Goal: Task Accomplishment & Management: Manage account settings

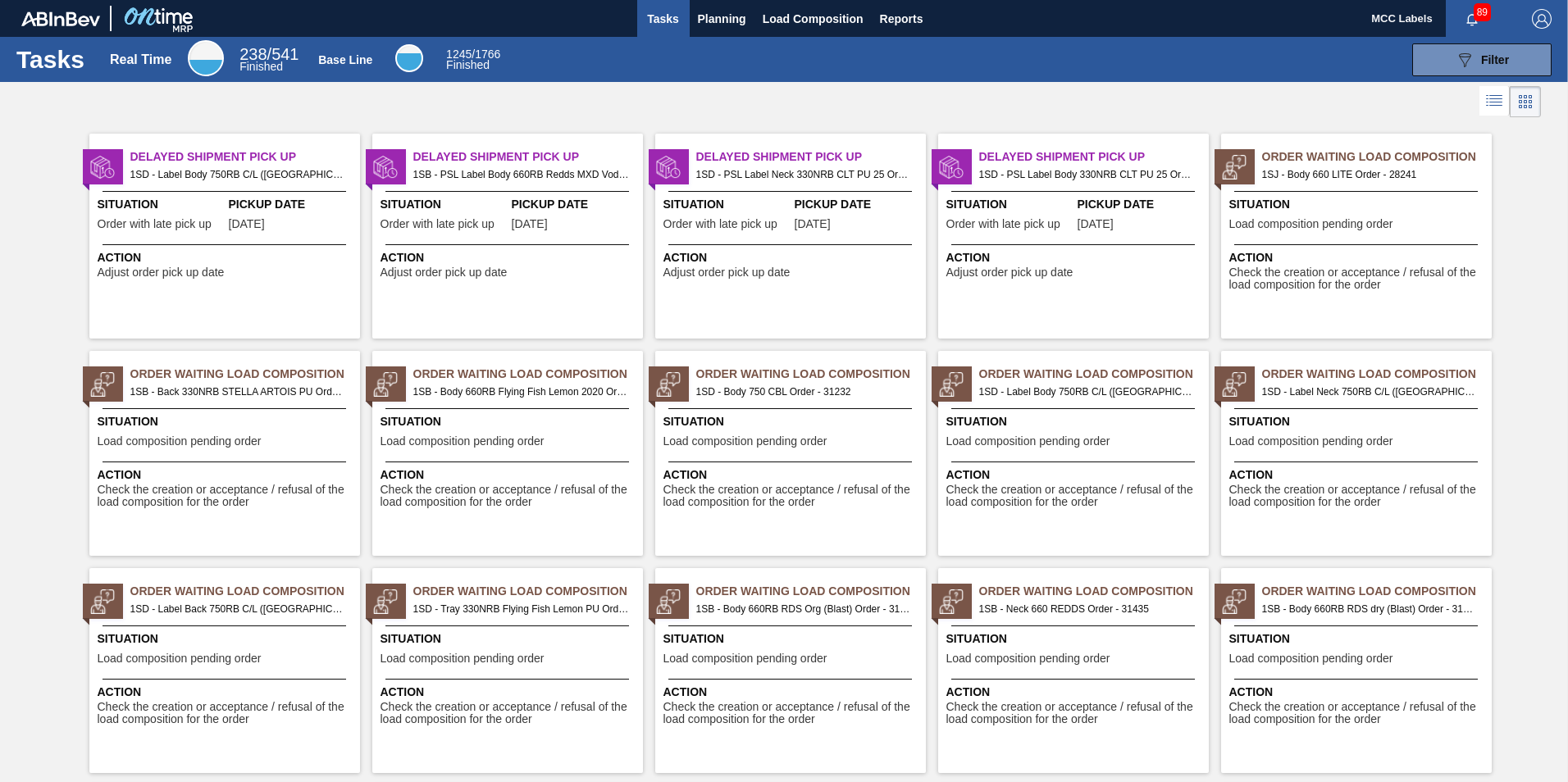
click at [1537, 24] on img "button" at bounding box center [1541, 18] width 20 height 20
click at [1432, 154] on li "Logout" at bounding box center [1475, 147] width 155 height 30
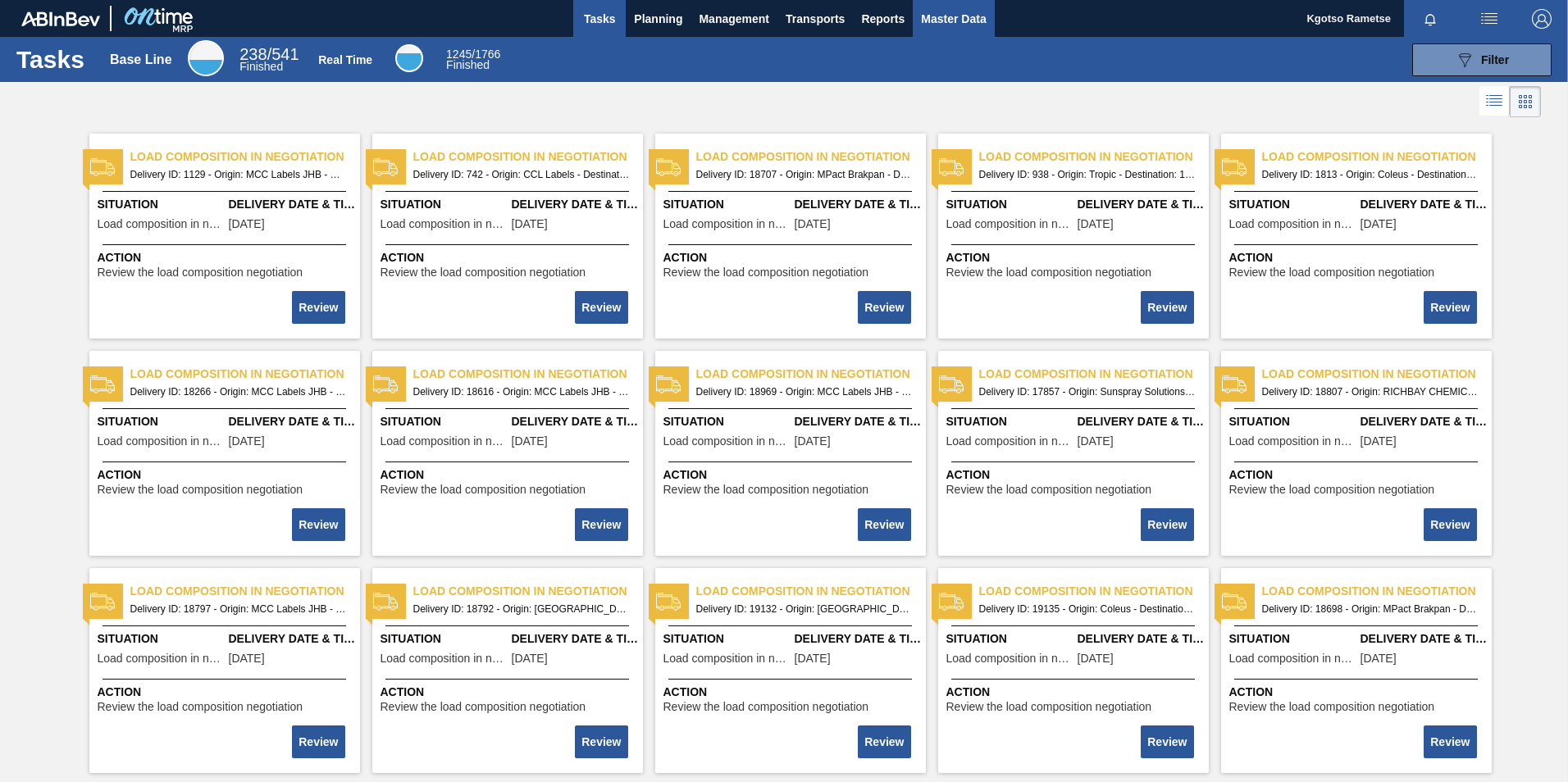
click at [938, 18] on span "Master Data" at bounding box center [953, 18] width 65 height 20
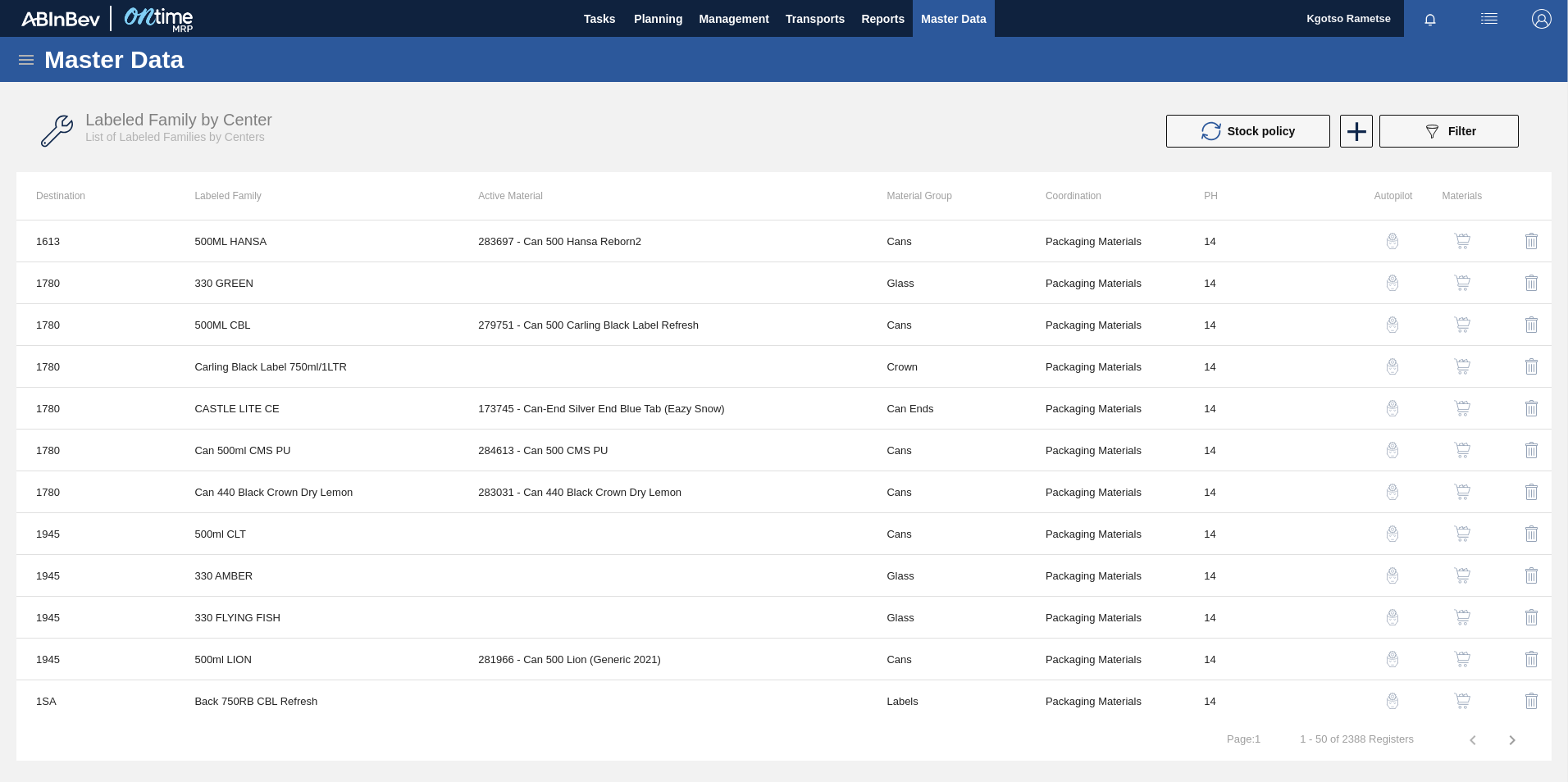
click at [24, 59] on icon at bounding box center [26, 59] width 15 height 10
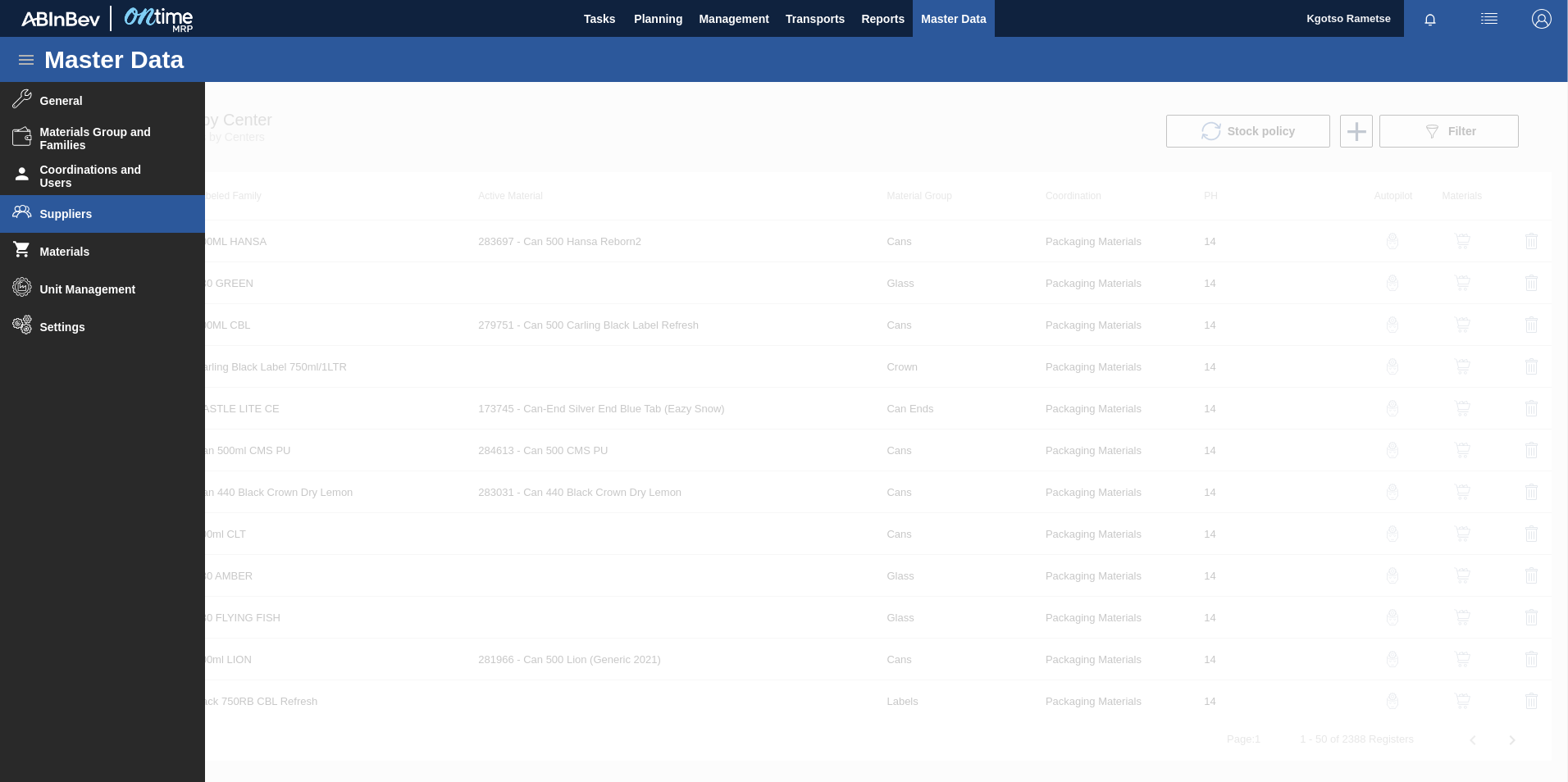
click at [94, 230] on li "Suppliers" at bounding box center [102, 213] width 205 height 38
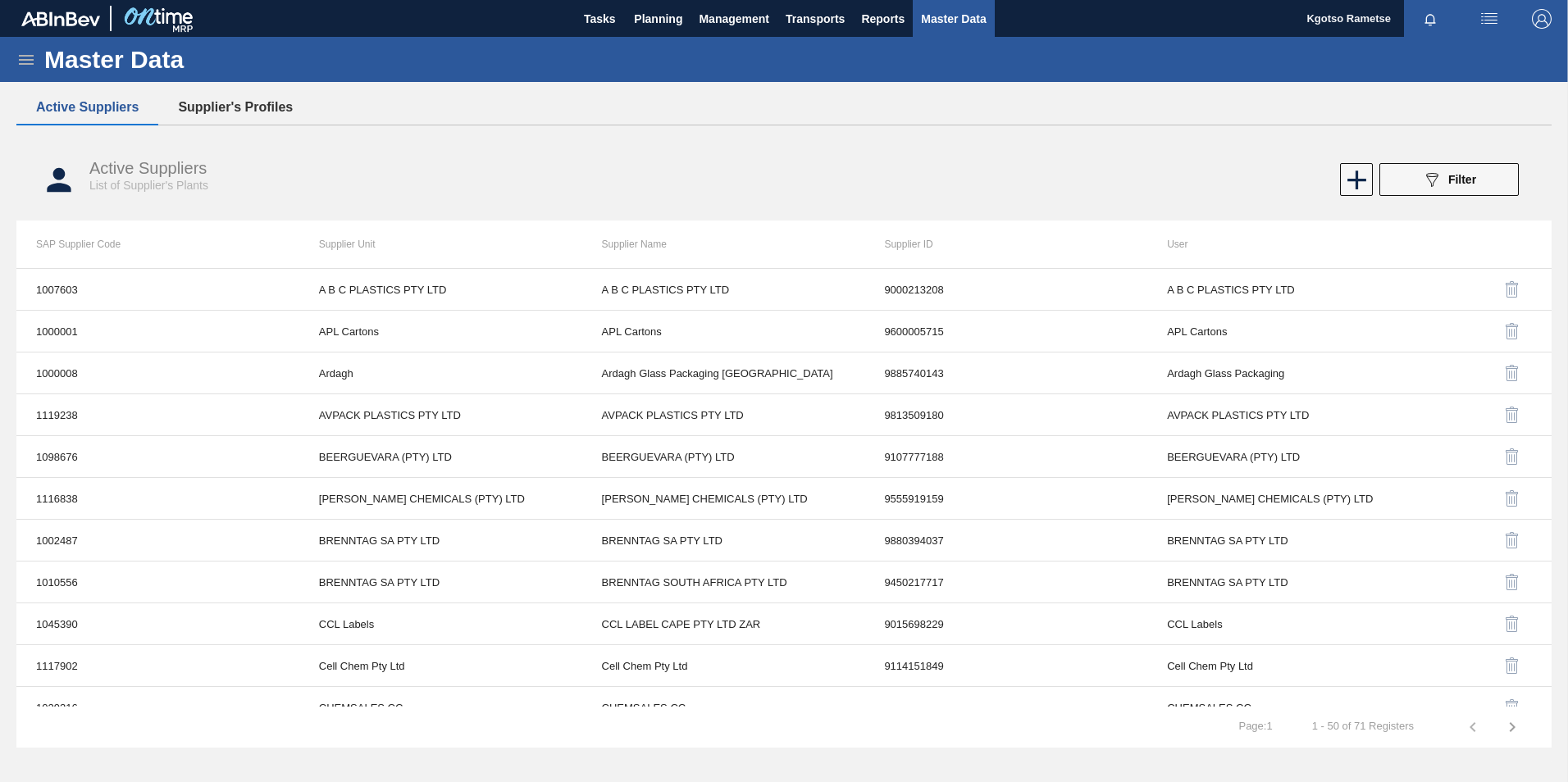
click at [296, 109] on button "Supplier's Profiles" at bounding box center [235, 107] width 154 height 34
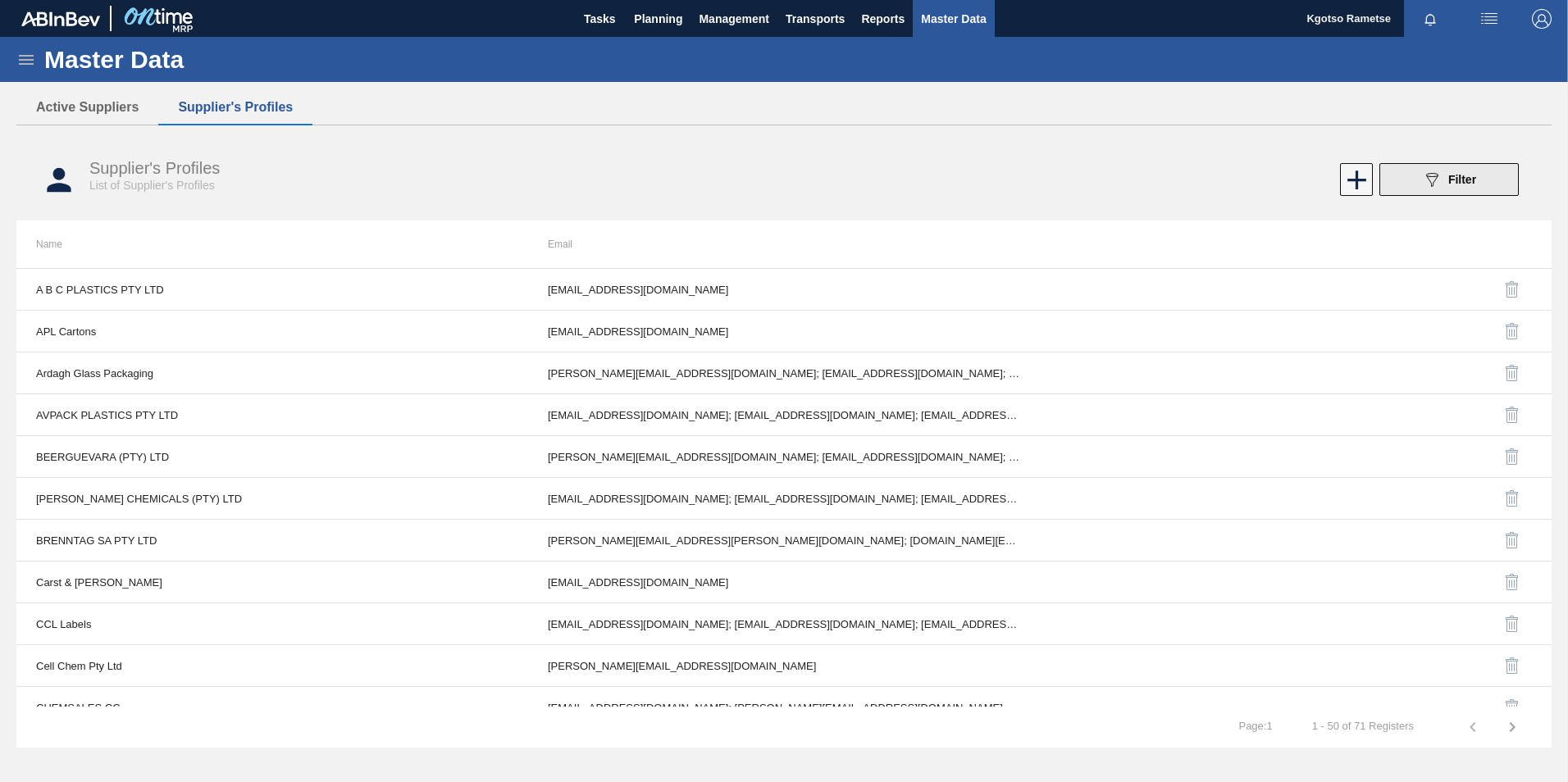
click at [1438, 185] on icon "089F7B8B-B2A5-4AFE-B5C0-19BA573D28AC" at bounding box center [1432, 179] width 20 height 20
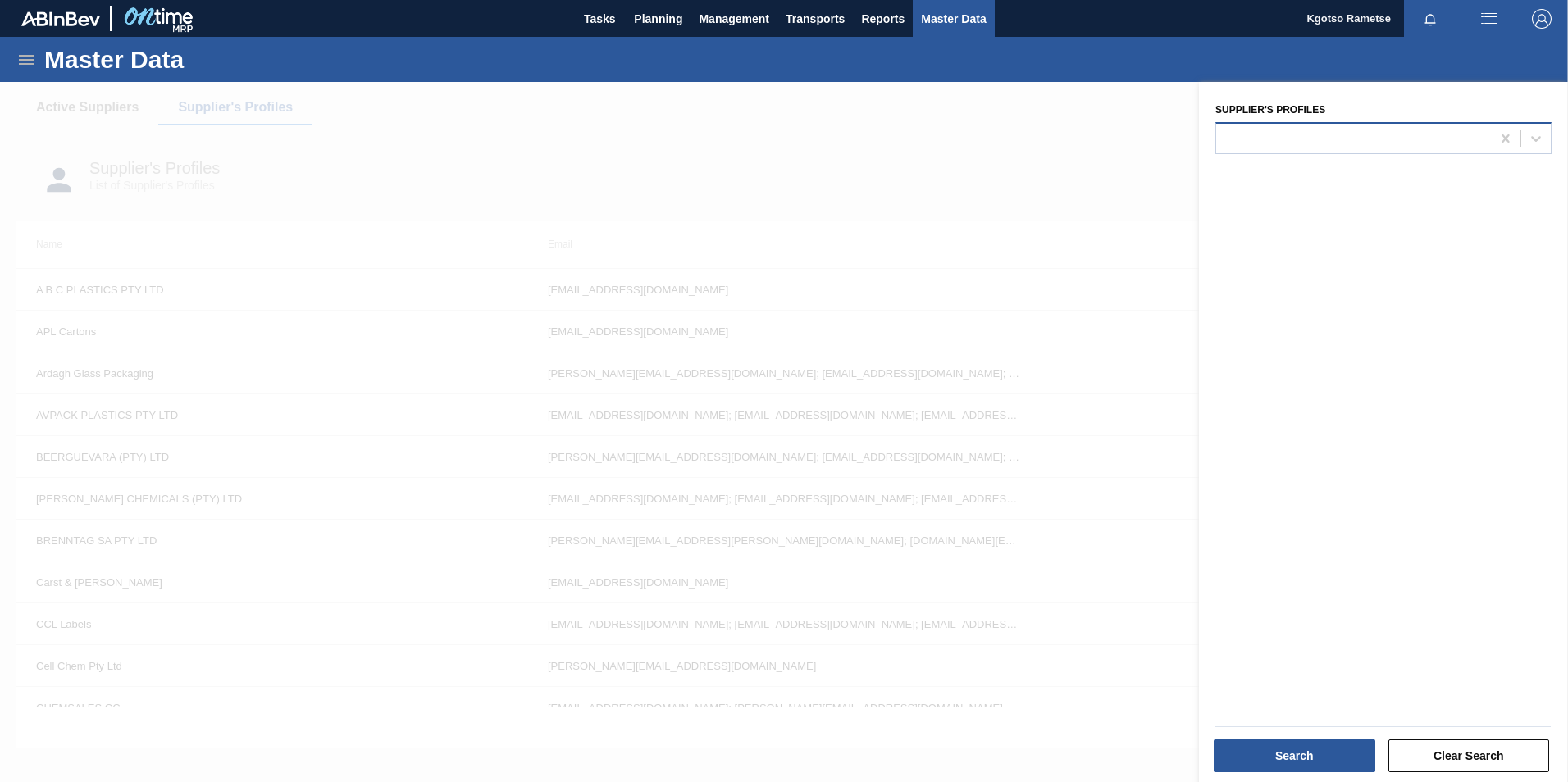
click at [1305, 151] on div at bounding box center [1383, 138] width 336 height 32
type Profiles "mcc"
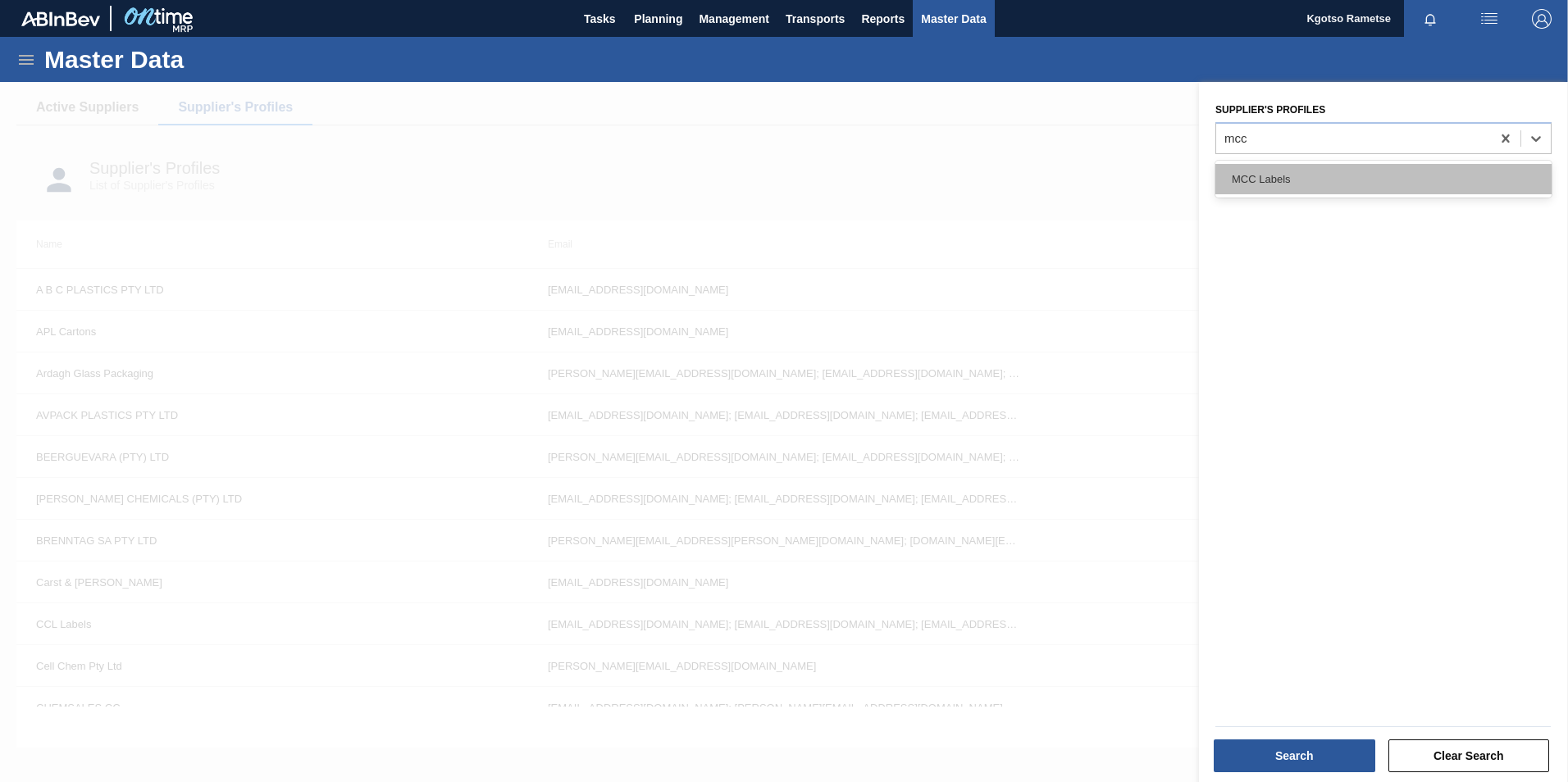
click at [1284, 172] on div "MCC Labels" at bounding box center [1383, 179] width 336 height 31
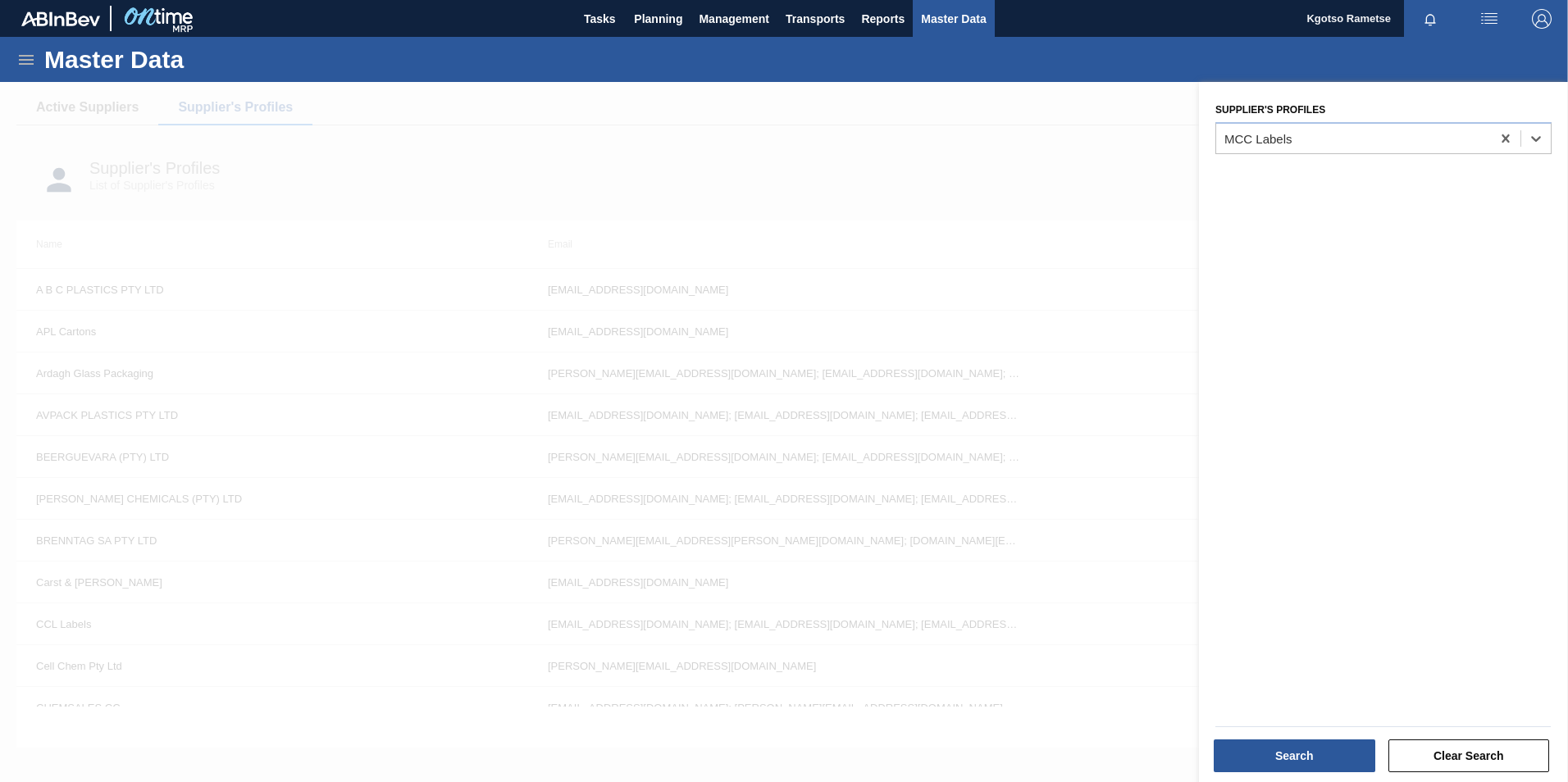
click at [1299, 732] on div at bounding box center [1383, 727] width 348 height 14
click at [1295, 744] on button "Search" at bounding box center [1294, 757] width 162 height 33
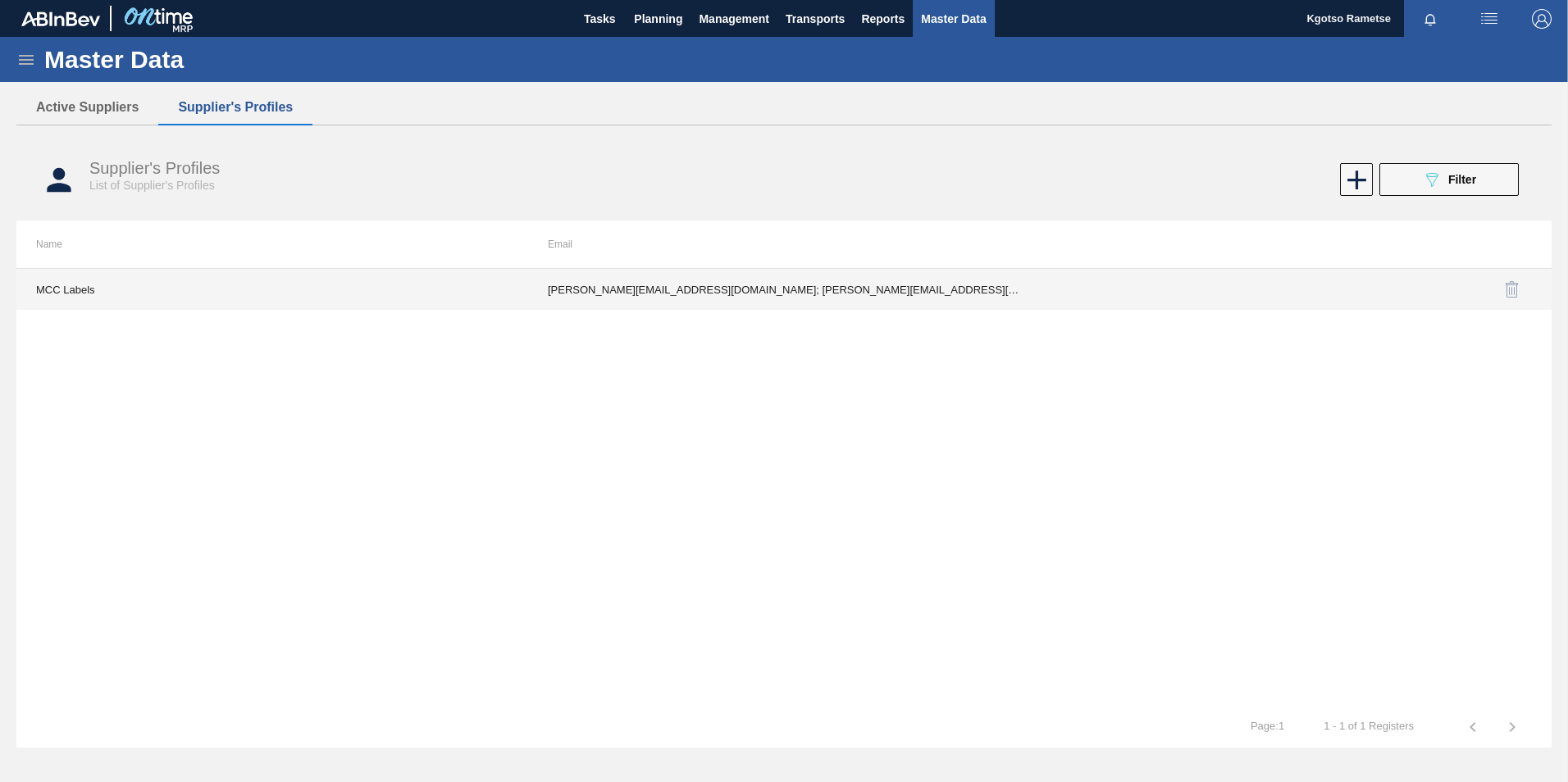
click at [624, 283] on td "Shantal.Mynhardt@mcclabel.com; Troy.Cochran@mcclabel.com; palomaromaa@gmail.com…" at bounding box center [784, 290] width 512 height 41
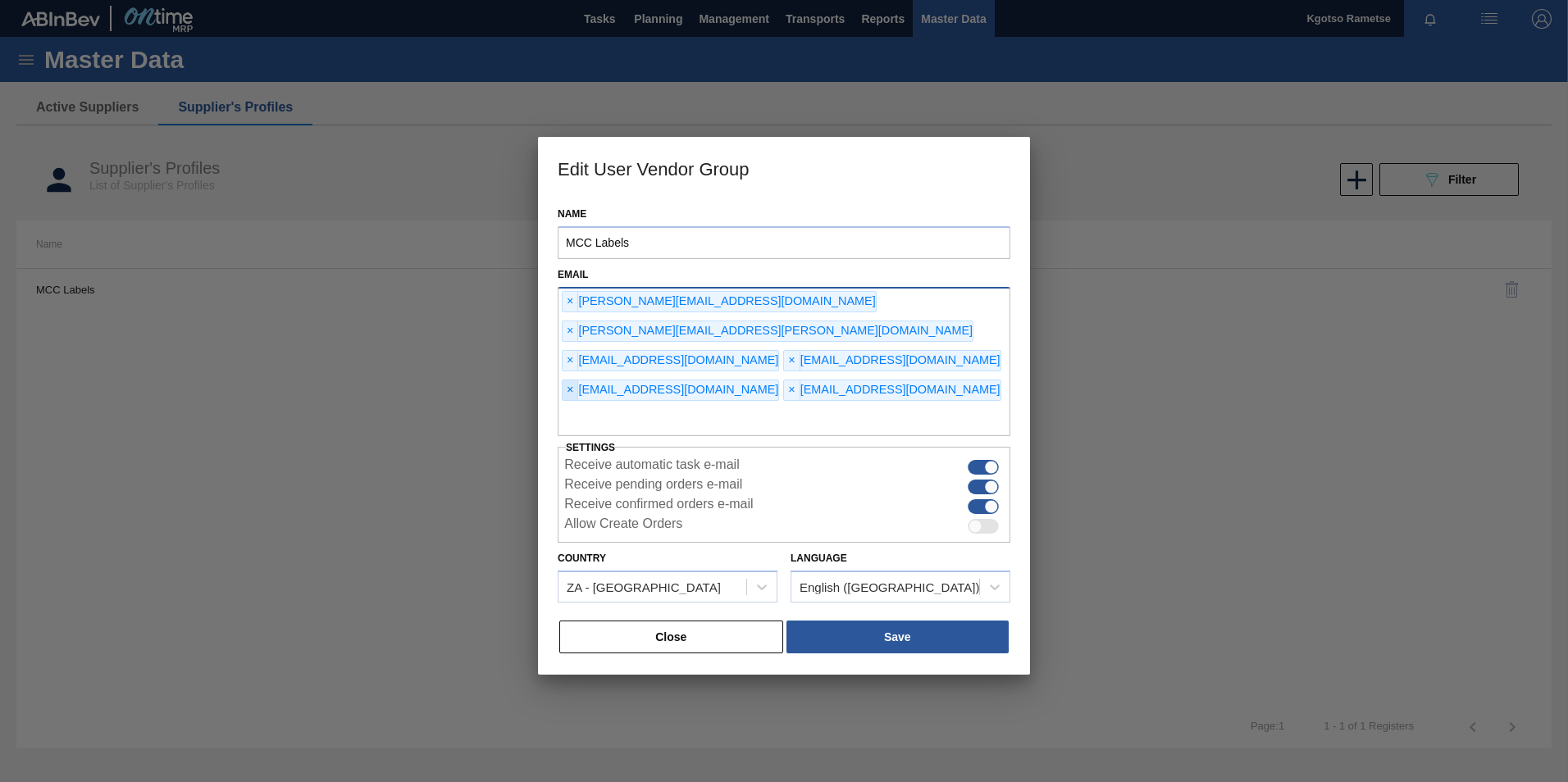
click at [568, 381] on span "×" at bounding box center [570, 390] width 16 height 20
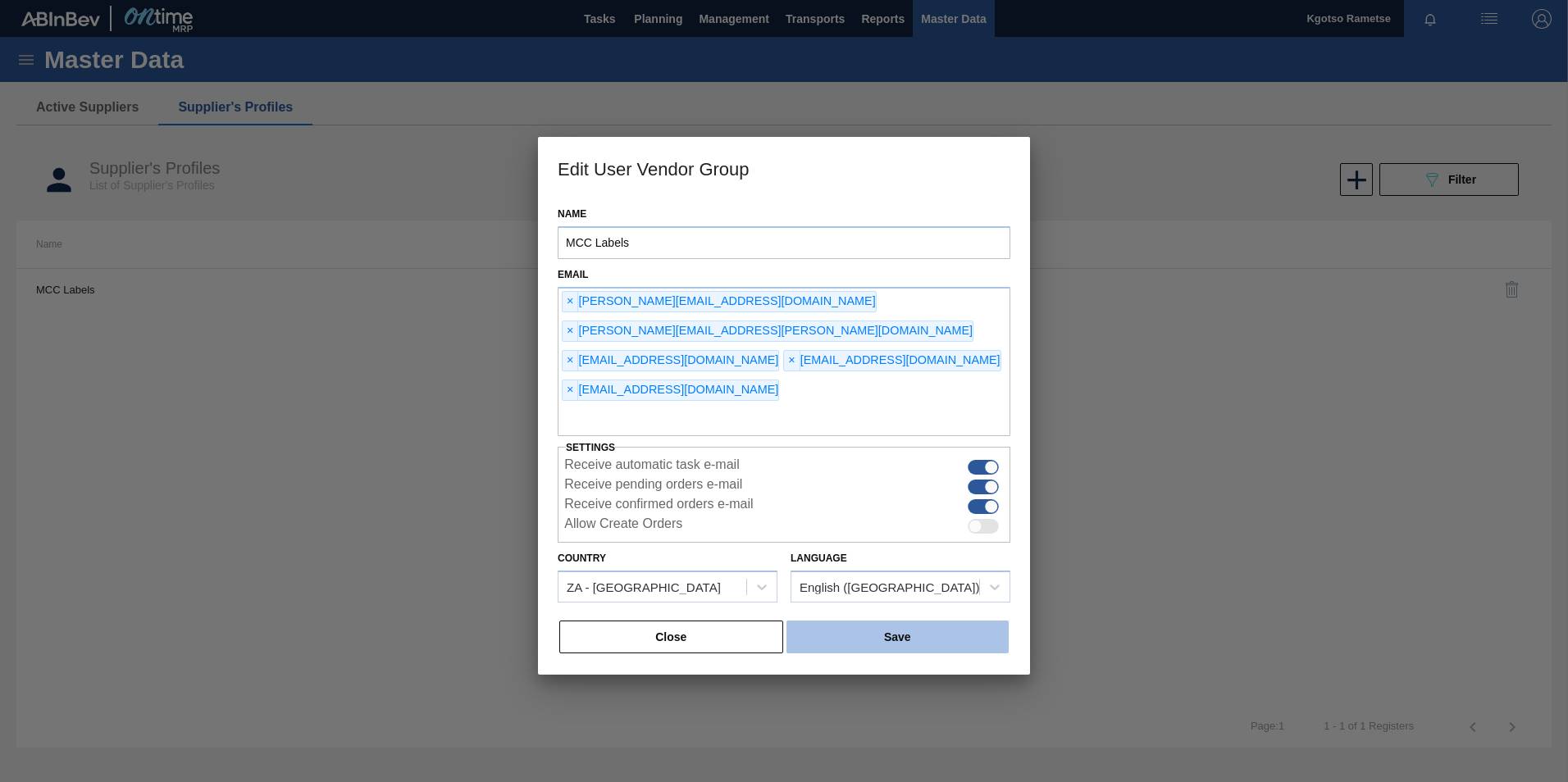
click at [905, 621] on button "Save" at bounding box center [897, 638] width 222 height 33
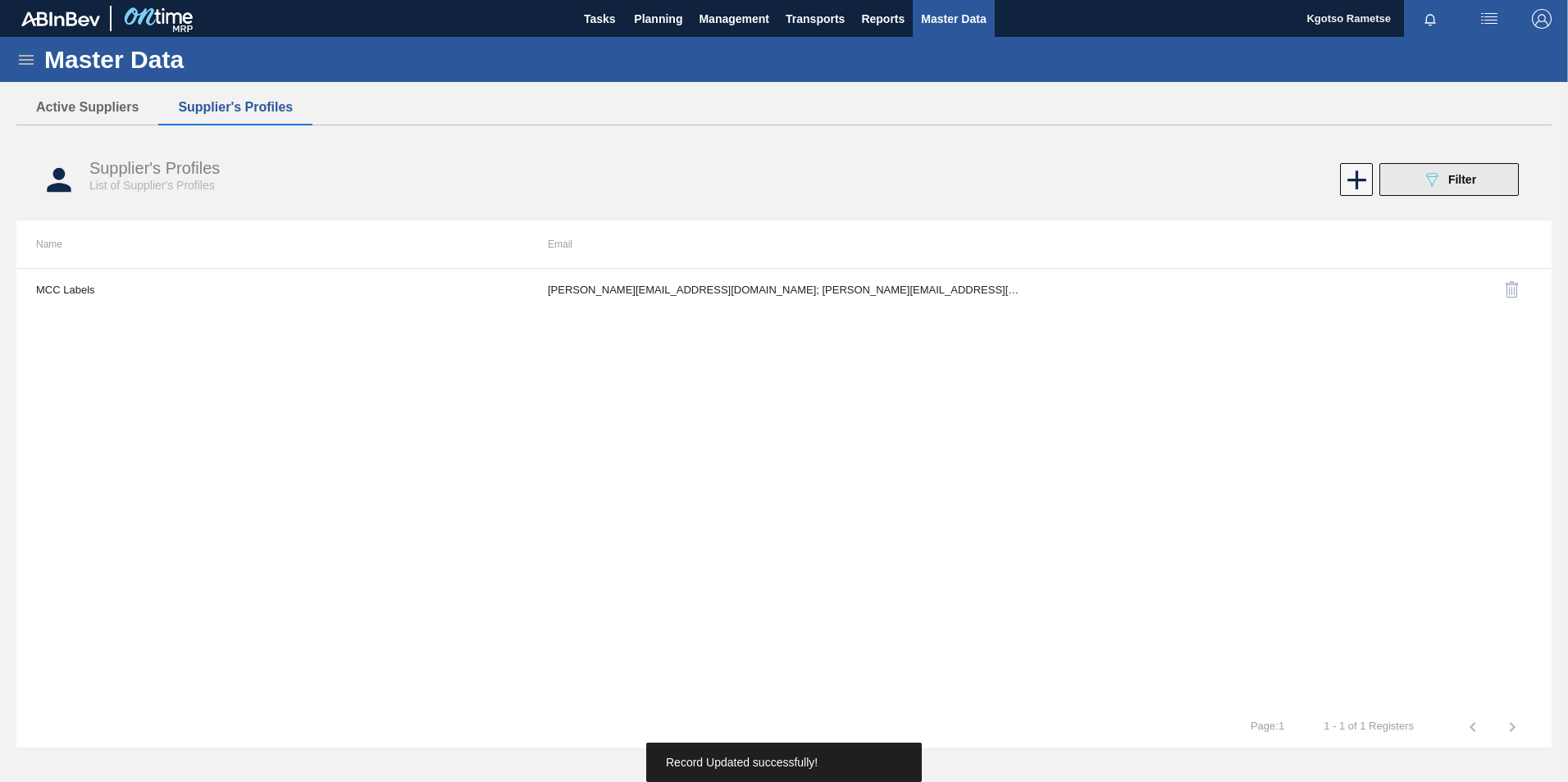
click at [1458, 185] on span "Filter" at bounding box center [1462, 179] width 28 height 13
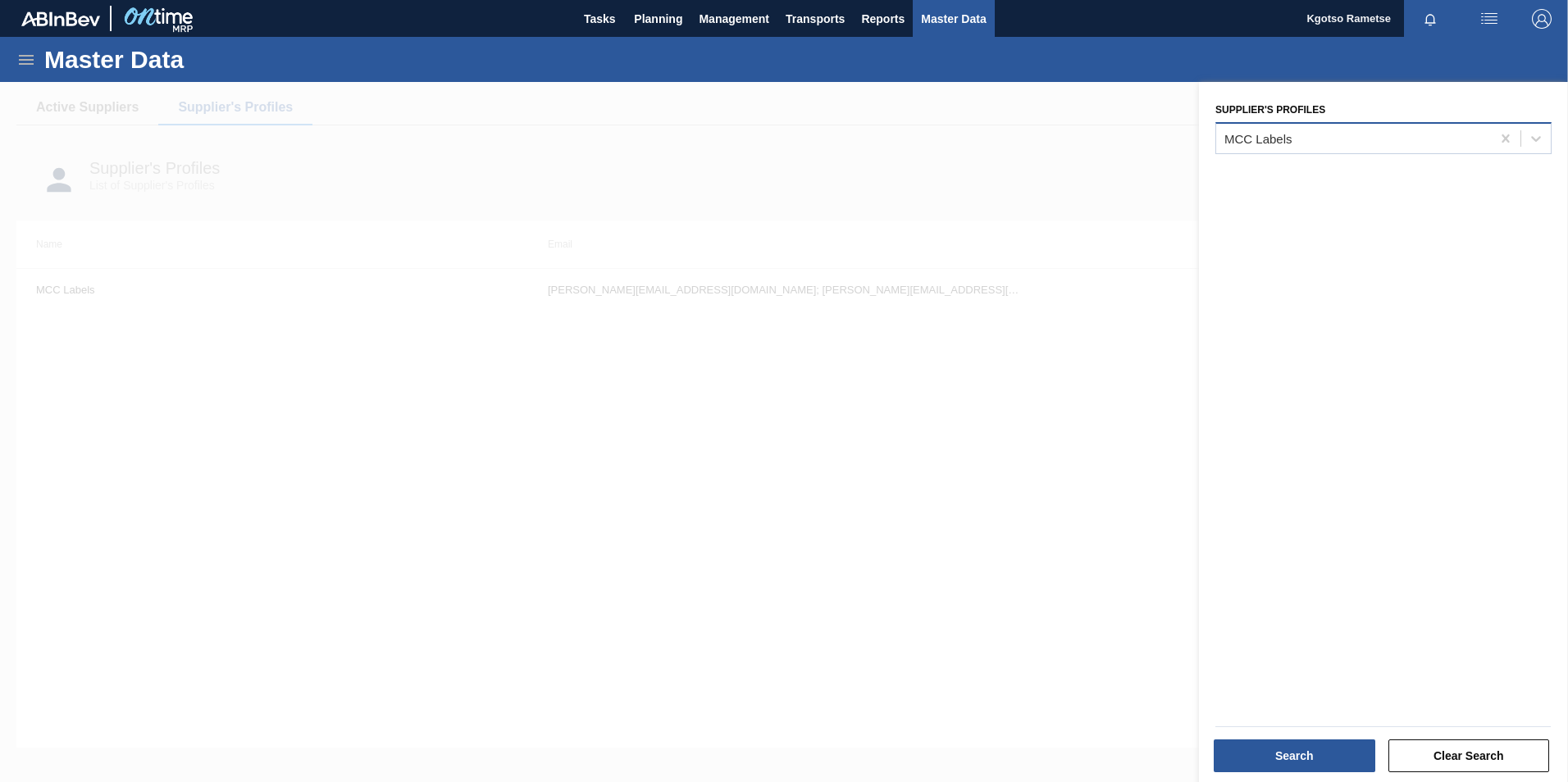
click at [1315, 147] on div "MCC Labels" at bounding box center [1353, 137] width 275 height 24
type Profiles "trop"
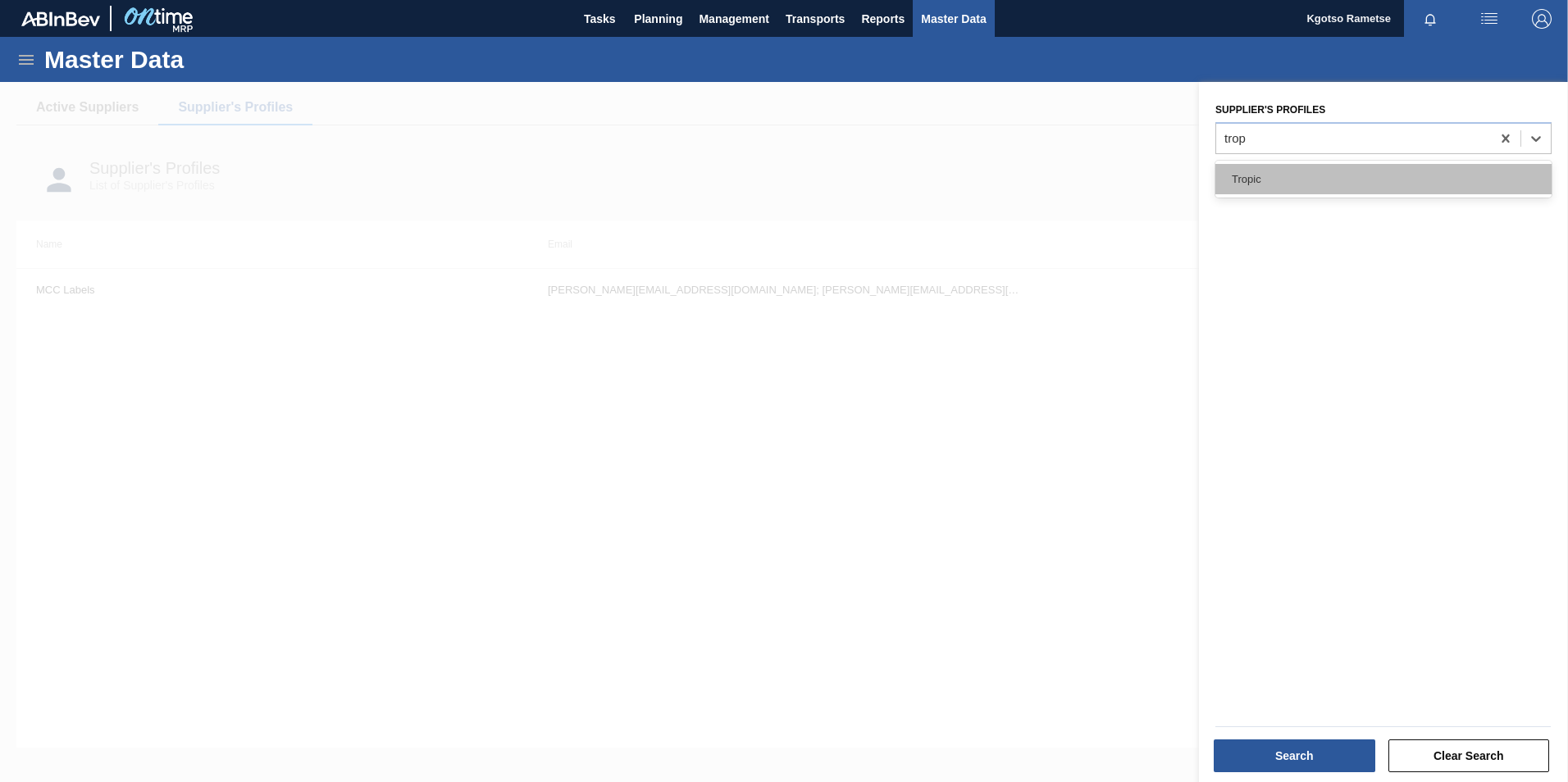
click at [1251, 175] on div "Tropic" at bounding box center [1383, 179] width 336 height 31
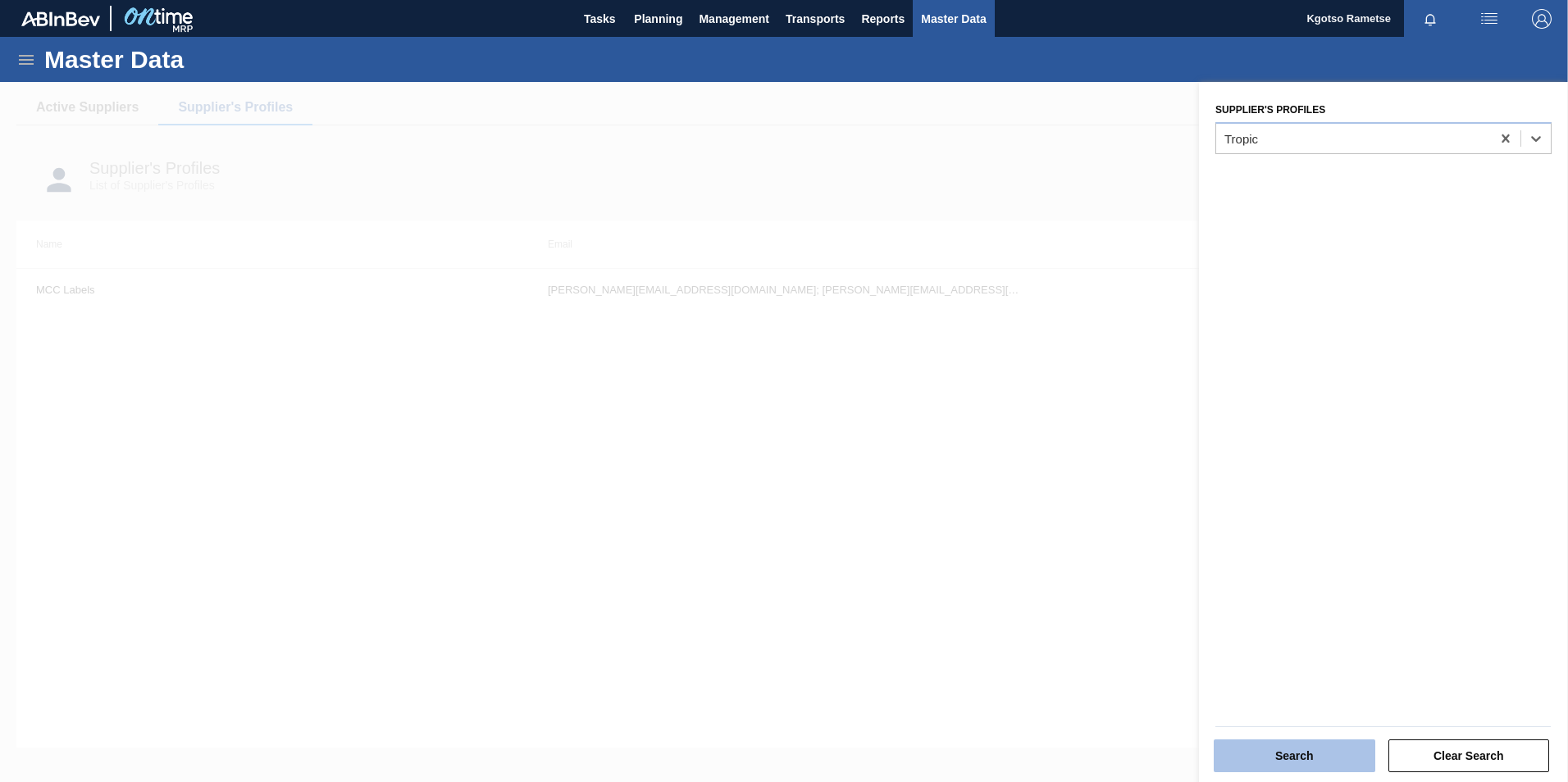
click at [1272, 756] on button "Search" at bounding box center [1294, 757] width 162 height 33
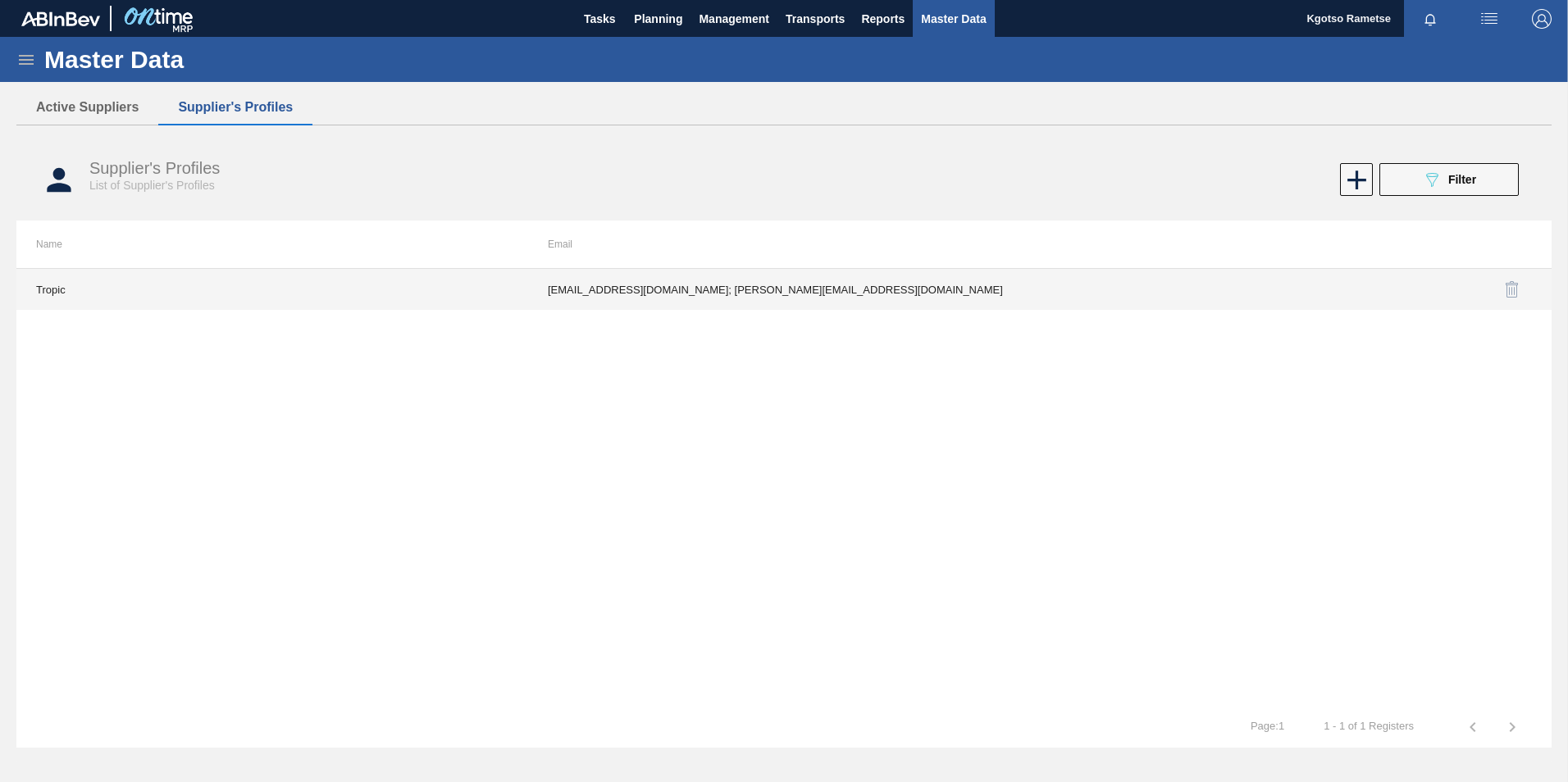
click at [714, 290] on td "fadam@tropicplastic.co.za; roxanne@tropicplastic.co.za" at bounding box center [784, 290] width 512 height 41
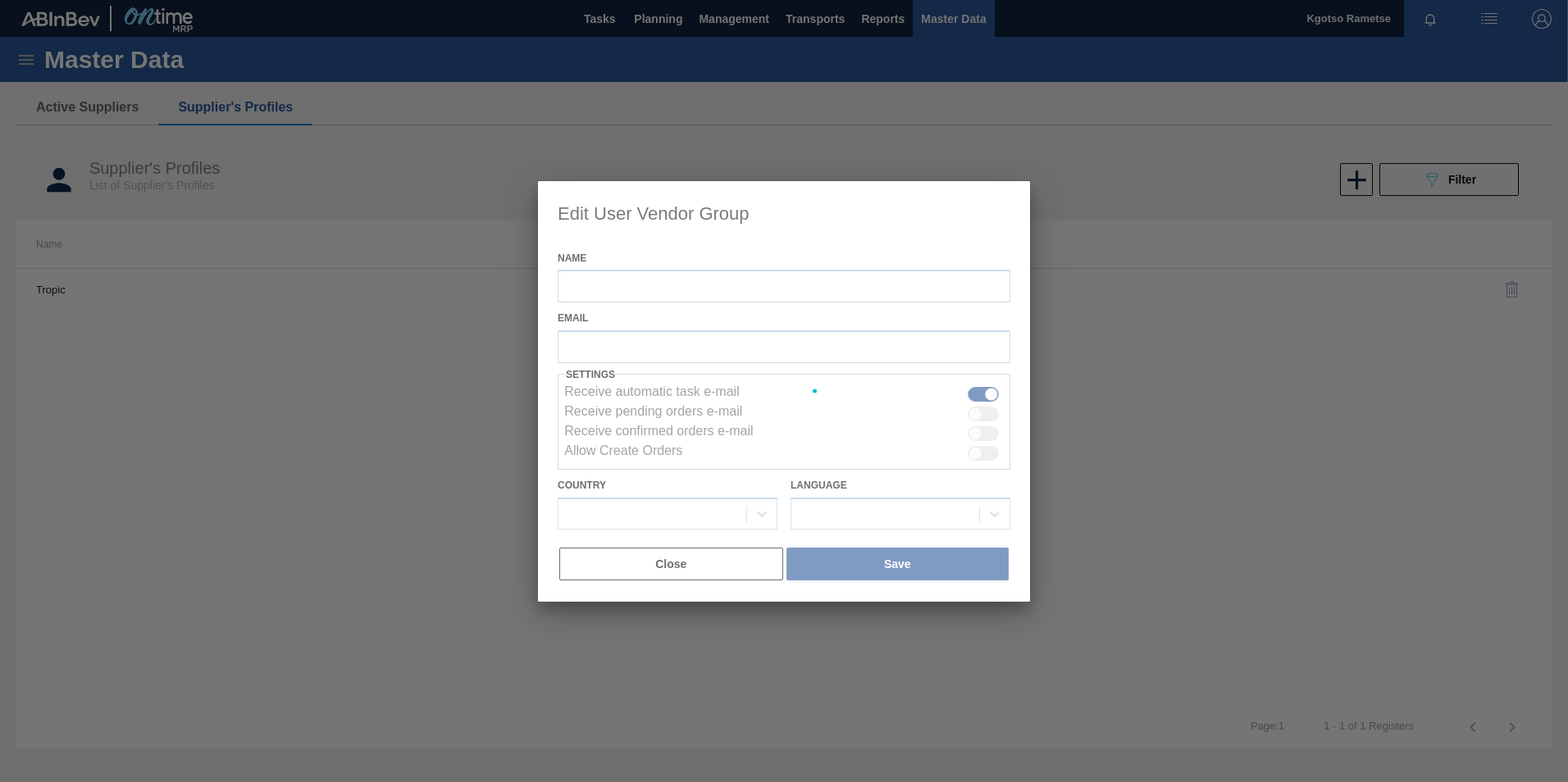
type input "Tropic"
checkbox input "true"
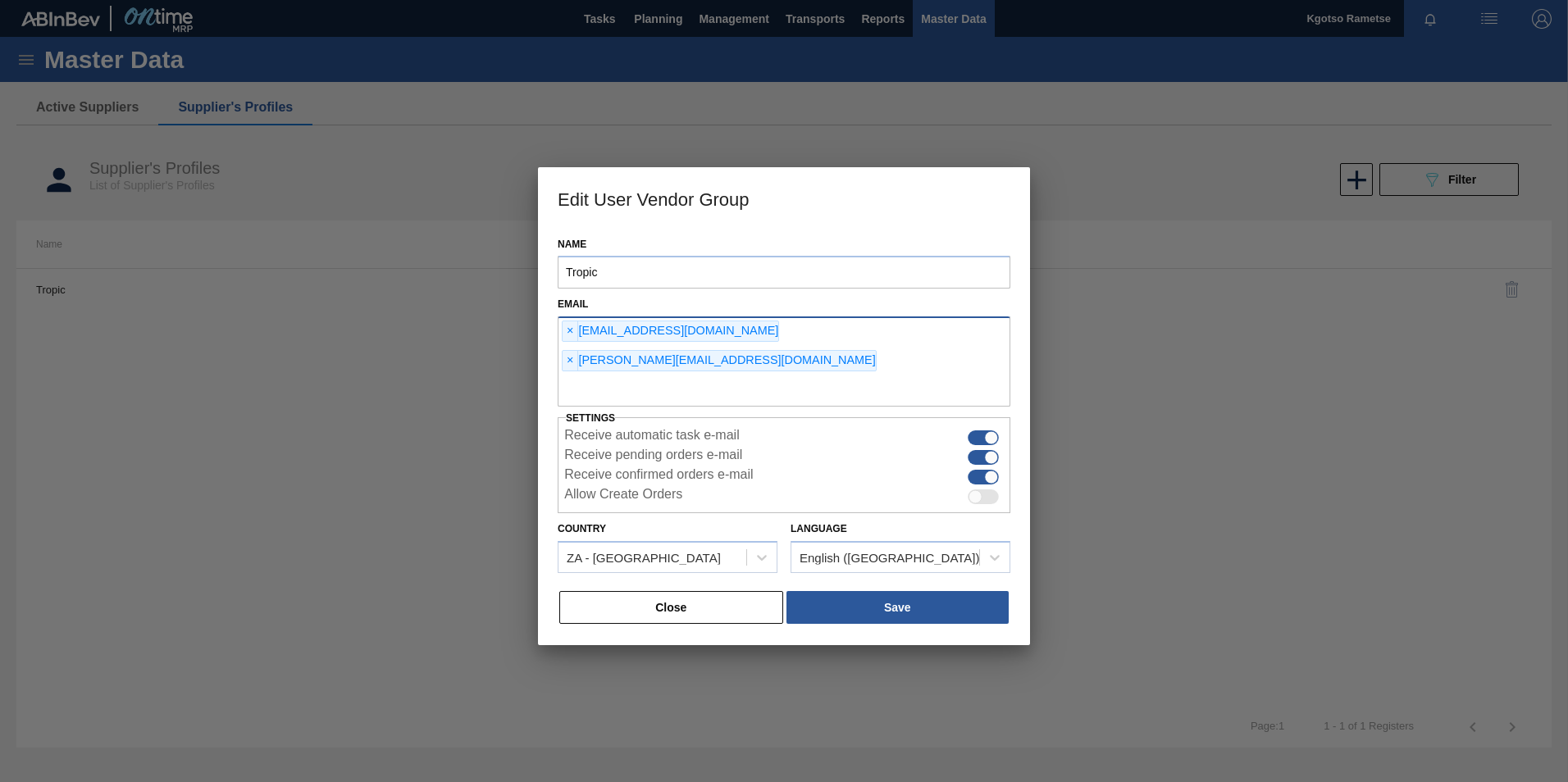
click at [719, 375] on input "text" at bounding box center [784, 391] width 453 height 31
type input "kgotso.rametse201@gmail.com"
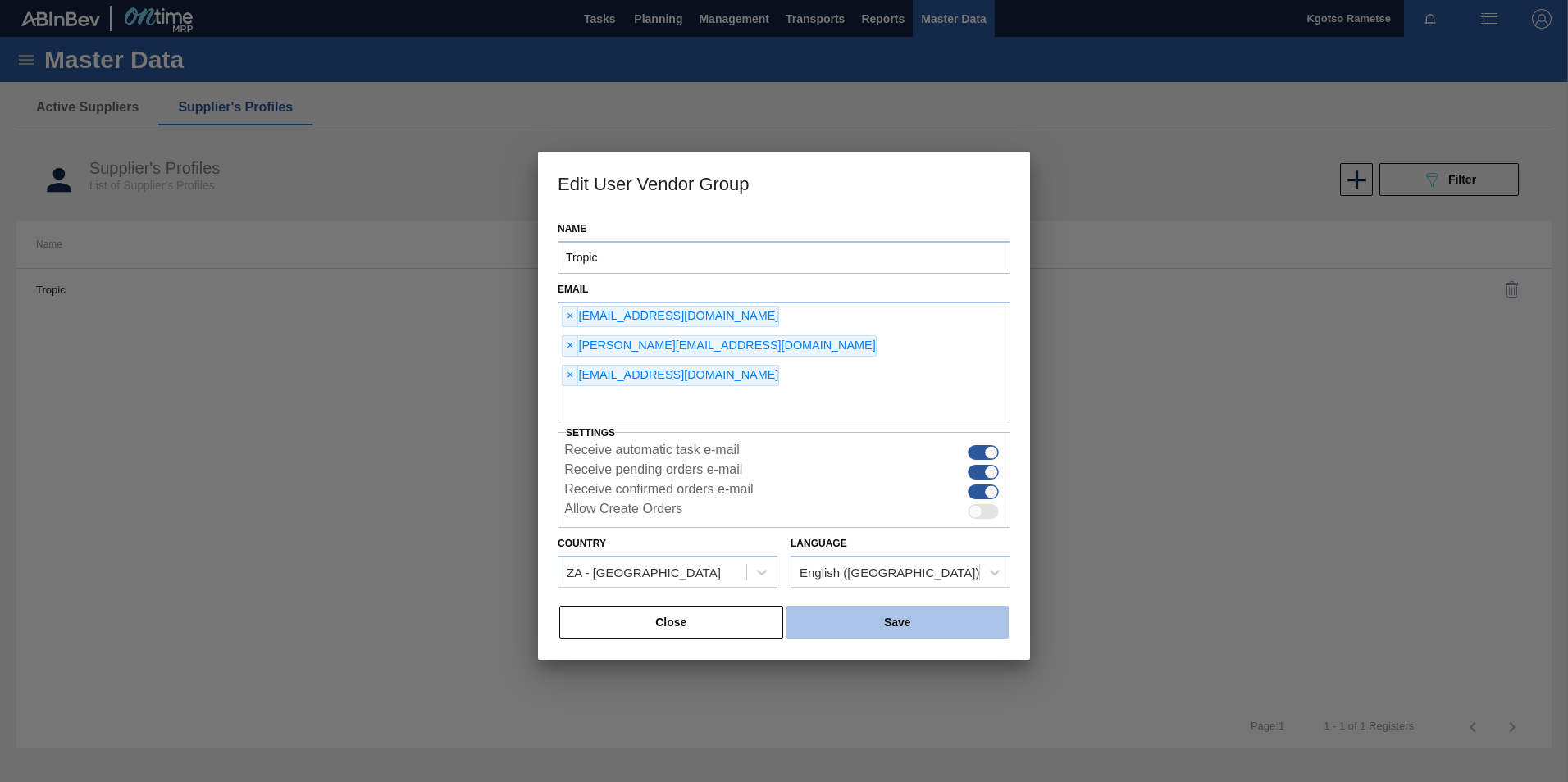
click at [860, 606] on button "Save" at bounding box center [897, 623] width 222 height 33
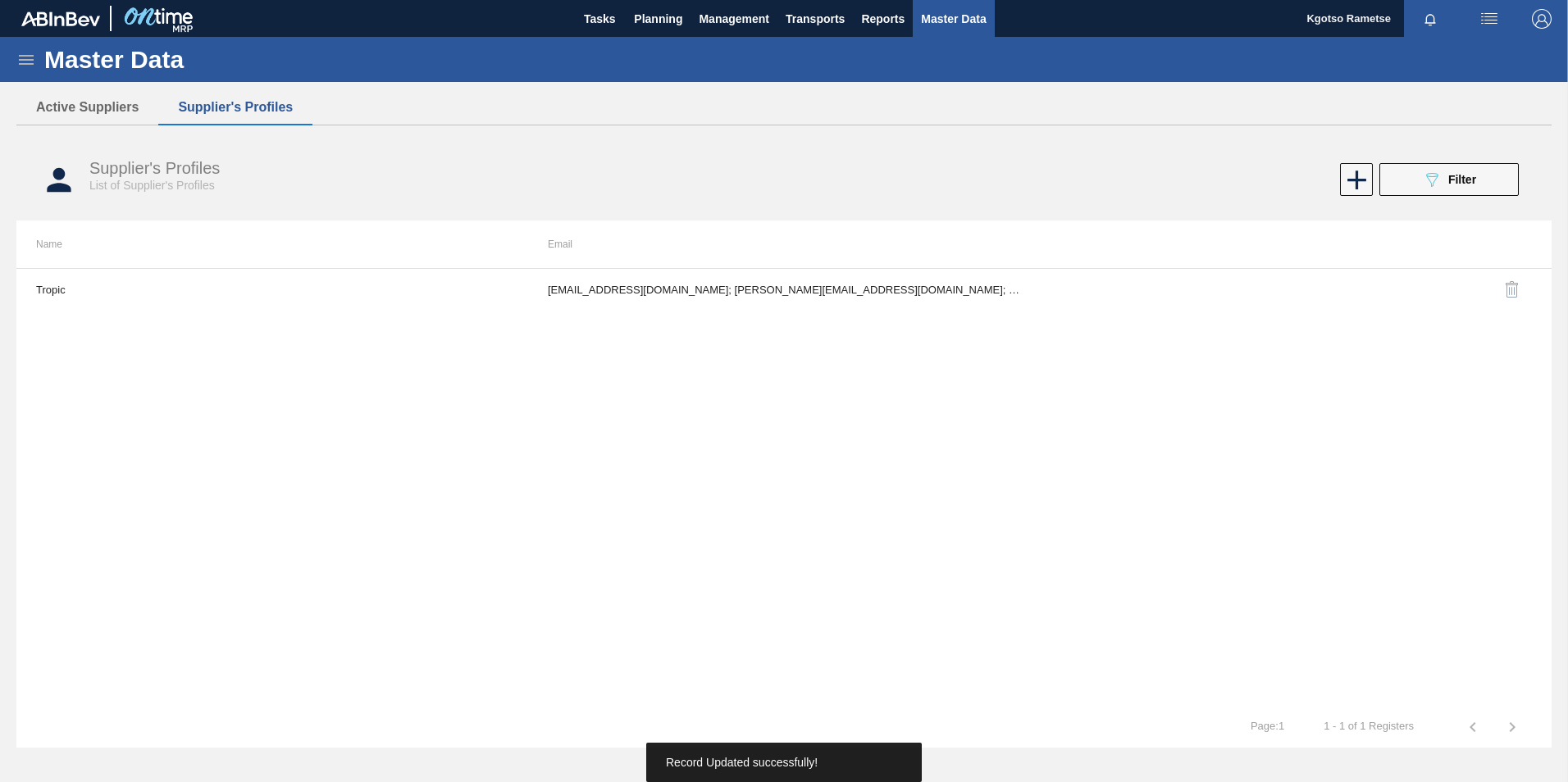
click at [1539, 17] on img "button" at bounding box center [1541, 18] width 20 height 20
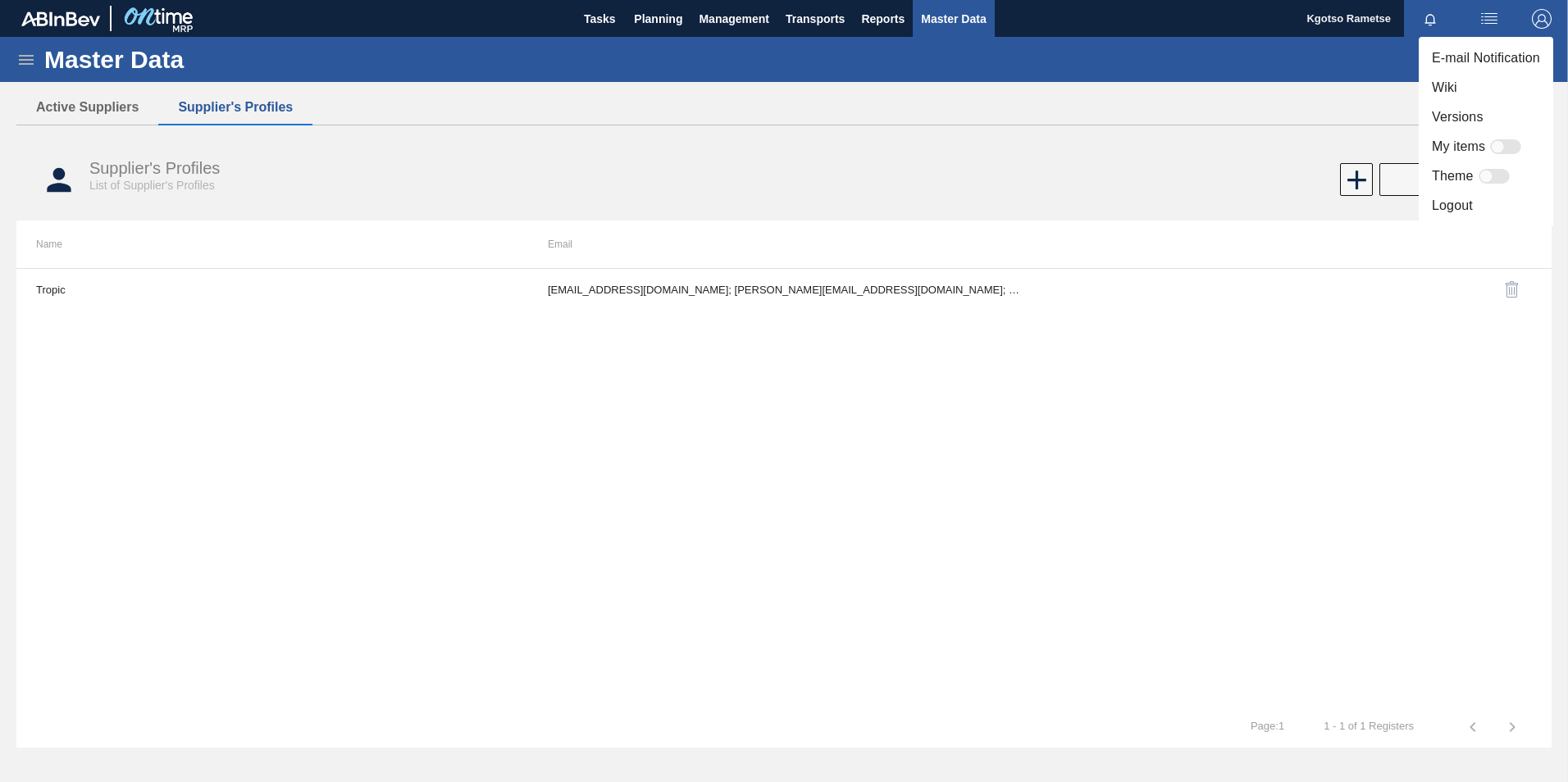
click at [1446, 206] on li "Logout" at bounding box center [1486, 206] width 135 height 30
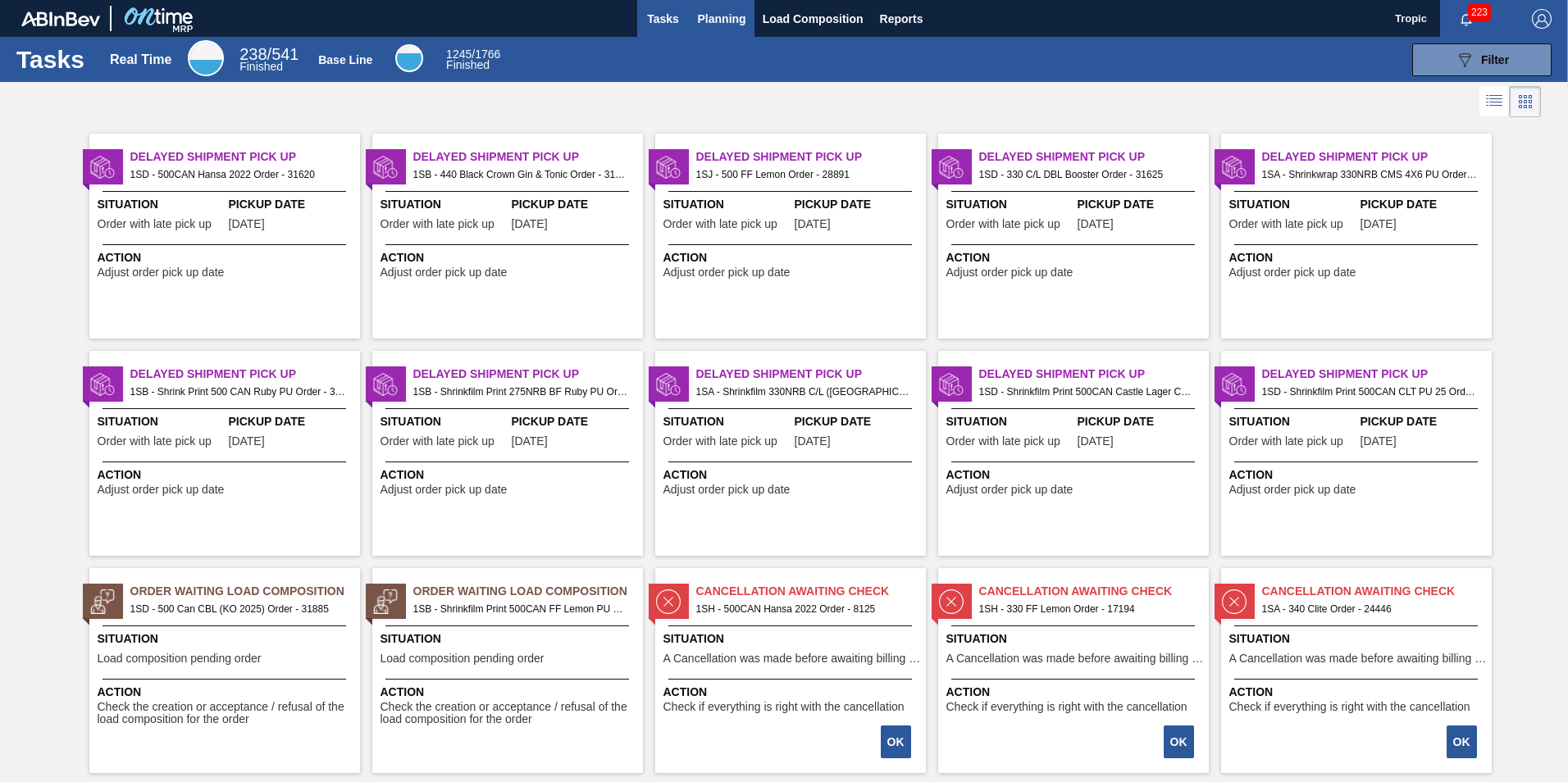
click at [703, 19] on span "Planning" at bounding box center [721, 18] width 48 height 20
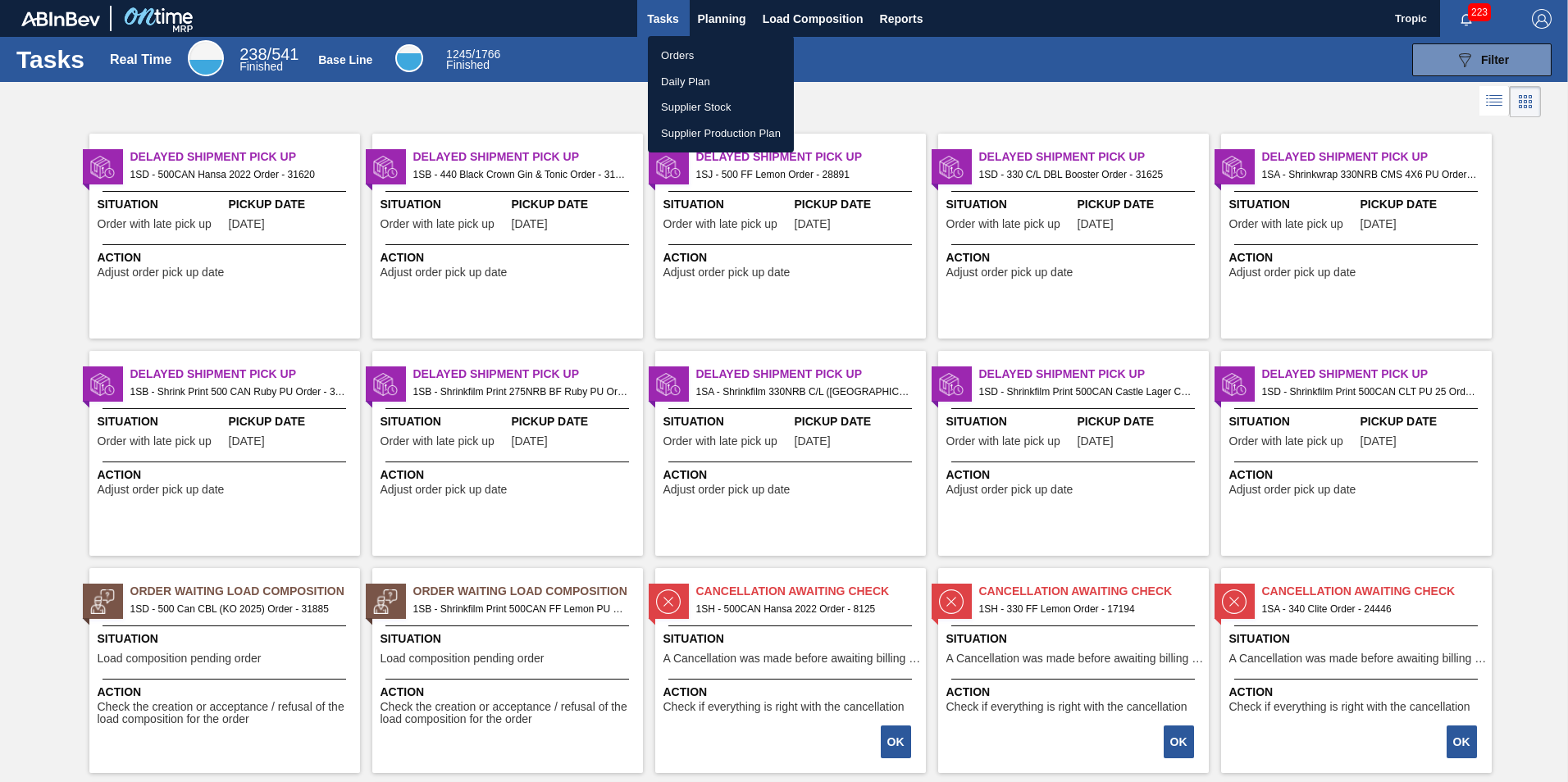
click at [689, 45] on li "Orders" at bounding box center [721, 56] width 146 height 26
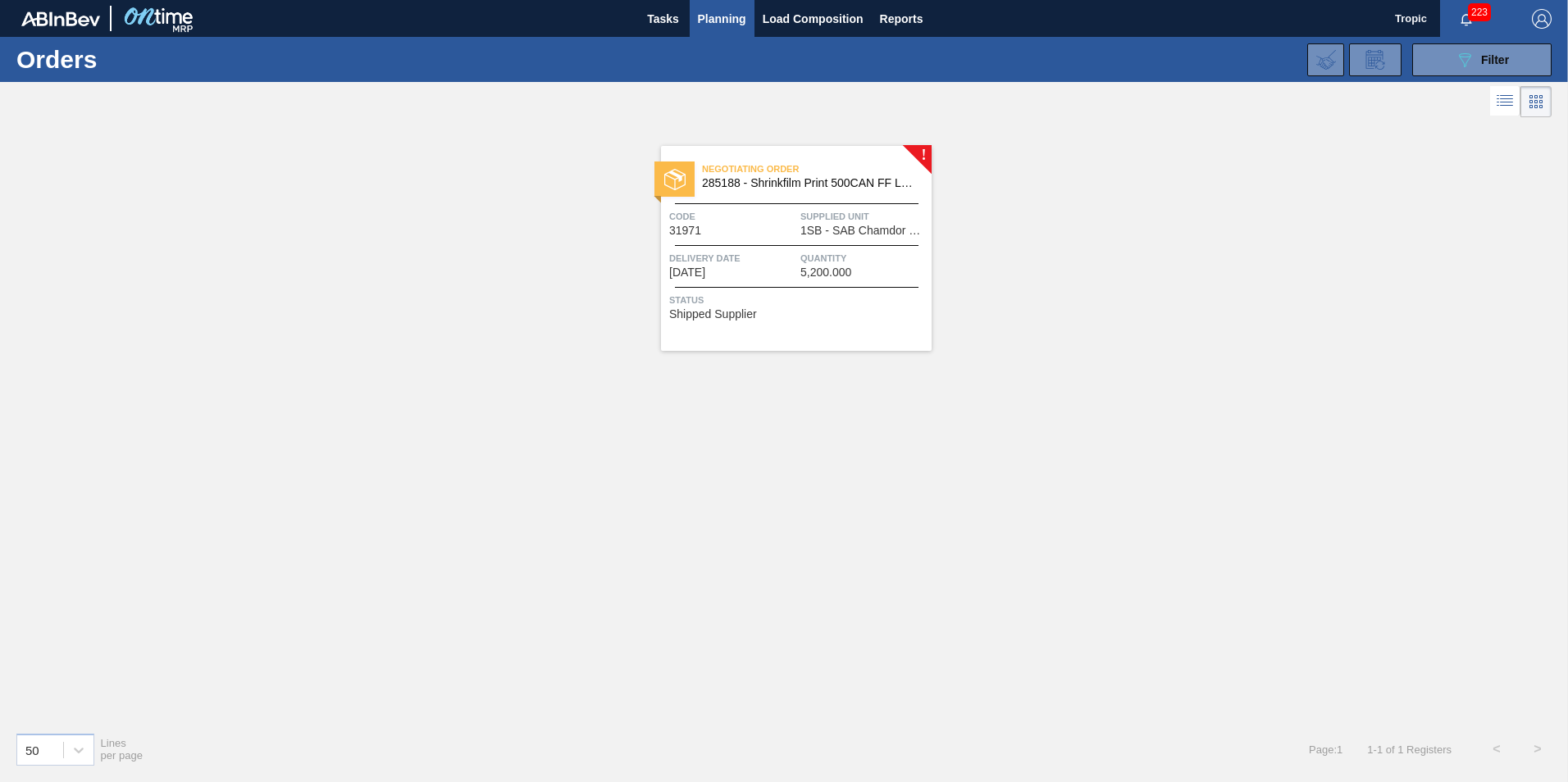
click at [805, 199] on div "Negotiating Order 285188 - Shrinkfilm Print 500CAN FF Lemon PU Code 31971 Suppl…" at bounding box center [796, 248] width 270 height 205
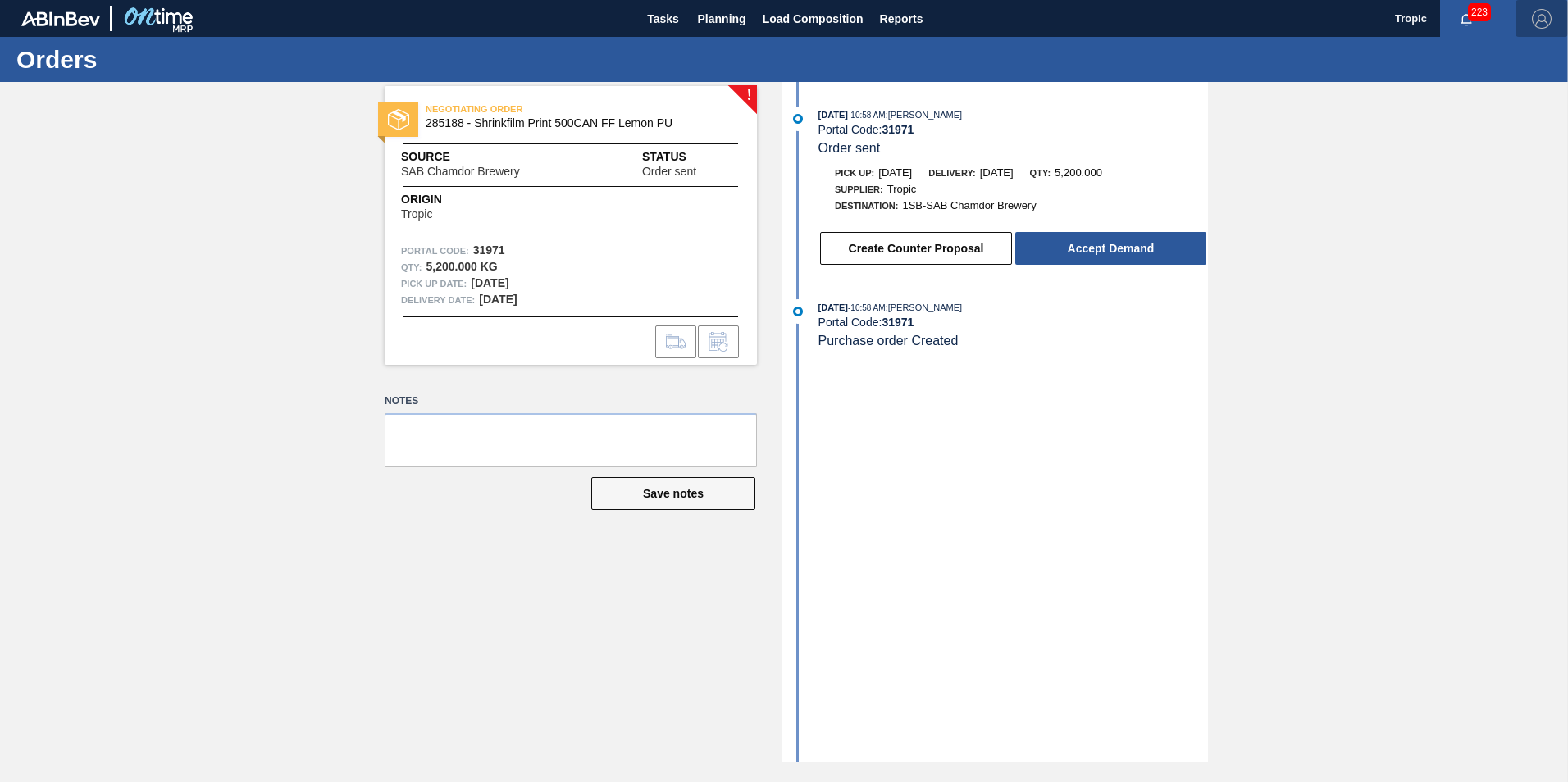
click at [1547, 20] on img "button" at bounding box center [1541, 18] width 20 height 20
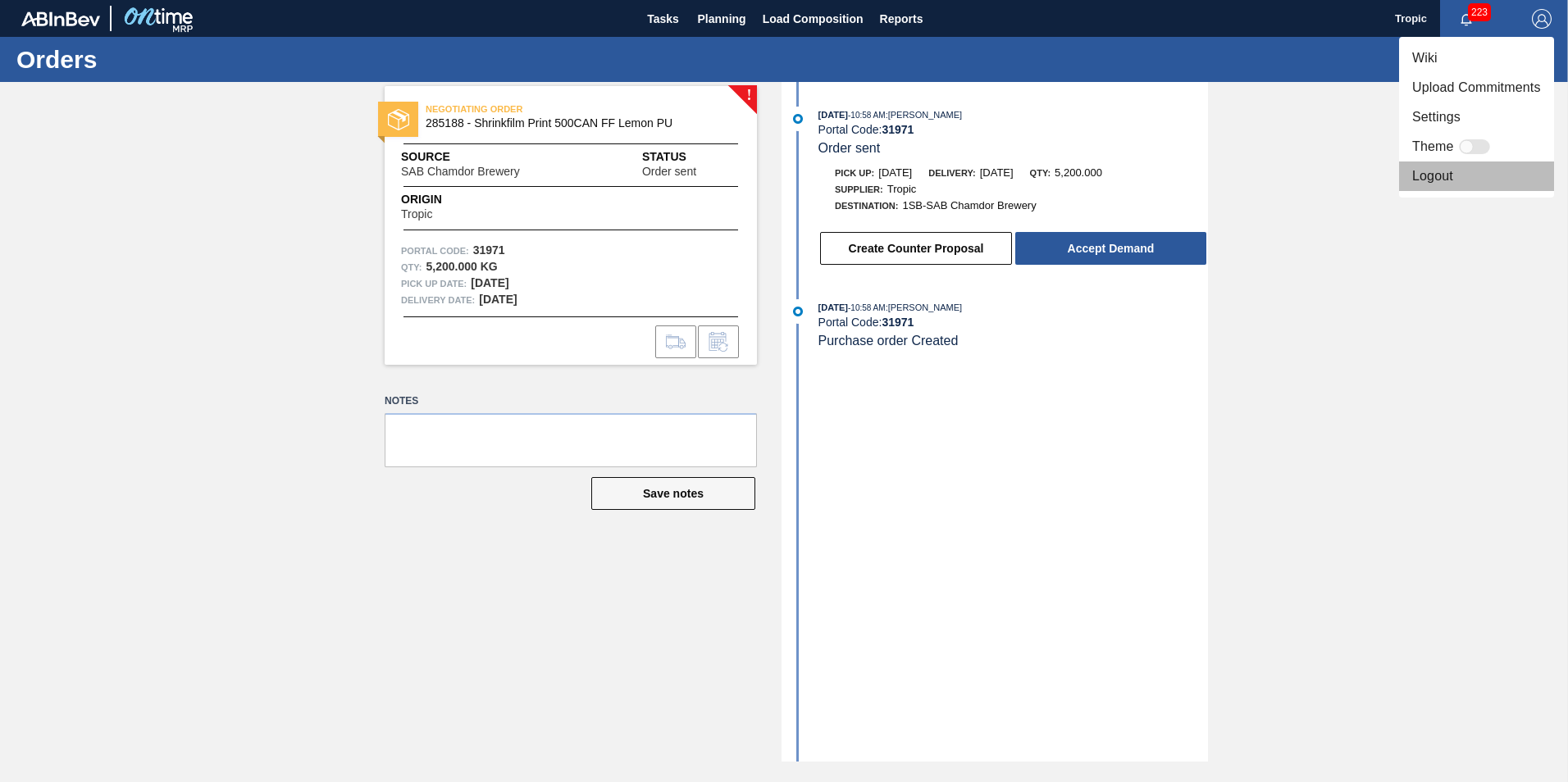
click at [1458, 167] on li "Logout" at bounding box center [1475, 177] width 155 height 30
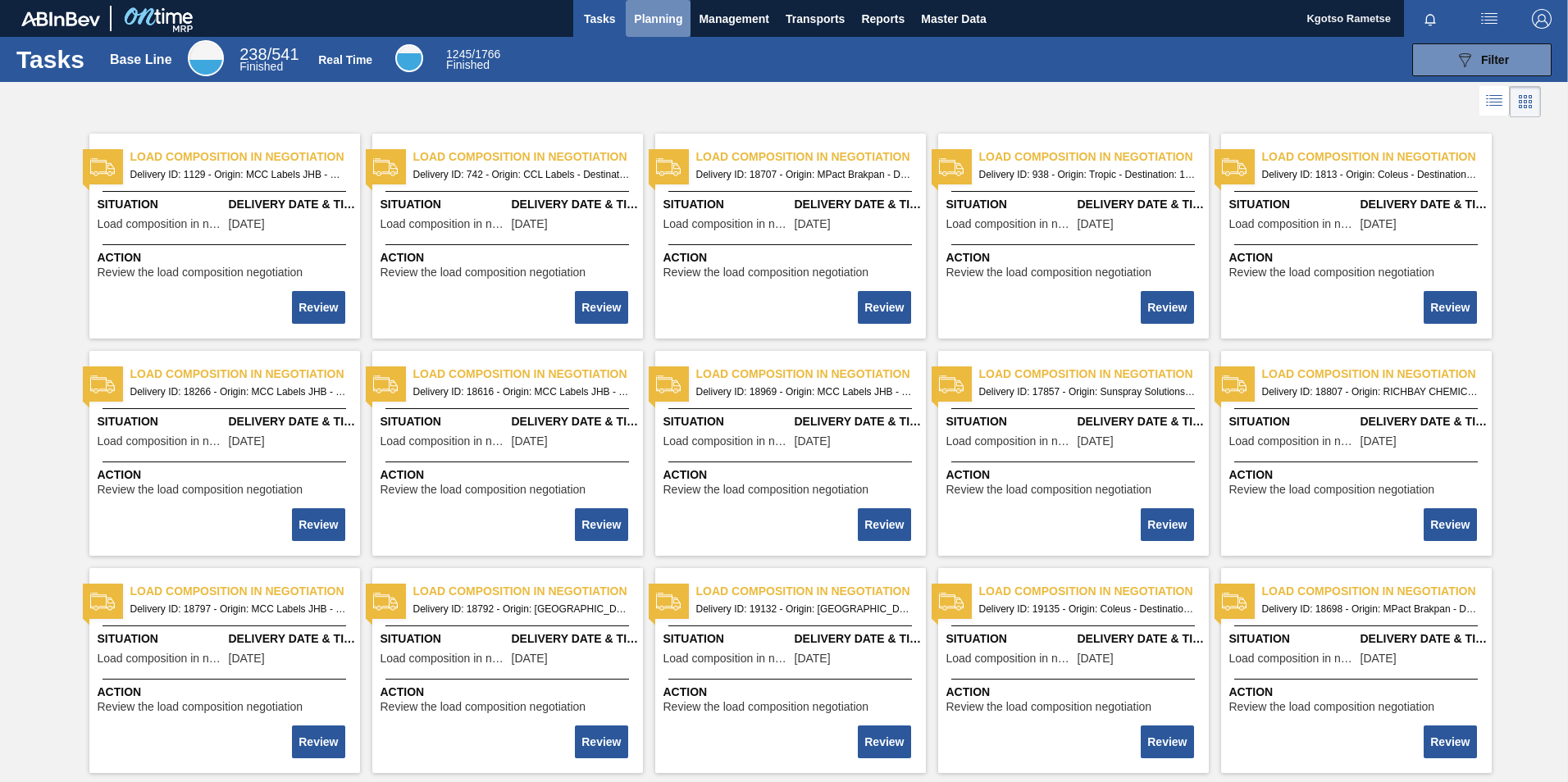
click at [645, 20] on span "Planning" at bounding box center [658, 18] width 48 height 20
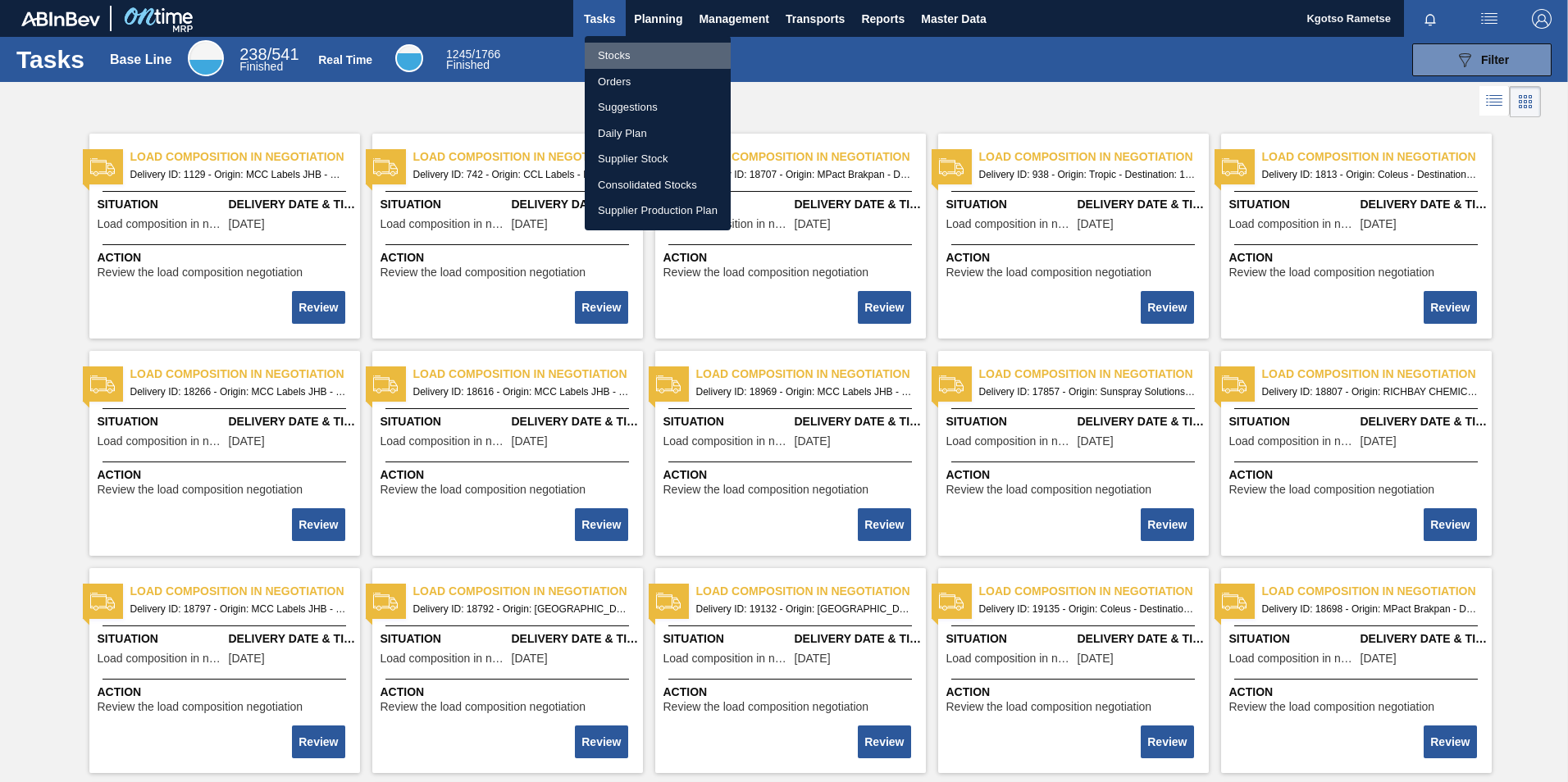
click at [624, 49] on li "Stocks" at bounding box center [657, 56] width 146 height 26
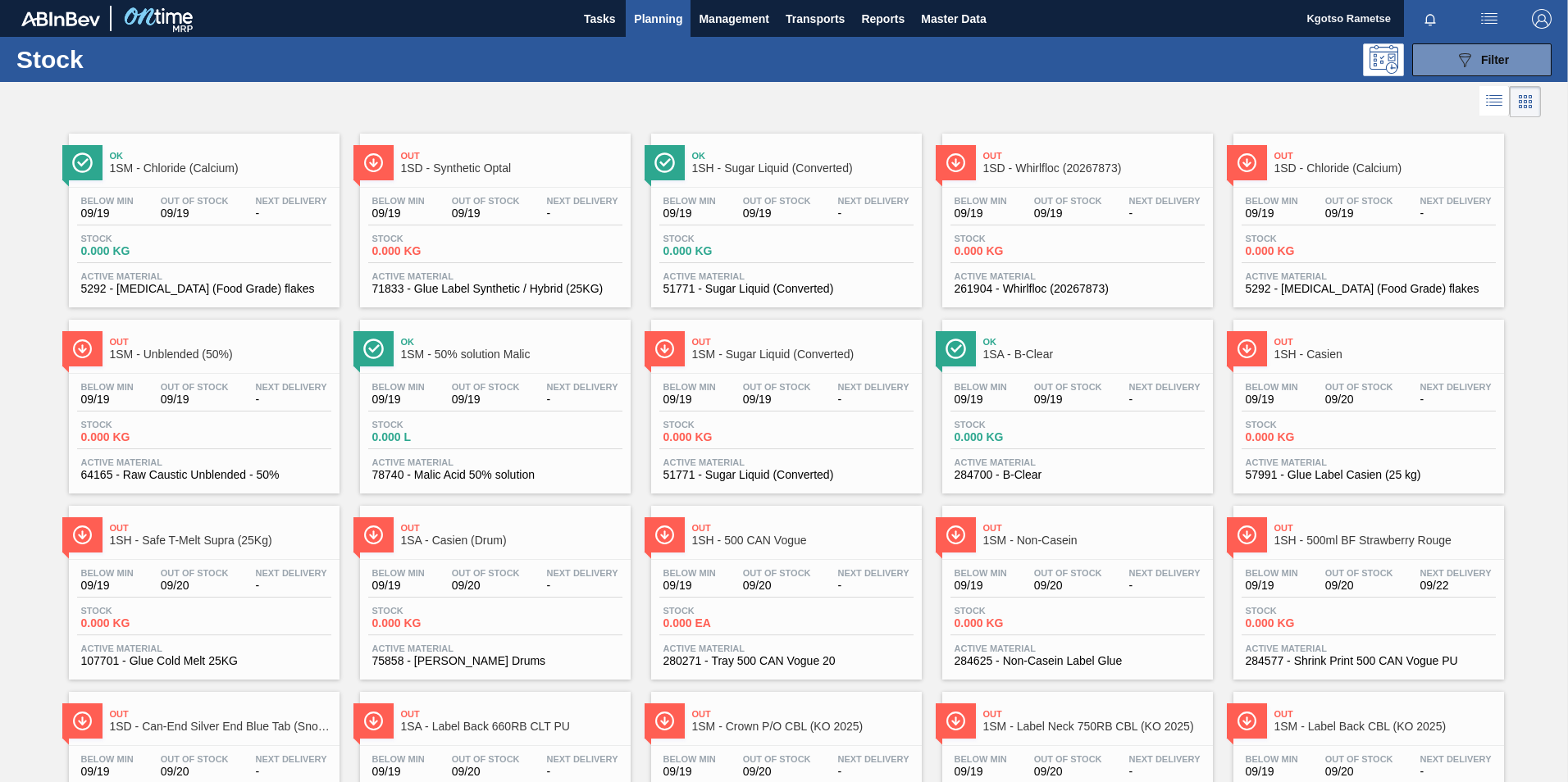
click at [1473, 85] on div at bounding box center [770, 101] width 1541 height 39
click at [1470, 73] on button "089F7B8B-B2A5-4AFE-B5C0-19BA573D28AC Filter" at bounding box center [1481, 60] width 139 height 33
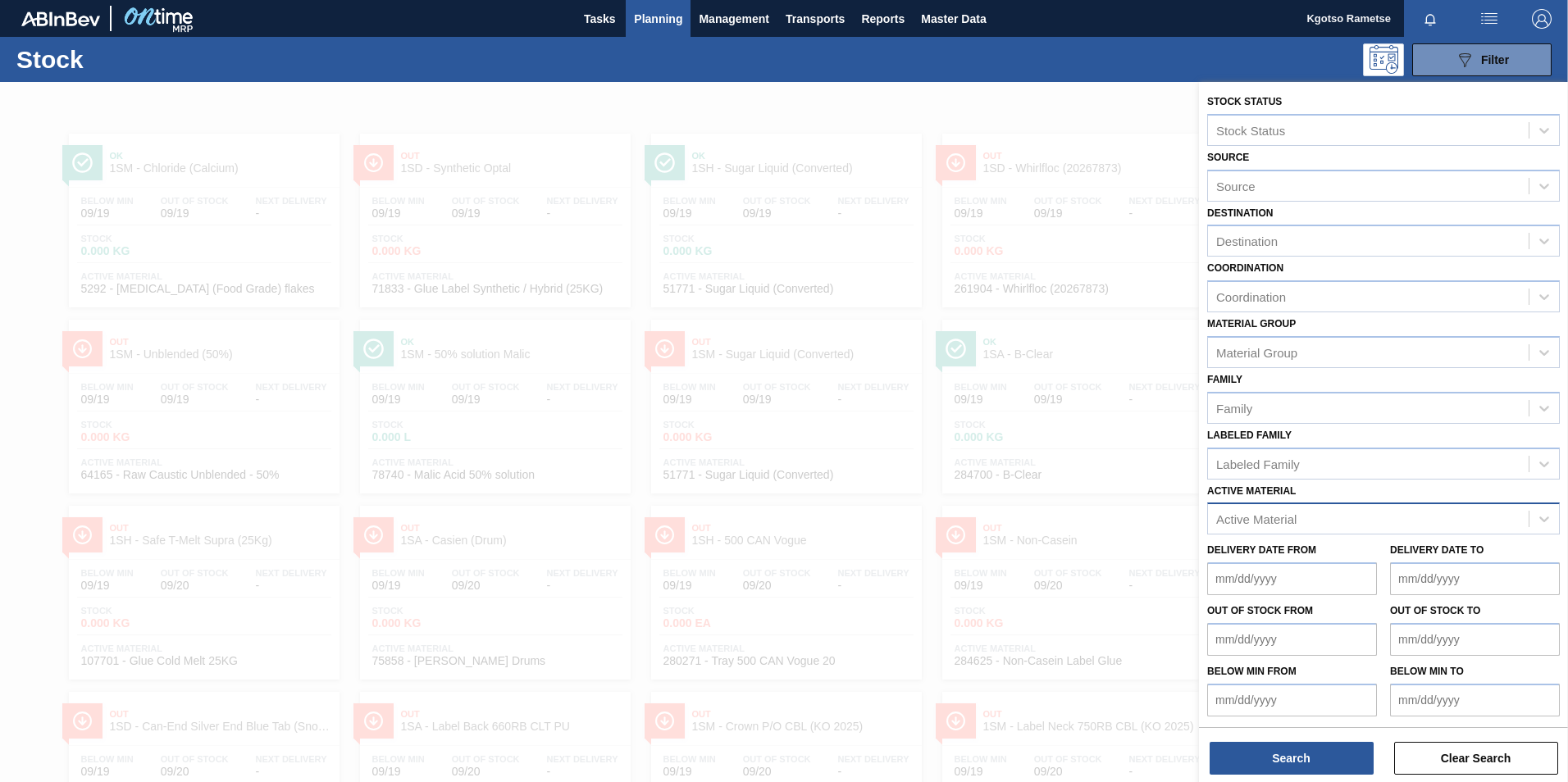
click at [1271, 514] on div "Active Material" at bounding box center [1256, 520] width 80 height 14
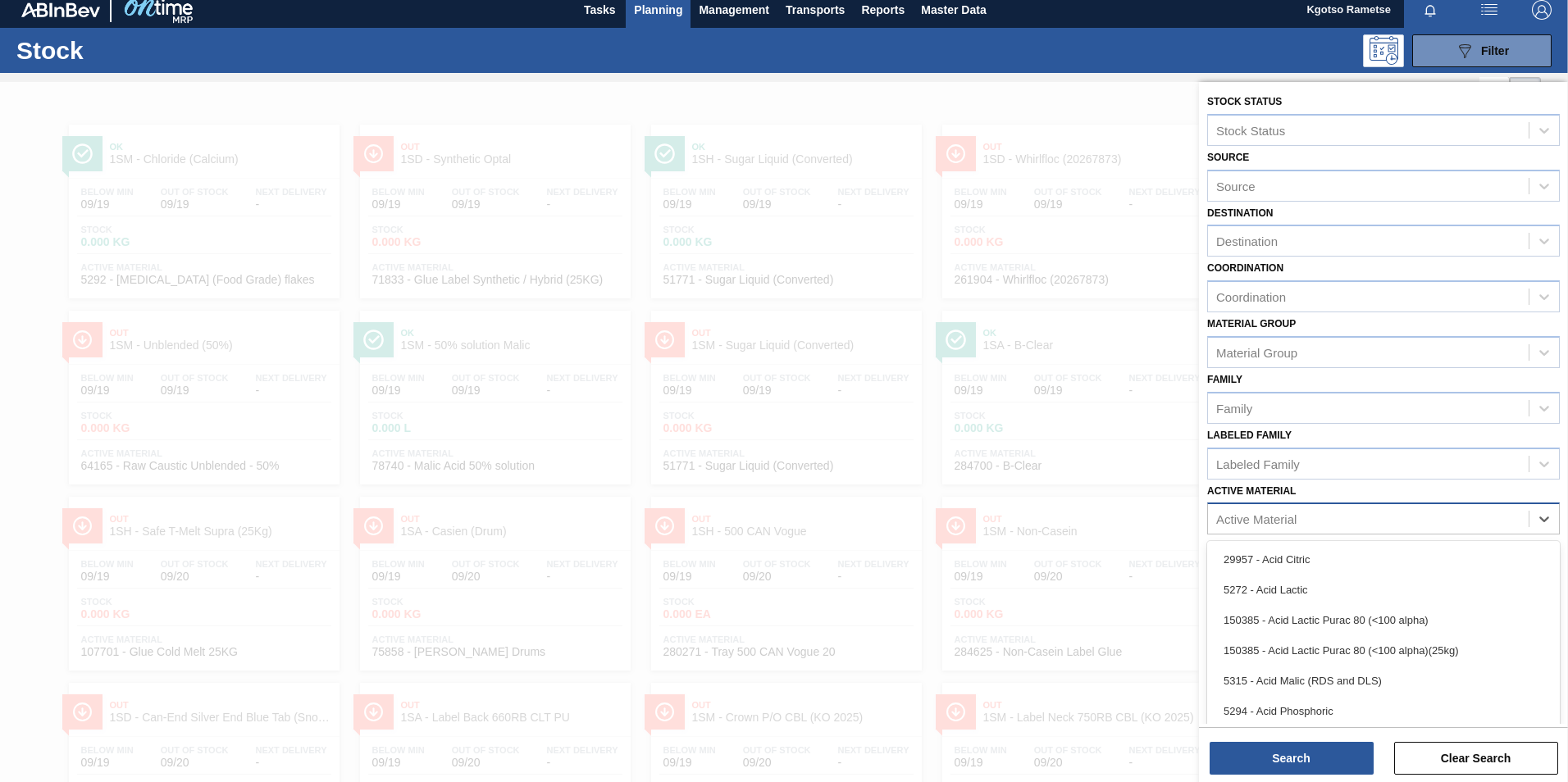
scroll to position [11, 0]
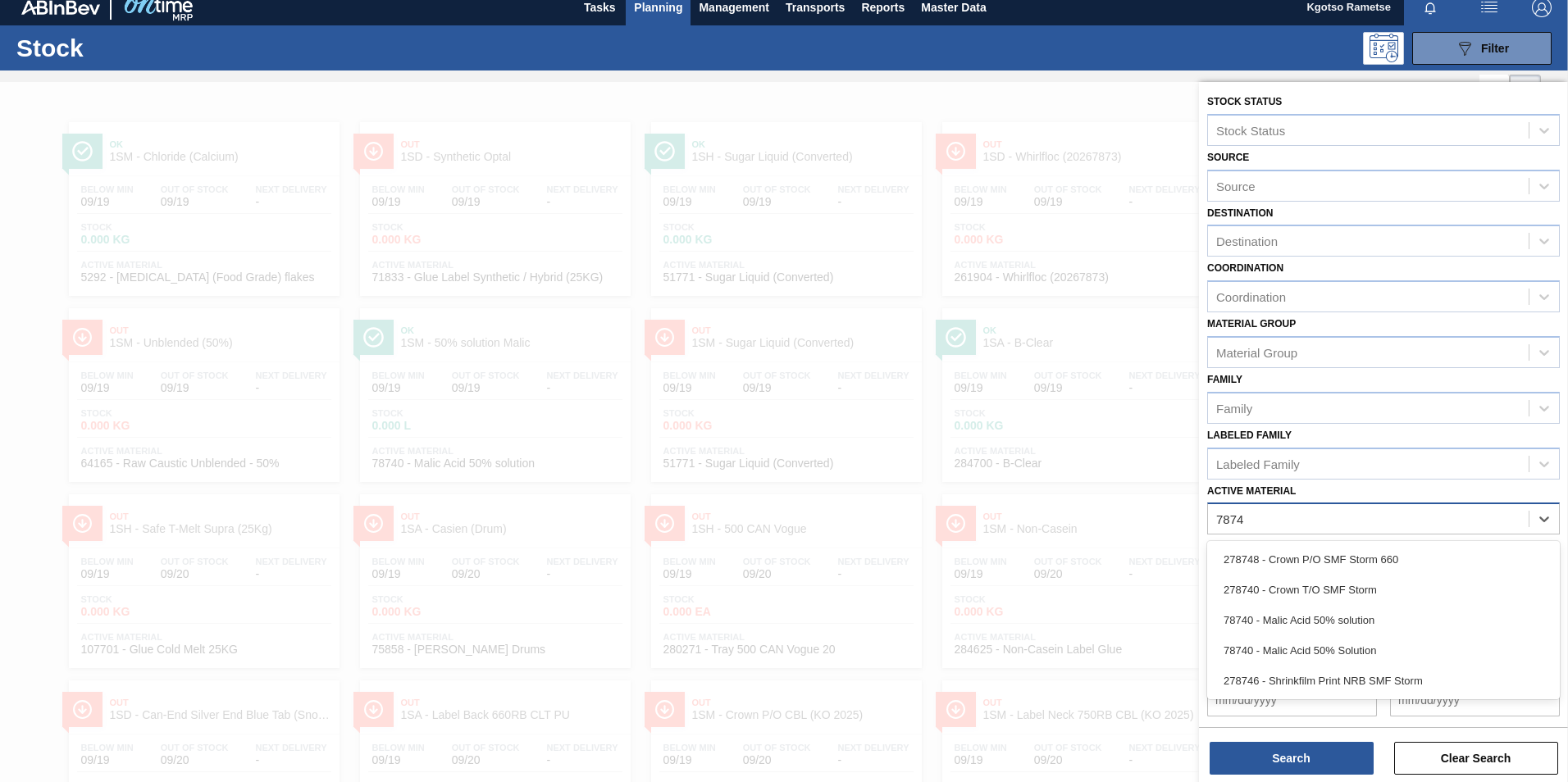
type Material "78740"
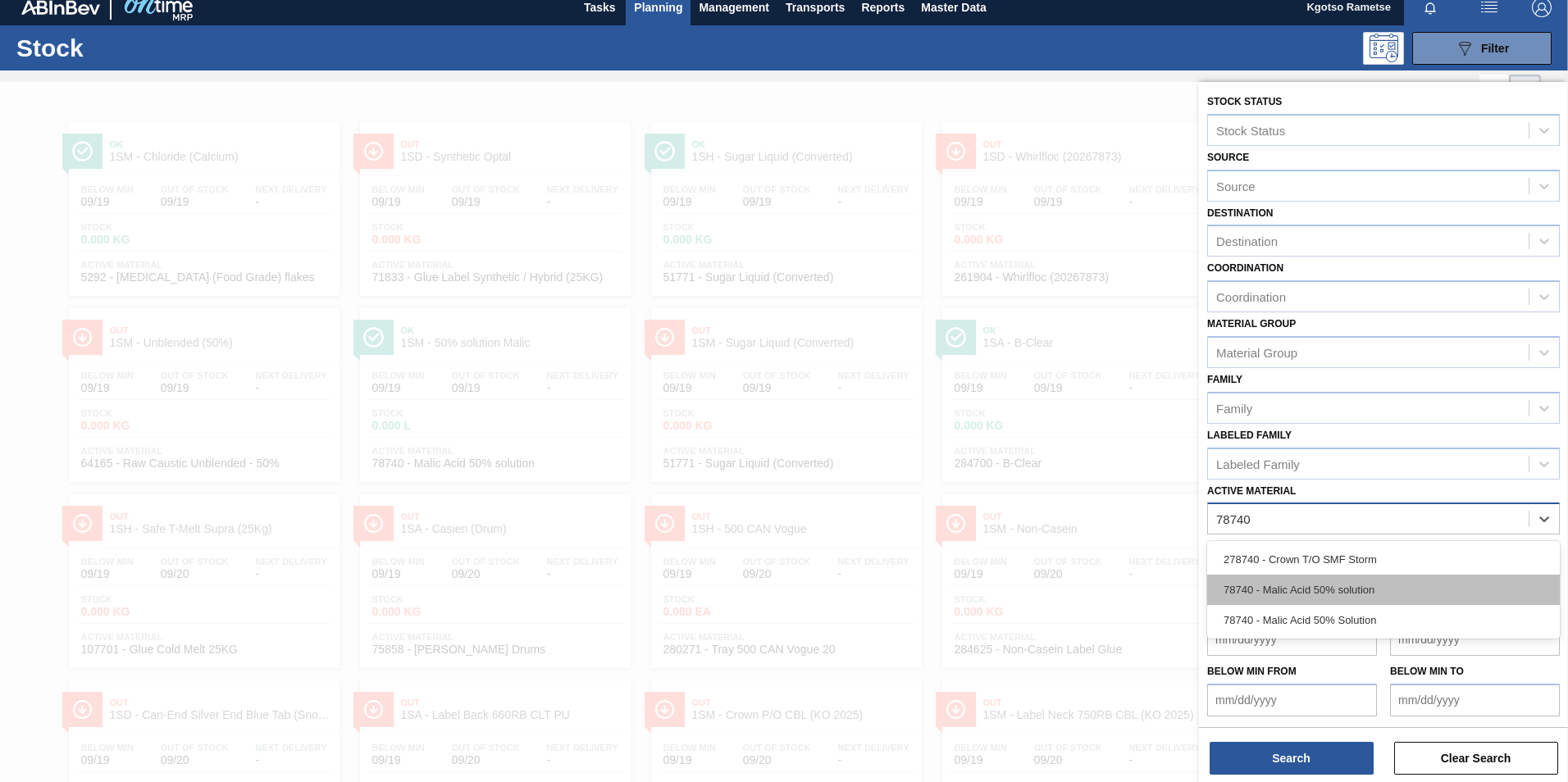
click at [1267, 597] on div "78740 - Malic Acid 50% solution" at bounding box center [1383, 590] width 352 height 31
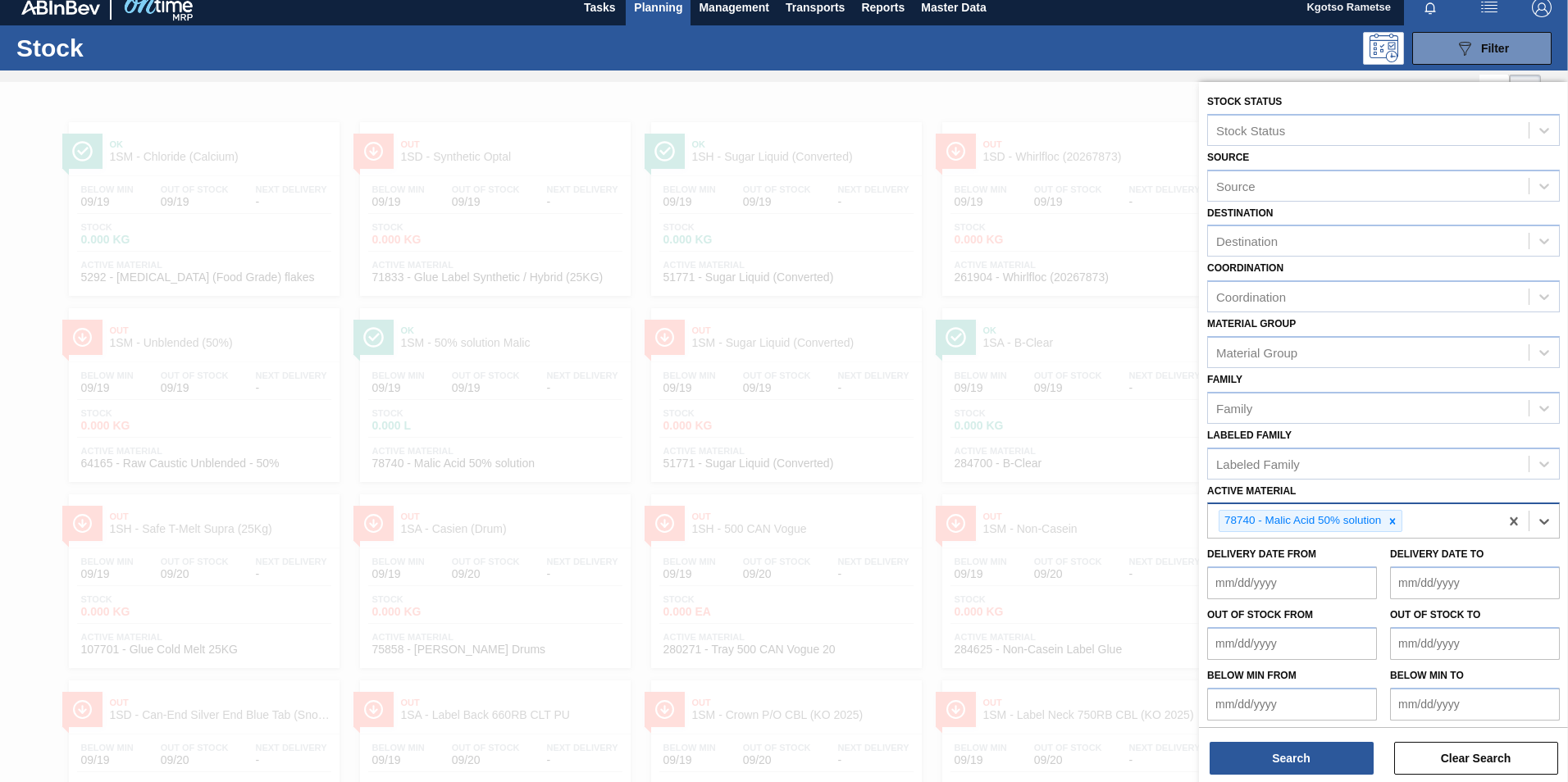
click at [1267, 597] on from "Delivery Date from" at bounding box center [1292, 583] width 170 height 33
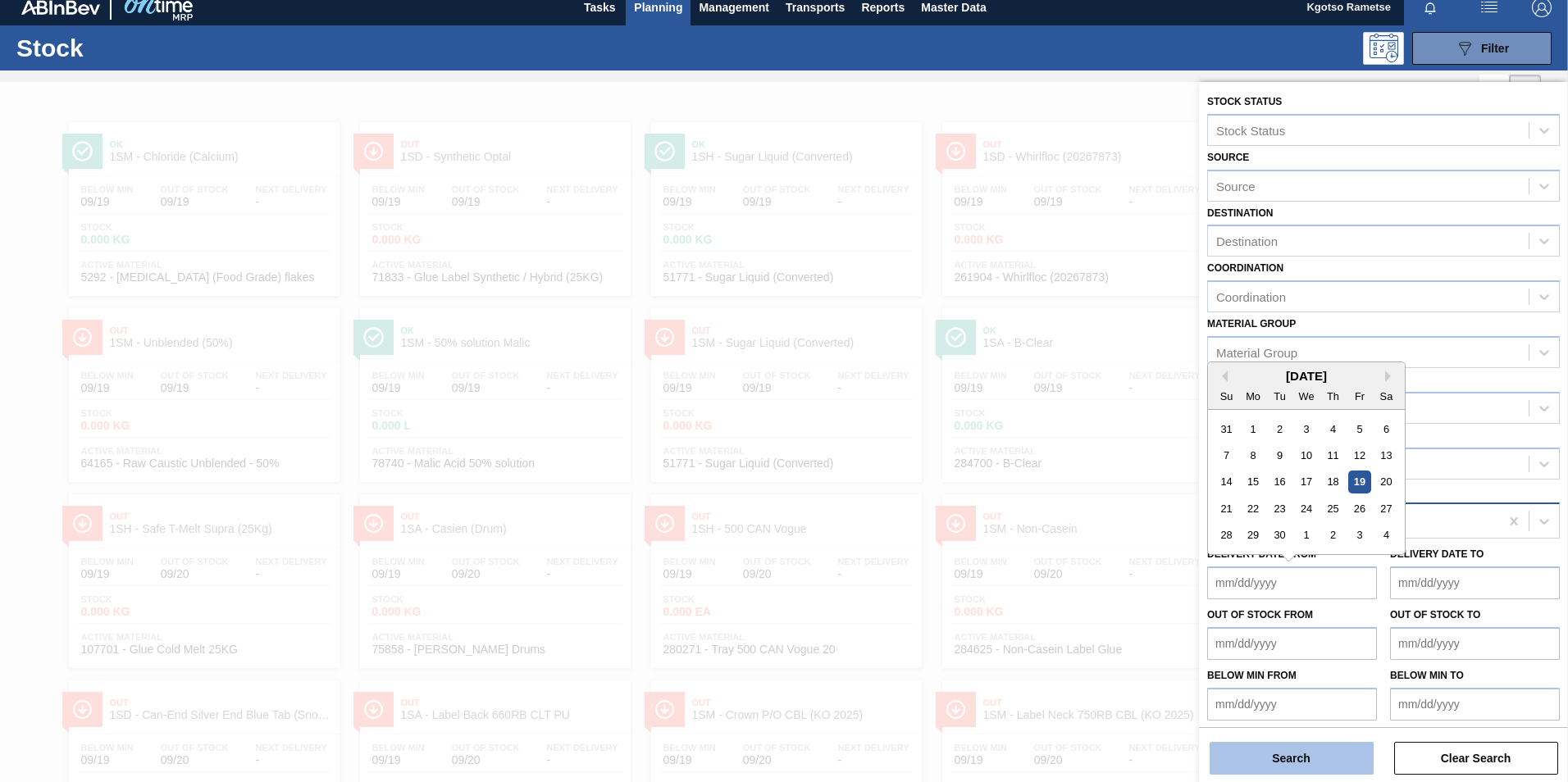
click at [1274, 755] on button "Search" at bounding box center [1292, 758] width 164 height 33
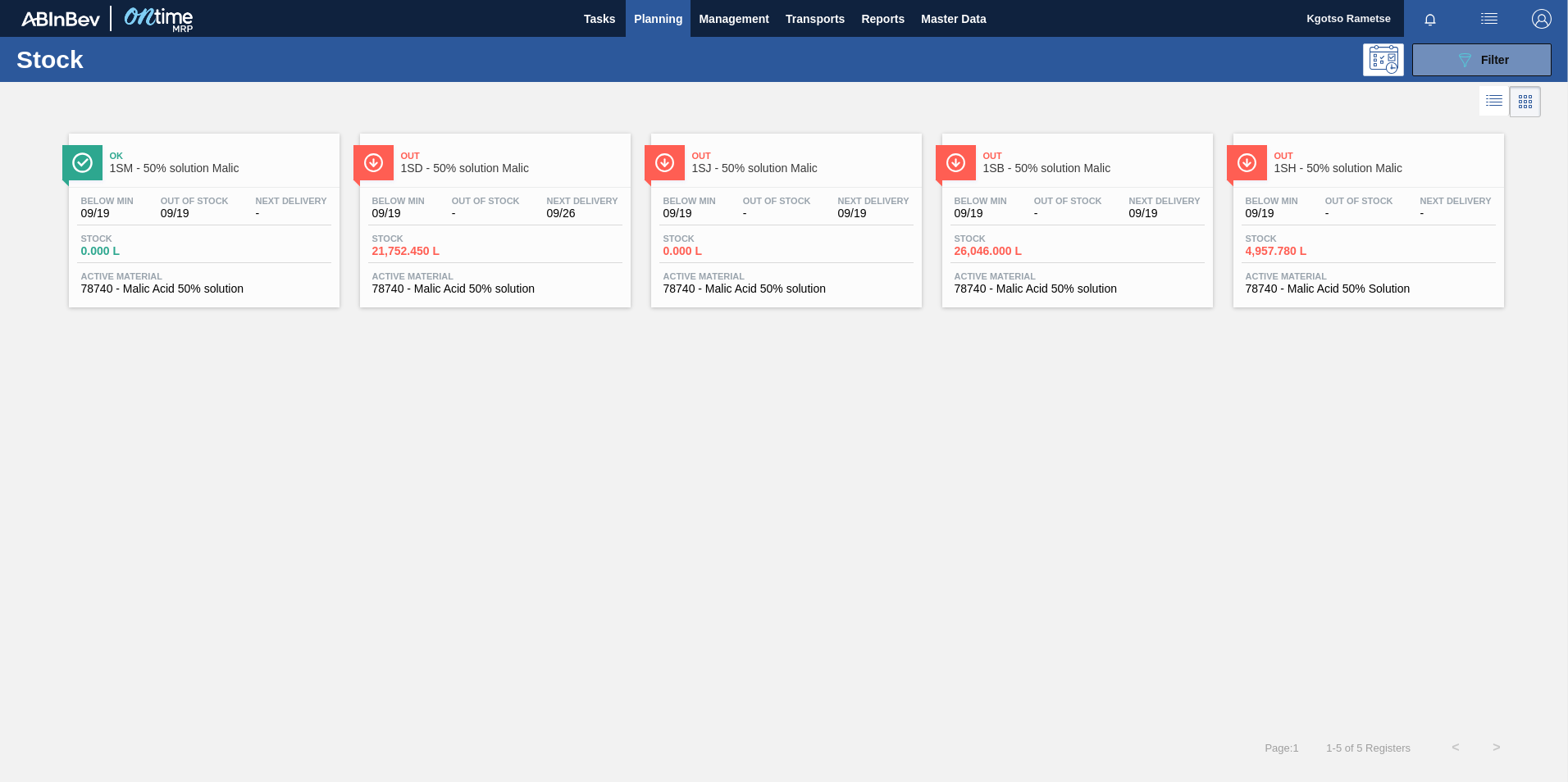
click at [428, 185] on div "Out 1SD - 50% solution Malic Below Min 09/19 Out Of Stock - Next Delivery 09/26…" at bounding box center [495, 220] width 270 height 174
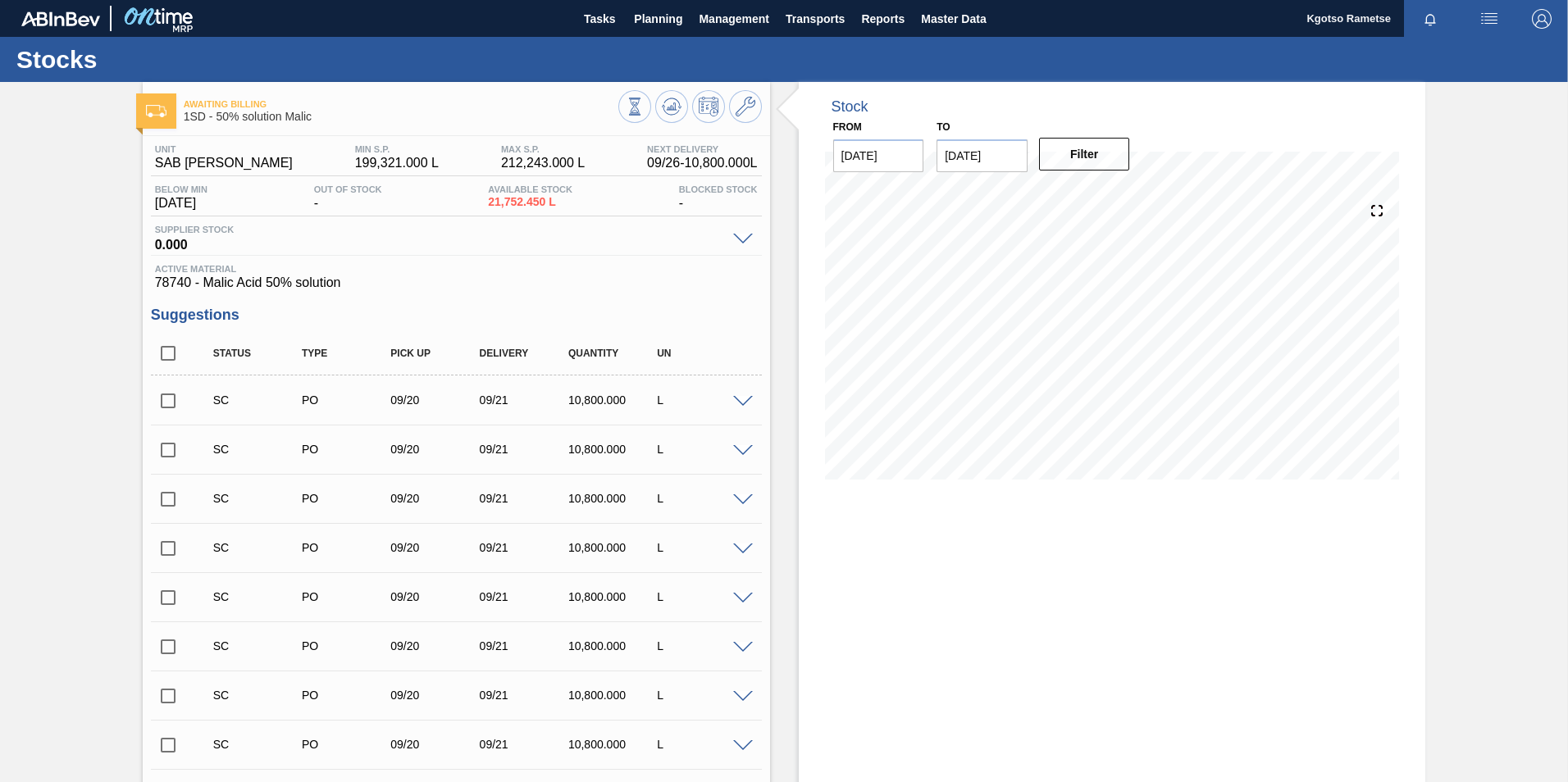
click at [1498, 401] on div "Awaiting Billing 1SD - 50% solution Malic Unit SAB Rosslyn Brewery MIN S.P. 199…" at bounding box center [784, 788] width 1568 height 1412
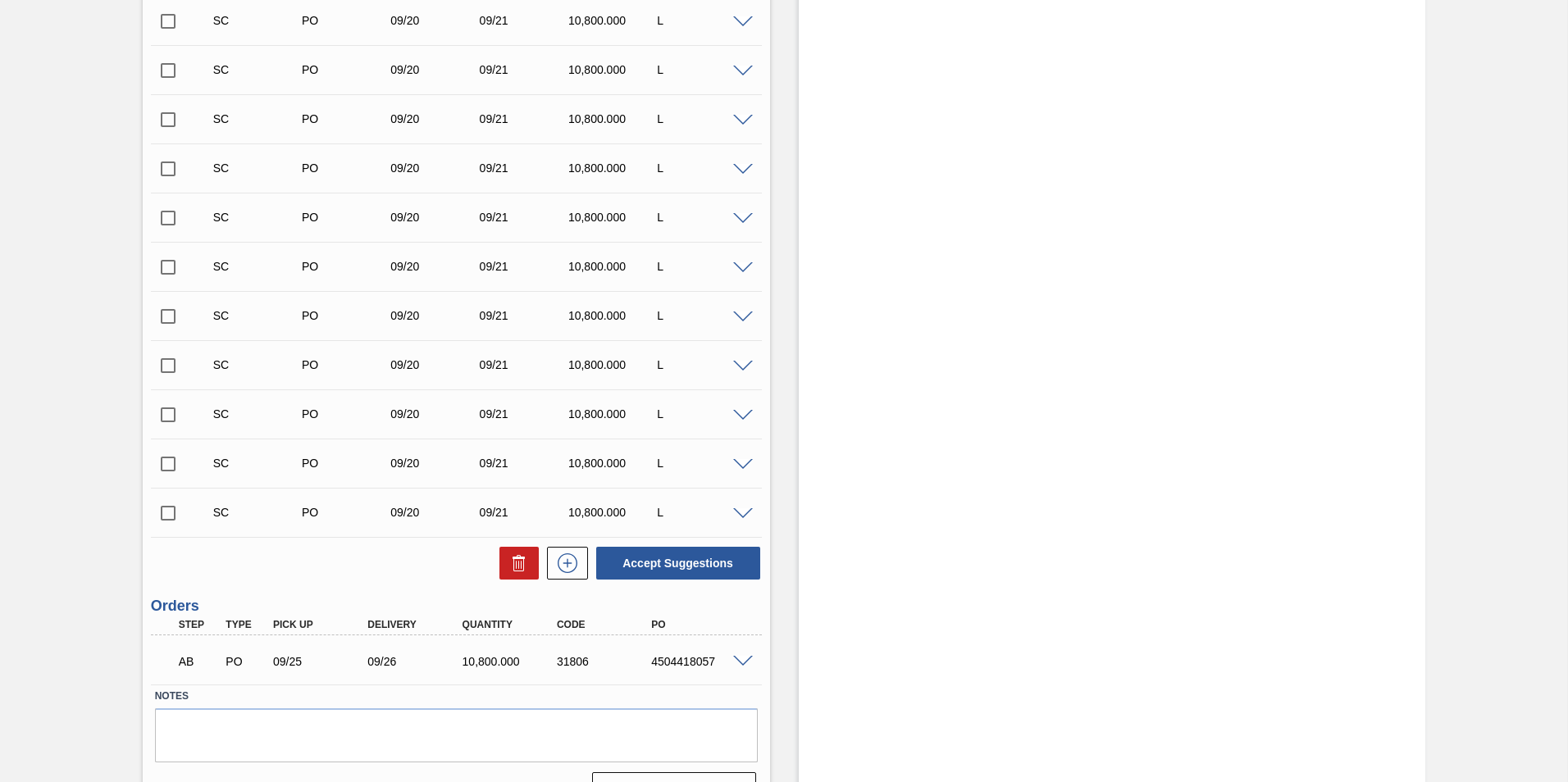
scroll to position [712, 0]
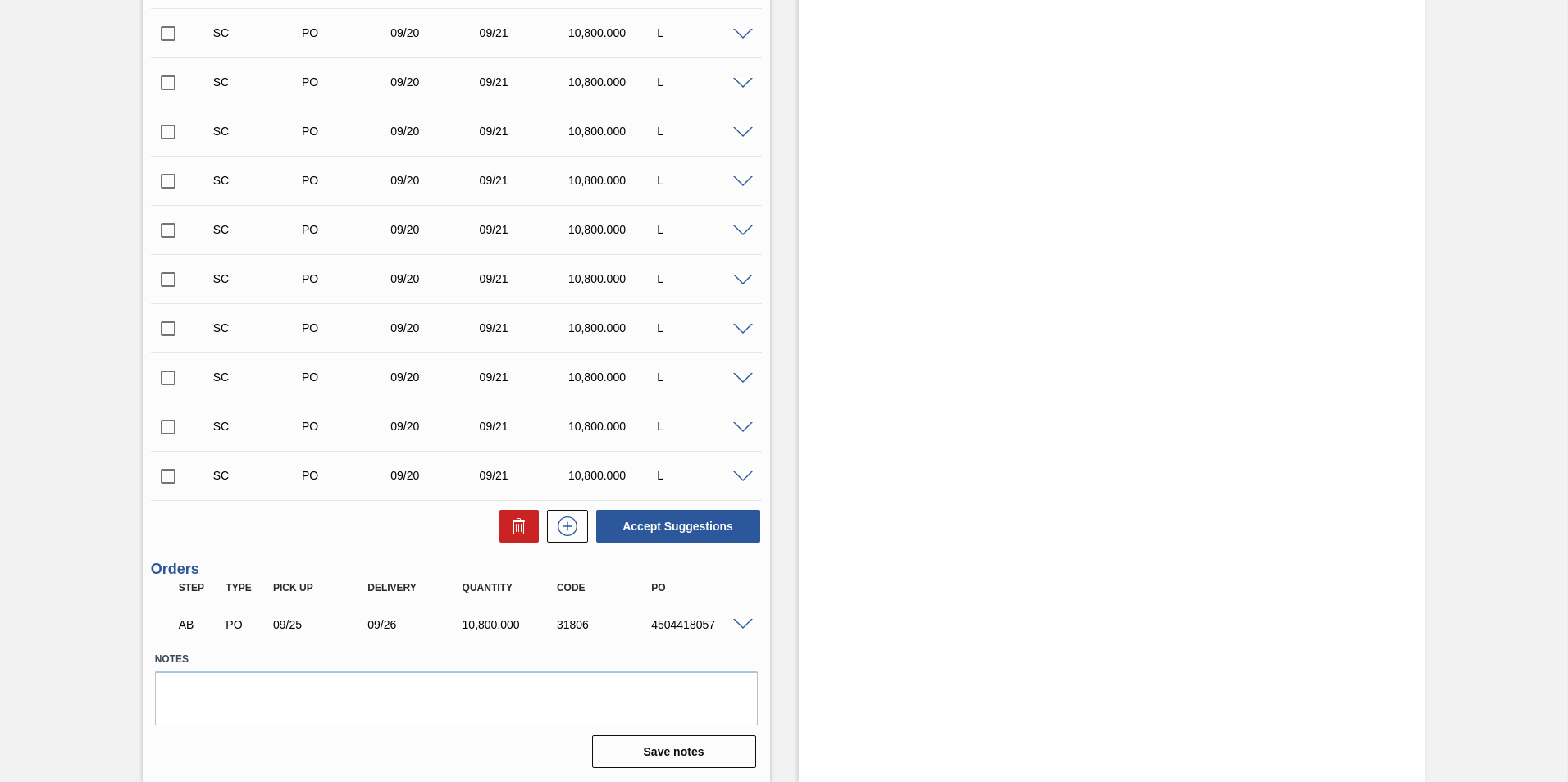
click at [742, 624] on span at bounding box center [742, 625] width 20 height 12
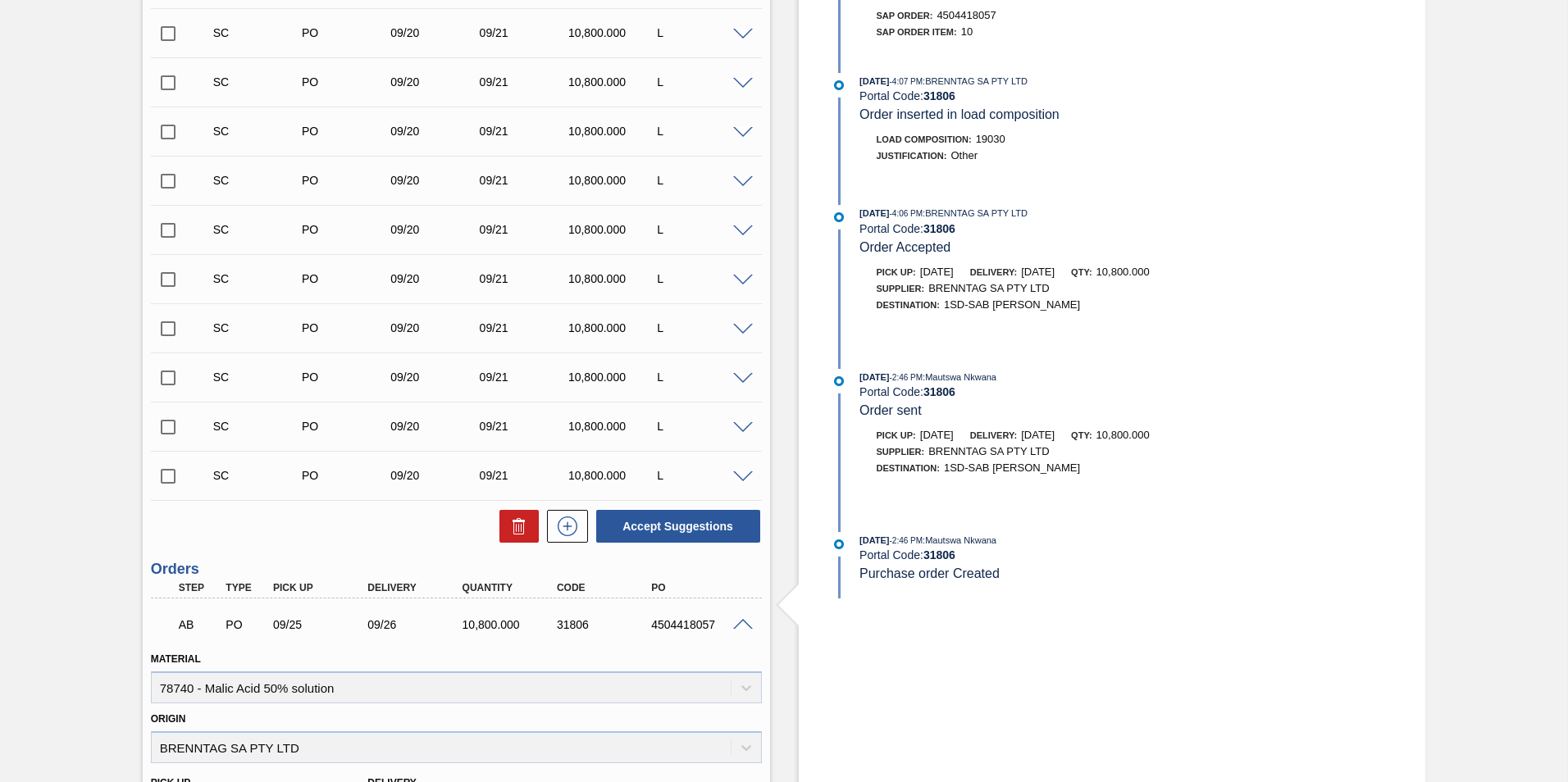
click at [742, 624] on span at bounding box center [742, 625] width 20 height 12
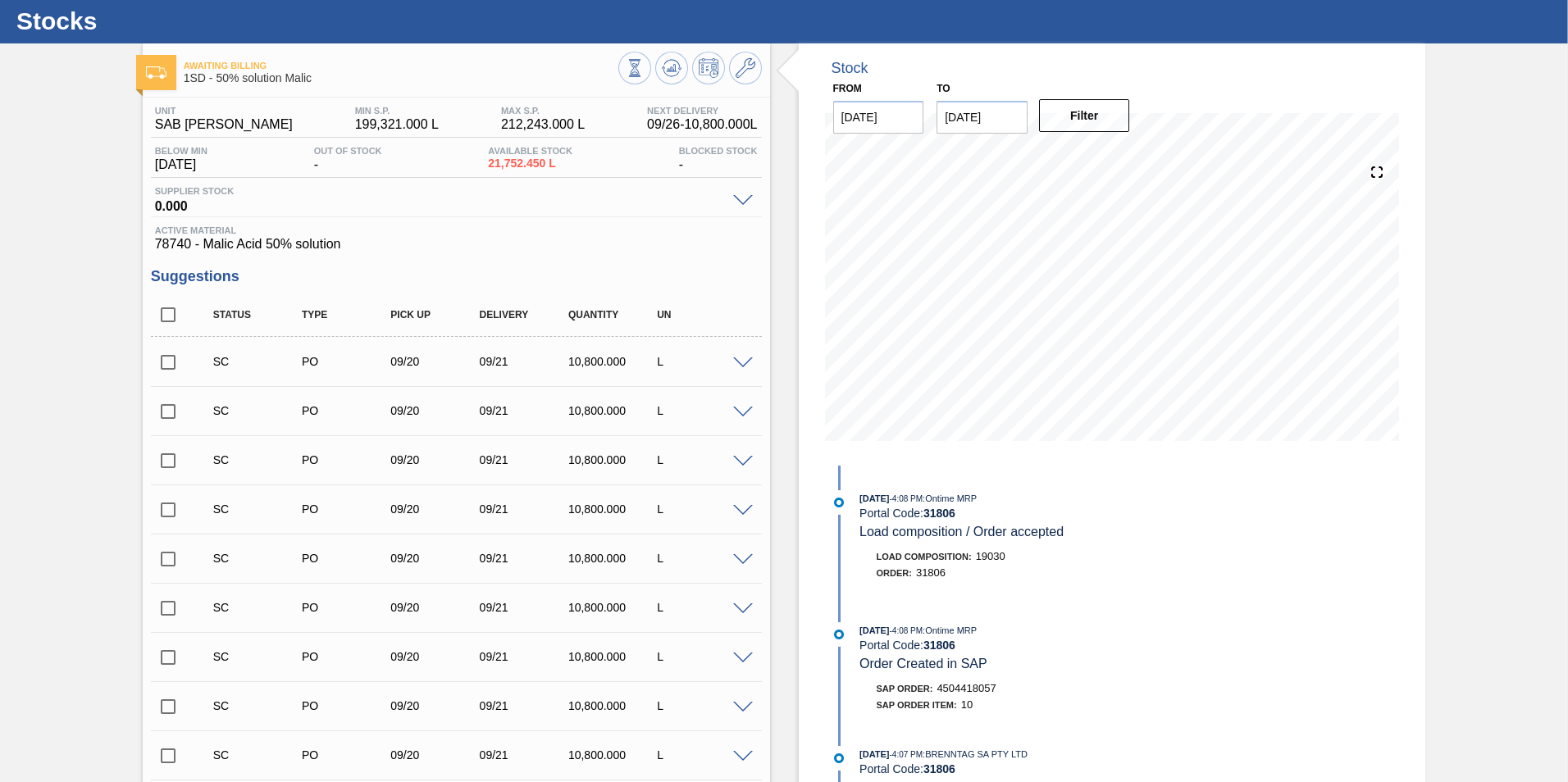
scroll to position [0, 0]
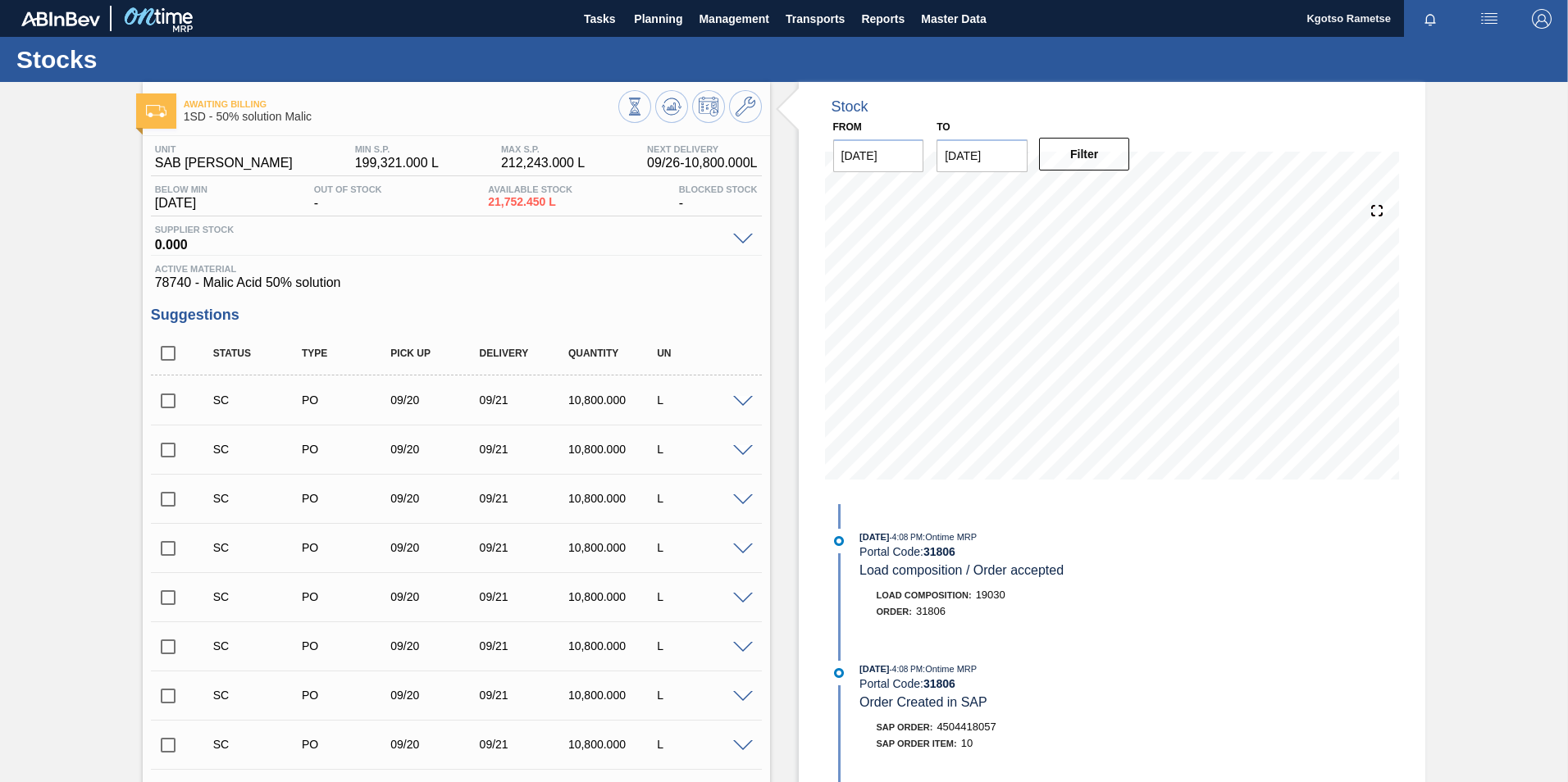
click at [739, 400] on span at bounding box center [742, 402] width 20 height 12
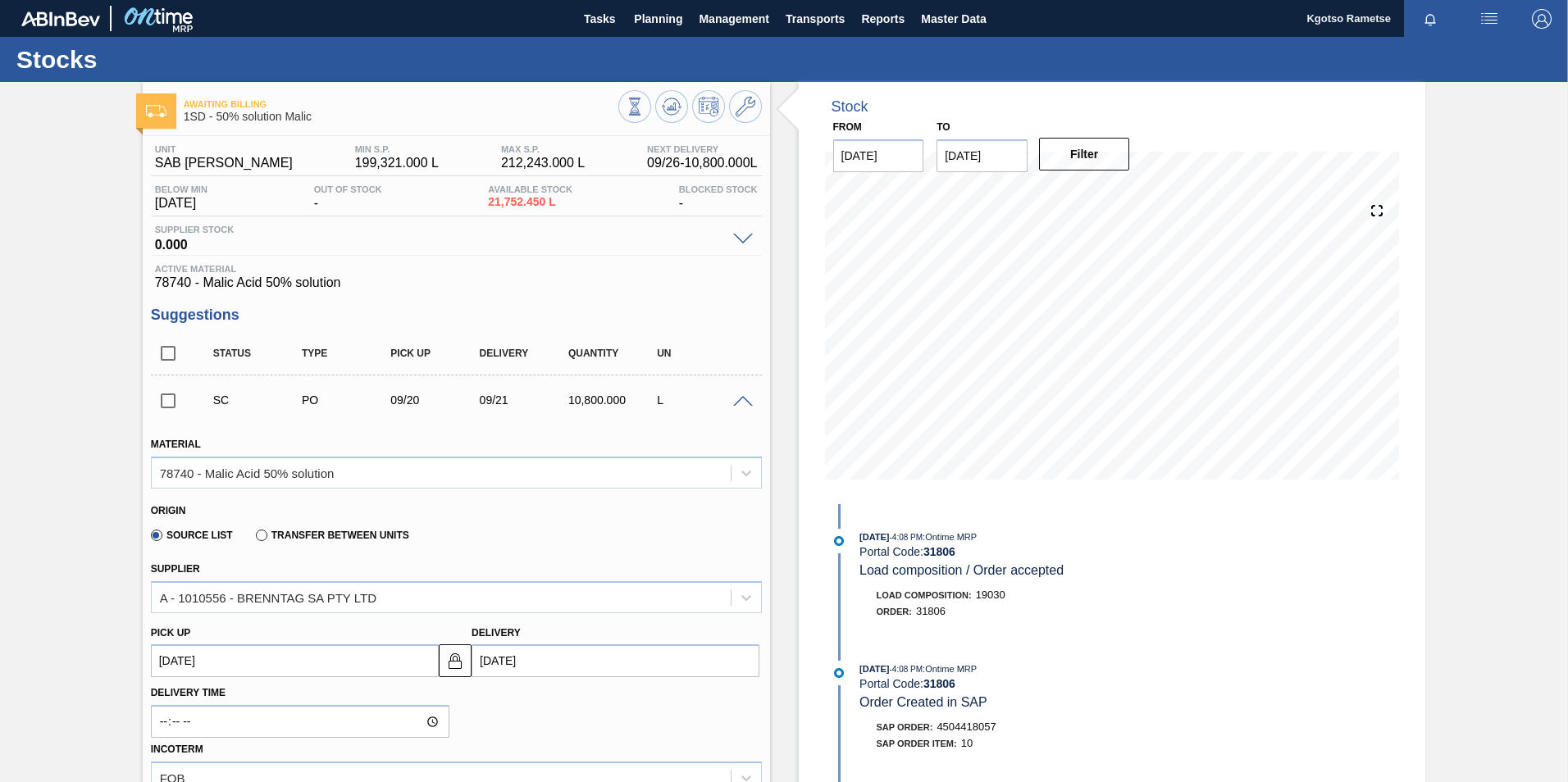
click at [739, 400] on span at bounding box center [742, 402] width 20 height 12
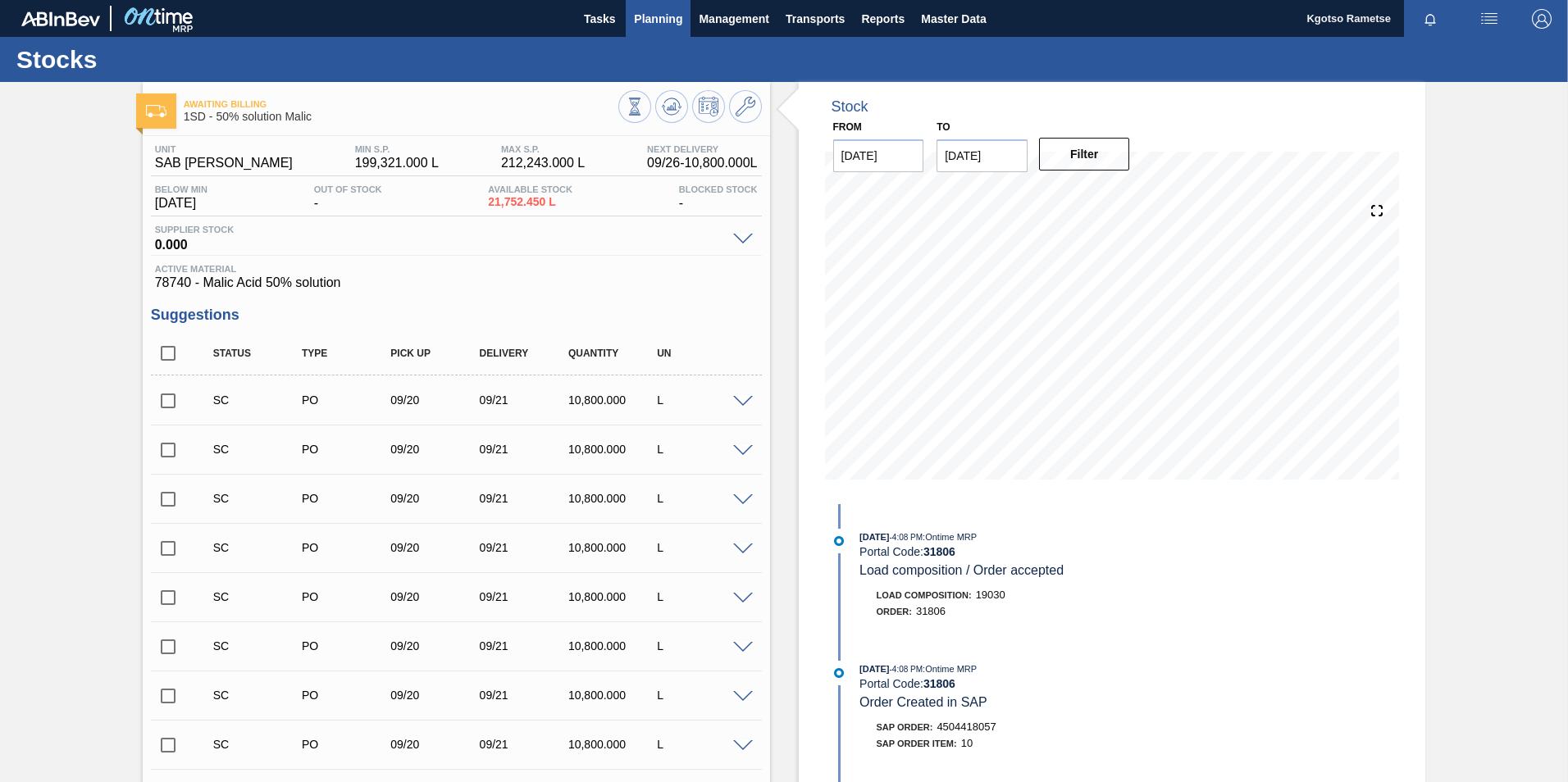
click at [676, 9] on span "Planning" at bounding box center [658, 18] width 48 height 20
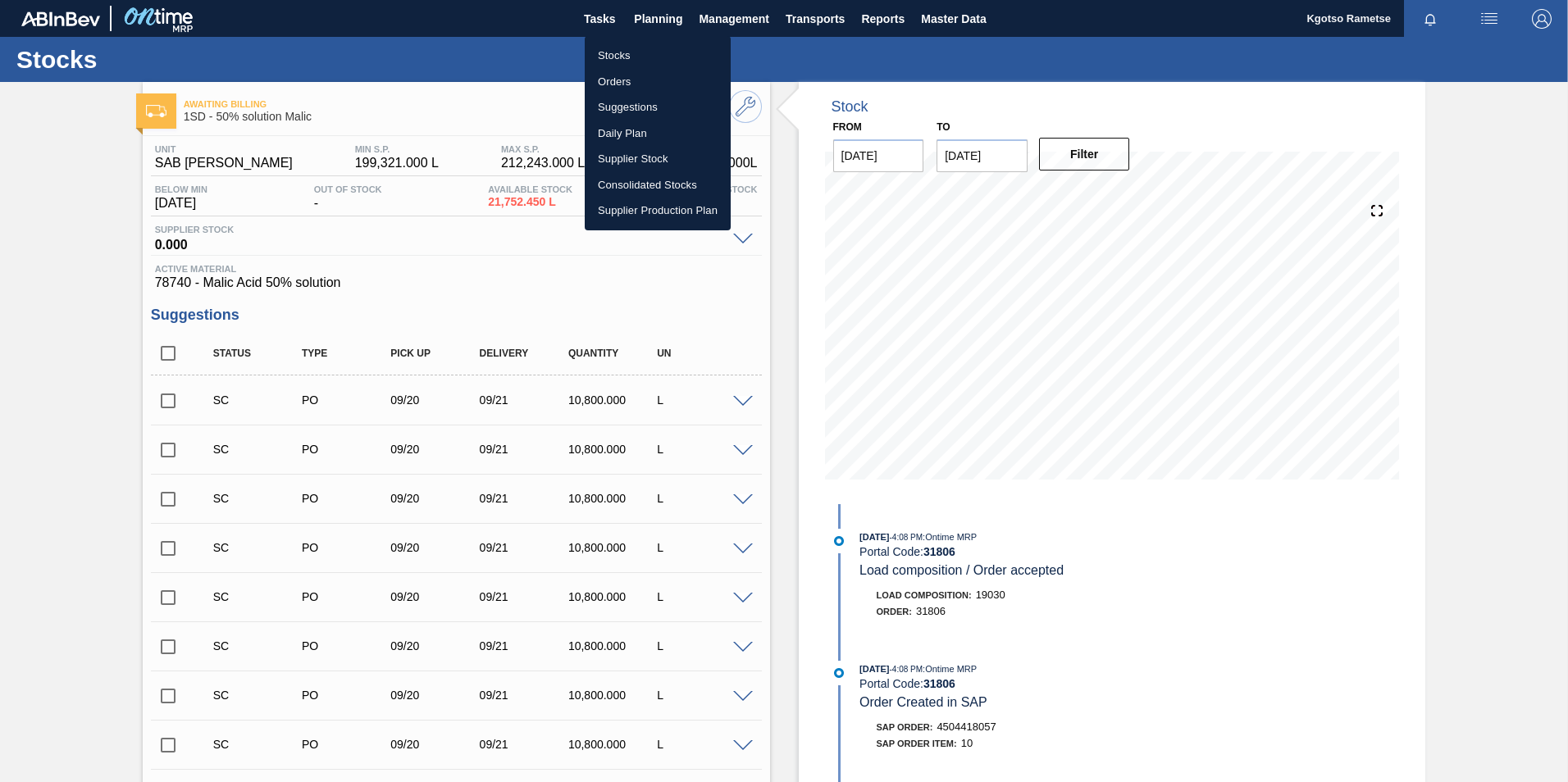
click at [964, 4] on div at bounding box center [784, 391] width 1568 height 782
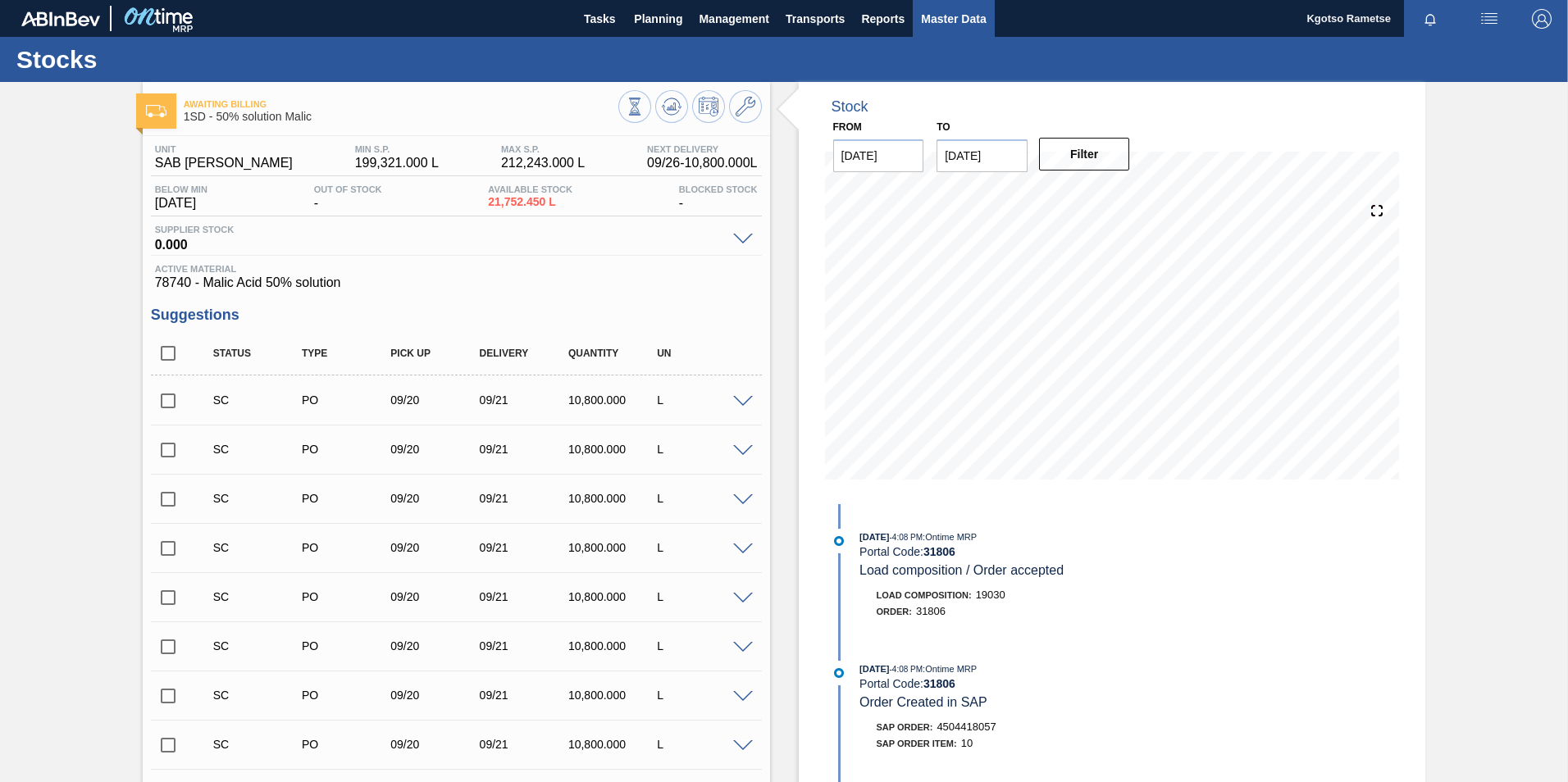
click at [957, 12] on span "Master Data" at bounding box center [953, 18] width 65 height 20
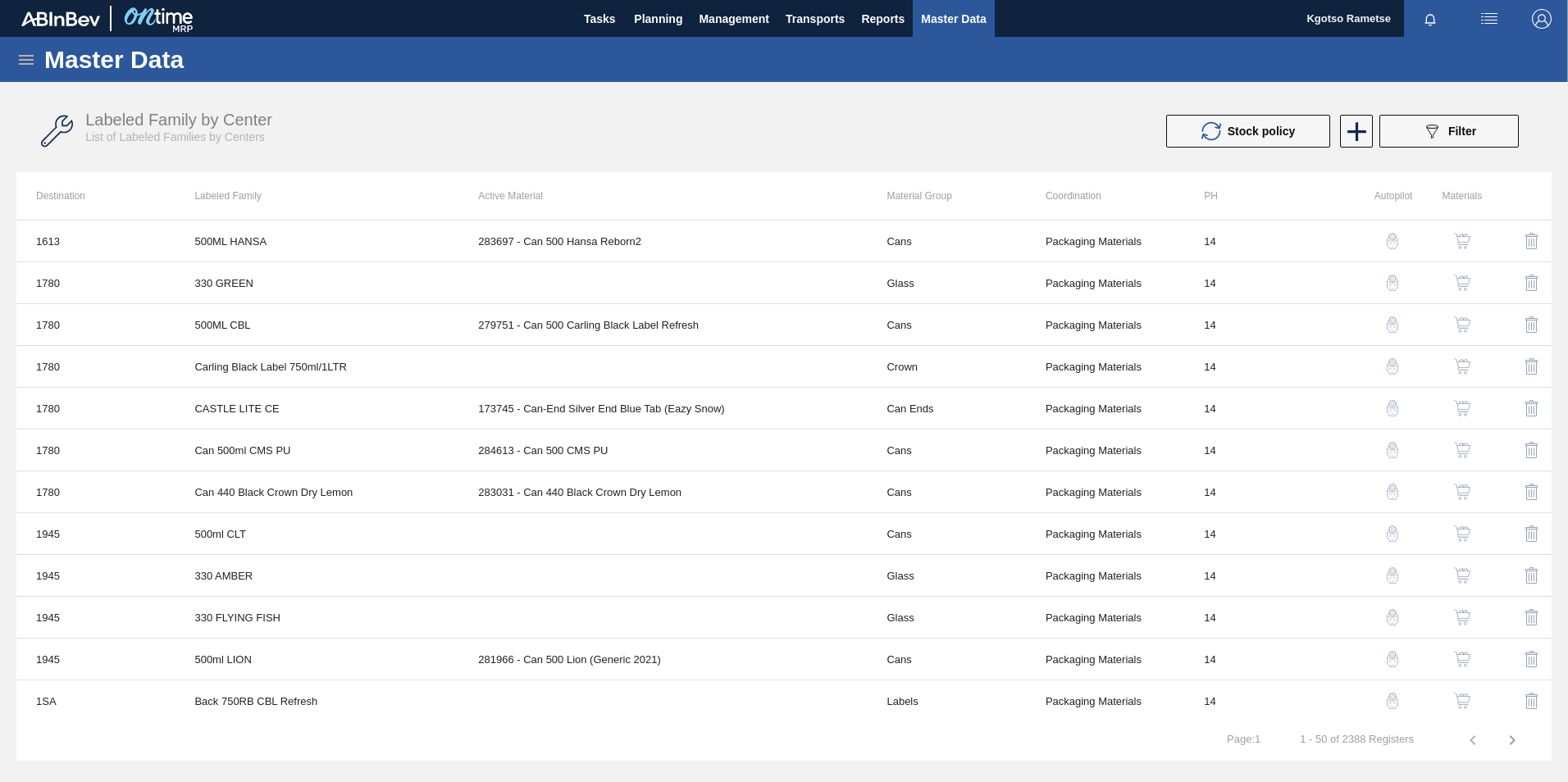
click at [28, 57] on icon at bounding box center [26, 59] width 20 height 20
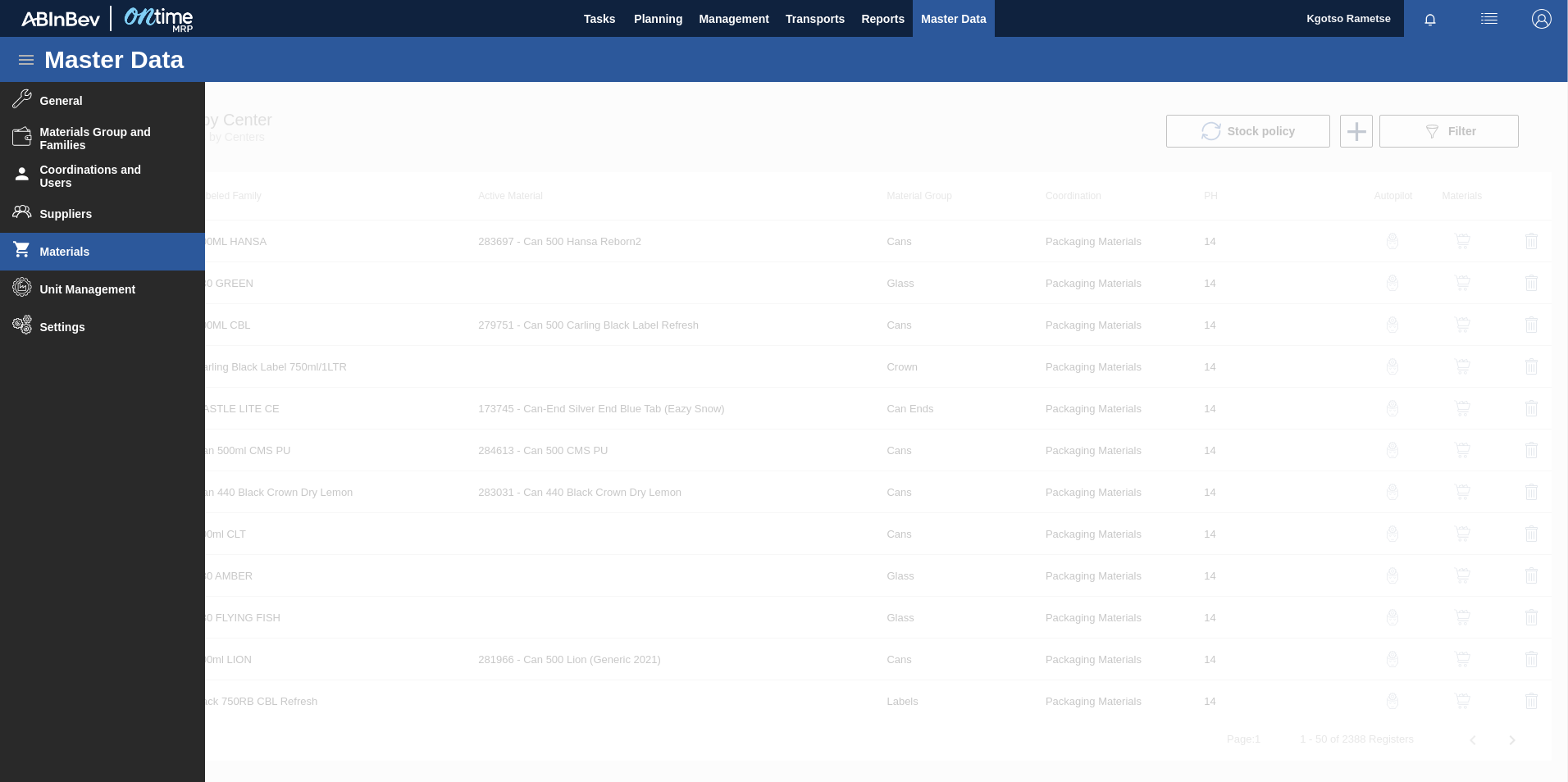
click at [77, 243] on li "Materials" at bounding box center [102, 251] width 205 height 38
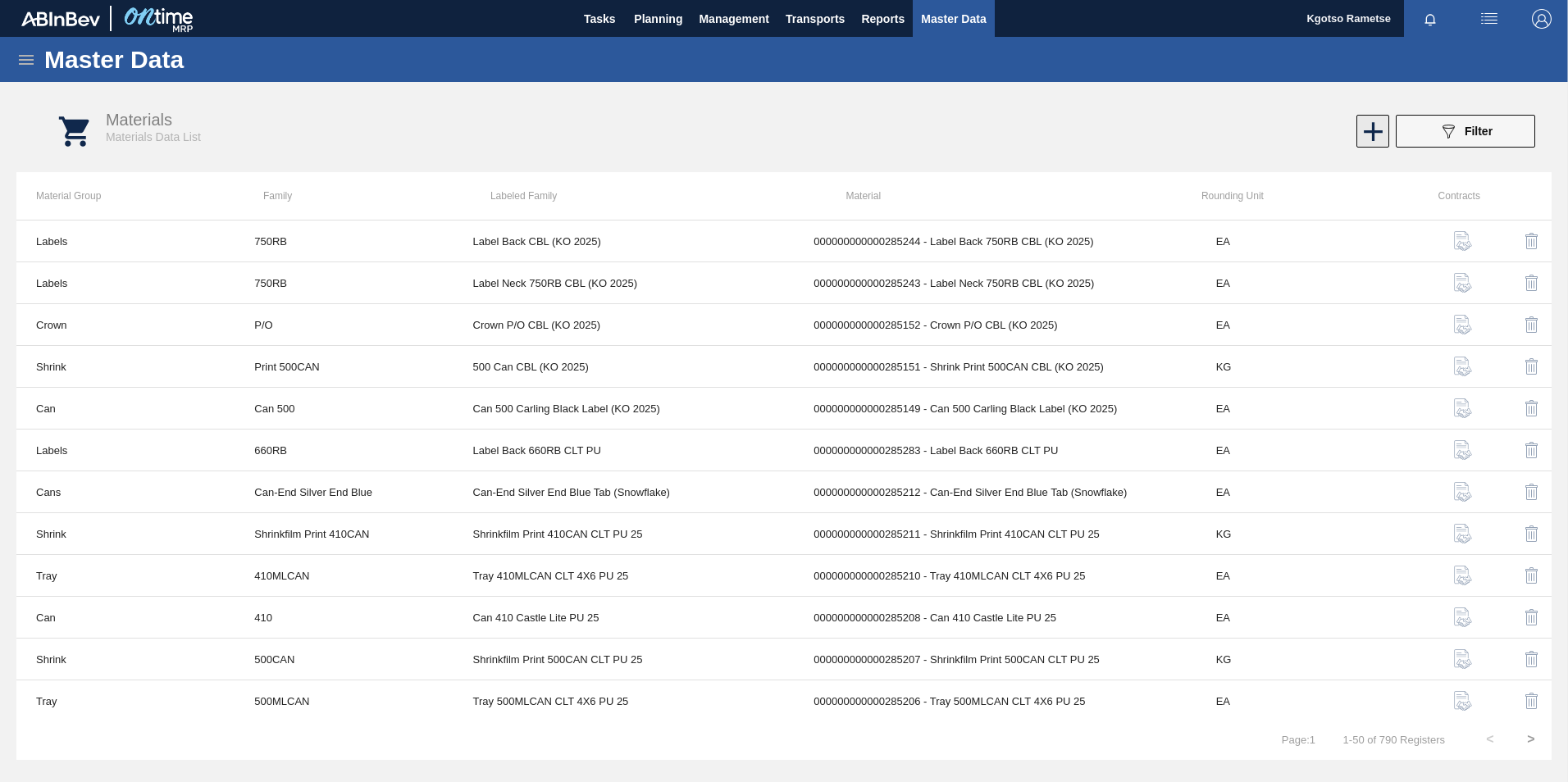
click at [1371, 128] on icon at bounding box center [1373, 131] width 32 height 32
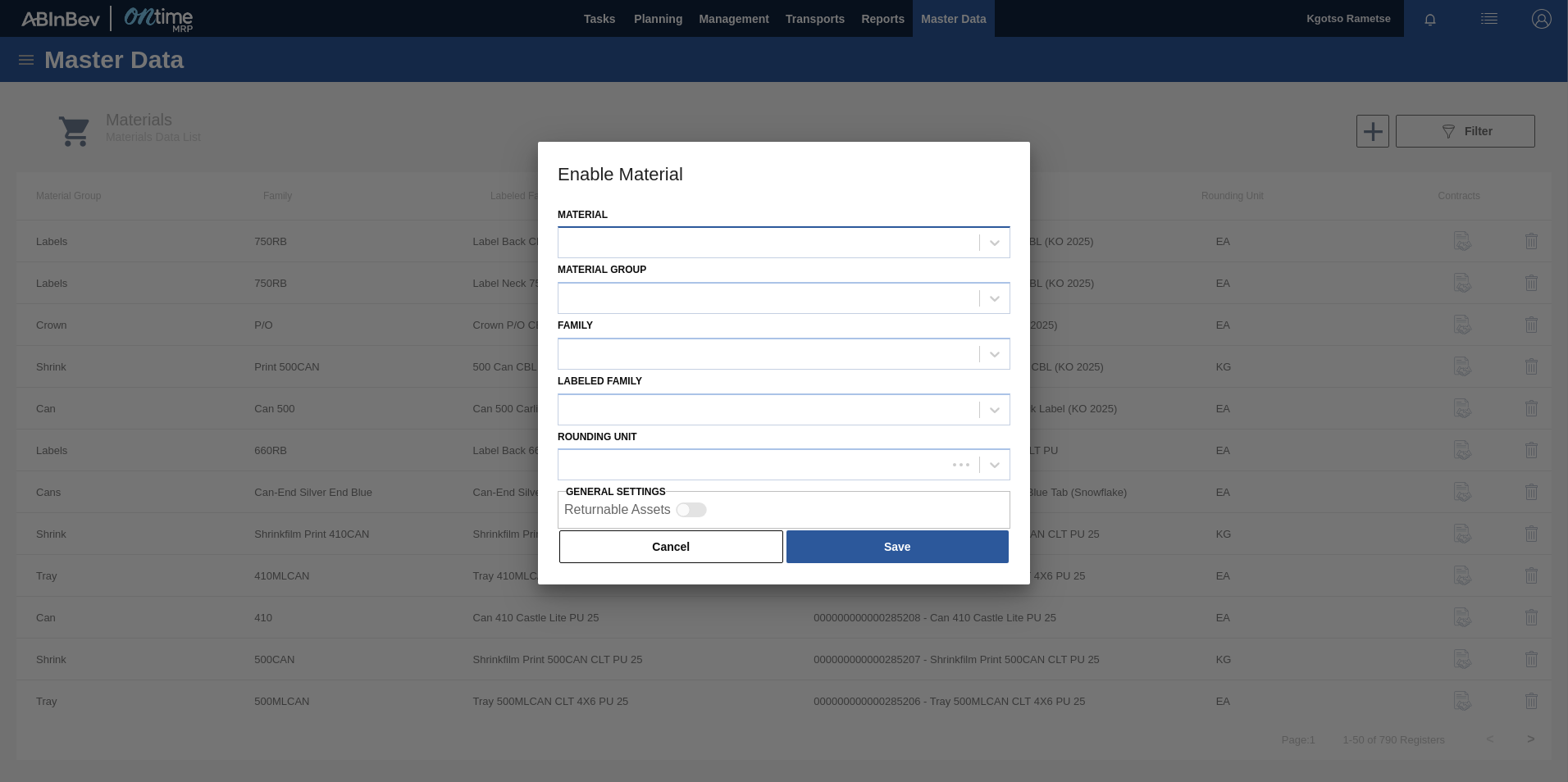
click at [751, 255] on div at bounding box center [784, 242] width 453 height 32
click at [776, 234] on div at bounding box center [768, 242] width 421 height 24
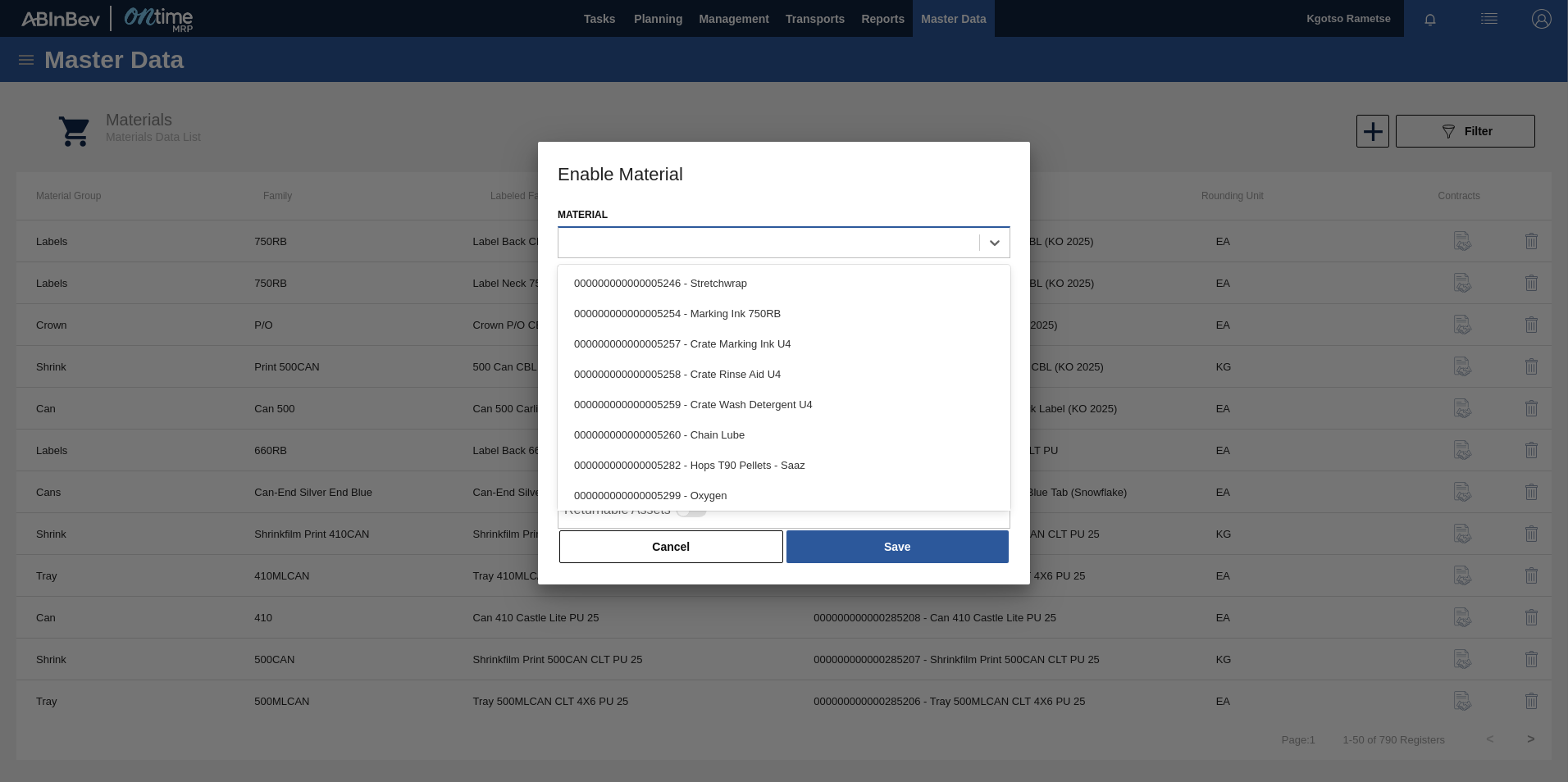
paste input "285315"
type input "285315"
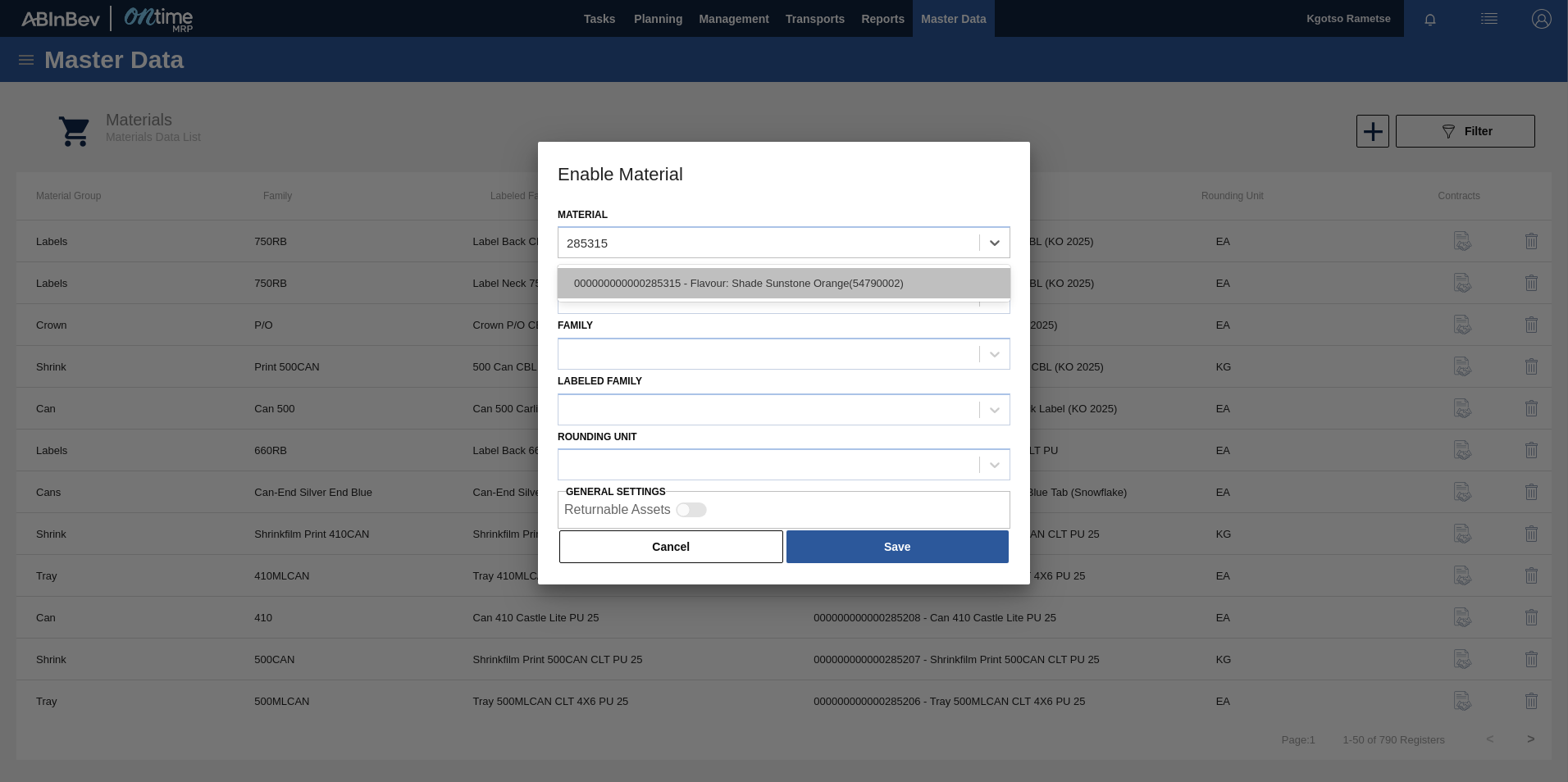
drag, startPoint x: 750, startPoint y: 283, endPoint x: 731, endPoint y: 297, distance: 23.6
click at [749, 284] on div "000000000000285315 - Flavour: Shade Sunstone Orange(54790002)" at bounding box center [784, 283] width 453 height 31
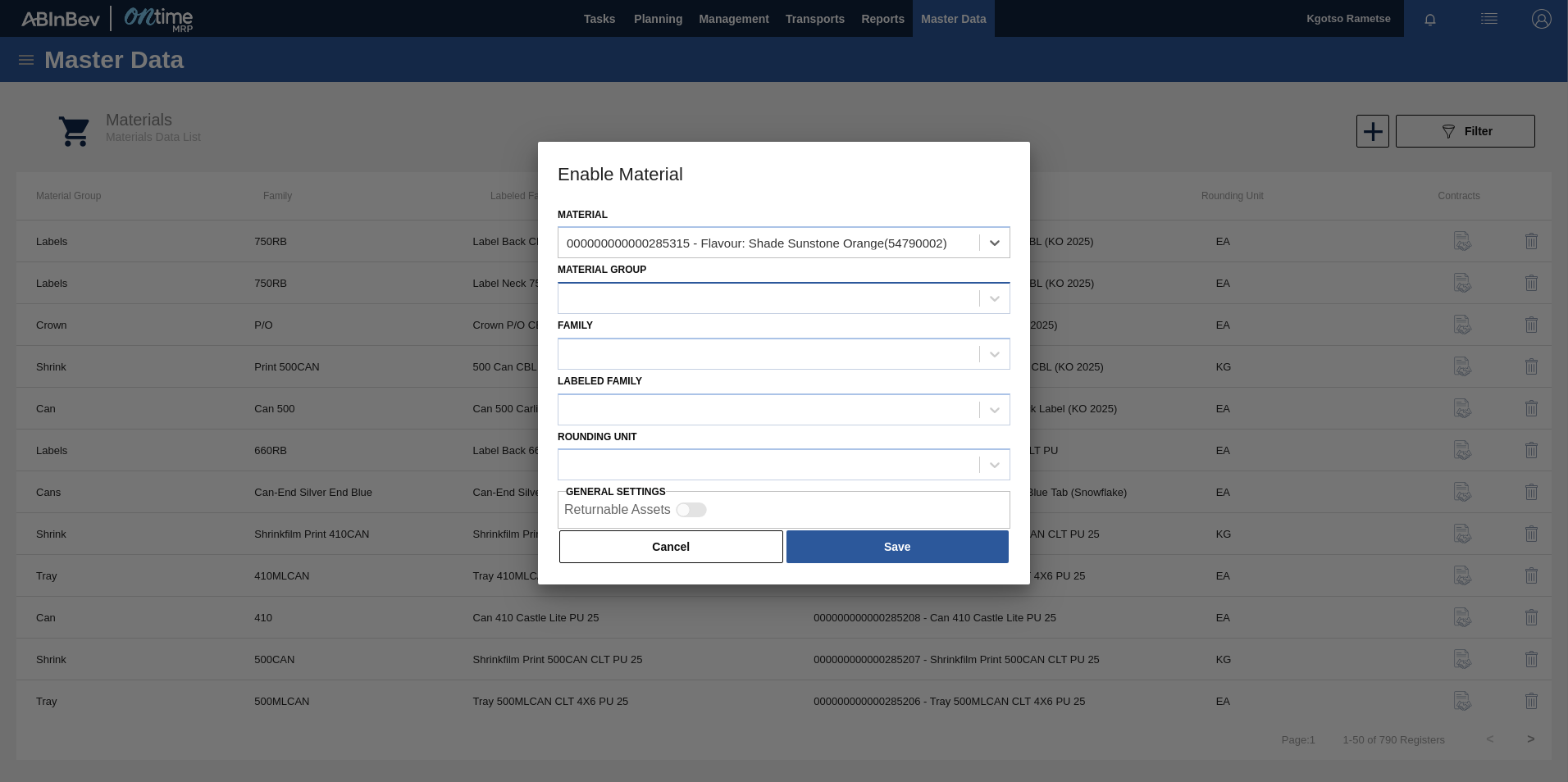
click at [724, 297] on div at bounding box center [768, 298] width 421 height 24
type Group "fla"
click at [689, 342] on div "Flavourants & Colourants" at bounding box center [784, 339] width 453 height 31
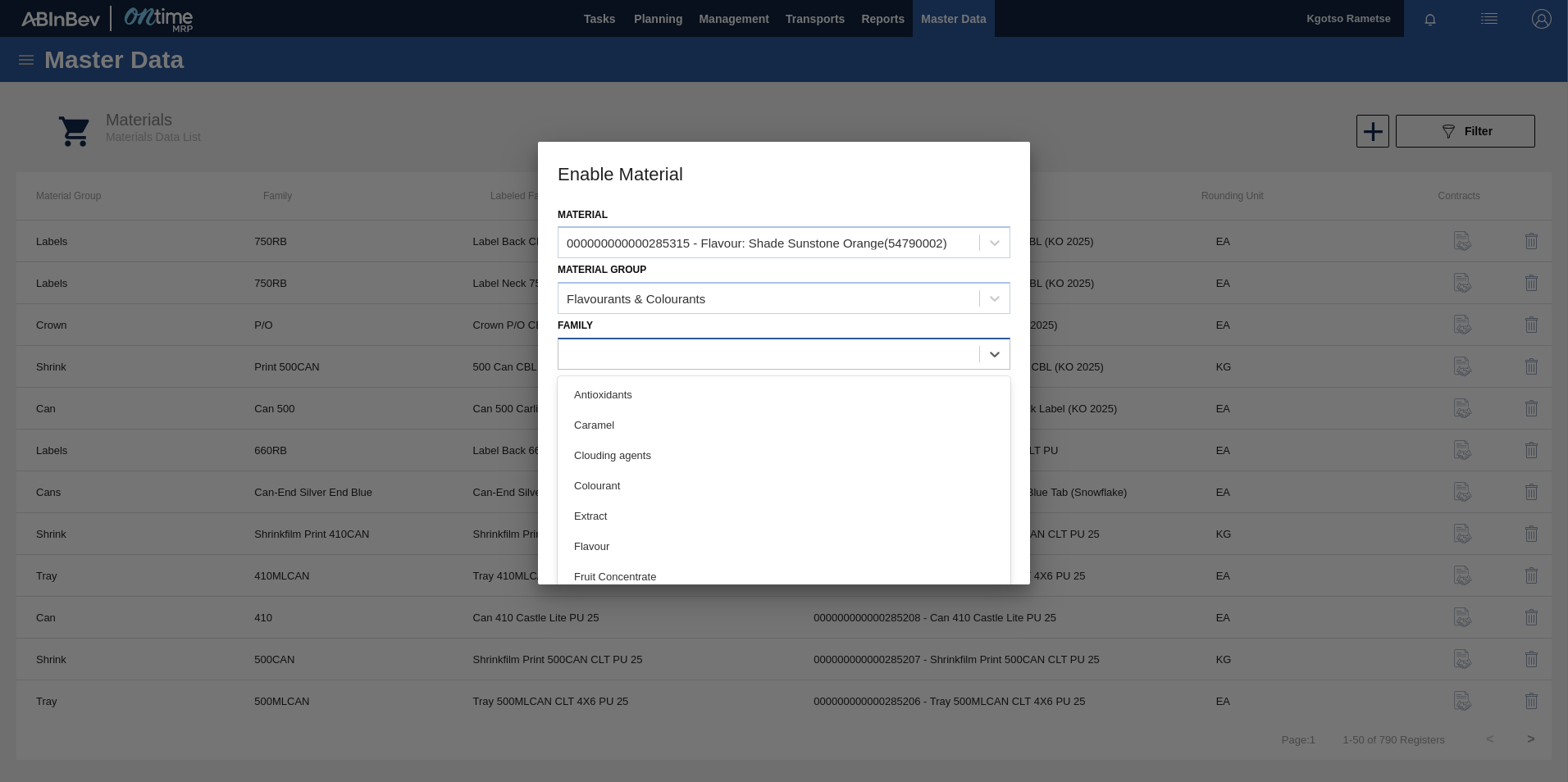
click at [660, 349] on div at bounding box center [768, 353] width 421 height 24
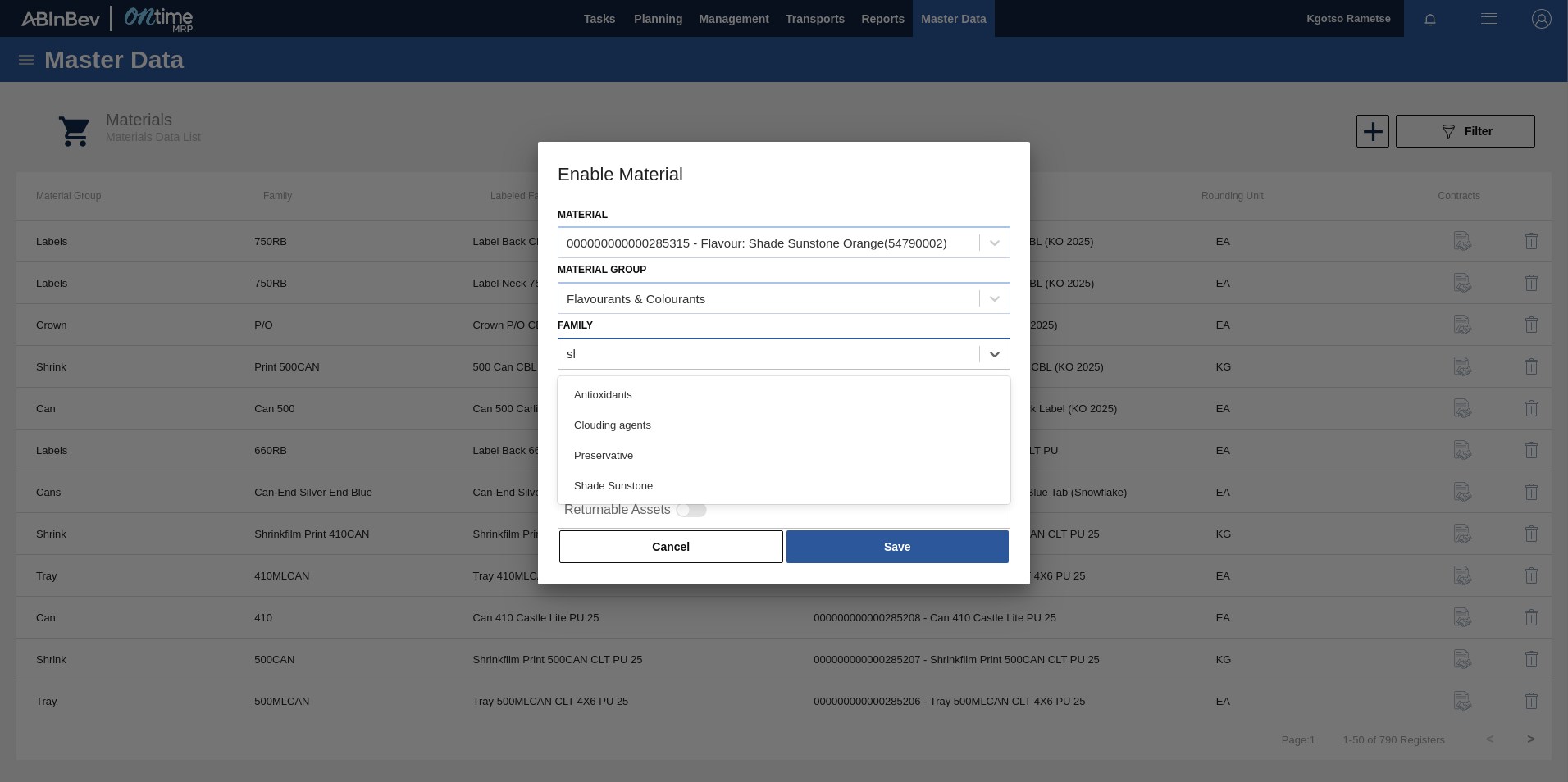
type input "sha"
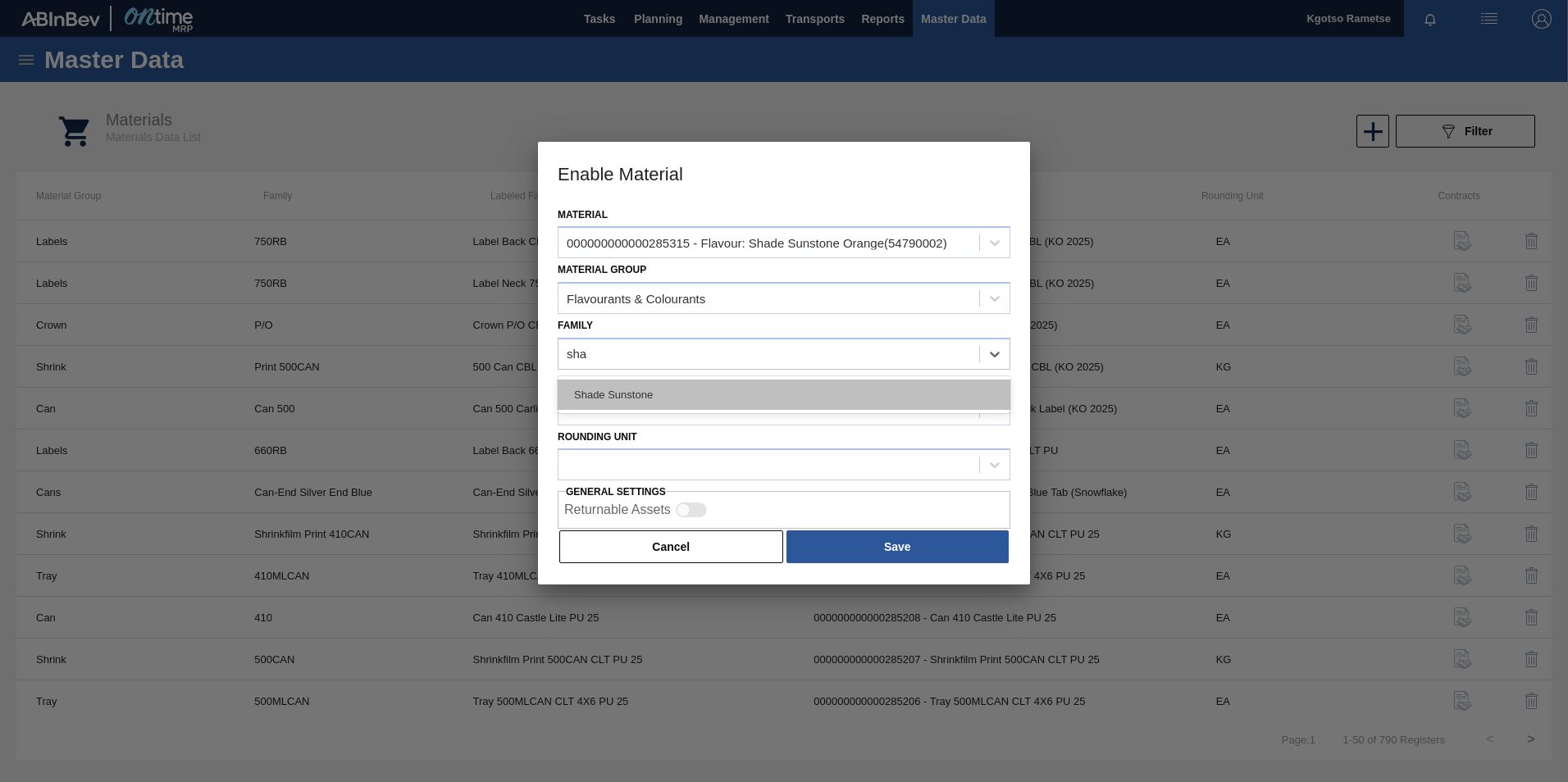
click at [645, 389] on div "Shade Sunstone" at bounding box center [784, 394] width 453 height 31
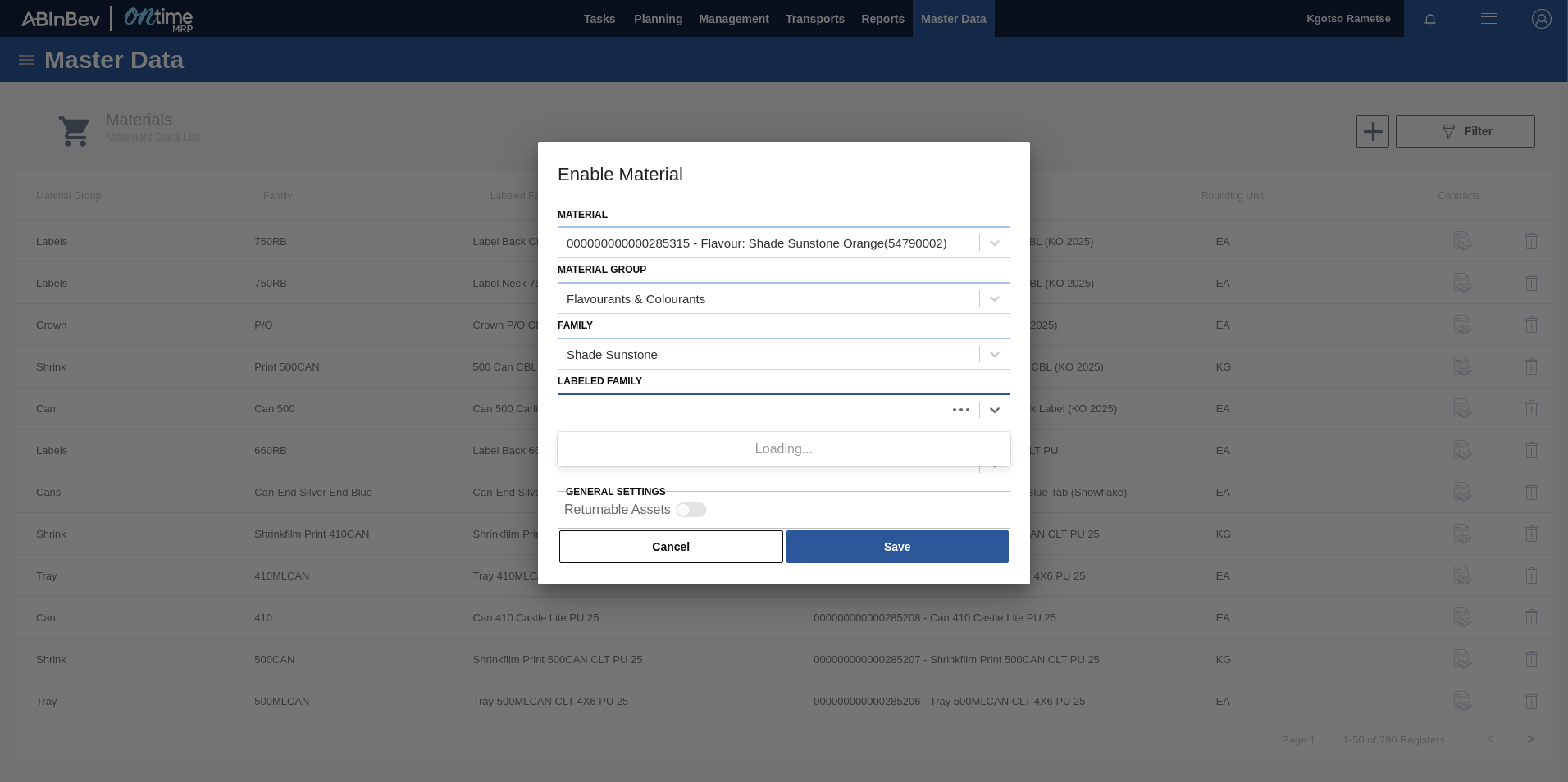
click at [617, 401] on div at bounding box center [751, 409] width 387 height 24
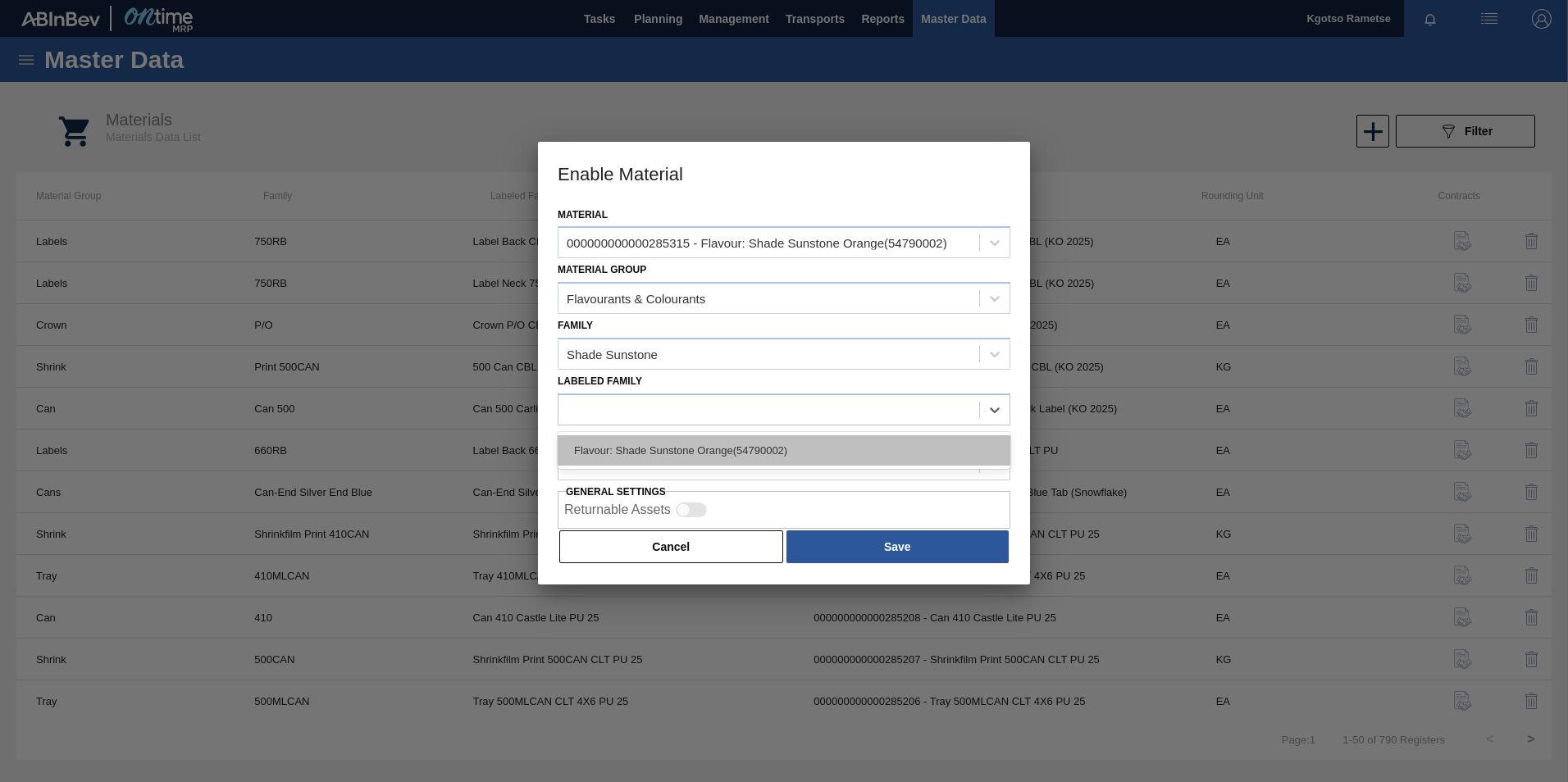
click at [620, 453] on div "Flavour: Shade Sunstone Orange(54790002)" at bounding box center [784, 450] width 453 height 31
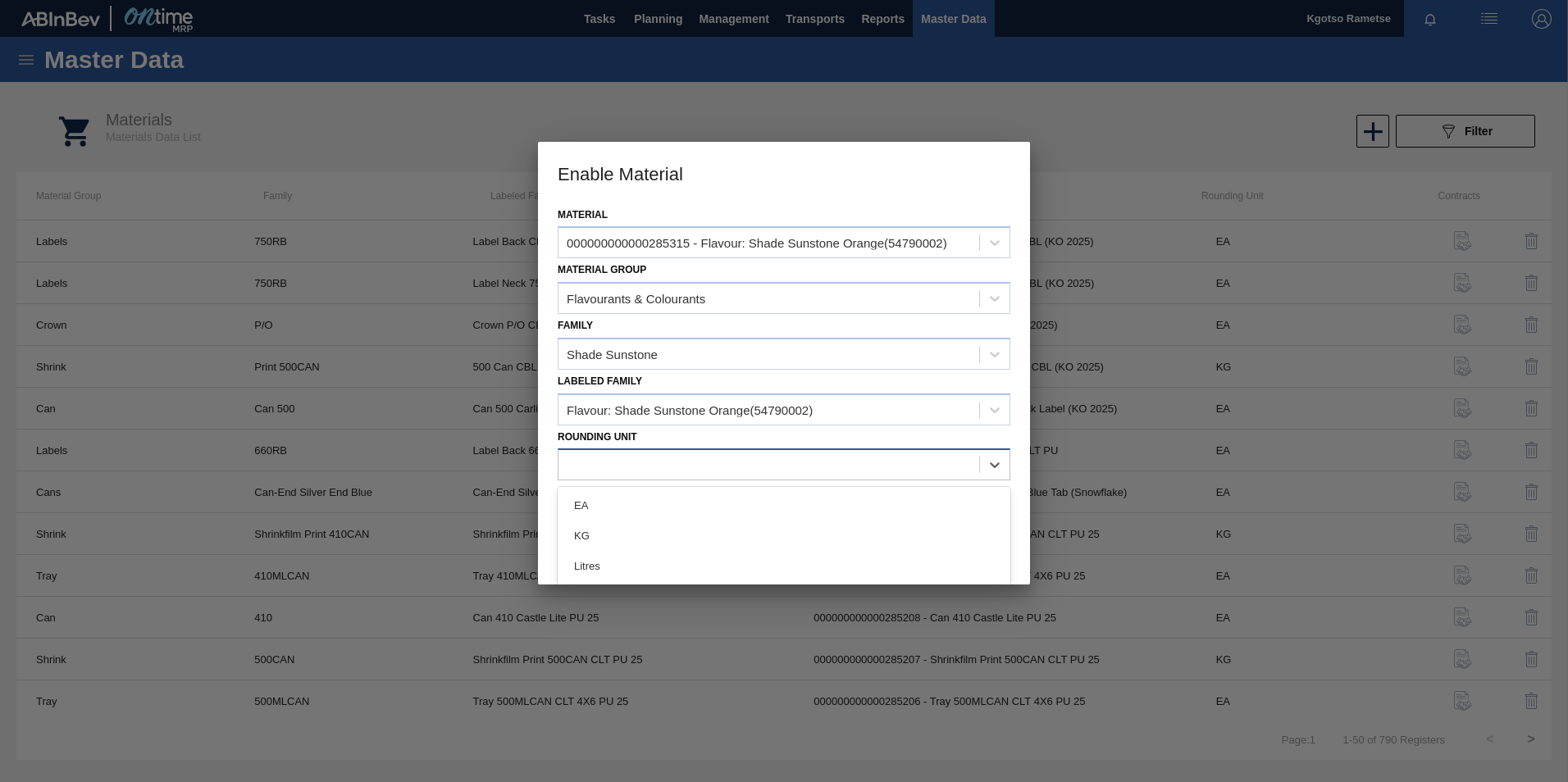
click at [606, 474] on div at bounding box center [768, 464] width 421 height 24
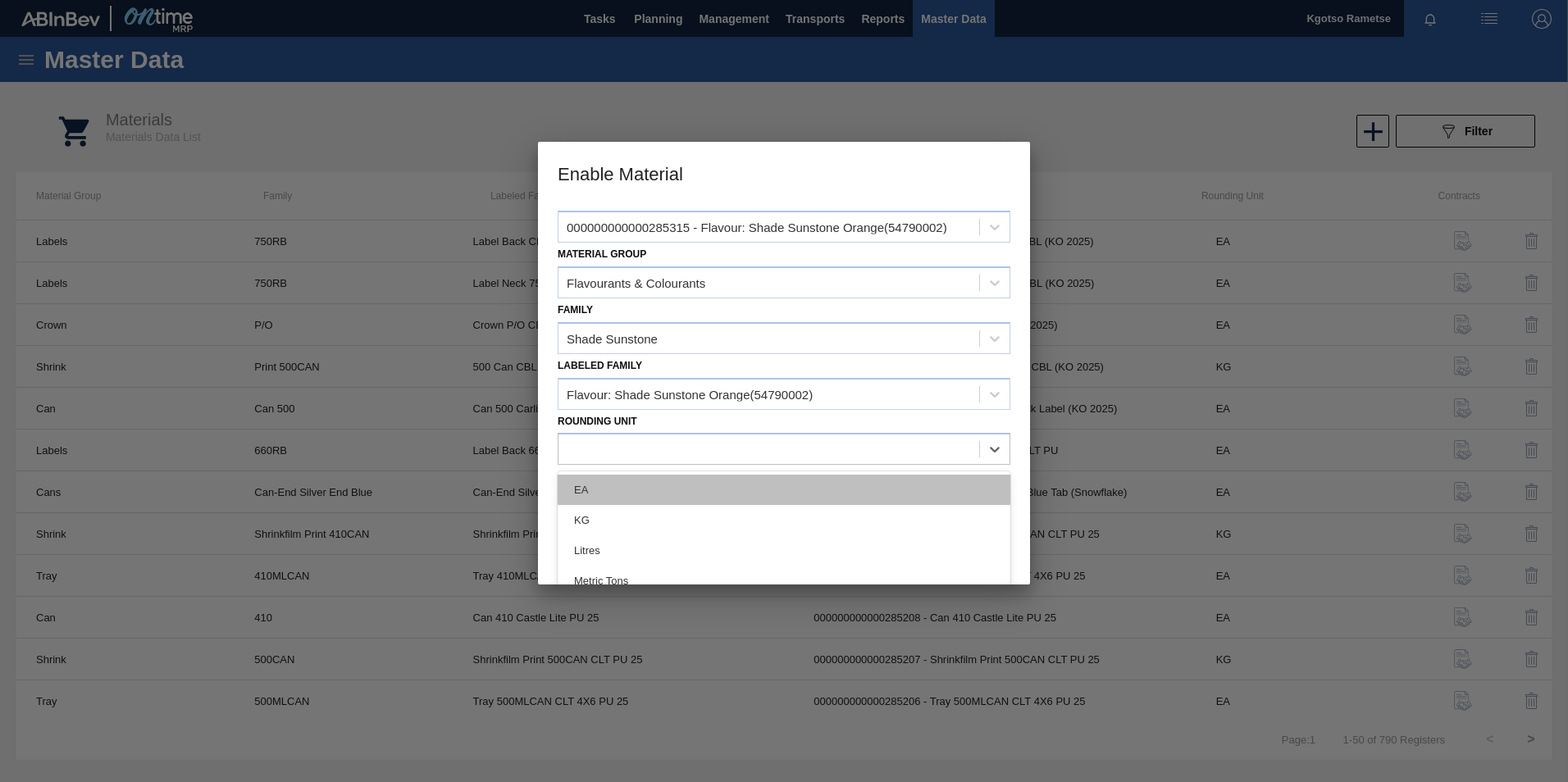
scroll to position [31, 0]
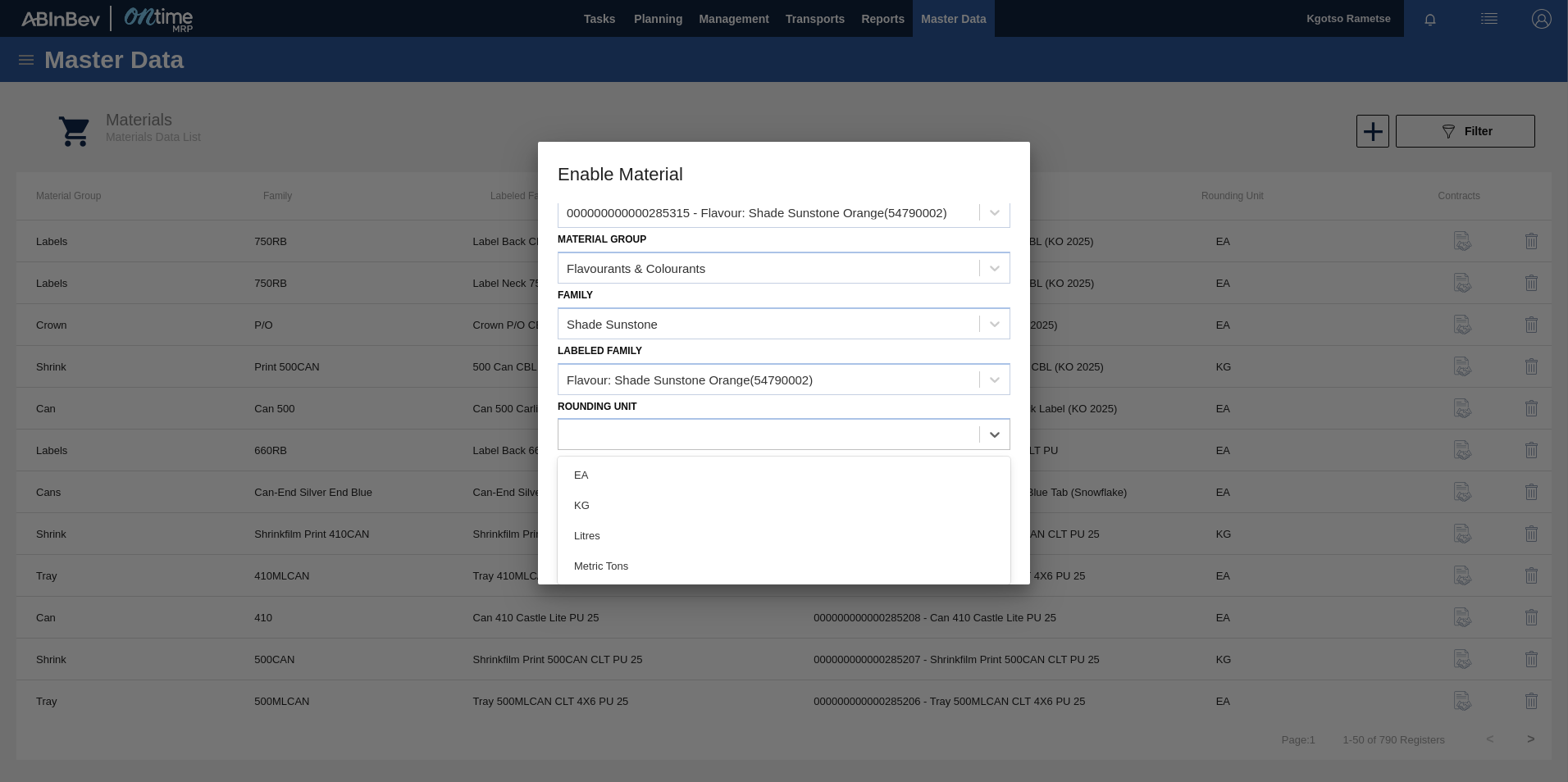
click at [610, 532] on div "Litres" at bounding box center [784, 535] width 453 height 31
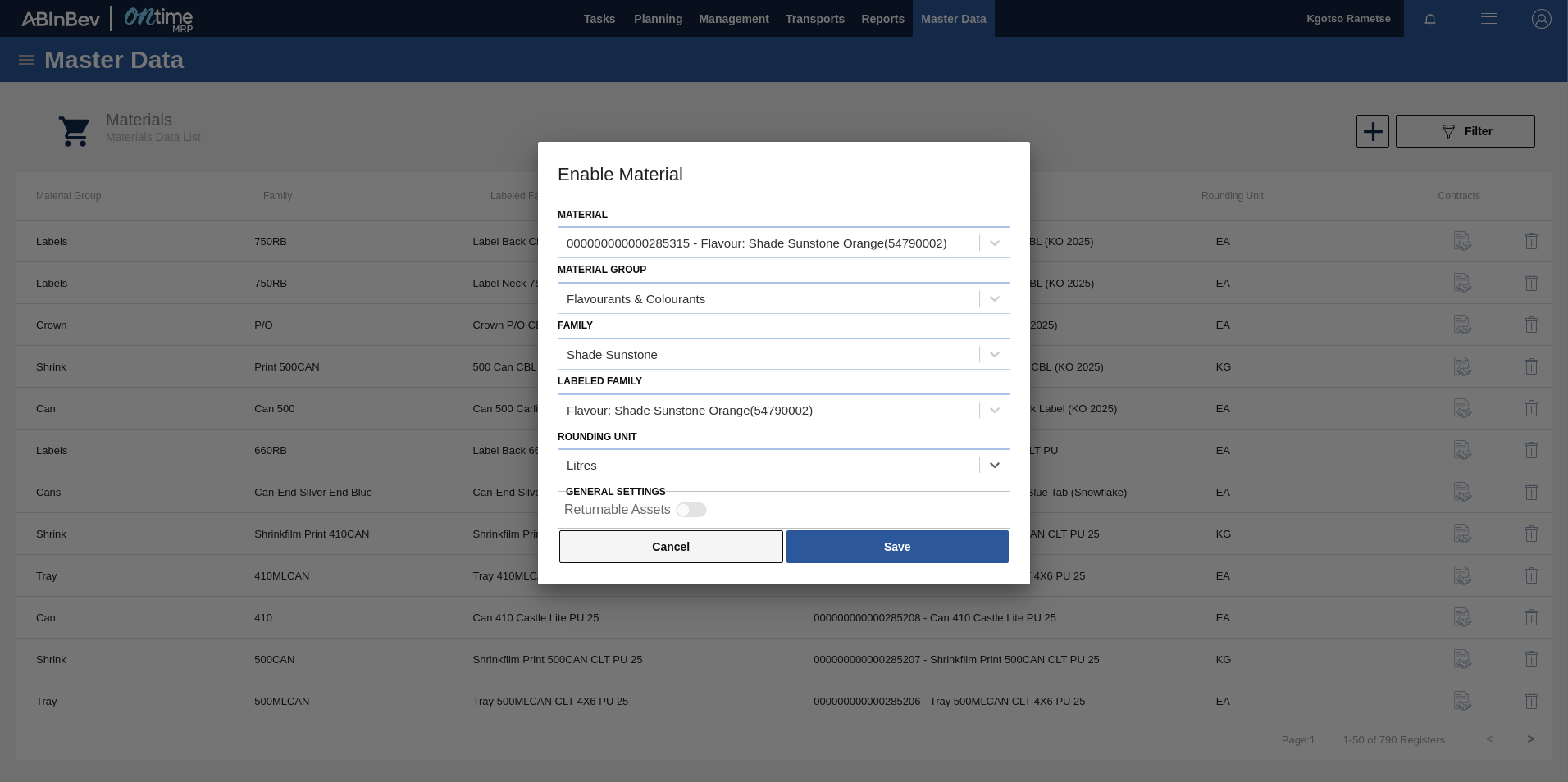
scroll to position [0, 0]
click at [835, 548] on button "Save" at bounding box center [897, 548] width 222 height 33
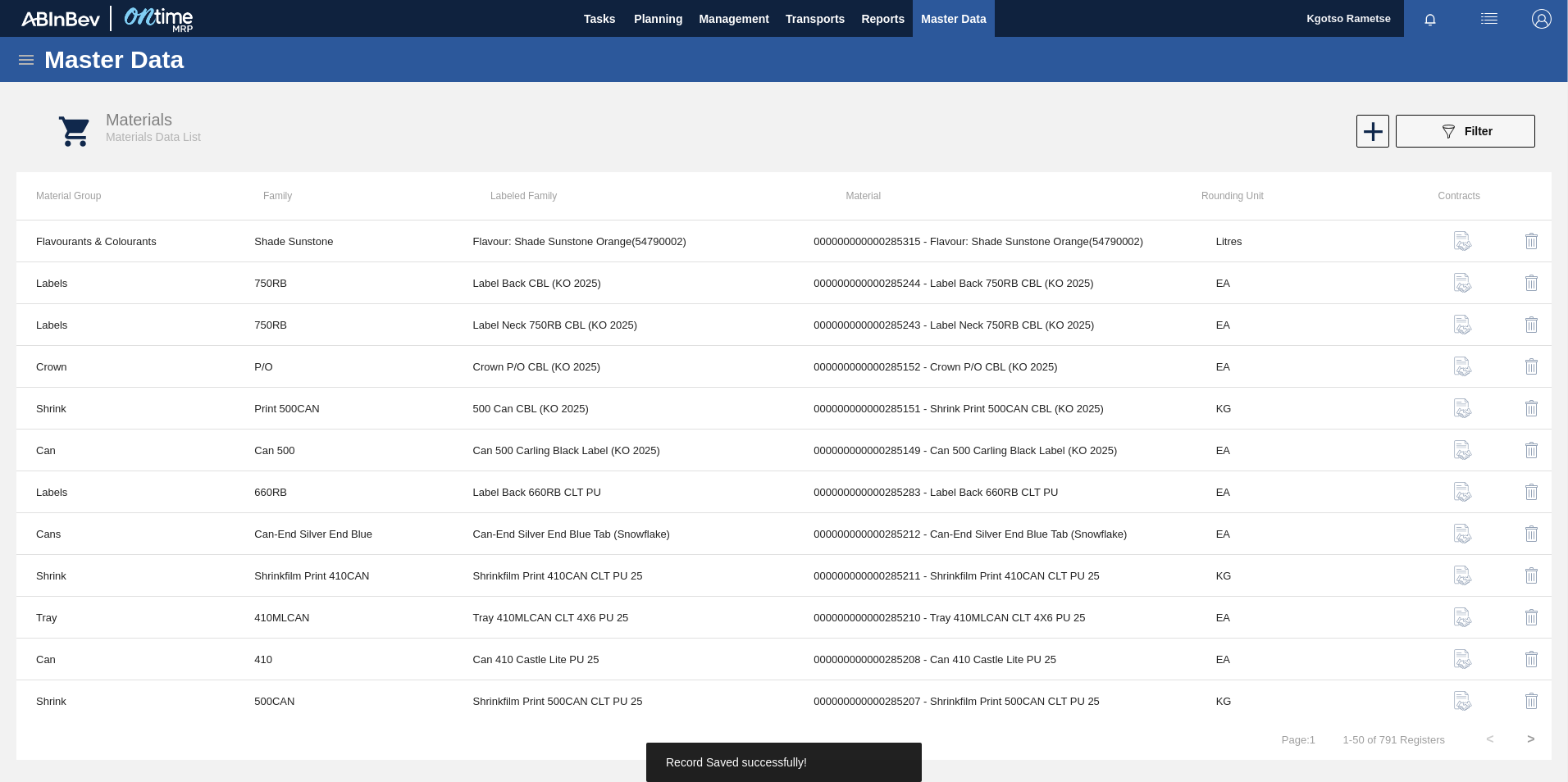
click at [27, 55] on icon at bounding box center [26, 59] width 15 height 10
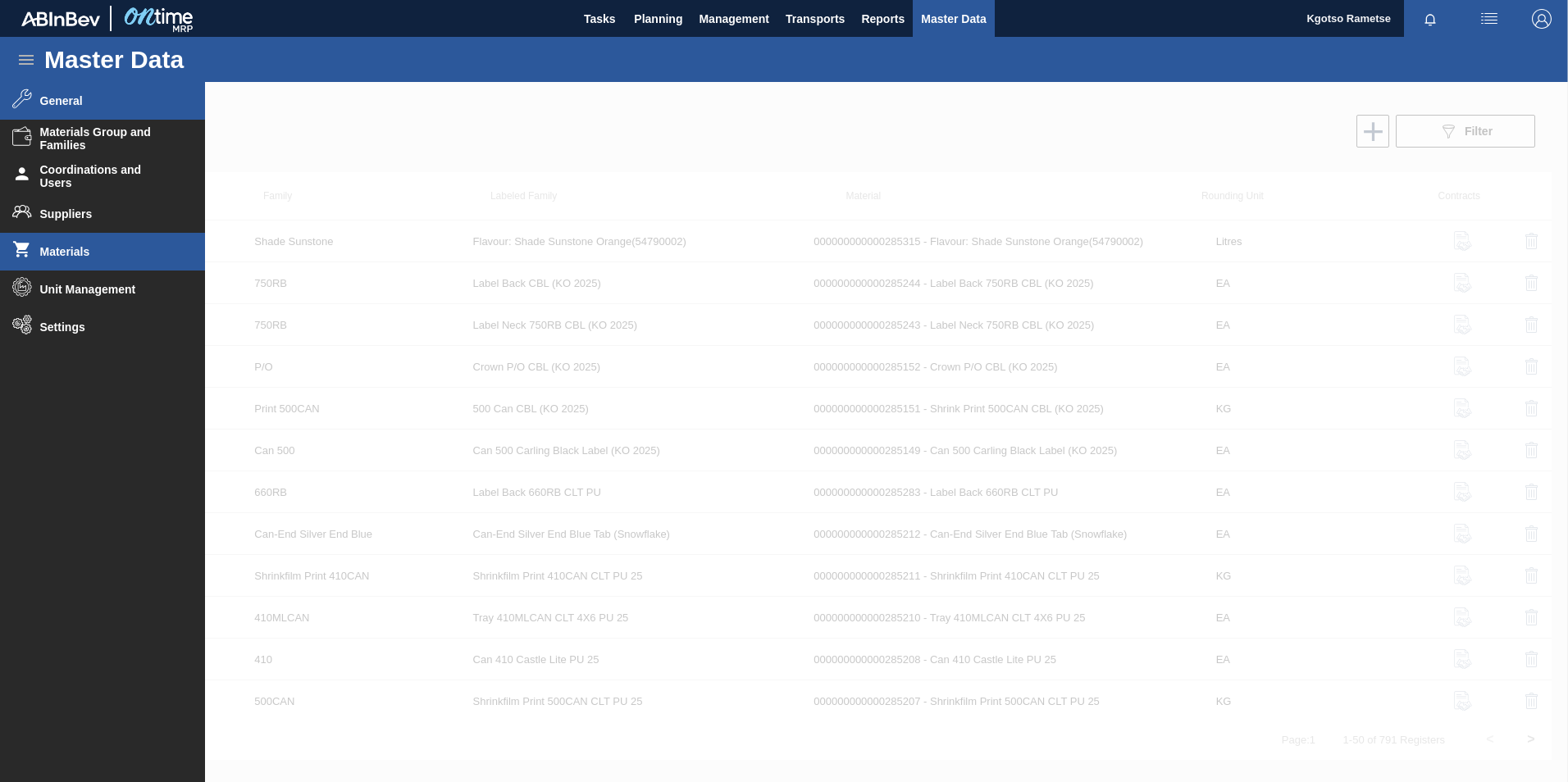
click at [79, 101] on span "General" at bounding box center [108, 101] width 136 height 13
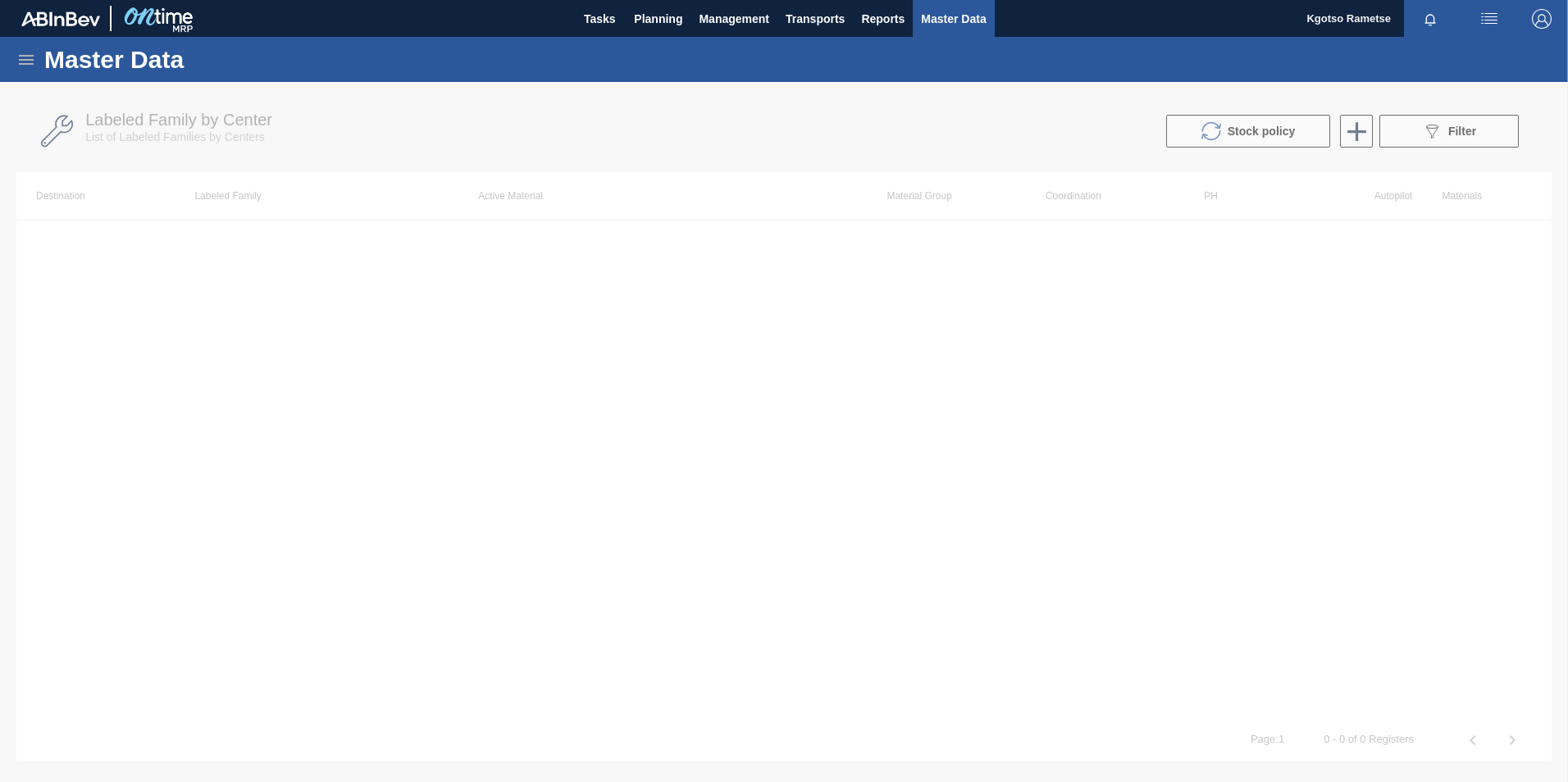
click at [1364, 129] on div at bounding box center [784, 432] width 1568 height 701
click at [1354, 129] on div at bounding box center [784, 432] width 1568 height 701
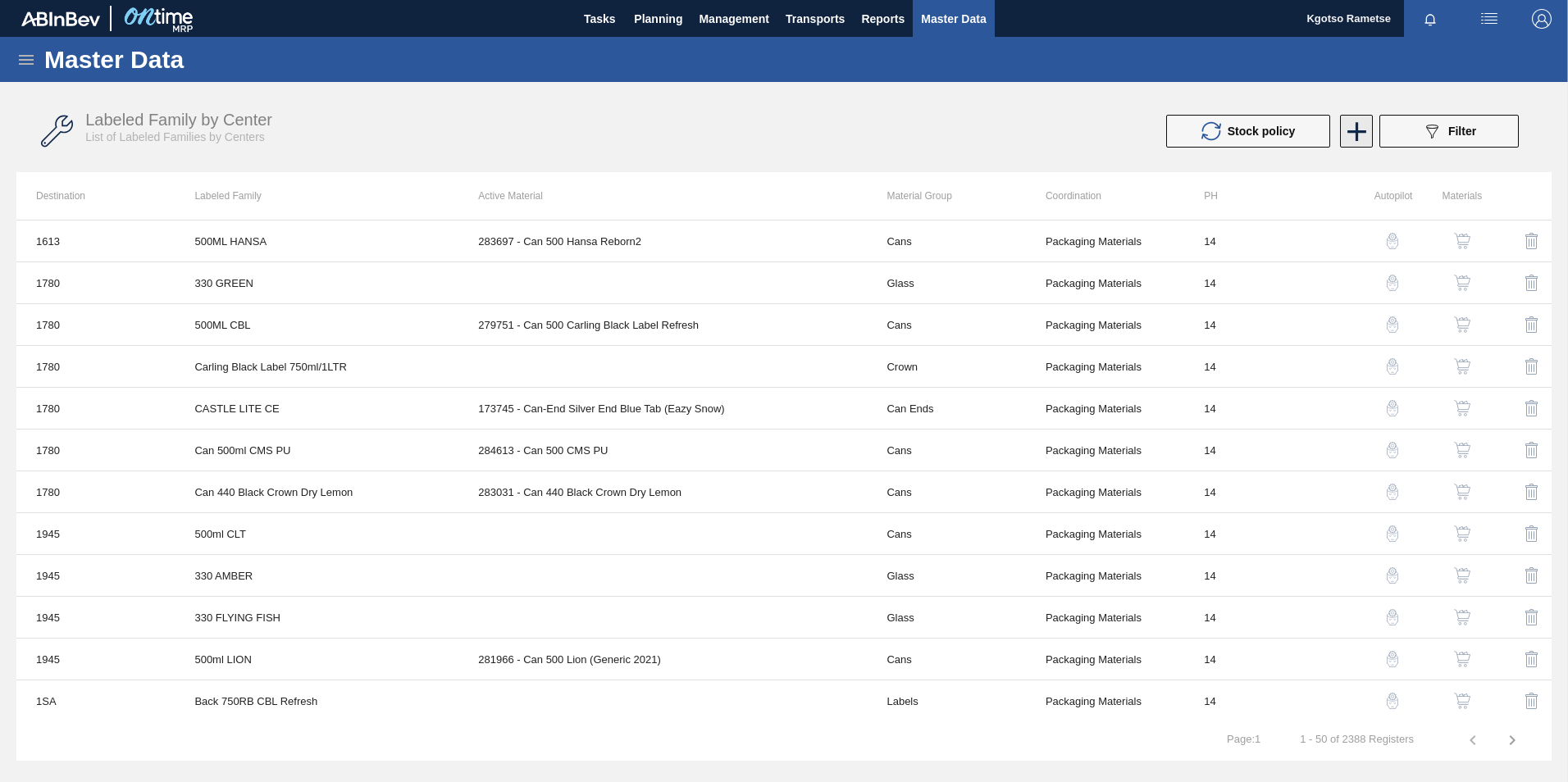
click at [1352, 127] on icon at bounding box center [1356, 131] width 32 height 32
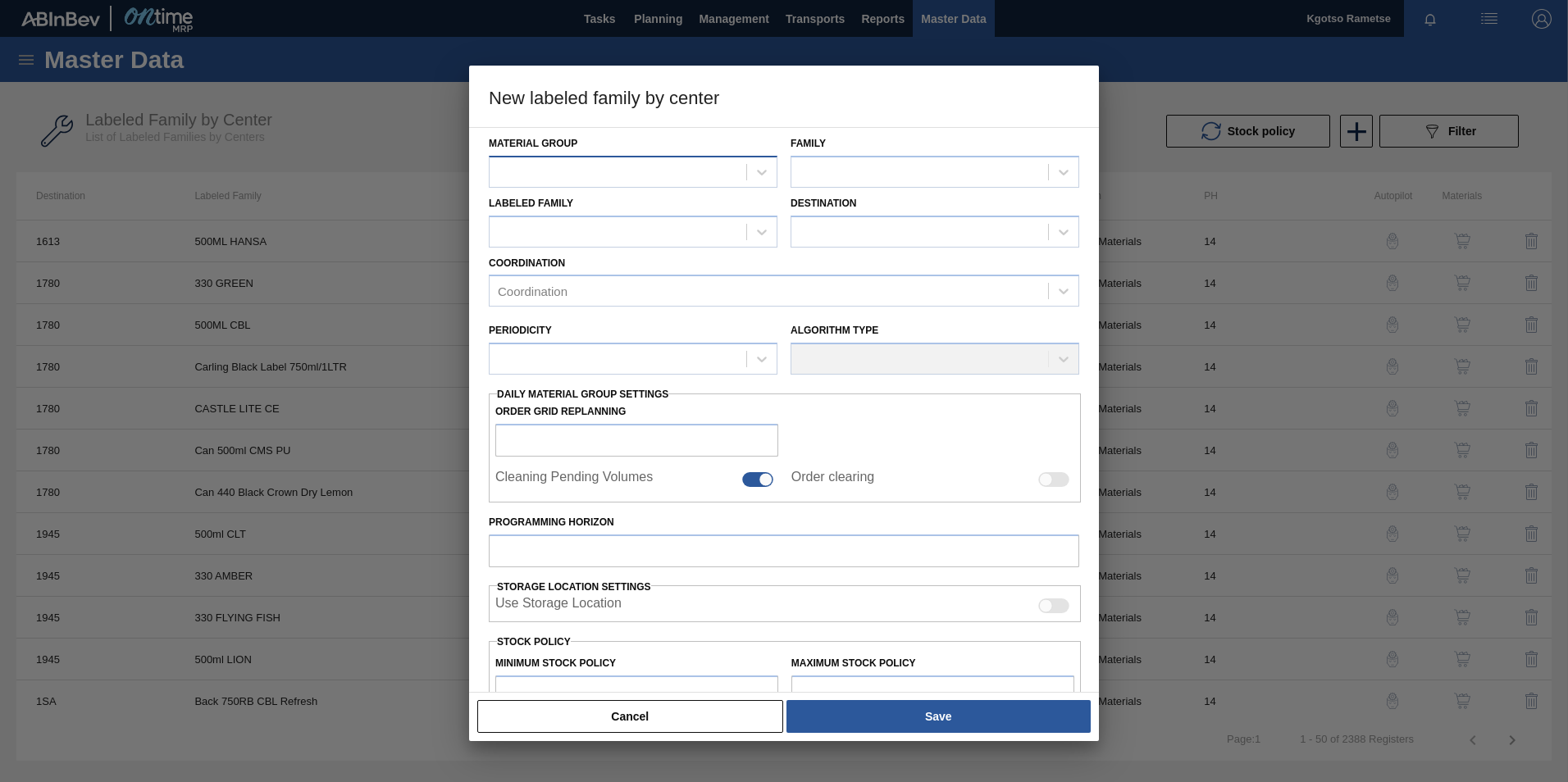
click at [533, 173] on div at bounding box center [617, 171] width 256 height 24
type Group "fla"
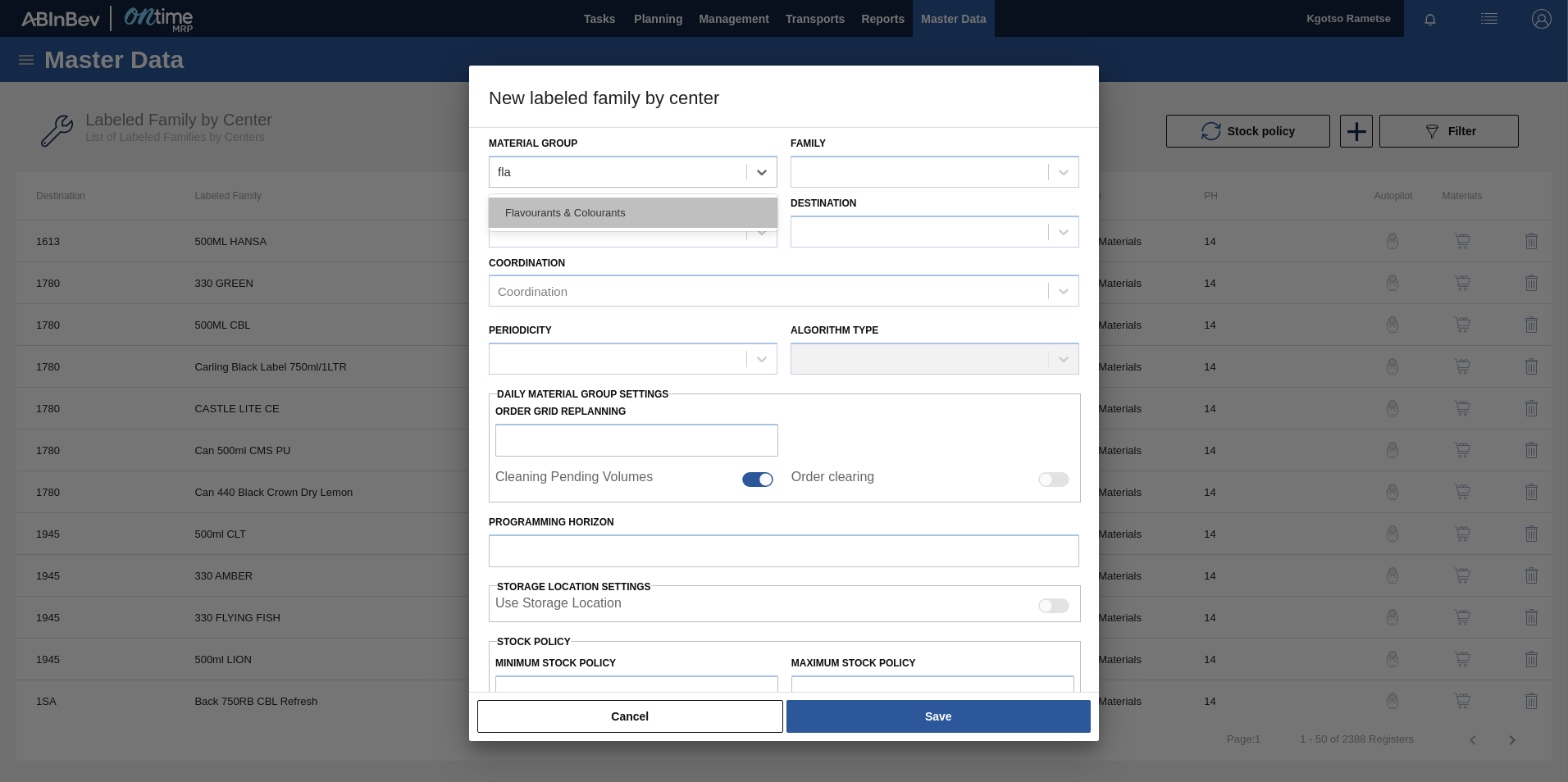
click at [575, 218] on div "Flavourants & Colourants" at bounding box center [633, 213] width 289 height 31
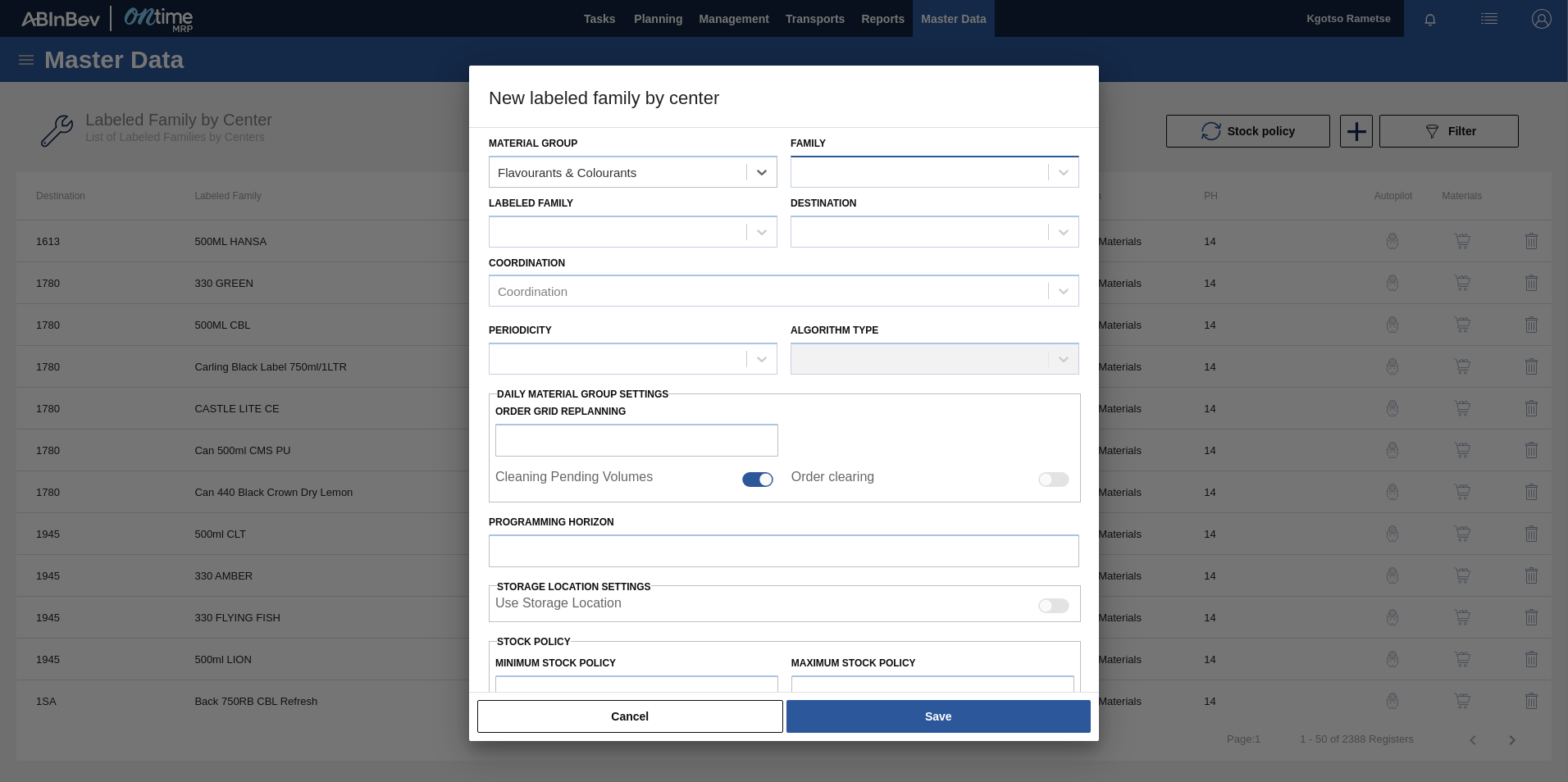
click at [832, 164] on div at bounding box center [919, 171] width 256 height 24
type input "sha"
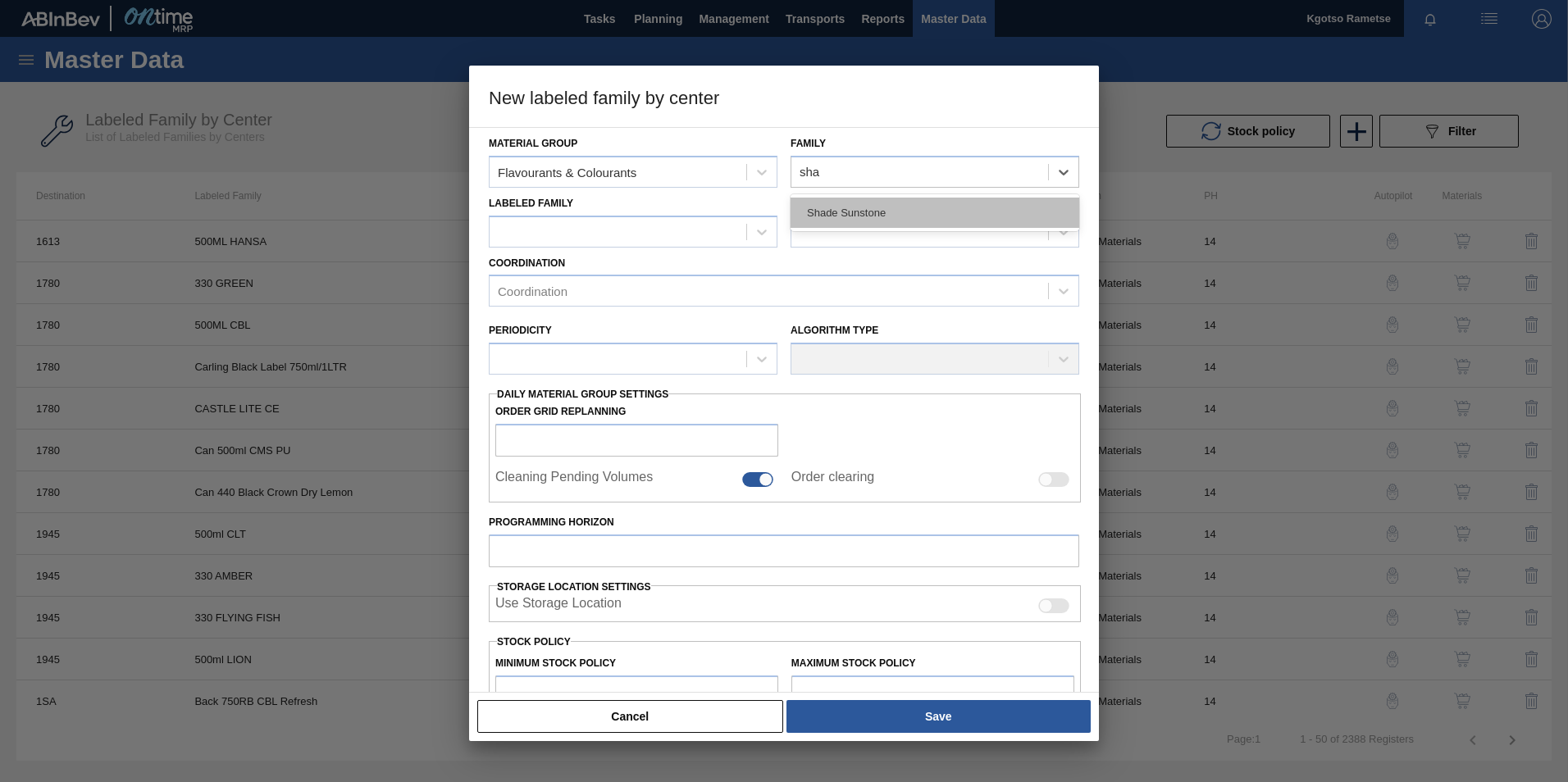
click at [815, 210] on div "Shade Sunstone" at bounding box center [935, 213] width 289 height 31
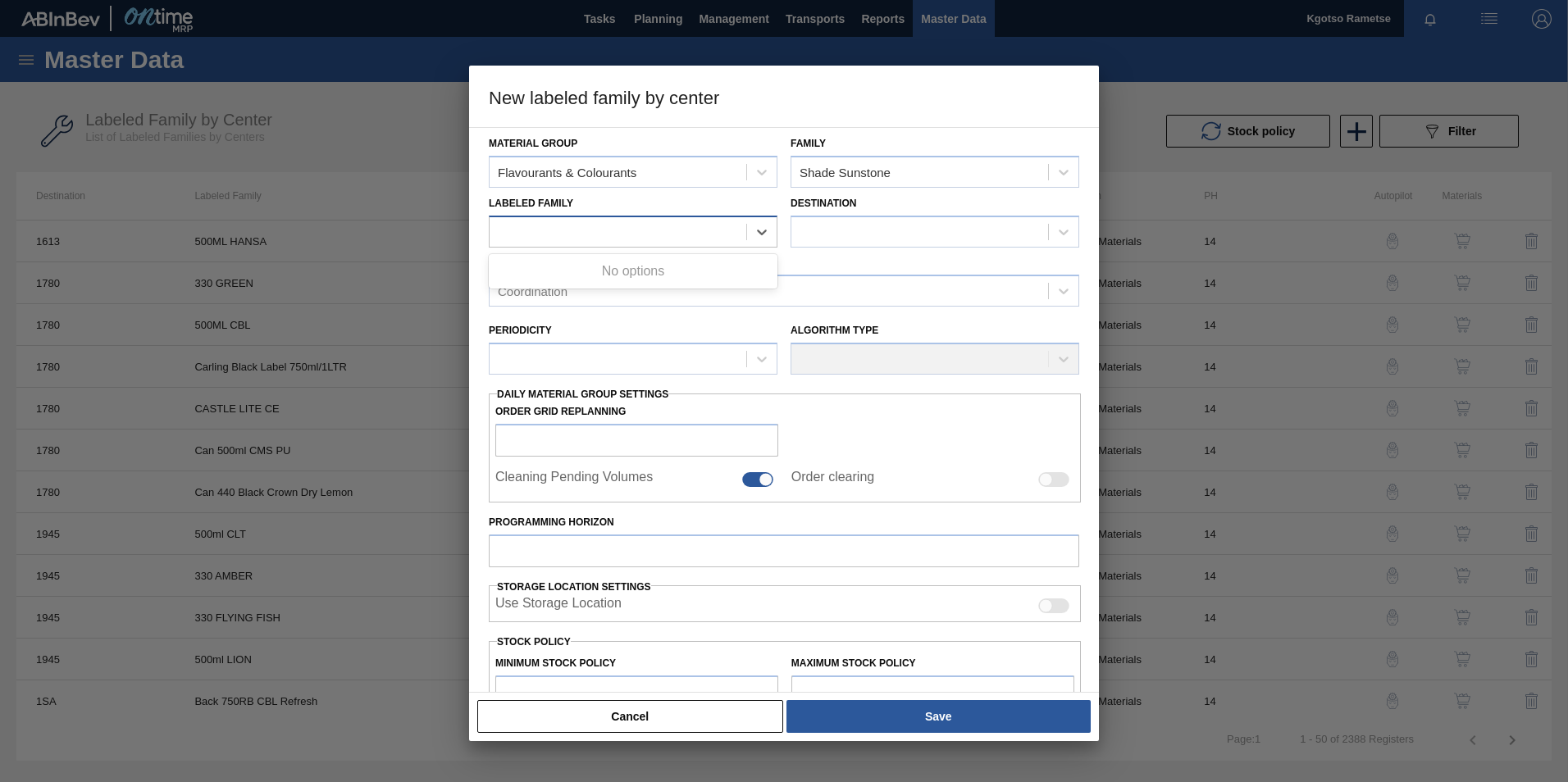
click at [713, 219] on div at bounding box center [633, 232] width 289 height 32
click at [686, 255] on div "Flavour: Shade Sunstone Orange(54790002)" at bounding box center [633, 273] width 289 height 37
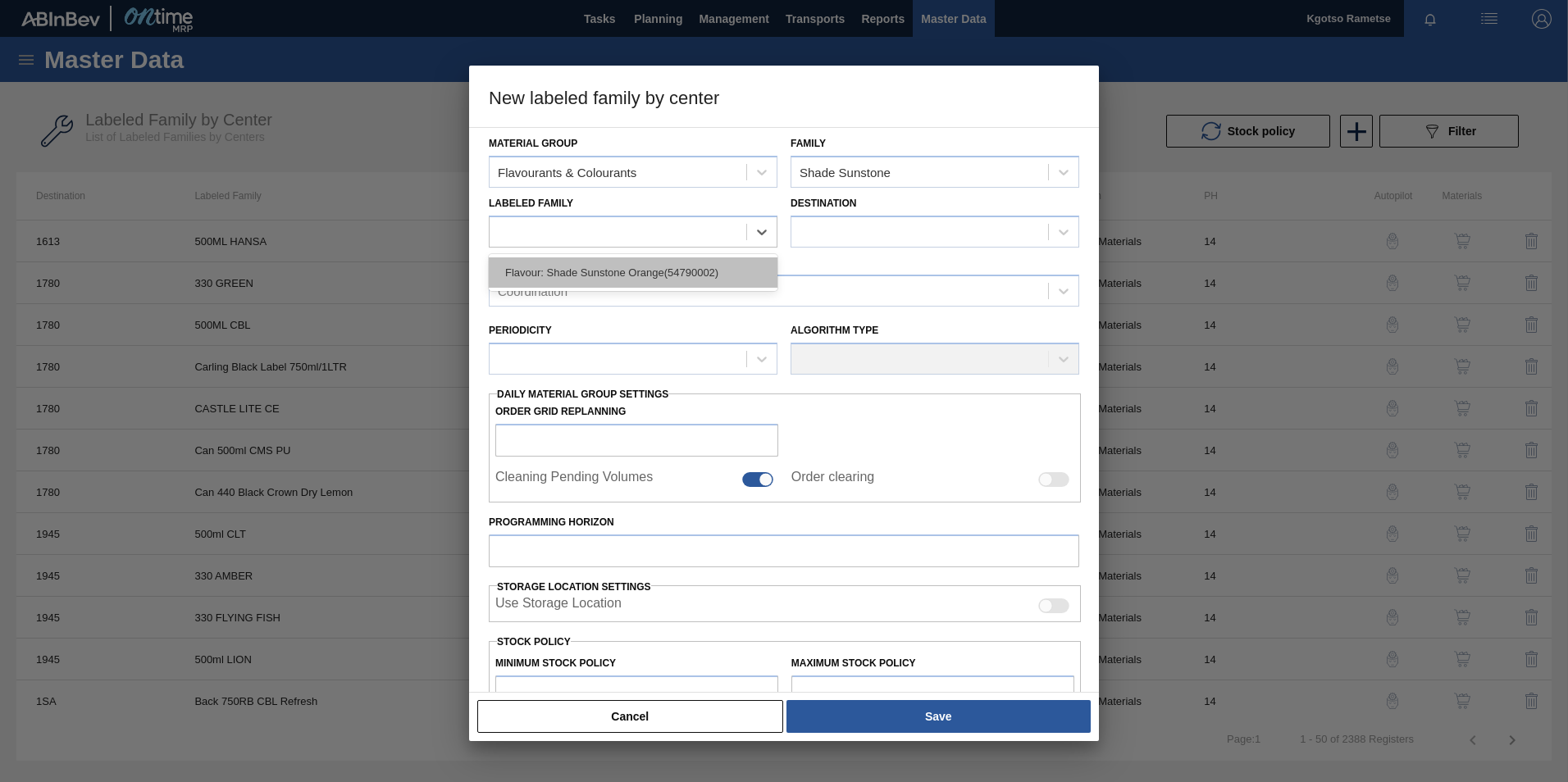
click at [688, 261] on div "Flavour: Shade Sunstone Orange(54790002)" at bounding box center [633, 272] width 289 height 31
checkbox input "false"
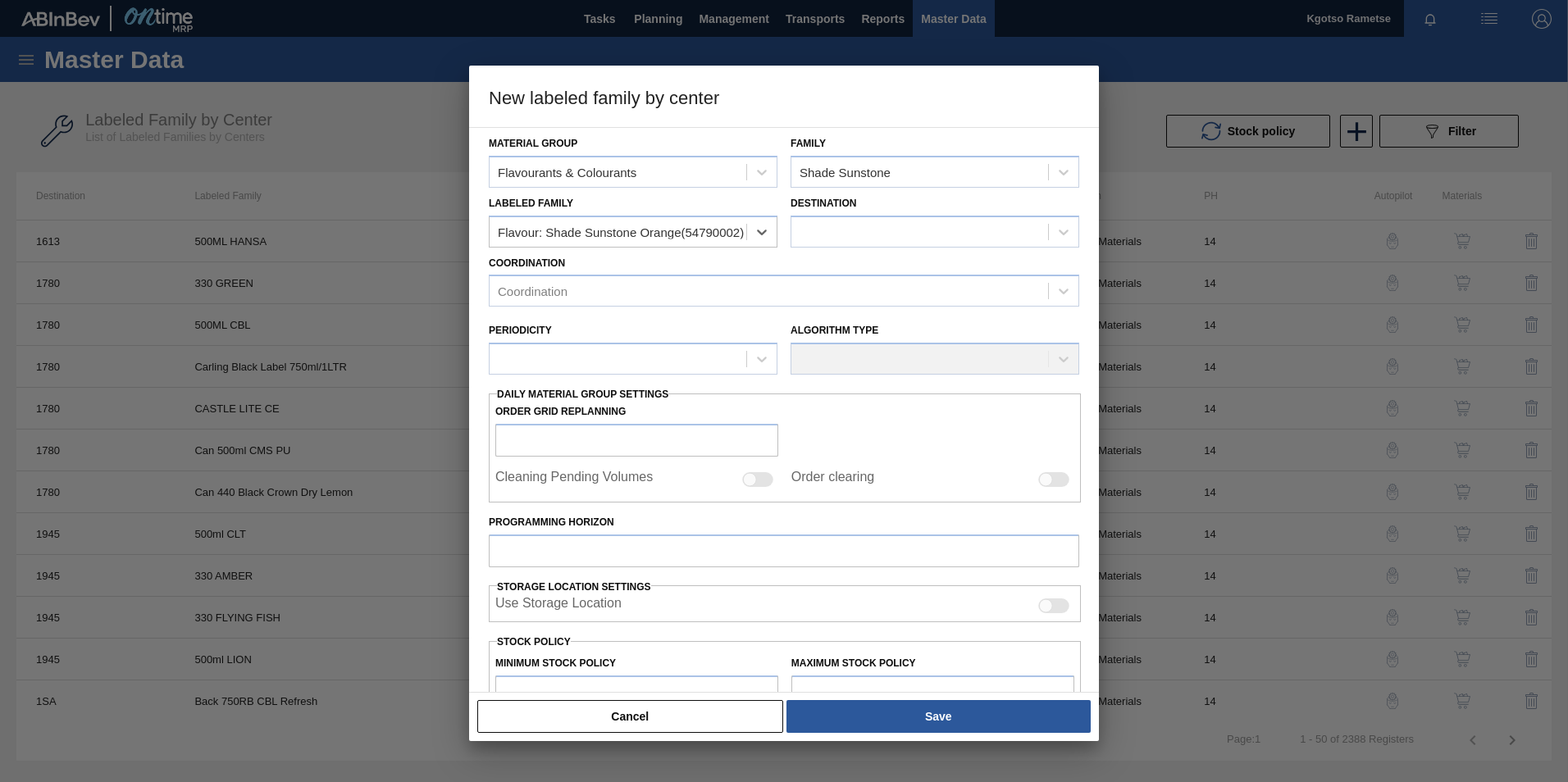
click at [845, 213] on div "Destination" at bounding box center [935, 220] width 289 height 56
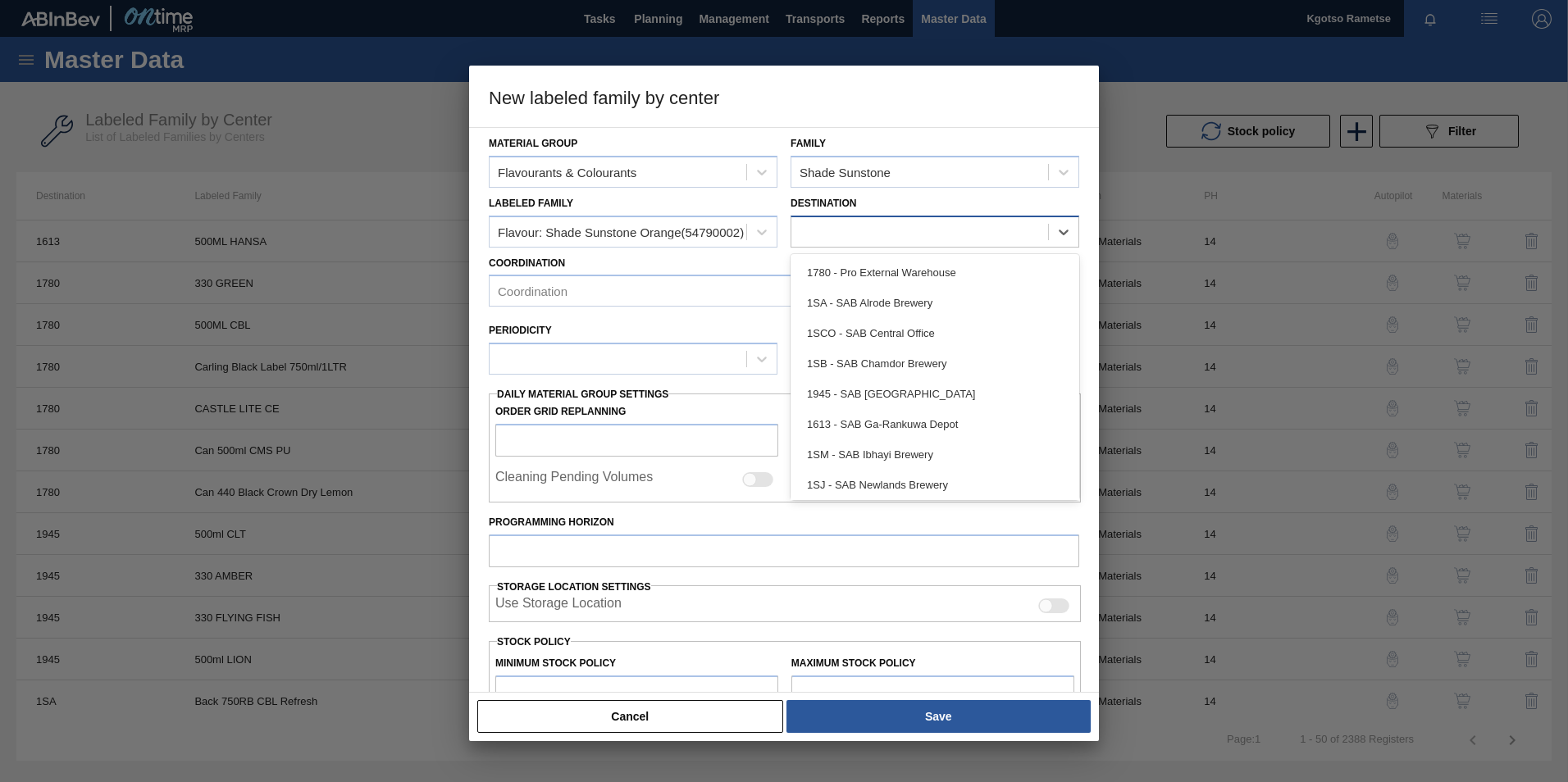
click at [833, 227] on div at bounding box center [919, 231] width 256 height 24
type input "1sb"
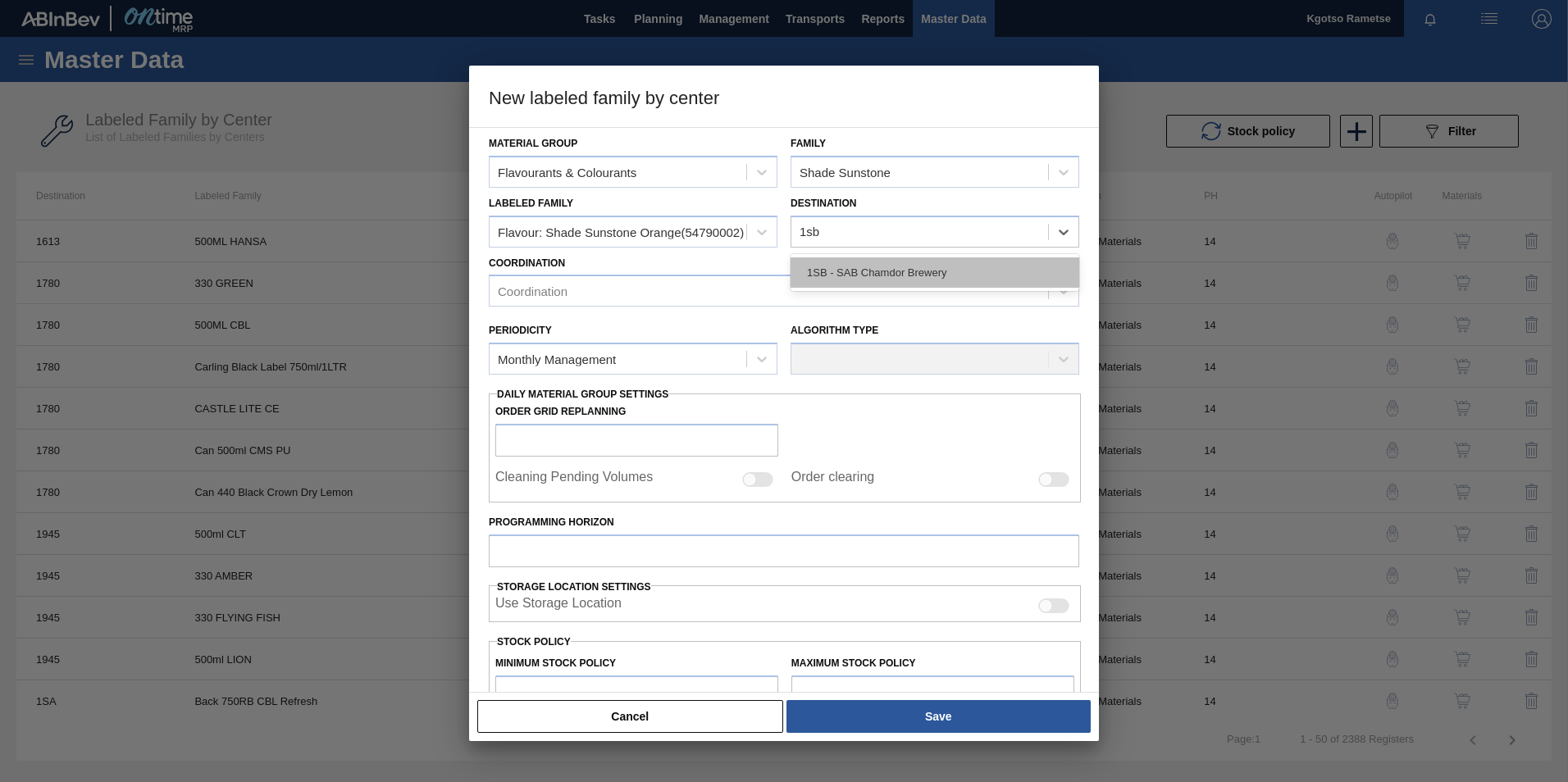
click at [830, 283] on div "1SB - SAB Chamdor Brewery" at bounding box center [935, 272] width 289 height 31
click at [783, 302] on div "Coordination" at bounding box center [769, 291] width 558 height 24
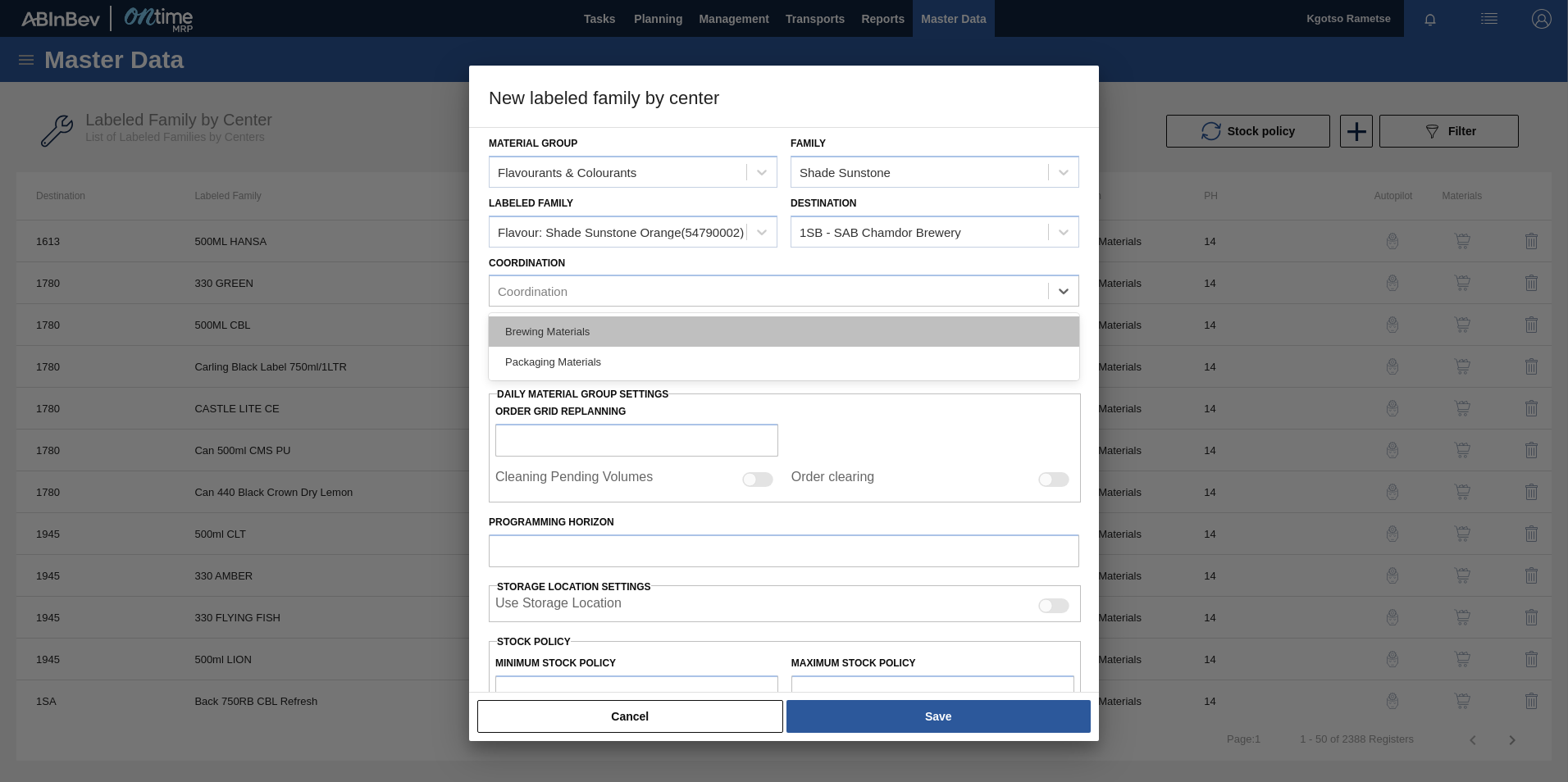
click at [668, 342] on div "Brewing Materials" at bounding box center [784, 332] width 590 height 31
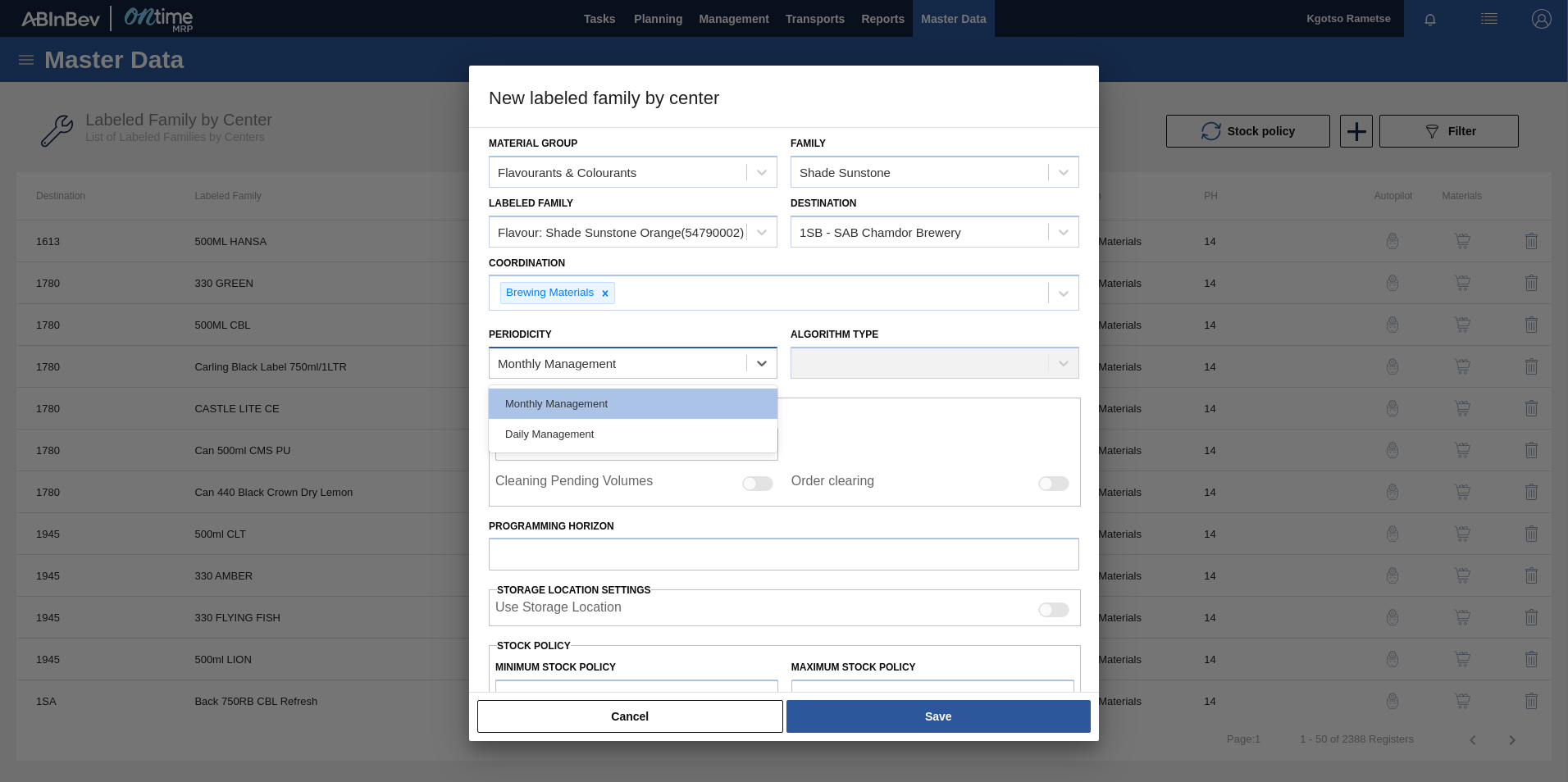
click at [623, 364] on div "Monthly Management" at bounding box center [617, 363] width 256 height 24
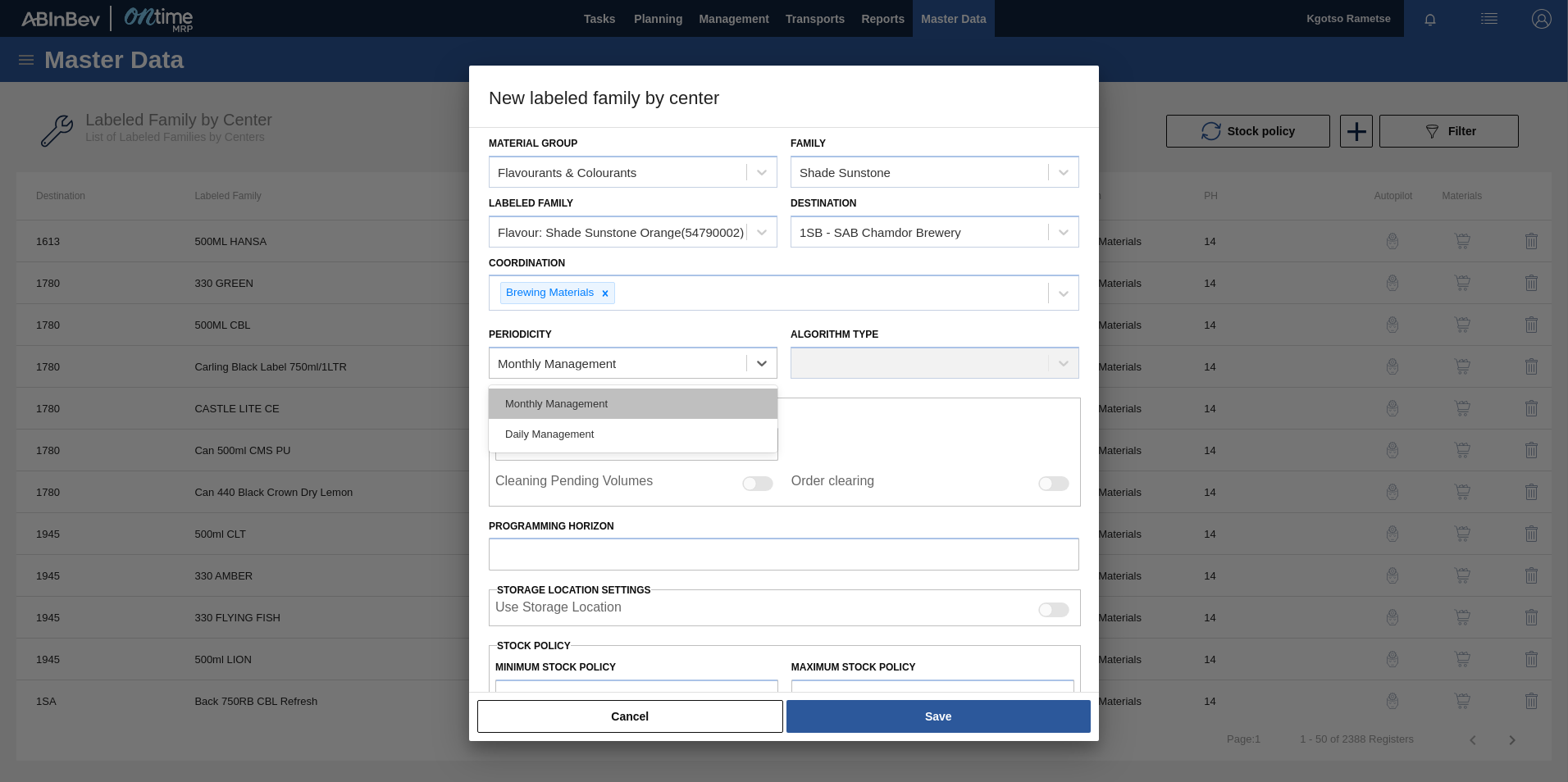
click at [602, 401] on div "Monthly Management" at bounding box center [633, 403] width 289 height 31
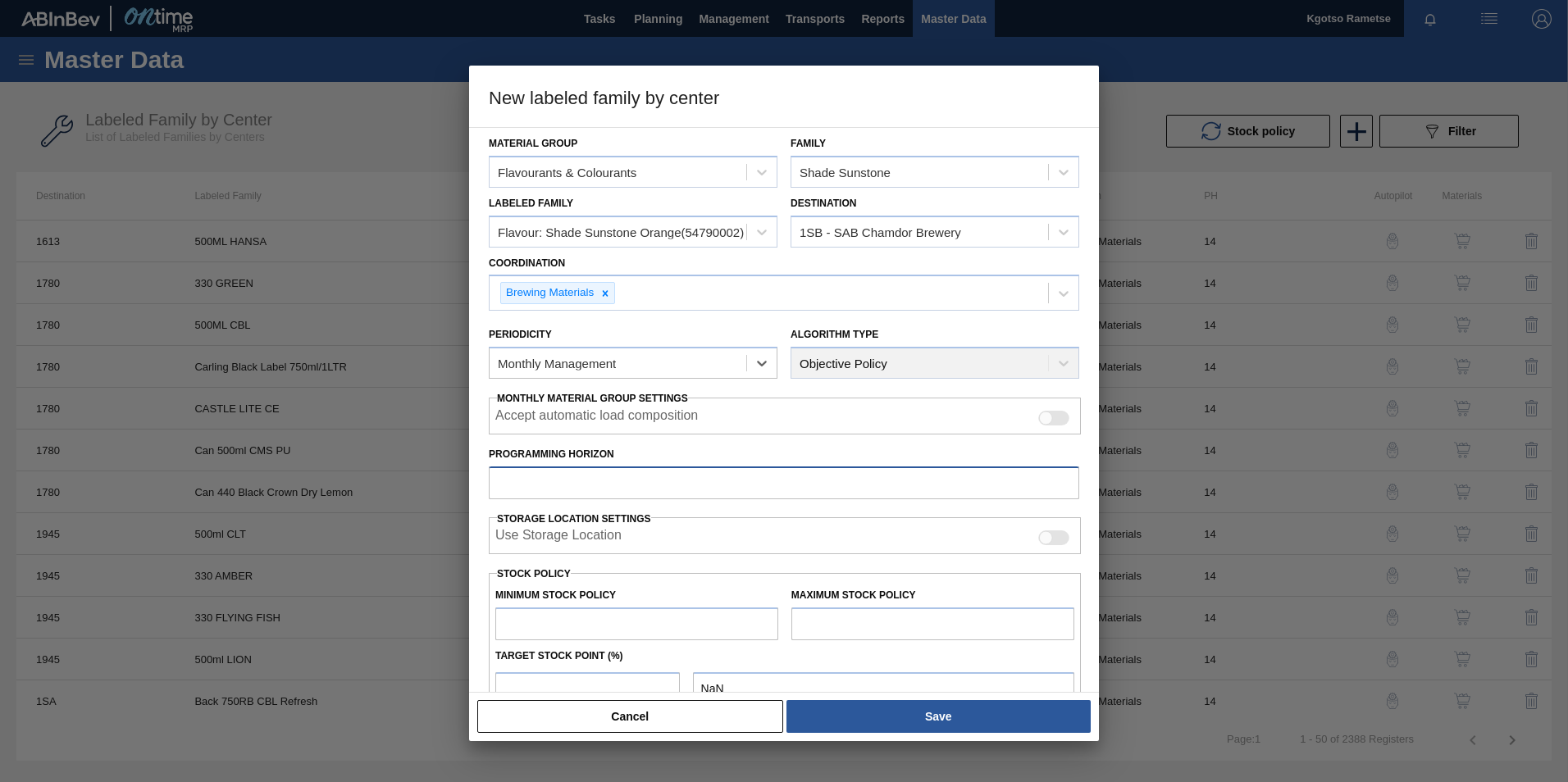
click at [528, 472] on input "Programming Horizon" at bounding box center [784, 483] width 590 height 33
type input "120"
click at [589, 616] on input "text" at bounding box center [636, 625] width 282 height 33
type input "1"
type input "1.000"
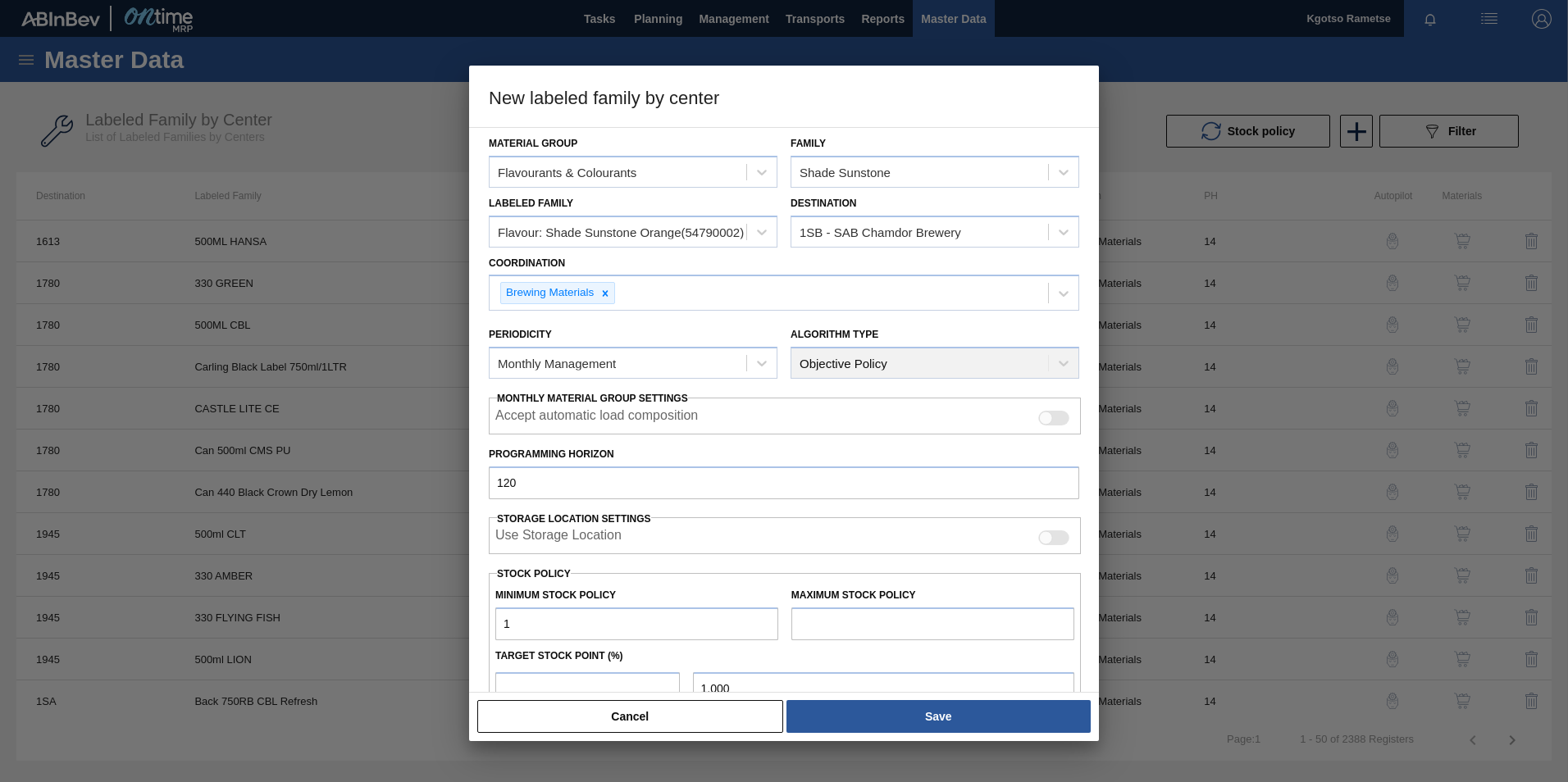
type input "10"
type input "10.000"
type input "100"
type input "100.000"
type input "1,000"
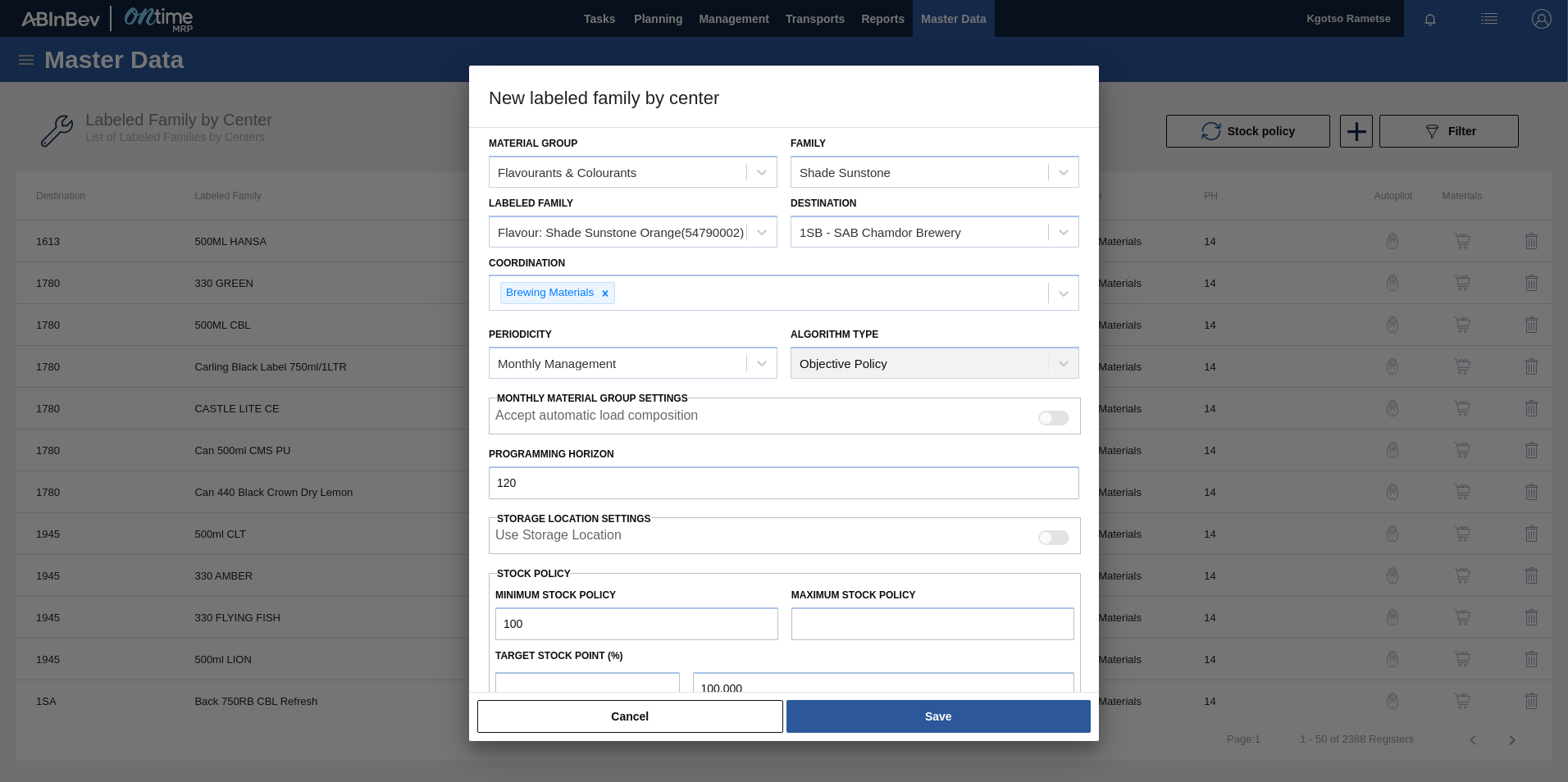
type input "1,000.000"
type input "10,000"
type input "10,000.000"
type input "100,000"
type input "100,000.000"
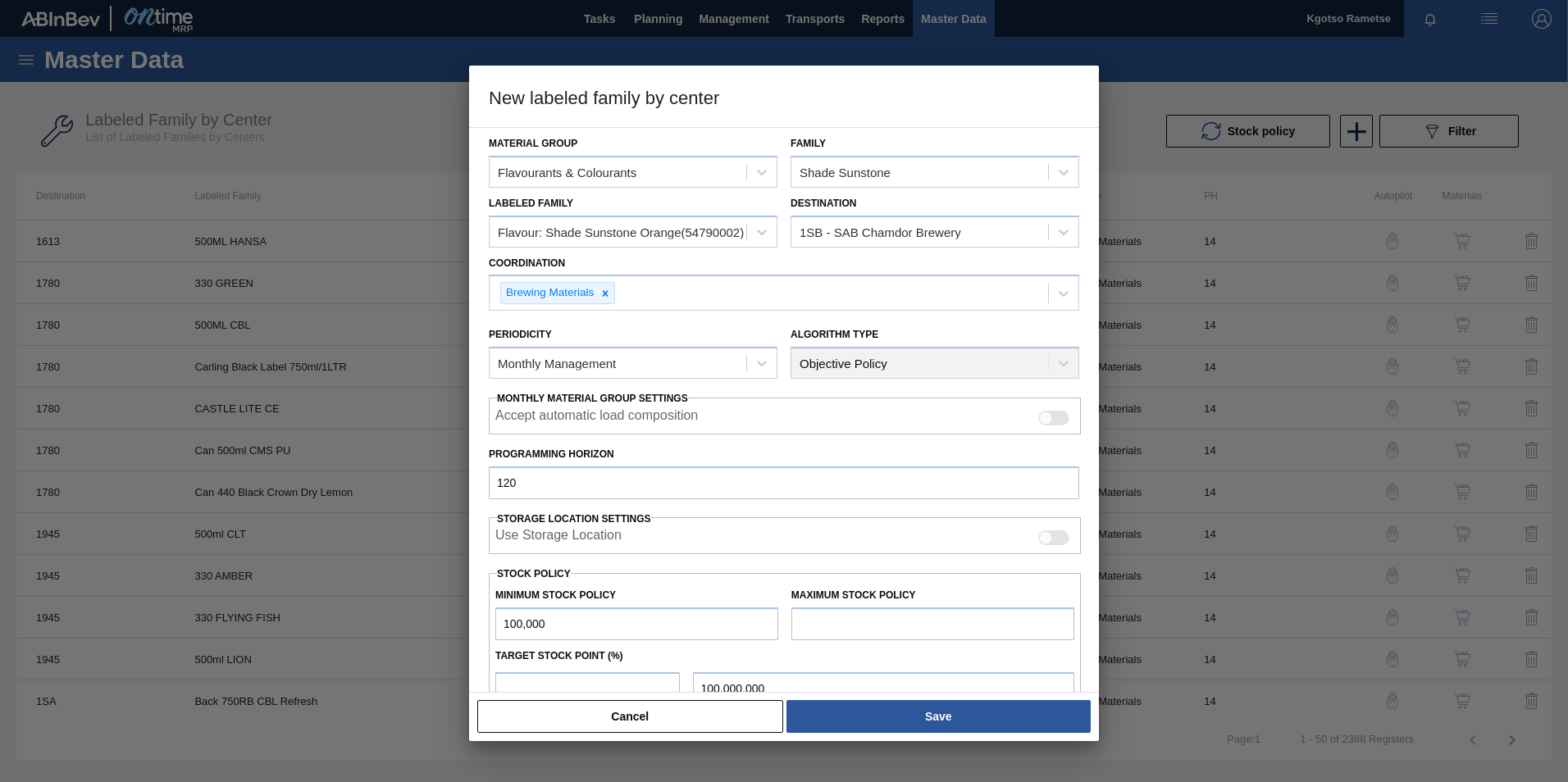
type input "1,000,000"
type input "1,000,000.000"
type input "1,000,000"
click at [805, 618] on input "text" at bounding box center [932, 625] width 282 height 33
type input "20,000"
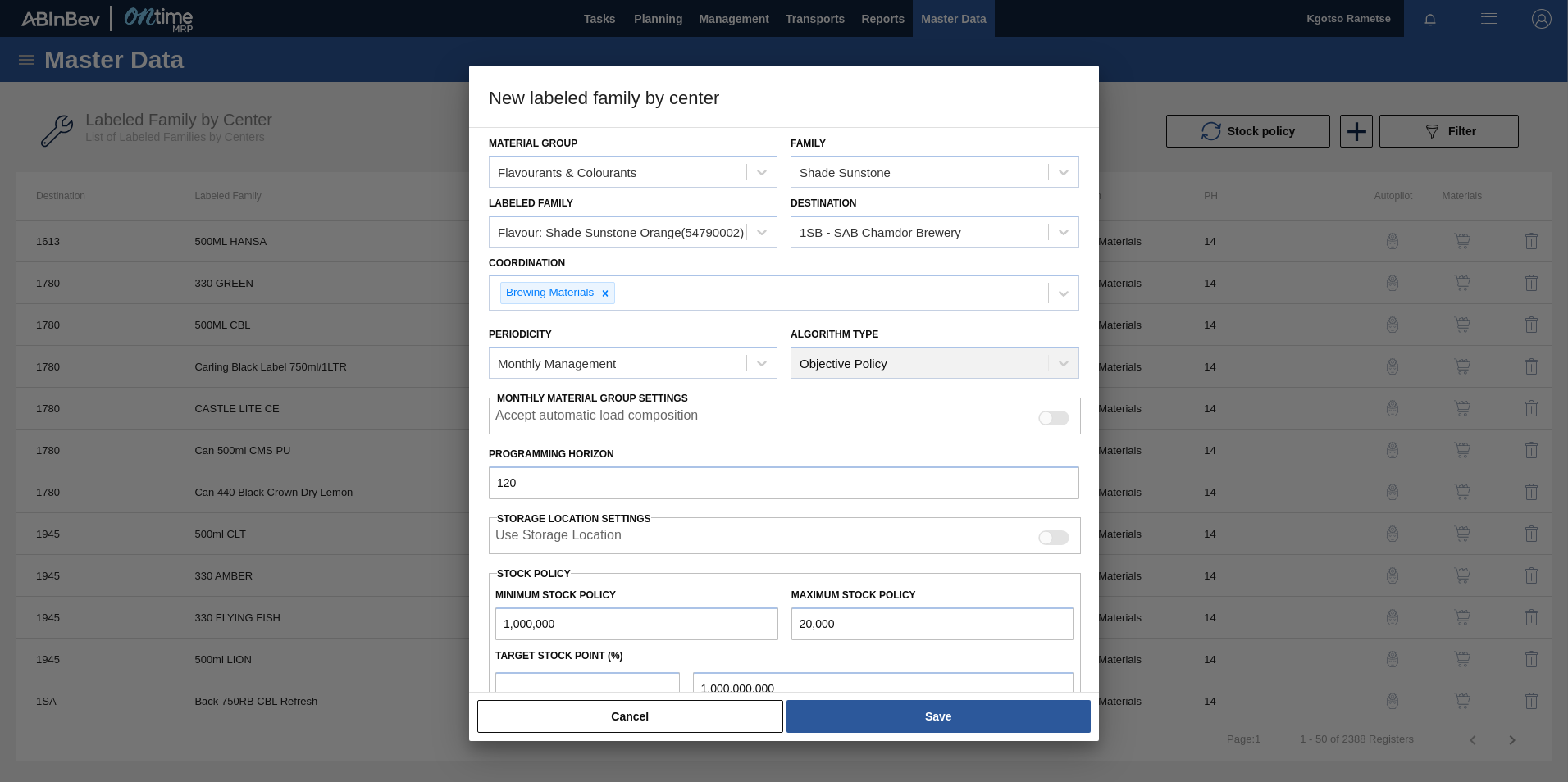
click at [640, 631] on input "1,000,000" at bounding box center [636, 625] width 282 height 33
type input "1"
type input "1.000"
type input "10"
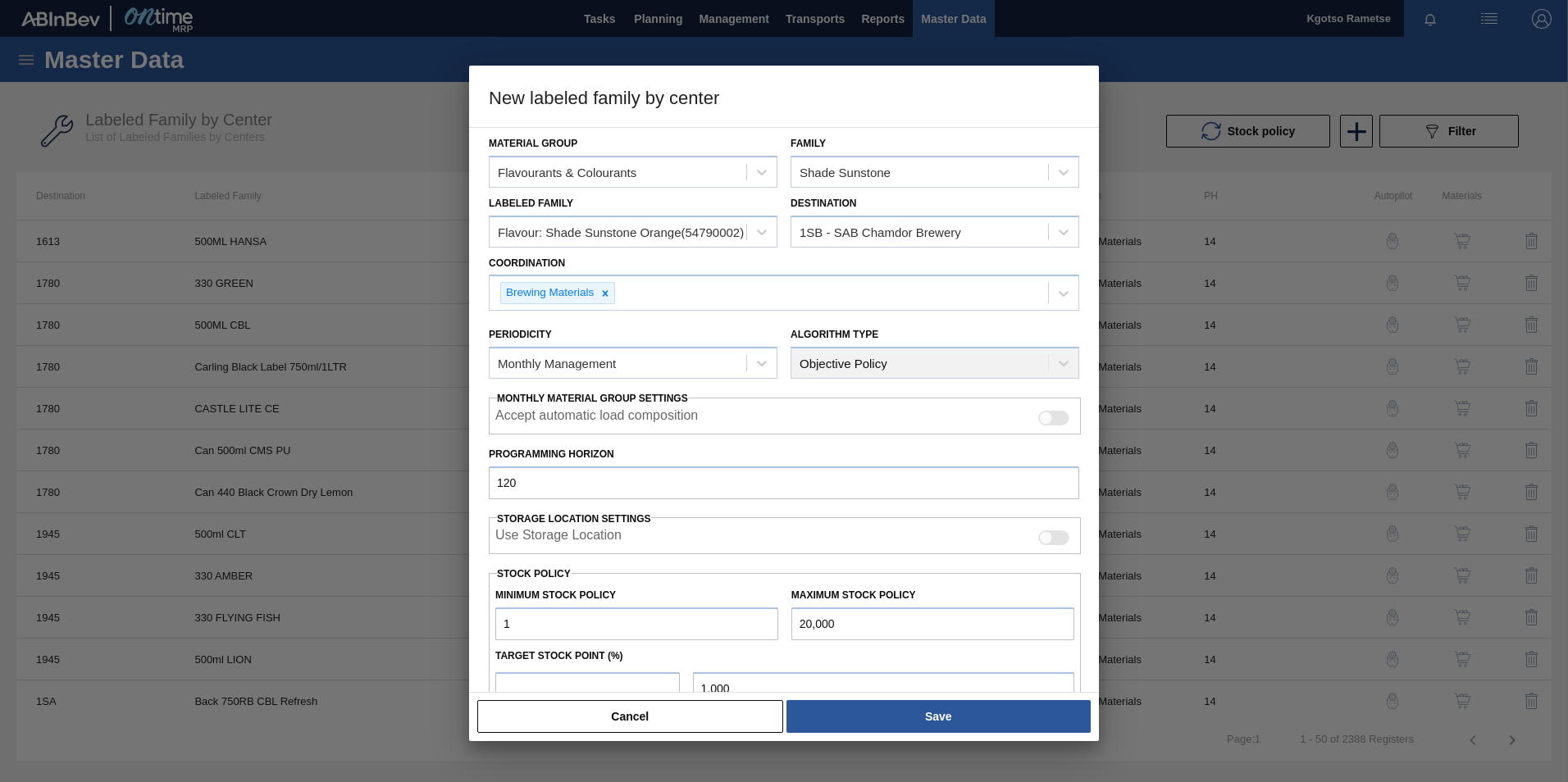
type input "10.000"
type input "100"
type input "100.000"
type input "1,000"
type input "1,000.000"
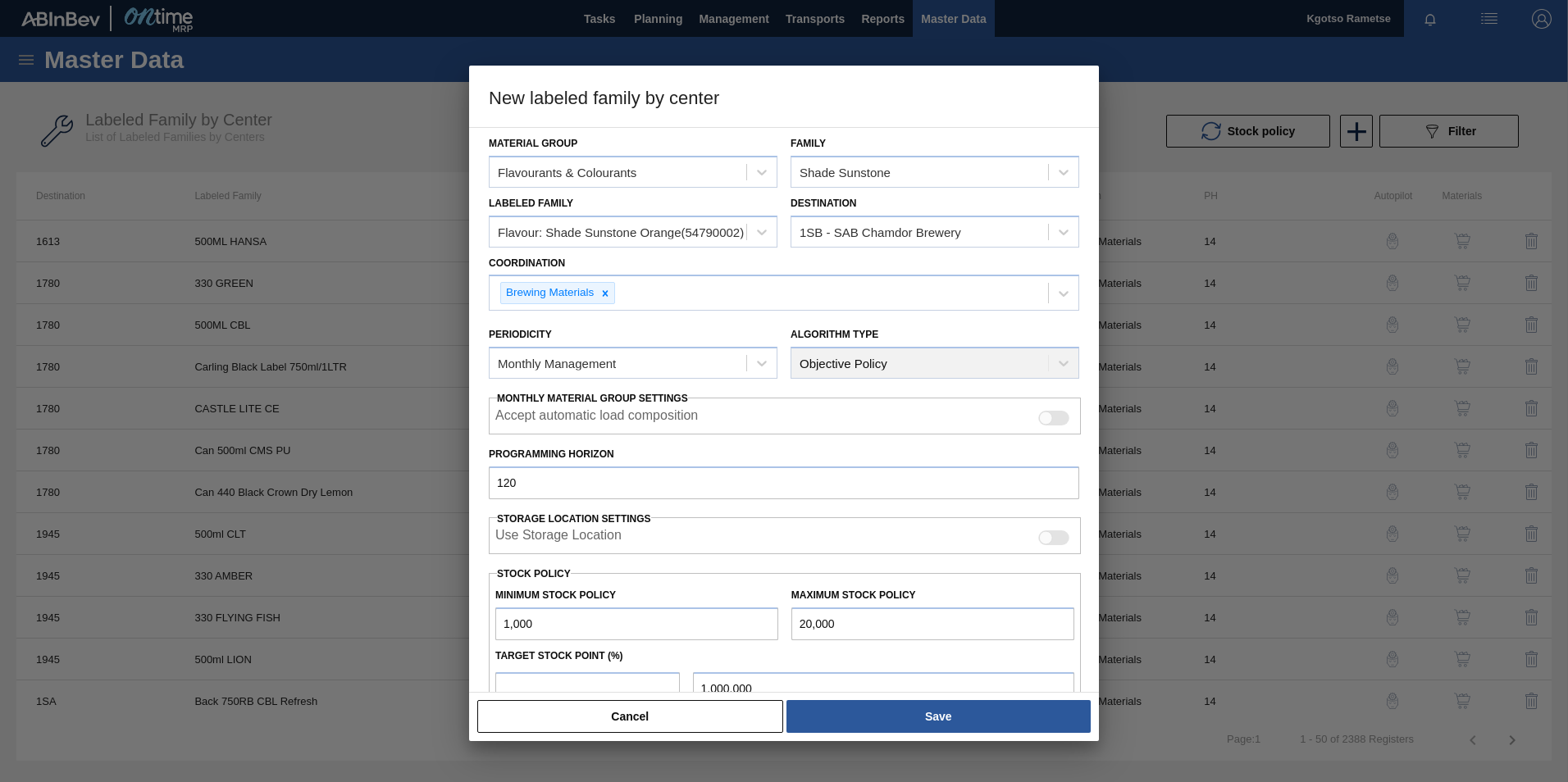
type input "10,000"
type input "10,000.000"
type input "10,000"
click at [484, 683] on div "Material Group Flavourants & Colourants Family Shade Sunstone Labeled Family Fl…" at bounding box center [784, 409] width 630 height 566
click at [514, 683] on input "number" at bounding box center [587, 689] width 185 height 33
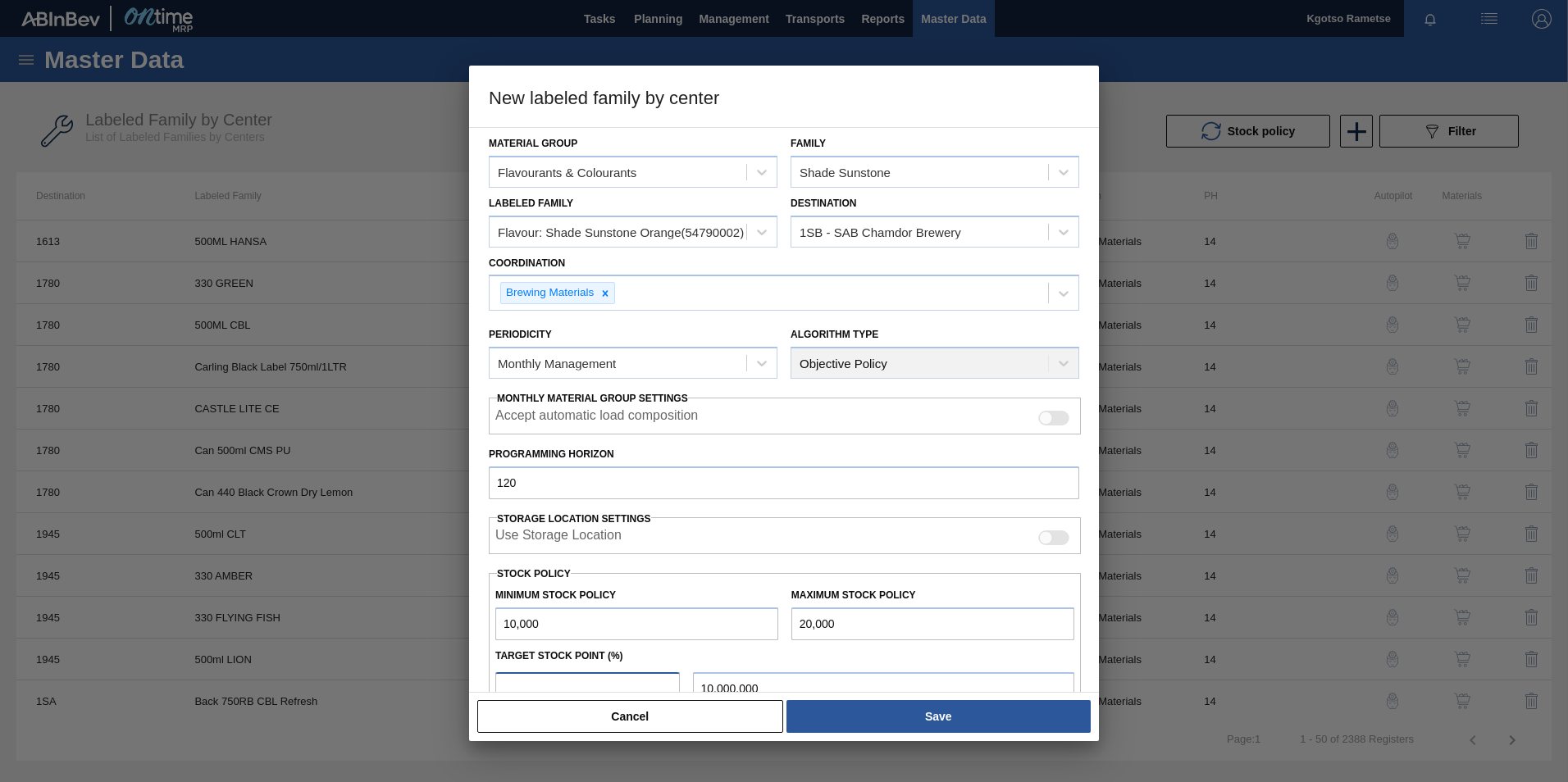
type input "1"
type input "10,100.000"
type input "10"
type input "11,000.000"
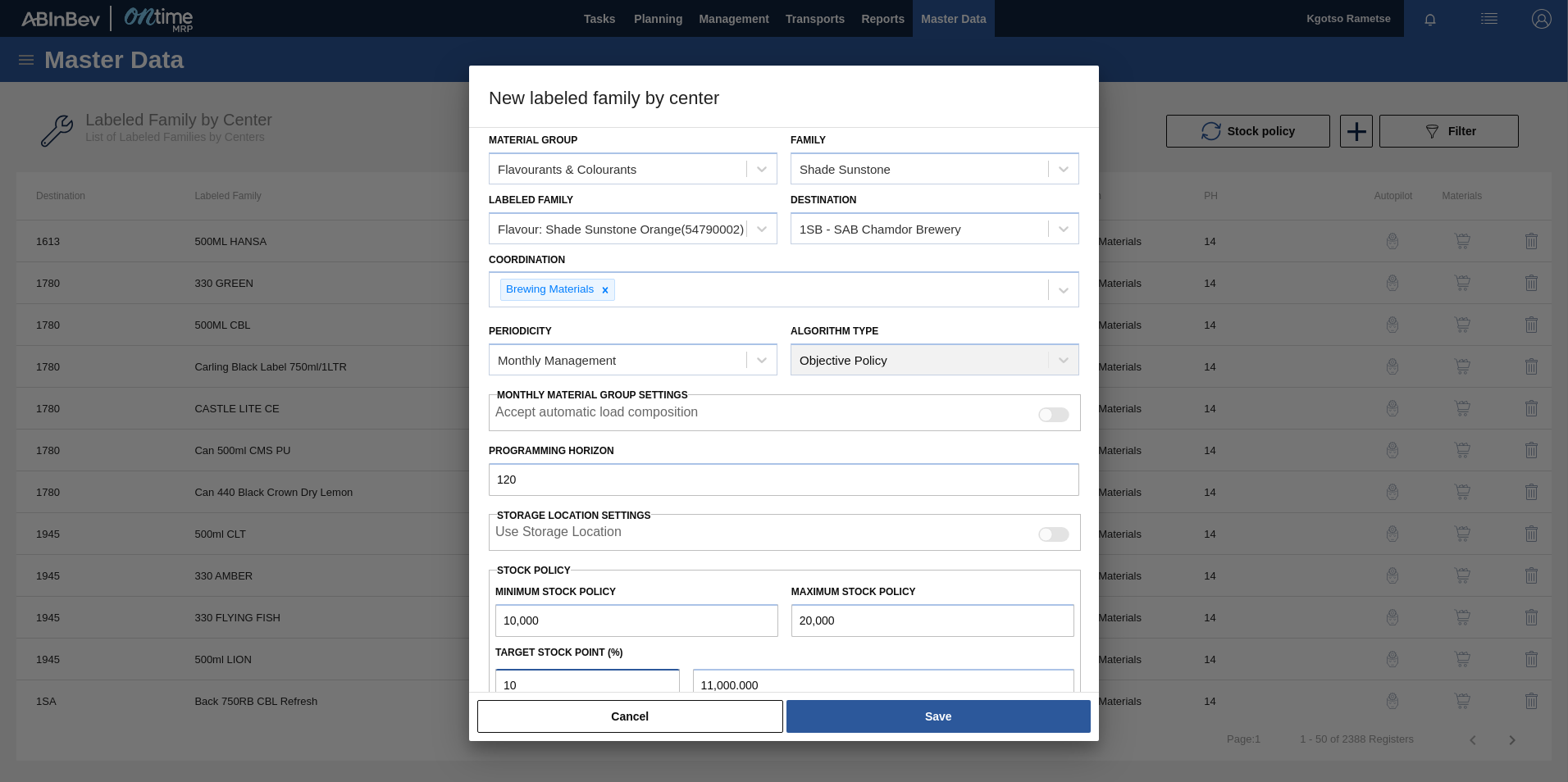
type input "100"
type input "20,000.000"
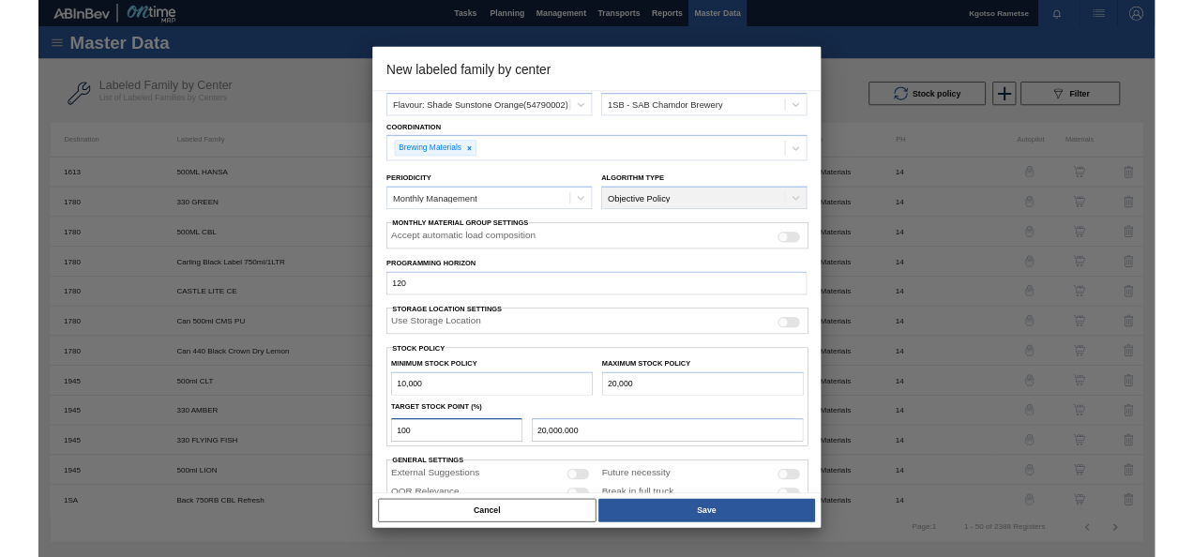
scroll to position [186, 0]
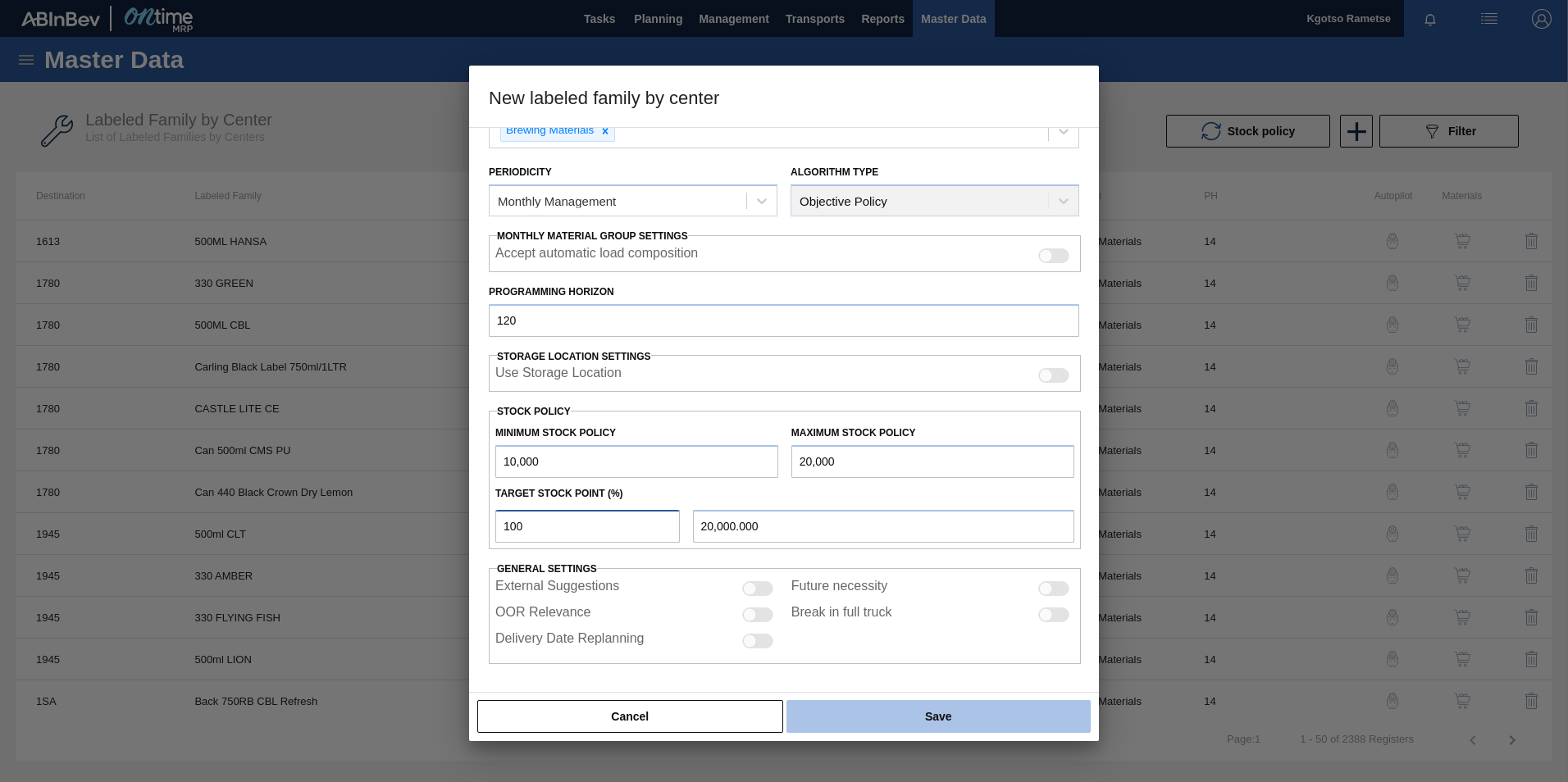
type input "100"
click at [897, 707] on button "Save" at bounding box center [938, 717] width 304 height 33
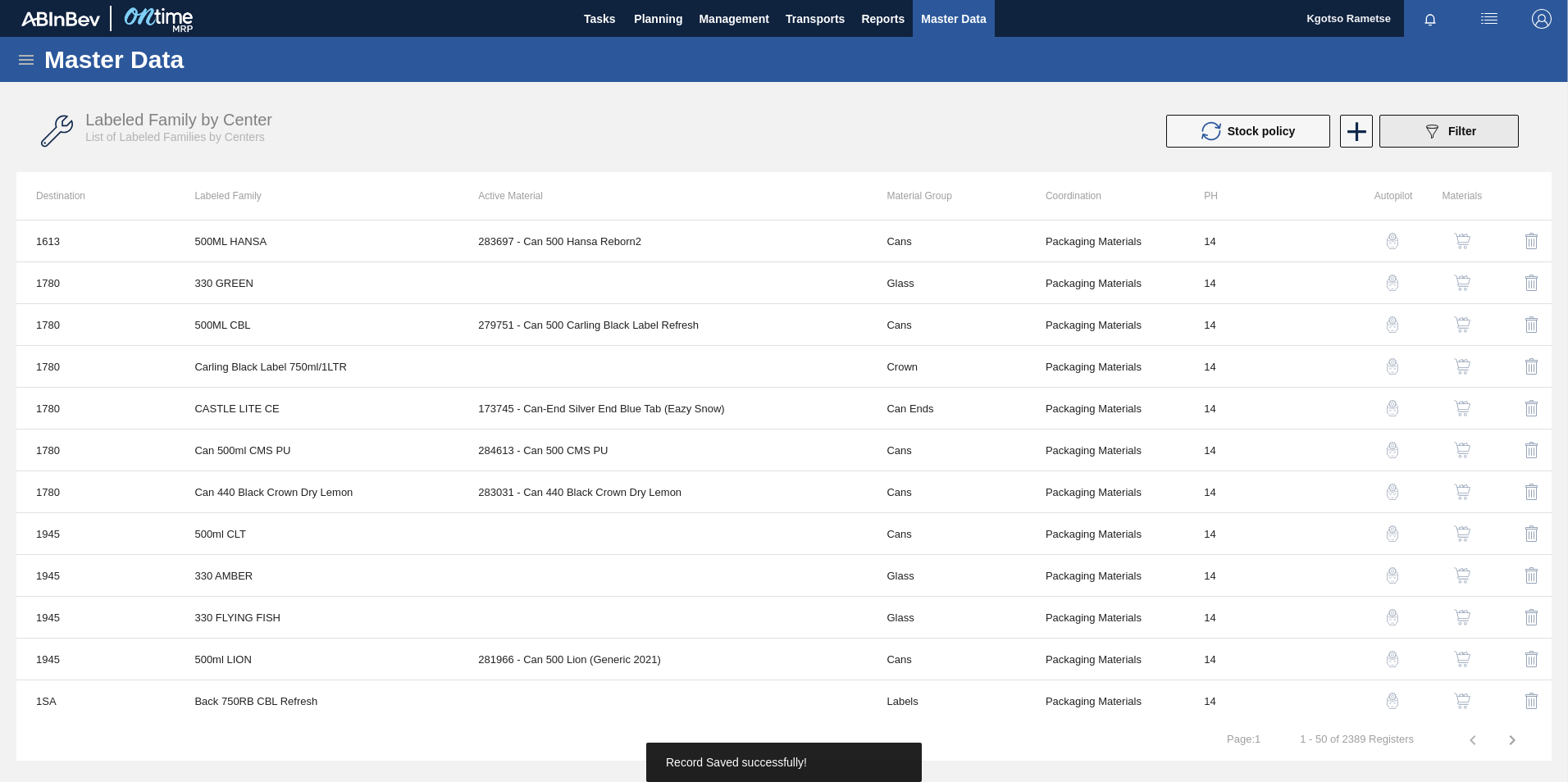
click at [1412, 130] on button "089F7B8B-B2A5-4AFE-B5C0-19BA573D28AC Filter" at bounding box center [1448, 131] width 139 height 33
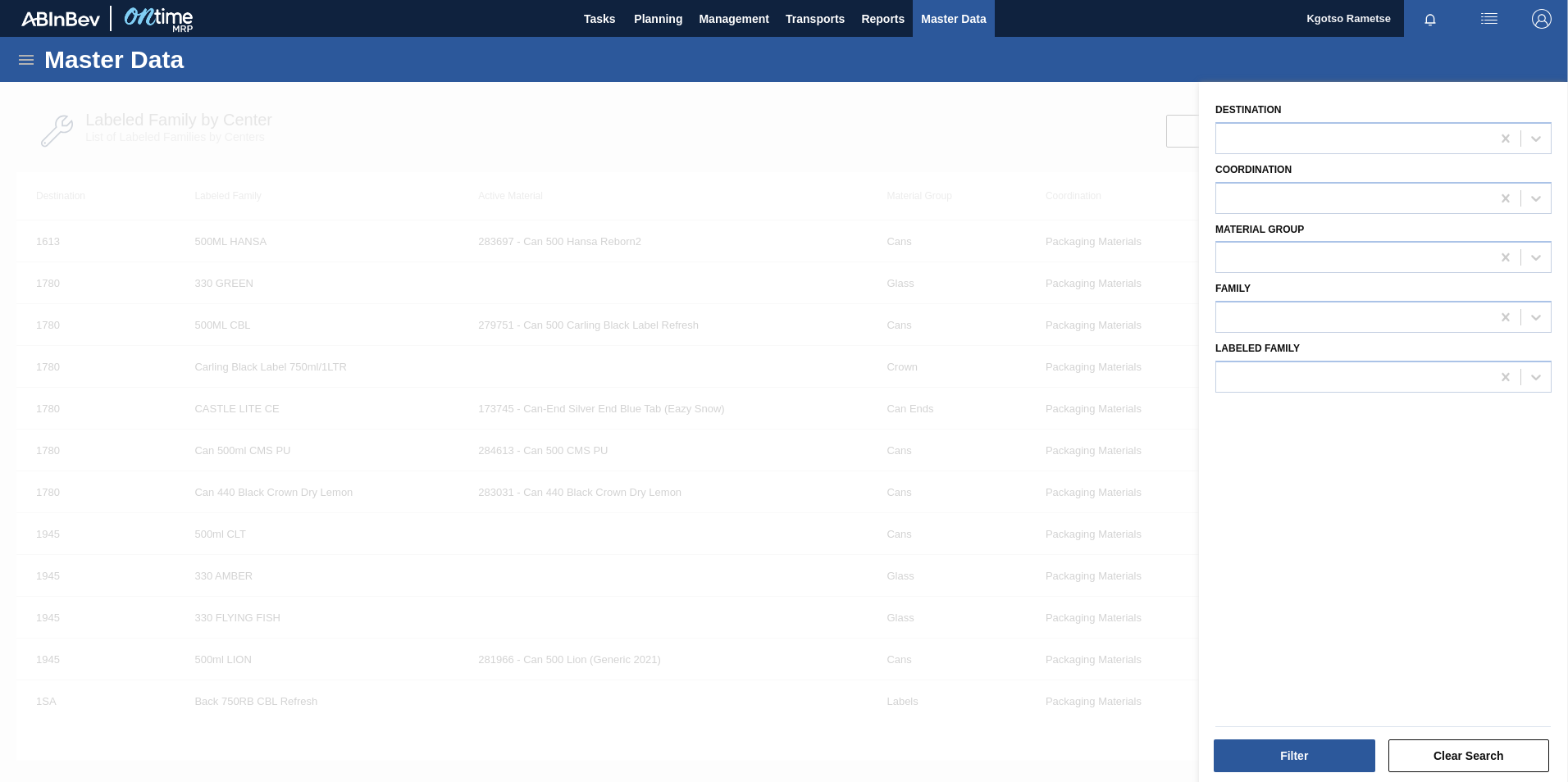
click at [1018, 143] on div at bounding box center [784, 473] width 1568 height 782
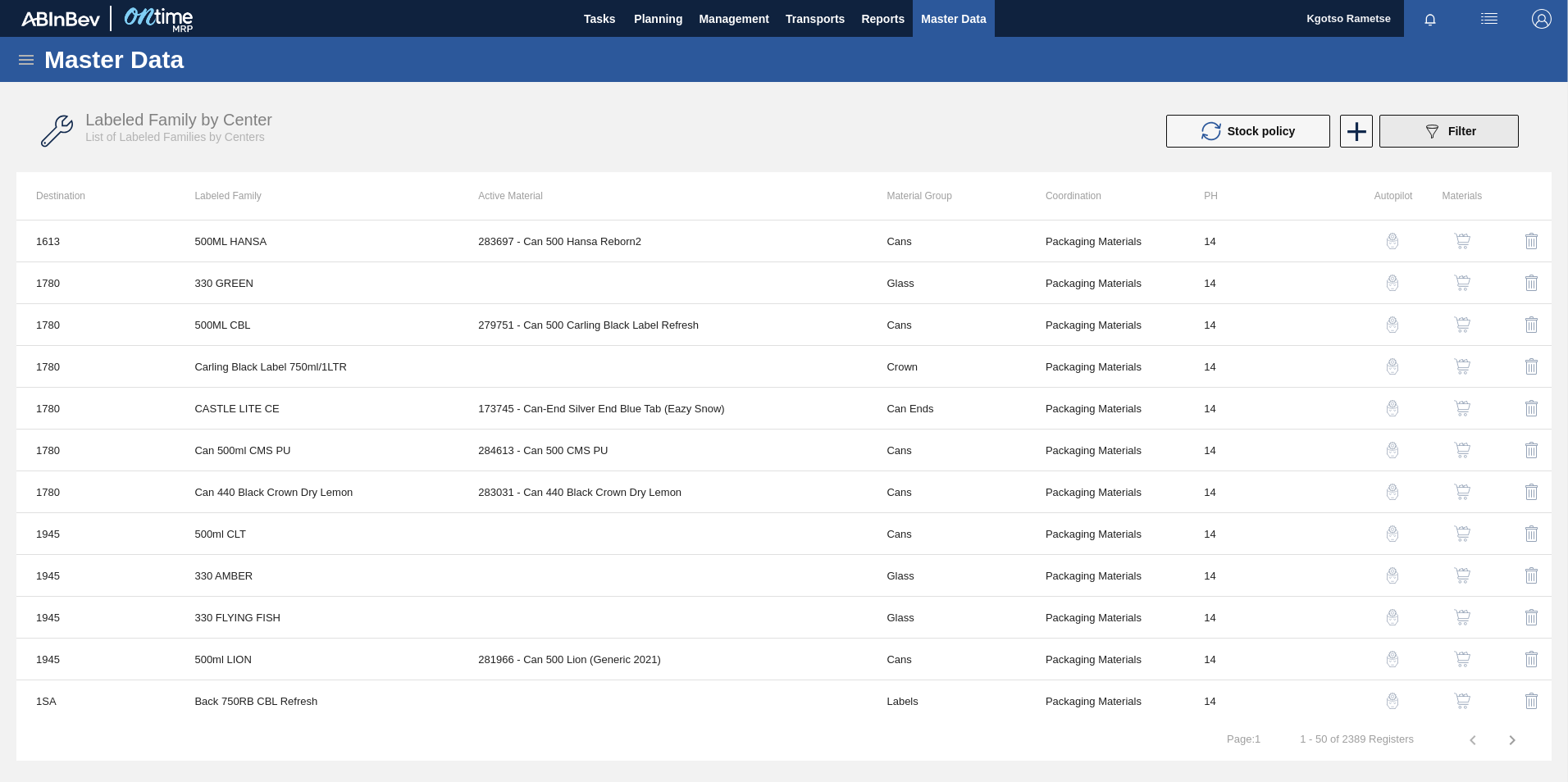
click at [1439, 125] on icon "089F7B8B-B2A5-4AFE-B5C0-19BA573D28AC" at bounding box center [1432, 131] width 20 height 20
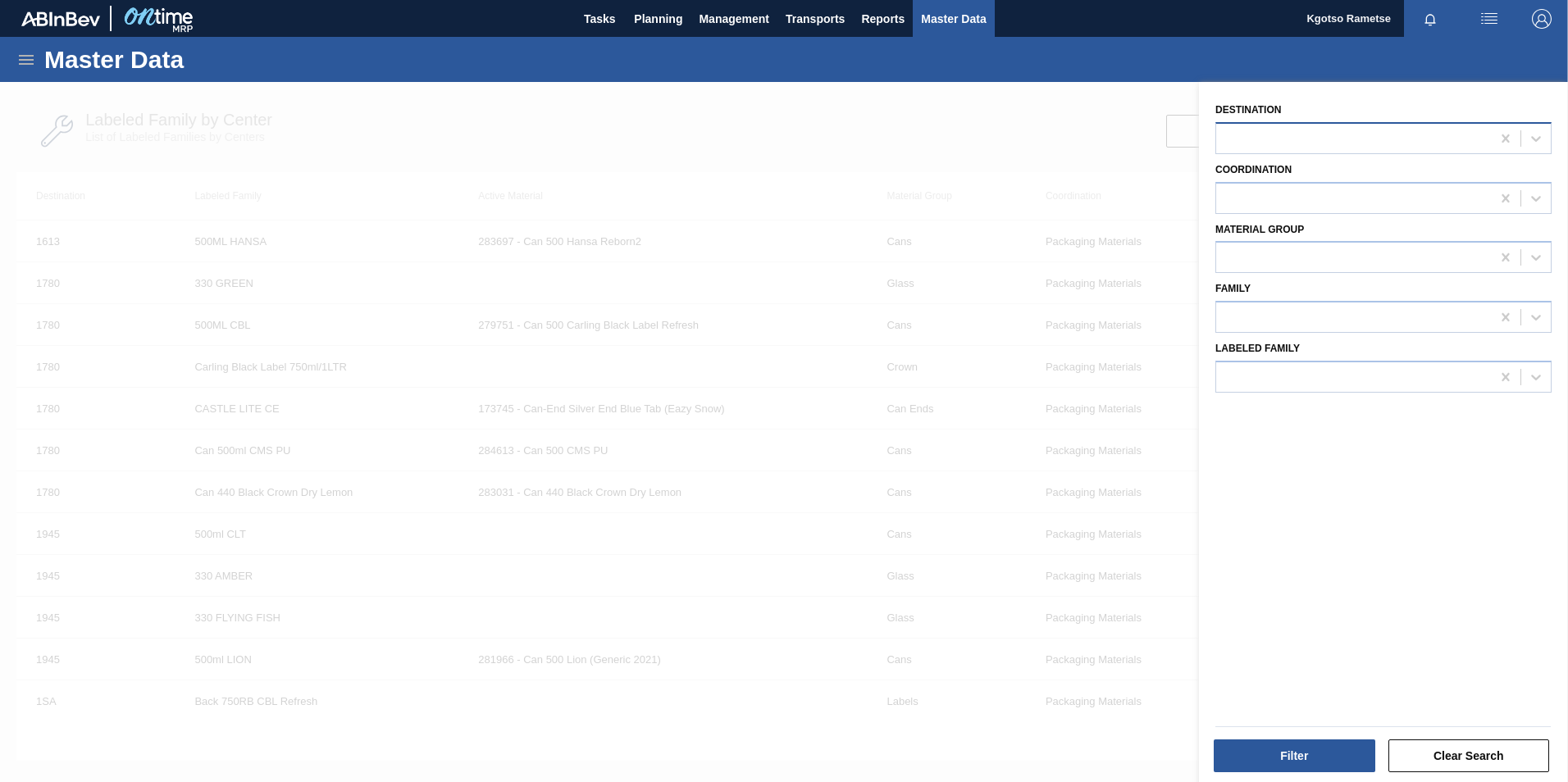
click at [1358, 126] on div at bounding box center [1353, 137] width 275 height 24
type input "1sb"
click at [1356, 197] on div at bounding box center [1353, 198] width 275 height 24
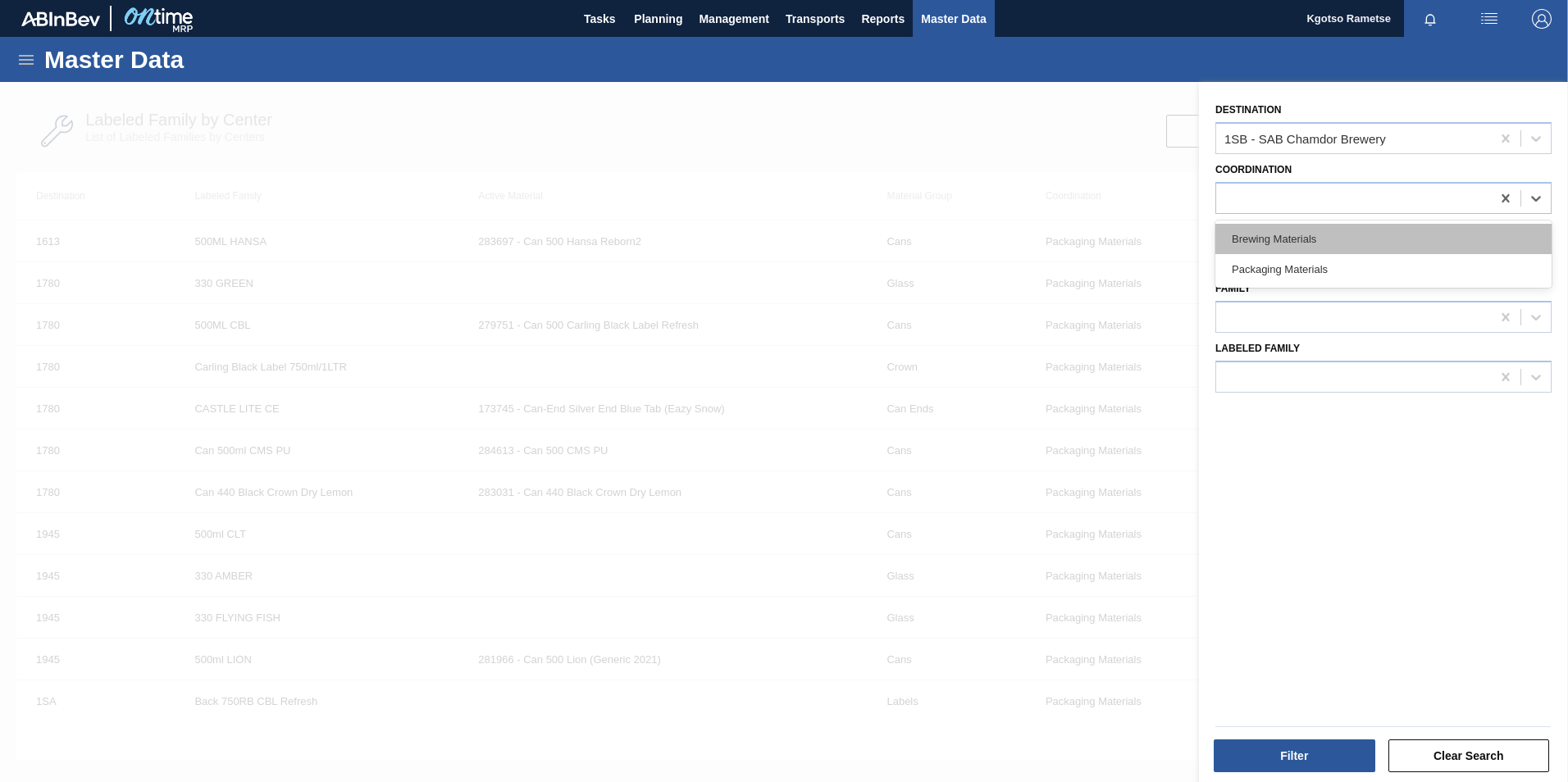
click at [1370, 236] on div "Brewing Materials" at bounding box center [1383, 239] width 336 height 31
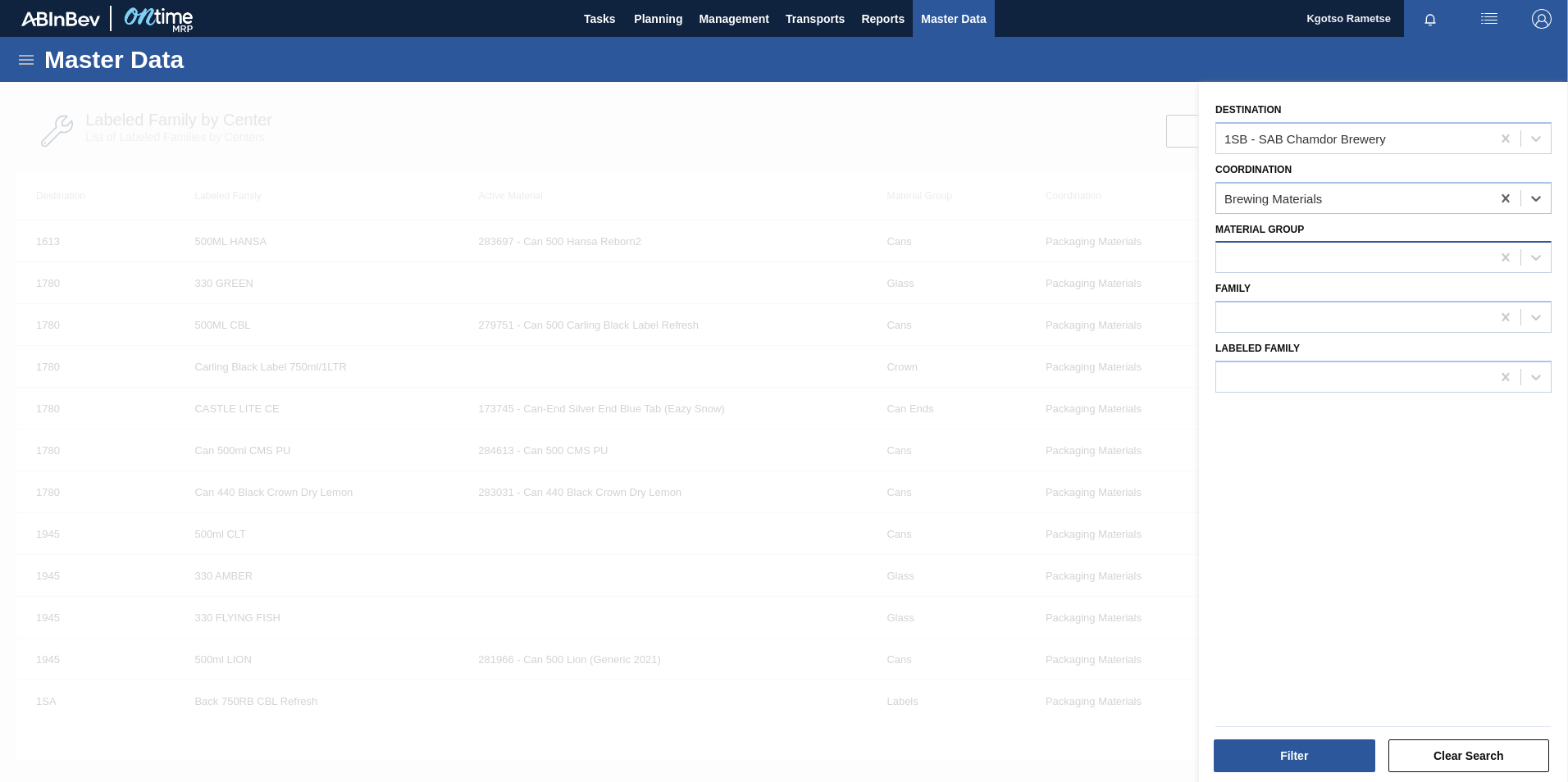
click at [1325, 263] on div at bounding box center [1353, 257] width 275 height 24
type Group "fla"
click at [1319, 304] on div "Flavourants & Colourants" at bounding box center [1383, 297] width 336 height 31
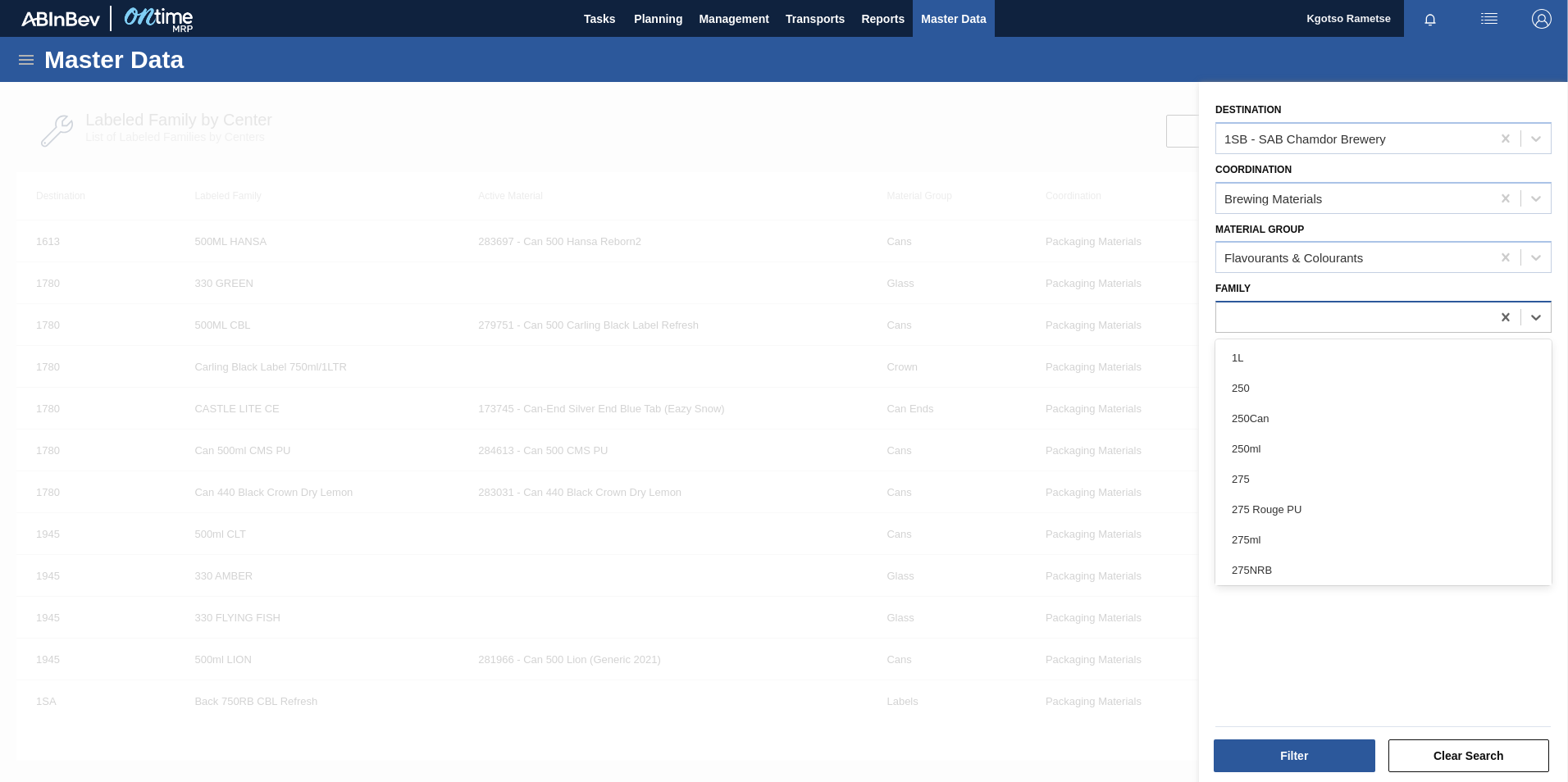
drag, startPoint x: 1302, startPoint y: 308, endPoint x: 1293, endPoint y: 301, distance: 11.4
click at [1301, 306] on div at bounding box center [1353, 318] width 275 height 24
type input "sha"
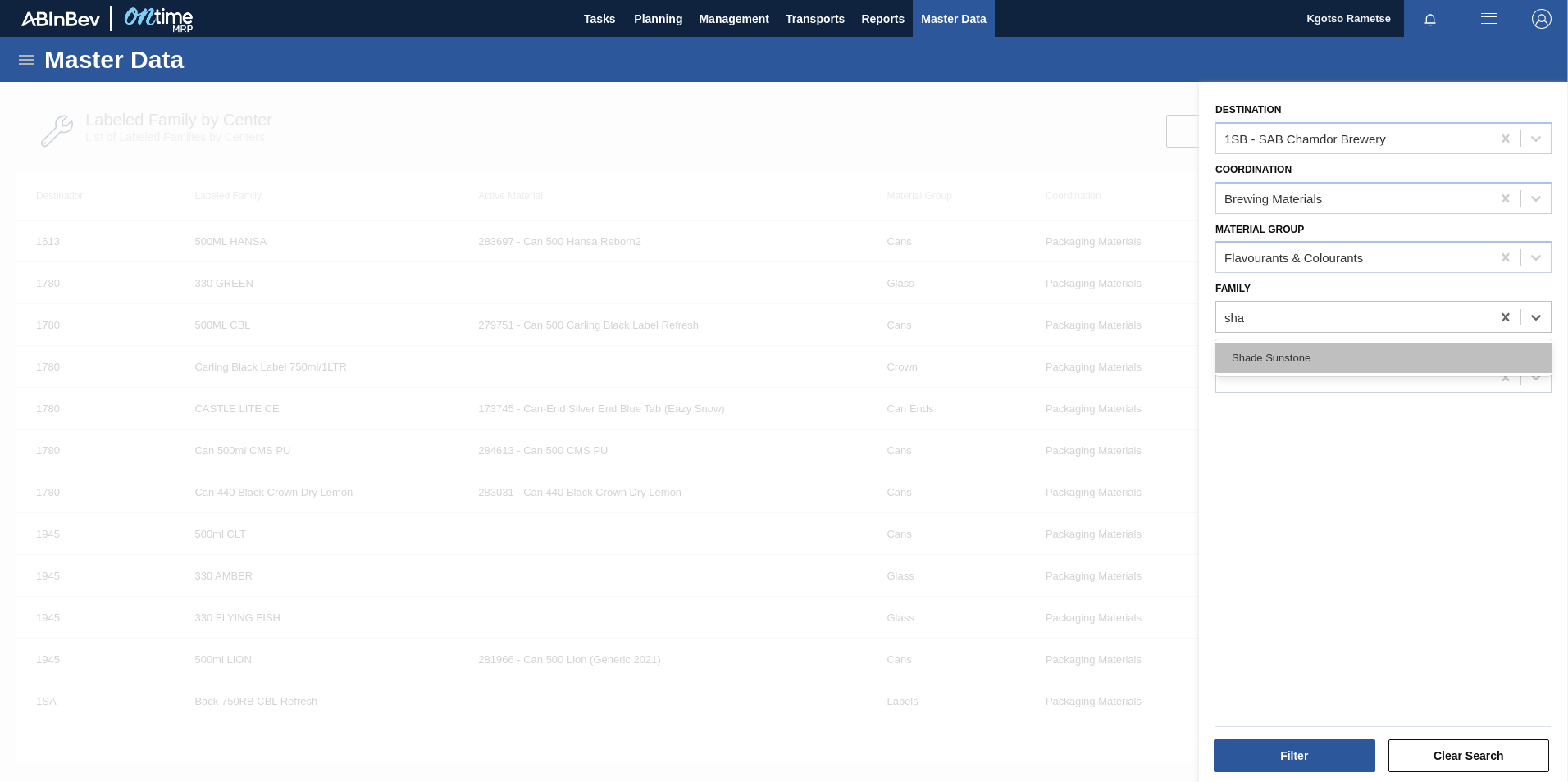
click at [1276, 351] on div "Shade Sunstone" at bounding box center [1383, 358] width 336 height 31
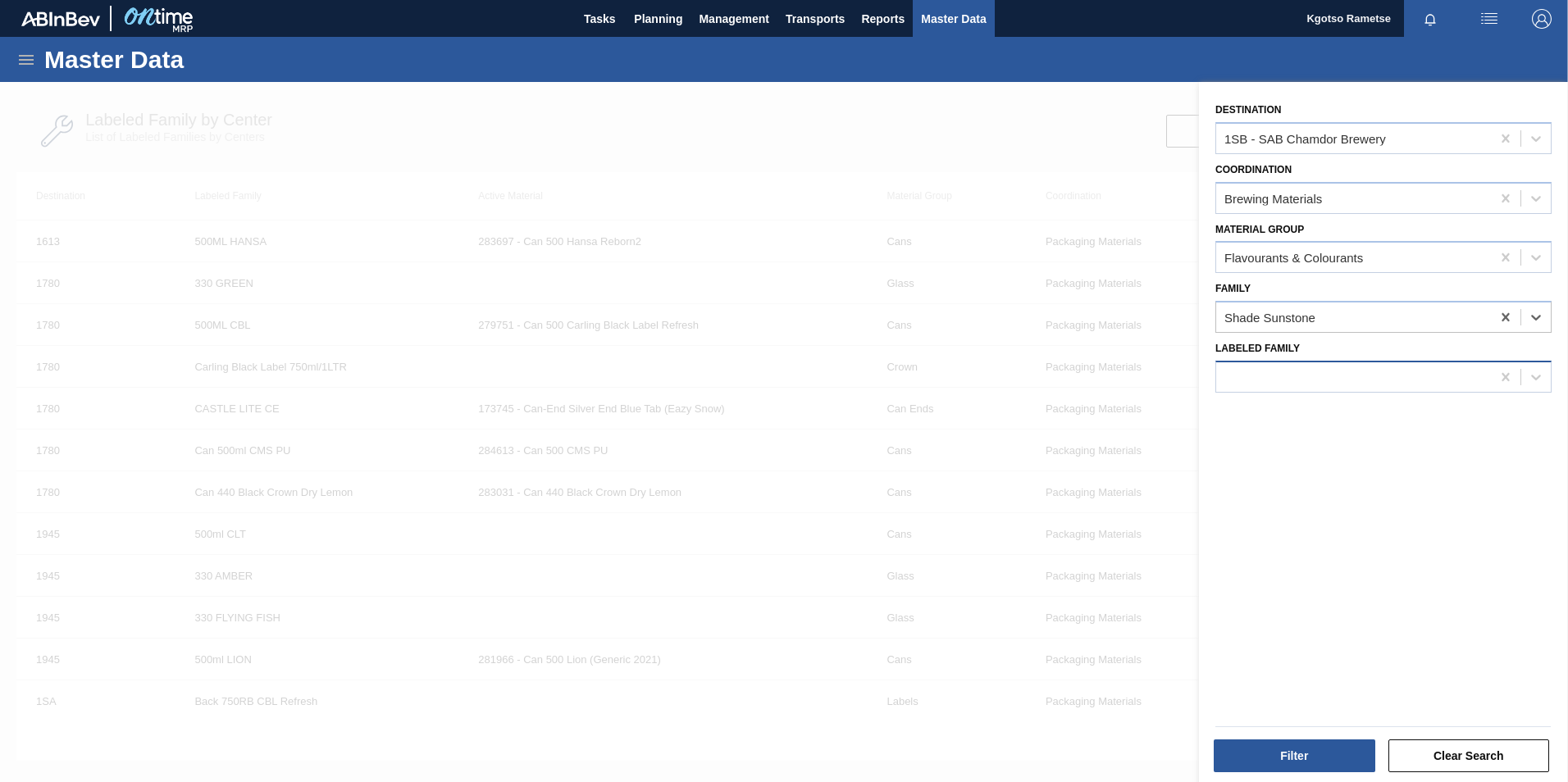
click at [1265, 373] on div at bounding box center [1353, 376] width 275 height 24
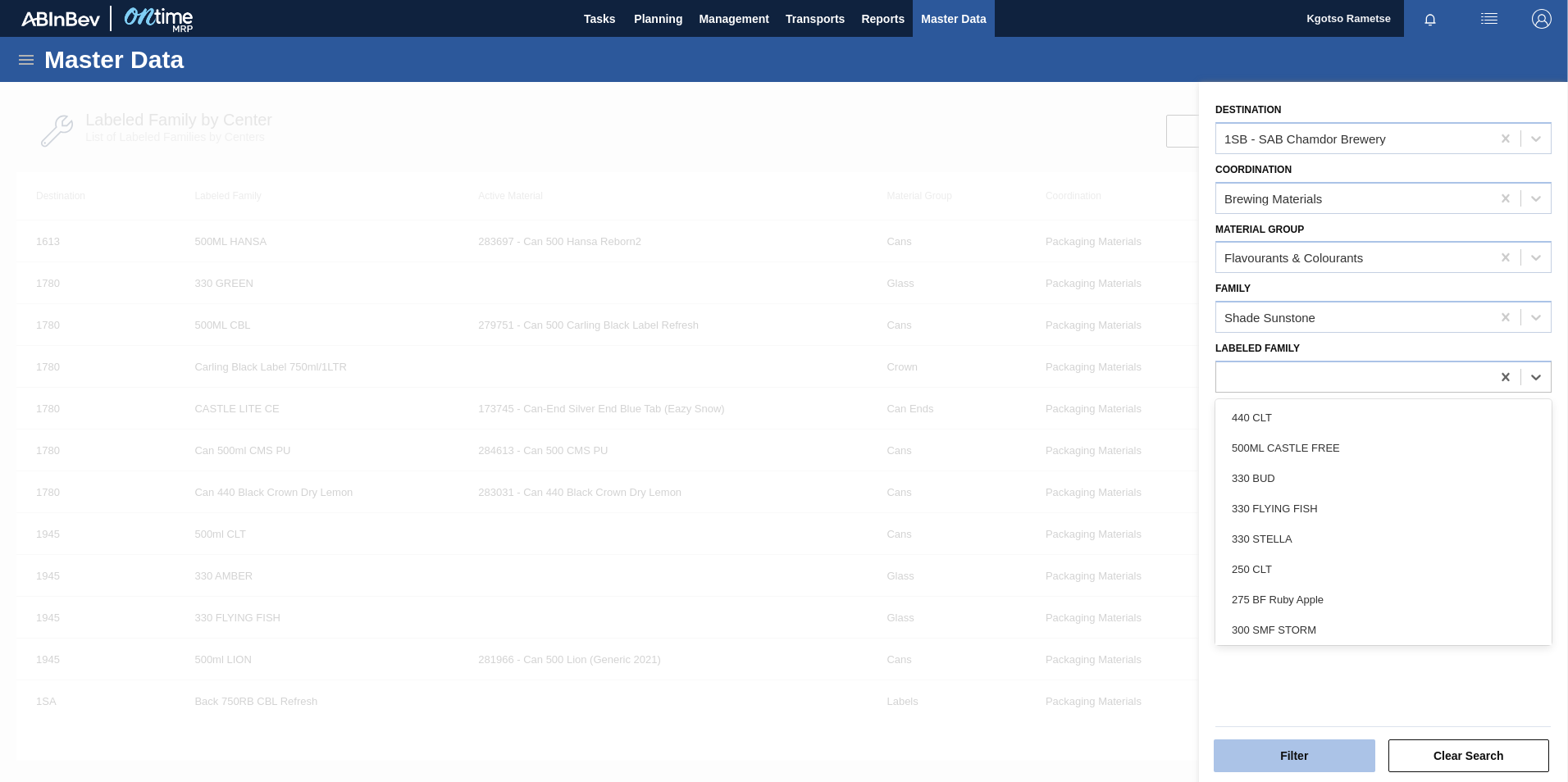
click at [1269, 762] on button "Filter" at bounding box center [1294, 757] width 162 height 33
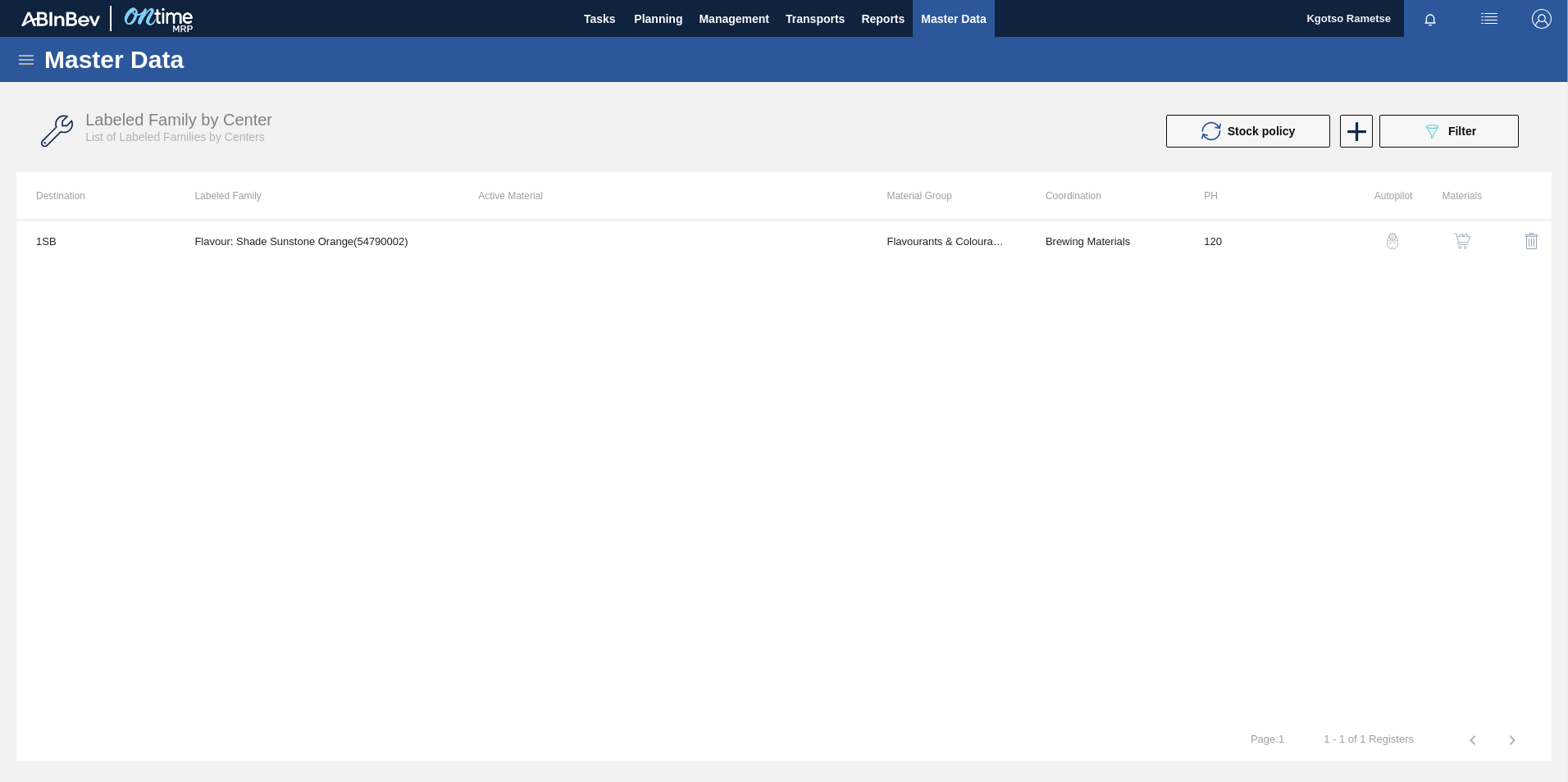
click at [1457, 241] on img "button" at bounding box center [1461, 241] width 17 height 17
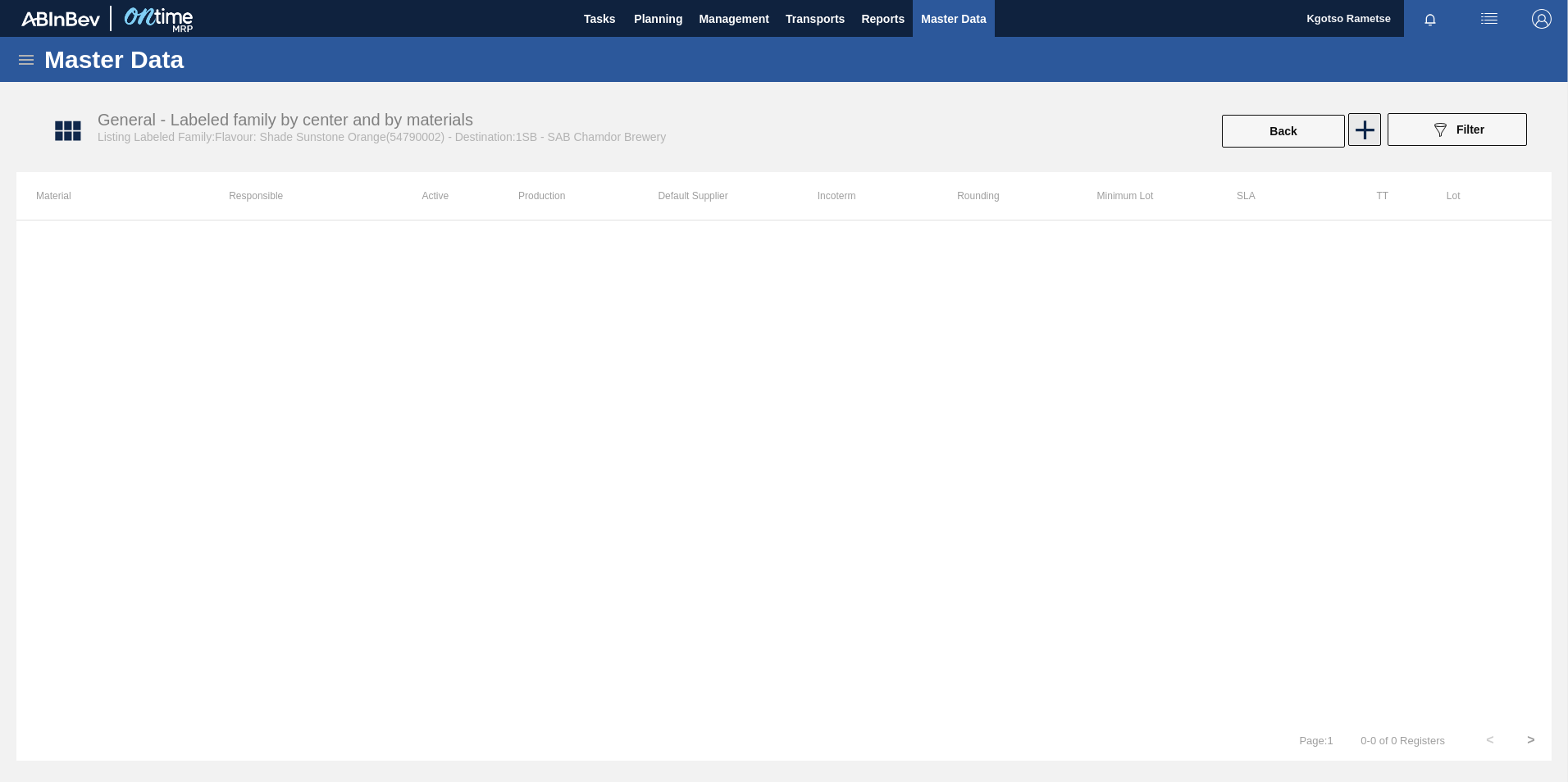
click at [1363, 128] on icon at bounding box center [1364, 129] width 32 height 32
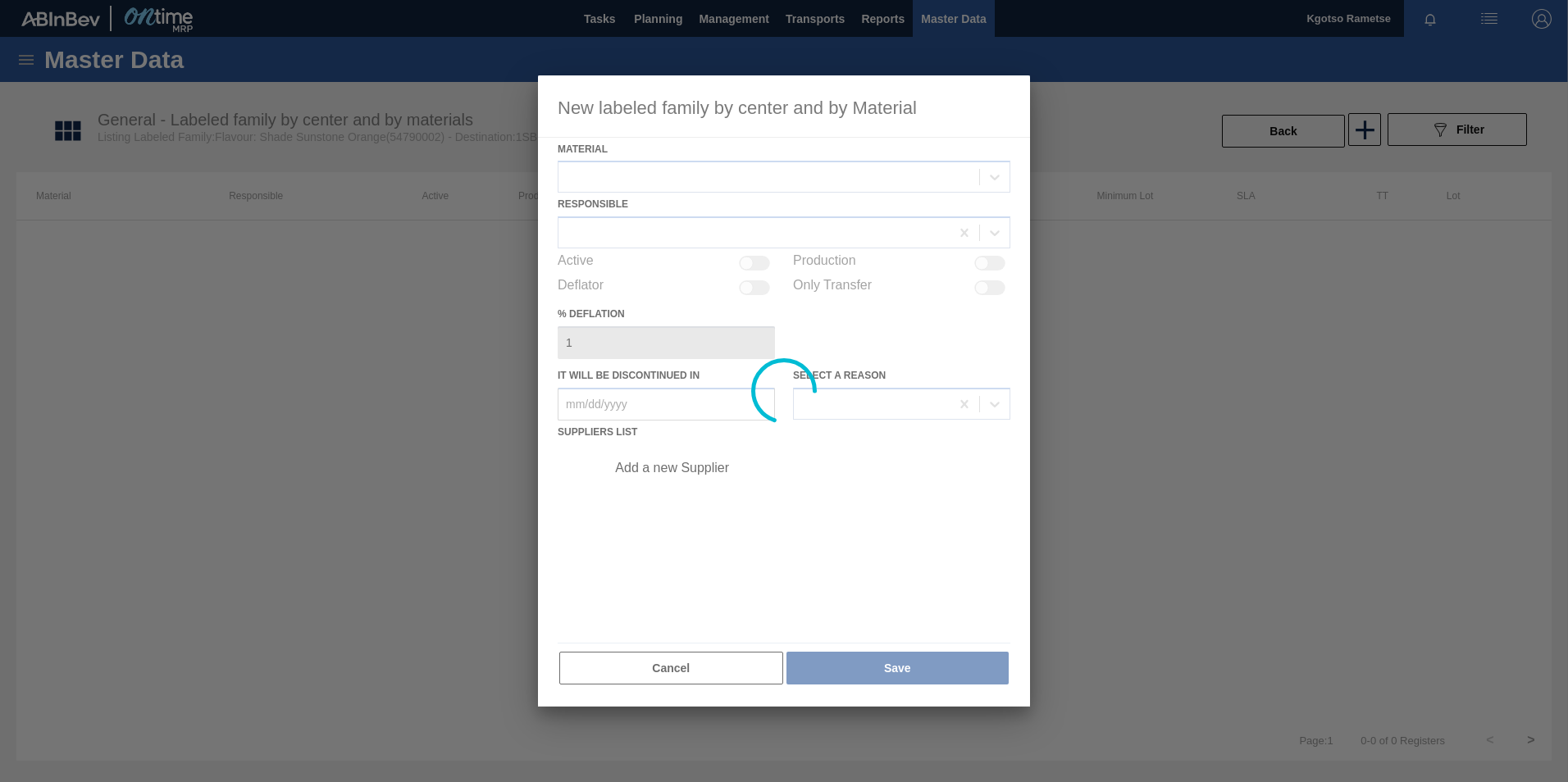
click at [798, 181] on div at bounding box center [784, 391] width 492 height 632
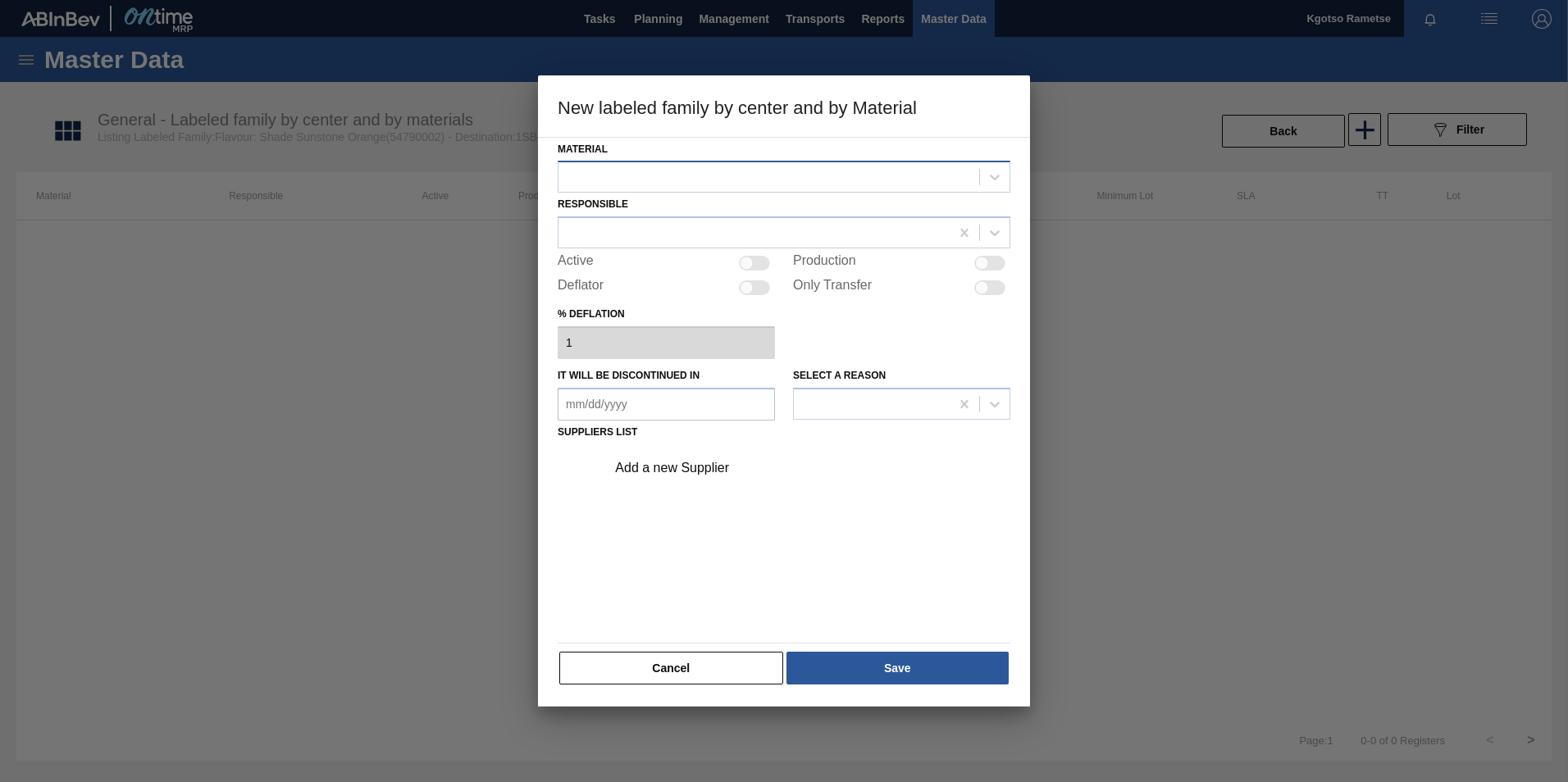
click at [722, 188] on div at bounding box center [768, 177] width 421 height 24
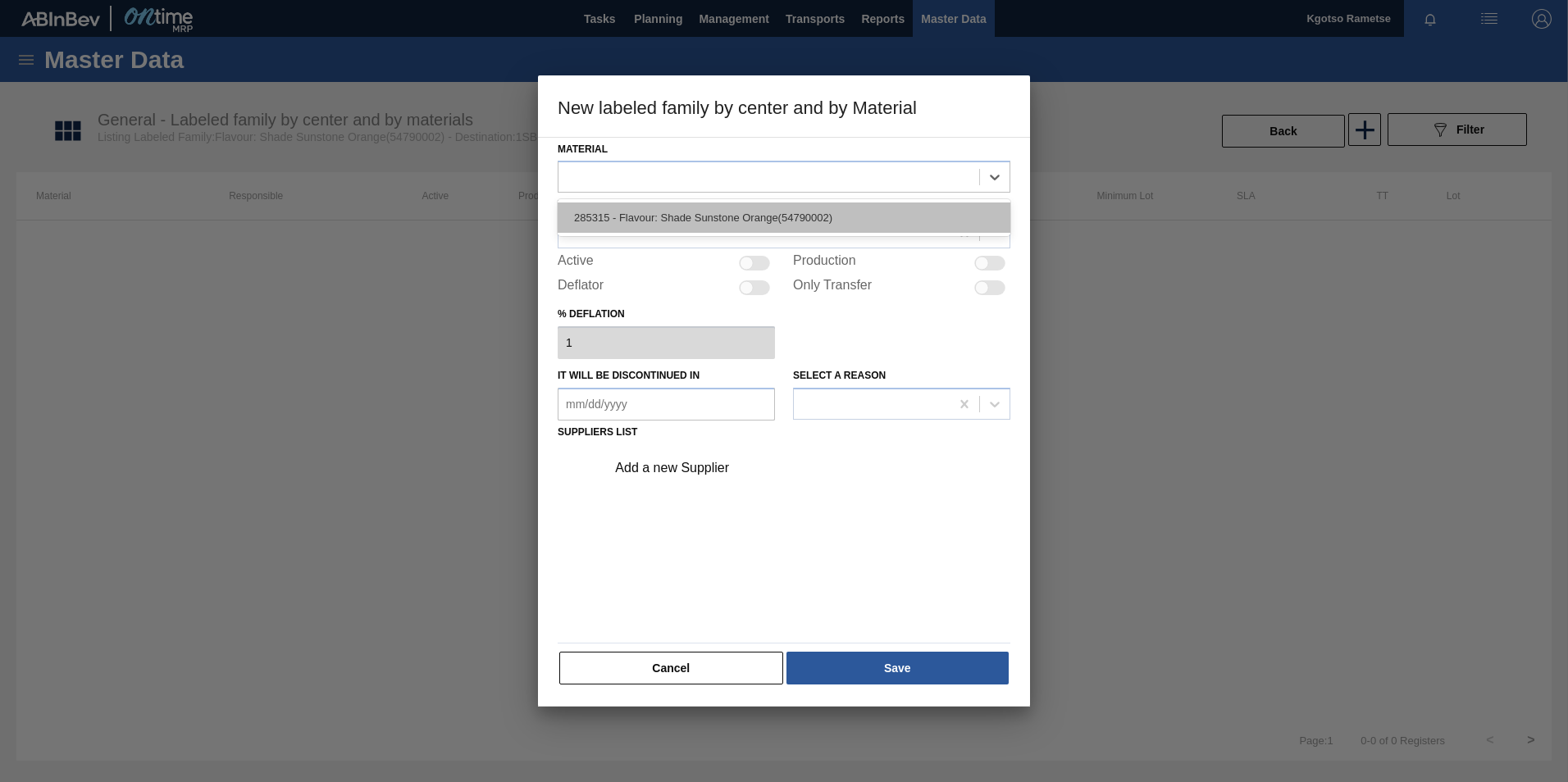
click at [658, 225] on div "285315 - Flavour: Shade Sunstone Orange(54790002)" at bounding box center [784, 218] width 453 height 31
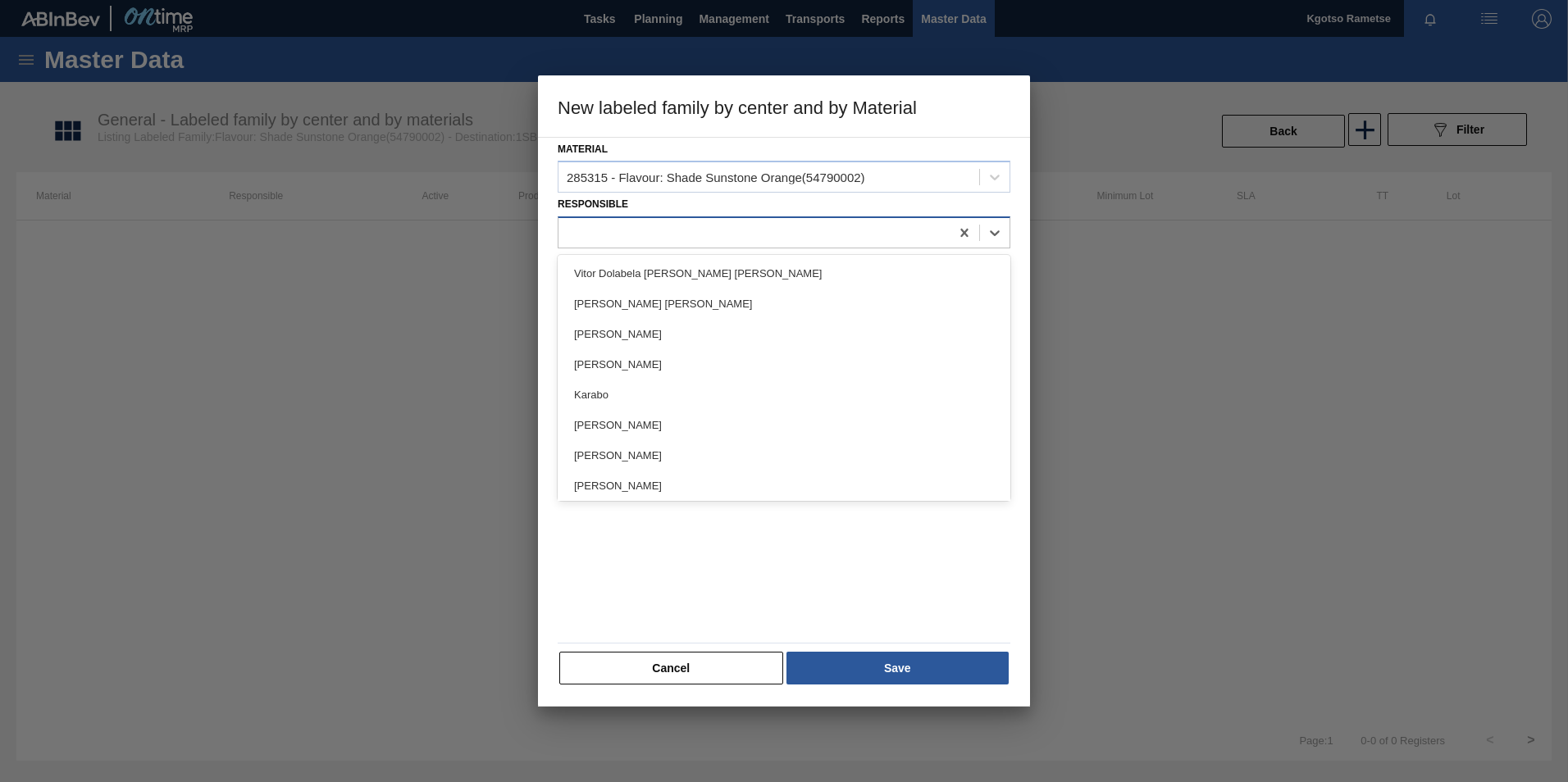
click at [645, 235] on div at bounding box center [753, 233] width 391 height 24
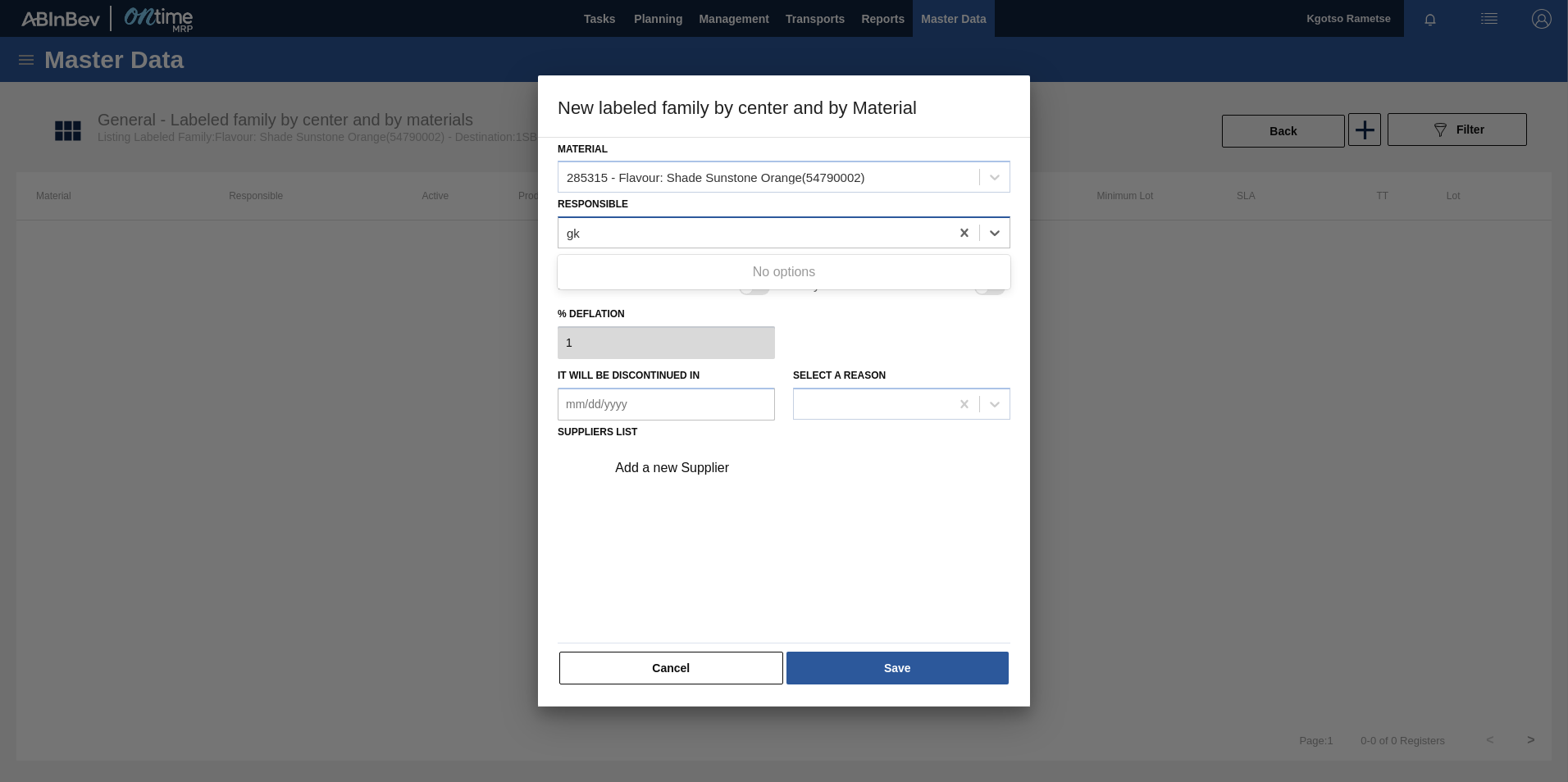
type input "g"
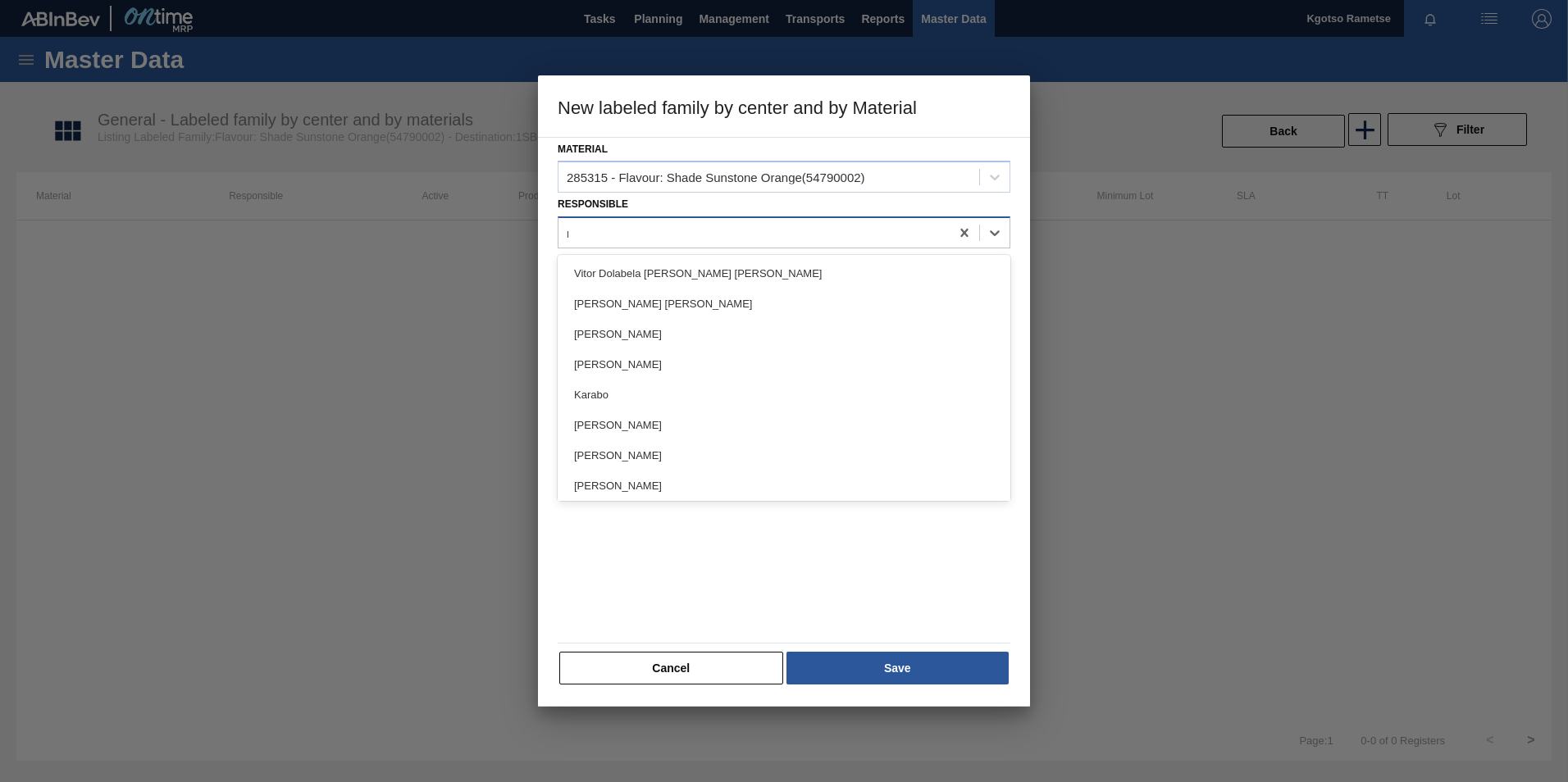
type input "ro"
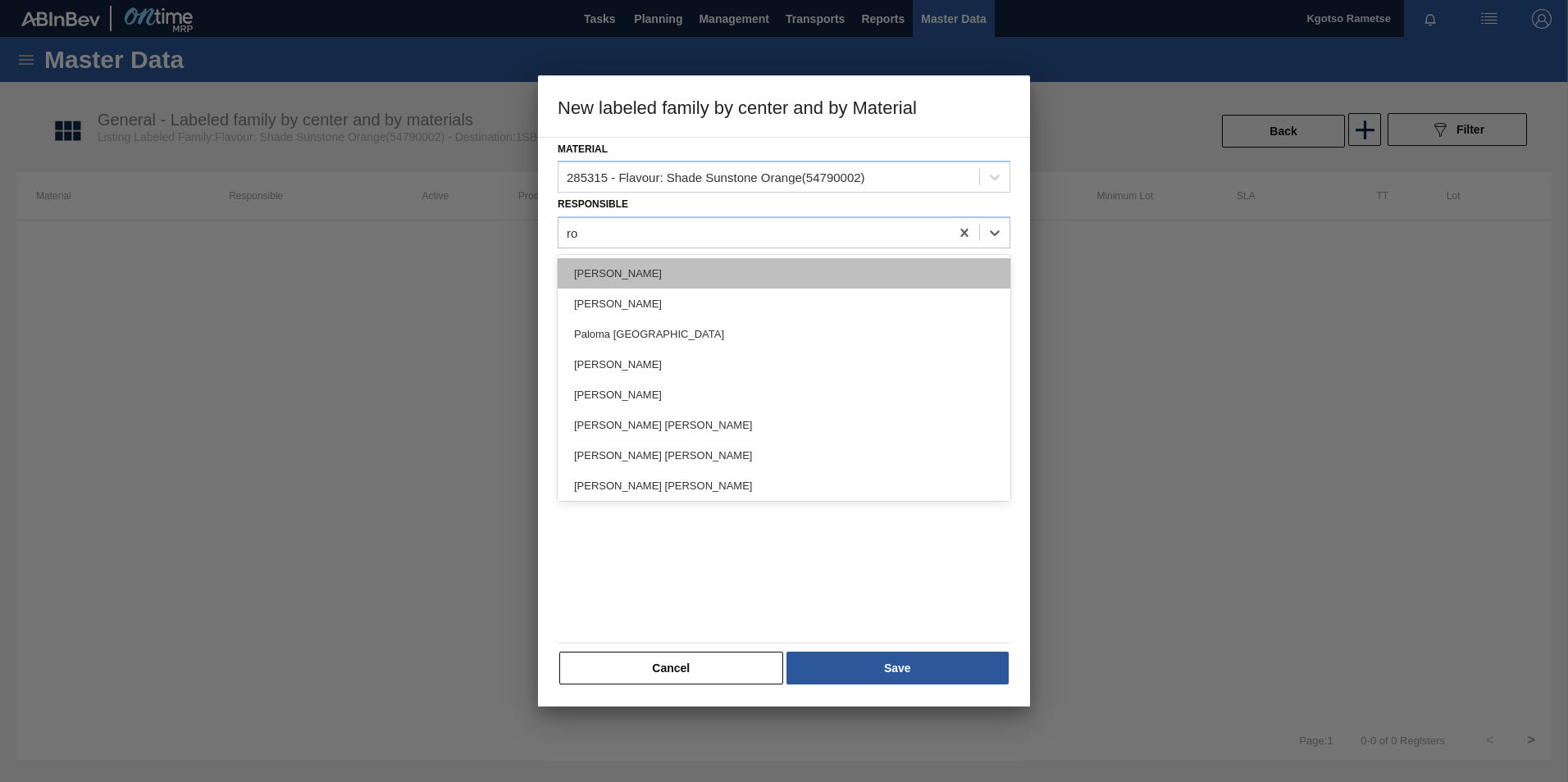
click at [632, 262] on div "Robbina Molatjane" at bounding box center [784, 273] width 453 height 31
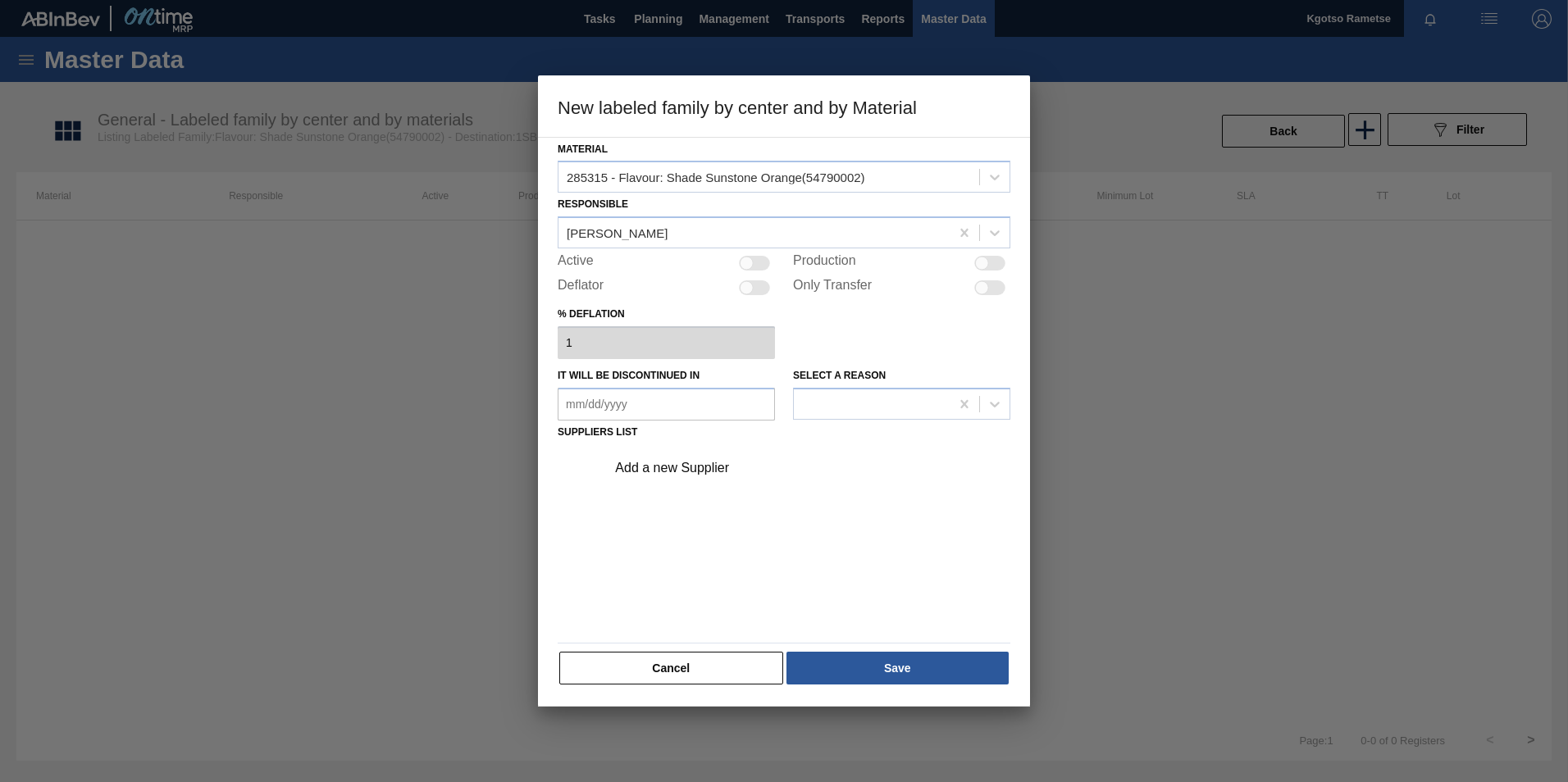
click at [763, 262] on div at bounding box center [755, 263] width 31 height 15
checkbox input "true"
click at [717, 467] on div "Add a new Supplier" at bounding box center [776, 468] width 322 height 15
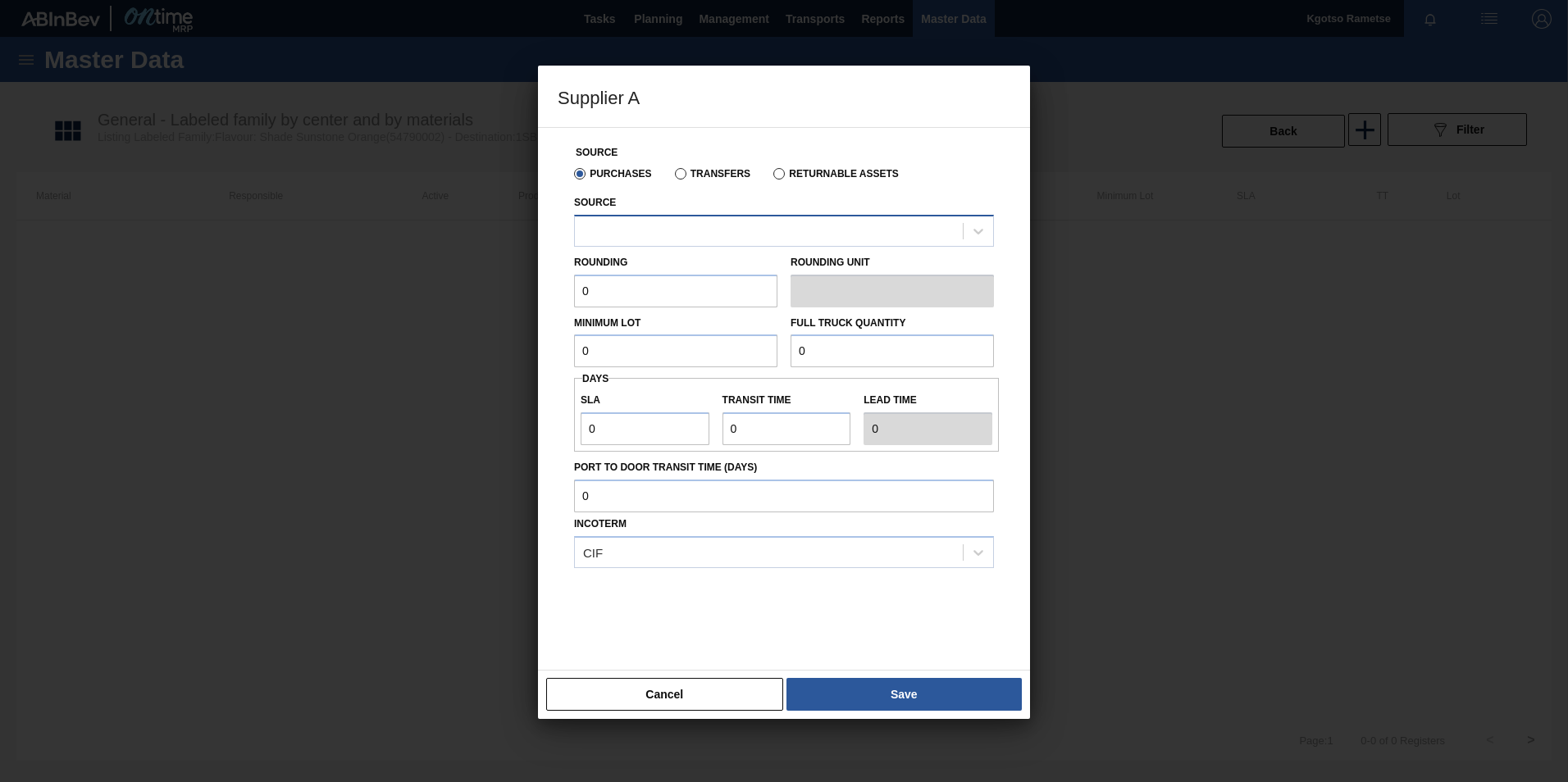
click at [624, 241] on div at bounding box center [768, 230] width 387 height 24
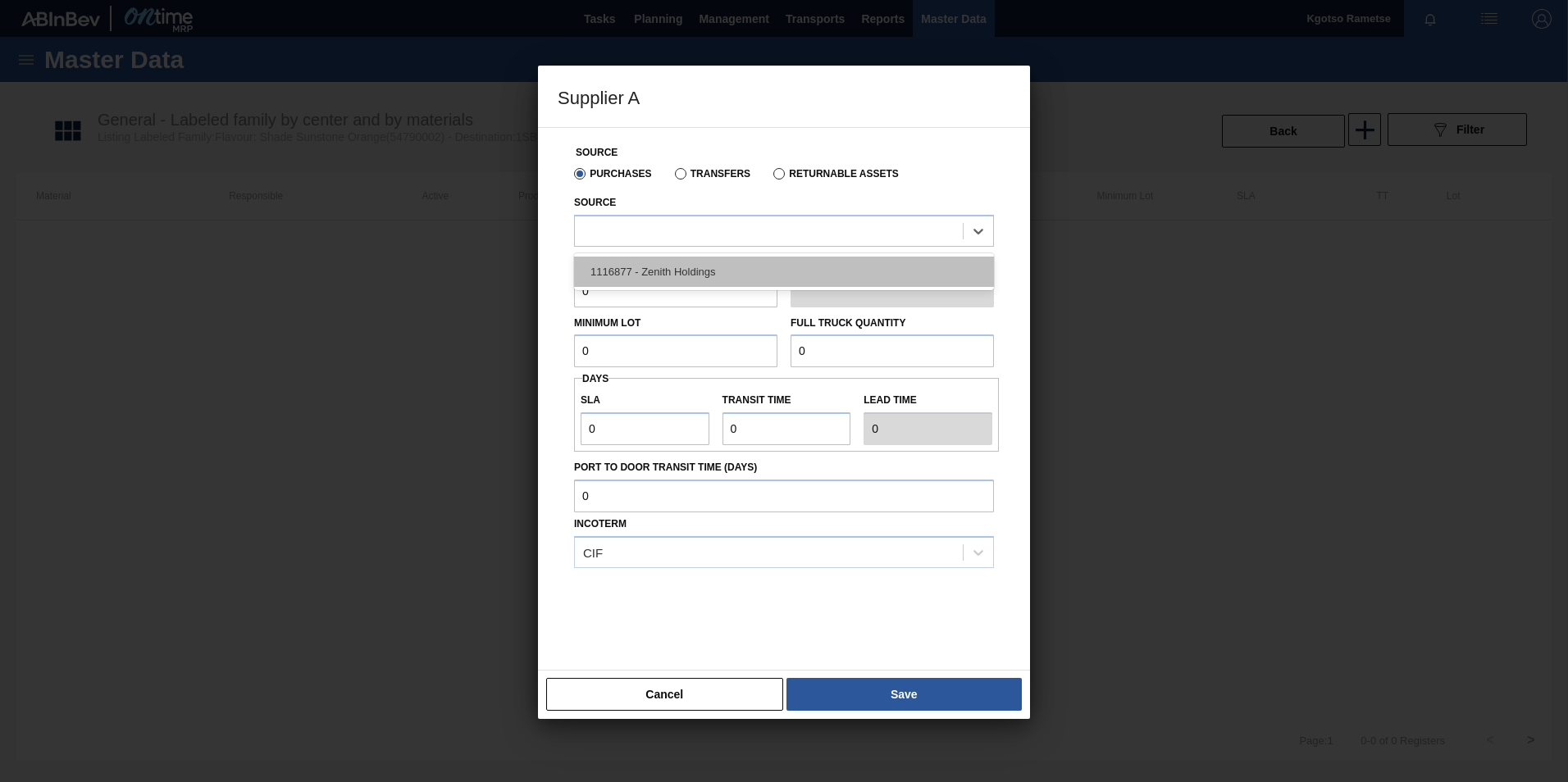
click at [620, 286] on div "1116877 - Zenith Holdings" at bounding box center [784, 271] width 420 height 31
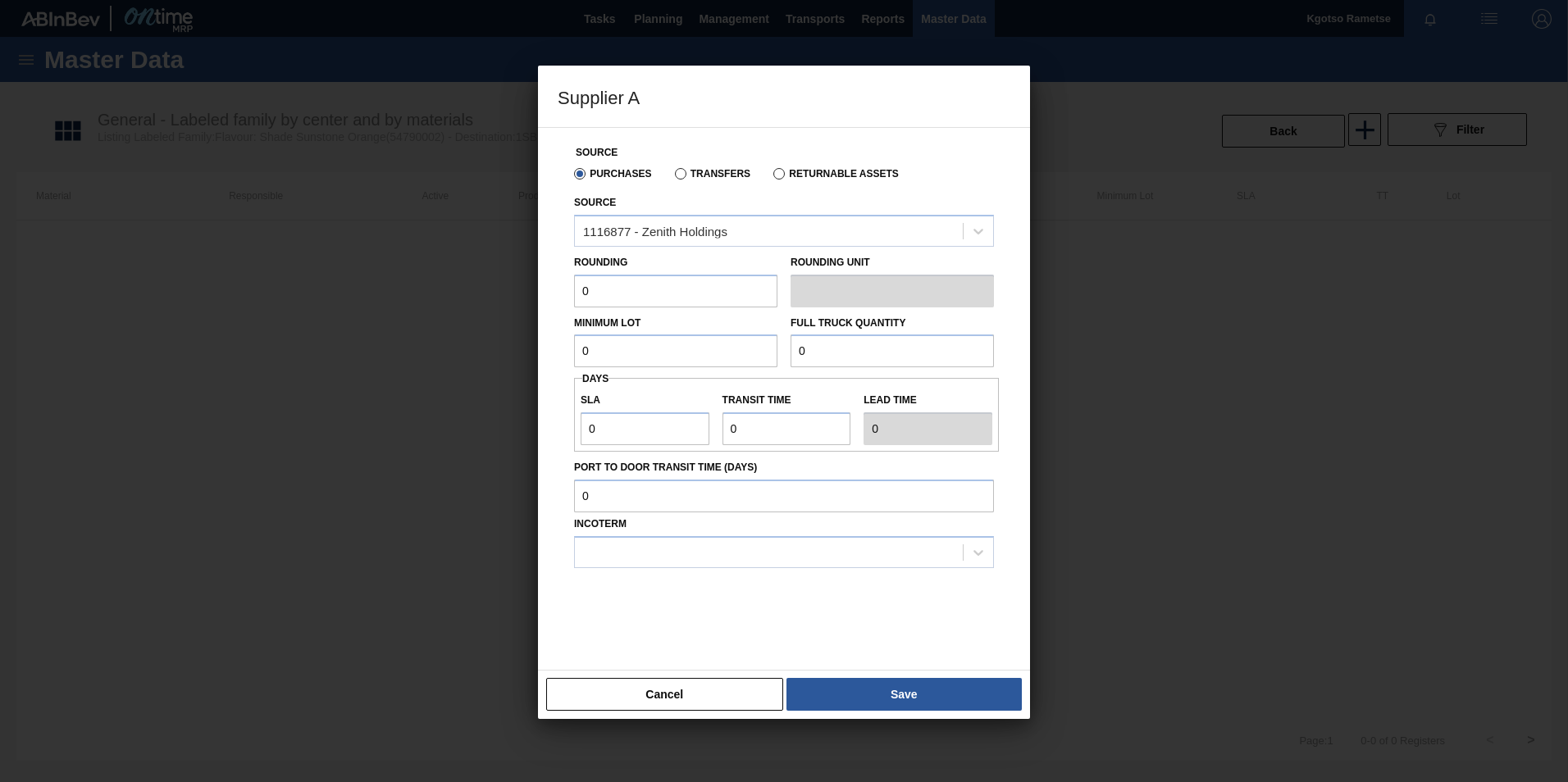
drag, startPoint x: 602, startPoint y: 284, endPoint x: 458, endPoint y: 323, distance: 149.2
click at [458, 323] on div "Supplier A Source Purchases Transfers Returnable Assets Source 1116877 - Zenith…" at bounding box center [784, 391] width 1568 height 782
type input "1"
drag, startPoint x: 587, startPoint y: 356, endPoint x: 544, endPoint y: 343, distance: 44.9
click at [544, 343] on div "Source Purchases Transfers Returnable Assets Source 1116877 - Zenith Holdings R…" at bounding box center [784, 399] width 492 height 544
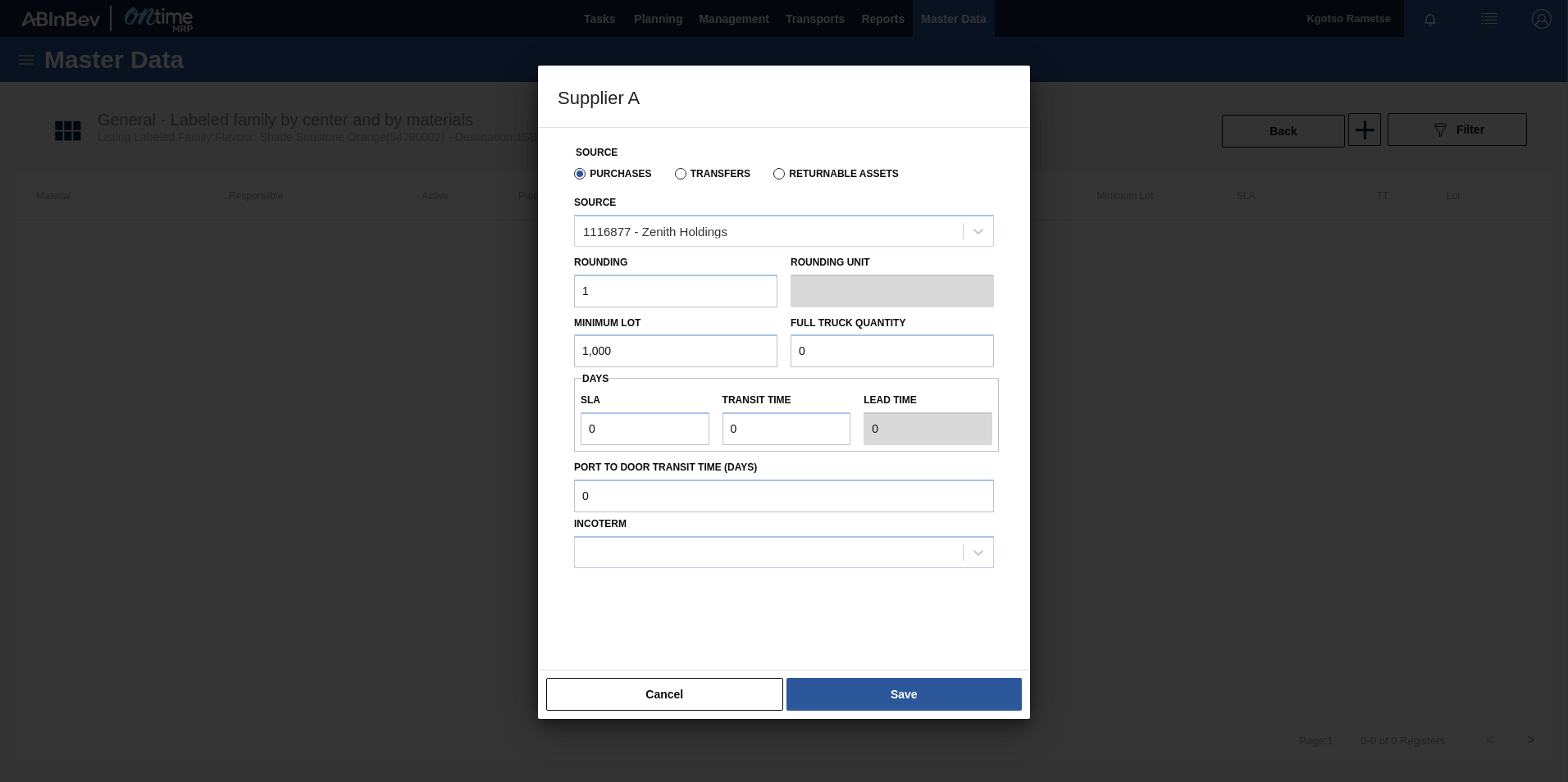
type input "1,000"
drag, startPoint x: 819, startPoint y: 359, endPoint x: 562, endPoint y: 334, distance: 258.2
click at [562, 334] on div "Source Purchases Transfers Returnable Assets Source 1116877 - Zenith Holdings R…" at bounding box center [784, 388] width 453 height 522
type input "2,000"
drag, startPoint x: 628, startPoint y: 422, endPoint x: 509, endPoint y: 433, distance: 119.5
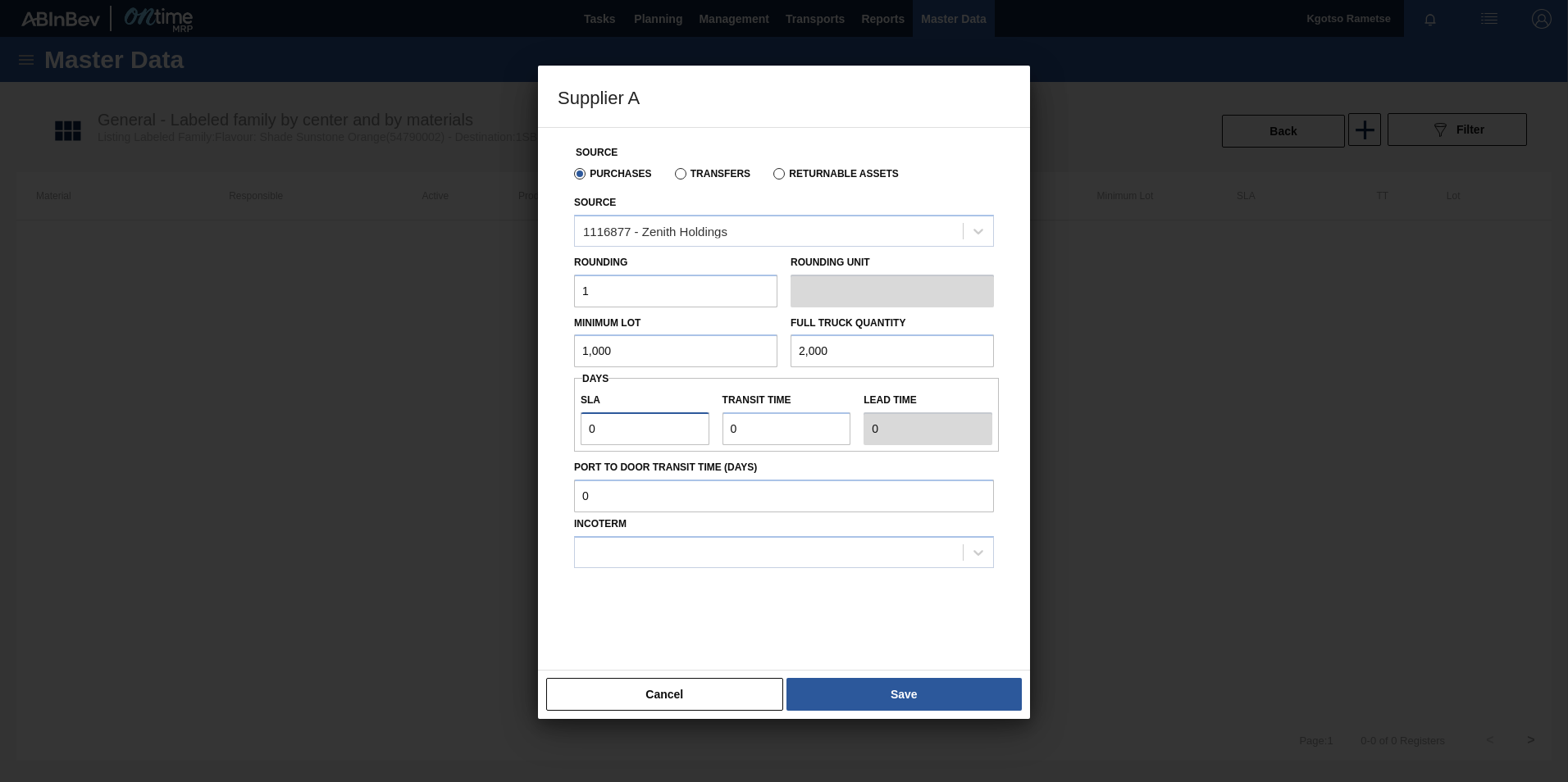
click at [509, 433] on div "Supplier A Source Purchases Transfers Returnable Assets Source 1116877 - Zenith…" at bounding box center [784, 391] width 1568 height 782
type input "1"
drag, startPoint x: 742, startPoint y: 436, endPoint x: 569, endPoint y: 404, distance: 175.9
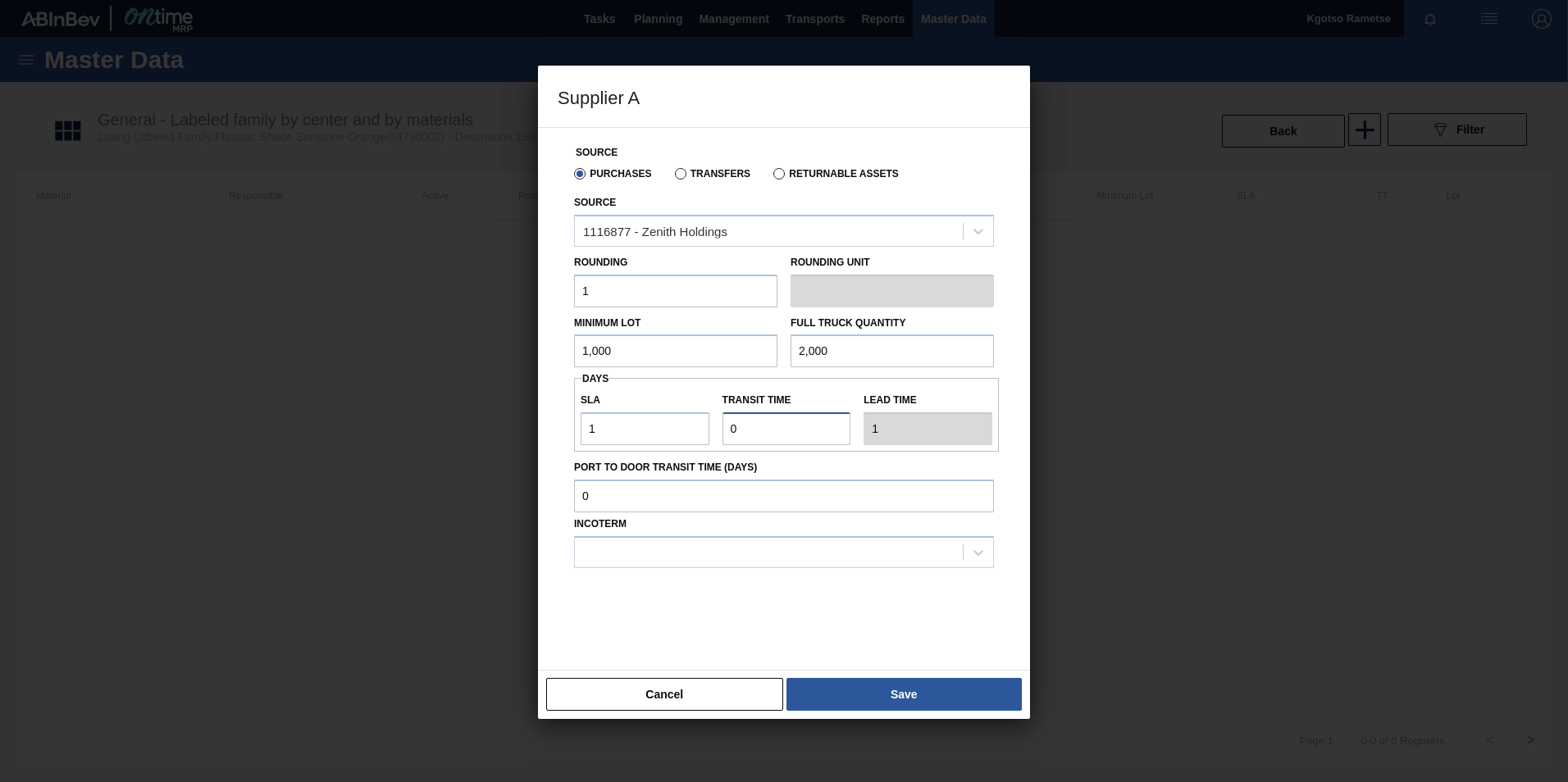
click at [569, 404] on div "Source Purchases Transfers Returnable Assets Source 1116877 - Zenith Holdings R…" at bounding box center [784, 388] width 453 height 522
type input "1"
type input "2"
type input "1"
click at [640, 560] on div at bounding box center [768, 552] width 387 height 24
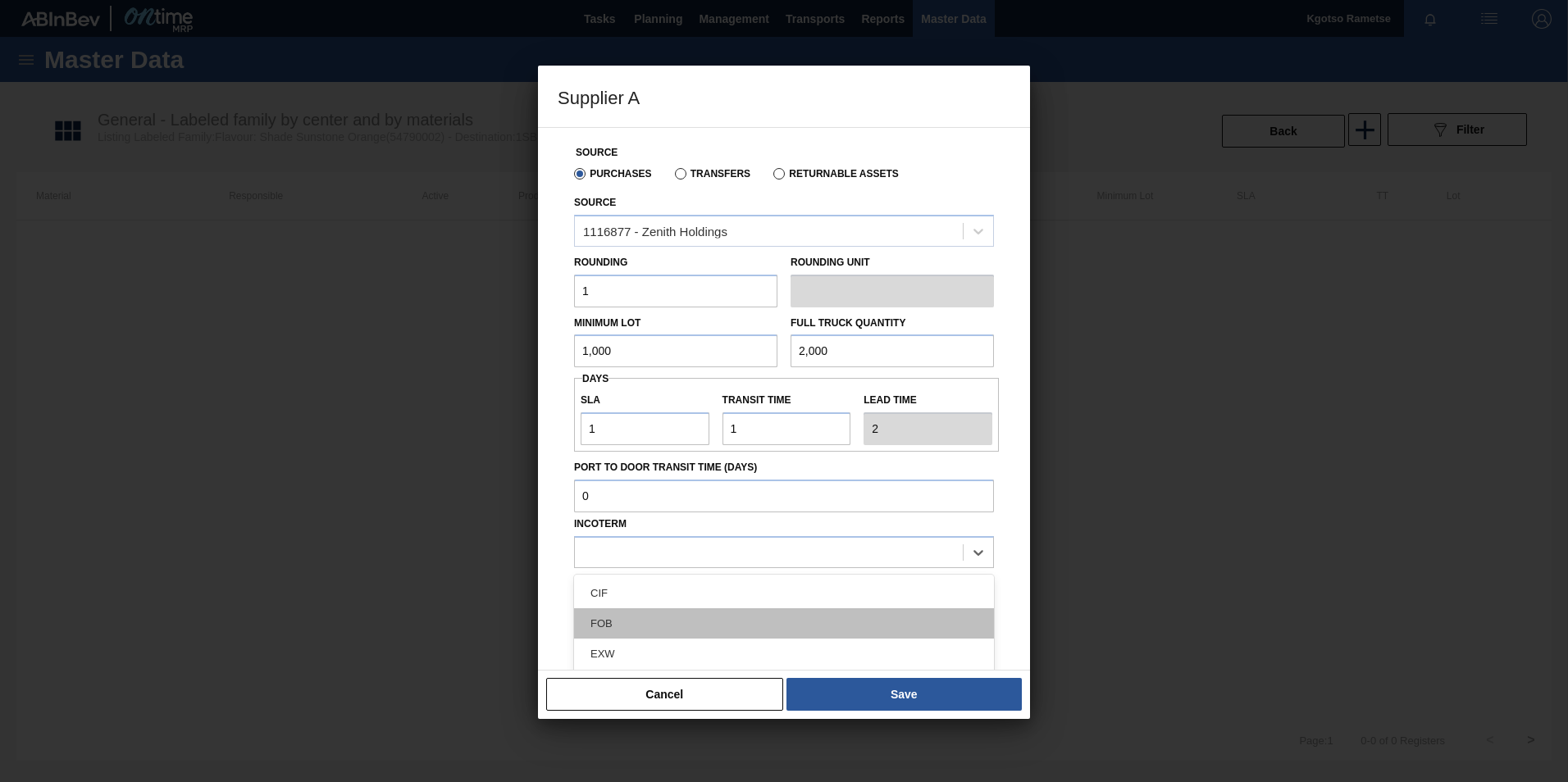
click at [638, 625] on div "FOB" at bounding box center [784, 624] width 420 height 31
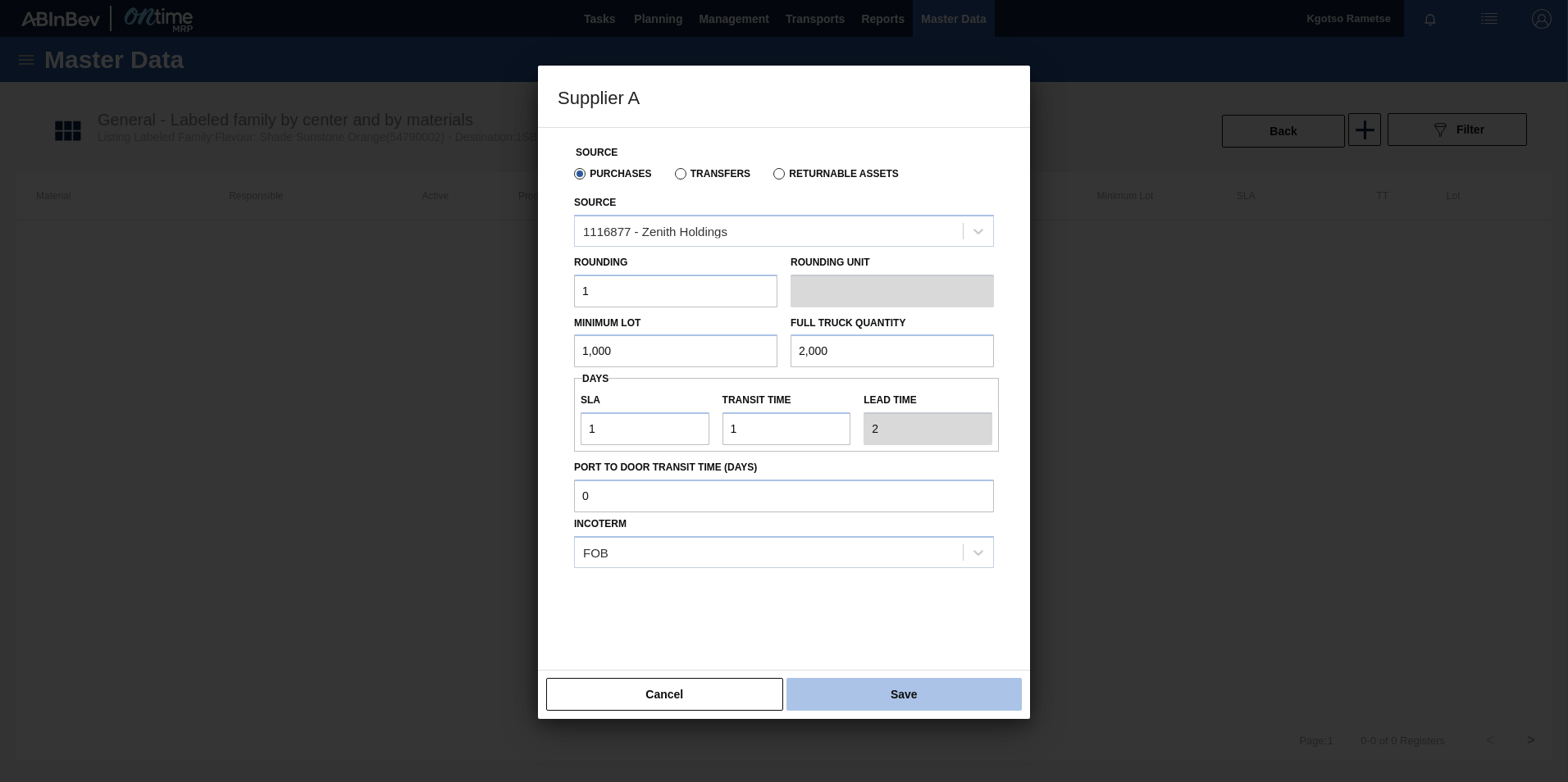
click at [805, 690] on button "Save" at bounding box center [903, 695] width 235 height 33
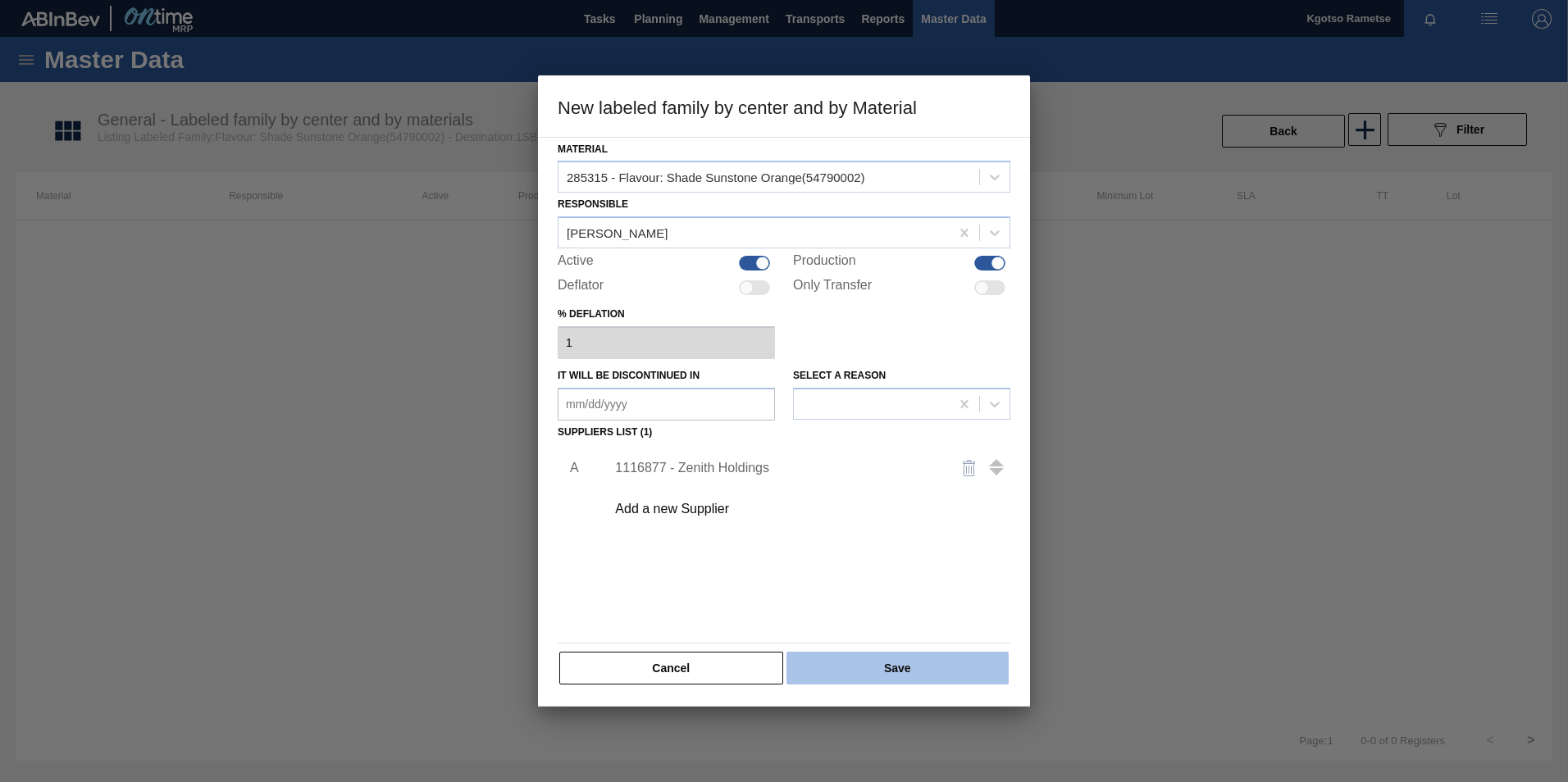
click at [887, 673] on button "Save" at bounding box center [897, 668] width 222 height 33
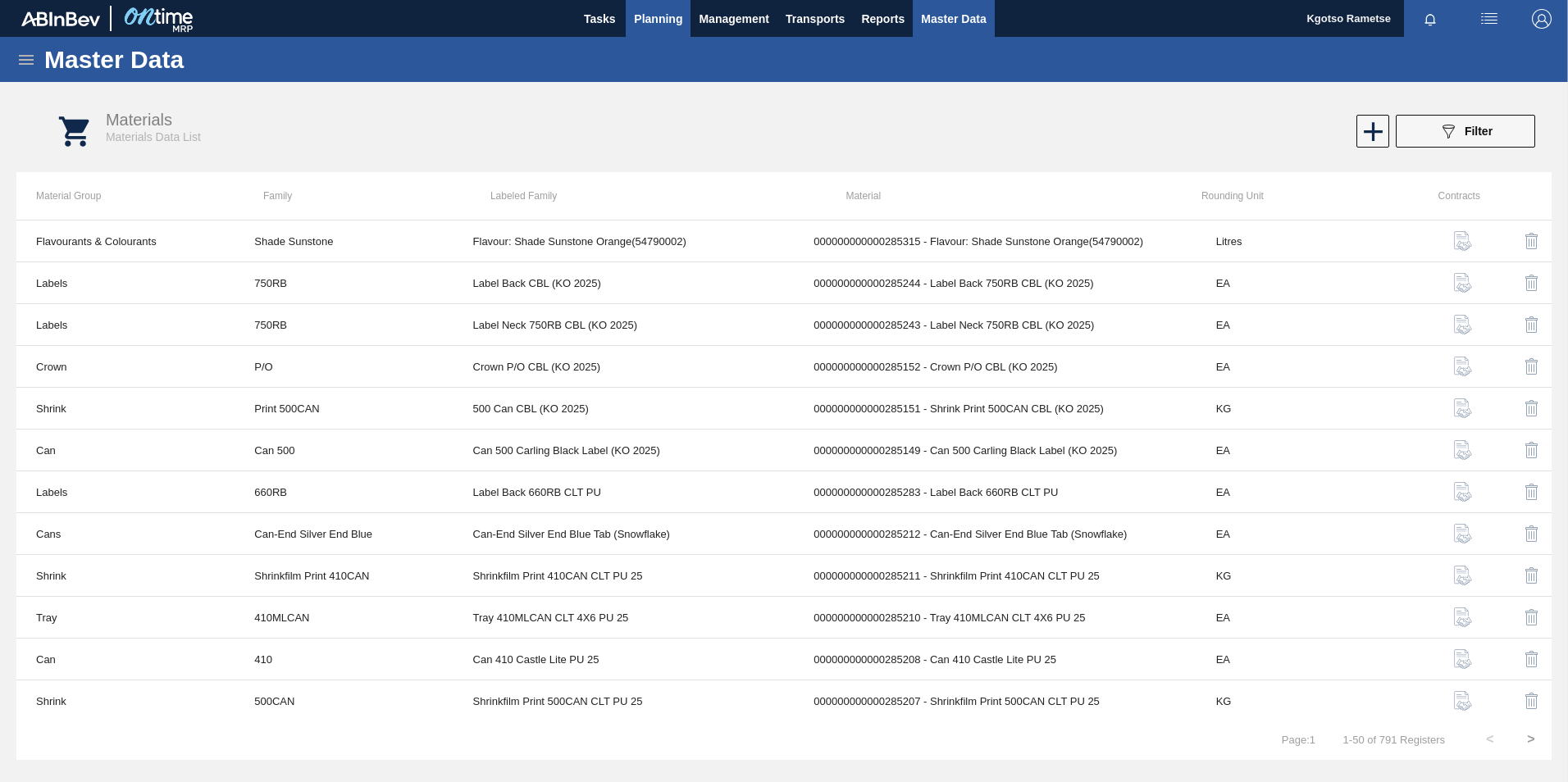
click at [659, 23] on span "Planning" at bounding box center [658, 18] width 48 height 20
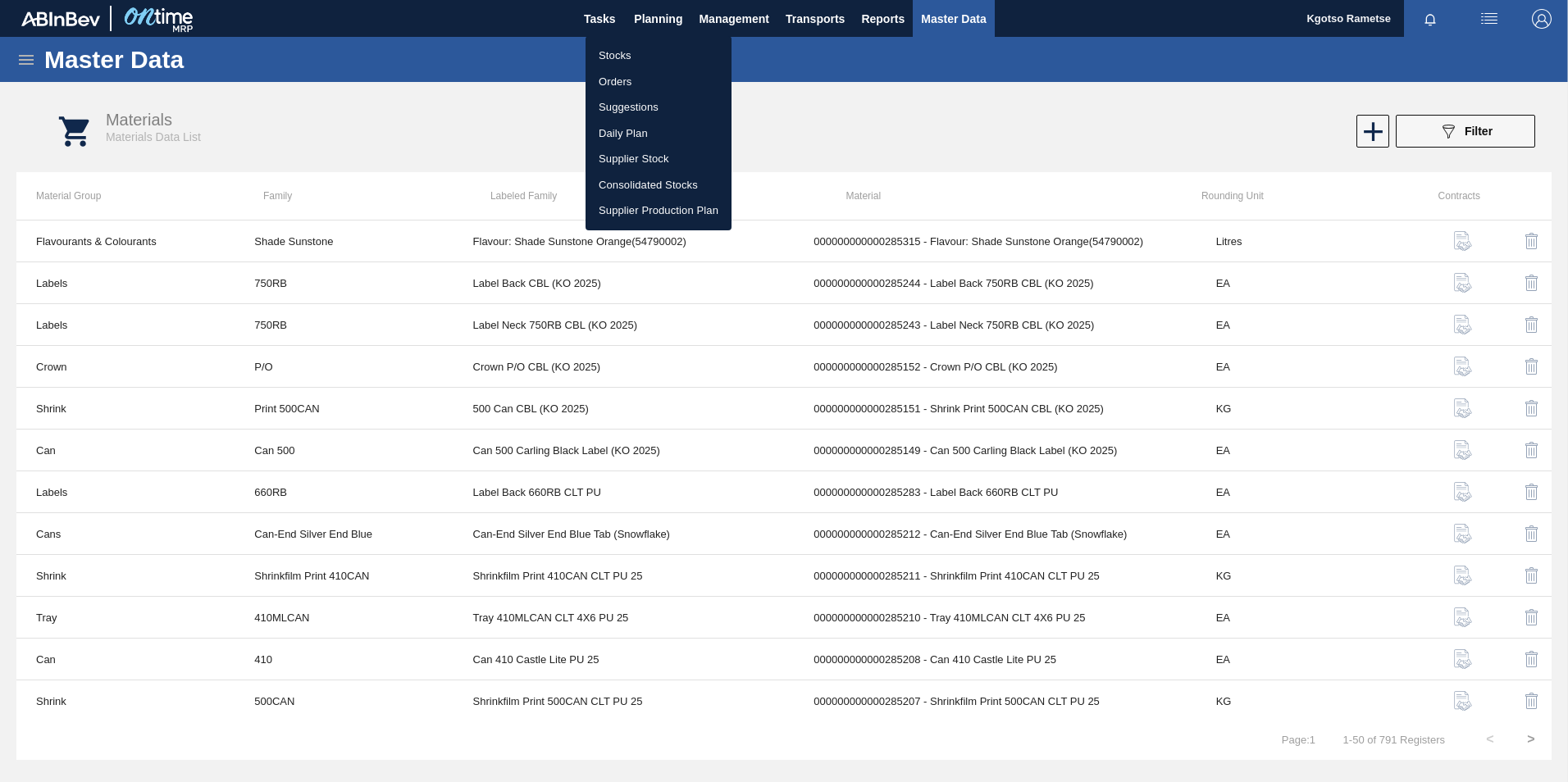
click at [626, 59] on li "Stocks" at bounding box center [658, 56] width 146 height 26
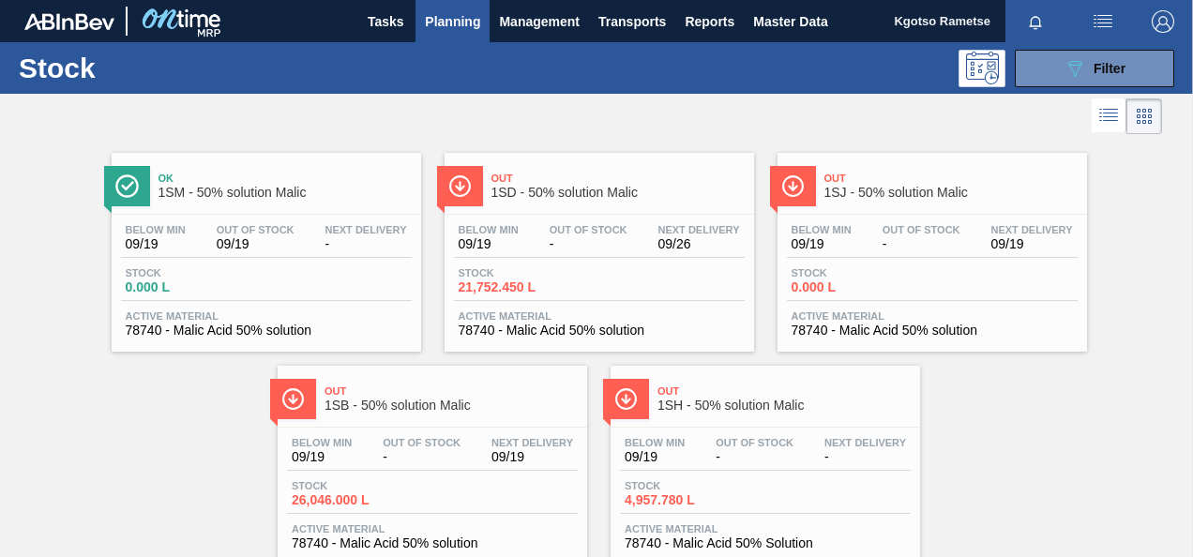
click at [579, 204] on div "Out 1SD - 50% solution Malic" at bounding box center [617, 186] width 253 height 42
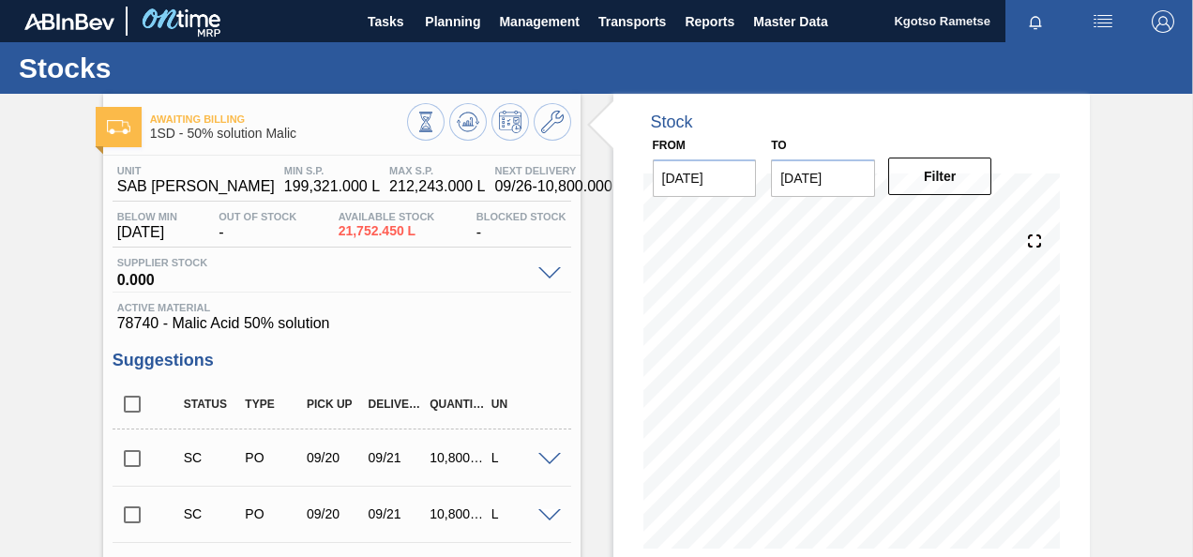
click at [444, 20] on span "Planning" at bounding box center [452, 21] width 55 height 23
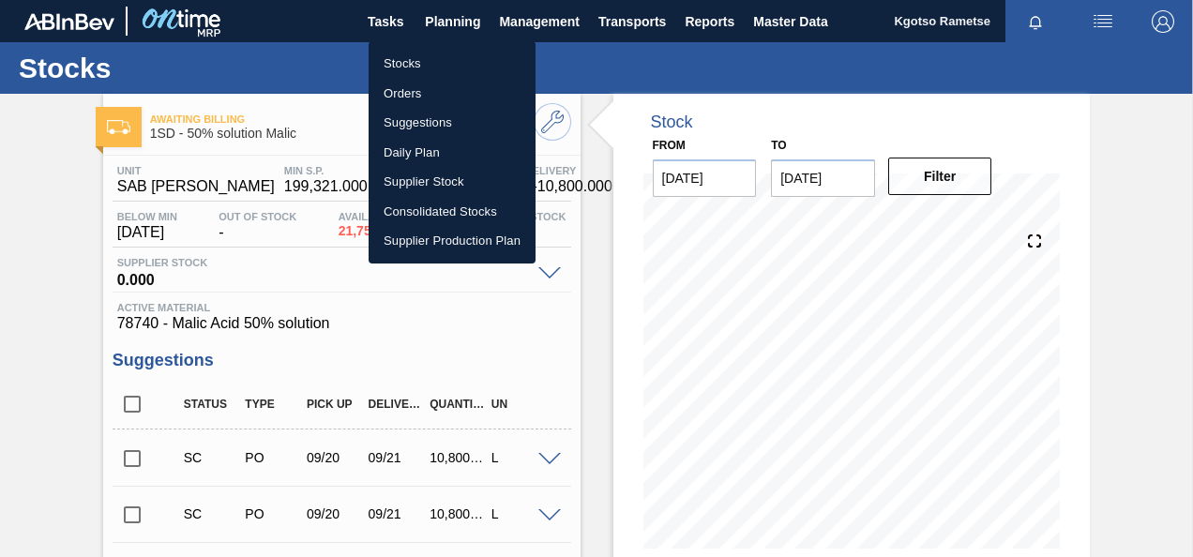
click at [420, 45] on ul "Stocks Orders Suggestions Daily Plan Supplier Stock Consolidated Stocks Supplie…" at bounding box center [451, 152] width 167 height 222
click at [409, 68] on li "Stocks" at bounding box center [451, 64] width 167 height 30
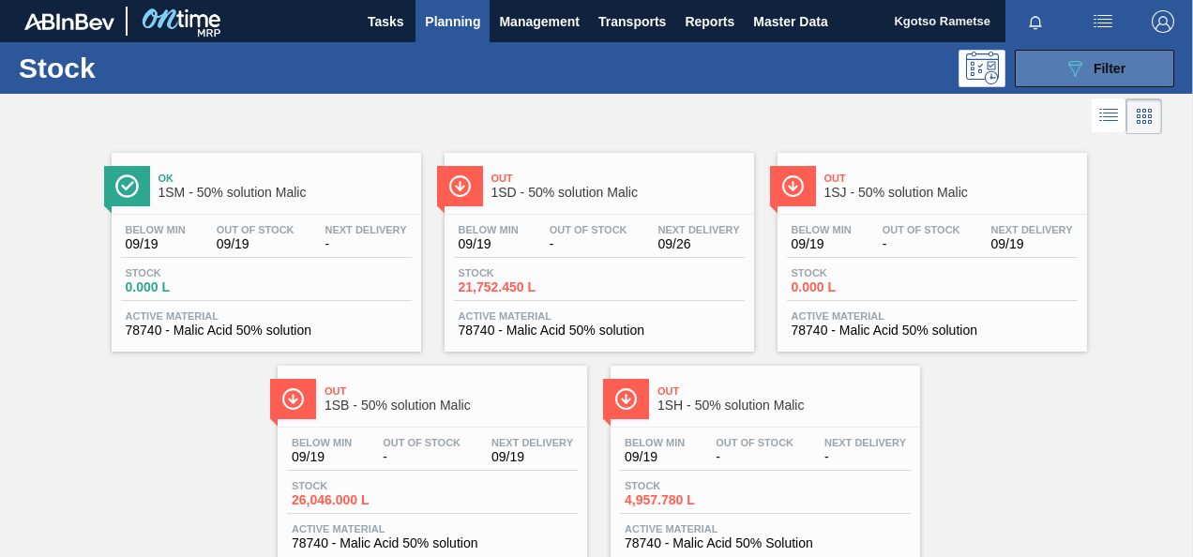
click at [1079, 73] on icon "089F7B8B-B2A5-4AFE-B5C0-19BA573D28AC" at bounding box center [1074, 68] width 23 height 23
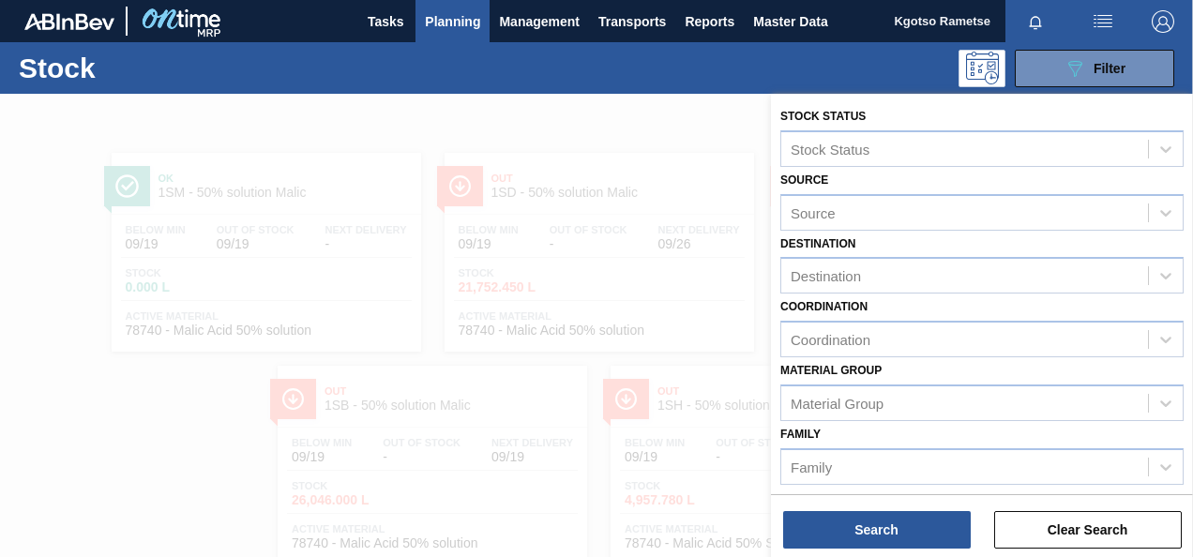
click at [853, 371] on label "Material Group" at bounding box center [830, 370] width 101 height 13
click at [792, 395] on Group "Material Group" at bounding box center [791, 403] width 2 height 16
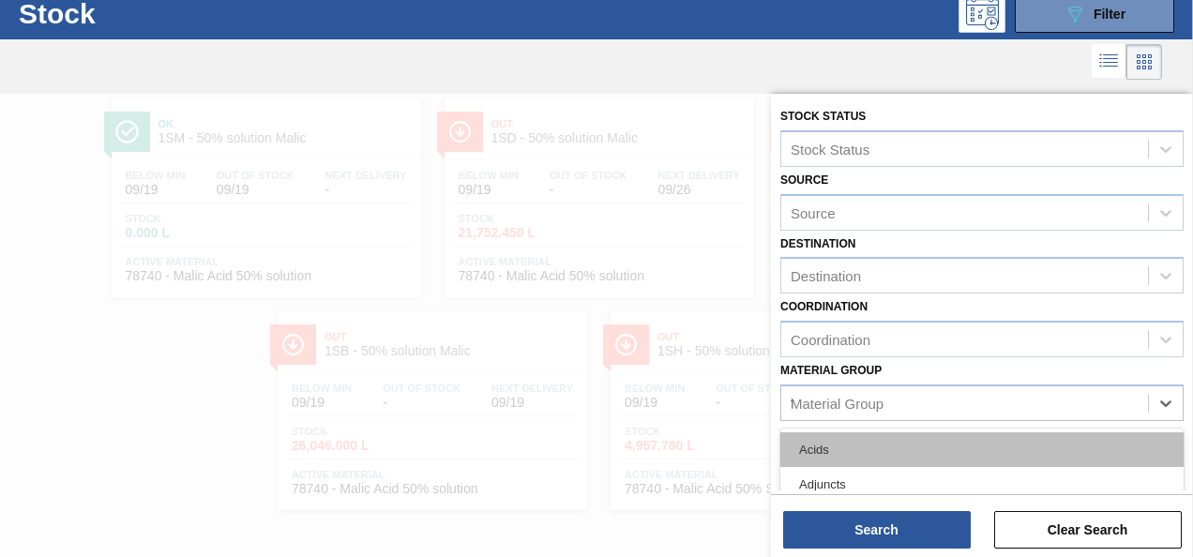
type Group "fl"
click at [922, 447] on div "Flavourants & Colourants" at bounding box center [981, 449] width 403 height 35
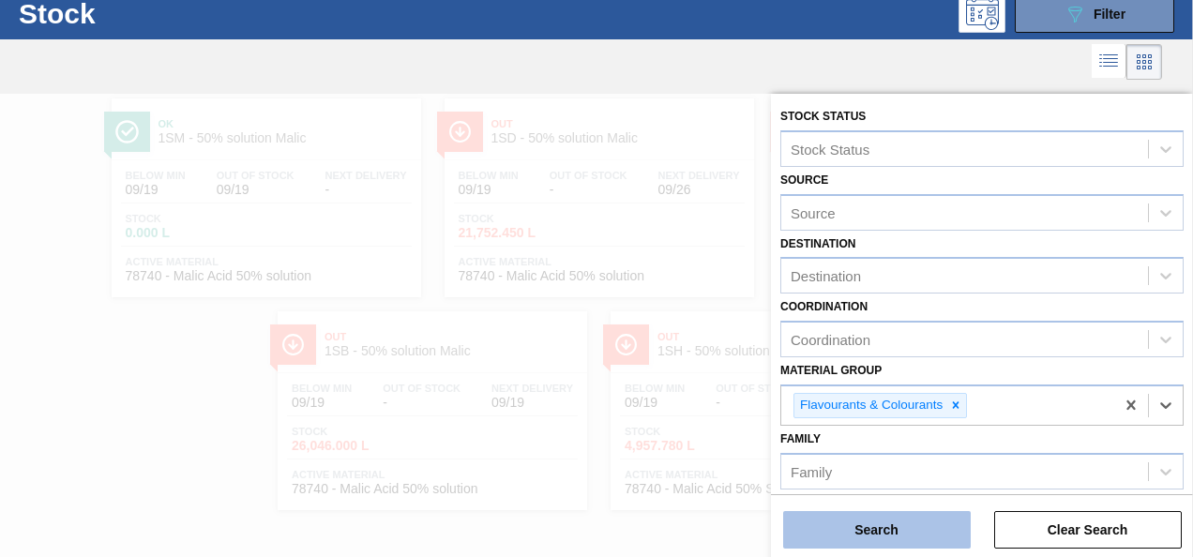
click at [884, 526] on button "Search" at bounding box center [877, 530] width 188 height 38
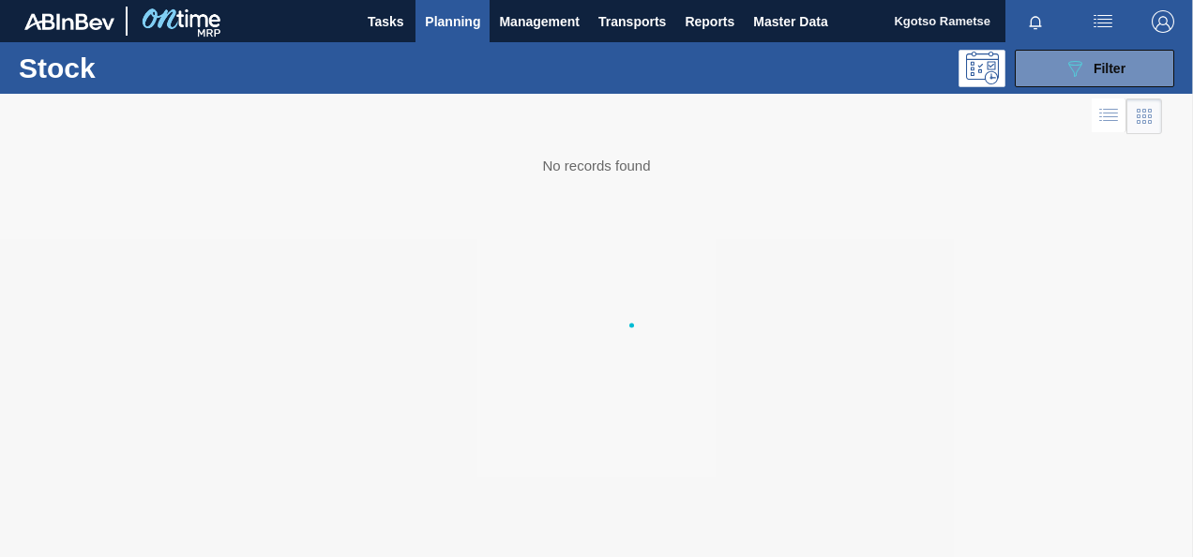
scroll to position [0, 0]
click at [1103, 69] on span "Filter" at bounding box center [1109, 68] width 32 height 15
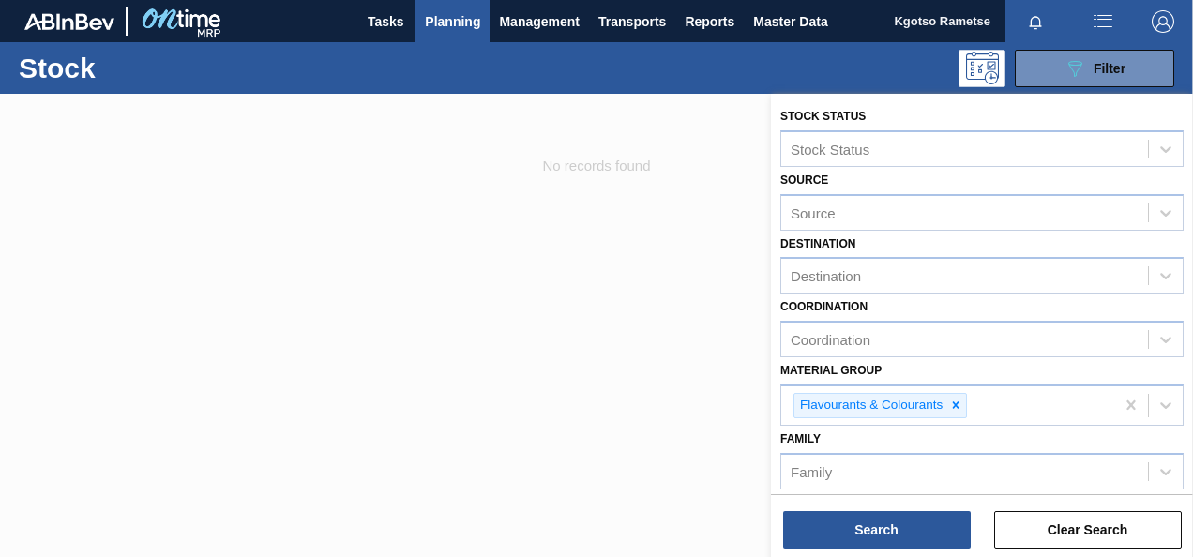
click at [983, 180] on div "Source Source" at bounding box center [981, 199] width 403 height 64
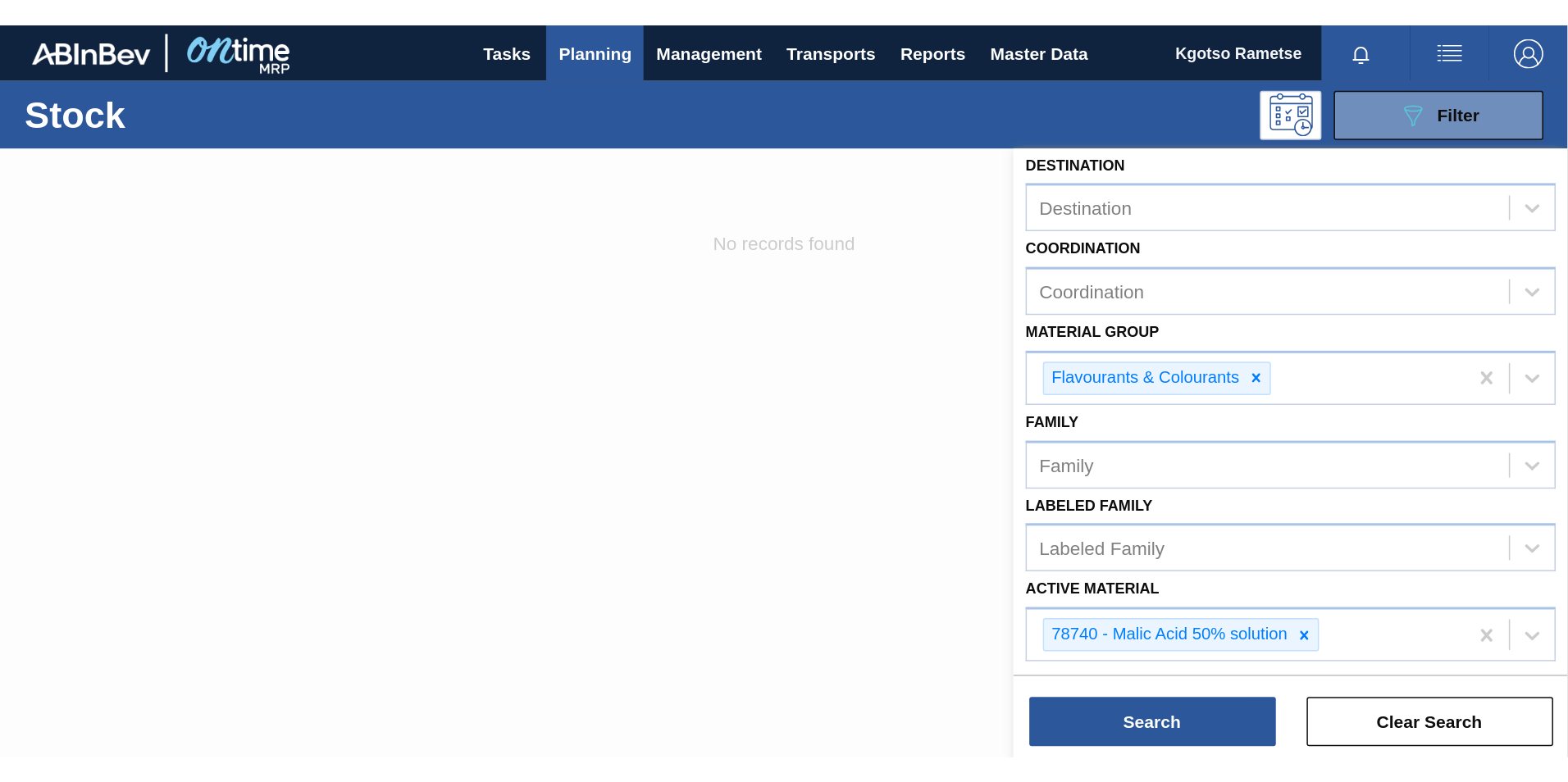
scroll to position [115, 0]
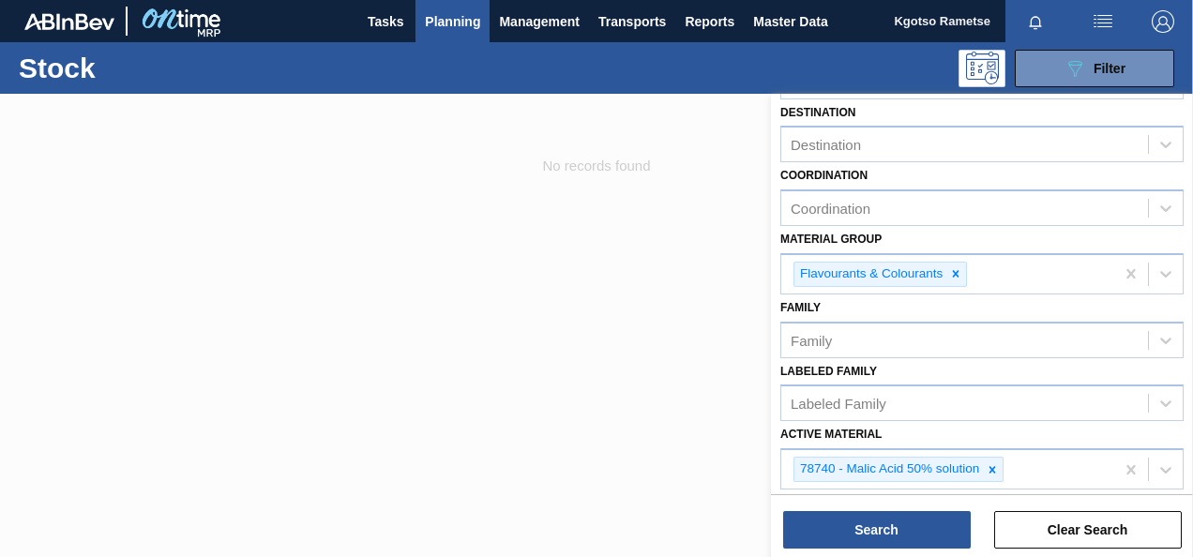
click at [1187, 201] on div "Stock Status Stock Status Source Source Destination Destination Coordination Co…" at bounding box center [982, 334] width 422 height 744
click at [992, 463] on icon at bounding box center [991, 469] width 13 height 13
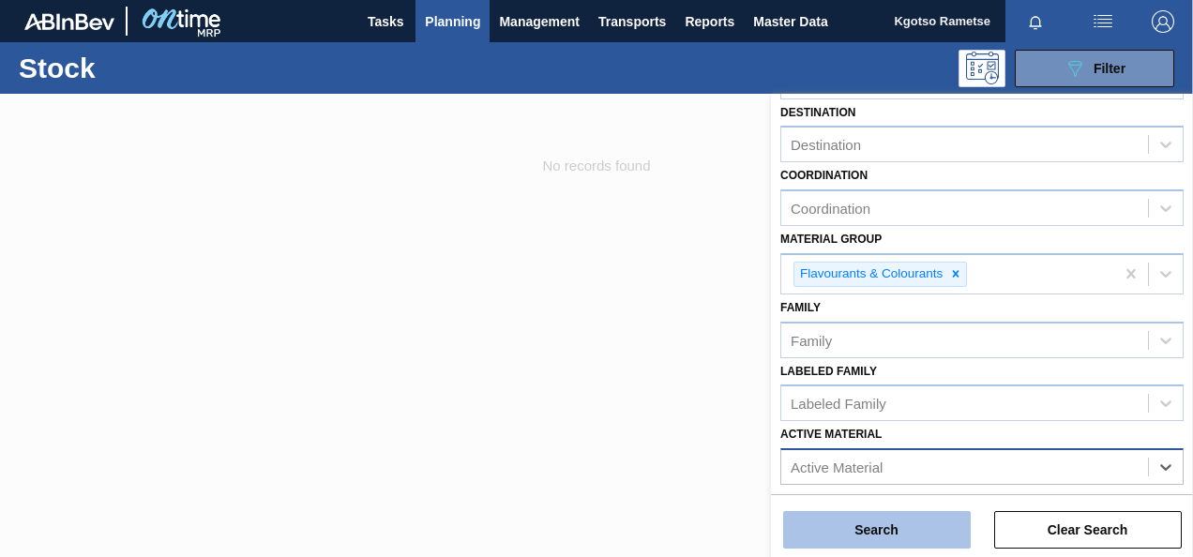
click at [912, 517] on button "Search" at bounding box center [877, 530] width 188 height 38
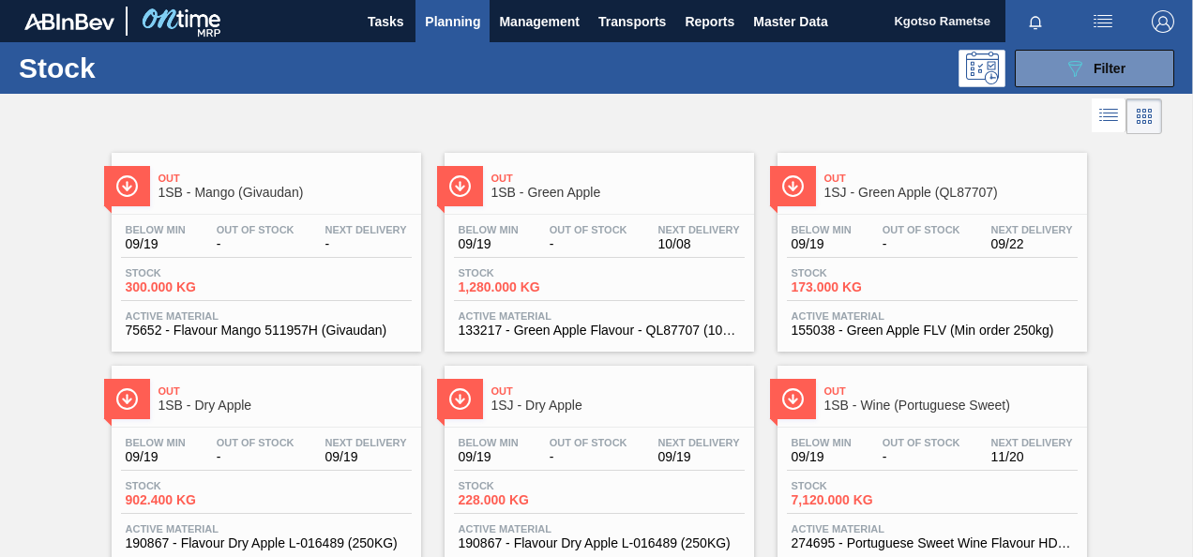
click at [579, 193] on span "1SB - Green Apple" at bounding box center [617, 193] width 253 height 14
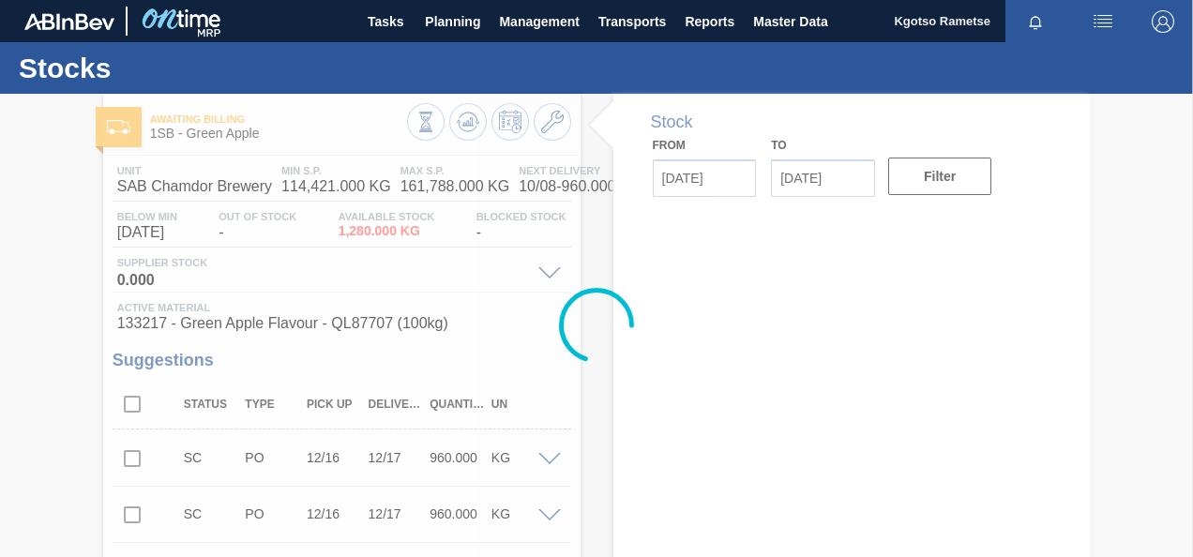
type input "[DATE]"
type input "10/03/2025"
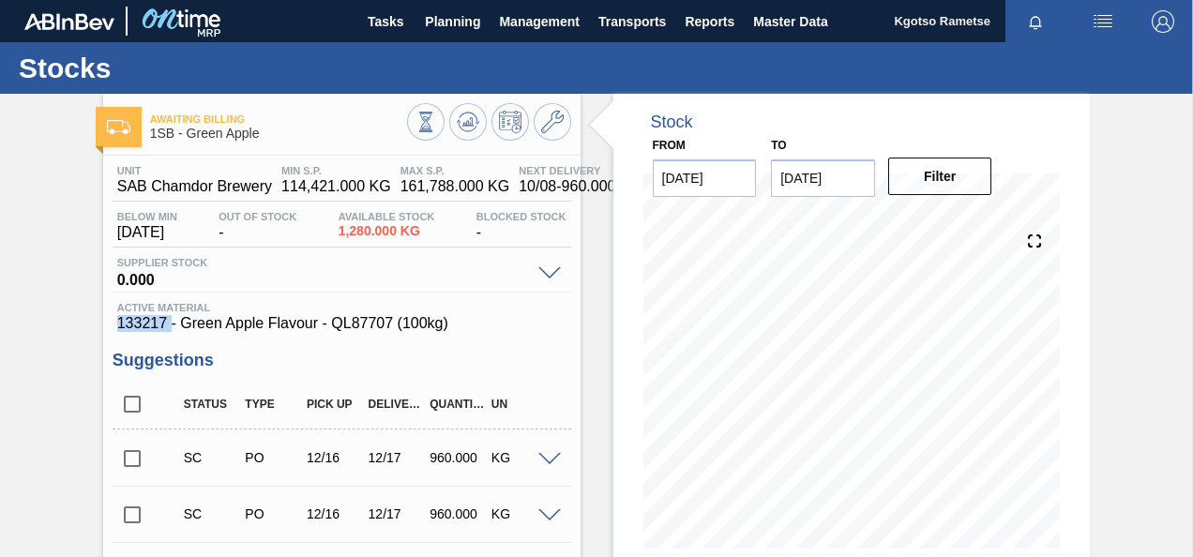
drag, startPoint x: 170, startPoint y: 325, endPoint x: 114, endPoint y: 327, distance: 55.3
click at [114, 327] on div "Active Material 133217 - Green Apple Flavour - QL87707 (100kg)" at bounding box center [342, 317] width 458 height 30
copy span "133217"
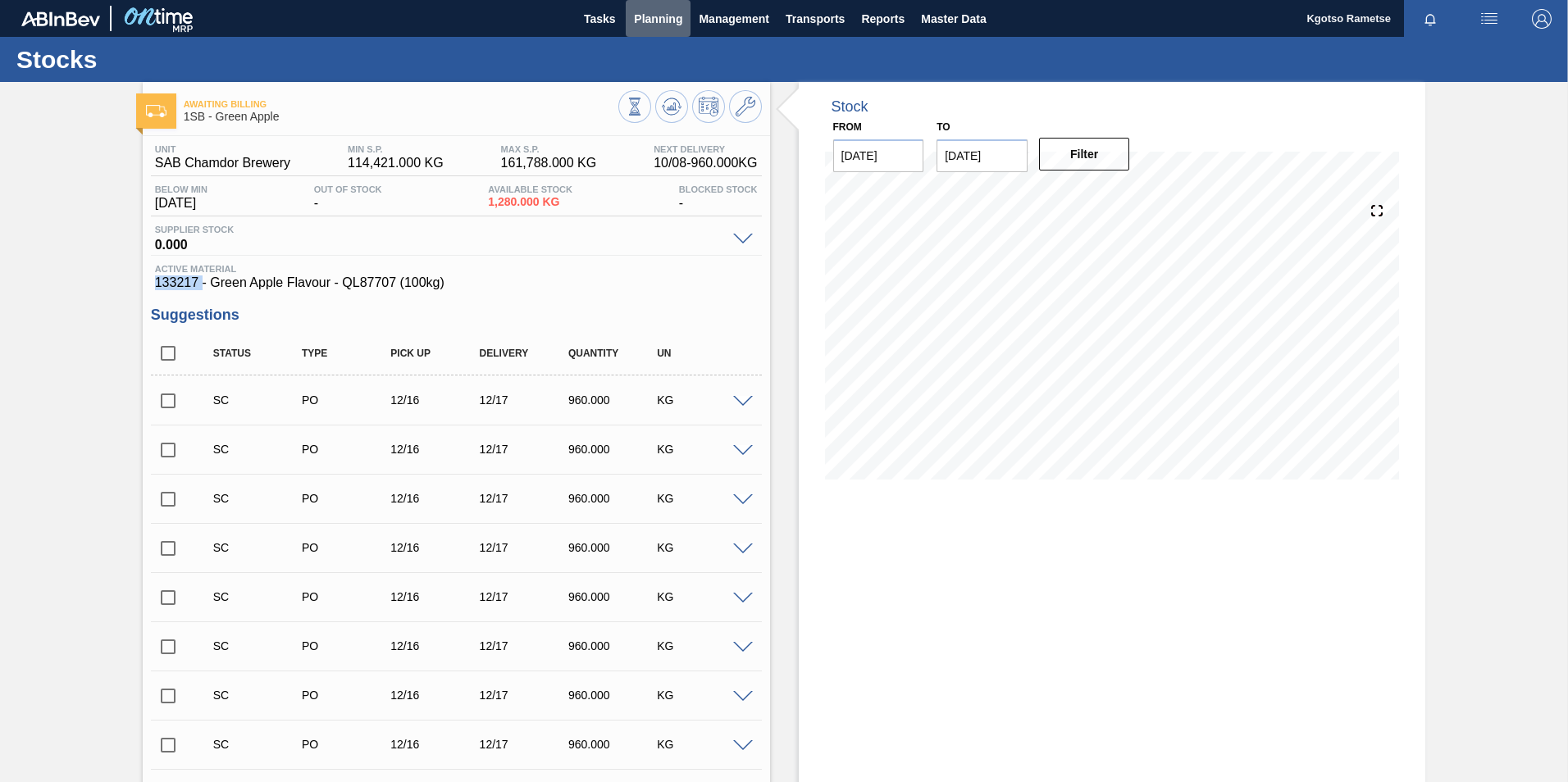
drag, startPoint x: 664, startPoint y: 10, endPoint x: 633, endPoint y: 68, distance: 65.8
click at [663, 11] on span "Planning" at bounding box center [658, 18] width 48 height 20
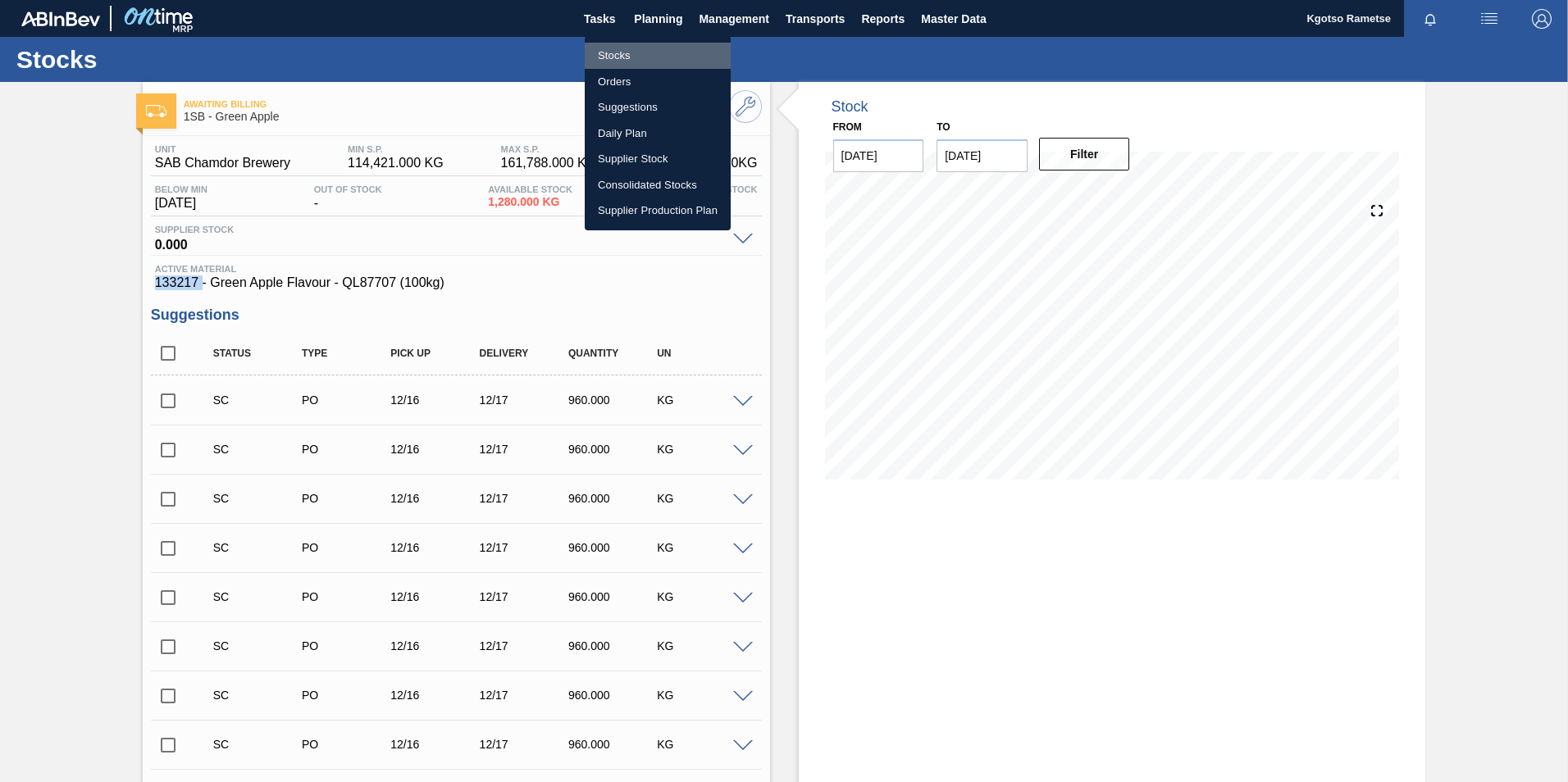
click at [635, 54] on li "Stocks" at bounding box center [657, 56] width 146 height 26
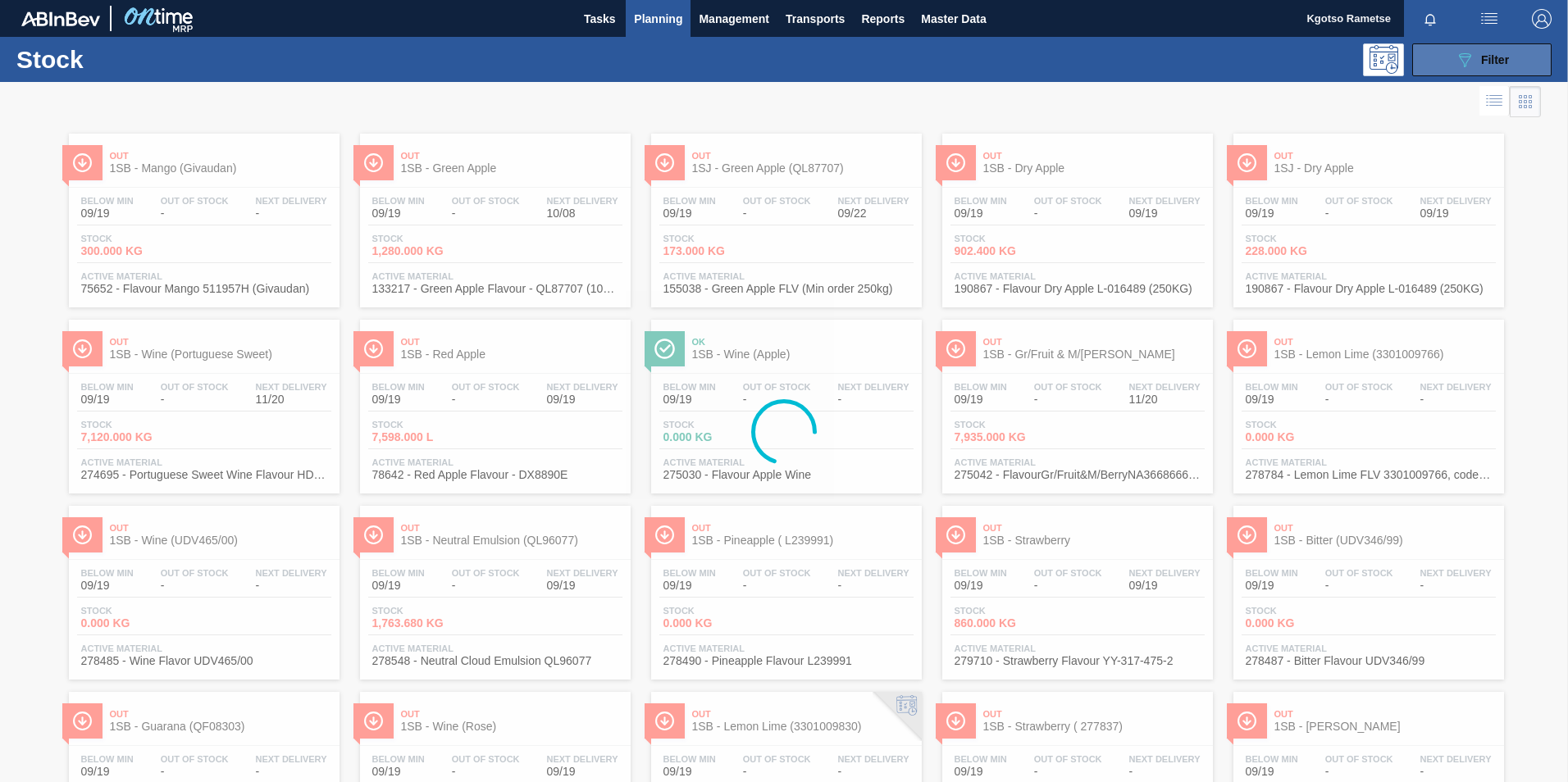
click at [1461, 48] on button "089F7B8B-B2A5-4AFE-B5C0-19BA573D28AC Filter" at bounding box center [1481, 60] width 139 height 33
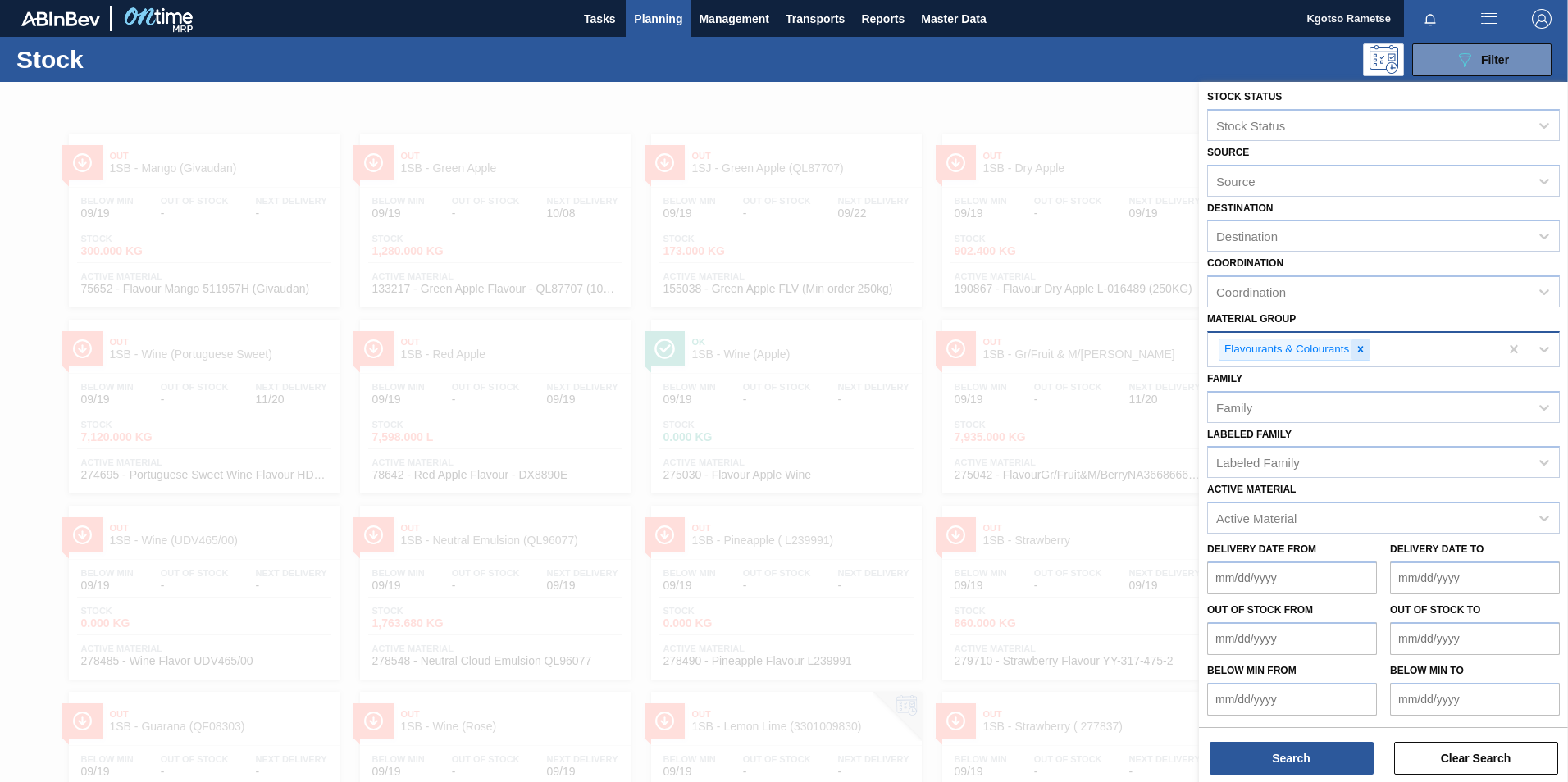
click at [1364, 348] on icon at bounding box center [1360, 349] width 11 height 11
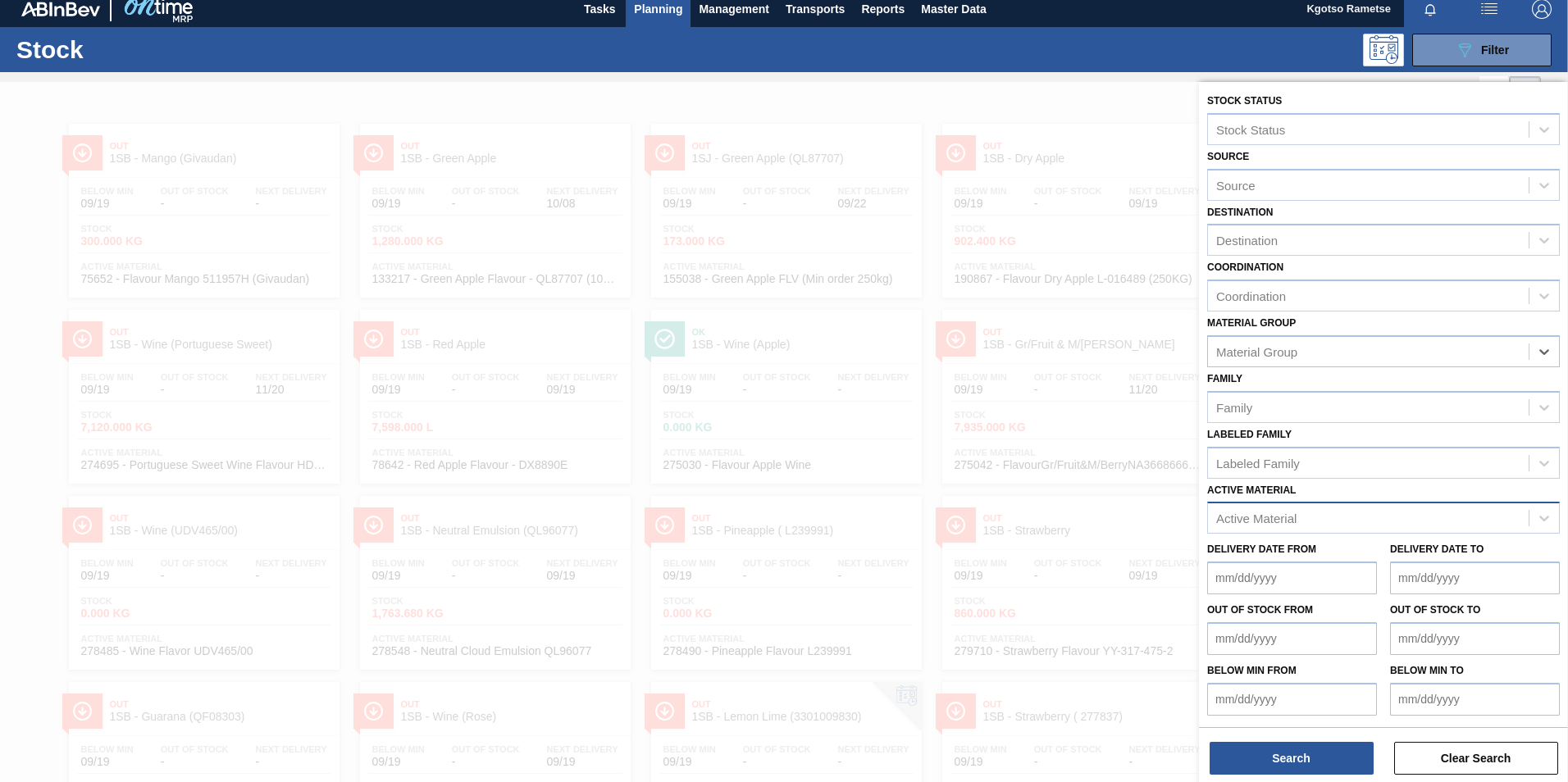
click at [1321, 514] on div "Active Material" at bounding box center [1368, 518] width 321 height 24
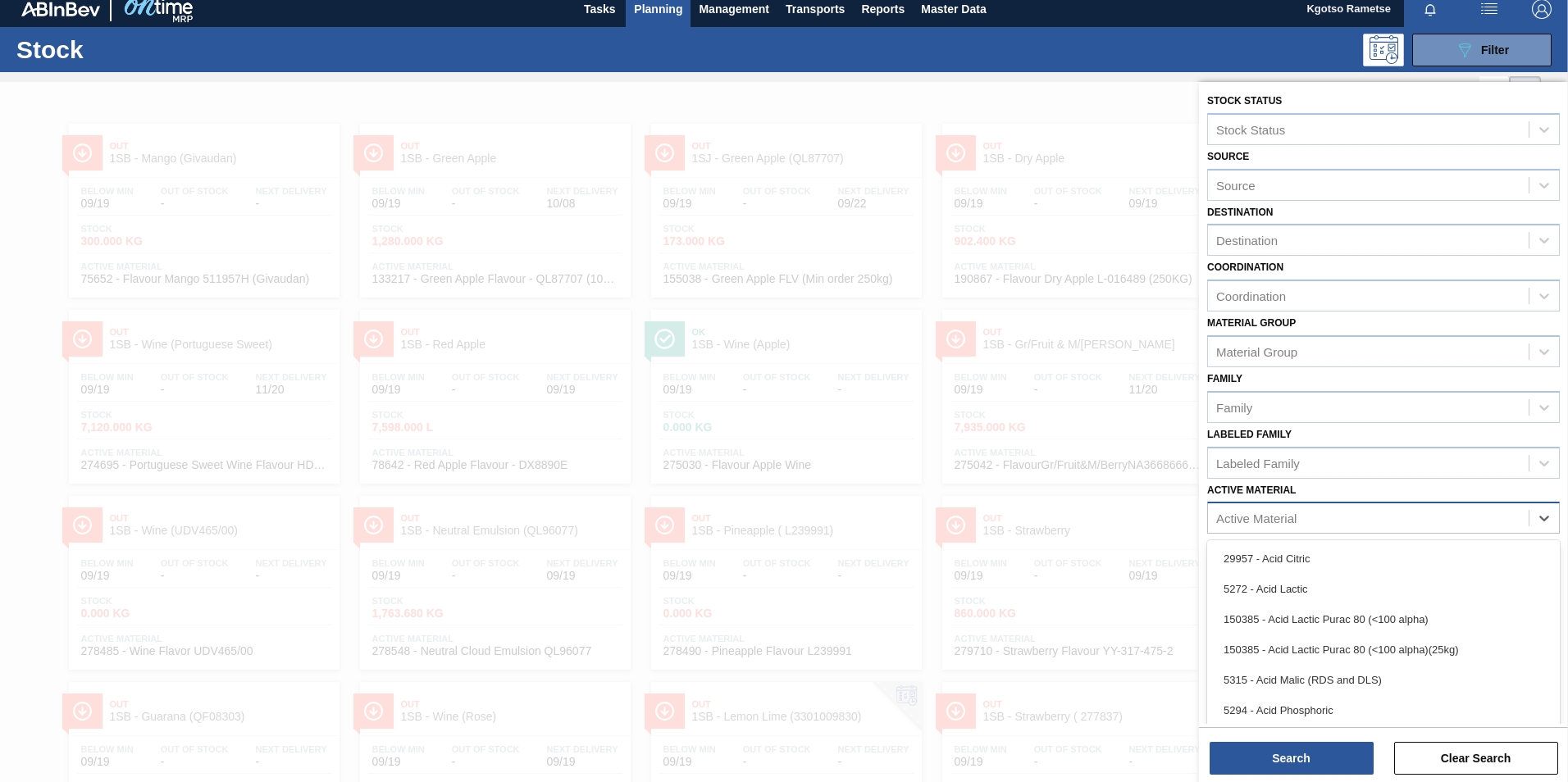
scroll to position [10, 0]
paste Material "285318"
type Material "285318"
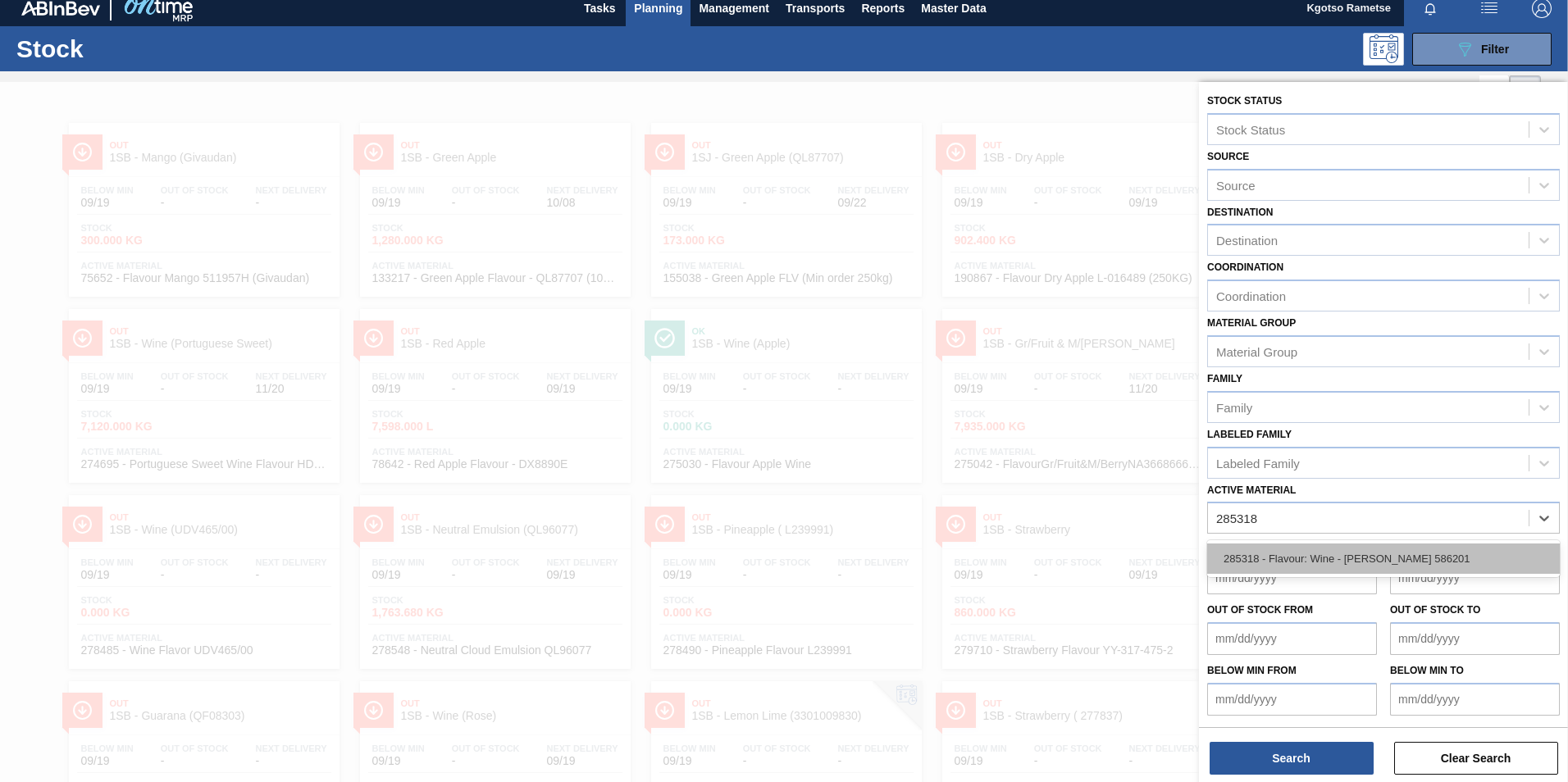
click at [1301, 546] on div "285318 - Flavour: Wine - Doehler 586201" at bounding box center [1383, 559] width 352 height 31
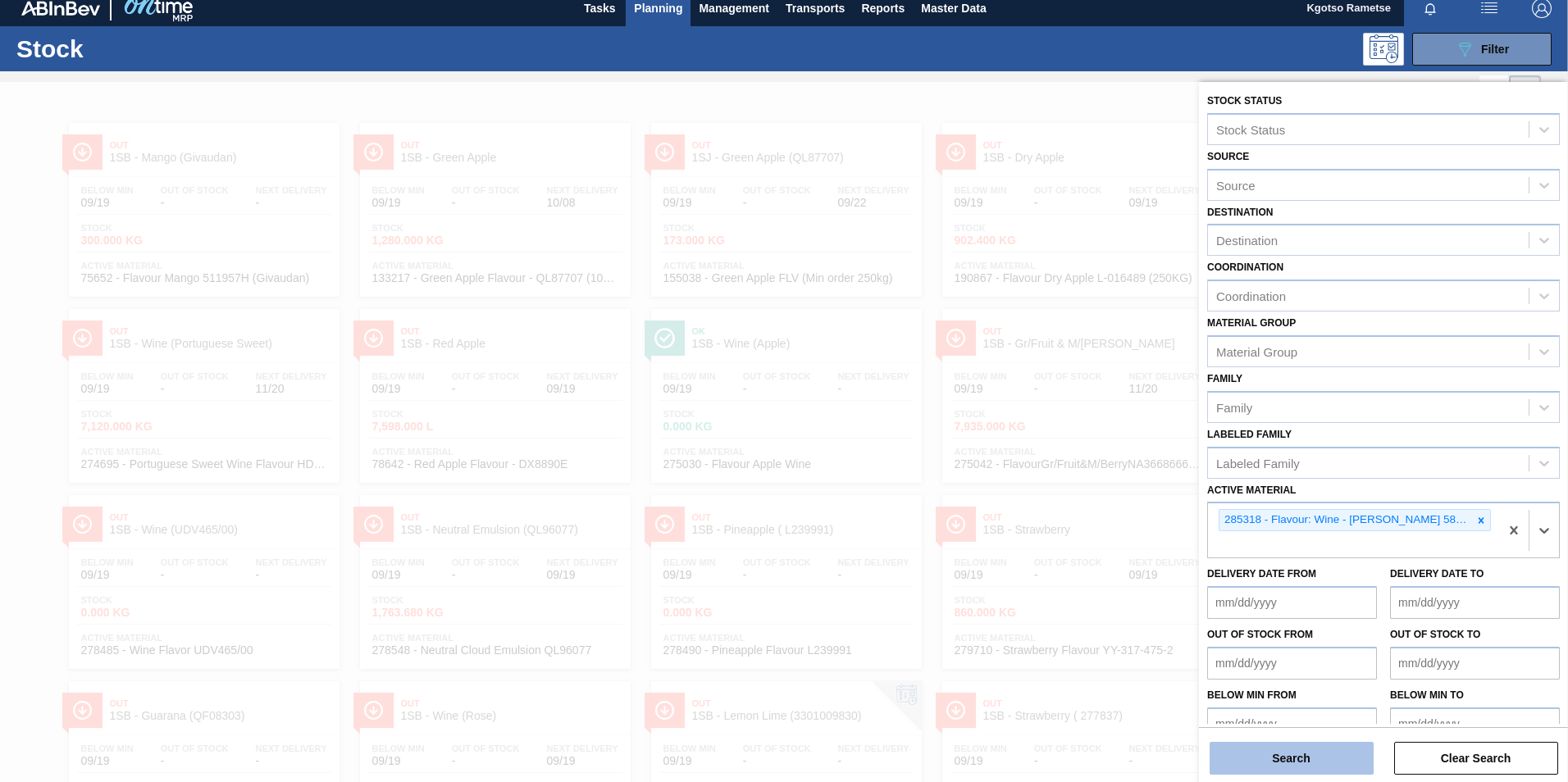
click at [1272, 761] on button "Search" at bounding box center [1292, 758] width 164 height 33
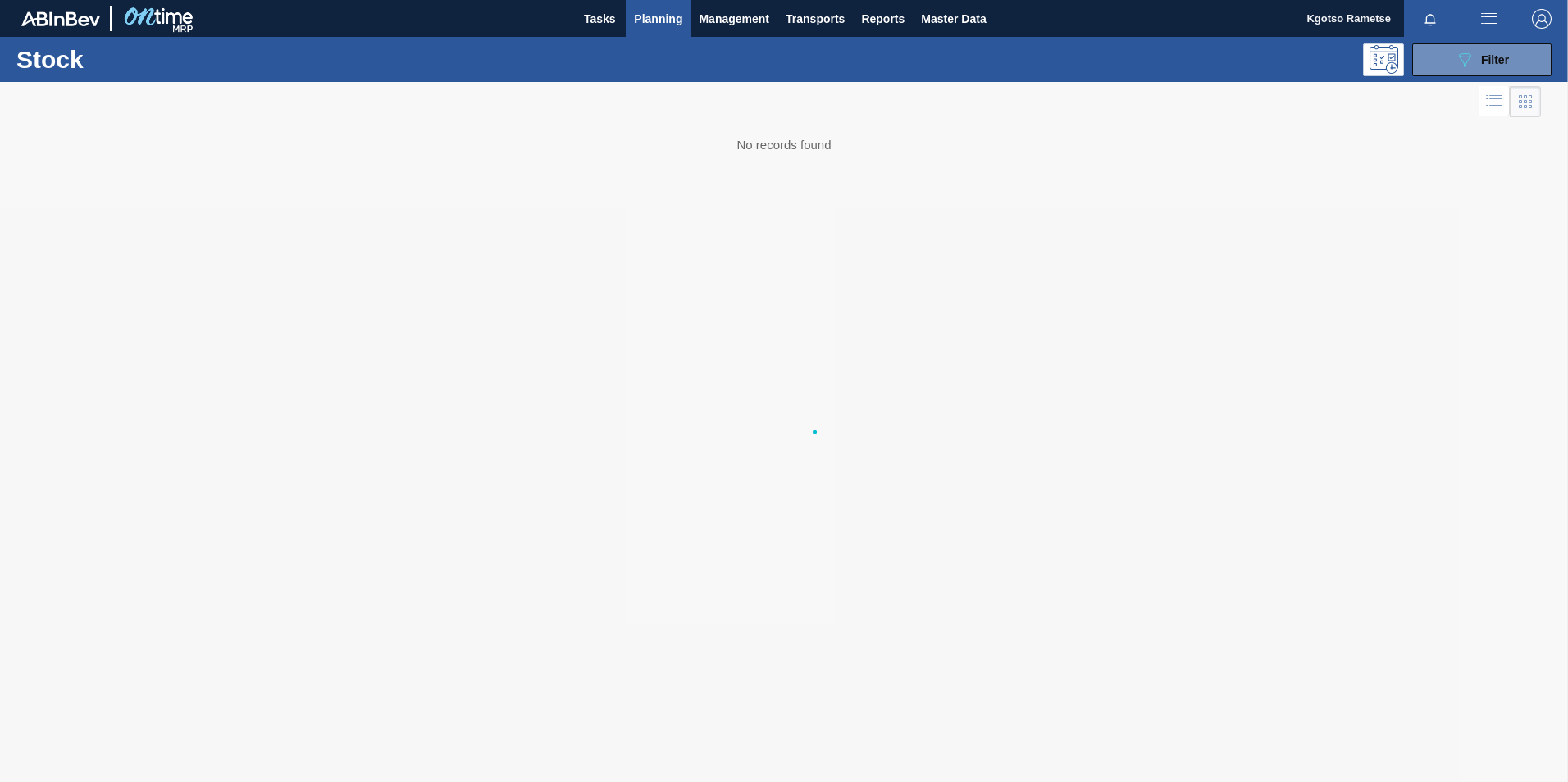
scroll to position [0, 0]
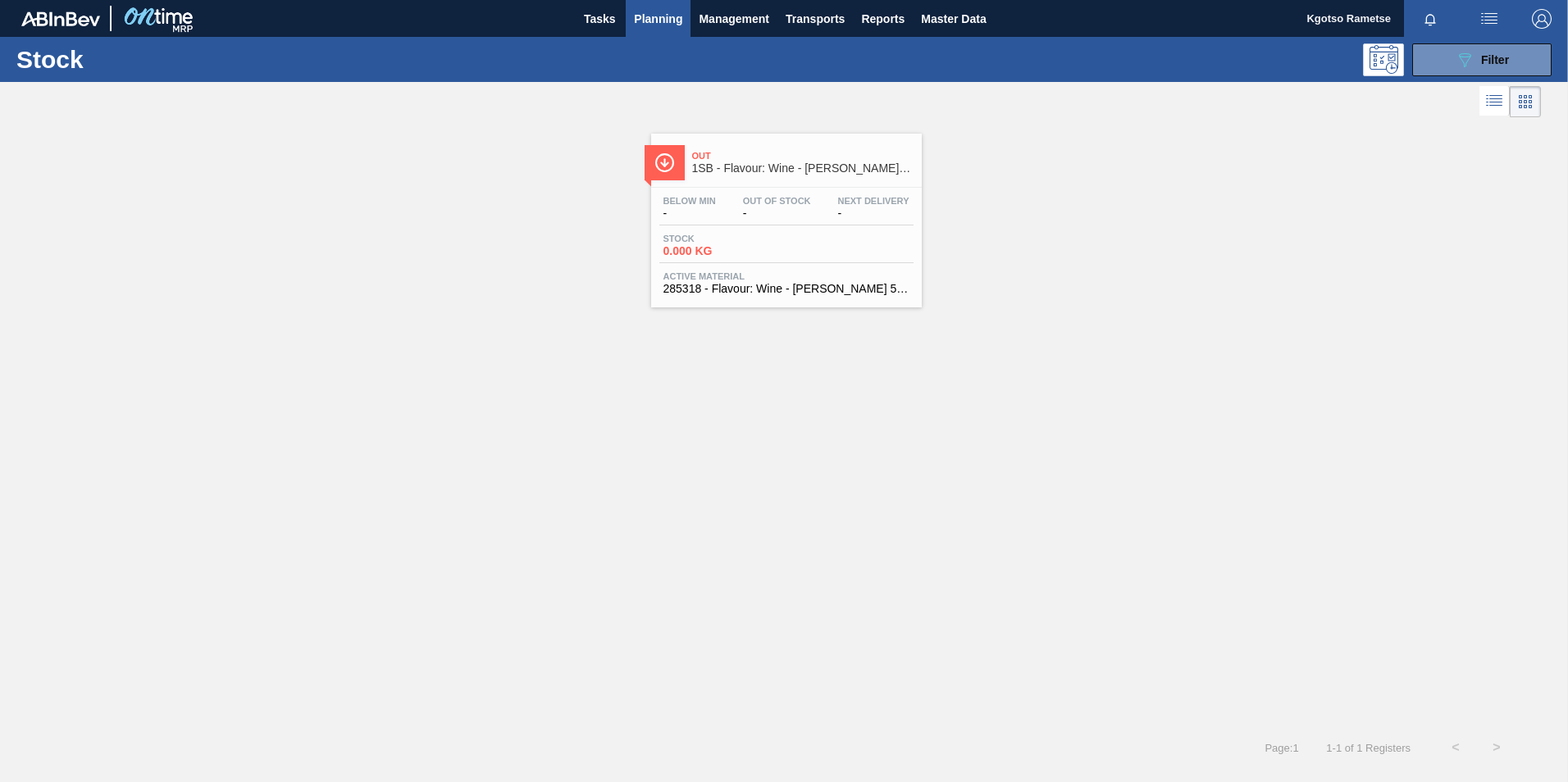
drag, startPoint x: 1214, startPoint y: 33, endPoint x: 1216, endPoint y: 23, distance: 10.2
click at [1214, 33] on div "Tasks Planning Management Transports Reports Master Data" at bounding box center [784, 18] width 1568 height 37
click at [929, 16] on span "Master Data" at bounding box center [953, 18] width 65 height 20
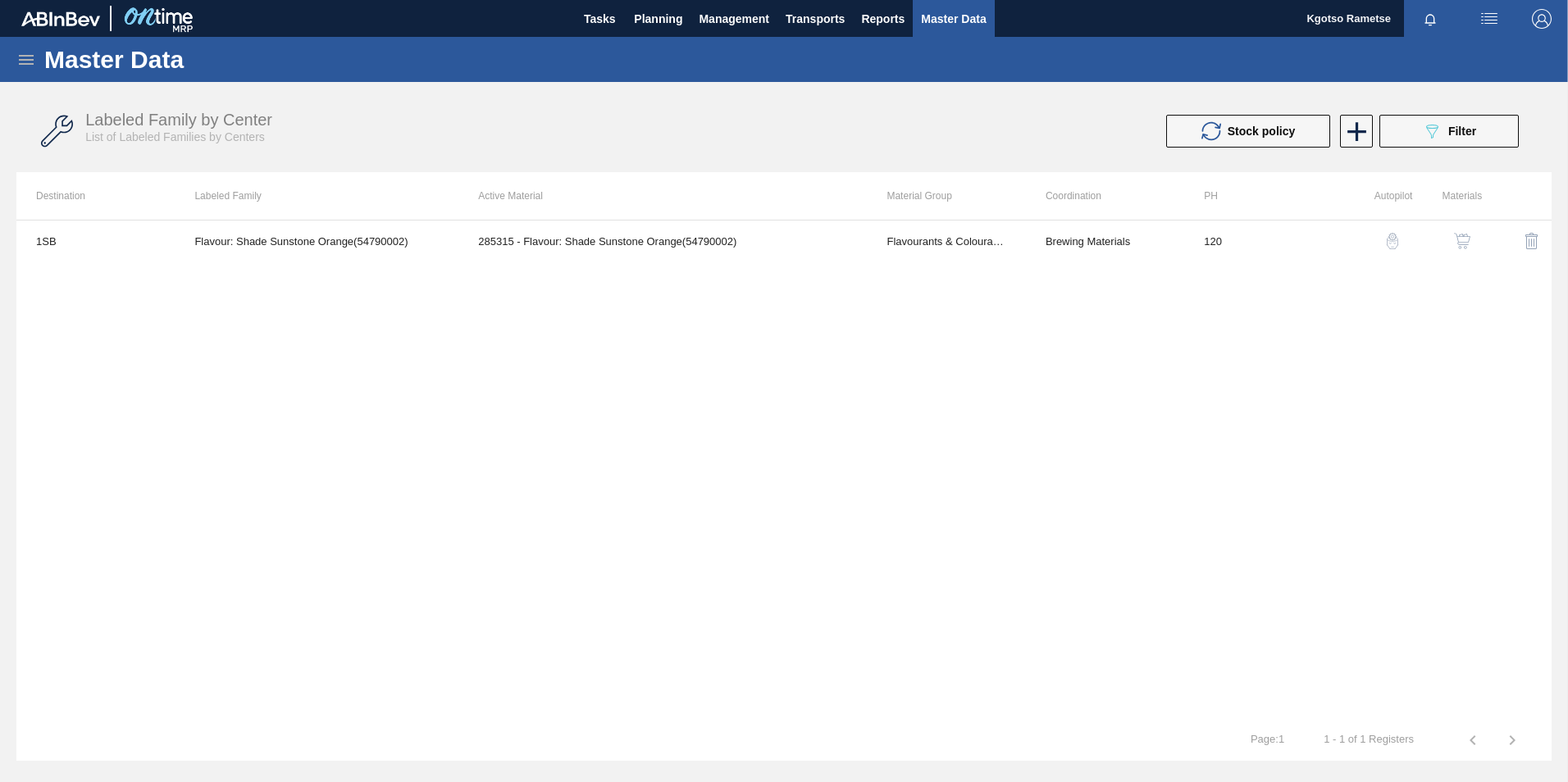
click at [29, 56] on icon at bounding box center [26, 59] width 15 height 10
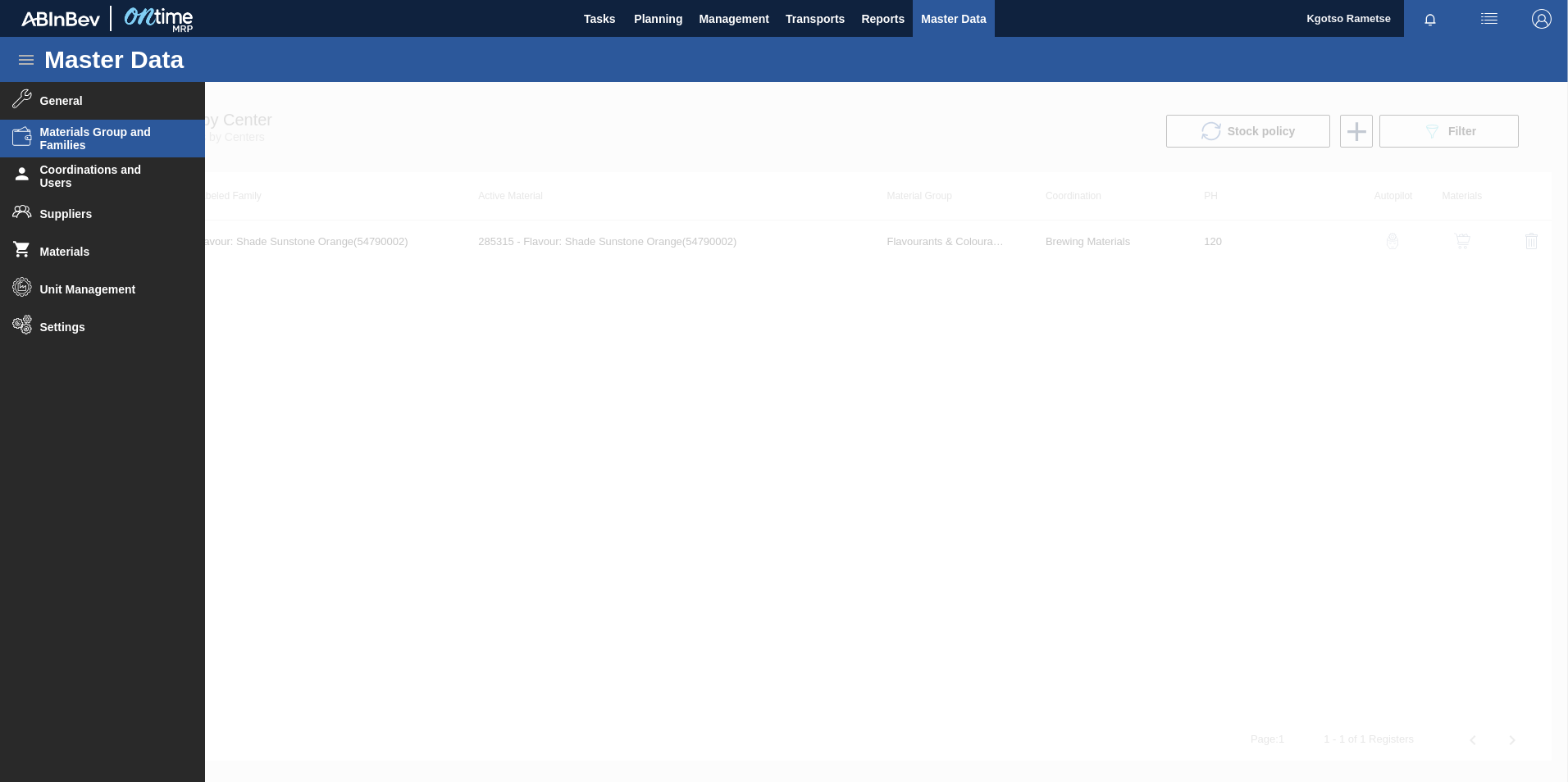
click at [101, 136] on span "Materials Group and Families" at bounding box center [108, 138] width 136 height 26
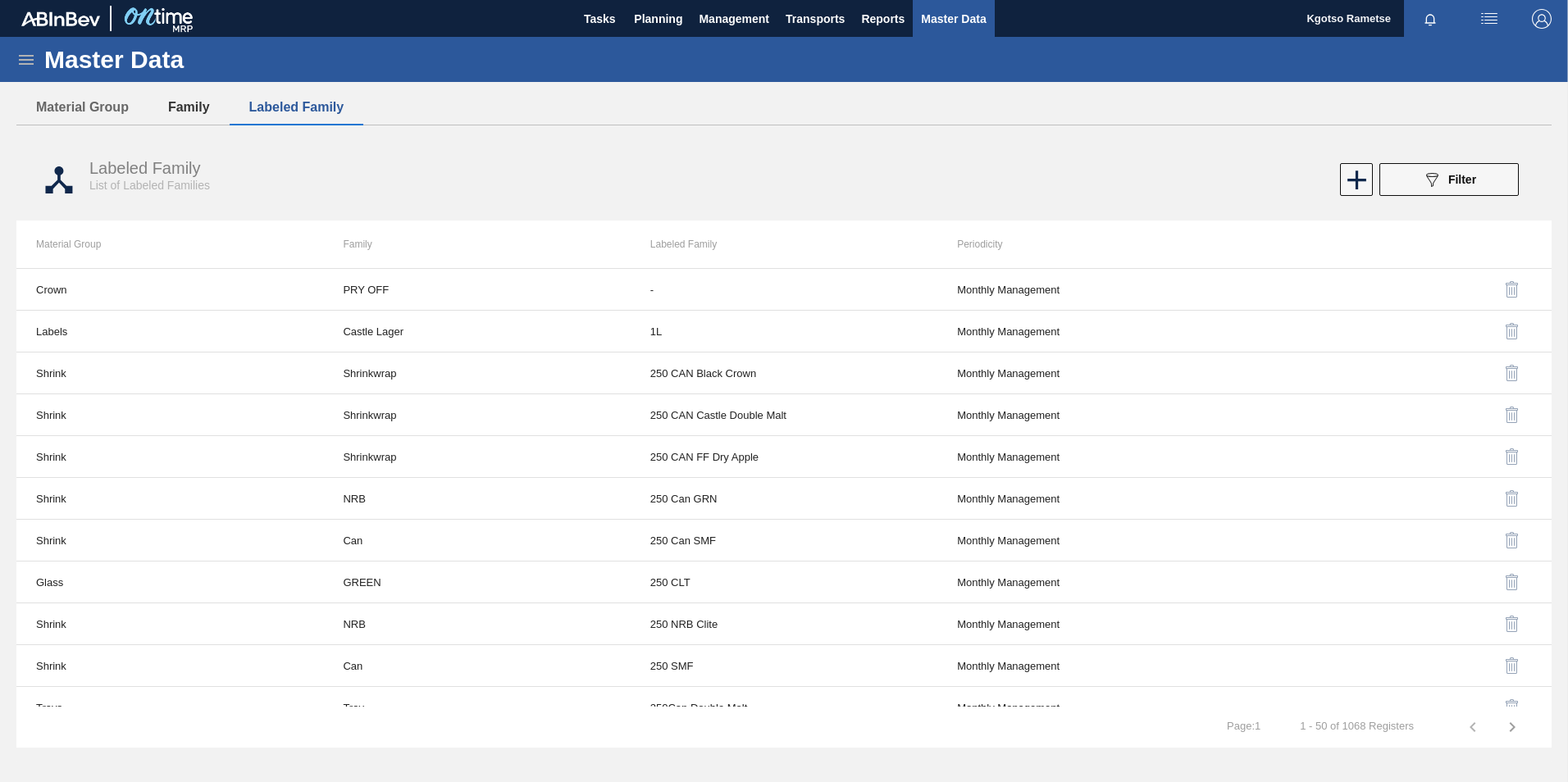
click at [192, 117] on button "Family" at bounding box center [189, 107] width 81 height 34
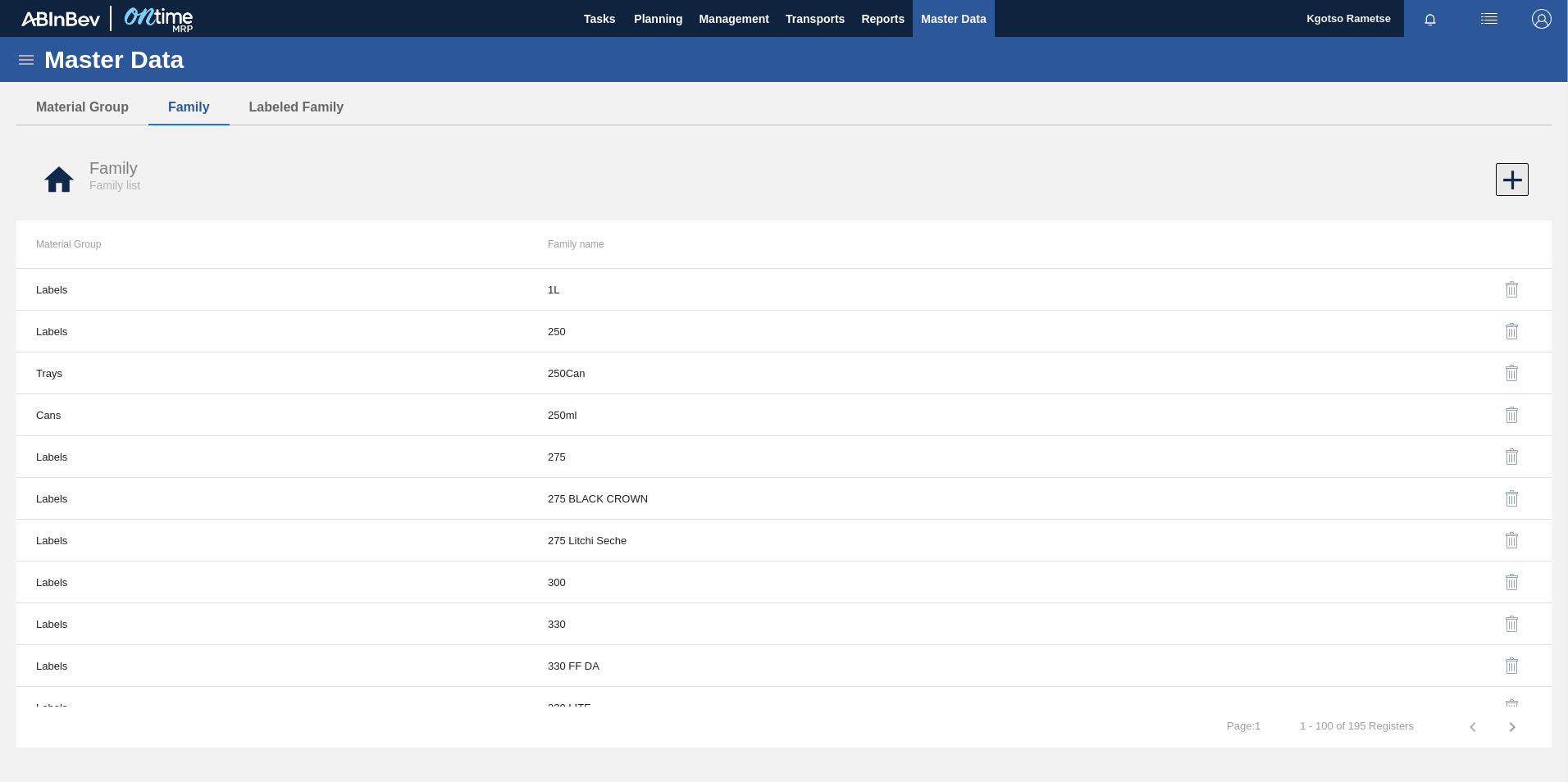
click at [1509, 179] on icon at bounding box center [1512, 180] width 19 height 19
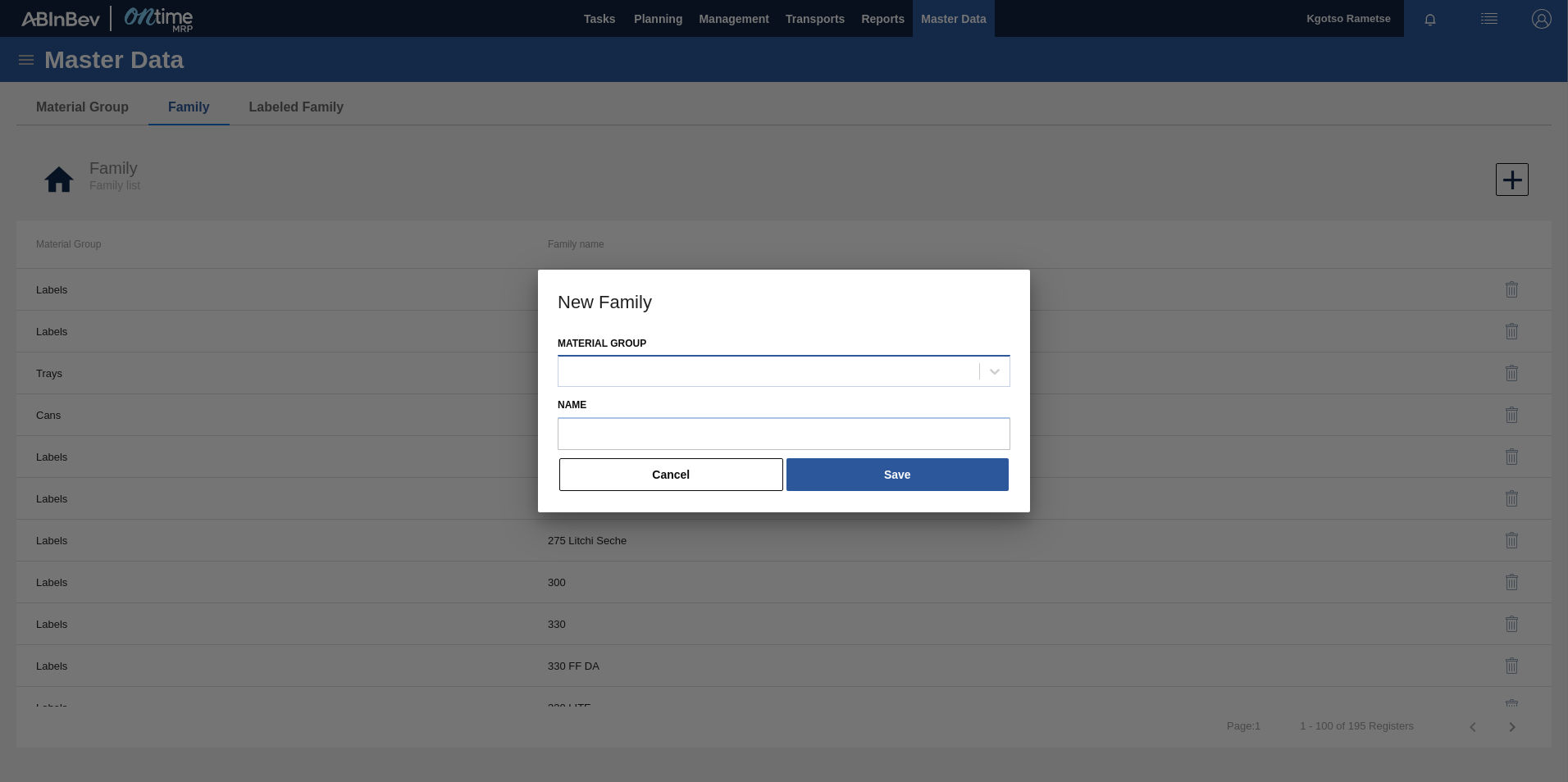
click at [729, 367] on div at bounding box center [768, 372] width 421 height 24
type Group "fl"
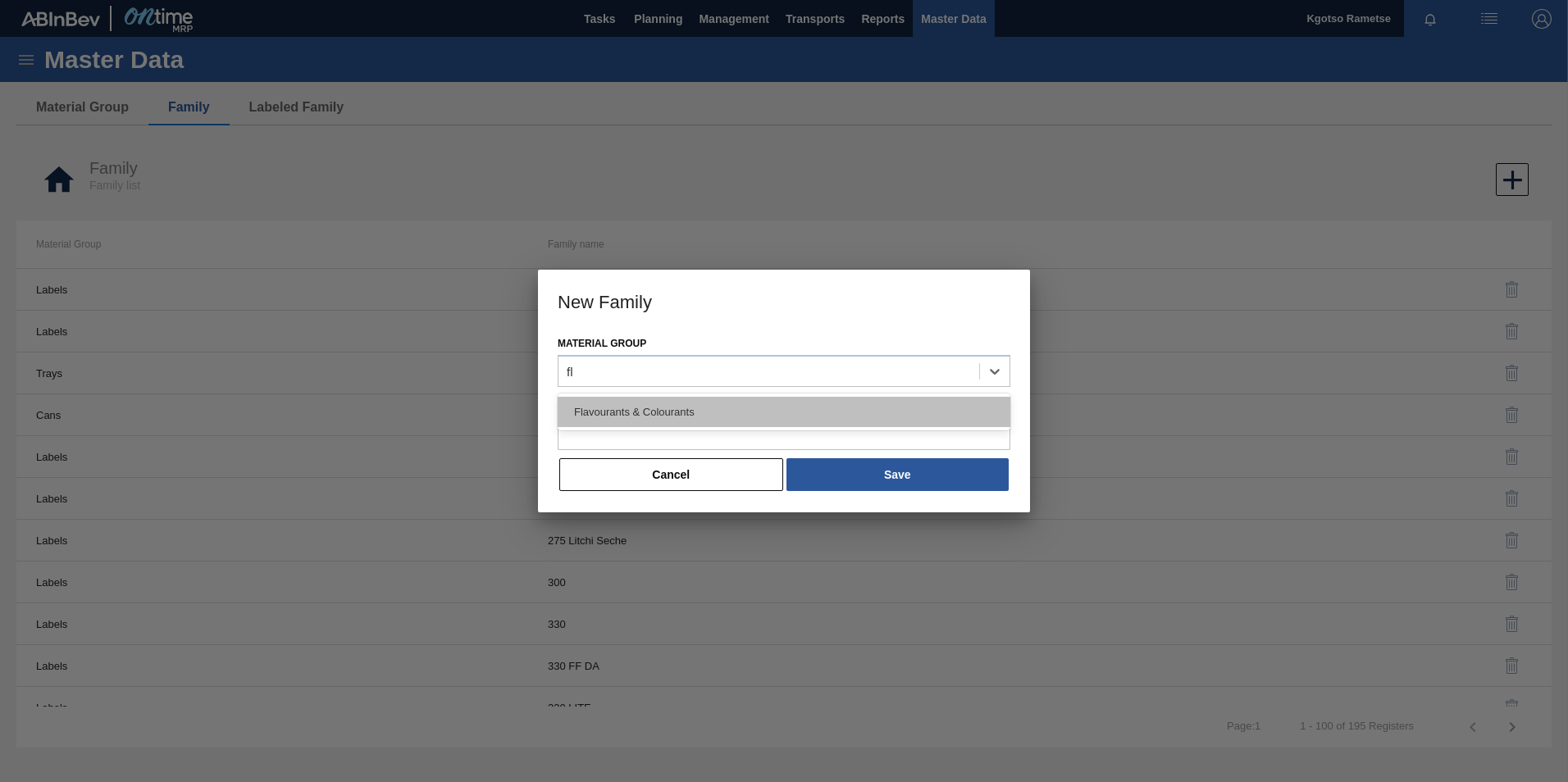
click at [692, 416] on div "Flavourants & Colourants" at bounding box center [784, 412] width 453 height 31
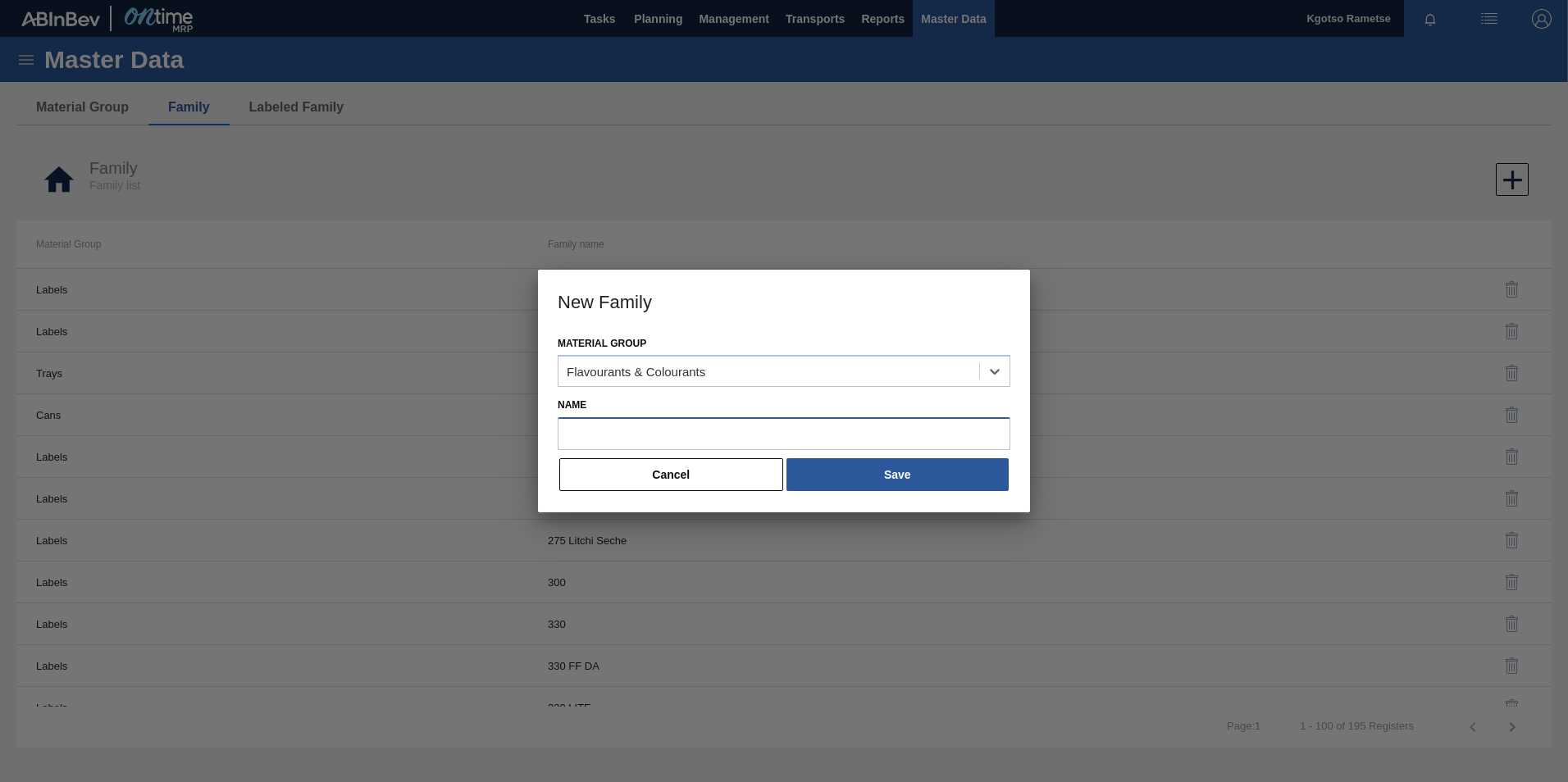
click at [692, 418] on input "Name" at bounding box center [784, 434] width 453 height 33
click at [764, 437] on input "Name" at bounding box center [784, 434] width 453 height 33
paste input "Bitter Herbs"
type input "Bitter Herbs"
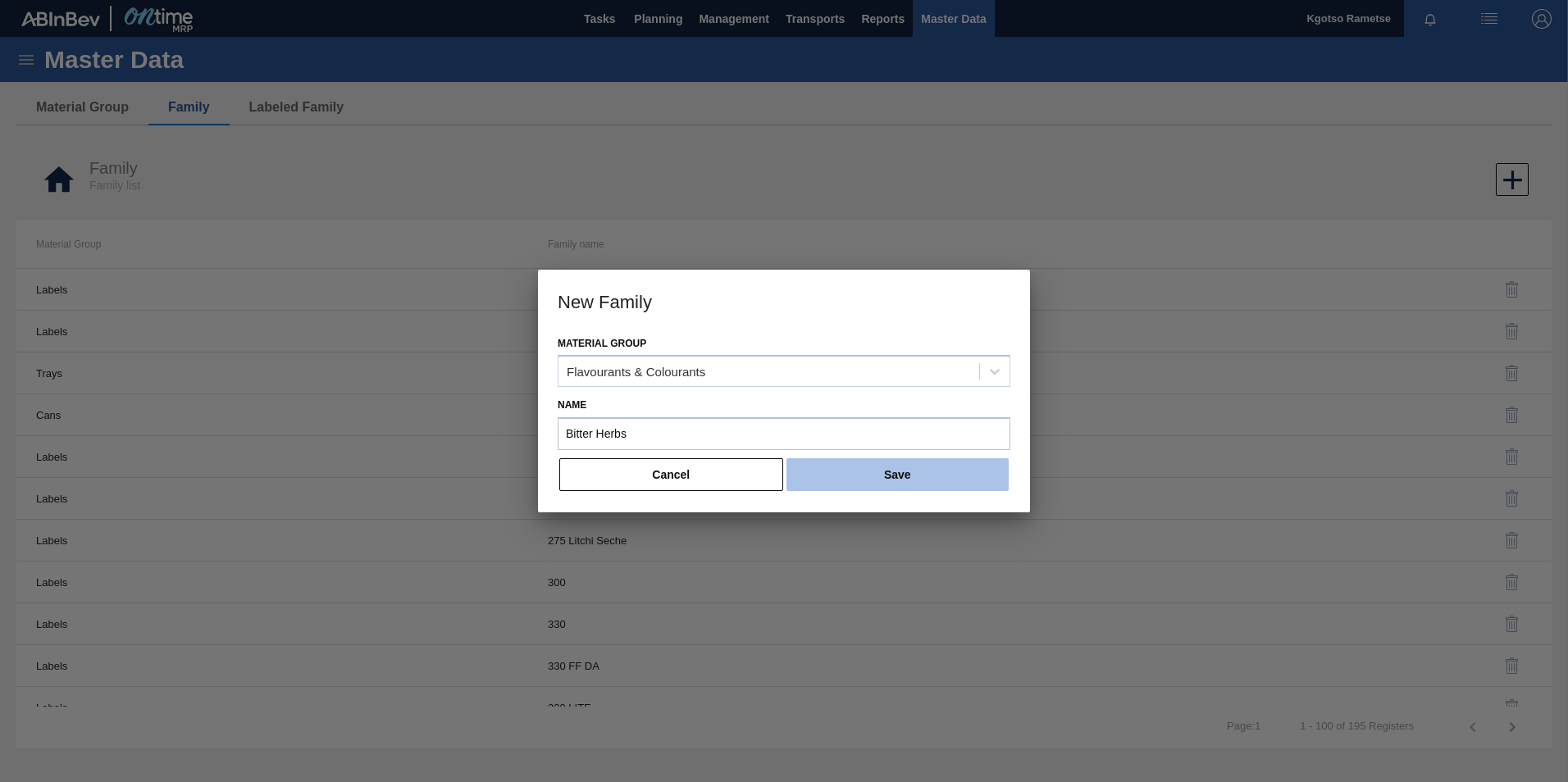
click at [864, 476] on button "Save" at bounding box center [897, 475] width 222 height 33
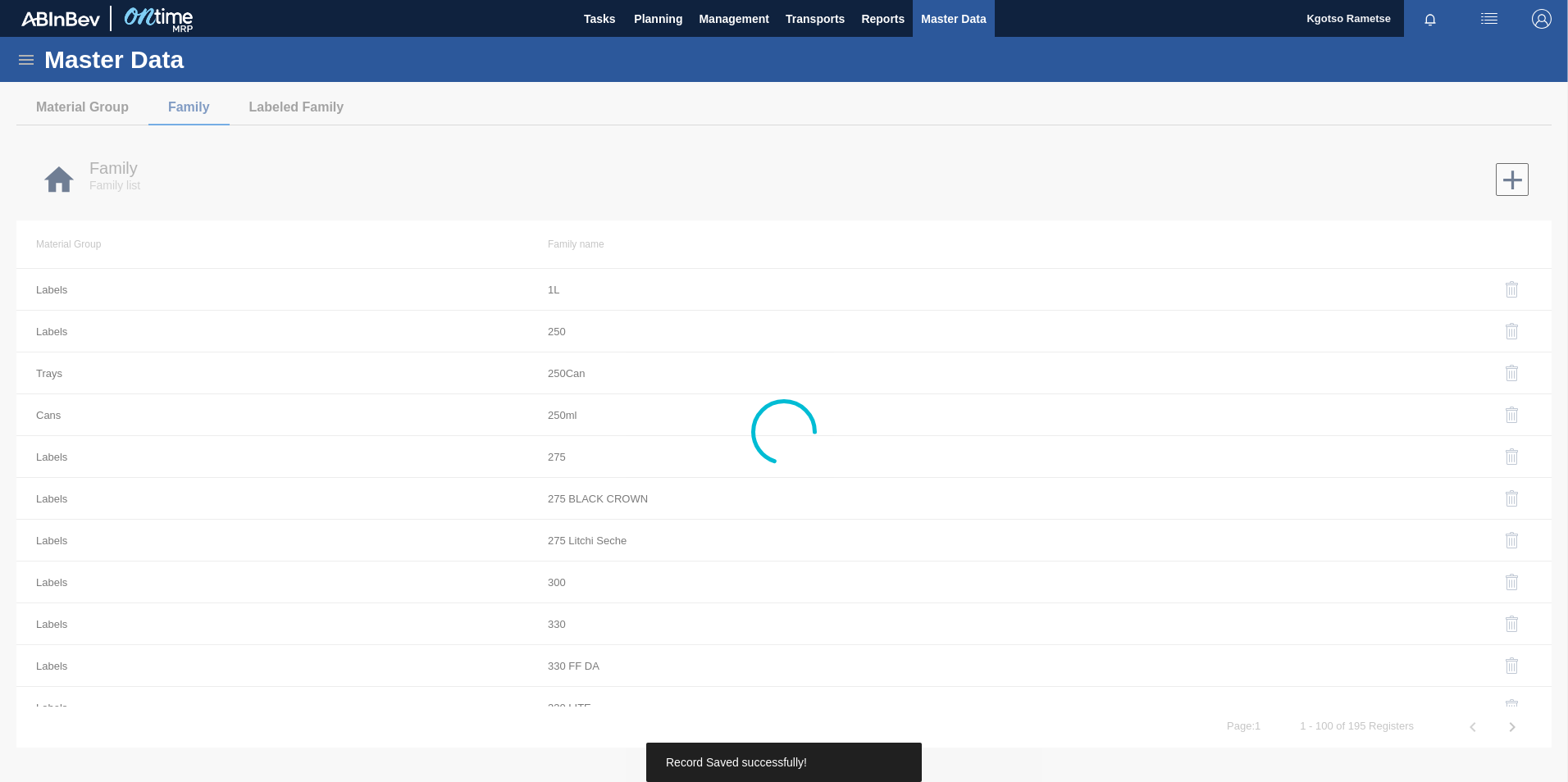
click at [324, 105] on button "Labeled Family" at bounding box center [297, 107] width 135 height 34
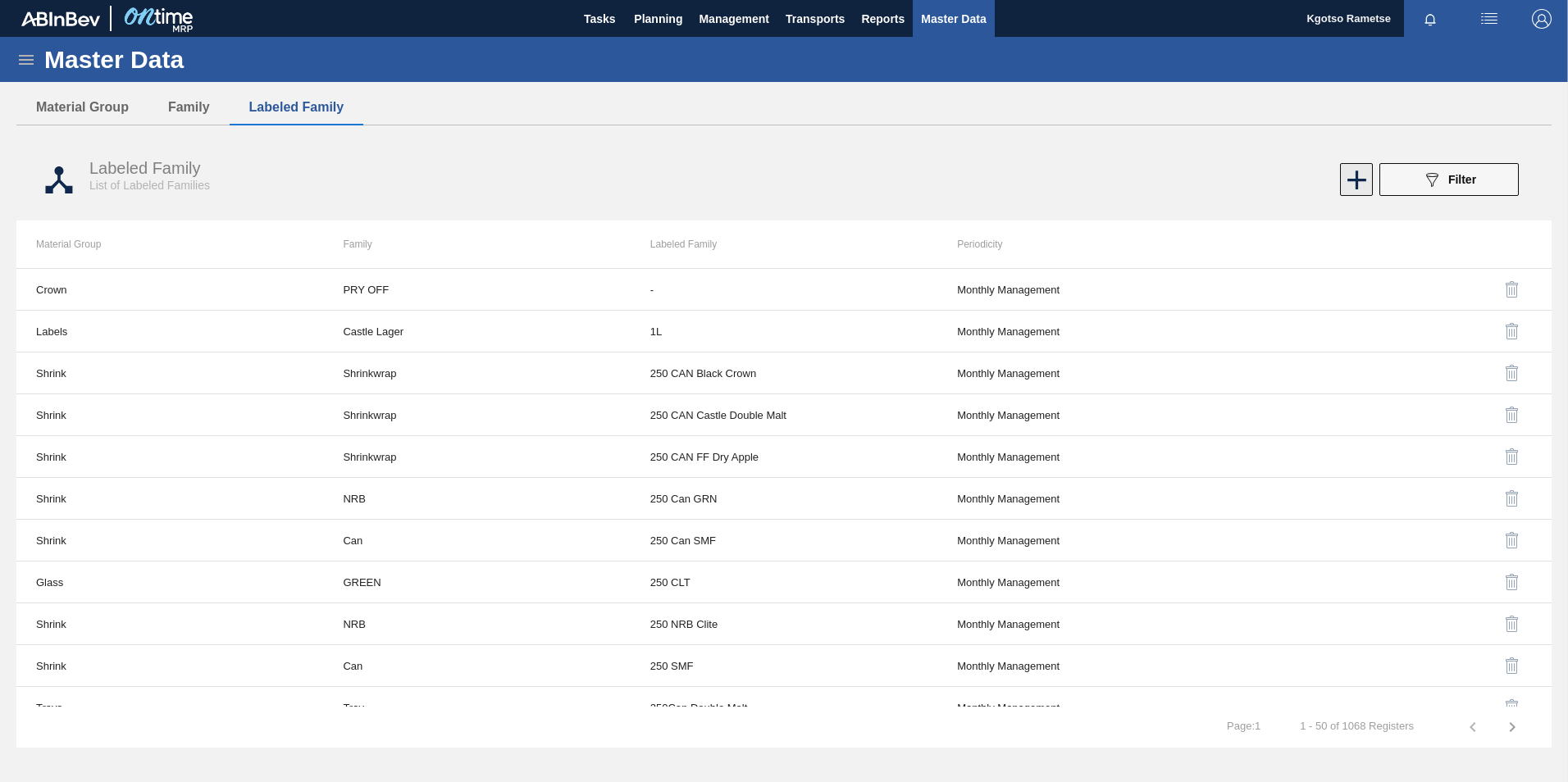
click at [1358, 178] on icon at bounding box center [1356, 180] width 32 height 32
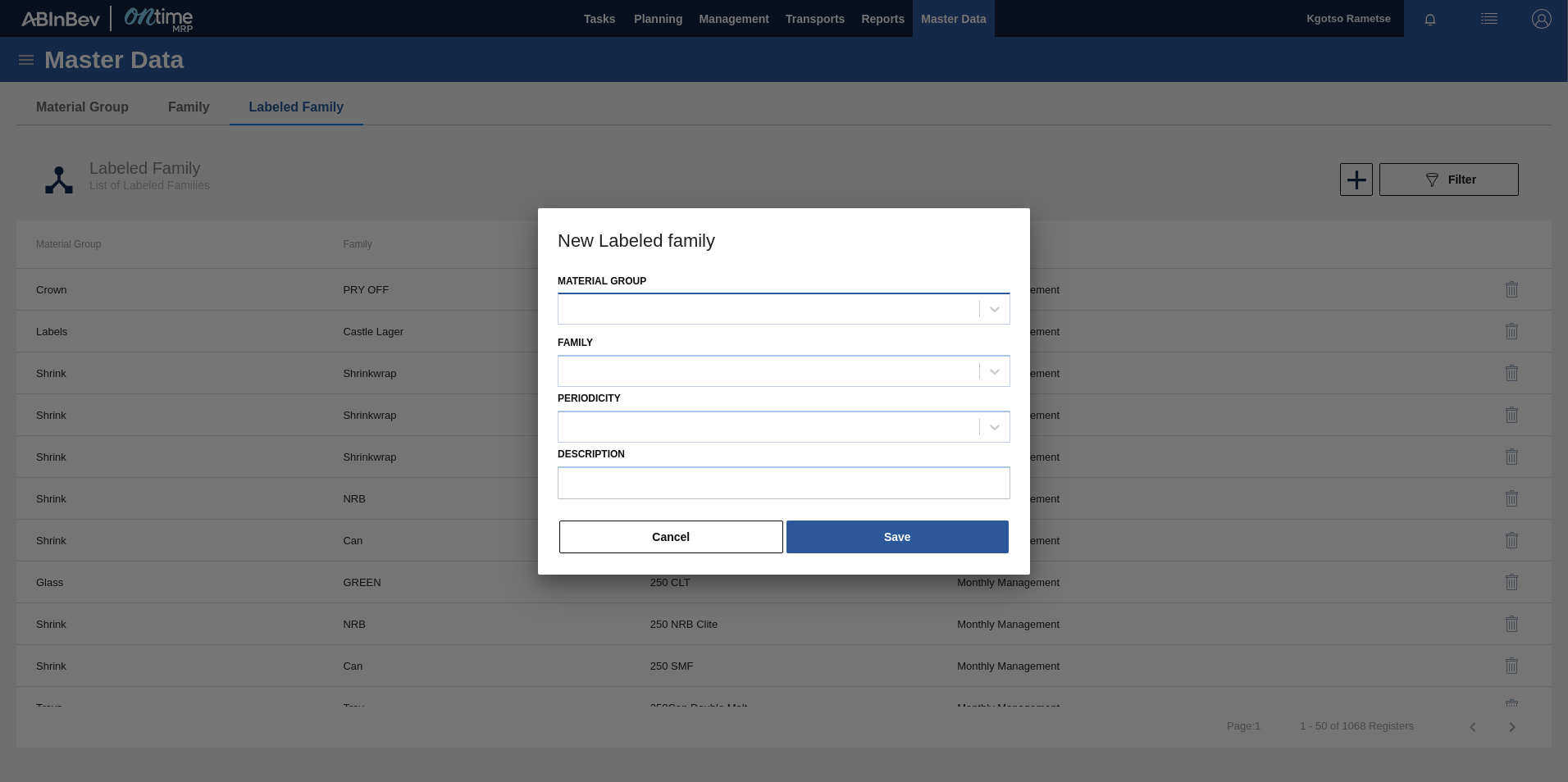
click at [674, 301] on div at bounding box center [768, 309] width 421 height 24
type Group "fl"
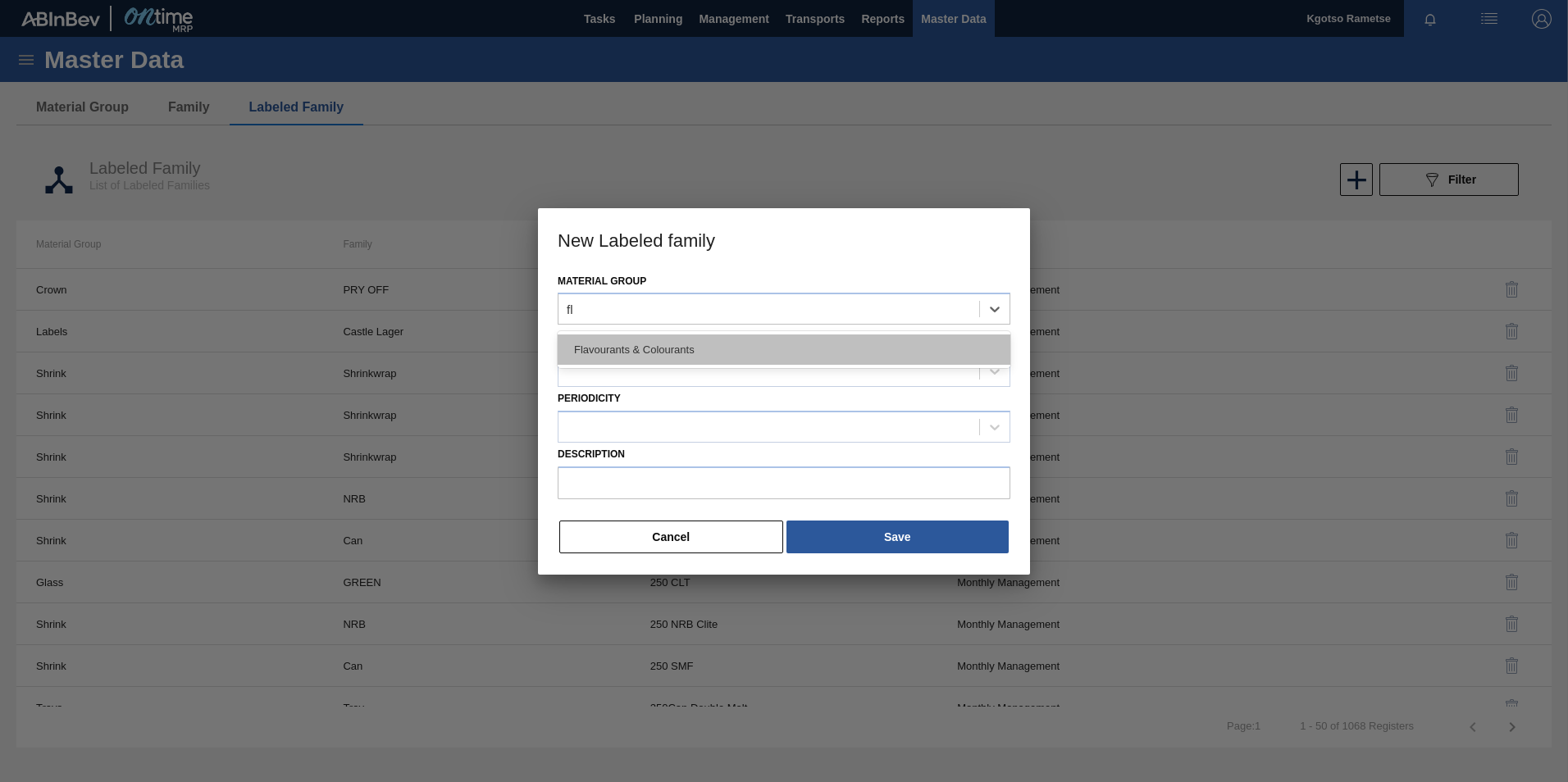
drag, startPoint x: 698, startPoint y: 346, endPoint x: 685, endPoint y: 353, distance: 14.8
click at [698, 346] on div "Flavourants & Colourants" at bounding box center [784, 350] width 453 height 31
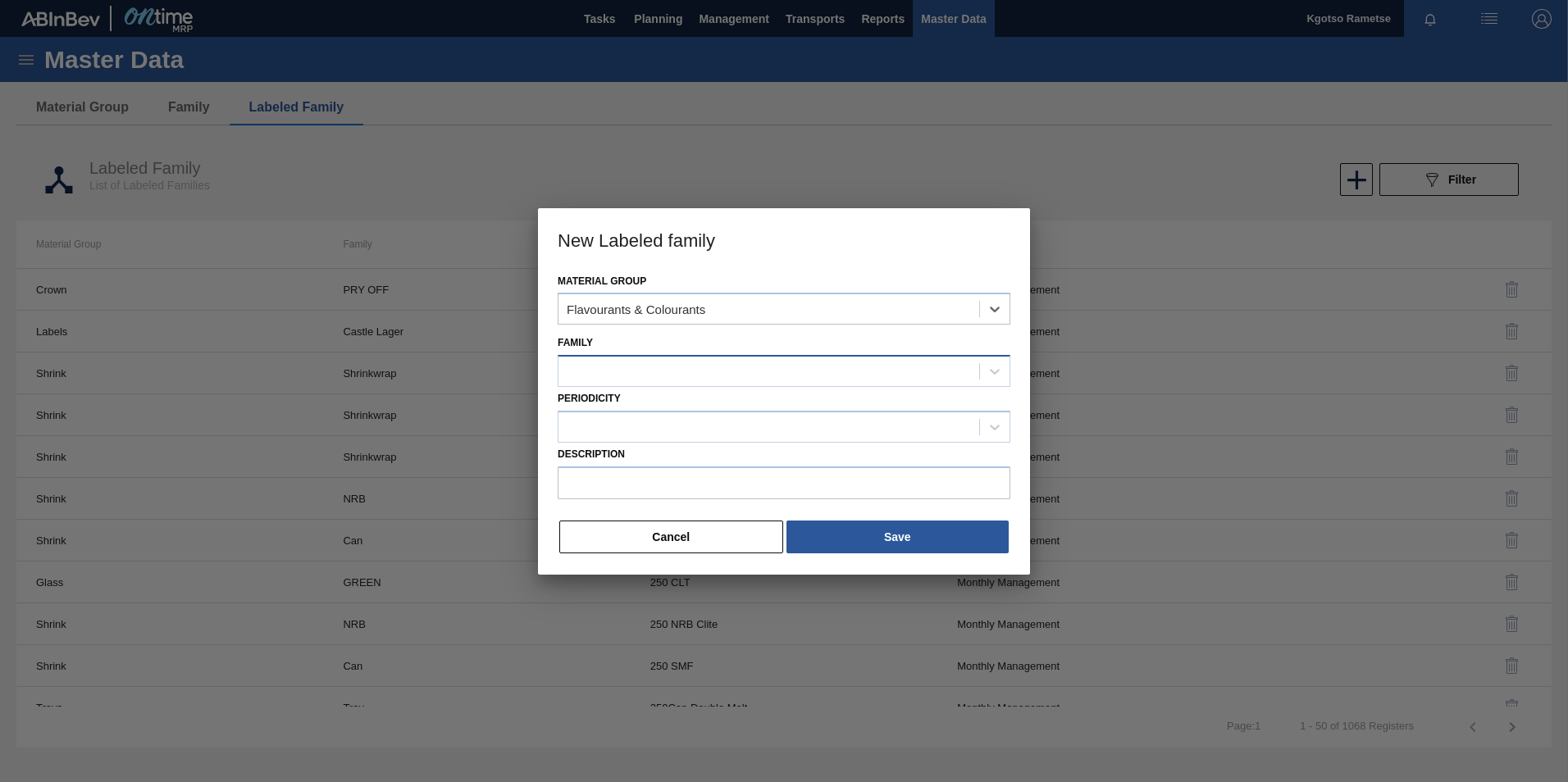
click at [676, 360] on div at bounding box center [768, 372] width 421 height 24
type input "bitt"
drag, startPoint x: 691, startPoint y: 407, endPoint x: 715, endPoint y: 429, distance: 32.6
click at [691, 405] on div "Bitter Herbs" at bounding box center [784, 412] width 453 height 31
click at [654, 421] on div at bounding box center [768, 426] width 421 height 24
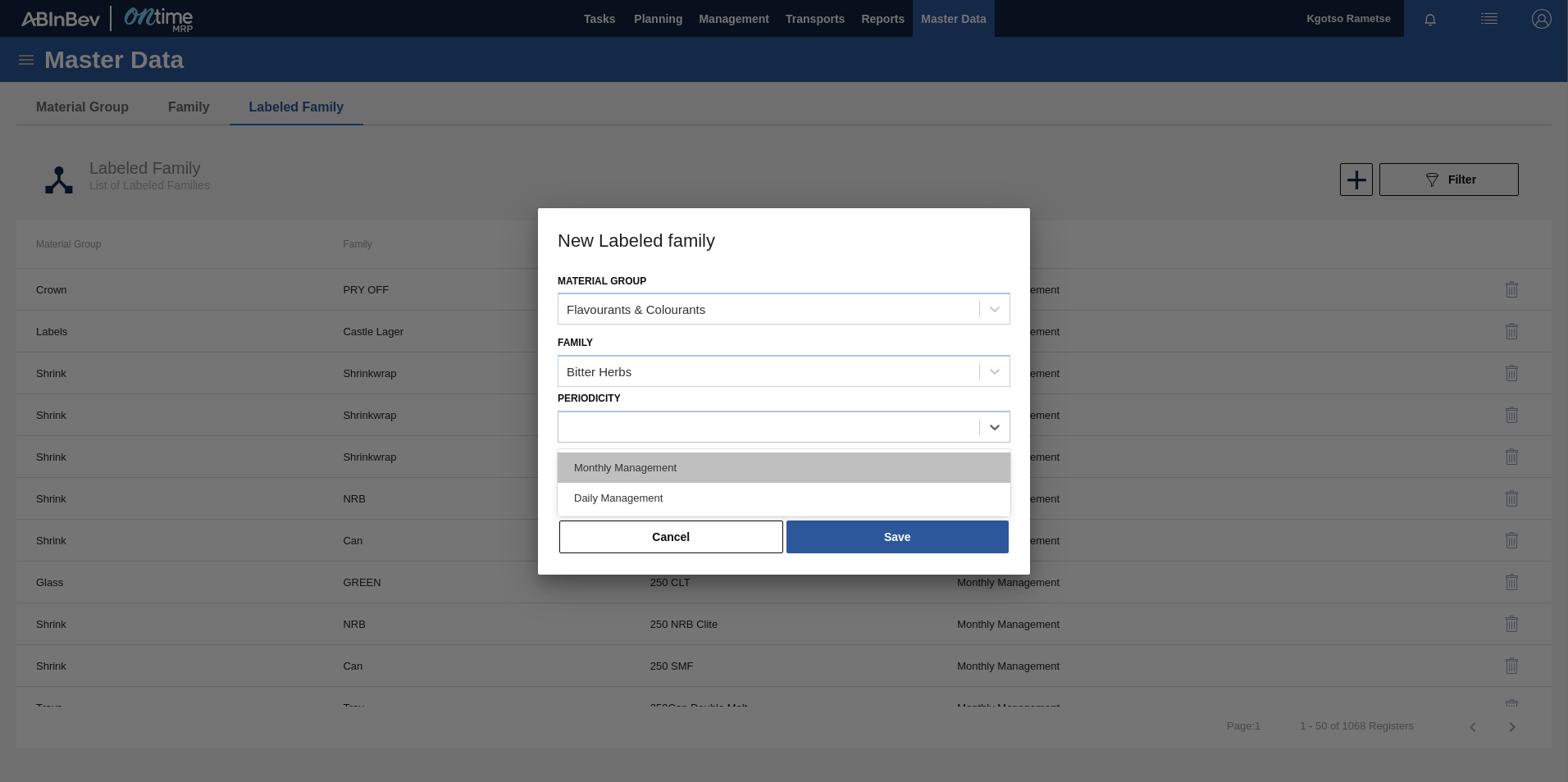
click at [646, 478] on div "Monthly Management" at bounding box center [784, 468] width 453 height 31
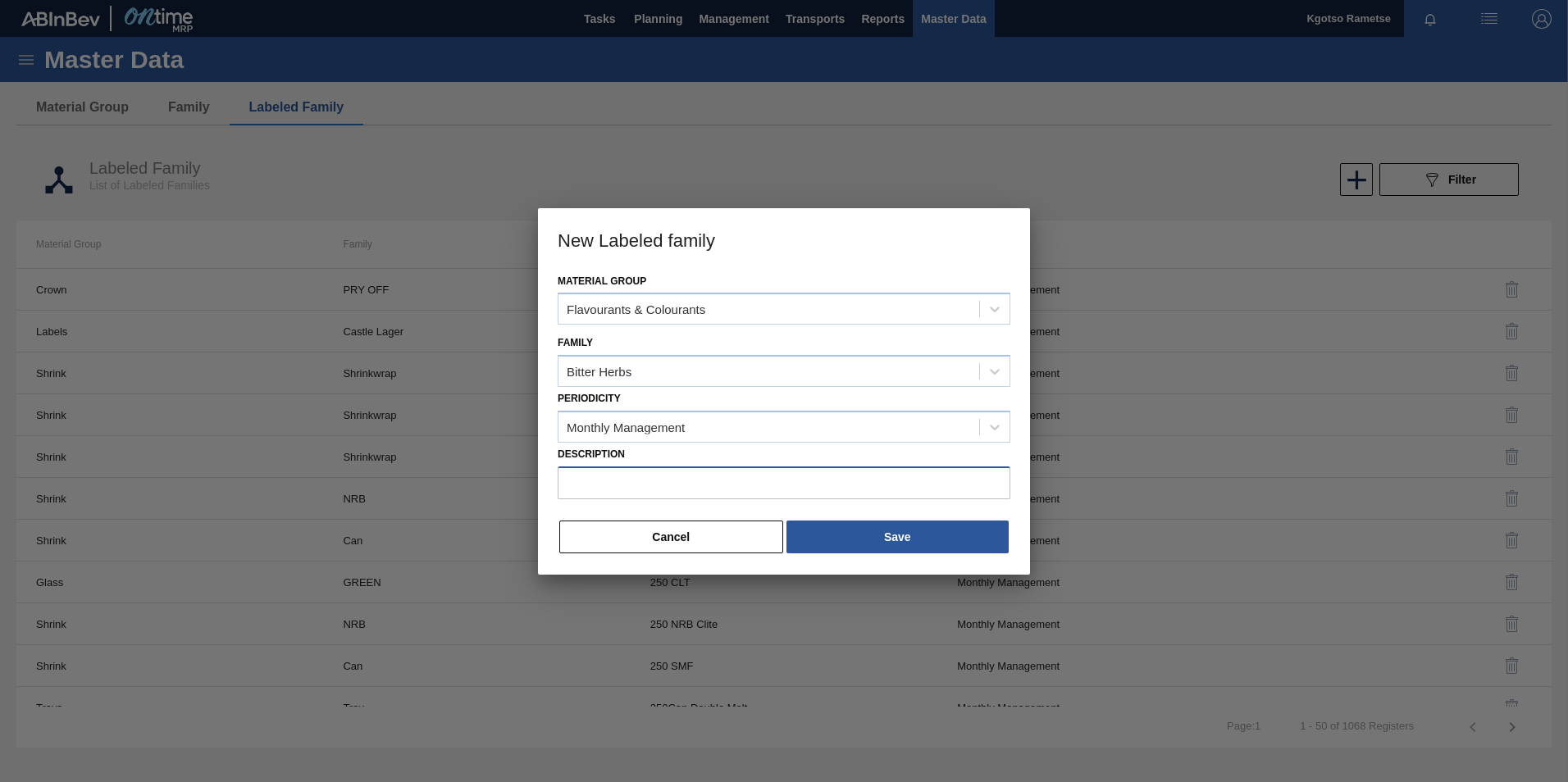
click at [581, 471] on input "Description" at bounding box center [784, 483] width 453 height 33
paste input "Flavour: Bitter Herbs - [PERSON_NAME] 580978"
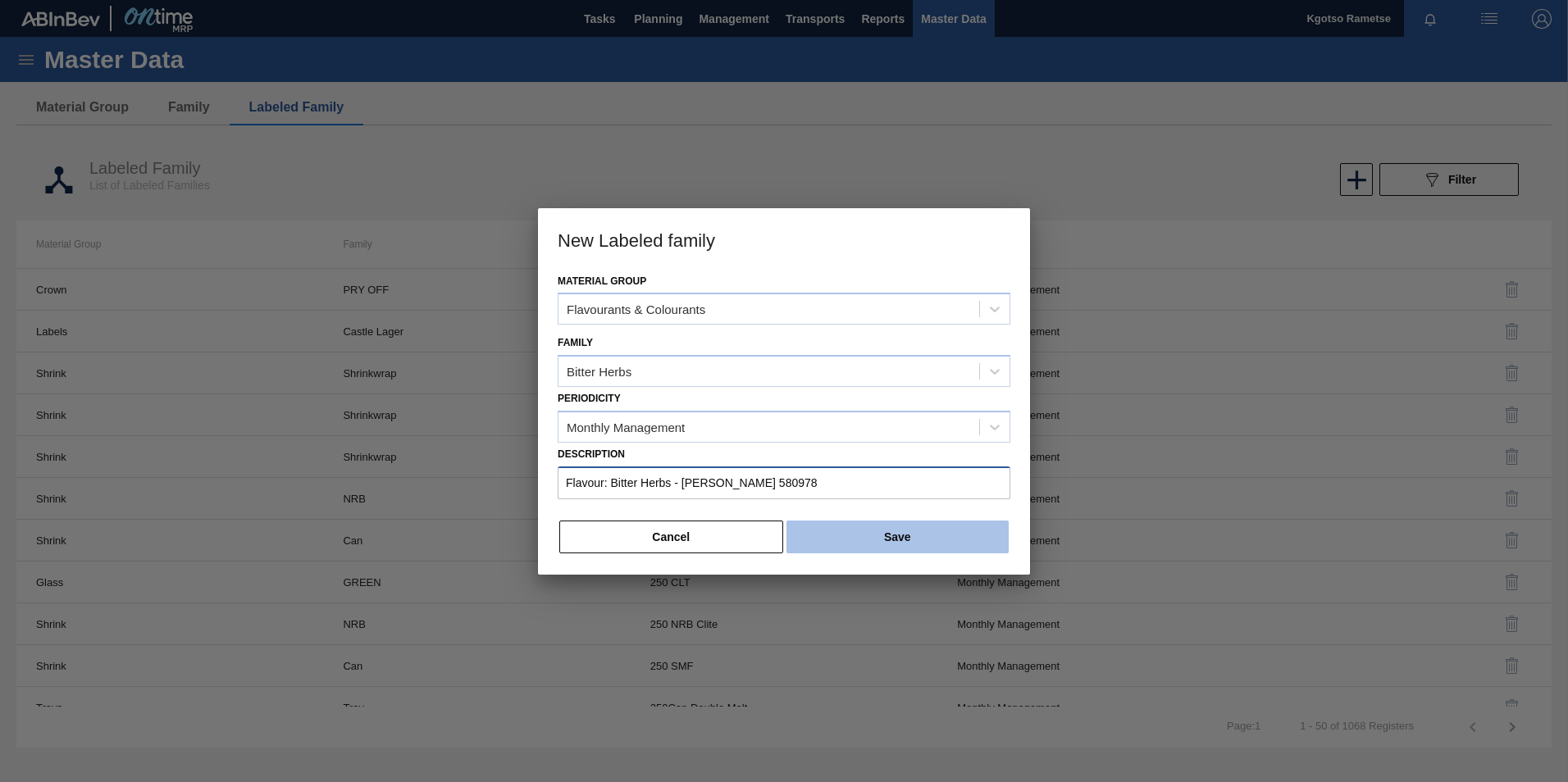
type input "Flavour: Bitter Herbs - [PERSON_NAME] 580978"
click at [819, 537] on button "Save" at bounding box center [897, 537] width 222 height 33
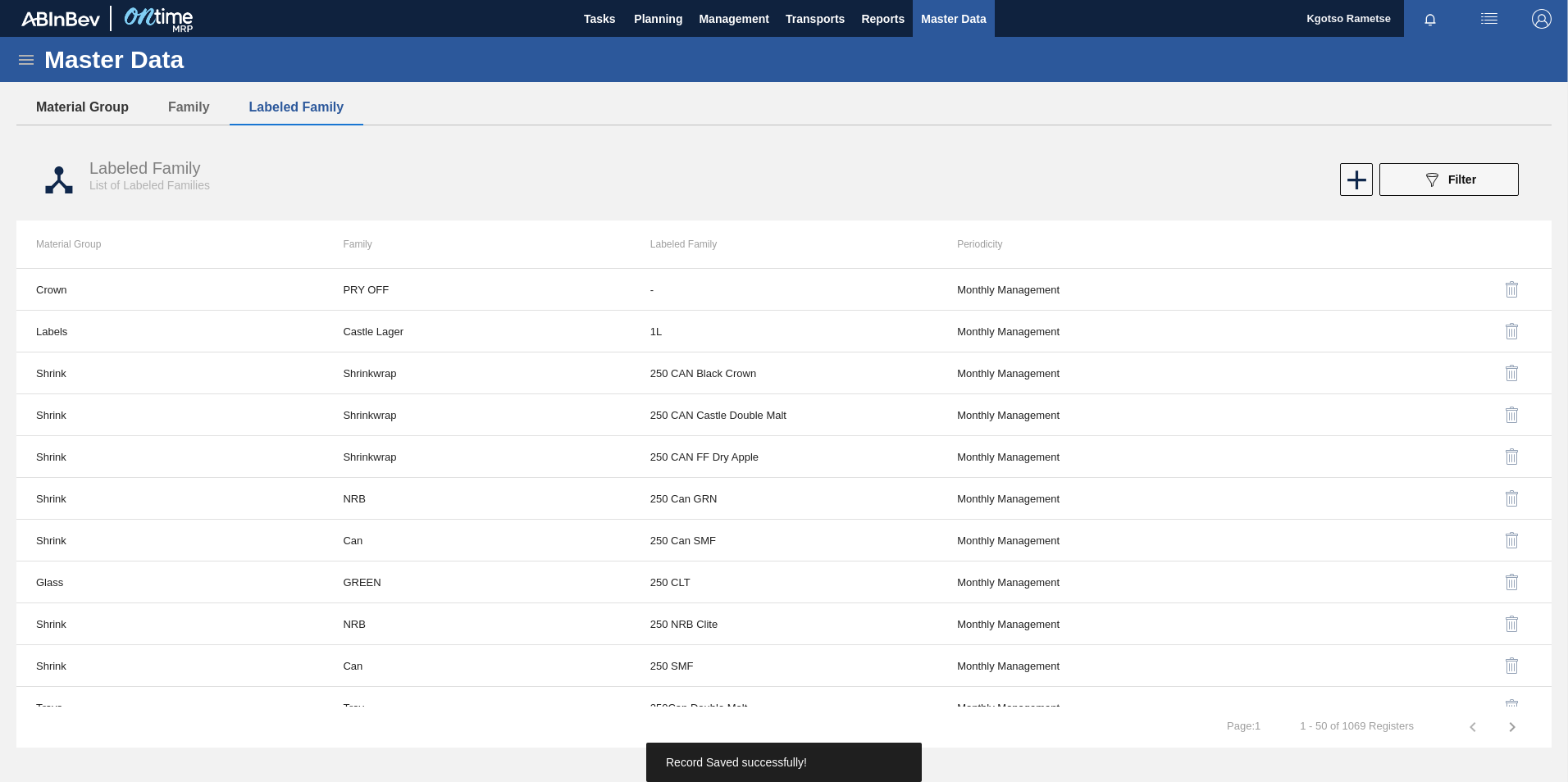
click at [87, 112] on button "Material Group" at bounding box center [82, 107] width 132 height 34
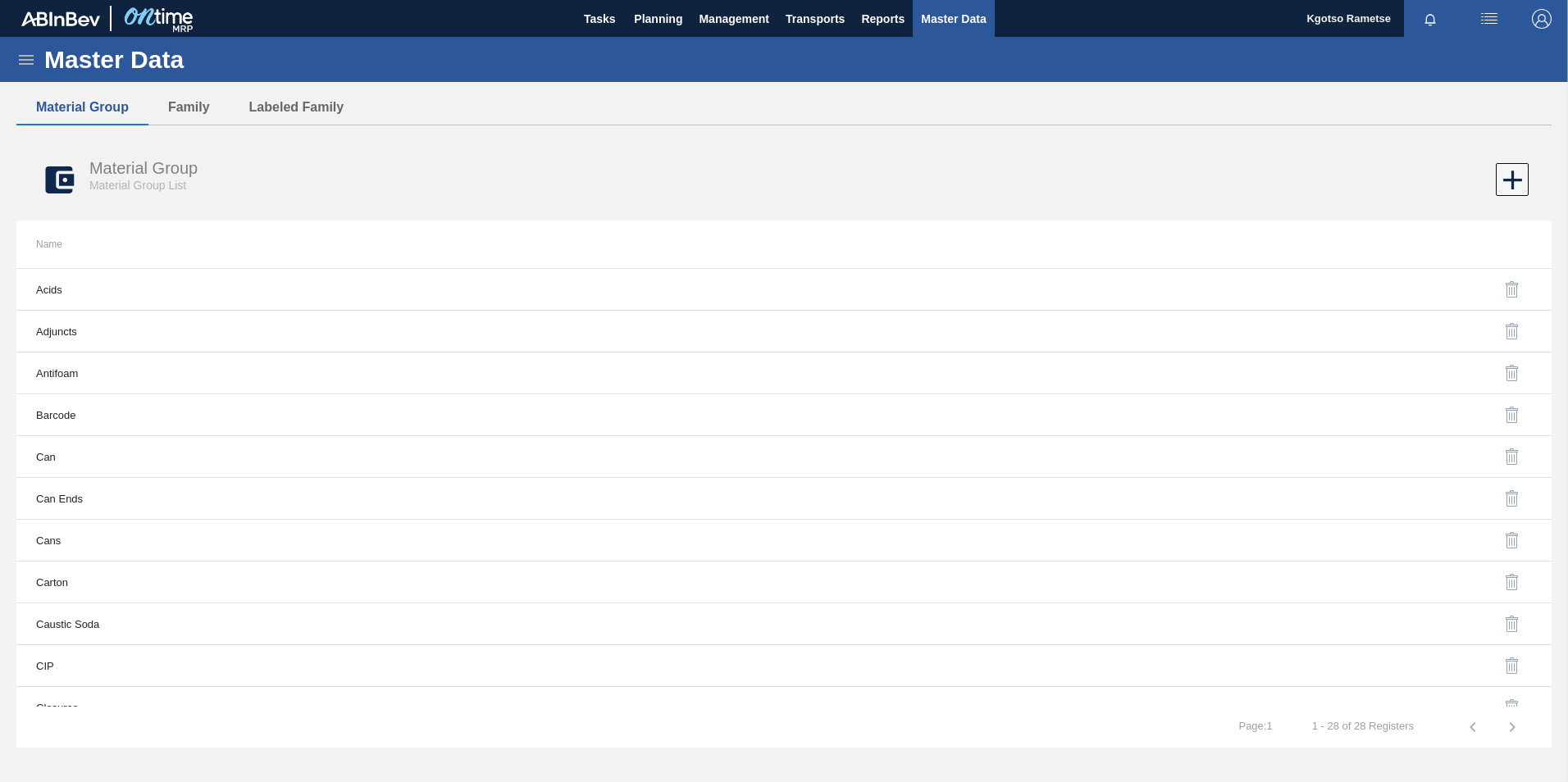
click at [33, 54] on icon at bounding box center [26, 59] width 20 height 20
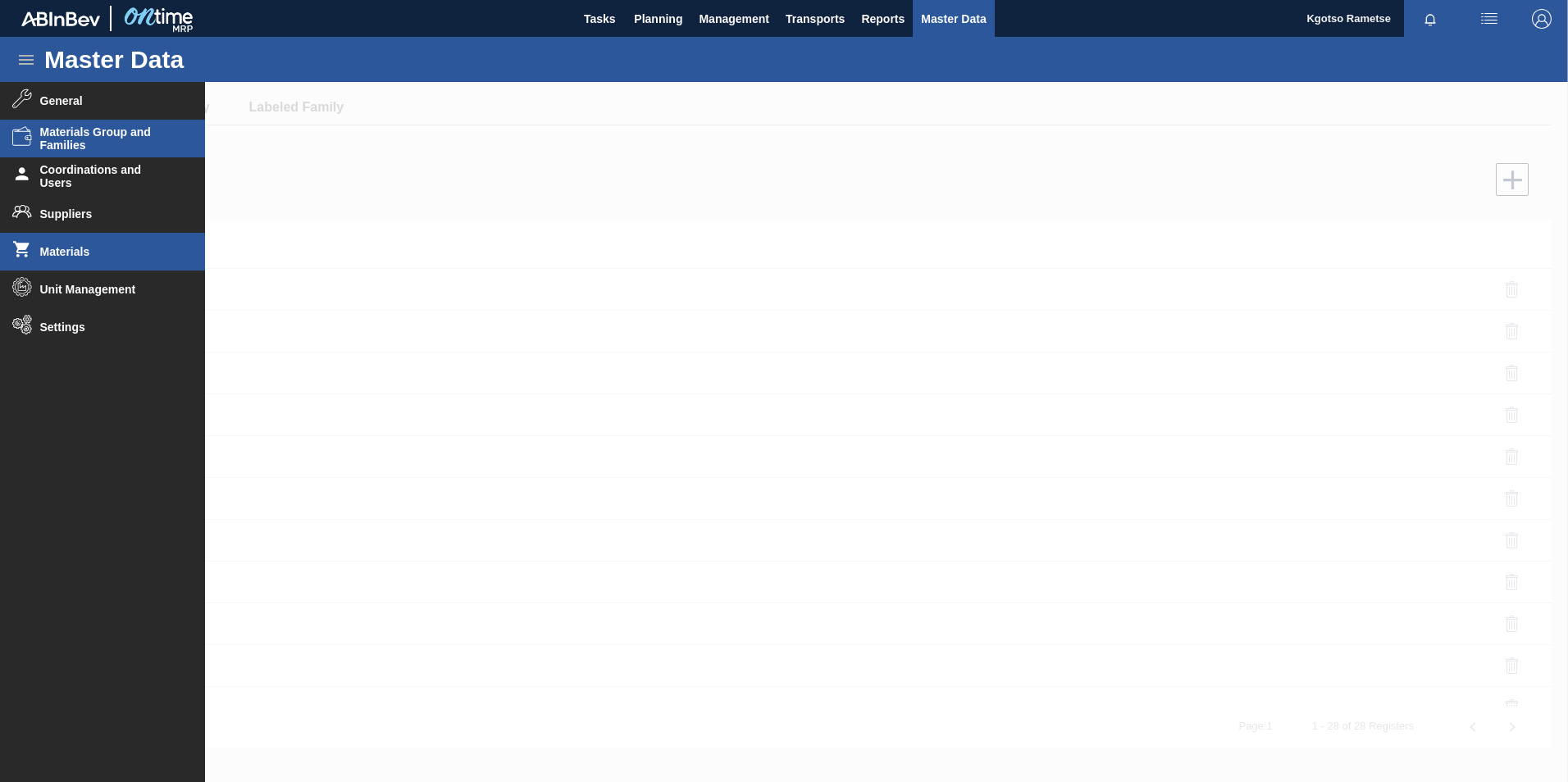
click at [104, 252] on span "Materials" at bounding box center [108, 251] width 136 height 13
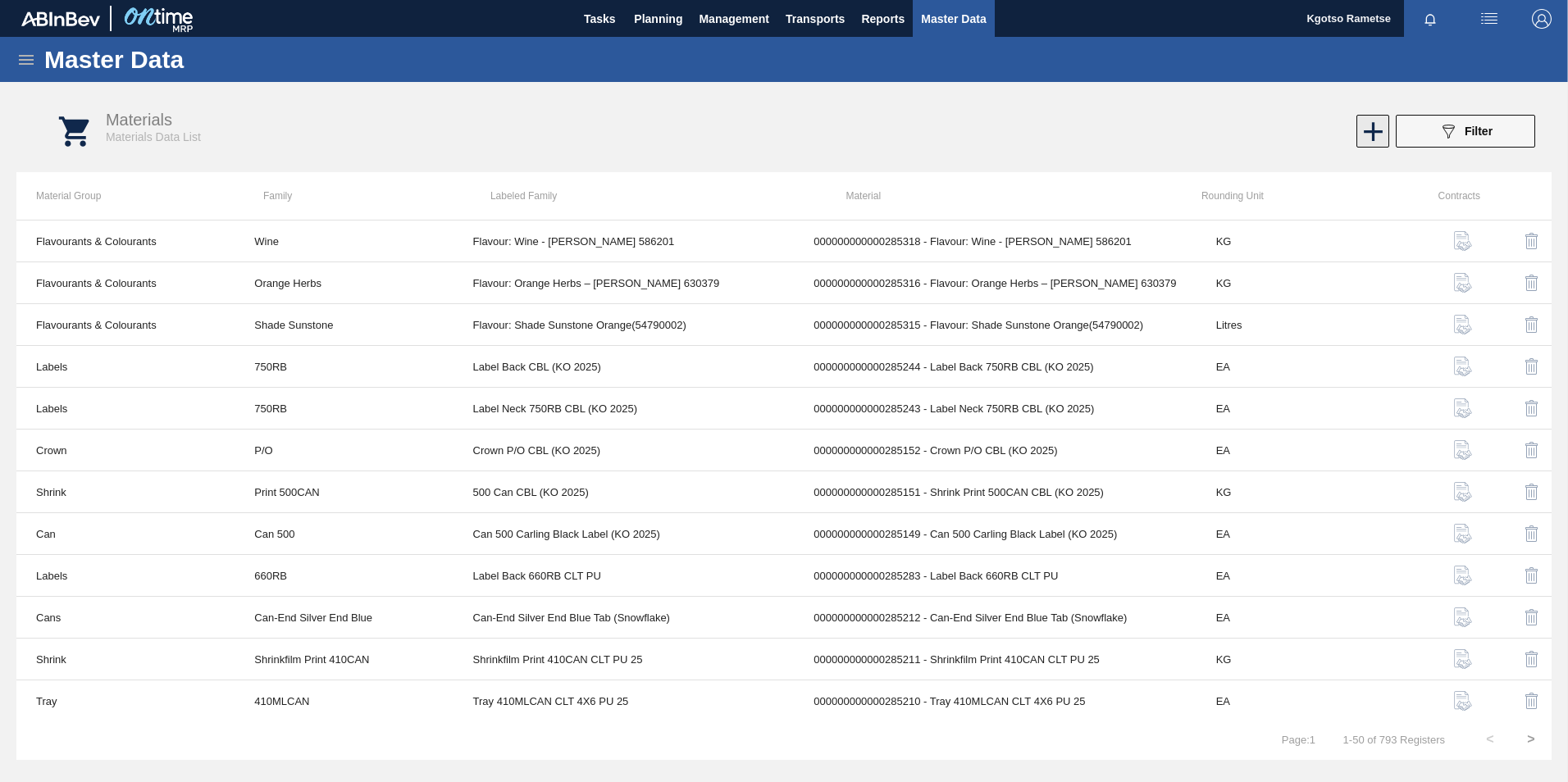
click at [1357, 128] on icon at bounding box center [1373, 131] width 32 height 32
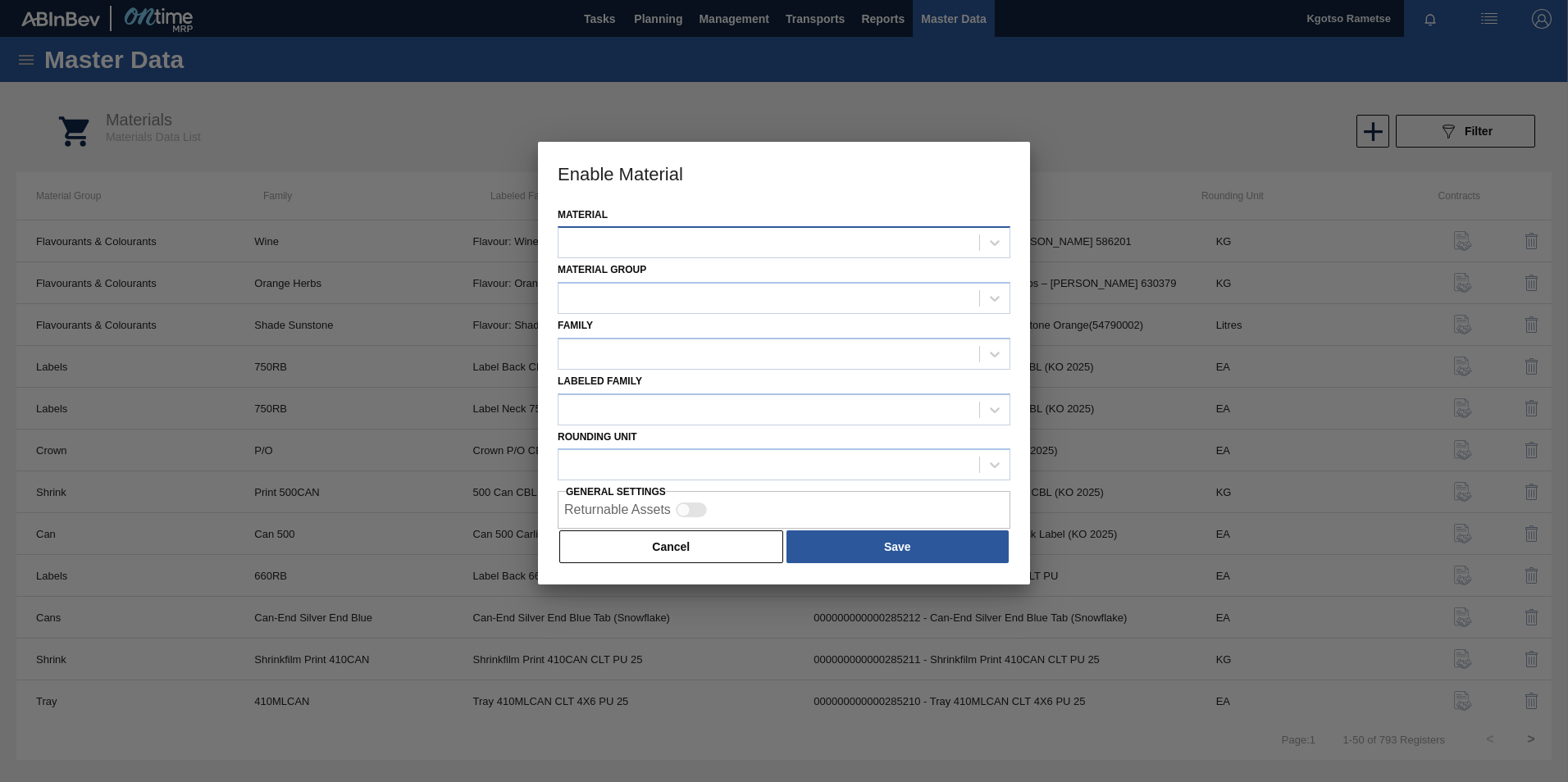
click at [808, 237] on div at bounding box center [768, 242] width 421 height 24
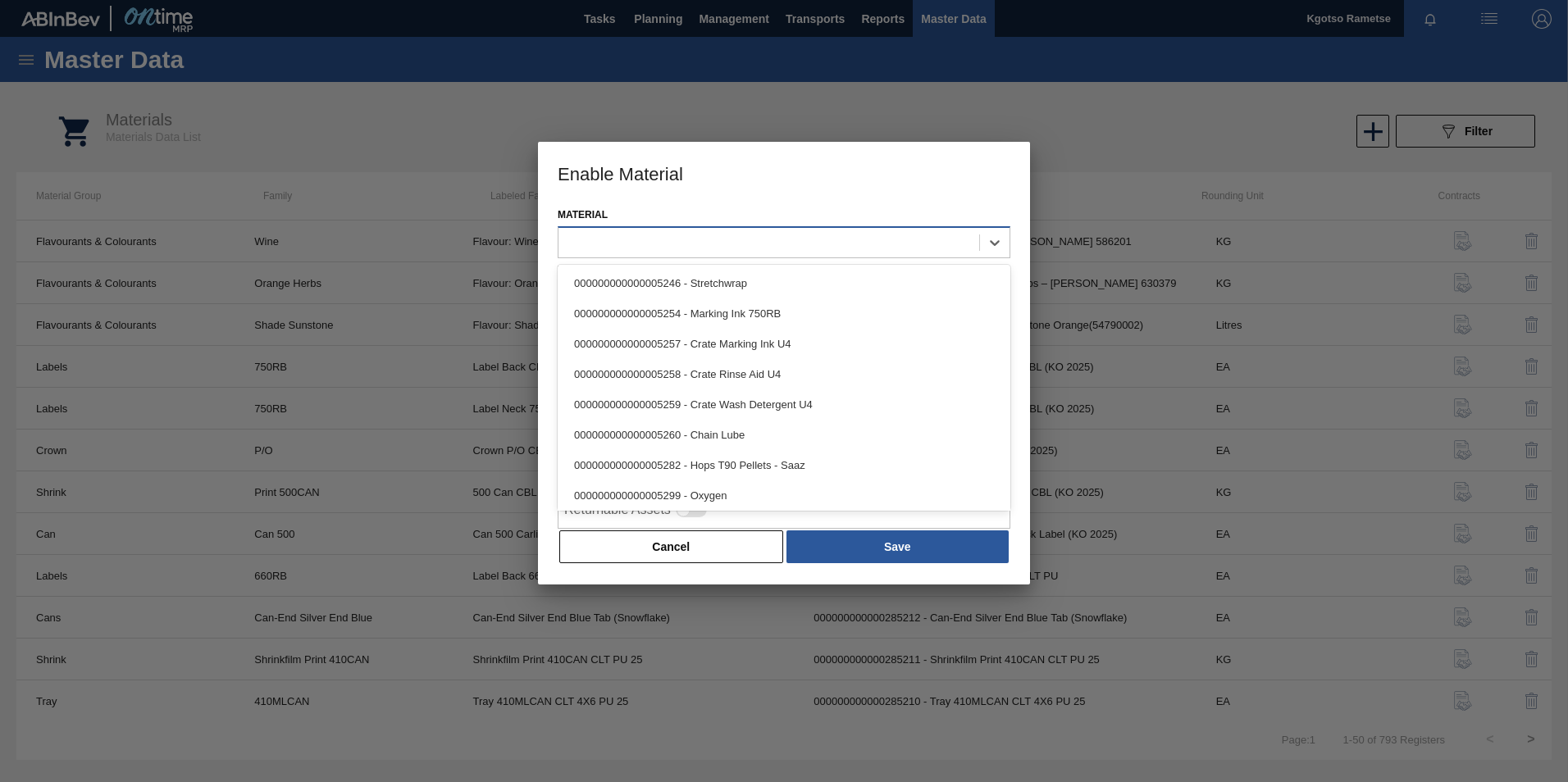
paste input "285319"
type input "285319"
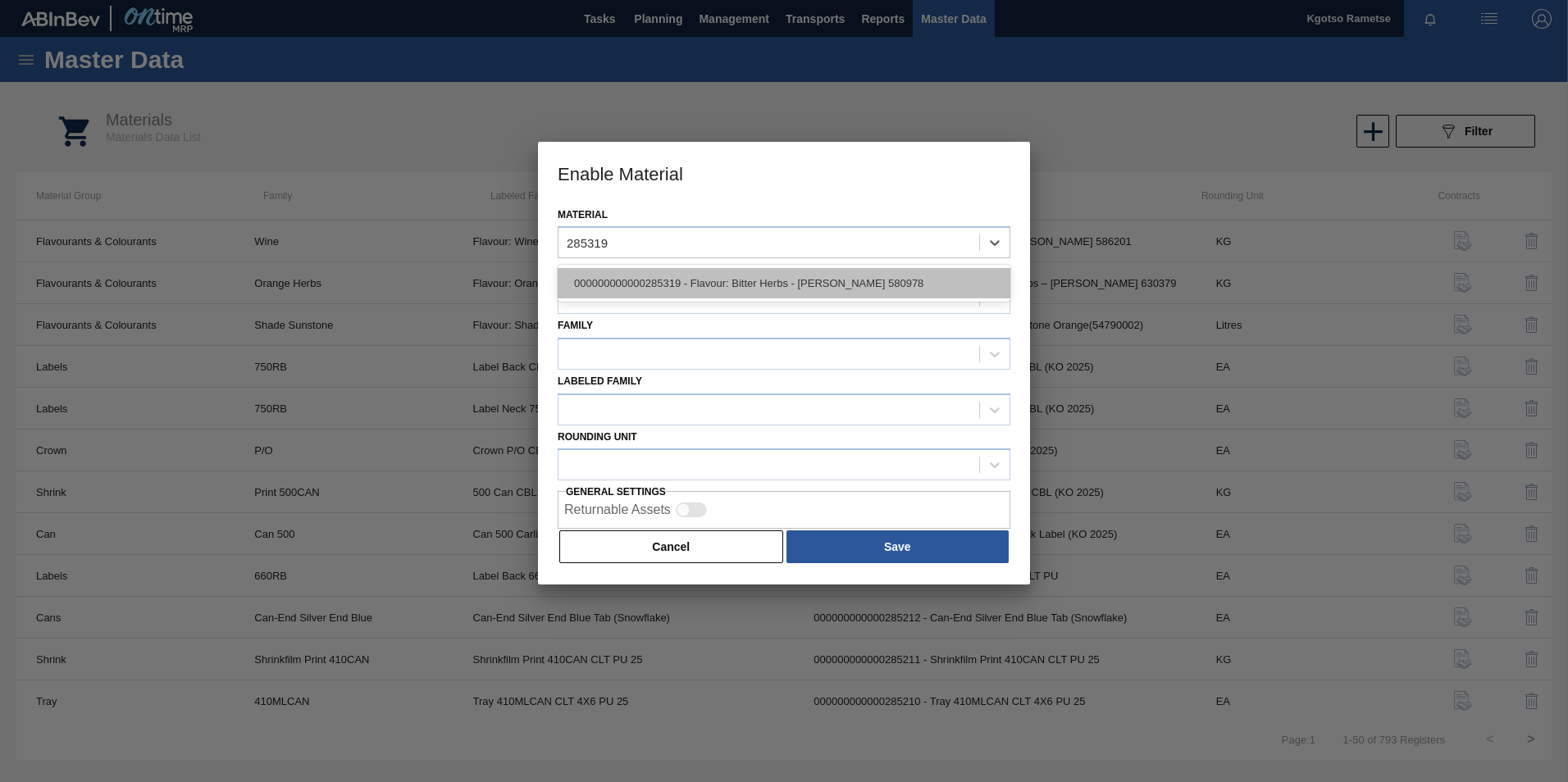
click at [777, 285] on div "000000000000285319 - Flavour: Bitter Herbs - [PERSON_NAME] 580978" at bounding box center [784, 283] width 453 height 31
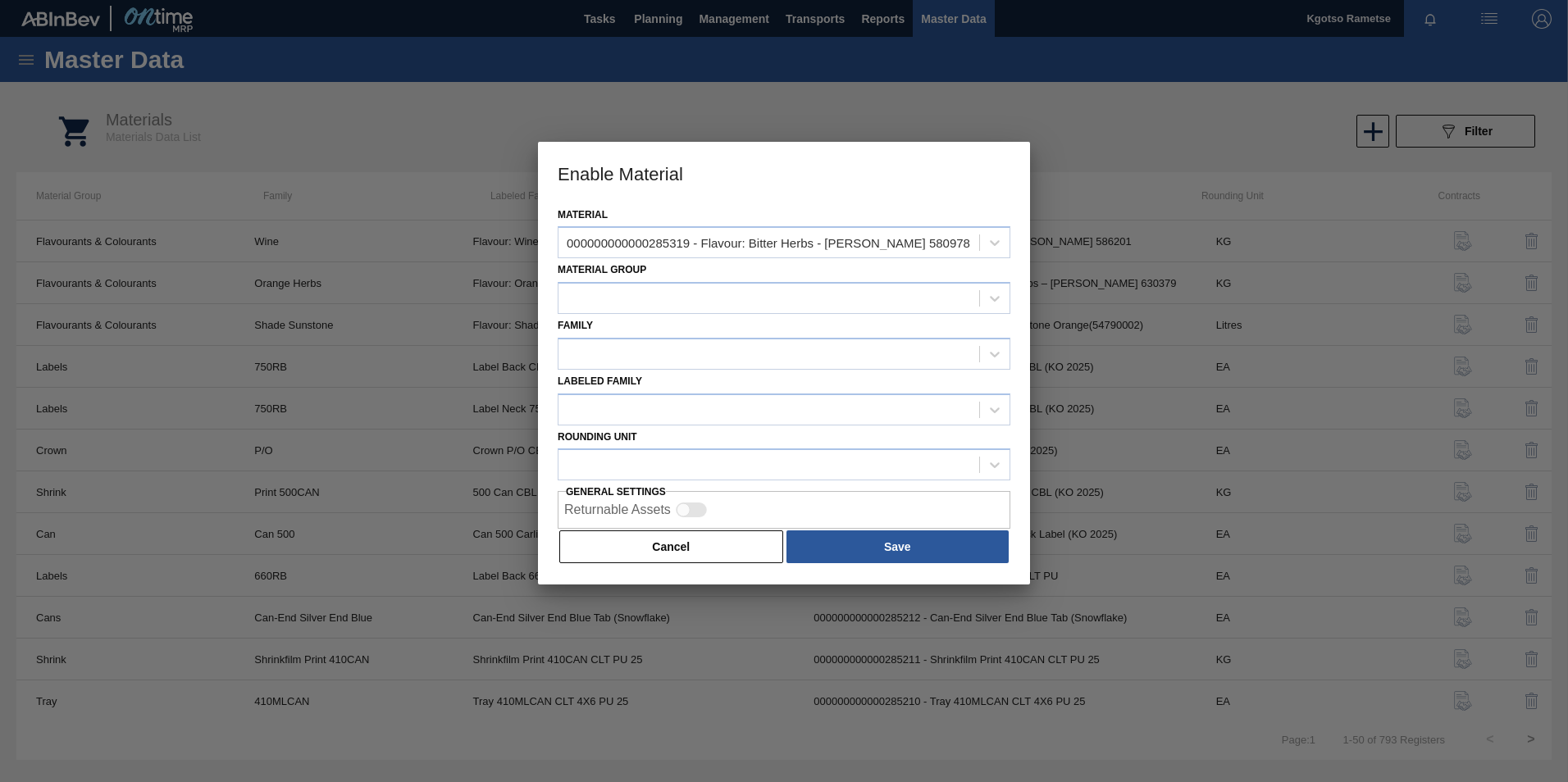
click at [729, 321] on div "Family" at bounding box center [784, 342] width 453 height 56
click at [721, 294] on div at bounding box center [768, 298] width 421 height 24
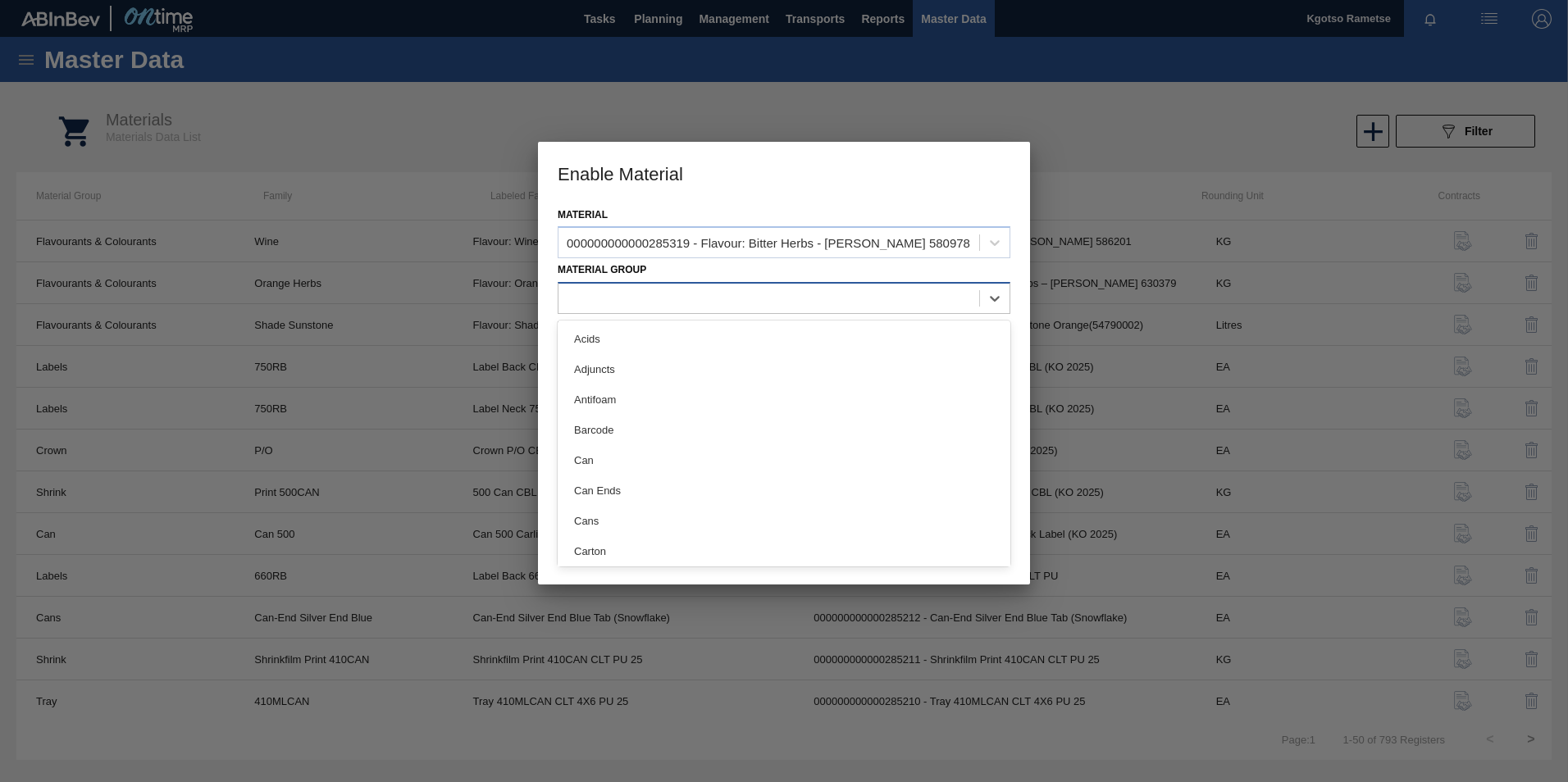
type Group "f"
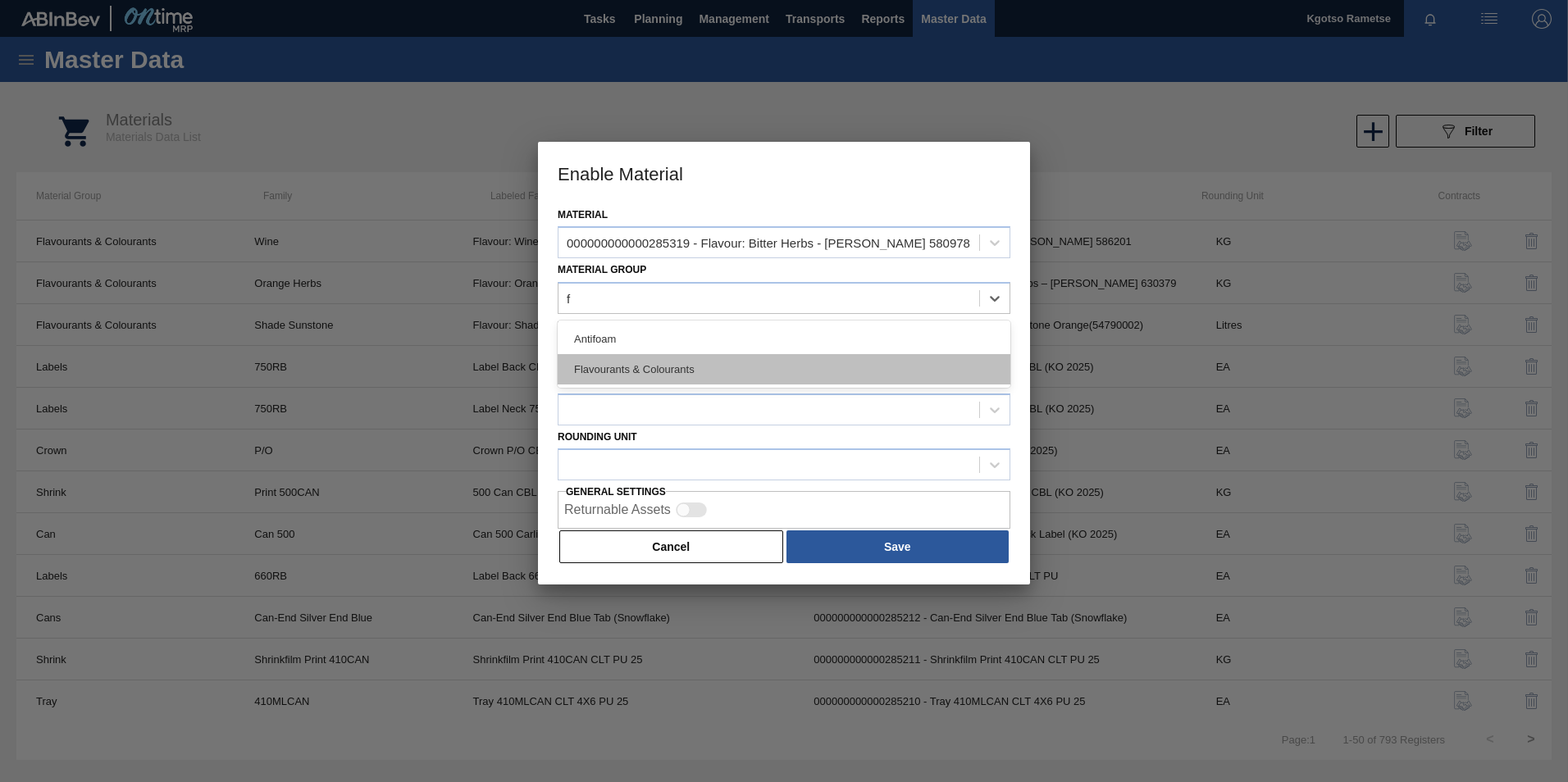
click at [622, 367] on div "Flavourants & Colourants" at bounding box center [784, 369] width 453 height 31
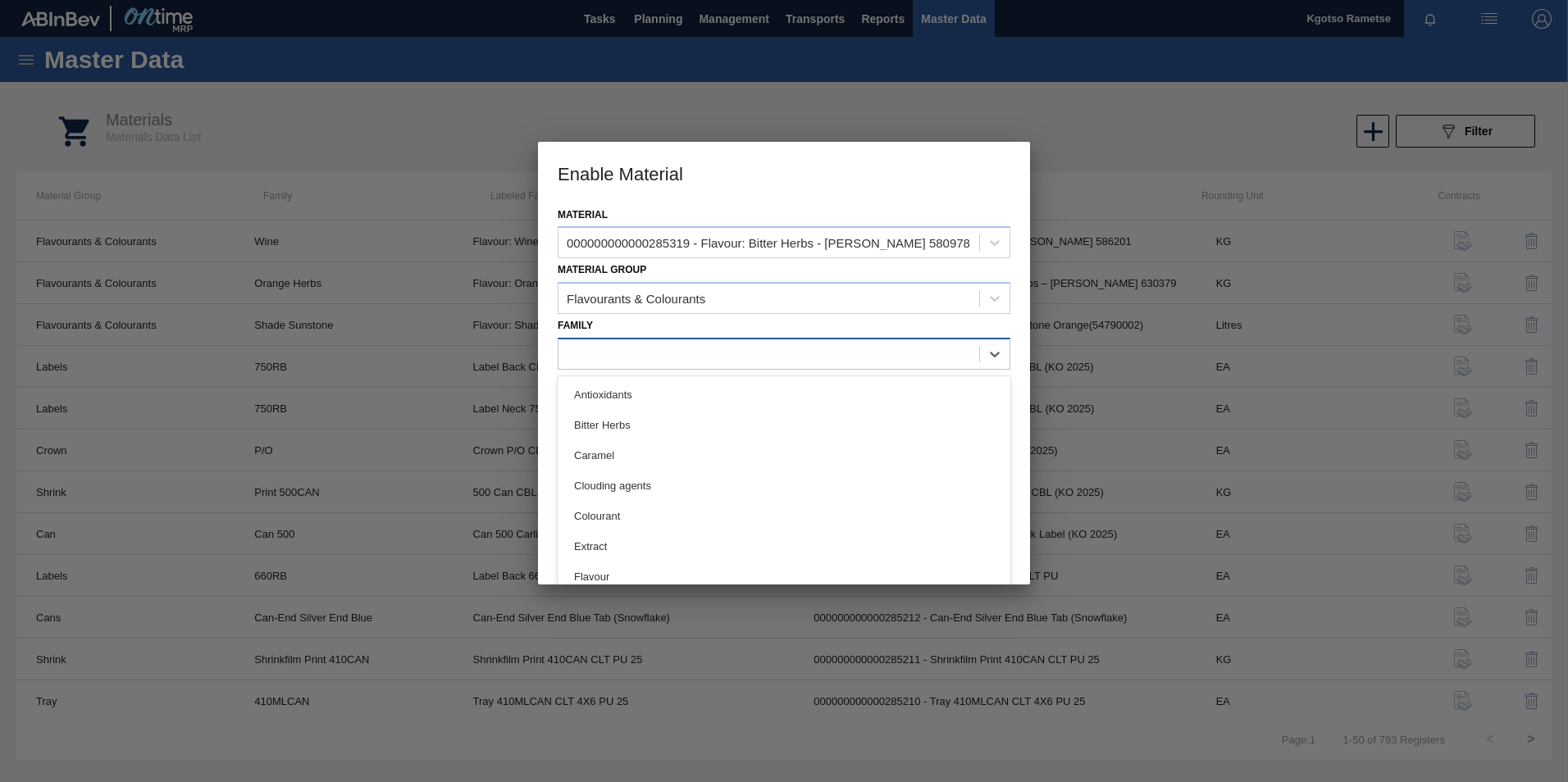
click at [610, 359] on div at bounding box center [768, 353] width 421 height 24
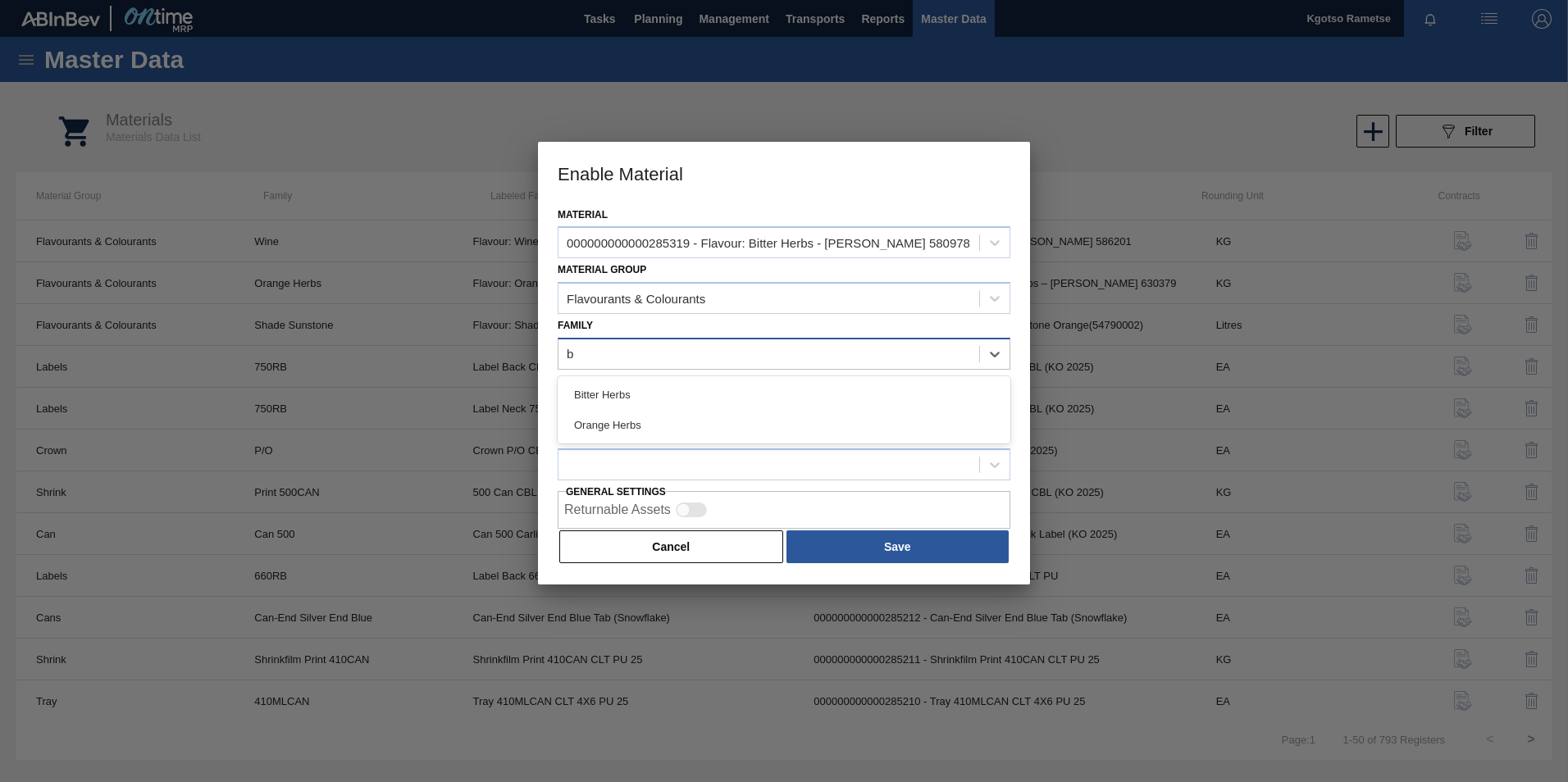
type input "bi"
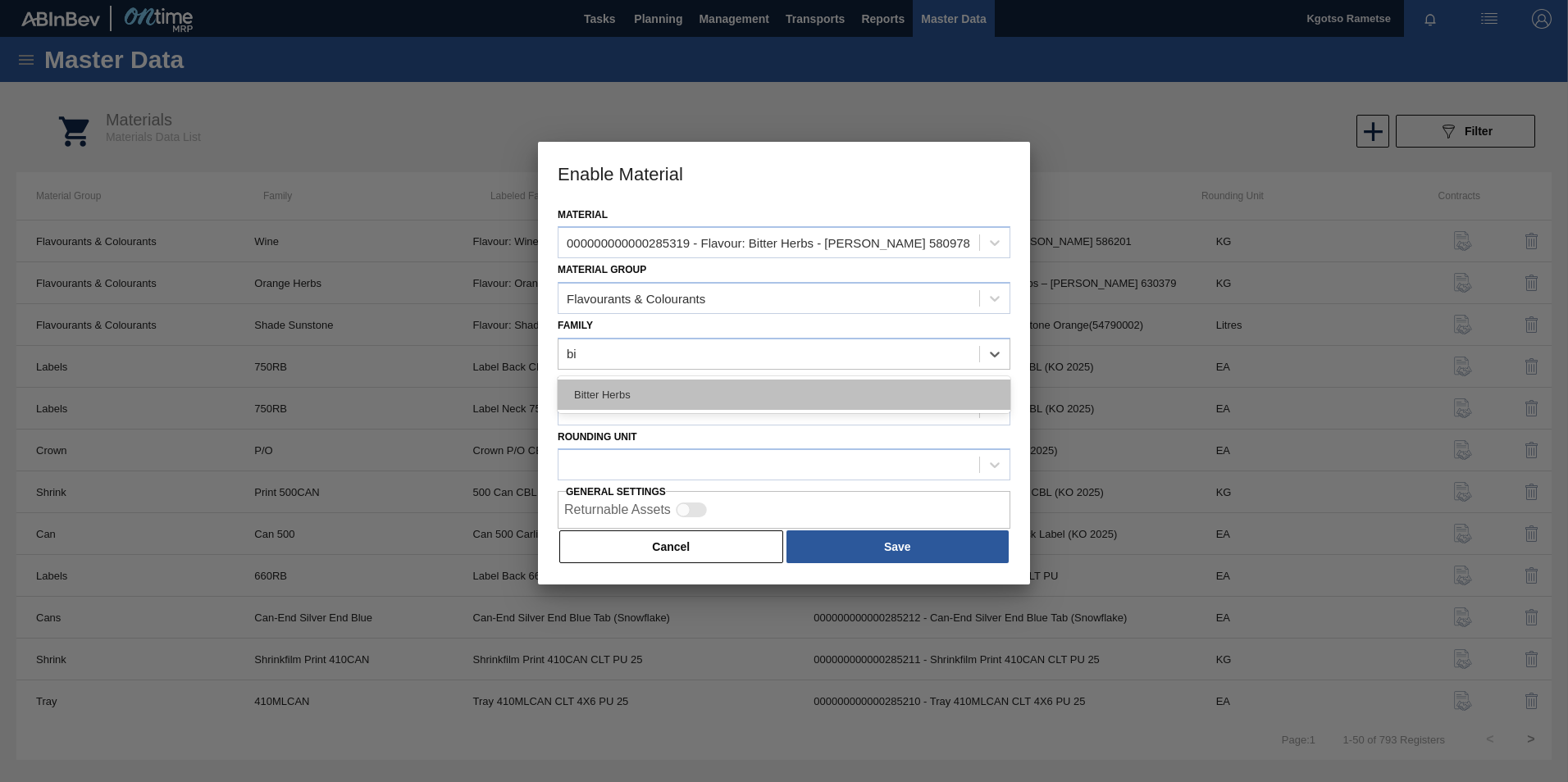
click at [616, 388] on div "Bitter Herbs" at bounding box center [784, 394] width 453 height 31
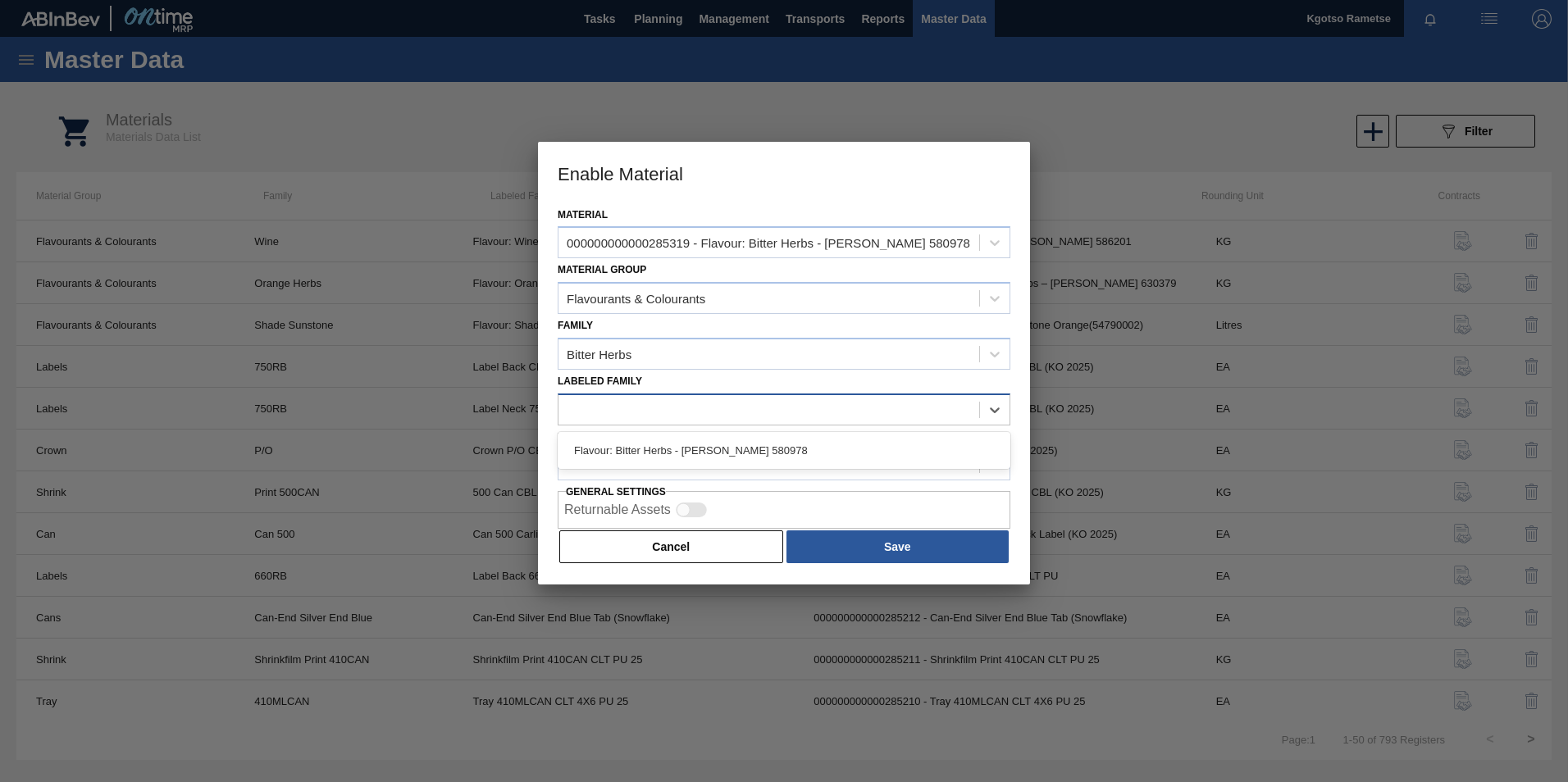
click at [616, 399] on div at bounding box center [768, 409] width 421 height 24
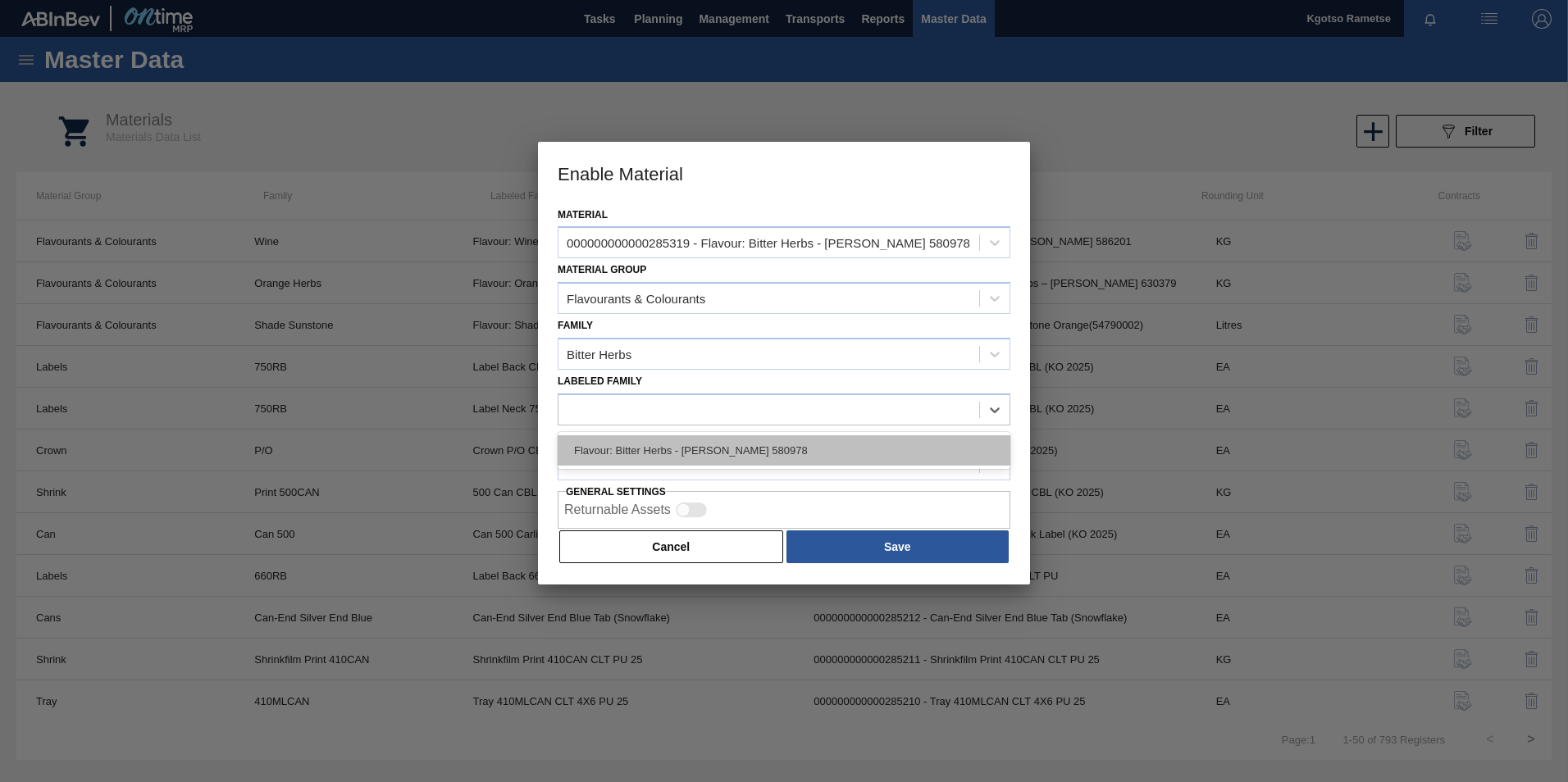
click at [650, 450] on div "Flavour: Bitter Herbs - [PERSON_NAME] 580978" at bounding box center [784, 450] width 453 height 31
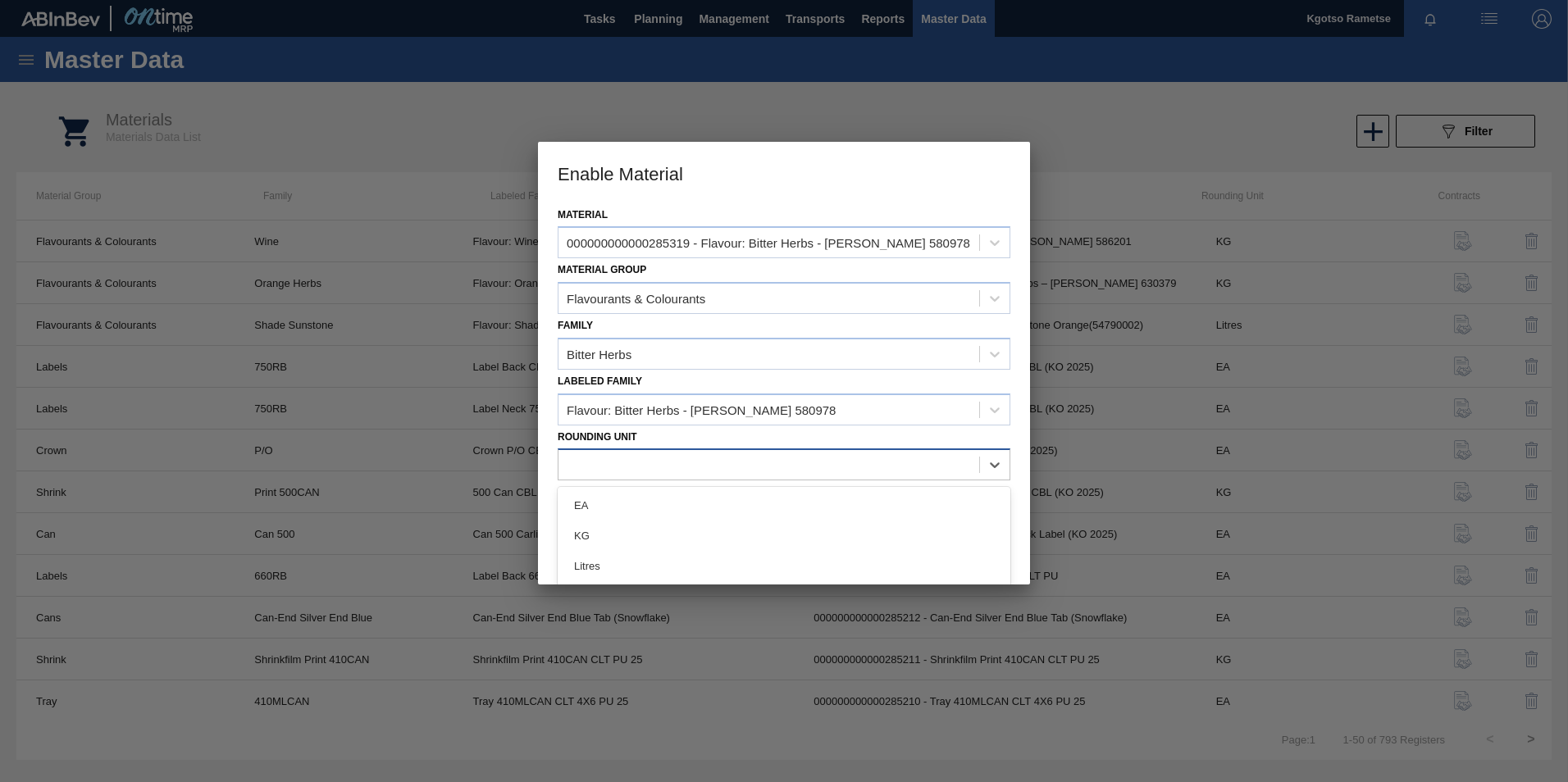
click at [650, 450] on div at bounding box center [784, 464] width 453 height 32
click at [642, 545] on div "KG" at bounding box center [784, 535] width 453 height 31
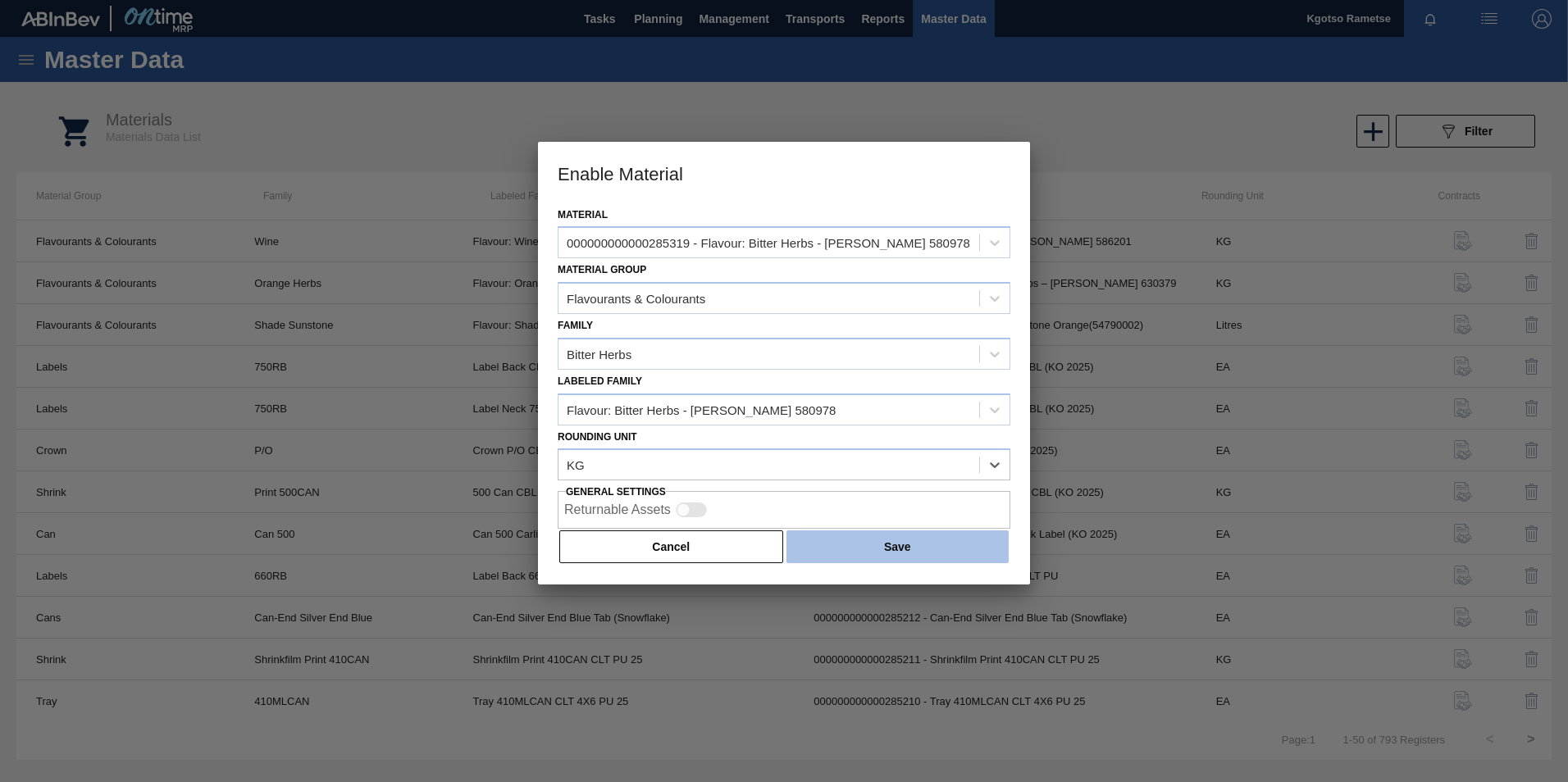
click at [874, 549] on button "Save" at bounding box center [897, 548] width 222 height 33
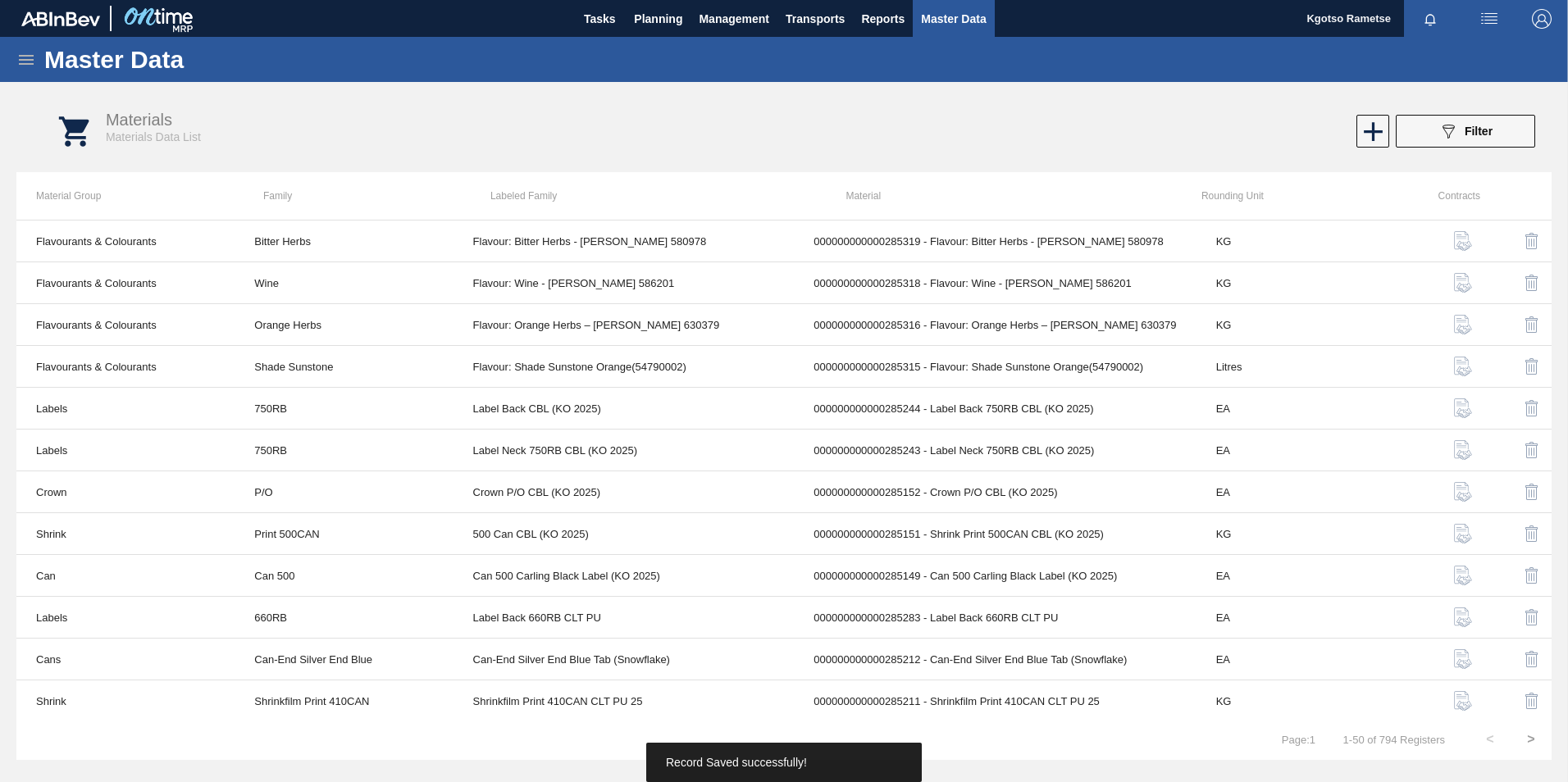
click at [33, 67] on icon at bounding box center [26, 59] width 20 height 20
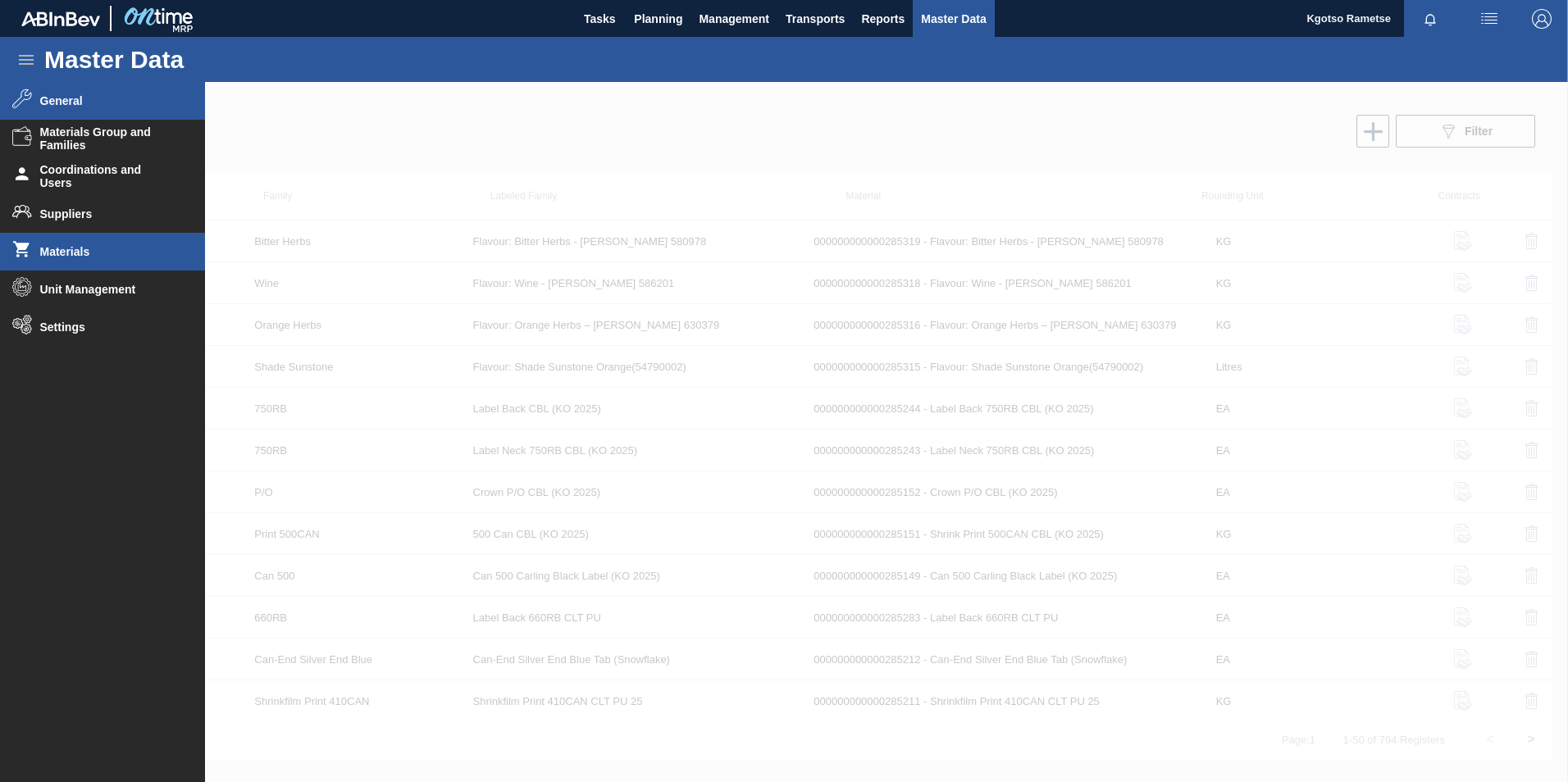
click at [68, 107] on span "General" at bounding box center [108, 101] width 136 height 13
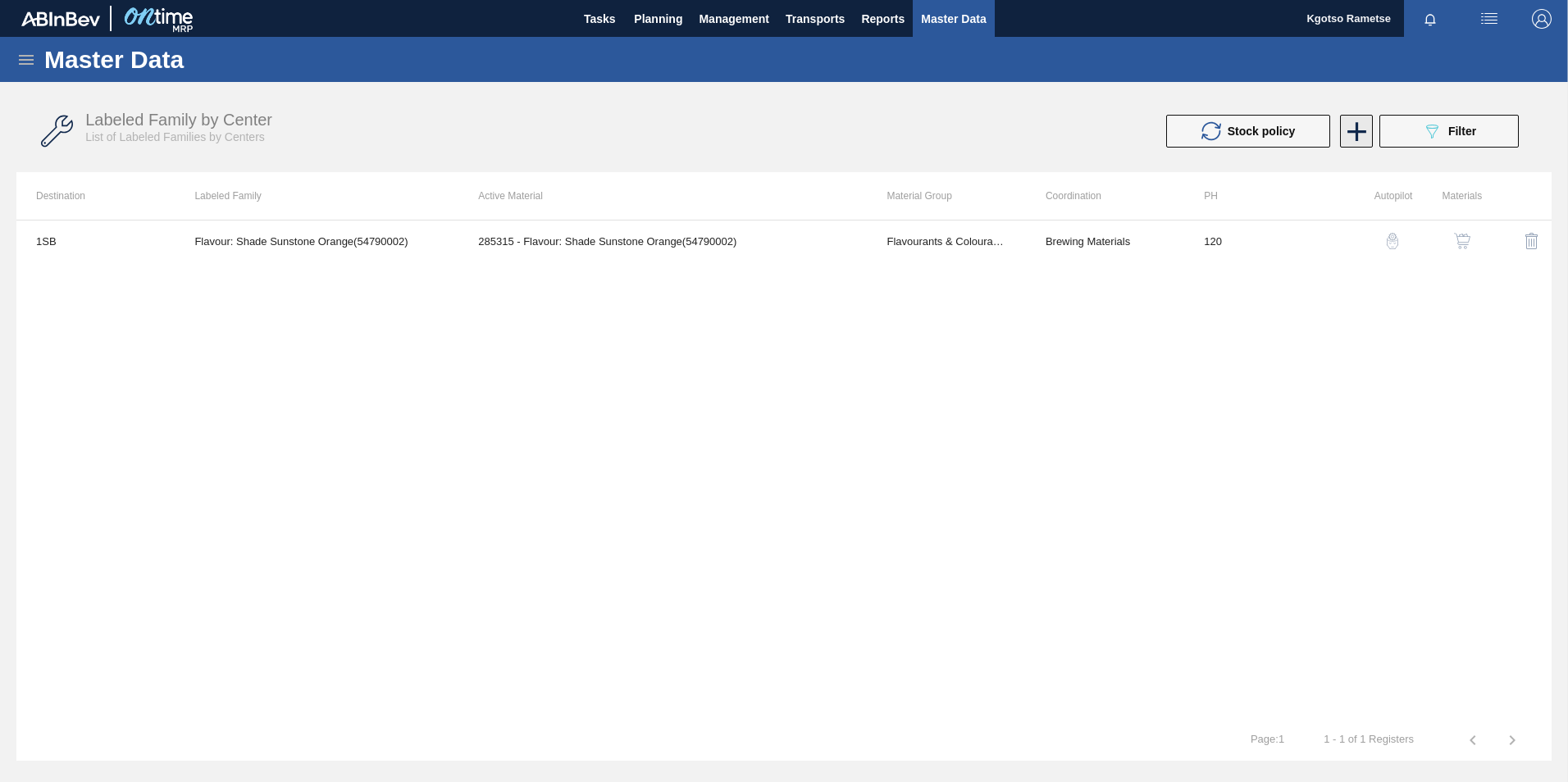
click at [1353, 129] on icon at bounding box center [1356, 131] width 32 height 32
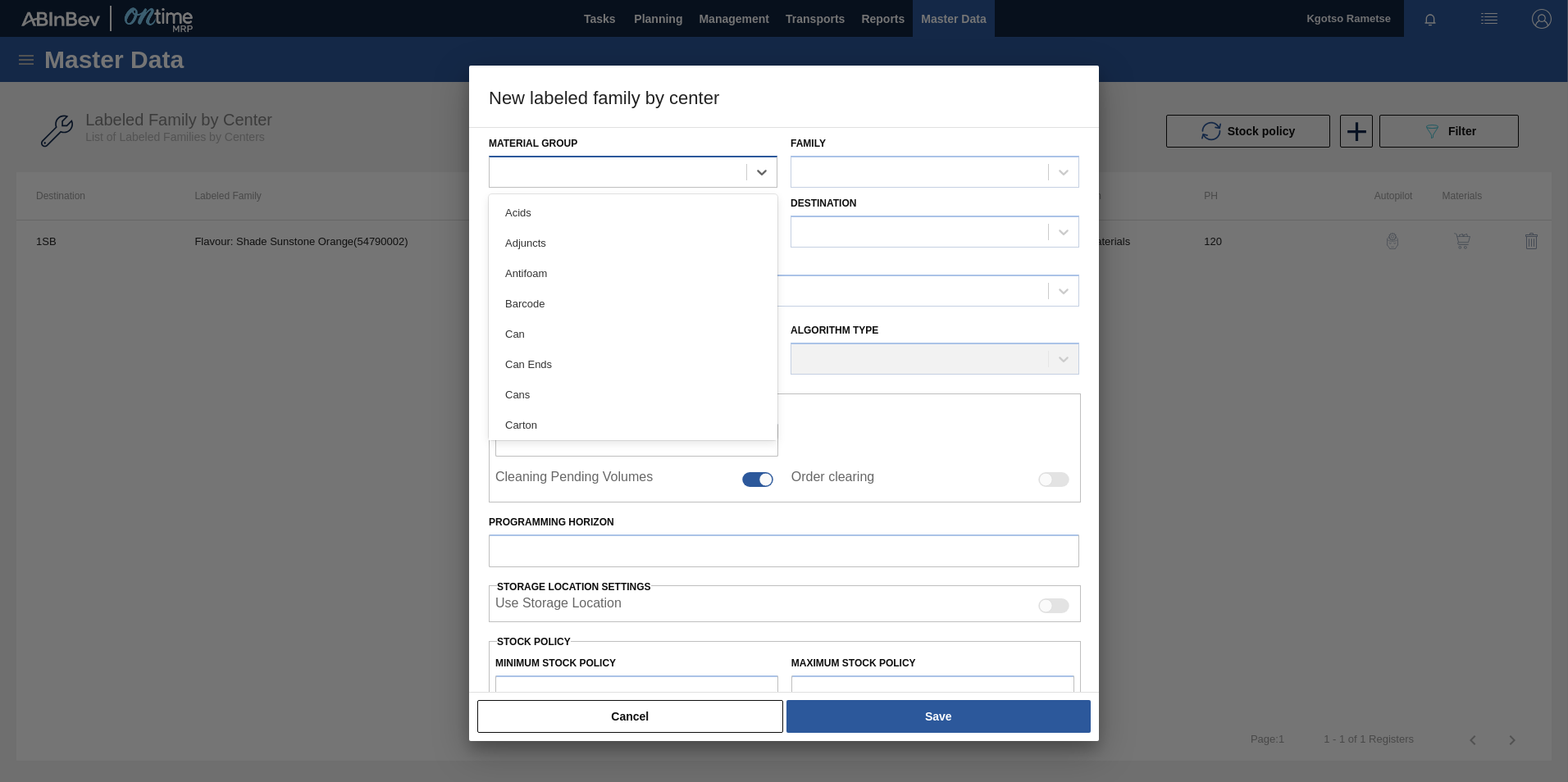
click at [695, 169] on div at bounding box center [617, 171] width 256 height 24
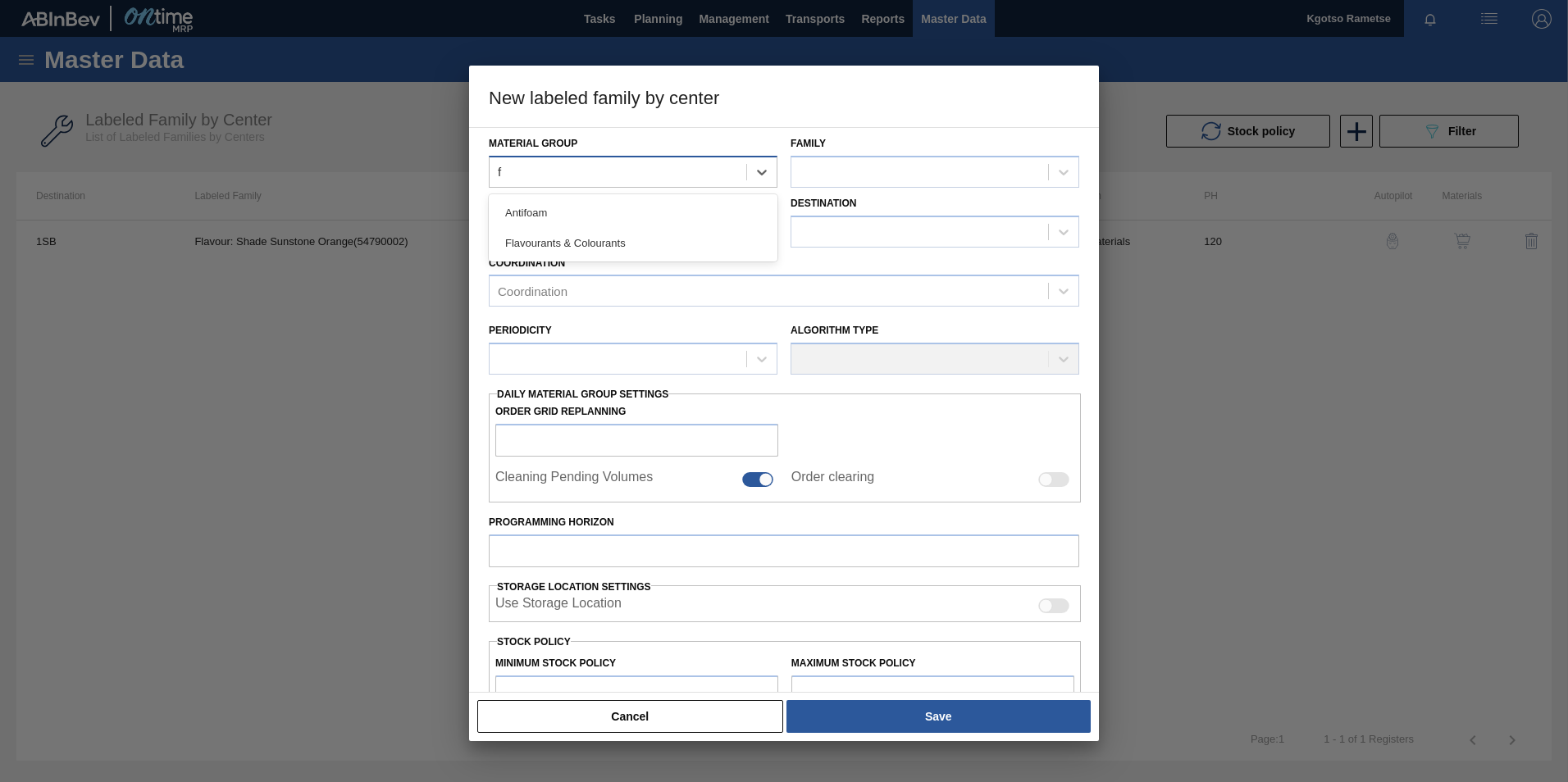
type Group "fl"
click at [701, 207] on div "Flavourants & Colourants" at bounding box center [633, 213] width 289 height 31
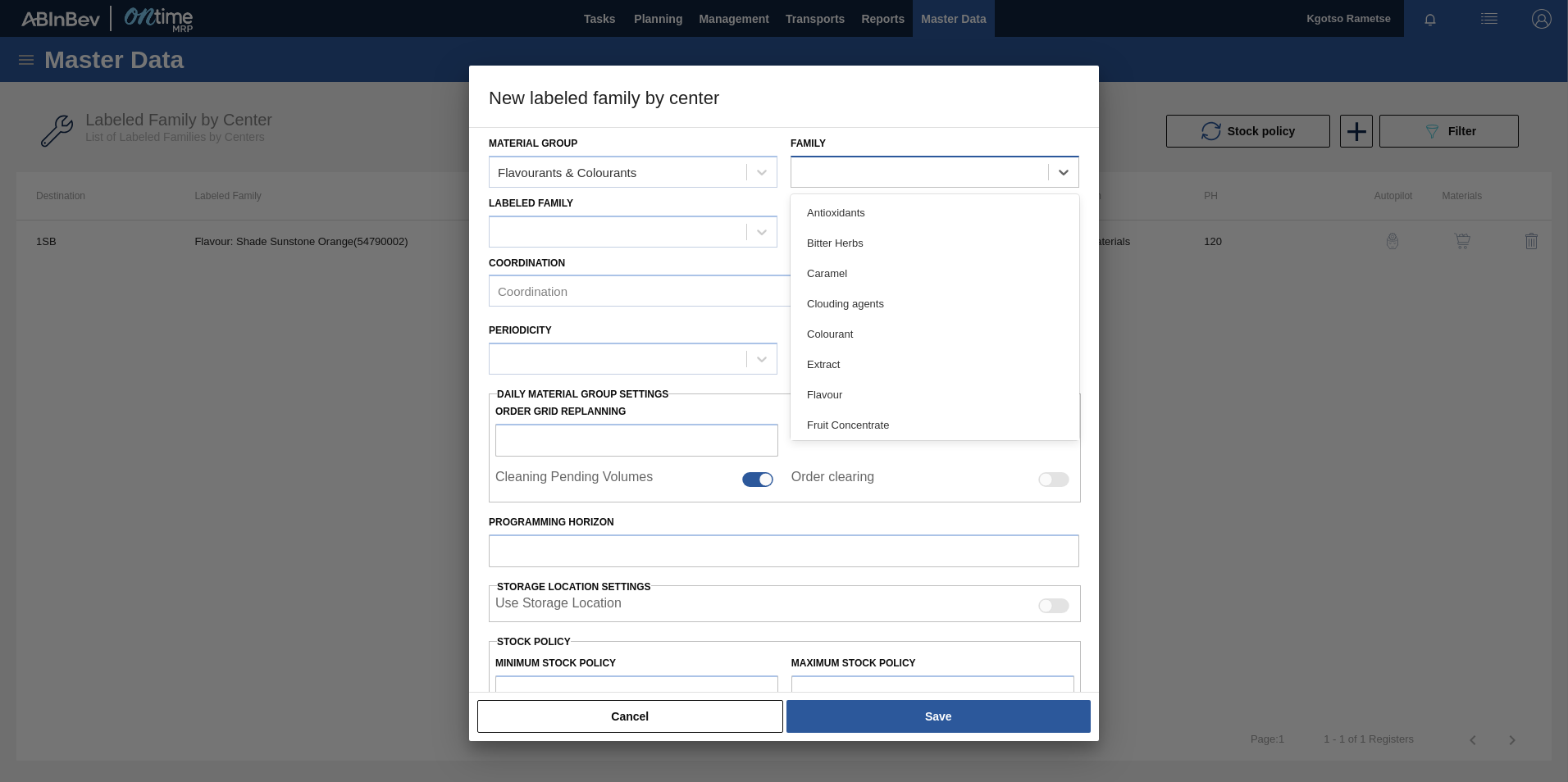
click at [858, 158] on div at bounding box center [935, 171] width 289 height 32
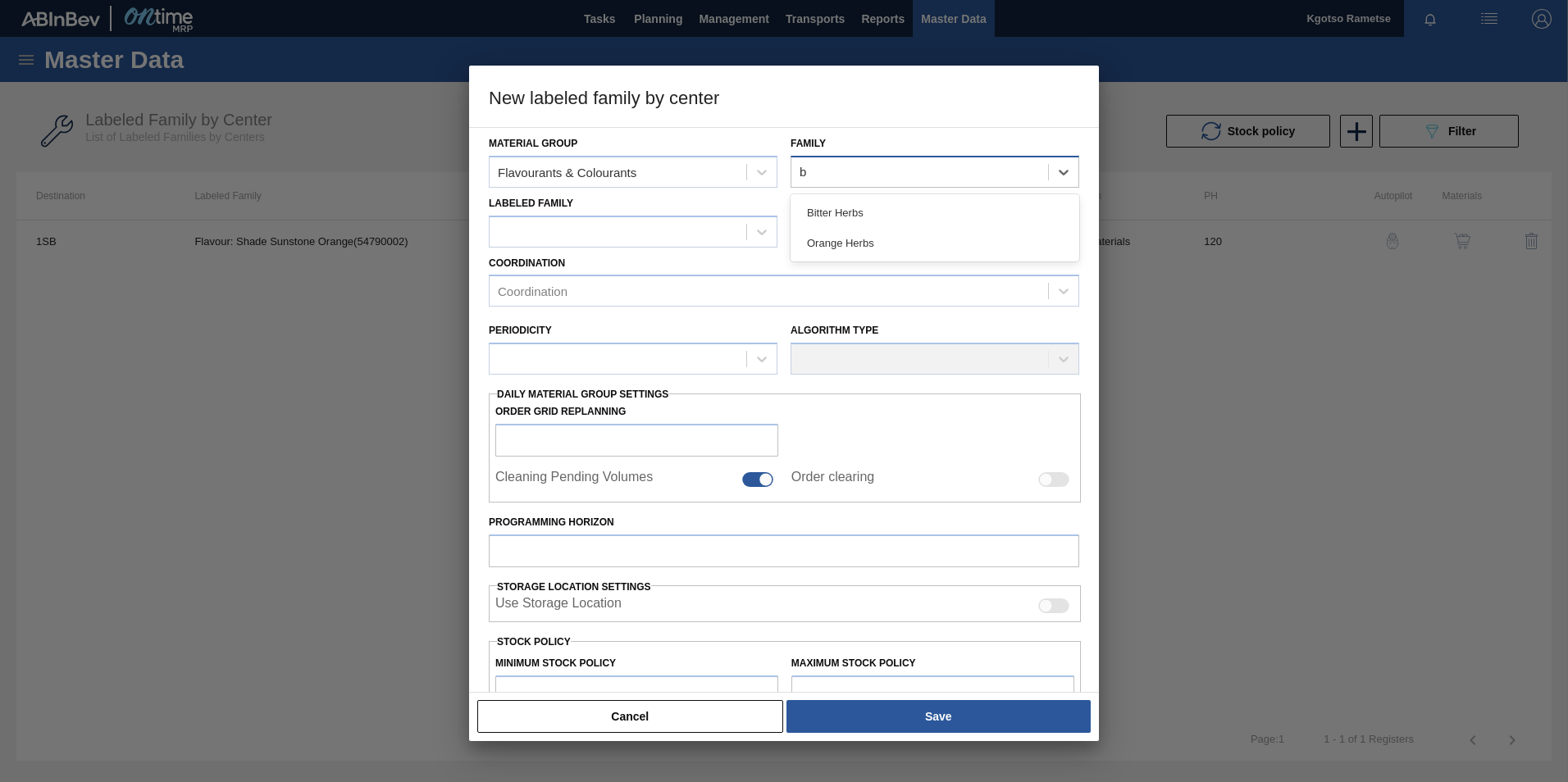
type input "bi"
click at [825, 199] on div "Bitter Herbs" at bounding box center [935, 213] width 289 height 31
click at [635, 242] on div at bounding box center [617, 231] width 256 height 24
drag, startPoint x: 613, startPoint y: 269, endPoint x: 652, endPoint y: 259, distance: 40.3
click at [614, 270] on div "Flavour: Bitter Herbs - [PERSON_NAME] 580978" at bounding box center [633, 272] width 289 height 31
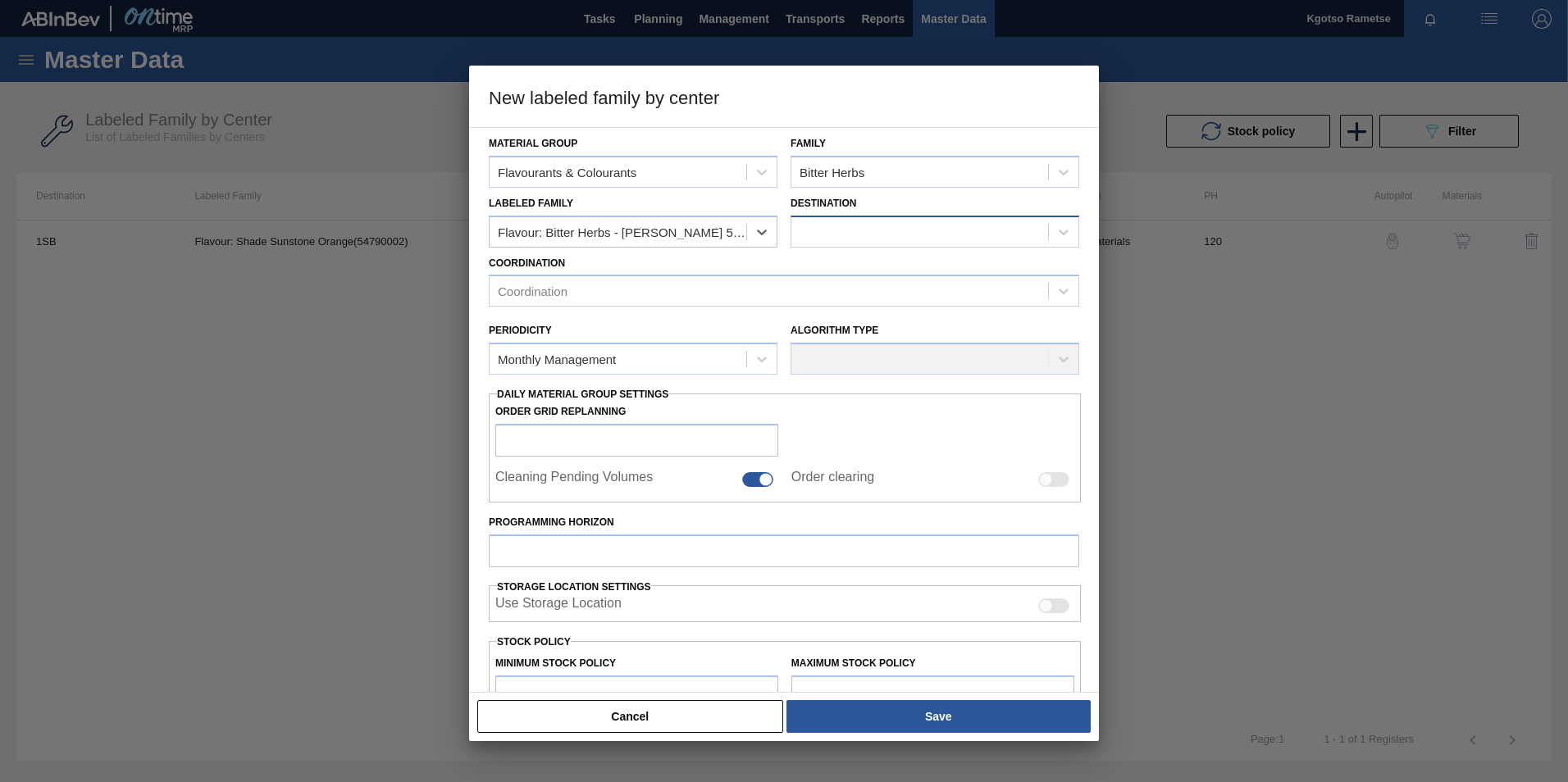
click at [808, 231] on div at bounding box center [919, 231] width 256 height 24
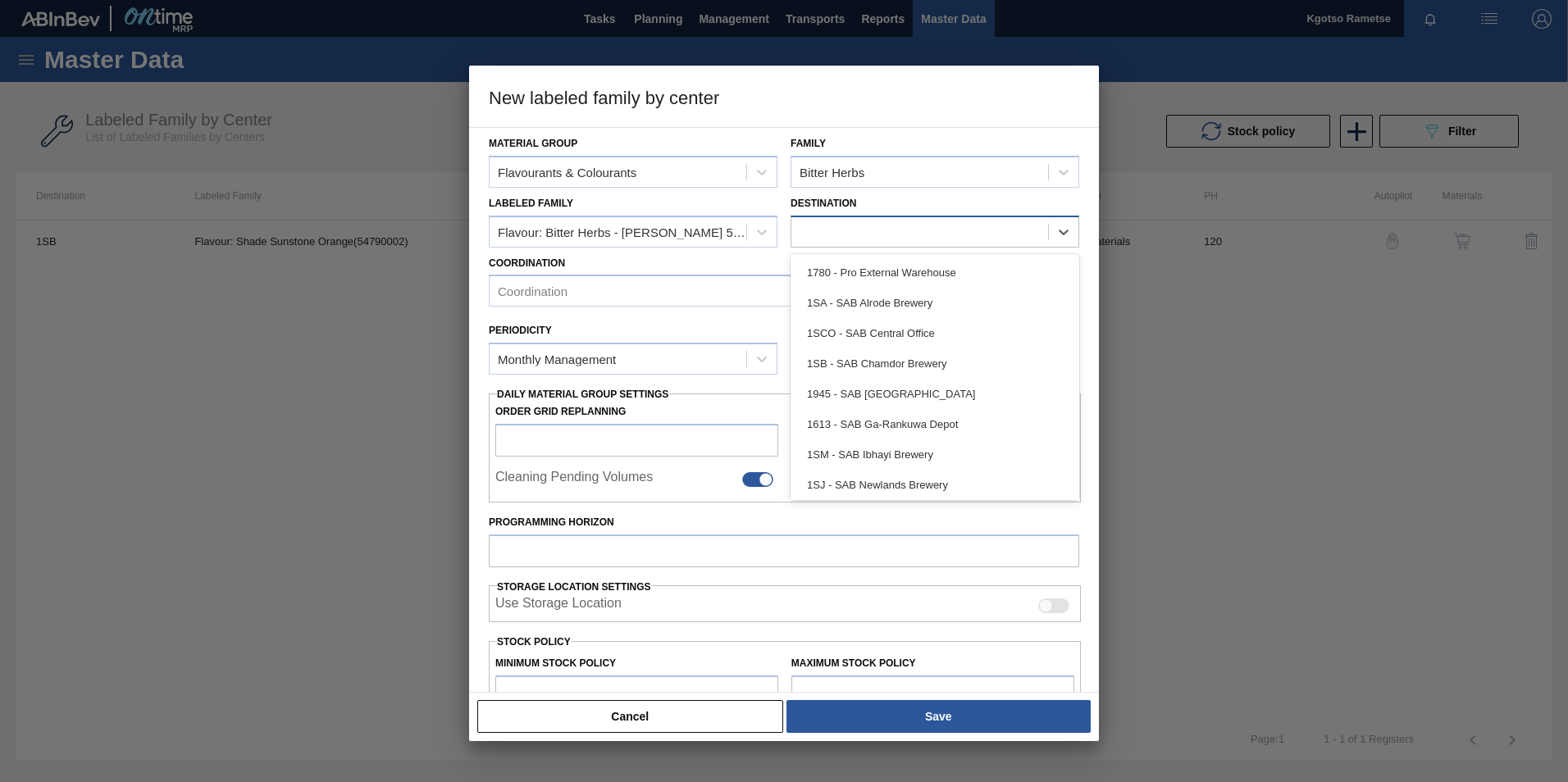
checkbox input "false"
type input "1sb"
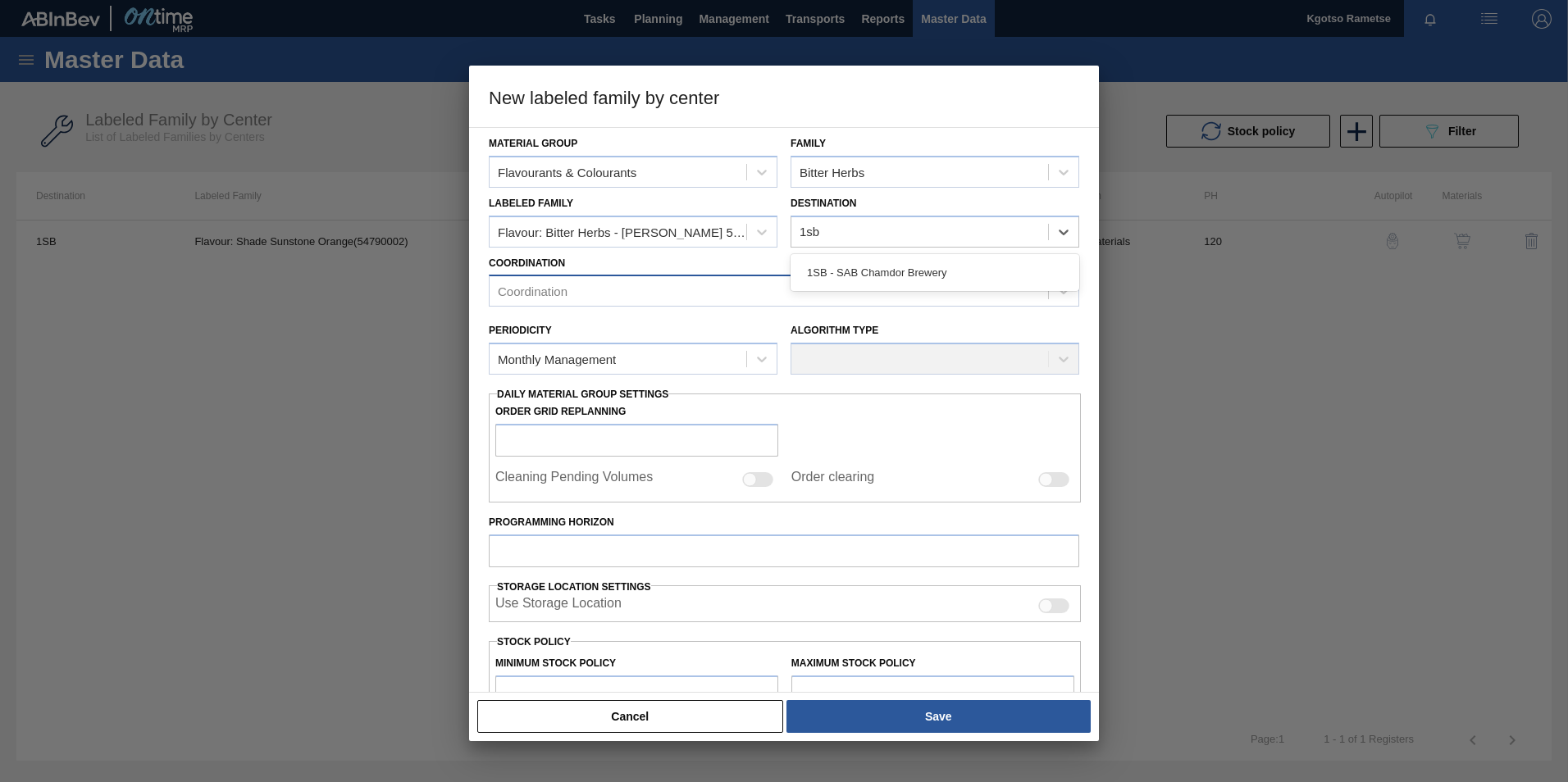
drag, startPoint x: 797, startPoint y: 281, endPoint x: 728, endPoint y: 284, distance: 69.1
click at [796, 281] on div "1SB - SAB Chamdor Brewery" at bounding box center [935, 272] width 289 height 31
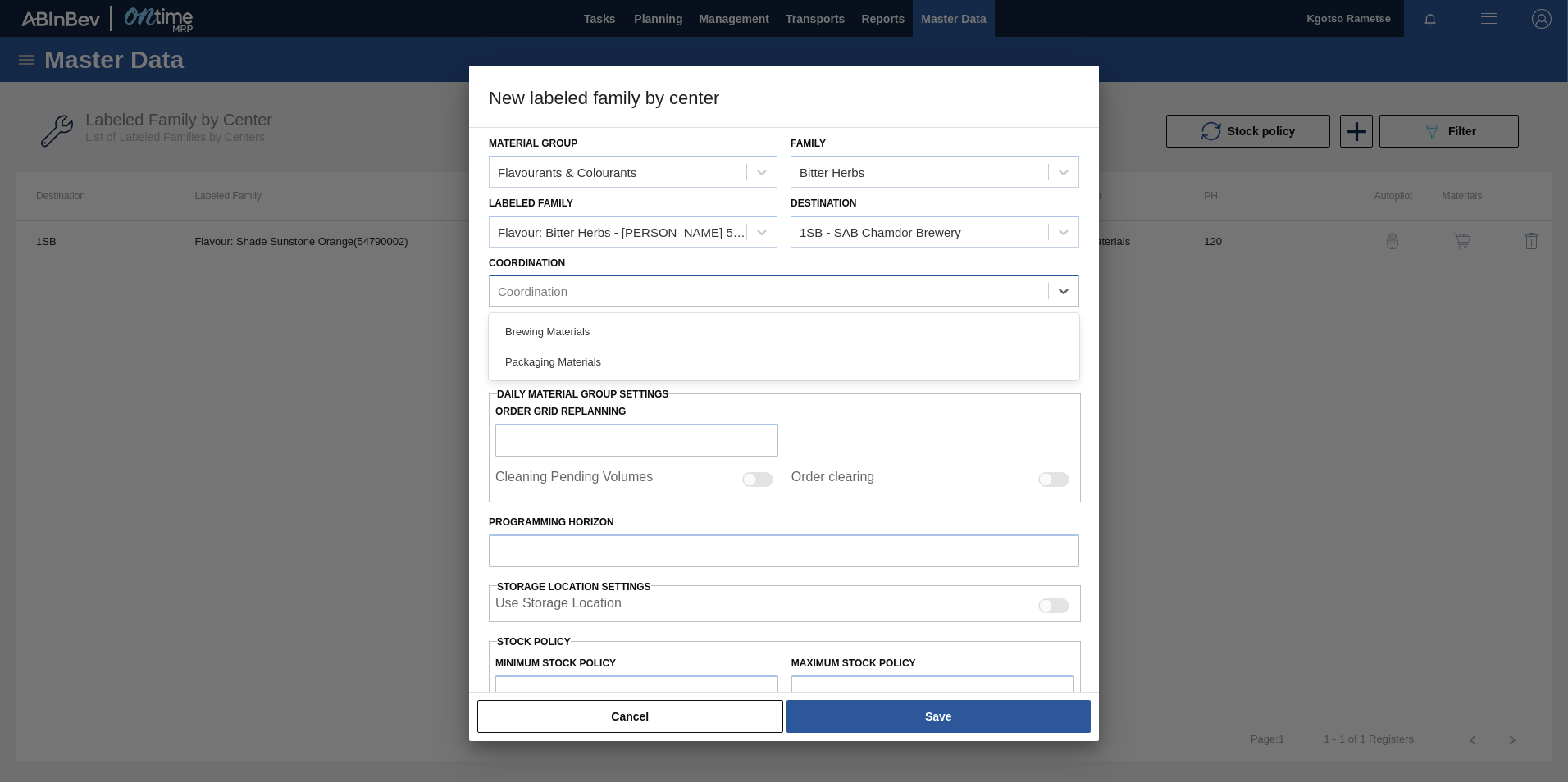
click at [635, 287] on div "Coordination" at bounding box center [769, 291] width 558 height 24
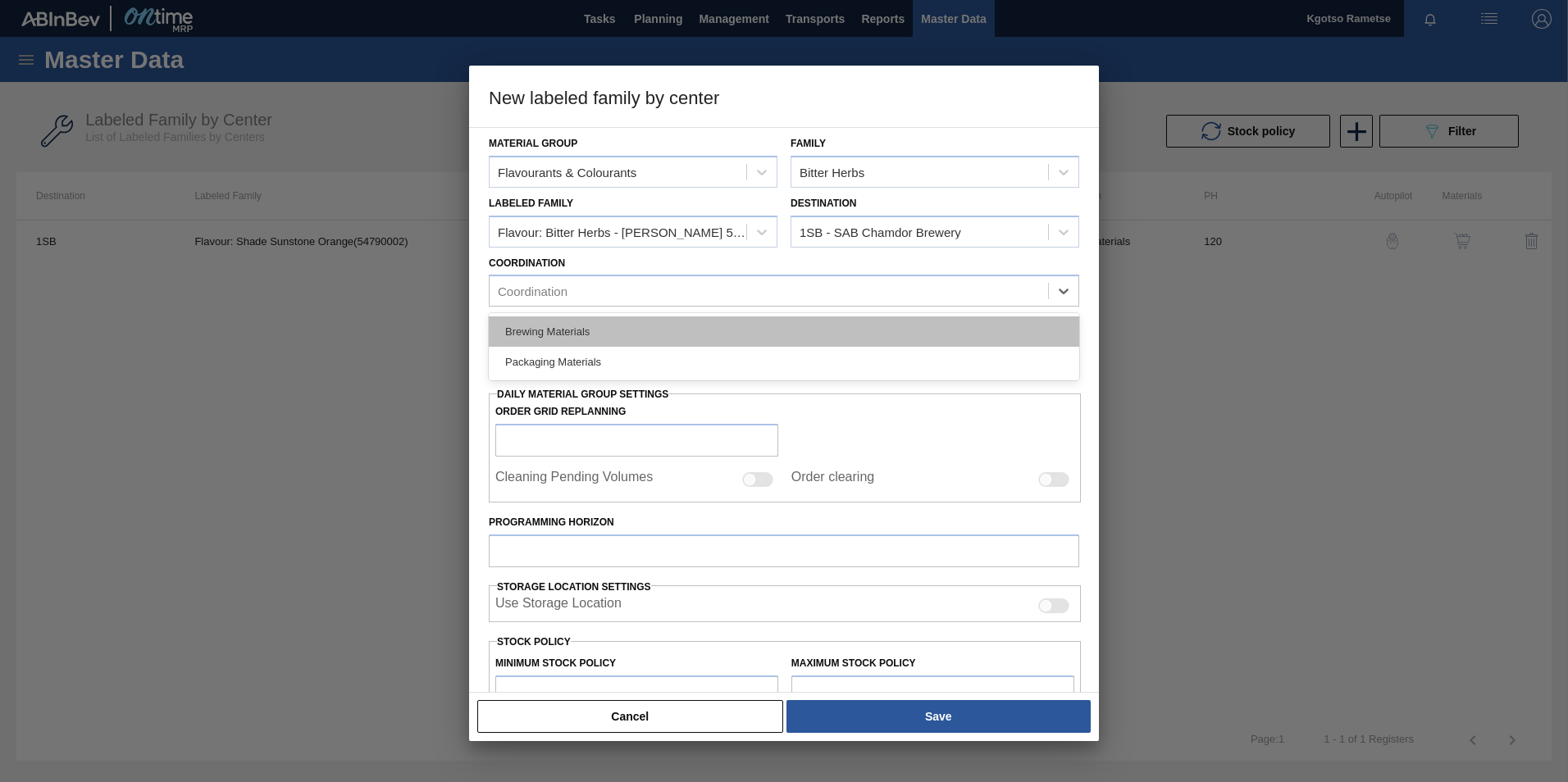
click at [593, 329] on div "Brewing Materials" at bounding box center [784, 332] width 590 height 31
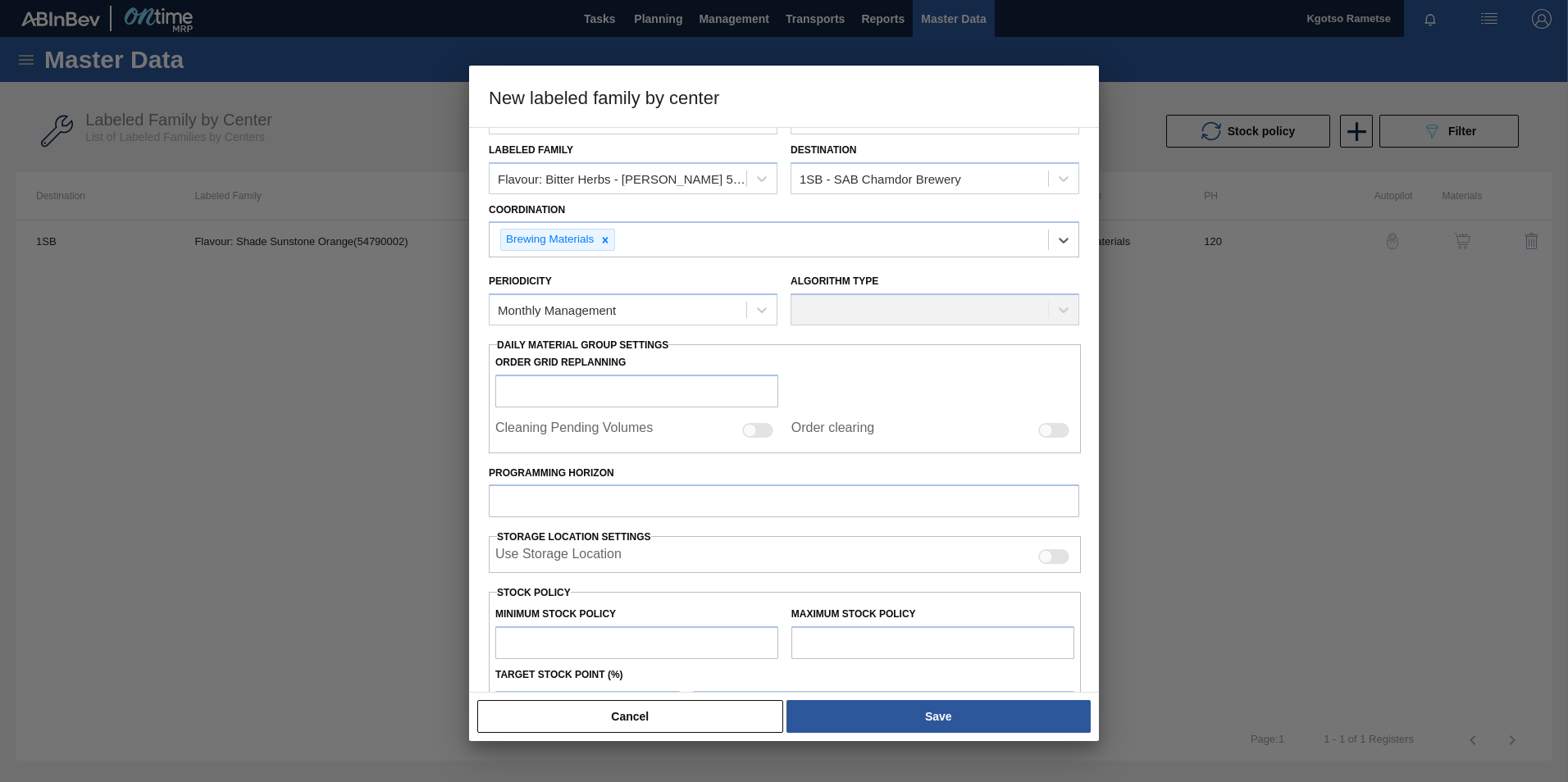
scroll to position [82, 0]
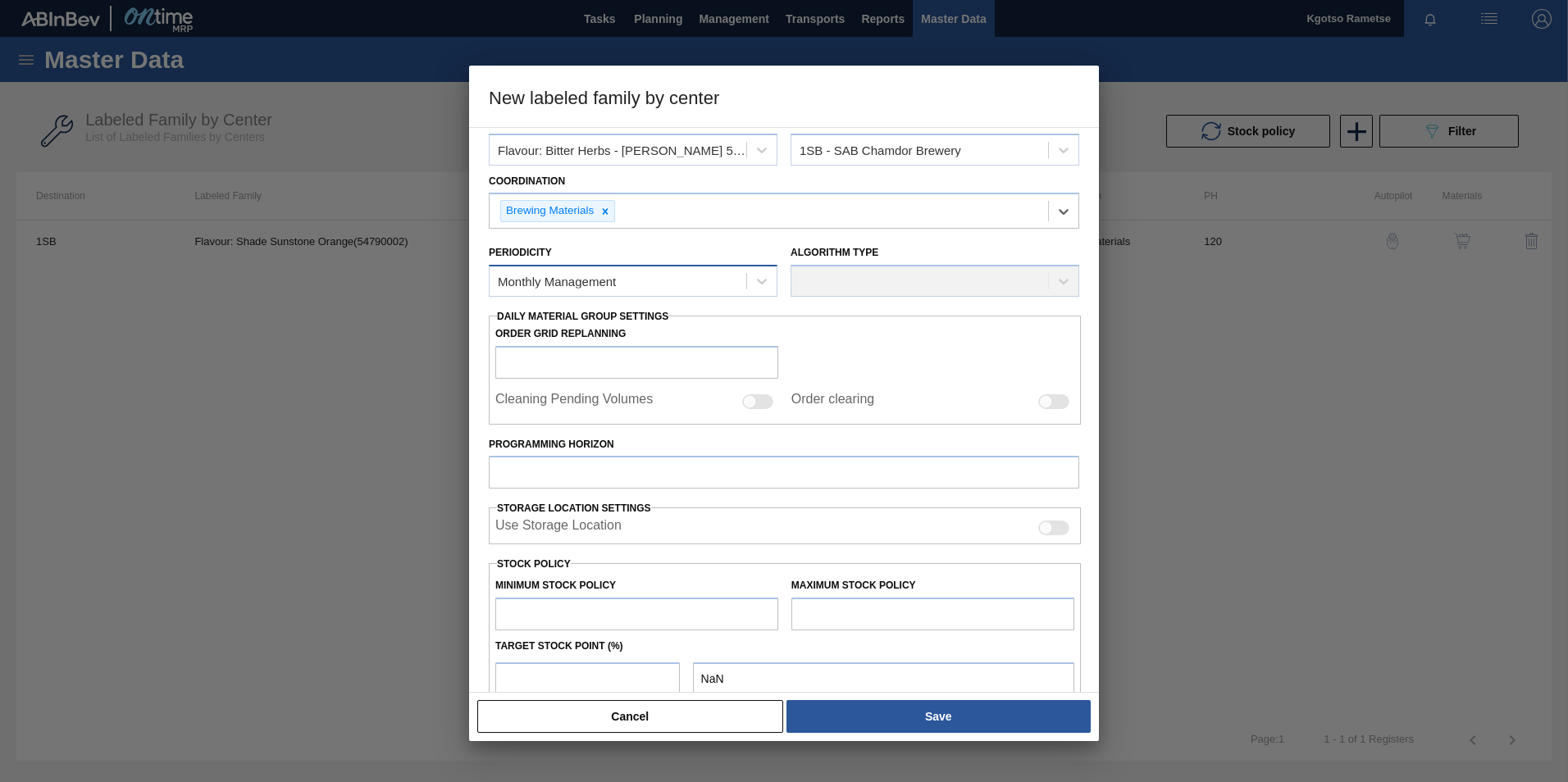
click at [572, 277] on div "Monthly Management" at bounding box center [556, 282] width 118 height 14
click at [570, 325] on div "Monthly Management" at bounding box center [633, 322] width 289 height 31
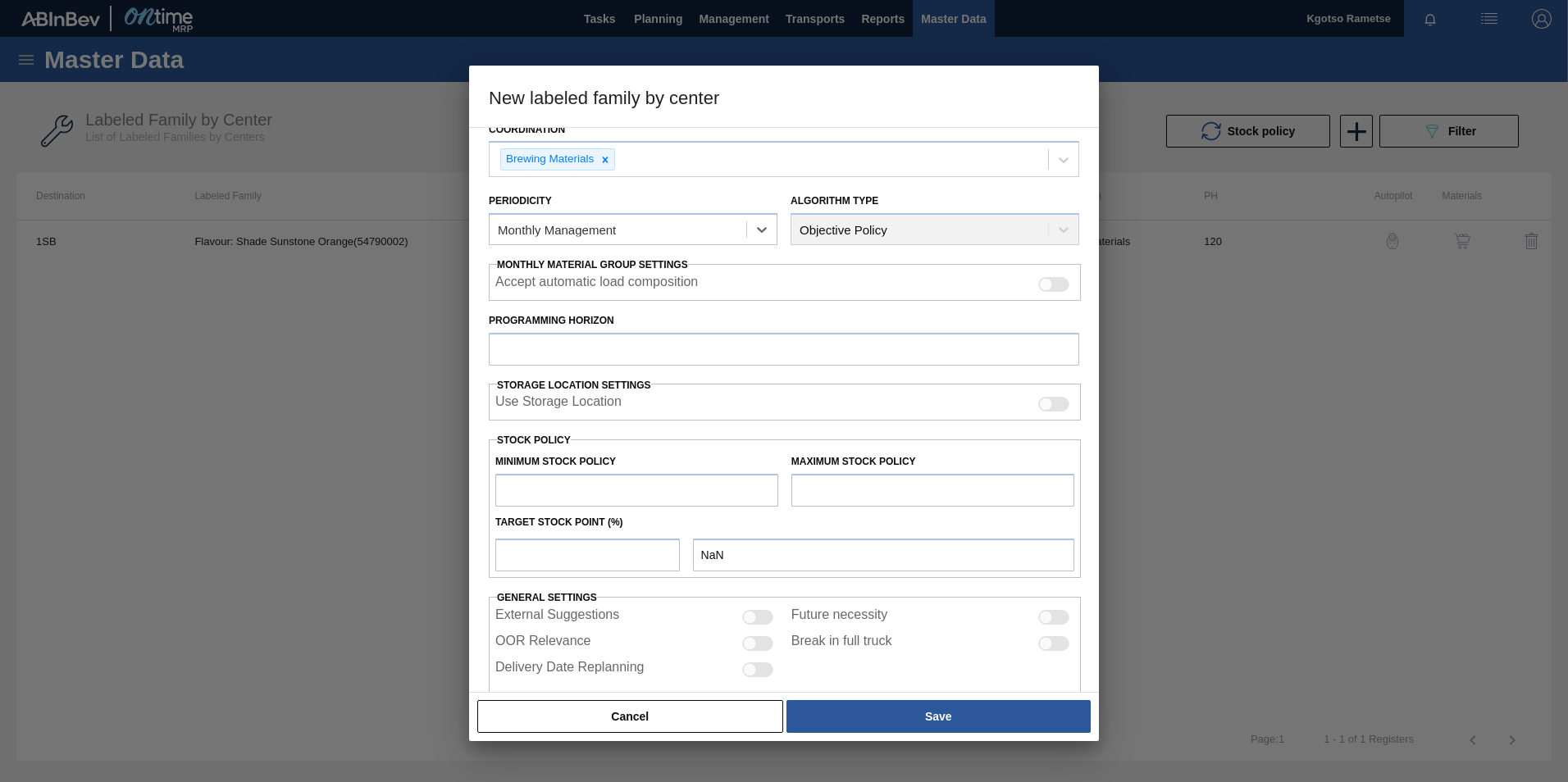
scroll to position [163, 0]
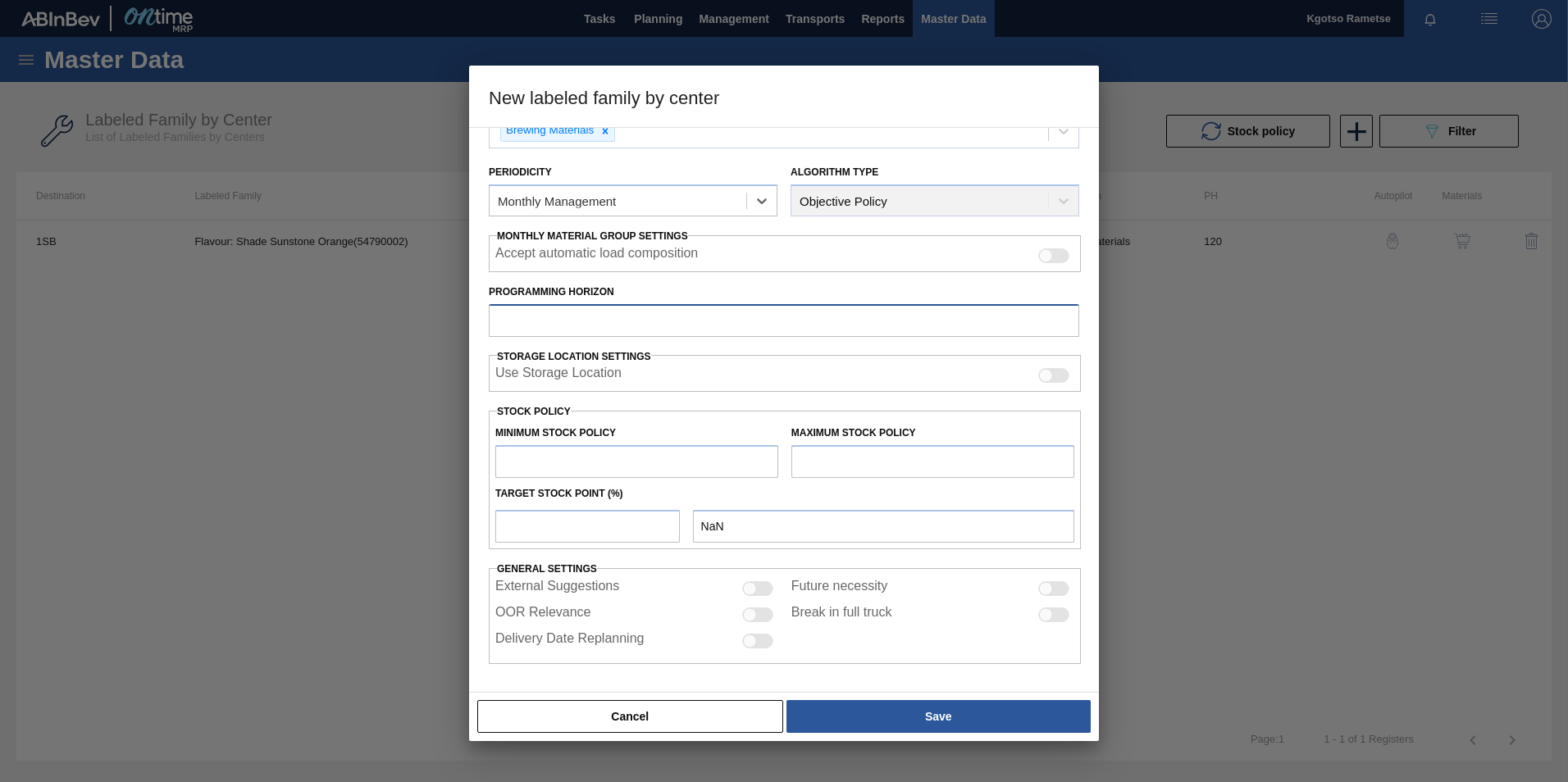
click at [558, 319] on input "Programming Horizon" at bounding box center [784, 321] width 590 height 33
type input "120"
click at [559, 462] on input "text" at bounding box center [636, 462] width 282 height 33
type input "7"
type input "7.000"
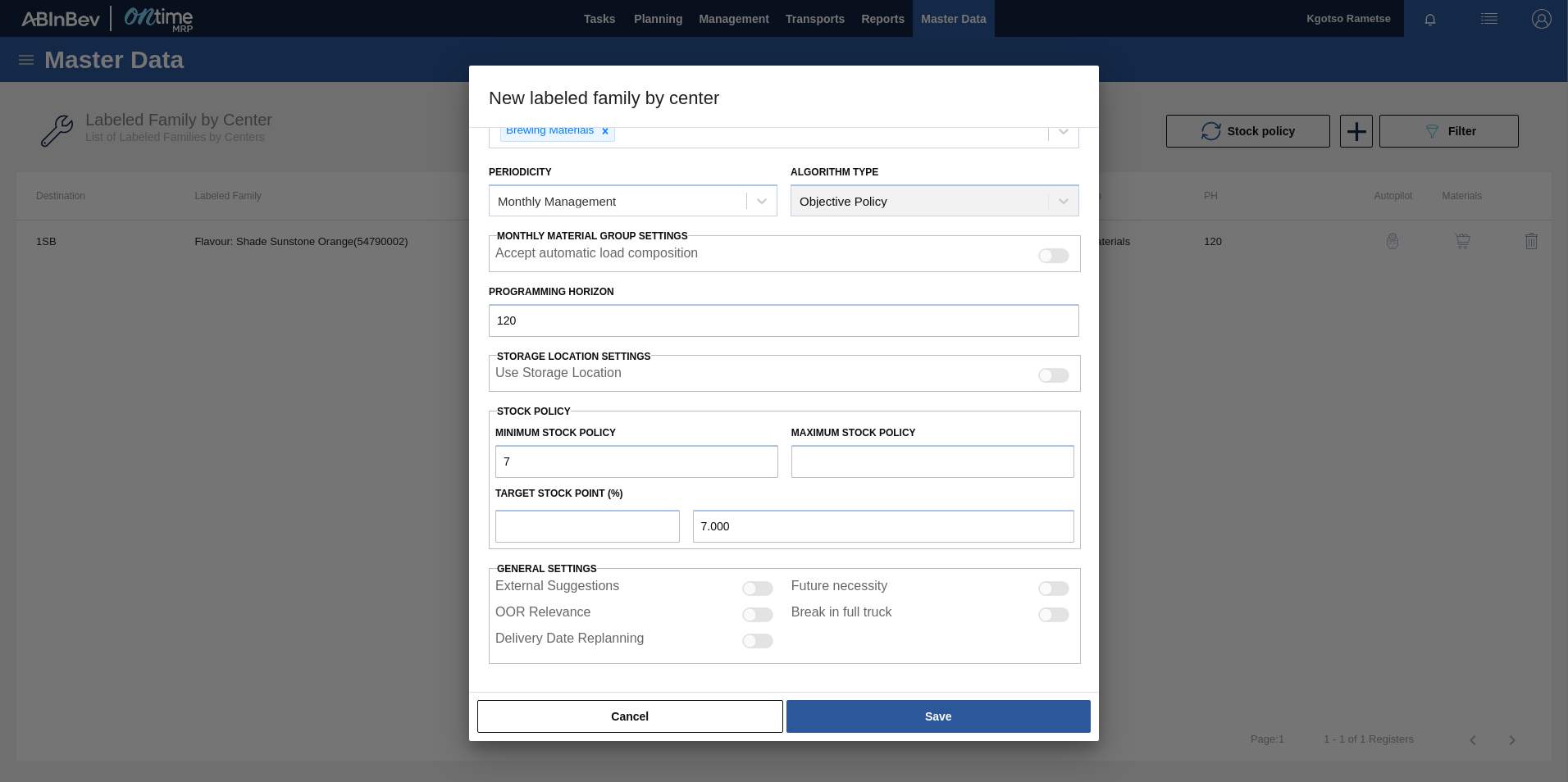
type input "74"
type input "74.000"
type input "745"
type input "745.000"
type input "745"
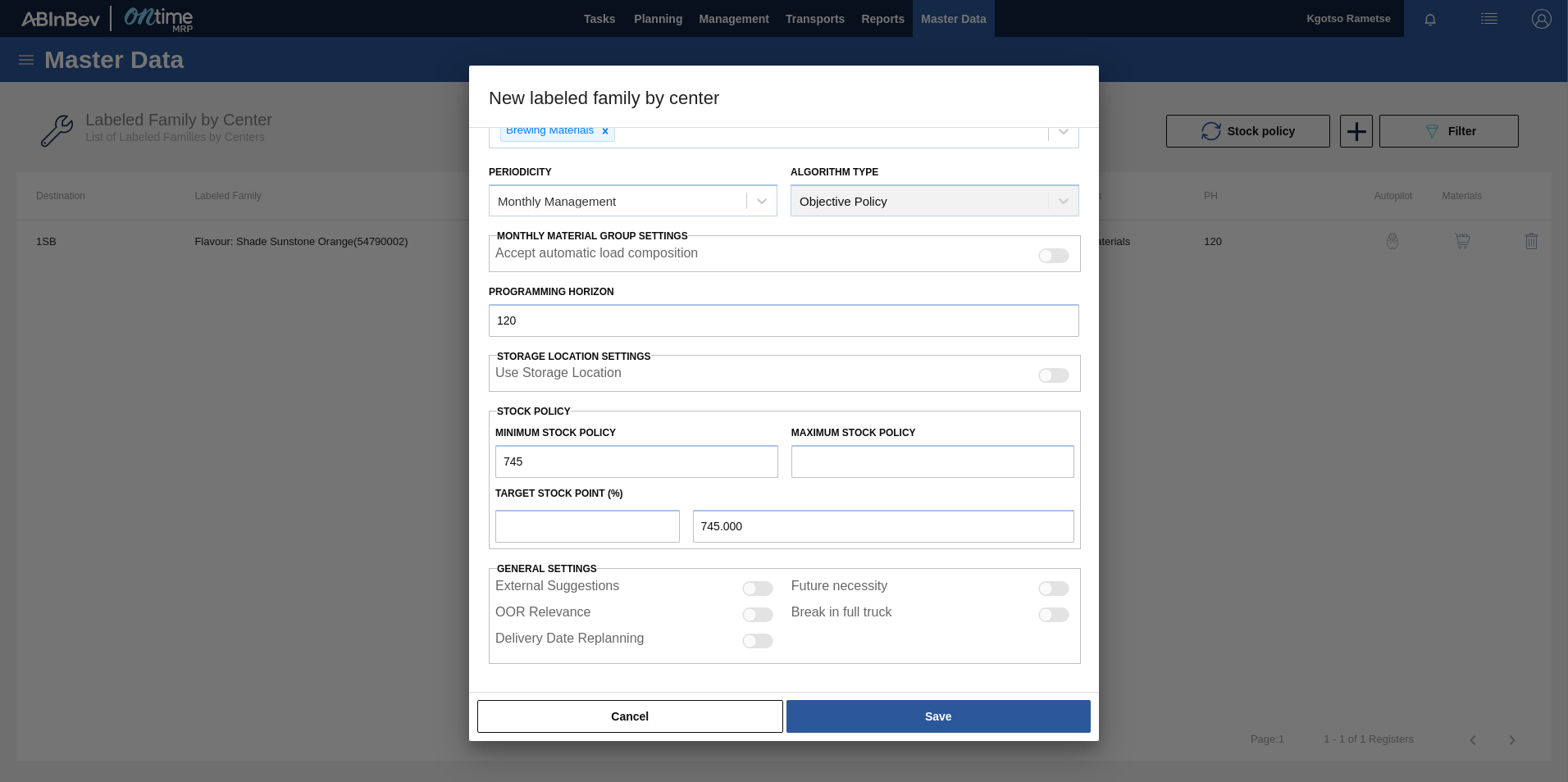
click at [870, 451] on input "text" at bounding box center [932, 462] width 282 height 33
type input "1,162"
click at [598, 542] on input "number" at bounding box center [587, 527] width 185 height 33
type input "1"
type input "749.170"
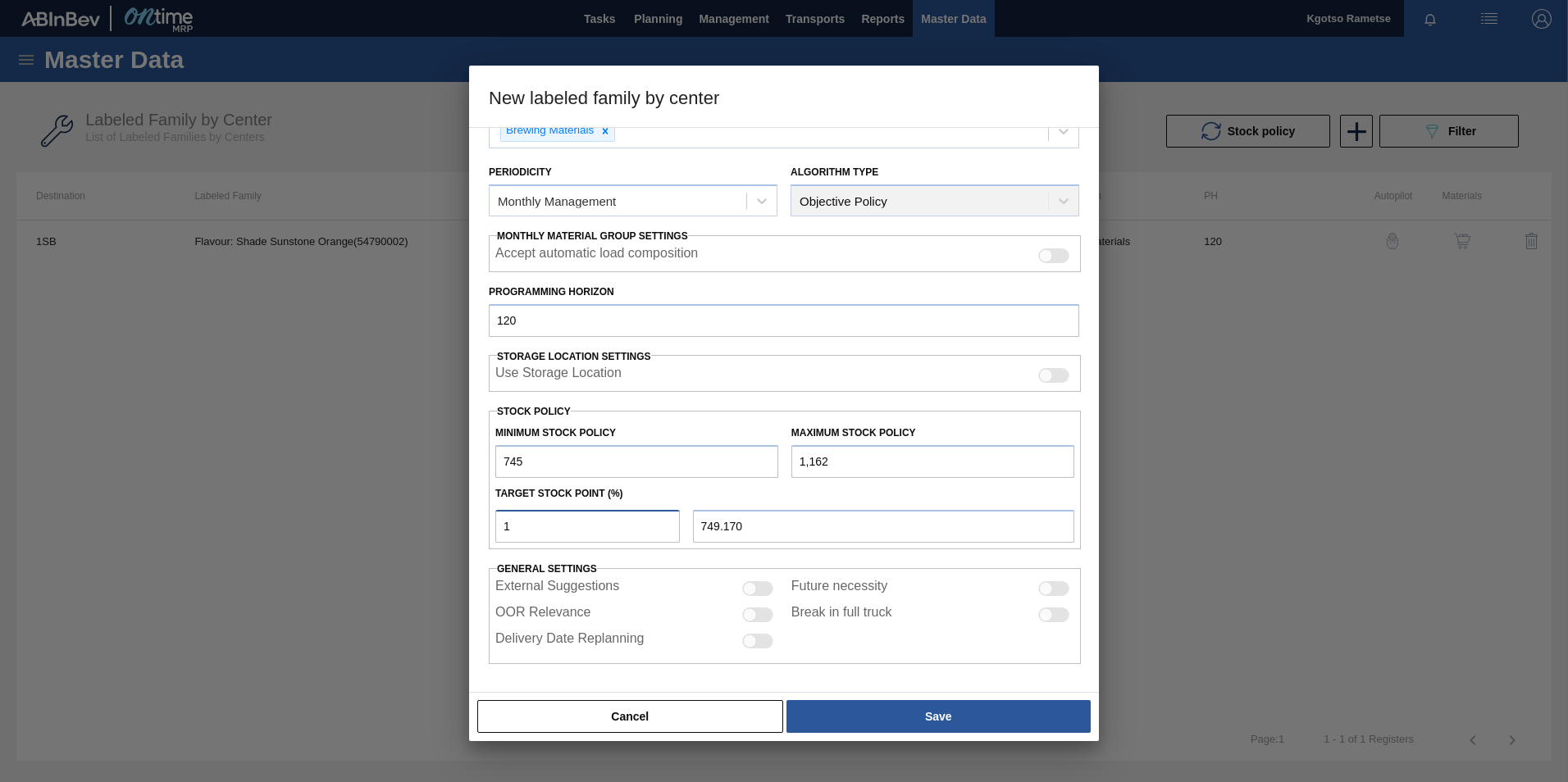
type input "745.000"
type input "1"
type input "749.170"
type input "10"
type input "786.700"
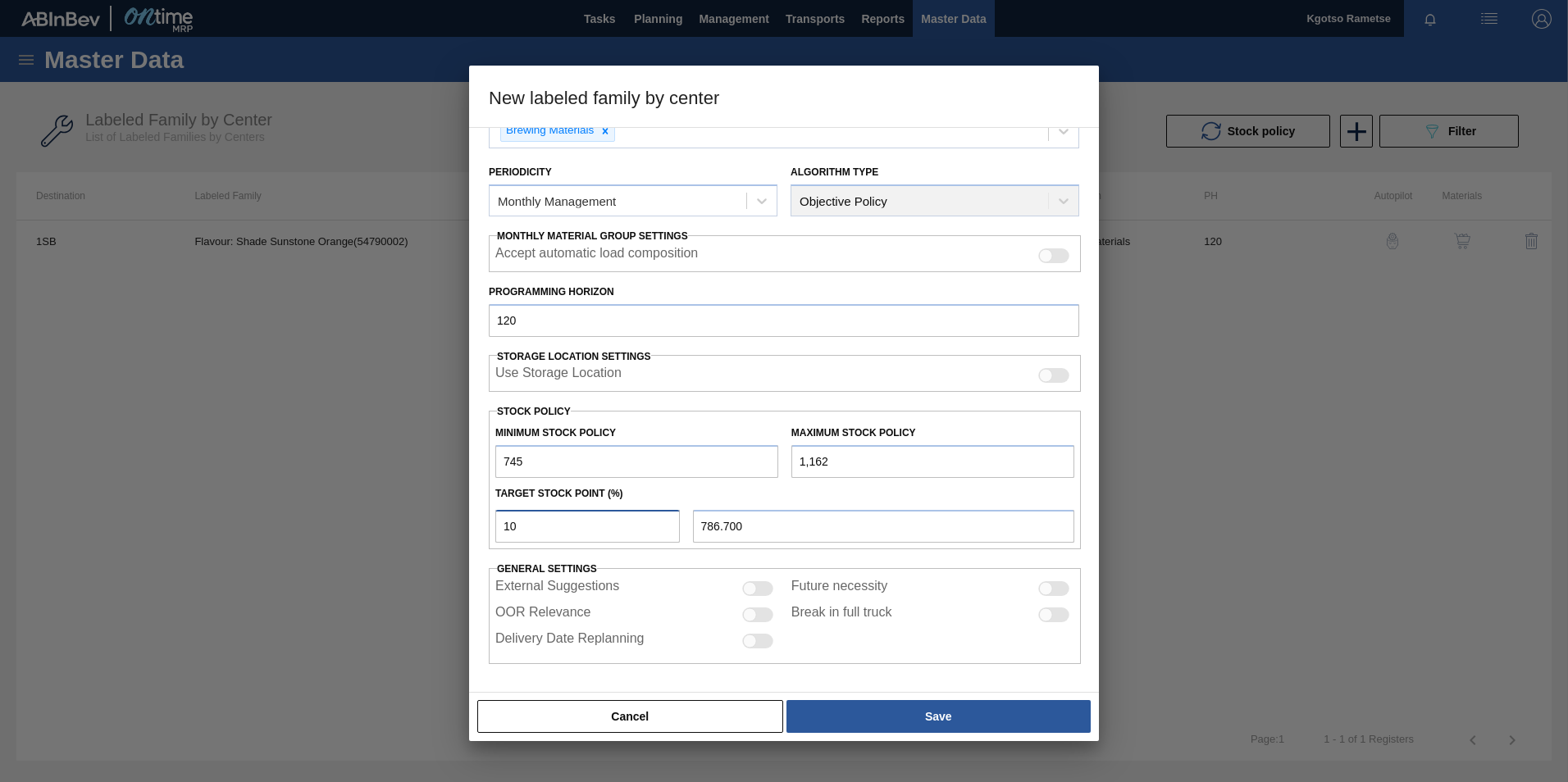
type input "100"
type input "1,162.000"
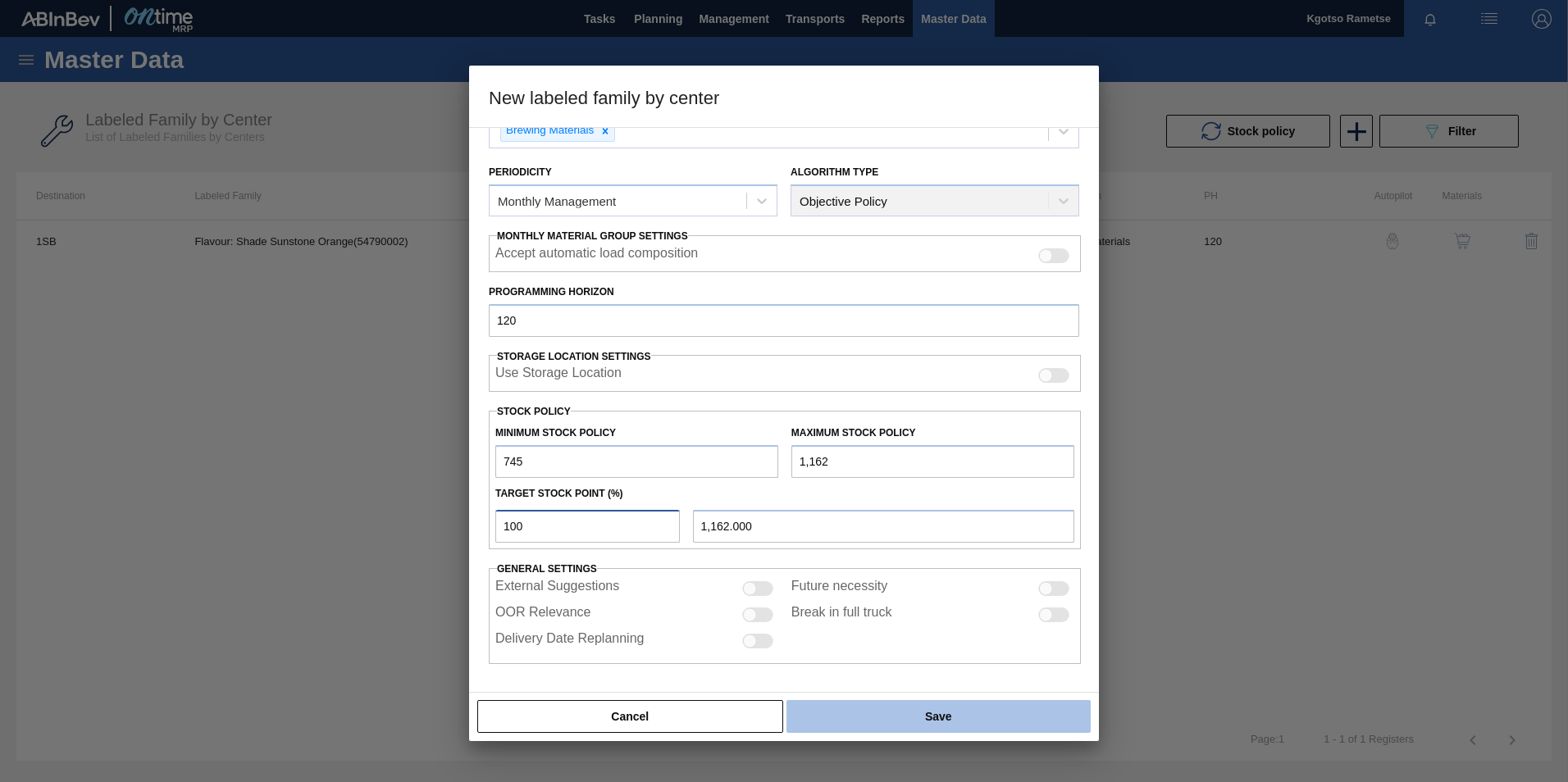
type input "100"
click at [884, 716] on button "Save" at bounding box center [938, 717] width 304 height 33
click at [958, 716] on button "Save" at bounding box center [938, 717] width 304 height 33
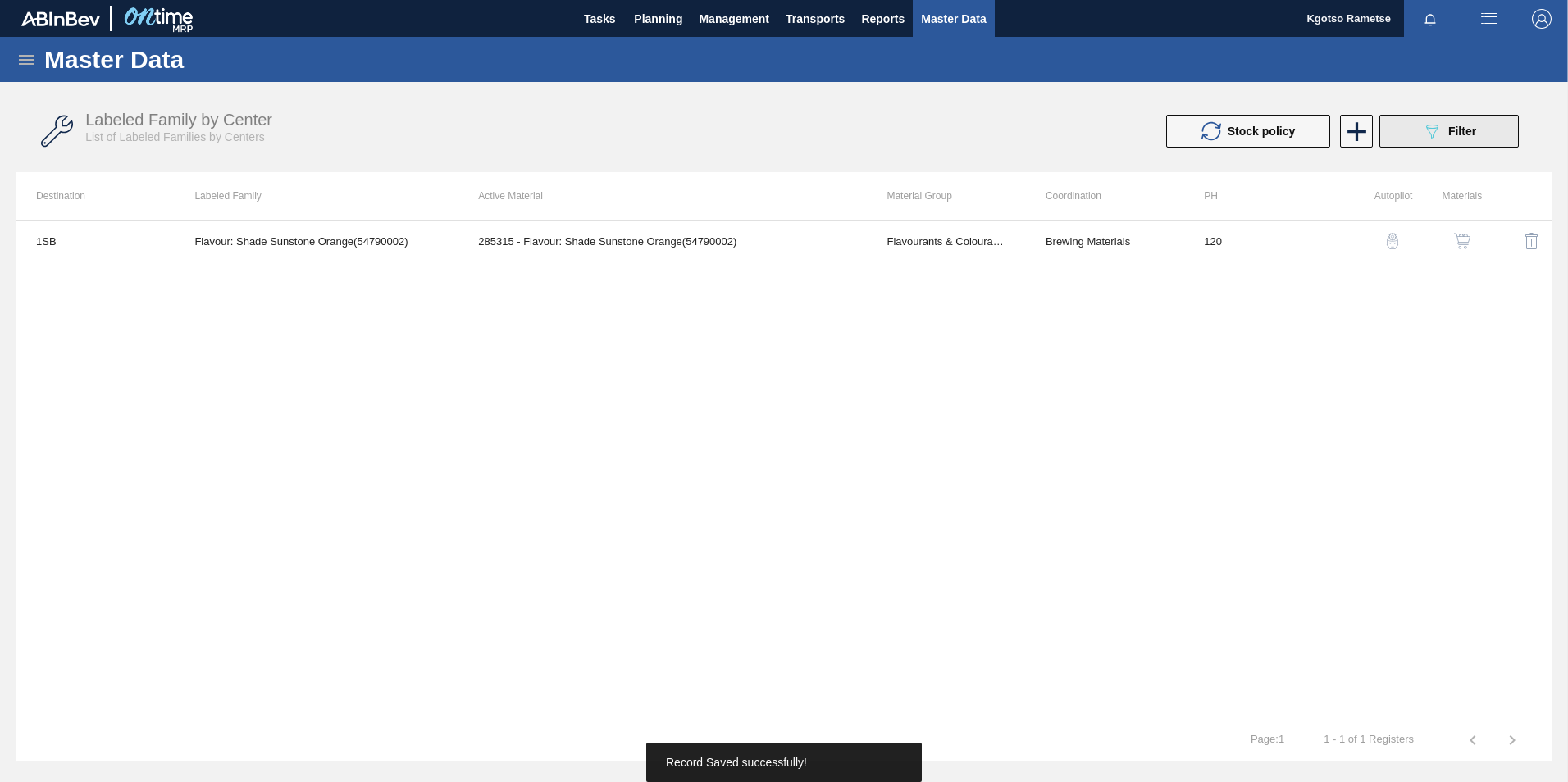
click at [1423, 135] on icon "089F7B8B-B2A5-4AFE-B5C0-19BA573D28AC" at bounding box center [1432, 131] width 20 height 20
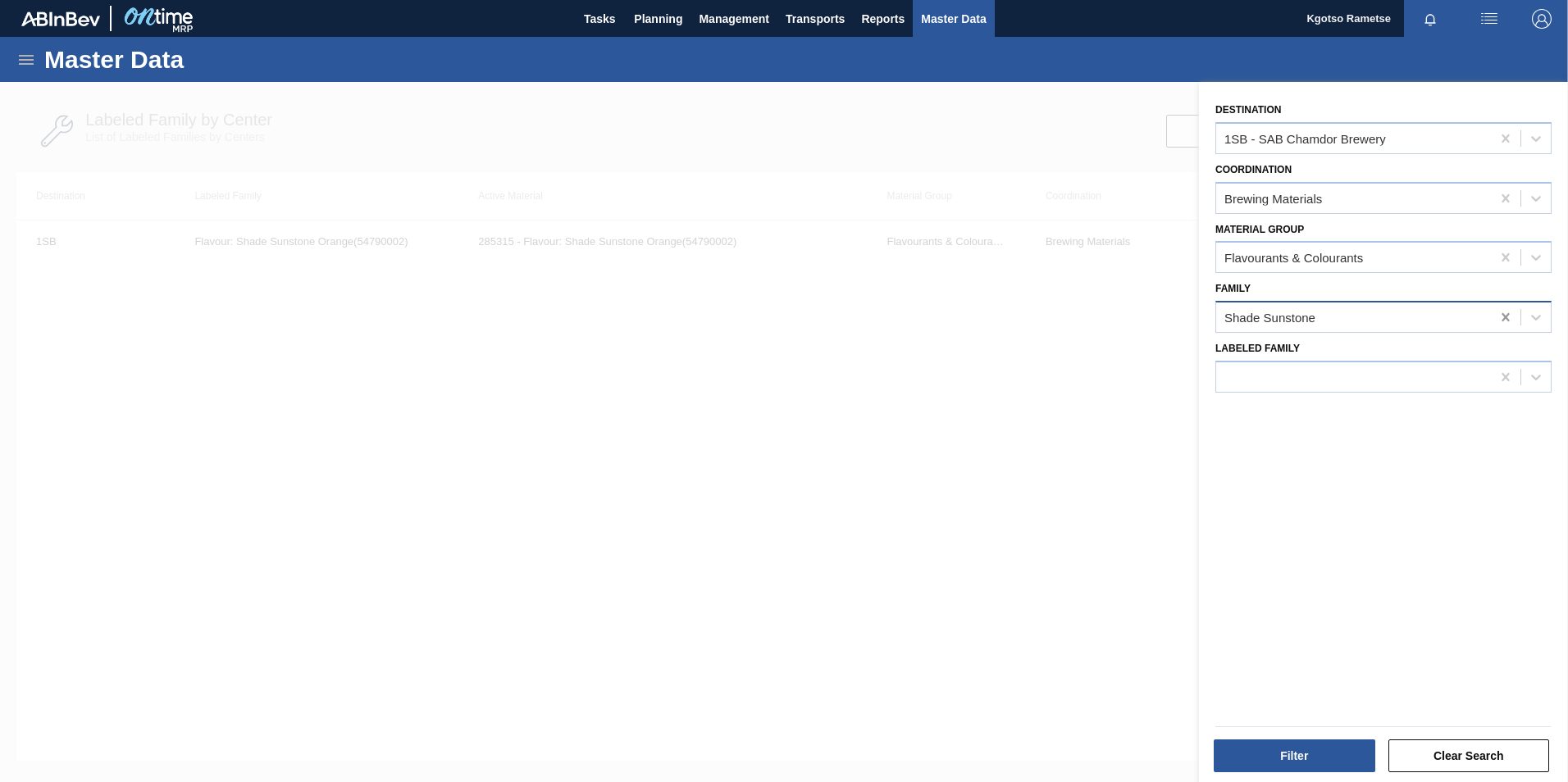
click at [1502, 313] on icon at bounding box center [1505, 317] width 17 height 17
click at [1279, 309] on div at bounding box center [1353, 318] width 275 height 24
paste input "Bitter Herbs"
type input "Bitter Herbs"
click at [1275, 356] on div "Bitter Herbs" at bounding box center [1383, 358] width 336 height 31
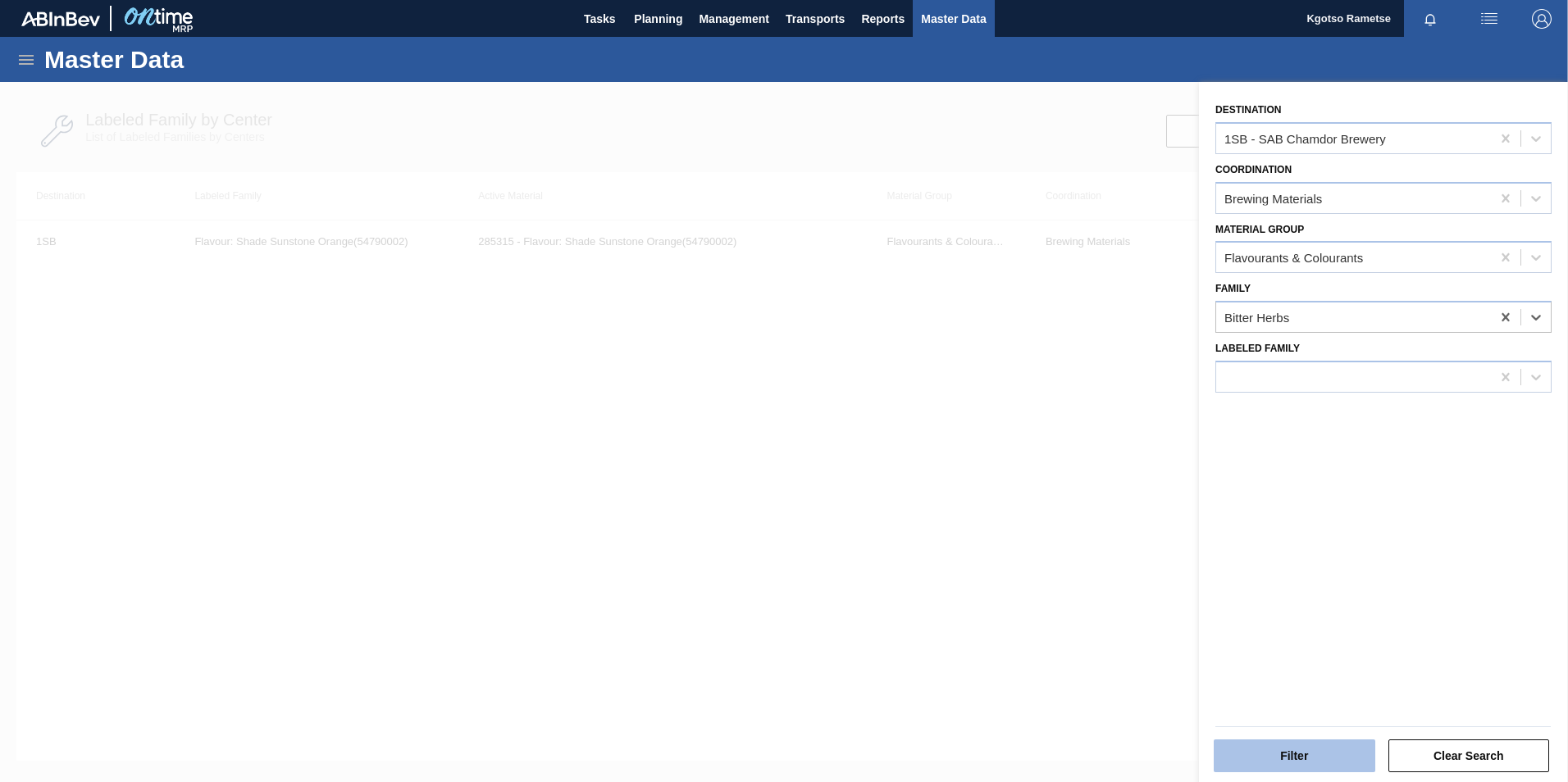
click at [1333, 744] on button "Filter" at bounding box center [1294, 757] width 162 height 33
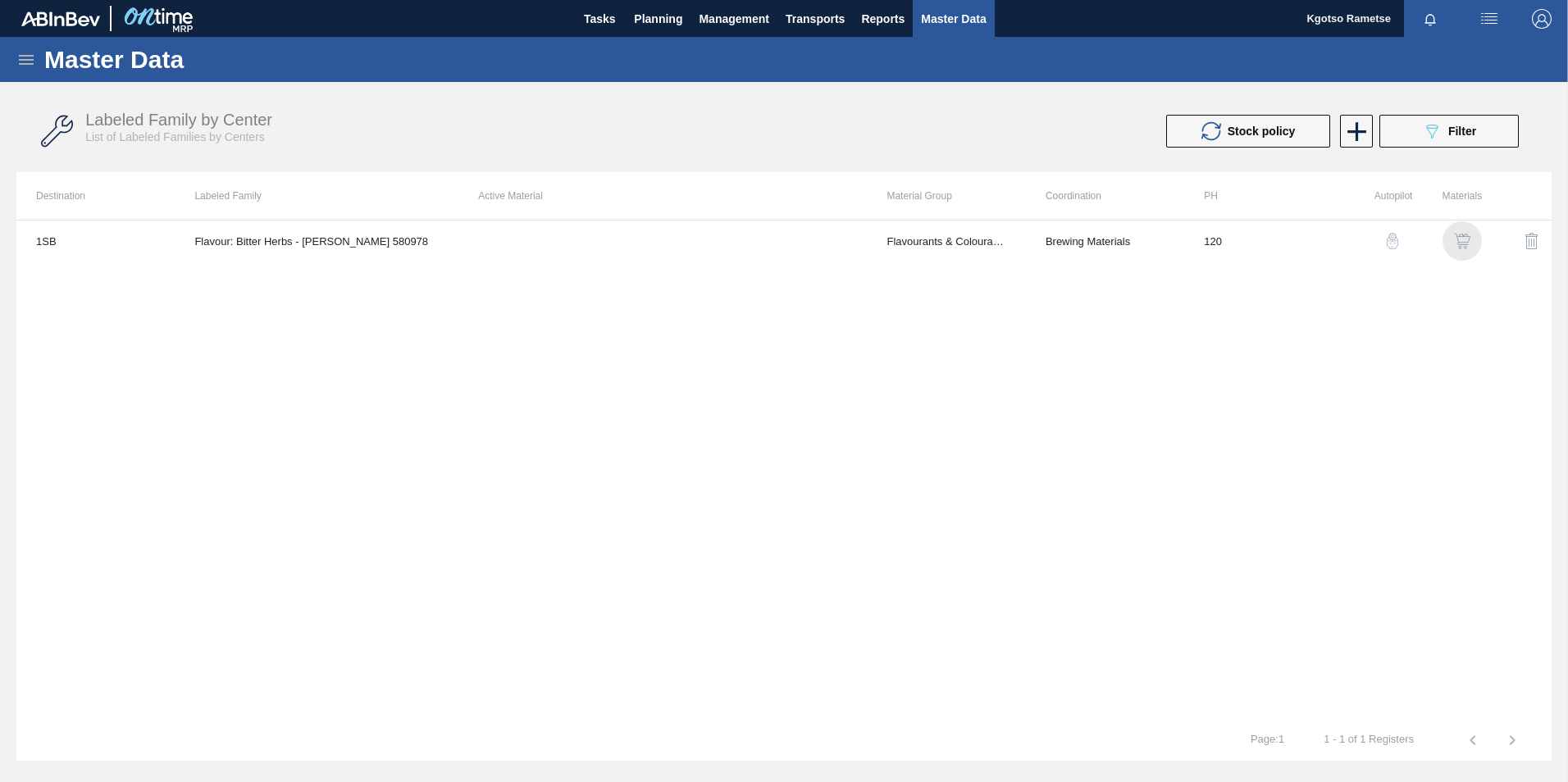
click at [1462, 234] on img "button" at bounding box center [1461, 241] width 17 height 17
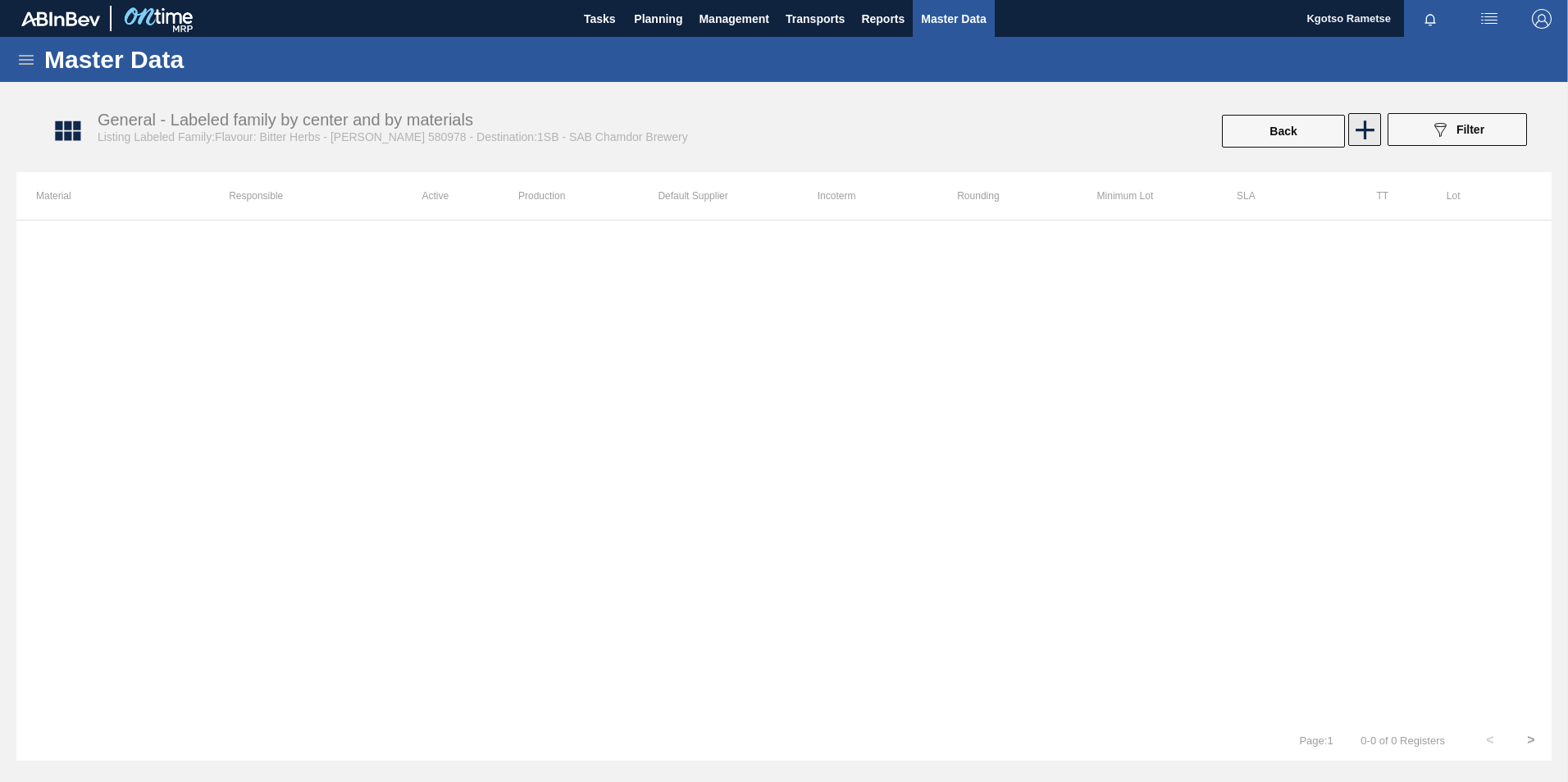
click at [1358, 131] on icon at bounding box center [1364, 129] width 32 height 32
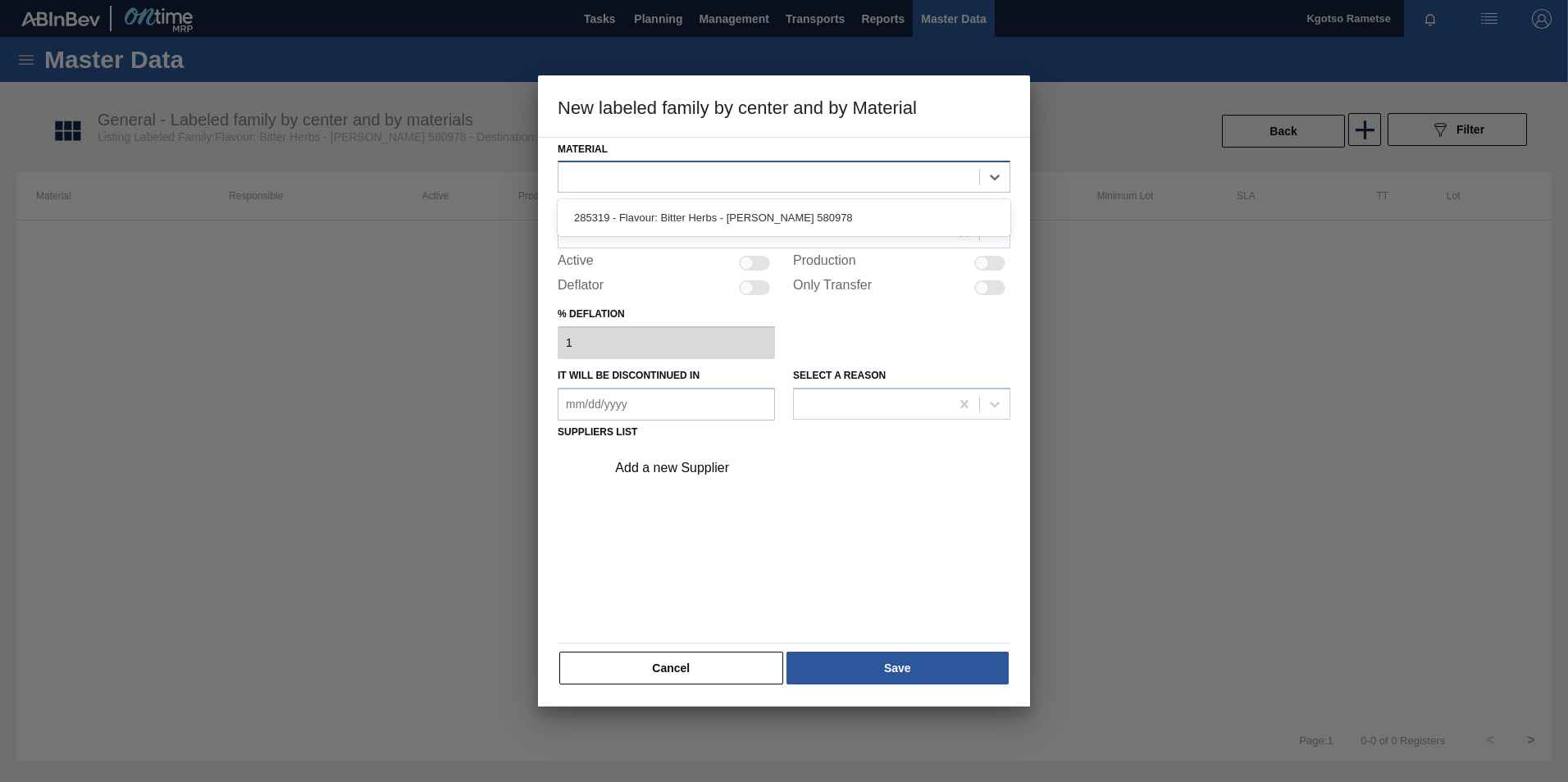
drag, startPoint x: 810, startPoint y: 165, endPoint x: 801, endPoint y: 186, distance: 22.8
click at [809, 172] on div at bounding box center [768, 177] width 421 height 24
drag, startPoint x: 777, startPoint y: 207, endPoint x: 735, endPoint y: 222, distance: 44.6
click at [767, 214] on div "285319 - Flavour: Bitter Herbs - Doehler 580978" at bounding box center [784, 218] width 453 height 31
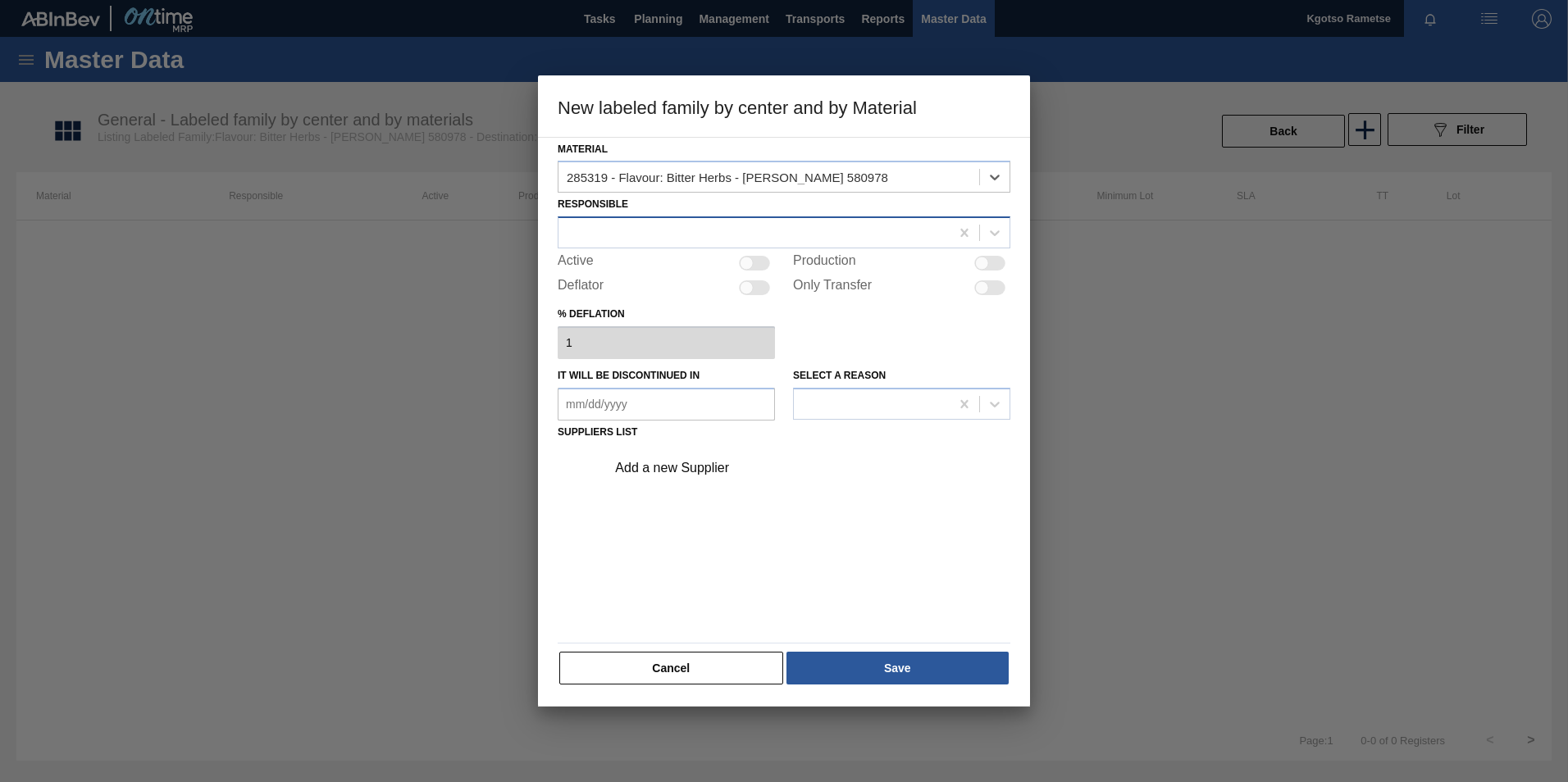
click at [725, 227] on div at bounding box center [753, 233] width 391 height 24
type input "kgot"
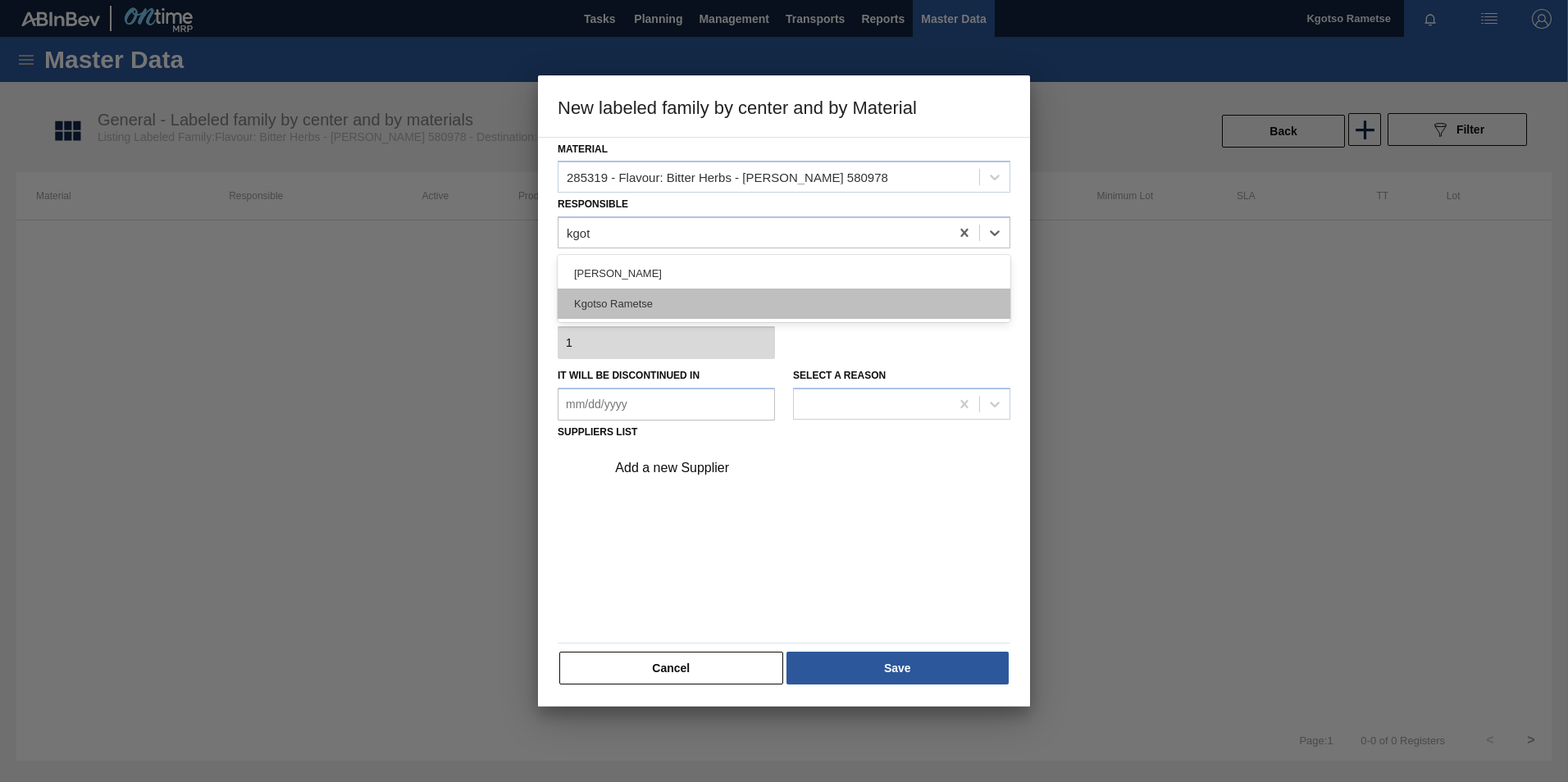
click at [694, 297] on div "Kgotso Rametse" at bounding box center [784, 304] width 453 height 31
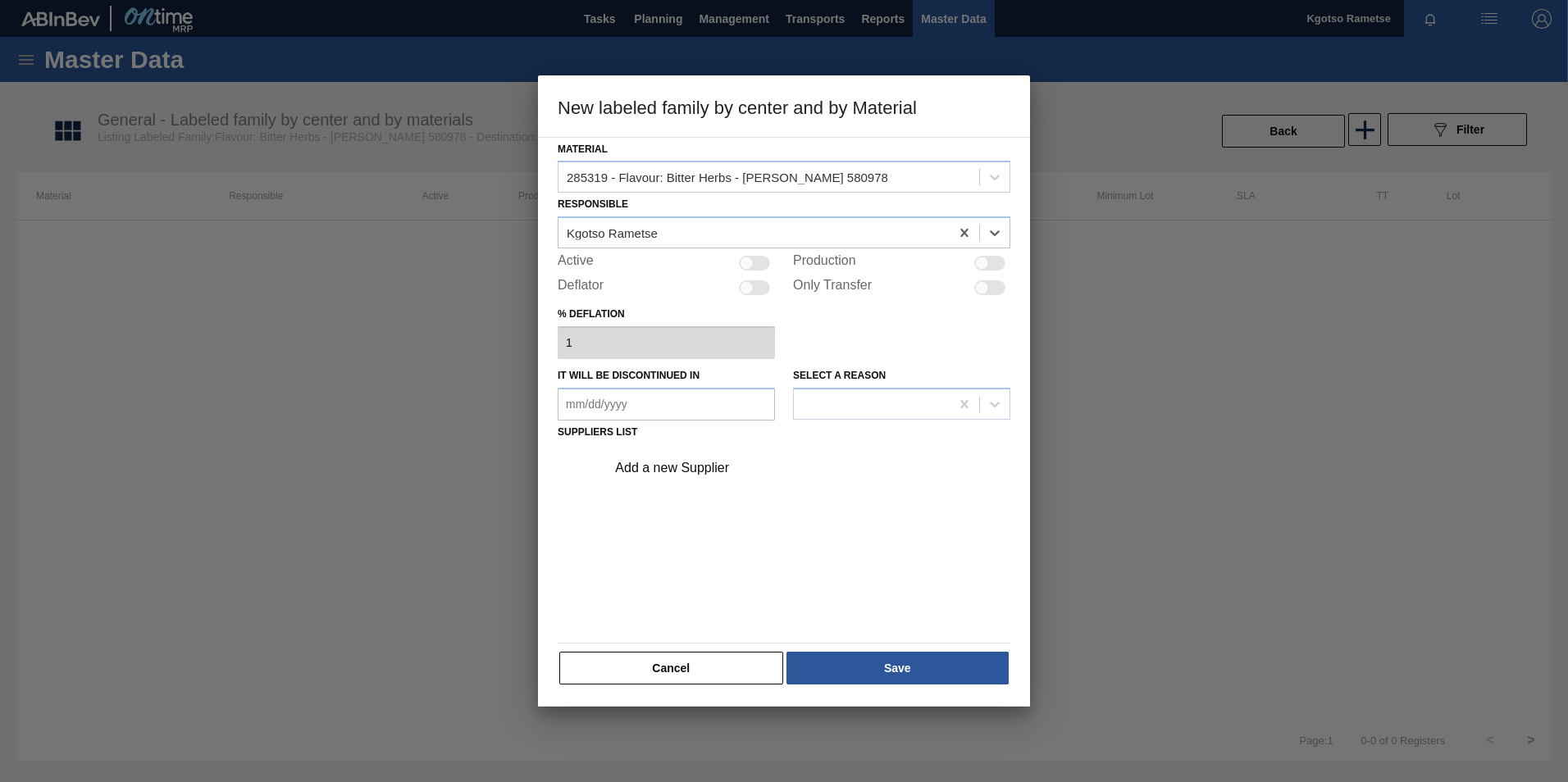
click at [757, 262] on div at bounding box center [755, 263] width 31 height 15
checkbox input "true"
click at [696, 468] on div "Add a new Supplier" at bounding box center [776, 468] width 322 height 15
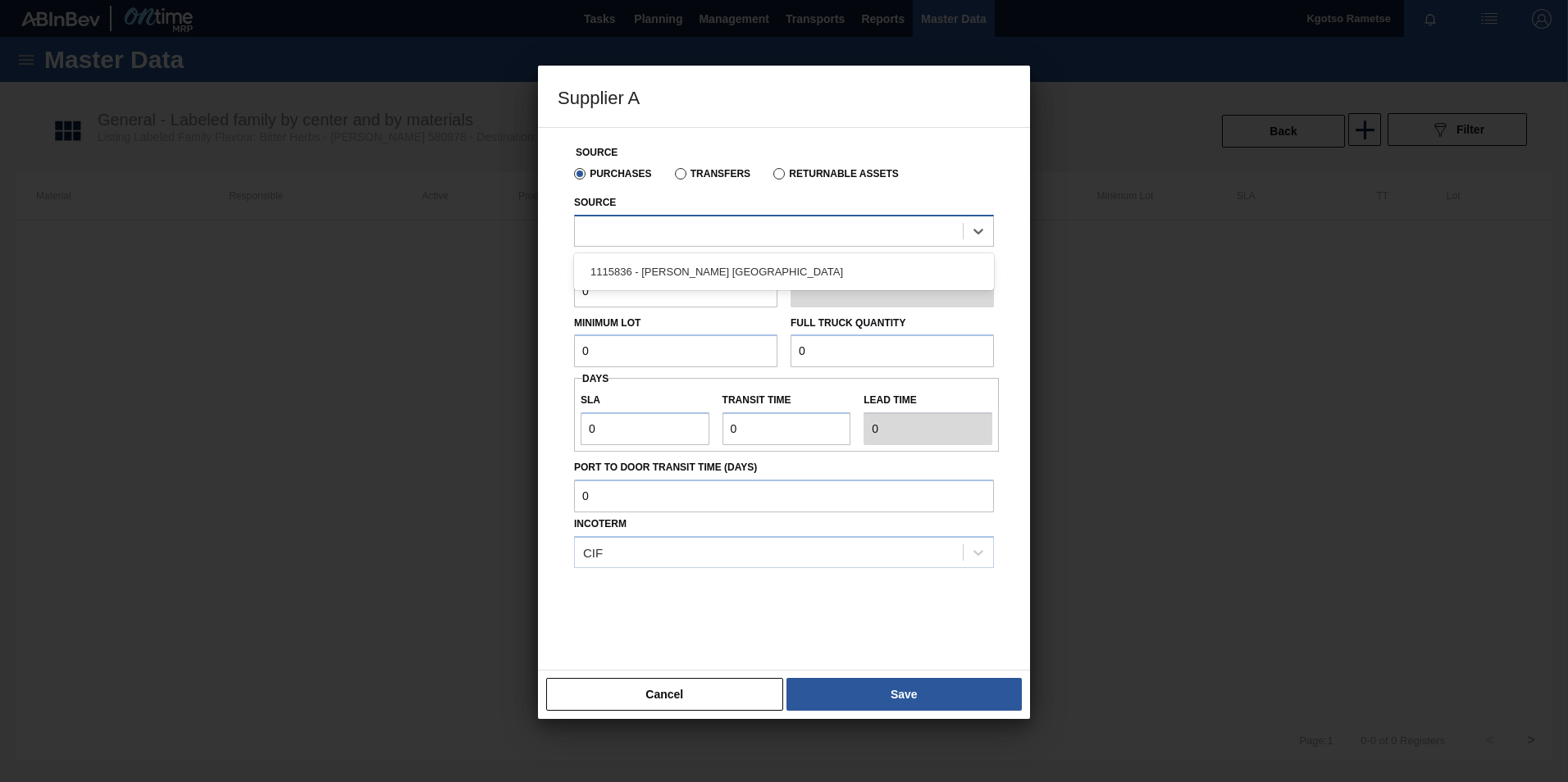
drag, startPoint x: 603, startPoint y: 230, endPoint x: 603, endPoint y: 244, distance: 14.0
click at [603, 232] on div at bounding box center [768, 230] width 387 height 24
click at [606, 278] on div "1115836 - DOEHLER SOUTH AFRICA" at bounding box center [784, 271] width 420 height 31
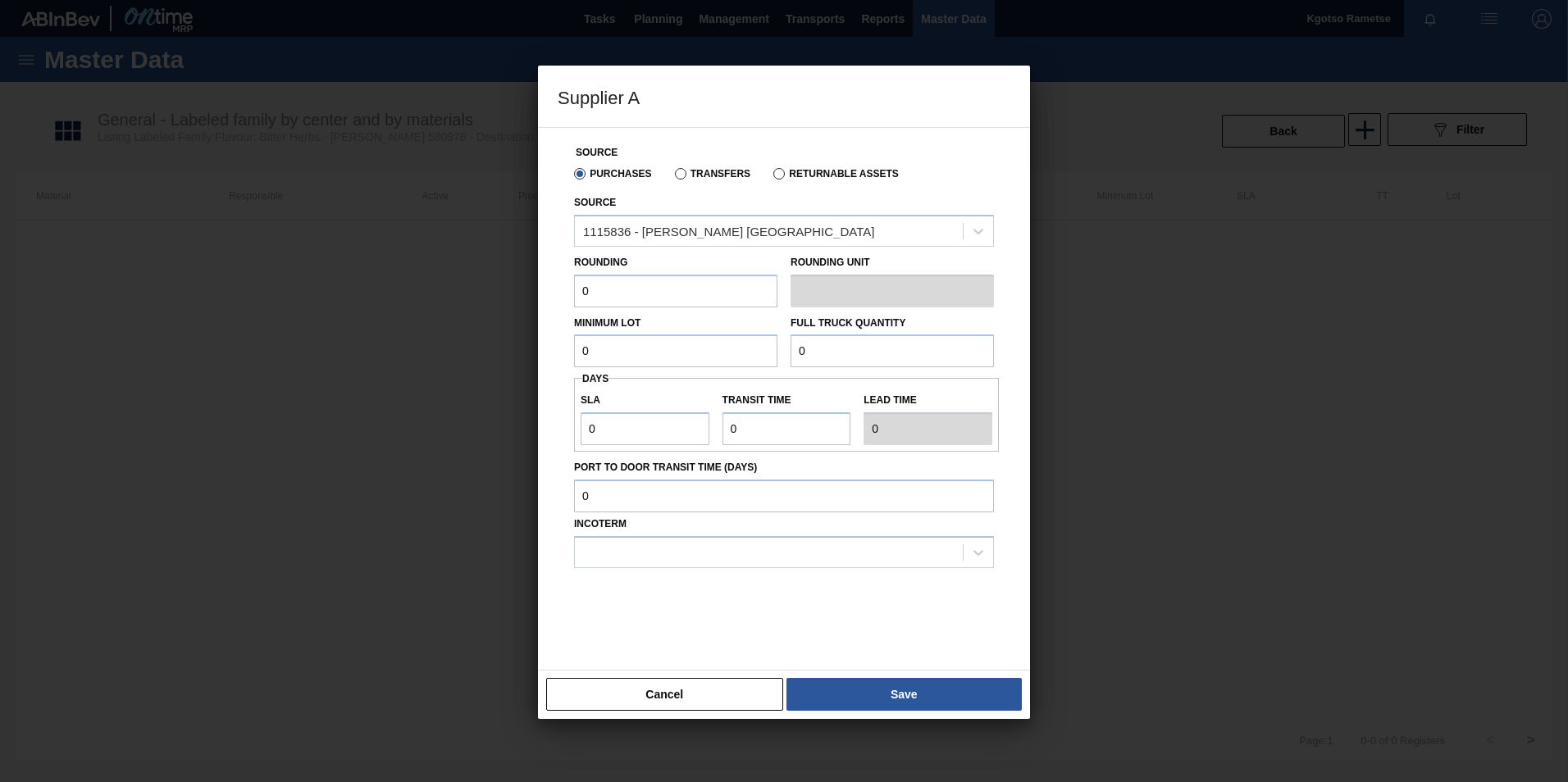
drag, startPoint x: 601, startPoint y: 283, endPoint x: 401, endPoint y: 304, distance: 201.1
click at [401, 309] on div "Supplier A Source Purchases Transfers Returnable Assets Source 1115836 - DOEHLE…" at bounding box center [784, 391] width 1568 height 782
type input "1"
drag, startPoint x: 590, startPoint y: 346, endPoint x: 517, endPoint y: 353, distance: 73.3
click at [532, 353] on div "Supplier A Source Purchases Transfers Returnable Assets Source 1115836 - DOEHLE…" at bounding box center [784, 391] width 1568 height 782
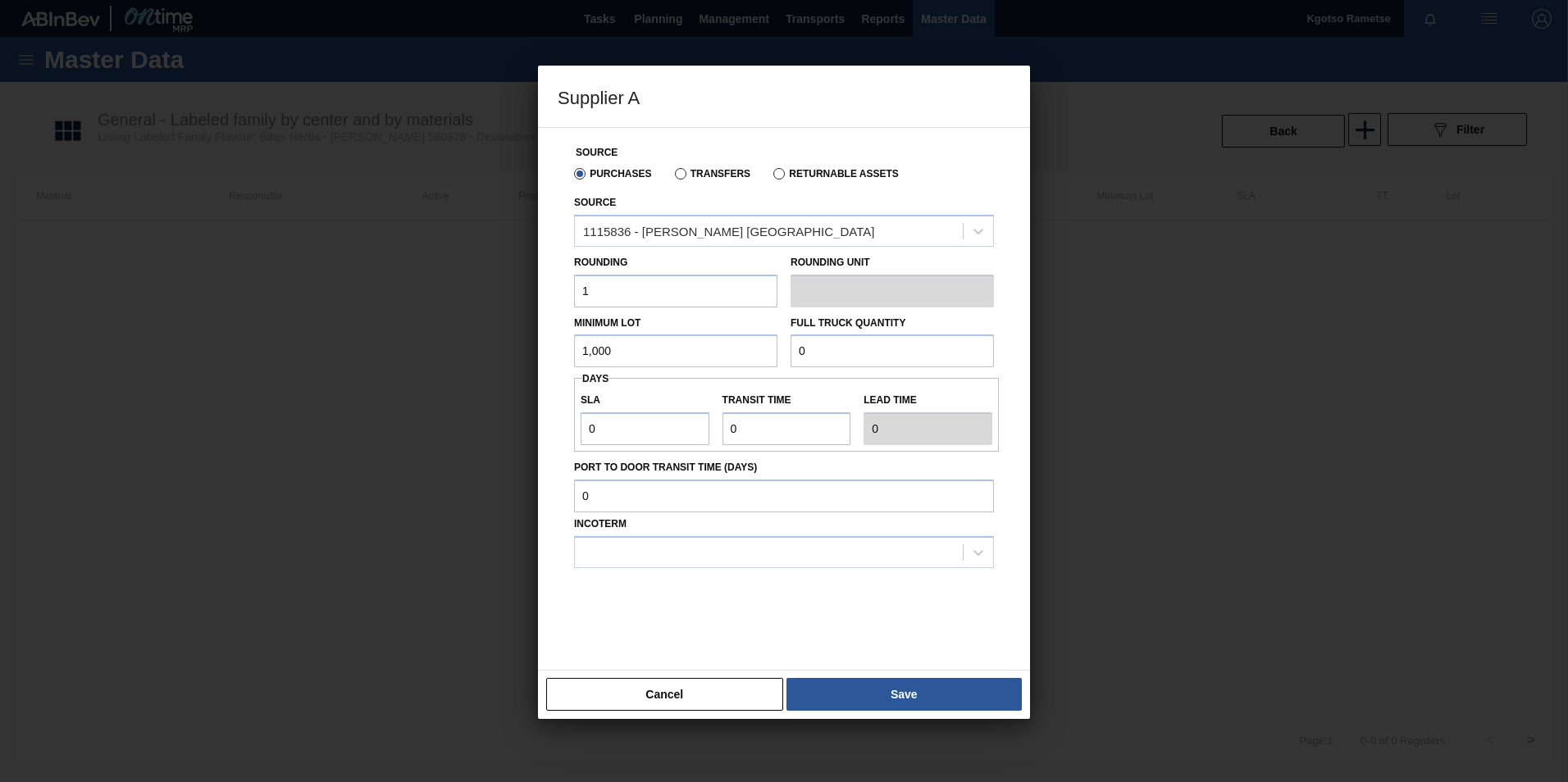
type input "1,000"
drag, startPoint x: 814, startPoint y: 348, endPoint x: 657, endPoint y: 352, distance: 157.1
click at [735, 348] on div "Minimum Lot 1,000 Full Truck Quantity 0" at bounding box center [784, 338] width 433 height 60
type input "2,000"
drag, startPoint x: 587, startPoint y: 430, endPoint x: 512, endPoint y: 429, distance: 75.0
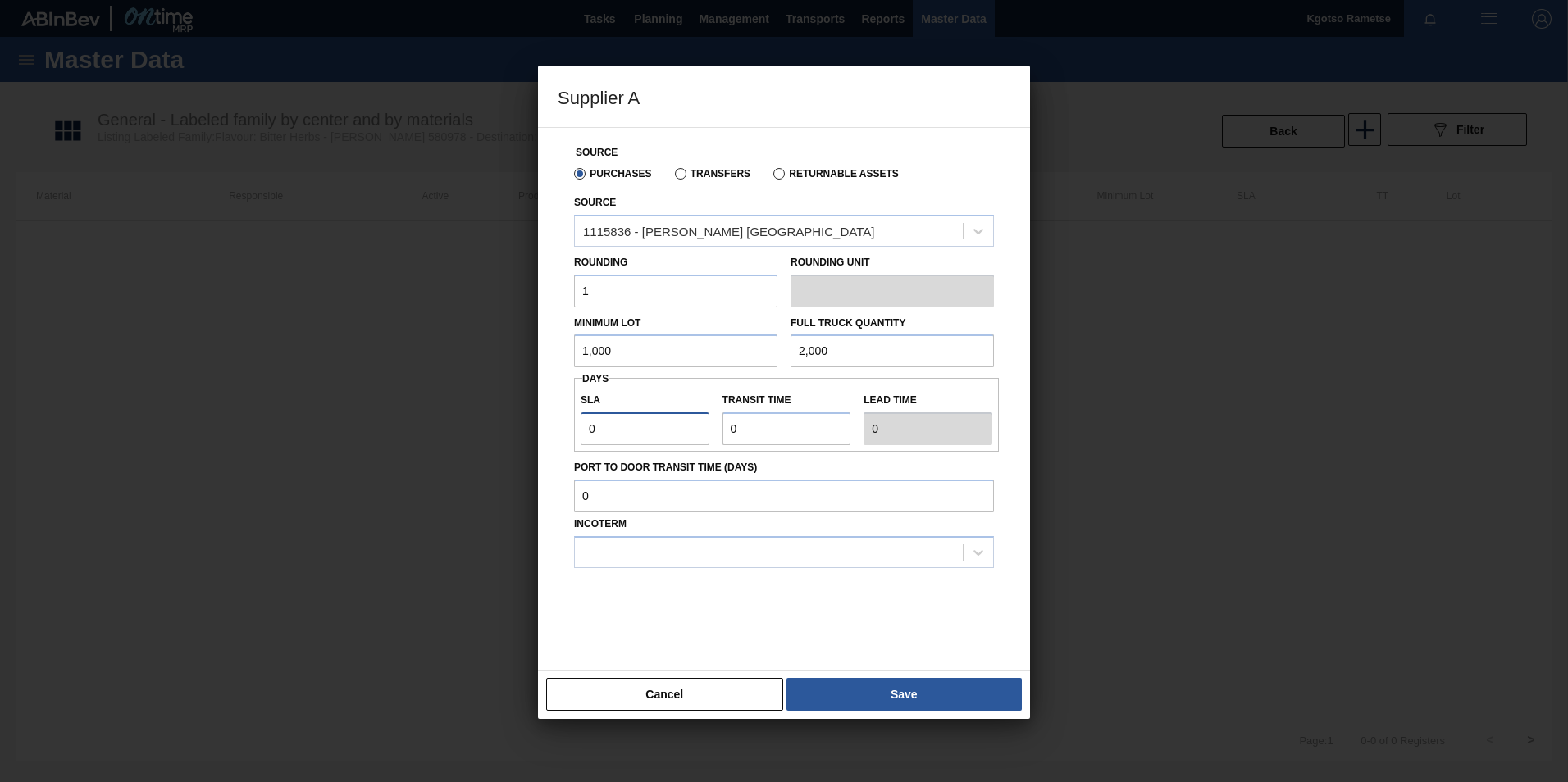
click at [551, 429] on div "Source Purchases Transfers Returnable Assets Source 1115836 - DOEHLER SOUTH AFR…" at bounding box center [784, 399] width 492 height 544
type input "1"
drag, startPoint x: 770, startPoint y: 424, endPoint x: 579, endPoint y: 422, distance: 191.0
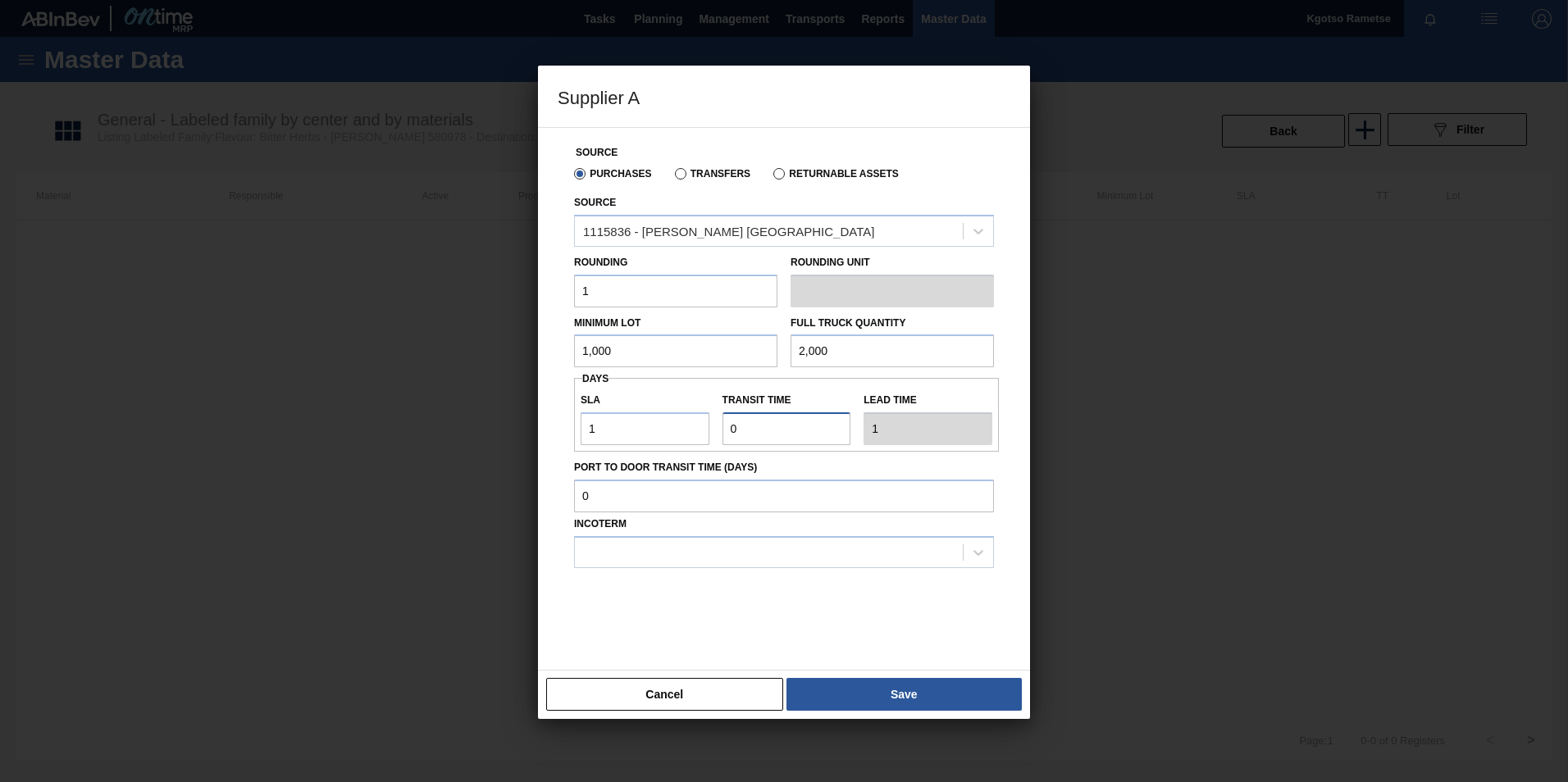
click at [645, 426] on div "SLA 1 Transit time Lead time 1" at bounding box center [786, 415] width 425 height 60
type input "1"
type input "2"
type input "1"
click at [740, 557] on div at bounding box center [768, 552] width 387 height 24
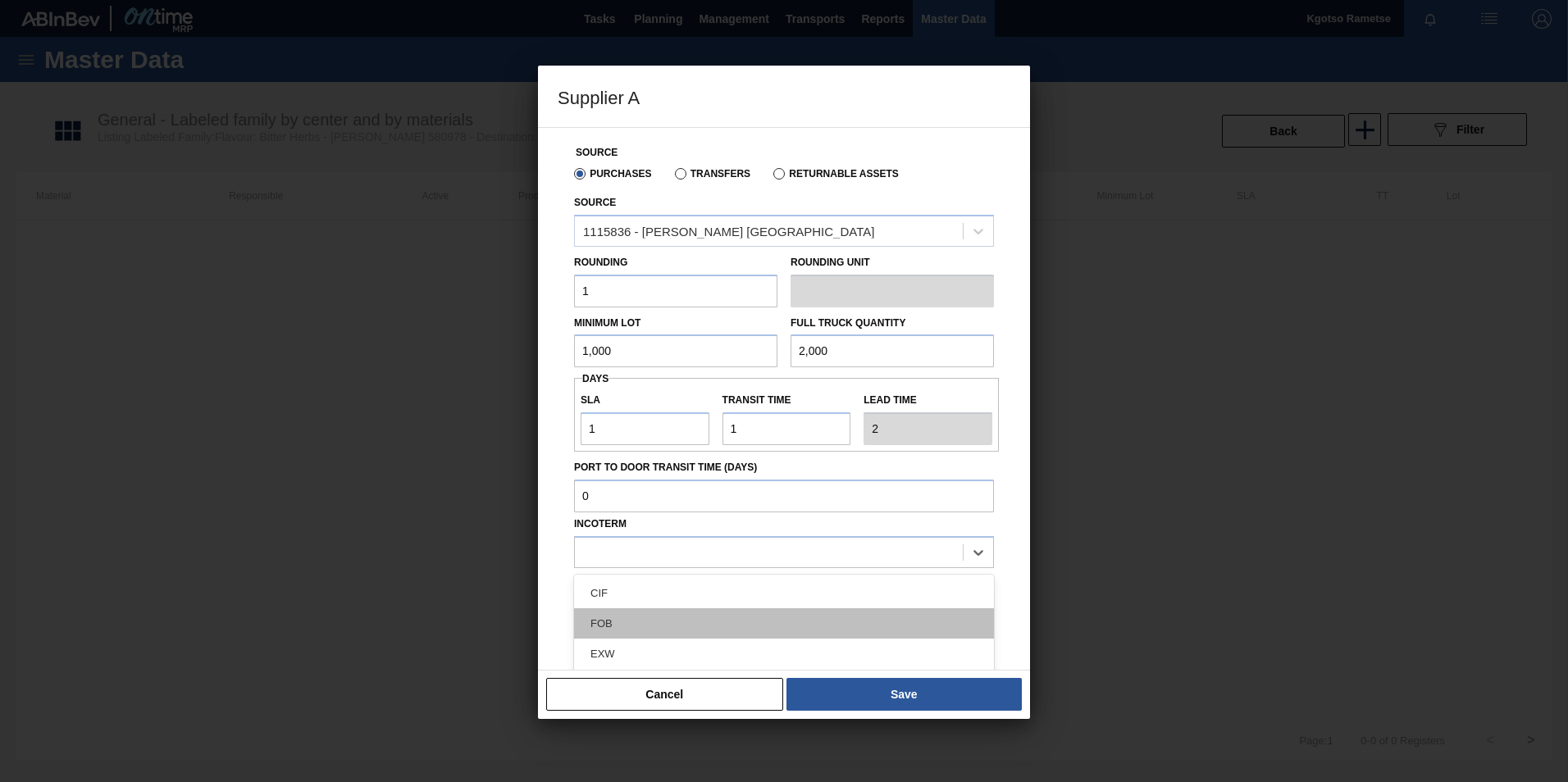
click at [711, 618] on div "FOB" at bounding box center [784, 624] width 420 height 31
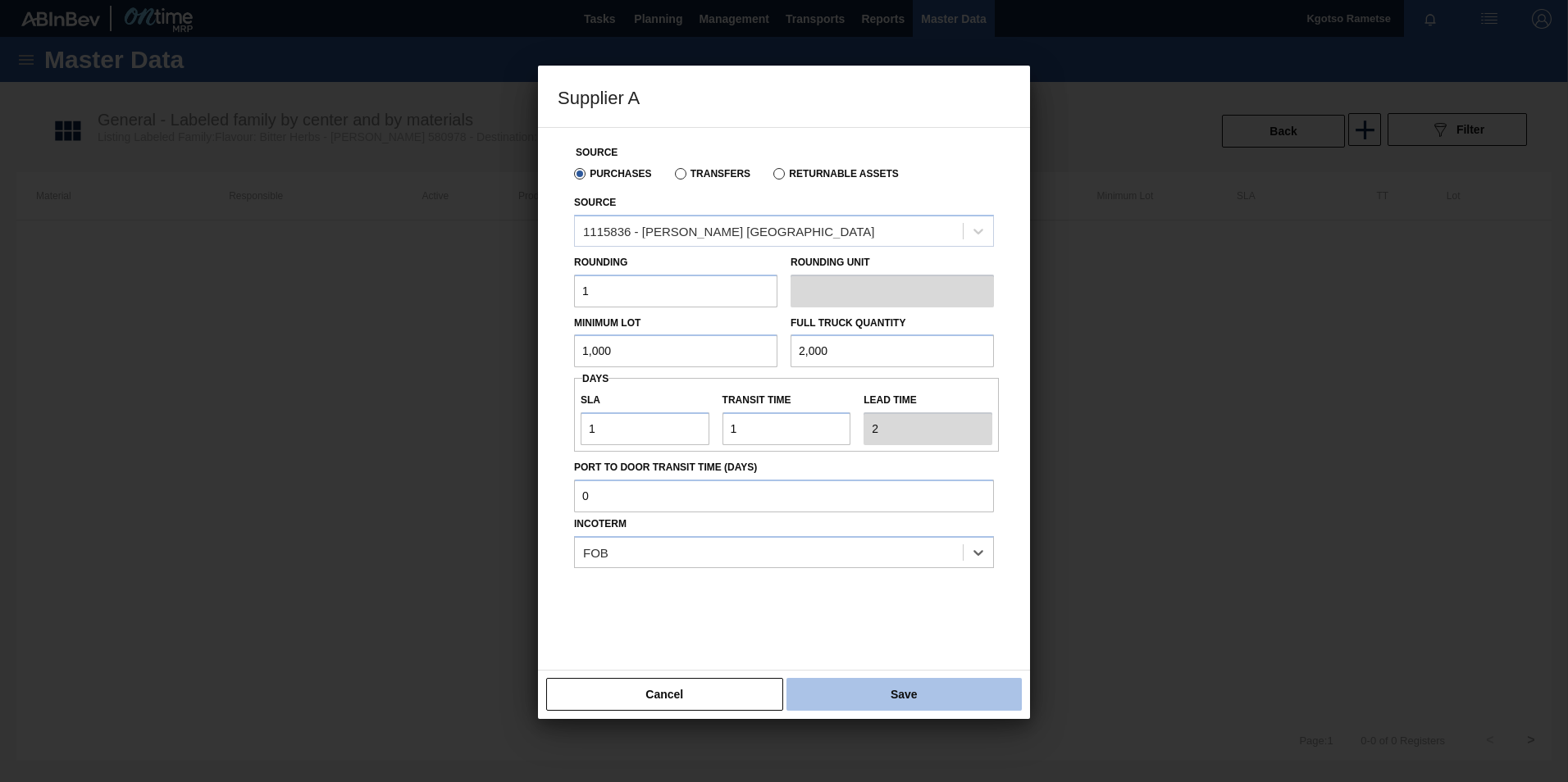
click at [840, 693] on button "Save" at bounding box center [903, 695] width 235 height 33
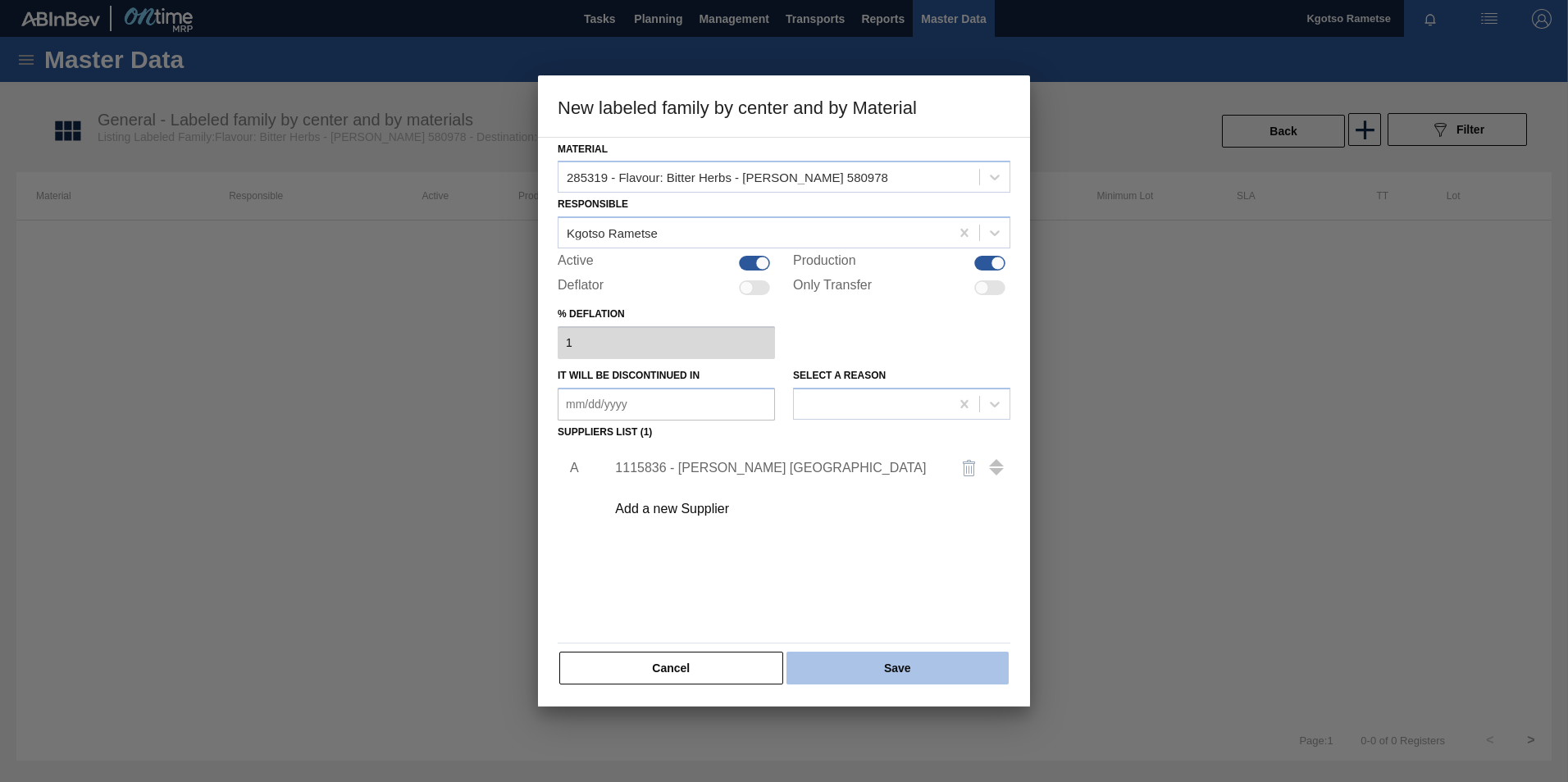
click at [822, 665] on button "Save" at bounding box center [897, 668] width 222 height 33
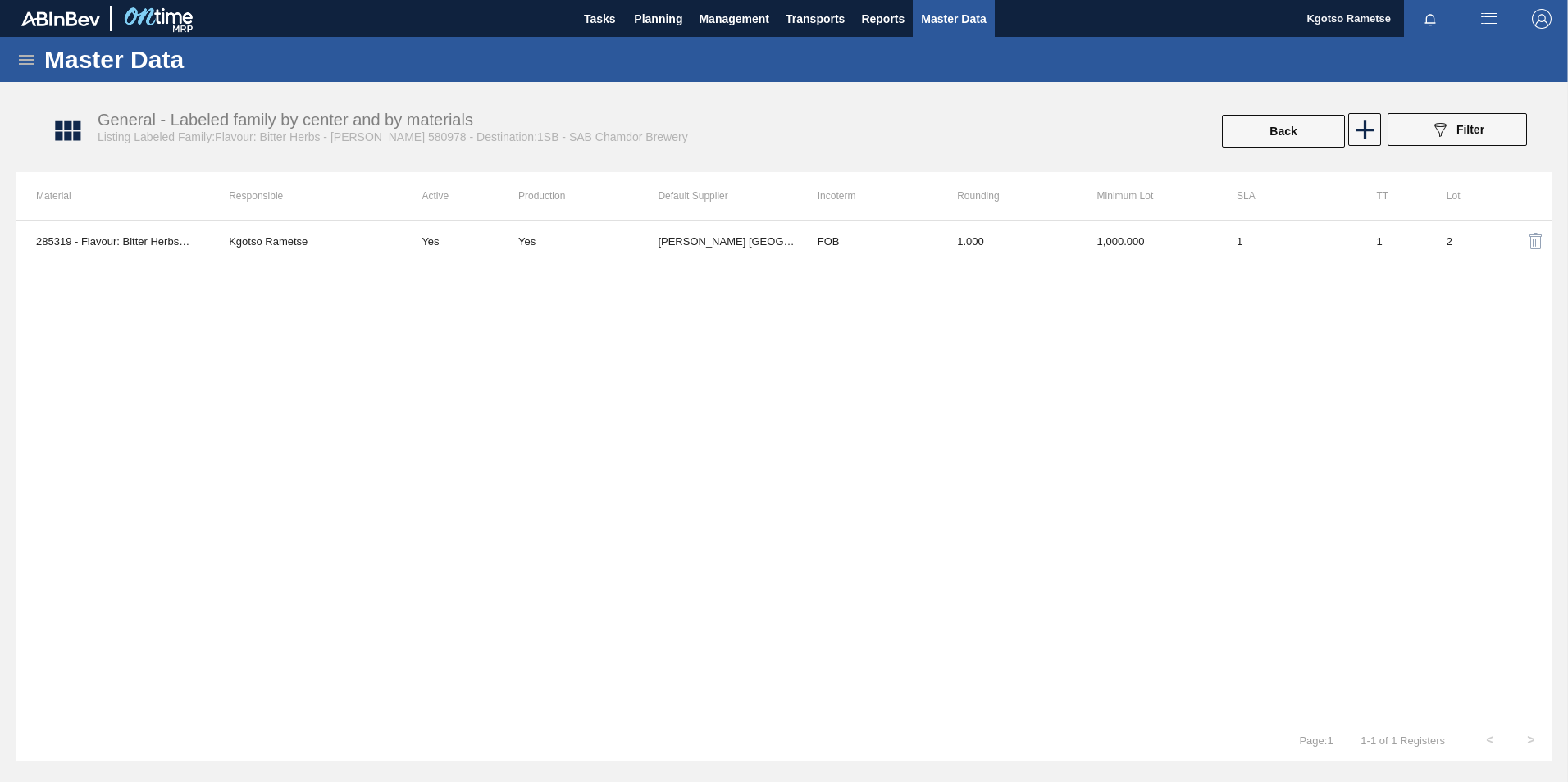
click at [1039, 138] on div "Back 089F7B8B-B2A5-4AFE-B5C0-19BA573D28AC Filter" at bounding box center [1172, 130] width 725 height 36
click at [26, 64] on icon at bounding box center [26, 59] width 15 height 10
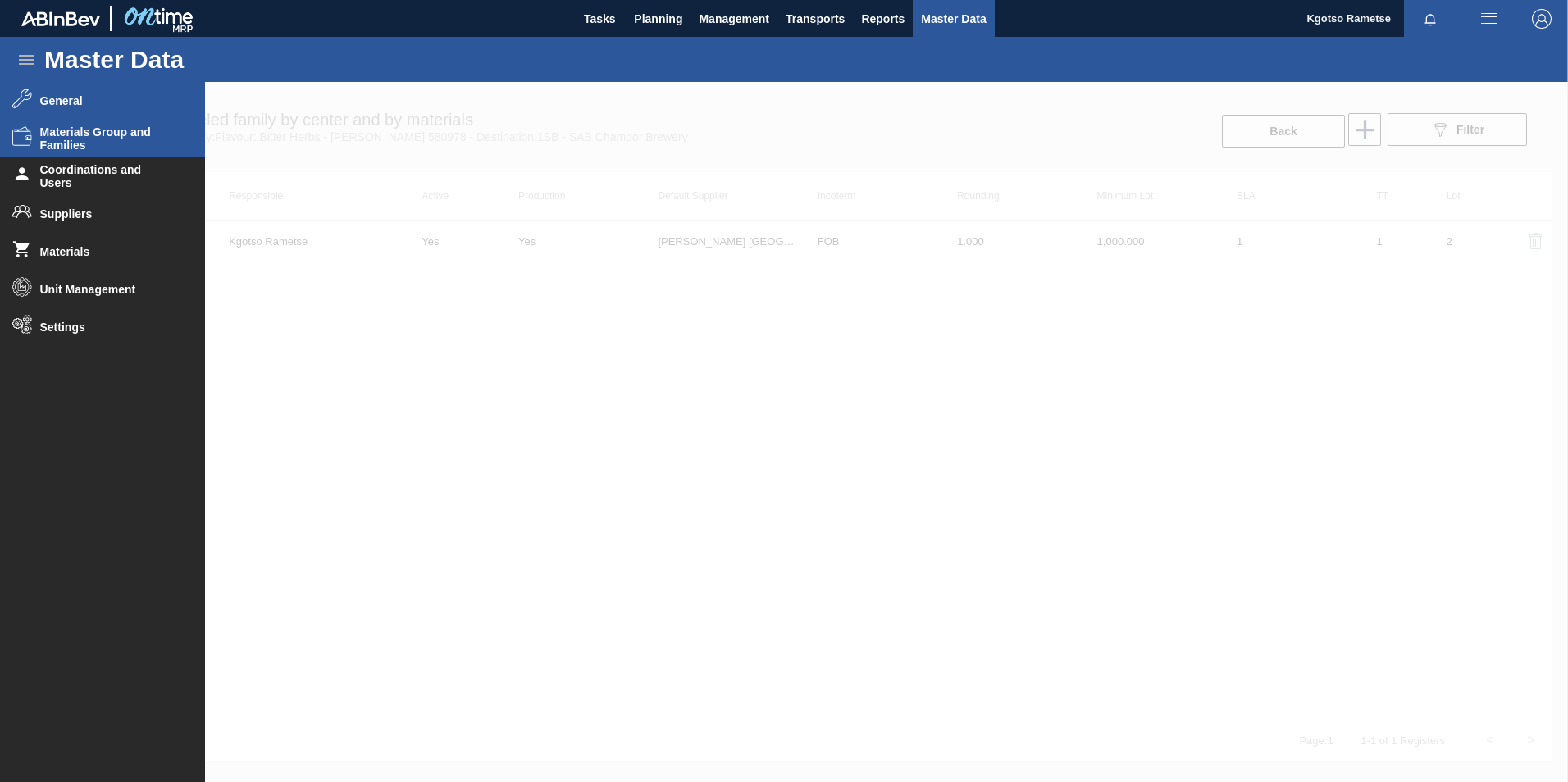
click at [72, 139] on span "Materials Group and Families" at bounding box center [108, 138] width 136 height 26
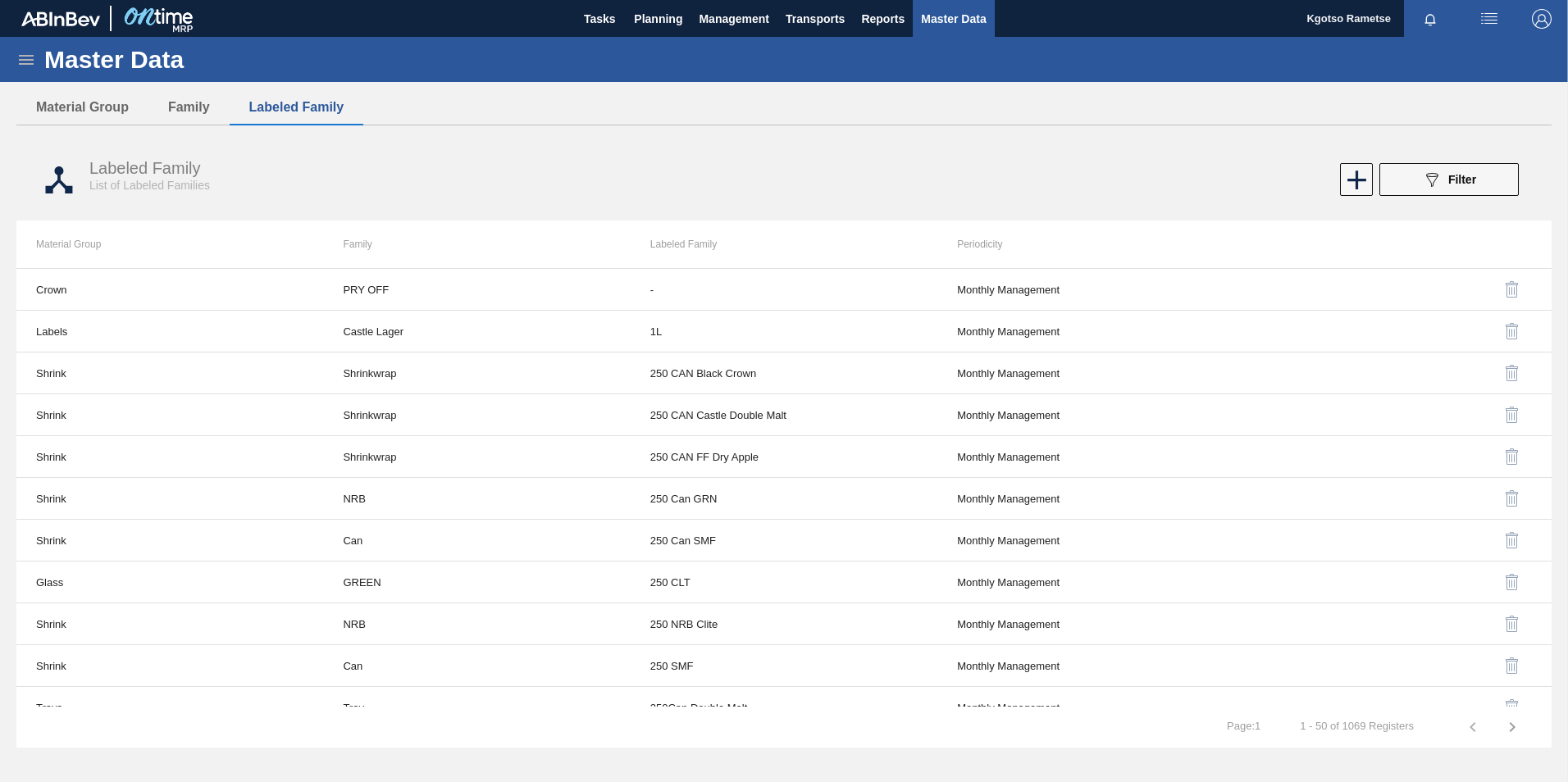
drag, startPoint x: 206, startPoint y: 119, endPoint x: 213, endPoint y: 129, distance: 12.2
click at [206, 122] on button "Family" at bounding box center [189, 107] width 81 height 34
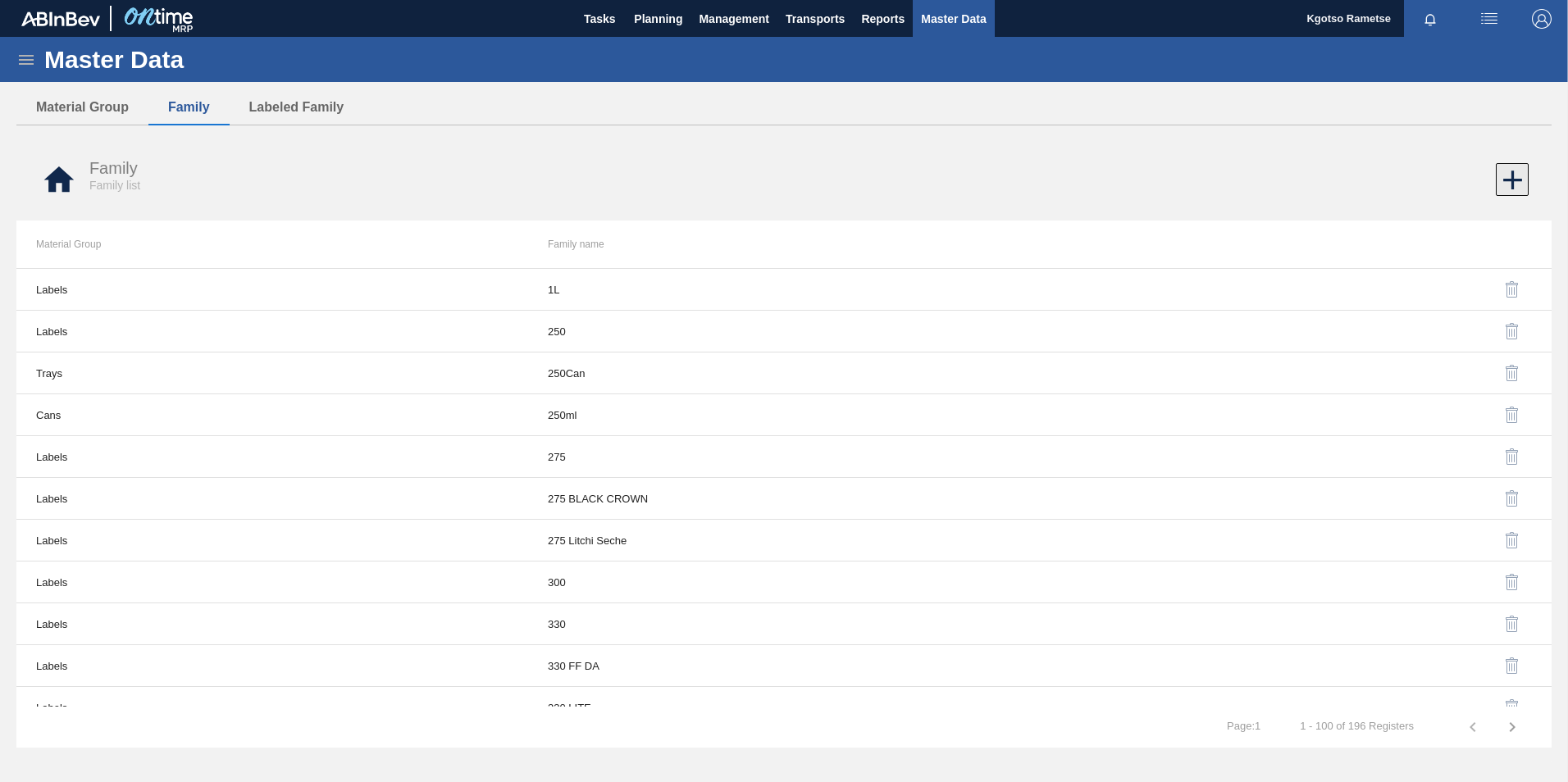
click at [1507, 168] on icon at bounding box center [1512, 180] width 32 height 32
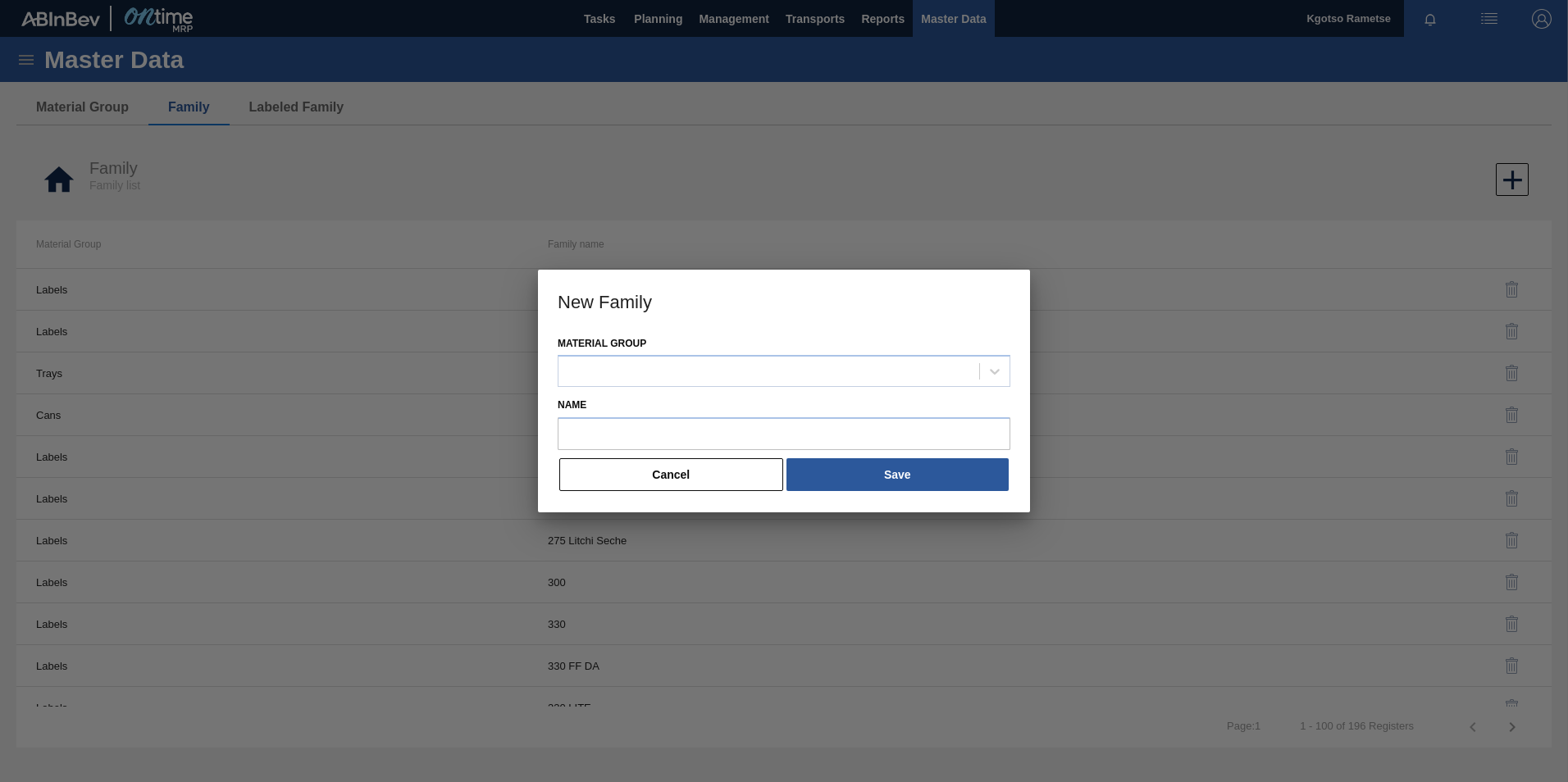
click at [756, 349] on div "Material Group" at bounding box center [784, 360] width 453 height 56
click at [762, 367] on div at bounding box center [768, 372] width 421 height 24
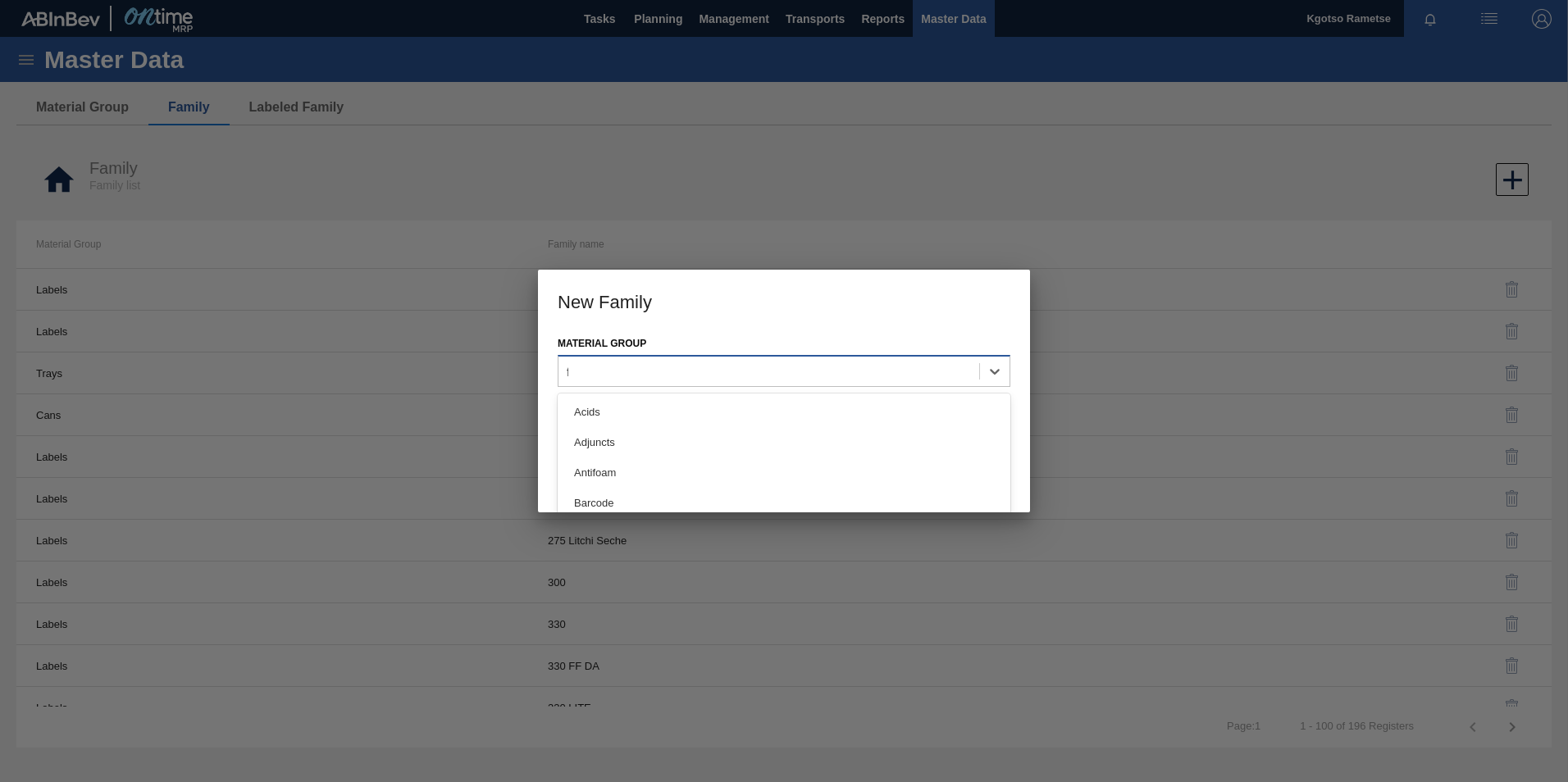
type Group "fl"
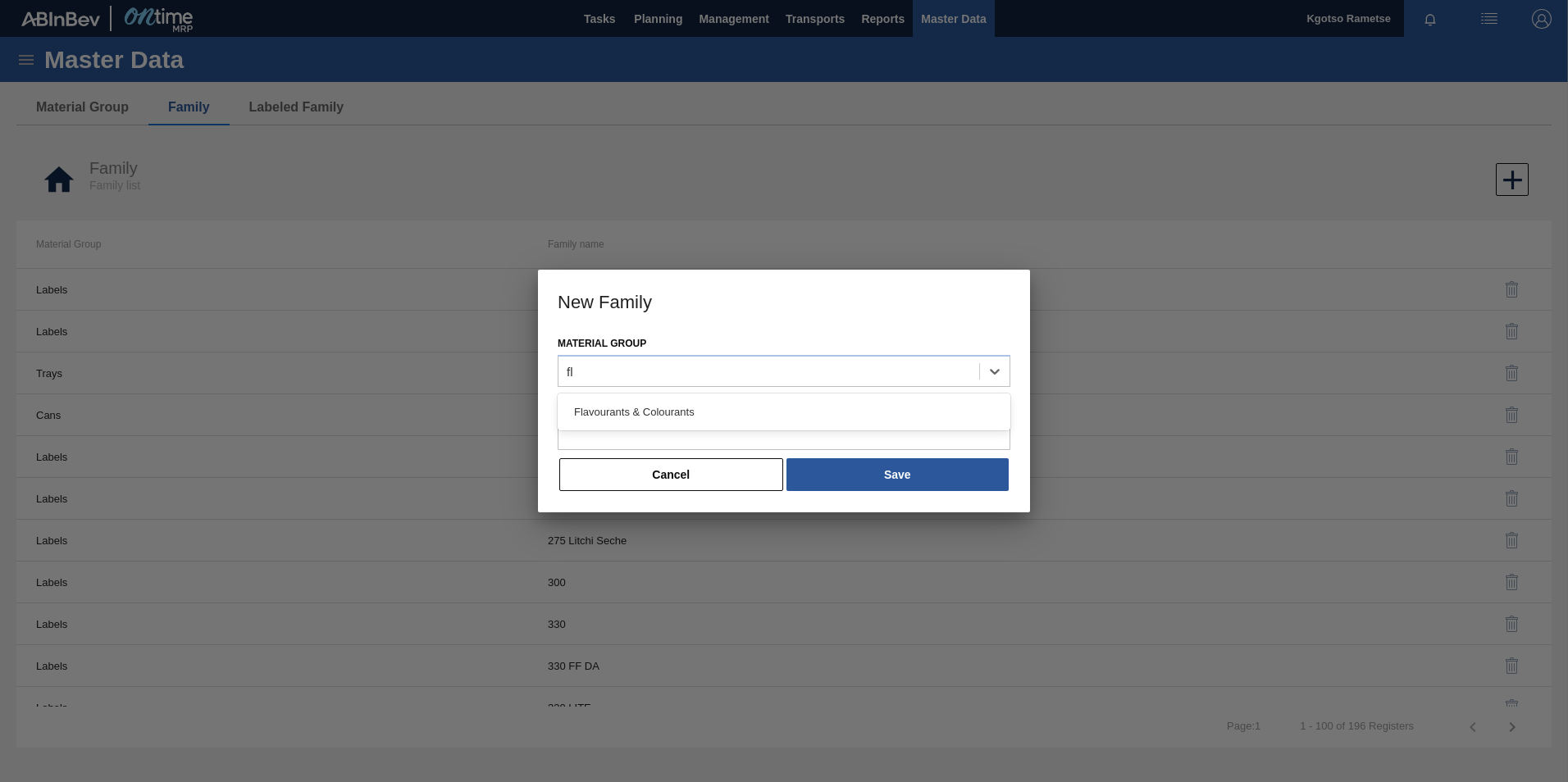
click at [781, 406] on div "Flavourants & Colourants" at bounding box center [784, 412] width 453 height 31
click at [755, 429] on input "Name" at bounding box center [784, 434] width 453 height 33
drag, startPoint x: 821, startPoint y: 436, endPoint x: 814, endPoint y: 431, distance: 8.6
click at [819, 436] on input "Name" at bounding box center [784, 434] width 453 height 33
paste input "Herbs Vermouth Ros"
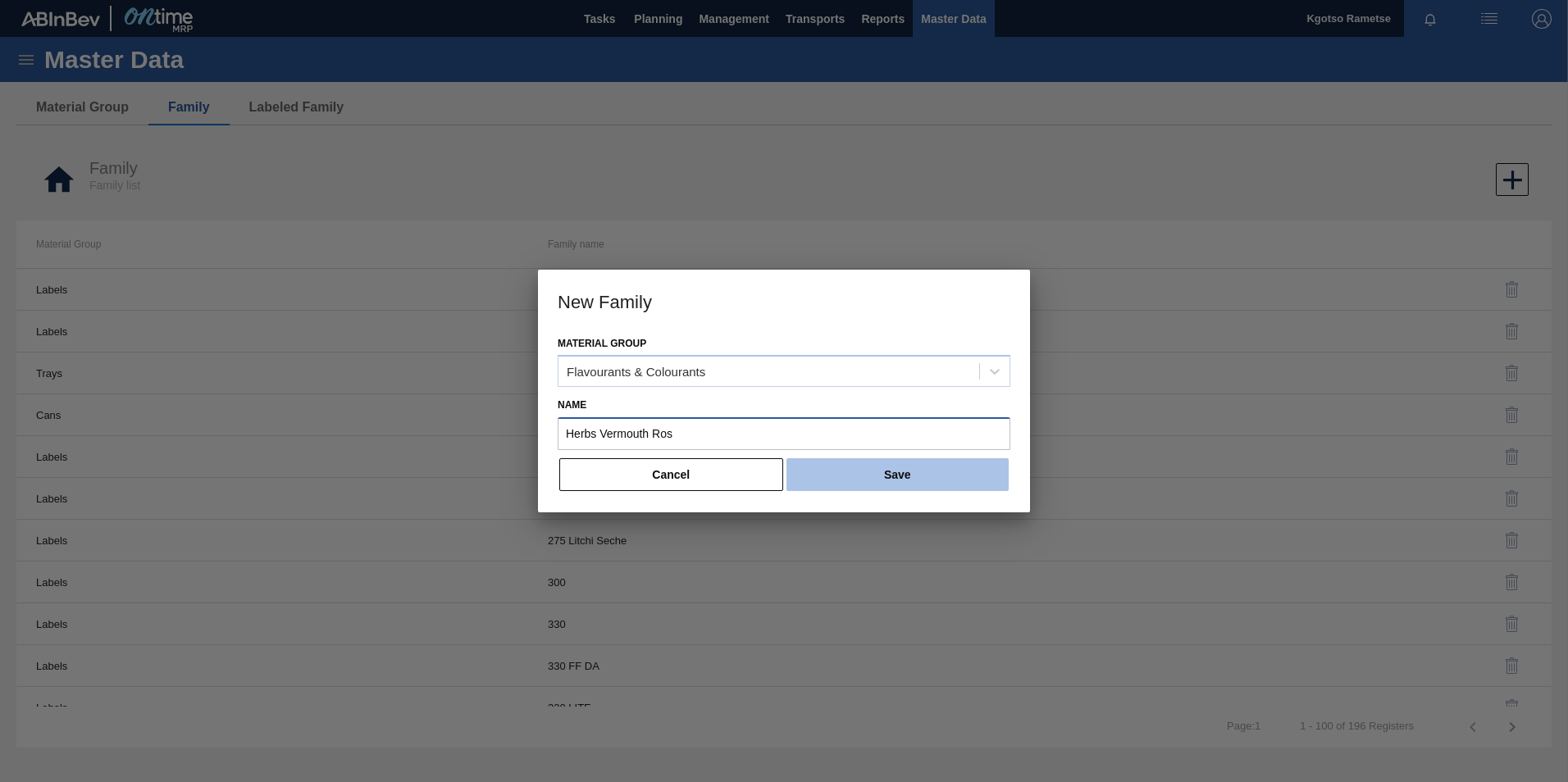
type input "Herbs Vermouth Ros"
click at [867, 472] on button "Save" at bounding box center [897, 475] width 222 height 33
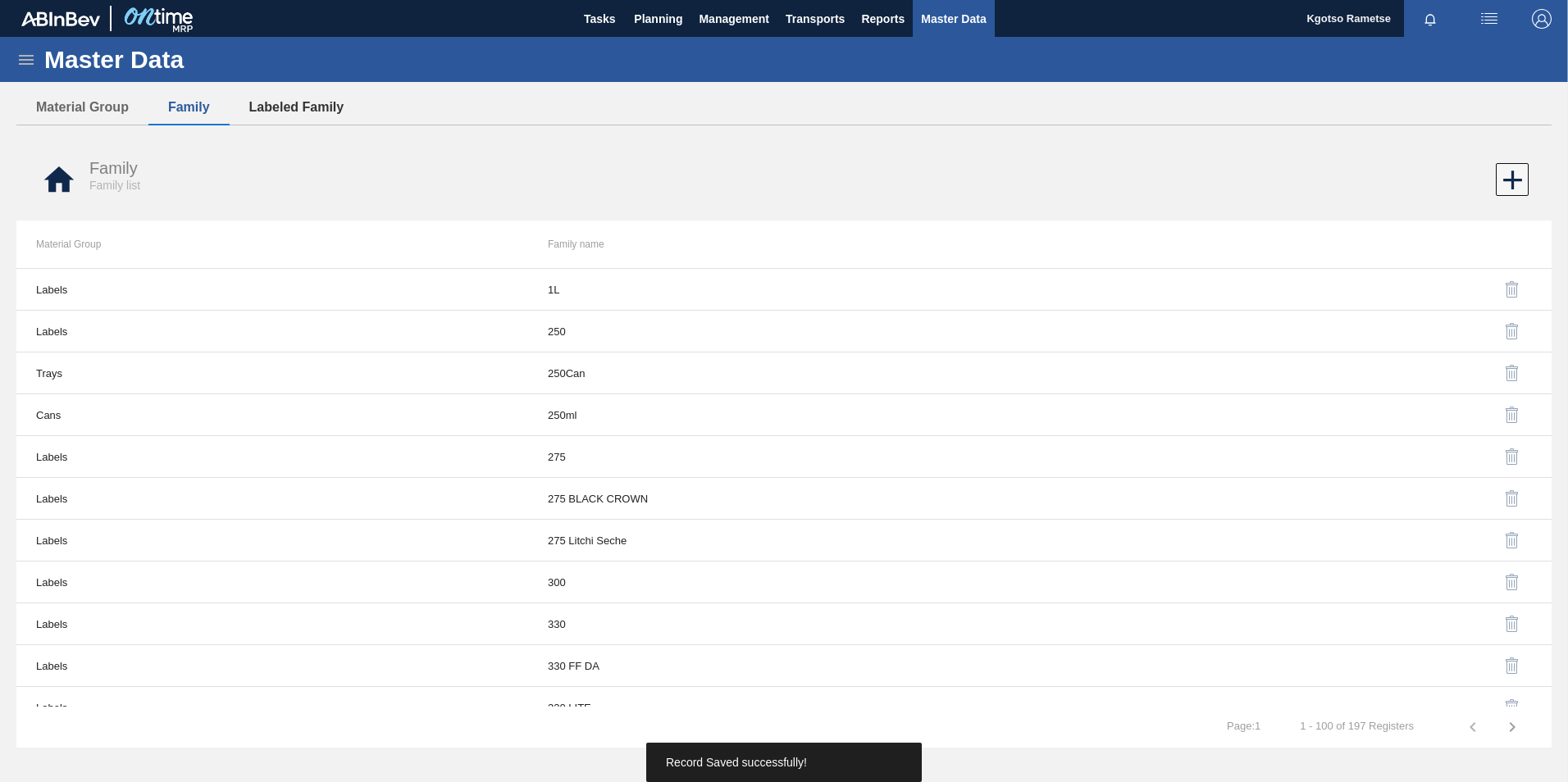
click at [266, 112] on button "Labeled Family" at bounding box center [297, 107] width 135 height 34
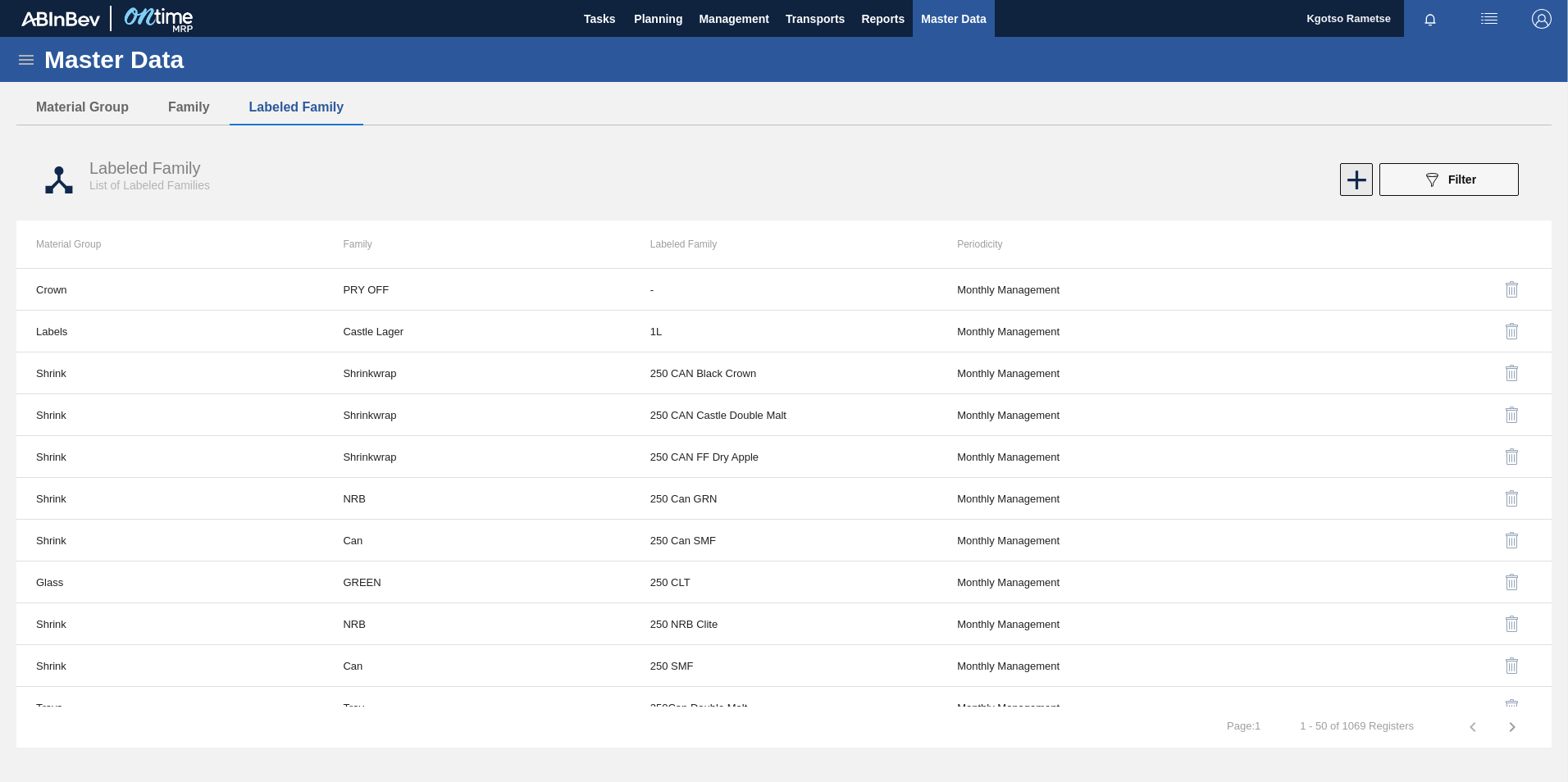
click at [1358, 192] on icon at bounding box center [1356, 180] width 32 height 32
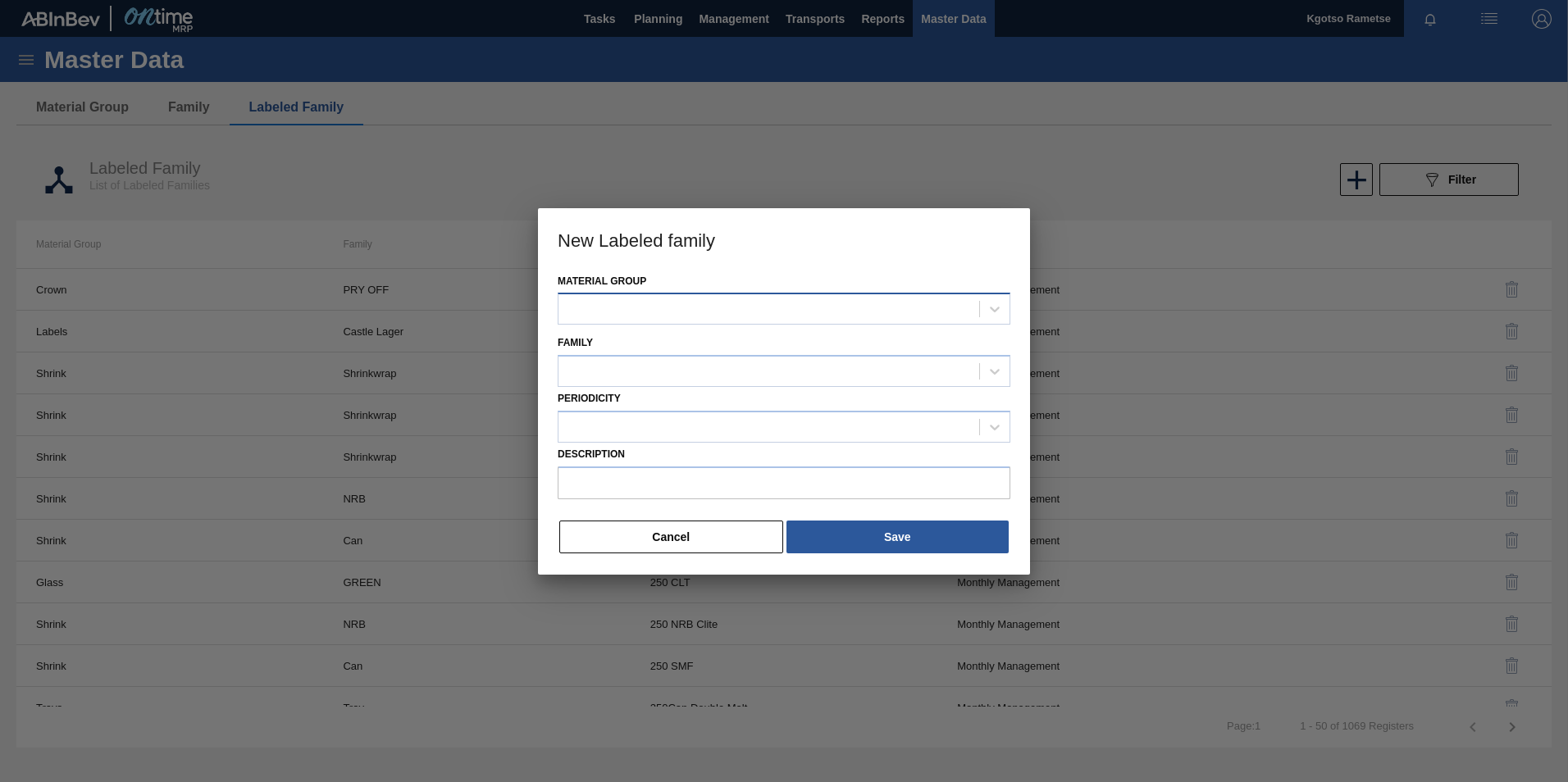
click at [735, 303] on div at bounding box center [768, 309] width 421 height 24
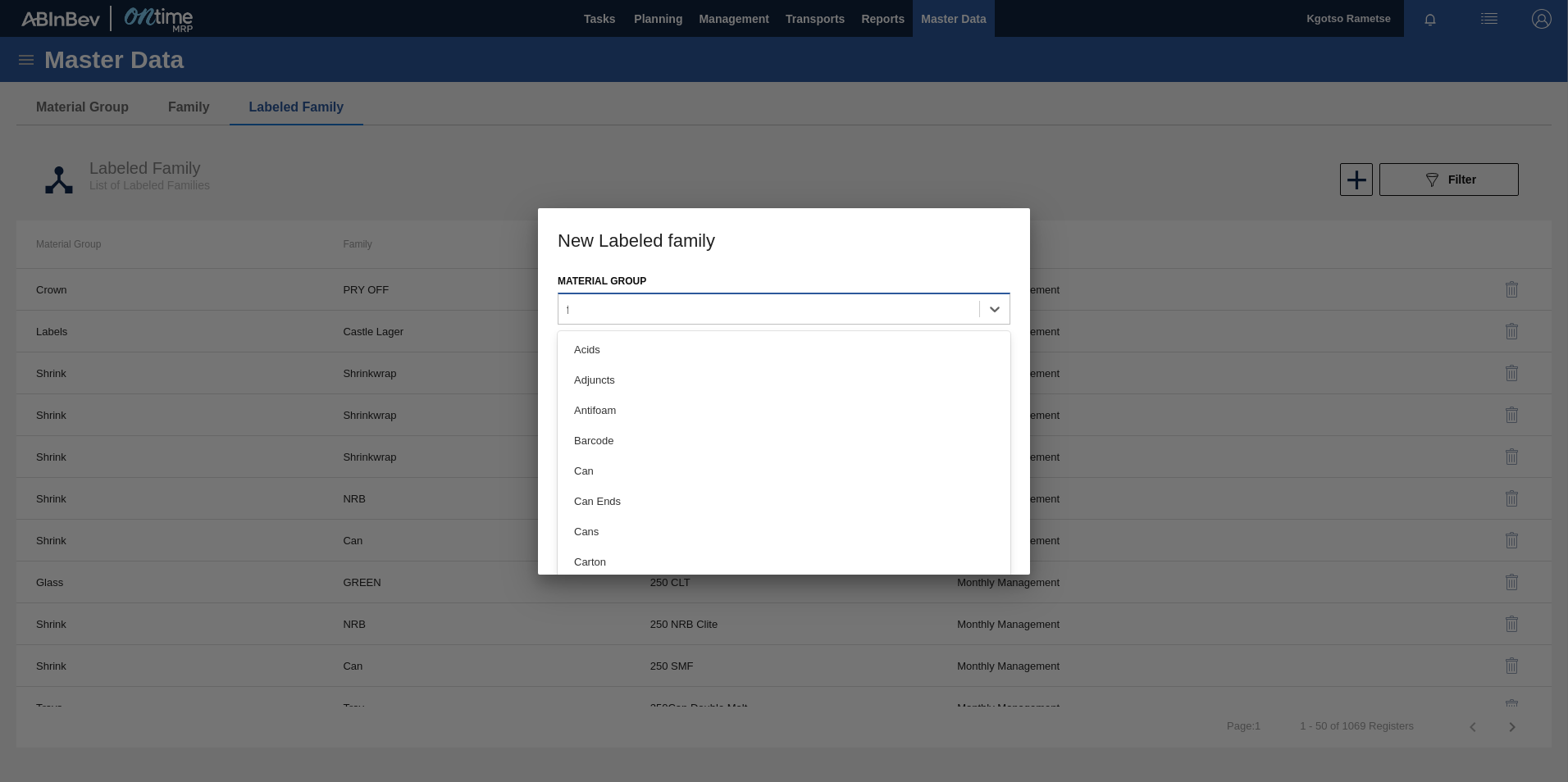
type Group "fl"
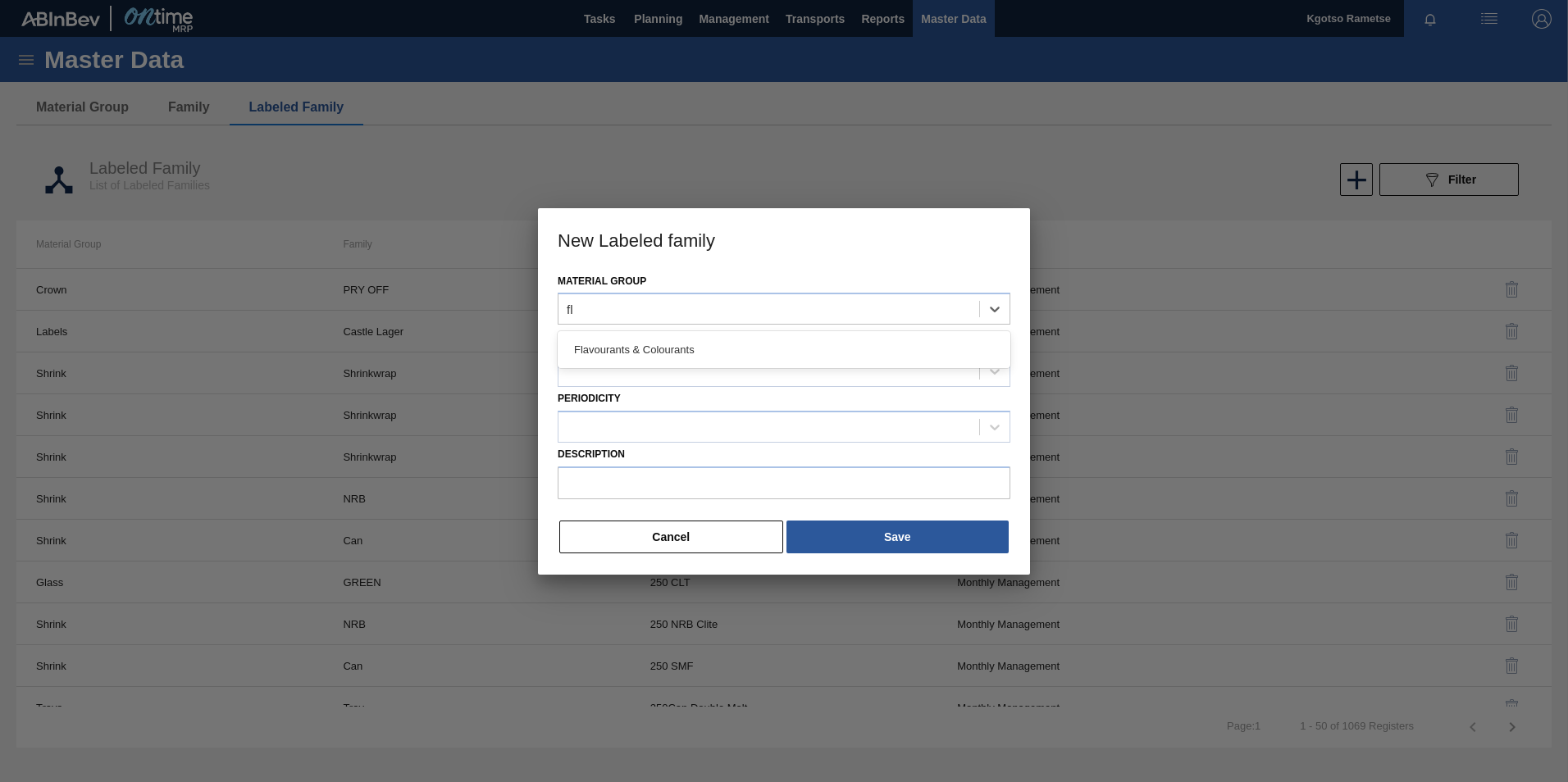
click at [731, 357] on div "Flavourants & Colourants" at bounding box center [784, 350] width 453 height 31
click at [717, 374] on div at bounding box center [768, 372] width 421 height 24
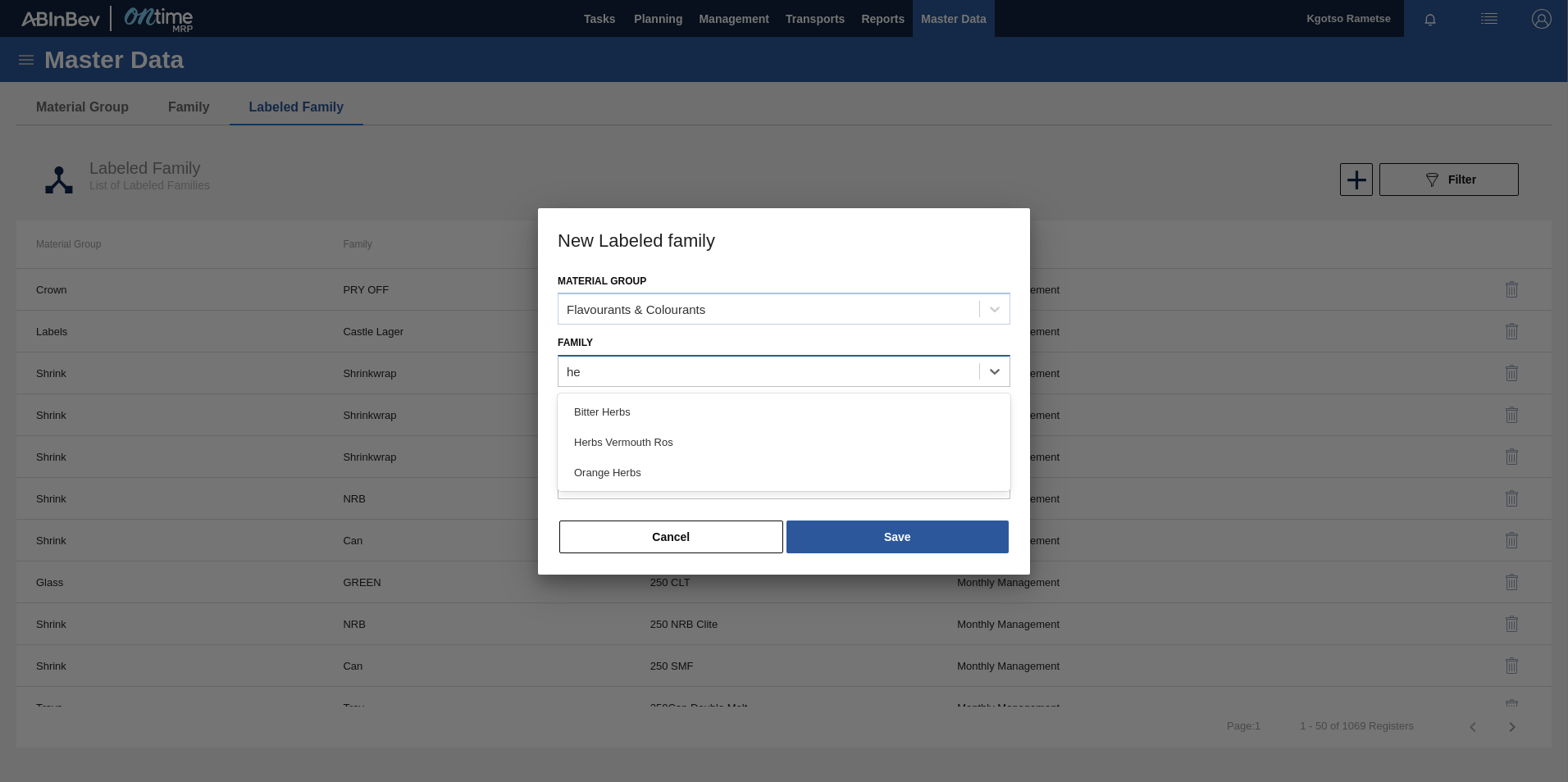
type input "her"
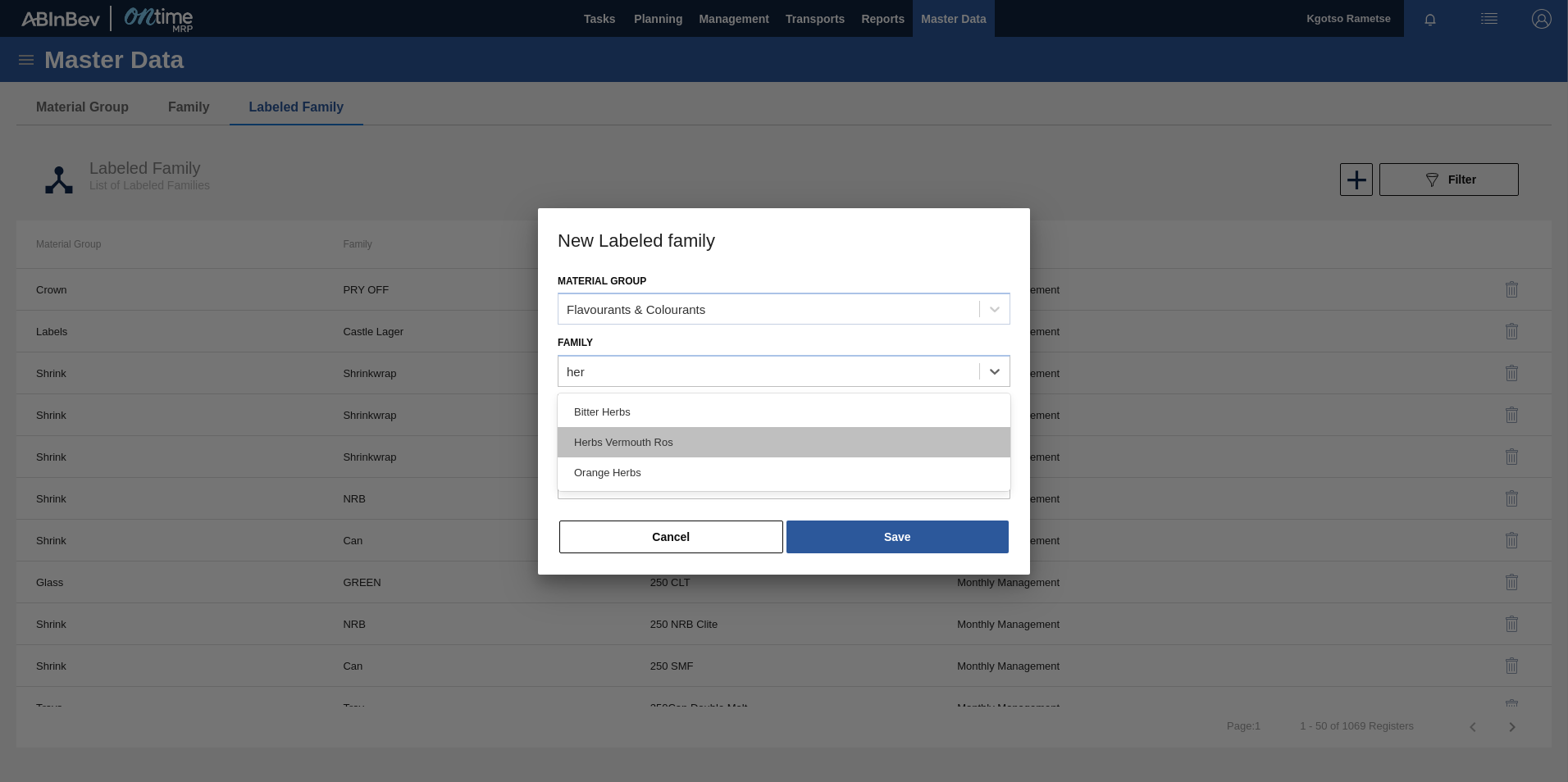
click at [672, 433] on div "Herbs Vermouth Ros" at bounding box center [784, 442] width 453 height 31
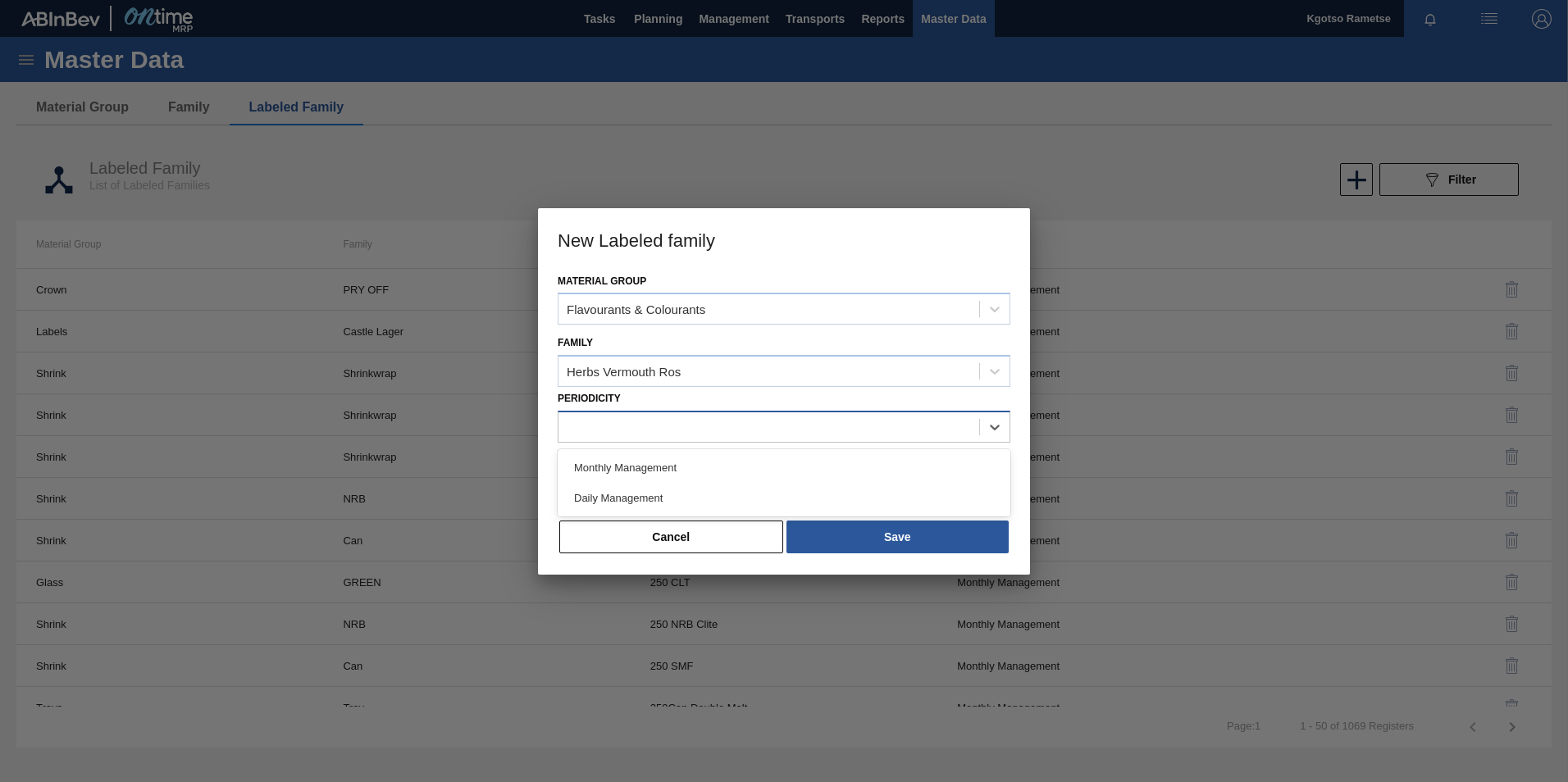
click at [695, 434] on div at bounding box center [768, 426] width 421 height 24
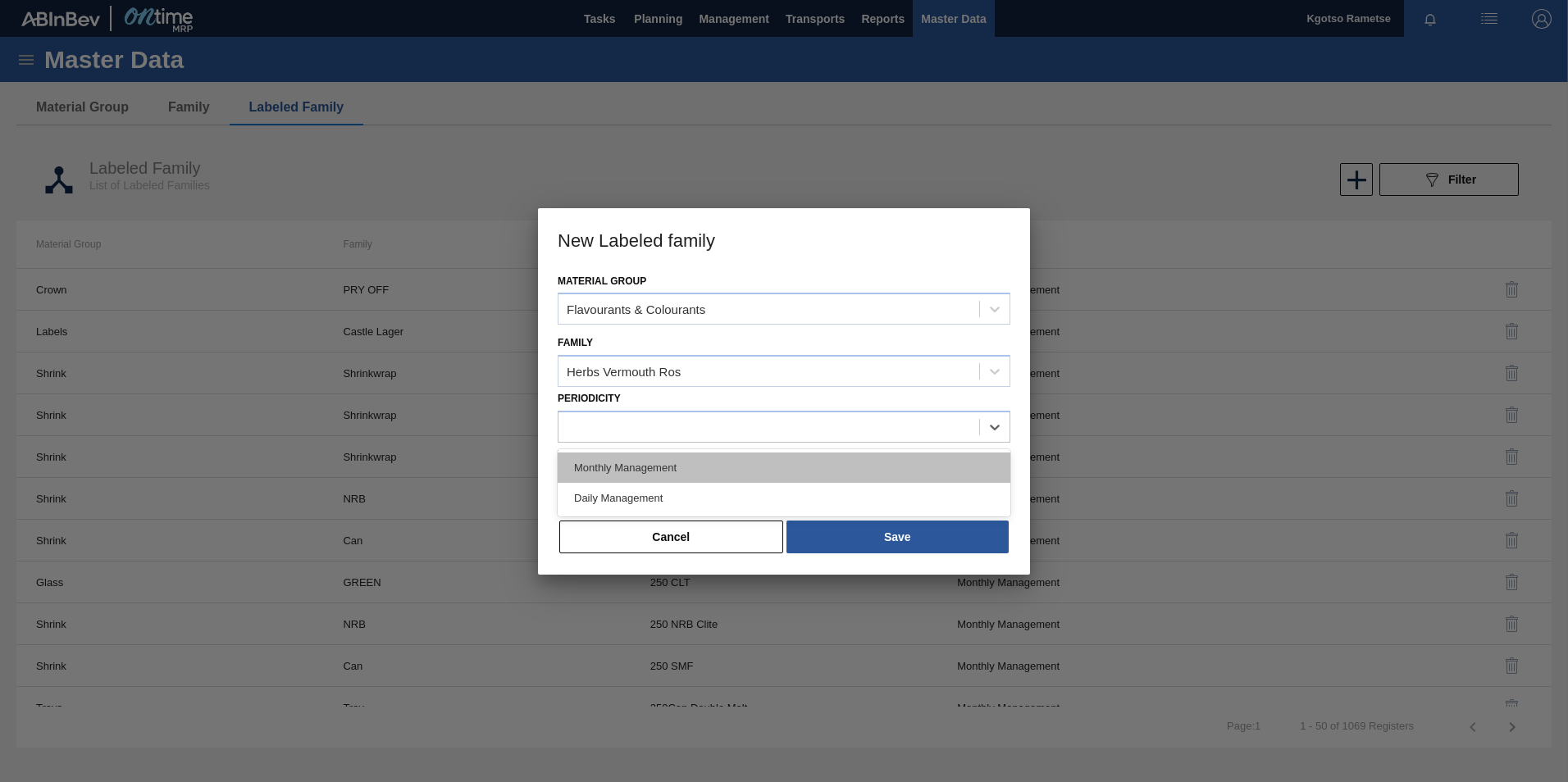
click at [682, 469] on div "Monthly Management" at bounding box center [784, 468] width 453 height 31
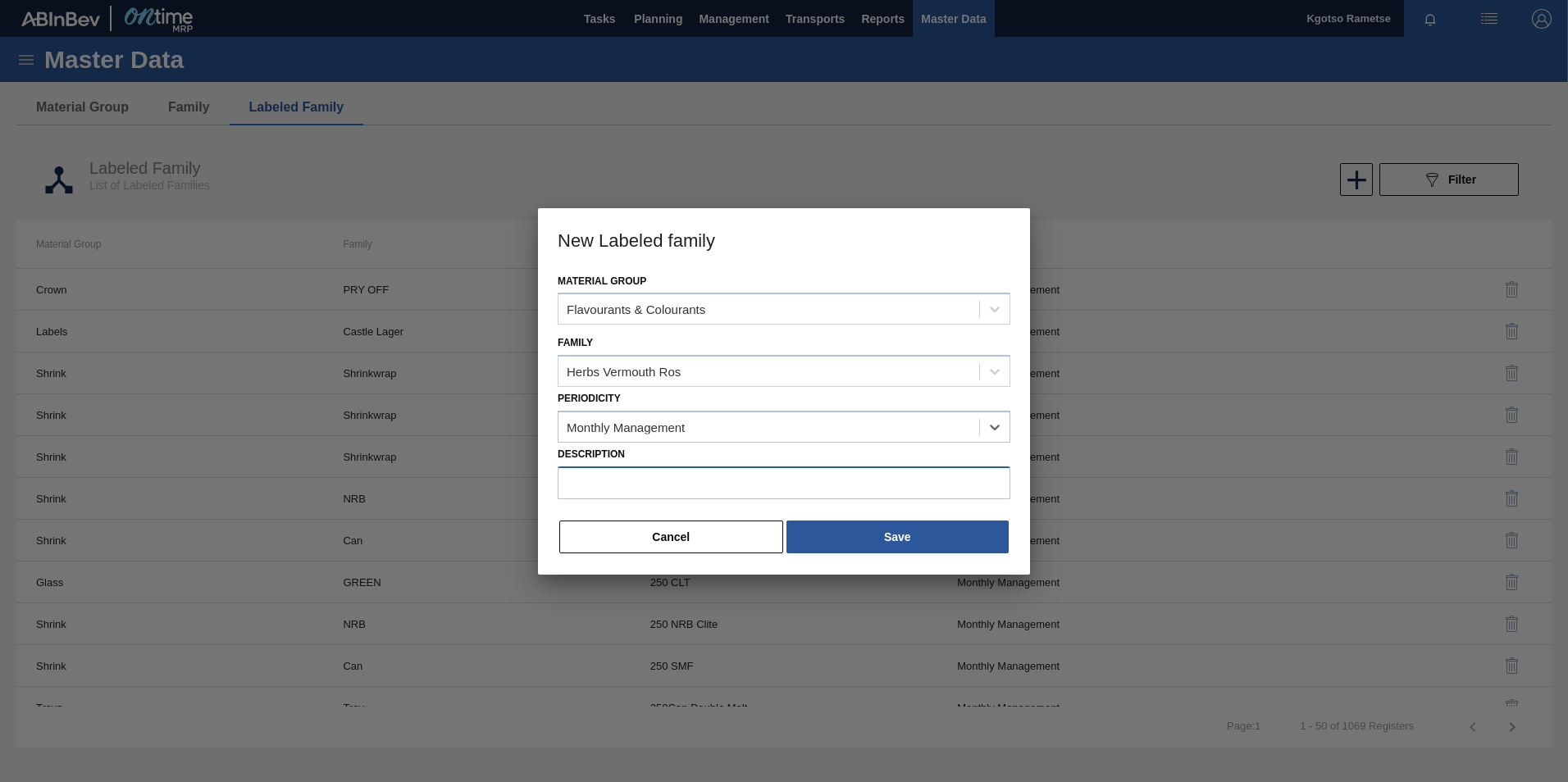
click at [674, 491] on input "Description" at bounding box center [784, 483] width 453 height 33
drag, startPoint x: 838, startPoint y: 459, endPoint x: 825, endPoint y: 471, distance: 17.7
click at [833, 466] on div "Description" at bounding box center [784, 471] width 453 height 57
click at [824, 471] on input "Description" at bounding box center [784, 483] width 453 height 33
paste input "Flavour: Herbs Vermouth [PERSON_NAME]"
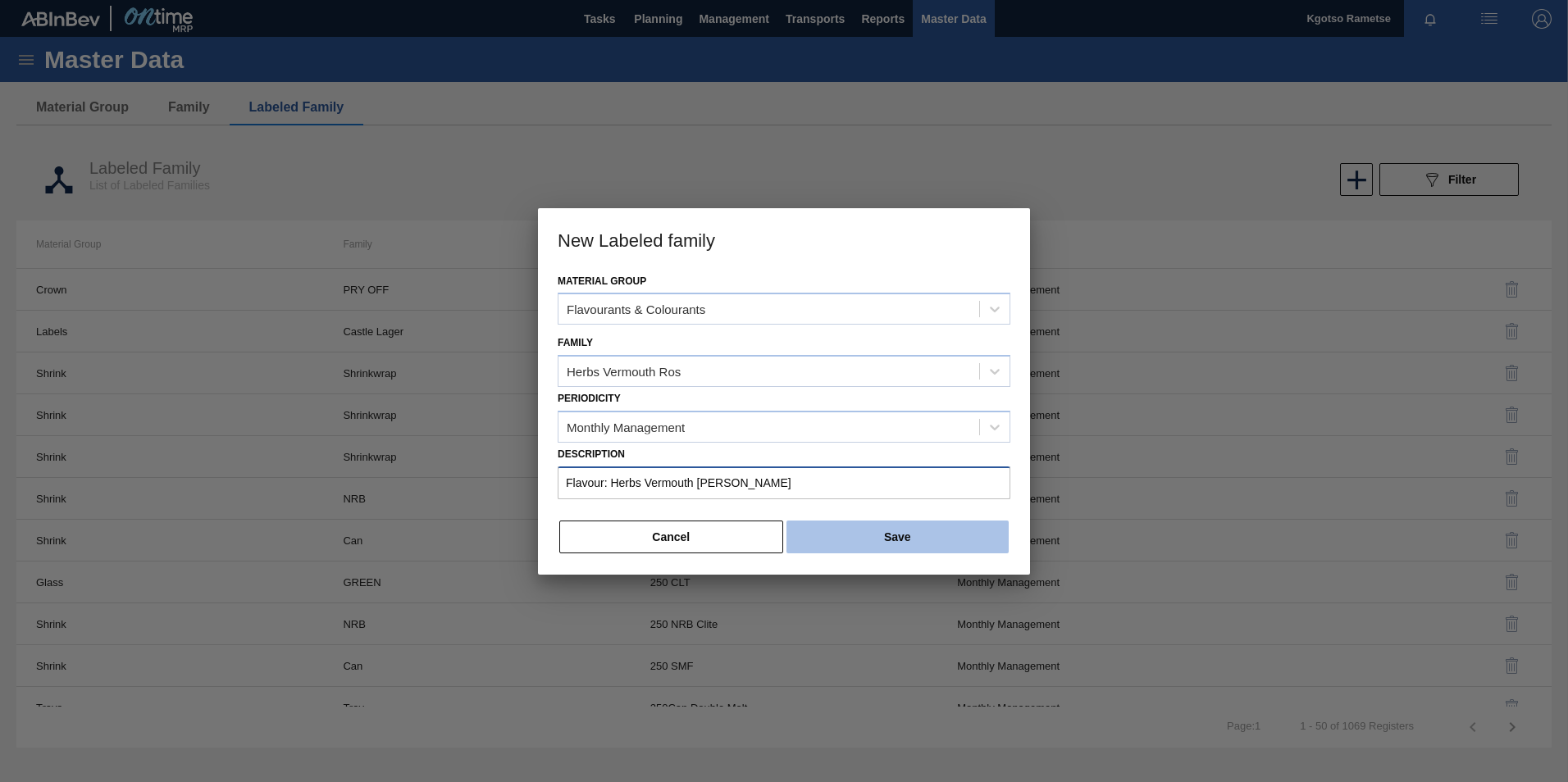
type input "Flavour: Herbs Vermouth [PERSON_NAME]"
click at [907, 522] on button "Save" at bounding box center [897, 537] width 222 height 33
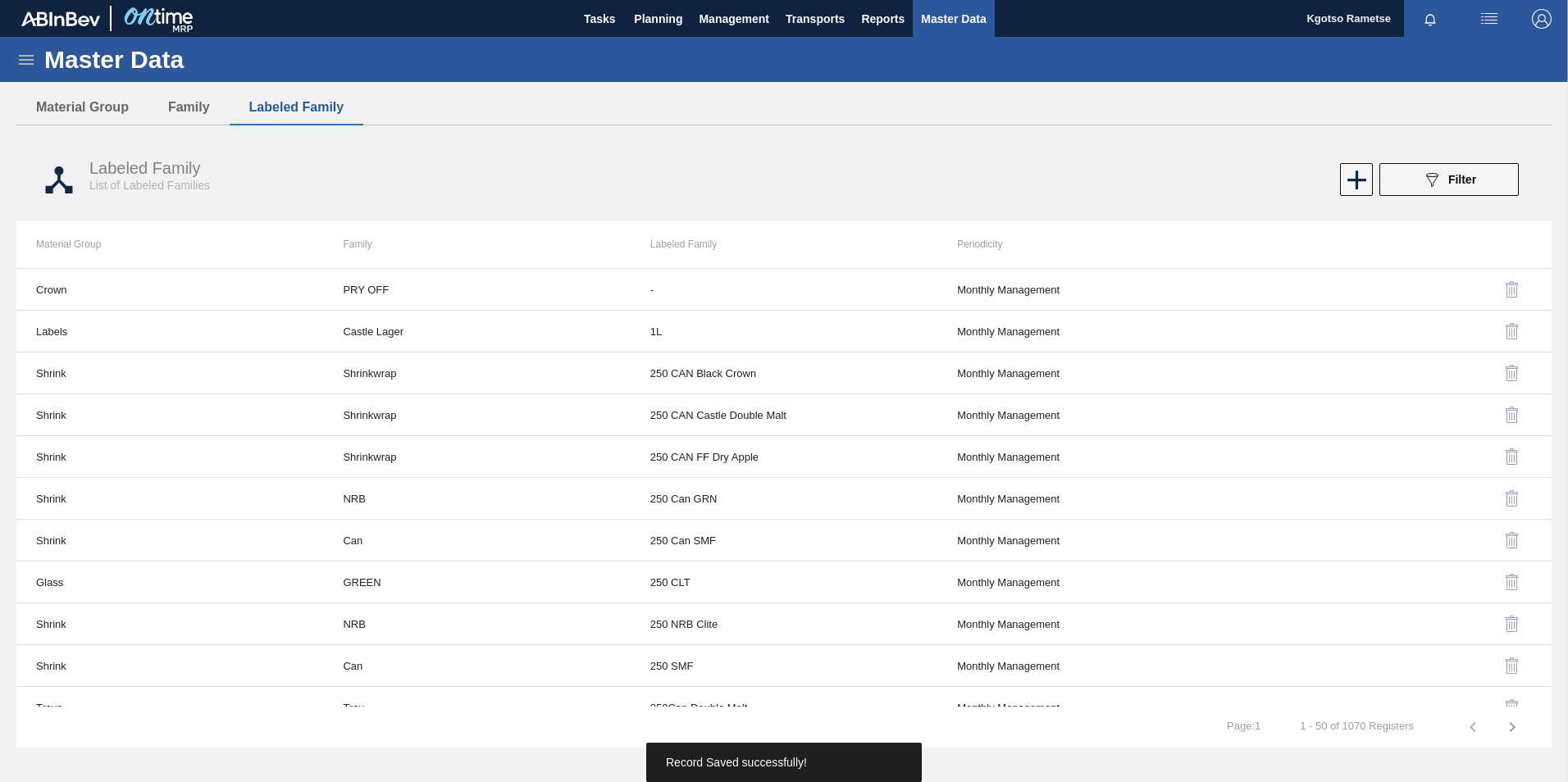
drag, startPoint x: 26, startPoint y: 58, endPoint x: 24, endPoint y: 70, distance: 12.2
click at [27, 59] on icon at bounding box center [26, 59] width 15 height 10
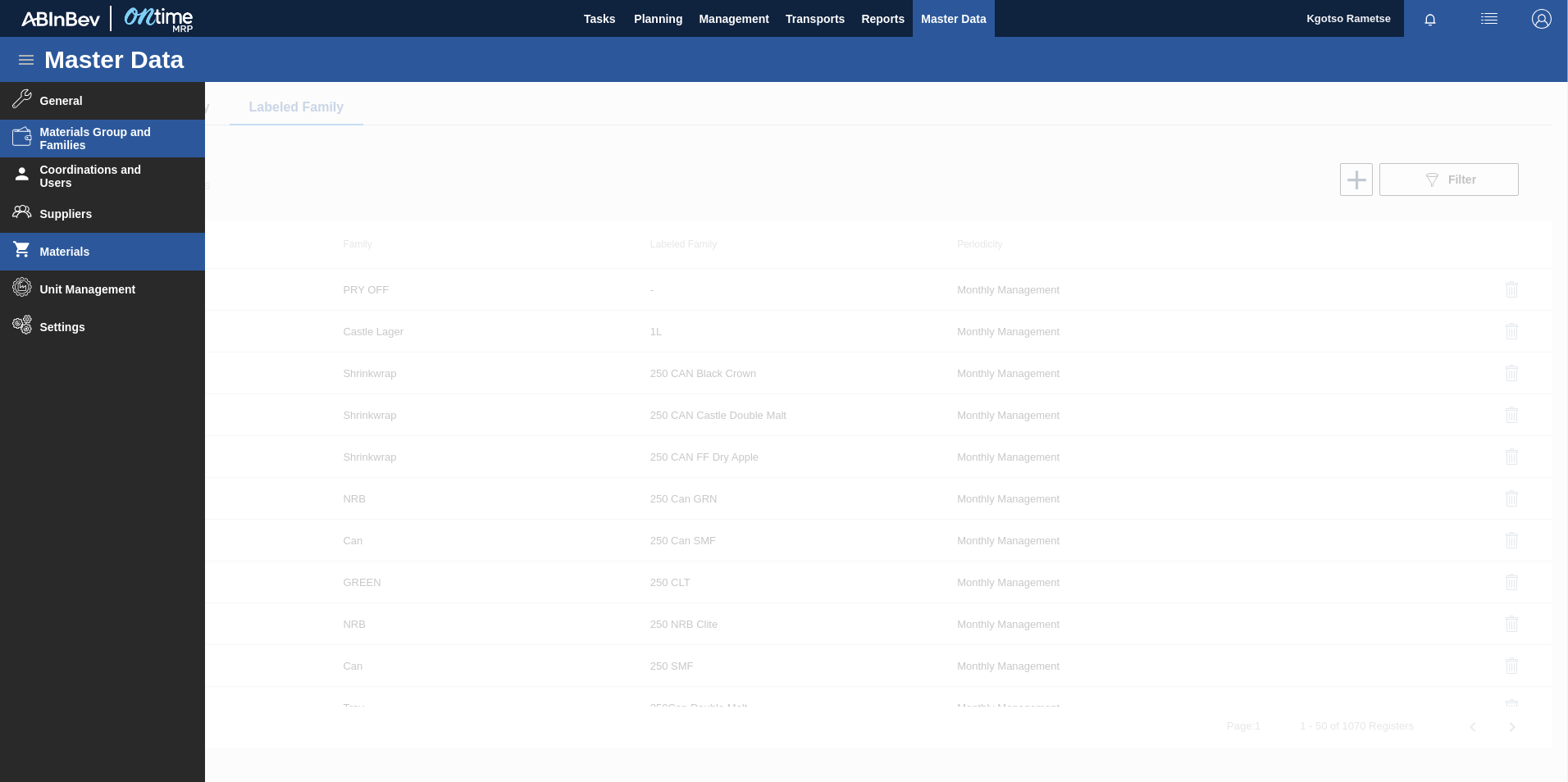
click at [99, 254] on span "Materials" at bounding box center [108, 251] width 136 height 13
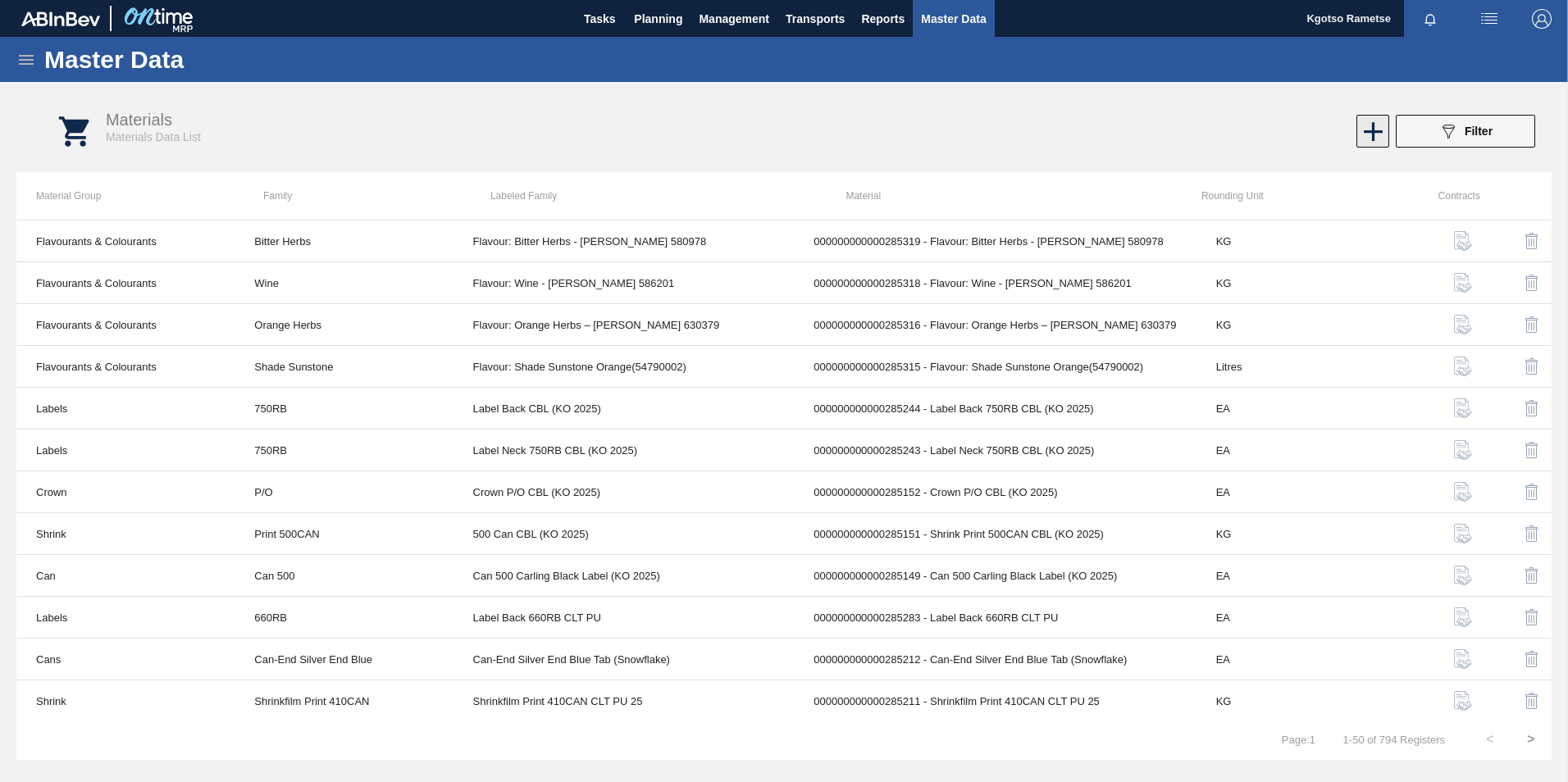
click at [1382, 139] on icon at bounding box center [1373, 131] width 32 height 32
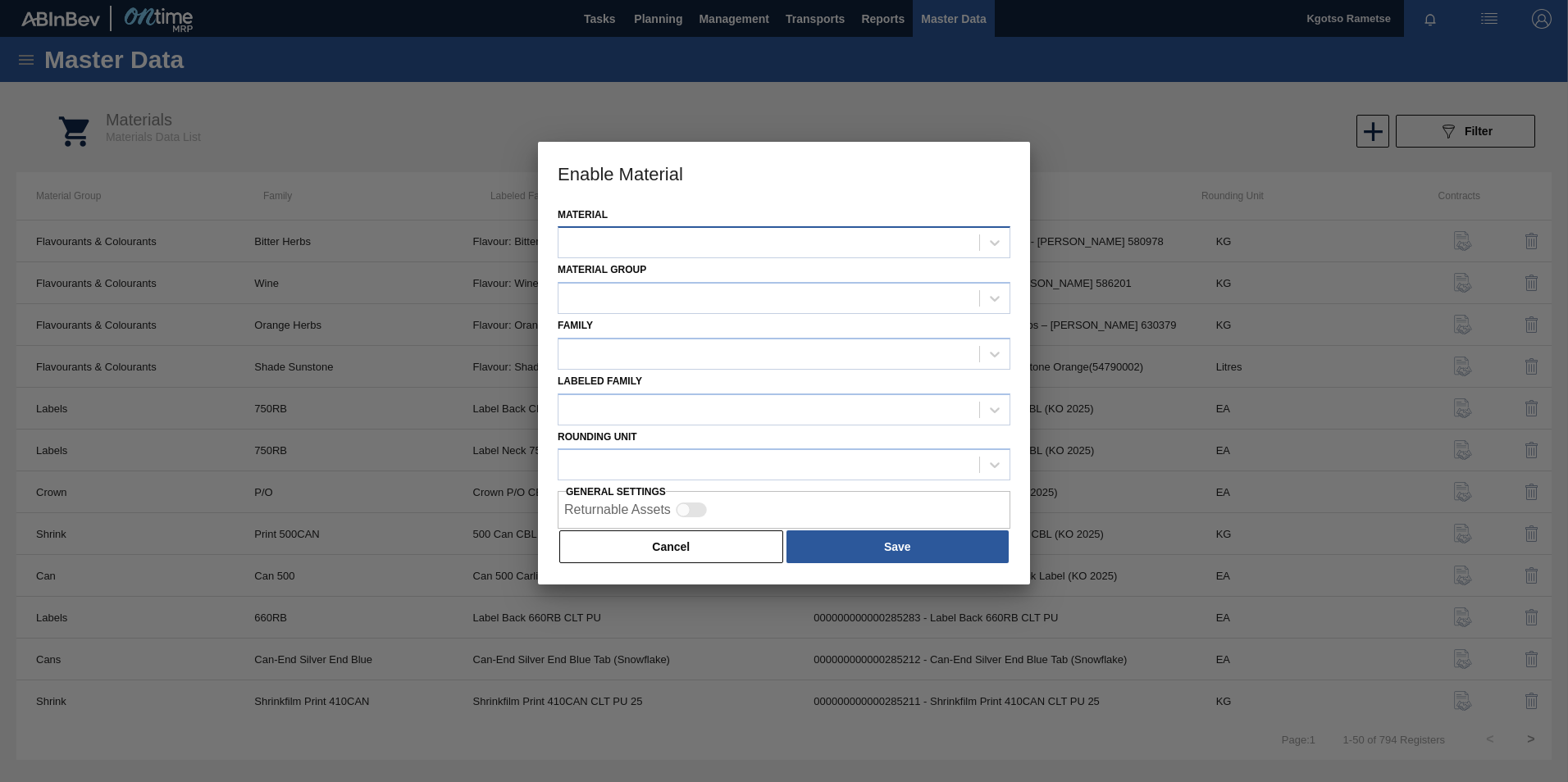
click at [742, 249] on div at bounding box center [768, 242] width 421 height 24
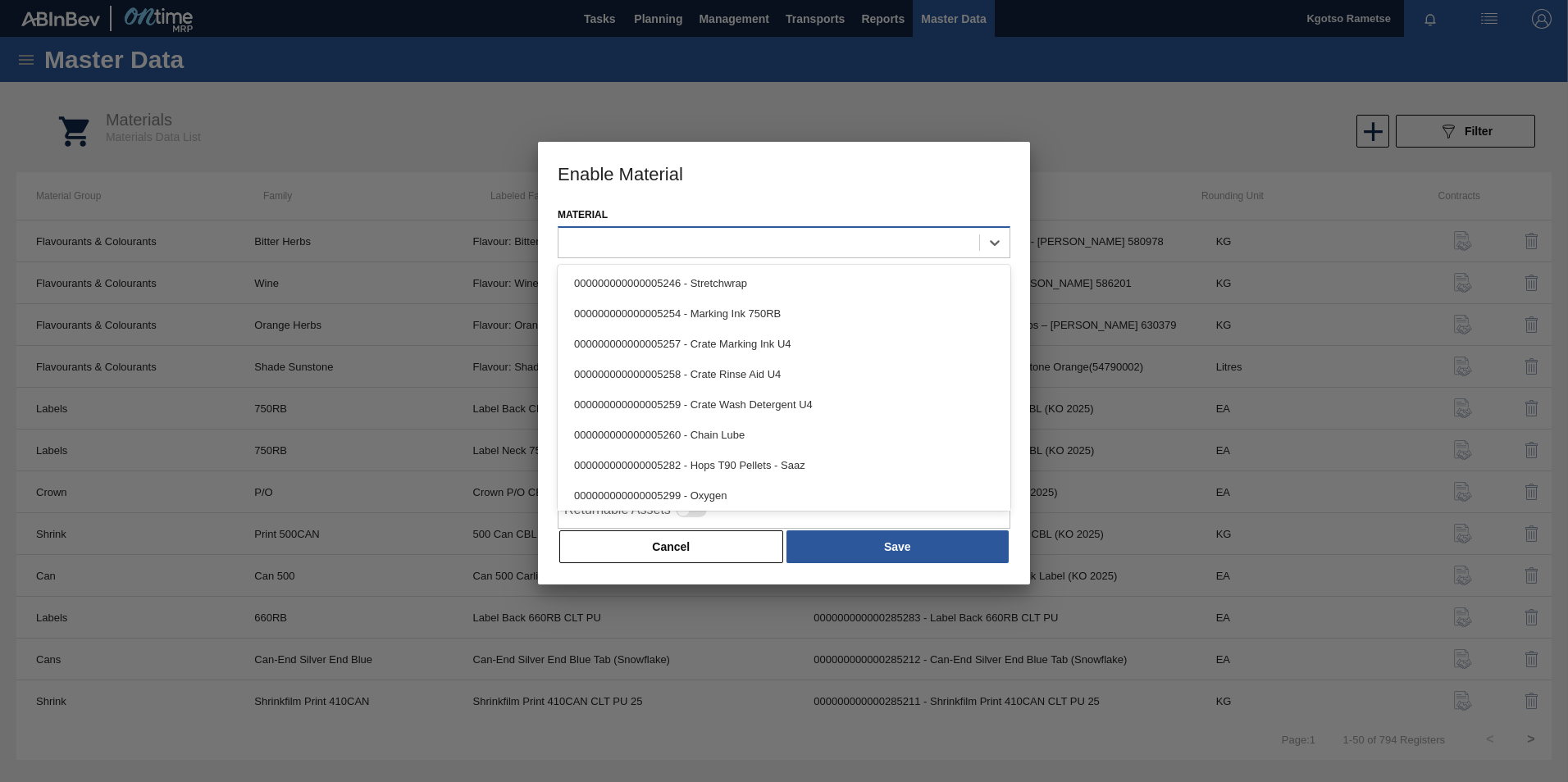
paste input "285320"
type input "285320"
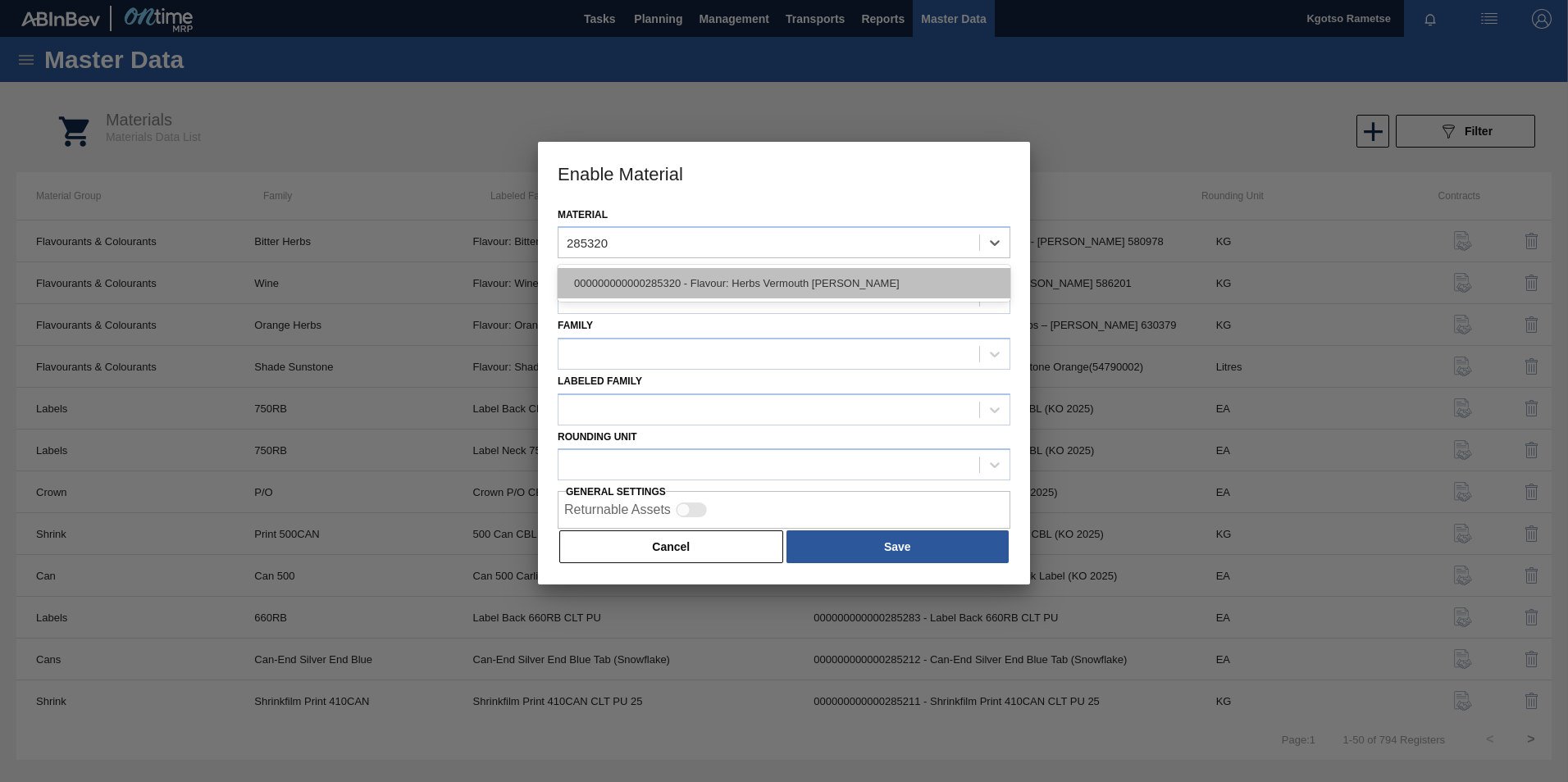
drag, startPoint x: 717, startPoint y: 275, endPoint x: 672, endPoint y: 305, distance: 54.1
click at [715, 276] on div "000000000000285320 - Flavour: Herbs Vermouth [PERSON_NAME]" at bounding box center [784, 283] width 453 height 31
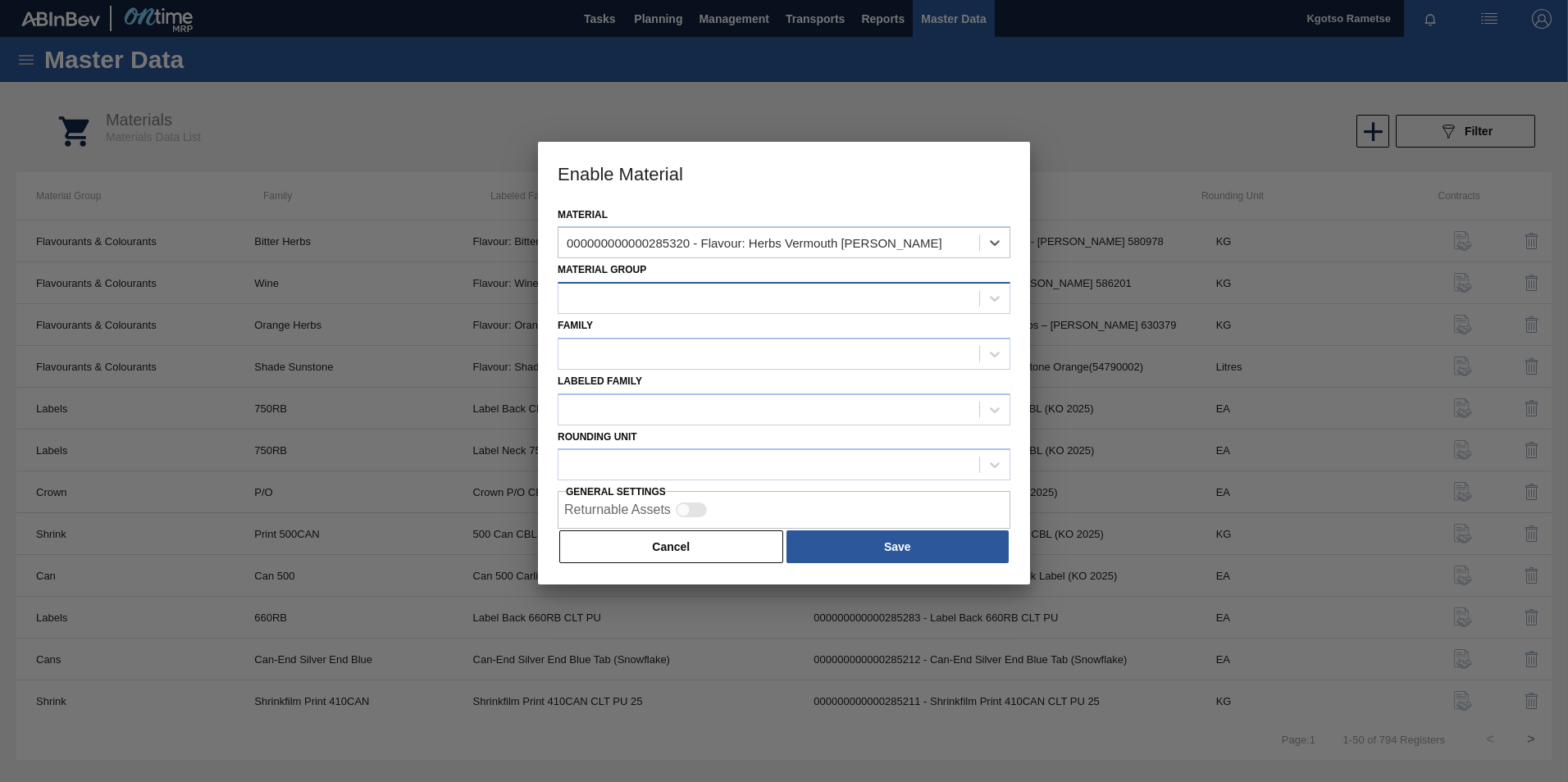
click at [667, 305] on div at bounding box center [768, 298] width 421 height 24
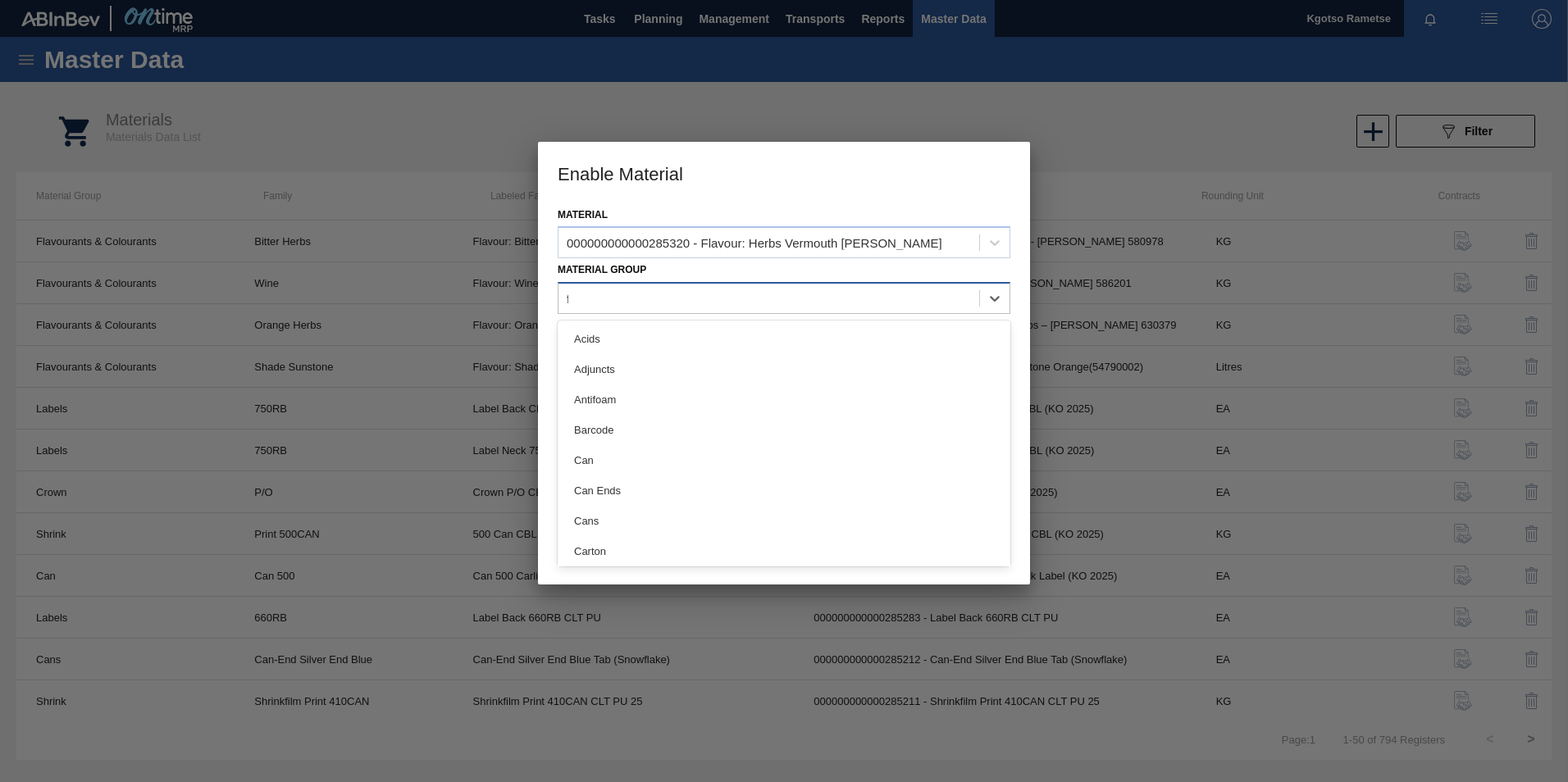
type Group "fl"
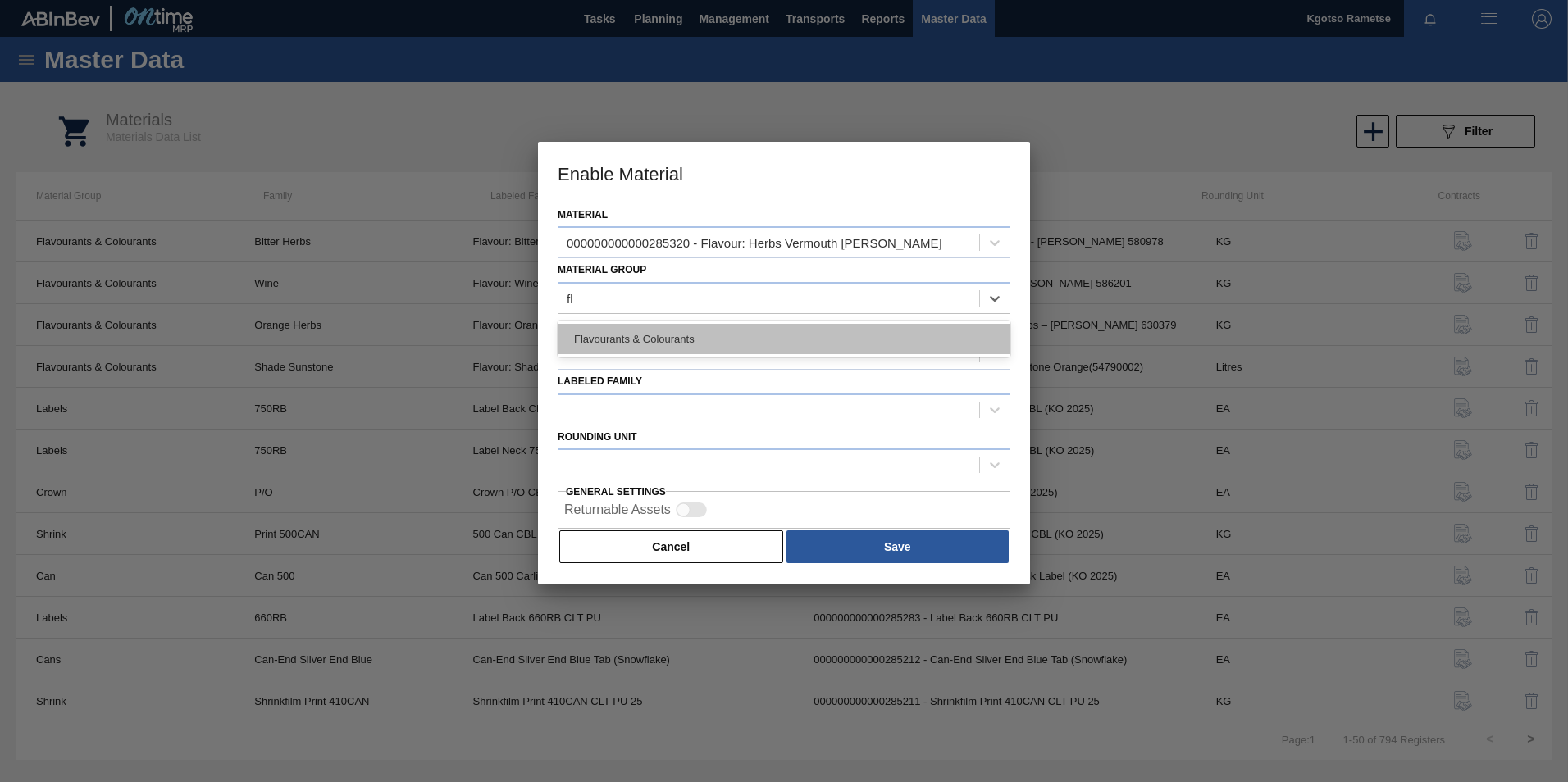
click at [650, 334] on div "Flavourants & Colourants" at bounding box center [784, 339] width 453 height 31
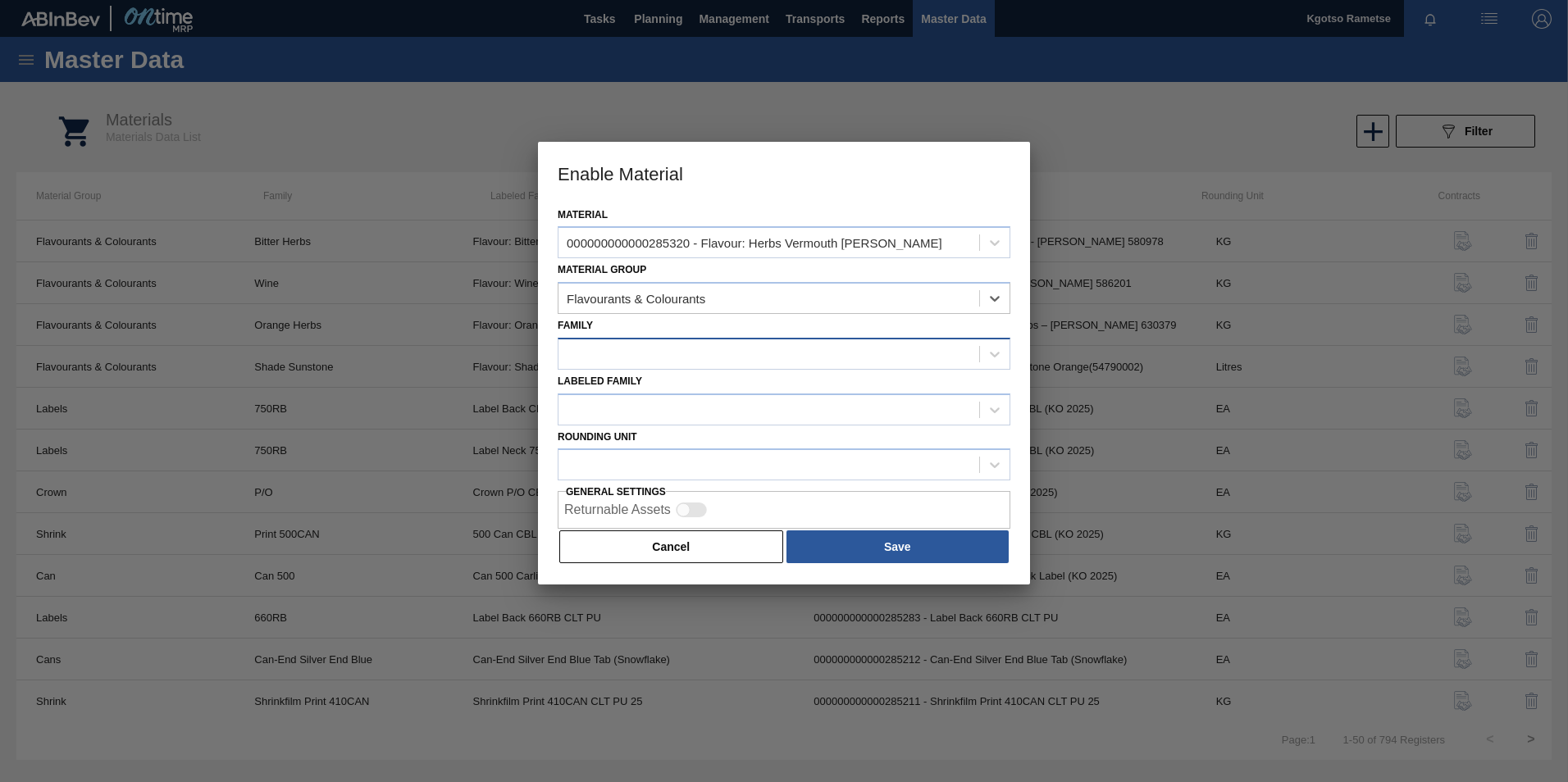
click at [615, 359] on div at bounding box center [768, 353] width 421 height 24
type input "her"
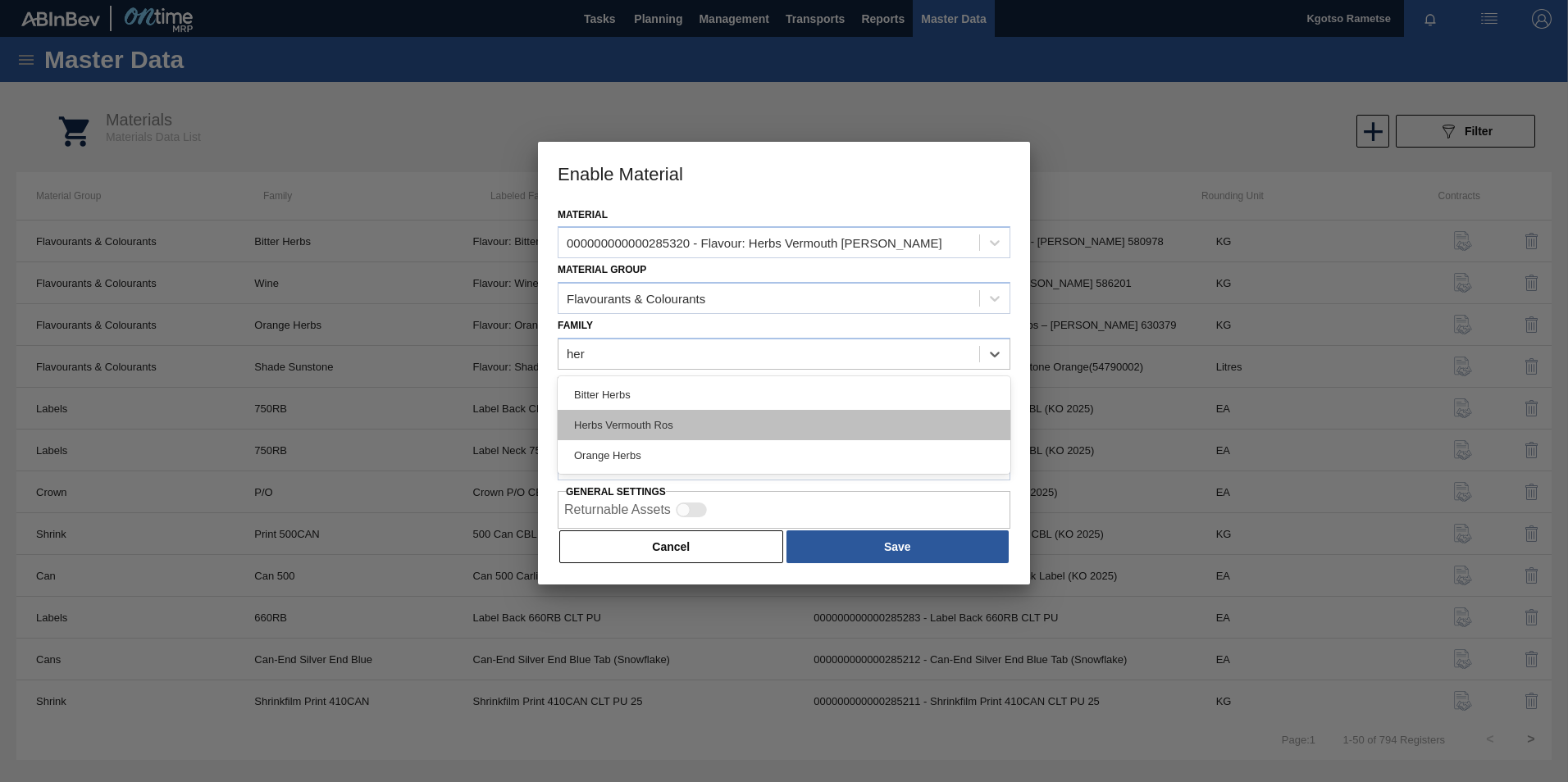
click at [634, 413] on div "Bitter Herbs Herbs Vermouth Ros Orange Herbs" at bounding box center [784, 425] width 453 height 98
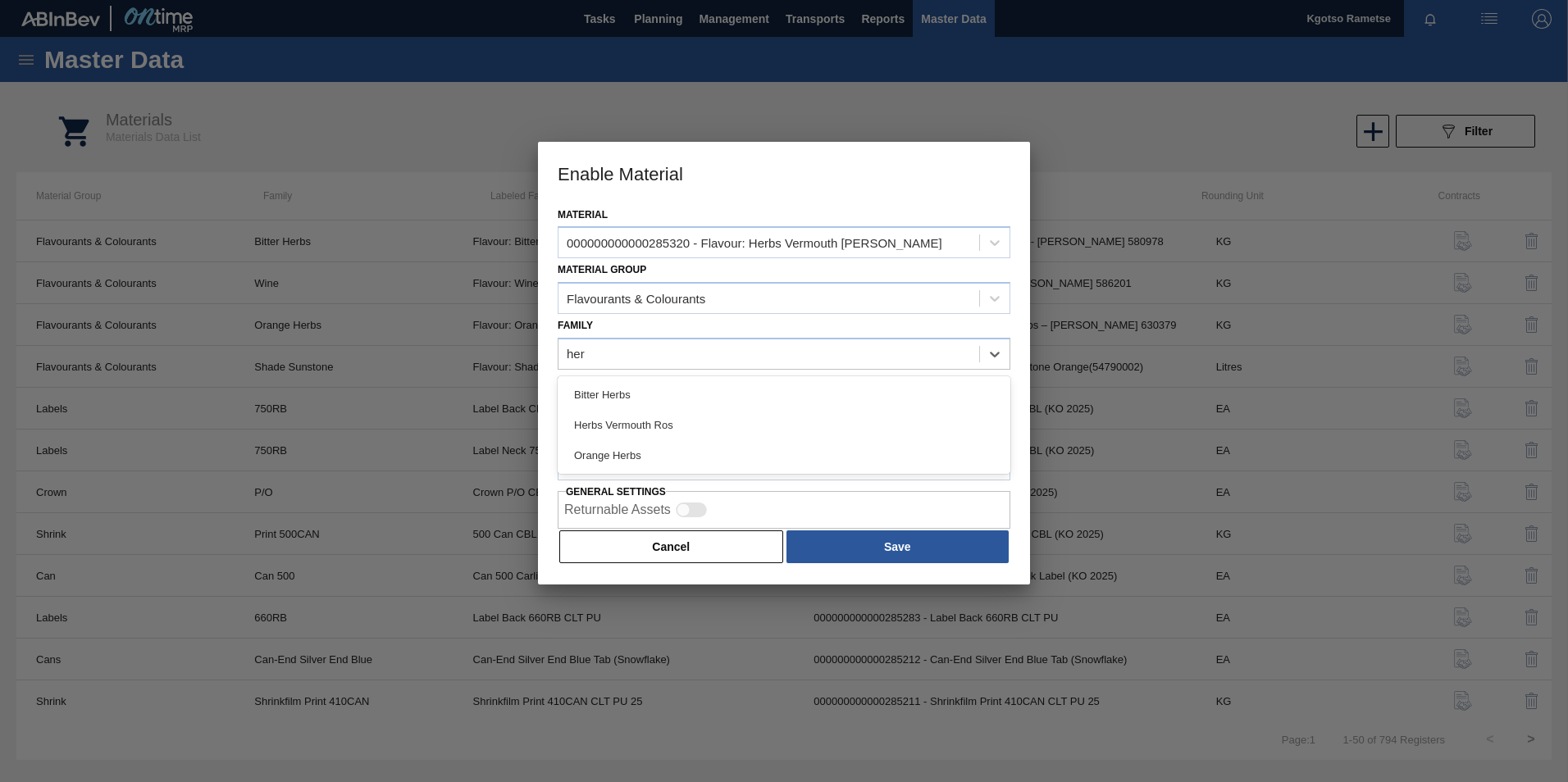
click at [628, 411] on div "Herbs Vermouth Ros" at bounding box center [784, 425] width 453 height 31
click at [629, 408] on div at bounding box center [768, 409] width 421 height 24
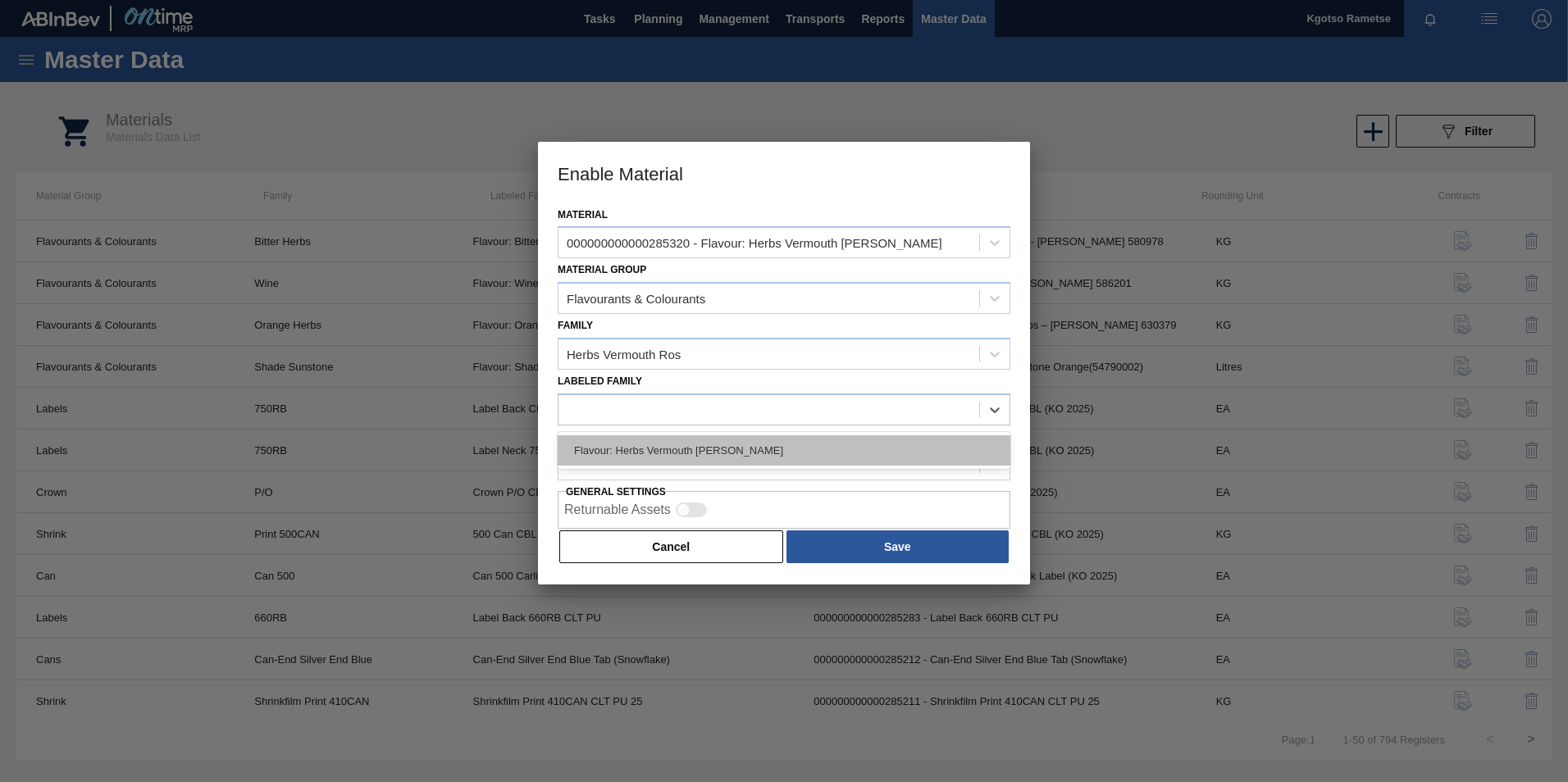
click at [634, 444] on div "Flavour: Herbs Vermouth [PERSON_NAME]" at bounding box center [784, 450] width 453 height 31
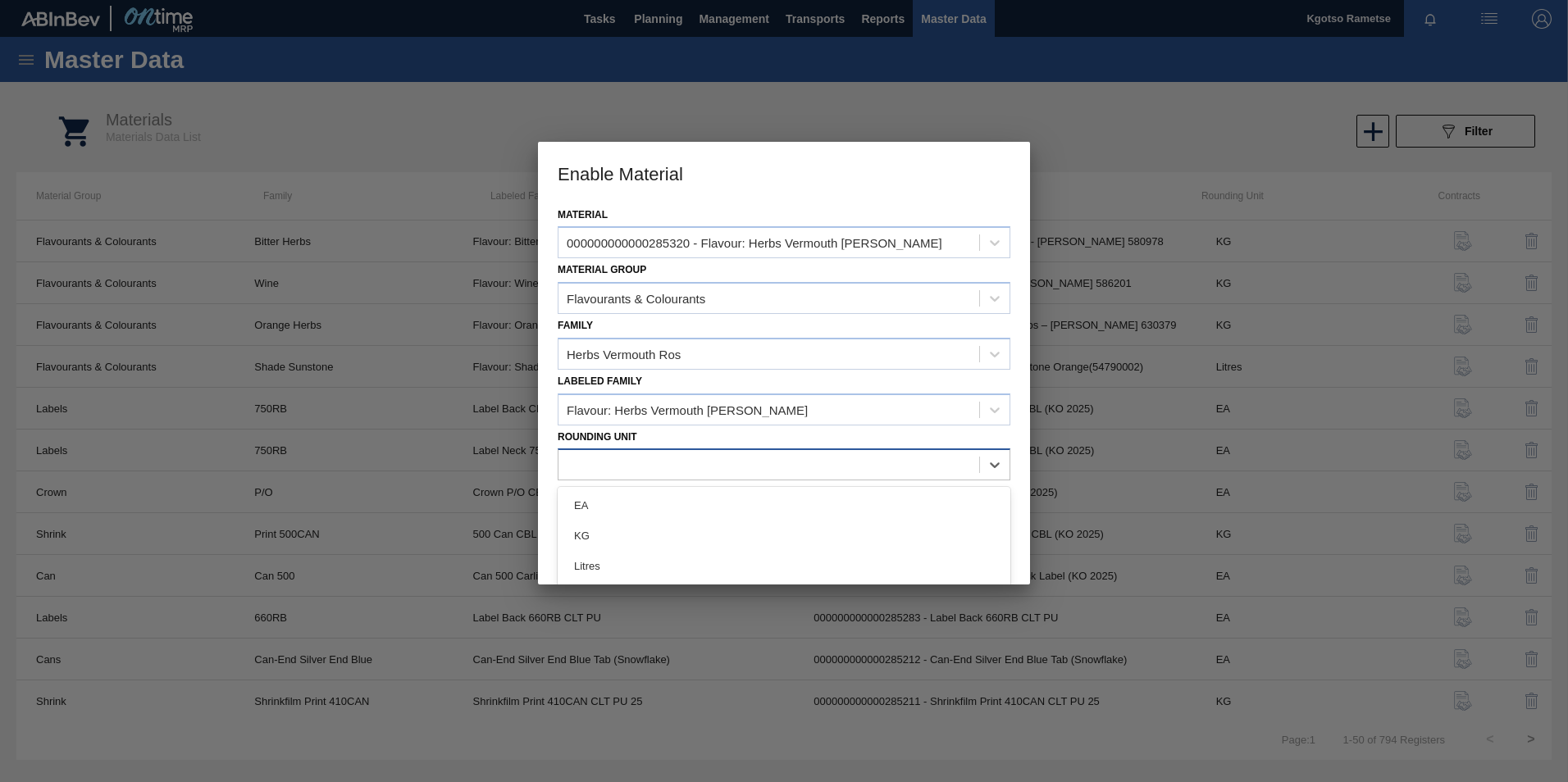
click at [632, 460] on div at bounding box center [768, 464] width 421 height 24
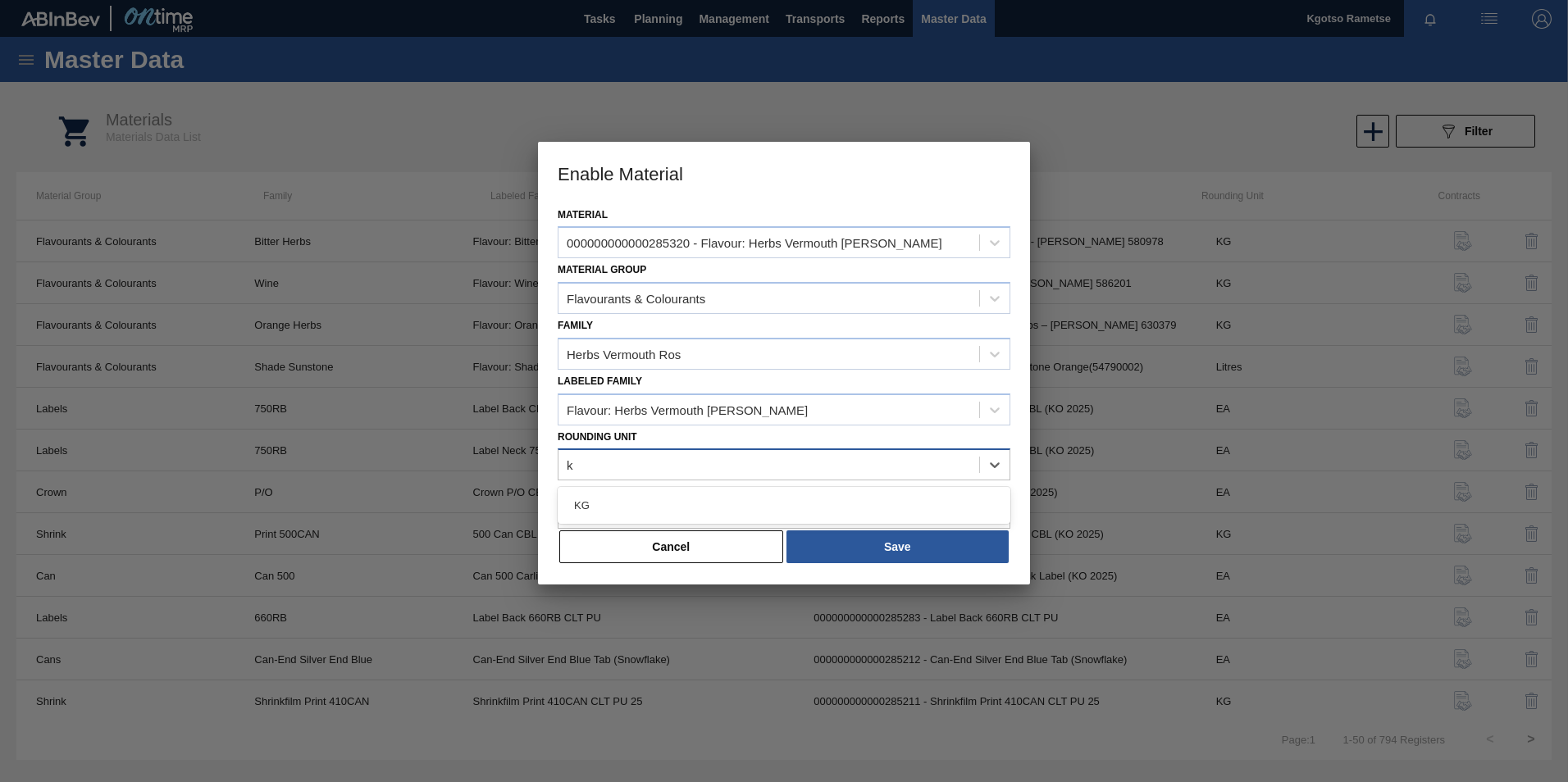
type Unit "kg"
click at [750, 499] on div "KG" at bounding box center [784, 506] width 453 height 31
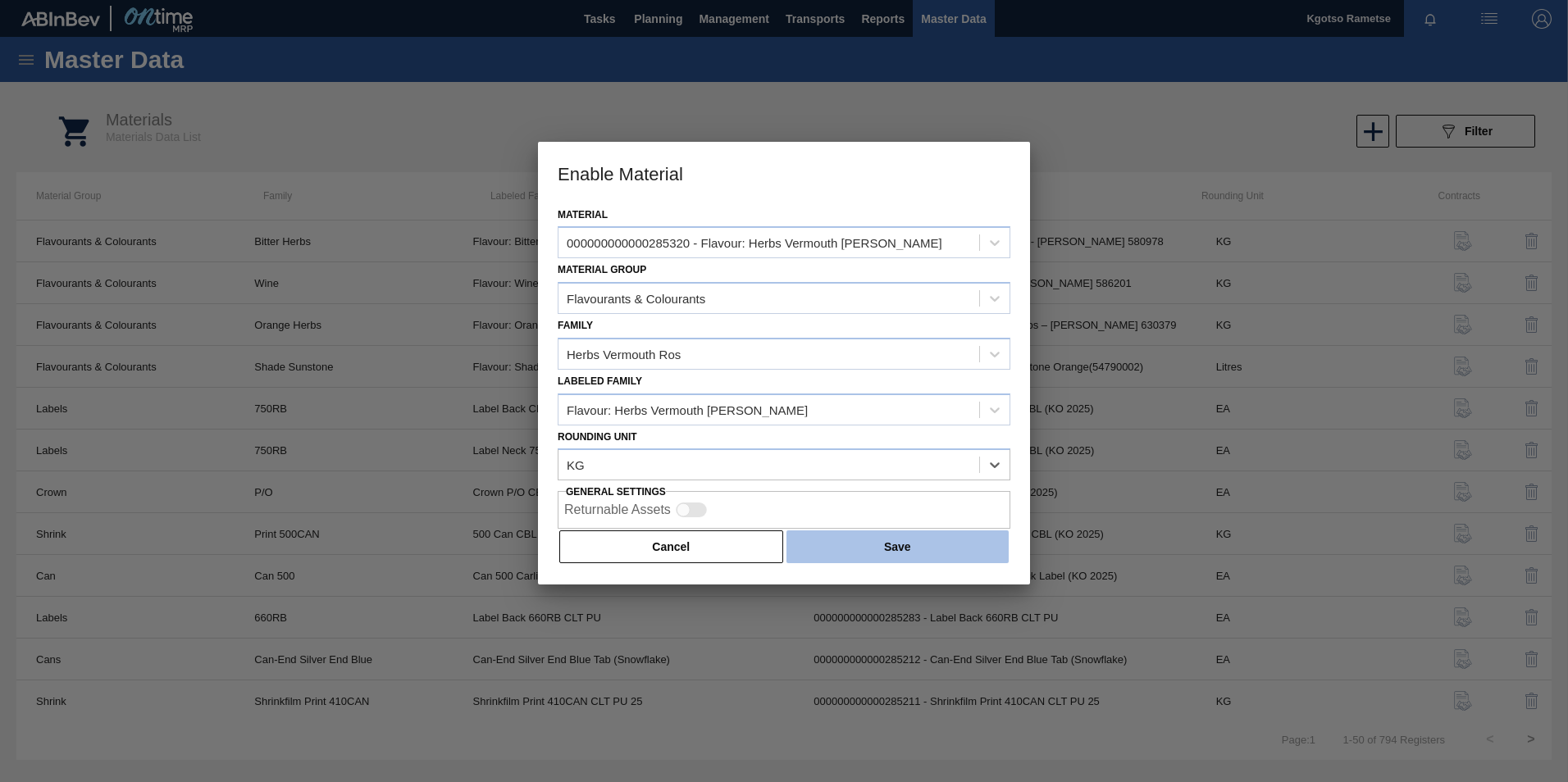
click at [887, 554] on button "Save" at bounding box center [897, 548] width 222 height 33
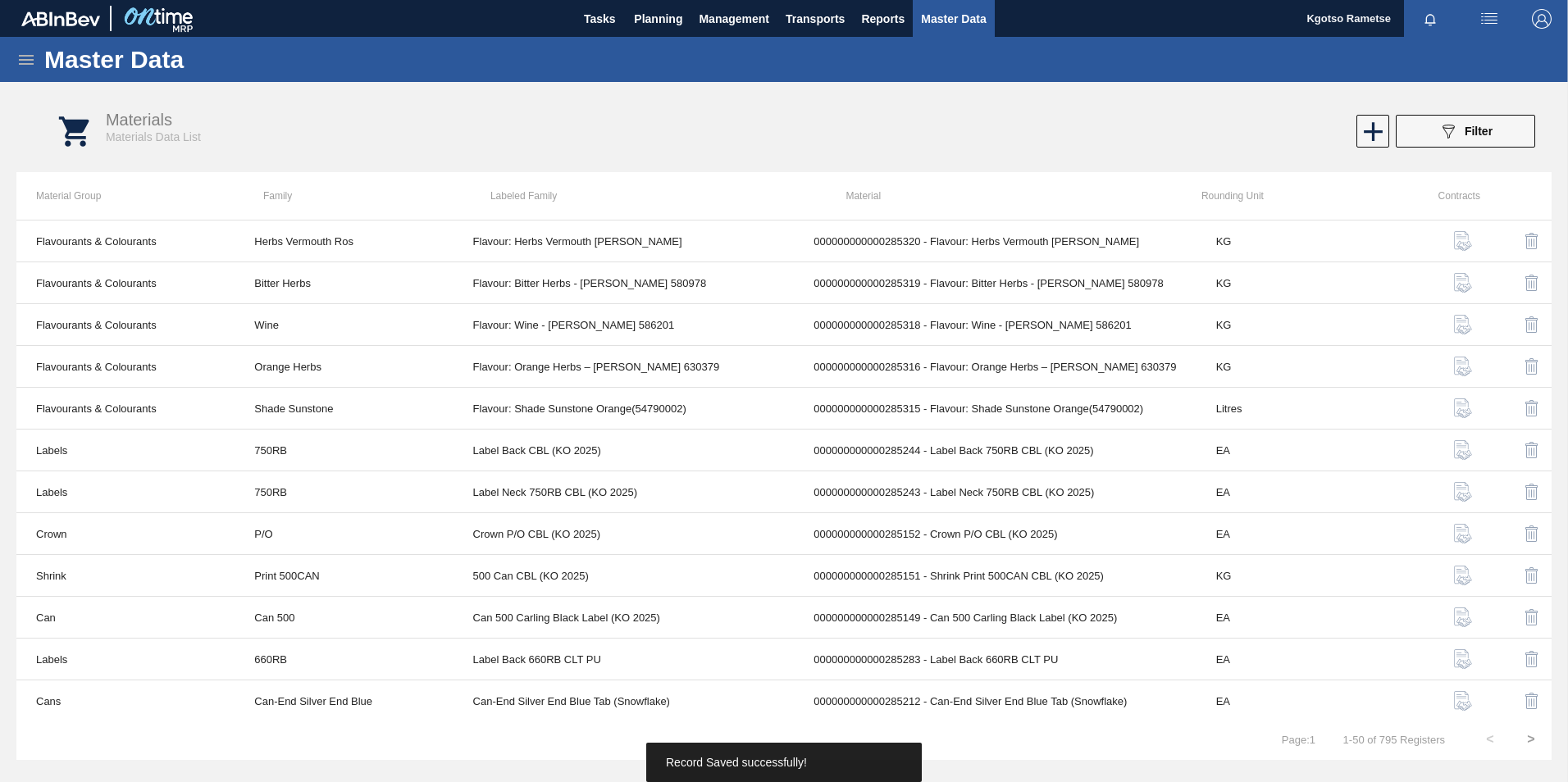
click at [29, 58] on icon at bounding box center [26, 59] width 20 height 20
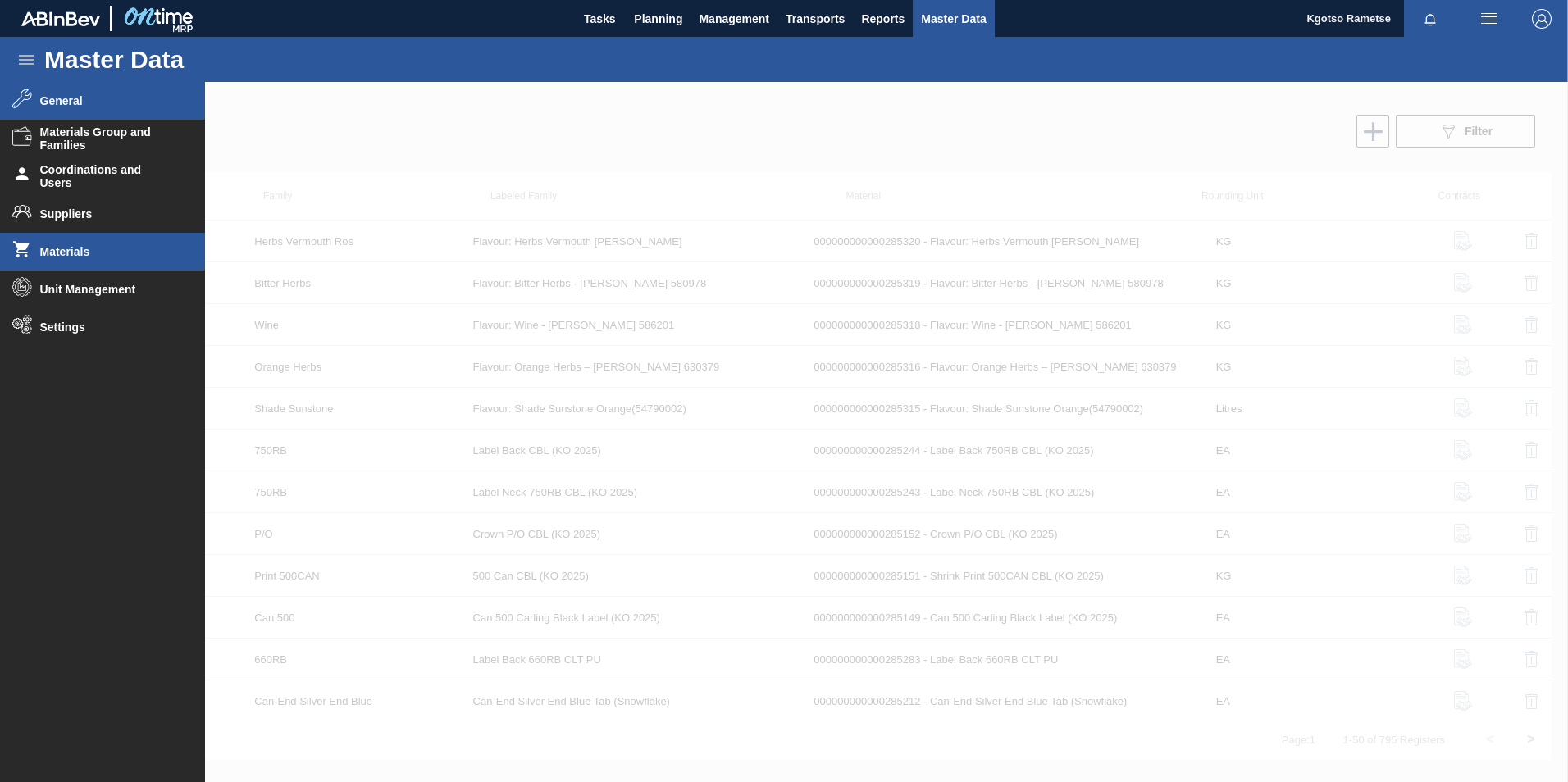
click at [52, 110] on li "General" at bounding box center [102, 101] width 205 height 38
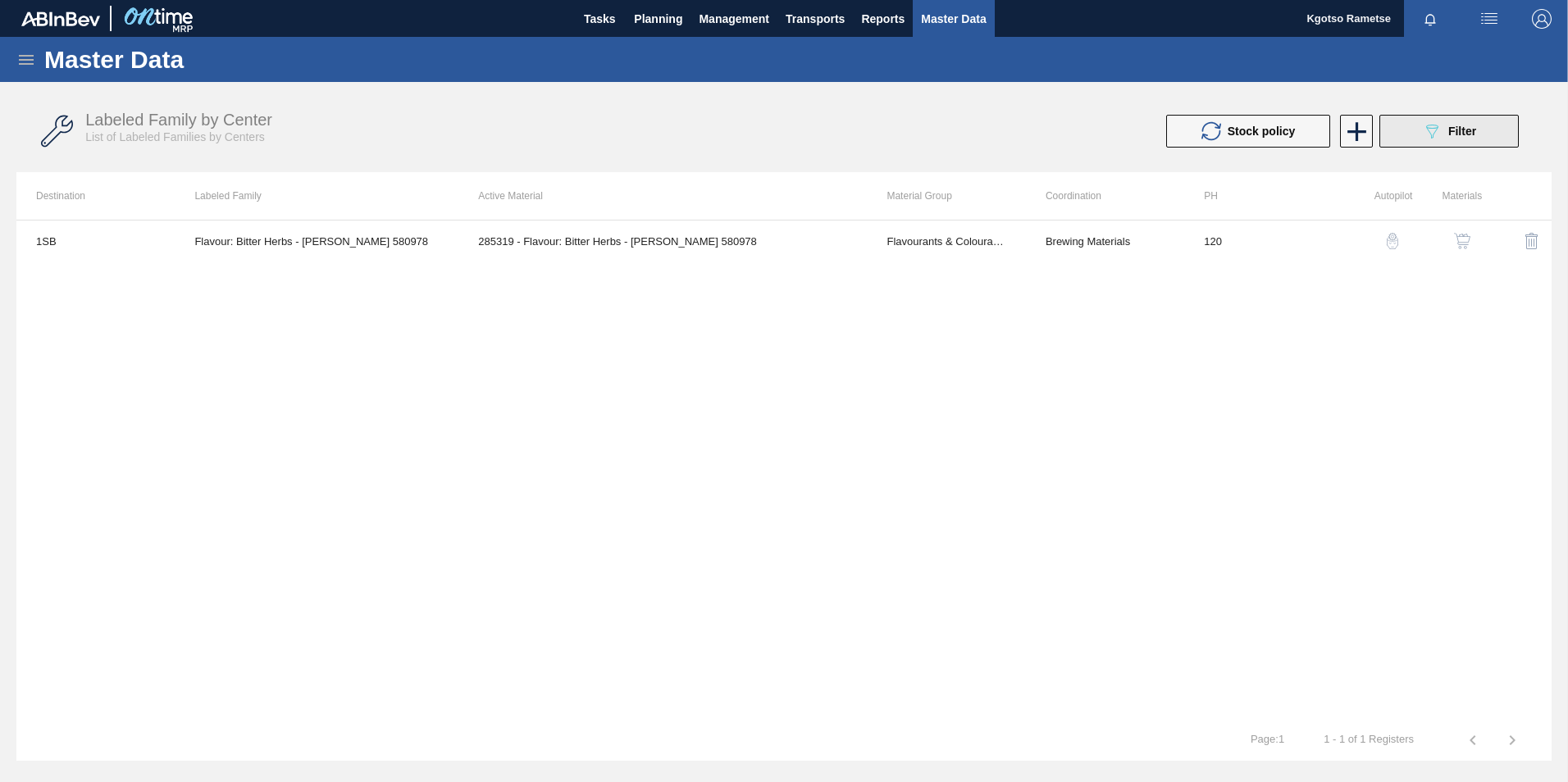
click at [1423, 129] on icon "089F7B8B-B2A5-4AFE-B5C0-19BA573D28AC" at bounding box center [1432, 131] width 20 height 20
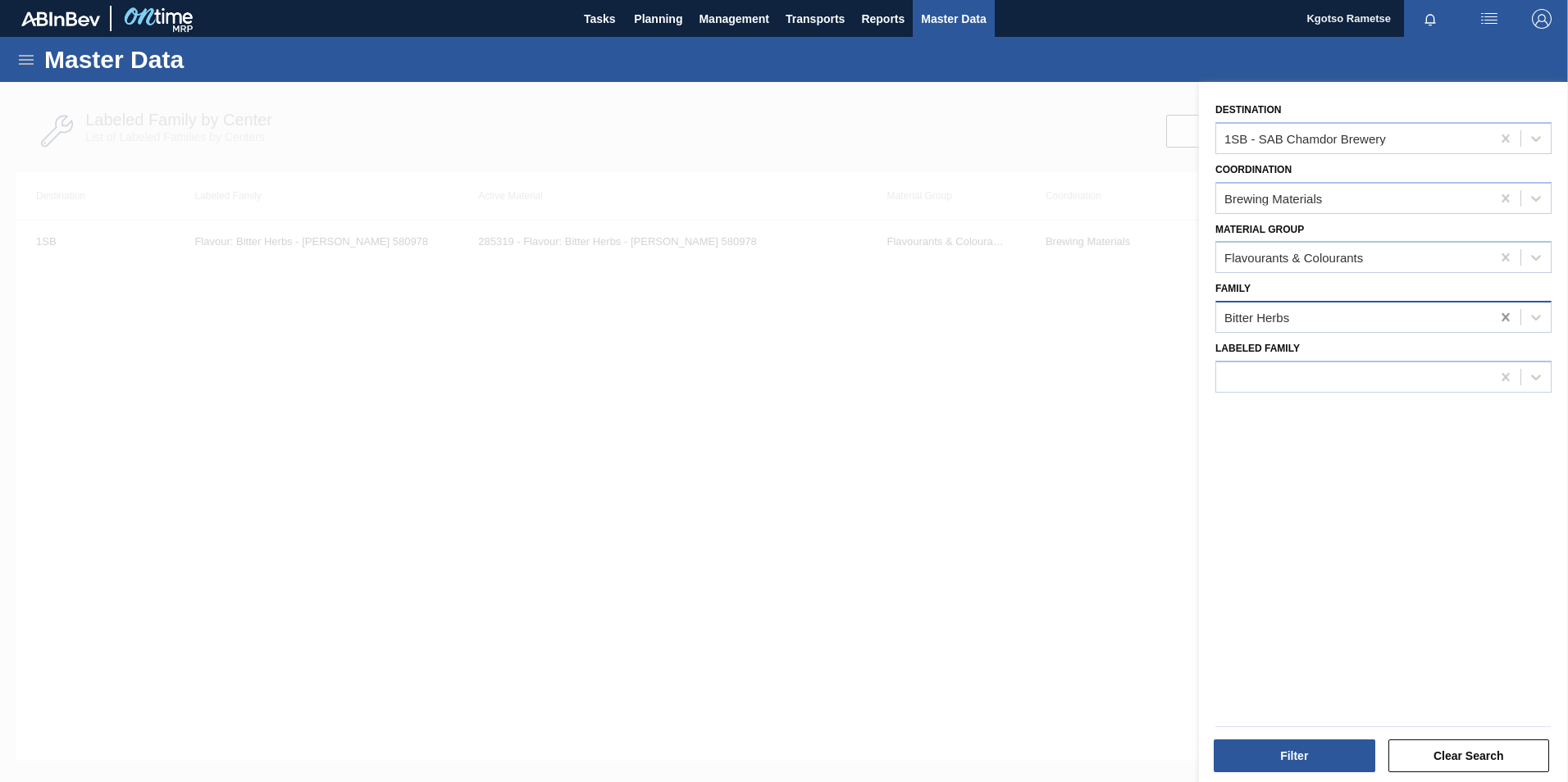
click at [1507, 322] on icon at bounding box center [1505, 317] width 17 height 17
type input "herbs"
drag, startPoint x: 938, startPoint y: 407, endPoint x: 929, endPoint y: 402, distance: 10.3
click at [936, 407] on div at bounding box center [784, 473] width 1568 height 782
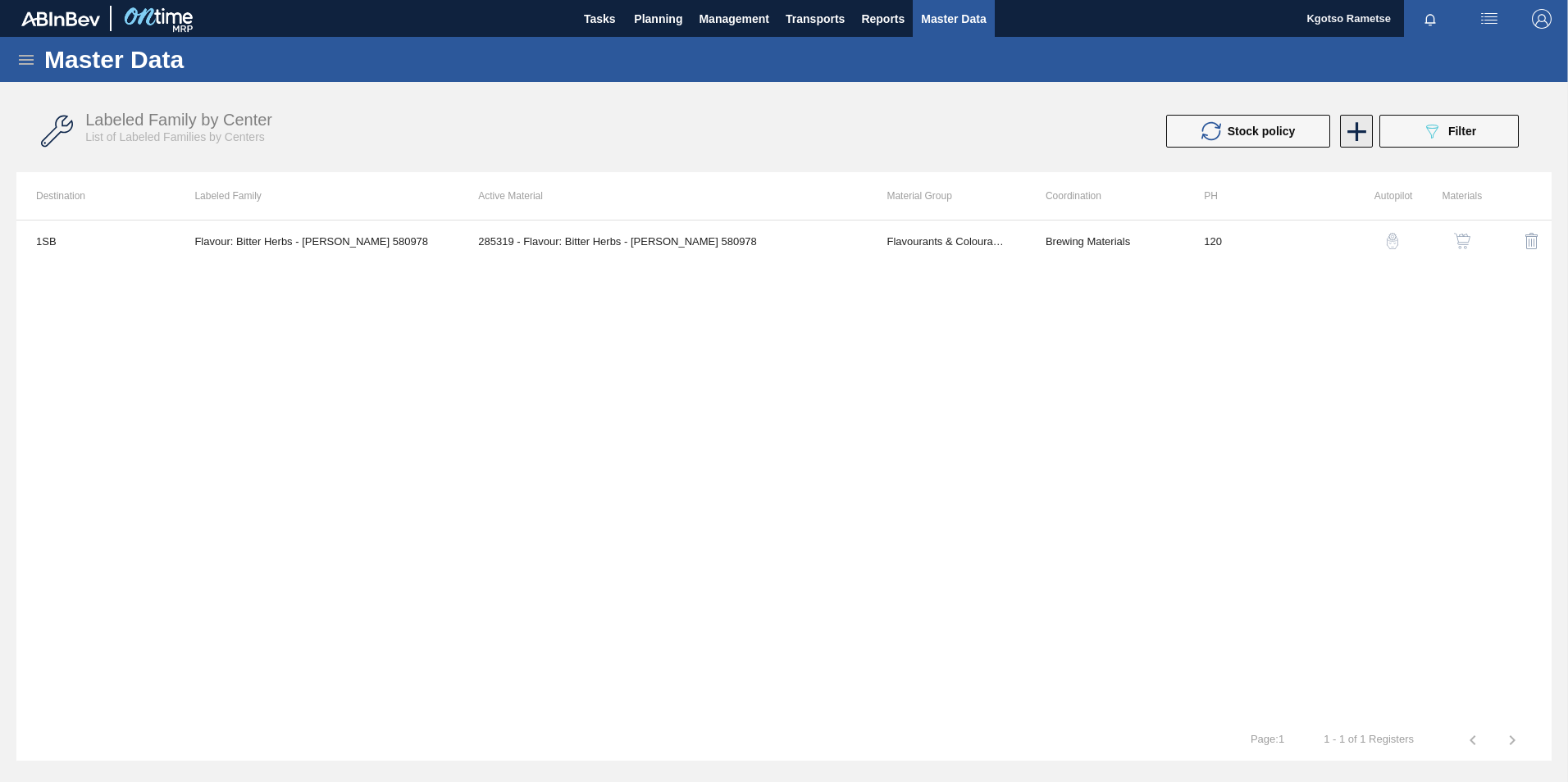
click at [1352, 132] on icon at bounding box center [1356, 132] width 19 height 19
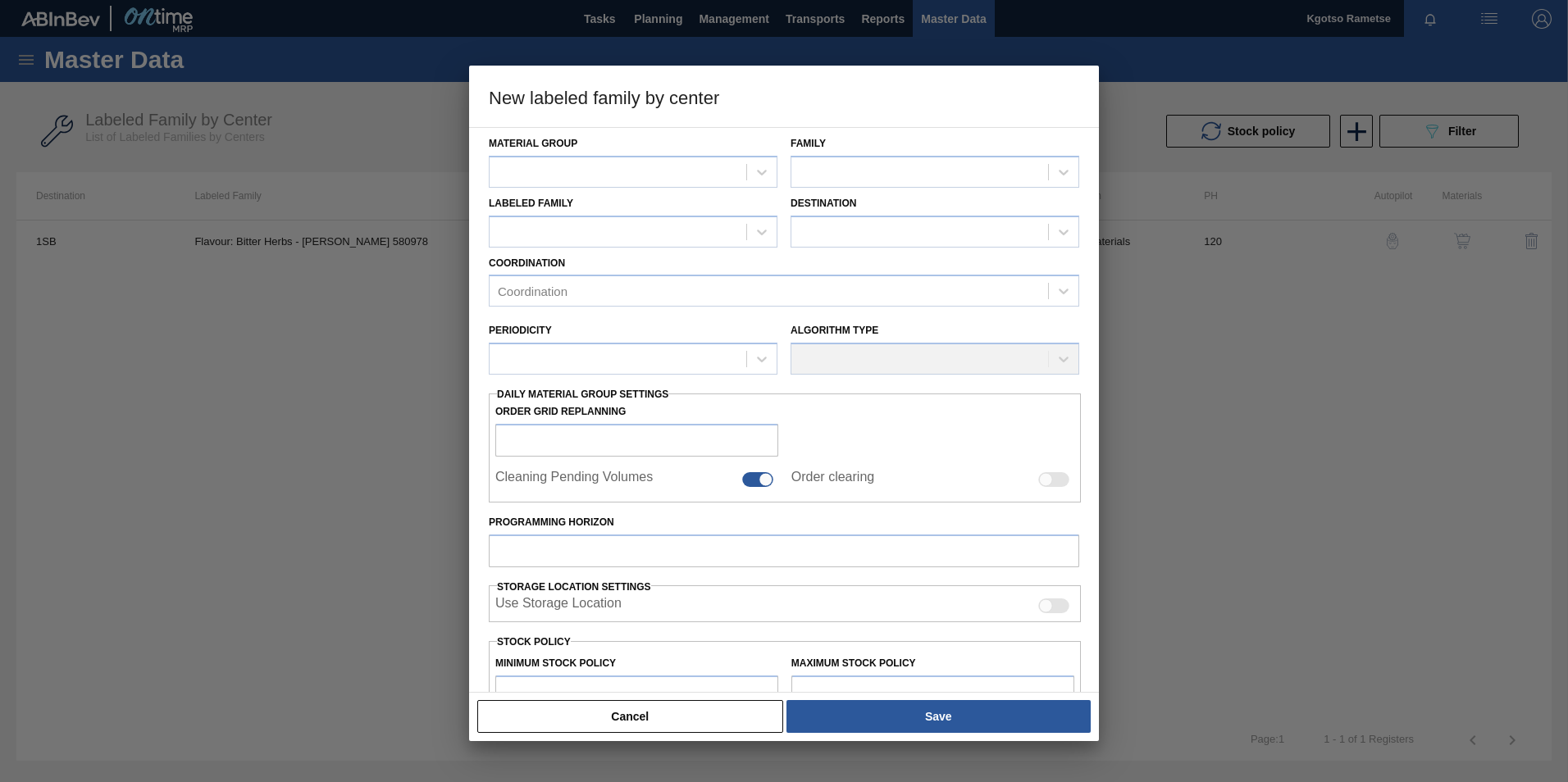
click at [692, 192] on div "Labeled Family" at bounding box center [633, 220] width 289 height 56
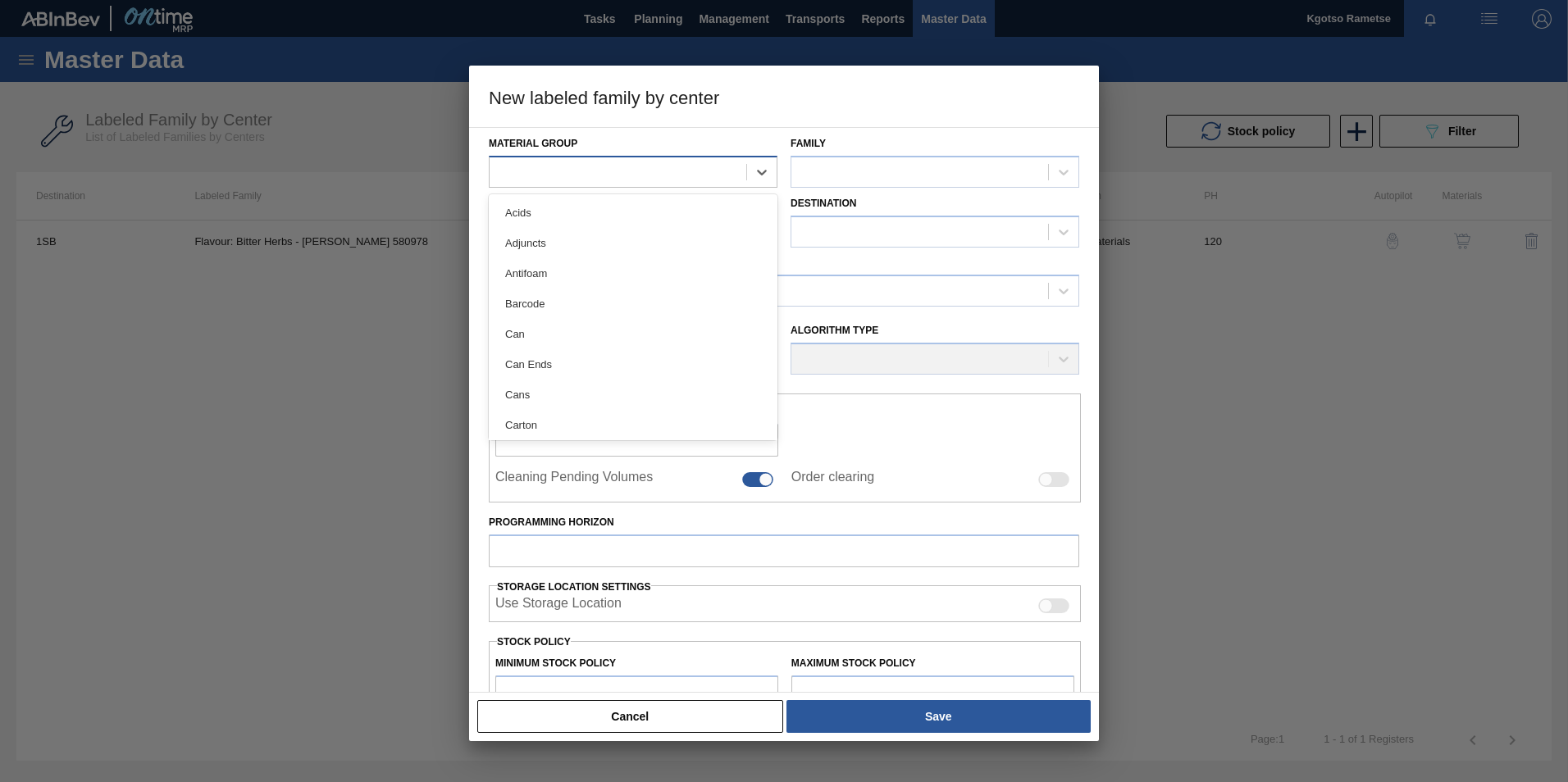
click at [699, 178] on div at bounding box center [617, 171] width 256 height 24
type Group "fl"
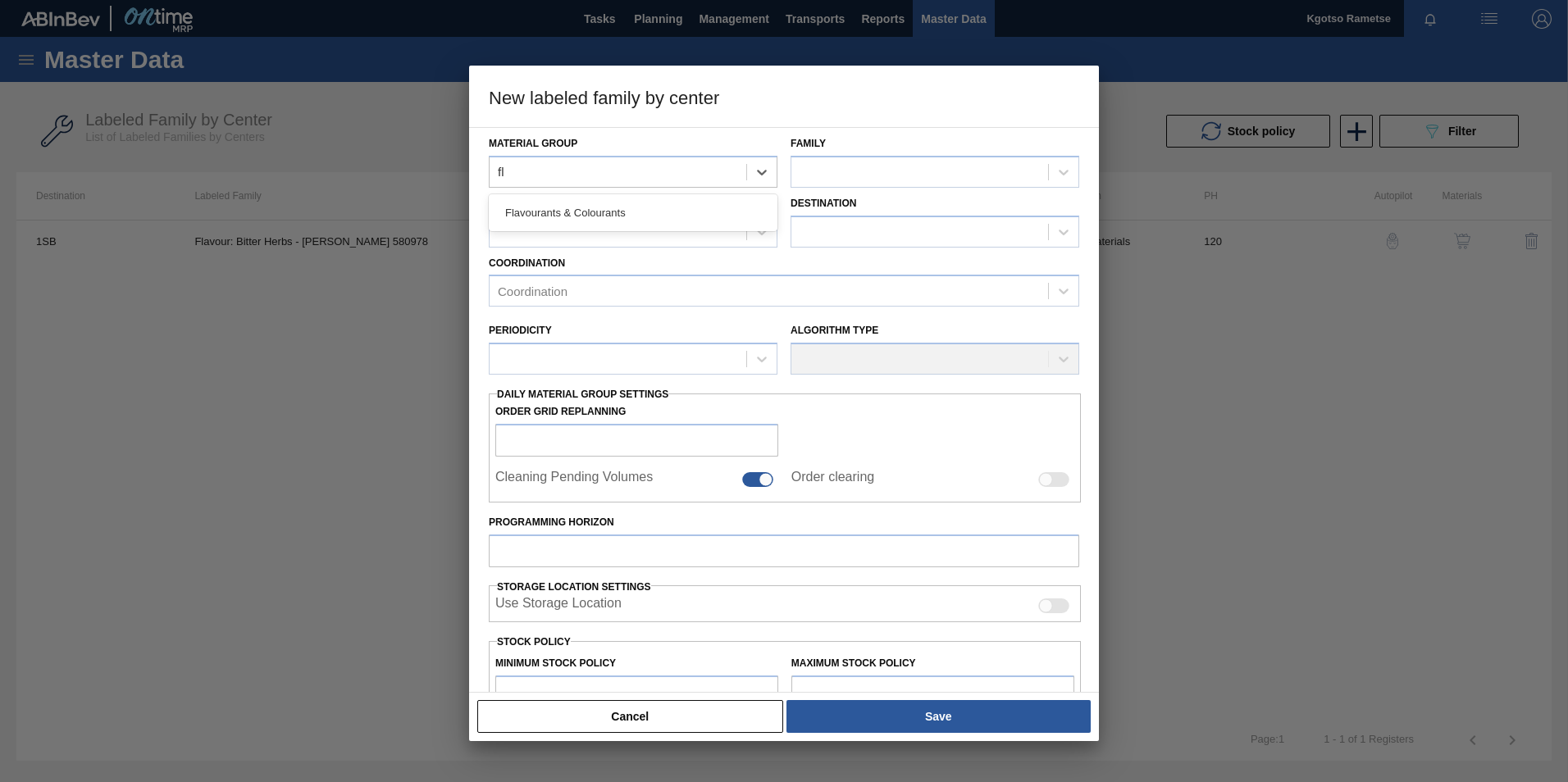
click at [684, 222] on div "Flavourants & Colourants" at bounding box center [633, 213] width 289 height 31
click at [907, 160] on div at bounding box center [919, 171] width 256 height 24
type input "her"
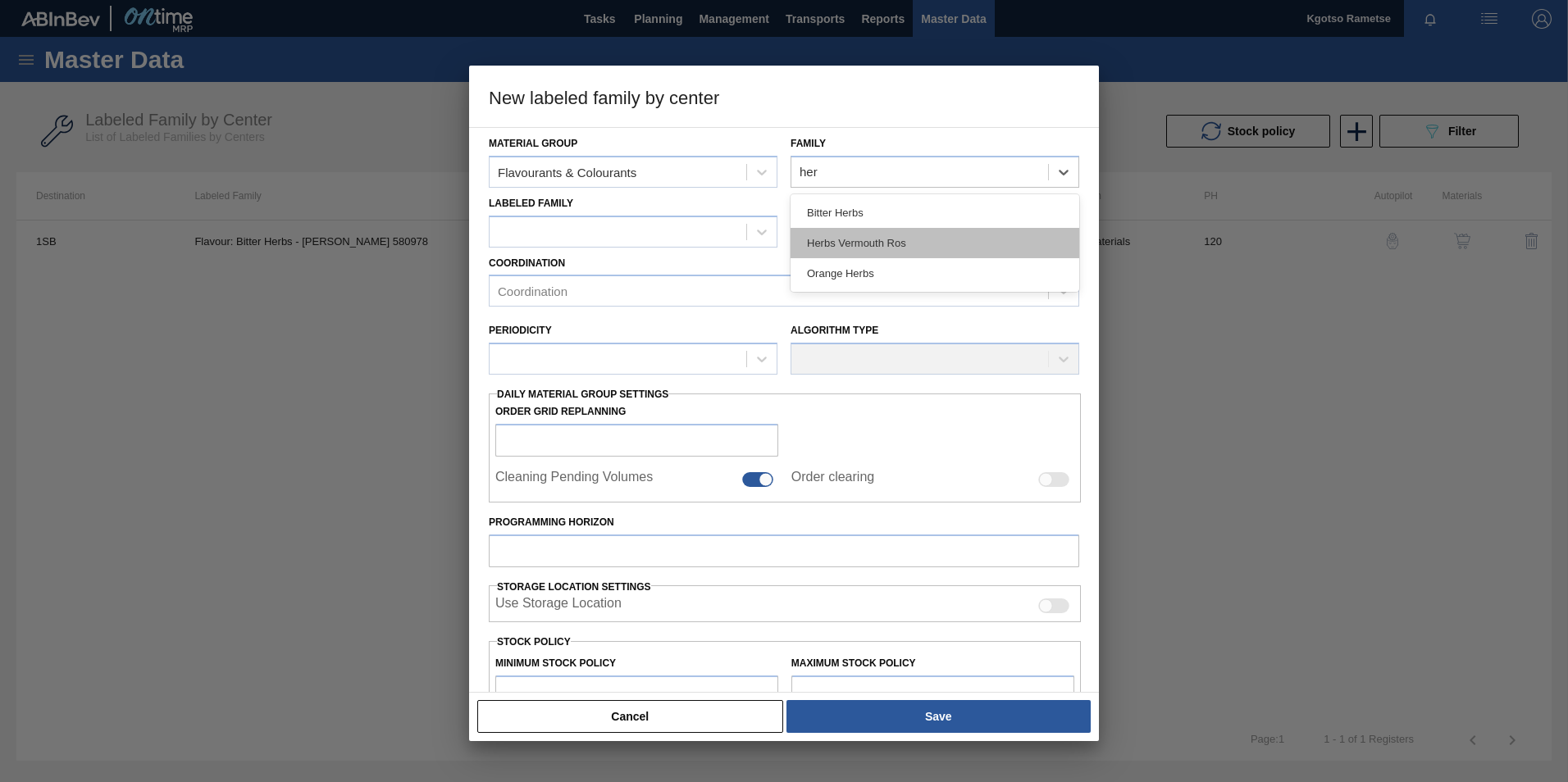
click at [885, 234] on div "Herbs Vermouth Ros" at bounding box center [935, 243] width 289 height 31
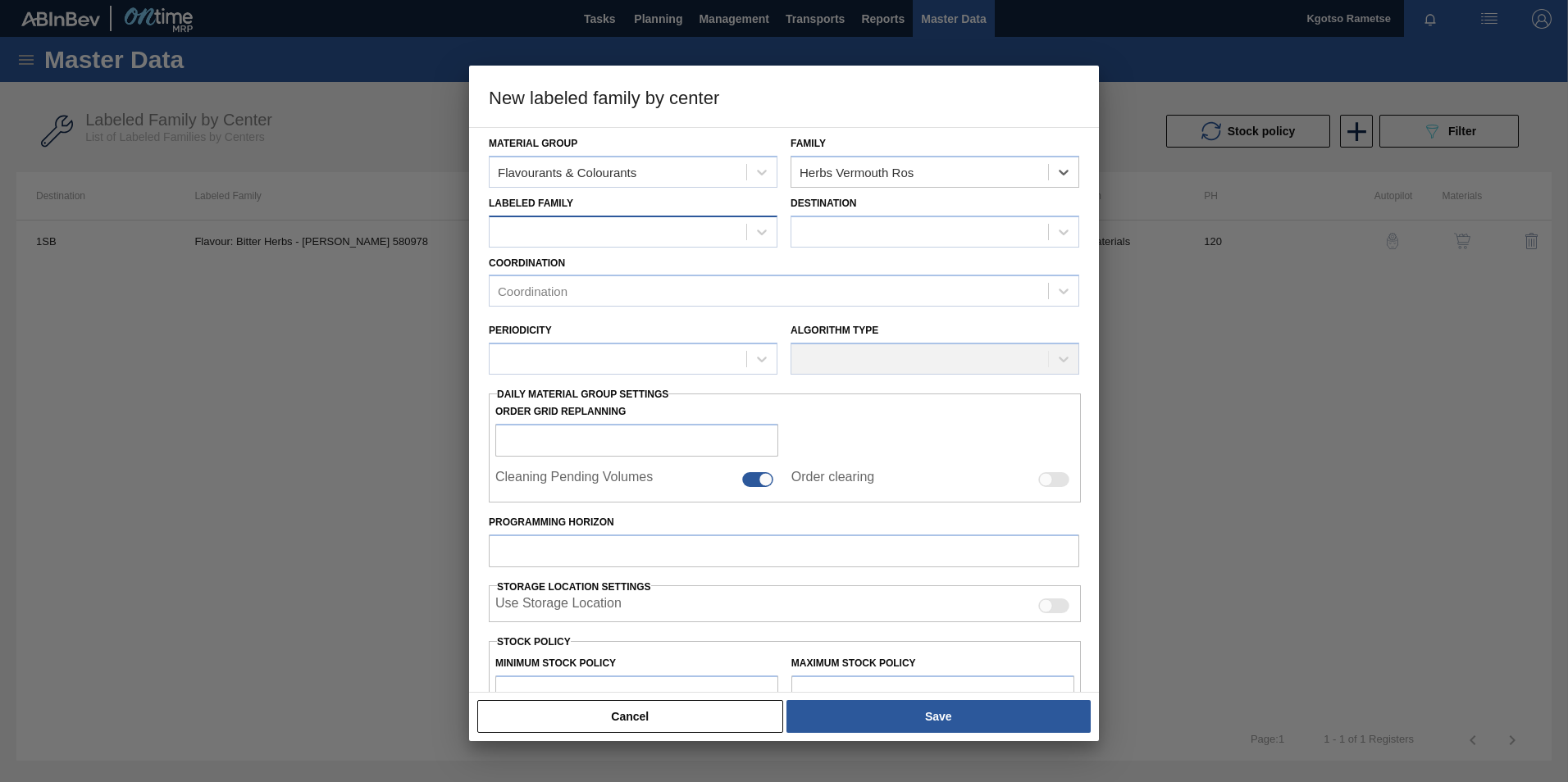
click at [593, 236] on div at bounding box center [617, 231] width 256 height 24
drag, startPoint x: 585, startPoint y: 271, endPoint x: 811, endPoint y: 243, distance: 227.7
click at [587, 273] on div "Flavour: Herbs Vermouth [PERSON_NAME]" at bounding box center [633, 272] width 289 height 31
checkbox input "false"
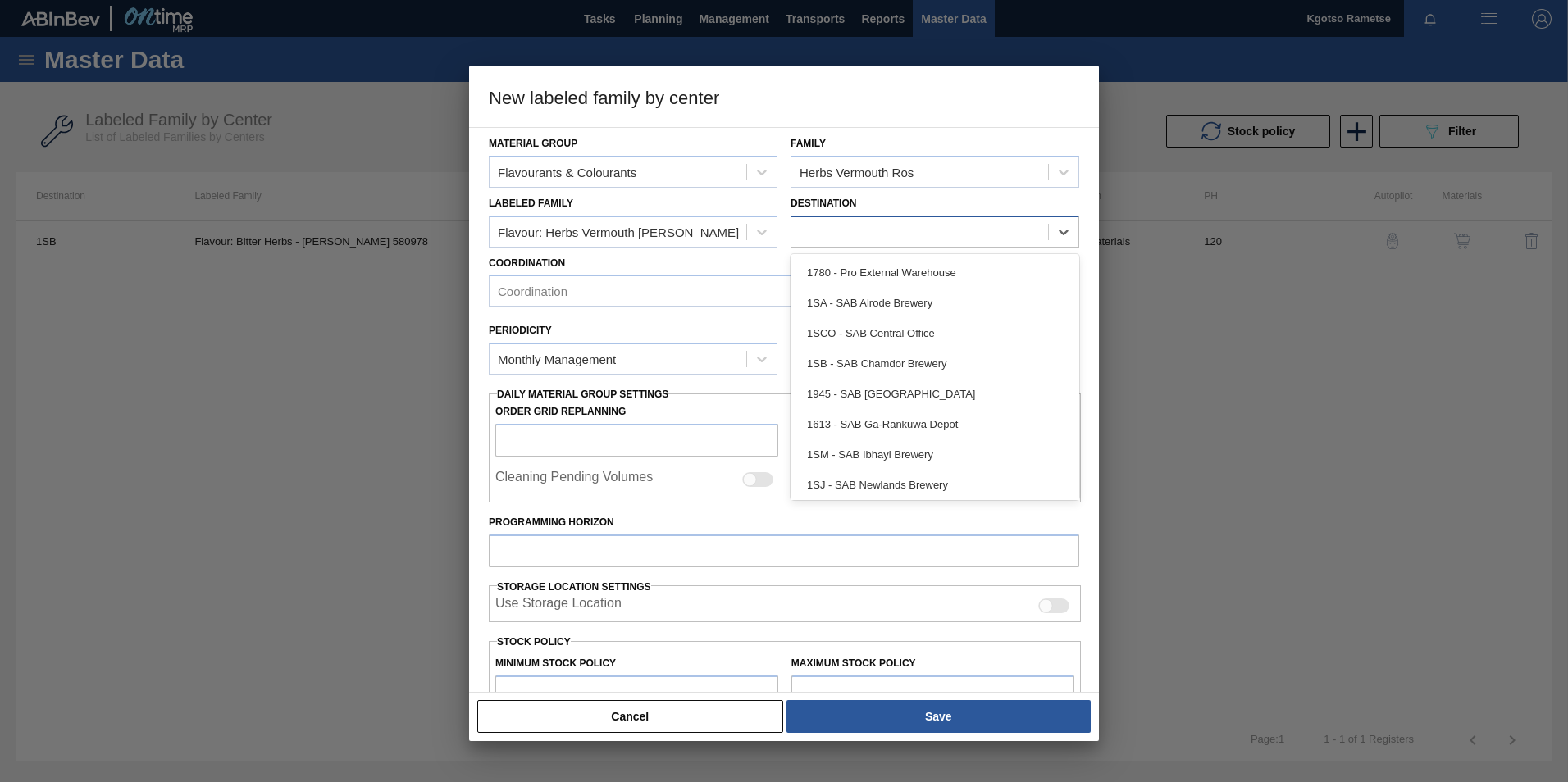
click at [841, 237] on div at bounding box center [919, 231] width 256 height 24
type input "1sb"
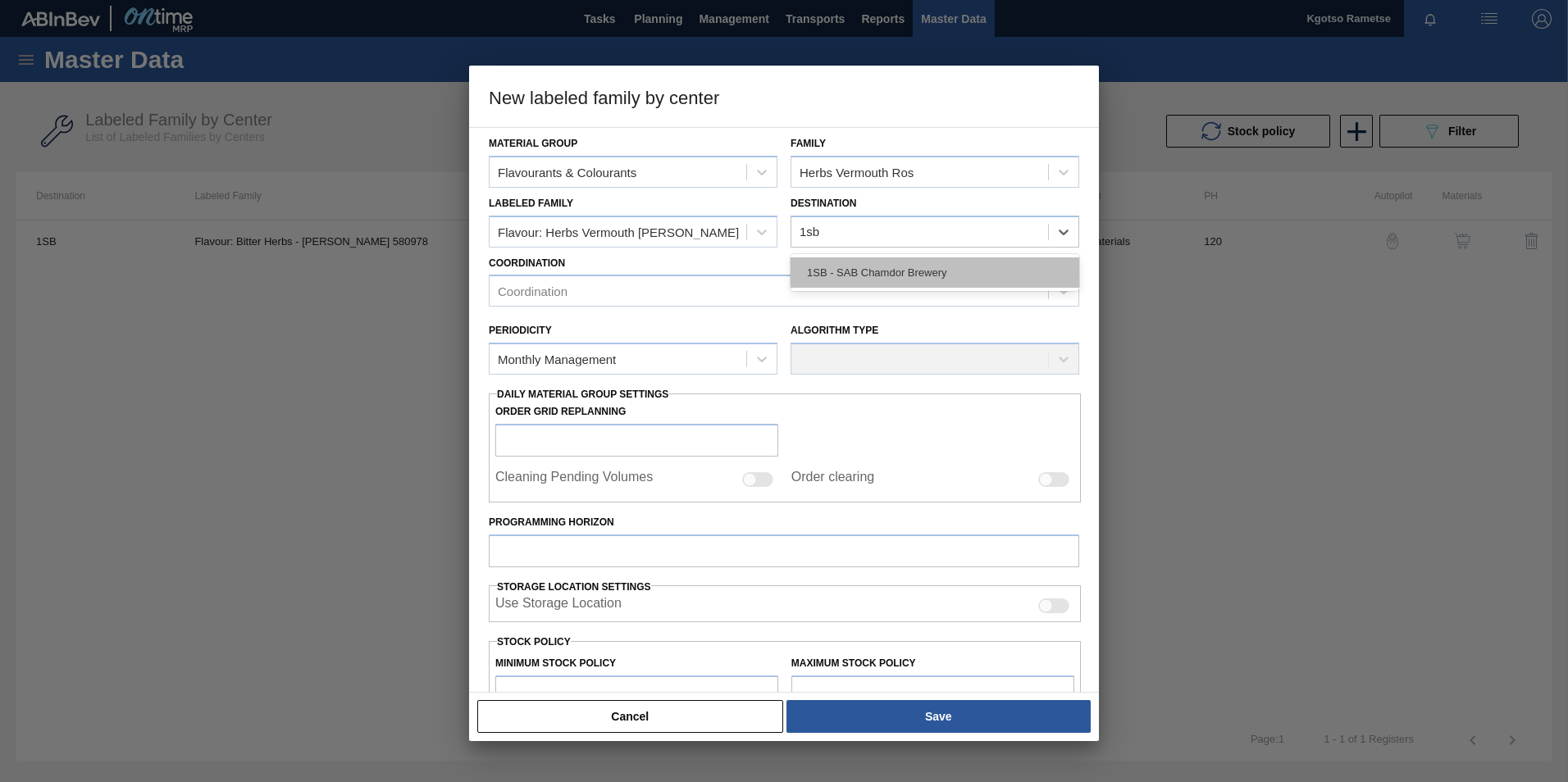
click at [798, 261] on div "1SB - SAB Chamdor Brewery" at bounding box center [935, 272] width 289 height 31
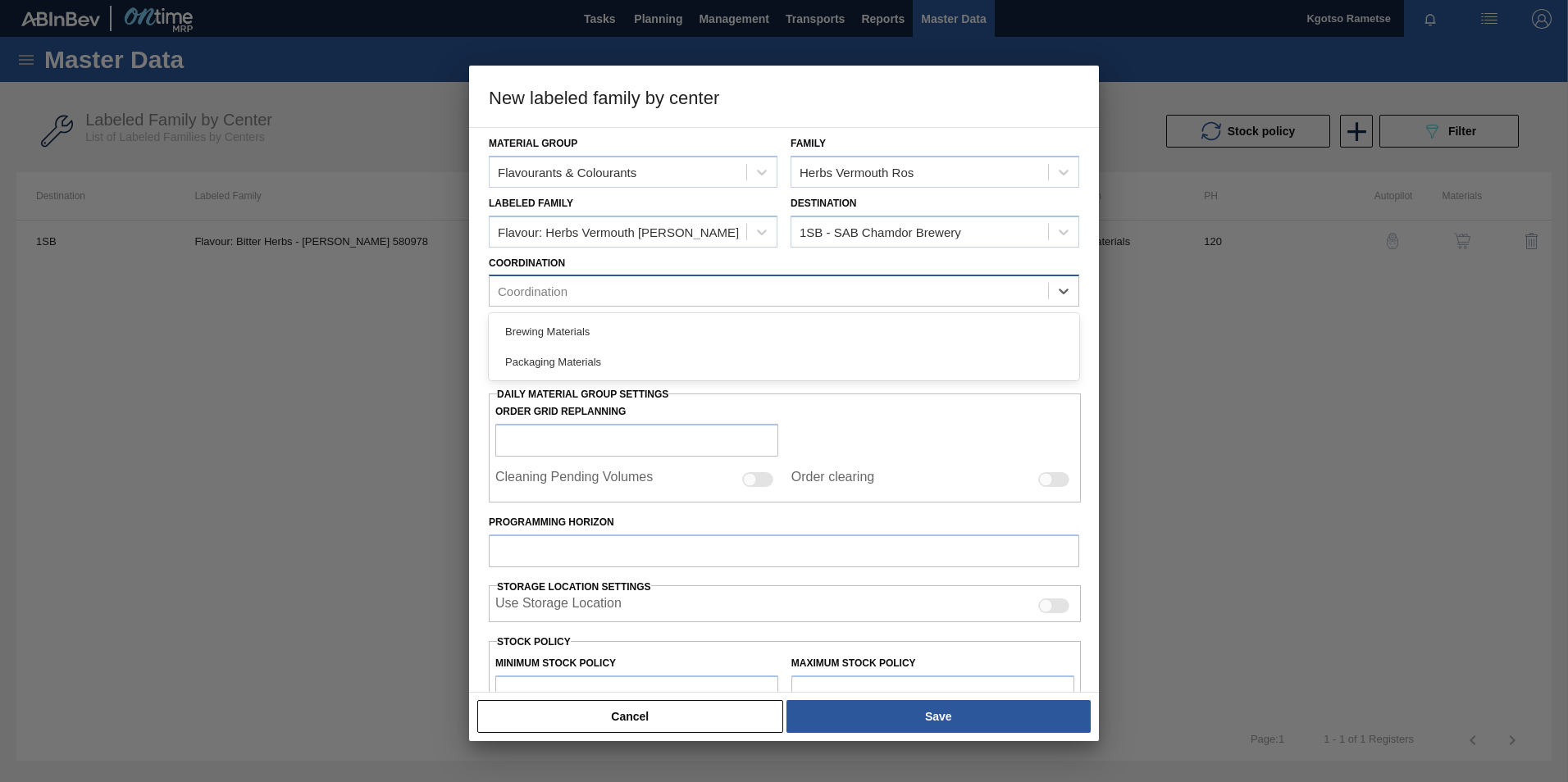
click at [678, 290] on div "Coordination" at bounding box center [769, 291] width 558 height 24
click at [624, 321] on div "Brewing Materials" at bounding box center [784, 332] width 590 height 31
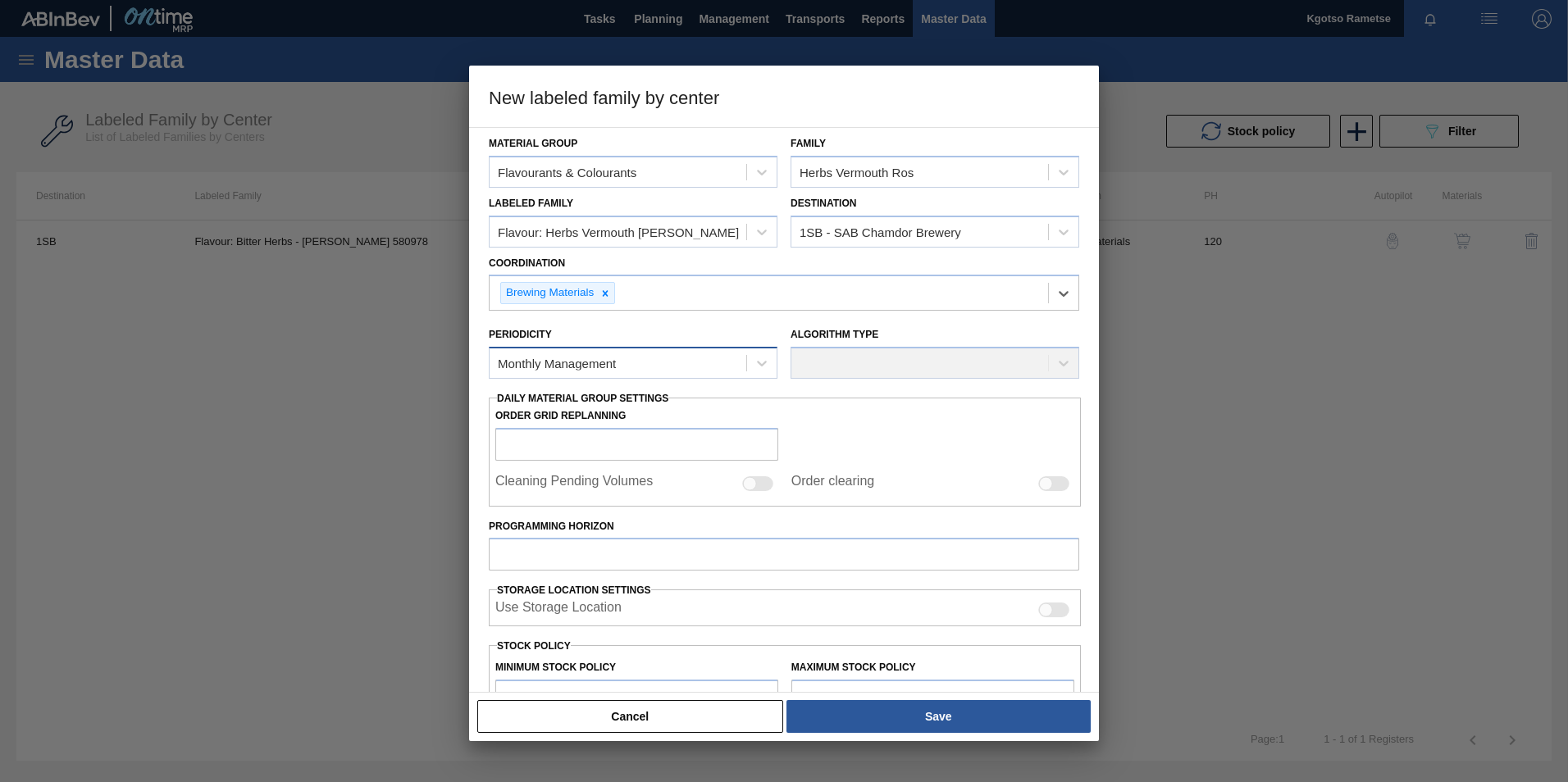
click at [626, 359] on div "Monthly Management" at bounding box center [617, 363] width 256 height 24
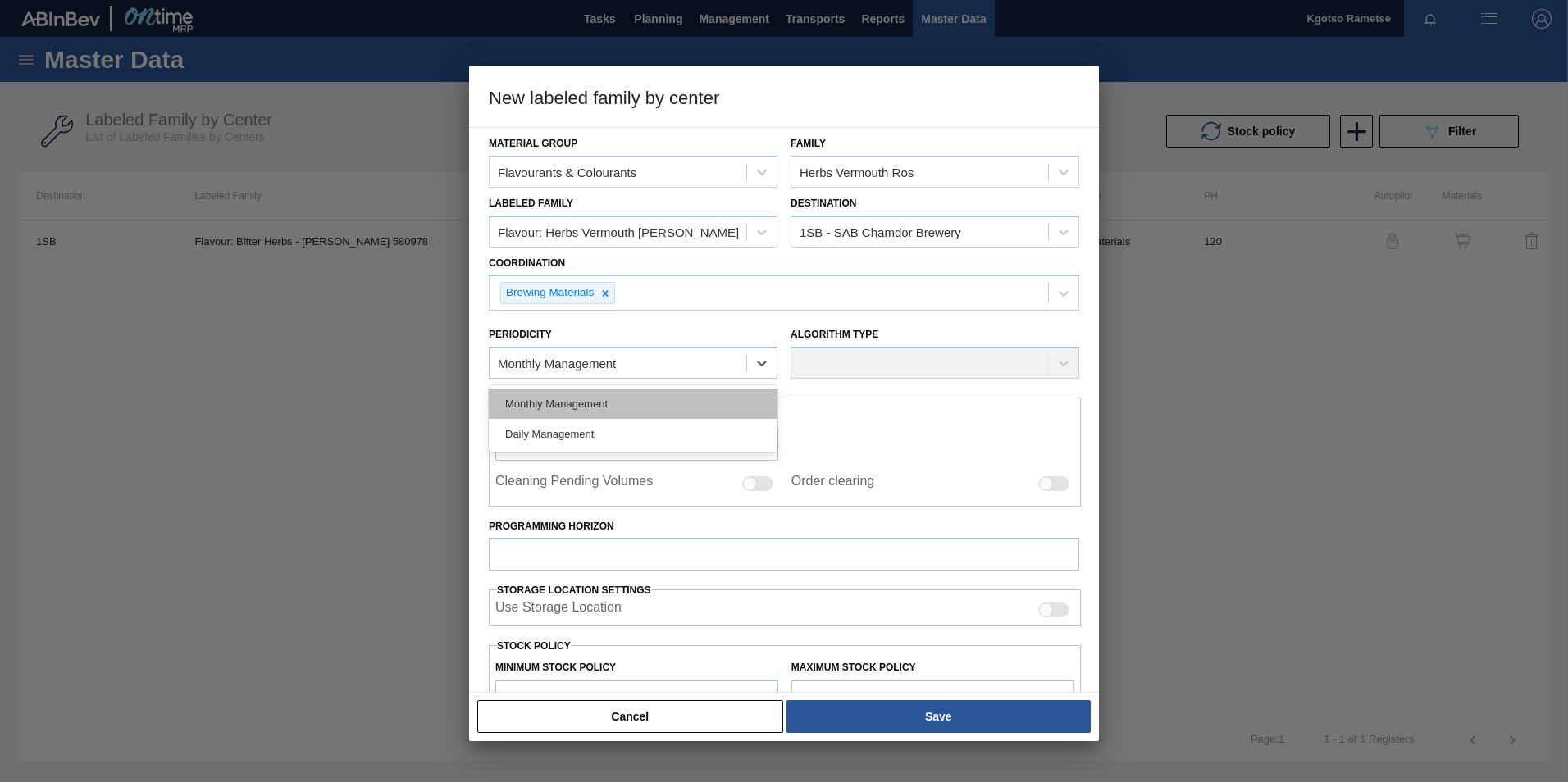
click at [608, 400] on div "Monthly Management" at bounding box center [633, 403] width 289 height 31
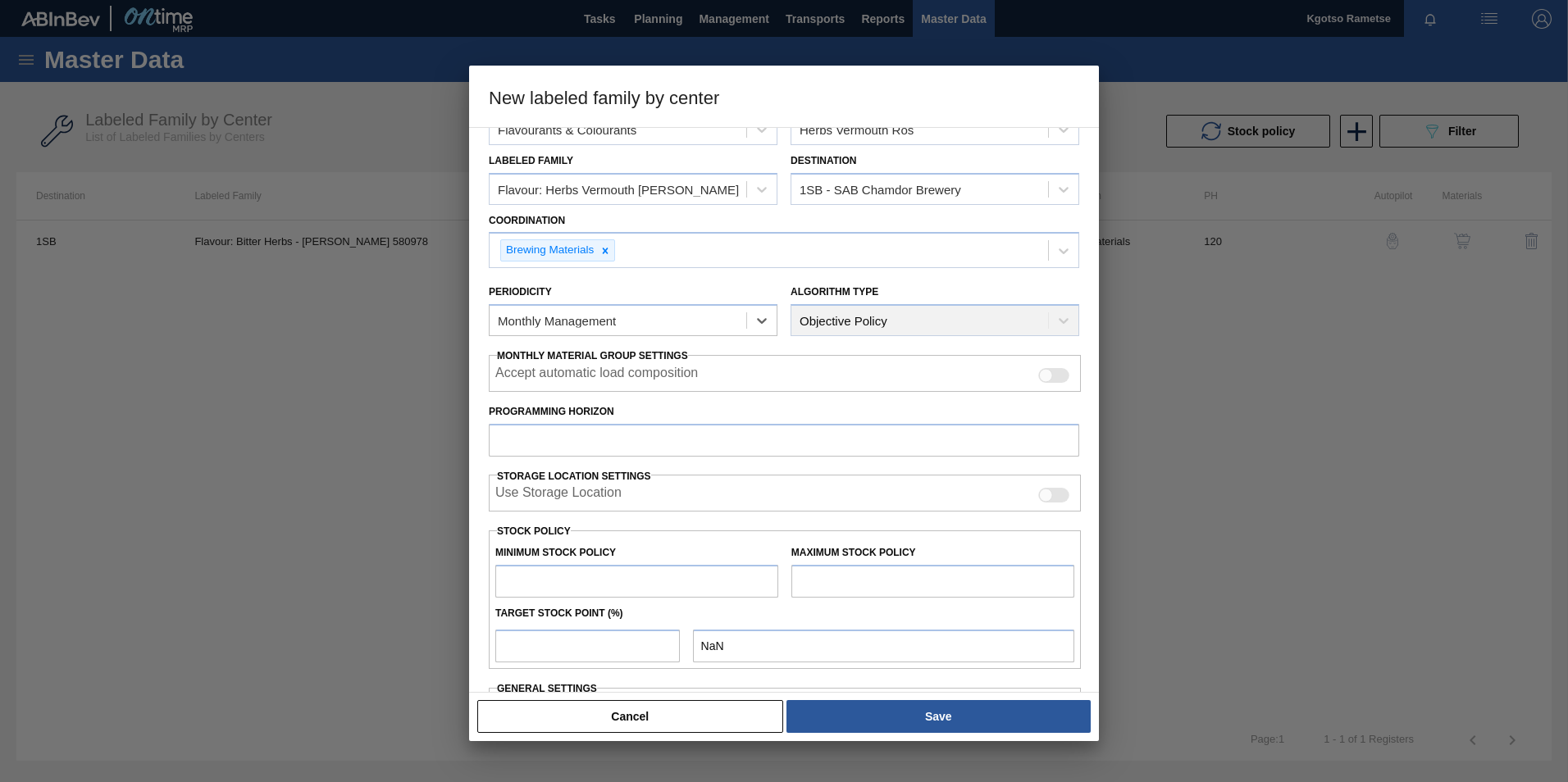
scroll to position [82, 0]
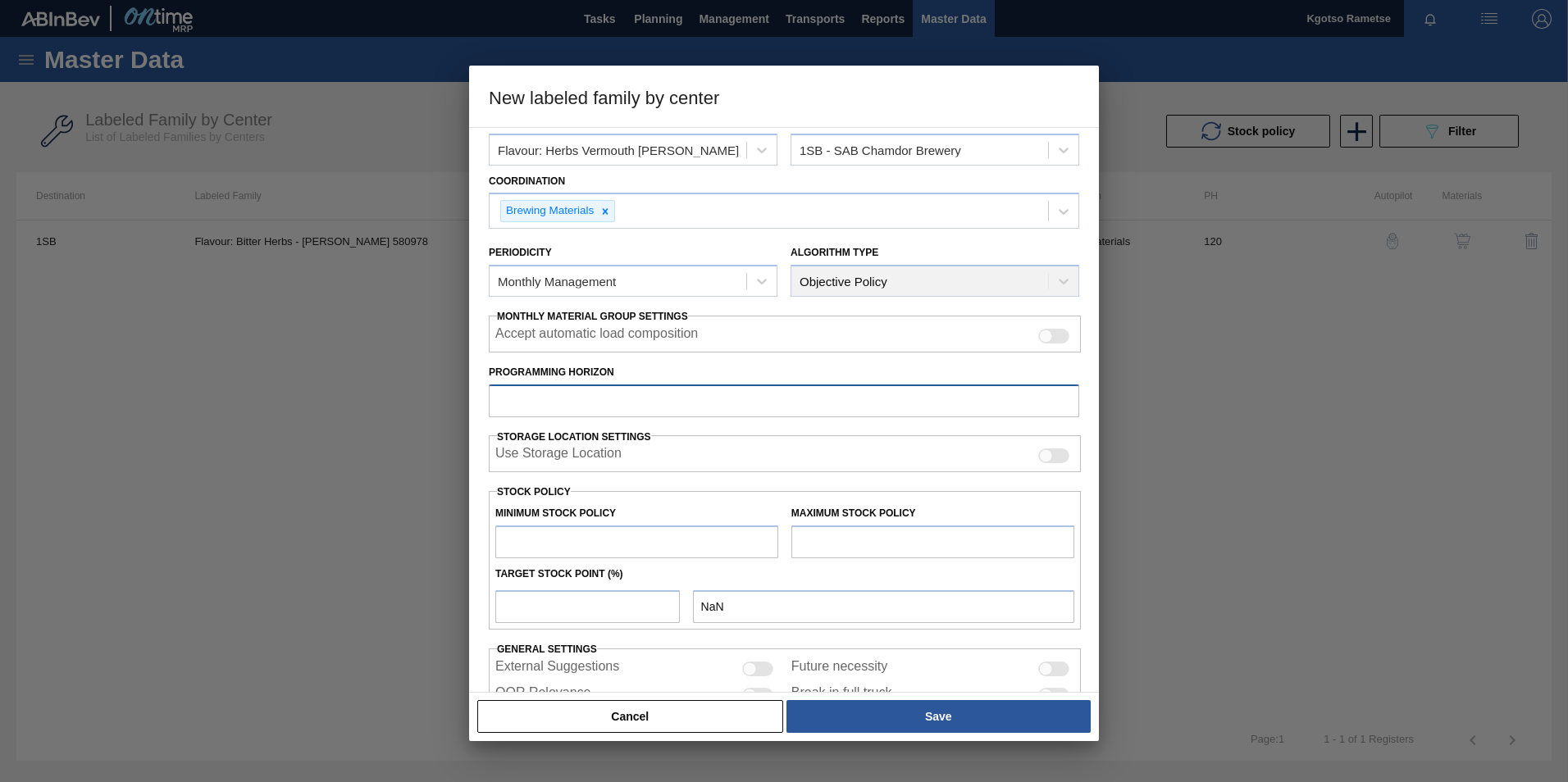
click at [586, 407] on input "Programming Horizon" at bounding box center [784, 401] width 590 height 33
type input "120"
type input "745"
type input "1,162"
type input "100"
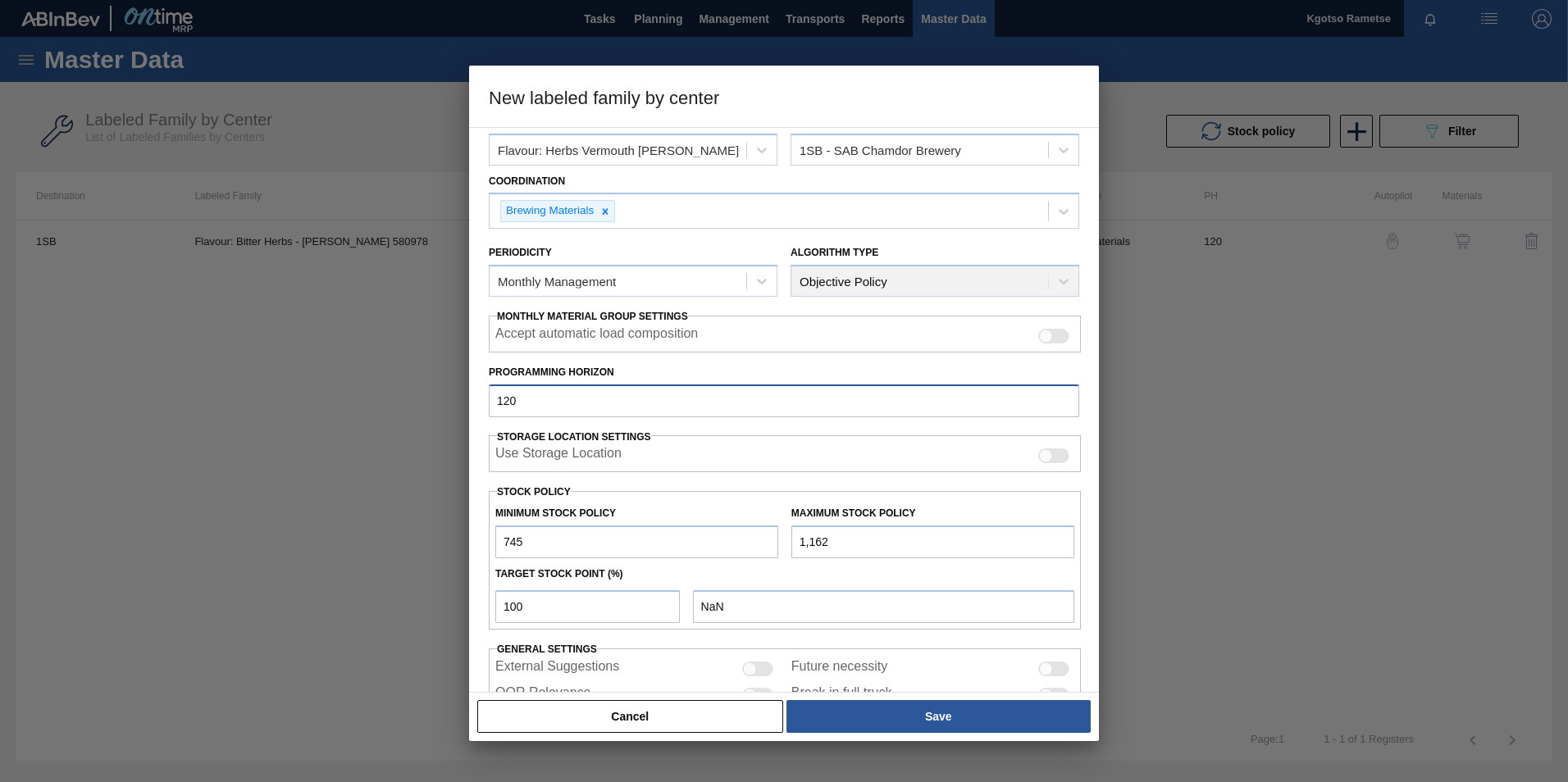
type input "1,162.000"
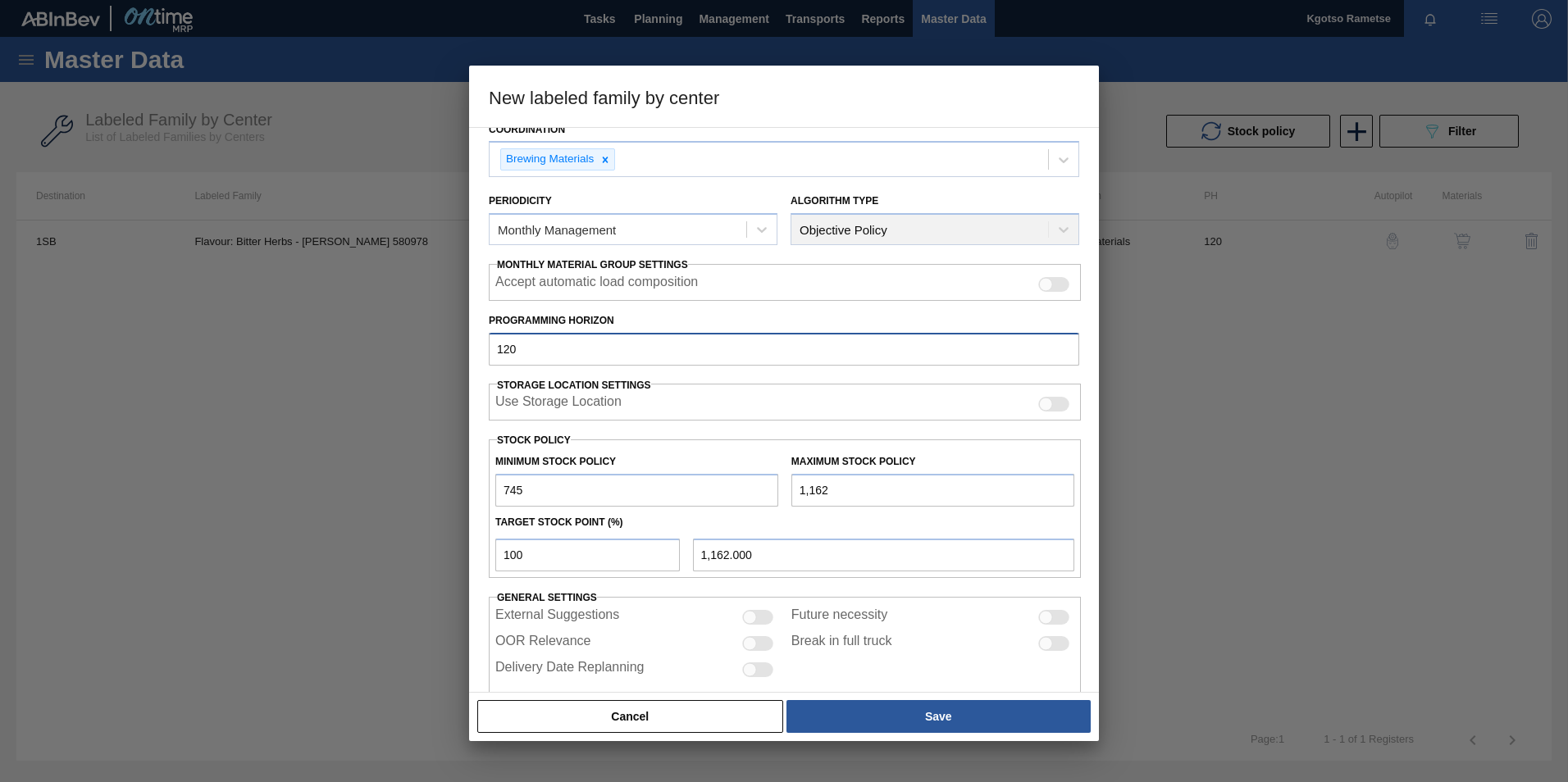
scroll to position [163, 0]
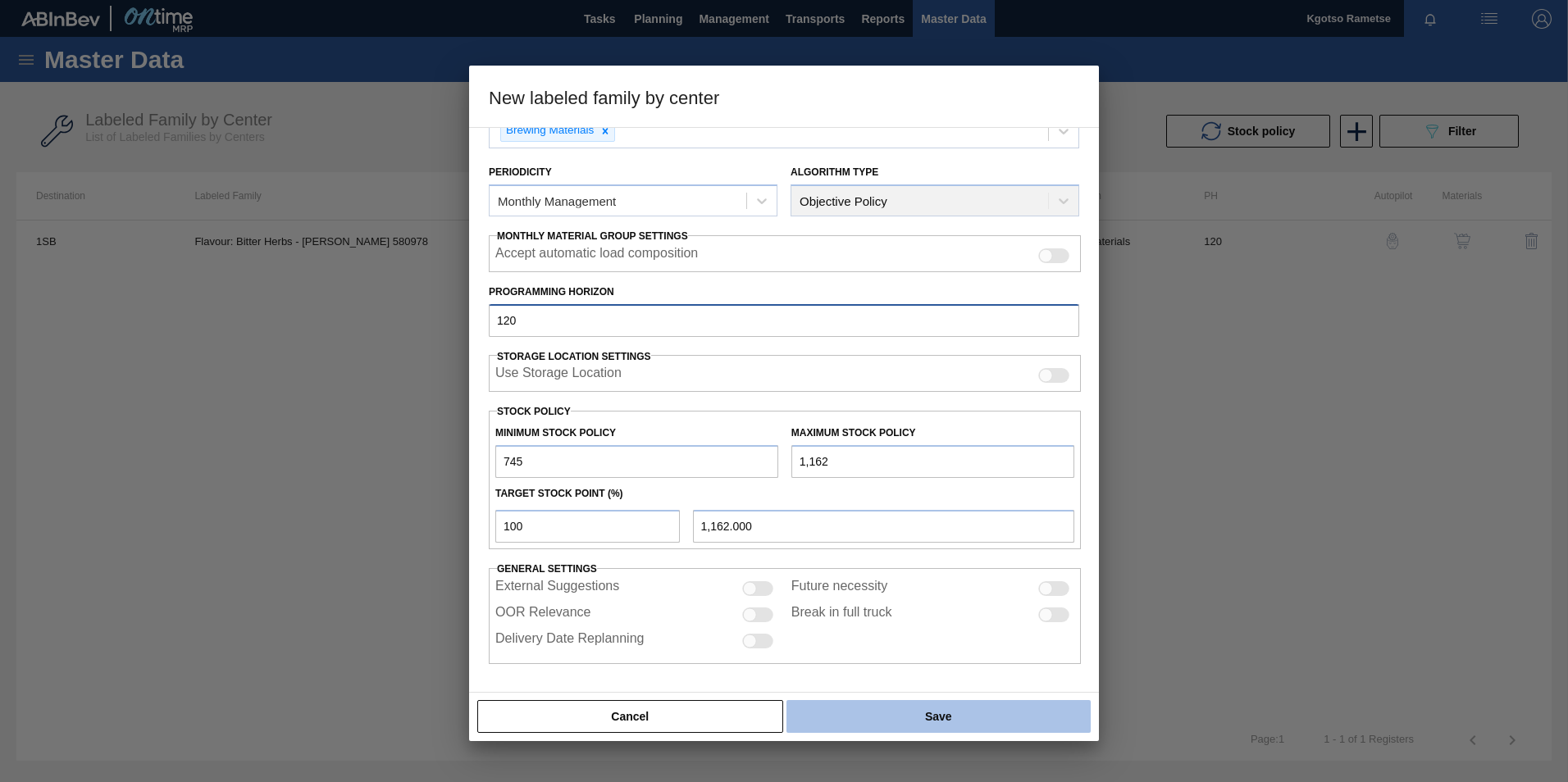
type input "120"
click at [898, 707] on button "Save" at bounding box center [938, 717] width 304 height 33
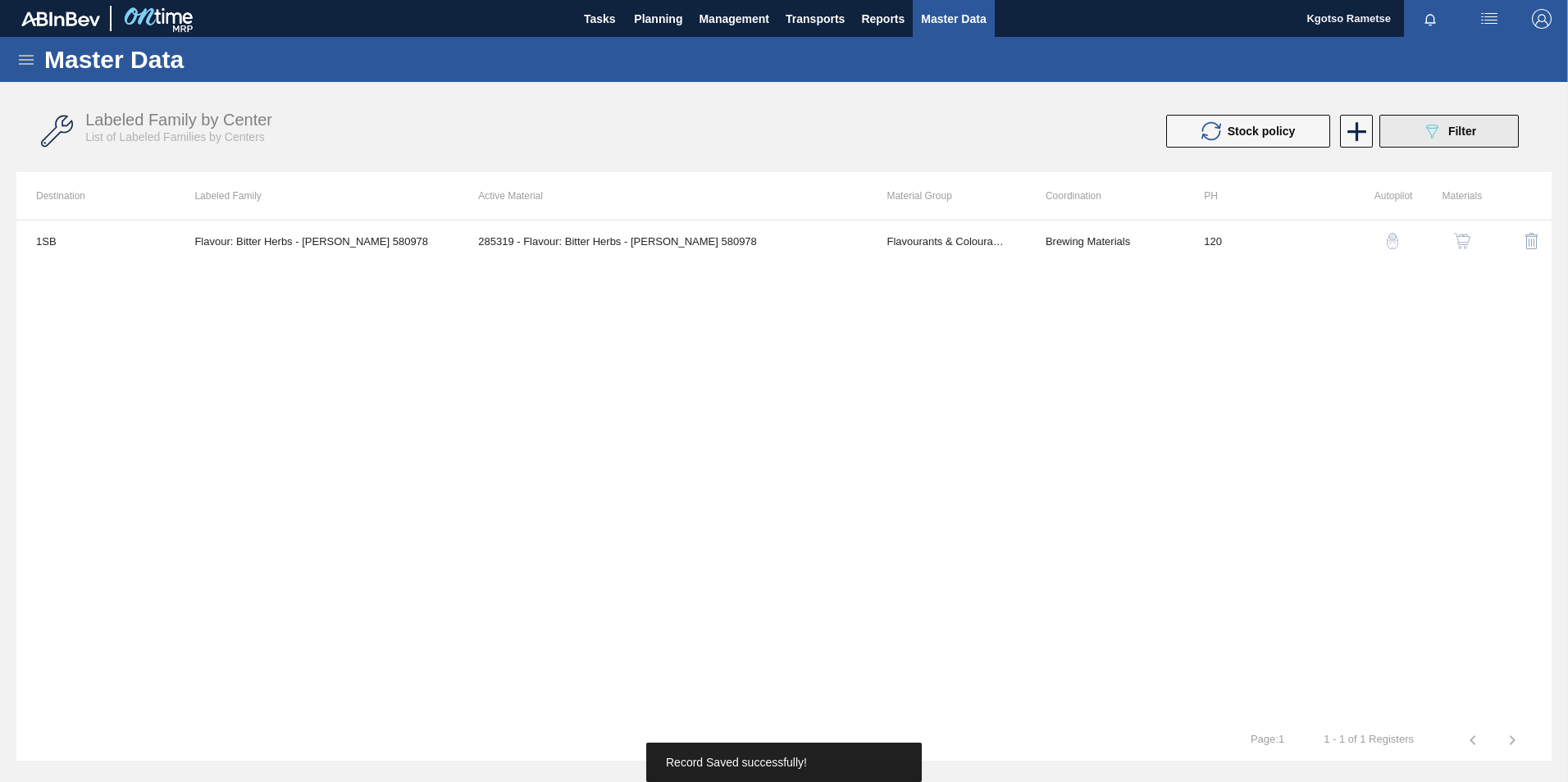
click at [1446, 138] on div "089F7B8B-B2A5-4AFE-B5C0-19BA573D28AC Filter" at bounding box center [1449, 131] width 54 height 20
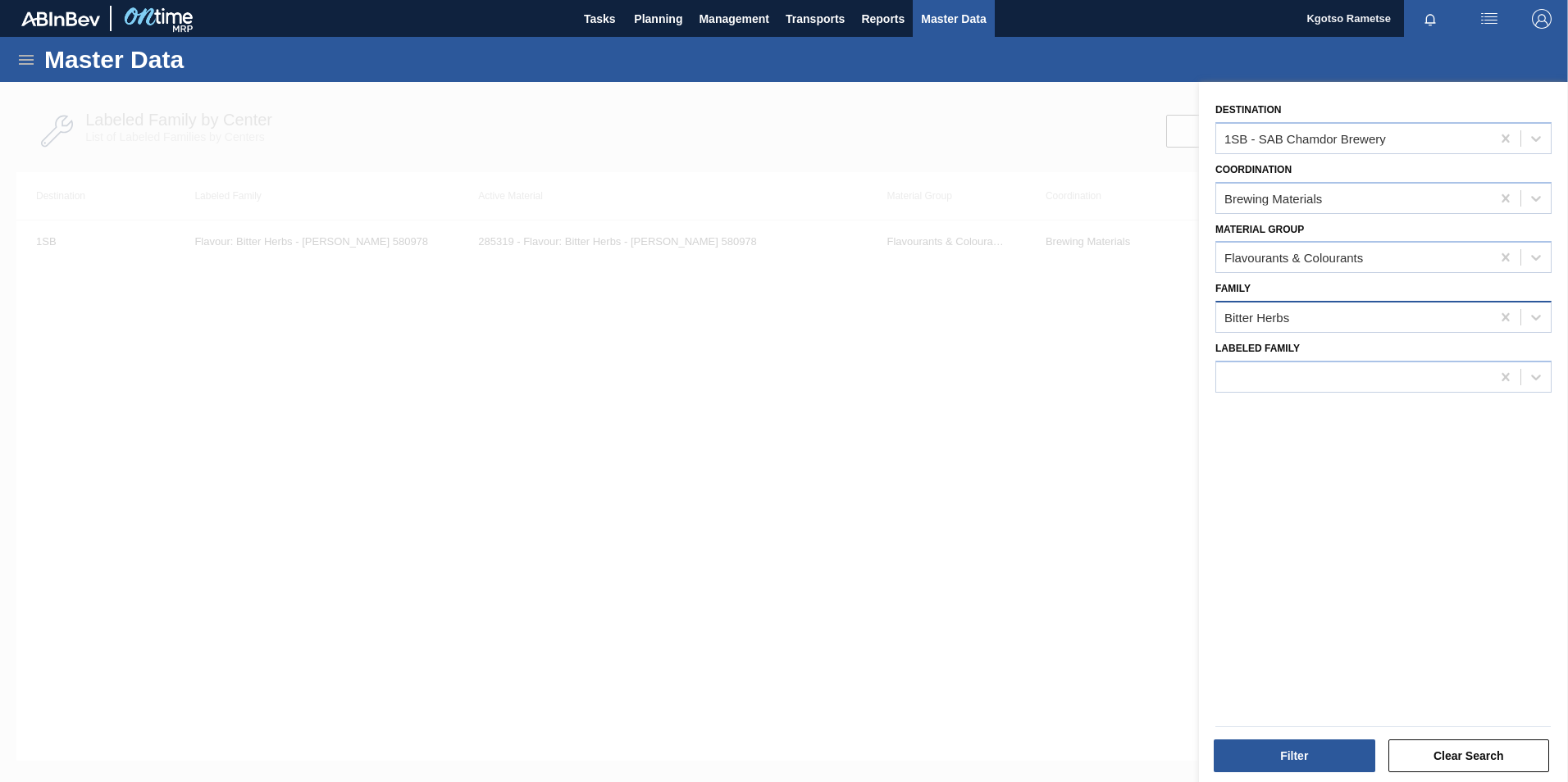
click at [1279, 324] on div "Bitter Herbs" at bounding box center [1257, 318] width 65 height 14
type input "herbs"
click at [1502, 320] on icon at bounding box center [1505, 317] width 17 height 17
click at [1254, 743] on button "Filter" at bounding box center [1294, 757] width 162 height 33
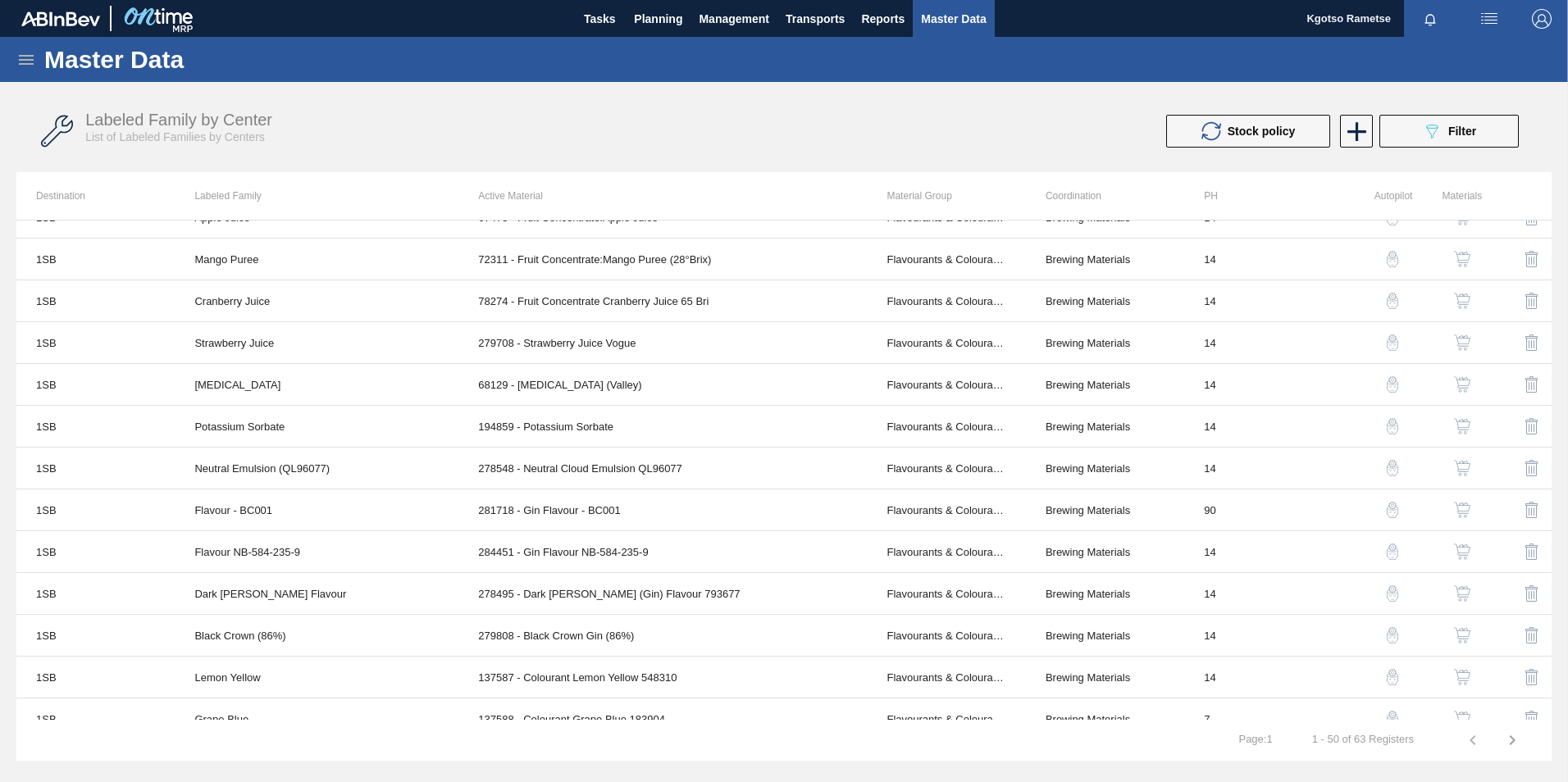
scroll to position [1591, 0]
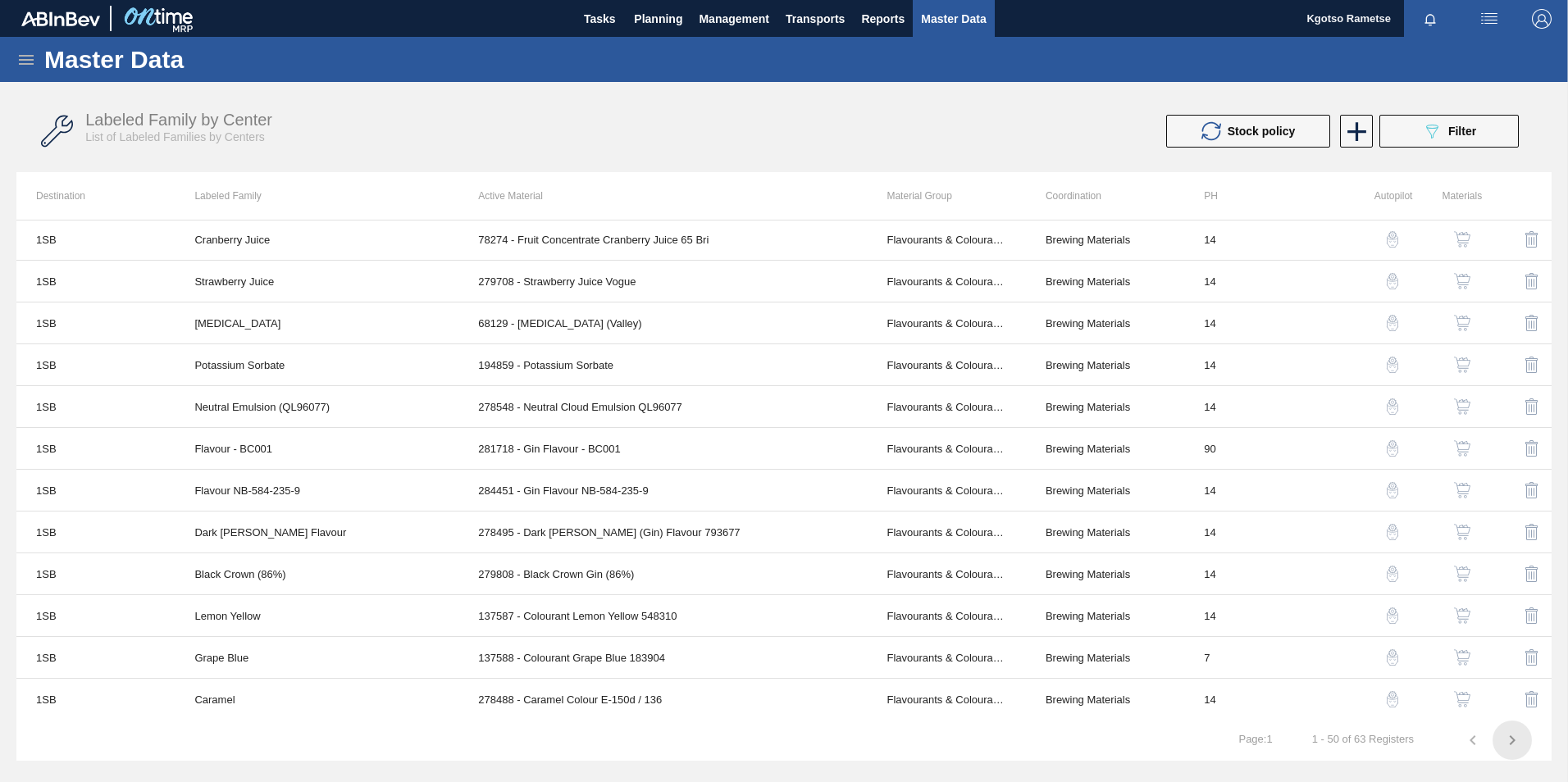
click at [1514, 743] on icon "button" at bounding box center [1512, 740] width 20 height 20
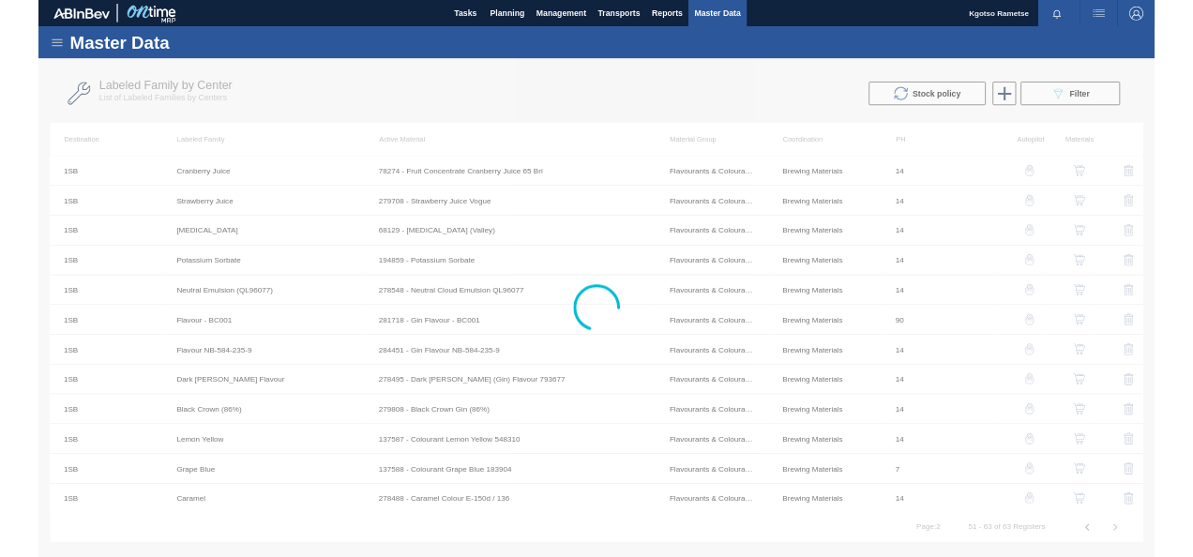
scroll to position [50, 0]
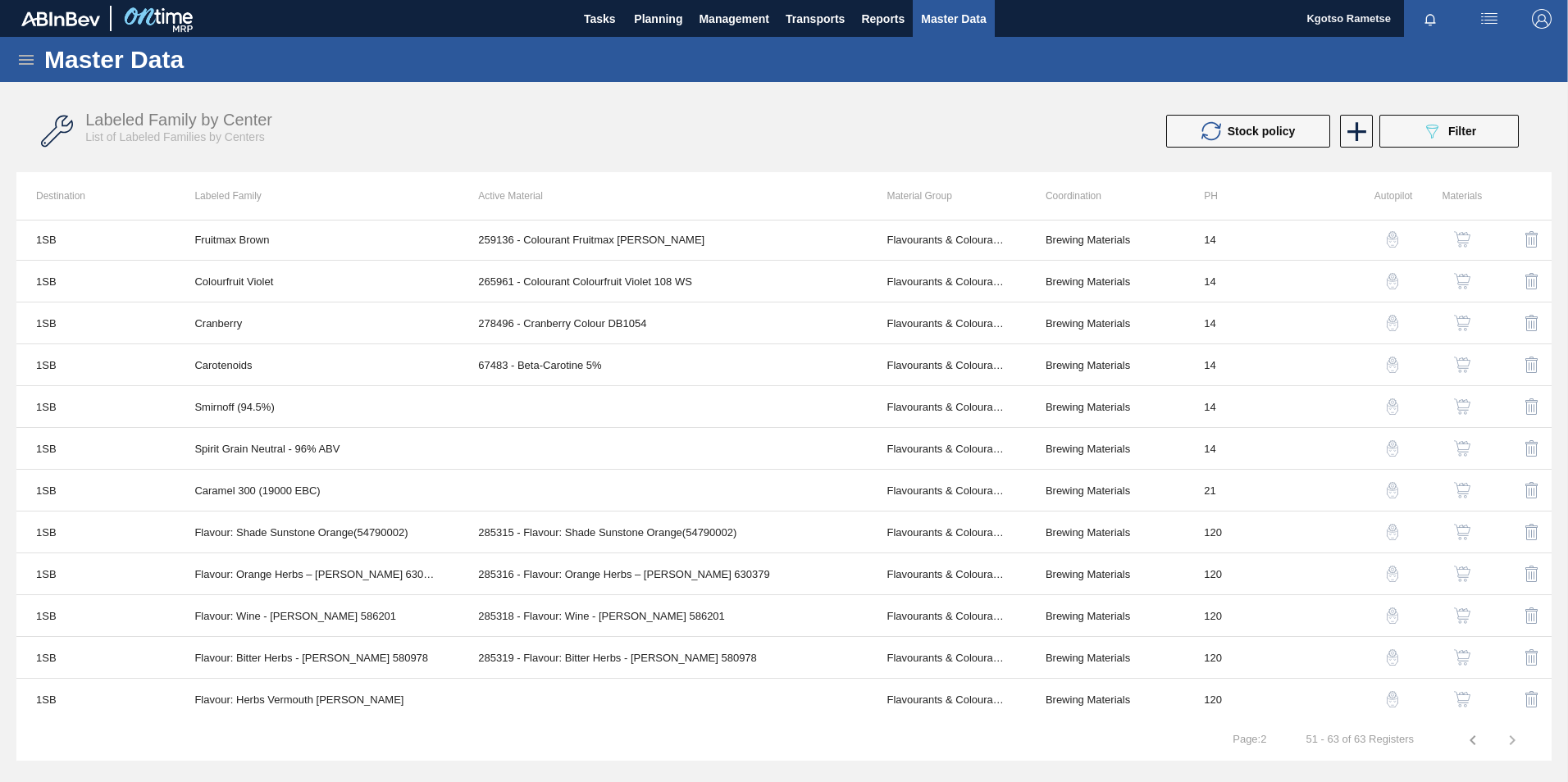
click at [1455, 702] on img "button" at bounding box center [1461, 699] width 17 height 17
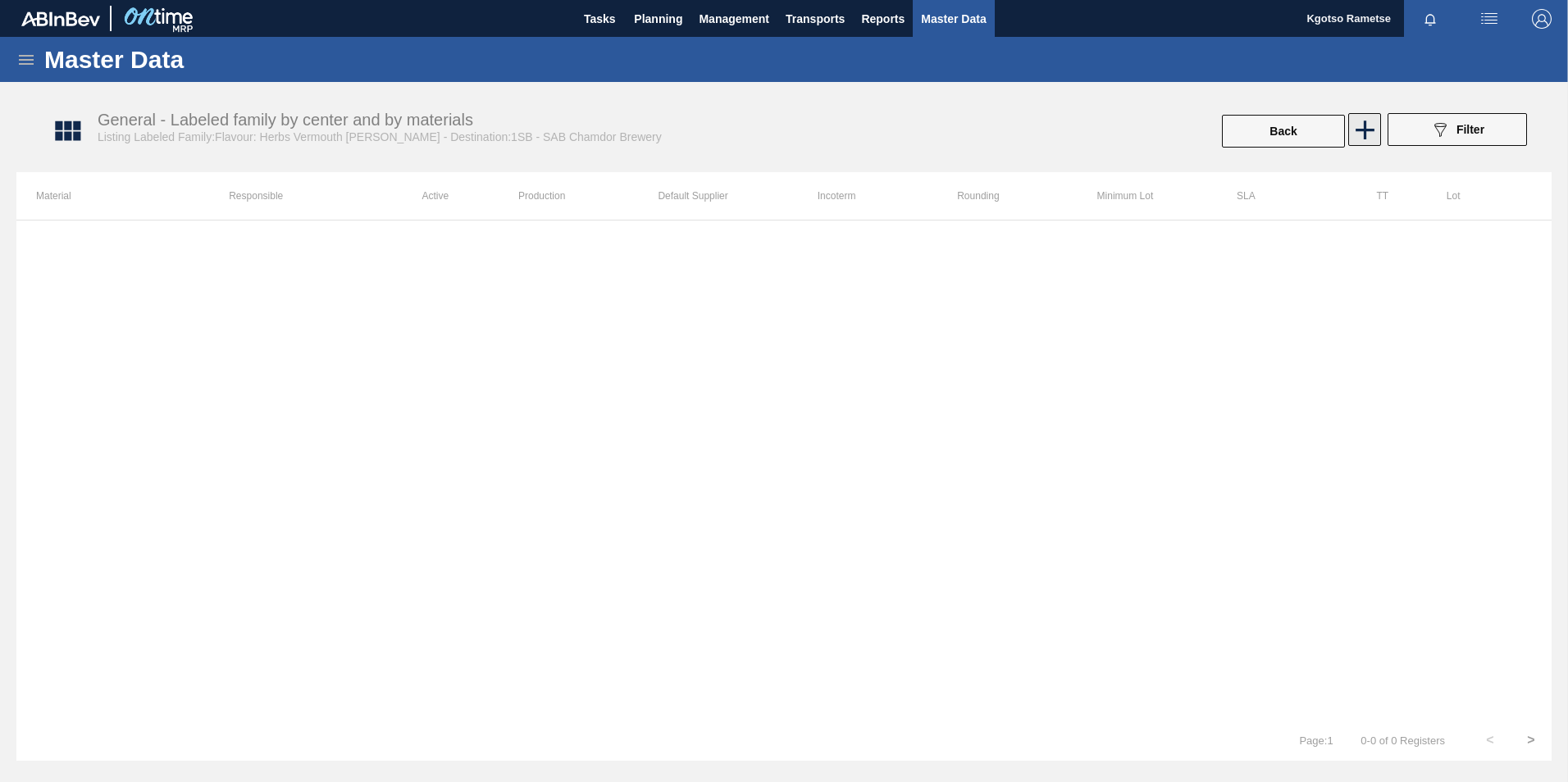
click at [1362, 120] on icon at bounding box center [1364, 129] width 32 height 32
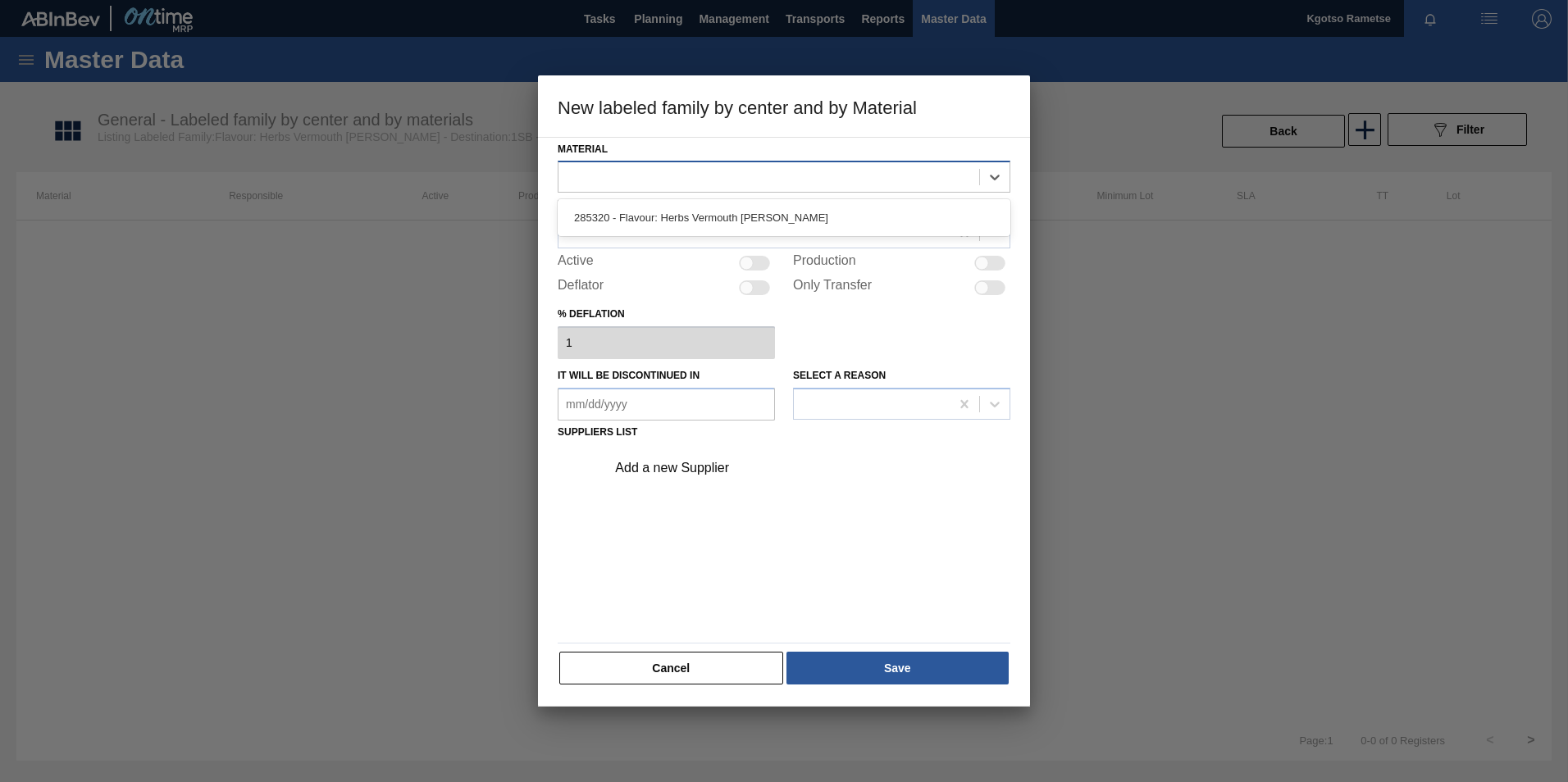
click at [822, 179] on div at bounding box center [768, 177] width 421 height 24
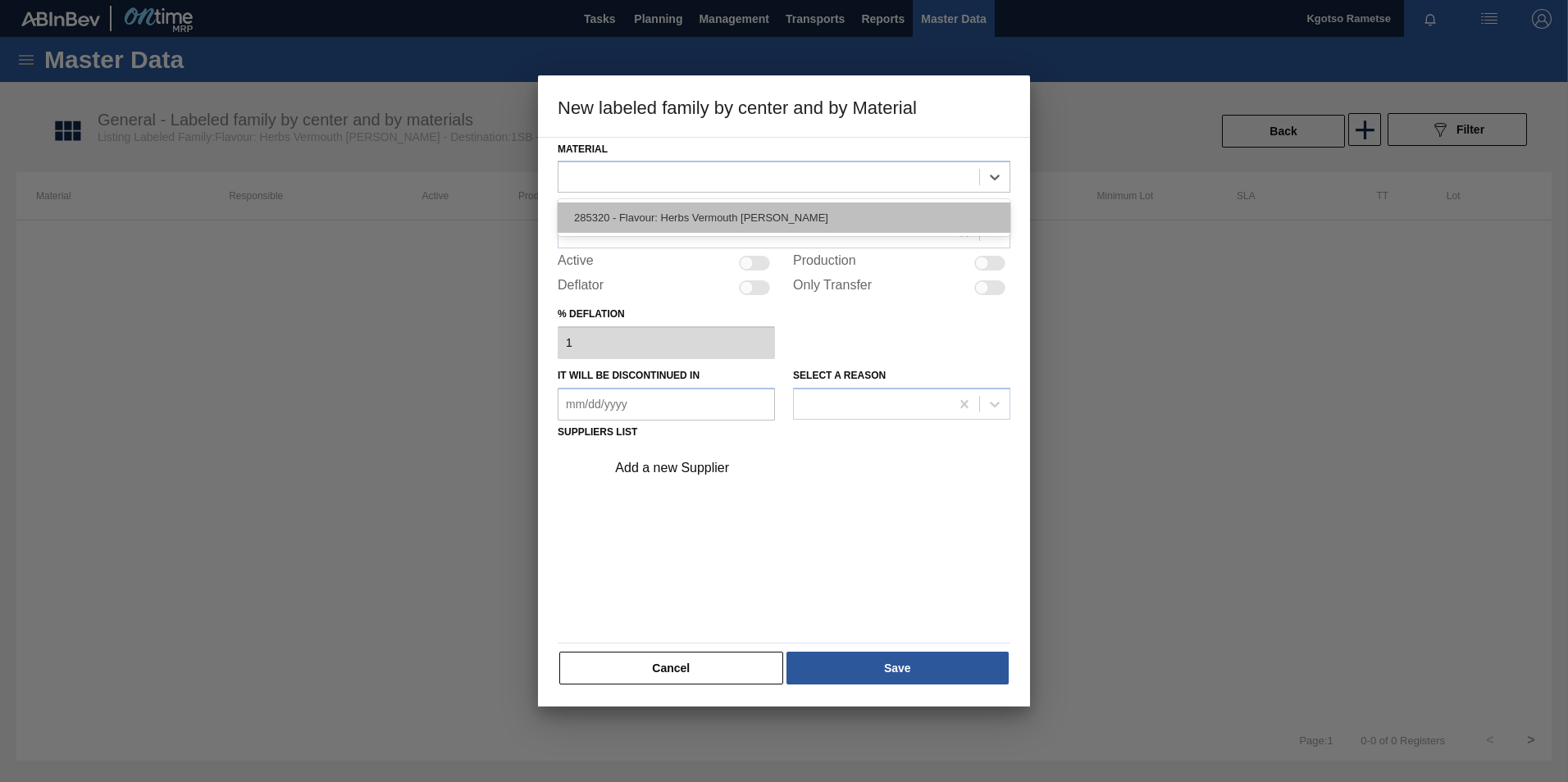
drag, startPoint x: 798, startPoint y: 212, endPoint x: 756, endPoint y: 235, distance: 47.9
click at [797, 213] on div "285320 - Flavour: Herbs Vermouth Rosé - Doehler" at bounding box center [784, 218] width 453 height 31
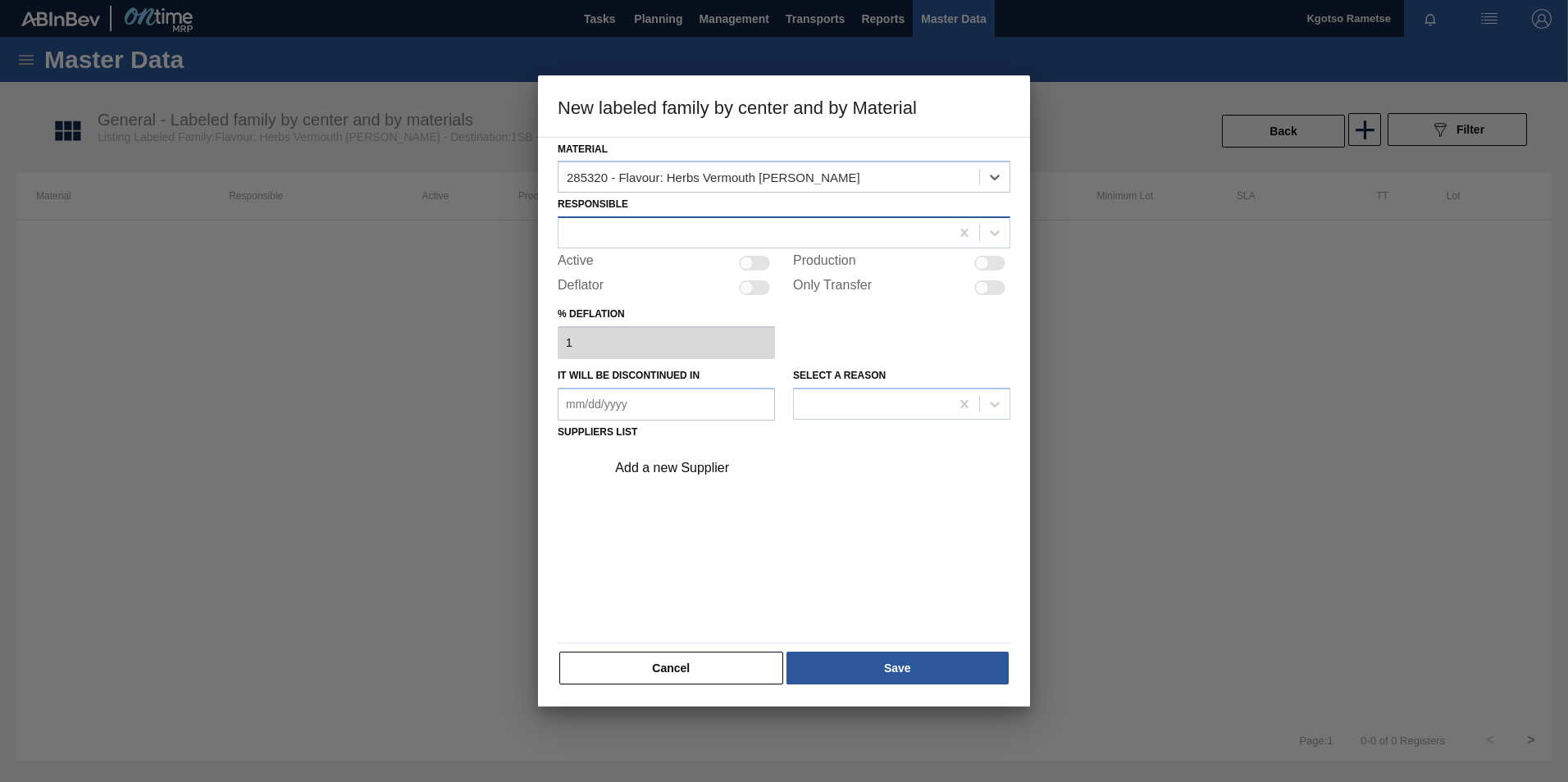
click at [746, 235] on div at bounding box center [753, 233] width 391 height 24
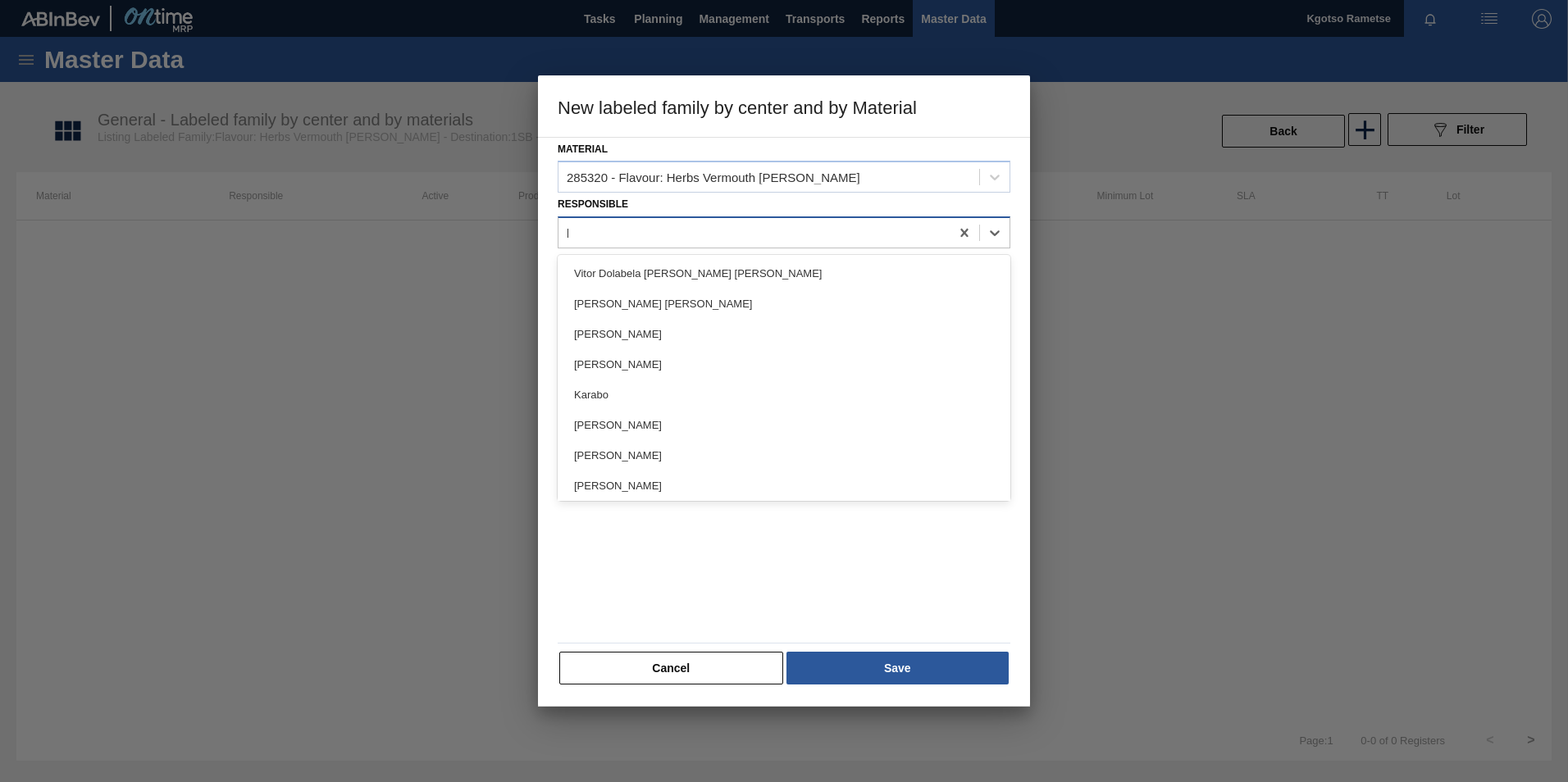
type input "kgo"
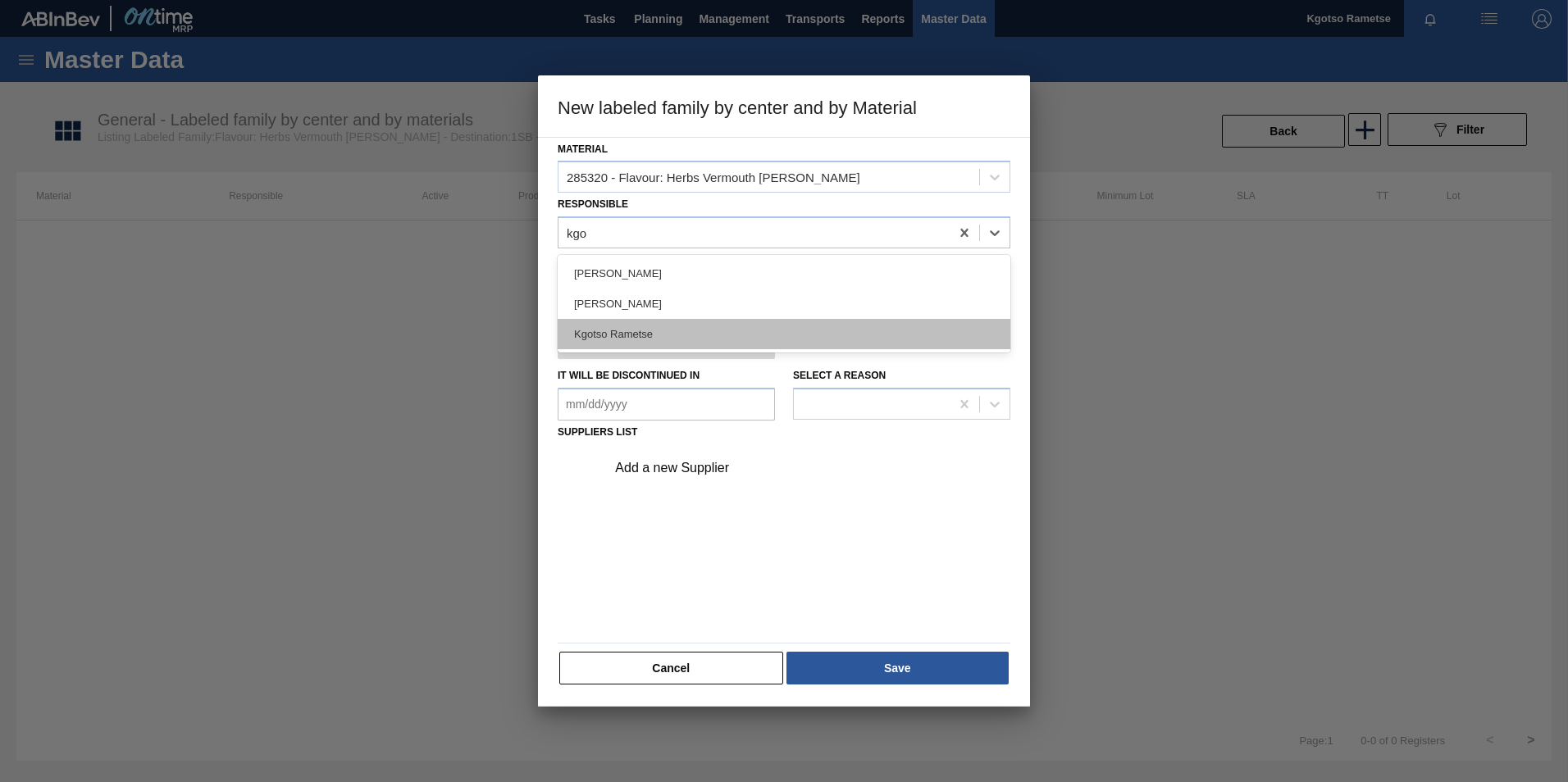
click at [732, 335] on div "Kgotso Rametse" at bounding box center [784, 334] width 453 height 31
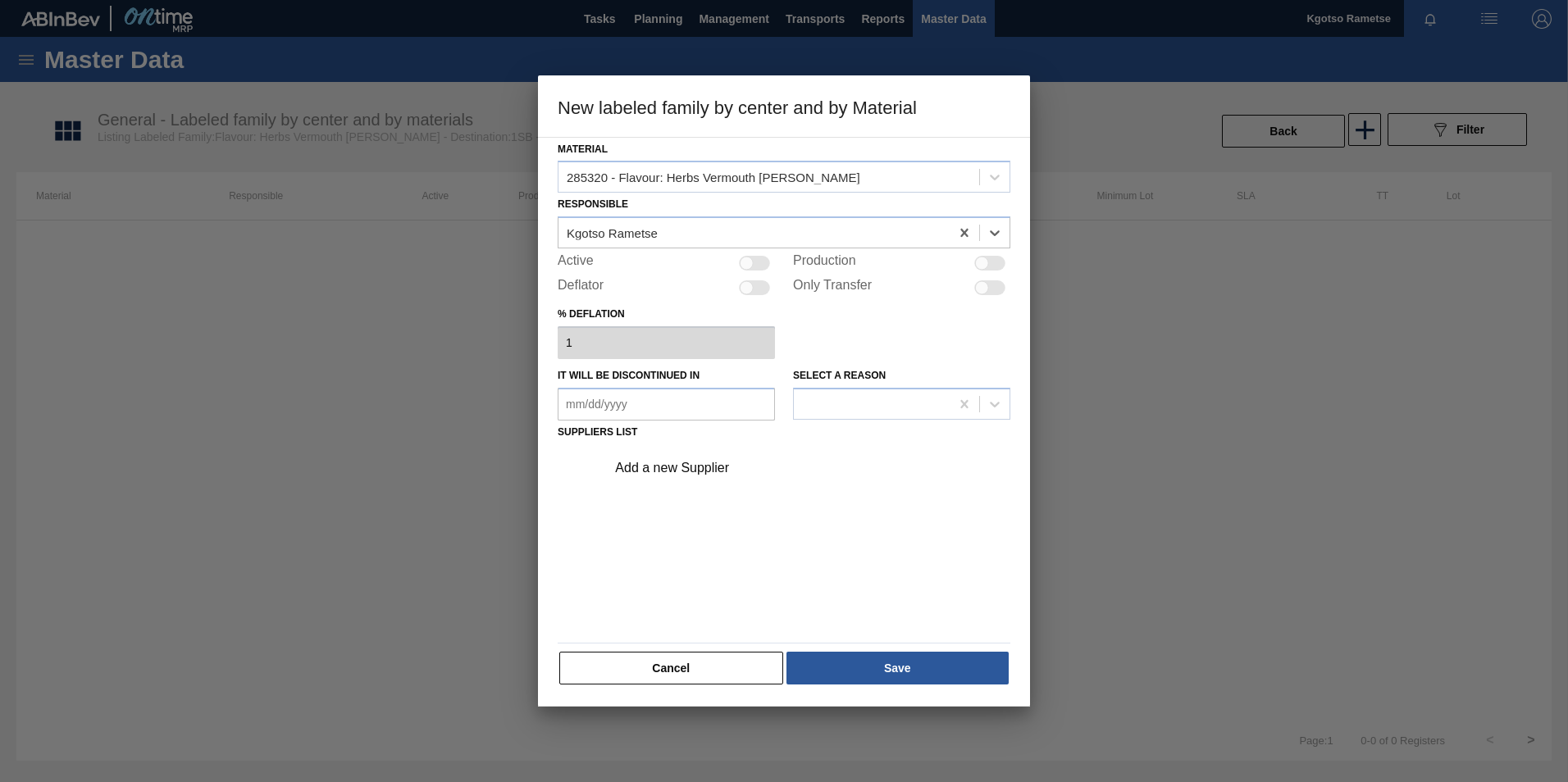
click at [744, 266] on div at bounding box center [747, 263] width 14 height 14
checkbox input "true"
click at [707, 469] on div "Add a new Supplier" at bounding box center [776, 468] width 322 height 15
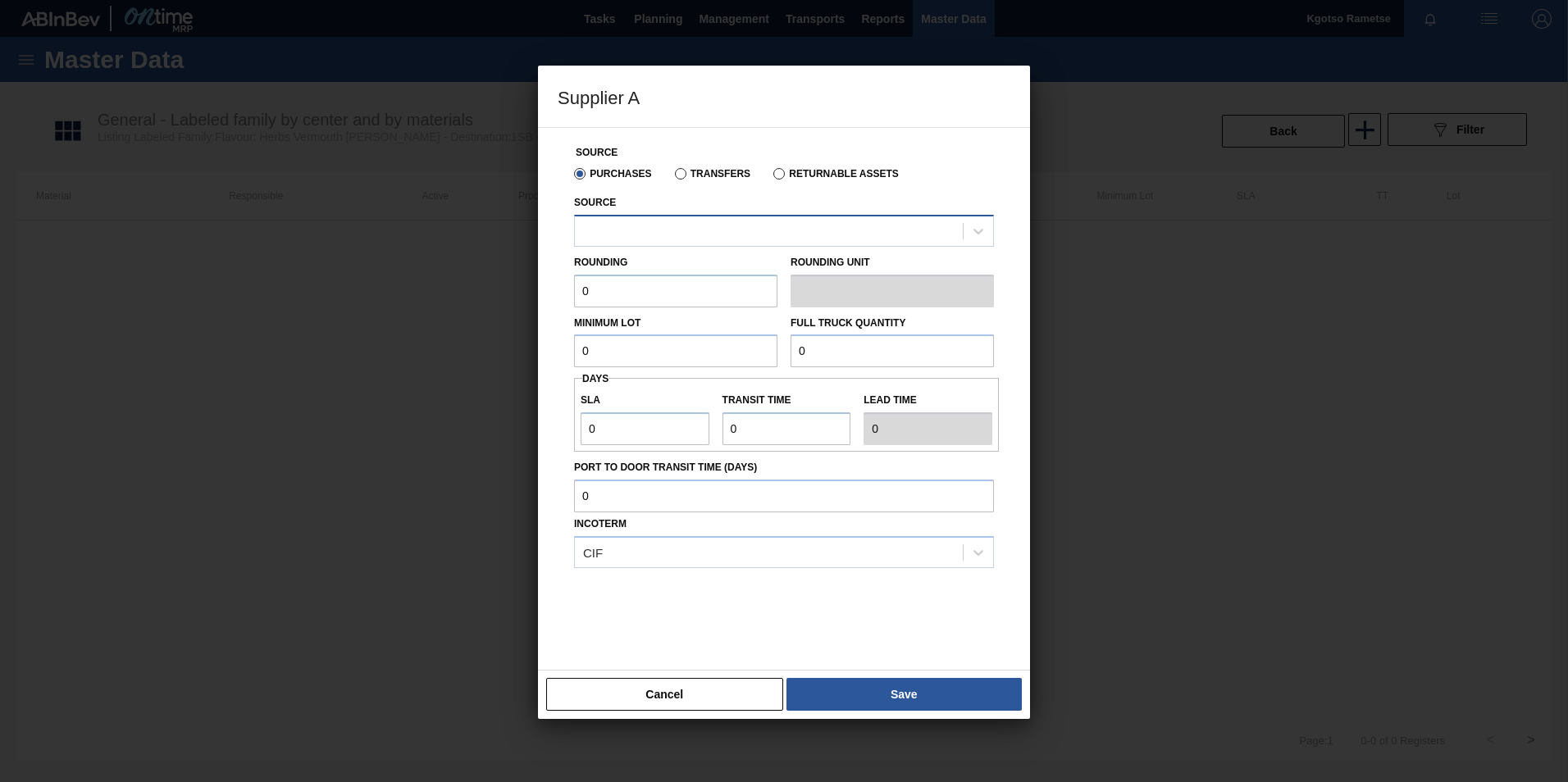
drag, startPoint x: 707, startPoint y: 469, endPoint x: 605, endPoint y: 243, distance: 248.0
click at [611, 234] on div at bounding box center [768, 230] width 387 height 24
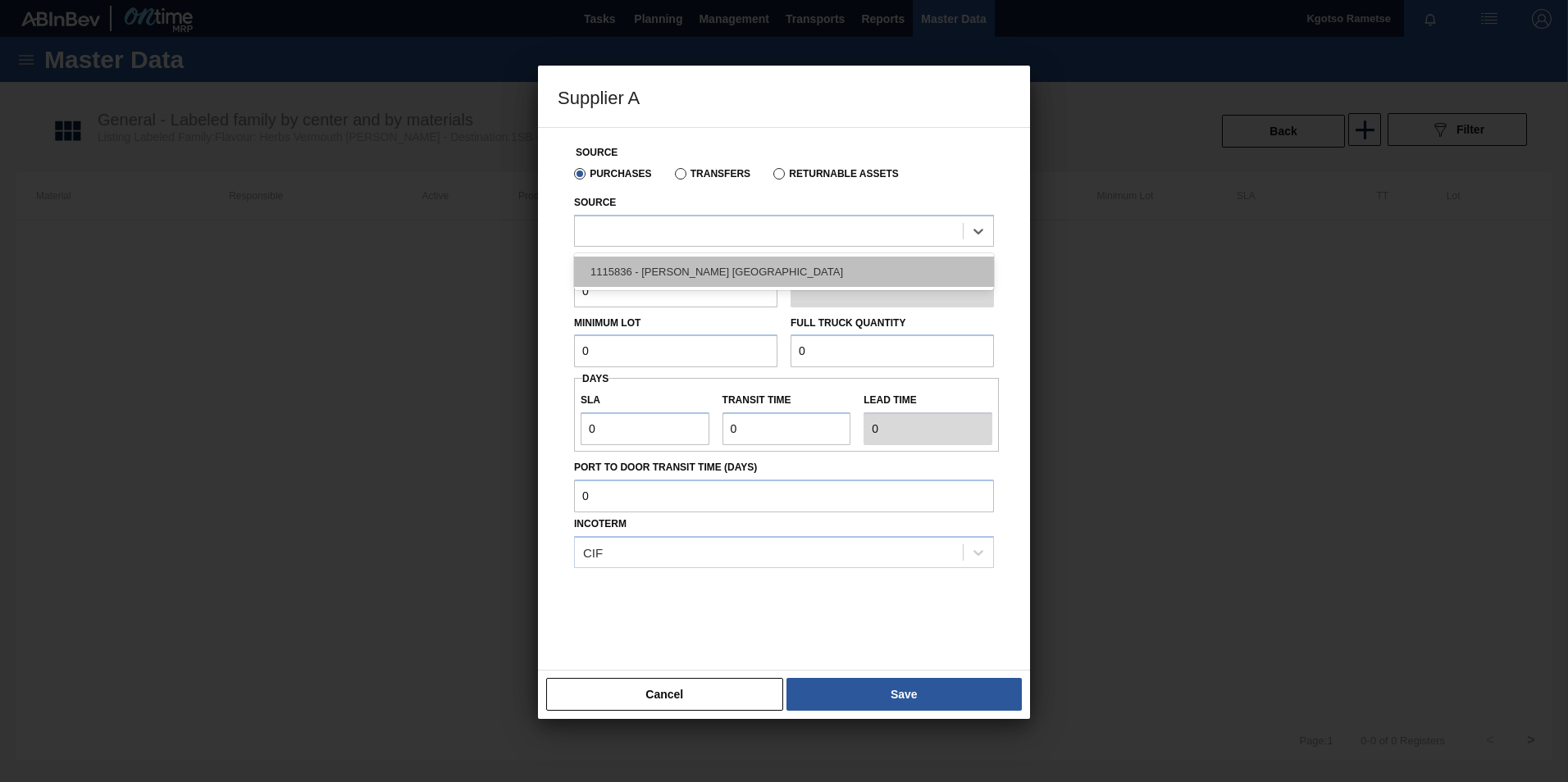
drag, startPoint x: 603, startPoint y: 269, endPoint x: 592, endPoint y: 287, distance: 21.1
click at [603, 269] on div "1115836 - DOEHLER SOUTH AFRICA" at bounding box center [784, 271] width 420 height 31
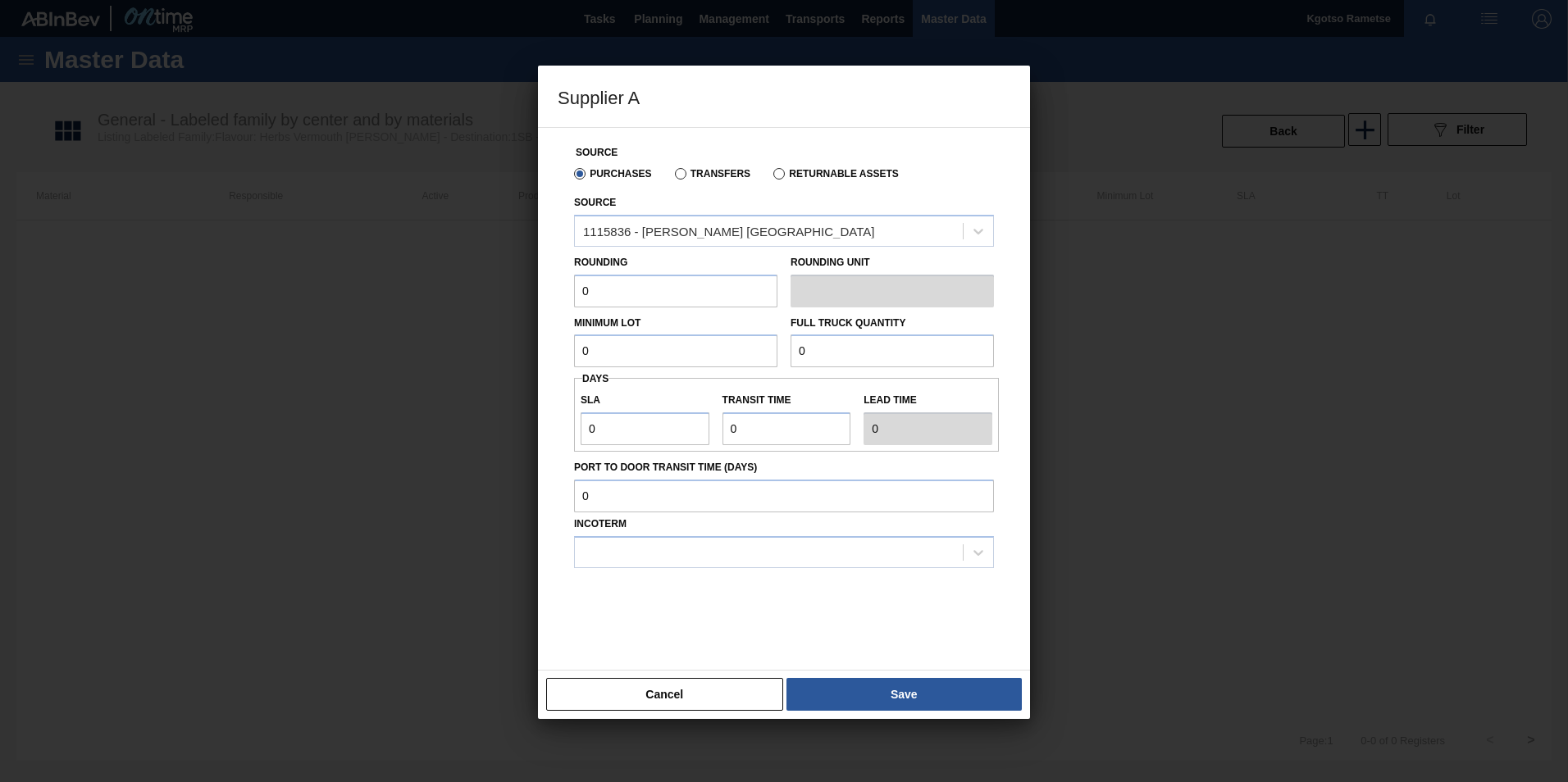
drag, startPoint x: 592, startPoint y: 287, endPoint x: 481, endPoint y: 290, distance: 111.0
click at [484, 291] on div "Supplier A Source Purchases Transfers Returnable Assets Source 1115836 - DOEHLE…" at bounding box center [784, 391] width 1568 height 782
type input "1"
drag, startPoint x: 589, startPoint y: 351, endPoint x: 468, endPoint y: 360, distance: 121.3
click at [532, 353] on div "Supplier A Source Purchases Transfers Returnable Assets Source 1115836 - DOEHLE…" at bounding box center [784, 391] width 1568 height 782
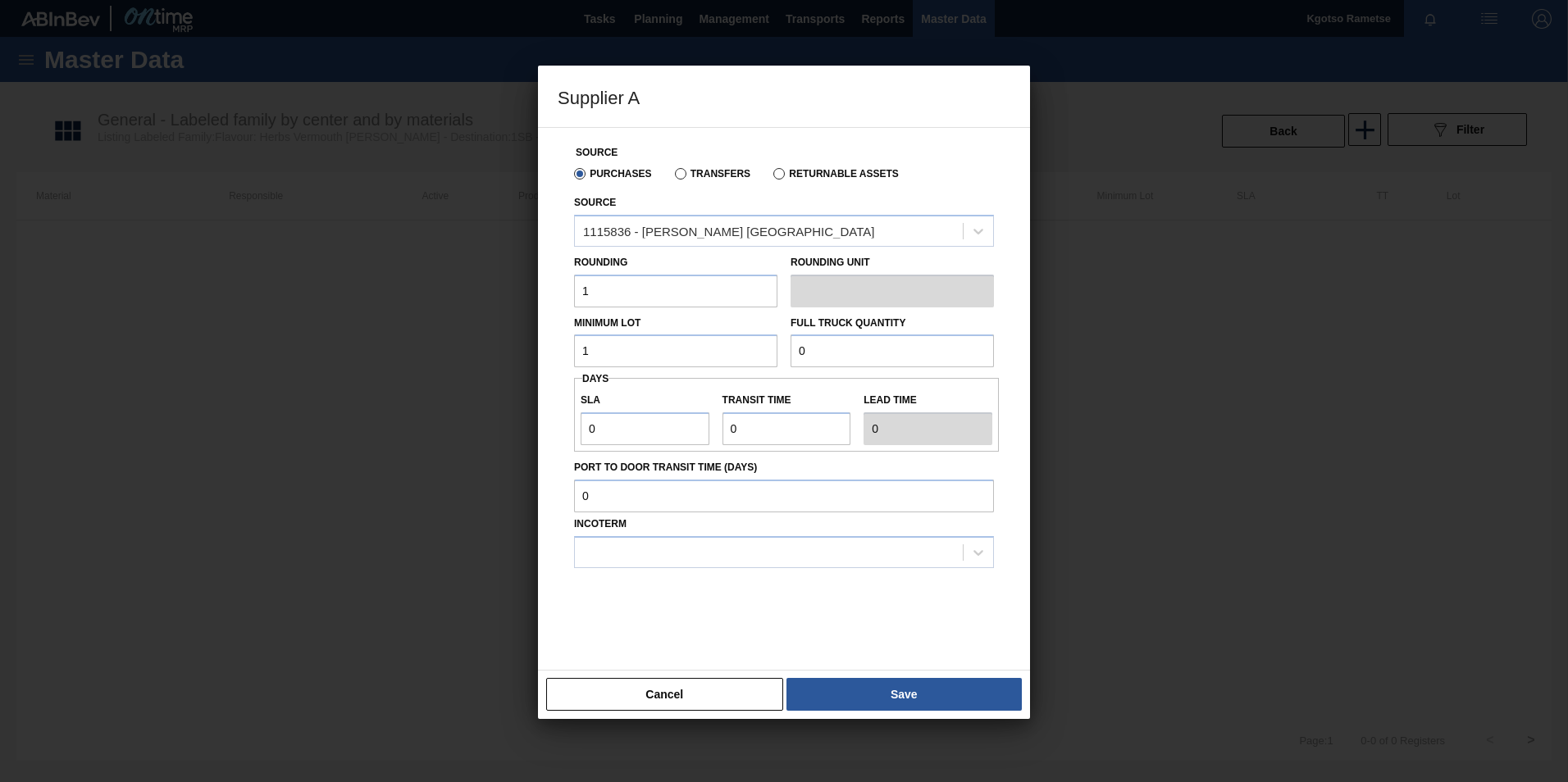
type input "1,000"
click at [898, 357] on input "0" at bounding box center [892, 352] width 204 height 33
type input "2,000"
drag, startPoint x: 624, startPoint y: 421, endPoint x: 443, endPoint y: 419, distance: 181.0
click at [526, 420] on div "Supplier A Source Purchases Transfers Returnable Assets Source 1115836 - DOEHLE…" at bounding box center [784, 391] width 1568 height 782
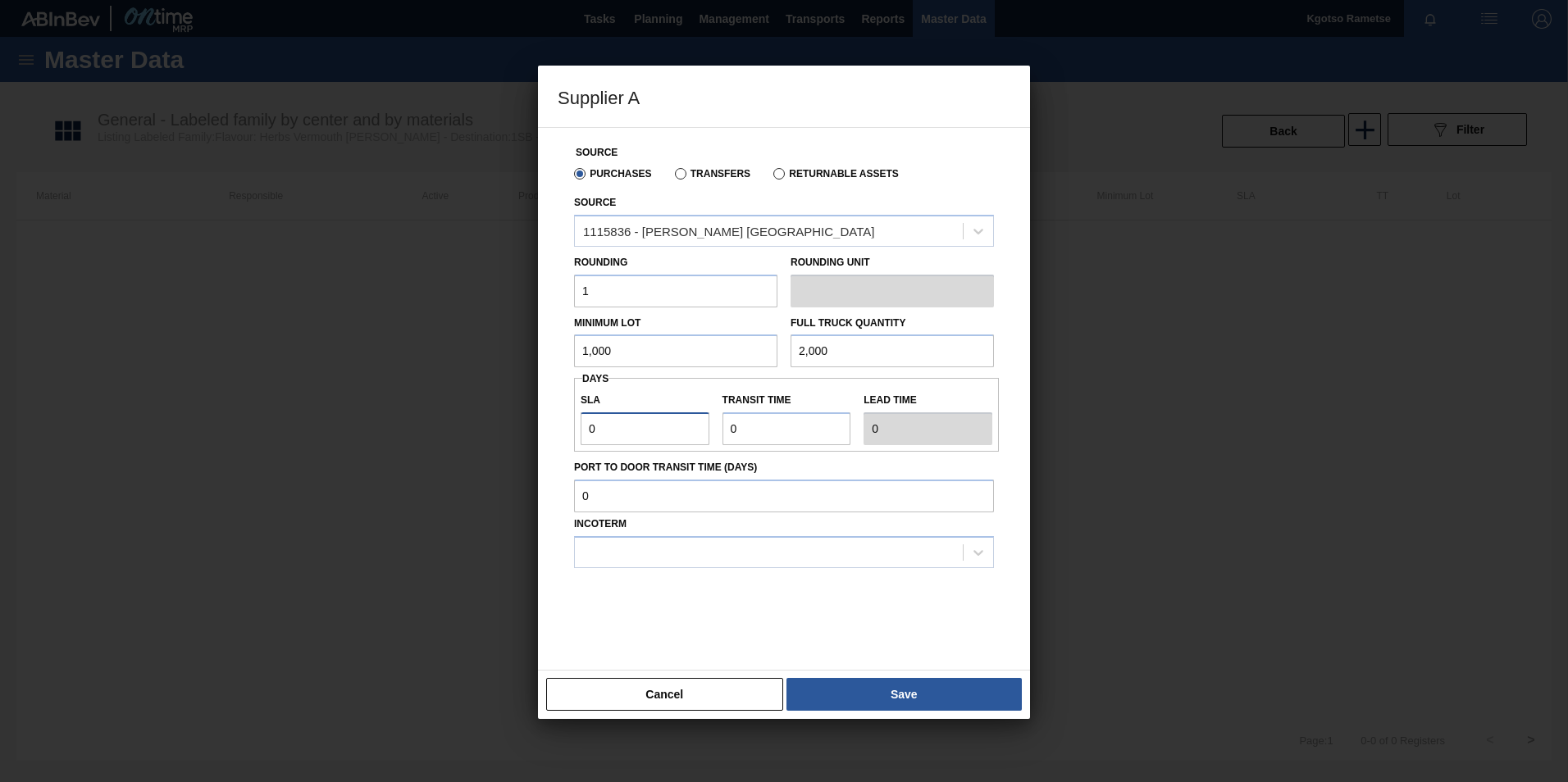
type input "1"
drag, startPoint x: 742, startPoint y: 430, endPoint x: 470, endPoint y: 433, distance: 272.0
click at [506, 436] on div "Supplier A Source Purchases Transfers Returnable Assets Source 1115836 - DOEHLE…" at bounding box center [784, 391] width 1568 height 782
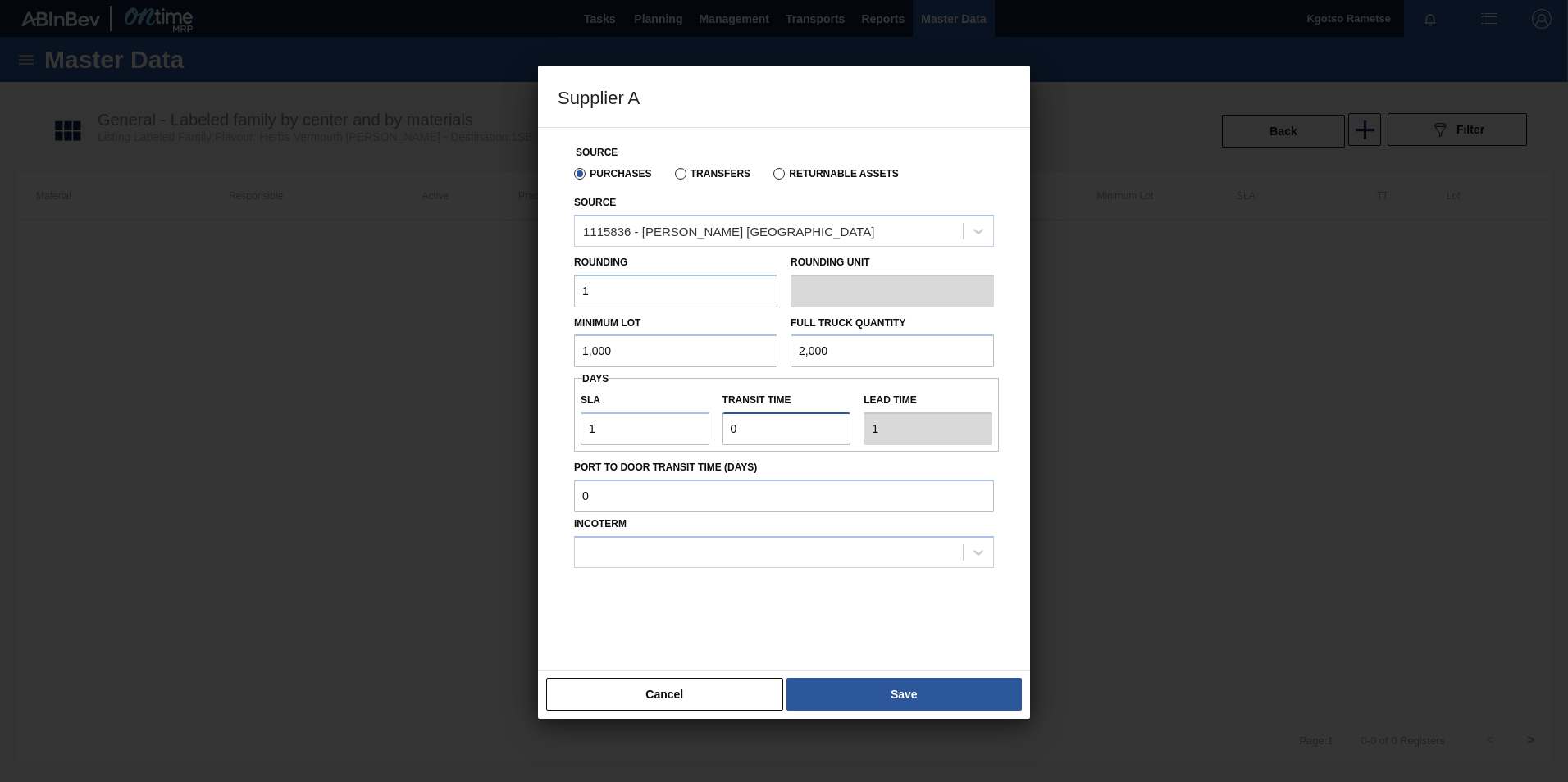
type input "1"
type input "2"
type input "1"
click at [734, 560] on div at bounding box center [768, 552] width 387 height 24
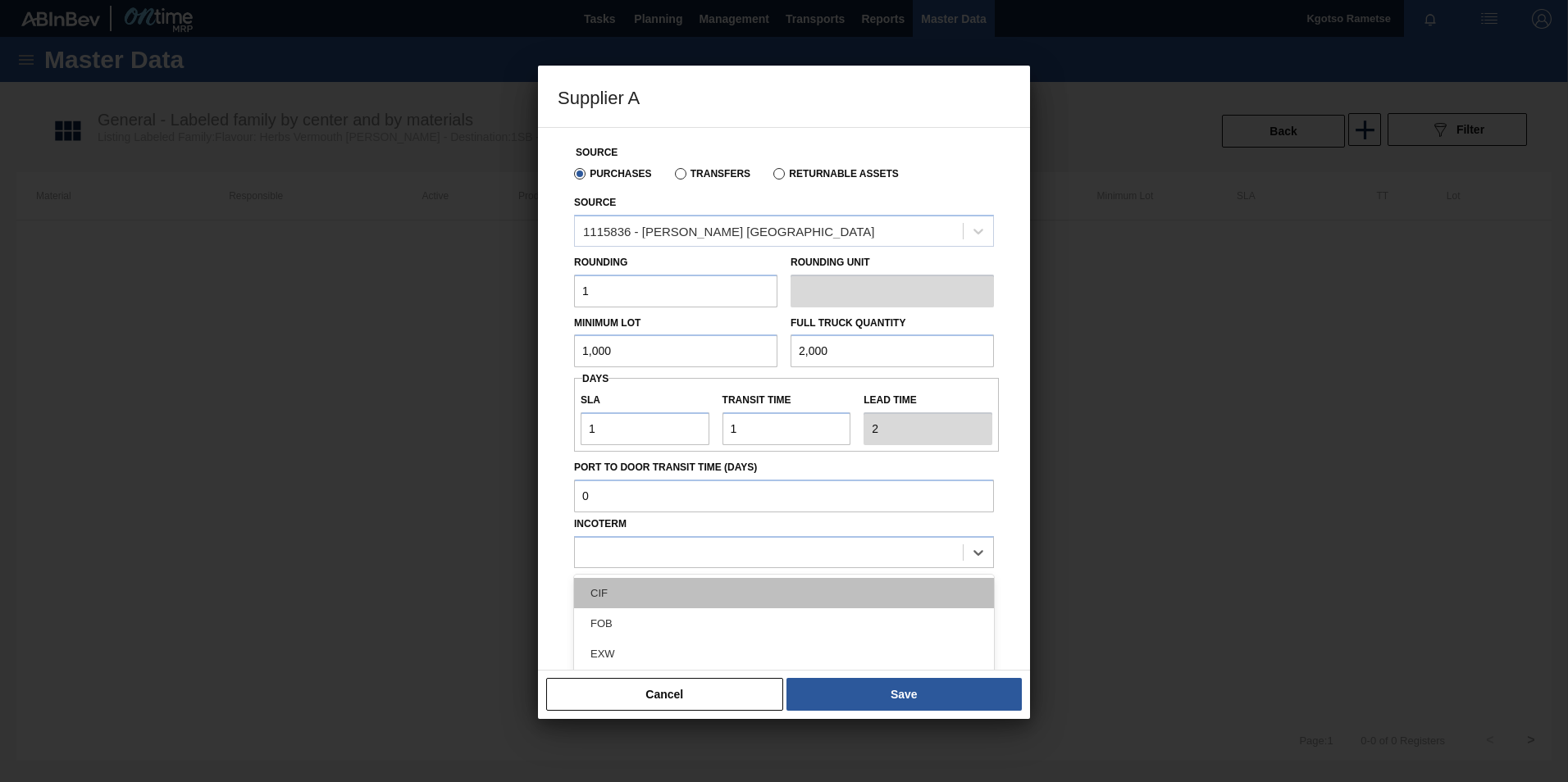
click at [721, 593] on div "CIF" at bounding box center [784, 593] width 420 height 31
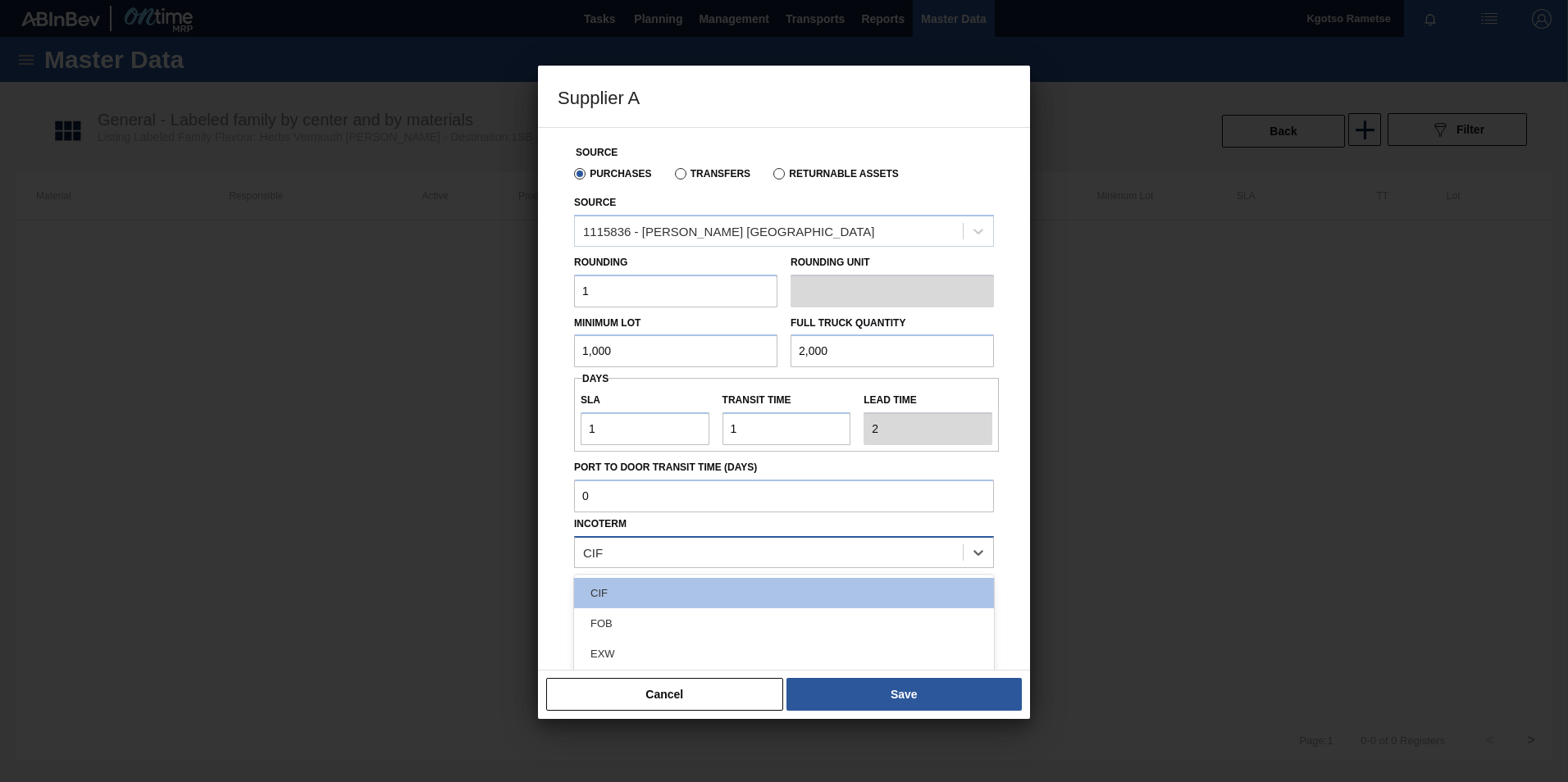
click at [704, 557] on div "CIF" at bounding box center [768, 552] width 387 height 24
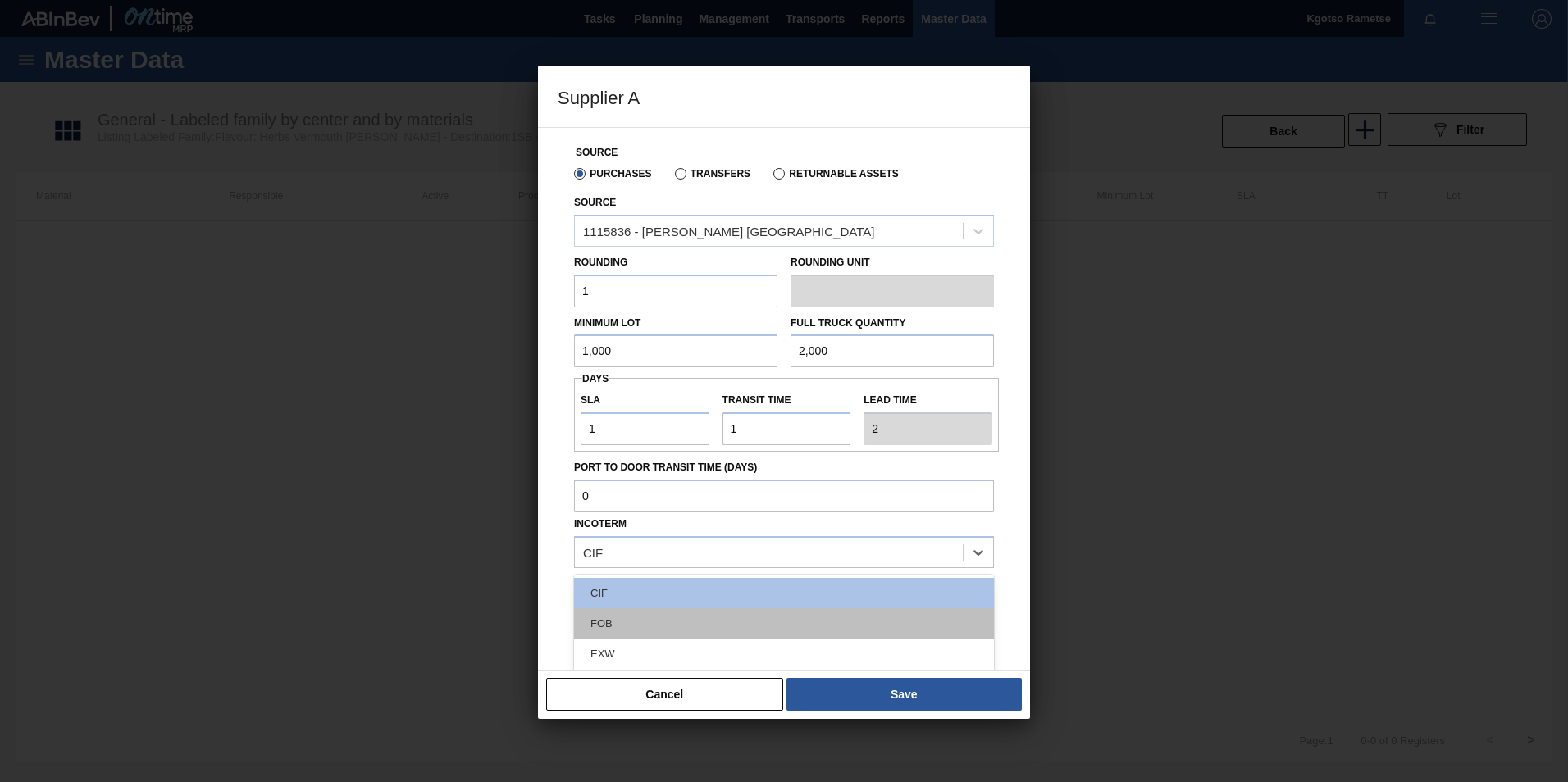
click at [702, 614] on div "FOB" at bounding box center [784, 624] width 420 height 31
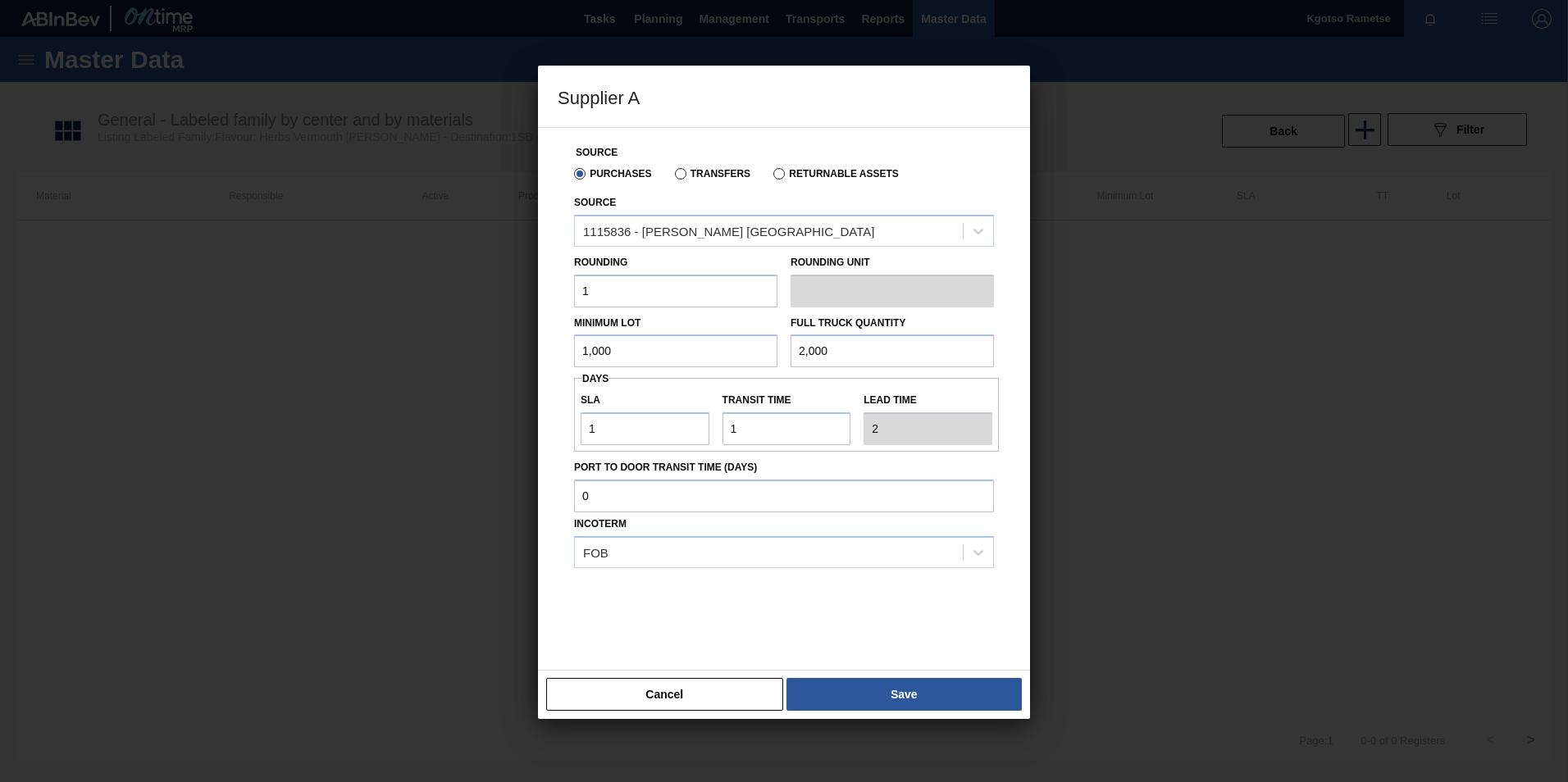
drag, startPoint x: 912, startPoint y: 694, endPoint x: 902, endPoint y: 686, distance: 12.8
click at [912, 694] on button "Save" at bounding box center [903, 695] width 235 height 33
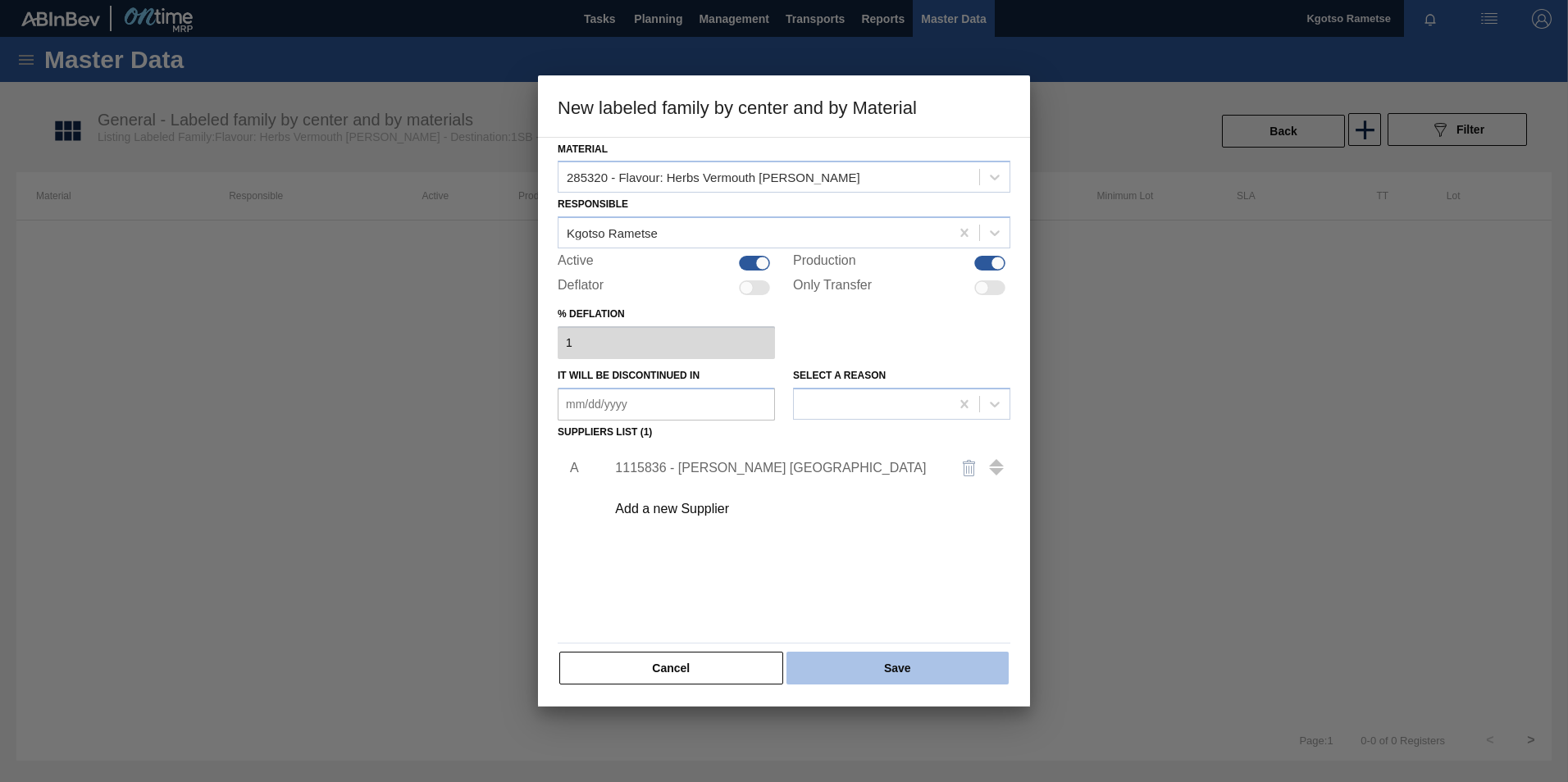
click at [873, 676] on button "Save" at bounding box center [897, 668] width 222 height 33
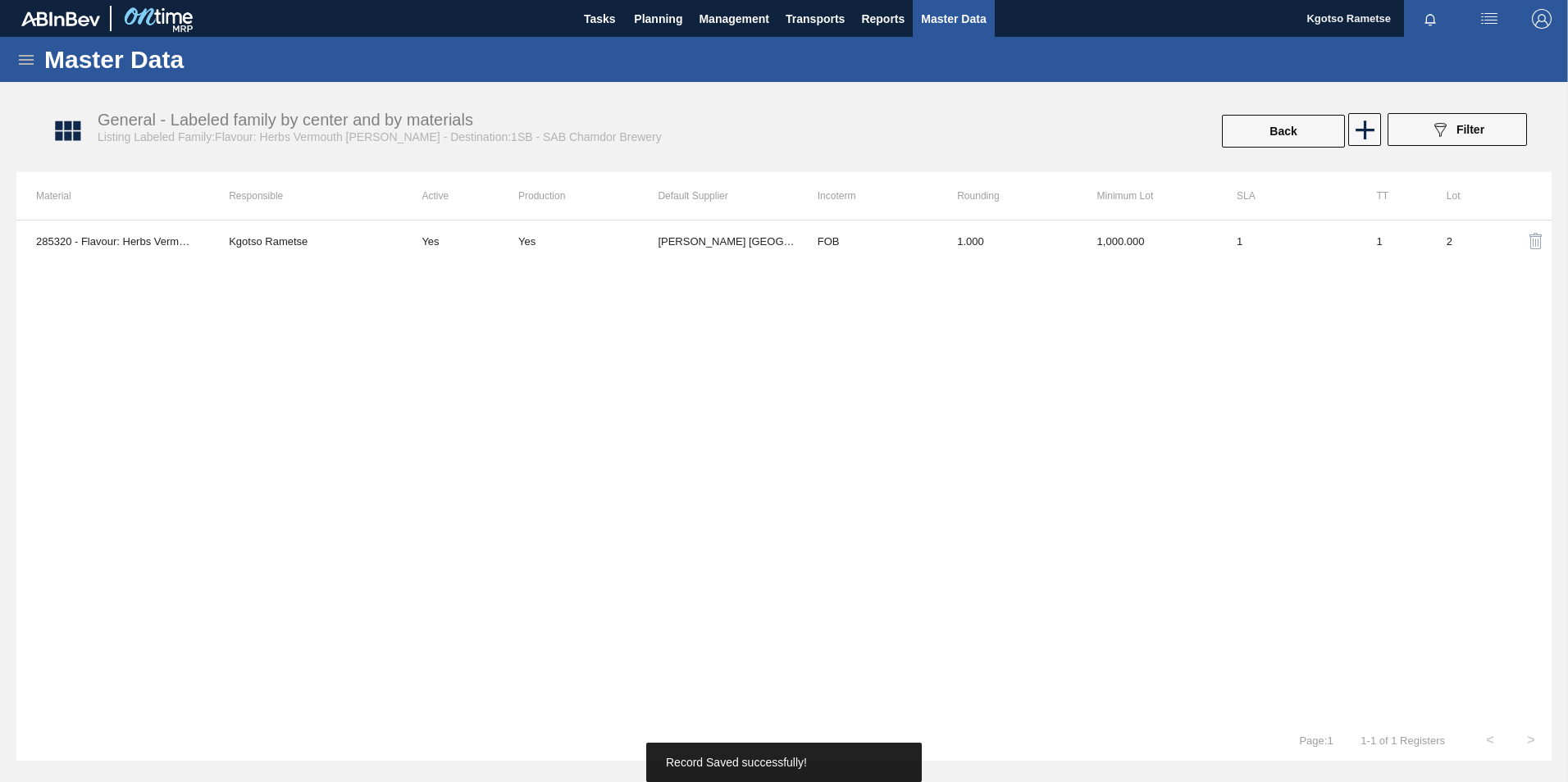
drag, startPoint x: 663, startPoint y: 23, endPoint x: 652, endPoint y: 47, distance: 26.4
click at [663, 24] on span "Planning" at bounding box center [658, 18] width 48 height 20
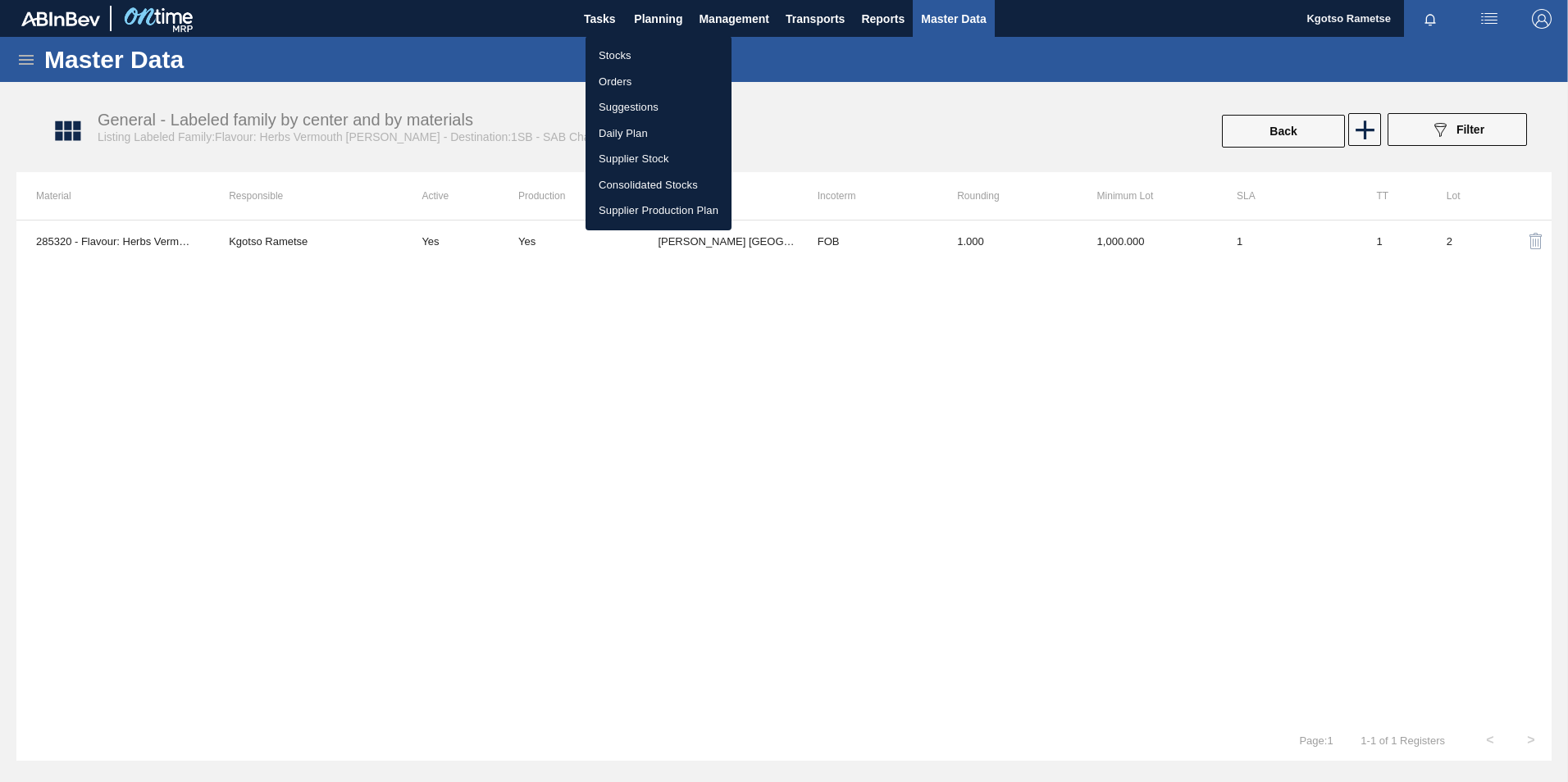
click at [640, 66] on li "Stocks" at bounding box center [658, 56] width 146 height 26
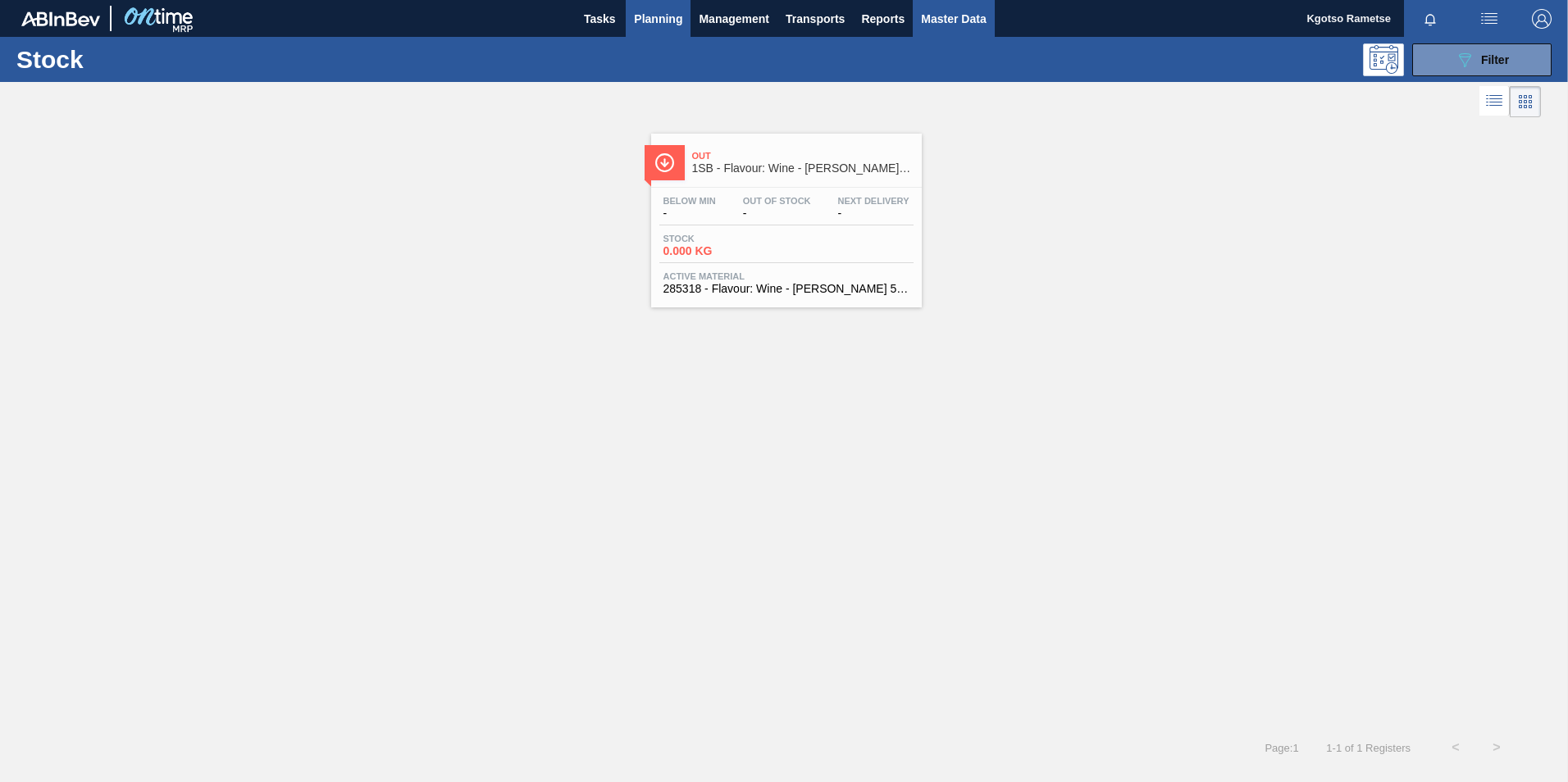
click at [949, 20] on span "Master Data" at bounding box center [953, 18] width 65 height 20
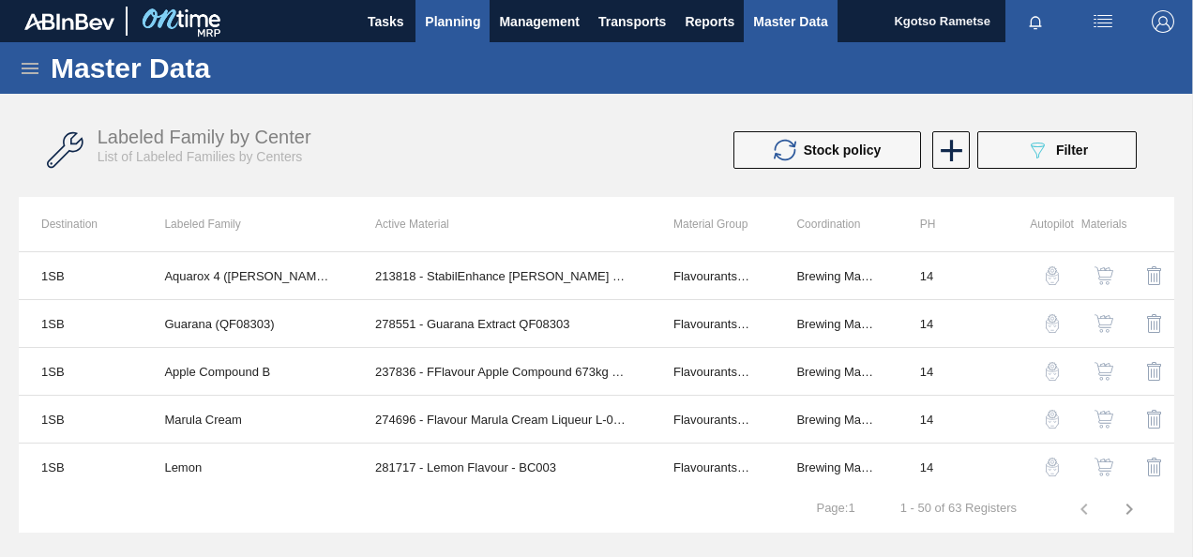
click at [426, 11] on span "Planning" at bounding box center [452, 21] width 55 height 23
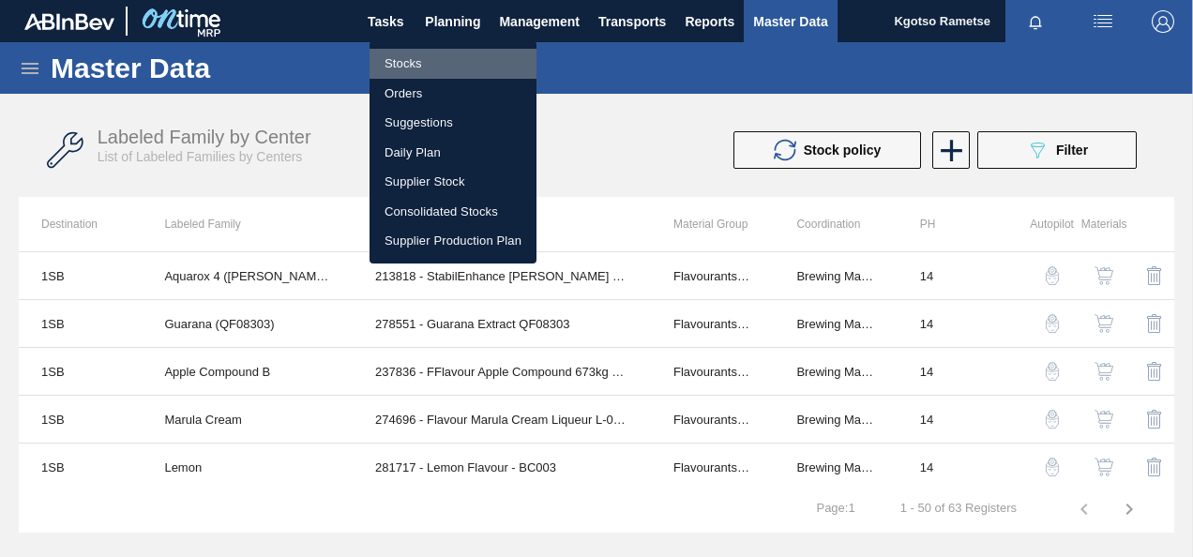
click at [424, 68] on li "Stocks" at bounding box center [452, 64] width 167 height 30
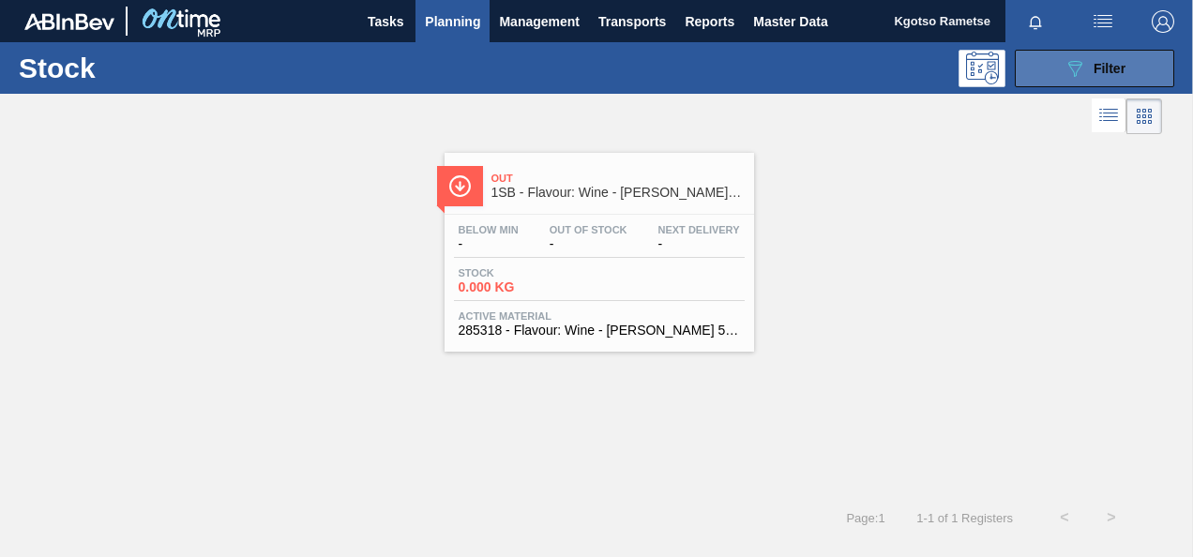
click at [1070, 82] on button "089F7B8B-B2A5-4AFE-B5C0-19BA573D28AC Filter" at bounding box center [1093, 69] width 159 height 38
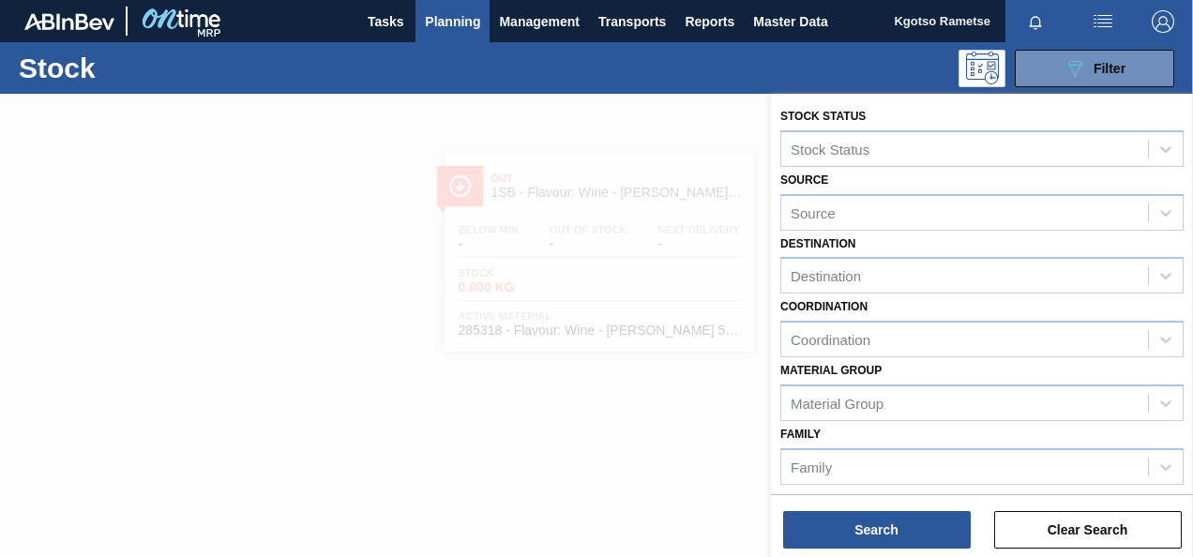
click at [975, 373] on div "Material Group Material Group" at bounding box center [981, 389] width 403 height 64
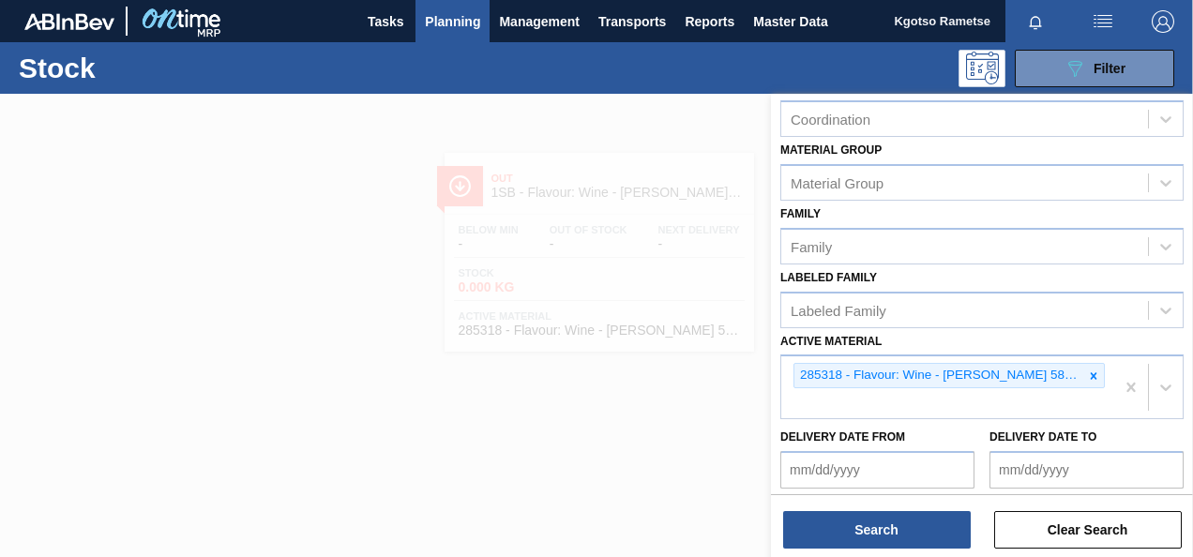
scroll to position [263, 0]
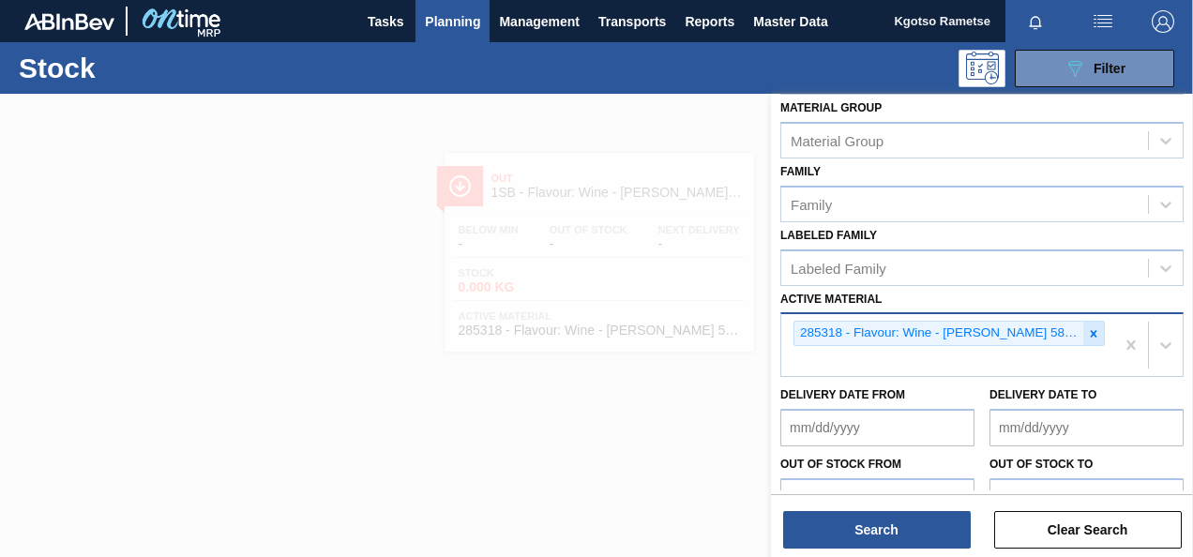
click at [1090, 330] on icon at bounding box center [1093, 333] width 7 height 7
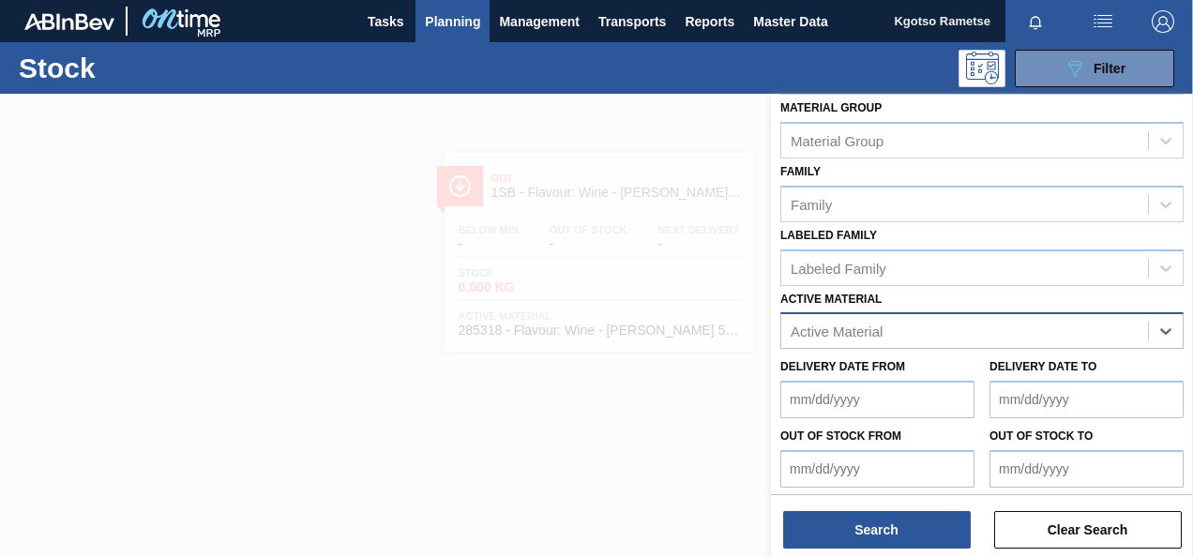
paste Material "285318"
type Material "285318"
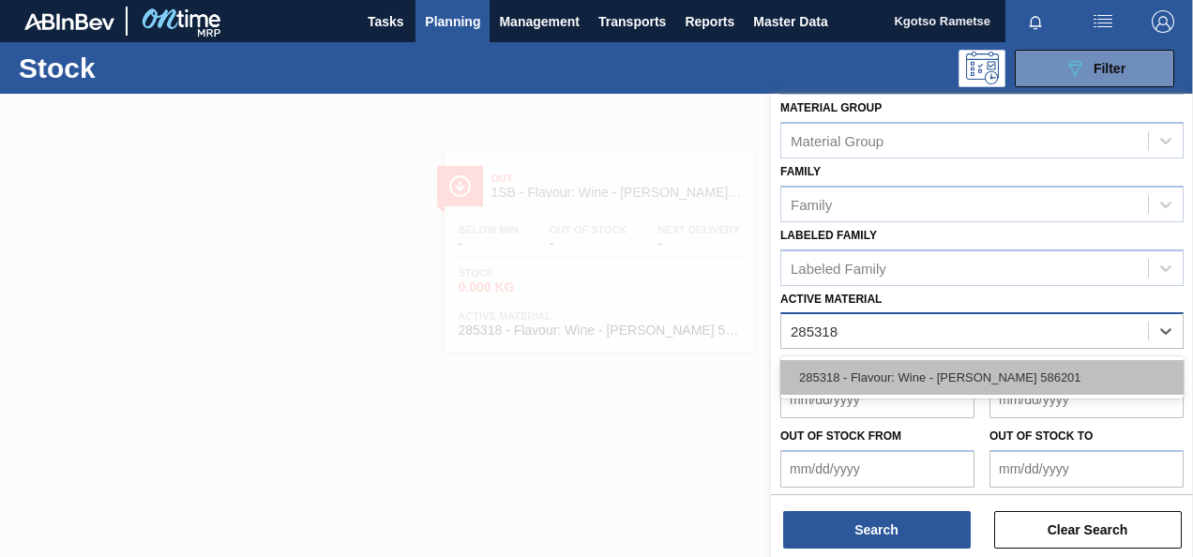
click at [928, 364] on div "285318 - Flavour: Wine - Doehler 586201" at bounding box center [981, 377] width 403 height 35
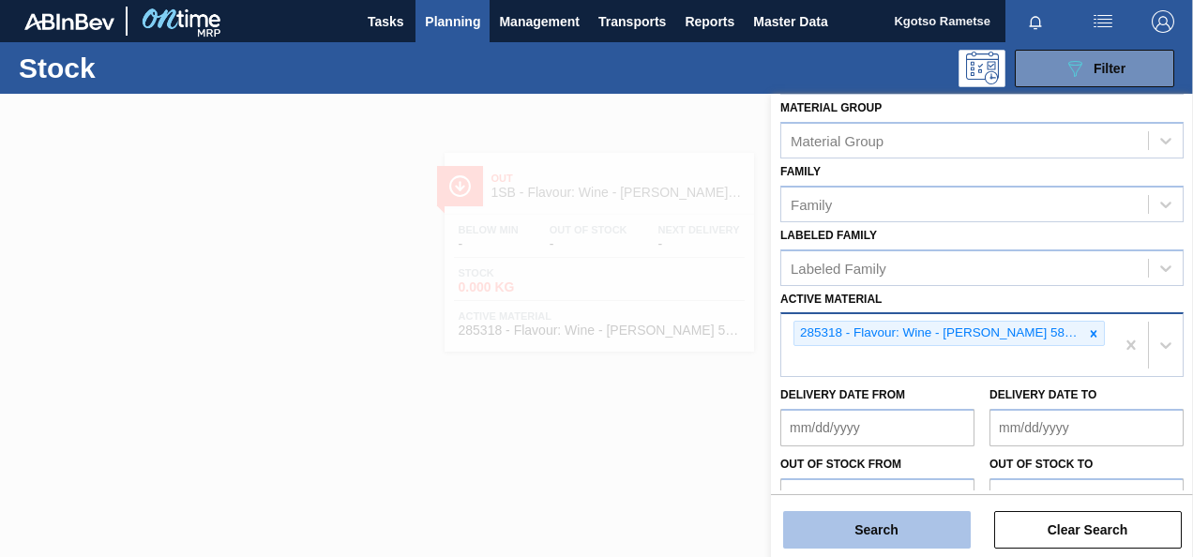
click at [872, 543] on button "Search" at bounding box center [877, 530] width 188 height 38
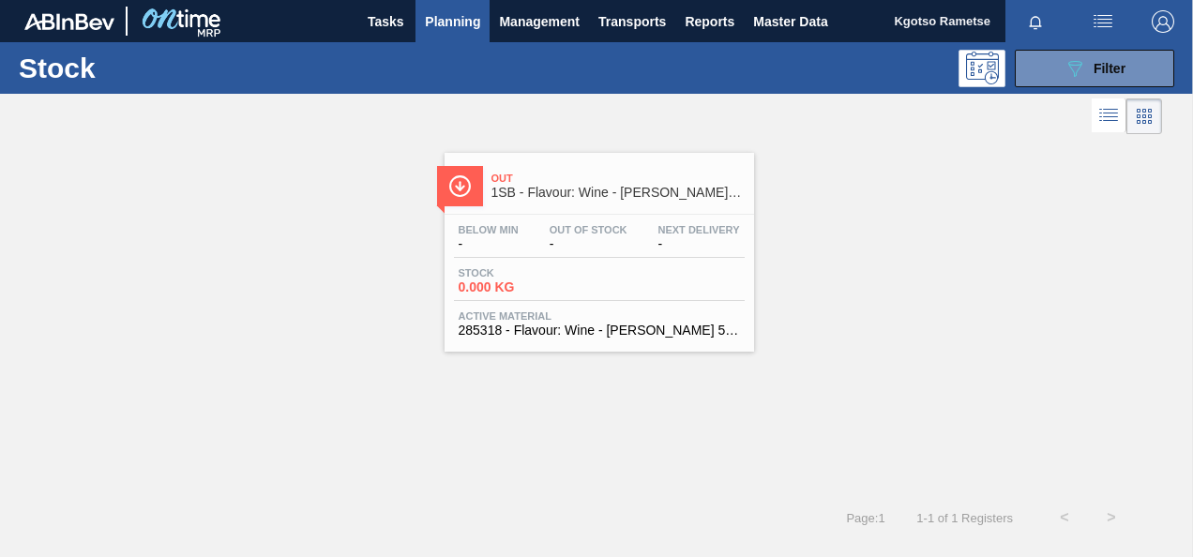
click at [590, 281] on div "Stock 0.000 KG" at bounding box center [524, 280] width 141 height 27
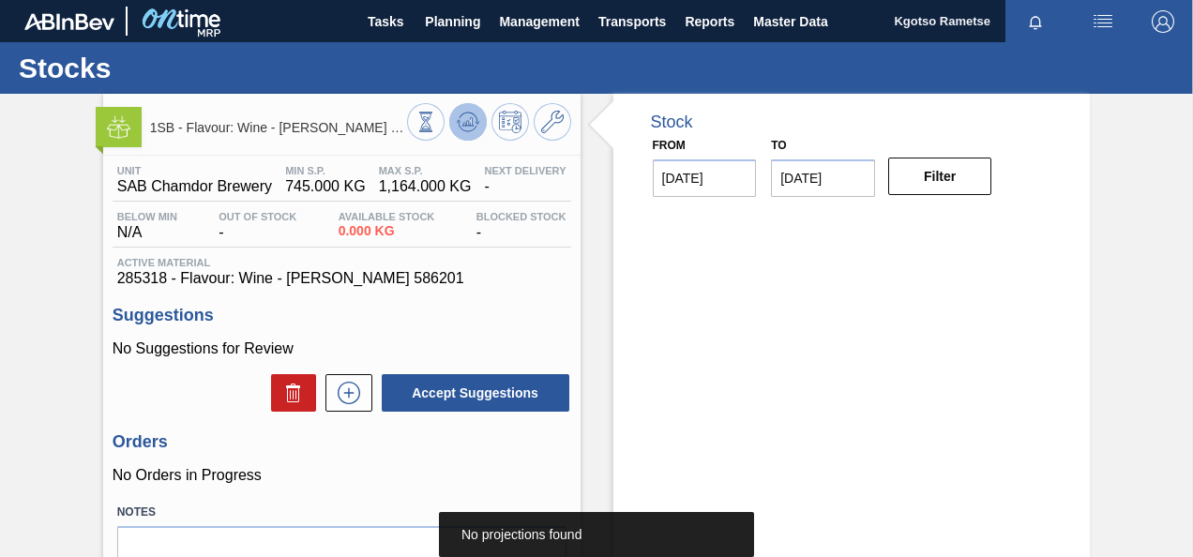
click at [472, 128] on icon at bounding box center [468, 122] width 23 height 23
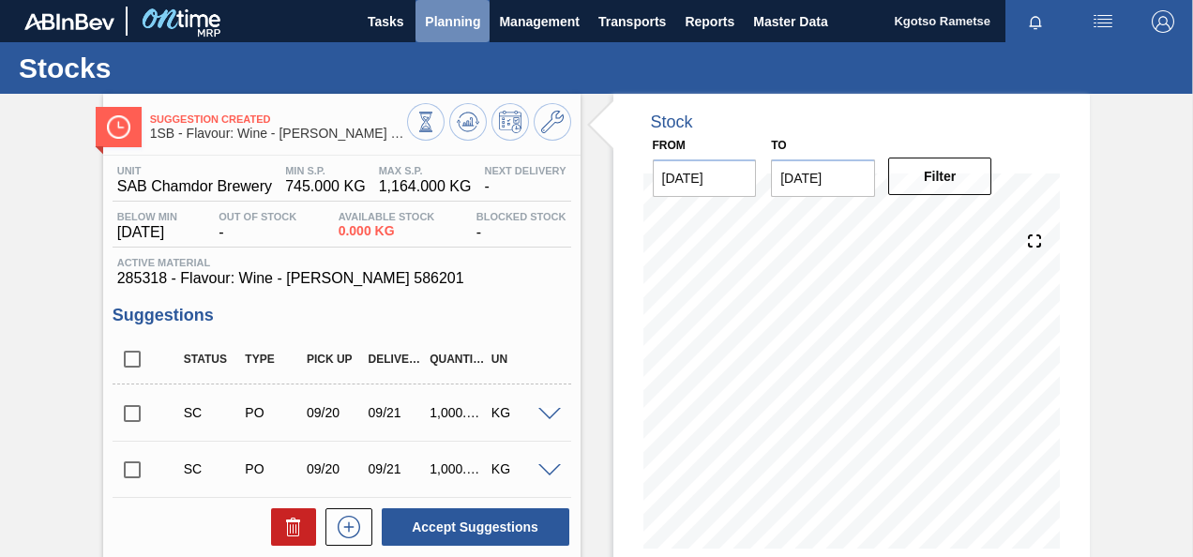
click at [457, 19] on span "Planning" at bounding box center [452, 21] width 55 height 23
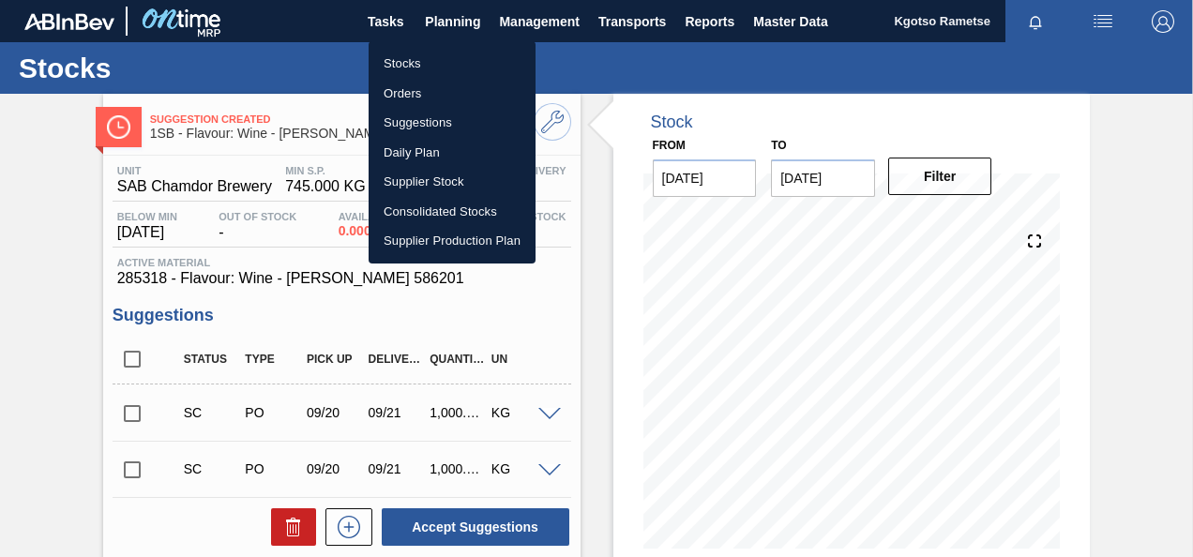
click at [402, 68] on li "Stocks" at bounding box center [451, 64] width 167 height 30
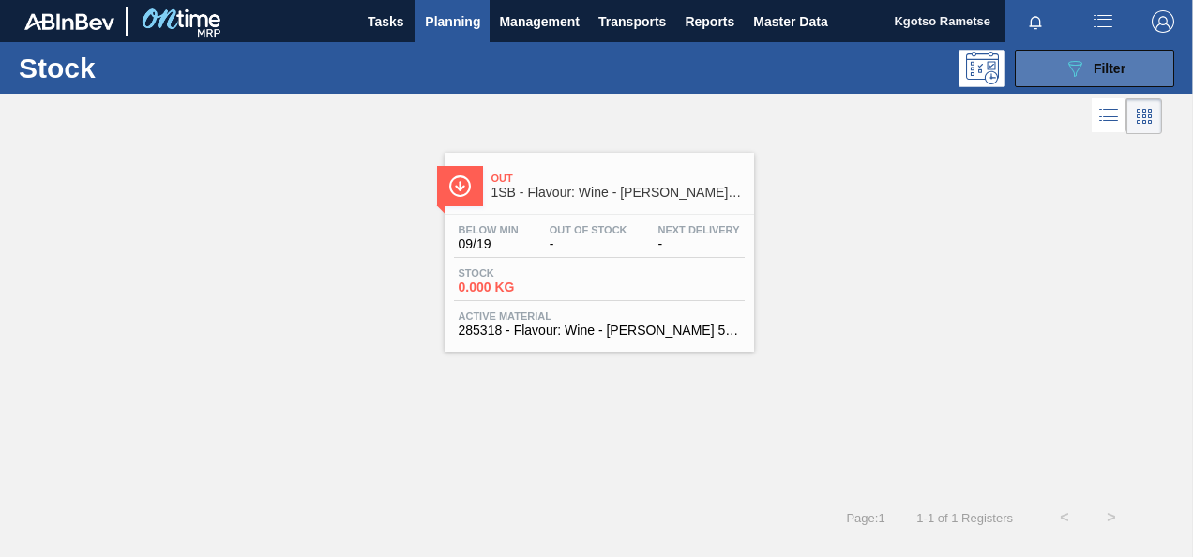
click at [1131, 73] on button "089F7B8B-B2A5-4AFE-B5C0-19BA573D28AC Filter" at bounding box center [1093, 69] width 159 height 38
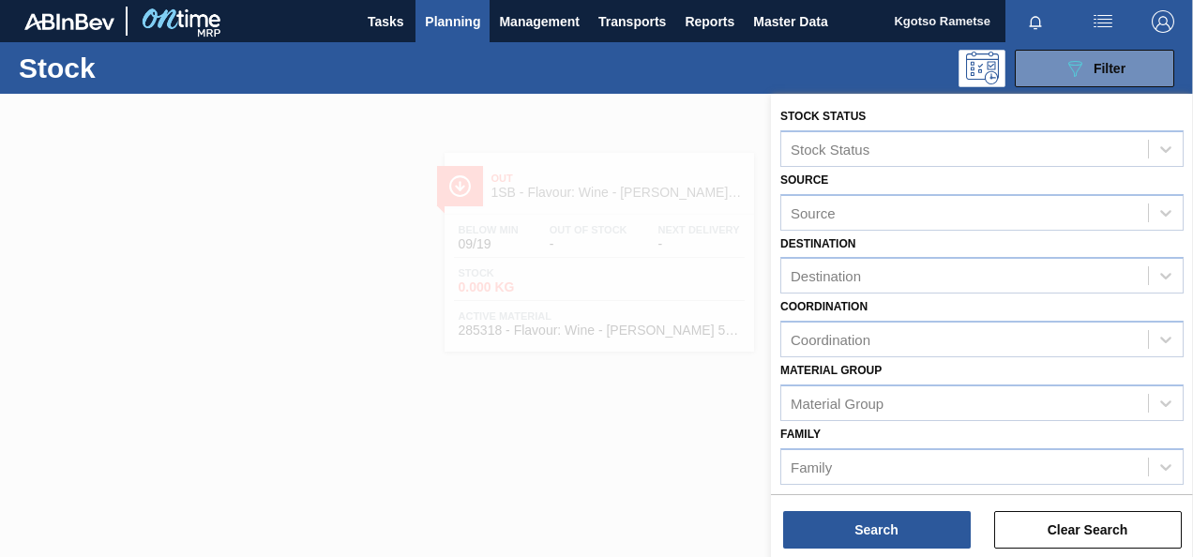
click at [934, 373] on div "Material Group Material Group" at bounding box center [981, 389] width 403 height 64
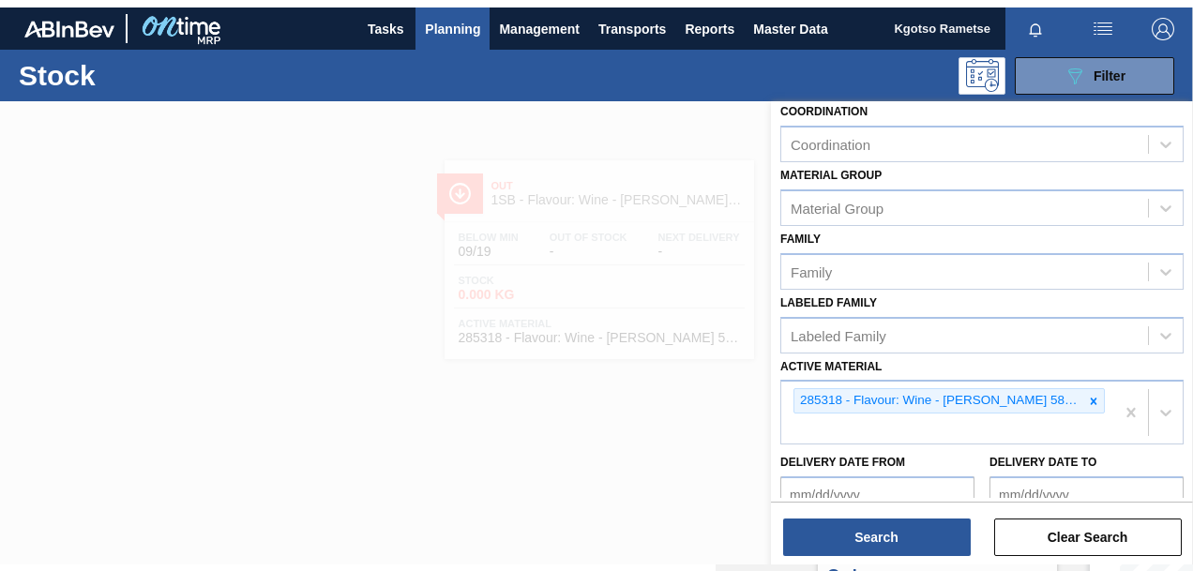
scroll to position [300, 0]
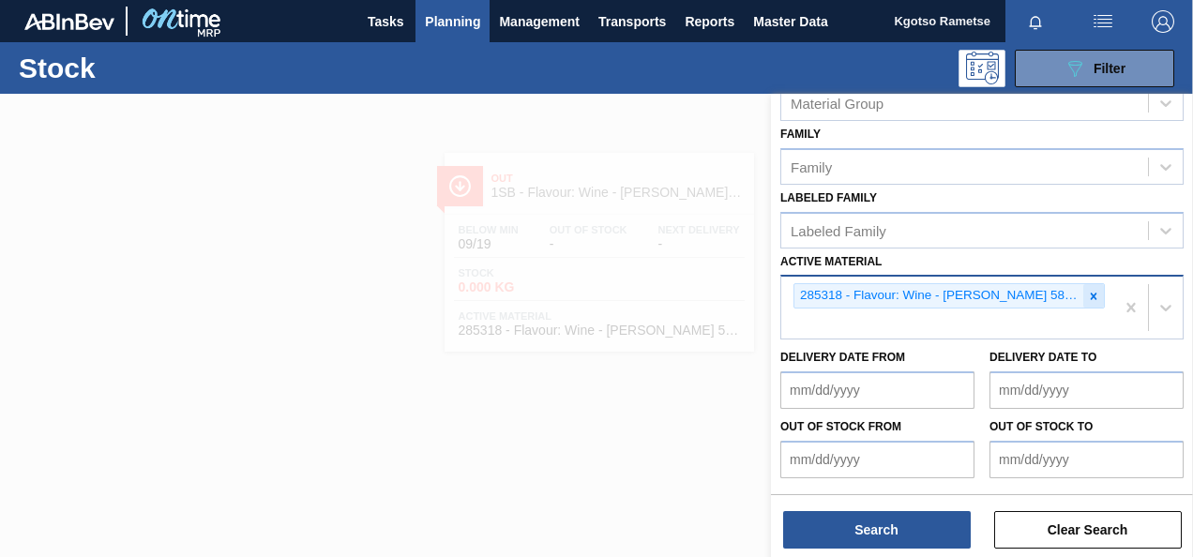
click at [1087, 290] on icon at bounding box center [1093, 296] width 13 height 13
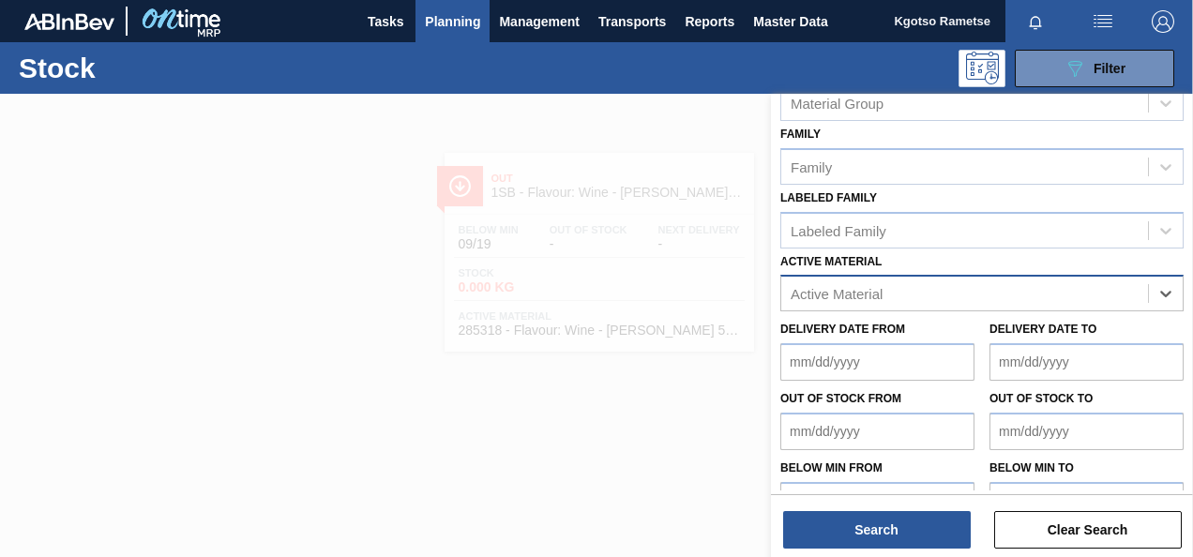
paste Material "285336"
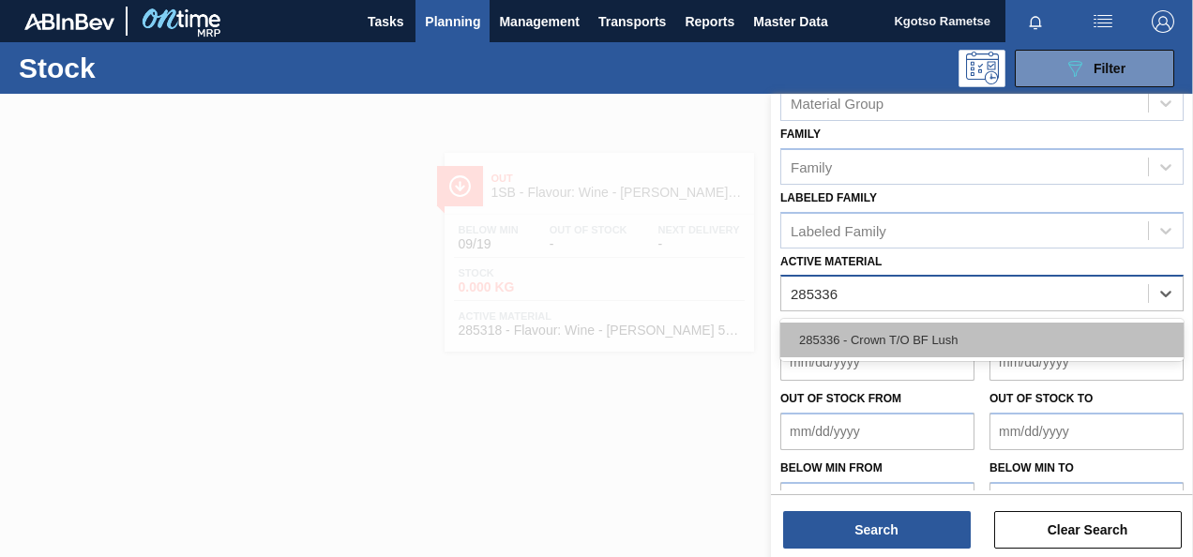
type Material "285336"
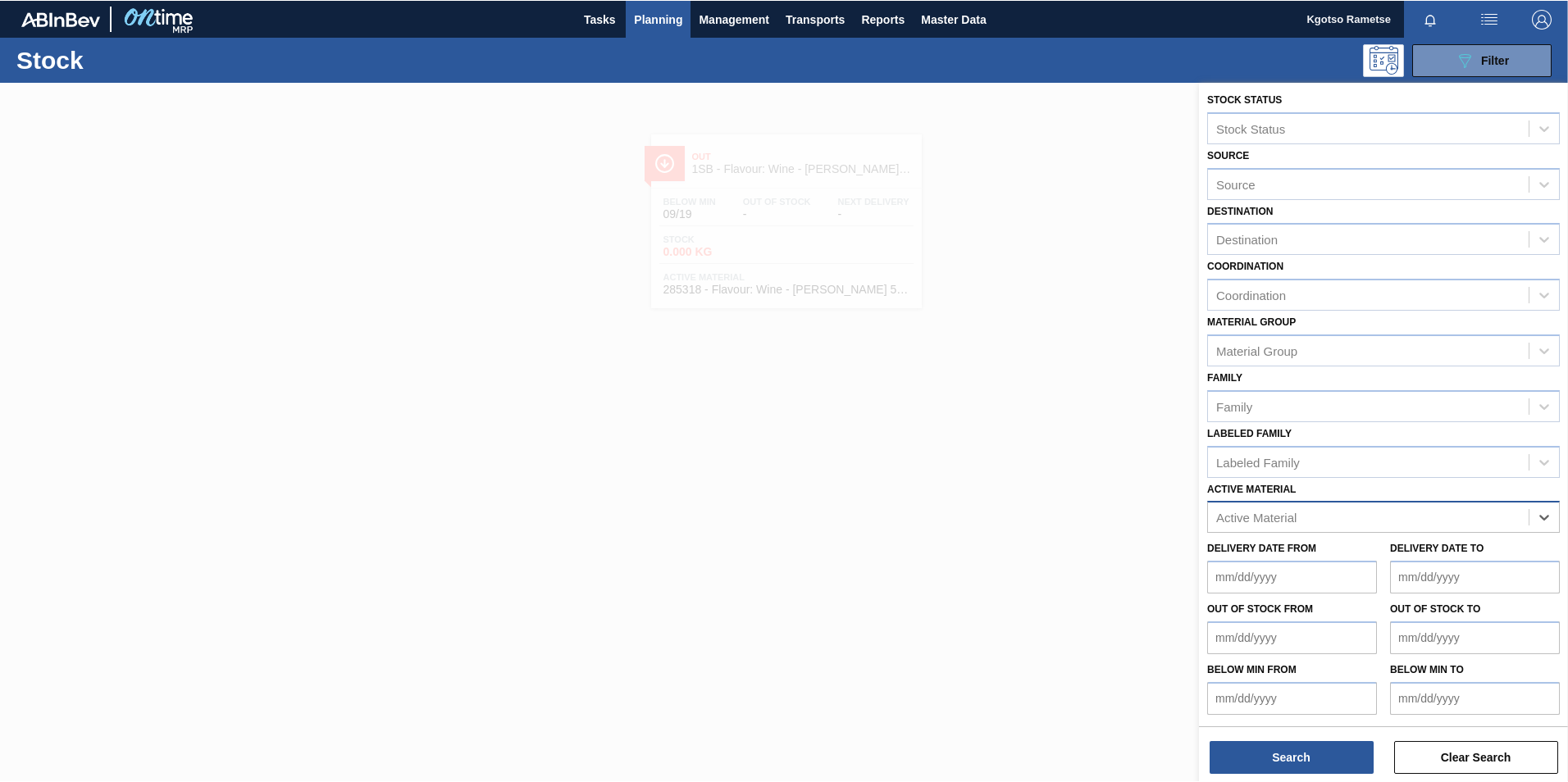
scroll to position [1, 0]
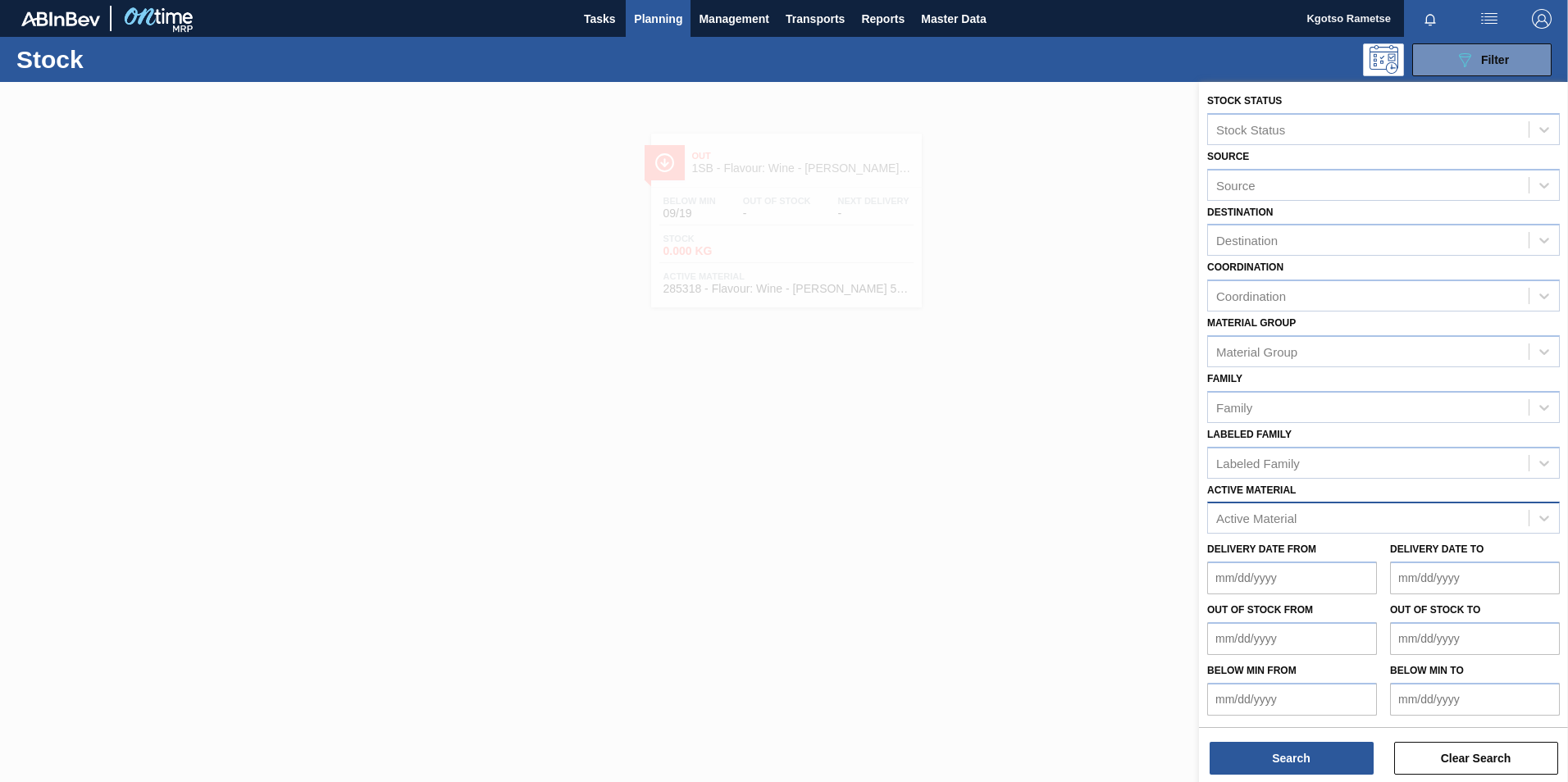
click at [747, 238] on div at bounding box center [784, 473] width 1568 height 782
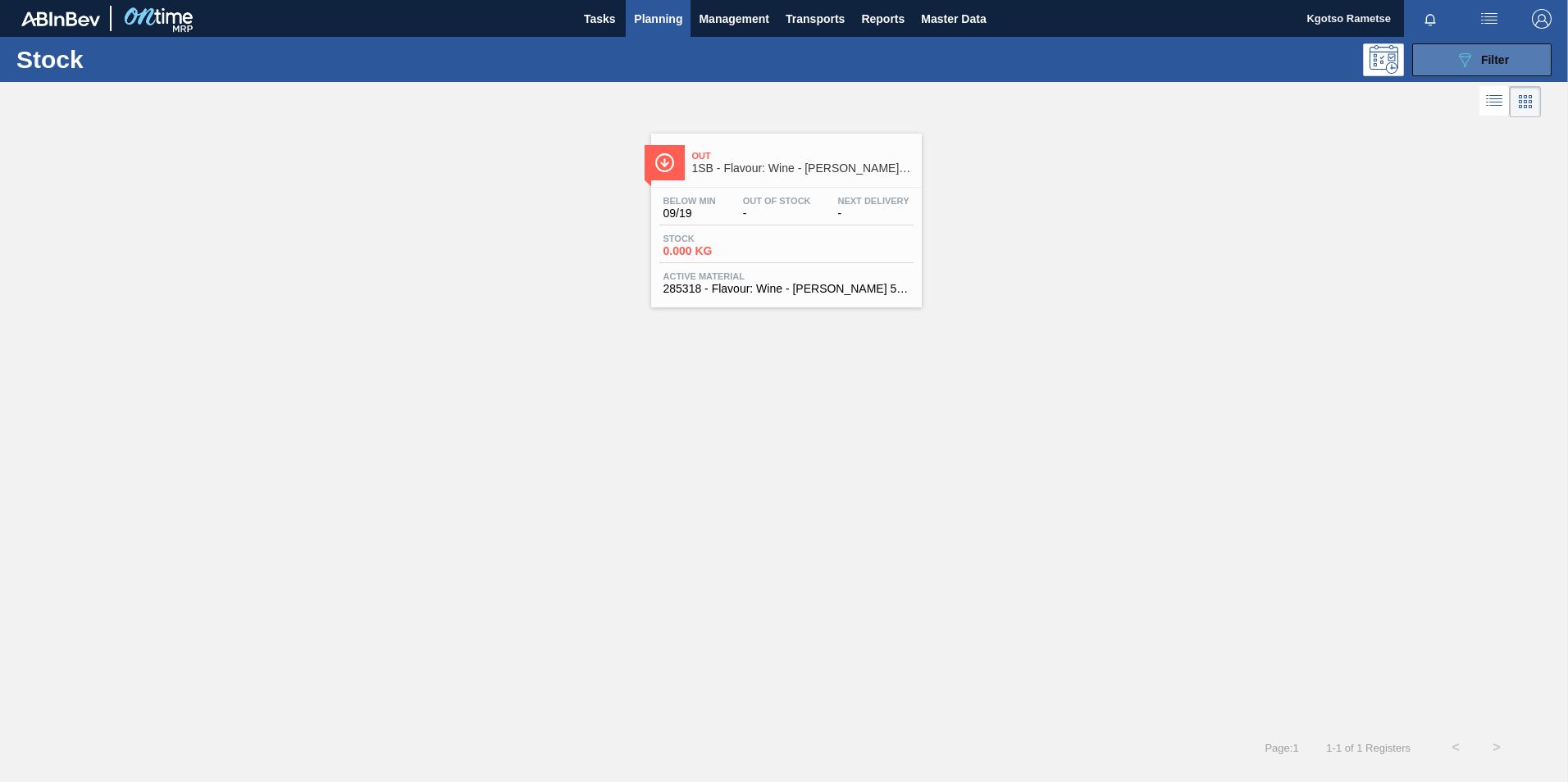
click at [1465, 60] on icon "089F7B8B-B2A5-4AFE-B5C0-19BA573D28AC" at bounding box center [1464, 59] width 20 height 20
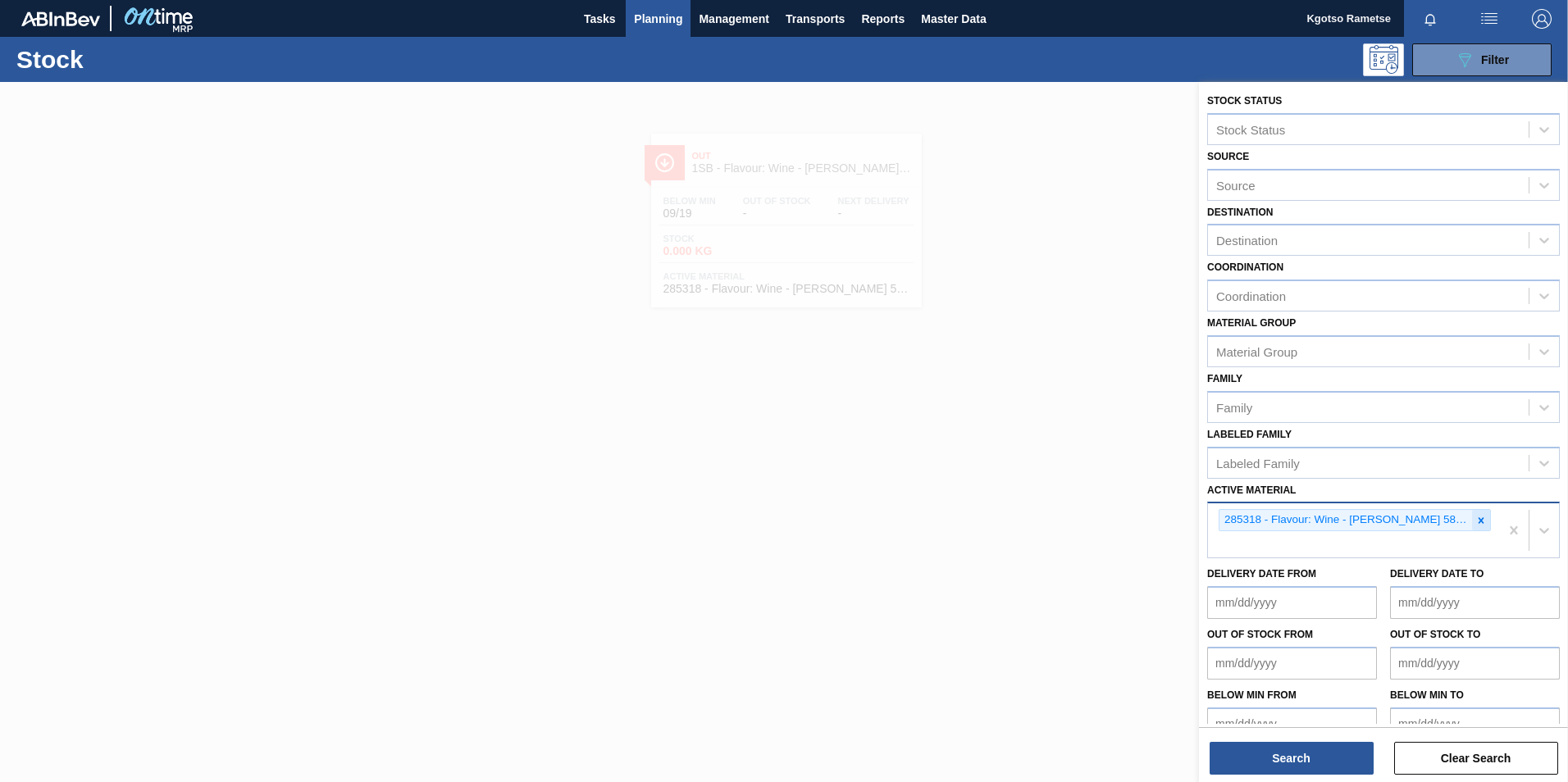
click at [1472, 527] on div at bounding box center [1481, 520] width 18 height 20
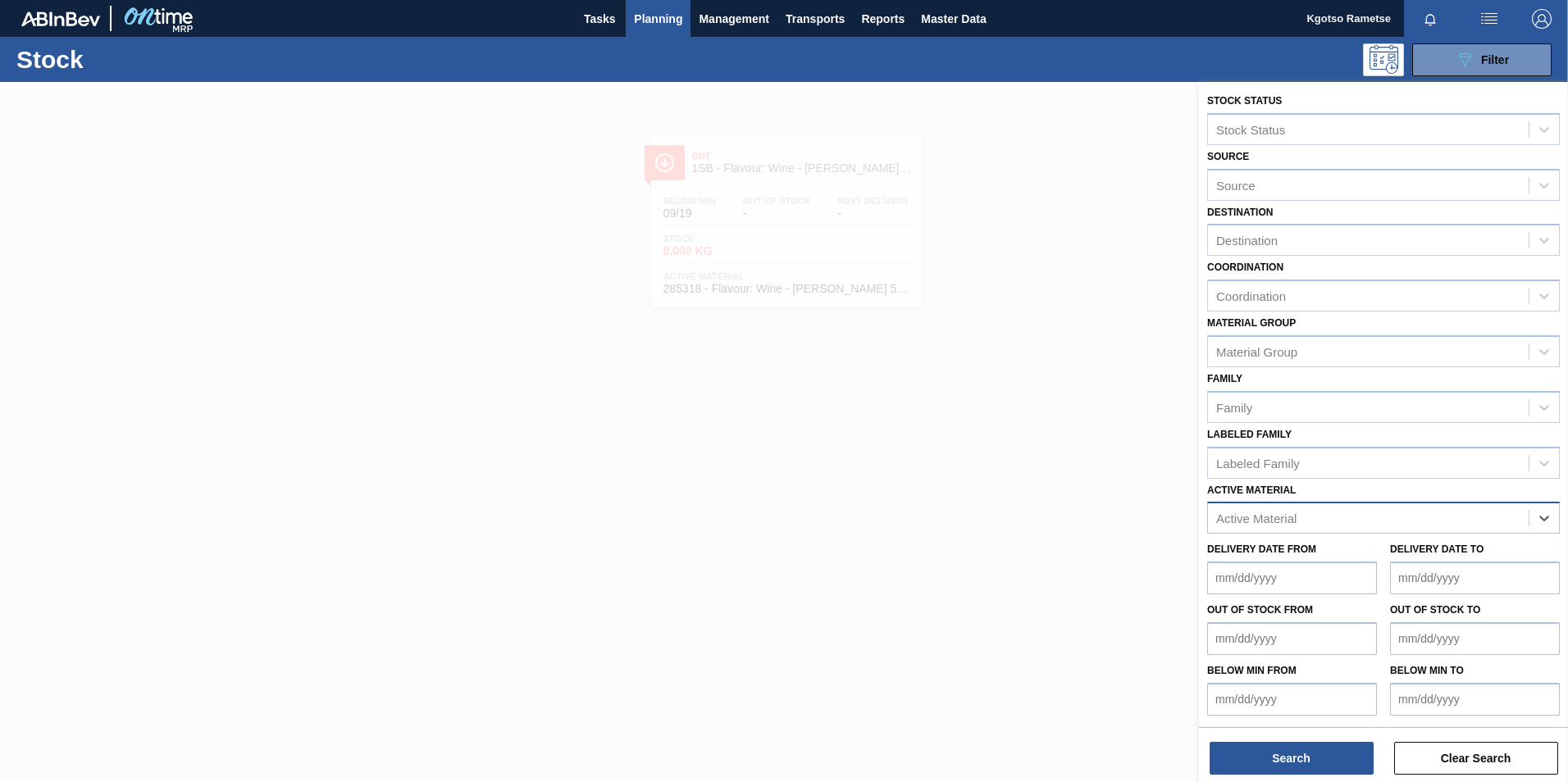
paste Material "285337"
type Material "285337"
click at [819, 521] on div at bounding box center [784, 473] width 1568 height 782
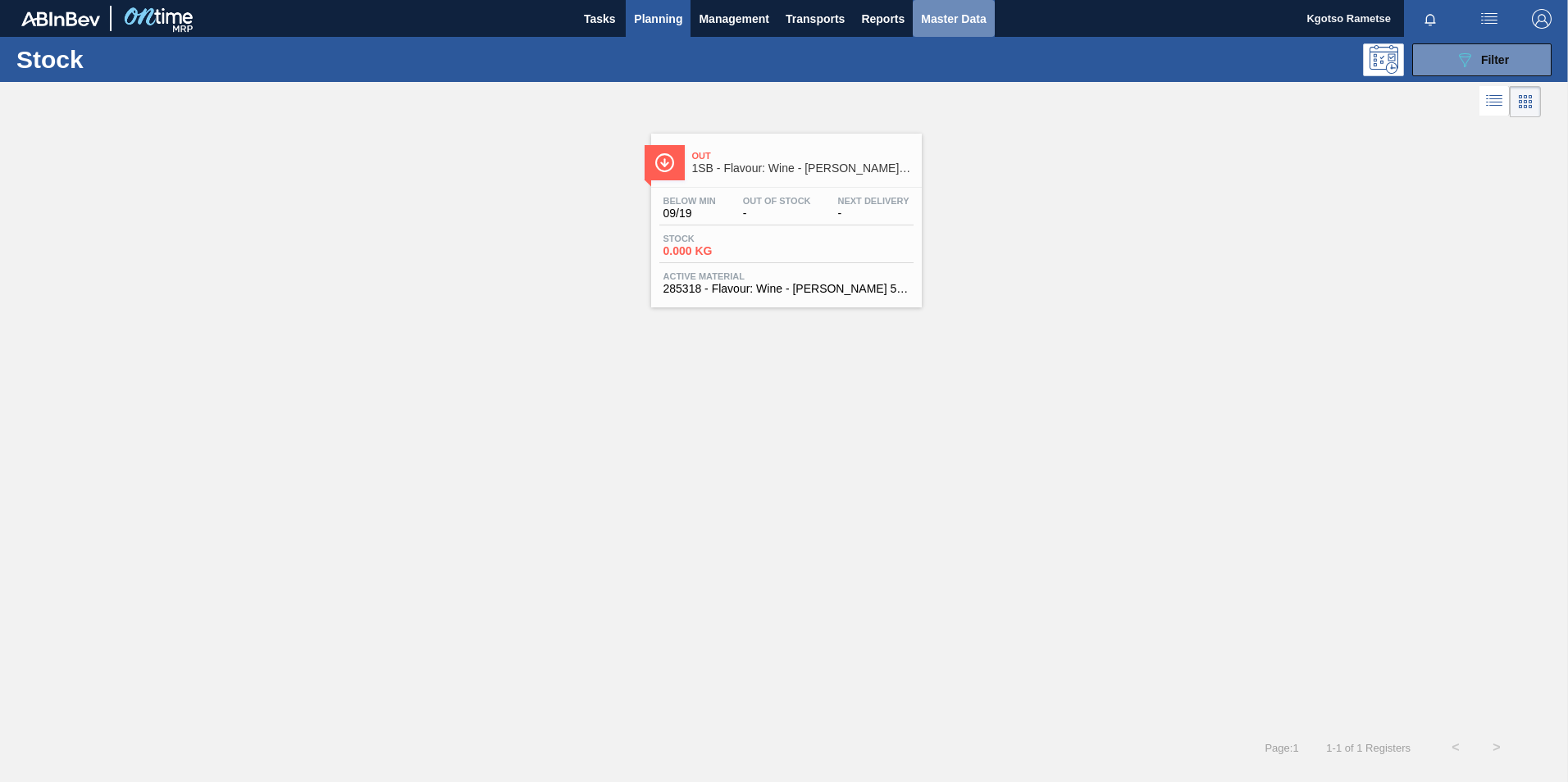
click at [948, 24] on span "Master Data" at bounding box center [953, 18] width 65 height 20
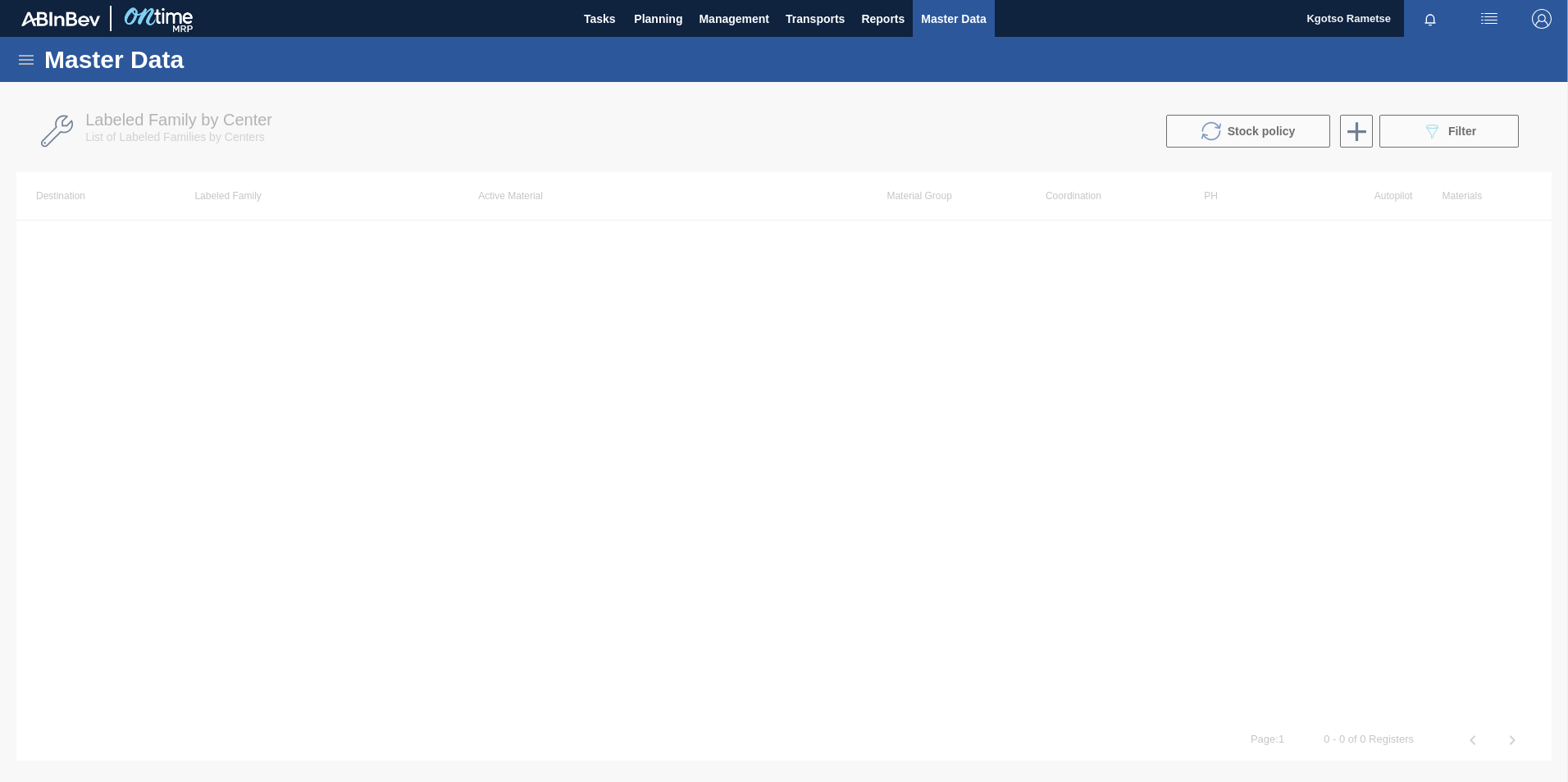
click at [7, 58] on div "Master Data" at bounding box center [784, 59] width 1568 height 45
click at [25, 59] on icon at bounding box center [26, 59] width 15 height 10
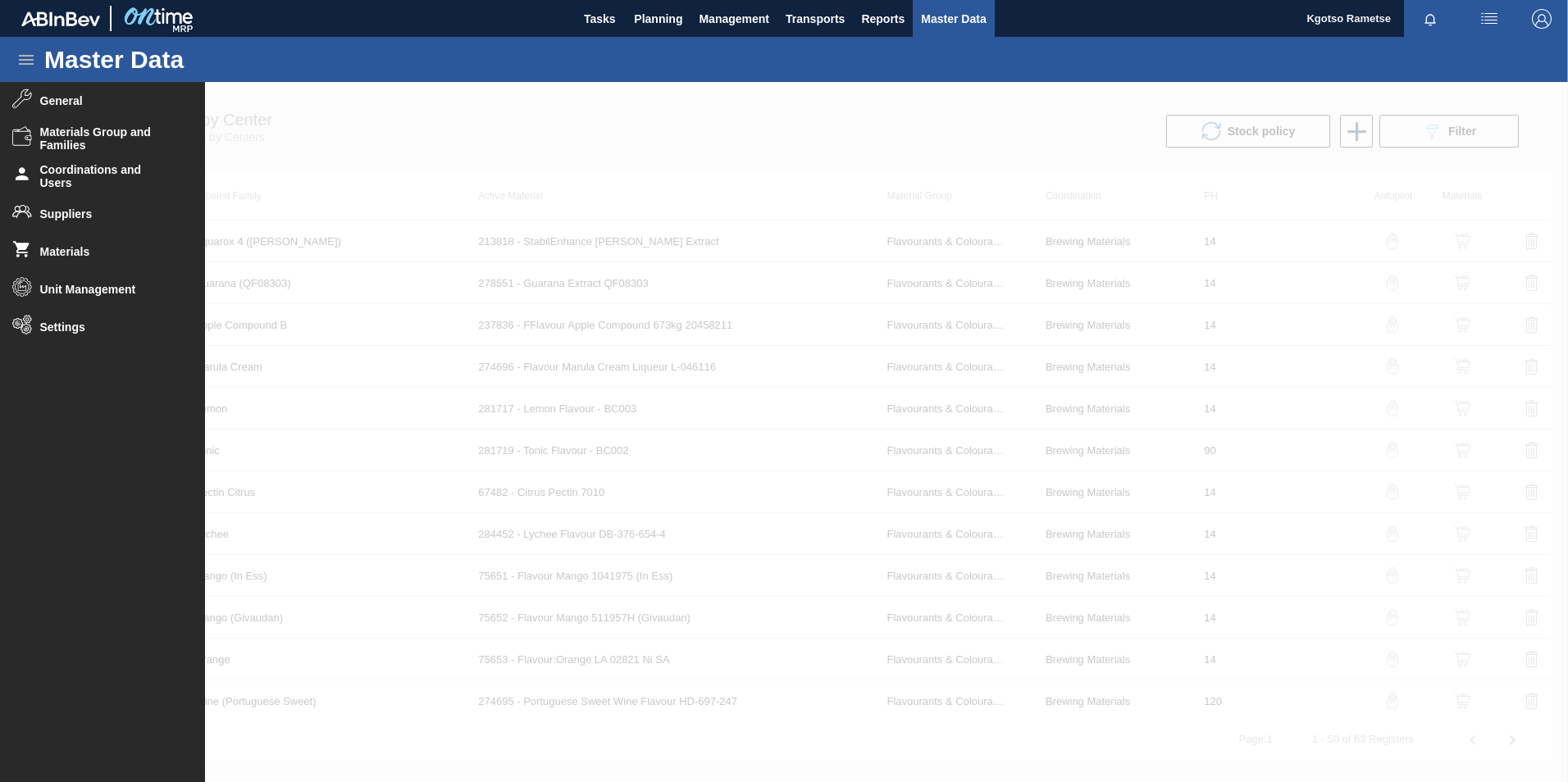
click at [447, 95] on div at bounding box center [784, 432] width 1568 height 701
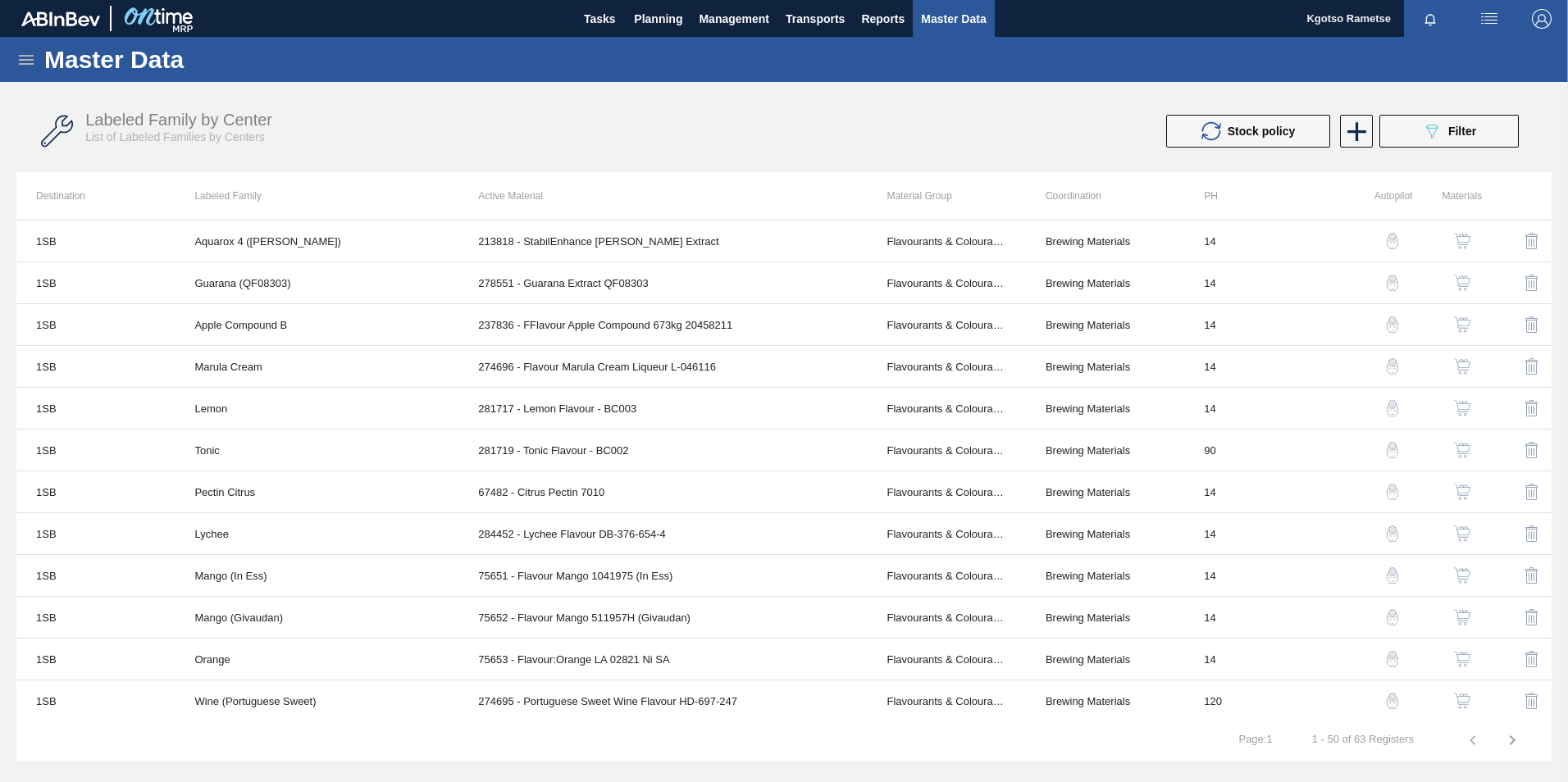
click at [30, 60] on icon at bounding box center [26, 59] width 20 height 20
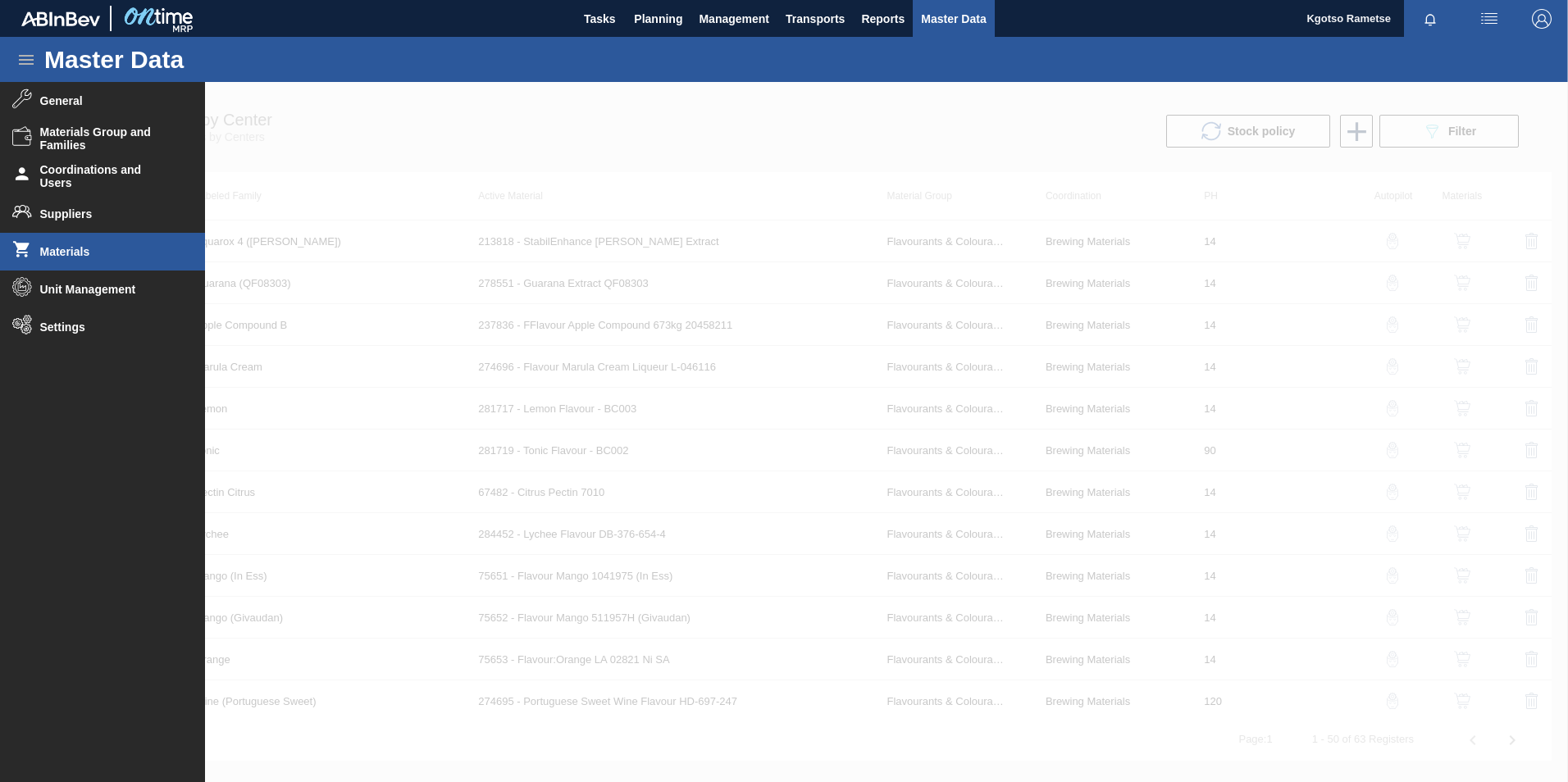
click at [86, 249] on span "Materials" at bounding box center [108, 251] width 136 height 13
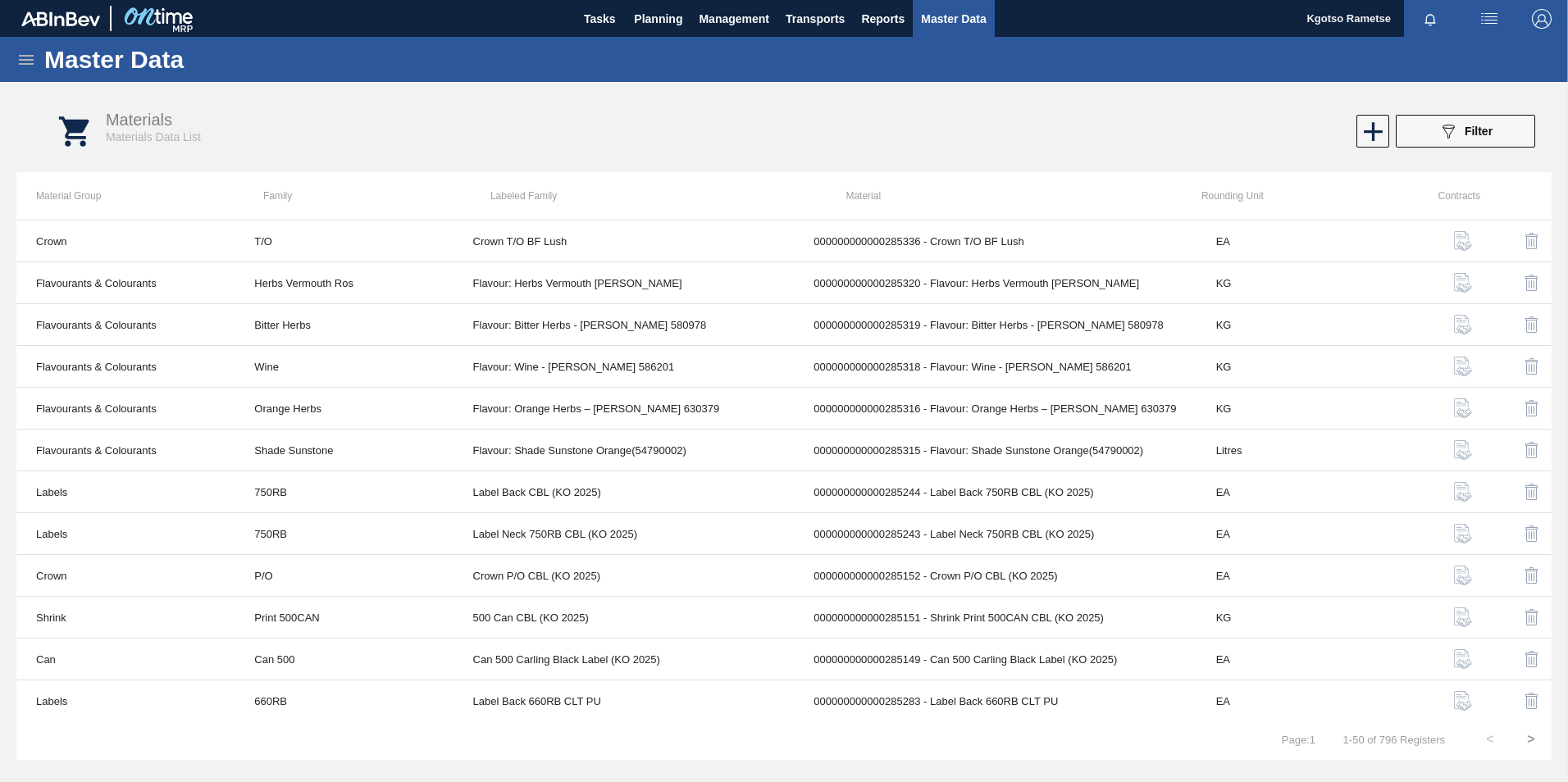
click at [19, 60] on icon at bounding box center [26, 59] width 20 height 20
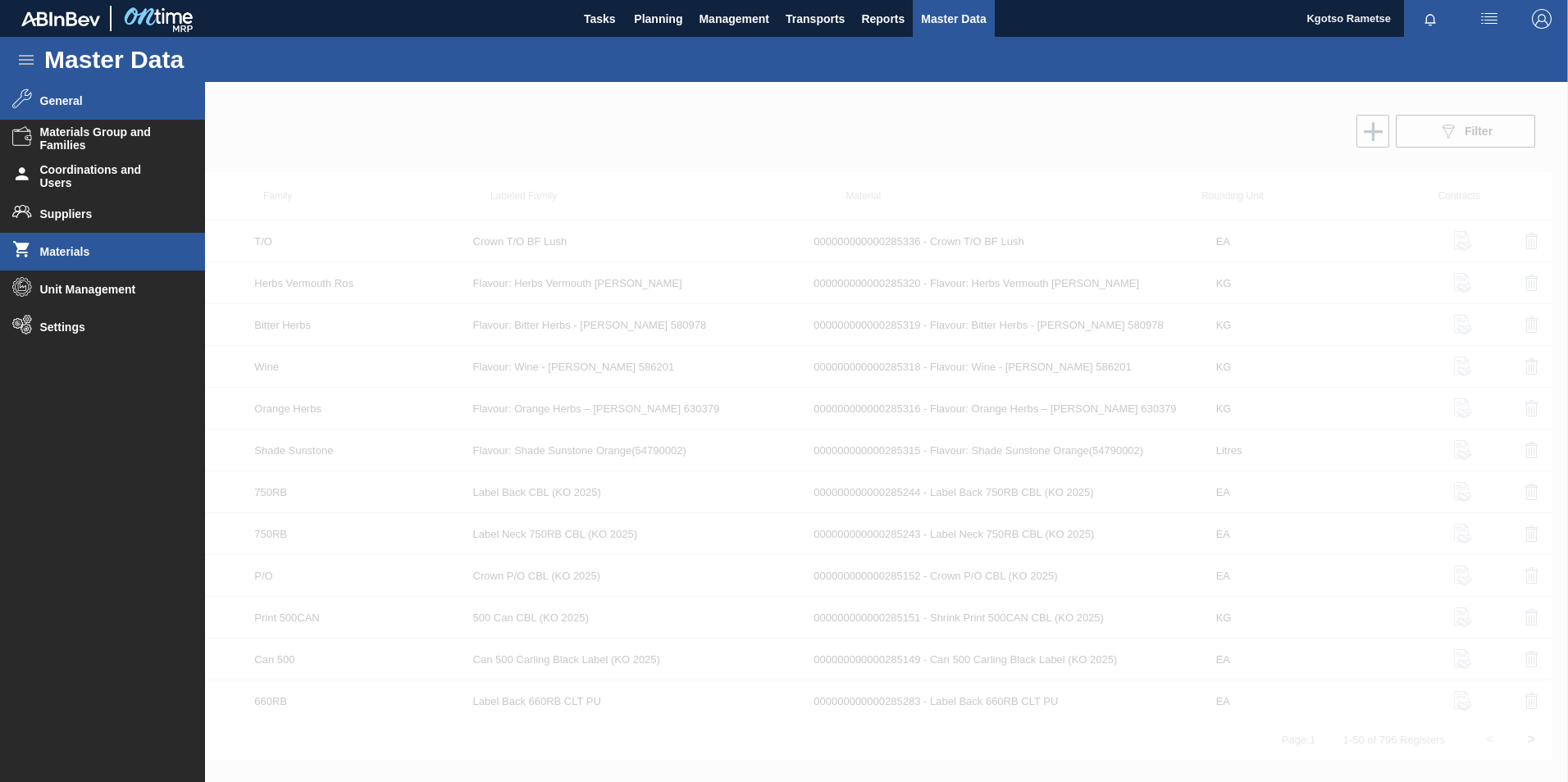
click at [47, 117] on li "General" at bounding box center [102, 101] width 205 height 38
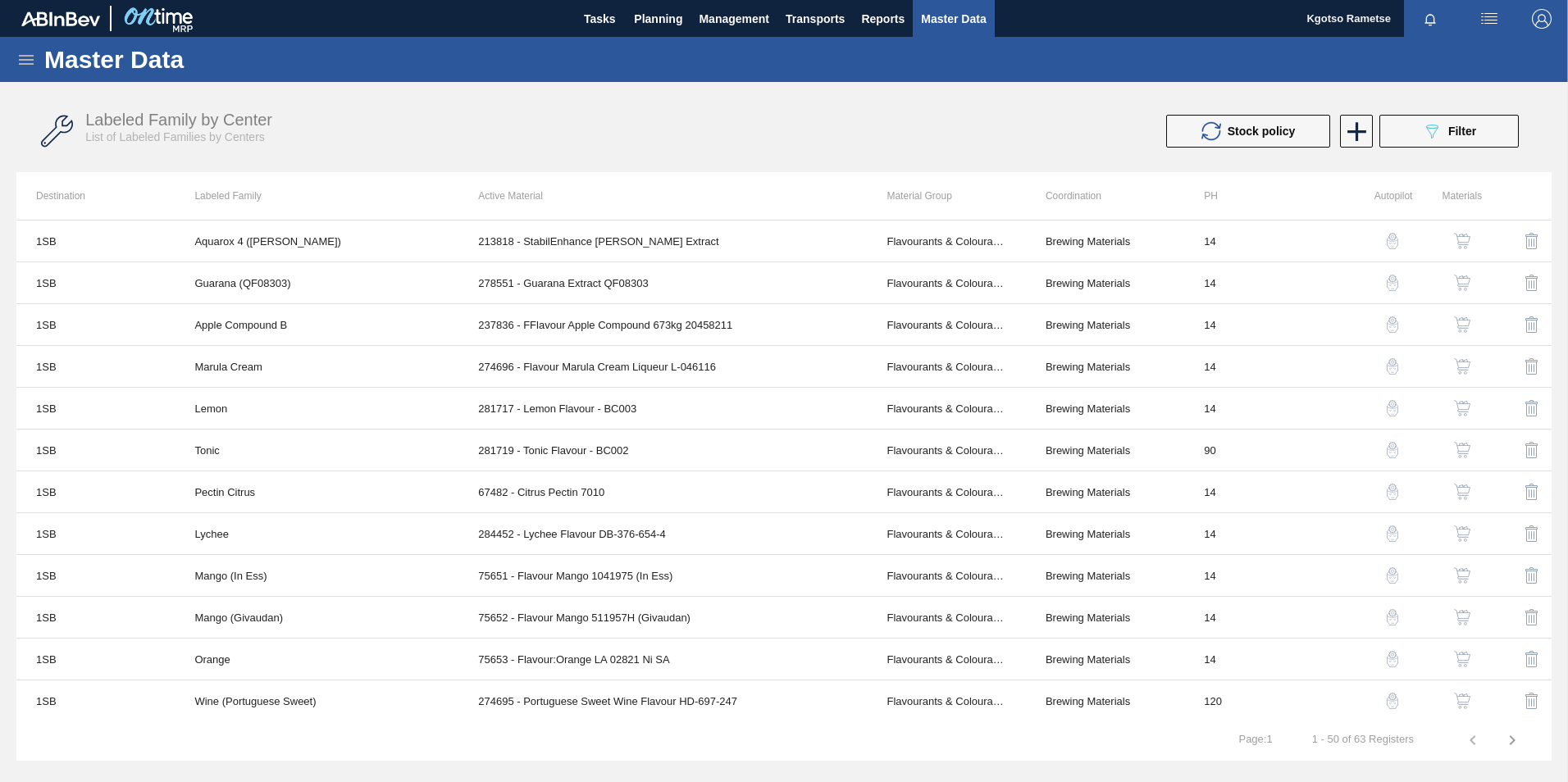
click at [29, 66] on icon at bounding box center [26, 59] width 20 height 20
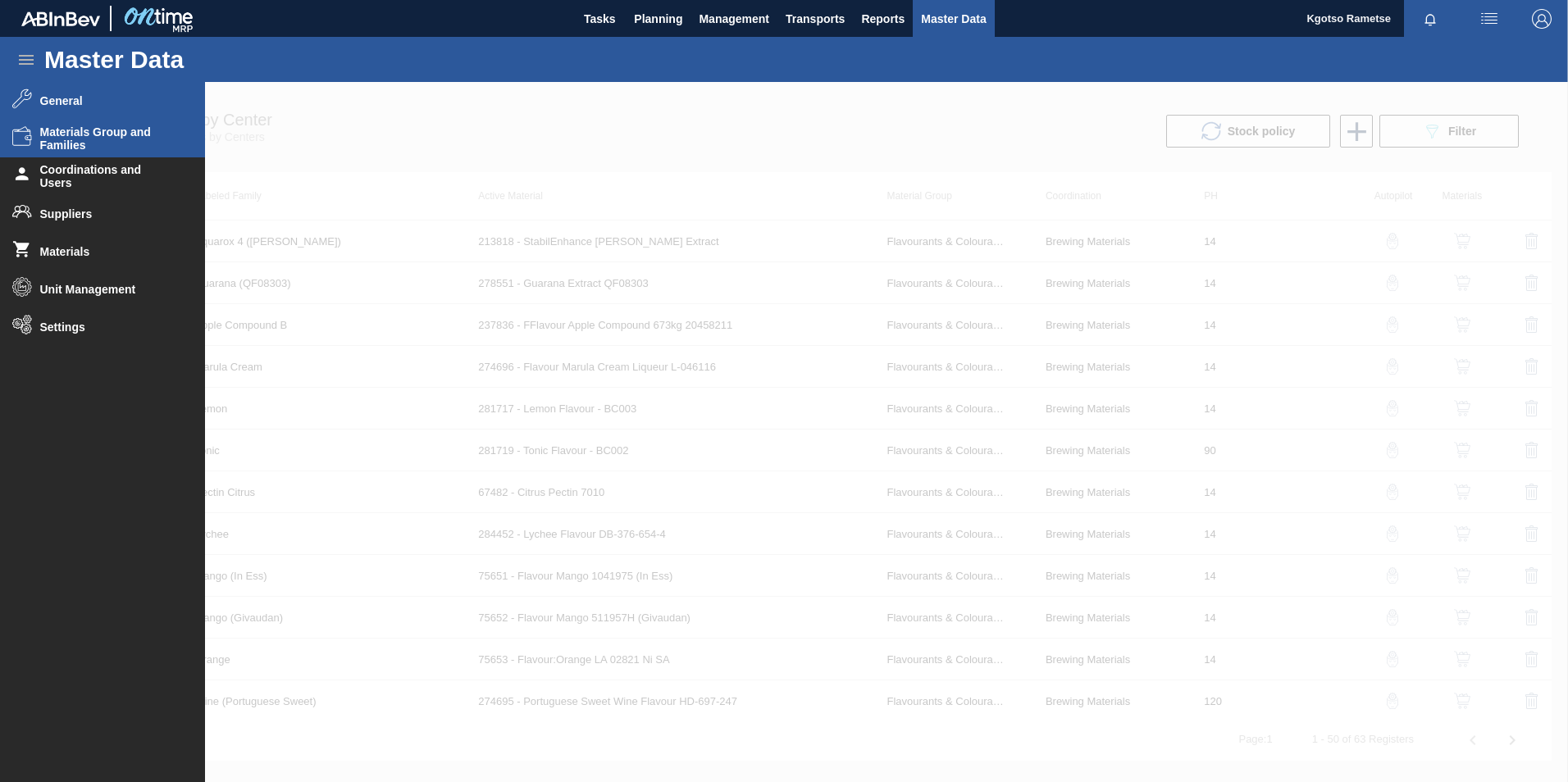
click at [118, 132] on span "Materials Group and Families" at bounding box center [108, 138] width 136 height 26
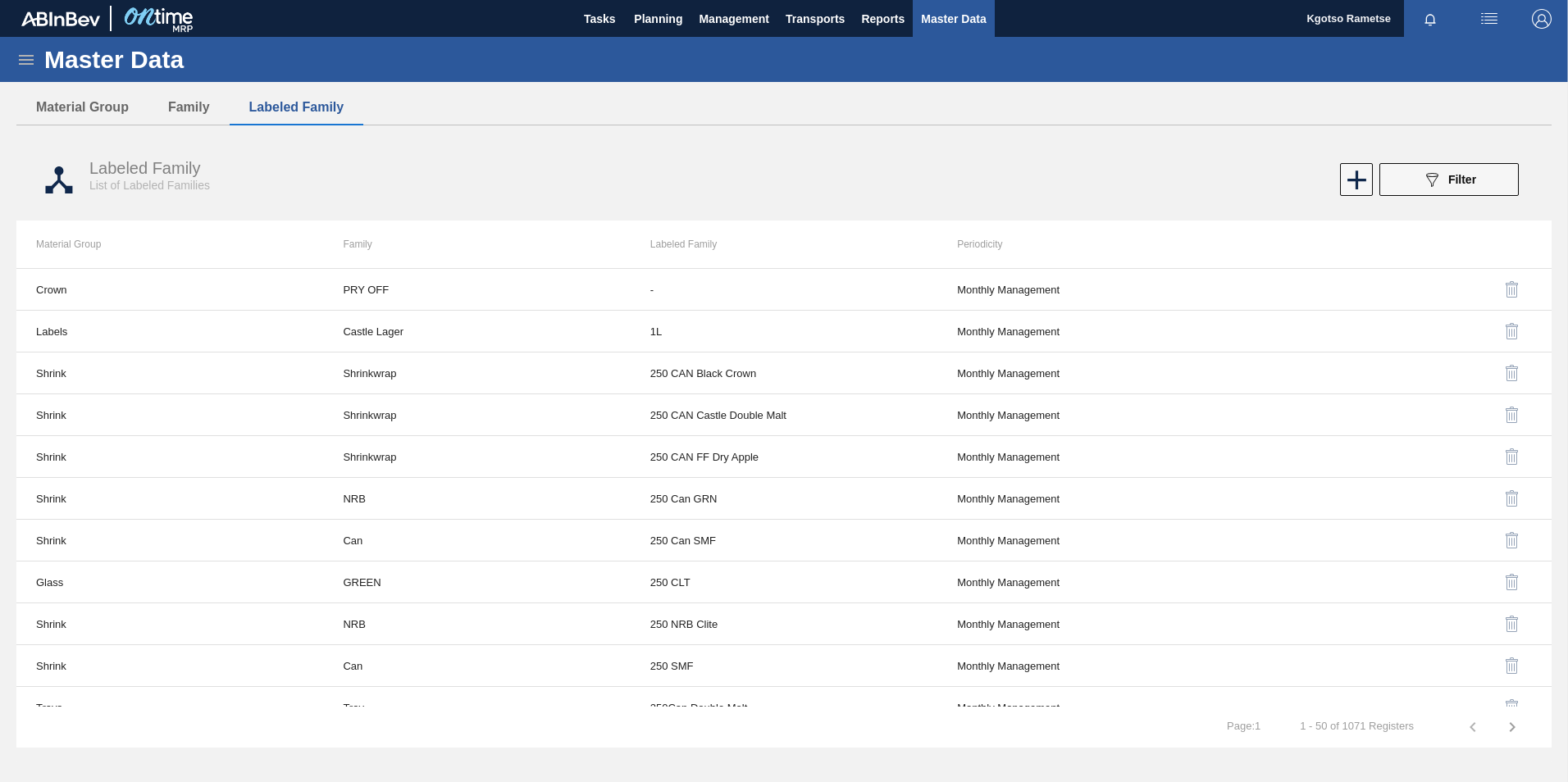
click at [31, 52] on icon at bounding box center [26, 59] width 20 height 20
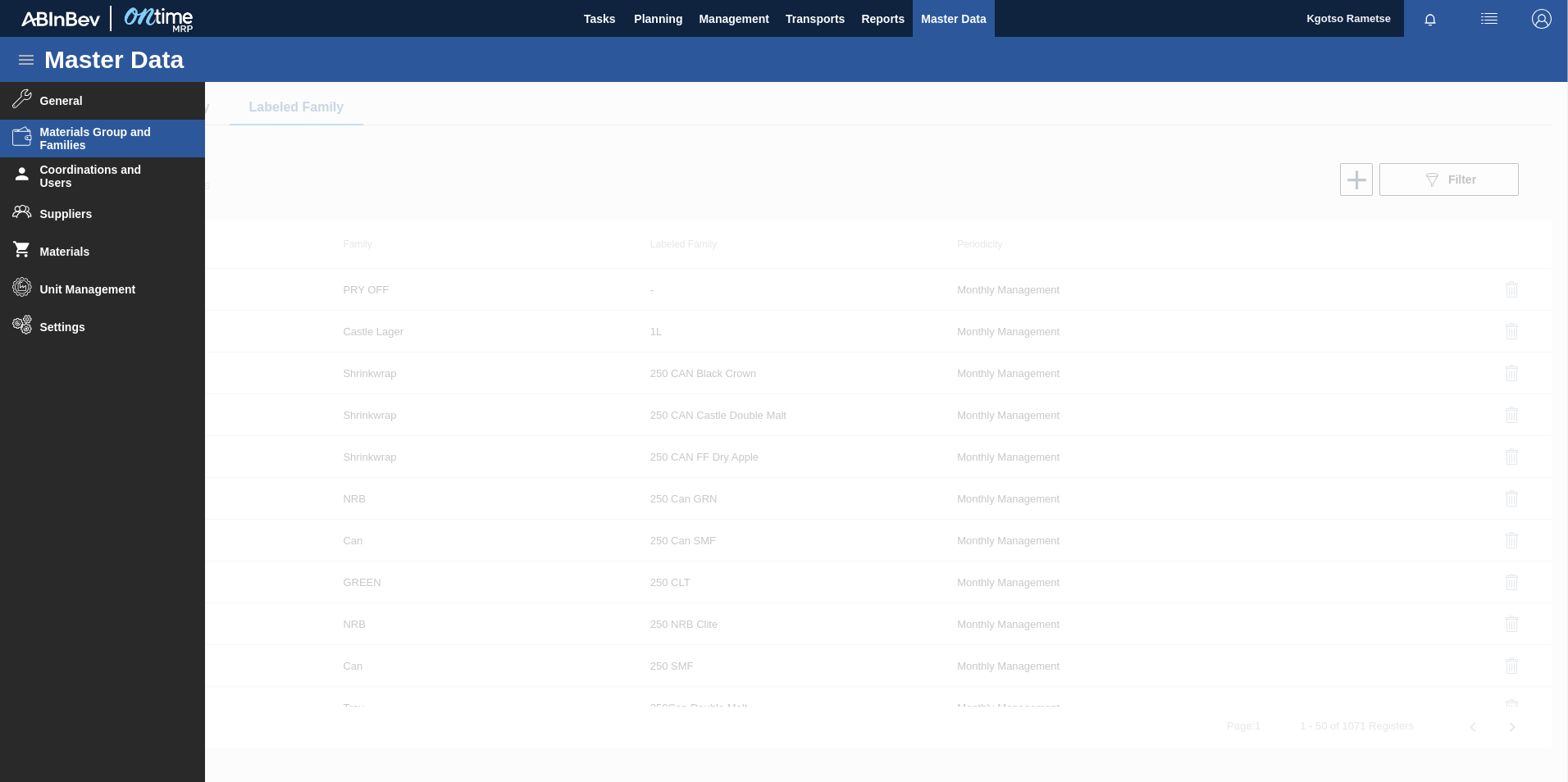
click at [386, 171] on div at bounding box center [784, 432] width 1568 height 701
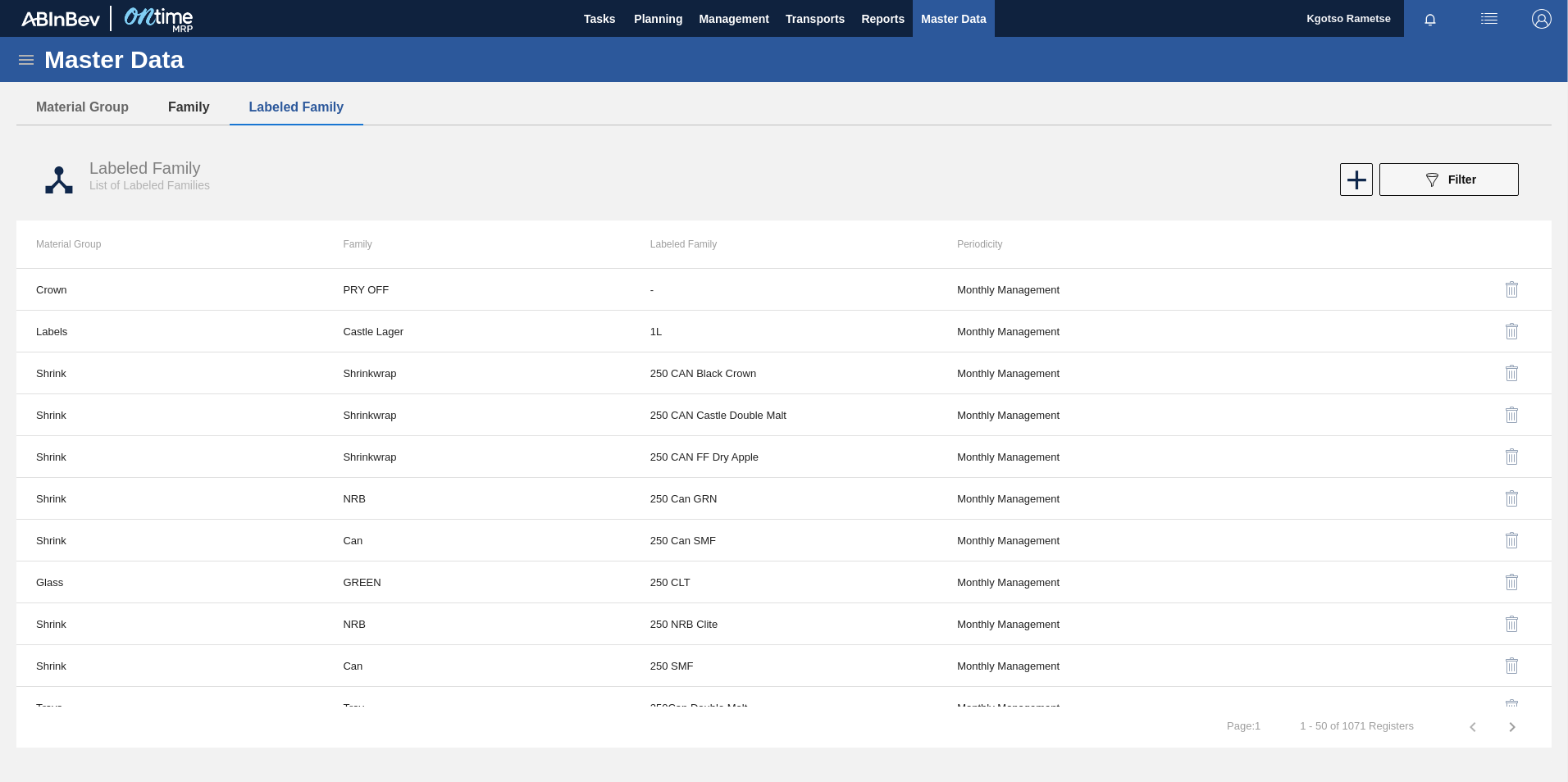
click at [185, 107] on button "Family" at bounding box center [189, 107] width 81 height 34
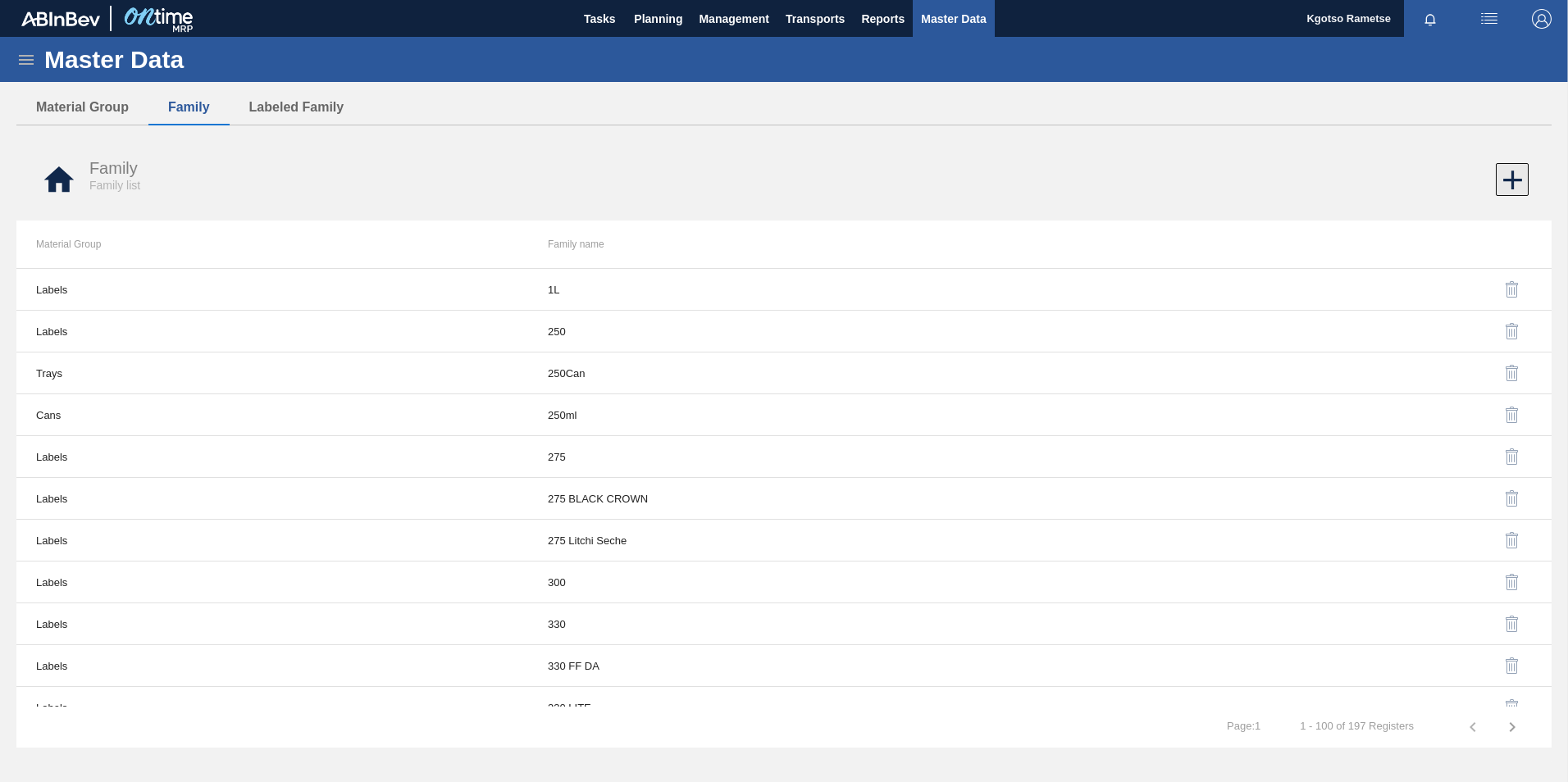
click at [1516, 186] on icon at bounding box center [1512, 180] width 32 height 32
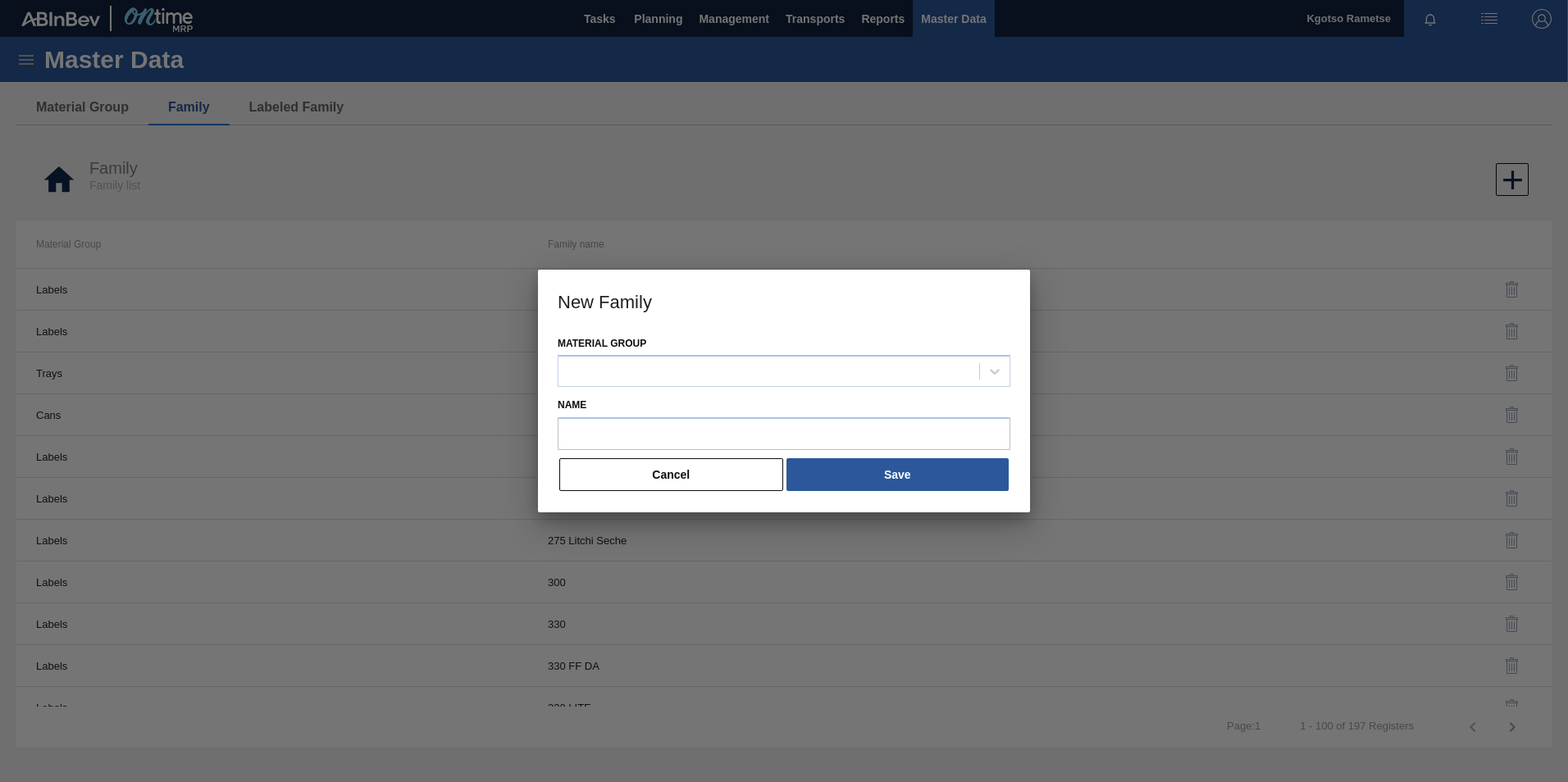
click at [702, 354] on div "Material Group" at bounding box center [784, 360] width 453 height 56
click at [688, 384] on div at bounding box center [784, 371] width 453 height 32
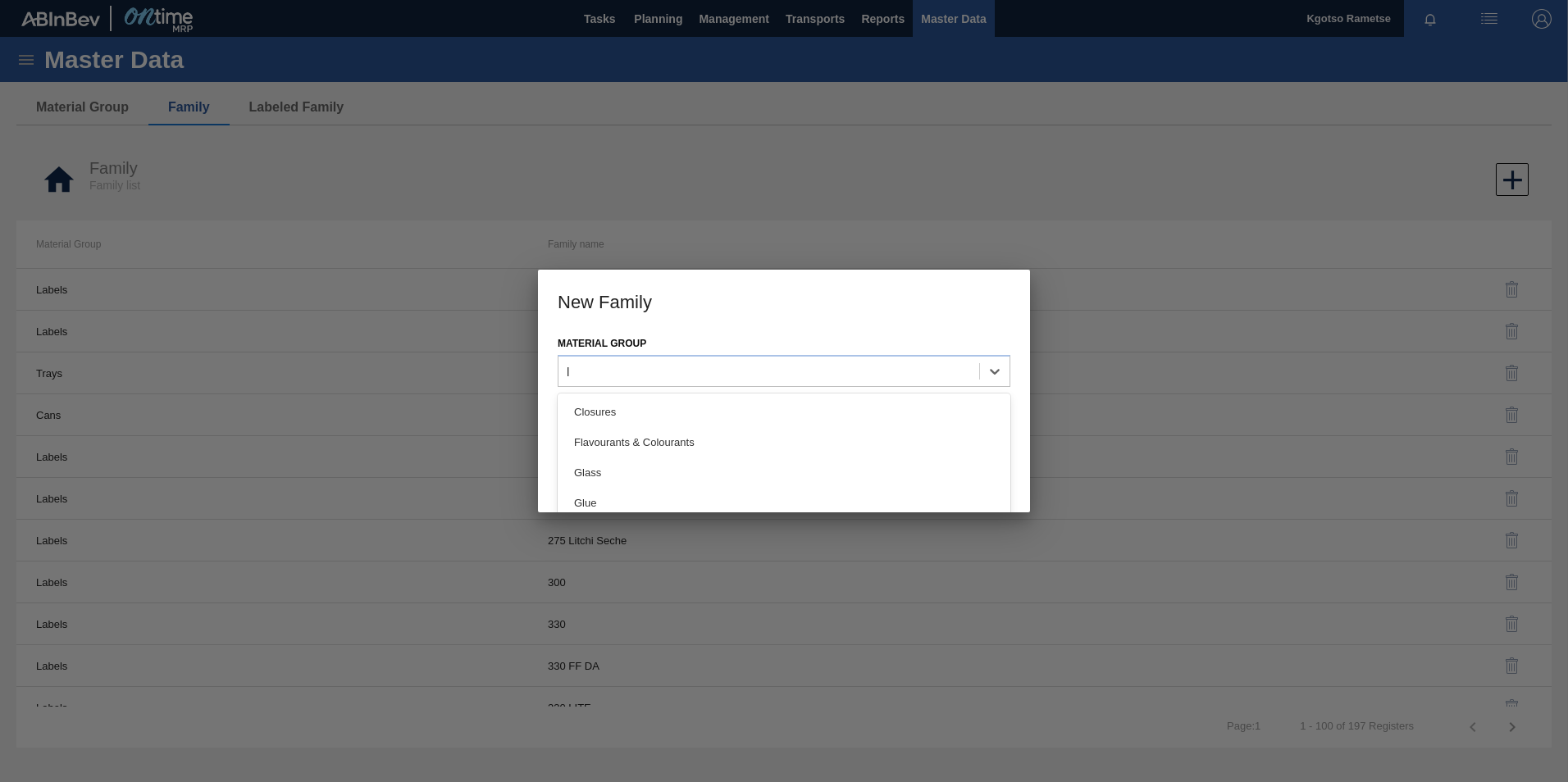
type Group "la"
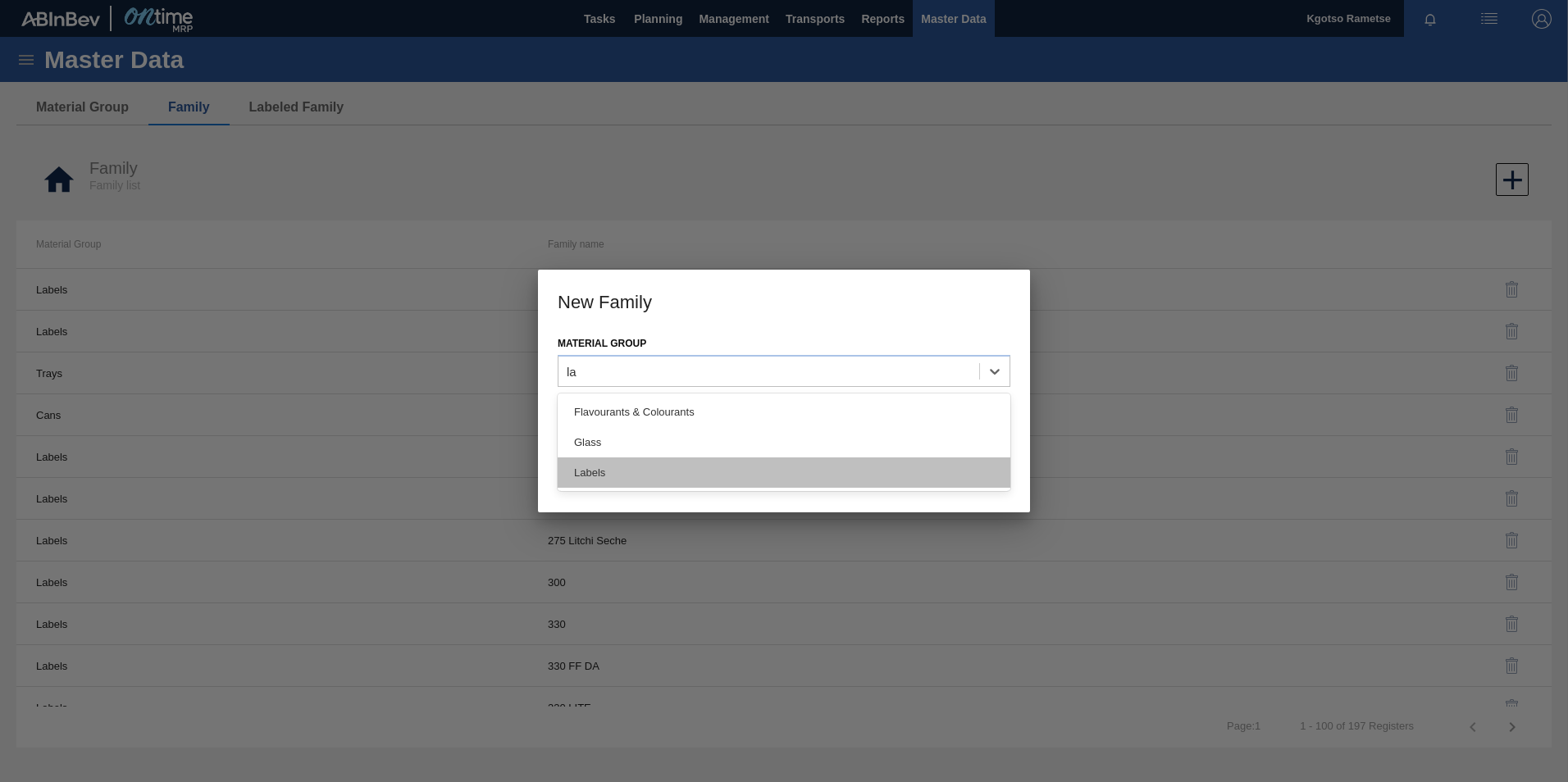
click at [604, 466] on div "Labels" at bounding box center [784, 472] width 453 height 31
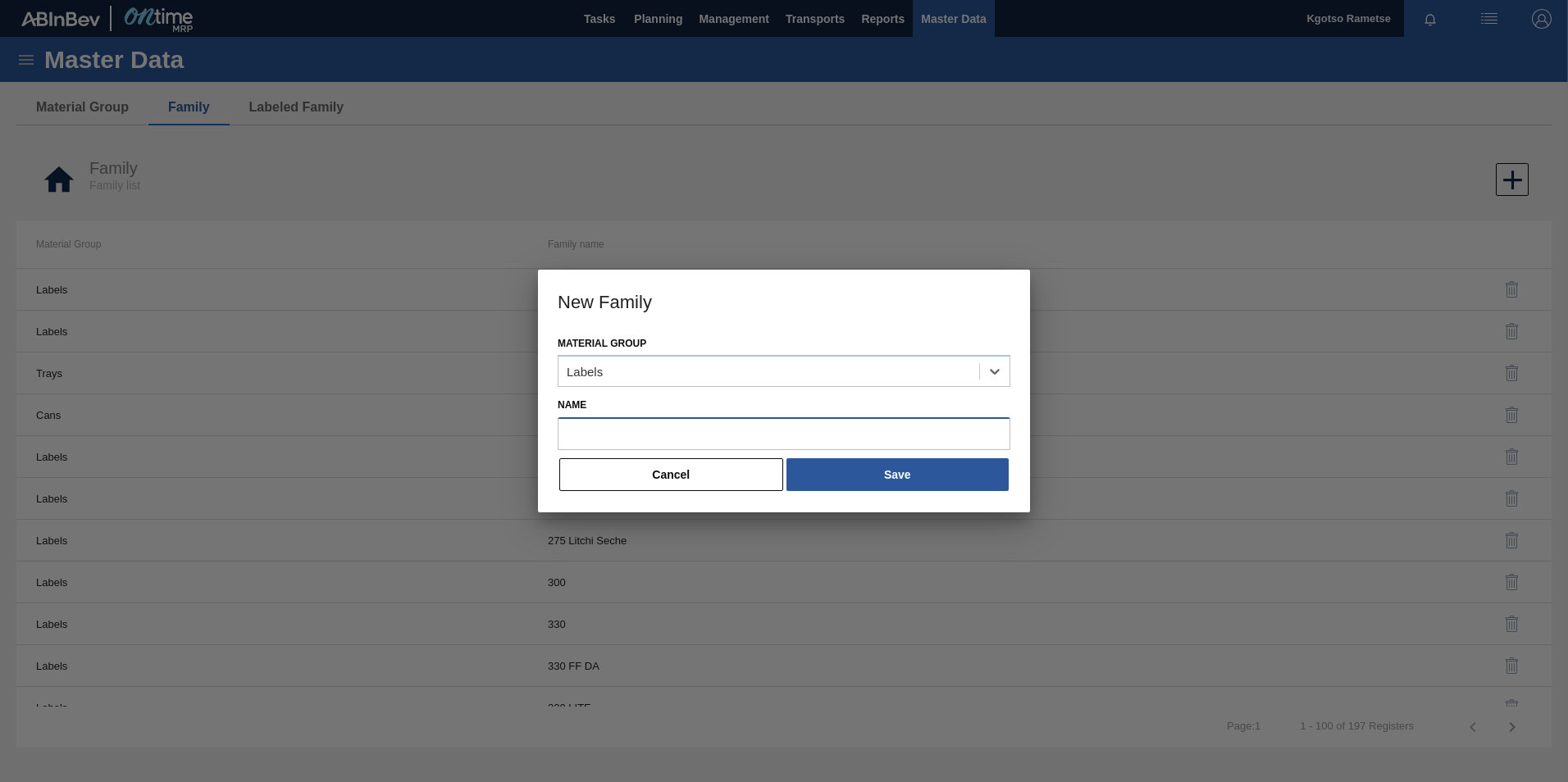
click at [590, 433] on input "Name" at bounding box center [784, 434] width 453 height 33
drag, startPoint x: 787, startPoint y: 443, endPoint x: 779, endPoint y: 440, distance: 8.5
click at [783, 443] on input "Name" at bounding box center [784, 434] width 453 height 33
paste input "275NRB"
type input "275NRB"
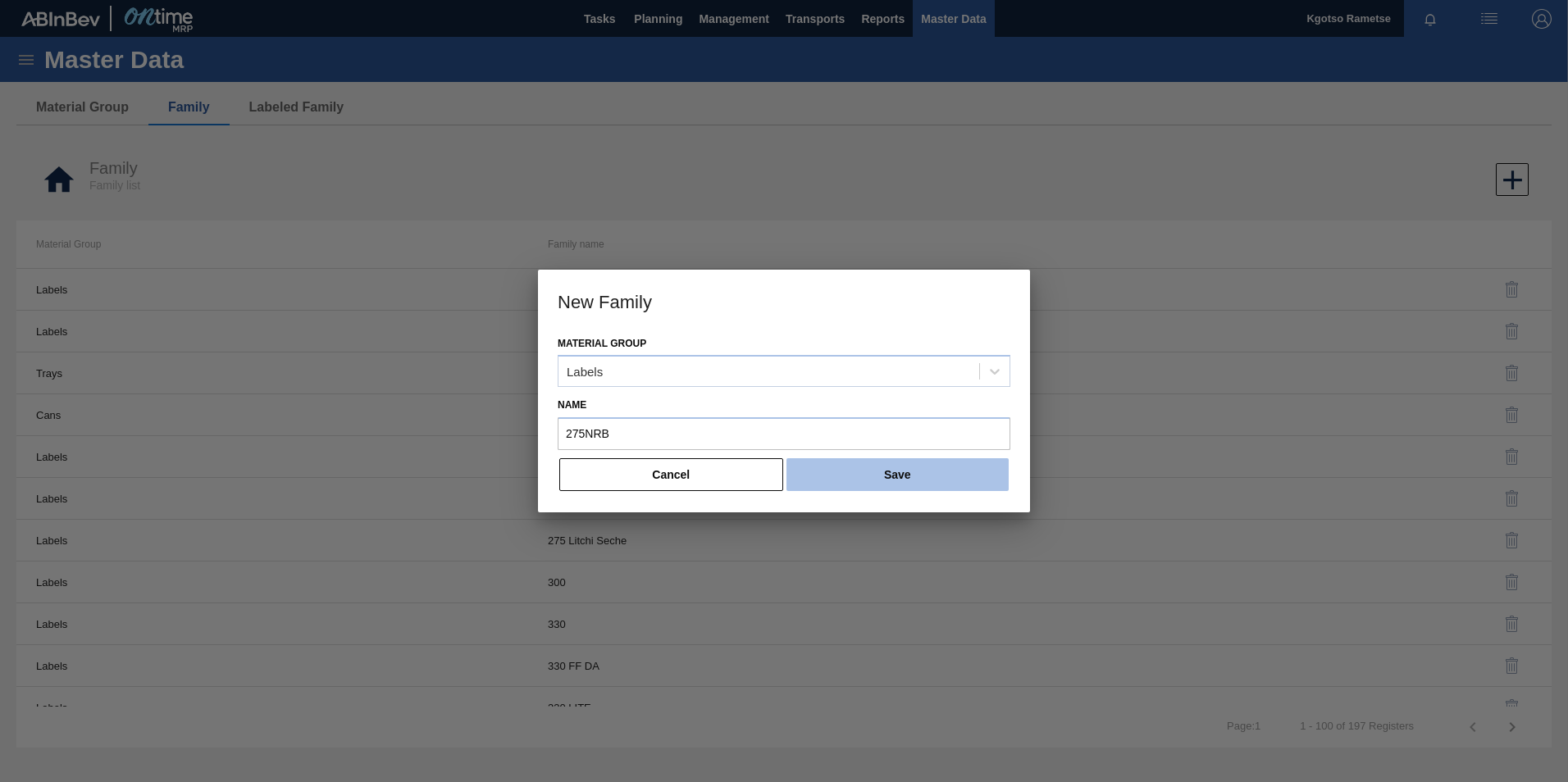
click at [871, 486] on button "Save" at bounding box center [897, 475] width 222 height 33
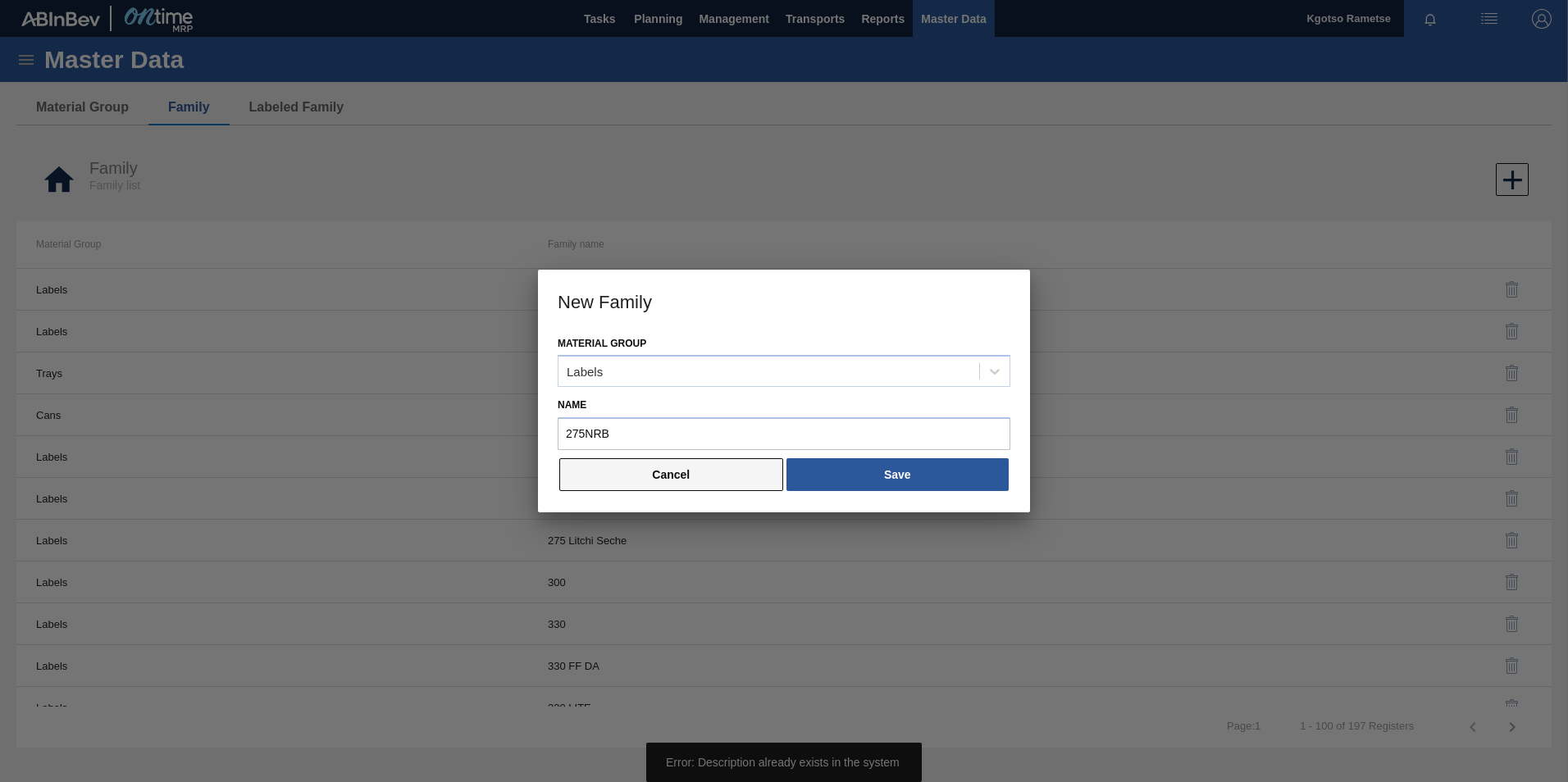
click at [653, 475] on button "Cancel" at bounding box center [671, 475] width 224 height 33
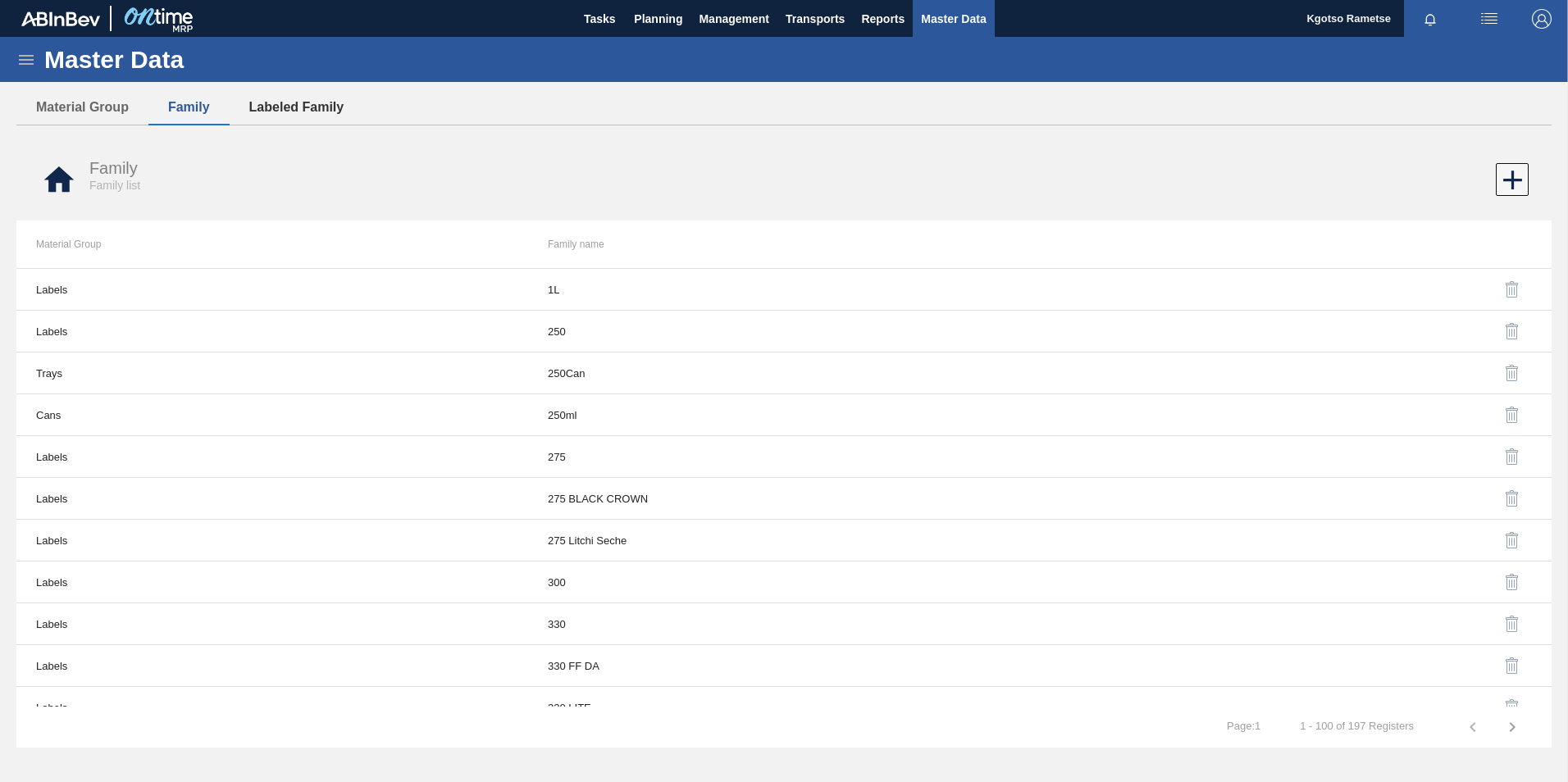
click at [286, 123] on button "Labeled Family" at bounding box center [297, 107] width 135 height 34
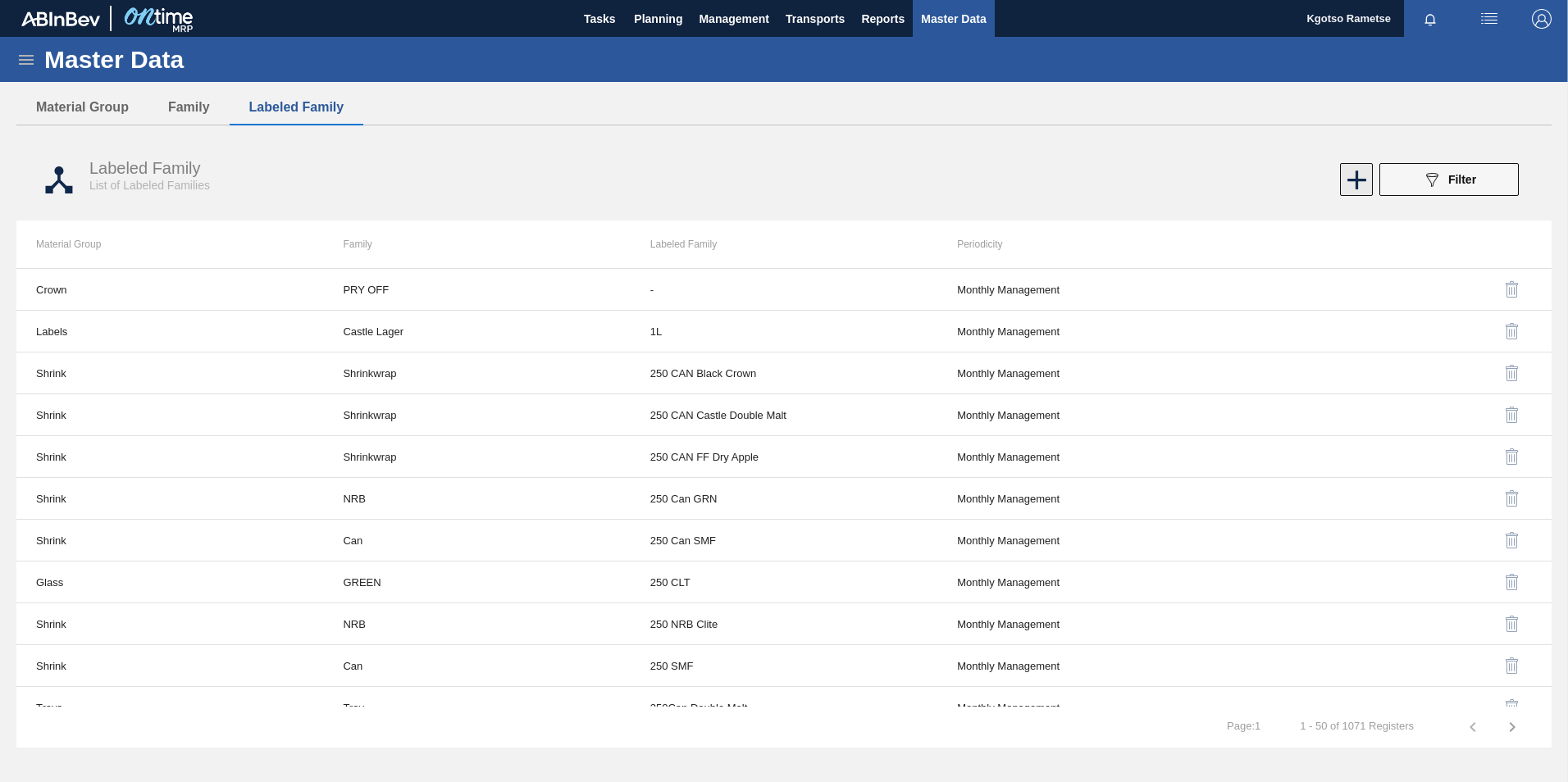
click at [1353, 180] on icon at bounding box center [1356, 180] width 19 height 19
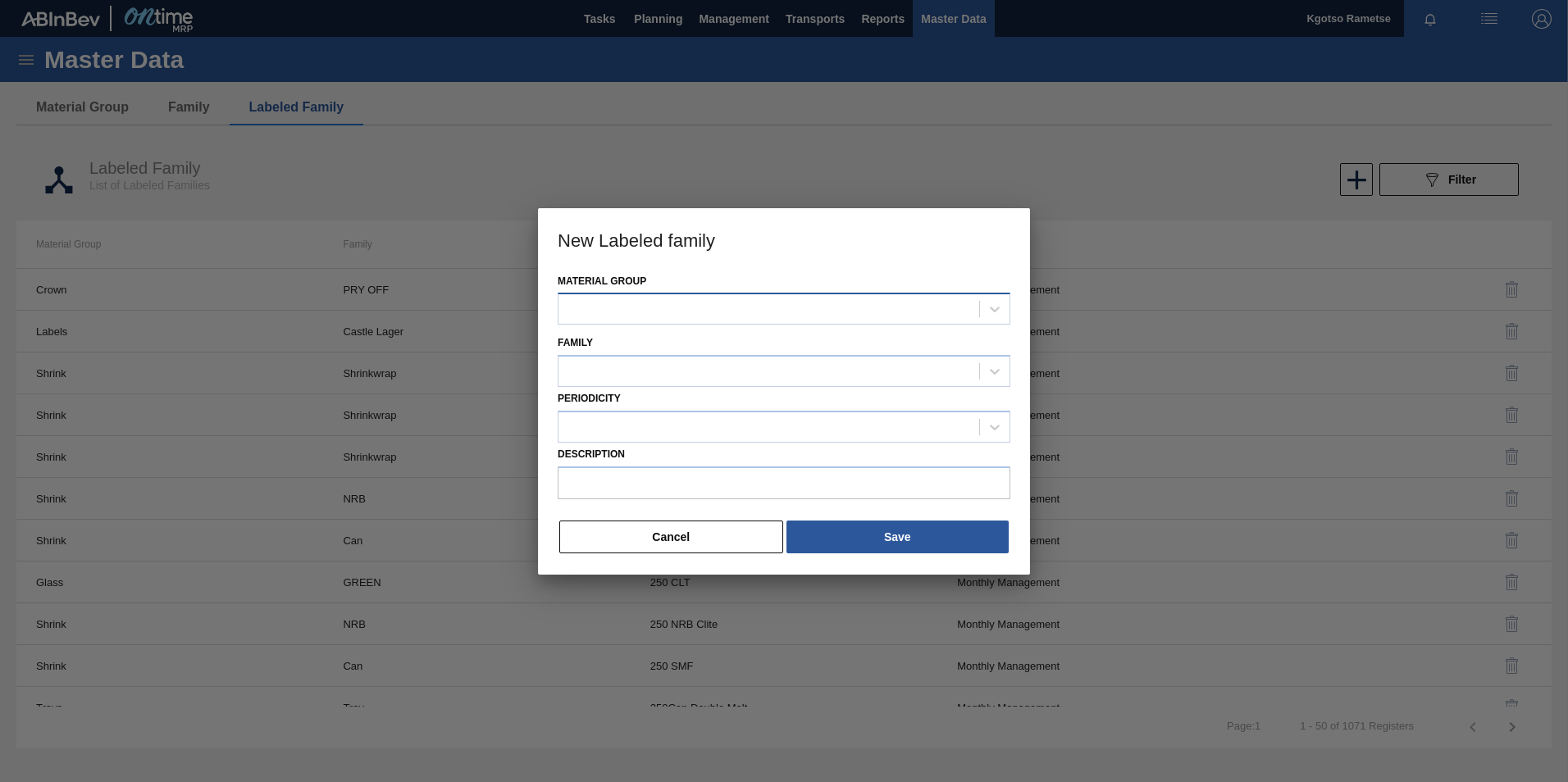
click at [571, 303] on div at bounding box center [768, 309] width 421 height 24
type Group "lab"
click at [614, 332] on div "Material Group option Labels focused, 1 of 1. 1 result available for search ter…" at bounding box center [784, 422] width 492 height 305
drag, startPoint x: 614, startPoint y: 332, endPoint x: 589, endPoint y: 309, distance: 34.0
click at [589, 309] on div at bounding box center [768, 309] width 421 height 24
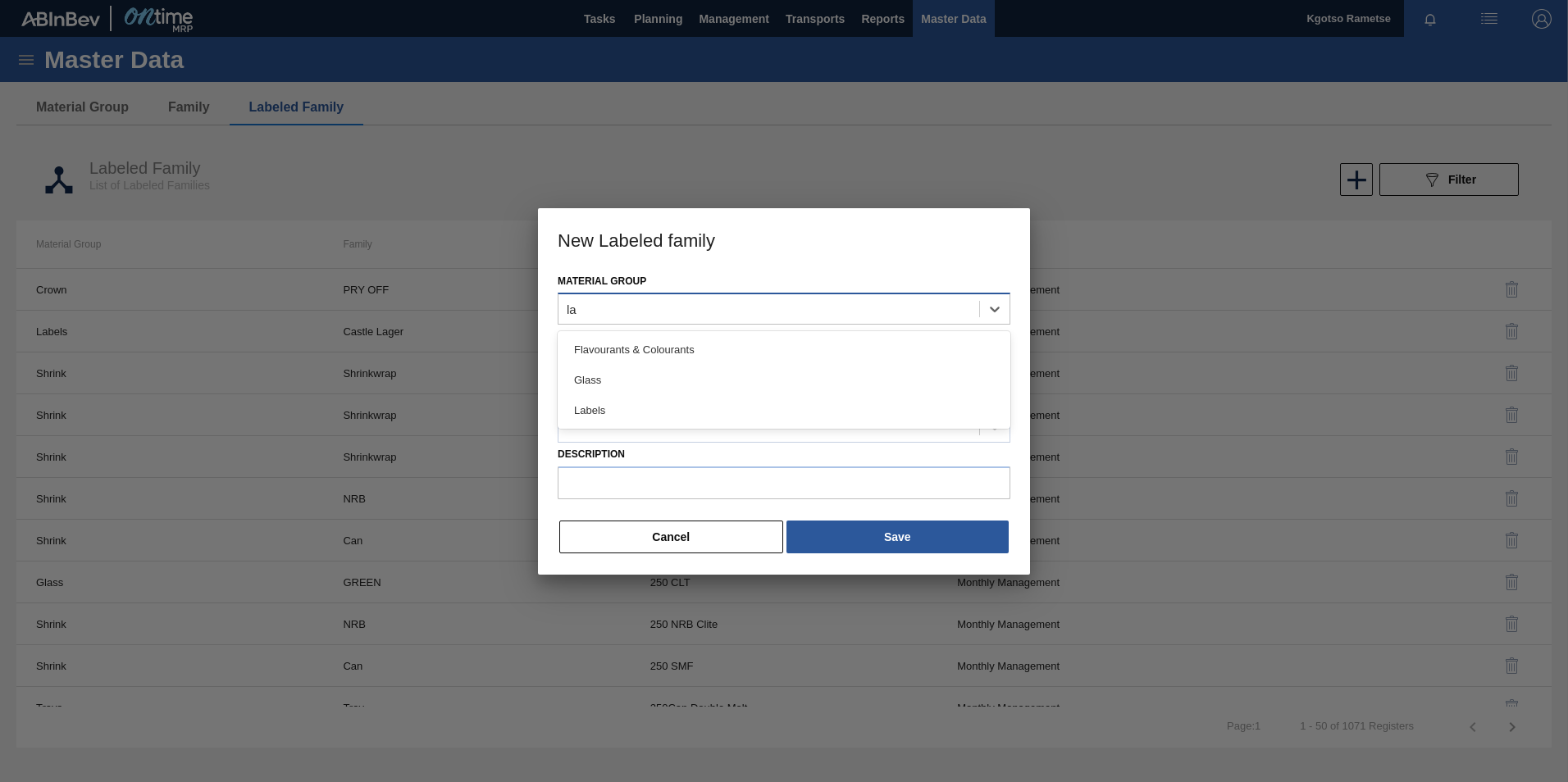
type Group "lab"
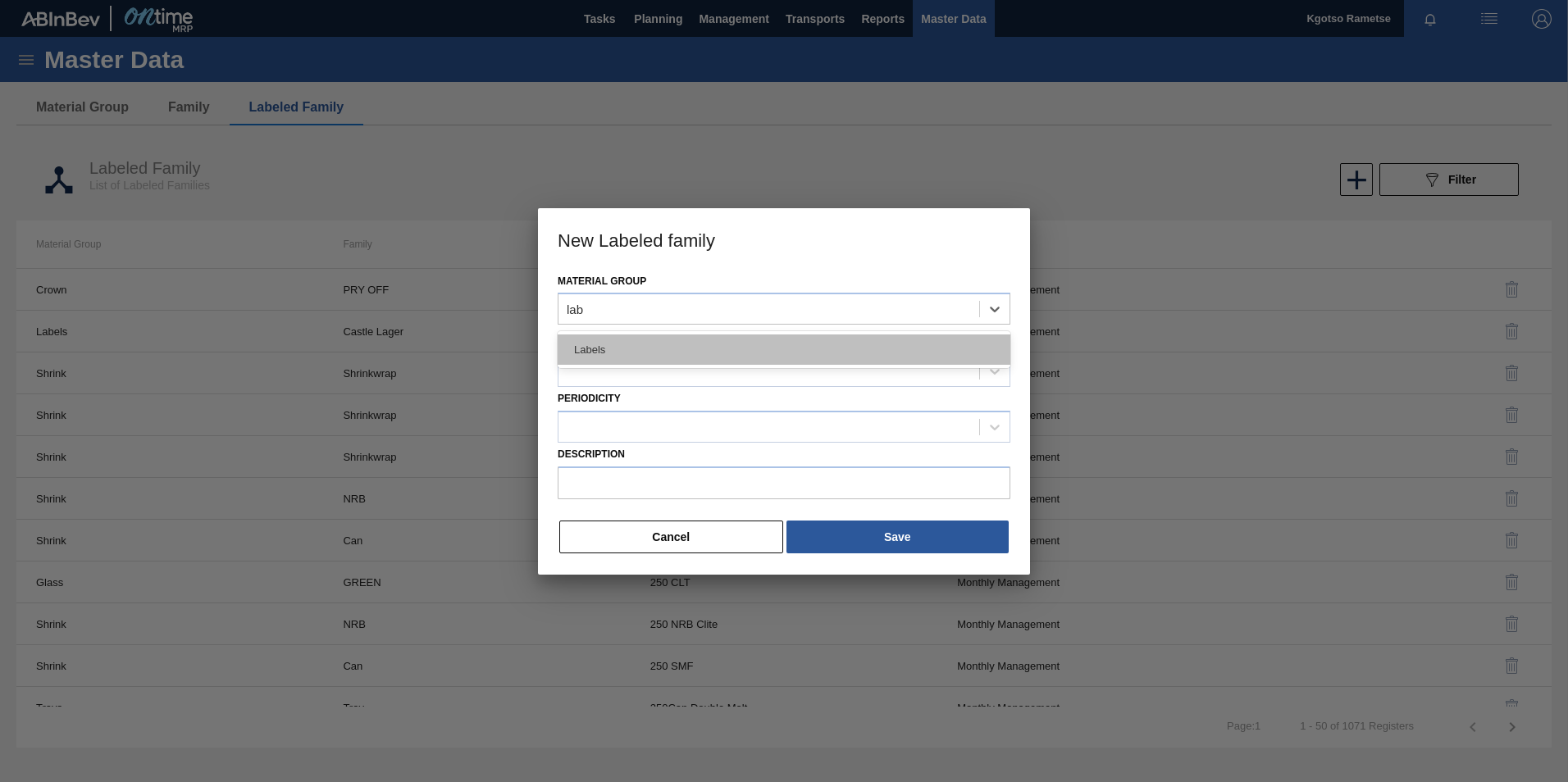
click at [589, 346] on div "Labels" at bounding box center [784, 350] width 453 height 31
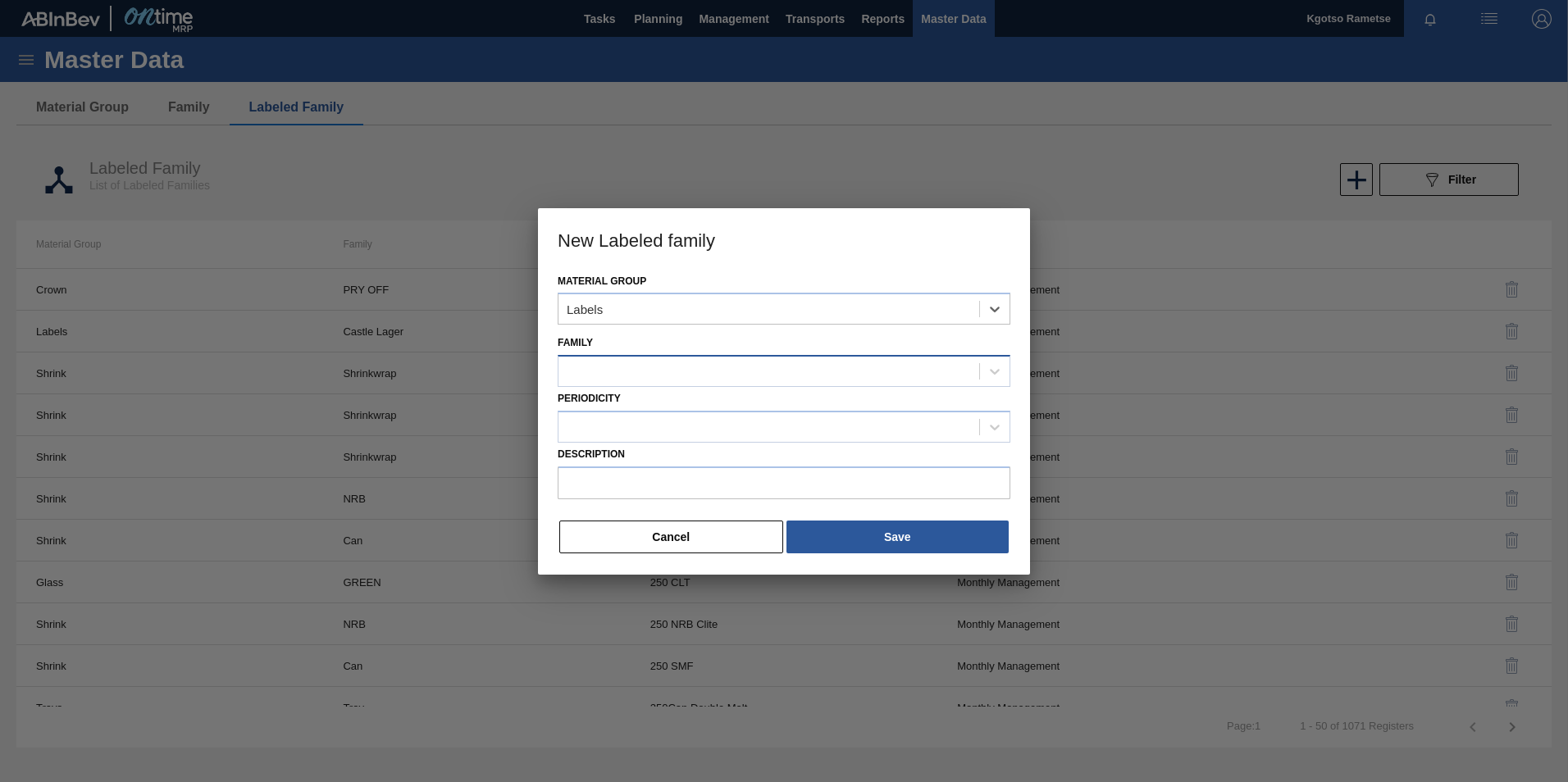
click at [584, 374] on div at bounding box center [768, 372] width 421 height 24
type input "275"
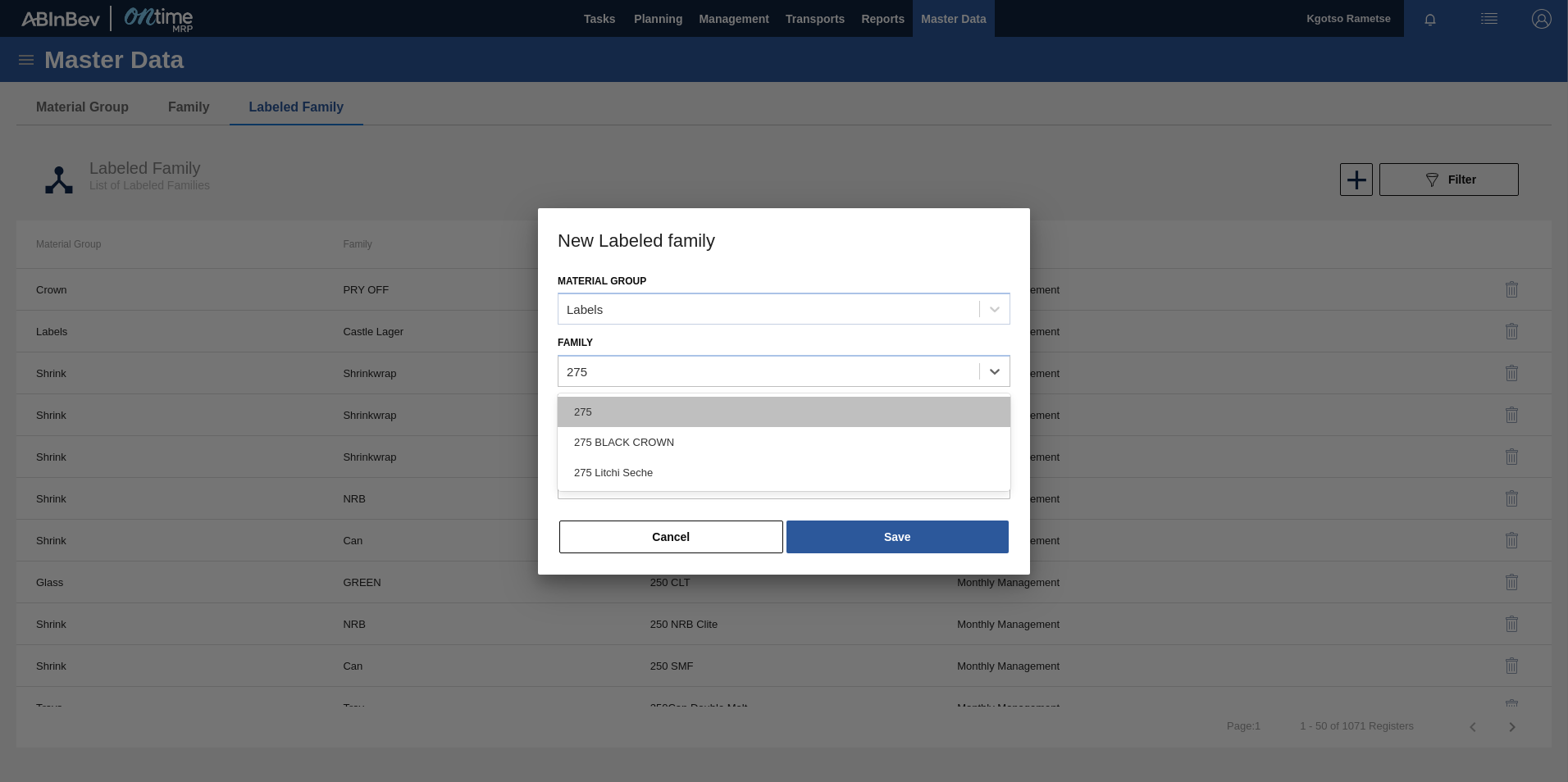
click at [590, 401] on div "275" at bounding box center [784, 412] width 453 height 31
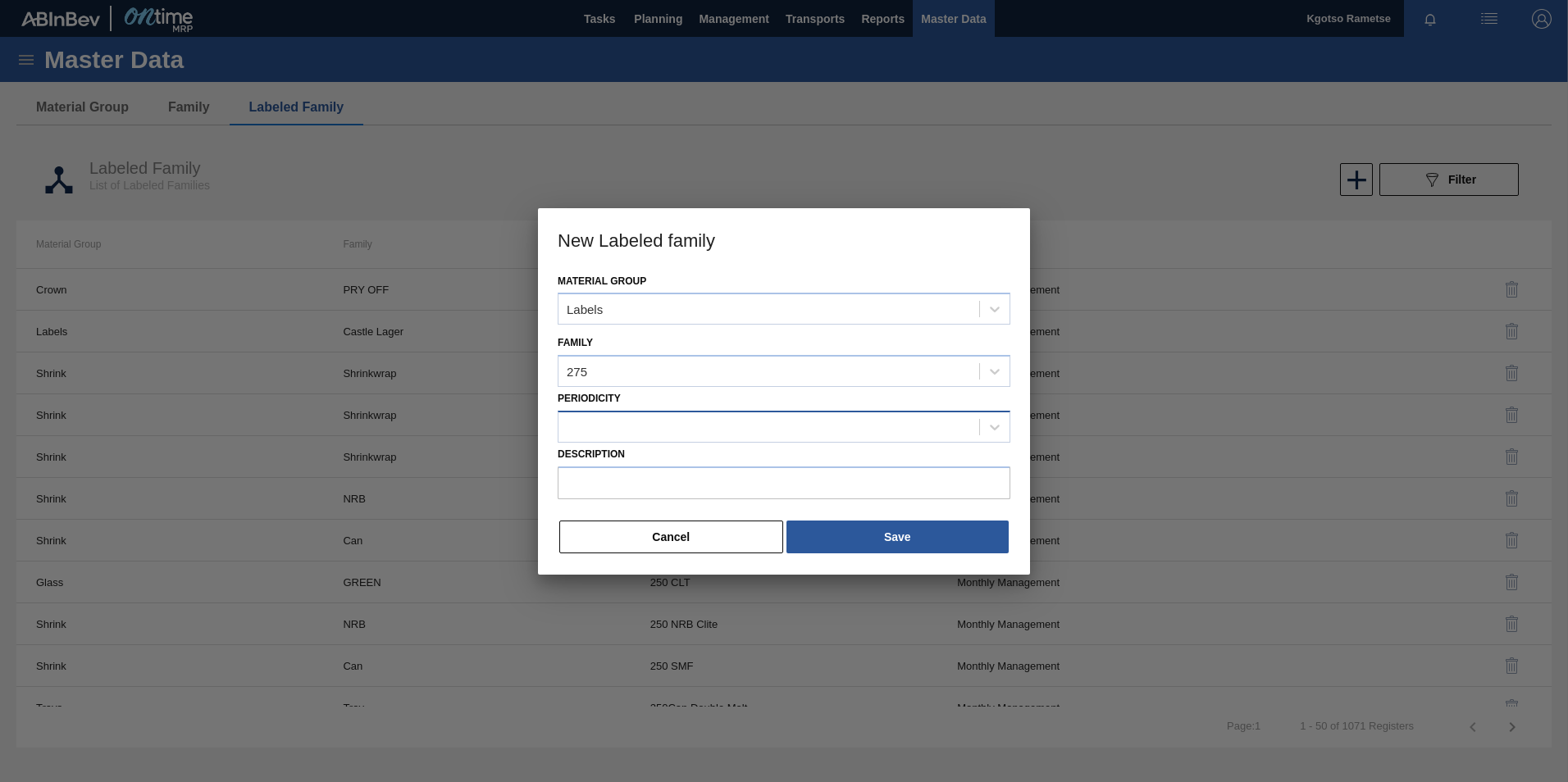
click at [643, 434] on div at bounding box center [768, 426] width 421 height 24
click at [637, 470] on div "Monthly Management" at bounding box center [784, 468] width 453 height 31
click at [615, 473] on input "Description" at bounding box center [784, 483] width 453 height 33
paste input "Label Neck 275NRB BF Lush"
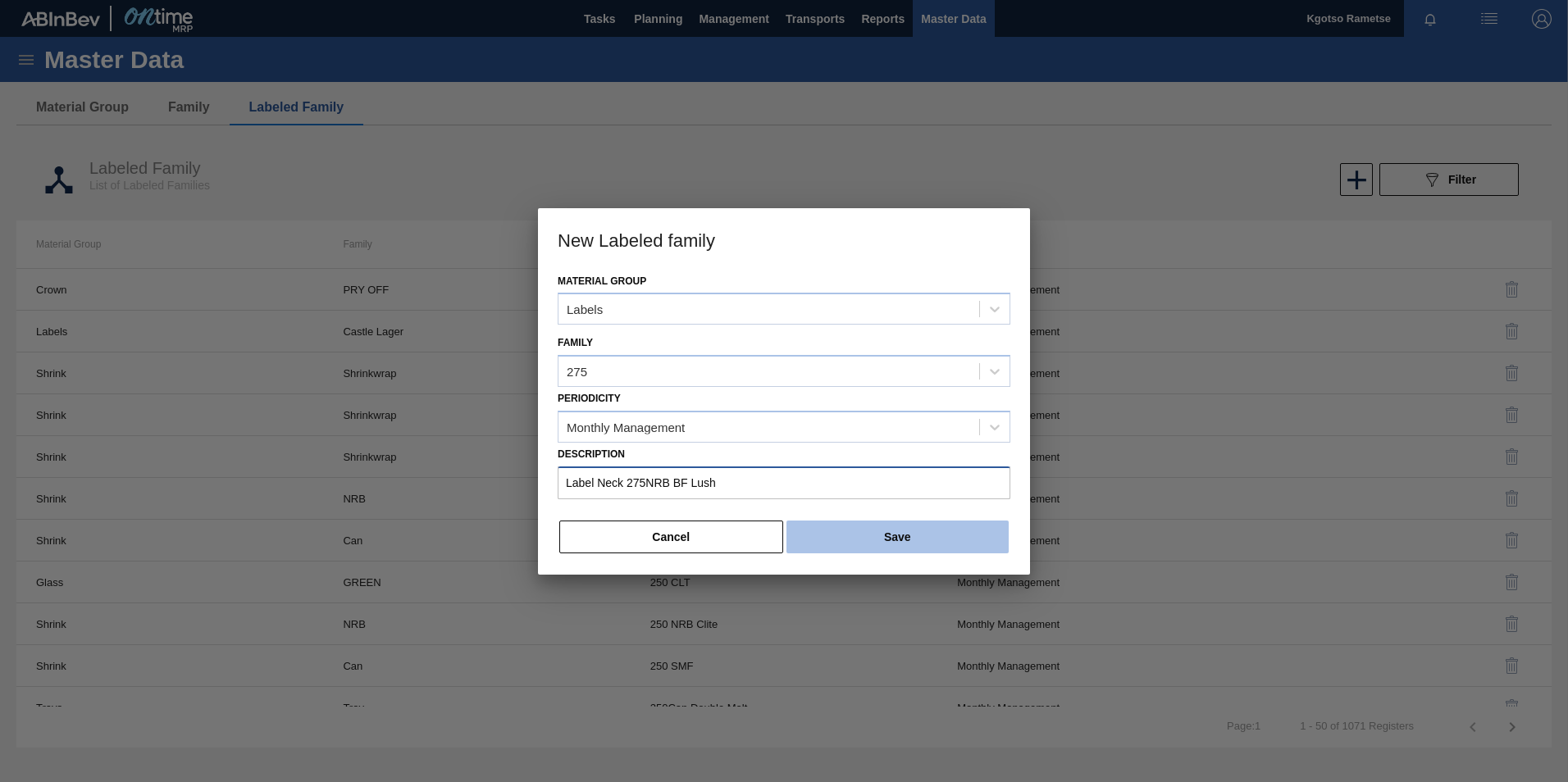
type input "Label Neck 275NRB BF Lush"
click at [920, 524] on button "Save" at bounding box center [897, 537] width 222 height 33
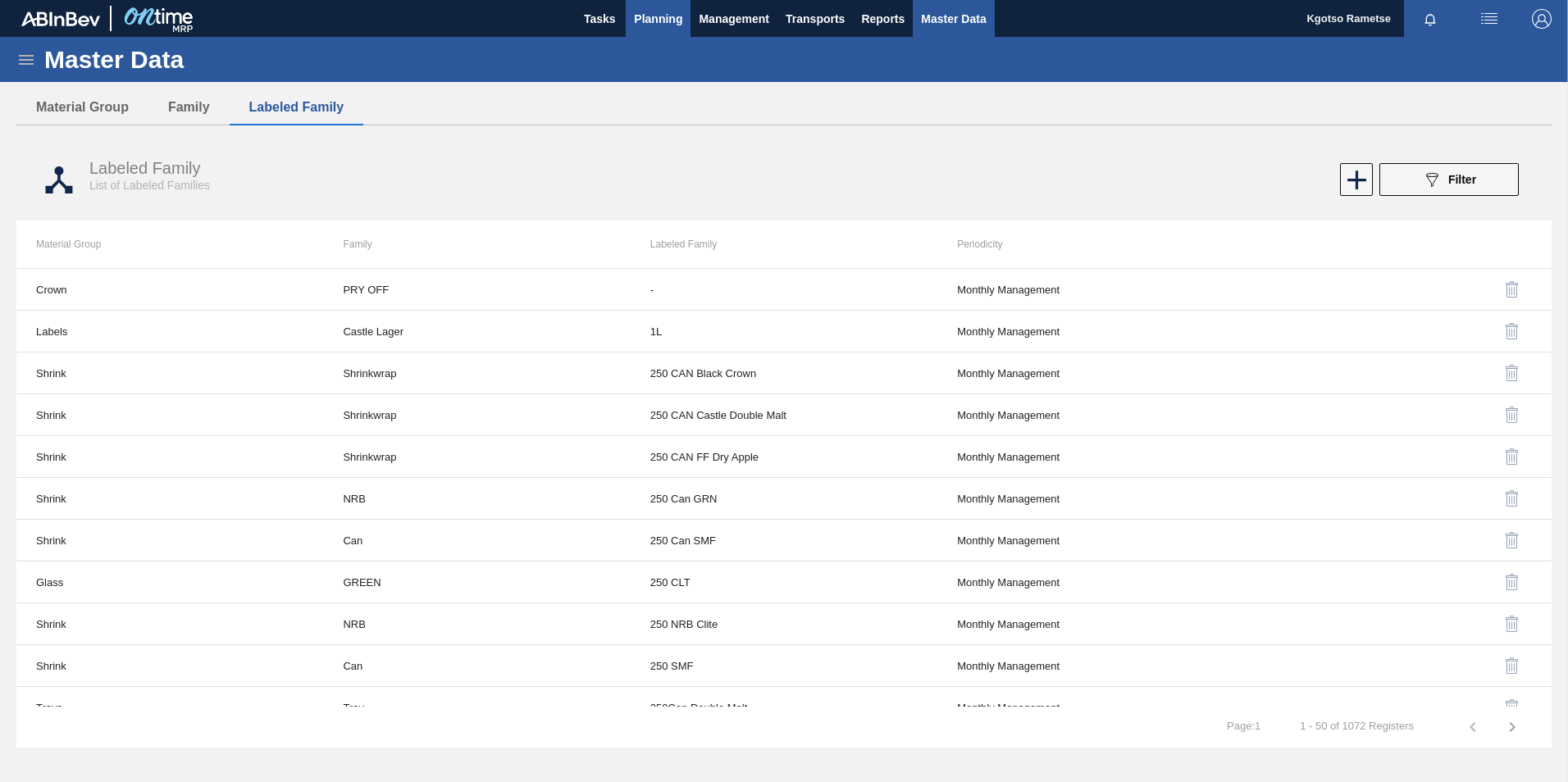
click at [655, 21] on span "Planning" at bounding box center [658, 18] width 48 height 20
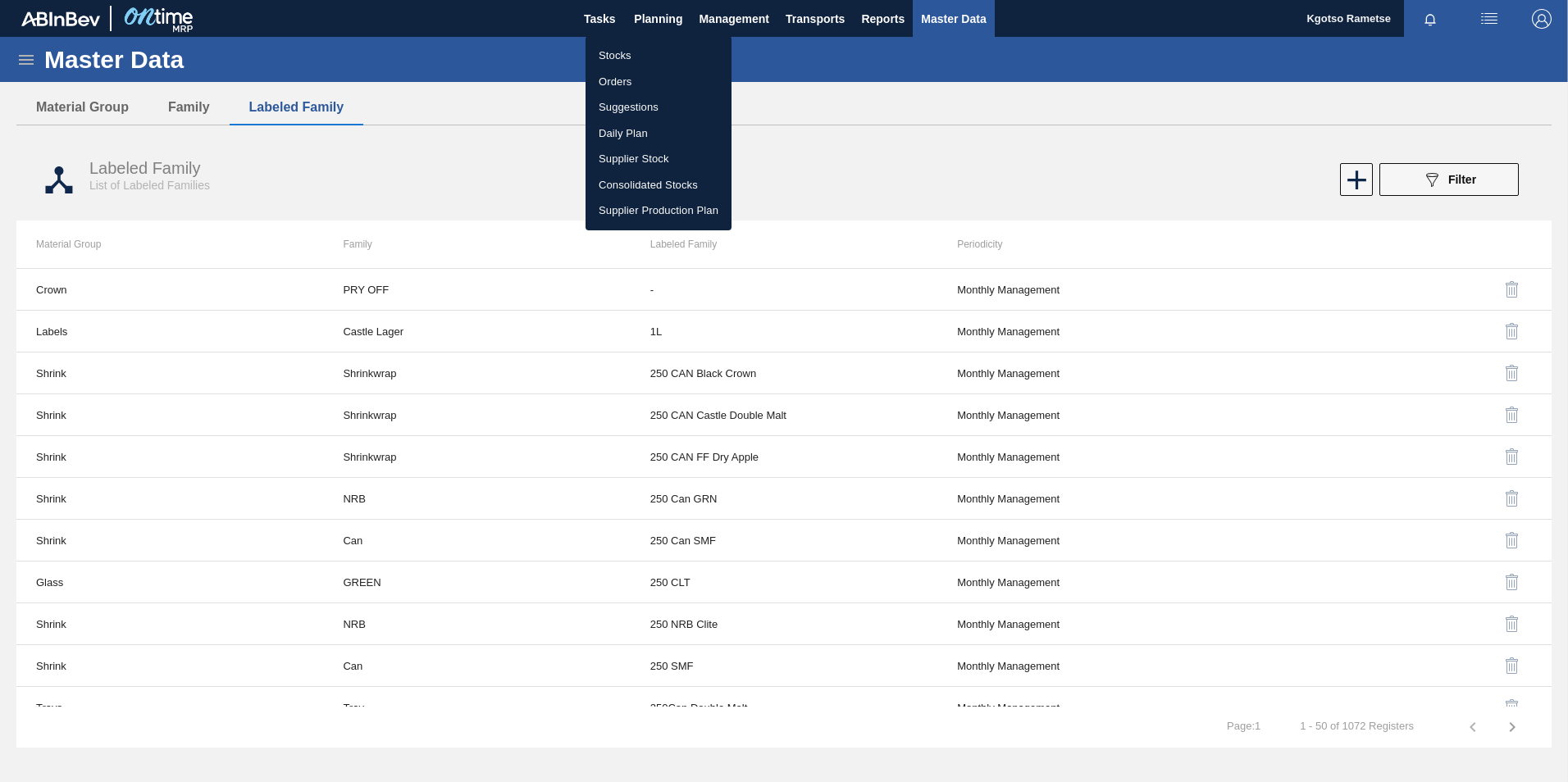
click at [650, 35] on div at bounding box center [784, 391] width 1568 height 782
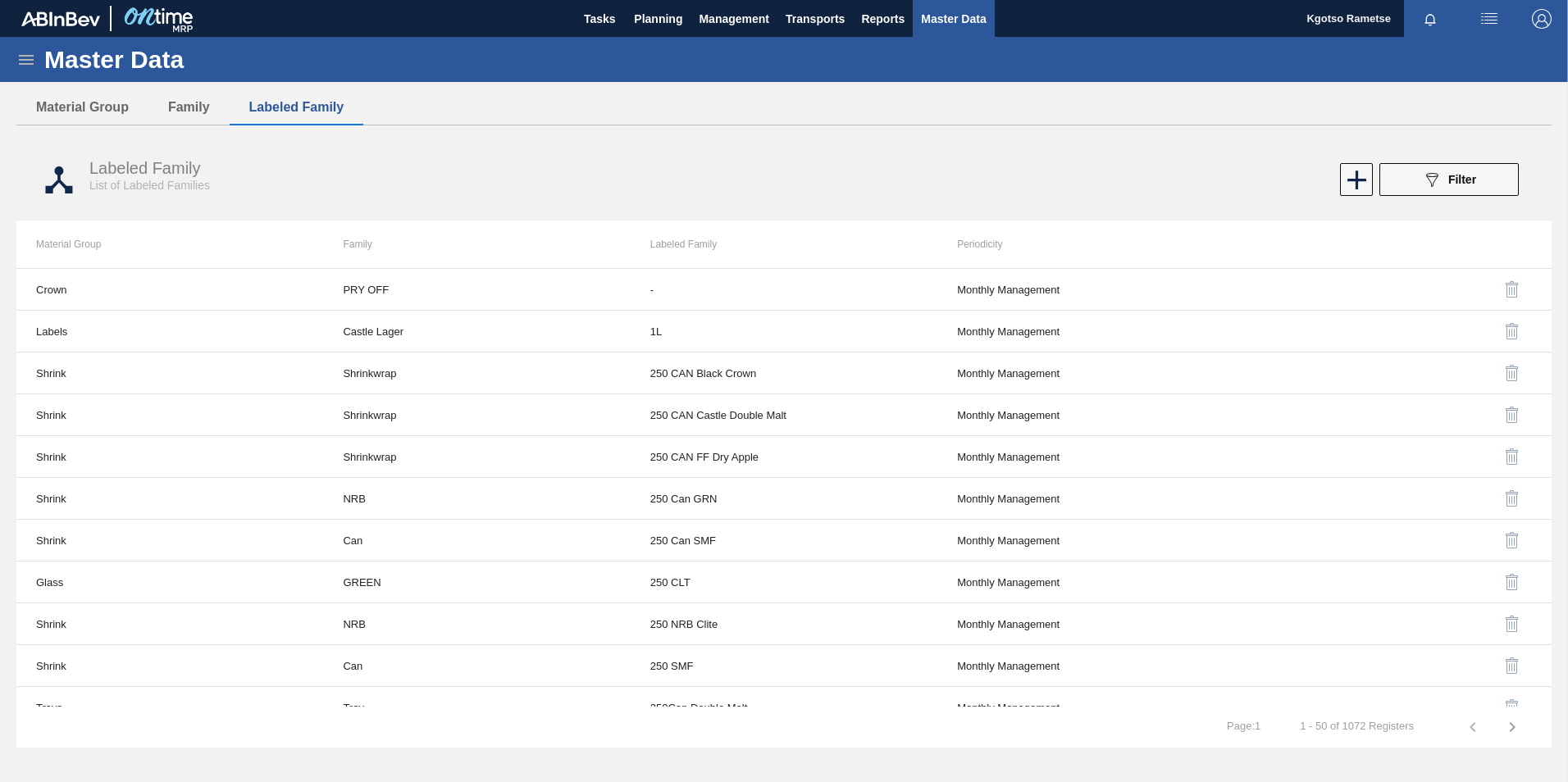
click at [650, 0] on body "Tasks Planning Management Transports Reports Master Data Kgotso Rametse Mark al…" at bounding box center [784, 0] width 1568 height 0
click at [631, 3] on button "Planning" at bounding box center [658, 18] width 65 height 37
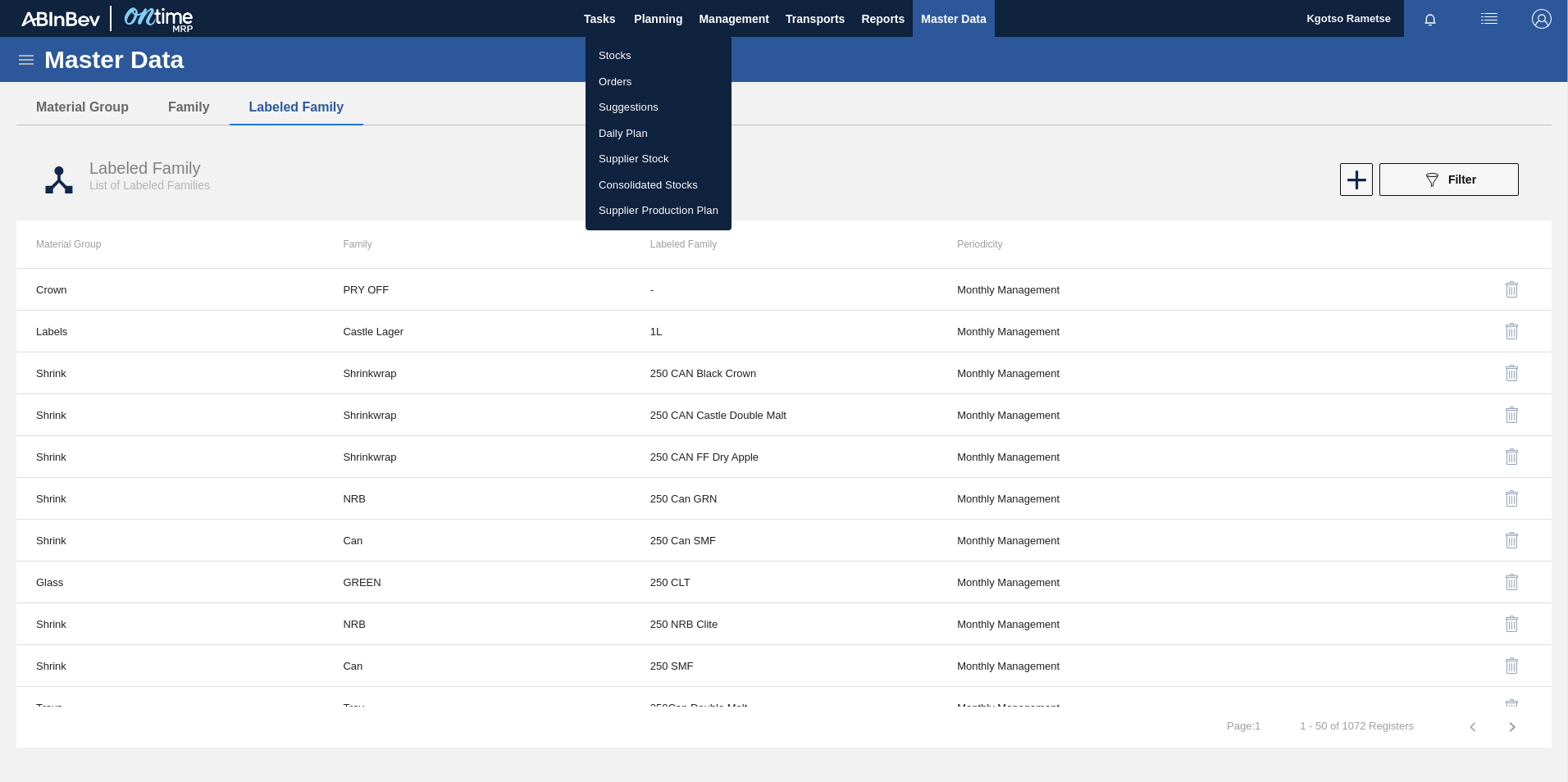
click at [624, 45] on li "Stocks" at bounding box center [658, 56] width 146 height 26
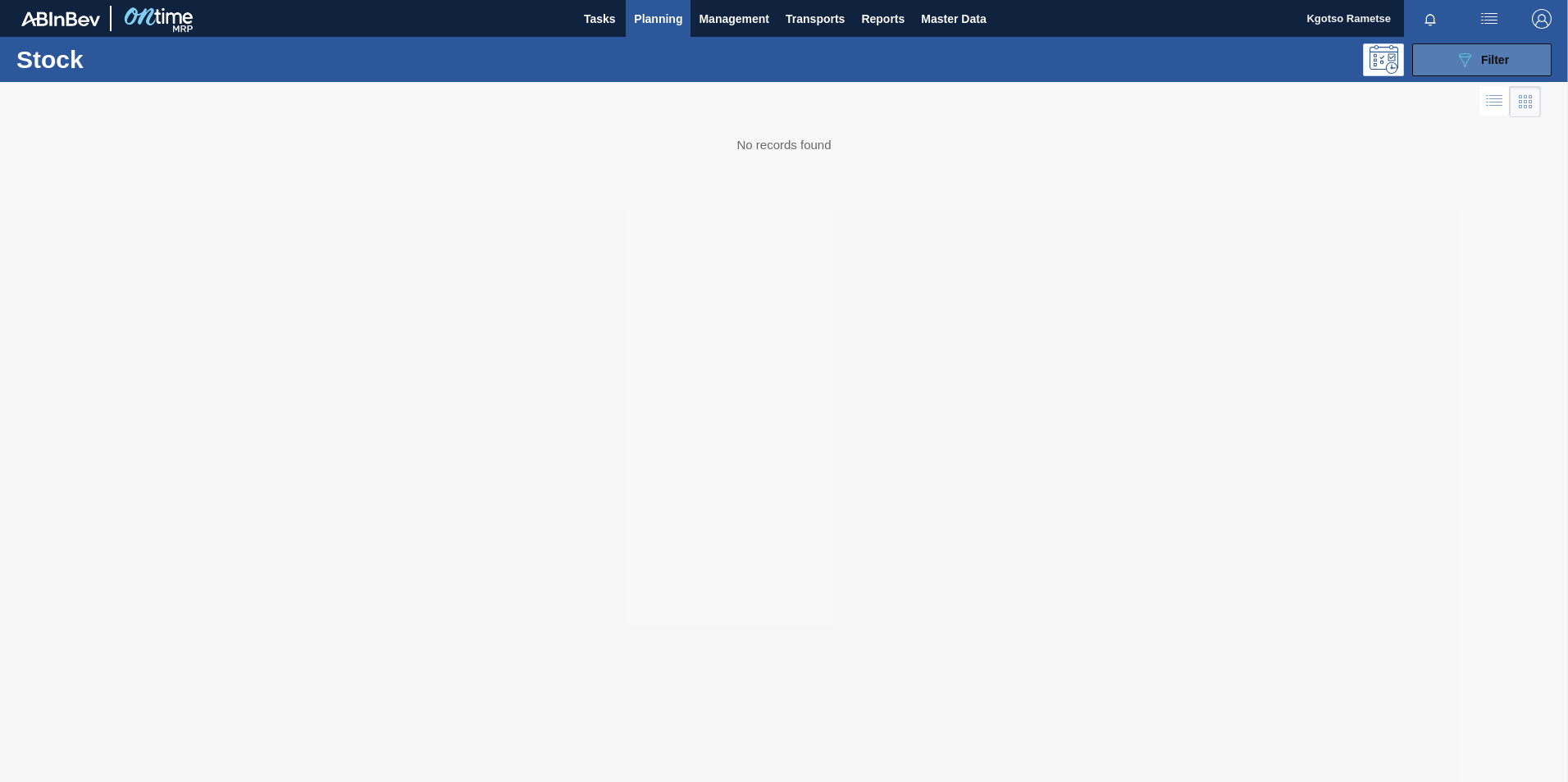
click at [1488, 54] on span "Filter" at bounding box center [1495, 59] width 28 height 13
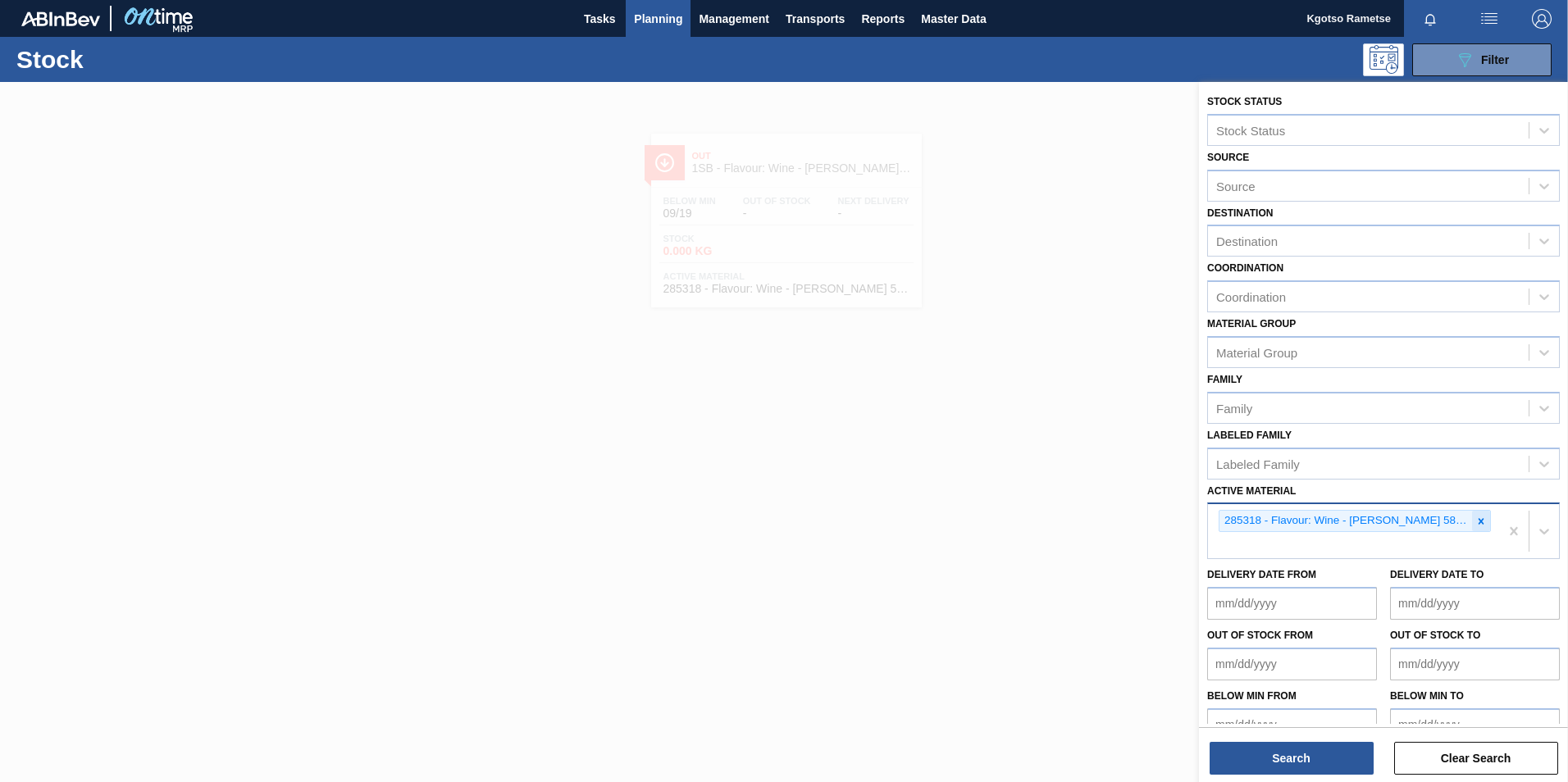
click at [1475, 516] on icon at bounding box center [1481, 521] width 11 height 11
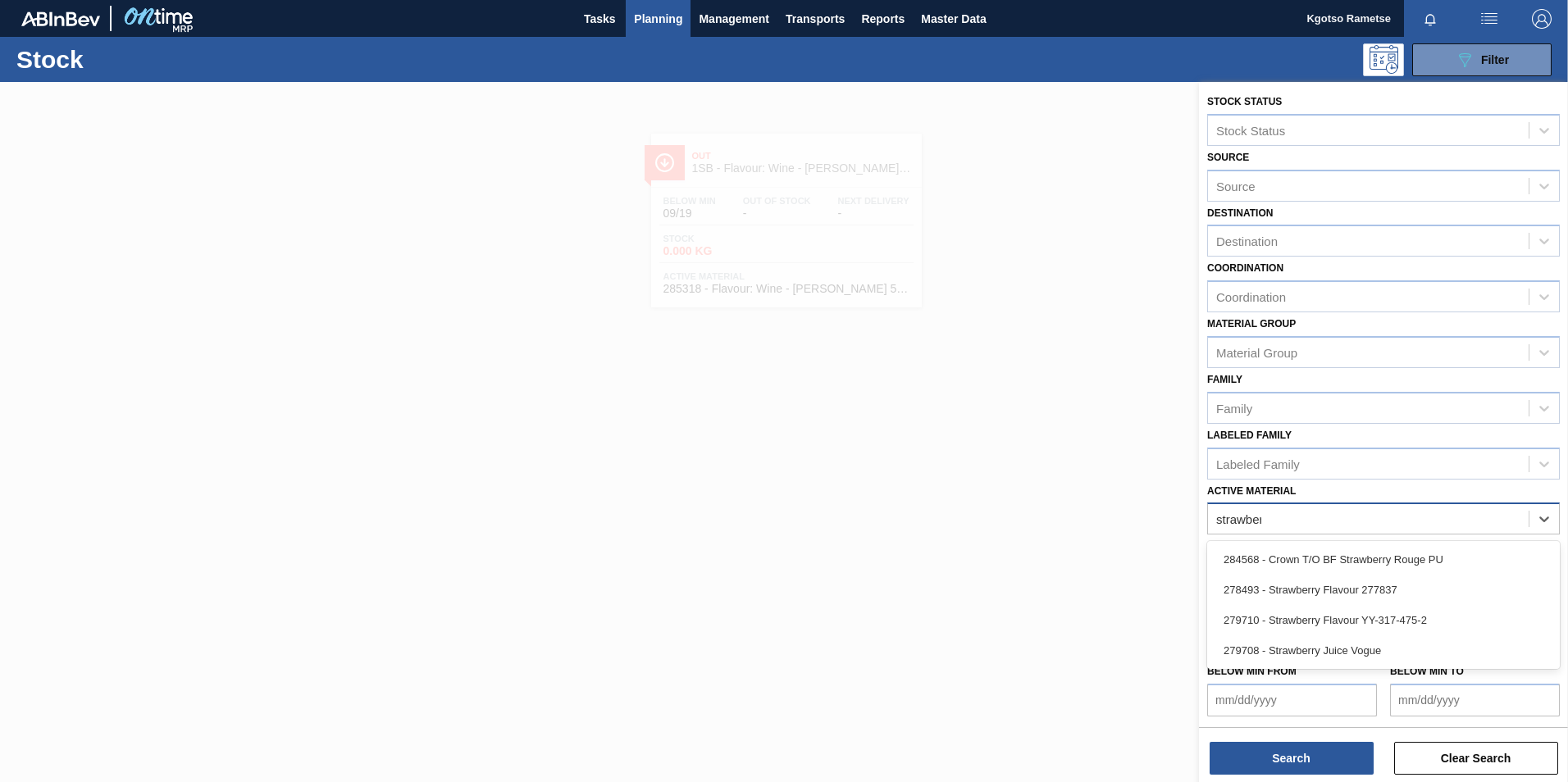
type Material "strawberr"
click at [1367, 660] on div "279708 - Strawberry Juice Vogue" at bounding box center [1383, 651] width 352 height 31
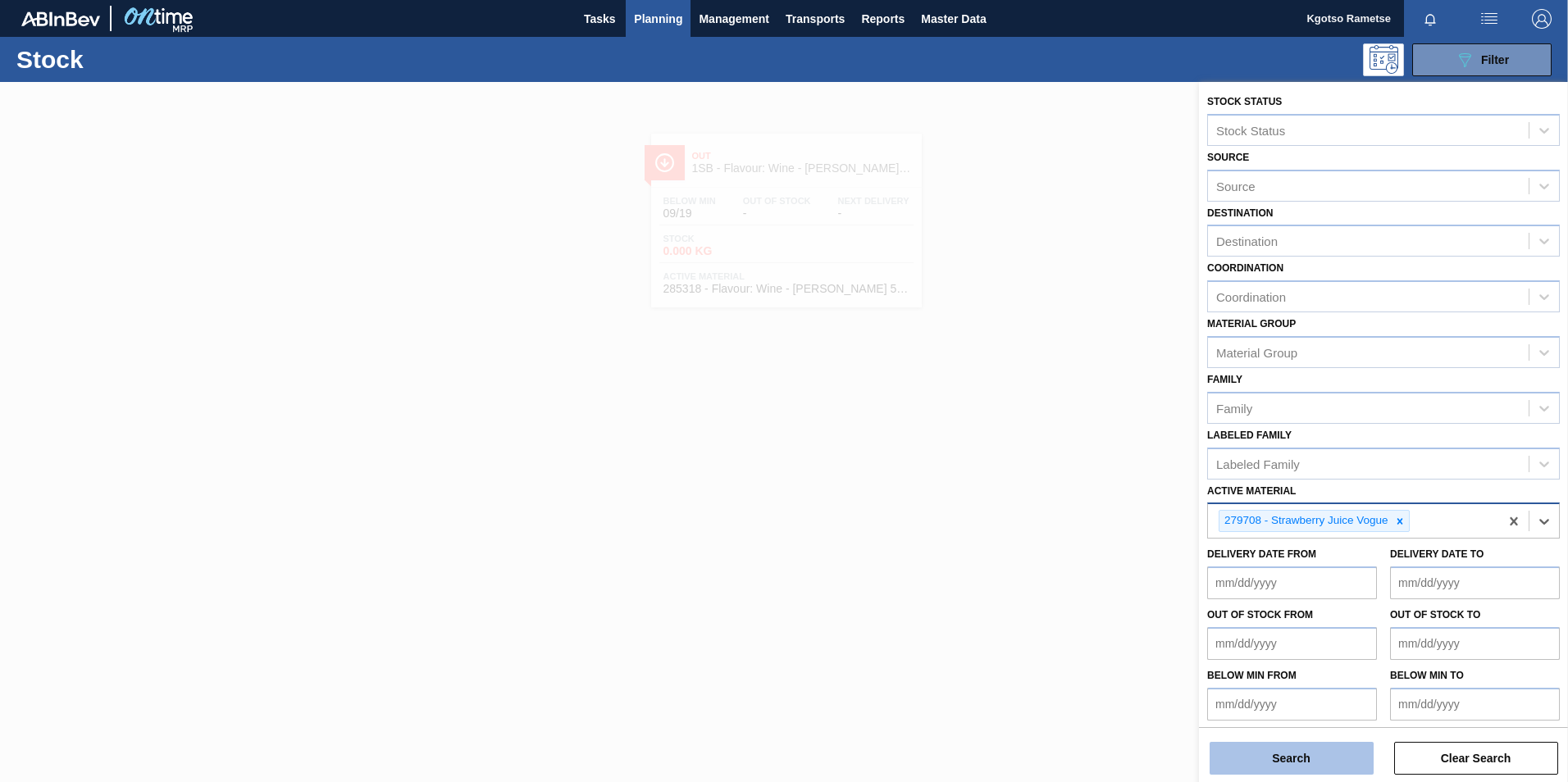
click at [1314, 749] on button "Search" at bounding box center [1292, 758] width 164 height 33
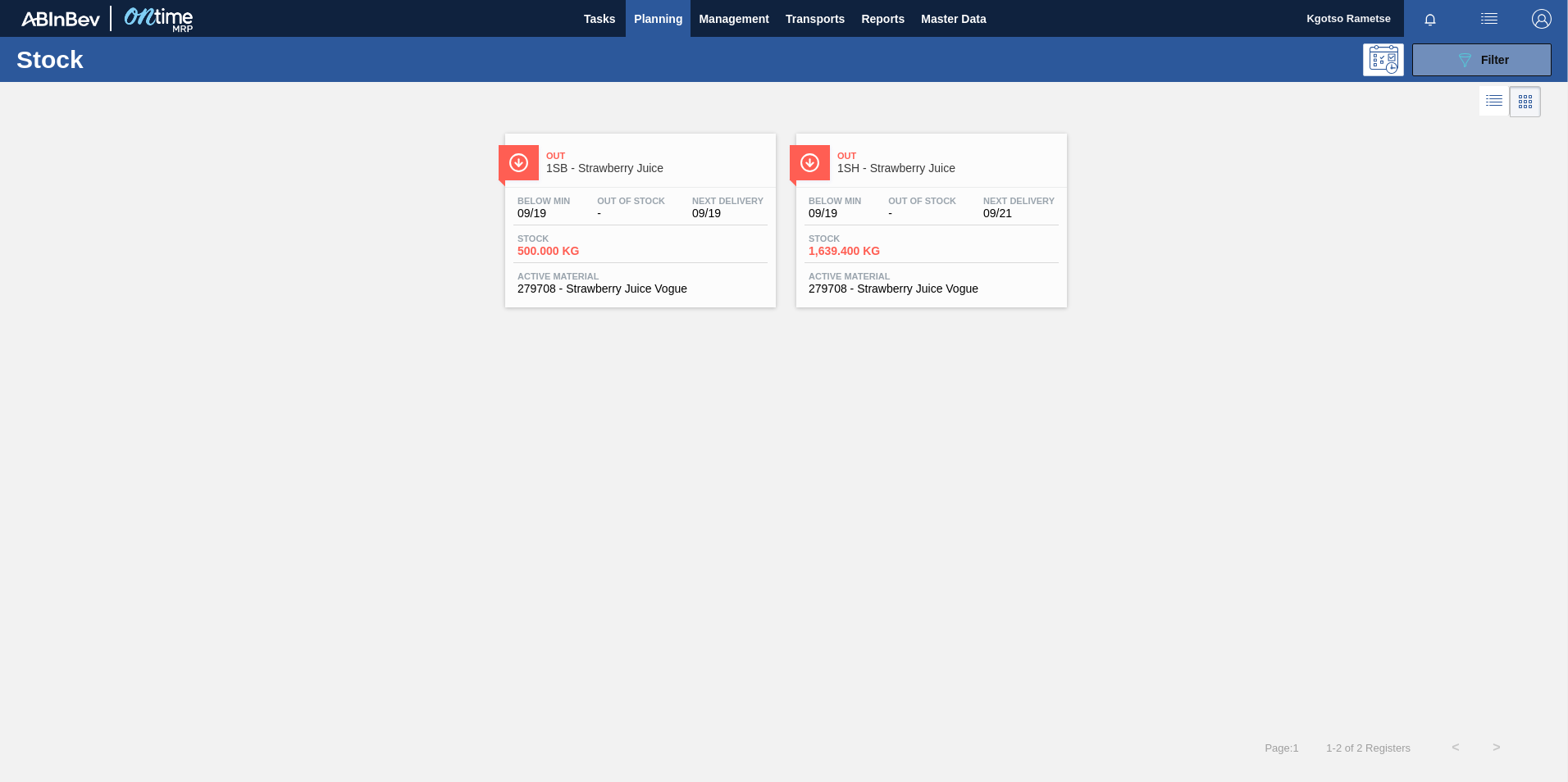
click at [693, 216] on span "09/19" at bounding box center [728, 213] width 72 height 12
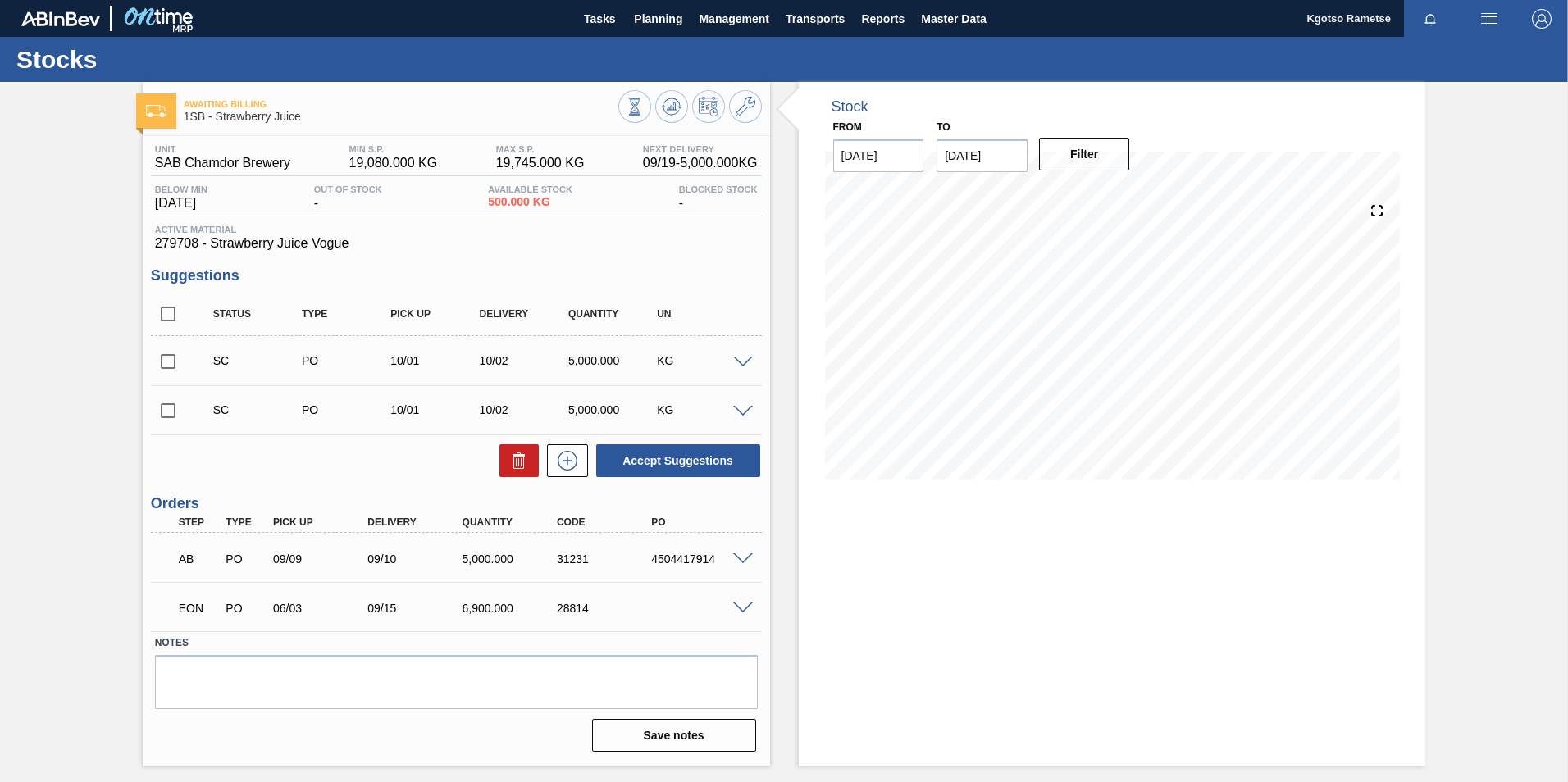
click at [739, 606] on span at bounding box center [742, 609] width 20 height 12
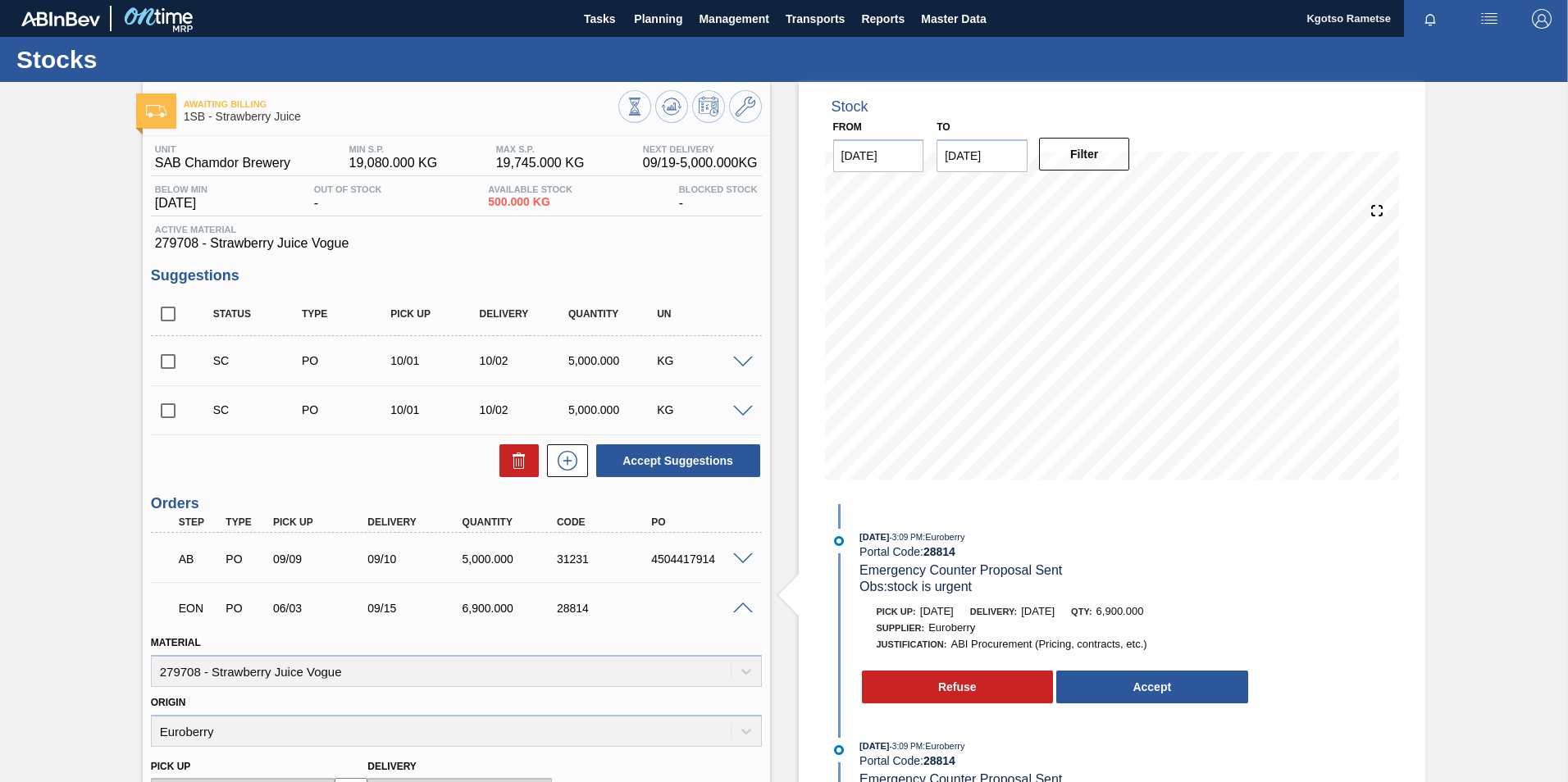
click at [739, 606] on span at bounding box center [742, 609] width 20 height 12
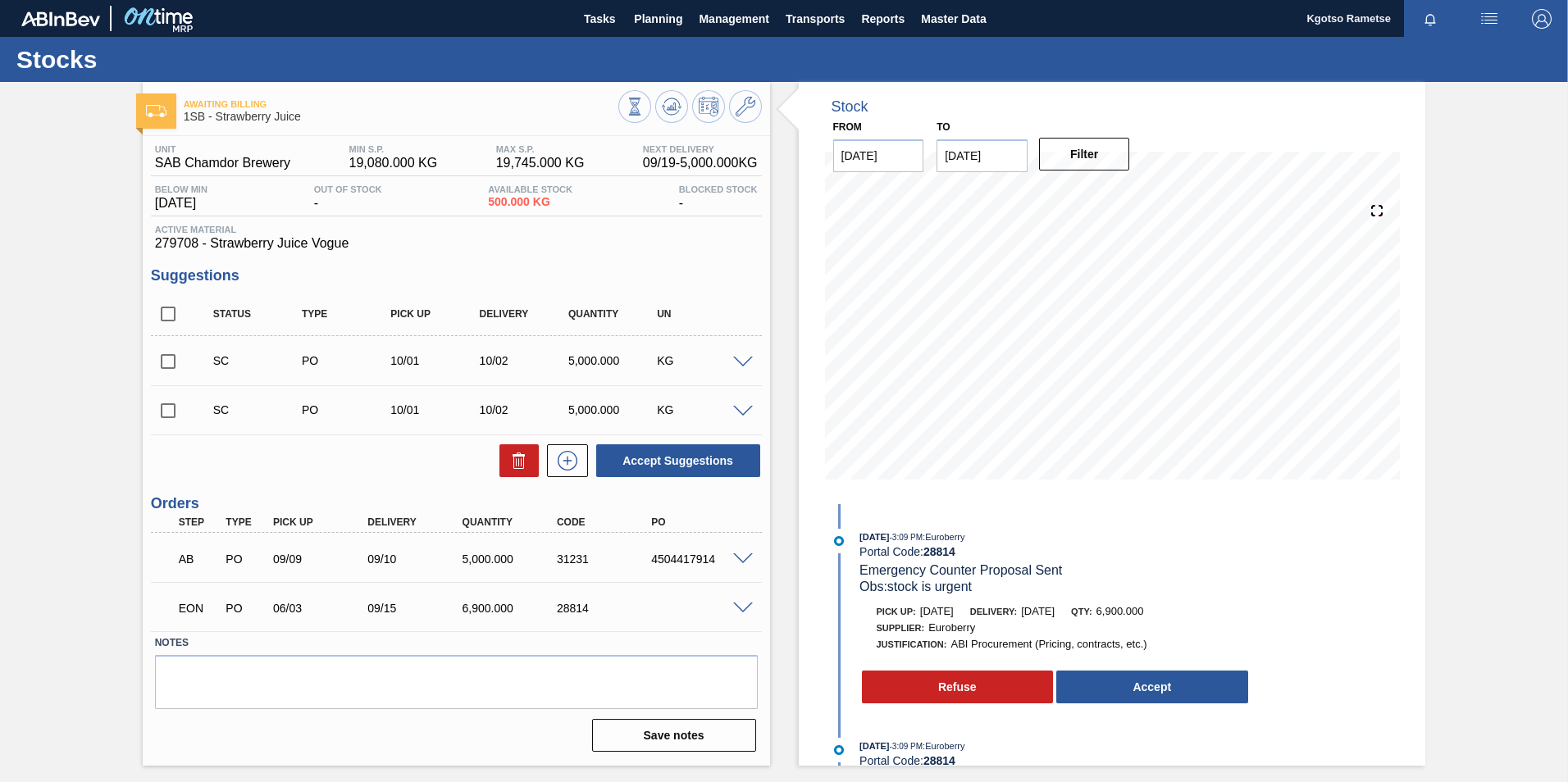
click at [752, 611] on span at bounding box center [742, 609] width 20 height 12
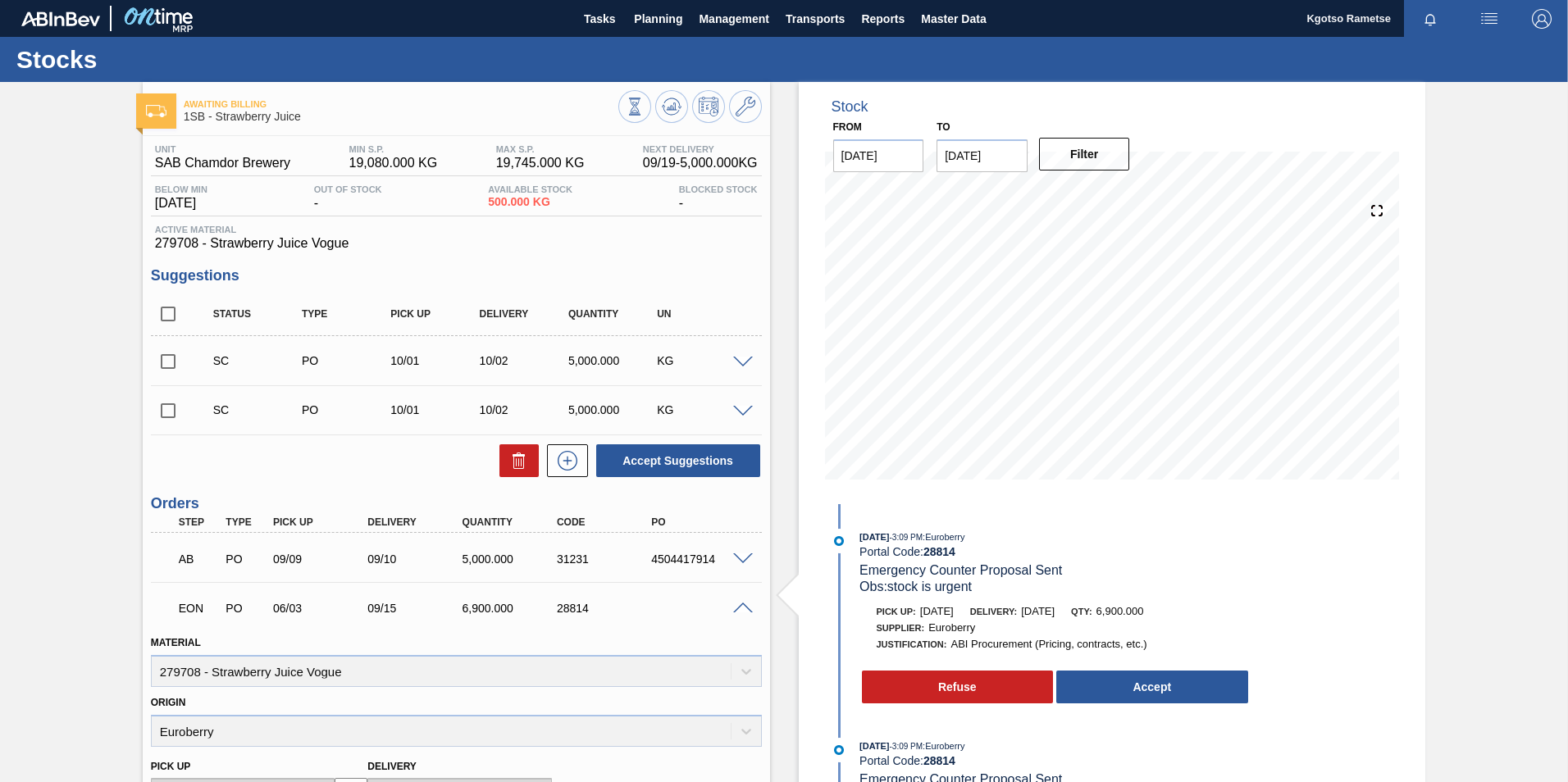
click at [741, 604] on span at bounding box center [742, 609] width 20 height 12
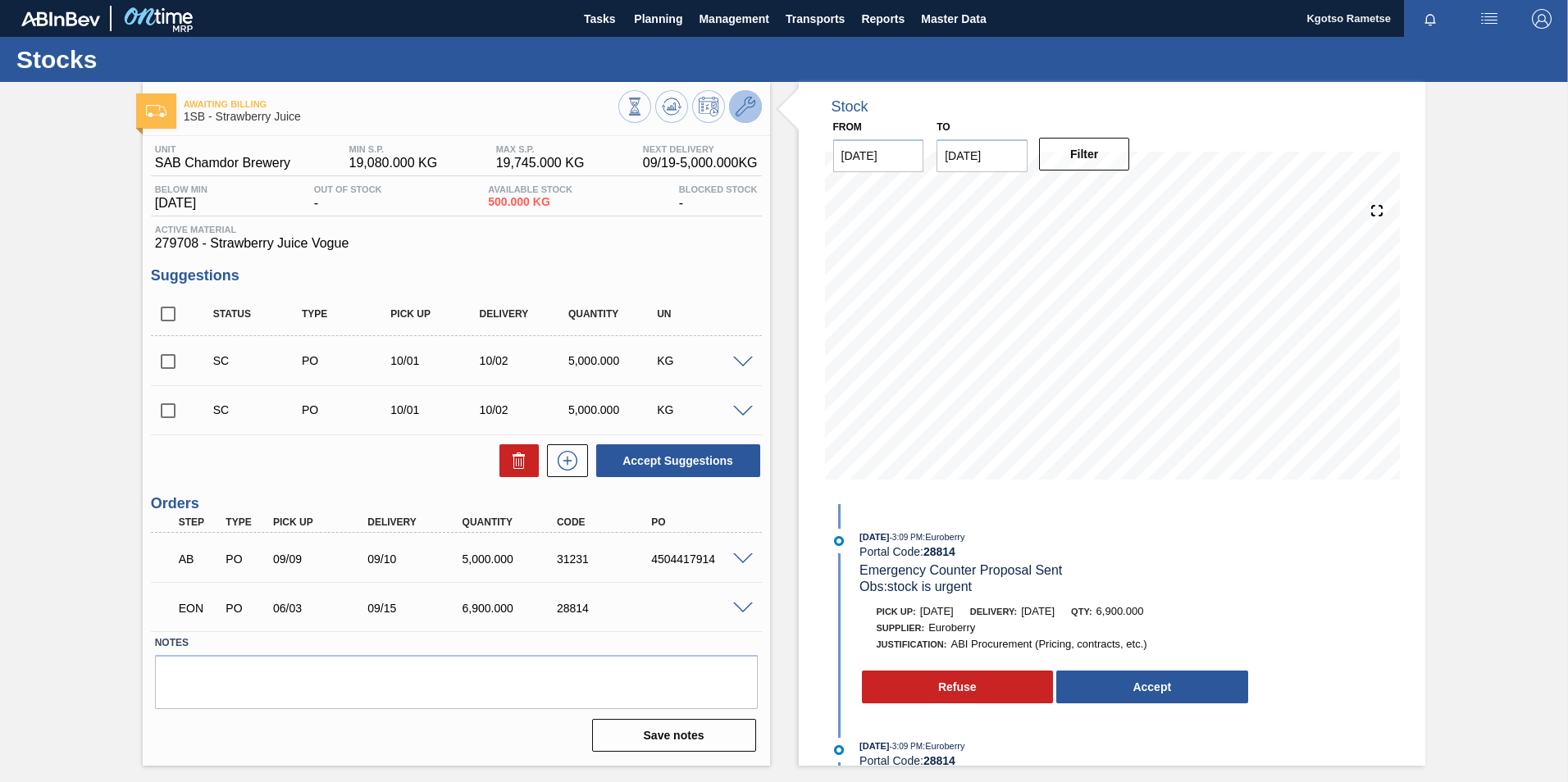
click at [740, 104] on icon at bounding box center [745, 107] width 20 height 20
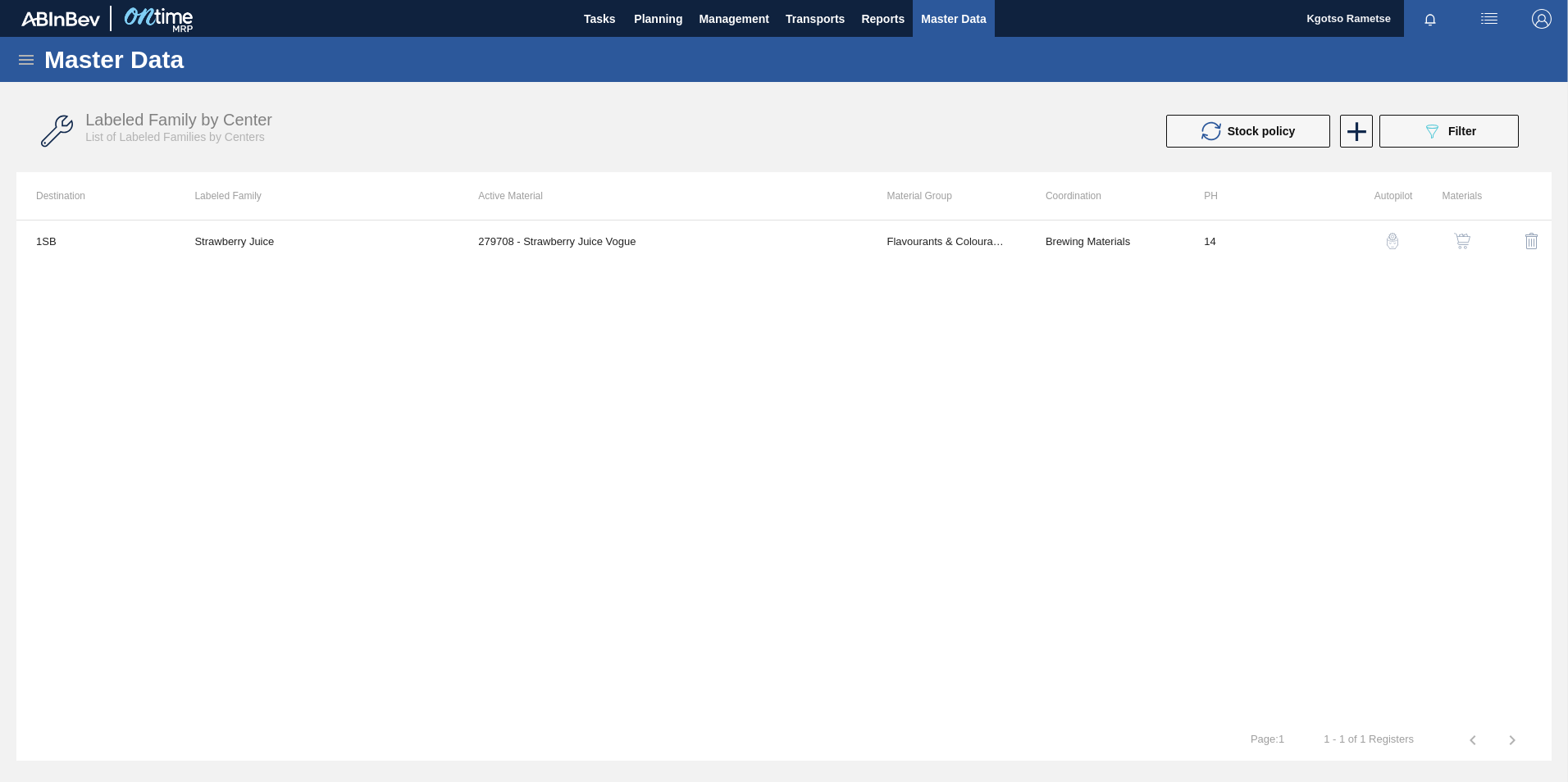
click at [1459, 241] on img "button" at bounding box center [1461, 241] width 17 height 17
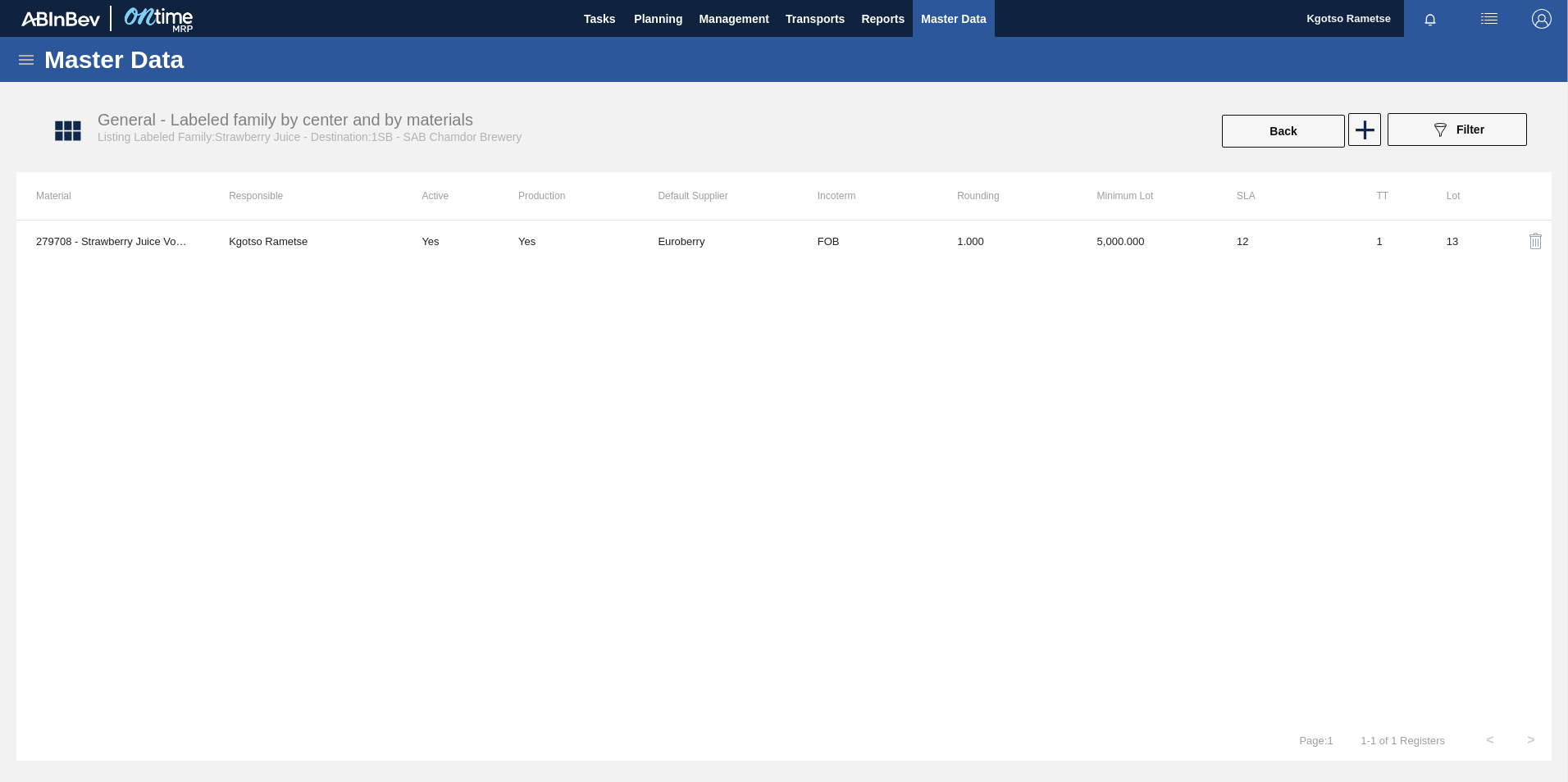
click at [954, 279] on div "279708 - Strawberry Juice Vogue Kgotso Rametse Yes Yes Euroberry FOB 1.000 5,00…" at bounding box center [784, 470] width 1535 height 500
click at [953, 265] on div "279708 - Strawberry Juice Vogue Kgotso Rametse Yes Yes Euroberry FOB 1.000 5,00…" at bounding box center [784, 470] width 1535 height 500
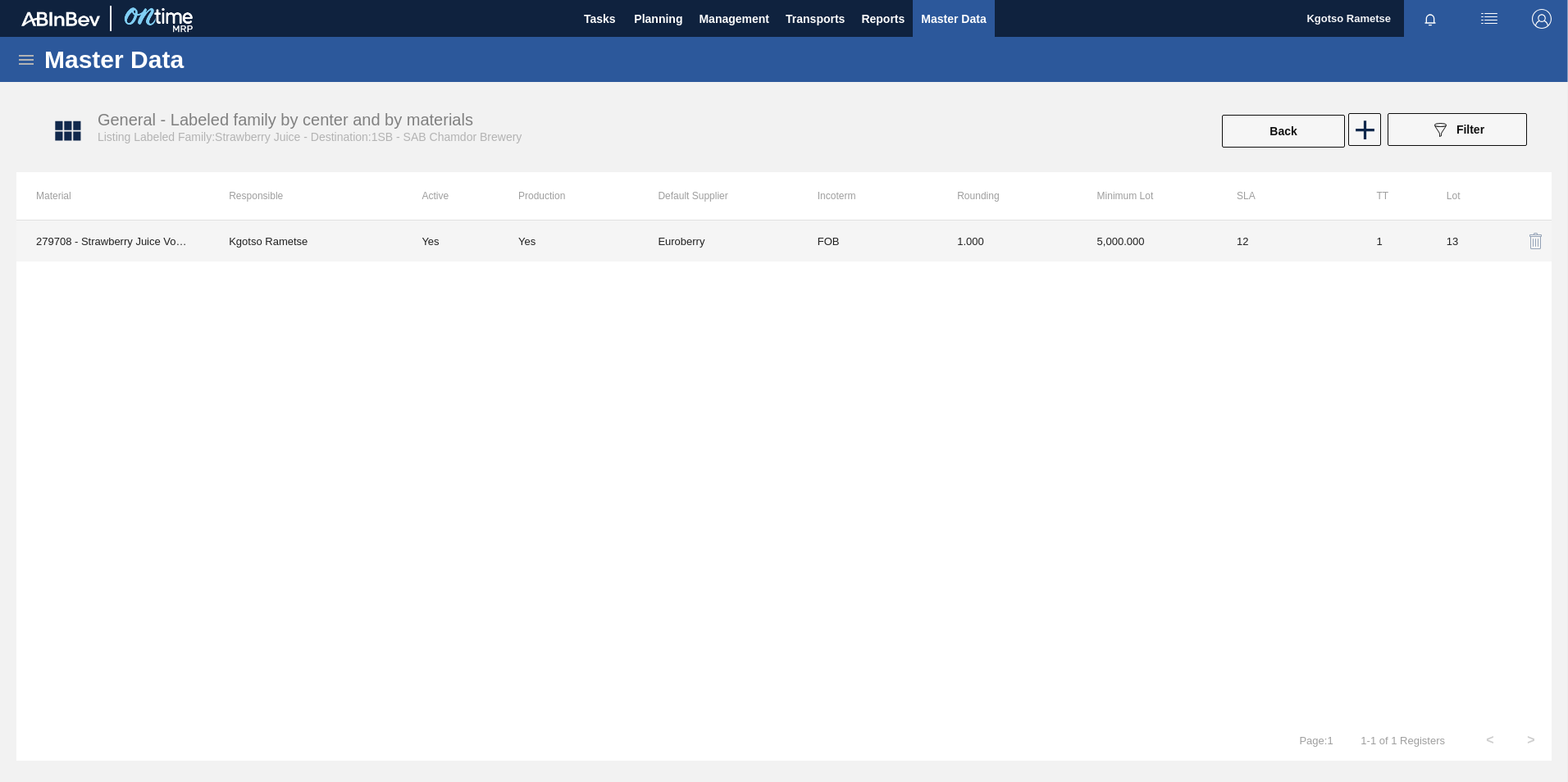
click at [956, 251] on td "1.000" at bounding box center [1007, 241] width 139 height 41
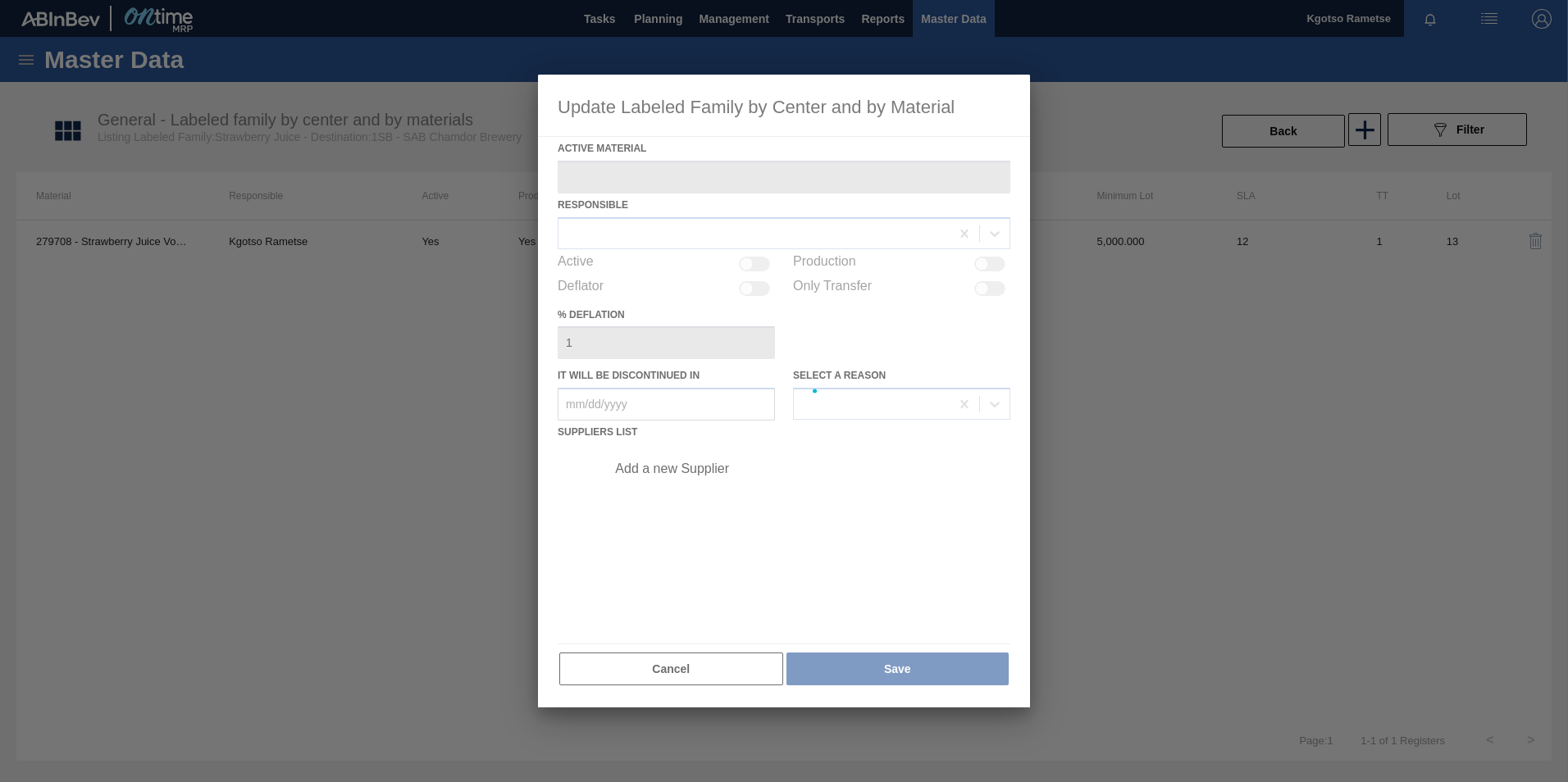
type Material "279708 - Strawberry Juice Vogue"
checkbox input "true"
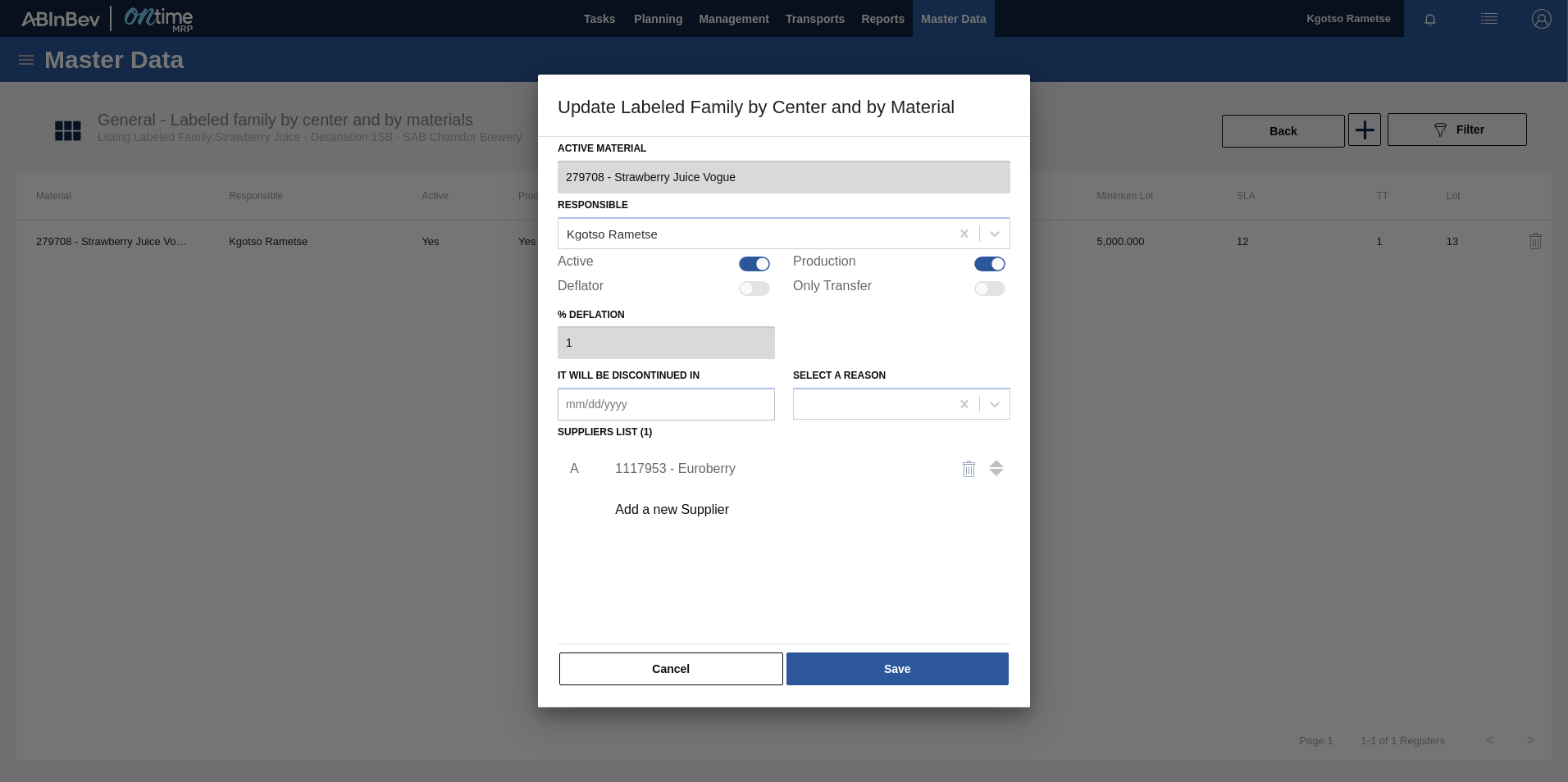
click at [709, 475] on div "1117953 - Euroberry" at bounding box center [776, 469] width 322 height 15
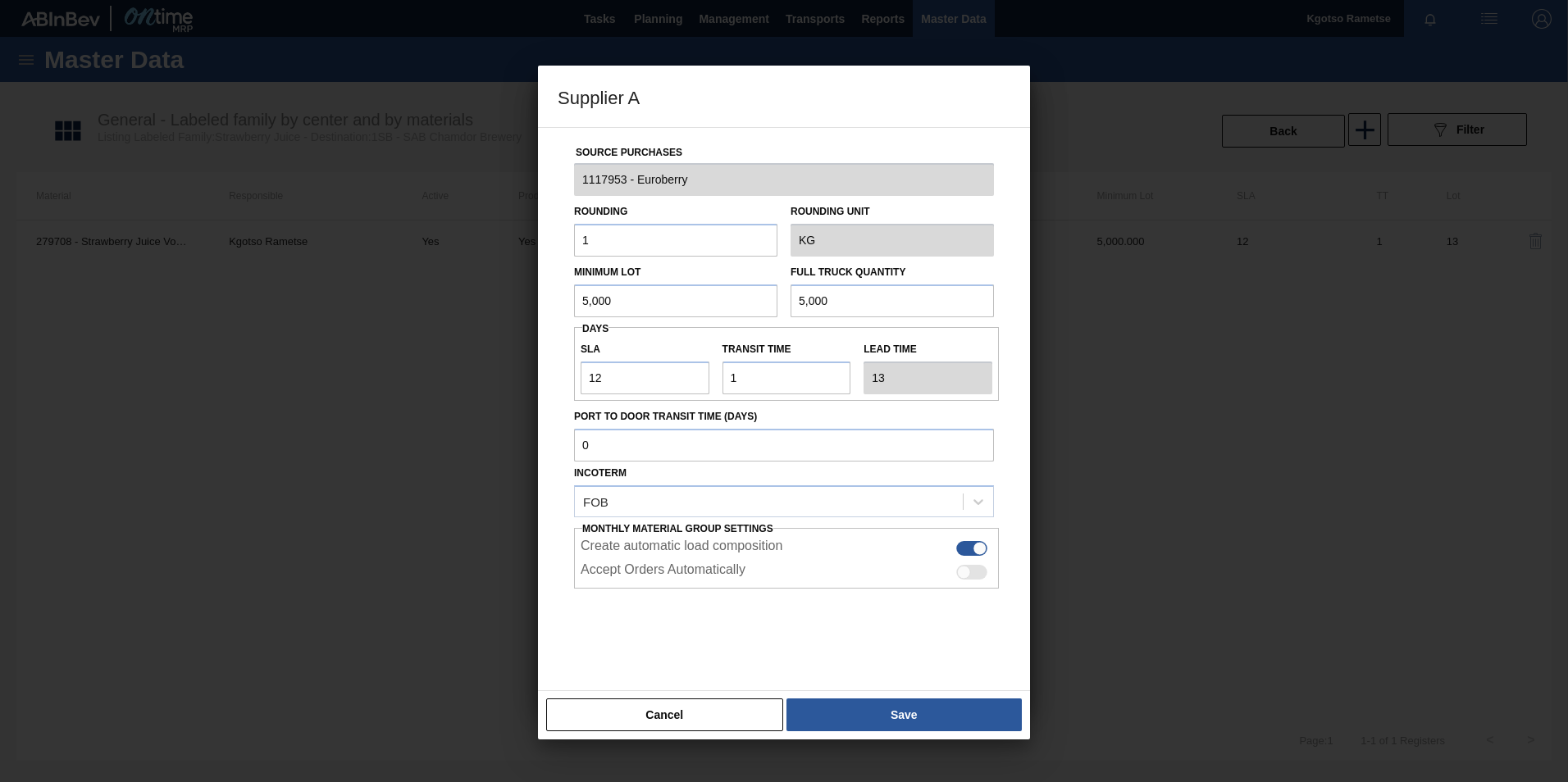
drag, startPoint x: 645, startPoint y: 301, endPoint x: 445, endPoint y: 318, distance: 200.7
click at [501, 308] on div "Supplier A Source Purchases 1117953 - Euroberry Rounding 1 Rounding Unit KG Min…" at bounding box center [784, 391] width 1568 height 782
click at [597, 291] on input "6,900" at bounding box center [675, 301] width 204 height 33
type input "6,900"
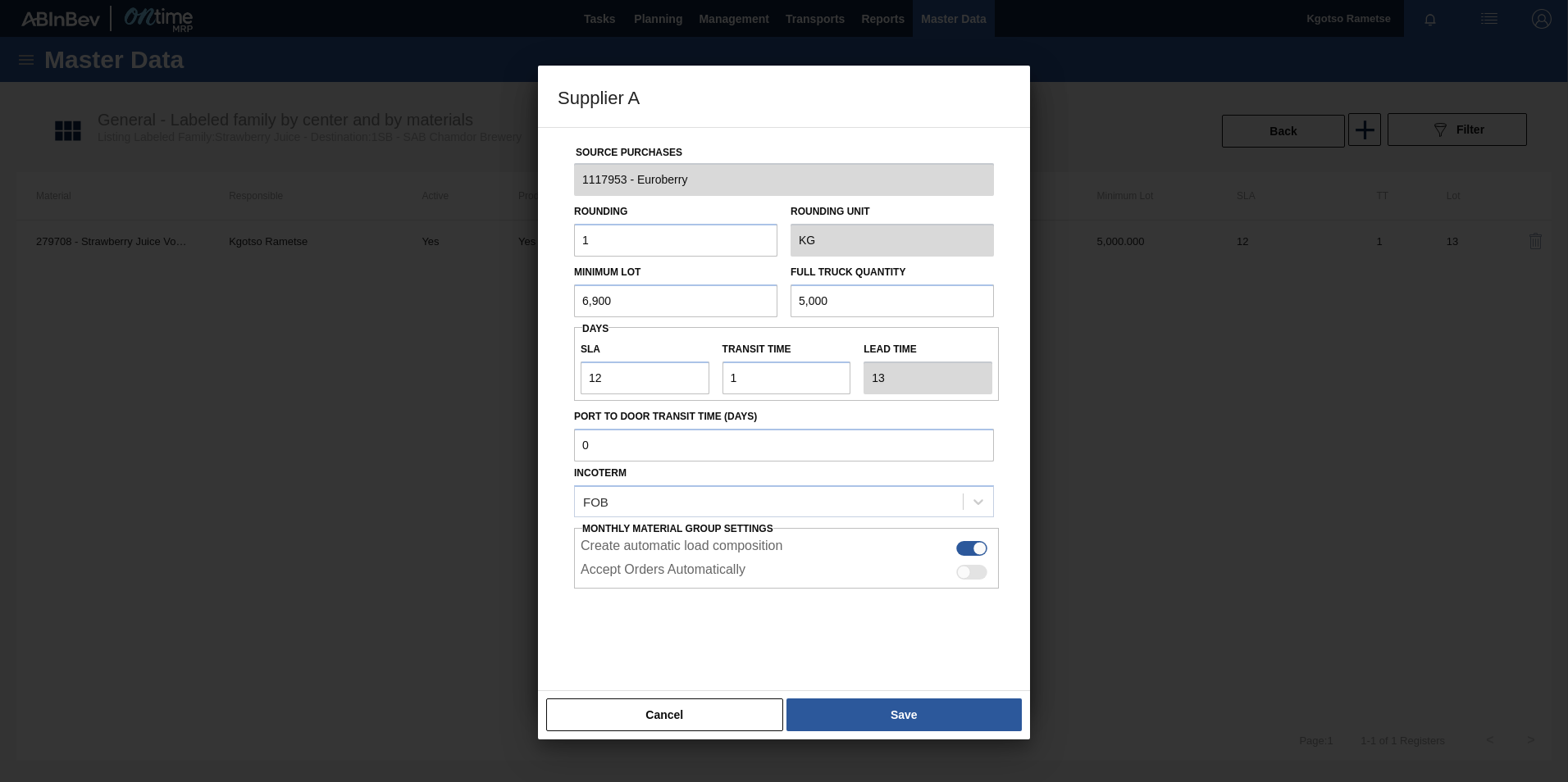
click at [812, 299] on input "5,000" at bounding box center [892, 301] width 204 height 33
paste input "NaN"
paste input "text"
click at [599, 304] on input "6,900" at bounding box center [675, 301] width 204 height 33
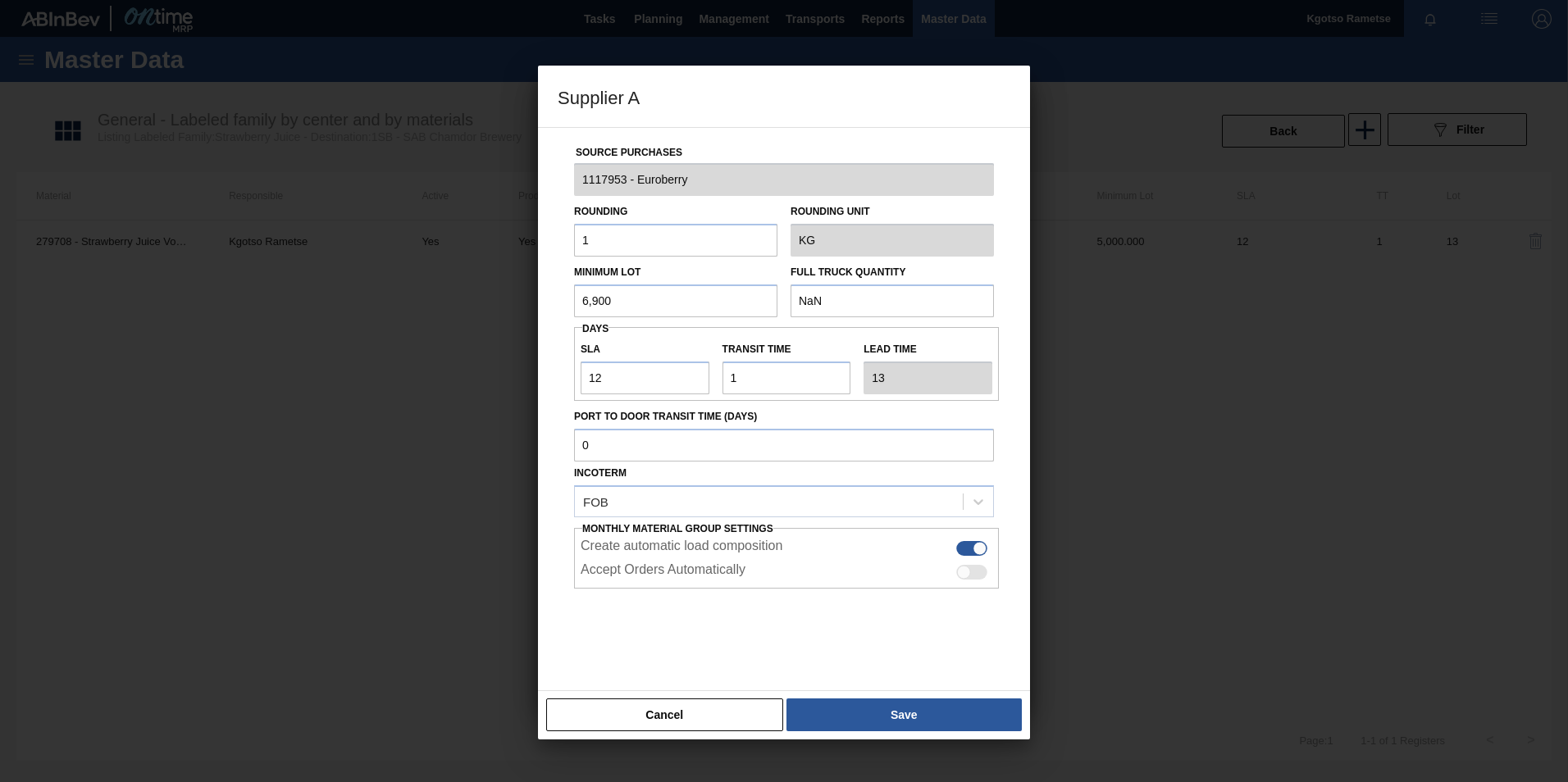
click at [599, 304] on input "6,900" at bounding box center [675, 301] width 204 height 33
click at [811, 294] on input "NaN" at bounding box center [892, 301] width 204 height 33
paste input "6,900"
drag, startPoint x: 597, startPoint y: 377, endPoint x: 504, endPoint y: 399, distance: 95.6
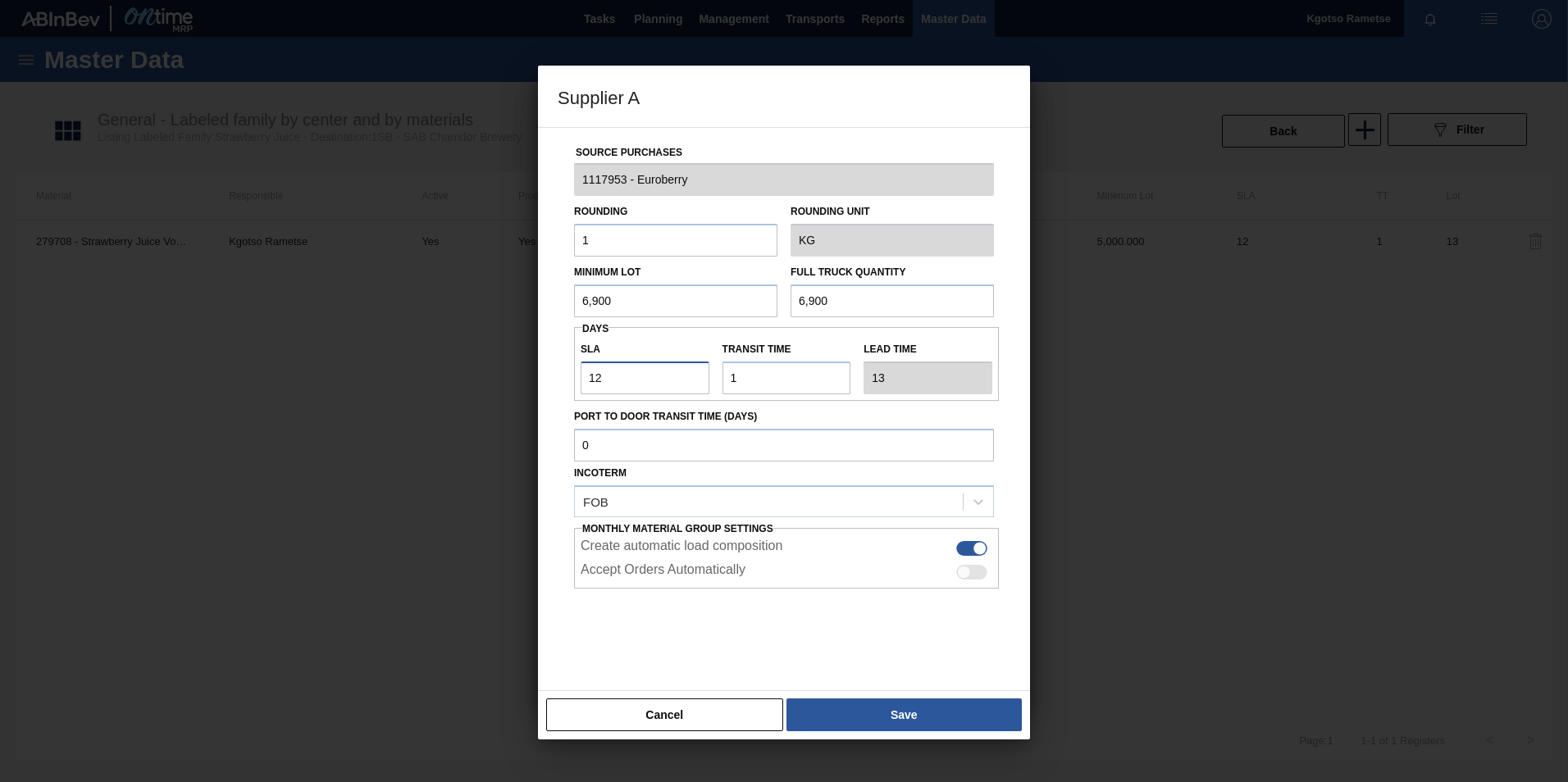
click at [504, 399] on div "Supplier A Source Purchases 1117953 - Euroberry Rounding 1 Rounding Unit KG Min…" at bounding box center [784, 391] width 1568 height 782
drag, startPoint x: 612, startPoint y: 374, endPoint x: 394, endPoint y: 427, distance: 224.4
click at [394, 427] on div "Supplier A Source Purchases 1117953 - Euroberry Rounding 1 Rounding Unit KG Min…" at bounding box center [784, 391] width 1568 height 782
click at [951, 718] on button "Save" at bounding box center [903, 716] width 235 height 33
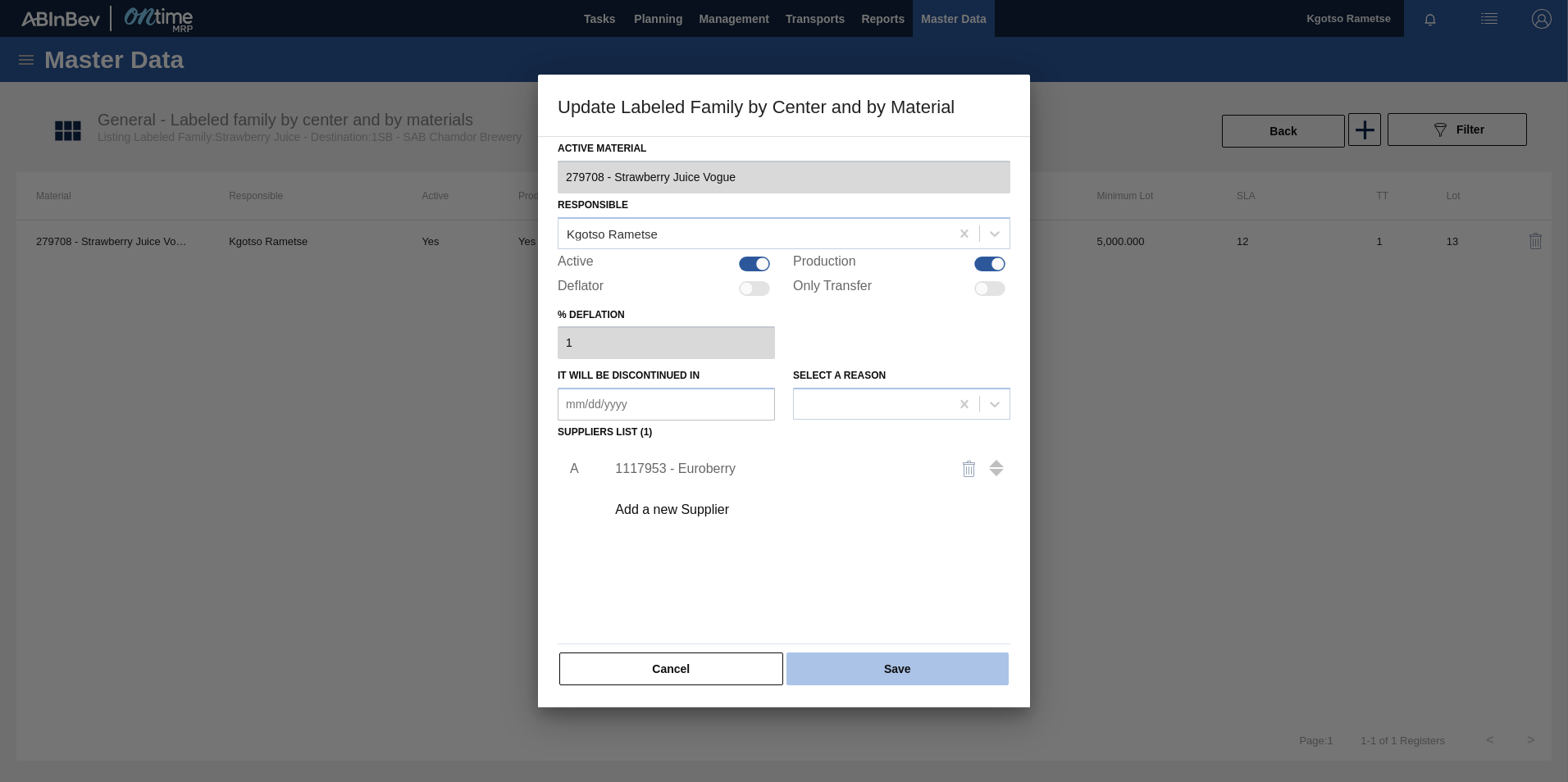
click at [904, 680] on button "Save" at bounding box center [897, 669] width 222 height 33
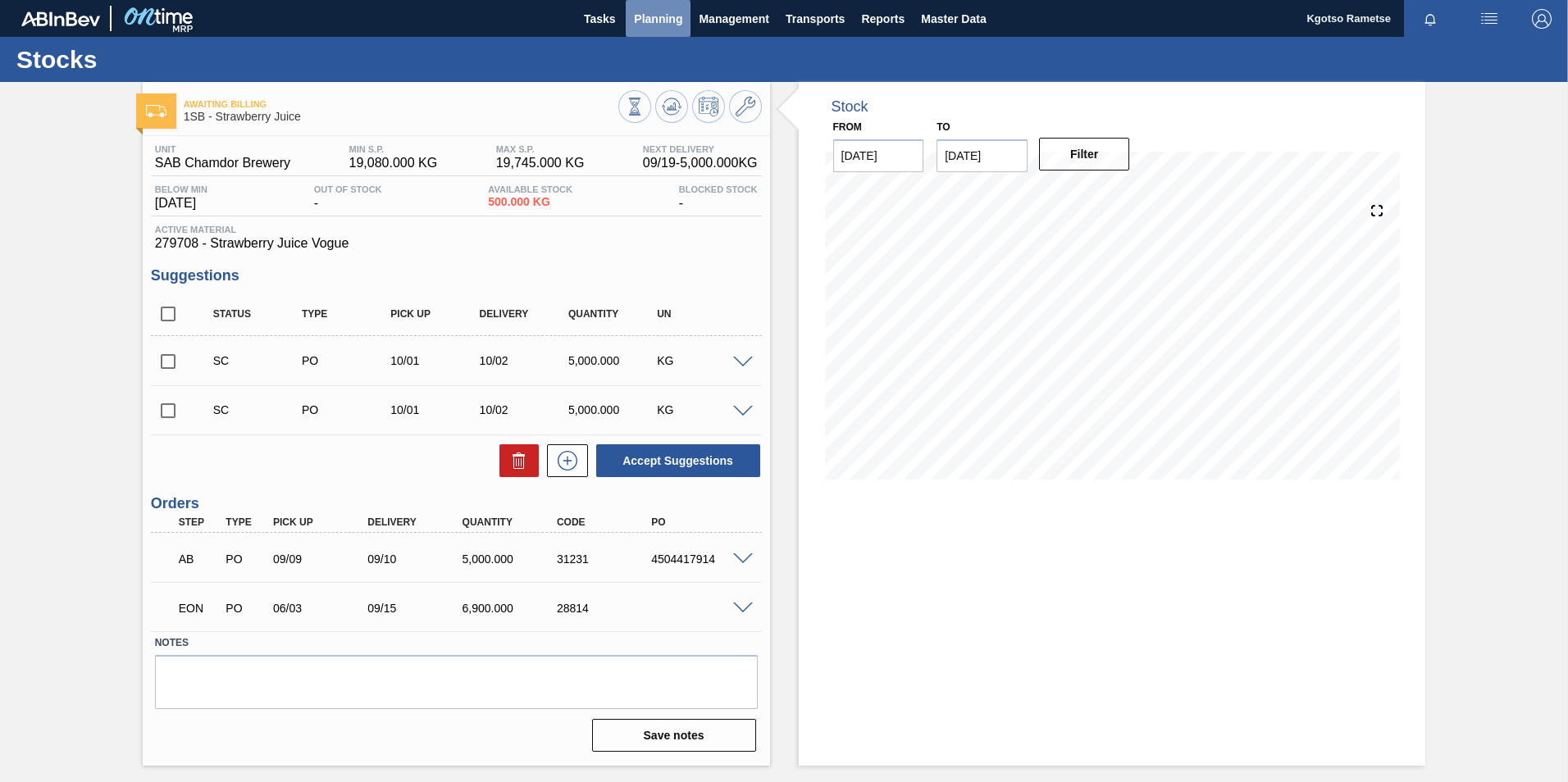
click at [661, 13] on span "Planning" at bounding box center [658, 18] width 48 height 20
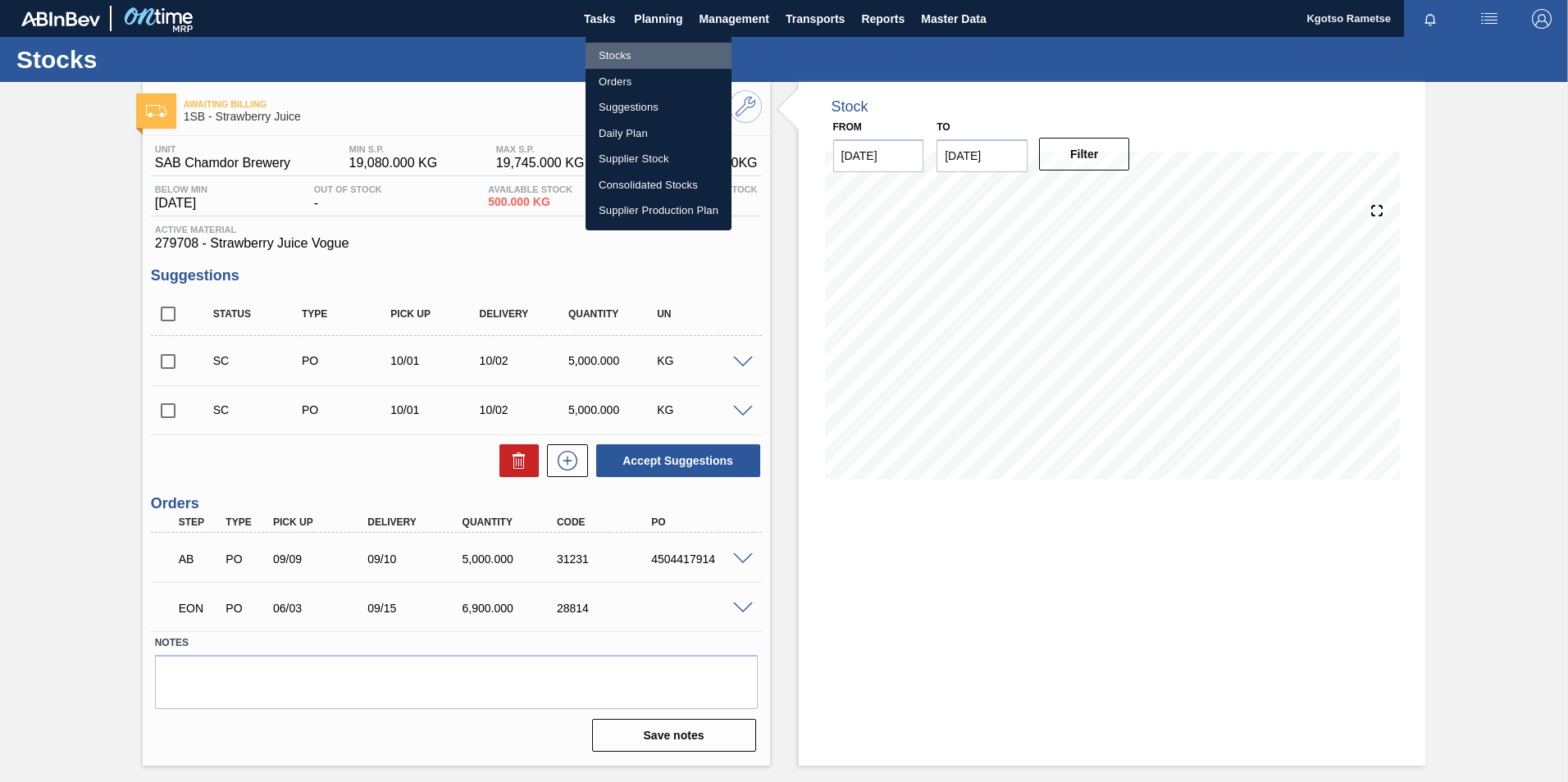
click at [644, 44] on li "Stocks" at bounding box center [658, 56] width 146 height 26
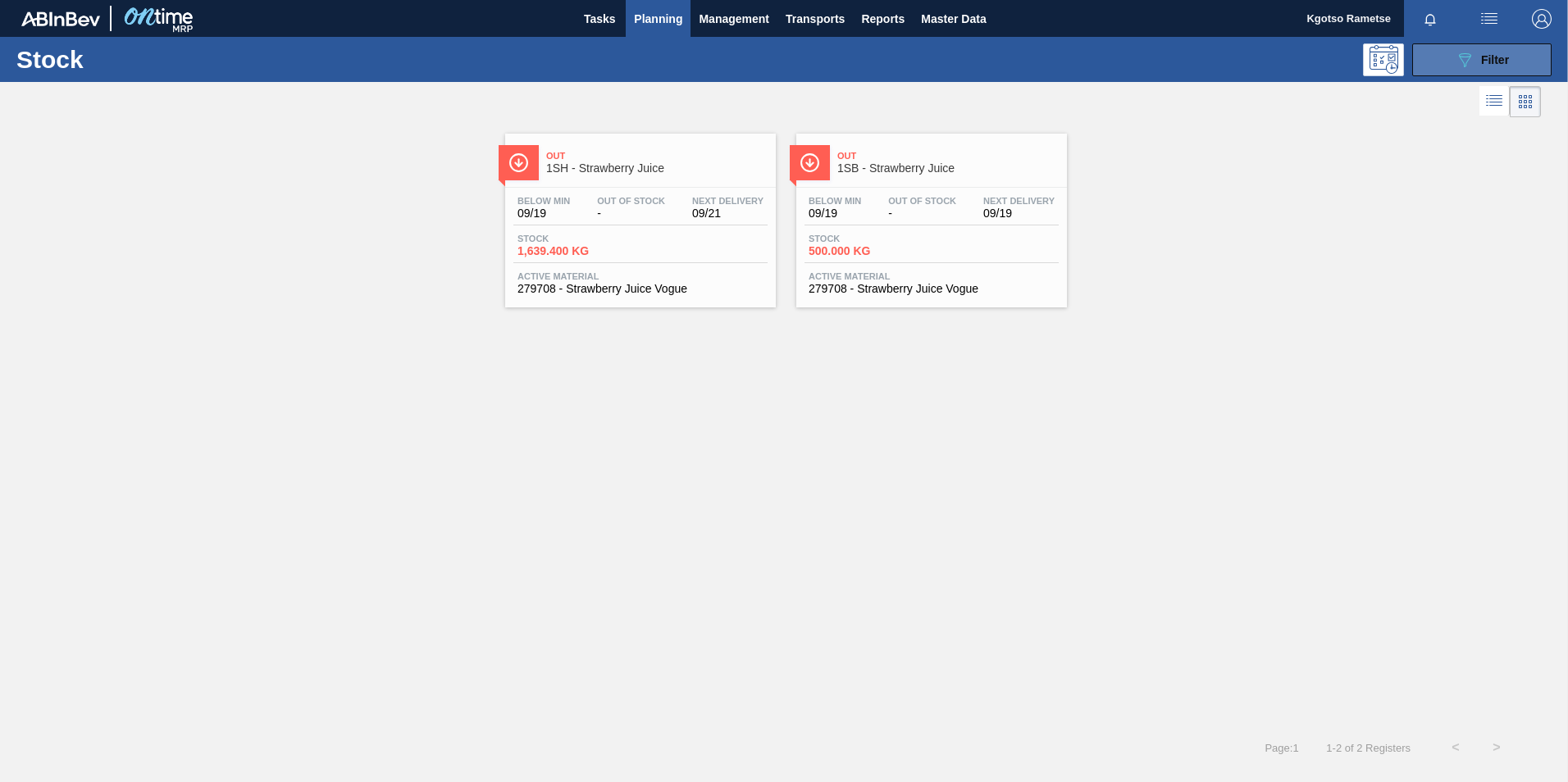
click at [1463, 52] on icon "089F7B8B-B2A5-4AFE-B5C0-19BA573D28AC" at bounding box center [1464, 59] width 20 height 20
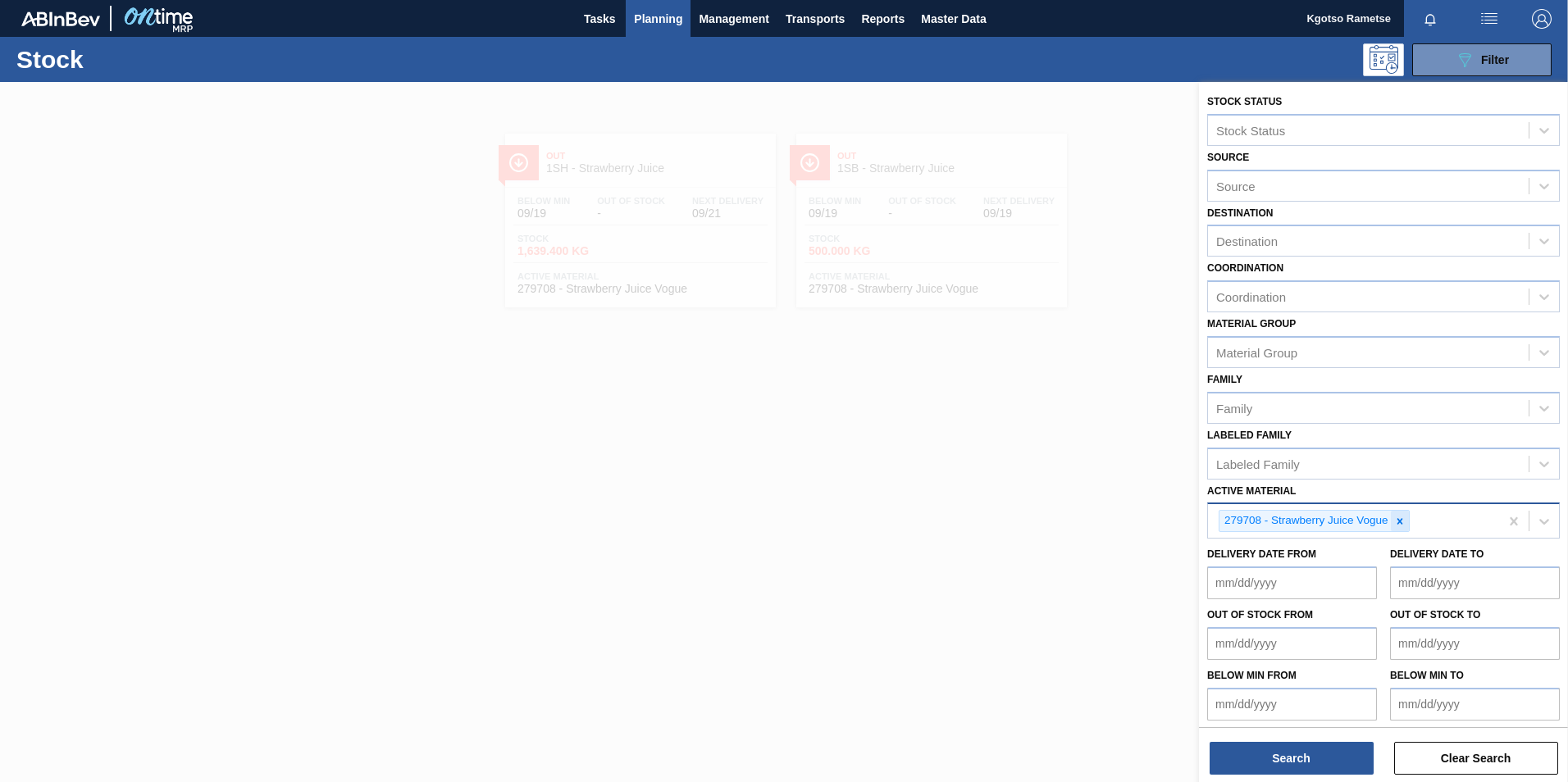
click at [1400, 524] on icon at bounding box center [1399, 521] width 11 height 11
paste Material "285337"
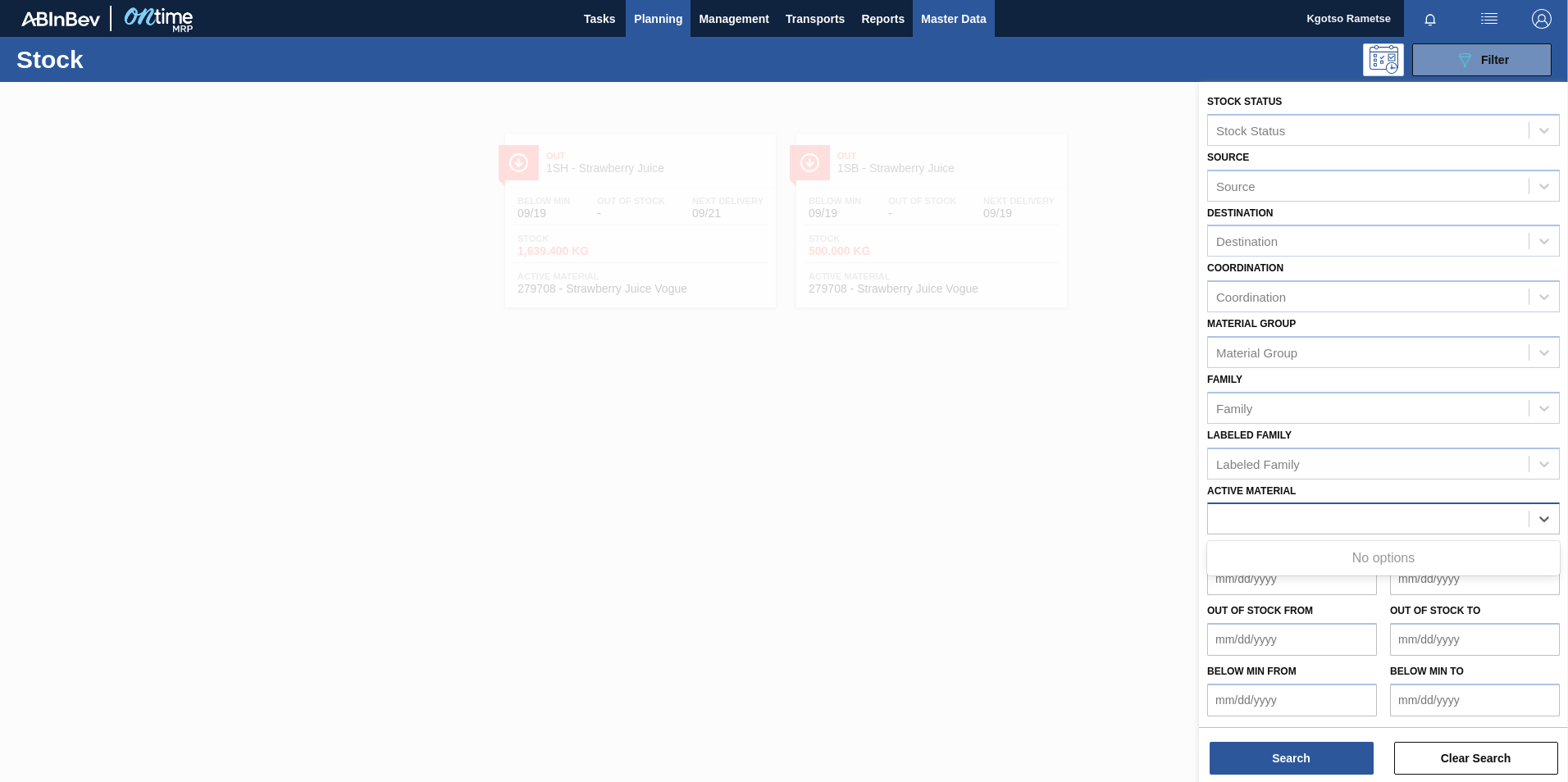
click at [954, 16] on span "Master Data" at bounding box center [953, 18] width 65 height 20
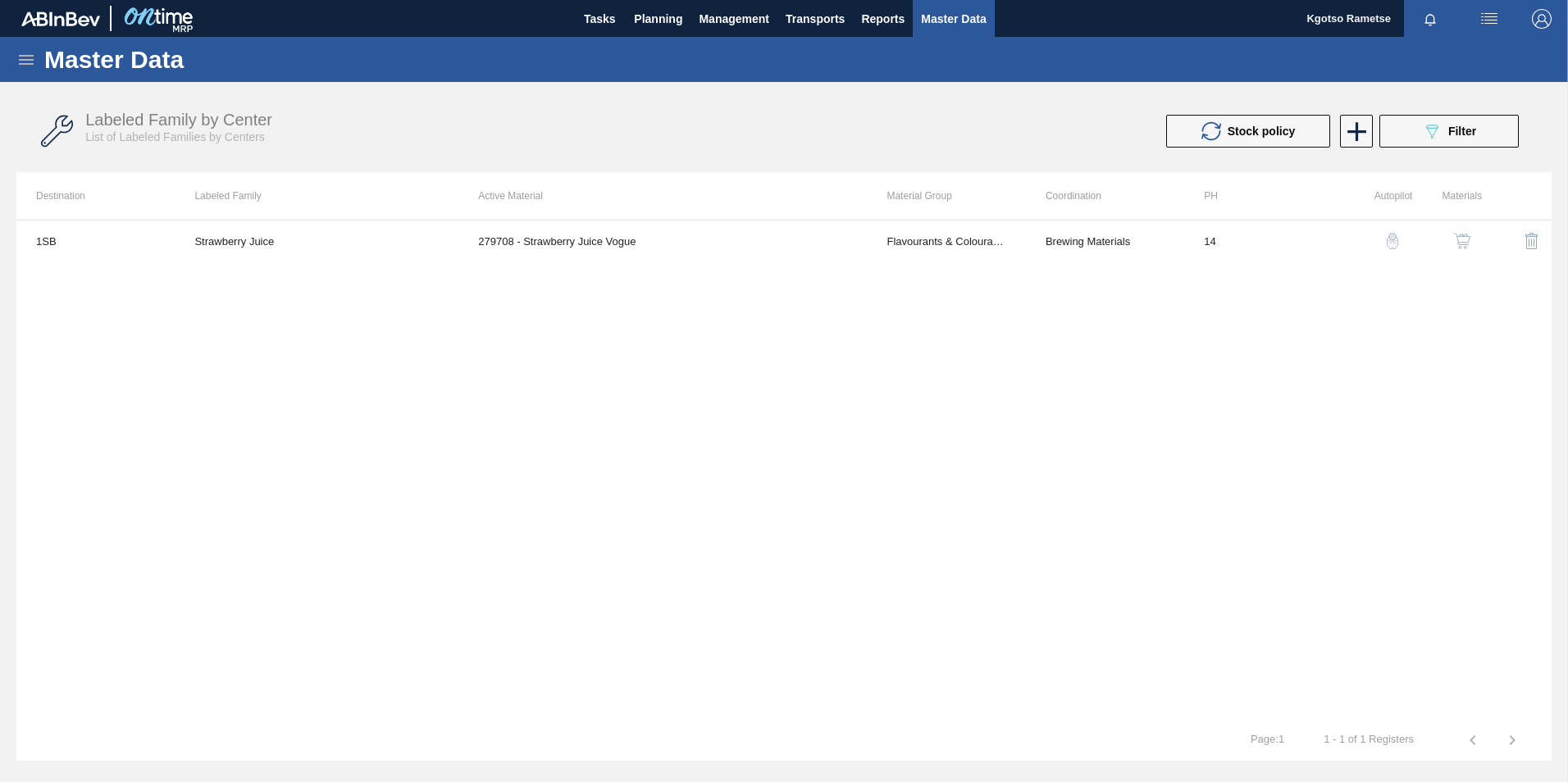
click at [25, 59] on icon at bounding box center [26, 59] width 15 height 10
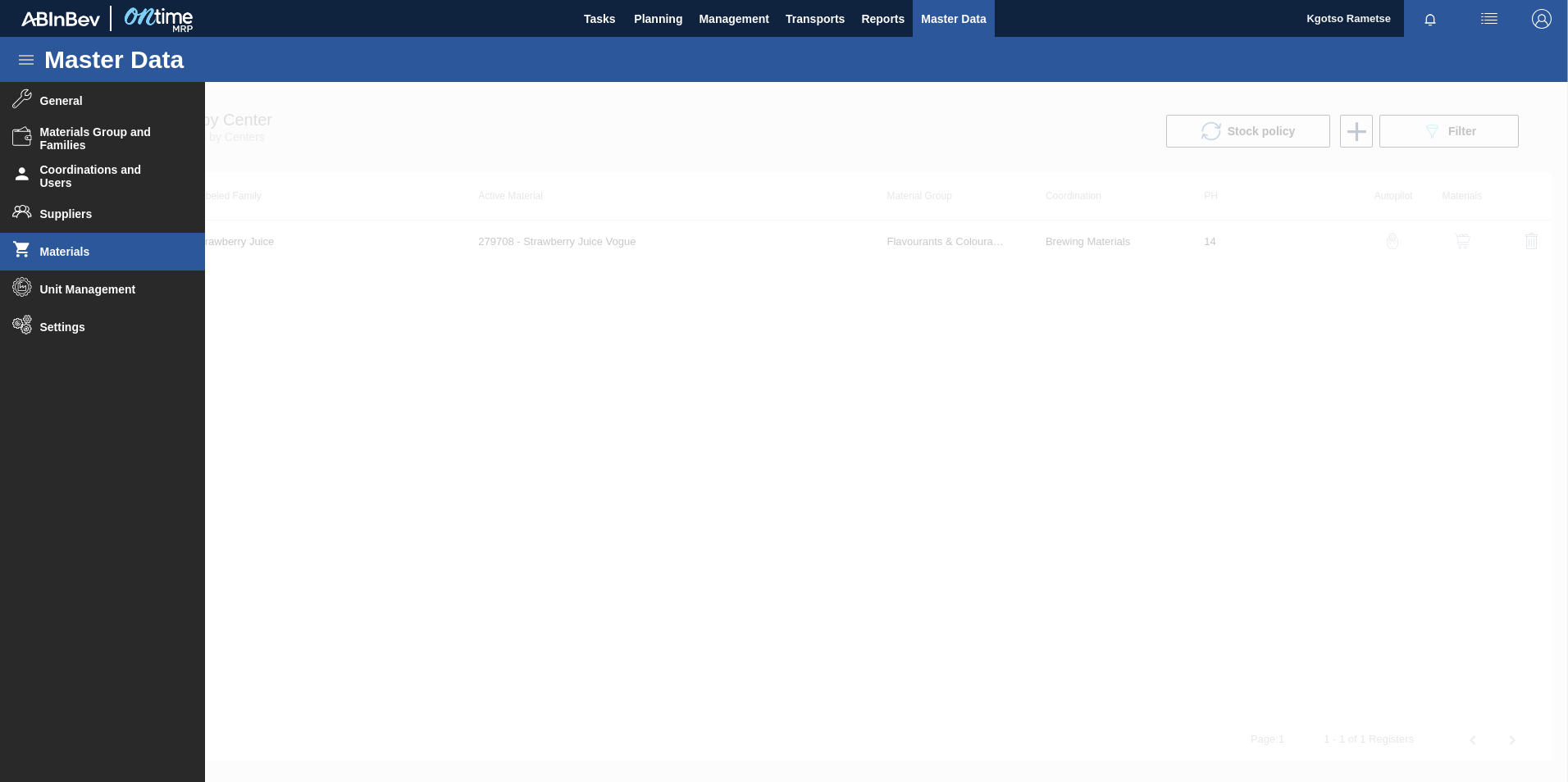
click at [85, 243] on li "Materials" at bounding box center [102, 251] width 205 height 38
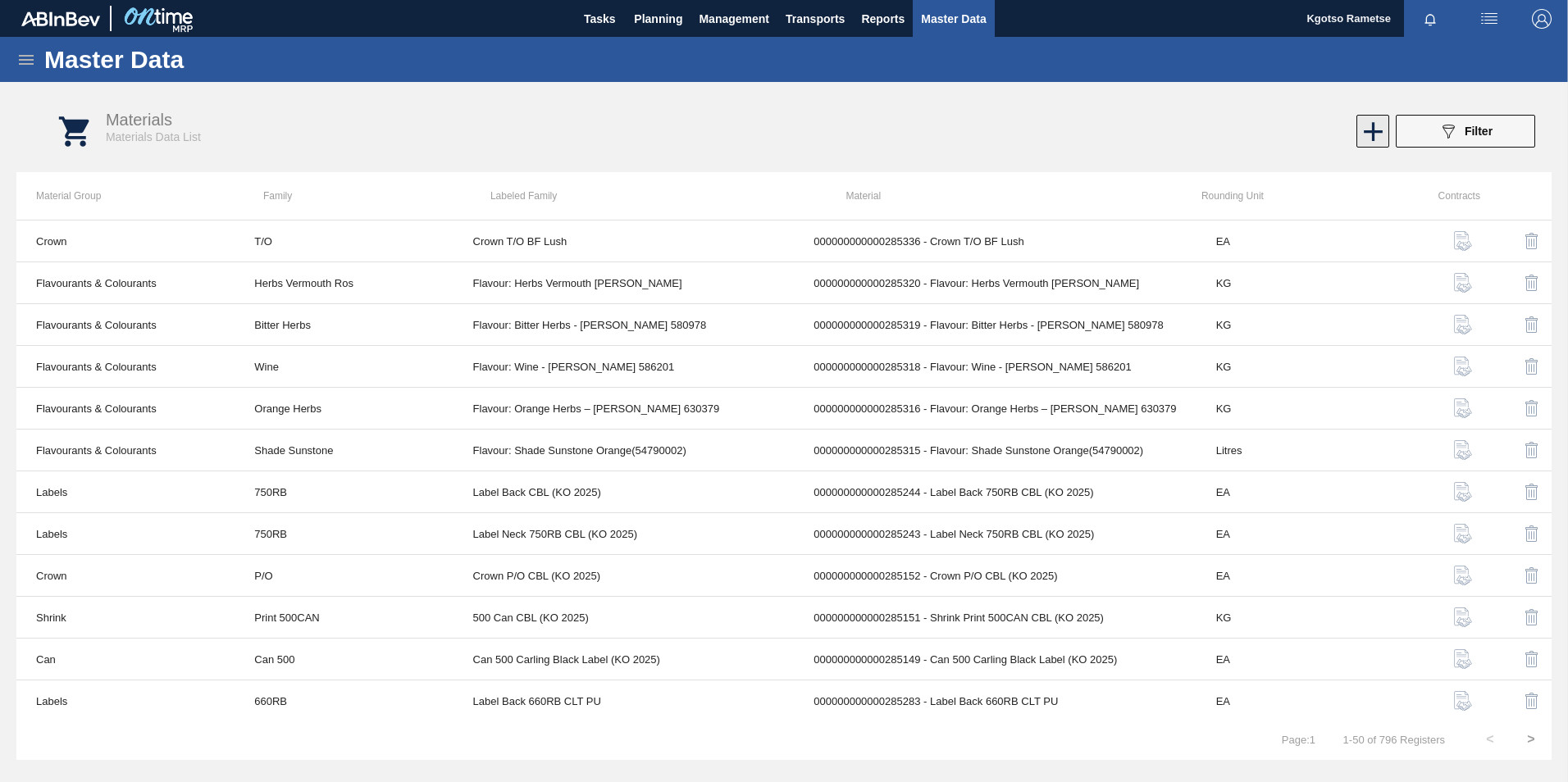
click at [1376, 123] on icon at bounding box center [1373, 131] width 32 height 32
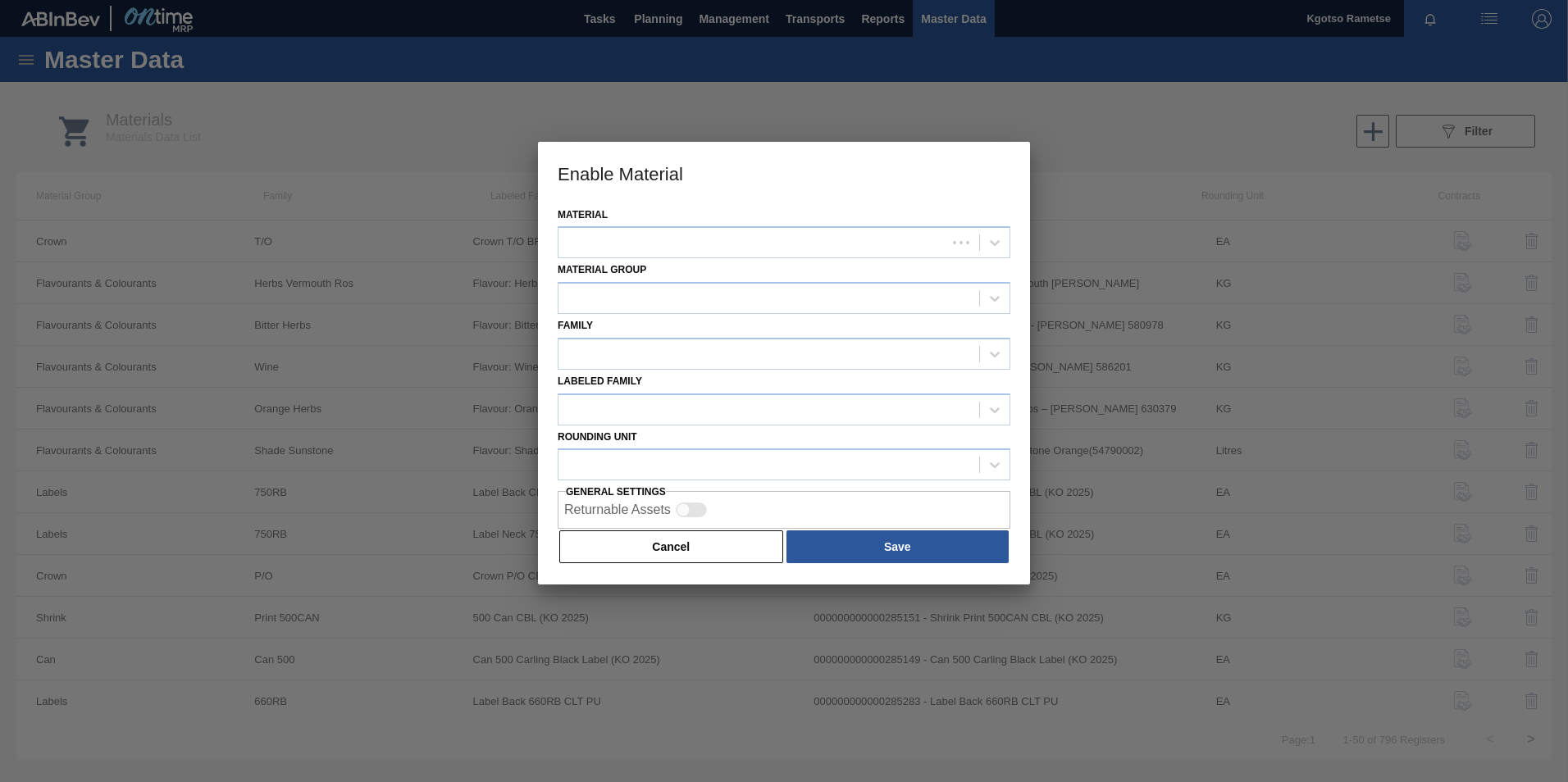
click at [728, 223] on div "Material" at bounding box center [784, 232] width 453 height 56
click at [722, 234] on div at bounding box center [751, 242] width 387 height 24
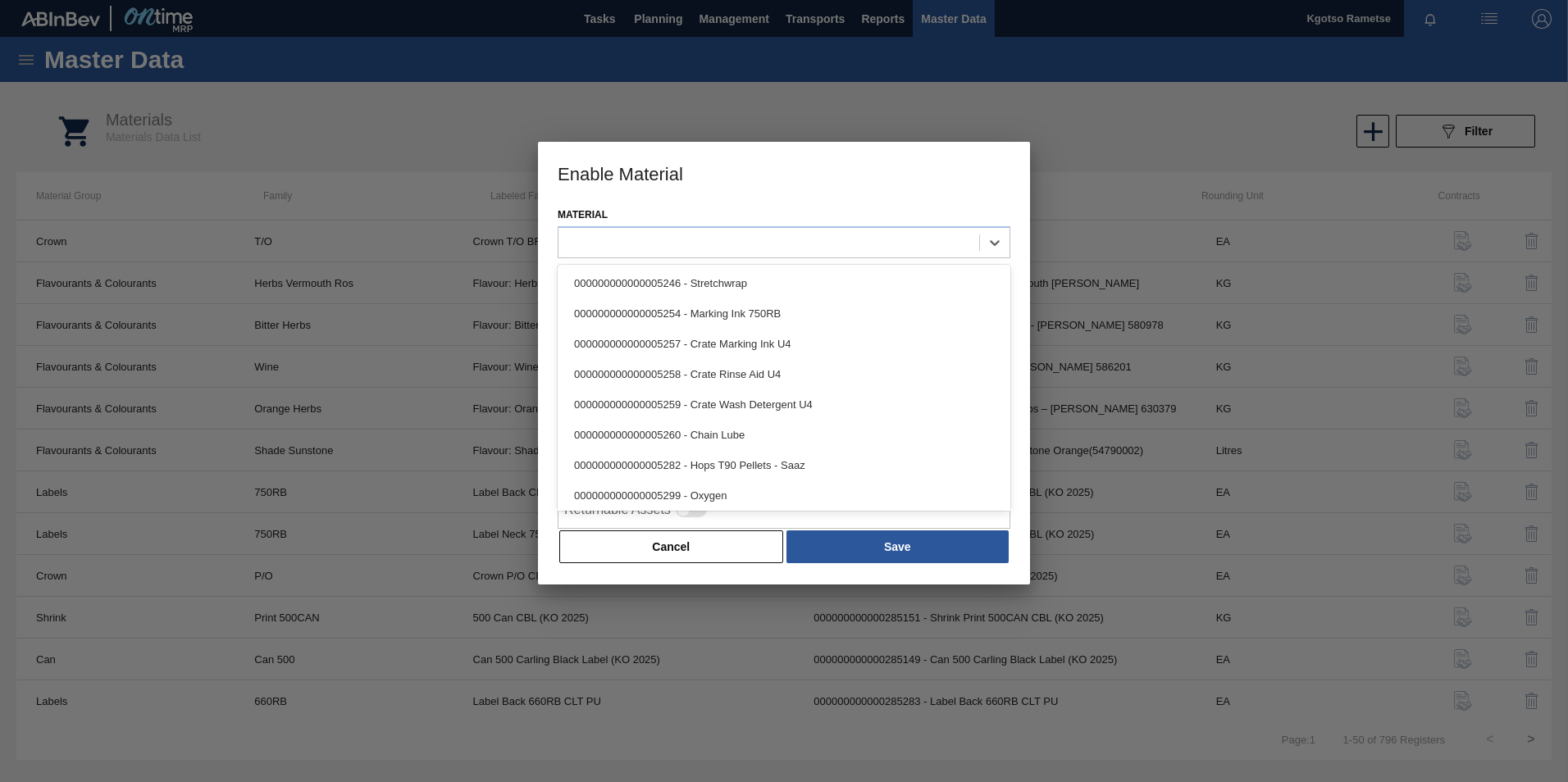
click at [682, 229] on div at bounding box center [784, 242] width 453 height 32
paste input "285337"
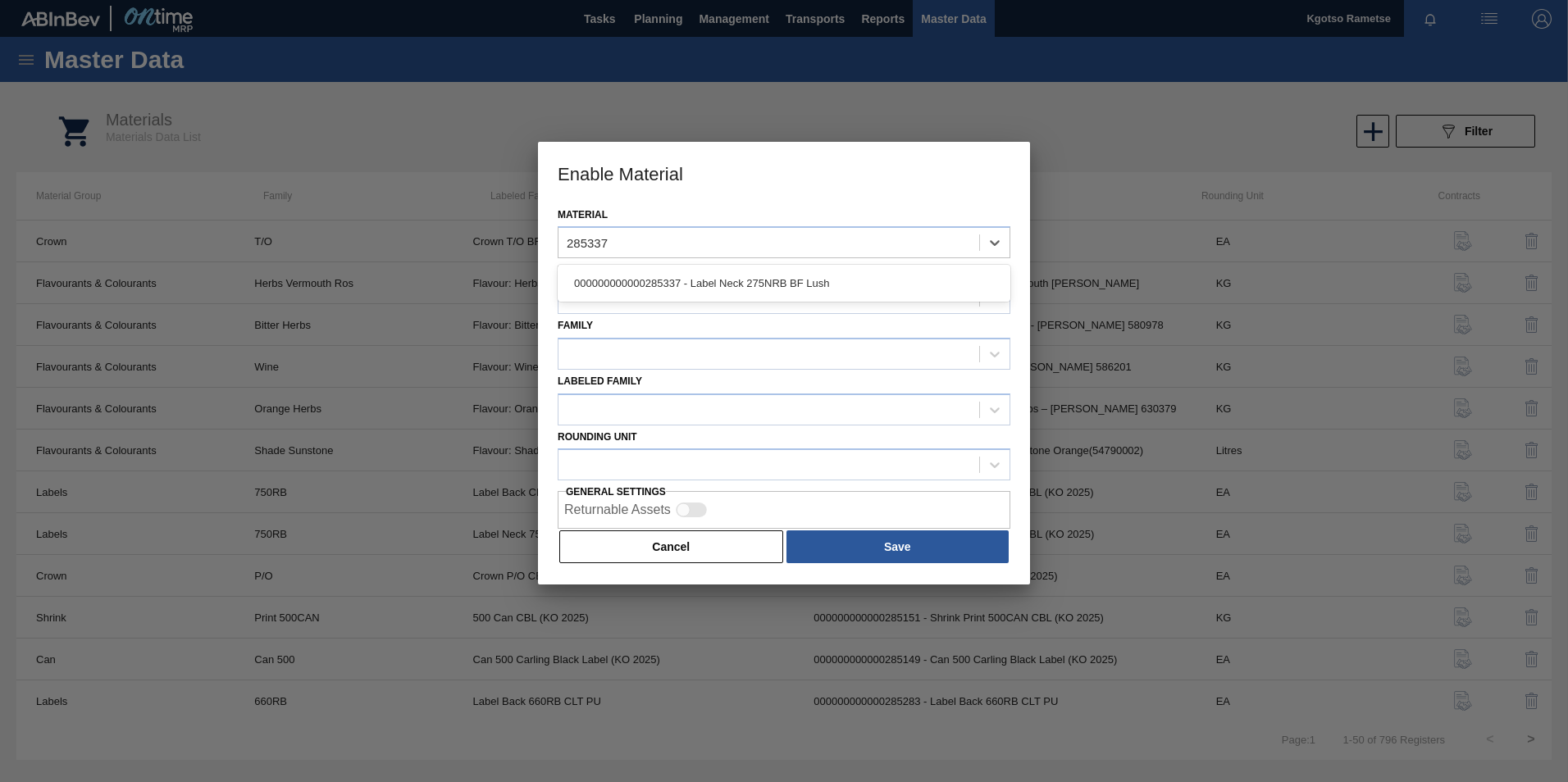
drag, startPoint x: 692, startPoint y: 283, endPoint x: 624, endPoint y: 306, distance: 71.8
click at [682, 288] on div "000000000000285337 - Label Neck 275NRB BF Lush" at bounding box center [784, 283] width 453 height 31
click at [620, 308] on div at bounding box center [768, 298] width 421 height 24
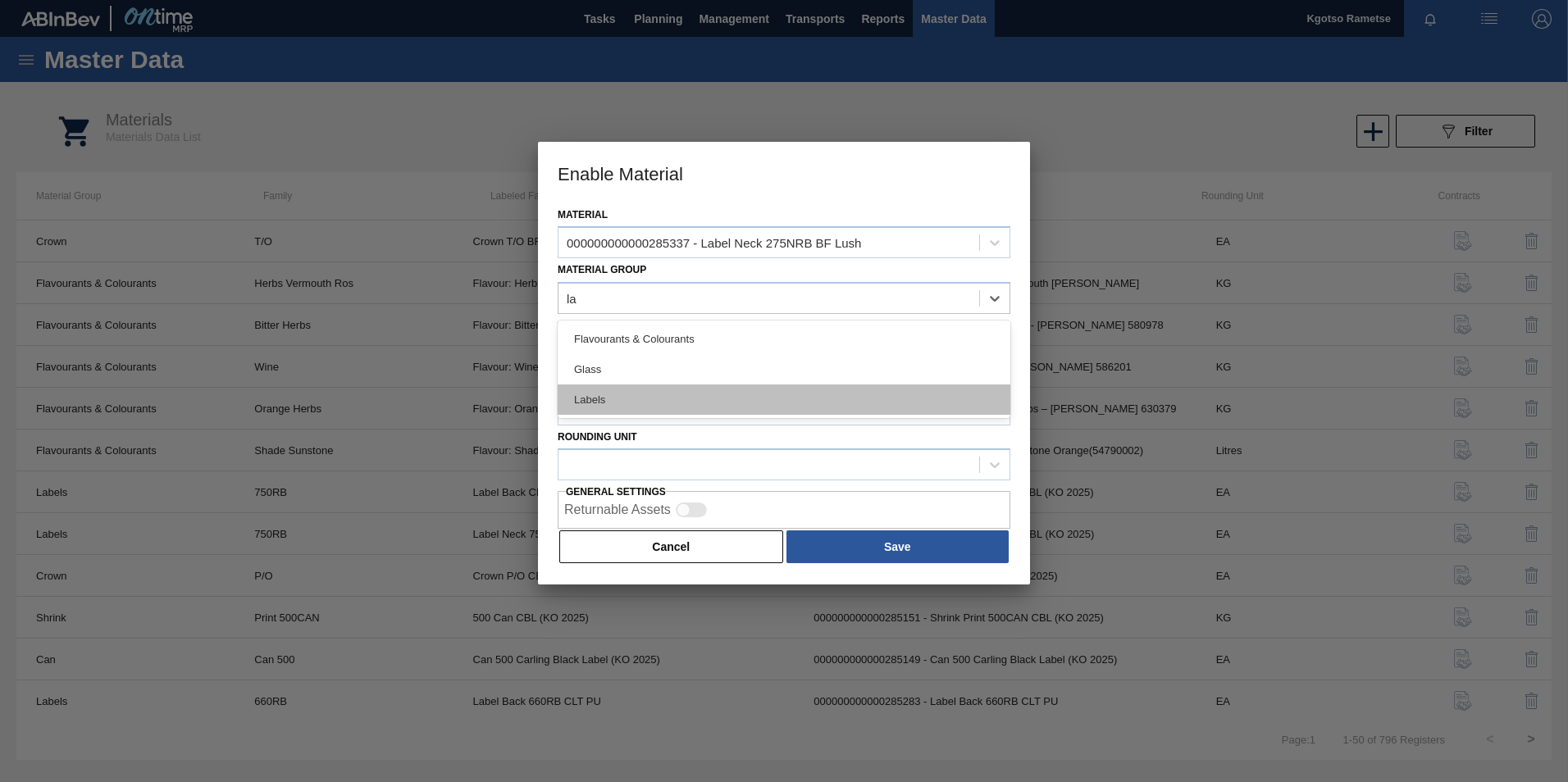
click at [767, 409] on div "Labels" at bounding box center [784, 400] width 453 height 31
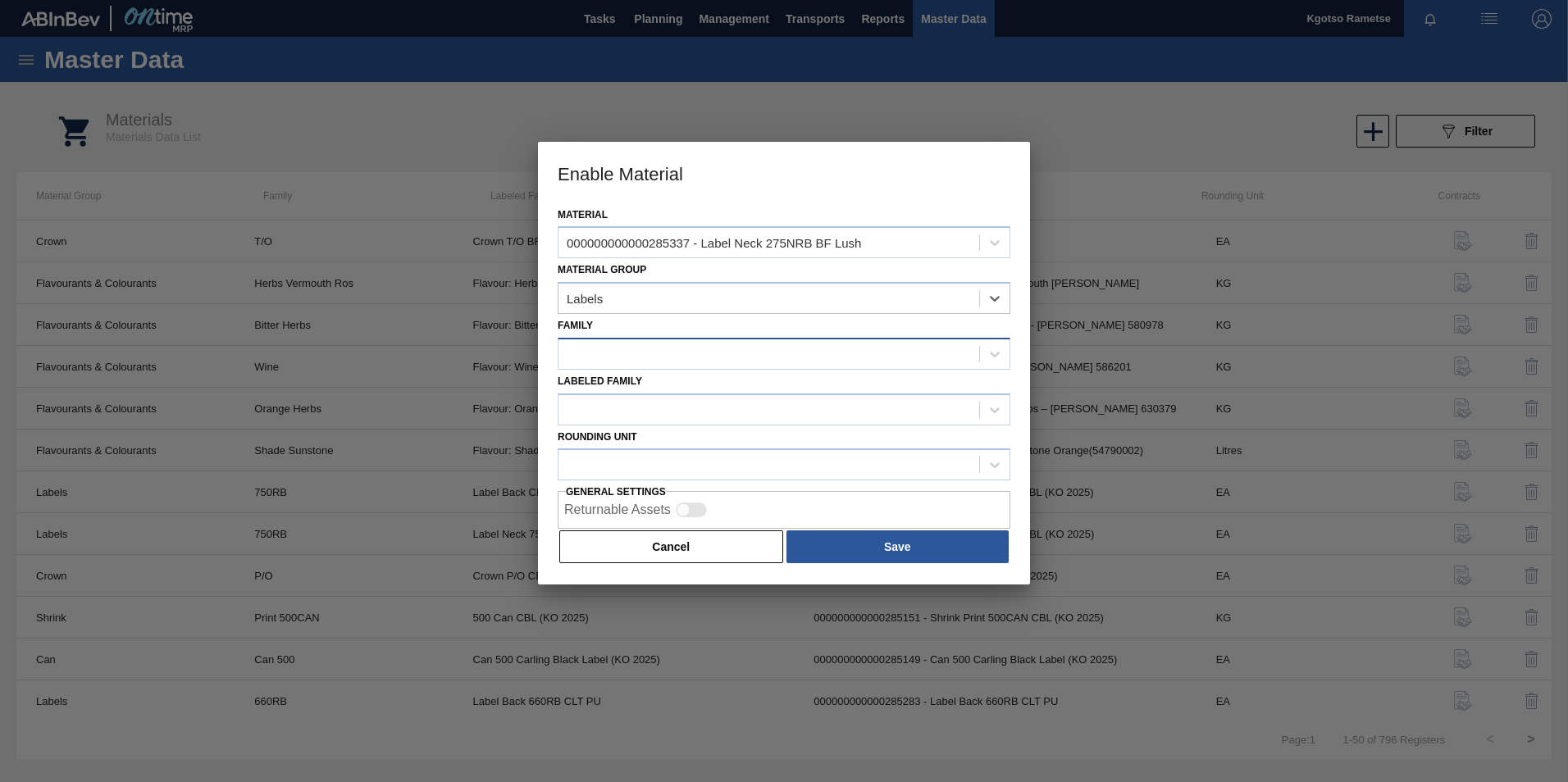
click at [621, 356] on div at bounding box center [768, 353] width 421 height 24
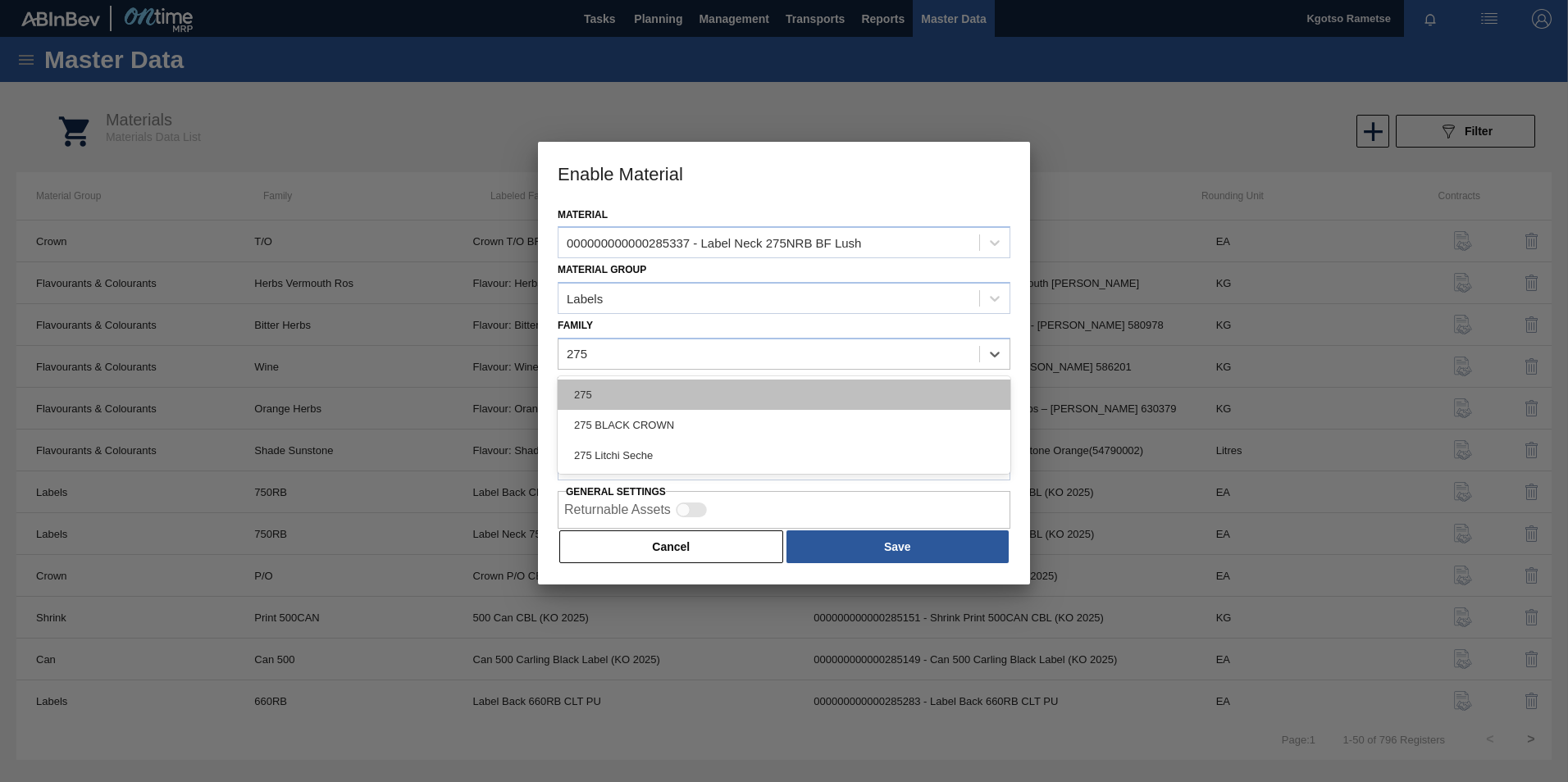
click at [601, 396] on div "275" at bounding box center [784, 394] width 453 height 31
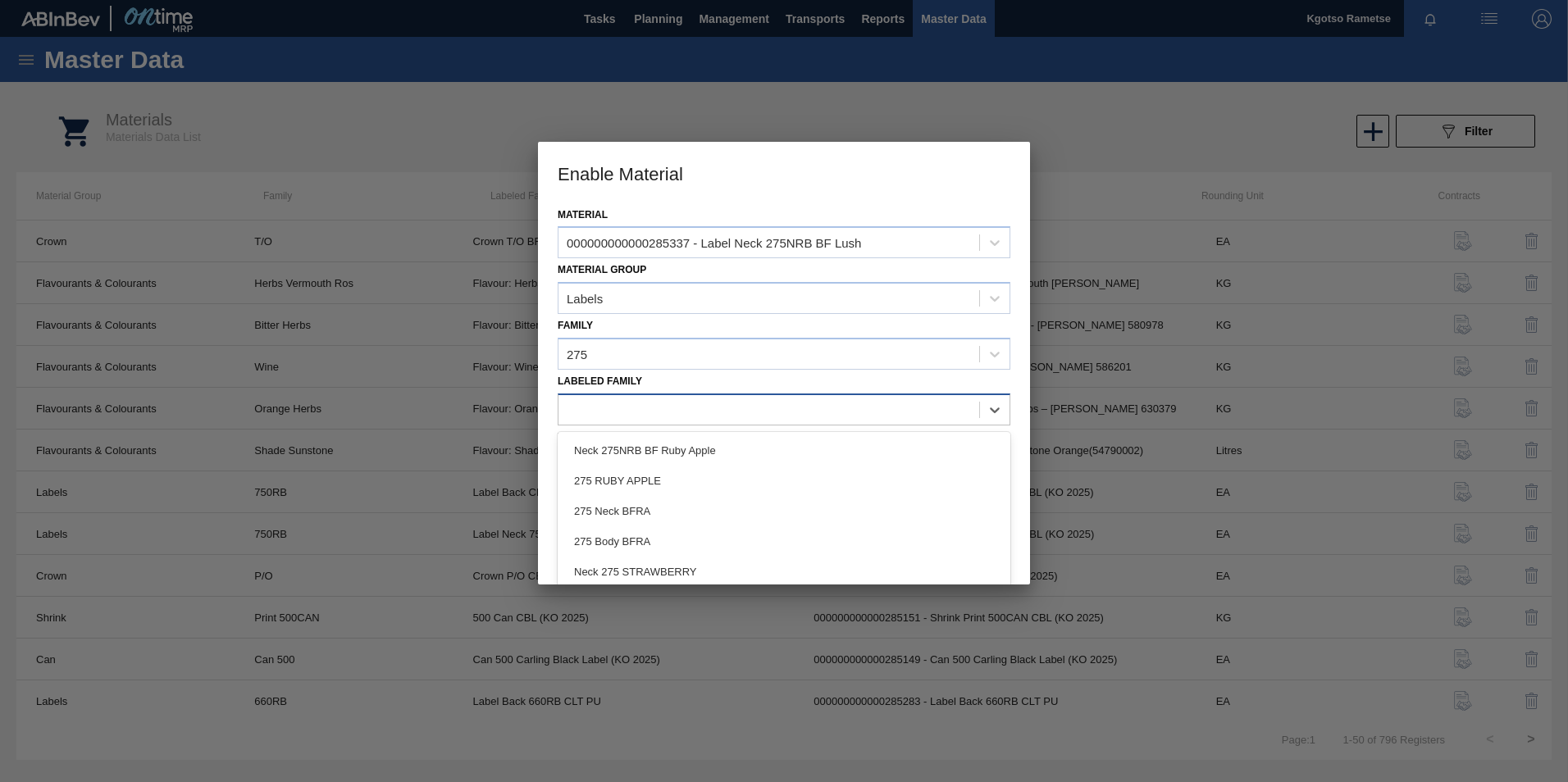
click at [604, 406] on div at bounding box center [768, 409] width 421 height 24
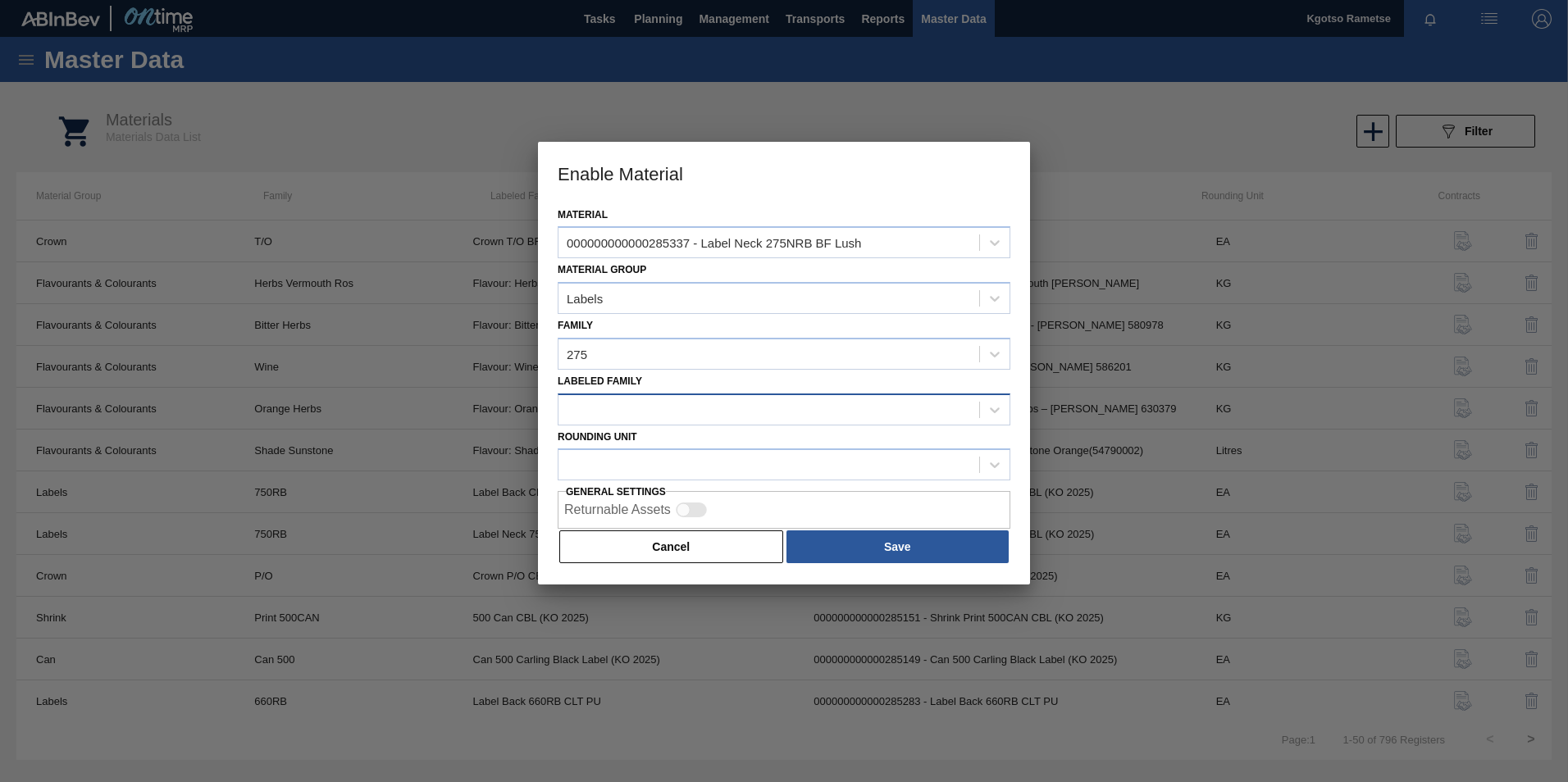
click at [574, 417] on div at bounding box center [768, 409] width 421 height 24
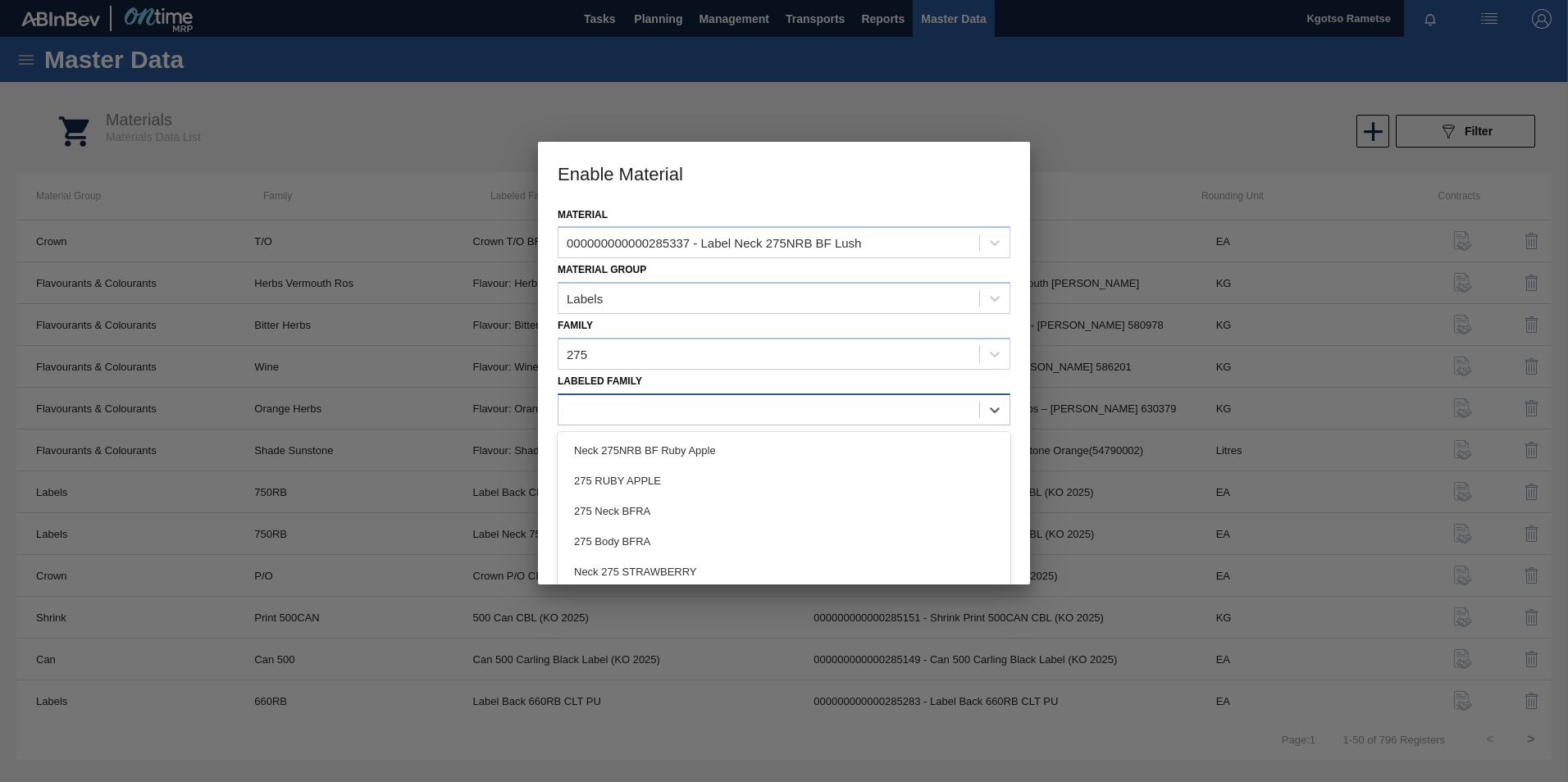
paste Family "Label Neck 275NRB BF Lush"
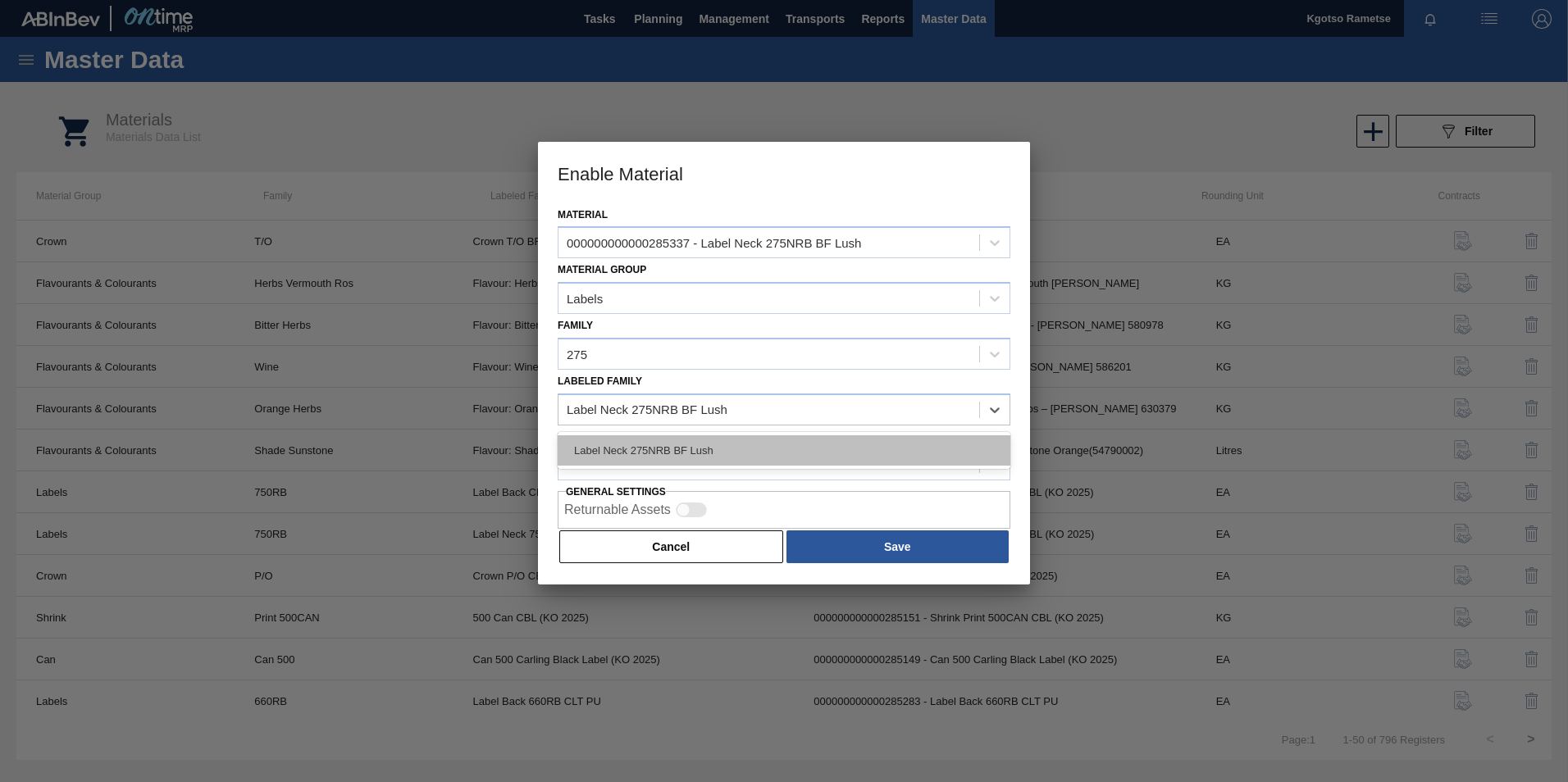
click at [607, 444] on div "Label Neck 275NRB BF Lush" at bounding box center [784, 450] width 453 height 31
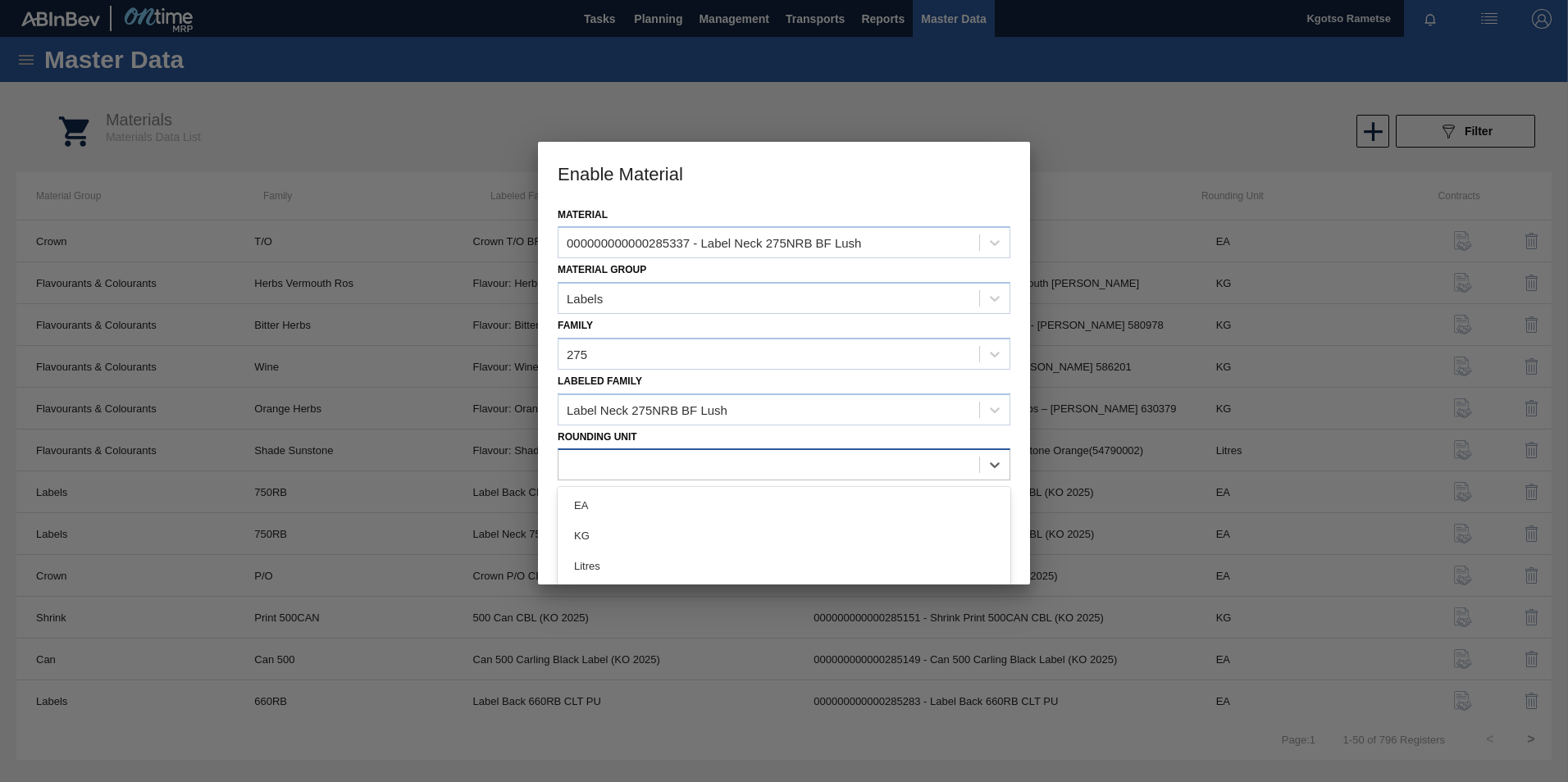
click at [597, 453] on div at bounding box center [768, 464] width 421 height 24
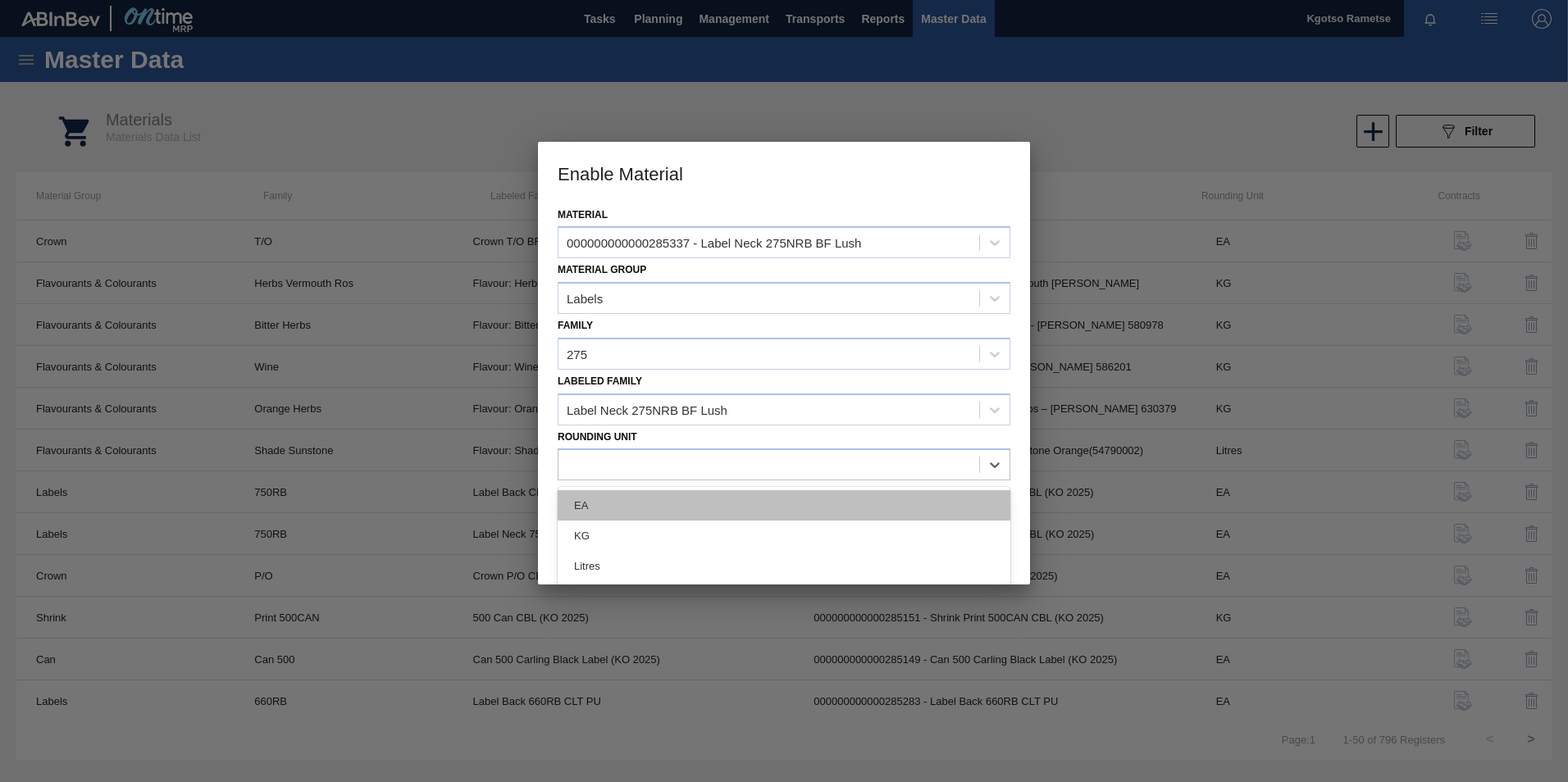
click at [597, 496] on div "EA" at bounding box center [784, 506] width 453 height 31
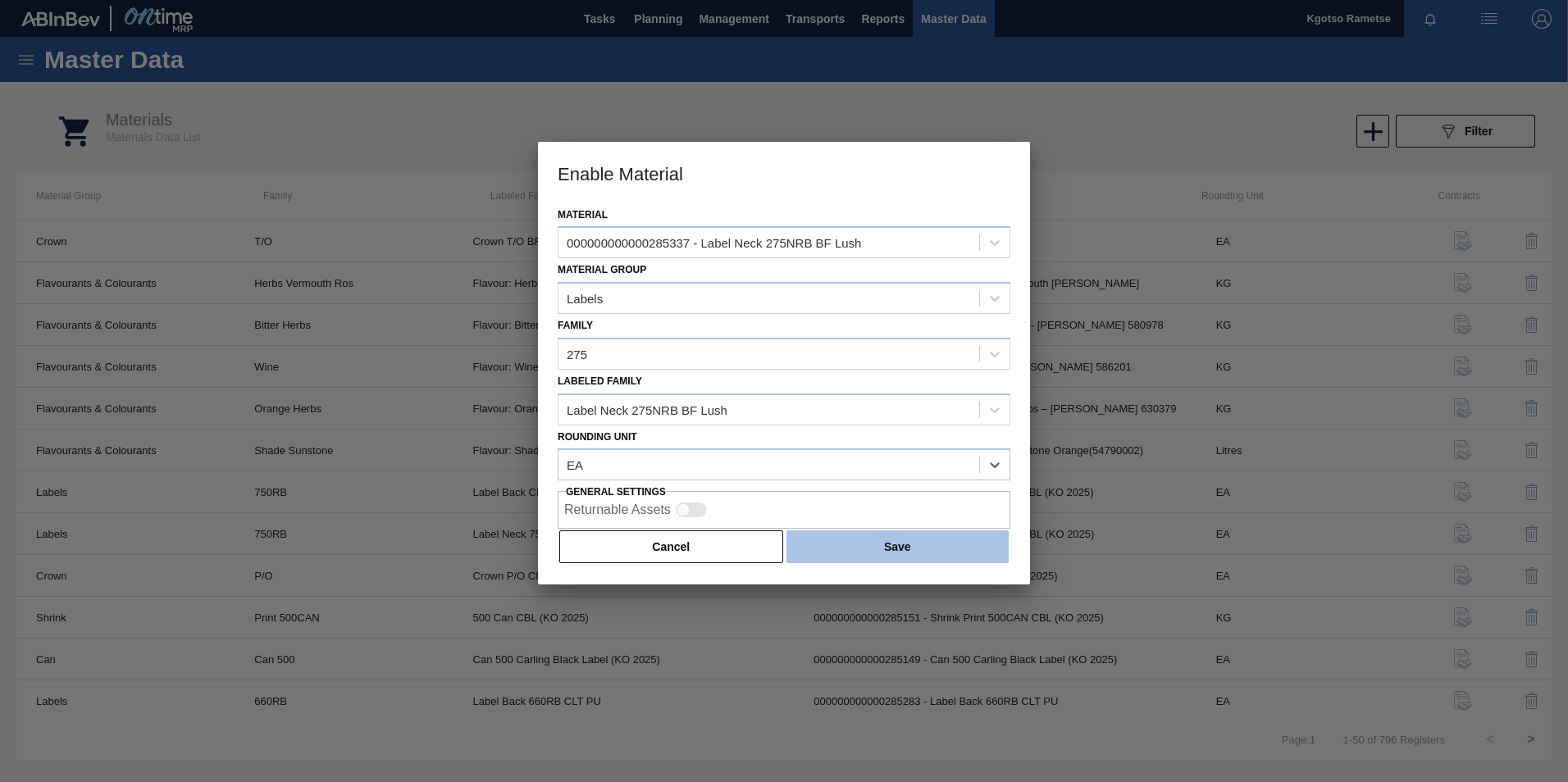
click at [826, 535] on button "Save" at bounding box center [897, 548] width 222 height 33
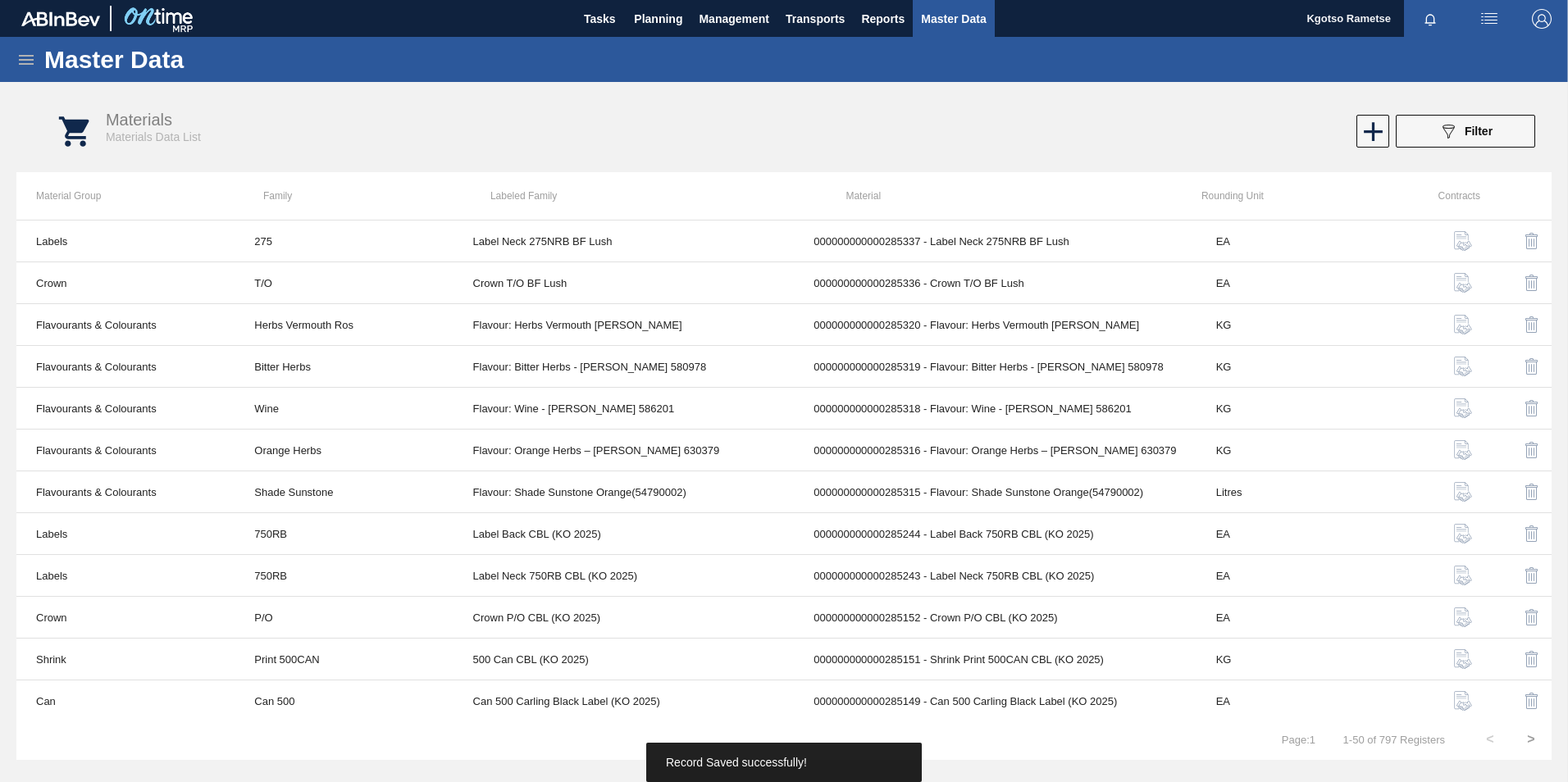
click at [18, 59] on icon at bounding box center [26, 59] width 20 height 20
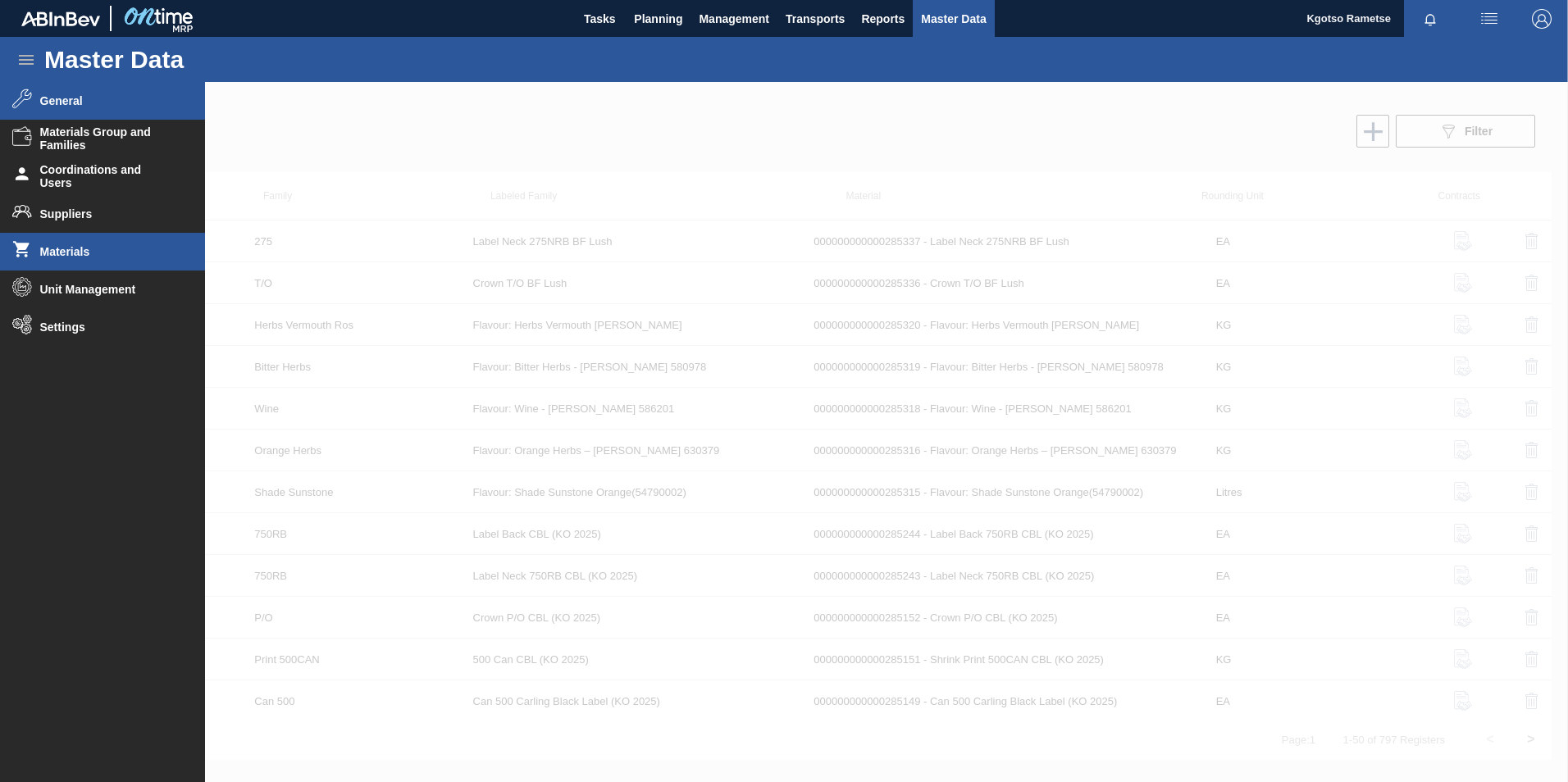
click at [54, 100] on span "General" at bounding box center [108, 101] width 136 height 13
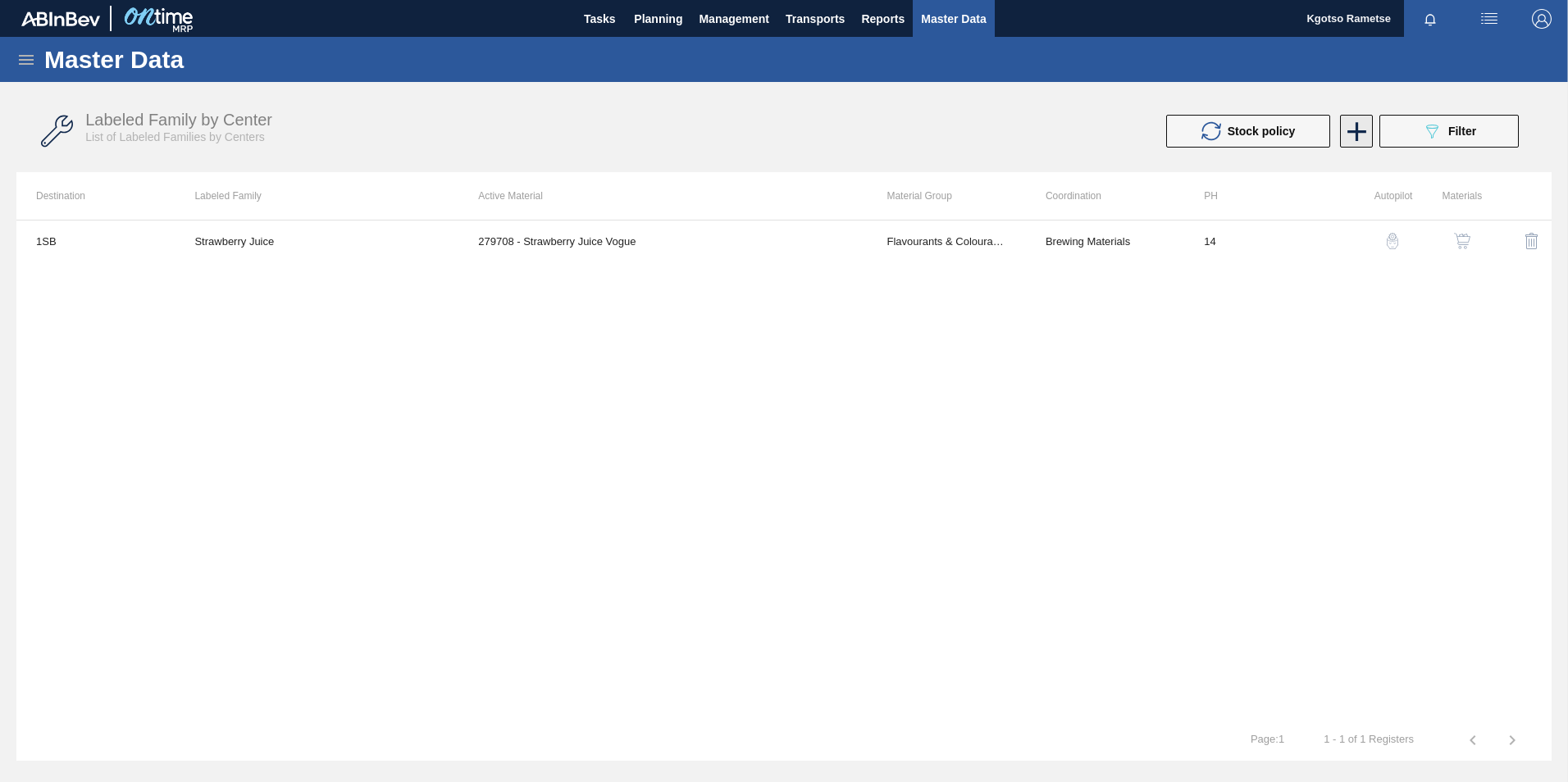
click at [1359, 131] on icon at bounding box center [1356, 132] width 19 height 19
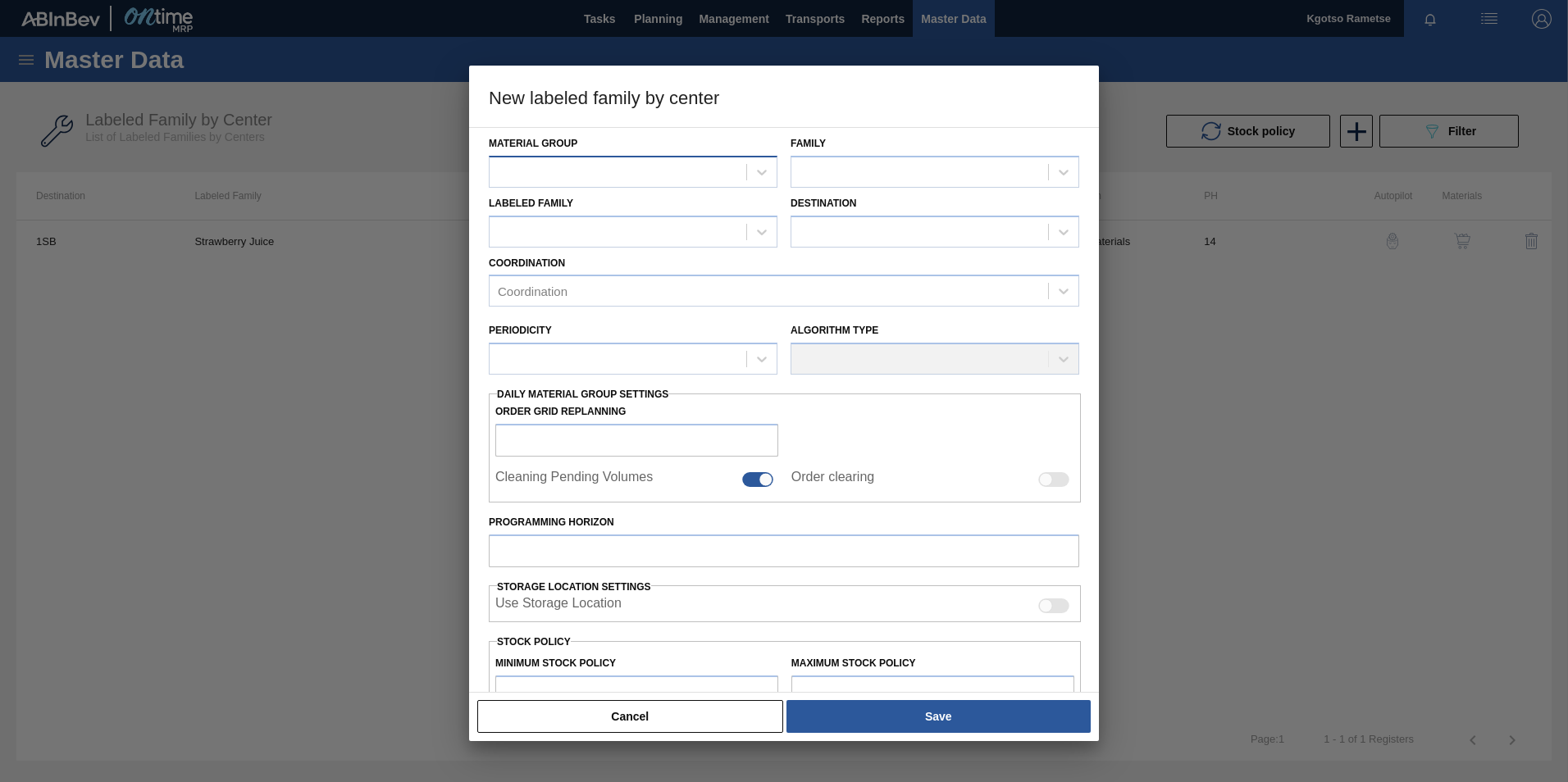
click at [714, 183] on div at bounding box center [617, 171] width 256 height 24
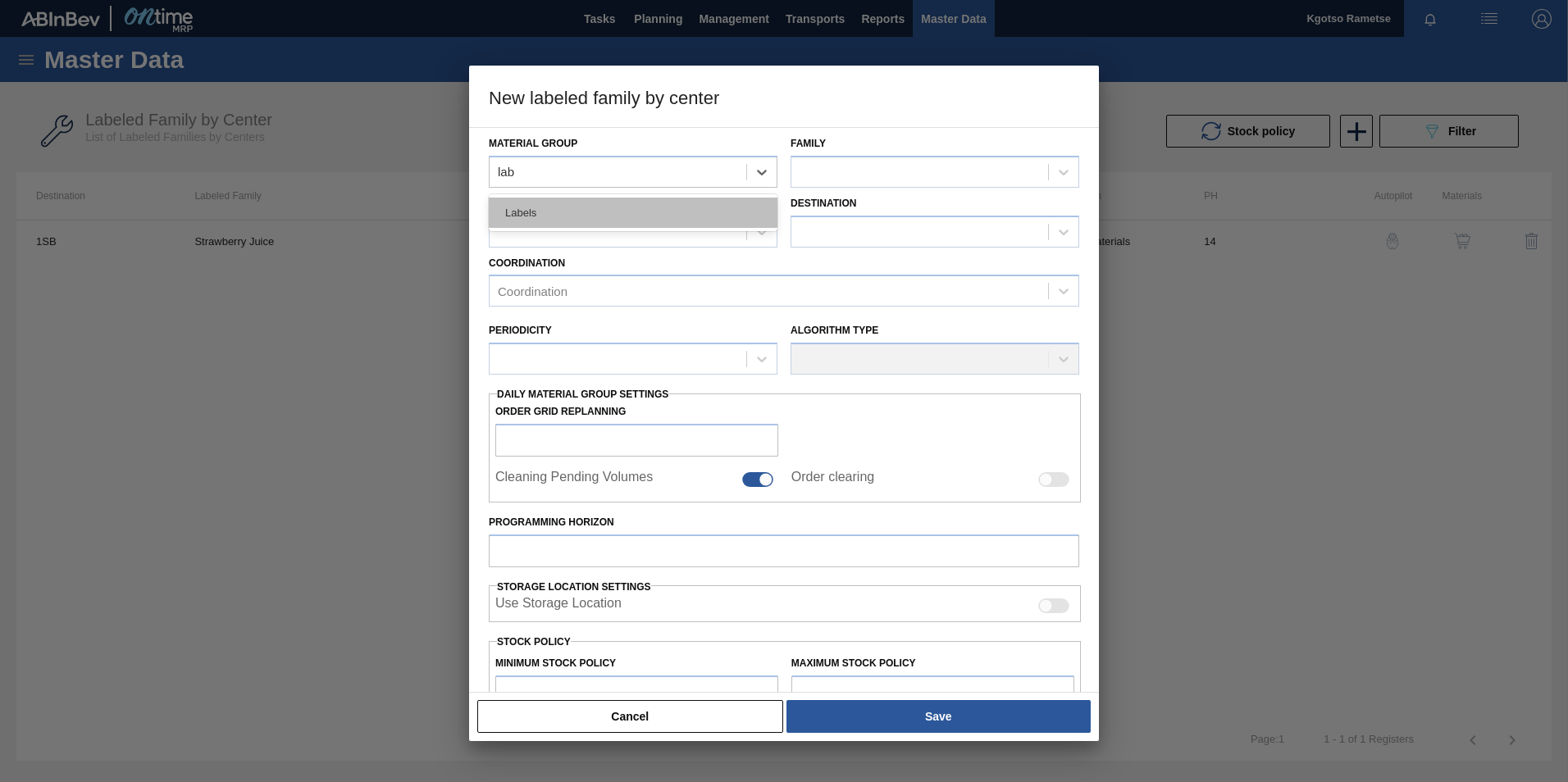
click at [689, 221] on div "Labels" at bounding box center [633, 213] width 289 height 31
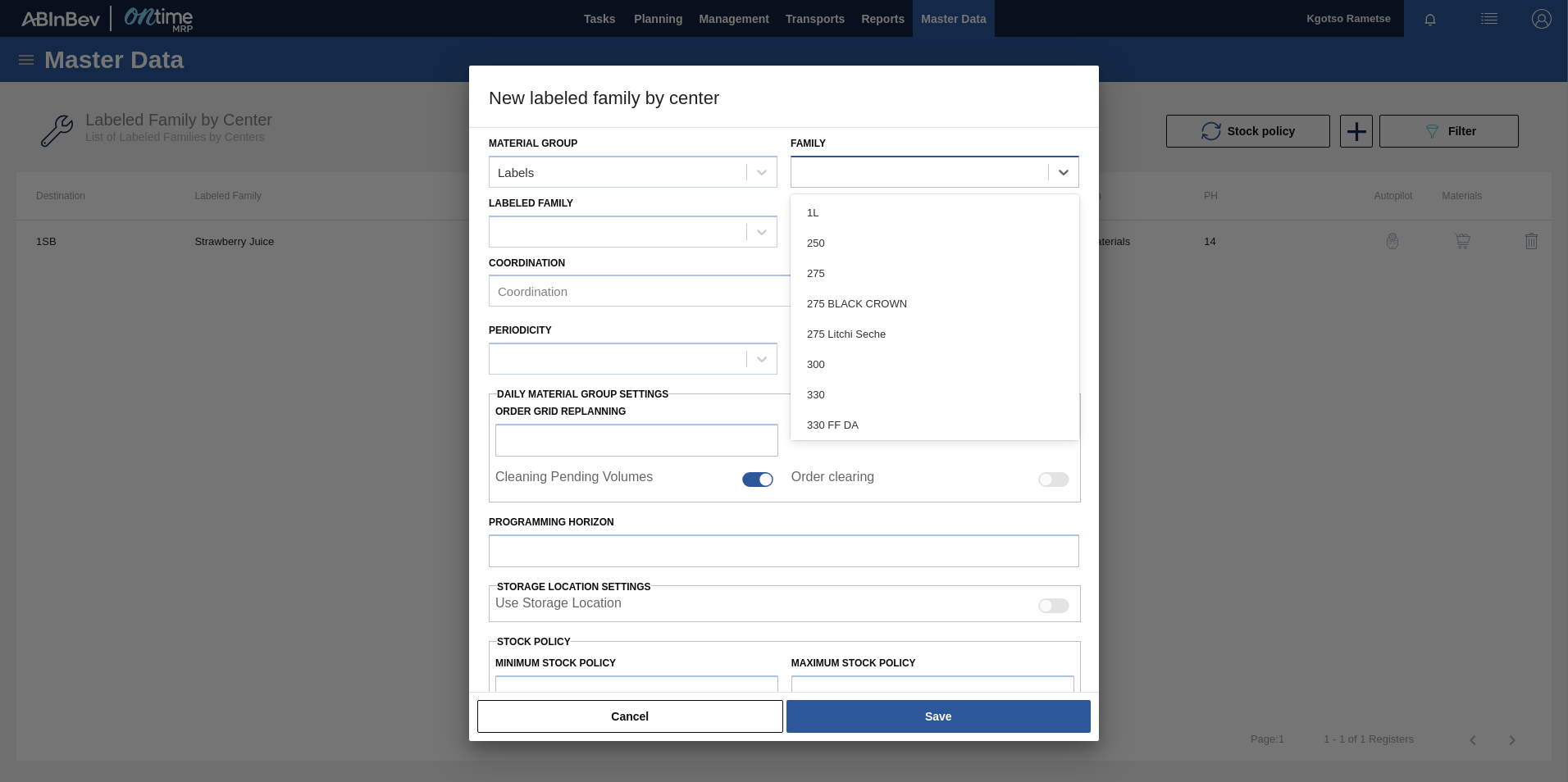
click at [859, 171] on div at bounding box center [919, 171] width 256 height 24
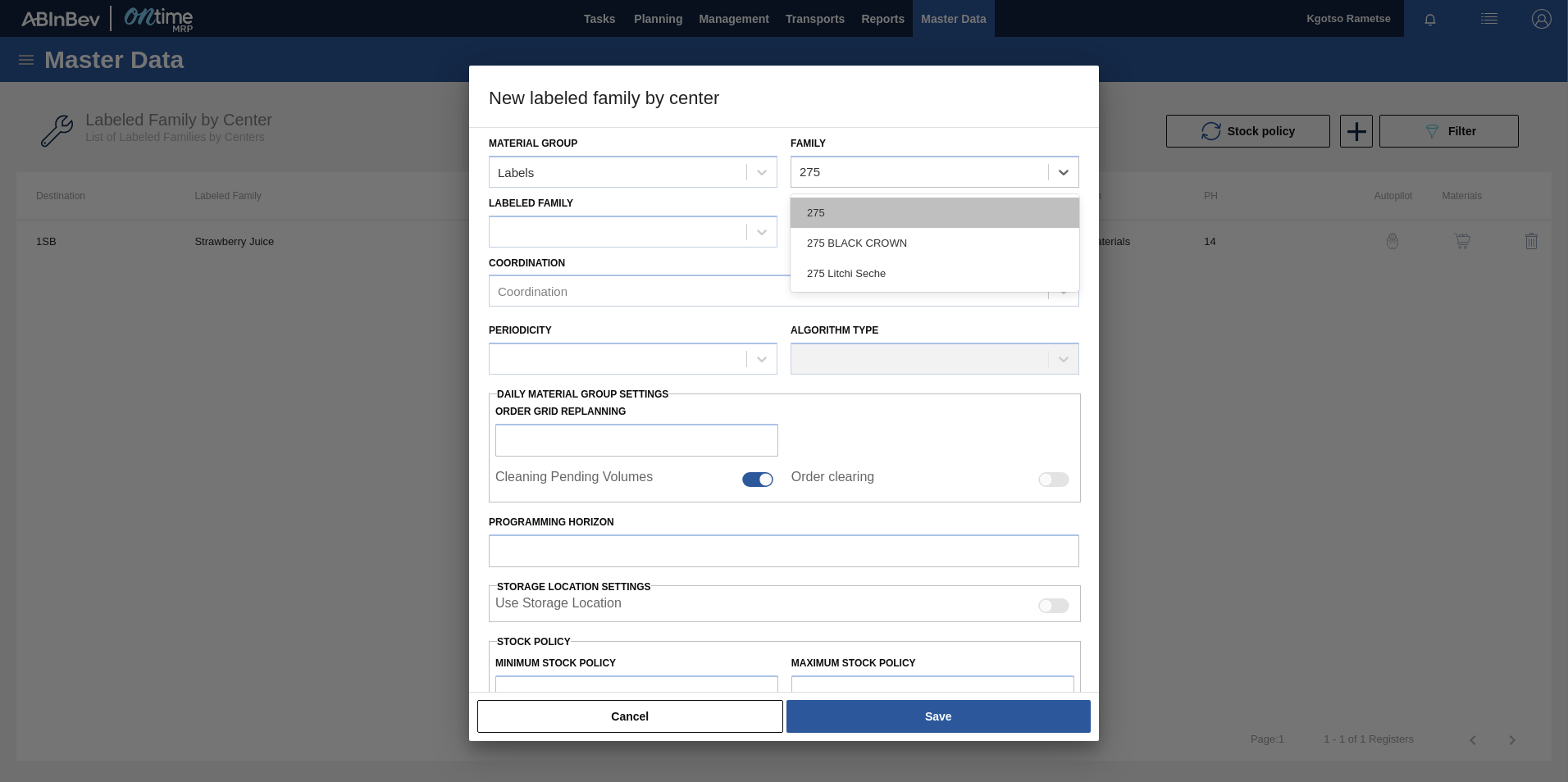
click at [833, 200] on div "275" at bounding box center [935, 213] width 289 height 31
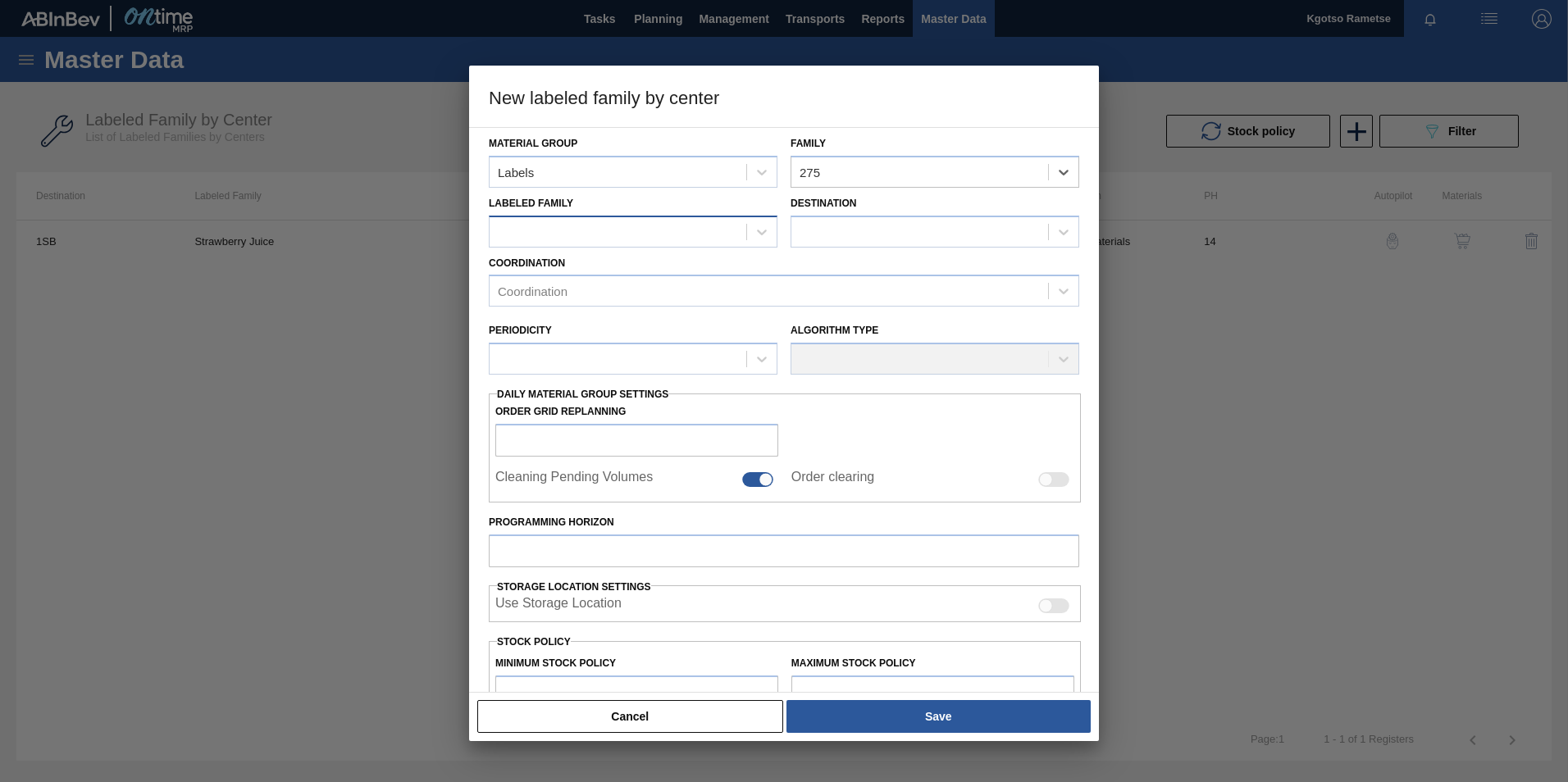
click at [677, 240] on div at bounding box center [617, 231] width 256 height 24
click at [668, 227] on div at bounding box center [617, 231] width 256 height 24
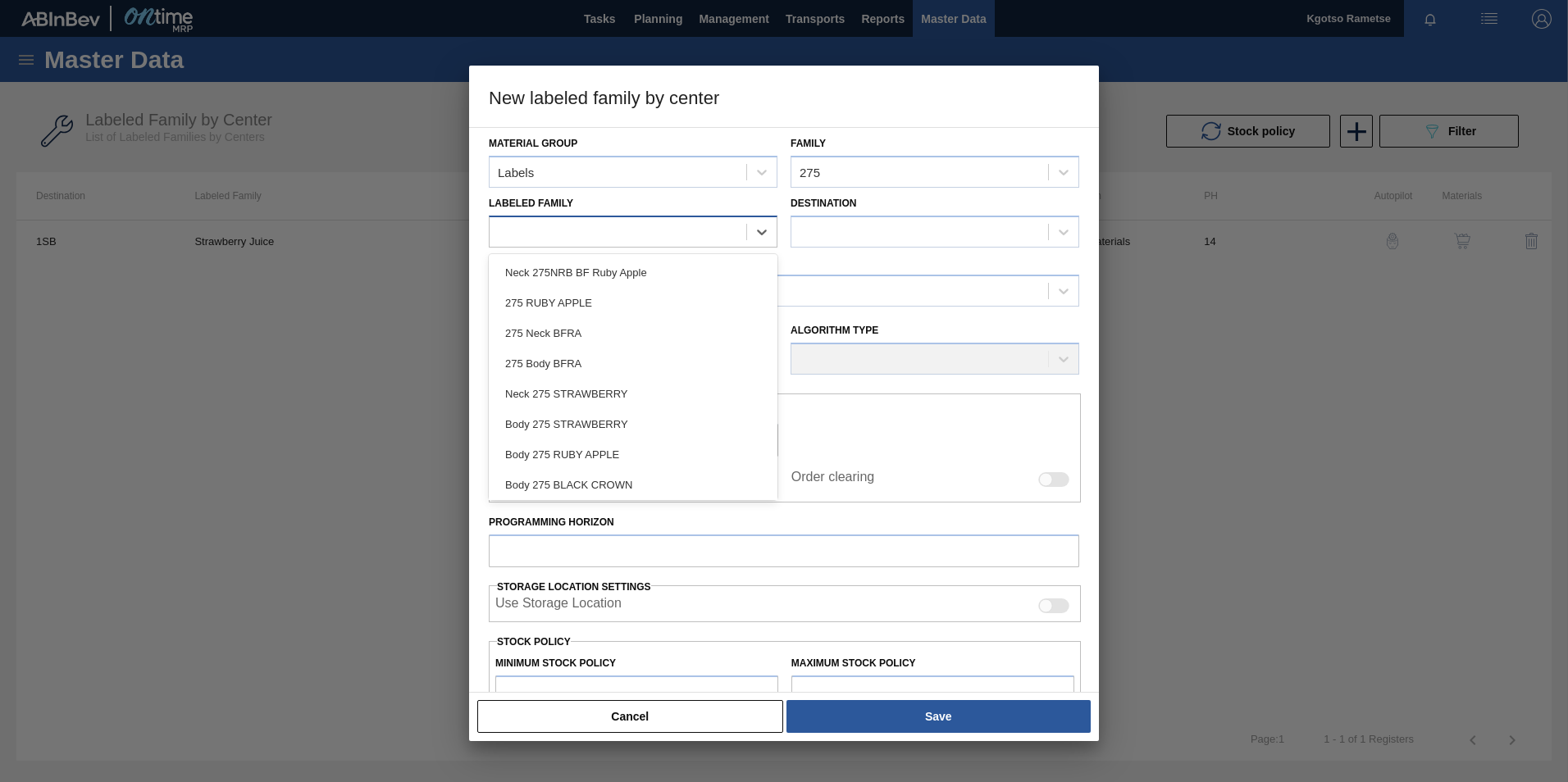
paste Family "Label Neck 275NRB BF Lush"
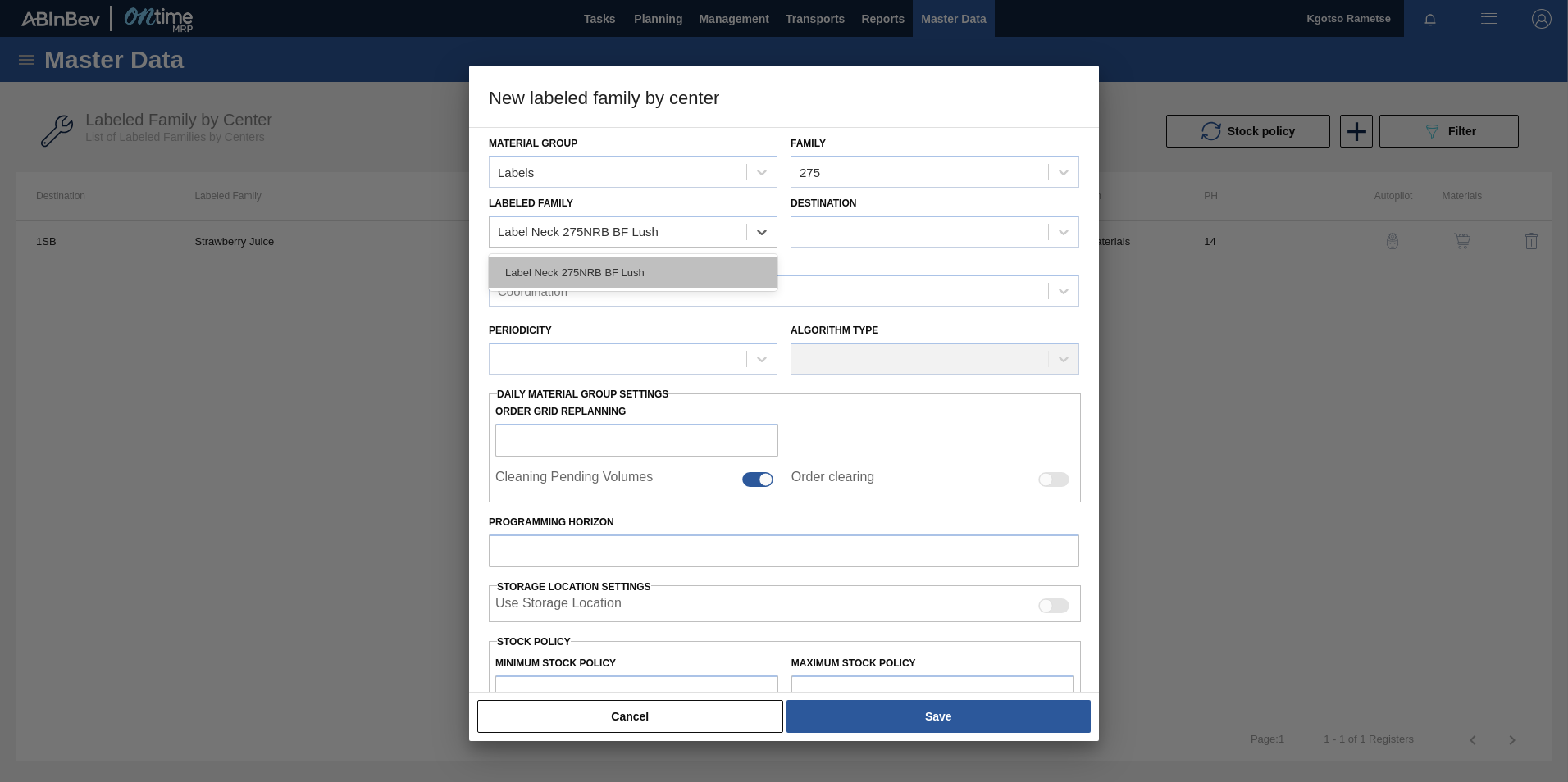
click at [671, 264] on div "Label Neck 275NRB BF Lush" at bounding box center [633, 272] width 289 height 31
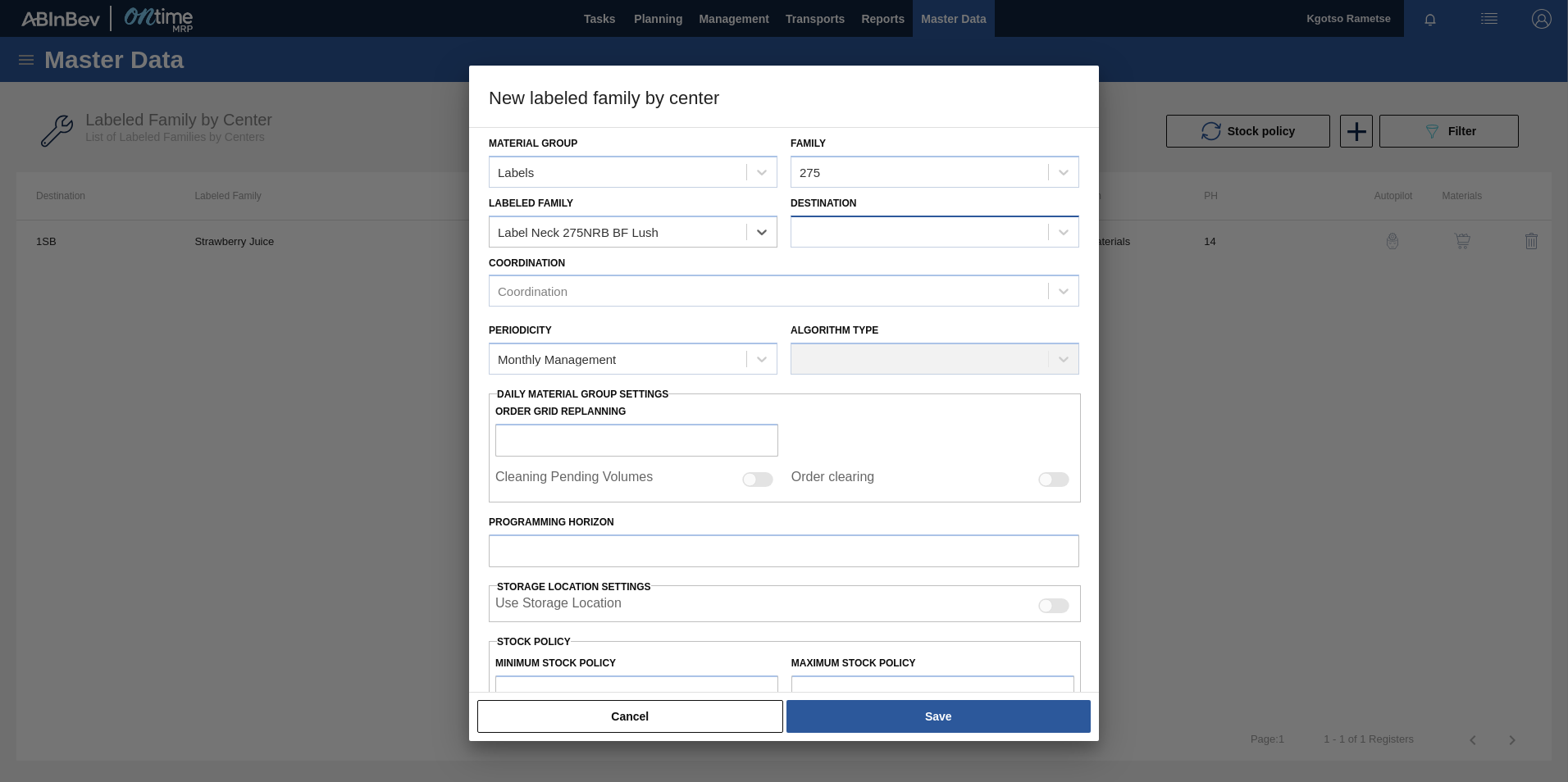
click at [881, 236] on div at bounding box center [919, 231] width 256 height 24
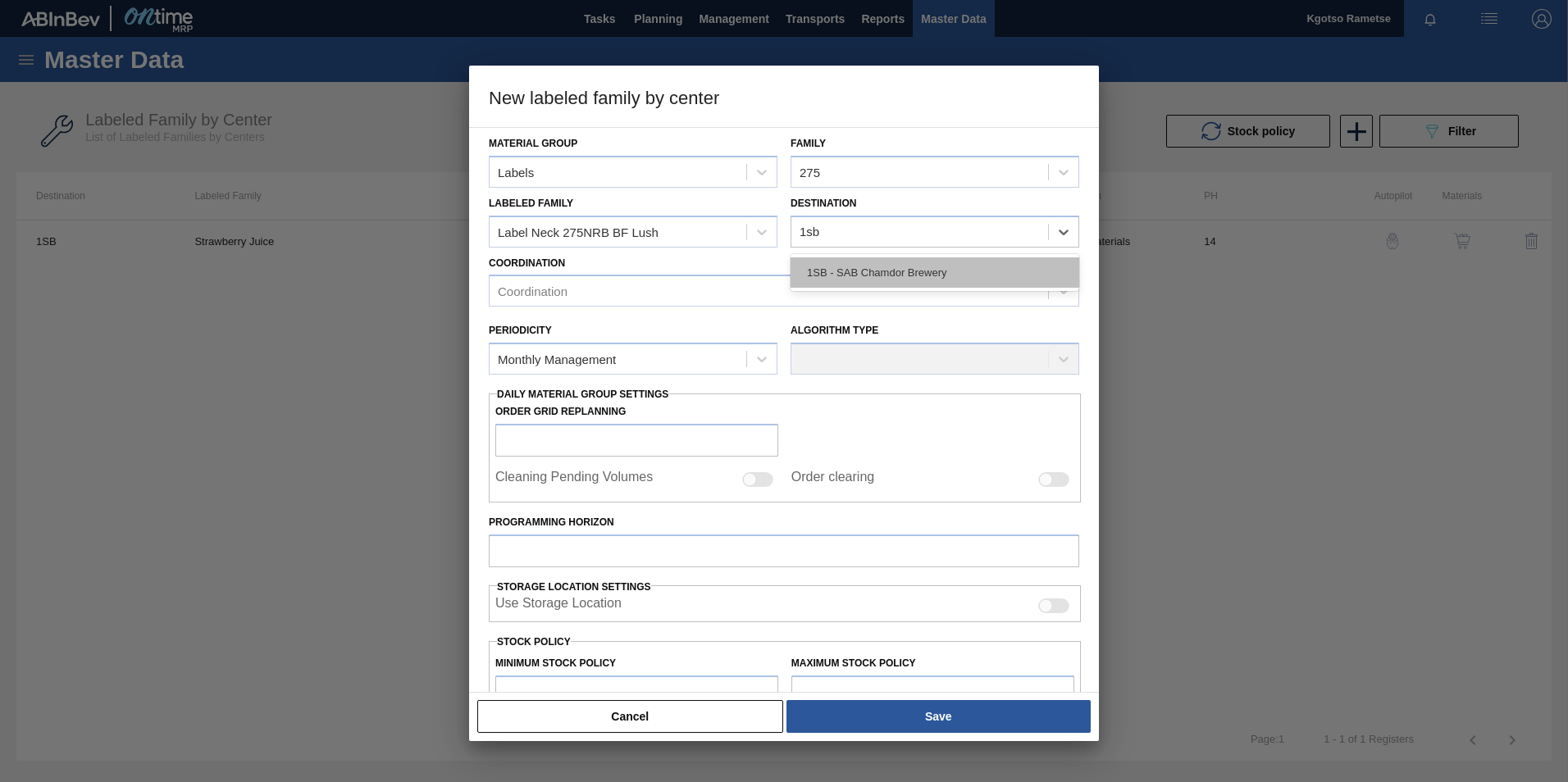
click at [854, 265] on div "1SB - SAB Chamdor Brewery" at bounding box center [935, 272] width 289 height 31
click at [652, 280] on div "Coordination" at bounding box center [769, 291] width 558 height 24
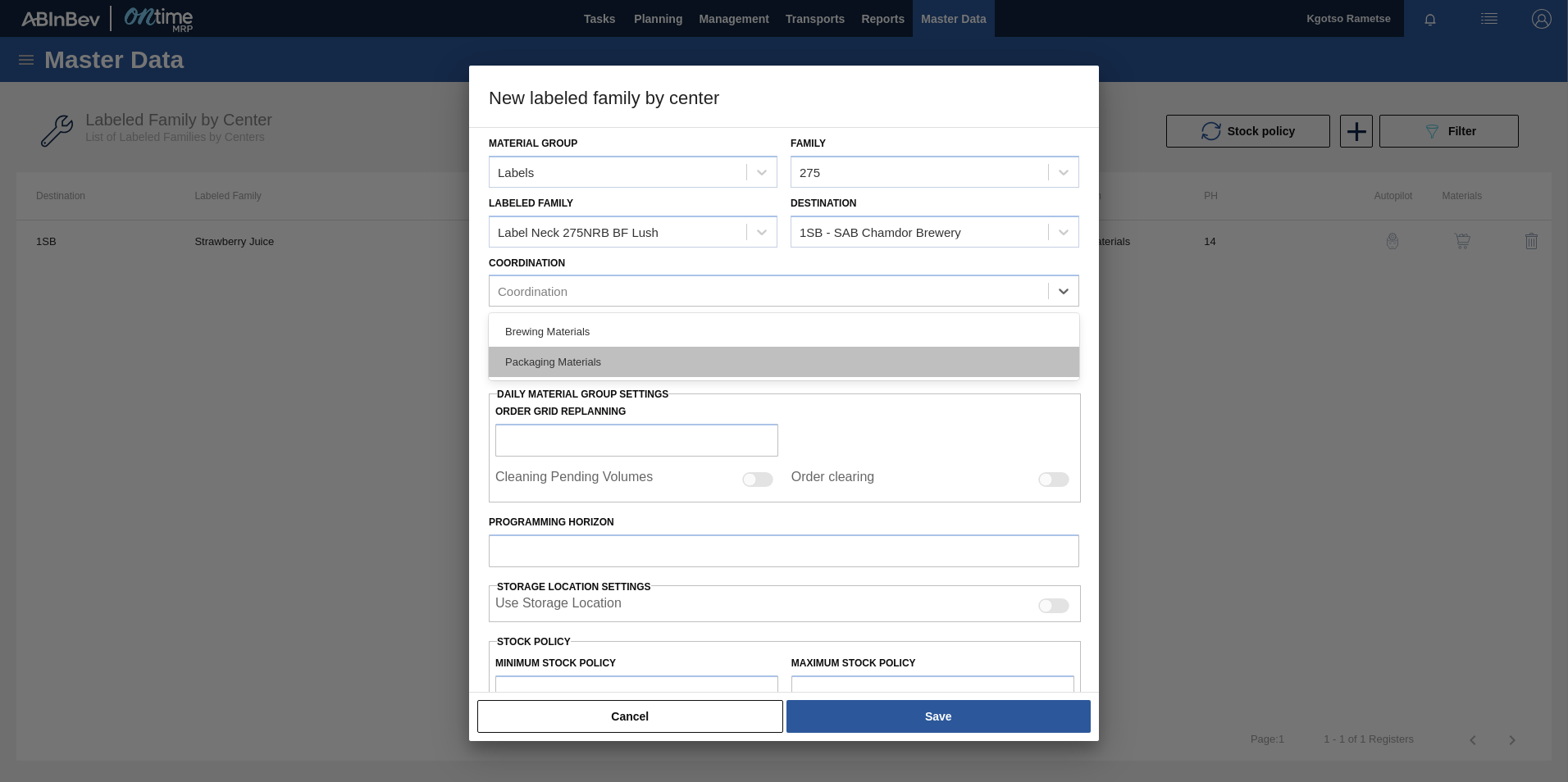
click at [602, 364] on div "Packaging Materials" at bounding box center [784, 362] width 590 height 31
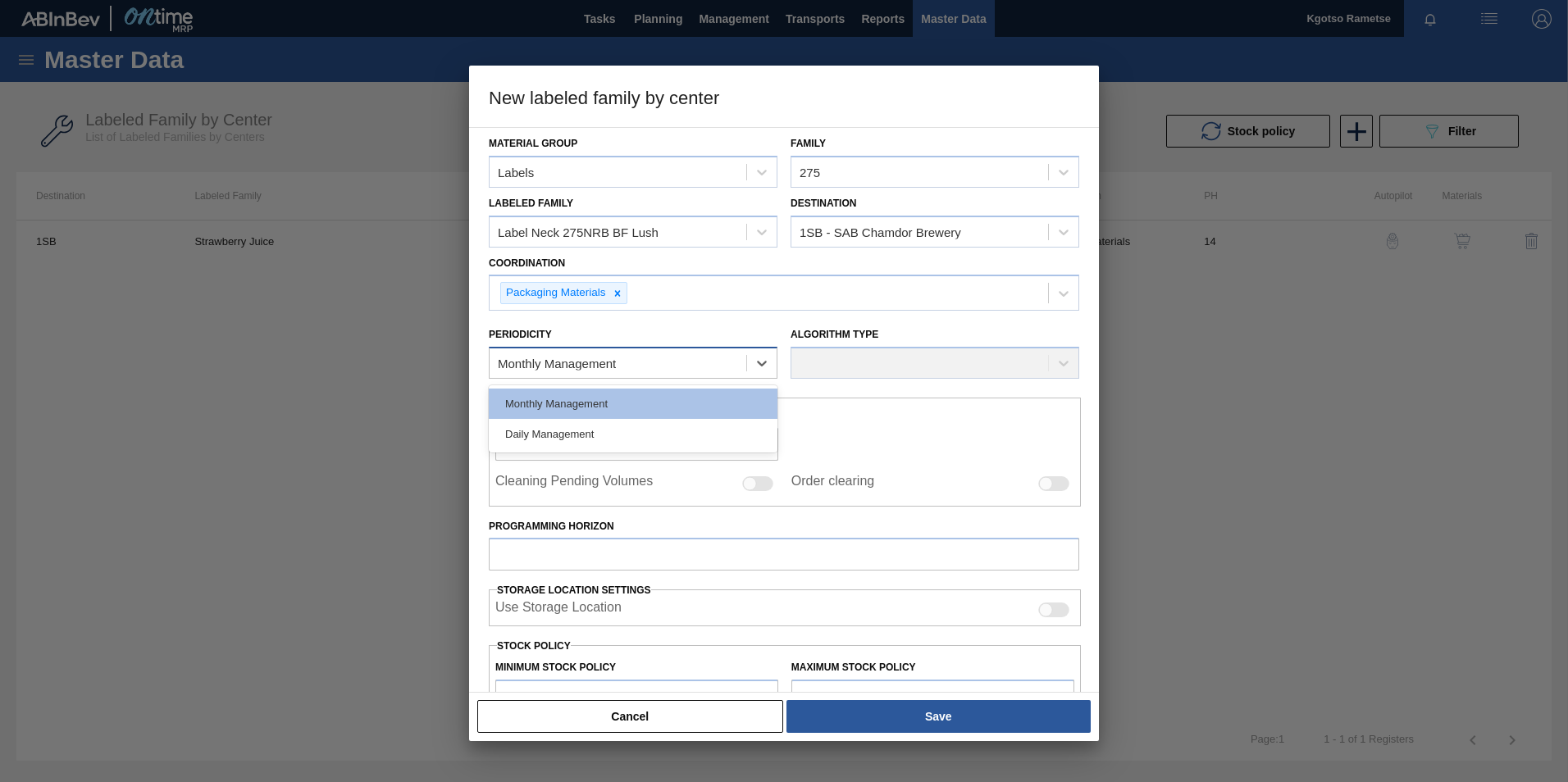
click at [599, 365] on div "Monthly Management" at bounding box center [556, 364] width 118 height 14
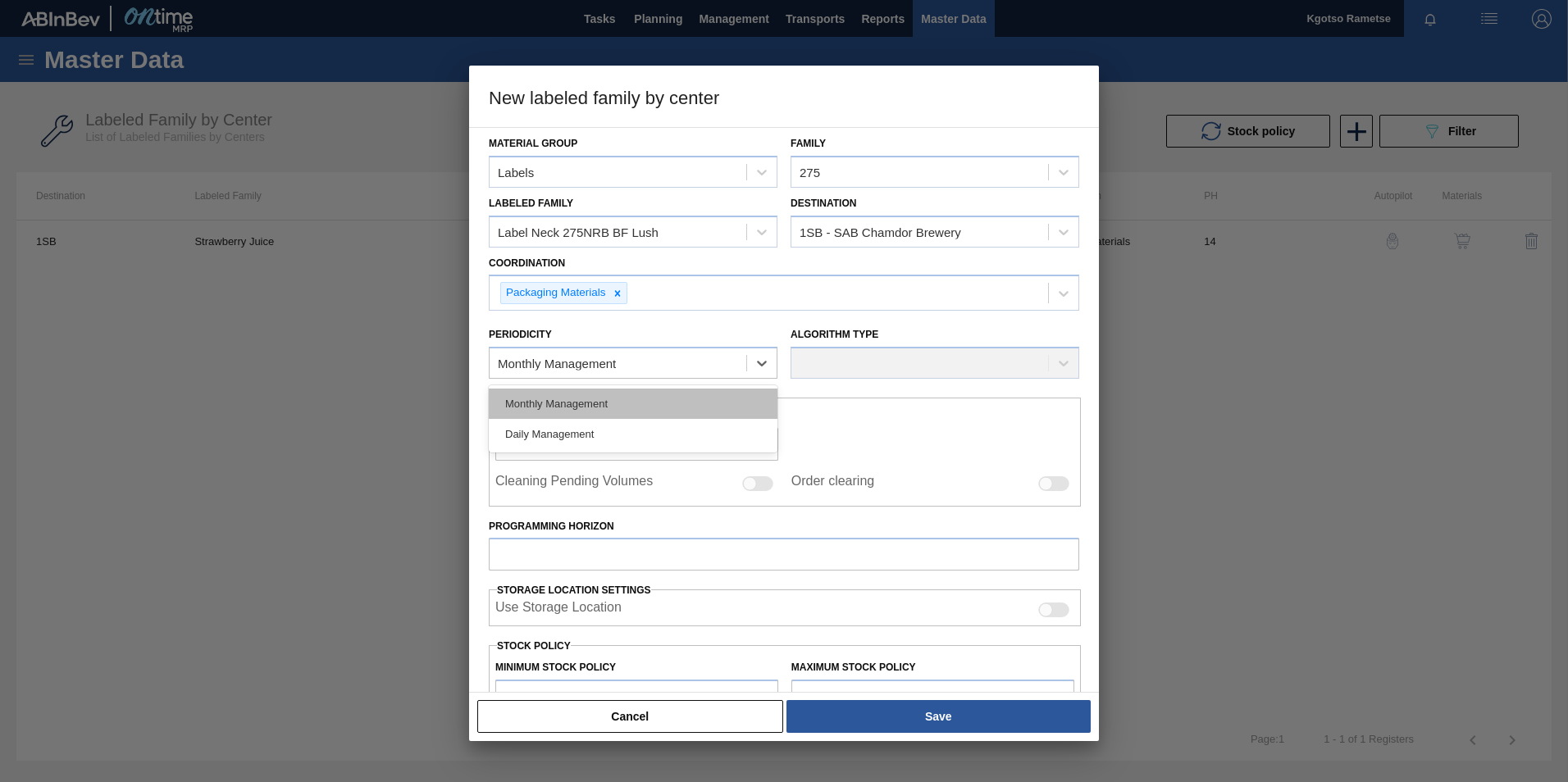
click at [578, 414] on div "Monthly Management" at bounding box center [633, 403] width 289 height 31
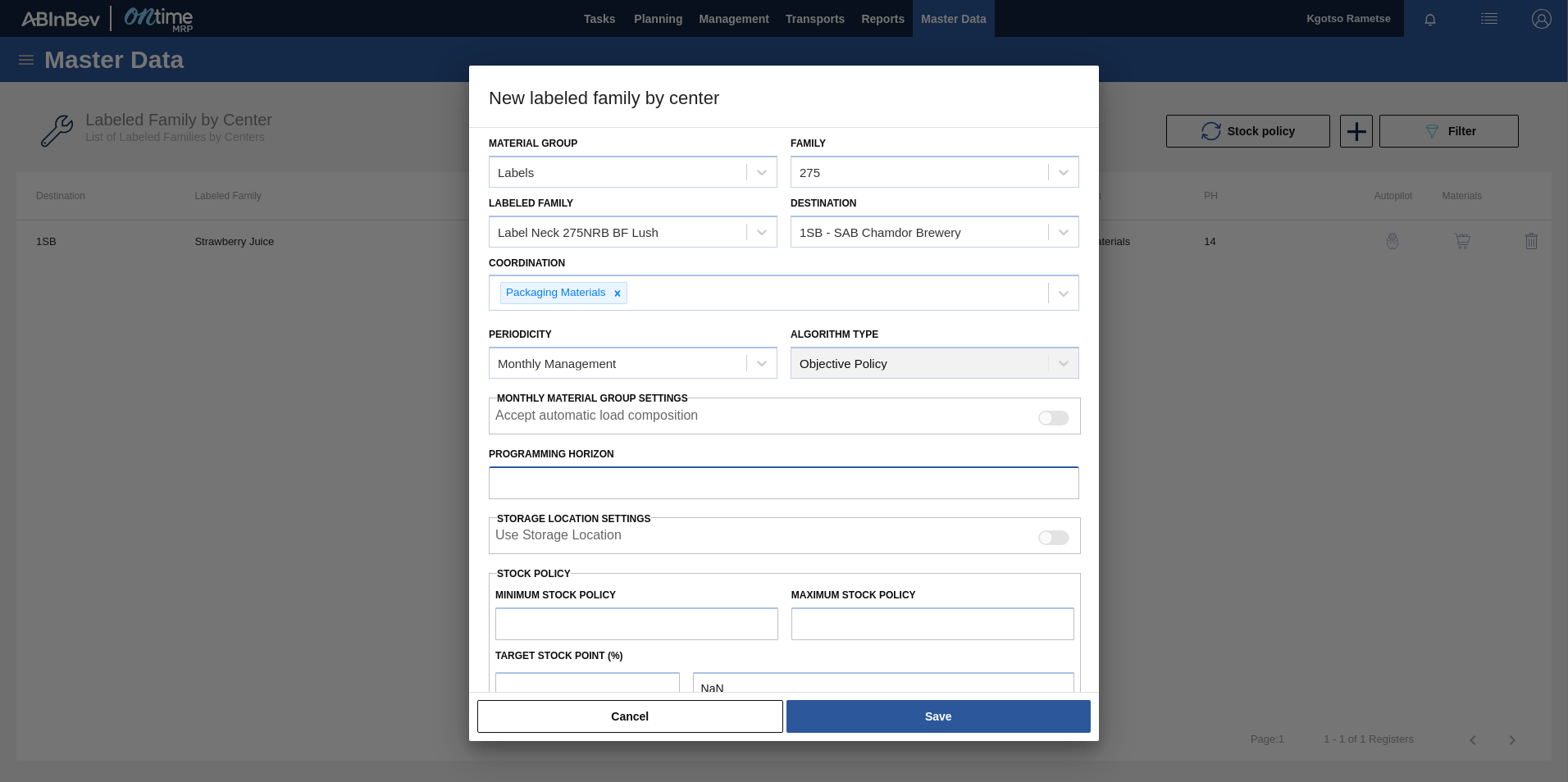
click at [507, 490] on input "Programming Horizon" at bounding box center [784, 483] width 590 height 33
click at [484, 503] on div "Material Group Labels Family 275 Labeled Family Label Neck 275NRB BF Lush Desti…" at bounding box center [784, 409] width 630 height 566
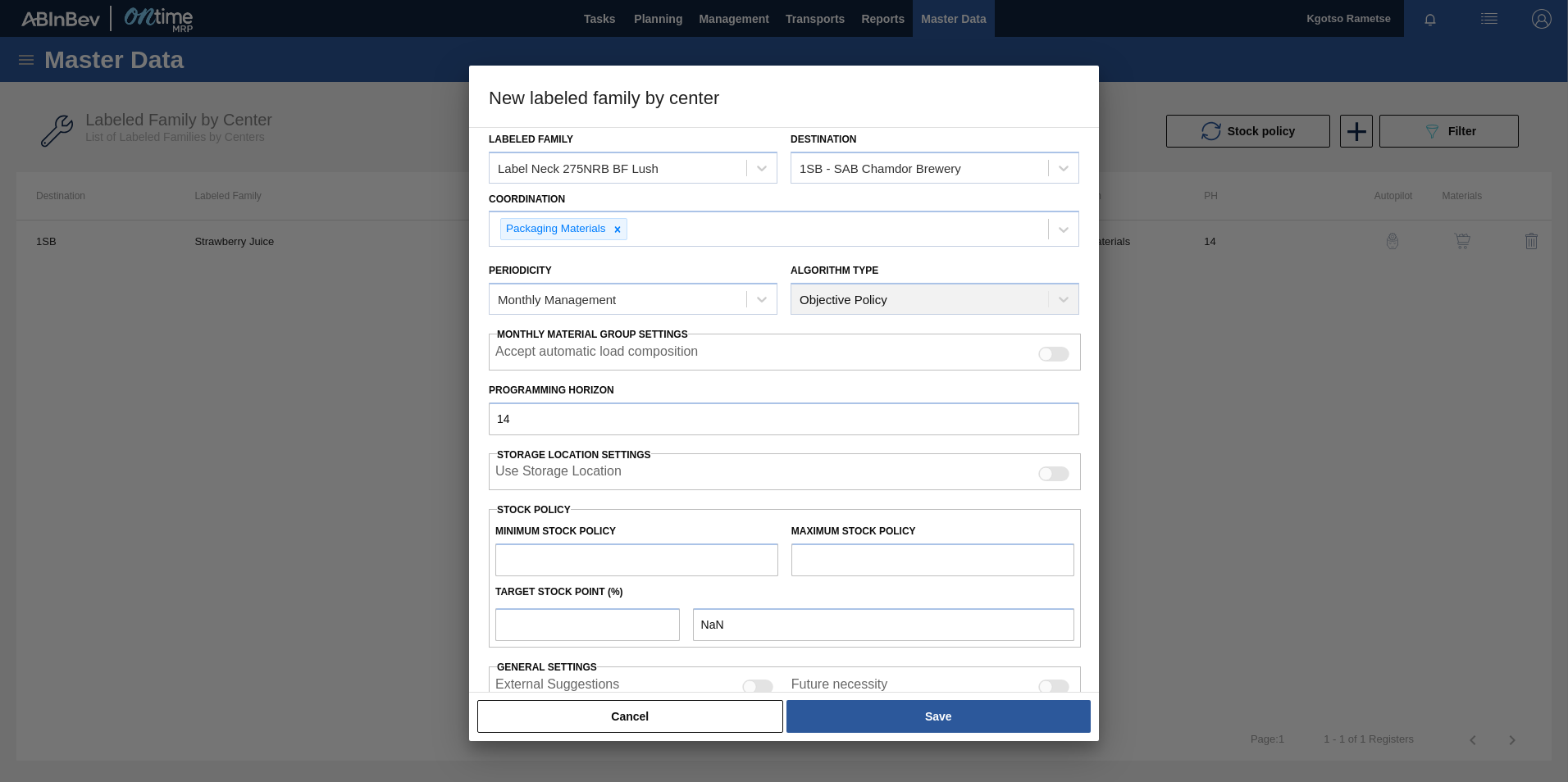
scroll to position [66, 0]
click at [600, 555] on input "text" at bounding box center [636, 559] width 282 height 33
click at [814, 557] on input "text" at bounding box center [932, 559] width 282 height 33
click at [571, 627] on input "number" at bounding box center [587, 624] width 185 height 33
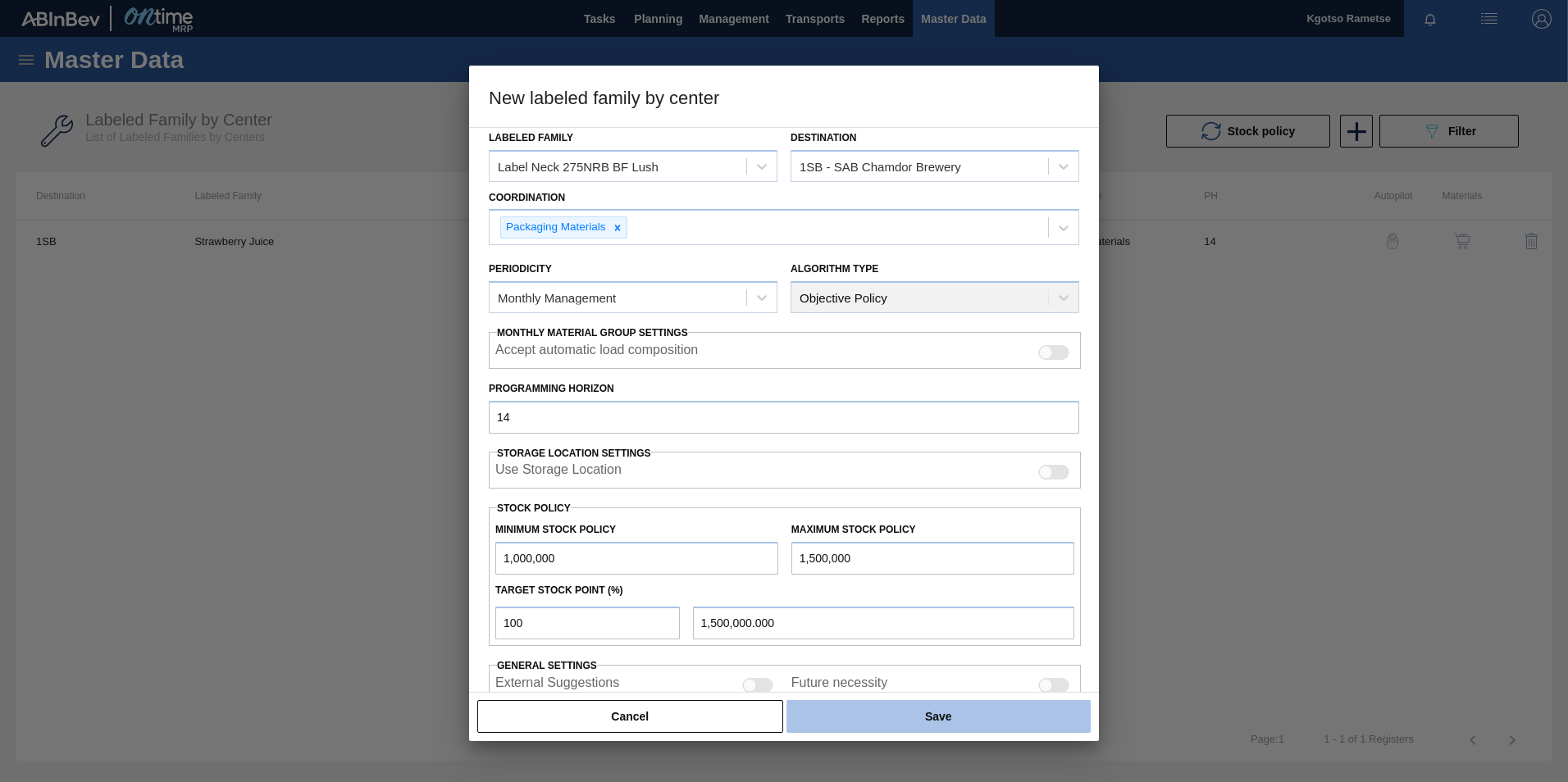
click at [895, 712] on button "Save" at bounding box center [938, 717] width 304 height 33
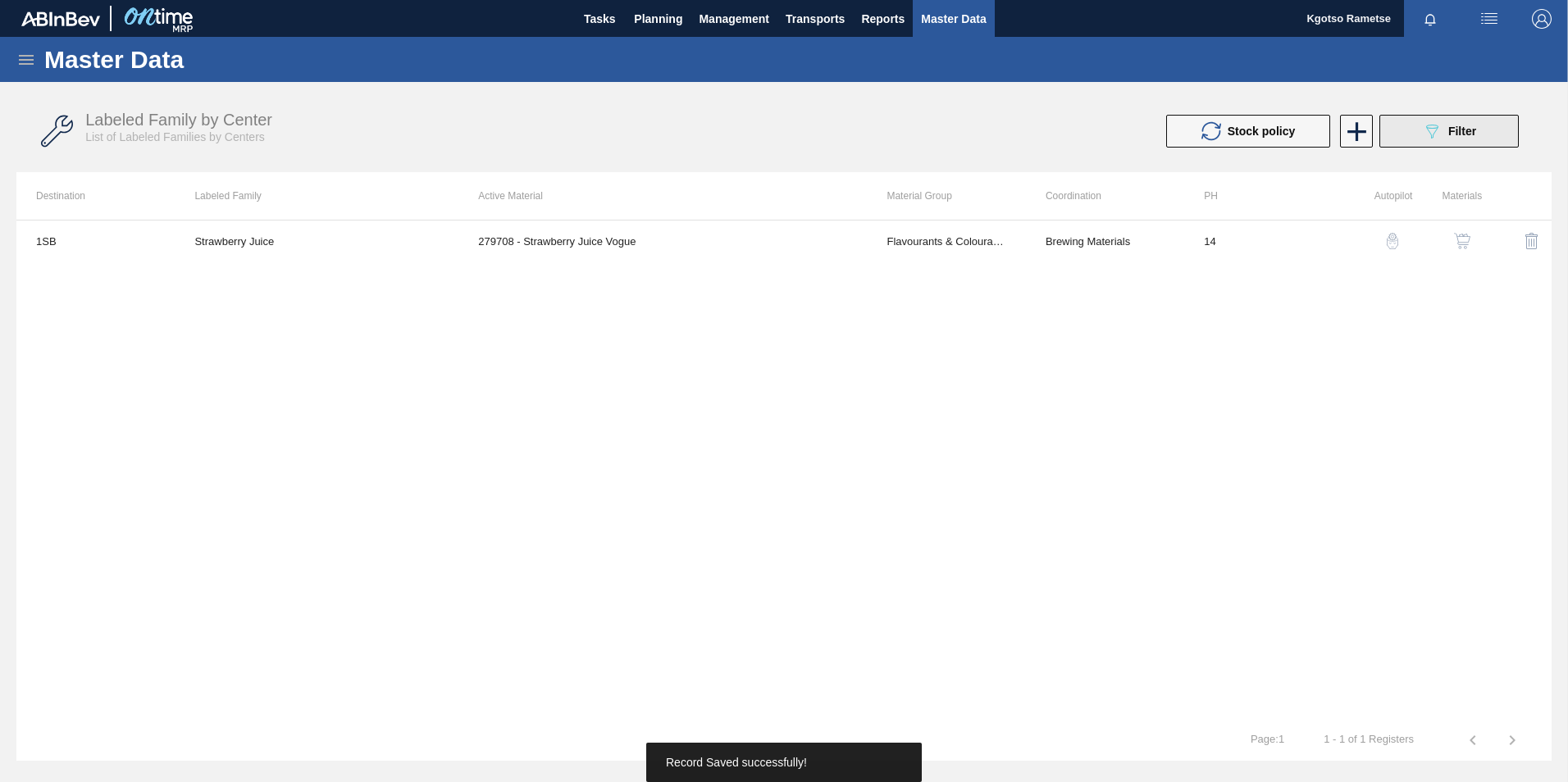
click at [1462, 132] on span "Filter" at bounding box center [1462, 131] width 28 height 13
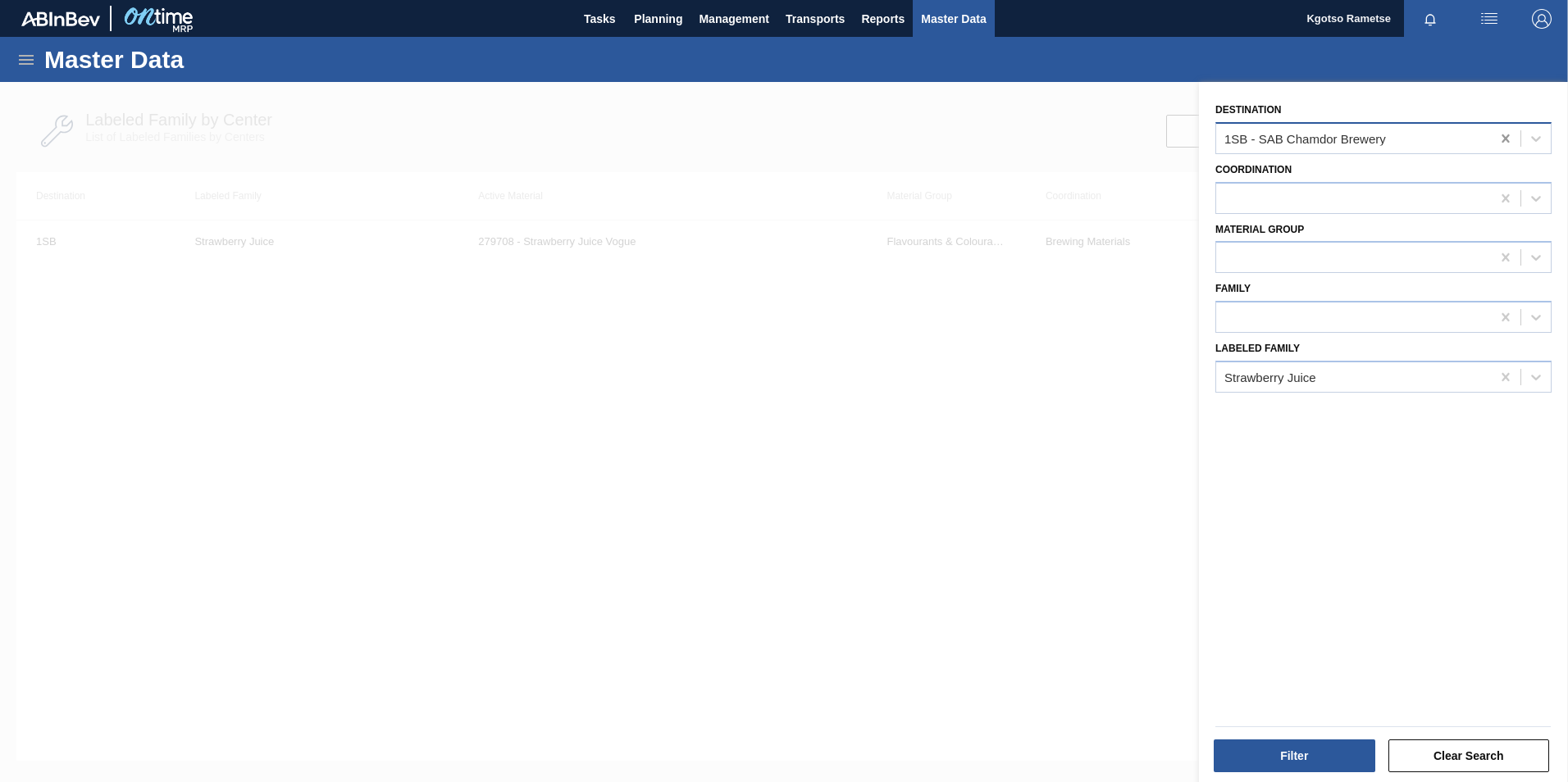
click at [1502, 136] on icon at bounding box center [1505, 138] width 7 height 8
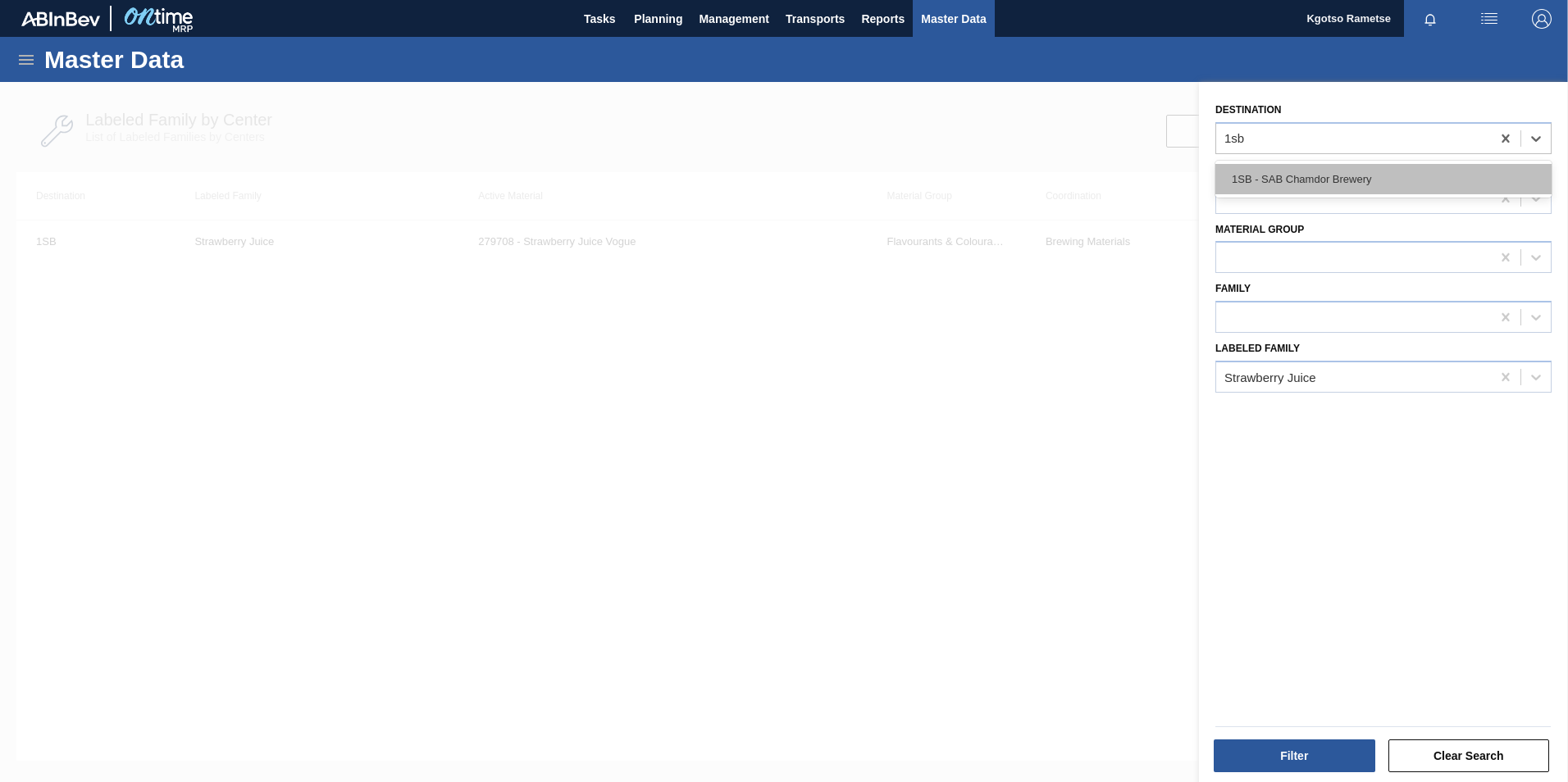
click at [1320, 187] on div "1SB - SAB Chamdor Brewery" at bounding box center [1383, 179] width 336 height 31
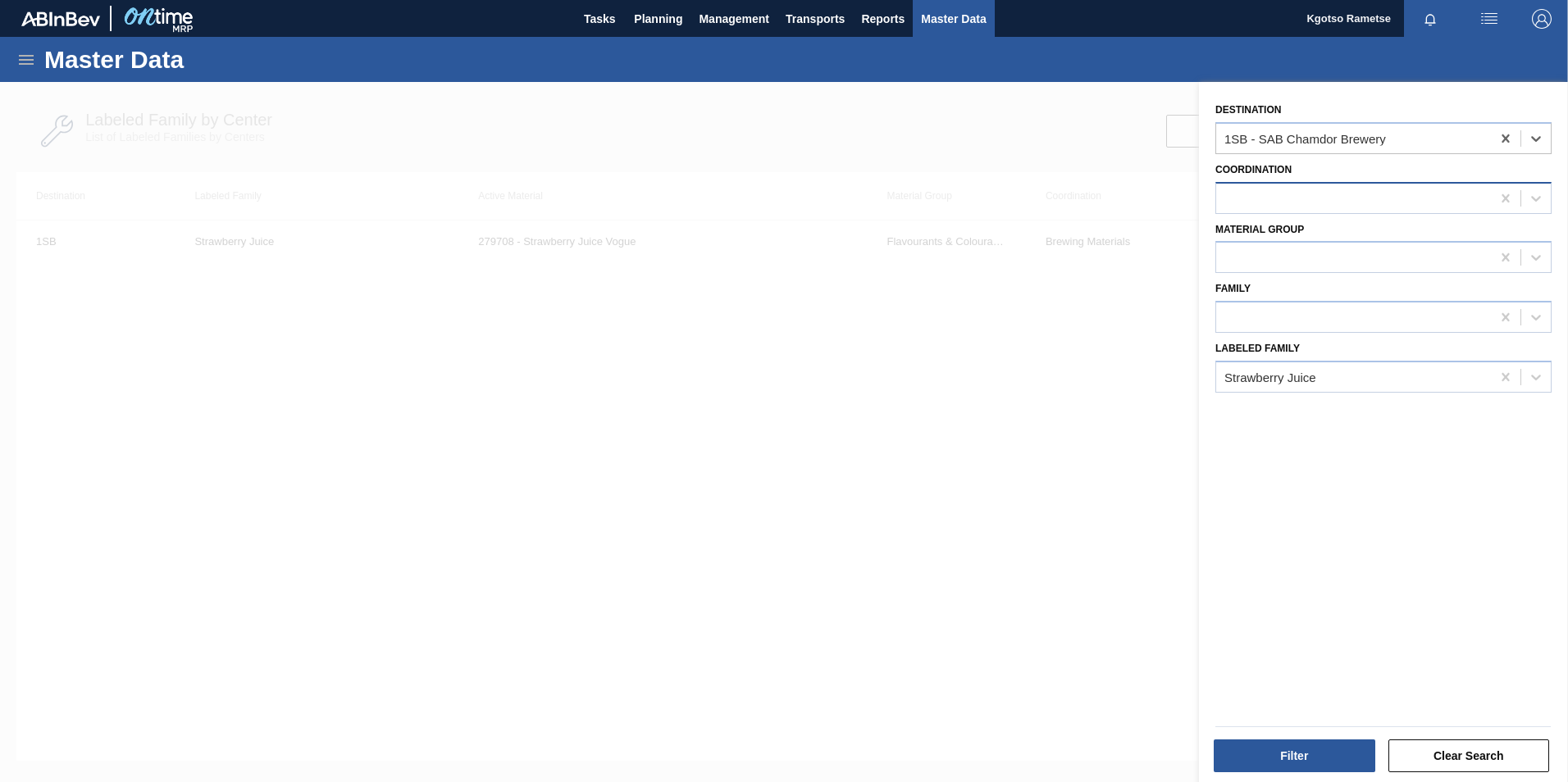
click at [1307, 190] on div at bounding box center [1353, 198] width 275 height 24
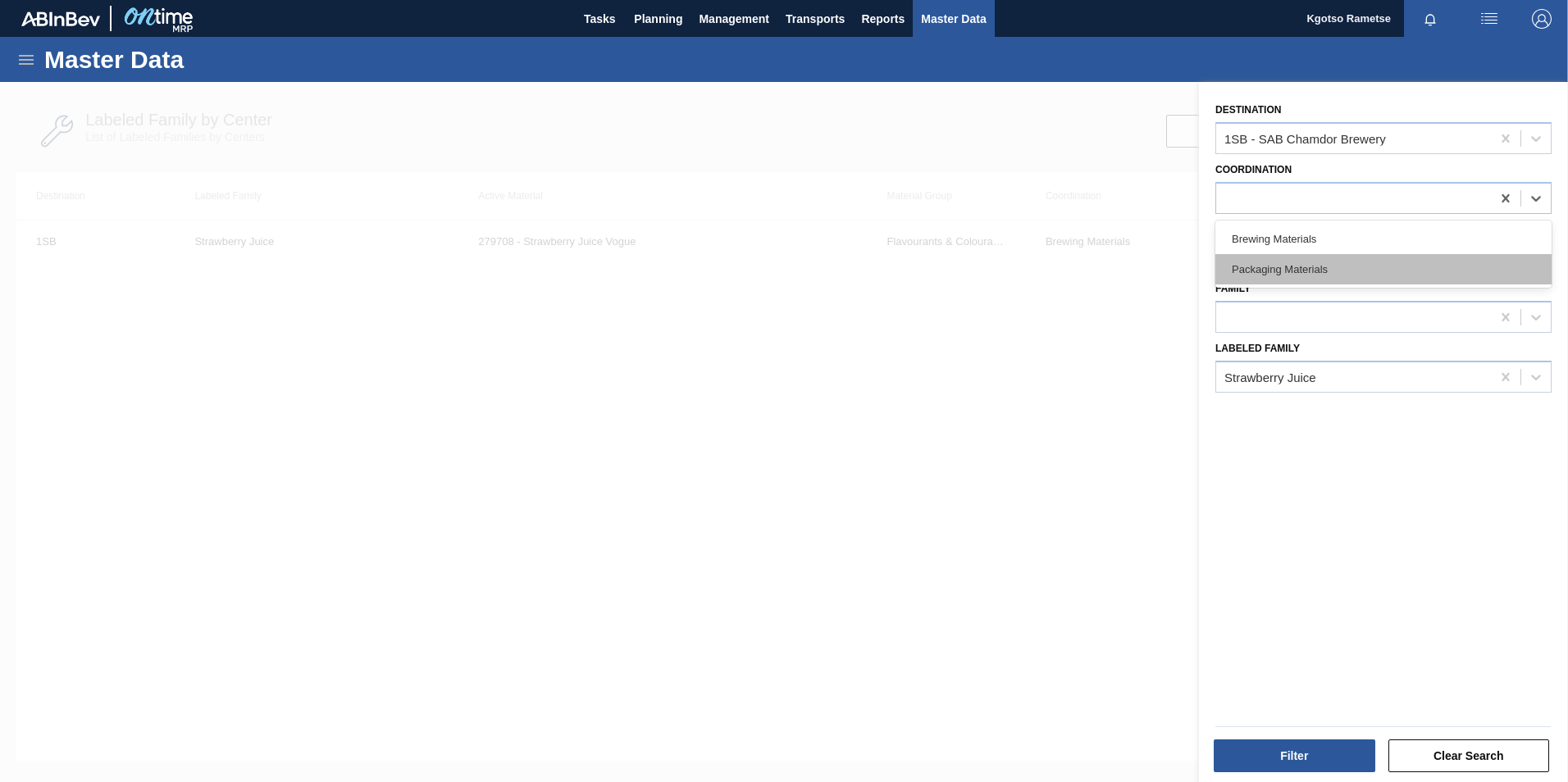
click at [1265, 272] on div "Packaging Materials" at bounding box center [1383, 269] width 336 height 31
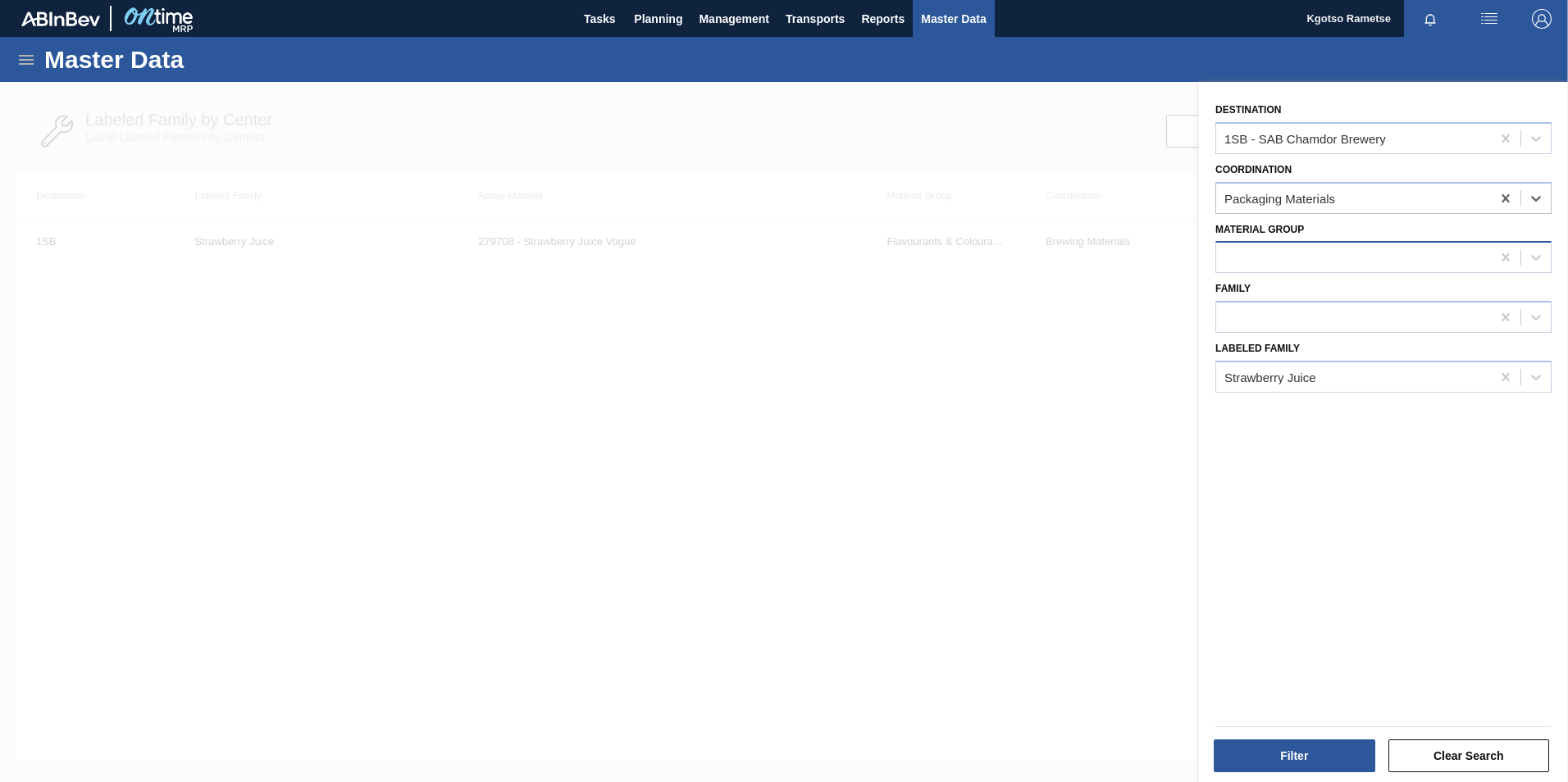
click at [1269, 249] on div at bounding box center [1353, 257] width 275 height 24
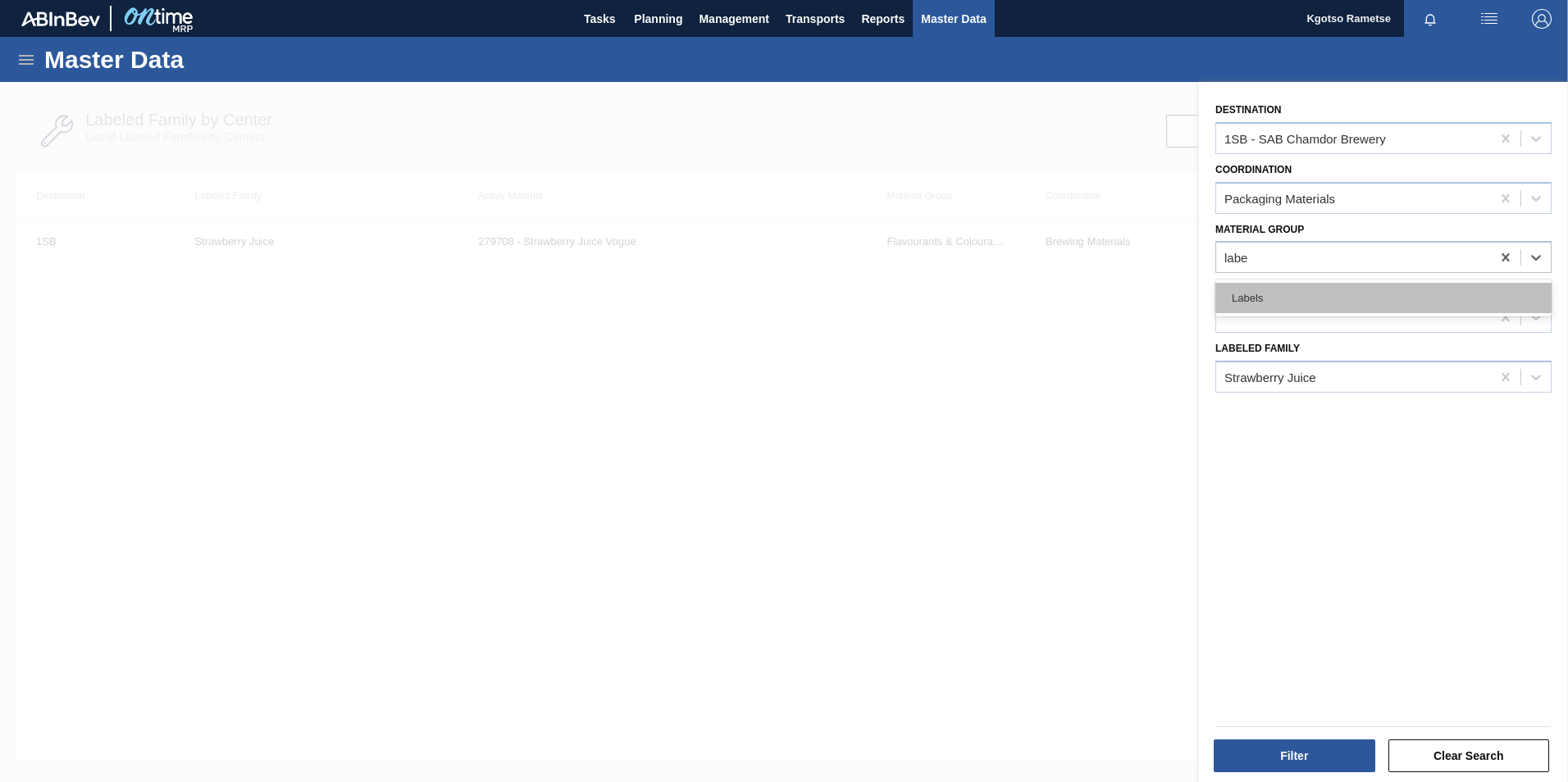
click at [1252, 297] on div "Labels" at bounding box center [1383, 297] width 336 height 31
click at [1256, 310] on div at bounding box center [1353, 318] width 275 height 24
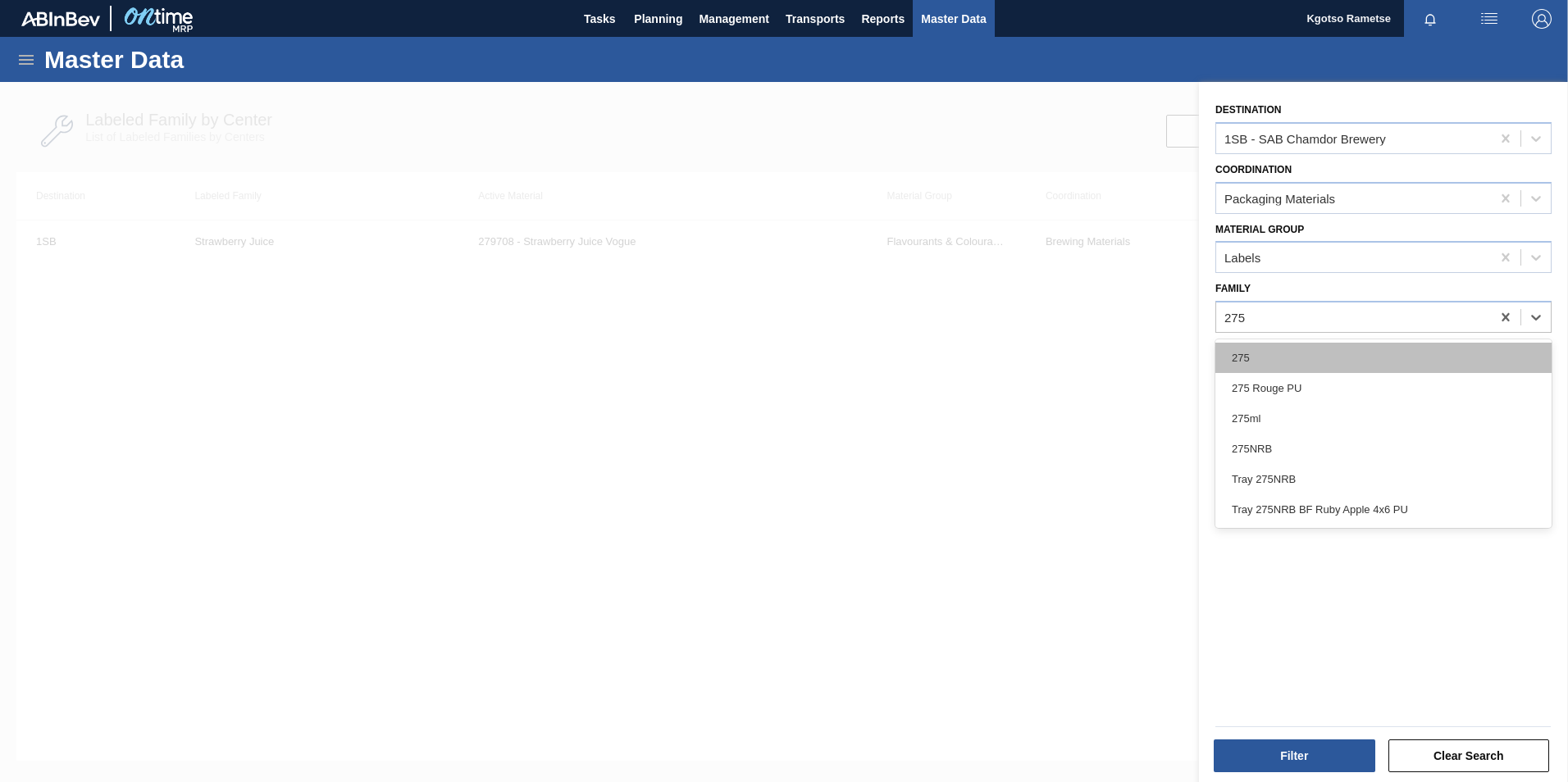
click at [1248, 365] on div "275" at bounding box center [1383, 358] width 336 height 31
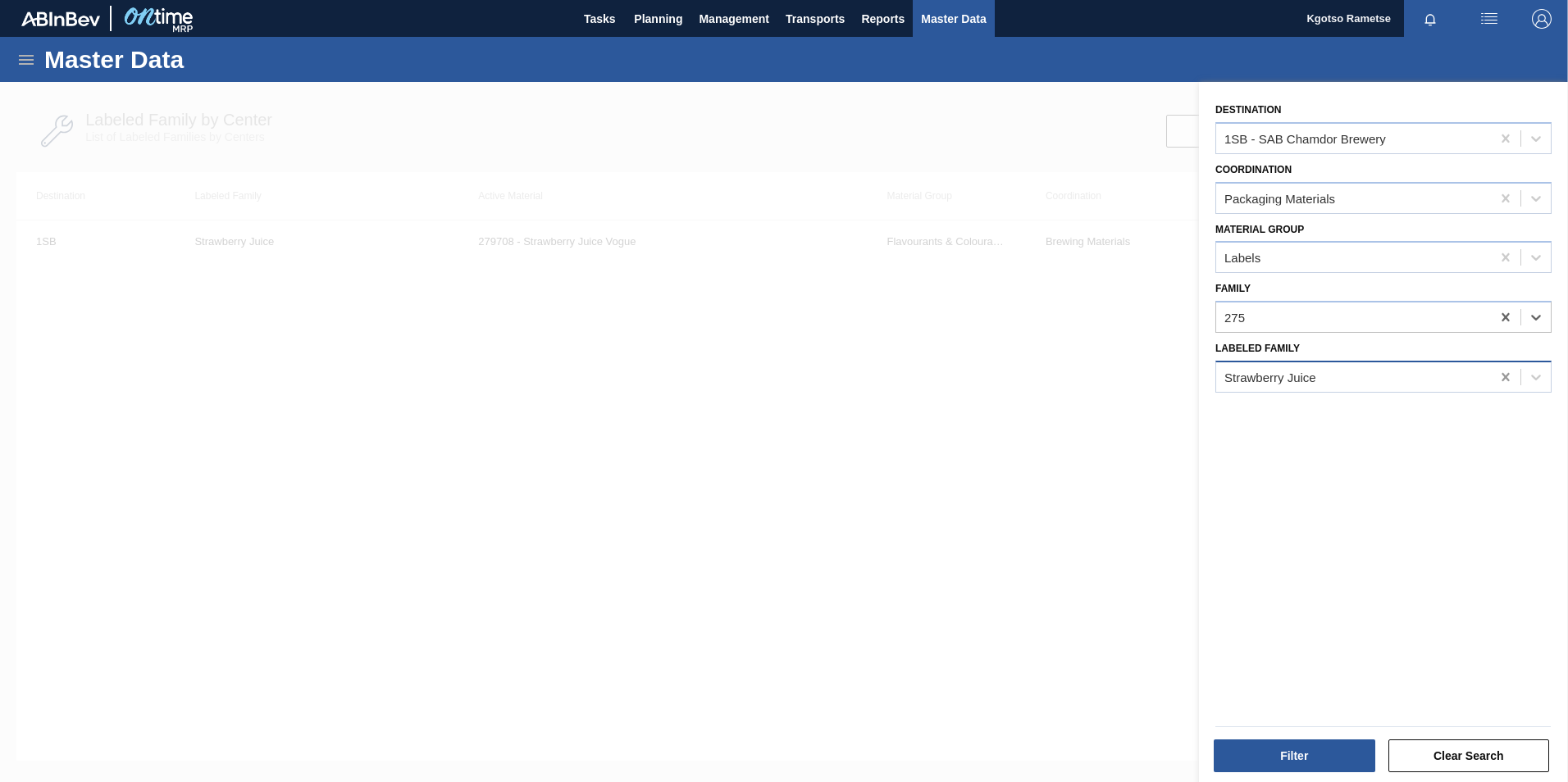
click at [1509, 378] on icon at bounding box center [1505, 377] width 17 height 17
click at [1288, 747] on button "Filter" at bounding box center [1294, 757] width 162 height 33
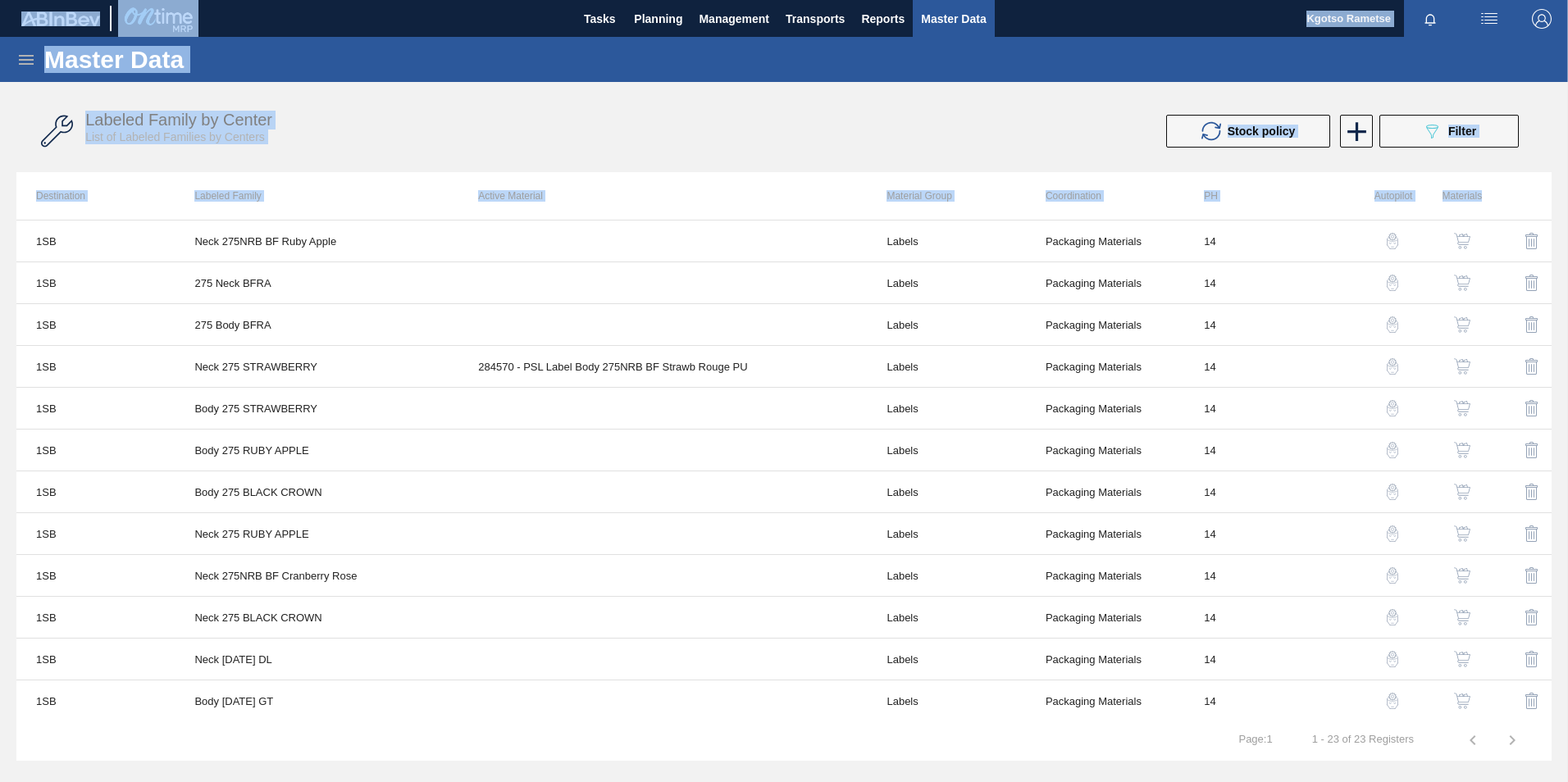
drag, startPoint x: 1551, startPoint y: 465, endPoint x: 1568, endPoint y: 520, distance: 57.6
click at [1567, 0] on html "Tasks Planning Management Transports Reports Master Data Kgotso Rametse Mark al…" at bounding box center [784, 0] width 1568 height 0
drag, startPoint x: 1568, startPoint y: 520, endPoint x: 1563, endPoint y: 529, distance: 10.3
click at [1563, 529] on div "Master Data General Materials Group and Families Coordinations and Users Suppli…" at bounding box center [784, 399] width 1568 height 725
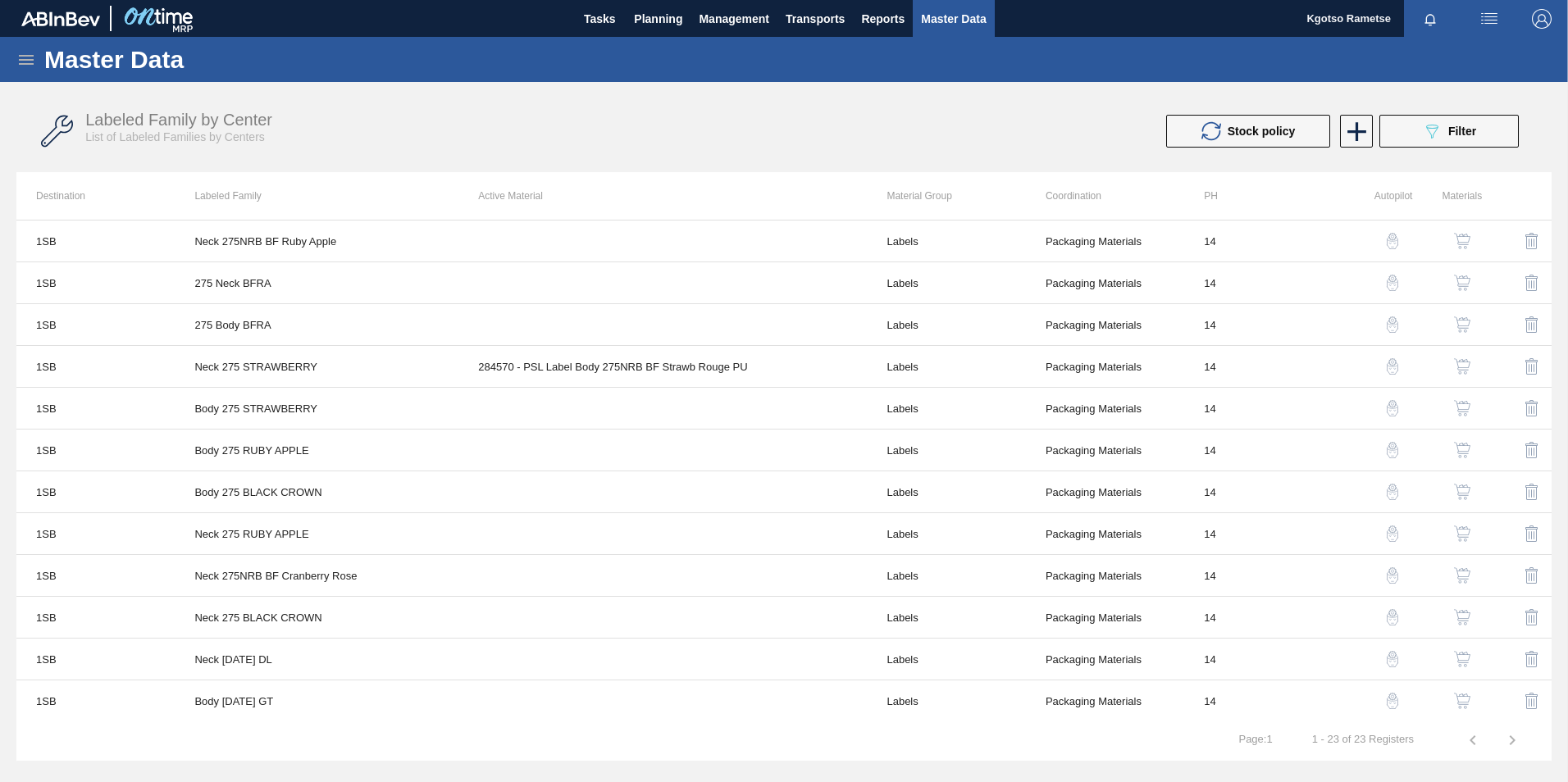
click at [1551, 492] on div "Master Data General Materials Group and Families Coordinations and Users Suppli…" at bounding box center [784, 399] width 1568 height 725
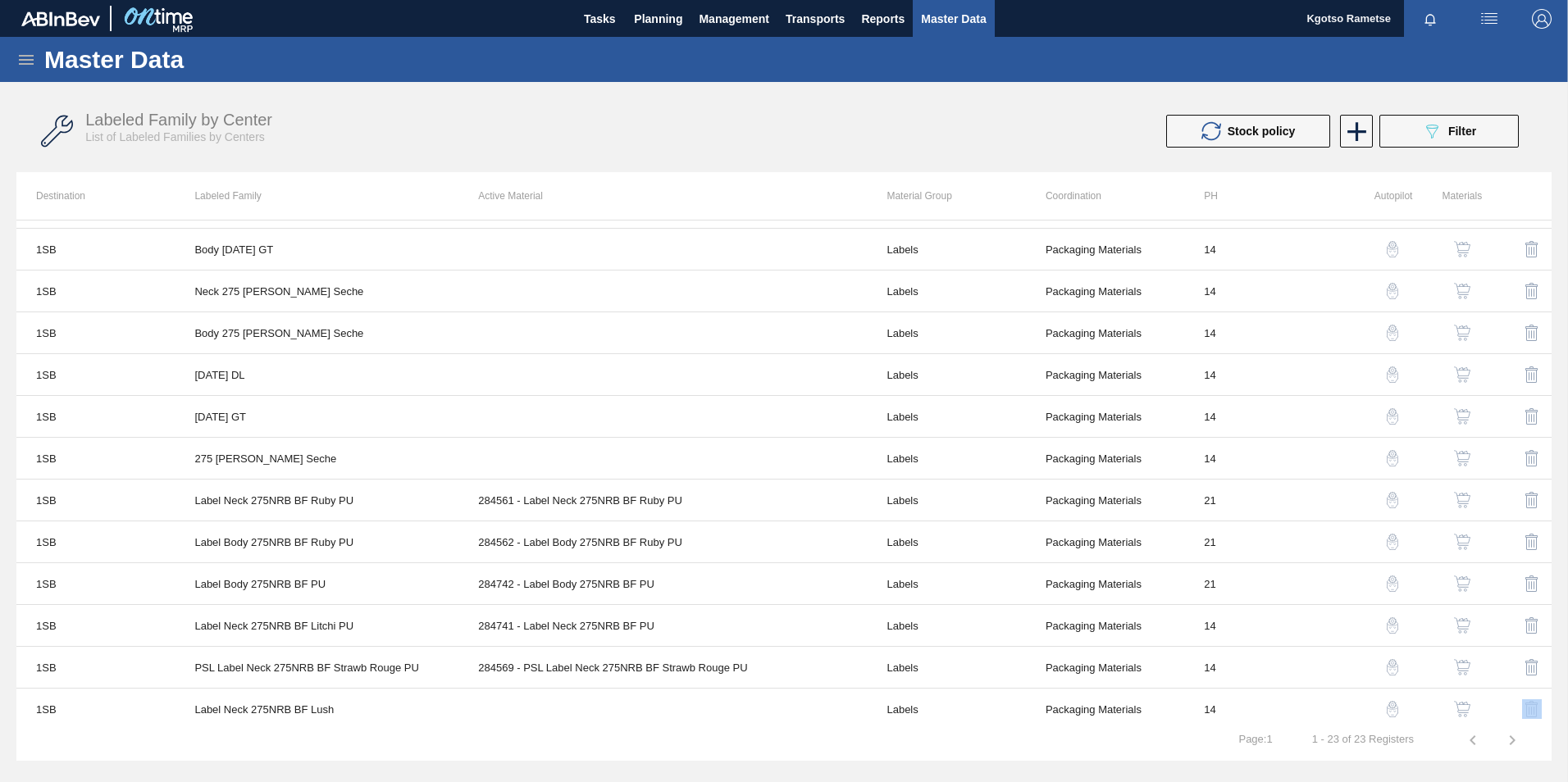
scroll to position [462, 0]
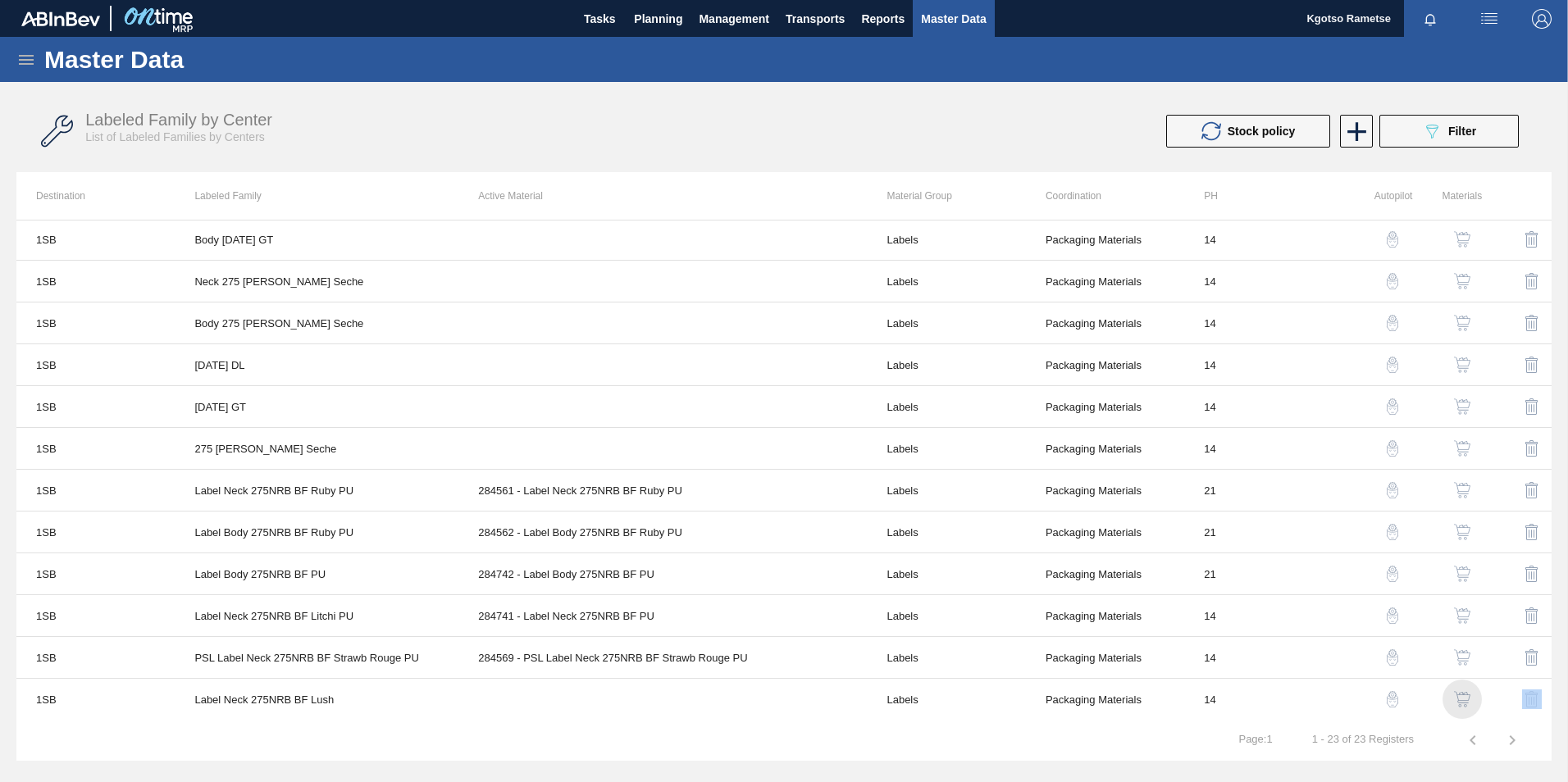
click at [1458, 691] on img "button" at bounding box center [1461, 699] width 17 height 17
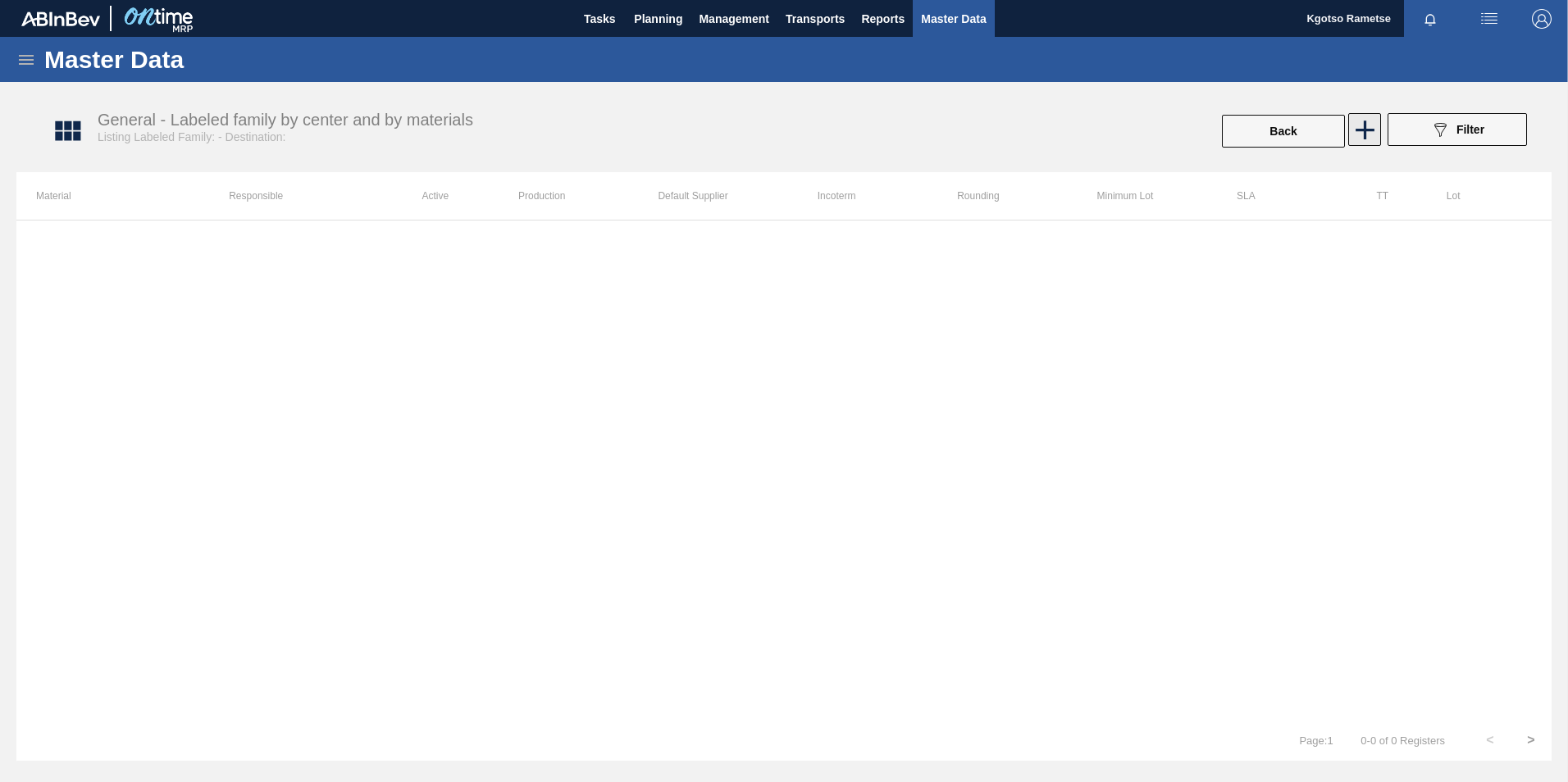
click at [1371, 120] on icon at bounding box center [1364, 129] width 32 height 32
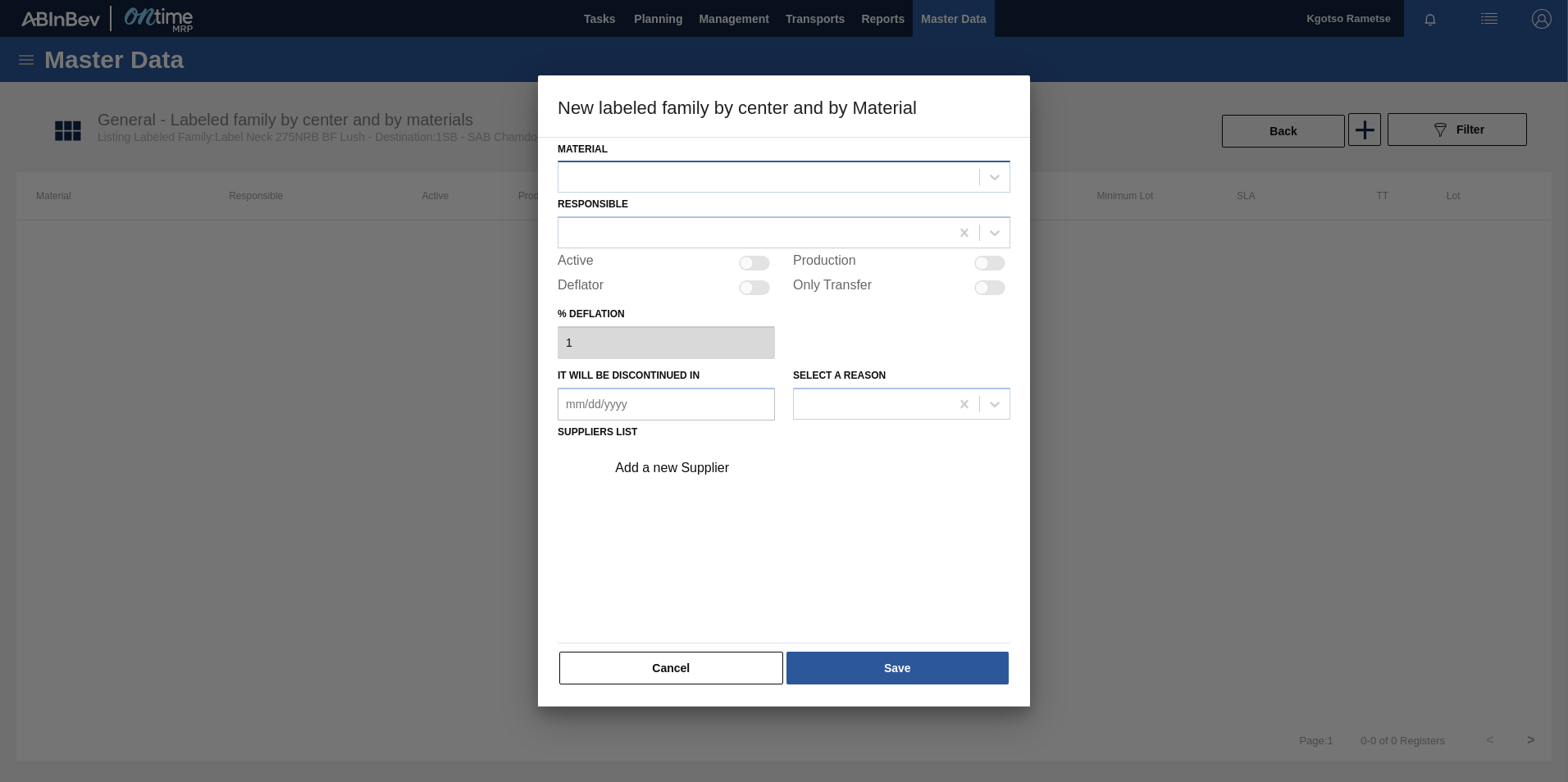
click at [612, 173] on div at bounding box center [768, 177] width 421 height 24
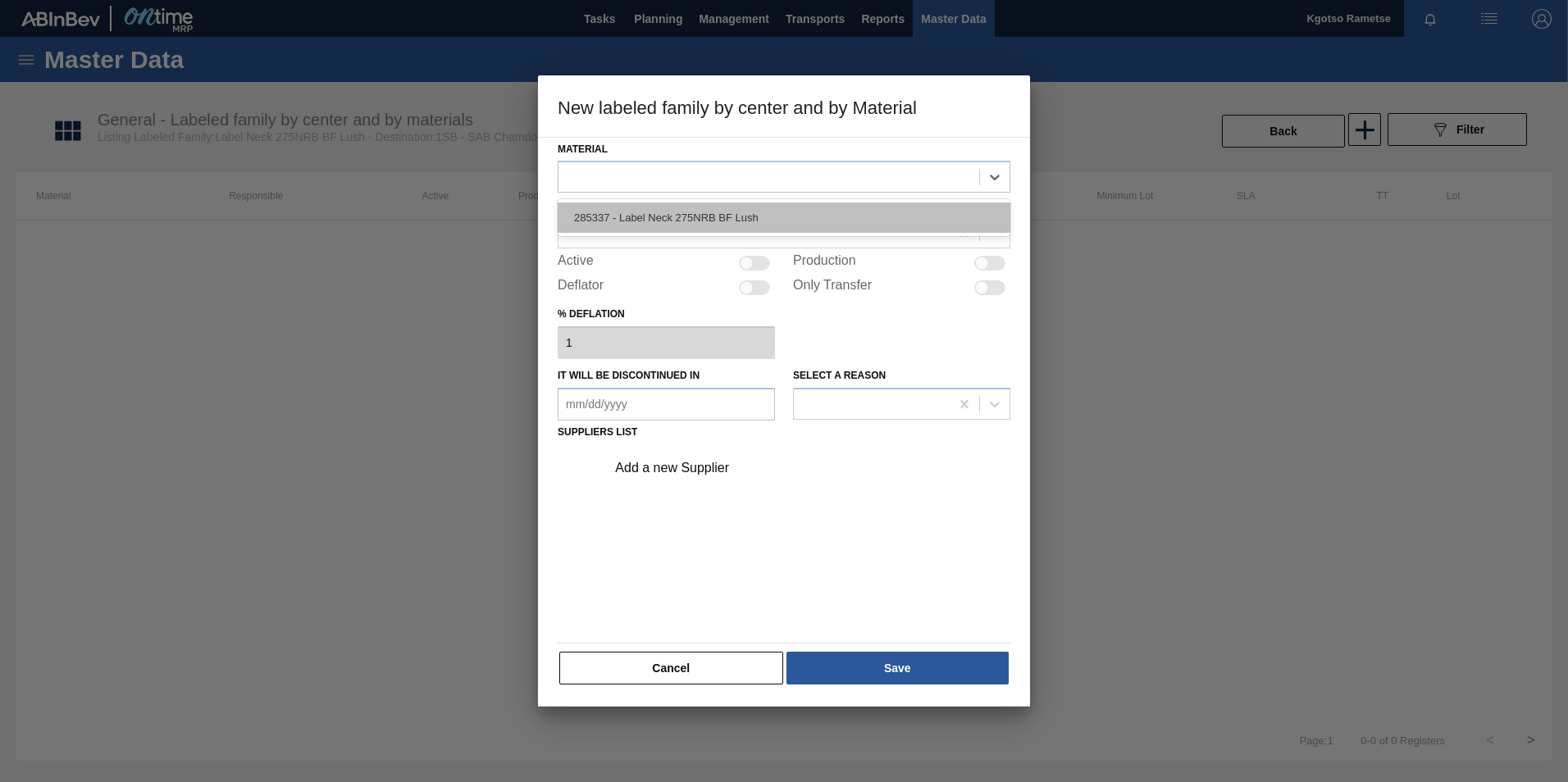
click at [616, 217] on div "285337 - Label Neck 275NRB BF Lush" at bounding box center [784, 218] width 453 height 31
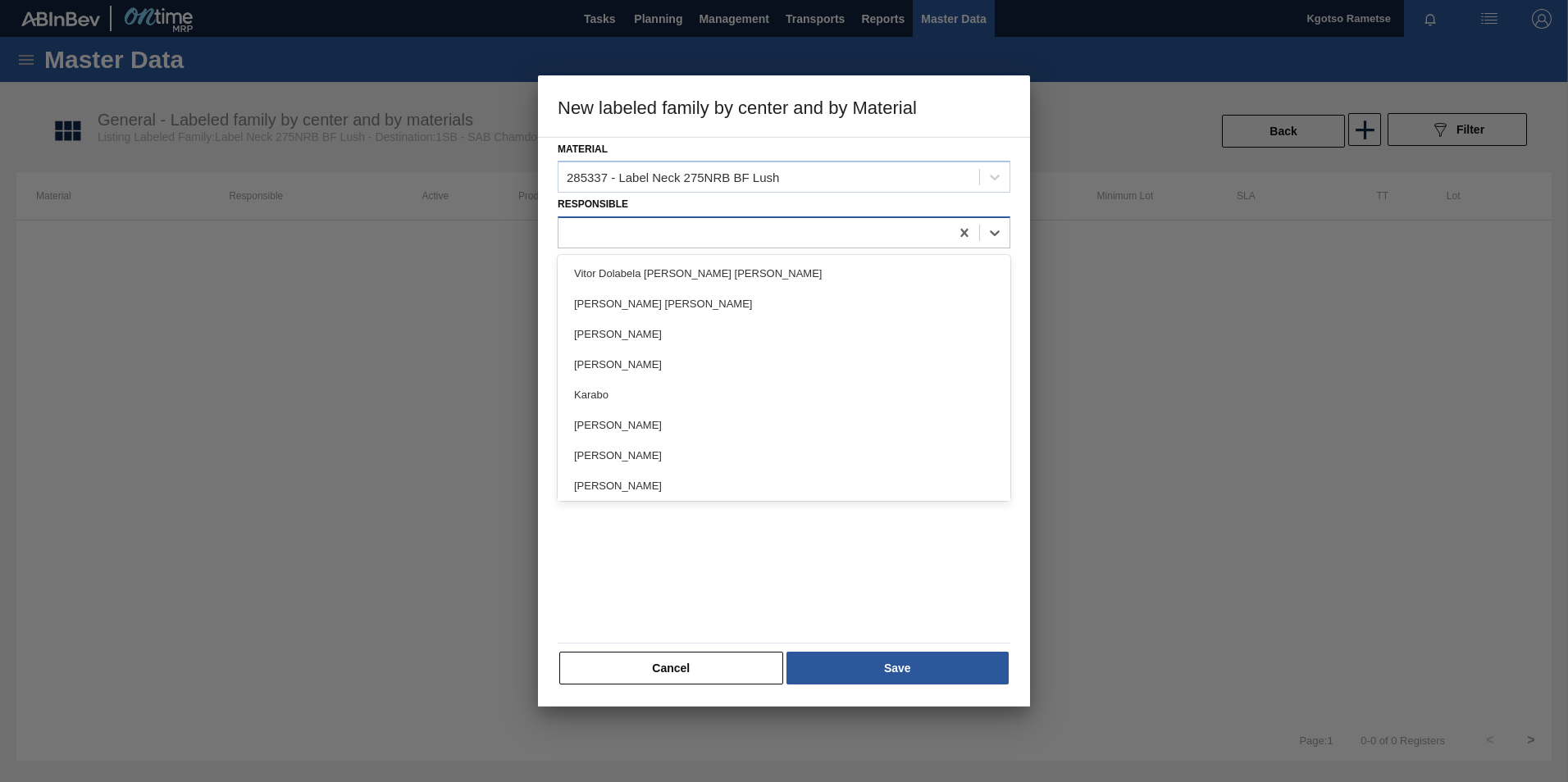
click at [613, 231] on div at bounding box center [753, 233] width 391 height 24
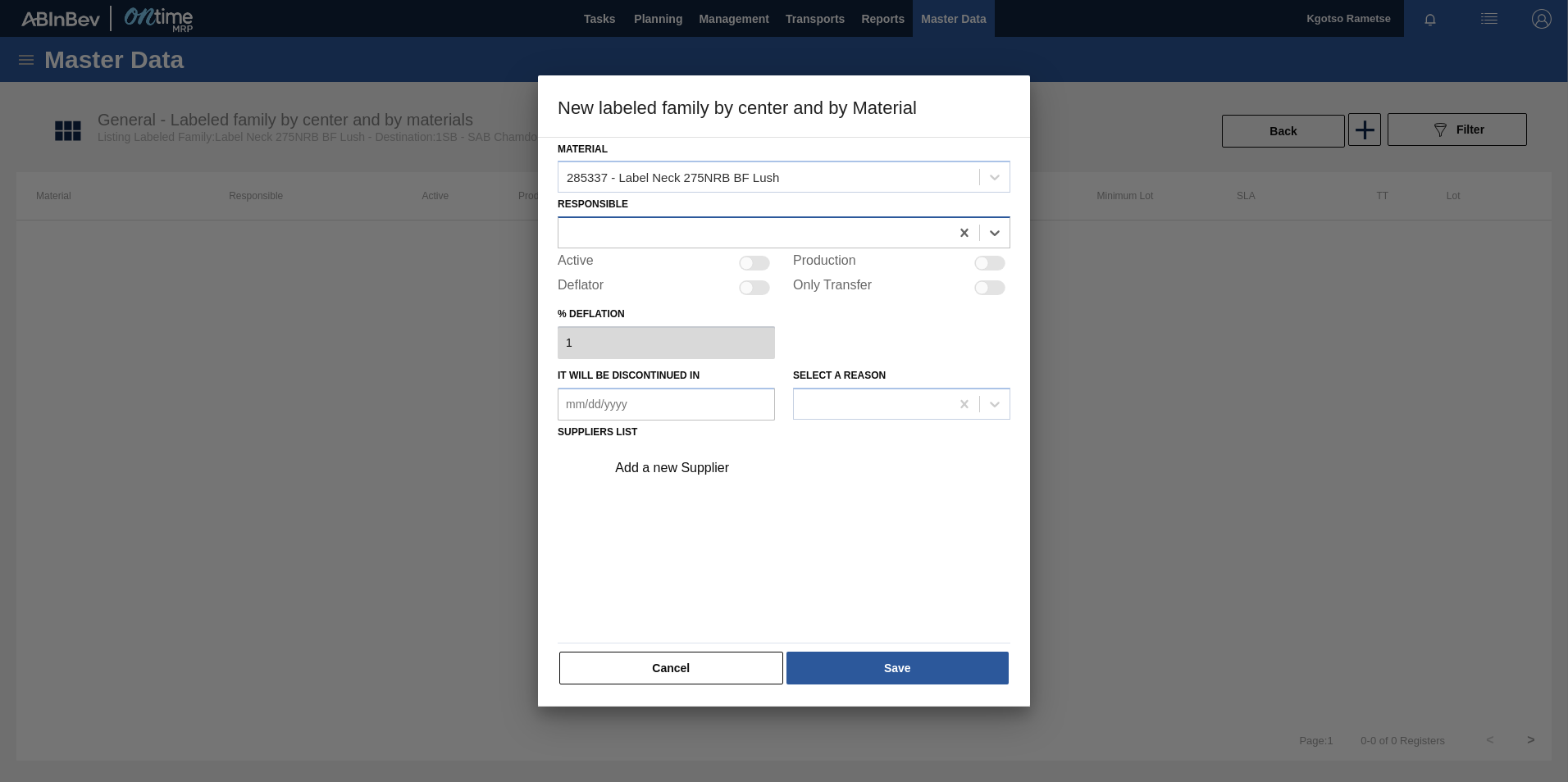
click at [613, 231] on div at bounding box center [753, 233] width 391 height 24
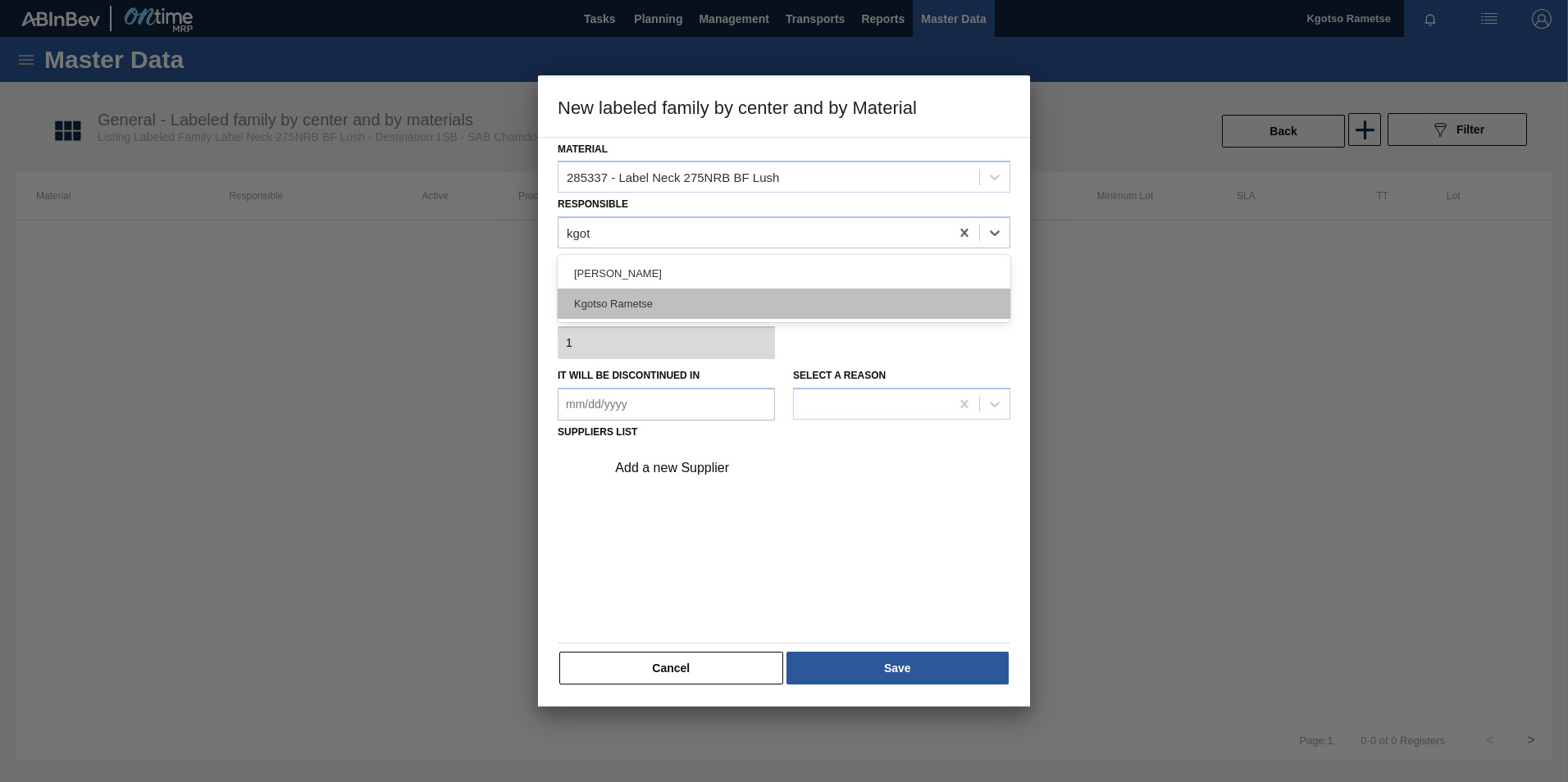
click at [608, 292] on div "Kgotso Rametse" at bounding box center [784, 304] width 453 height 31
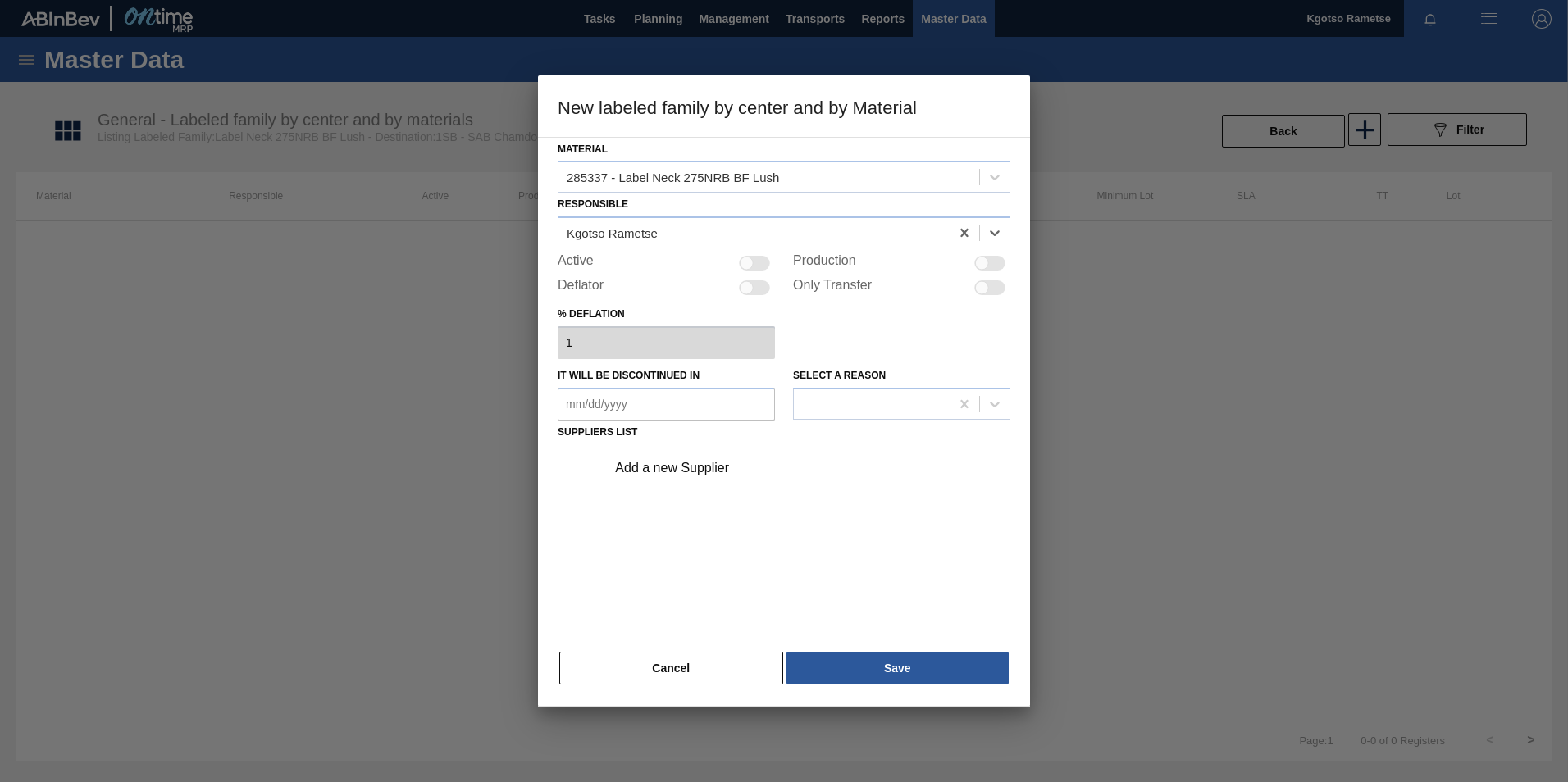
click at [756, 261] on div at bounding box center [755, 263] width 31 height 15
click at [677, 475] on div "Add a new Supplier" at bounding box center [776, 468] width 322 height 15
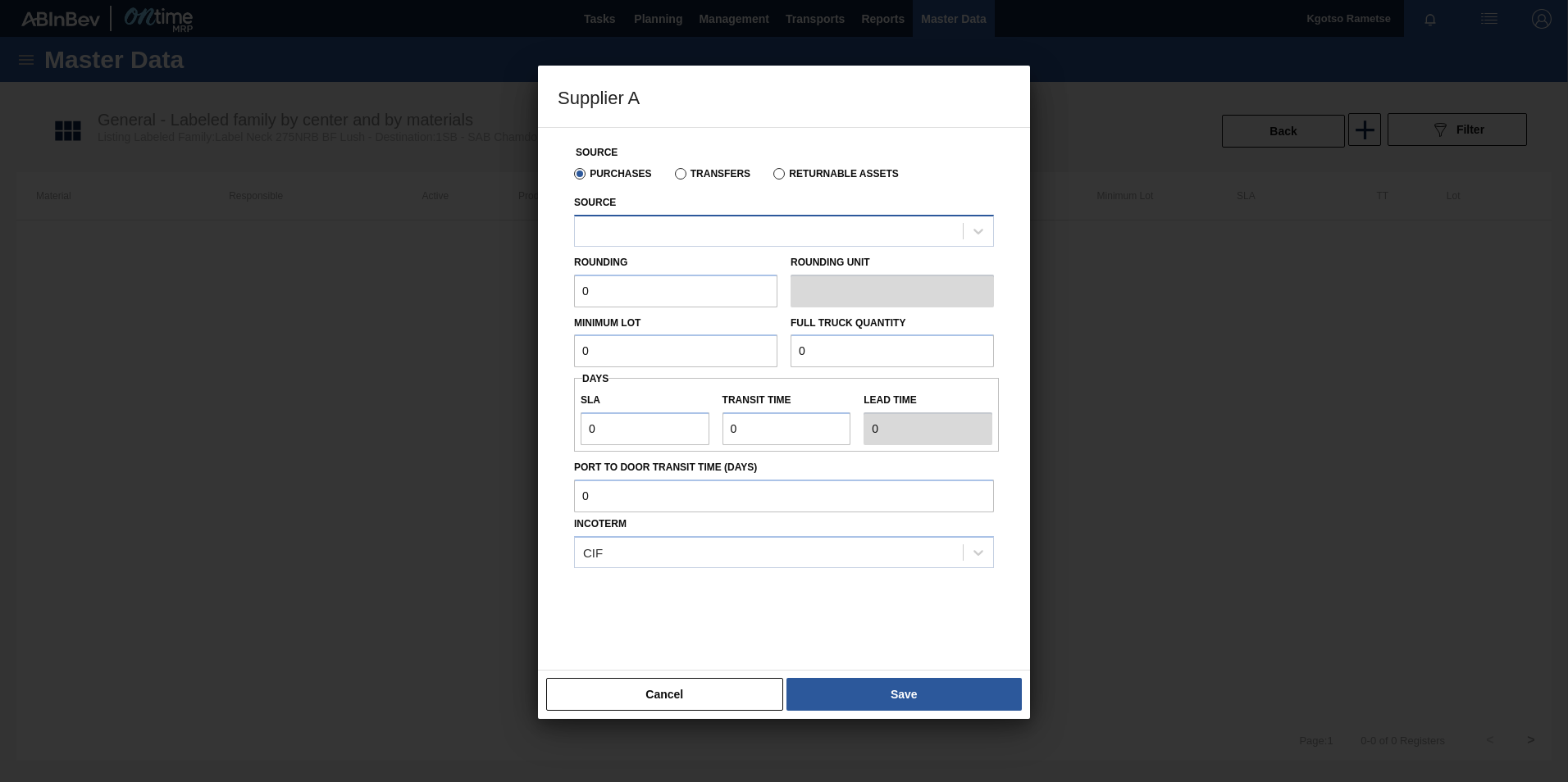
click at [617, 237] on div at bounding box center [768, 230] width 387 height 24
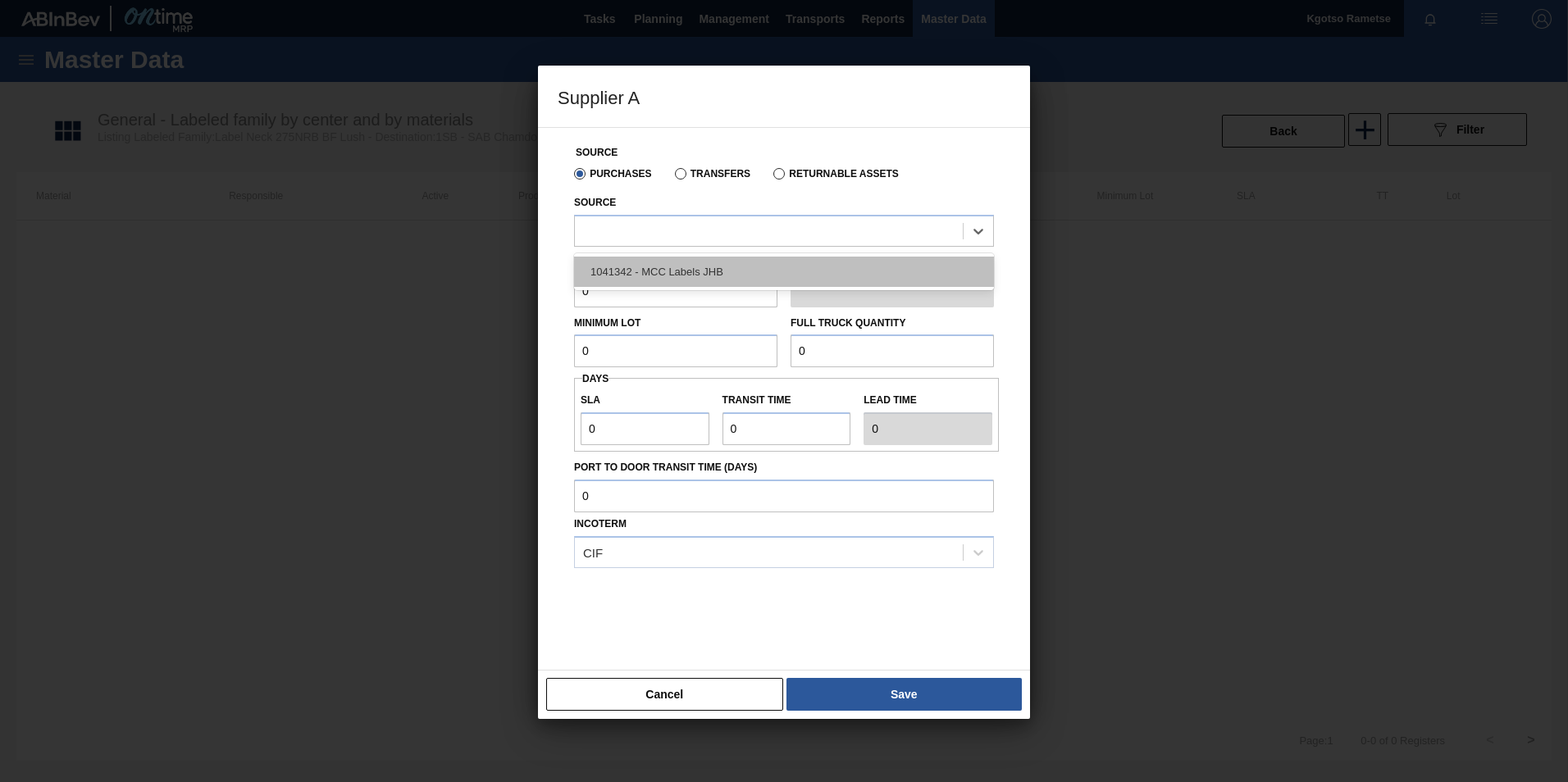
click at [627, 280] on div "1041342 - MCC Labels JHB" at bounding box center [784, 271] width 420 height 31
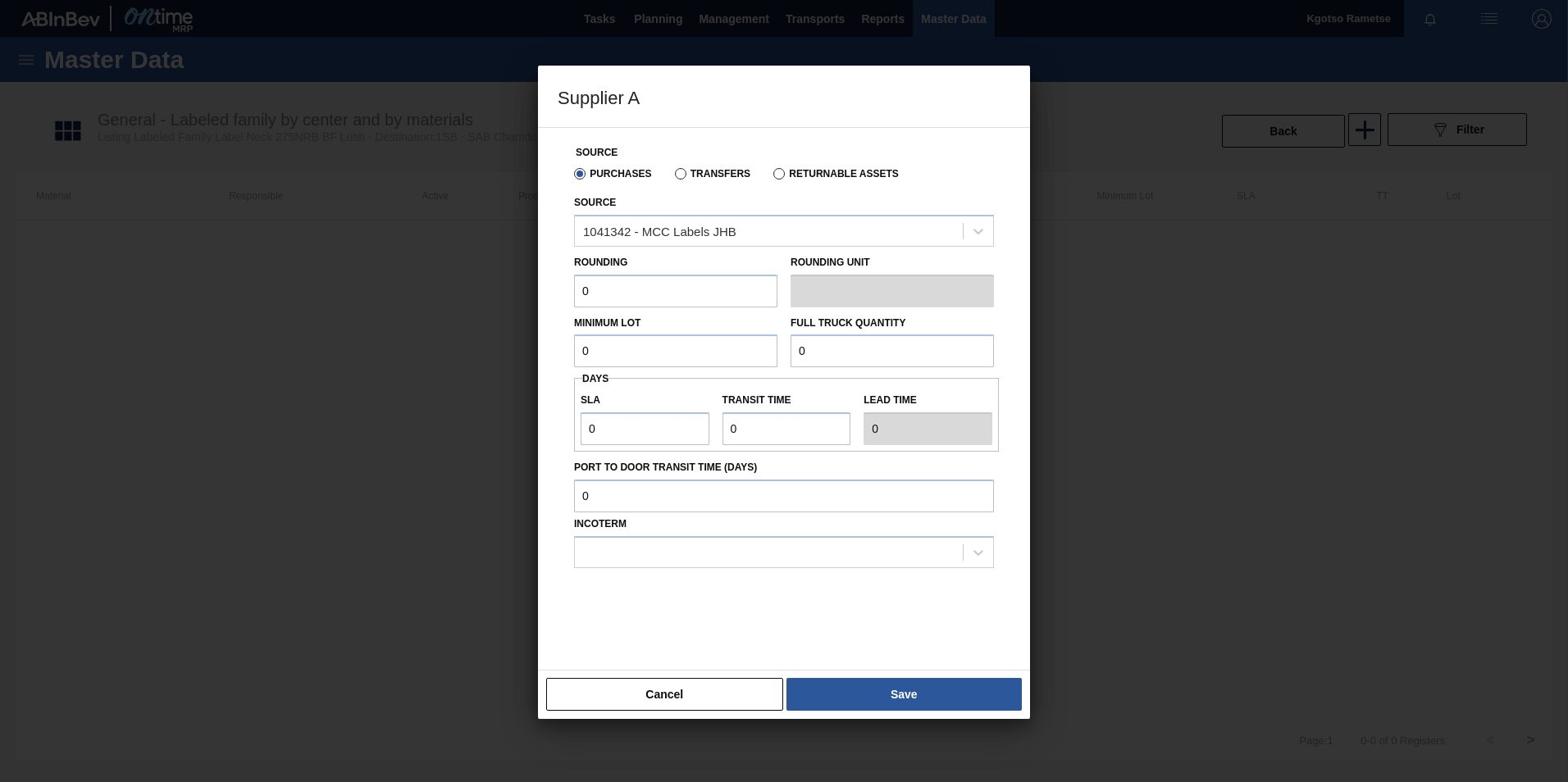
drag, startPoint x: 588, startPoint y: 295, endPoint x: 451, endPoint y: 276, distance: 138.3
click at [451, 276] on div "Supplier A Source Purchases Transfers Returnable Assets Source 1041342 - MCC La…" at bounding box center [784, 391] width 1568 height 782
drag, startPoint x: 588, startPoint y: 351, endPoint x: 506, endPoint y: 339, distance: 82.9
click at [506, 339] on div "Supplier A Source Purchases Transfers Returnable Assets Source 1041342 - MCC La…" at bounding box center [784, 391] width 1568 height 782
drag, startPoint x: 903, startPoint y: 349, endPoint x: 598, endPoint y: 359, distance: 305.2
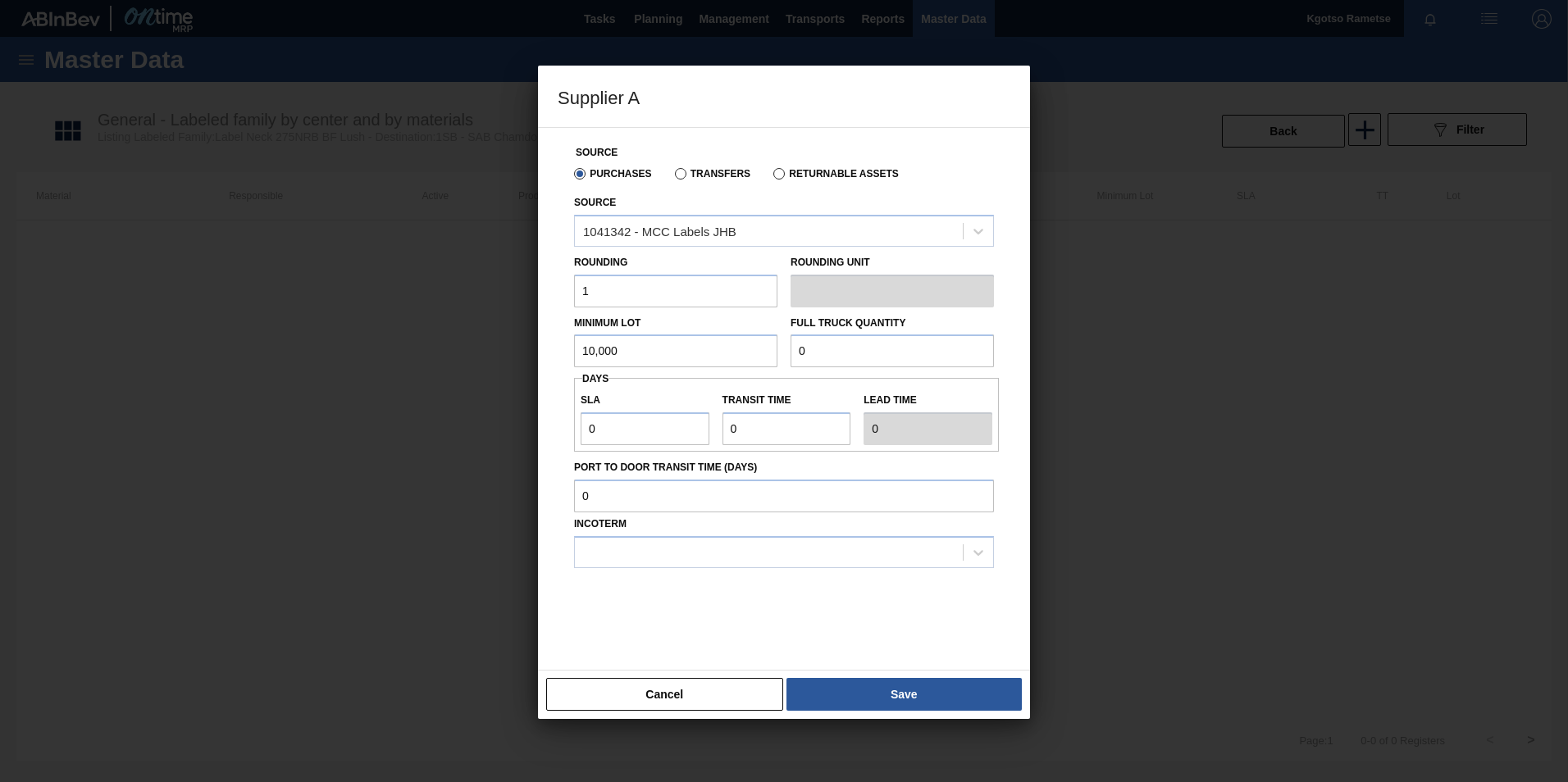
click at [598, 359] on div "Minimum Lot 10,000 Full Truck Quantity 0" at bounding box center [784, 338] width 433 height 60
click at [597, 425] on input "0" at bounding box center [645, 429] width 129 height 33
click at [847, 695] on button "Save" at bounding box center [903, 695] width 235 height 33
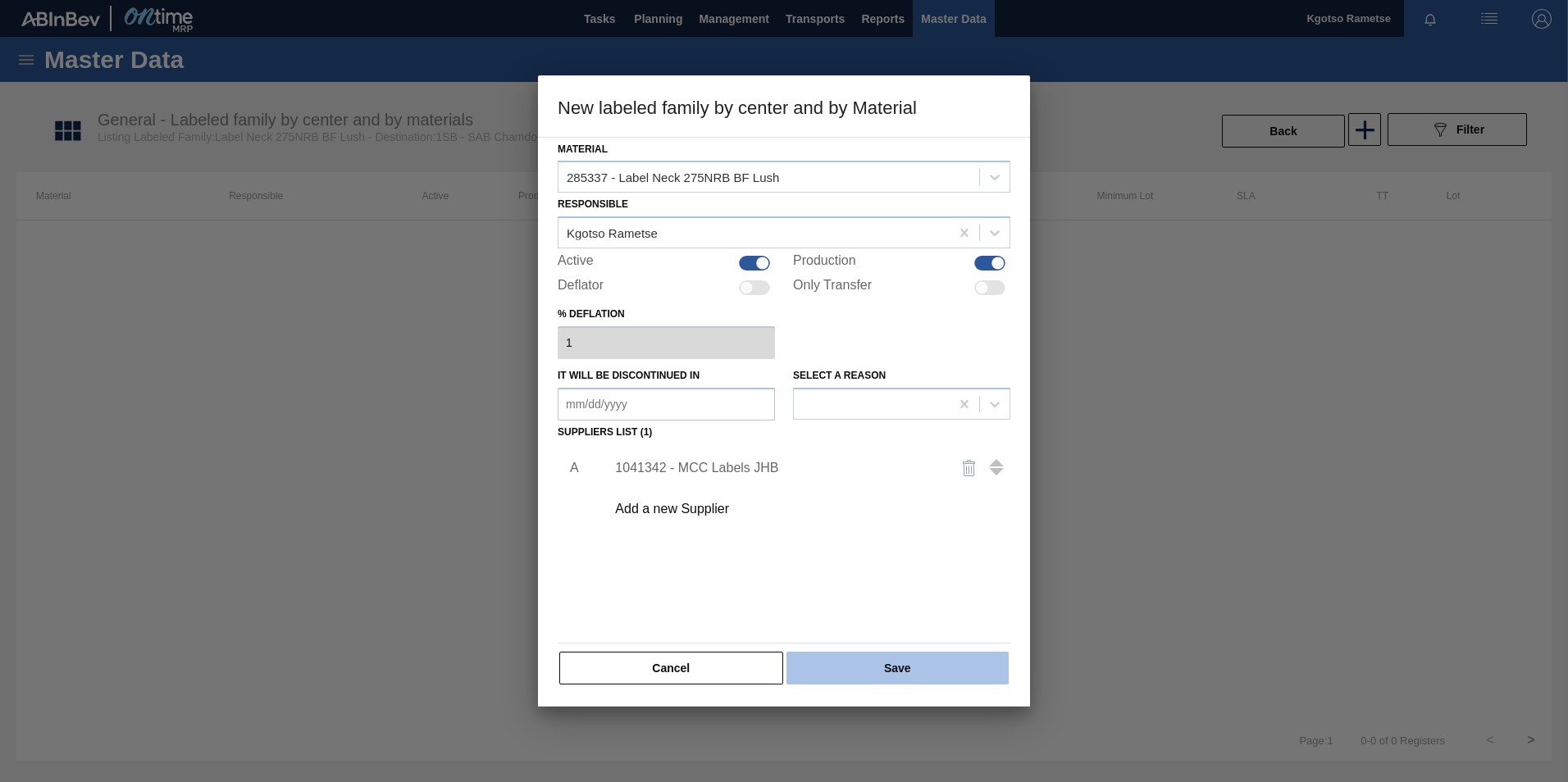
click at [830, 671] on button "Save" at bounding box center [897, 668] width 222 height 33
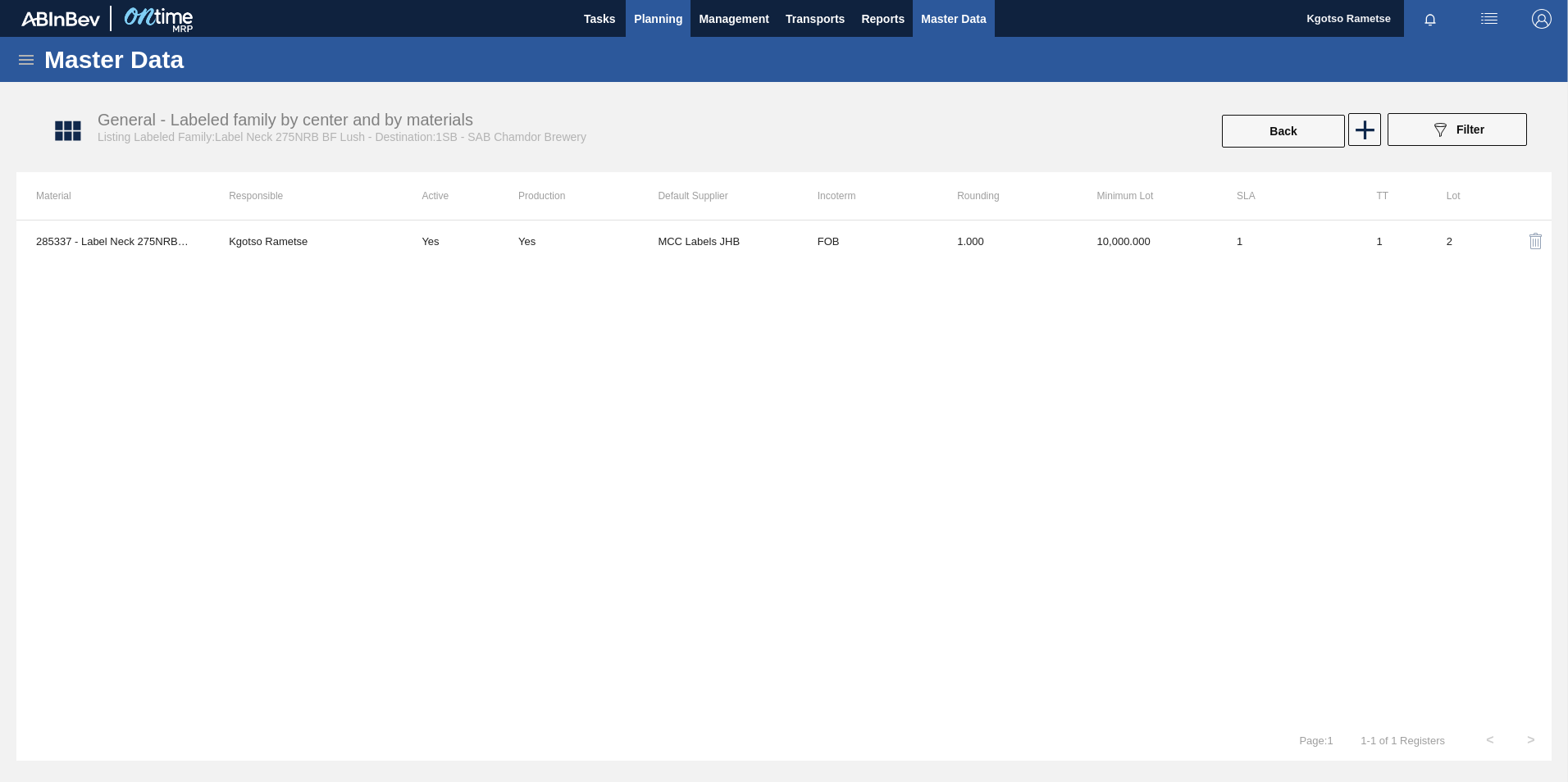
click at [666, 17] on span "Planning" at bounding box center [658, 18] width 48 height 20
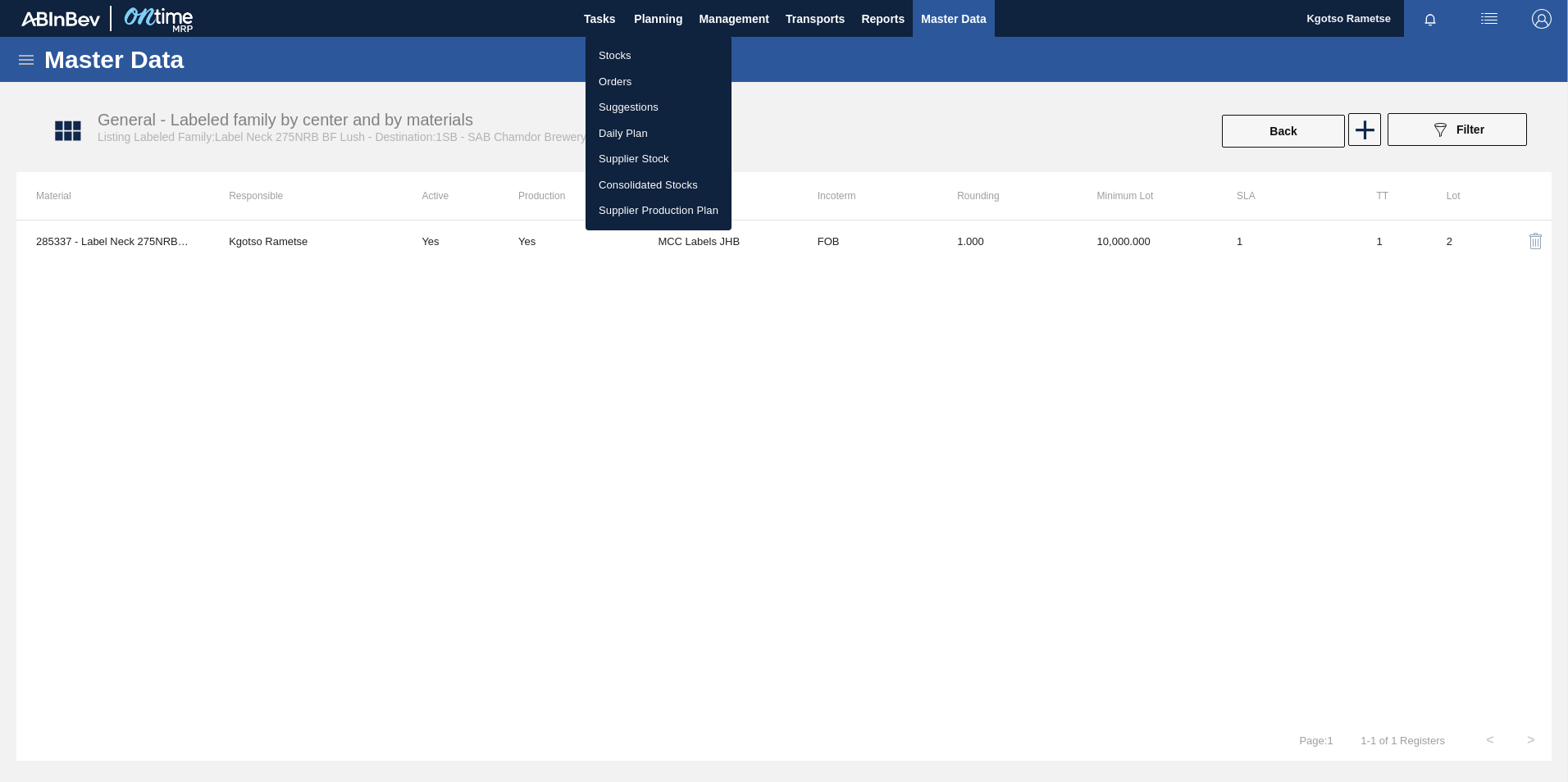
click at [636, 57] on li "Stocks" at bounding box center [658, 56] width 146 height 26
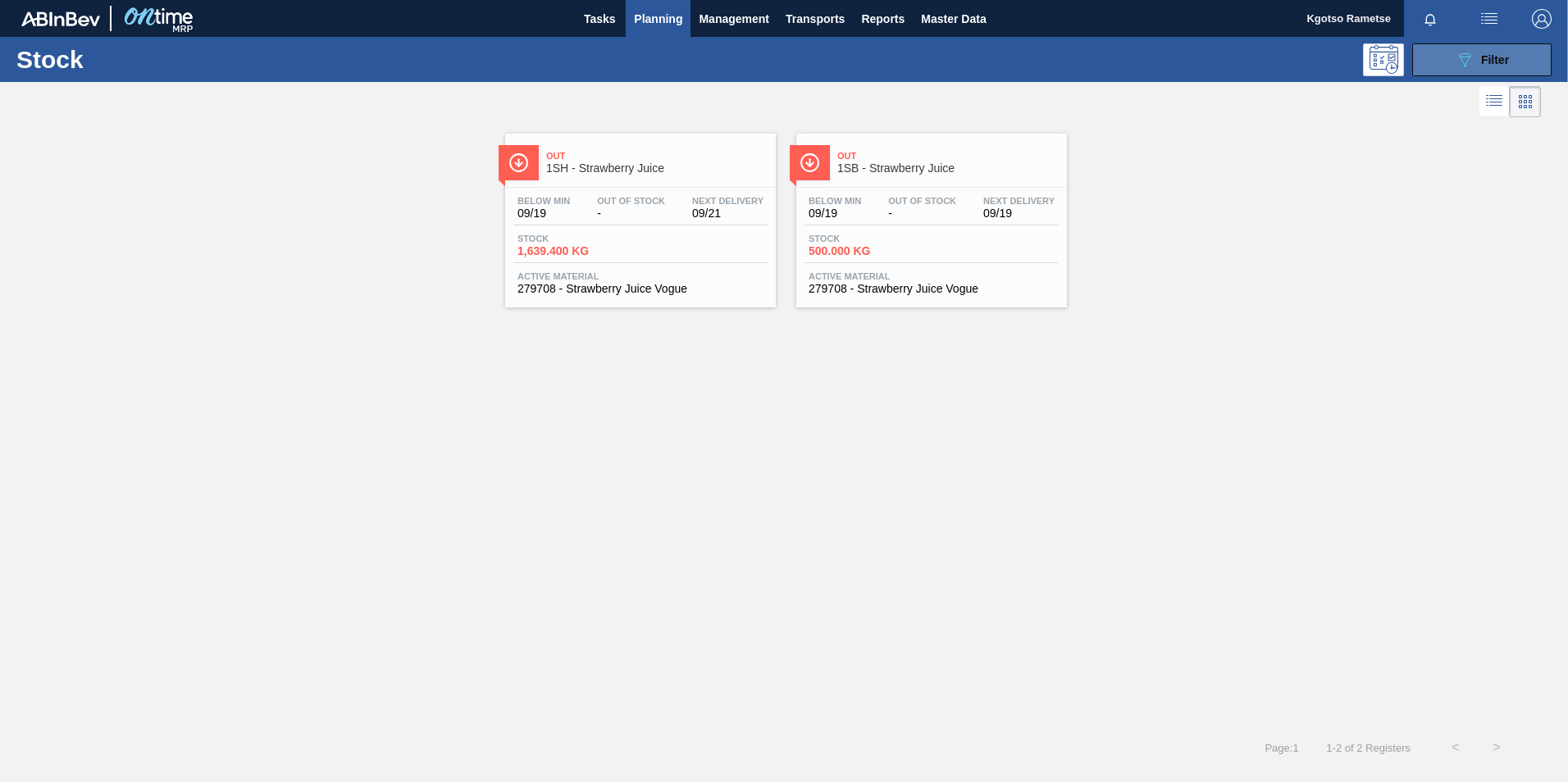
click at [1494, 62] on span "Filter" at bounding box center [1495, 59] width 28 height 13
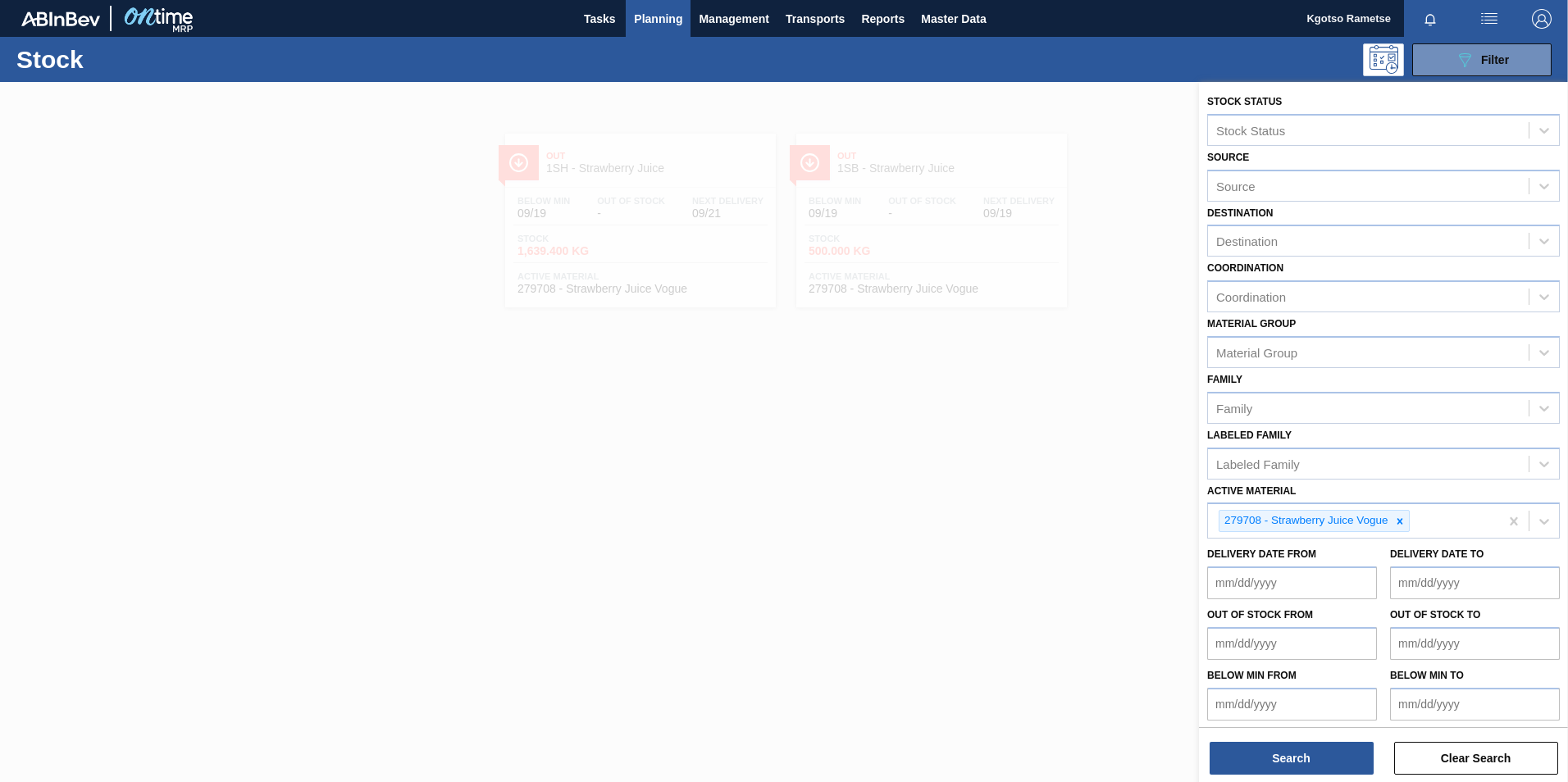
click at [860, 108] on div at bounding box center [784, 473] width 1568 height 782
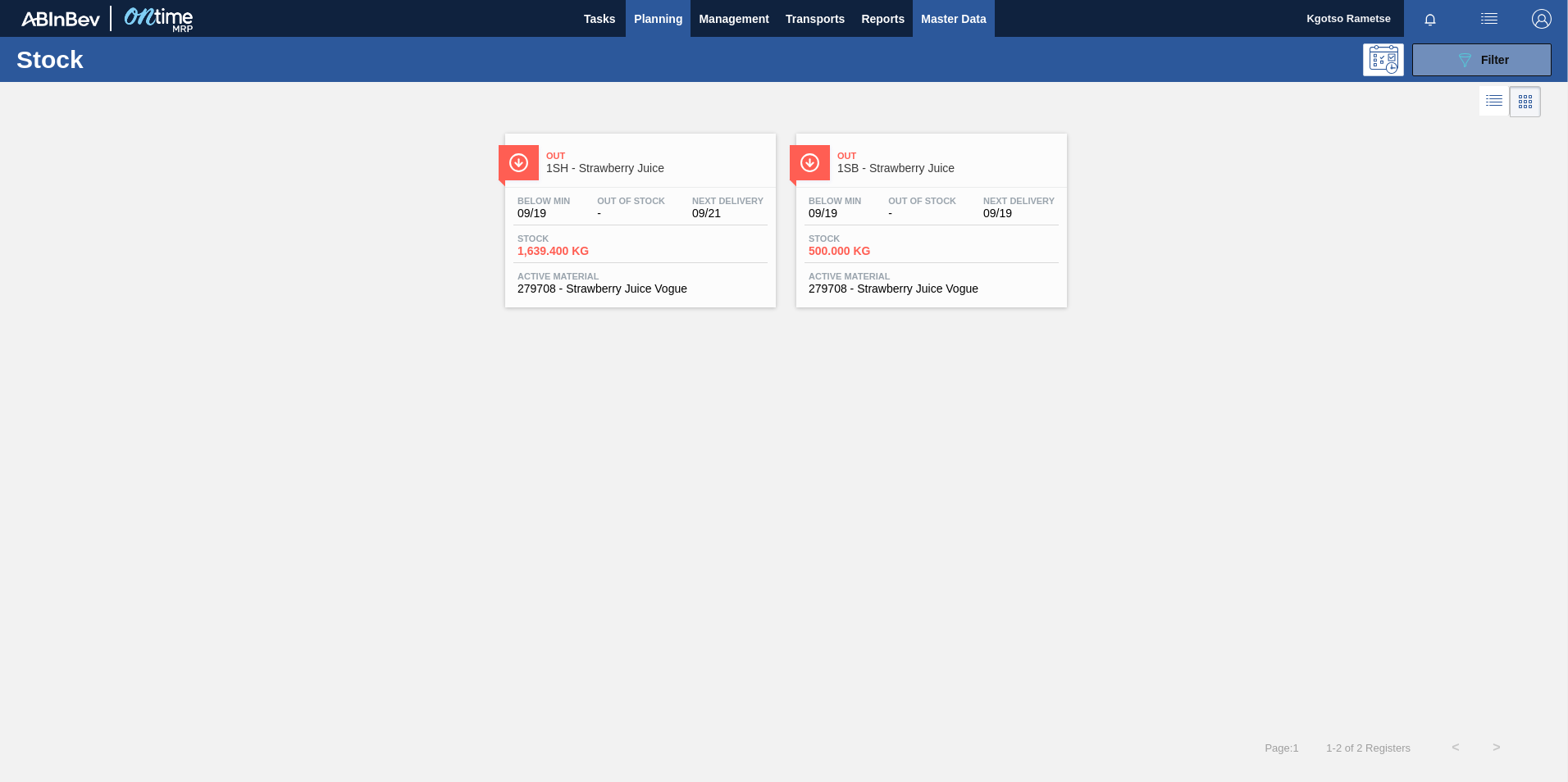
click at [965, 12] on span "Master Data" at bounding box center [953, 18] width 65 height 20
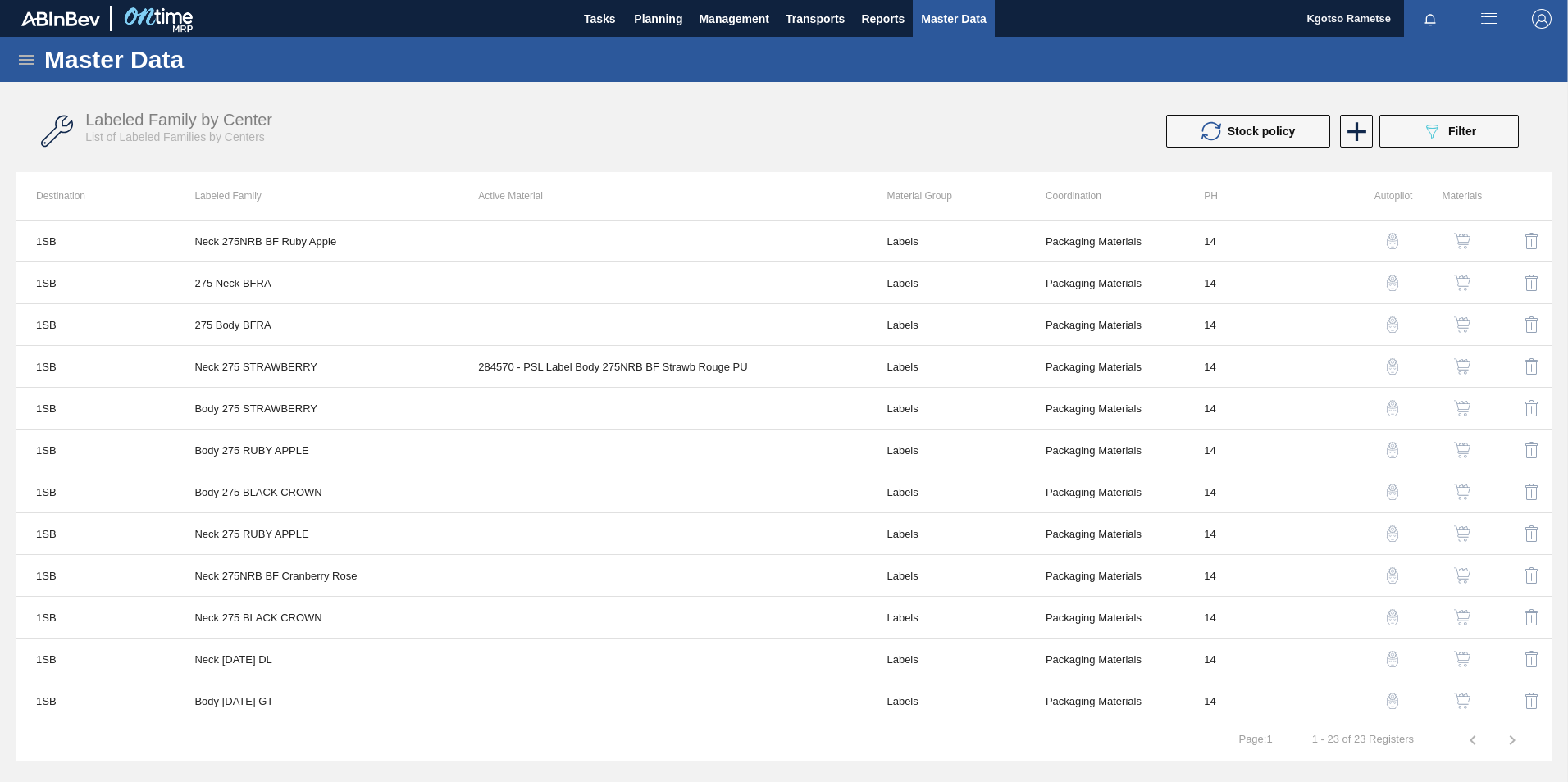
click at [16, 66] on div "Master Data" at bounding box center [784, 59] width 1568 height 45
click at [28, 59] on icon at bounding box center [26, 59] width 15 height 10
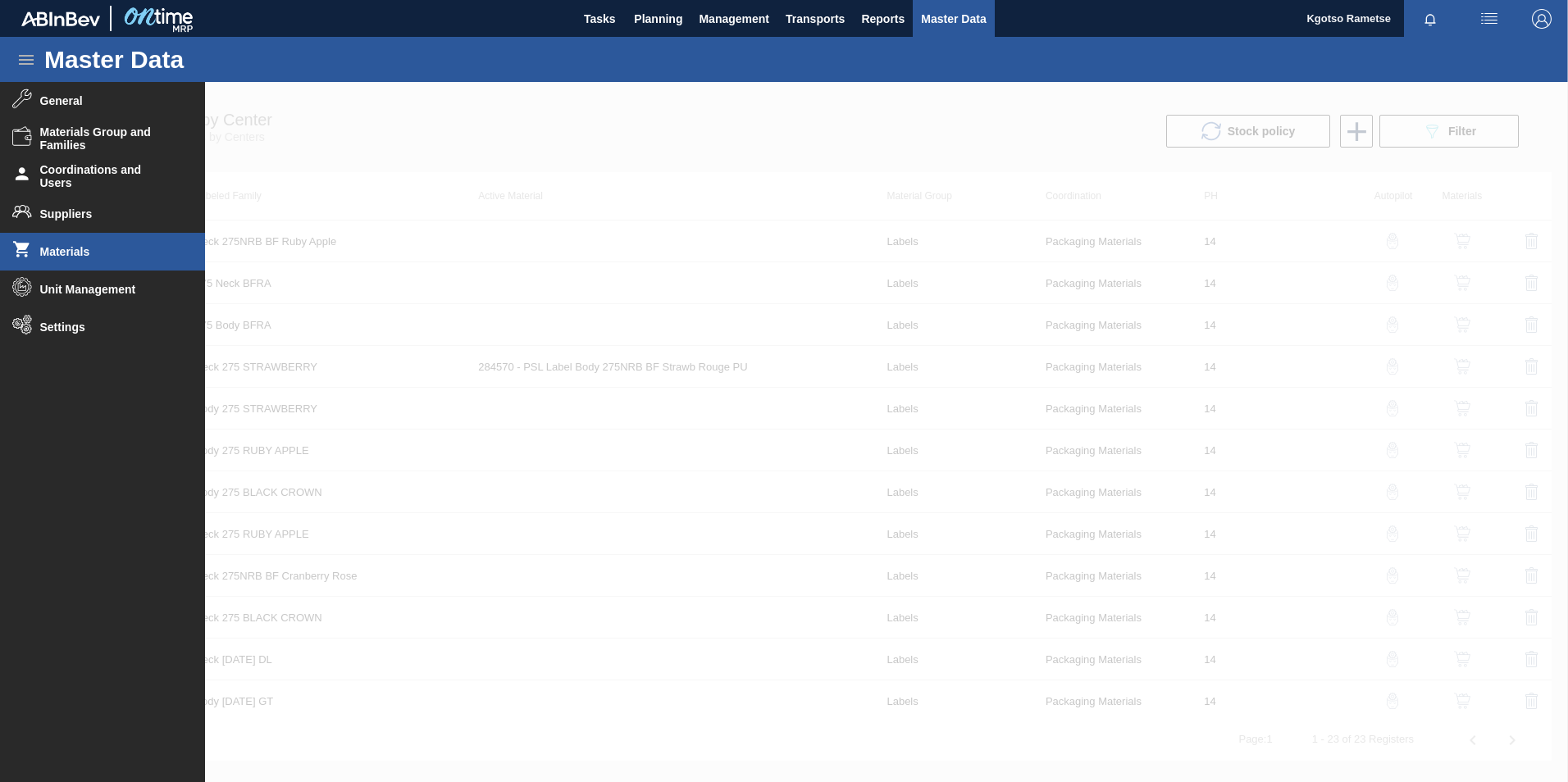
click at [92, 242] on li "Materials" at bounding box center [102, 251] width 205 height 38
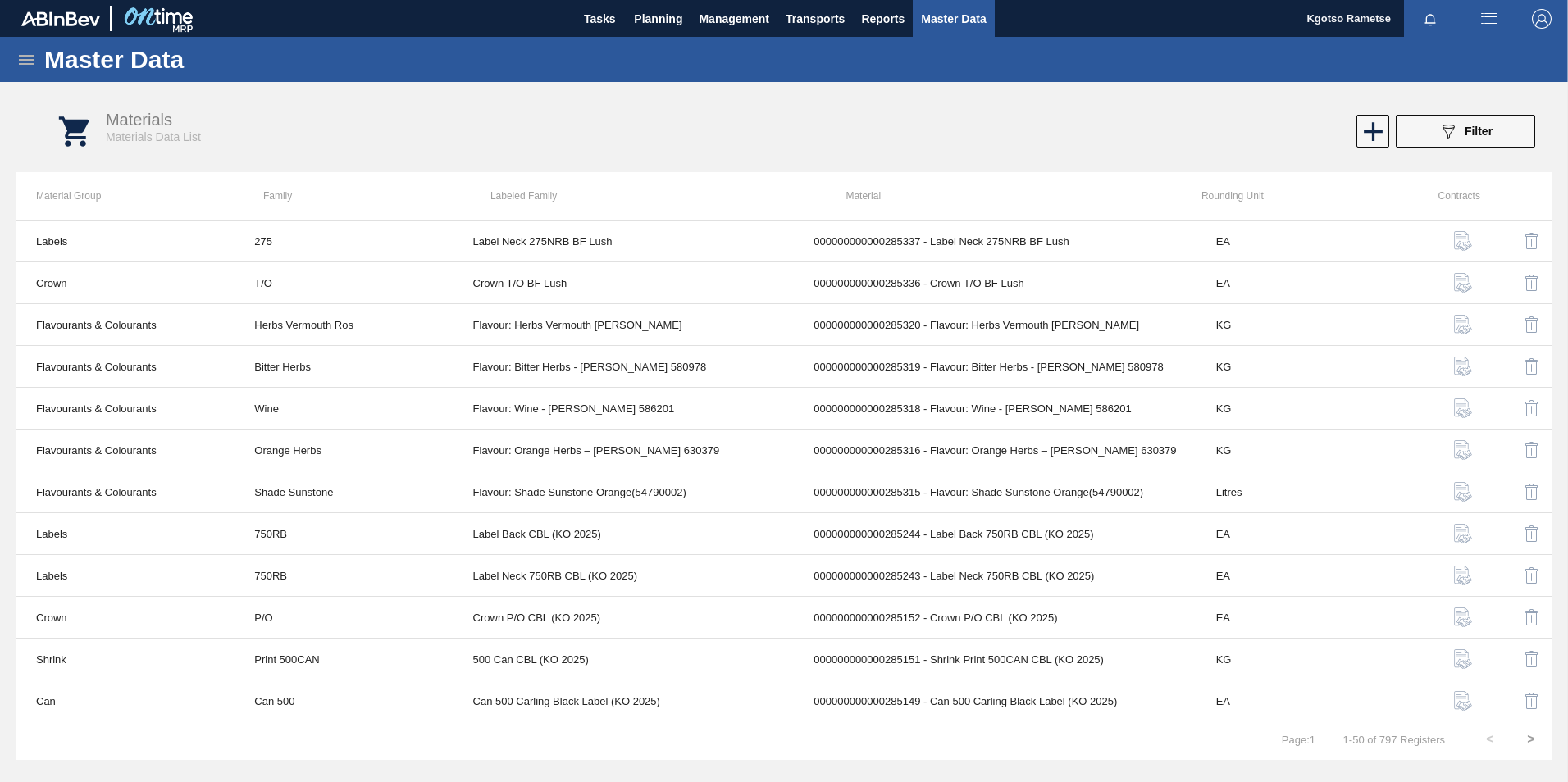
click at [30, 48] on div "Master Data" at bounding box center [784, 59] width 1568 height 45
click at [29, 59] on icon at bounding box center [26, 59] width 20 height 20
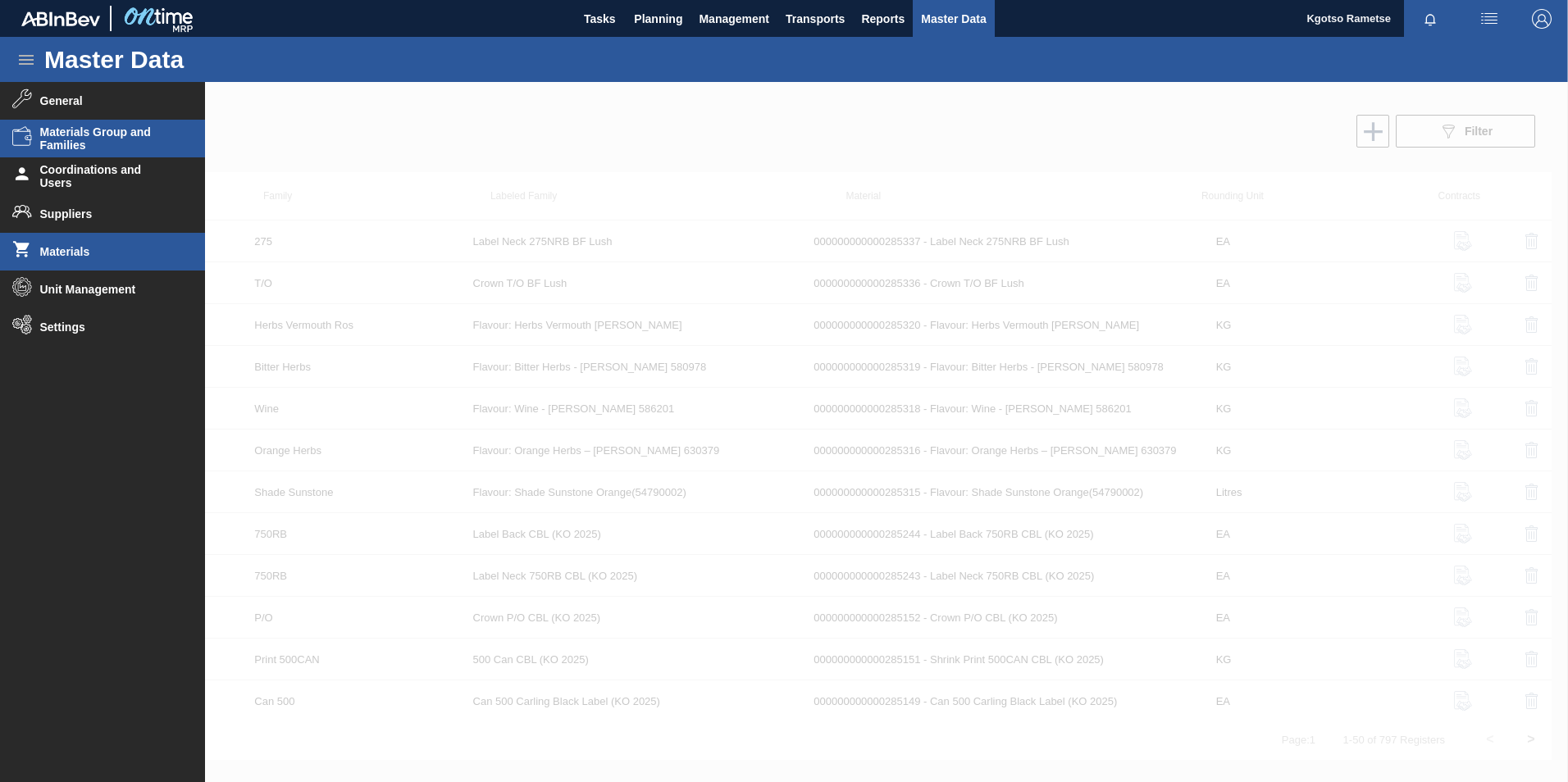
click at [80, 140] on span "Materials Group and Families" at bounding box center [108, 138] width 136 height 26
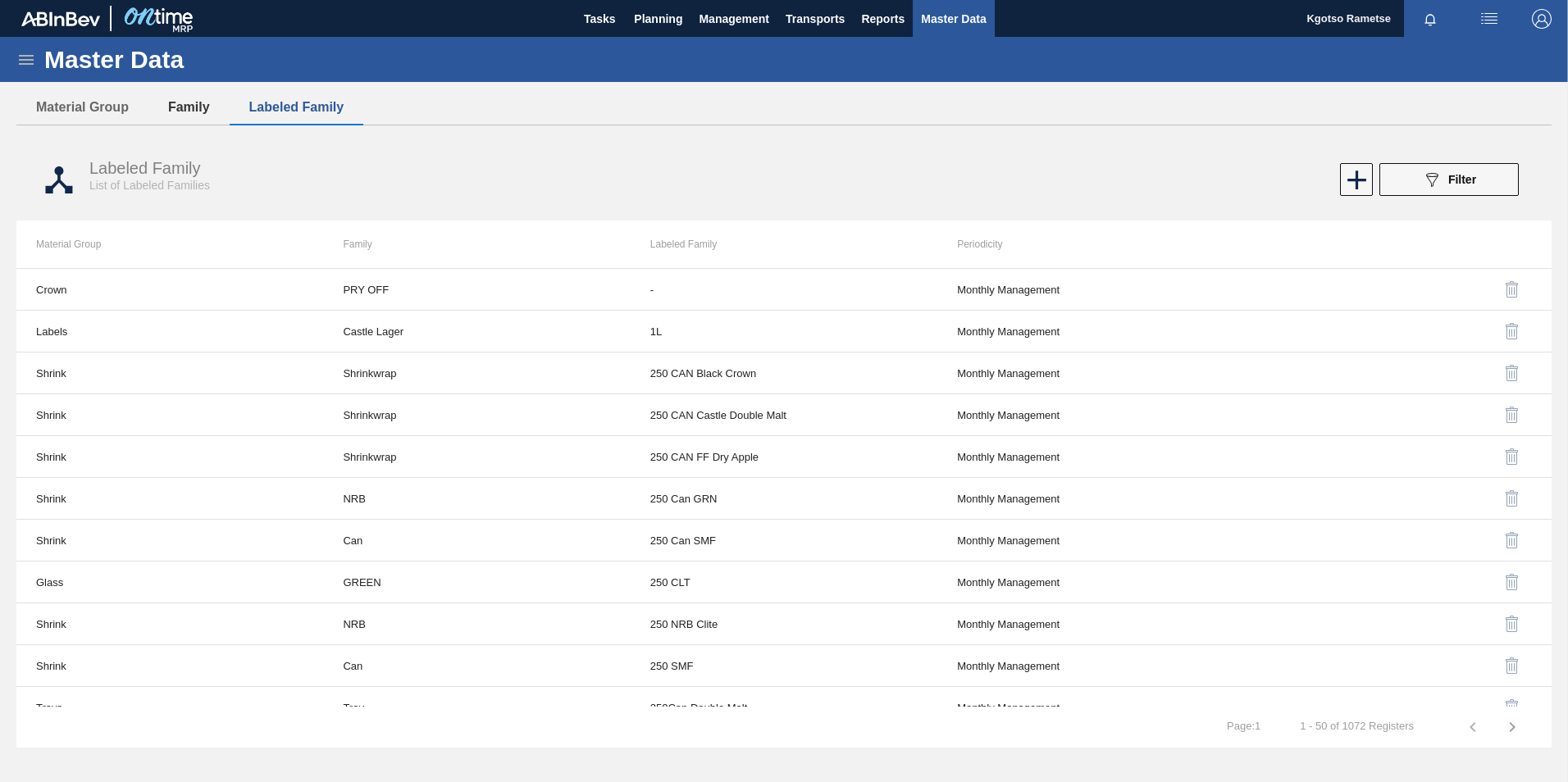
click at [194, 111] on button "Family" at bounding box center [189, 107] width 81 height 34
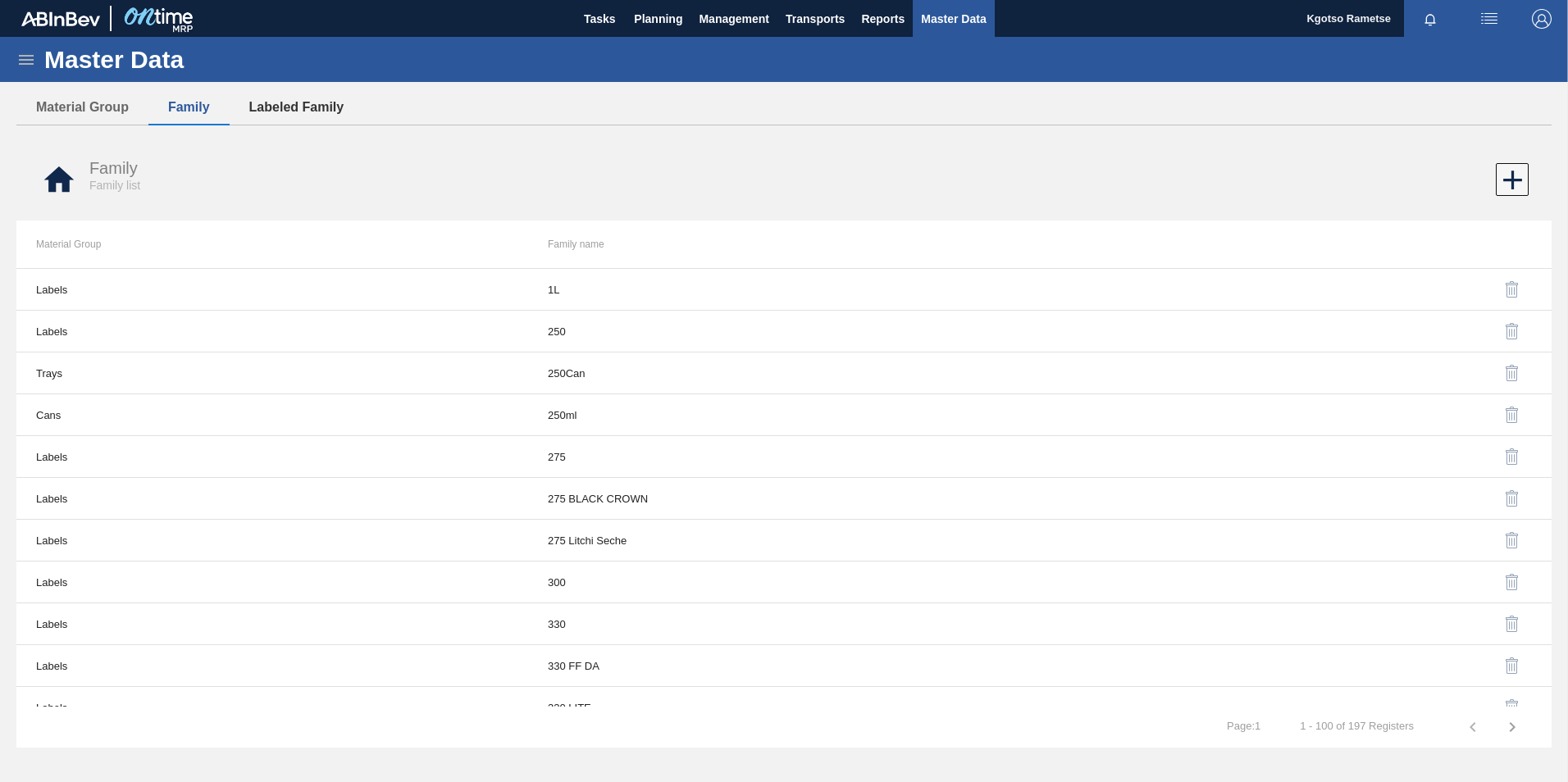
click at [316, 103] on button "Labeled Family" at bounding box center [297, 107] width 135 height 34
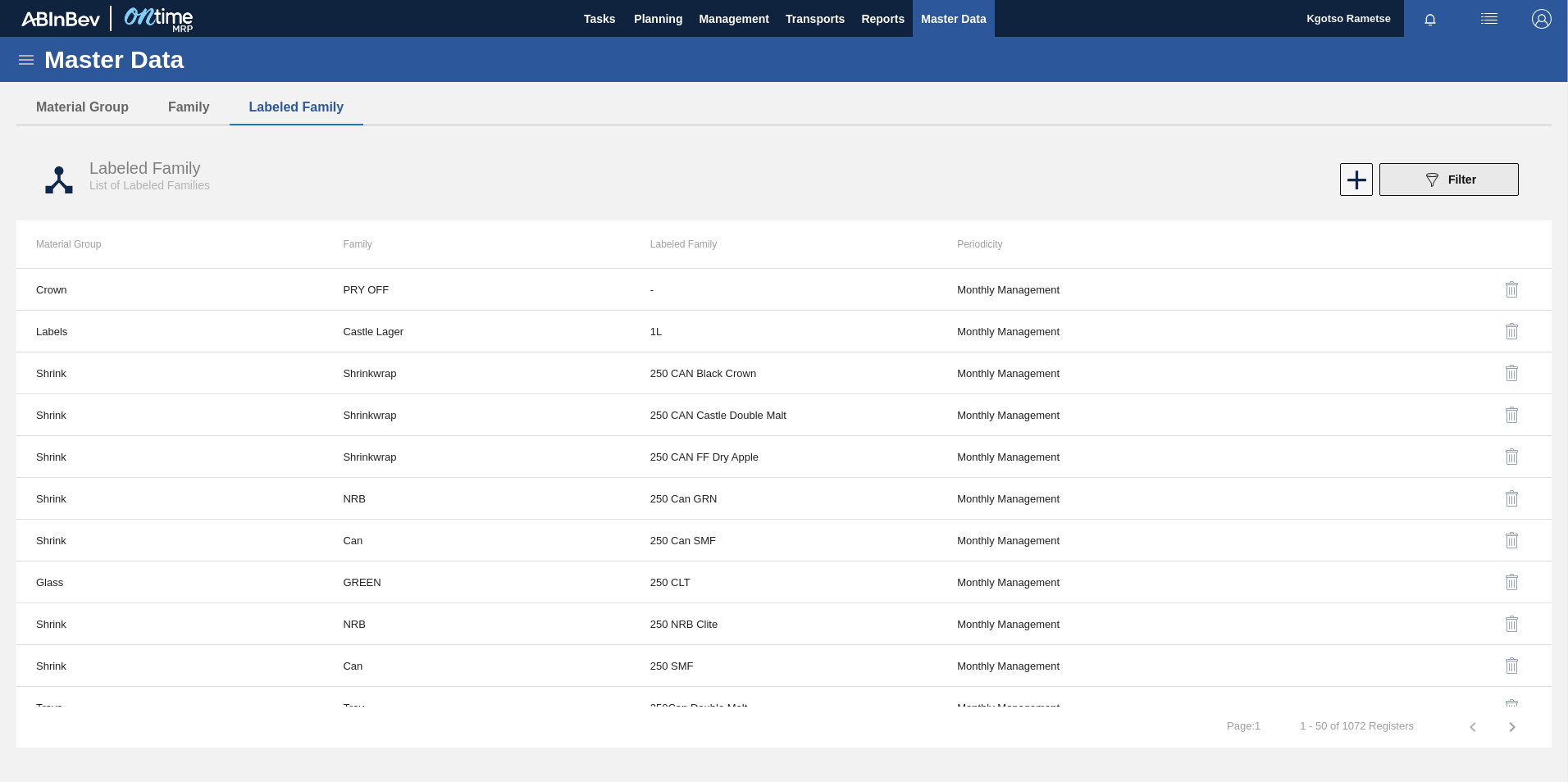
click at [1503, 189] on button "089F7B8B-B2A5-4AFE-B5C0-19BA573D28AC Filter" at bounding box center [1448, 180] width 139 height 33
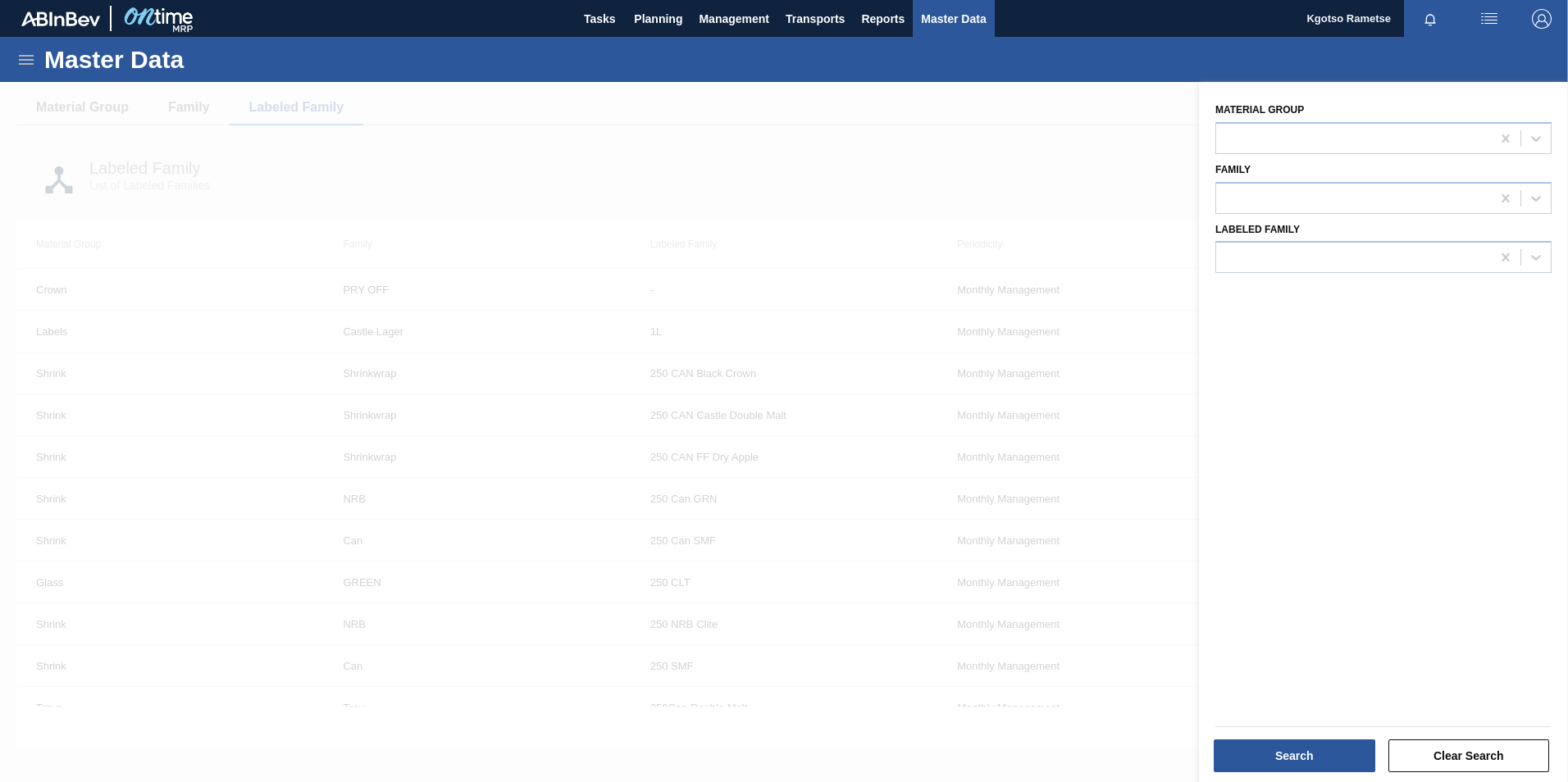
click at [935, 163] on div at bounding box center [784, 473] width 1568 height 782
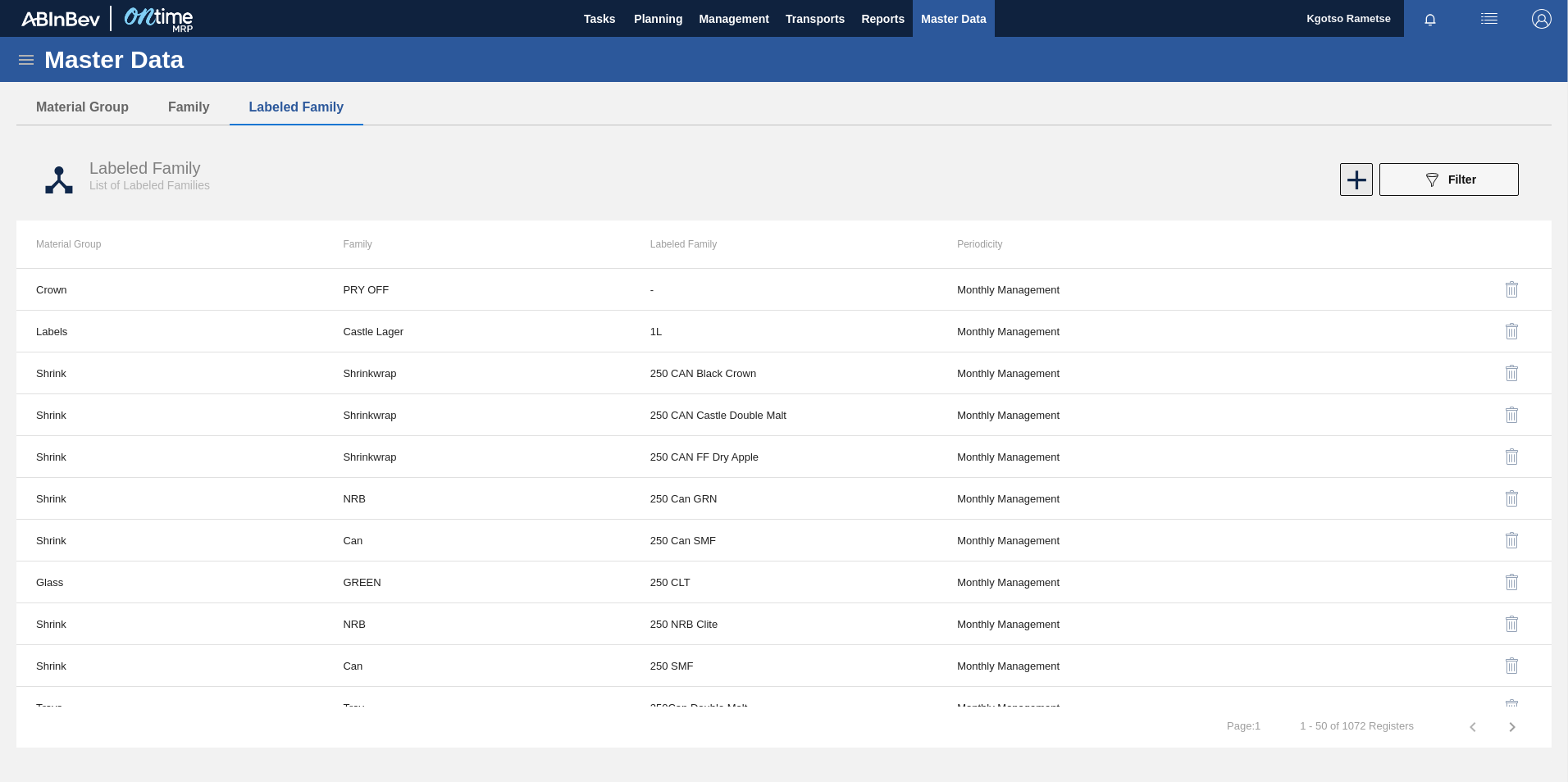
click at [1354, 178] on icon at bounding box center [1356, 180] width 19 height 19
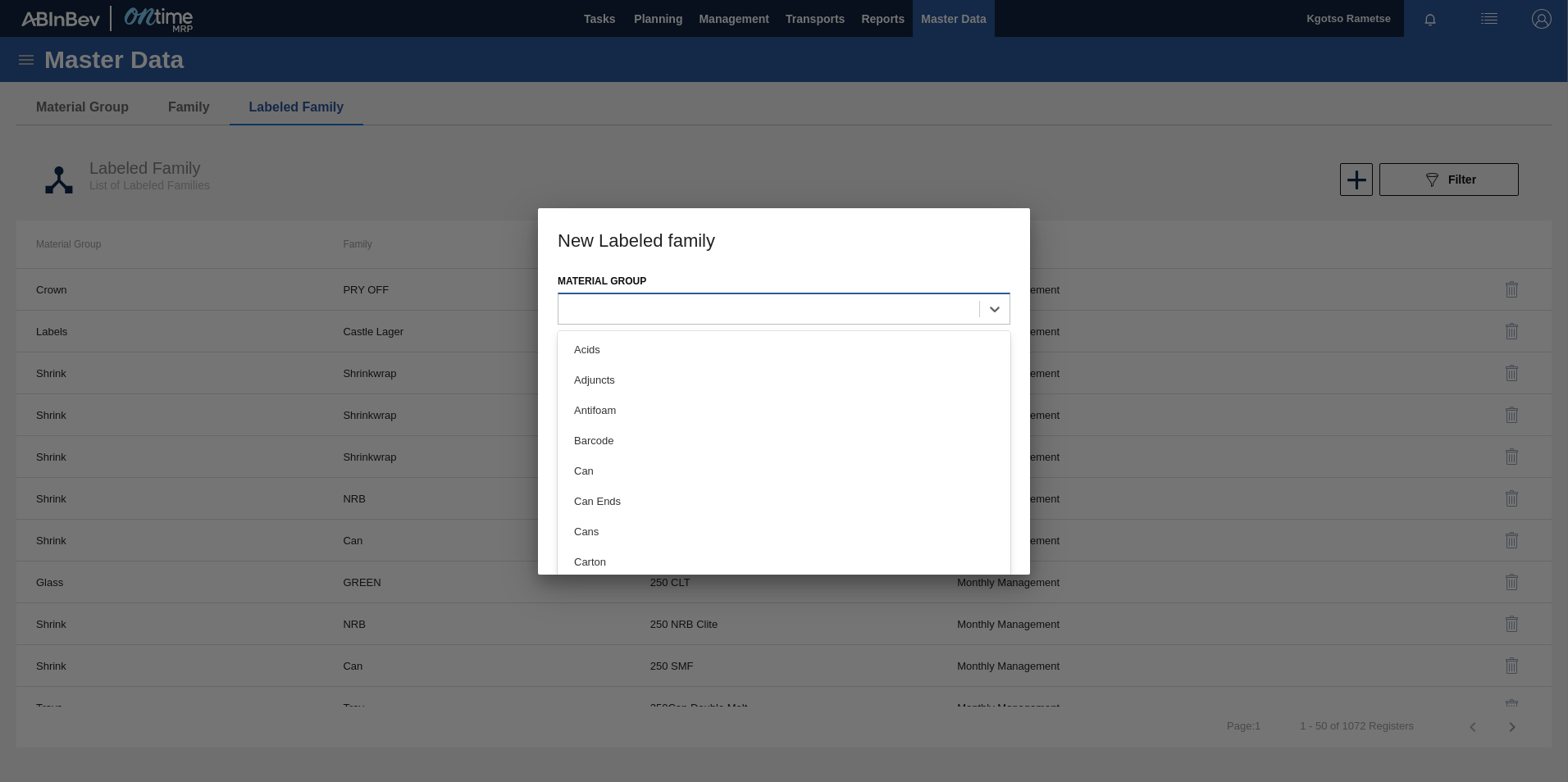
click at [627, 322] on div at bounding box center [784, 309] width 453 height 32
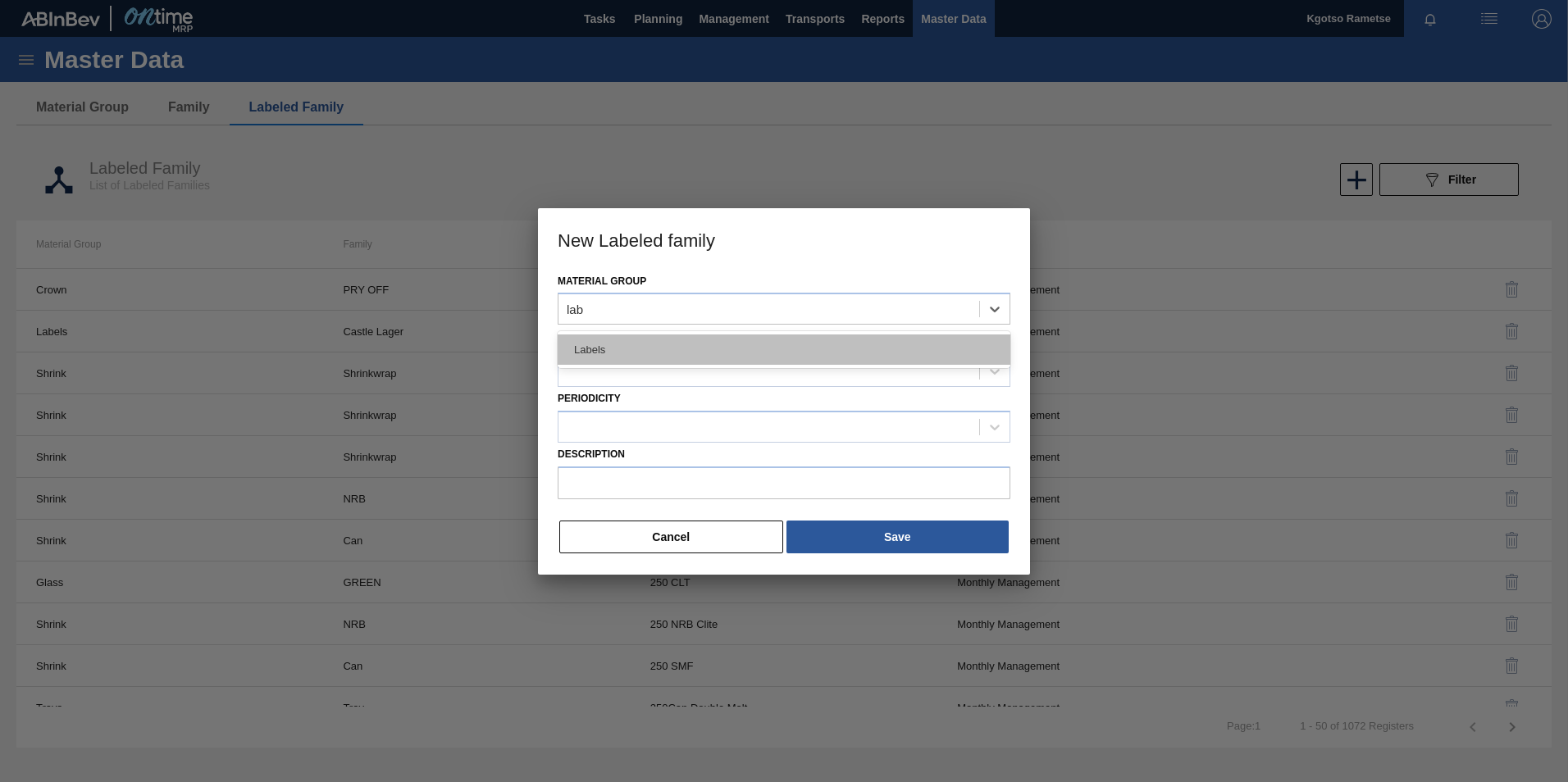
click at [596, 352] on div "Labels" at bounding box center [784, 350] width 453 height 31
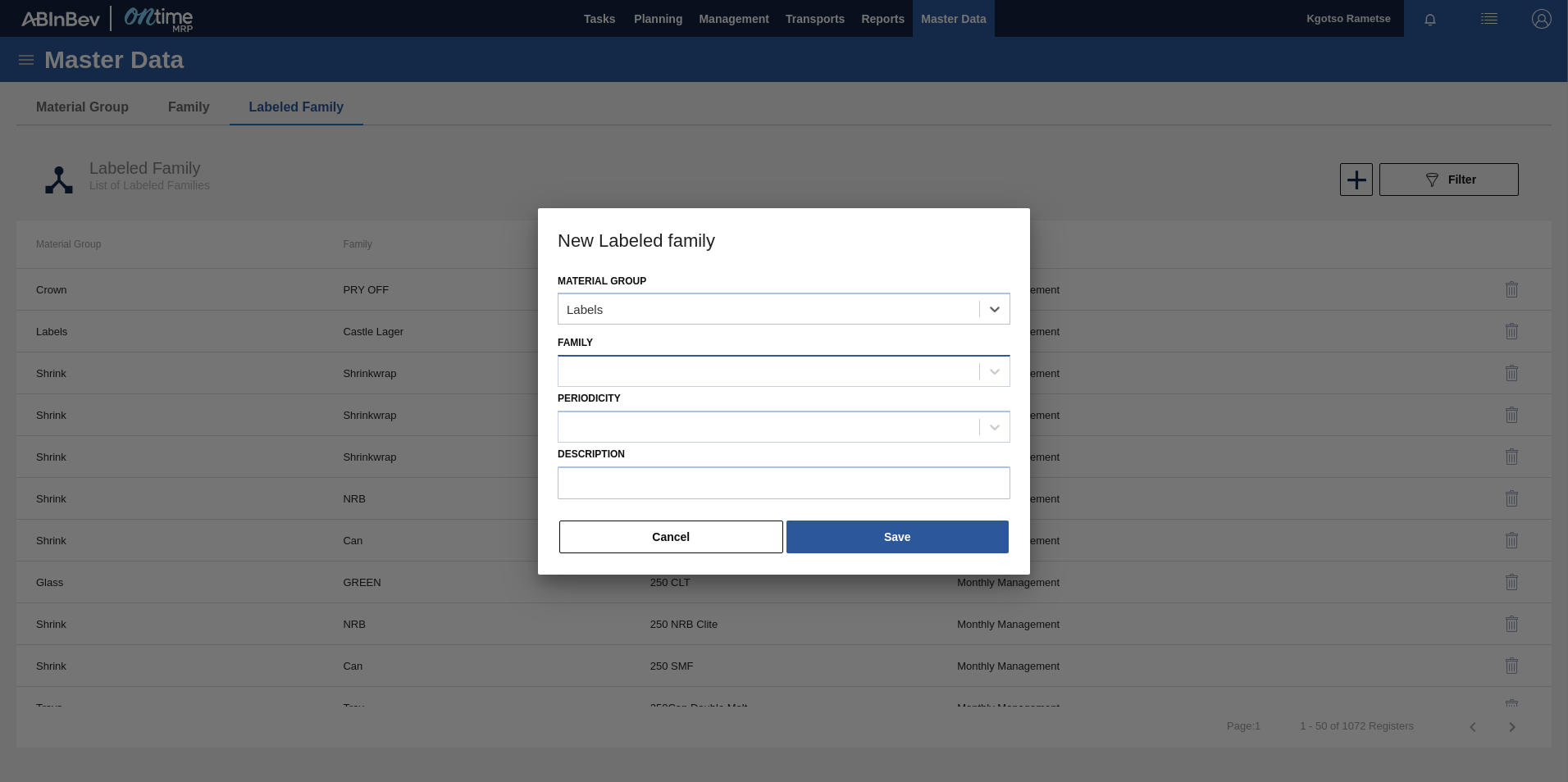
click at [596, 363] on div at bounding box center [768, 372] width 421 height 24
click at [714, 530] on button "Cancel" at bounding box center [671, 537] width 224 height 33
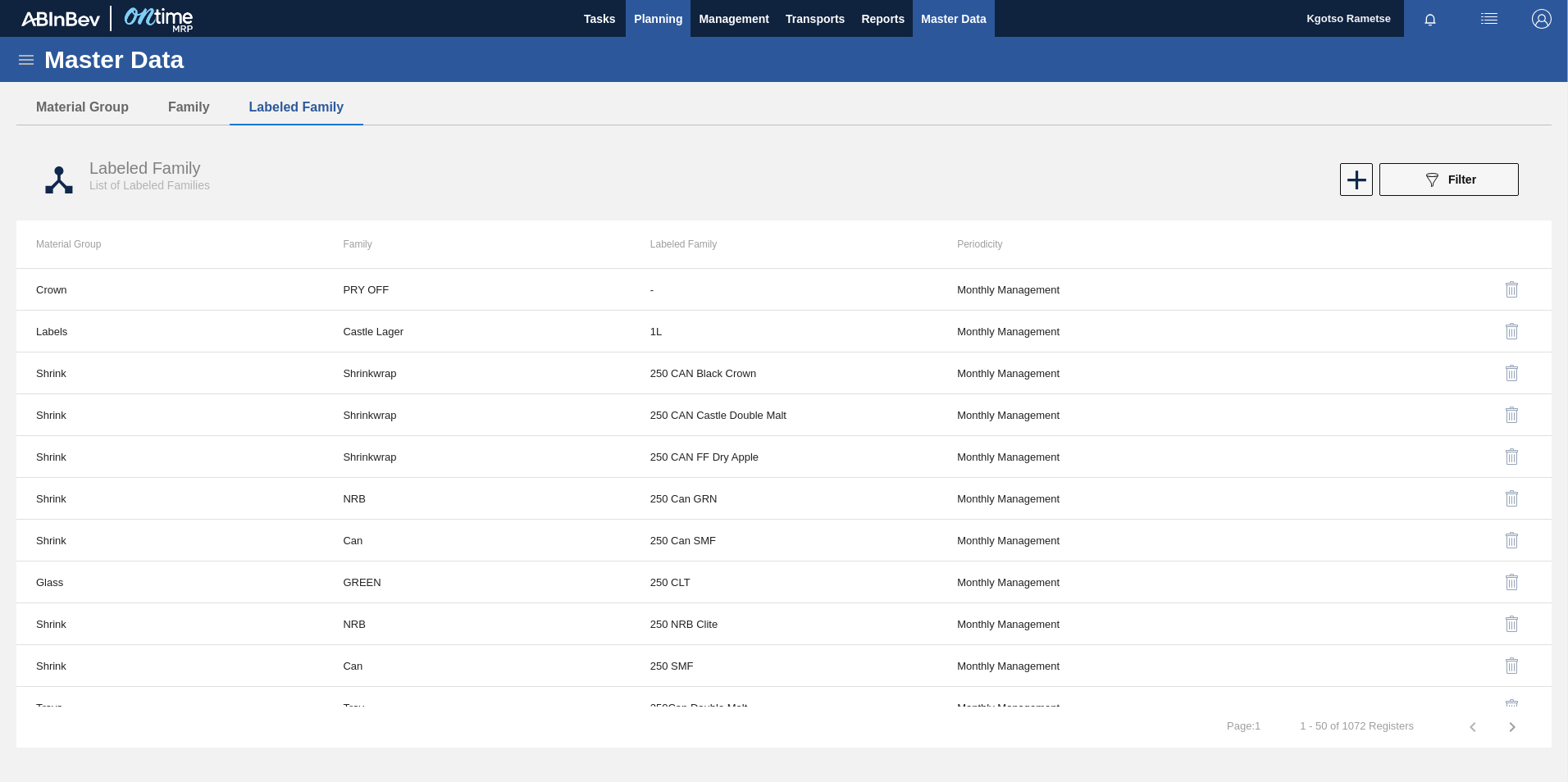
click at [676, 20] on span "Planning" at bounding box center [658, 18] width 48 height 20
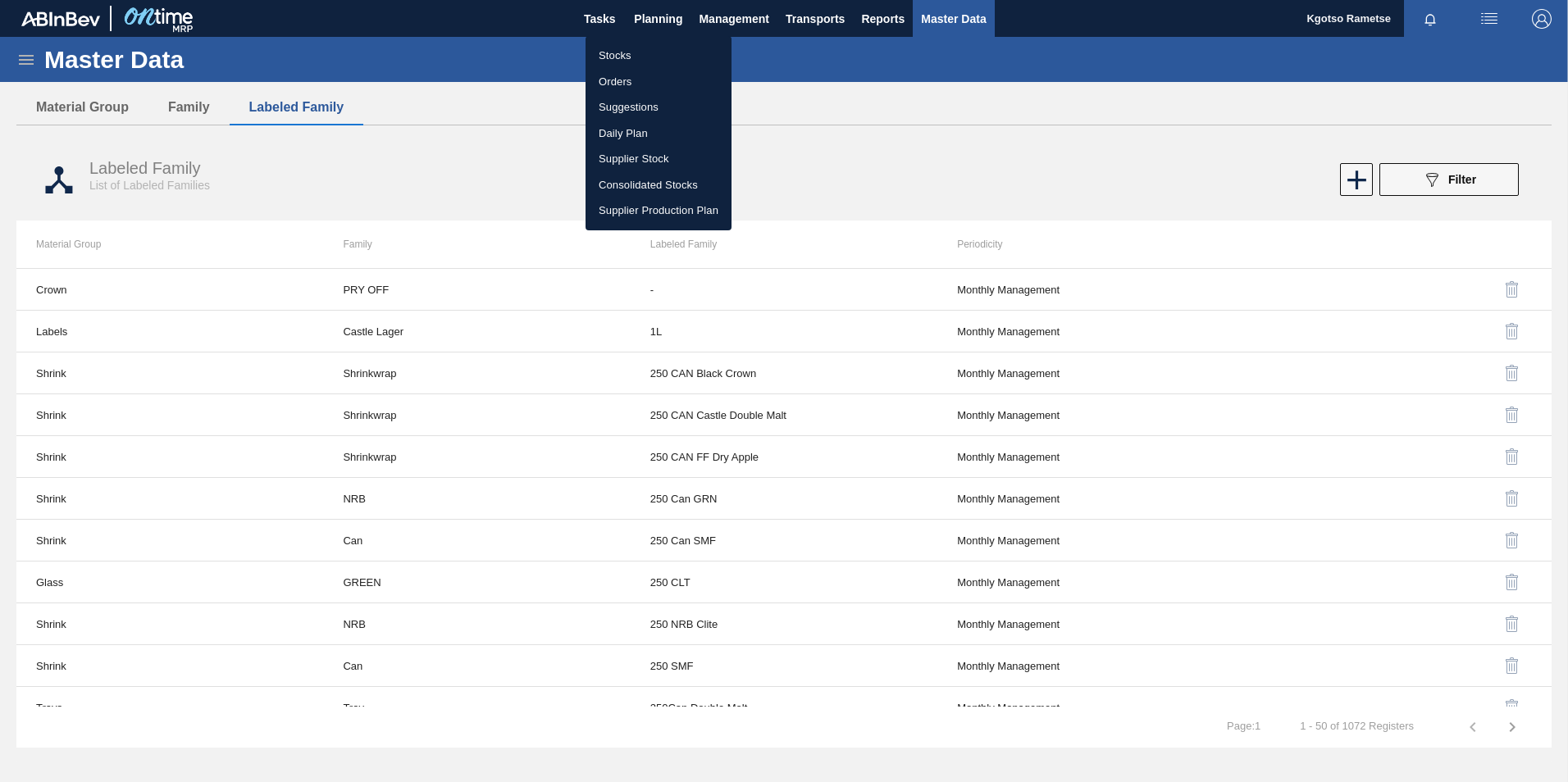
click at [622, 49] on li "Stocks" at bounding box center [658, 56] width 146 height 26
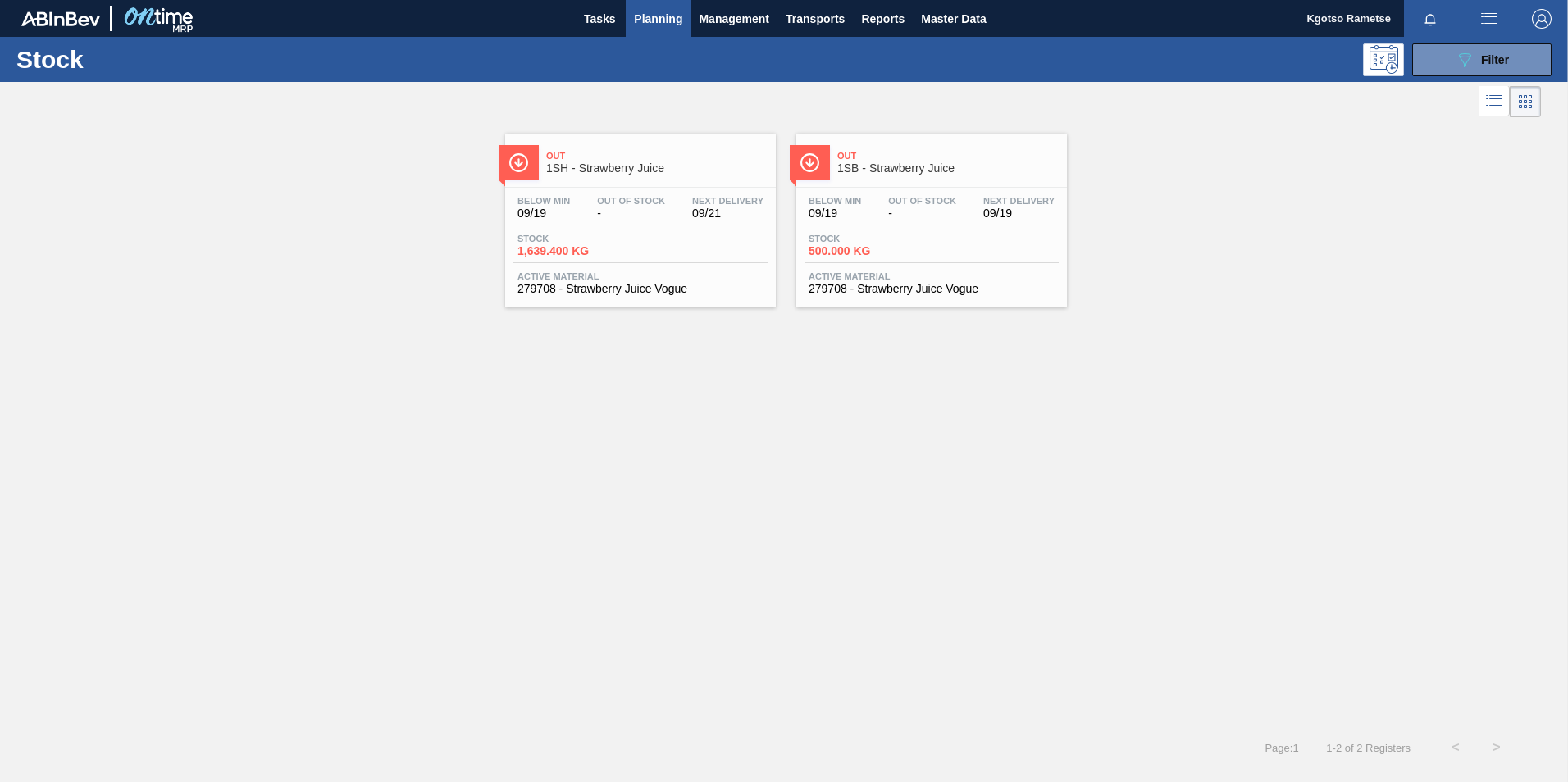
click at [606, 164] on span "1SH - Strawberry Juice" at bounding box center [656, 169] width 221 height 12
click at [908, 171] on span "1SB - Strawberry Juice" at bounding box center [947, 169] width 221 height 12
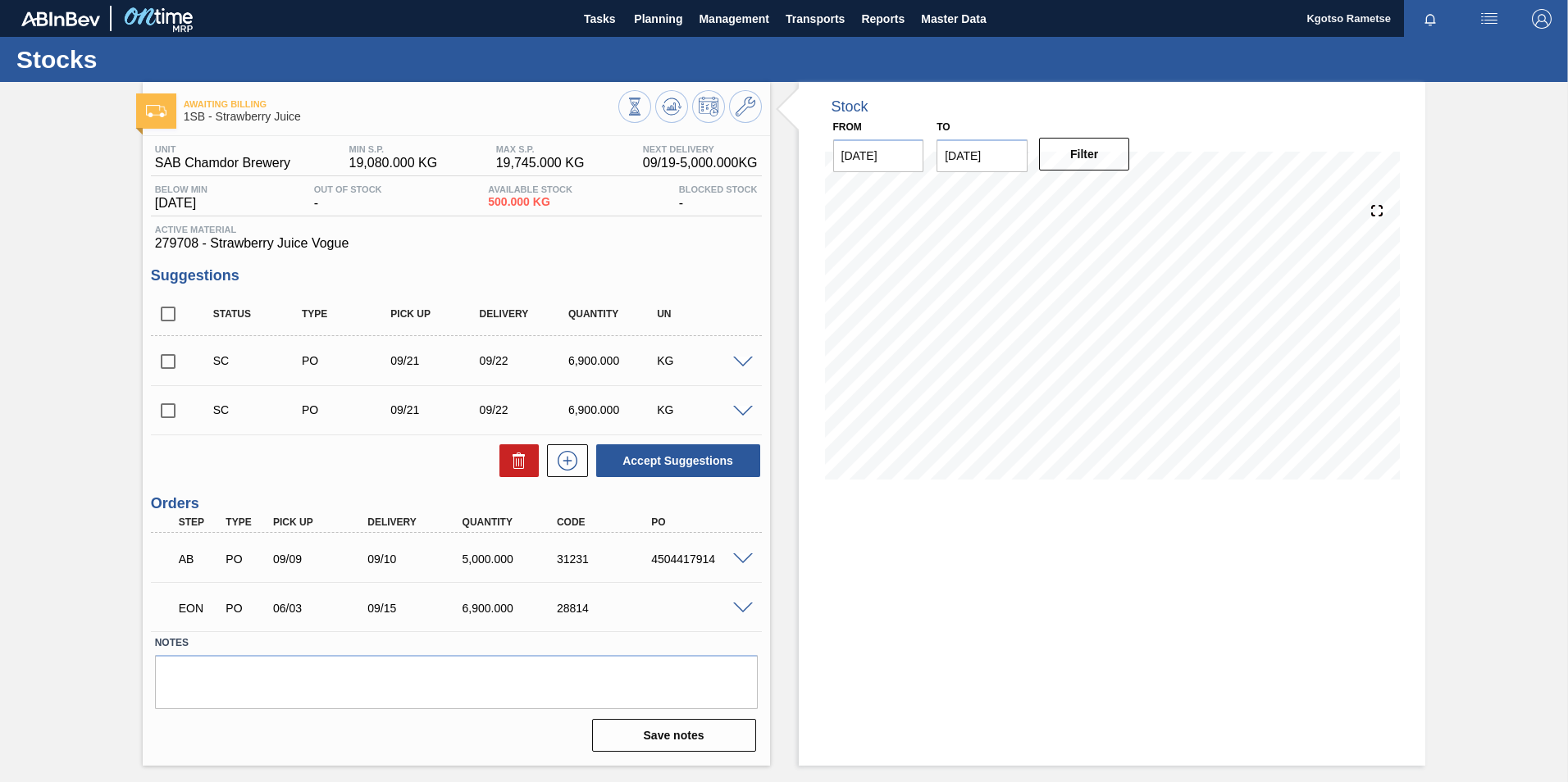
click at [742, 604] on span at bounding box center [742, 609] width 20 height 12
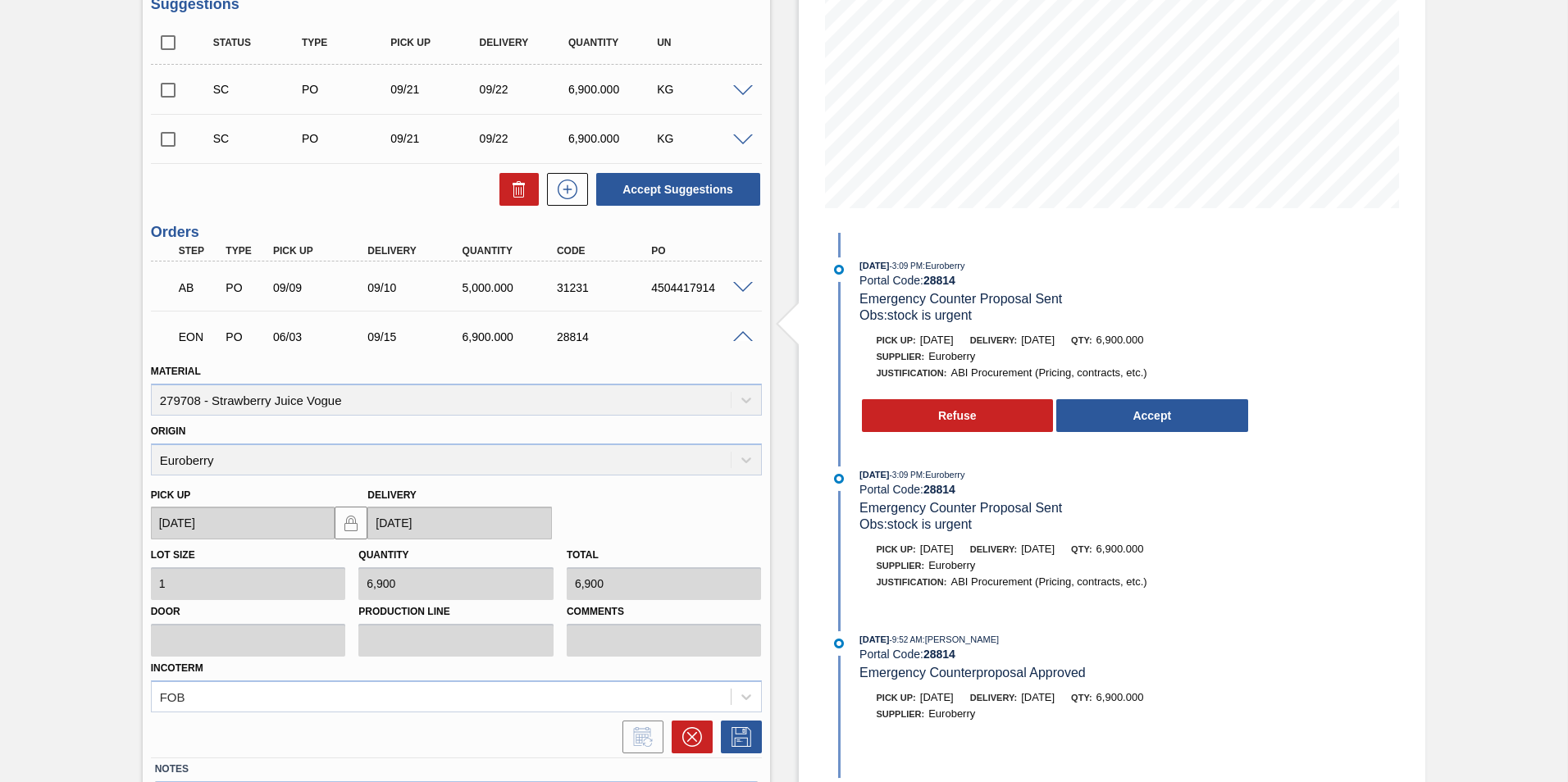
scroll to position [277, 0]
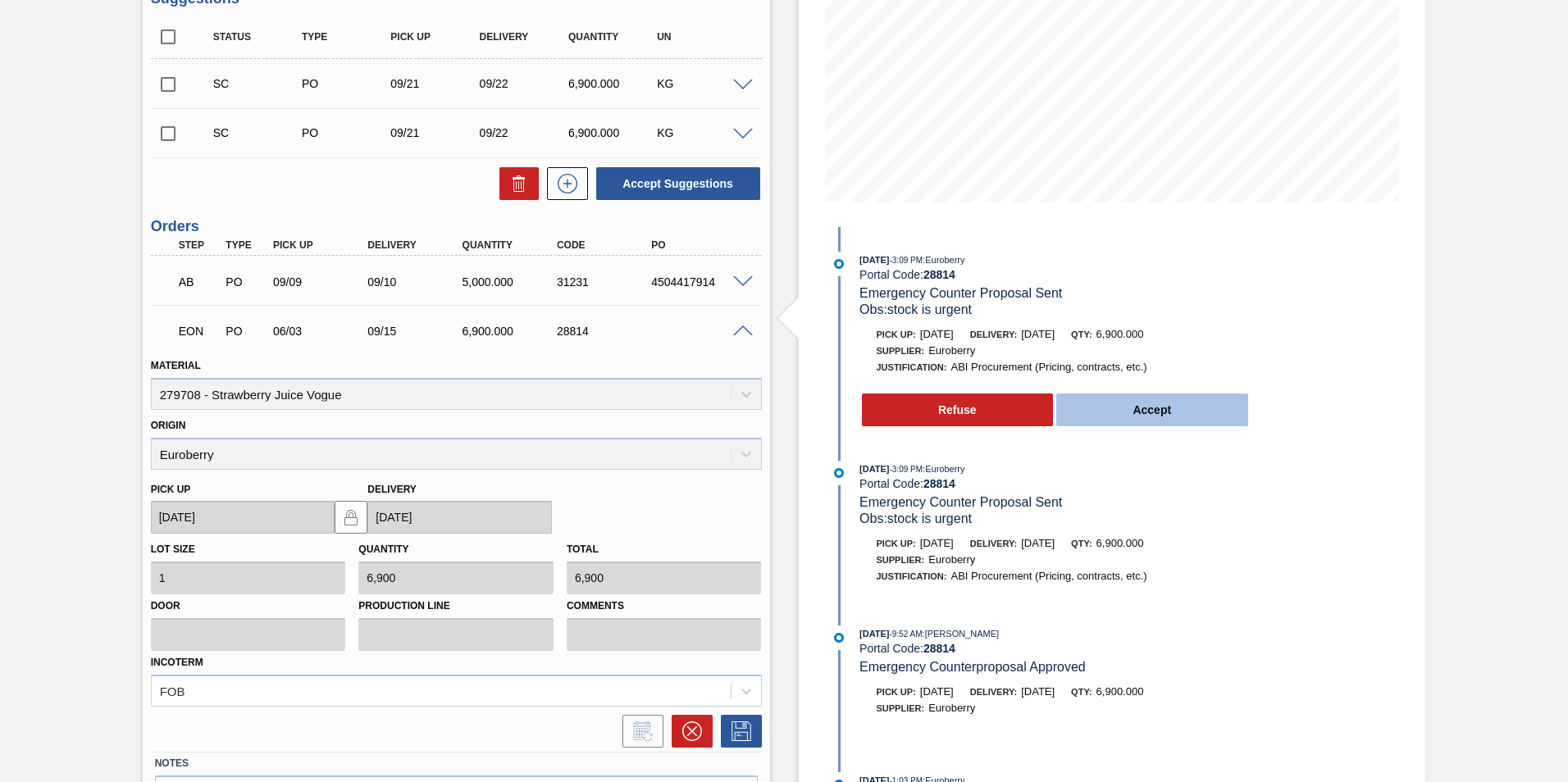
click at [1160, 421] on button "Accept" at bounding box center [1152, 410] width 192 height 33
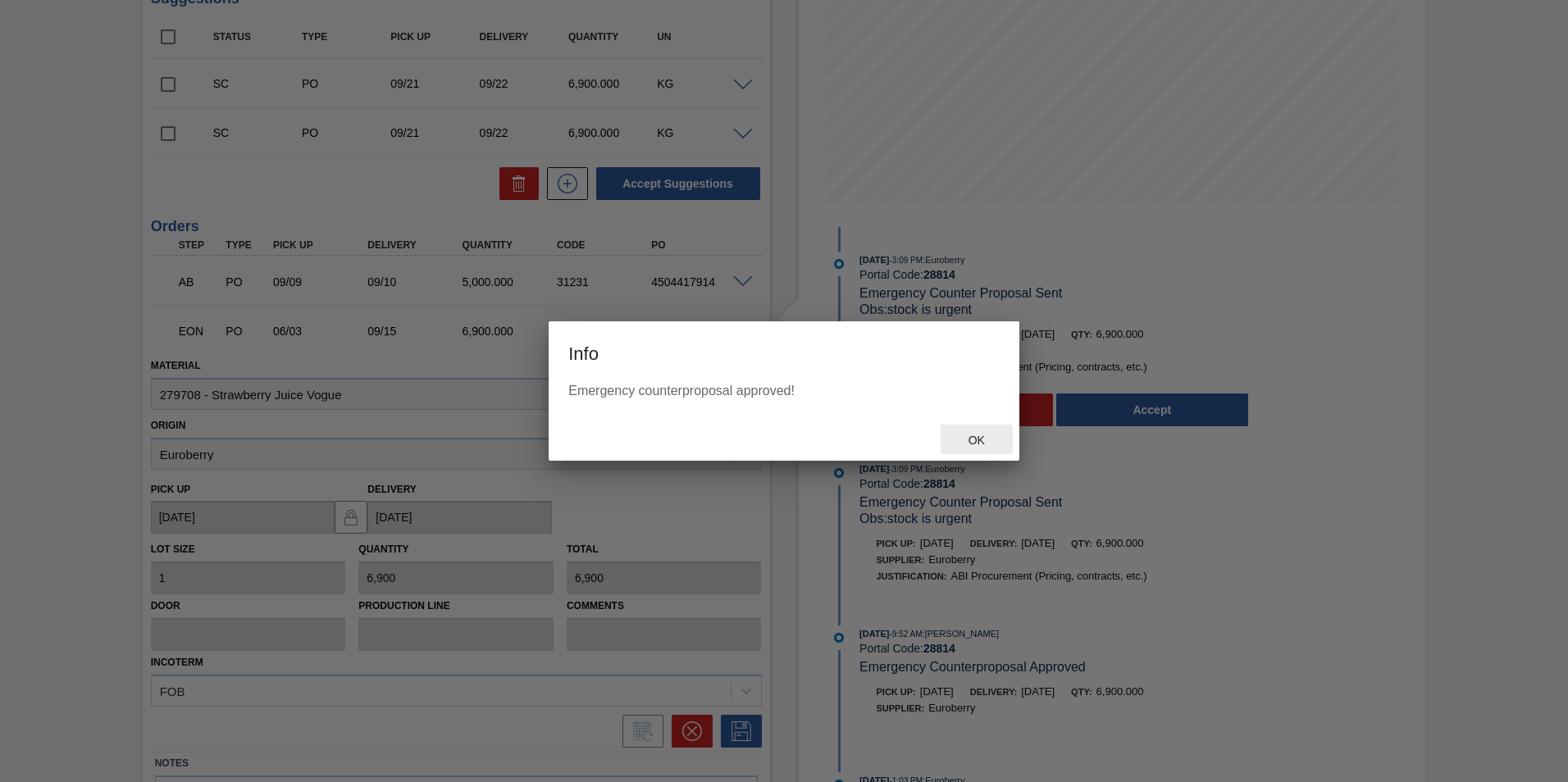
click at [993, 439] on span "Ok" at bounding box center [976, 440] width 43 height 13
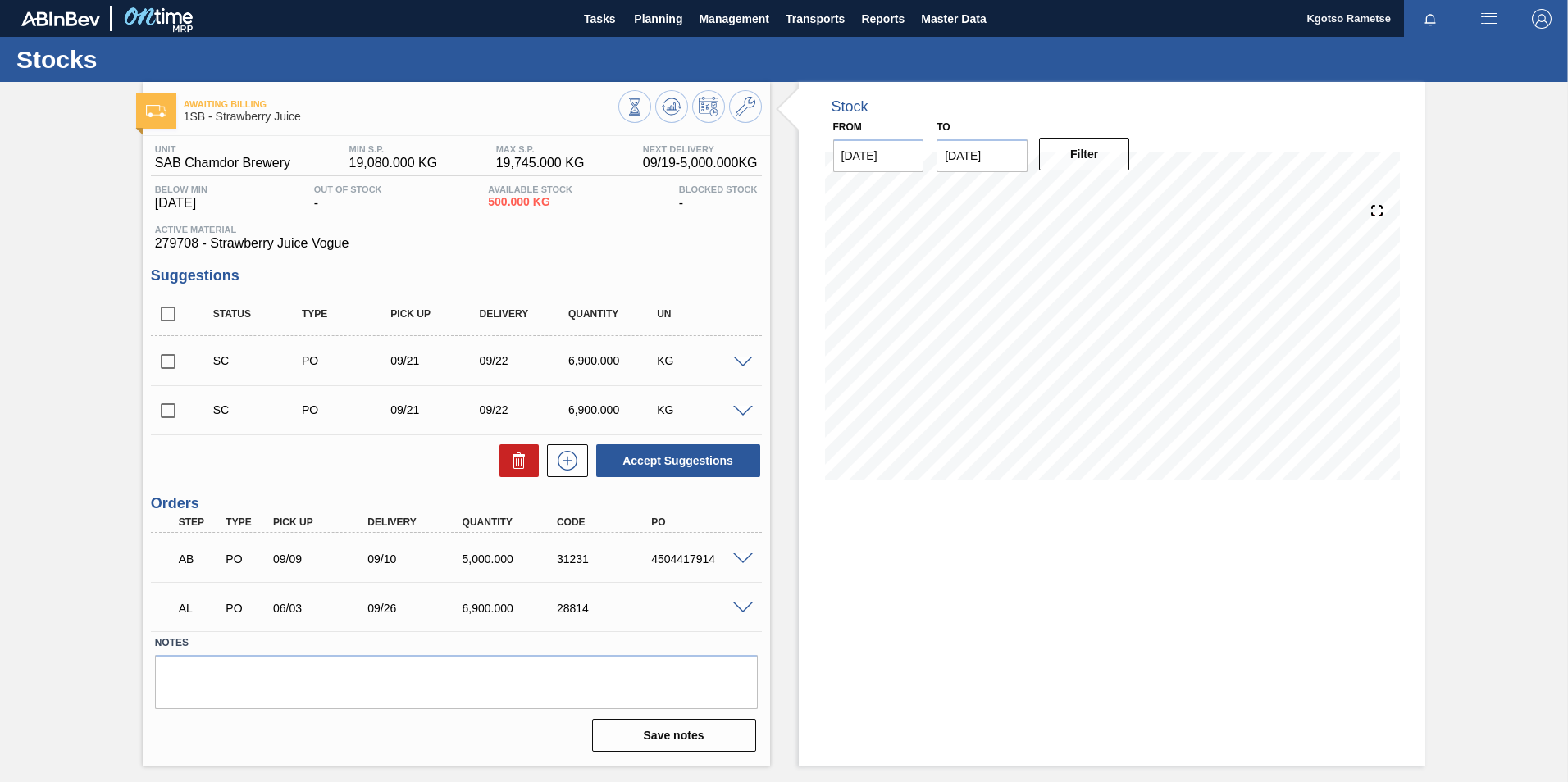
click at [742, 605] on span at bounding box center [742, 609] width 20 height 12
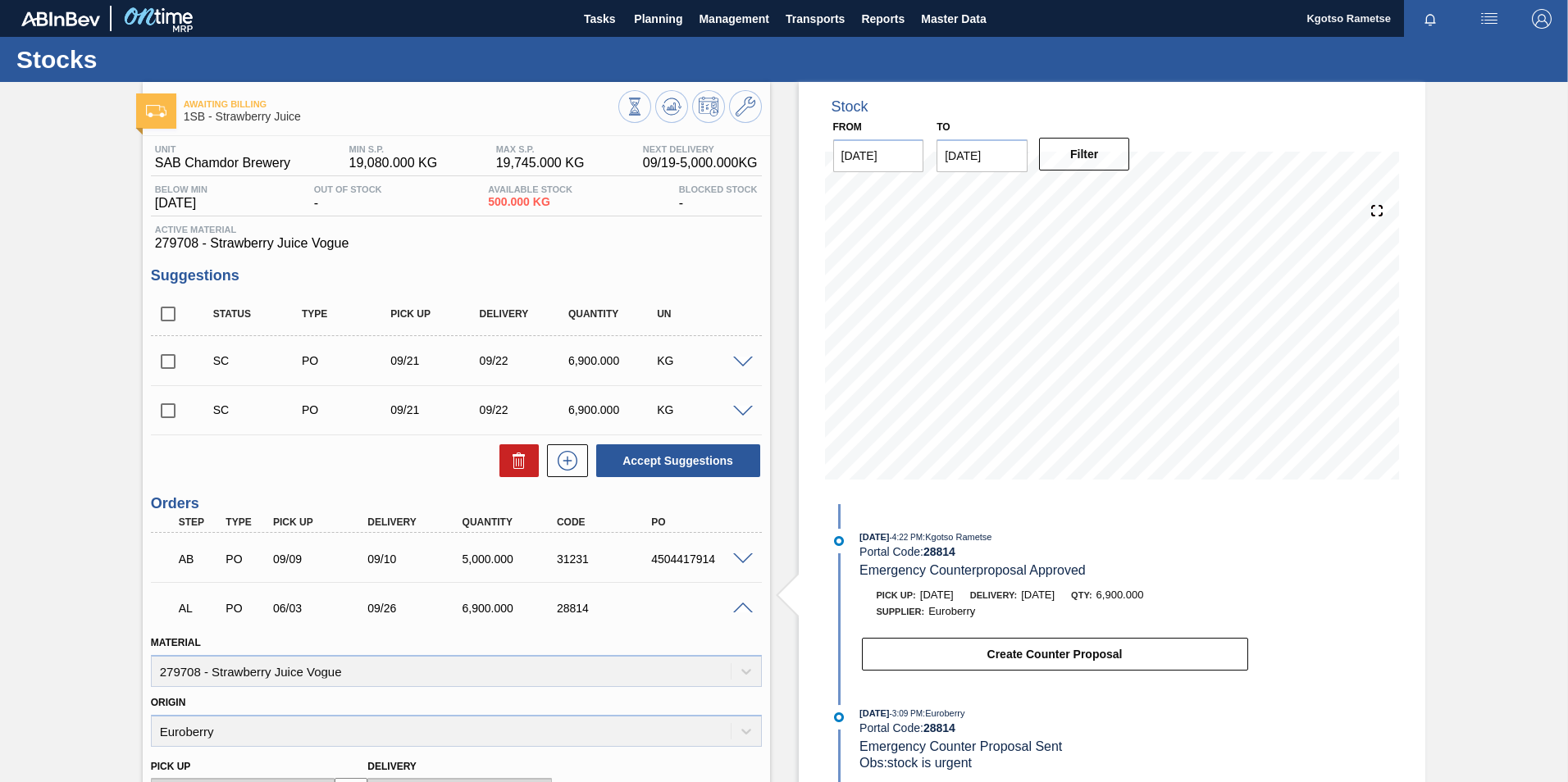
click at [1540, 16] on img "button" at bounding box center [1541, 18] width 20 height 20
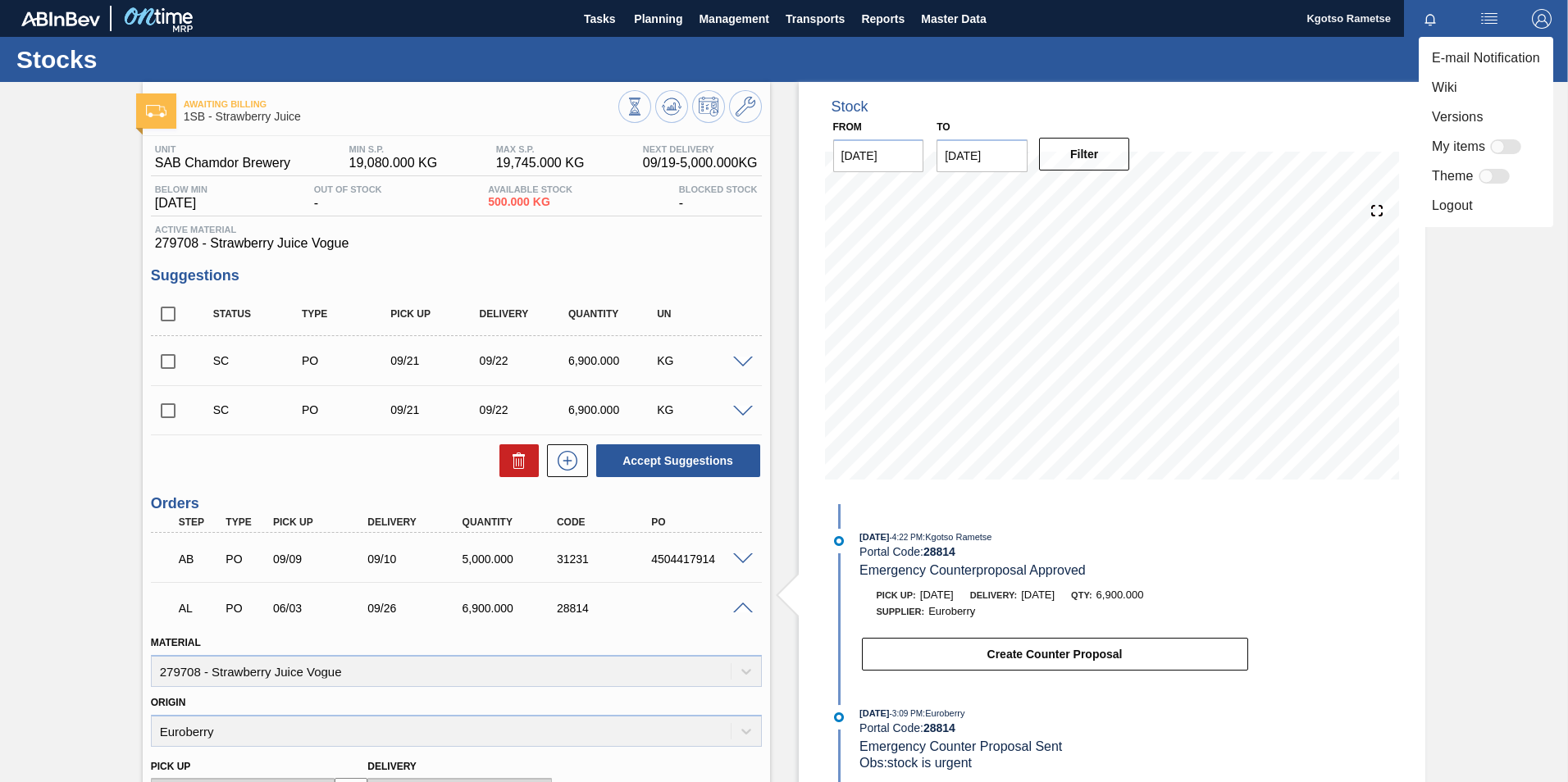
click at [944, 12] on div at bounding box center [784, 391] width 1568 height 782
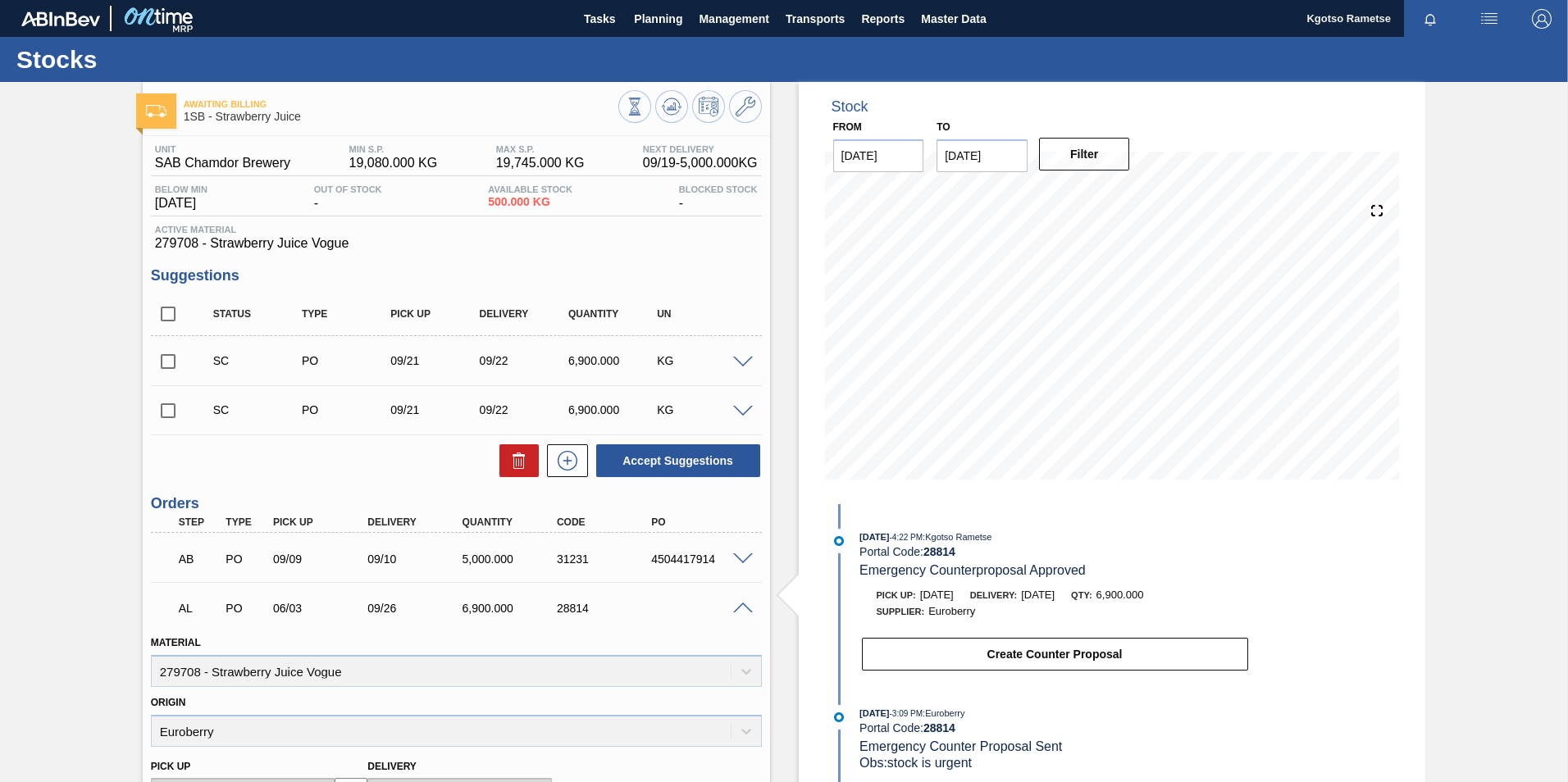
click at [944, 12] on div "E-mail Notification Wiki Versions My items Theme Logout" at bounding box center [784, 391] width 1568 height 782
click at [944, 12] on span "Master Data" at bounding box center [953, 18] width 65 height 20
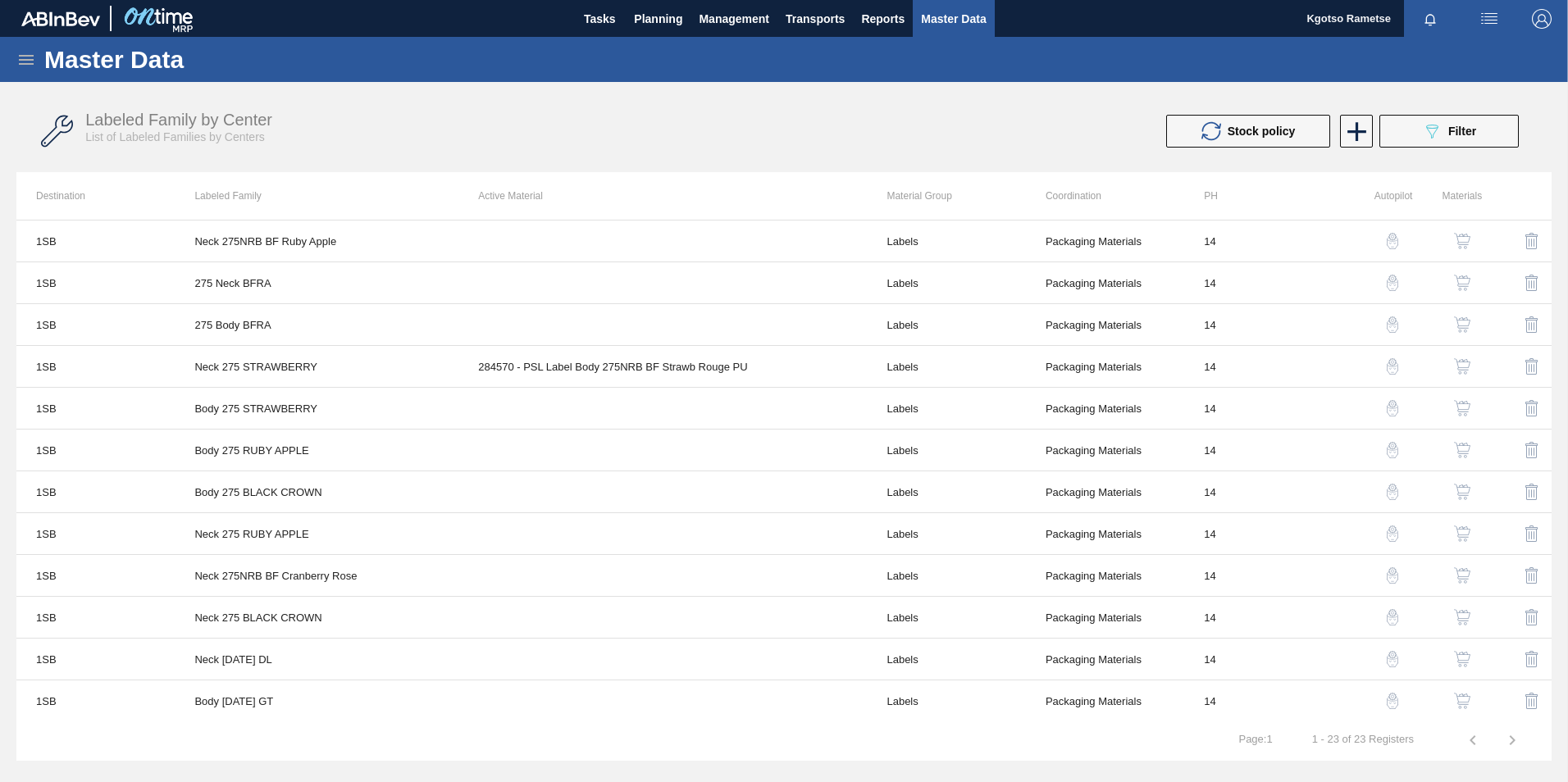
click at [24, 59] on icon at bounding box center [26, 59] width 15 height 10
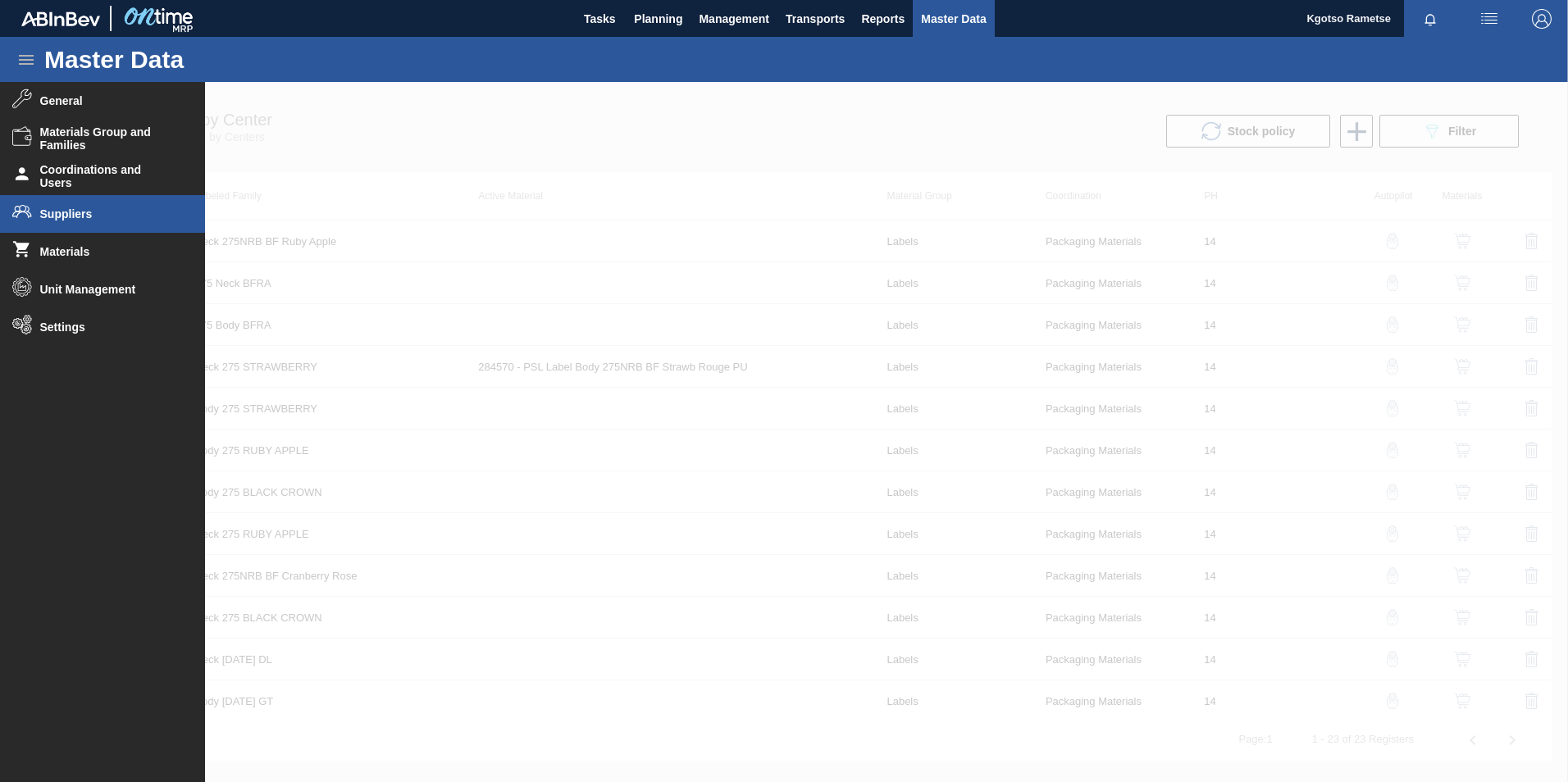
click at [117, 221] on li "Suppliers" at bounding box center [102, 213] width 205 height 38
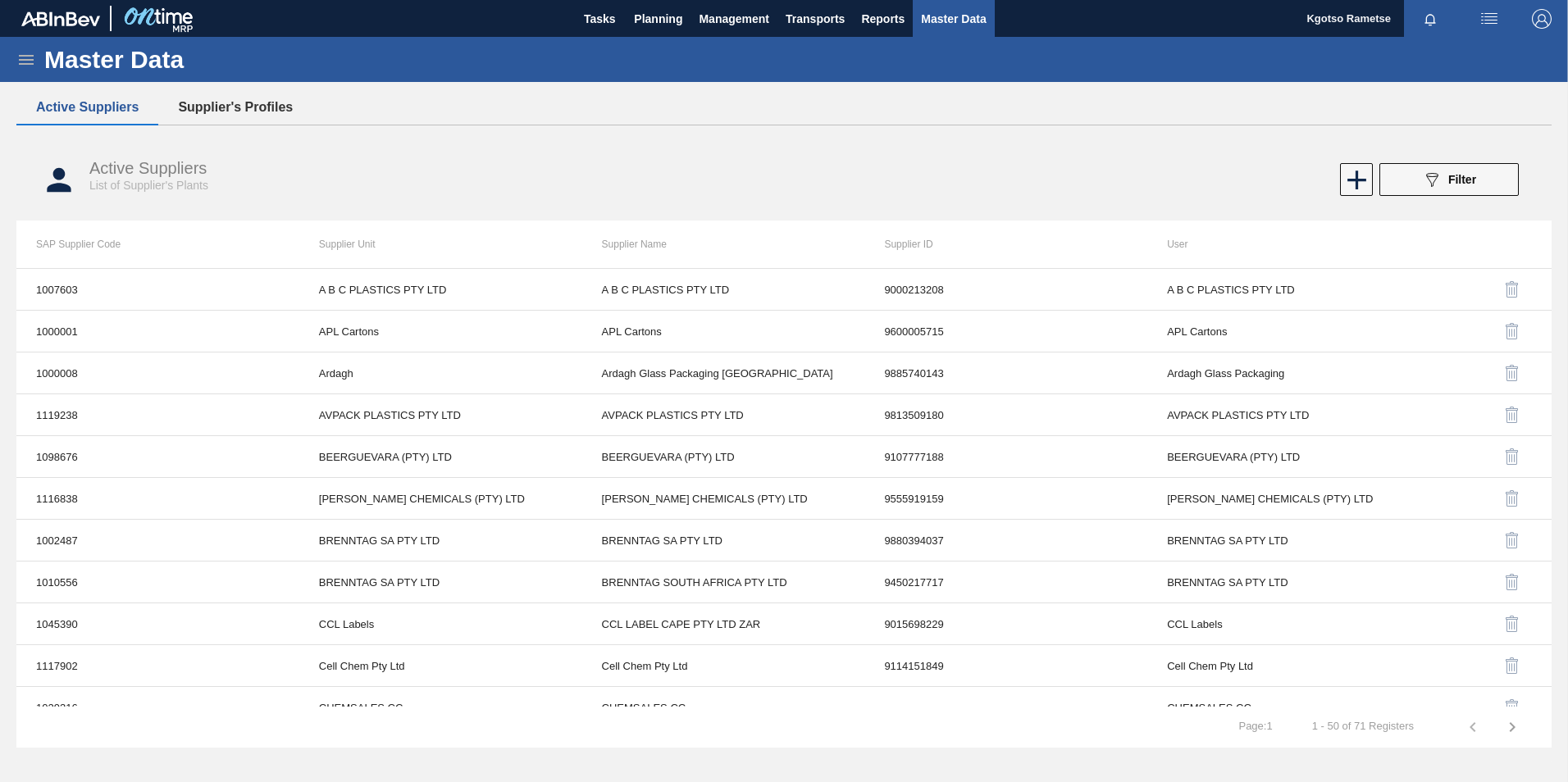
click at [197, 106] on button "Supplier's Profiles" at bounding box center [235, 107] width 154 height 34
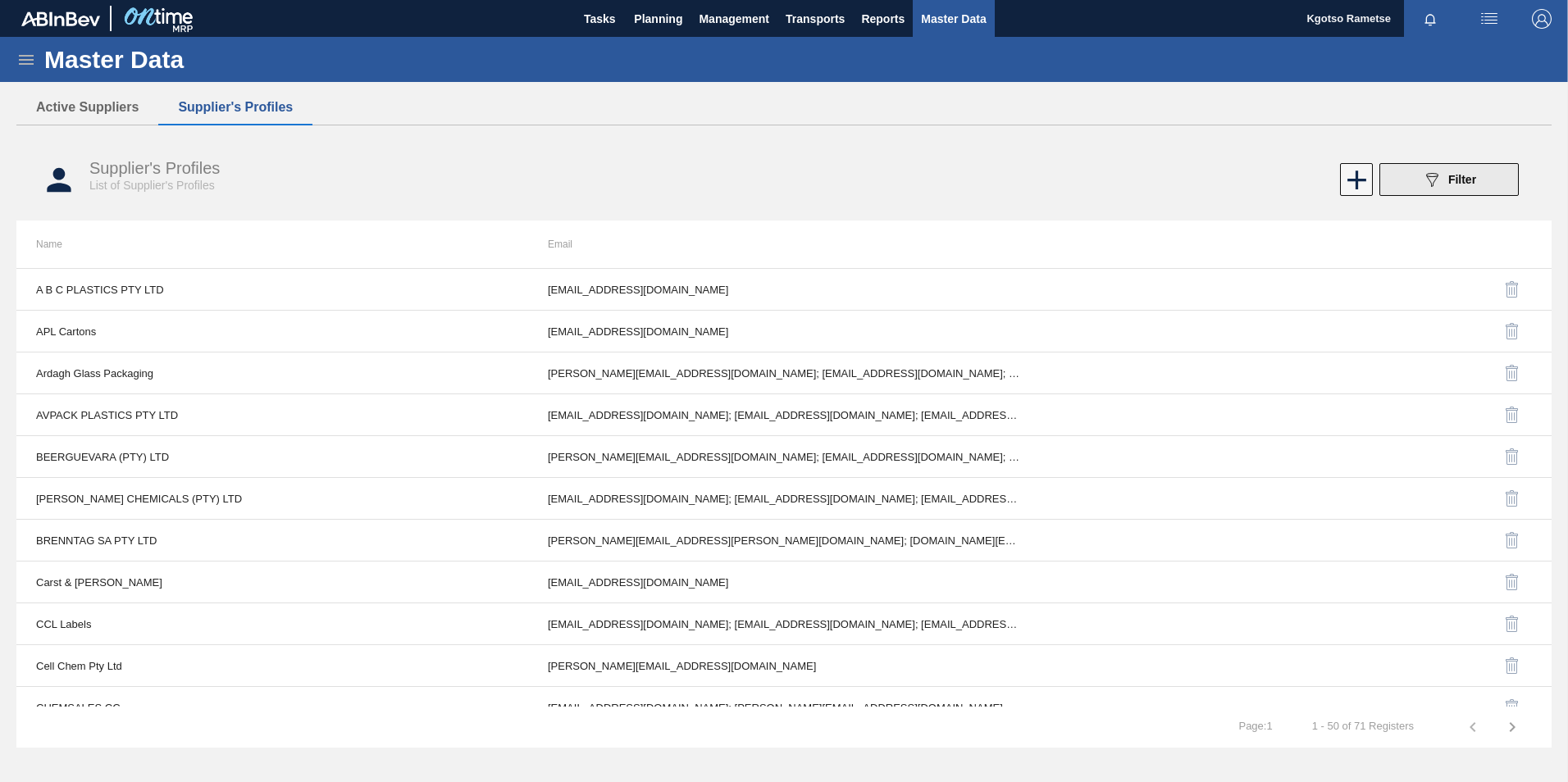
click at [1429, 167] on button "089F7B8B-B2A5-4AFE-B5C0-19BA573D28AC Filter" at bounding box center [1448, 180] width 139 height 33
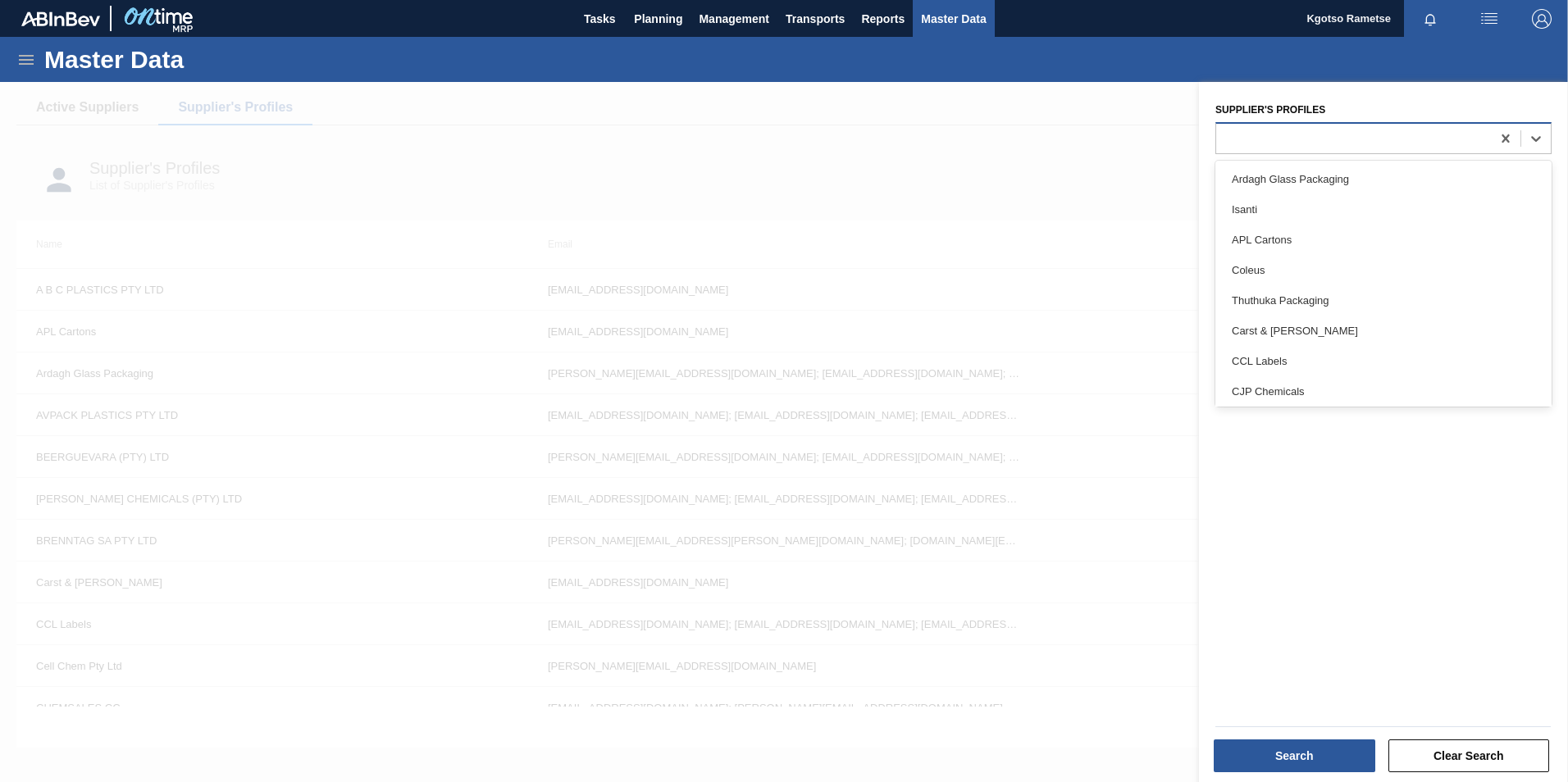
click at [1328, 136] on div at bounding box center [1353, 137] width 275 height 24
click at [971, 151] on div at bounding box center [784, 473] width 1568 height 782
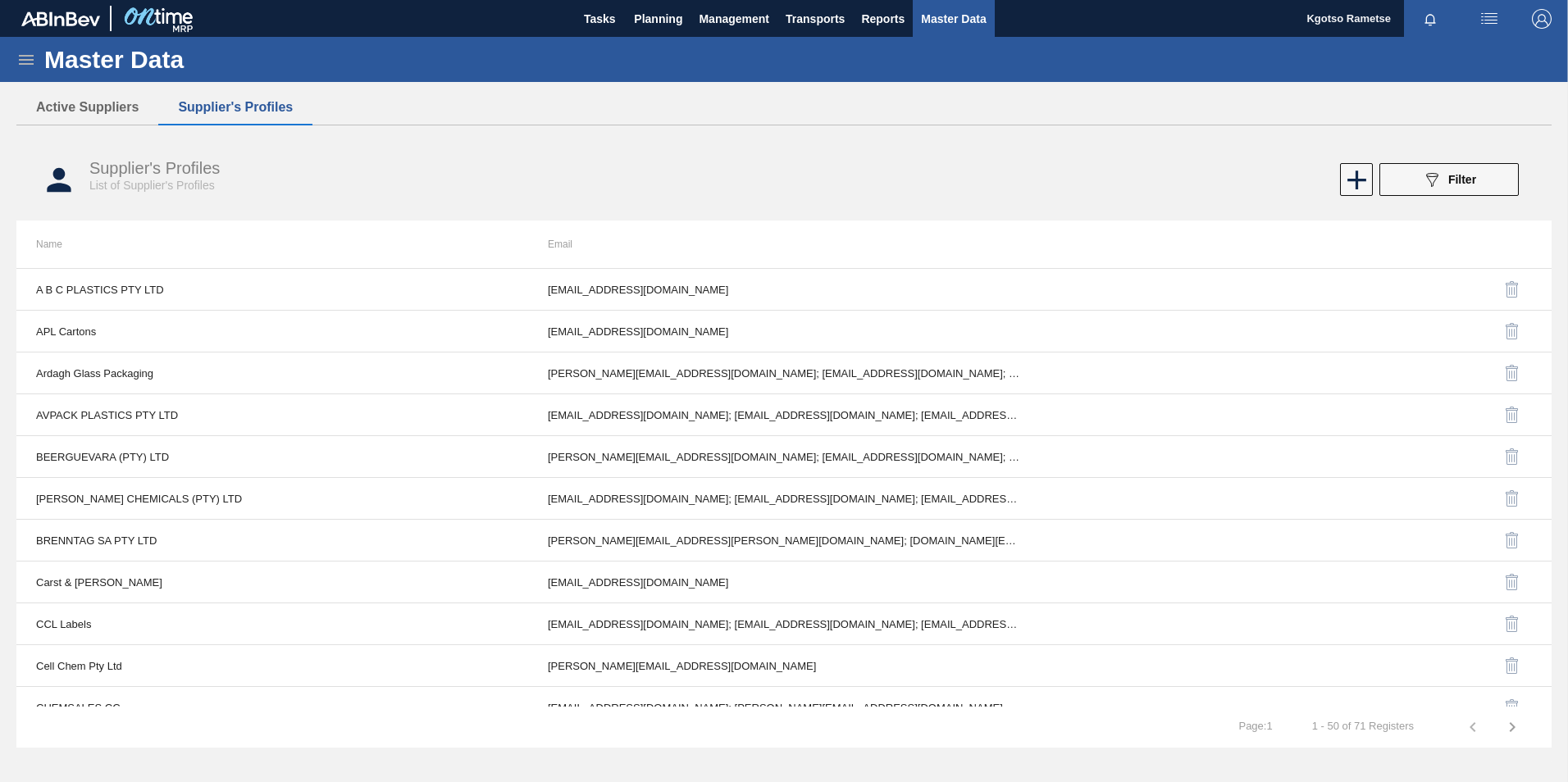
click at [1532, 20] on img "button" at bounding box center [1541, 18] width 20 height 20
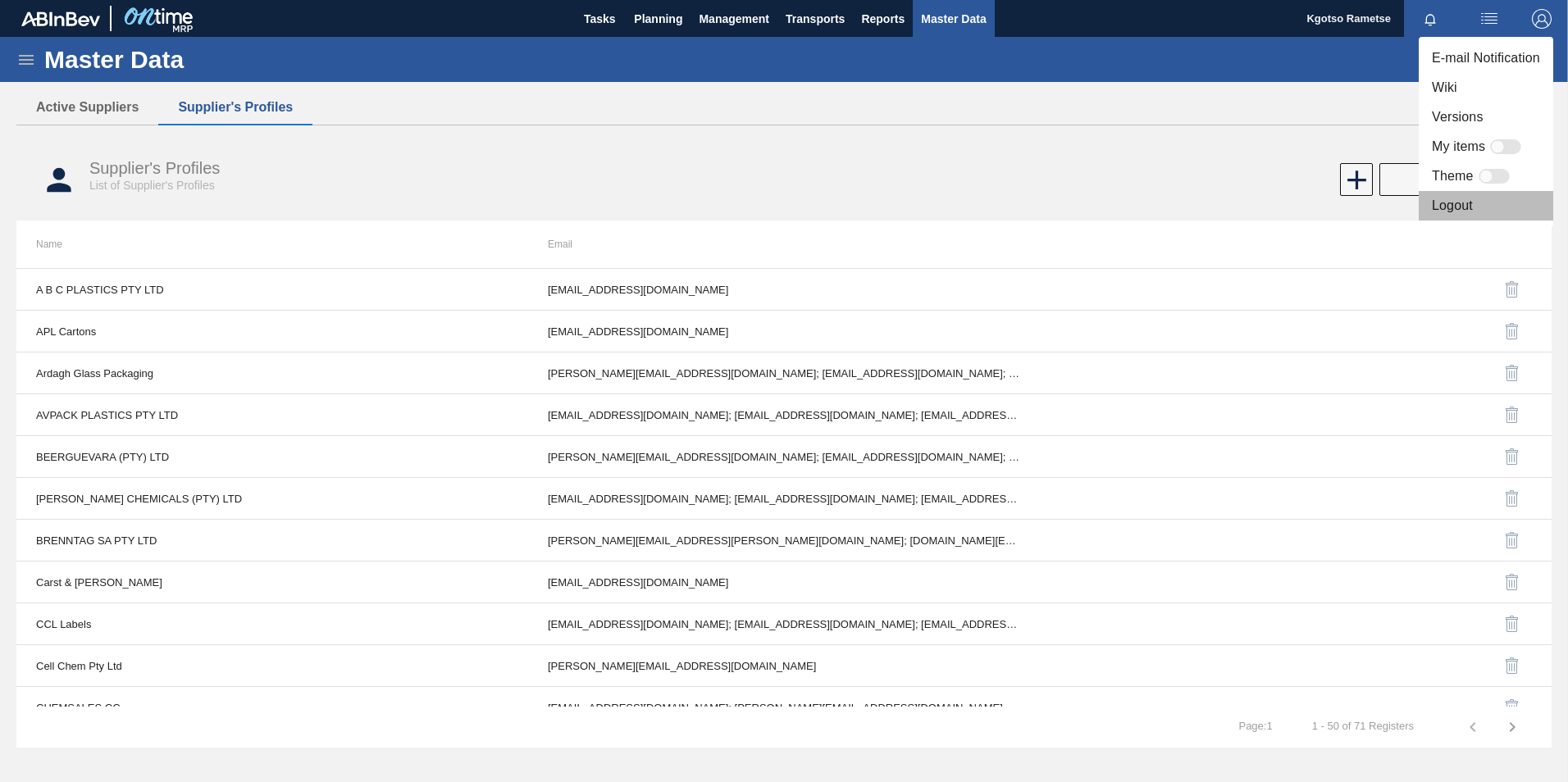
click at [1472, 212] on li "Logout" at bounding box center [1486, 206] width 135 height 30
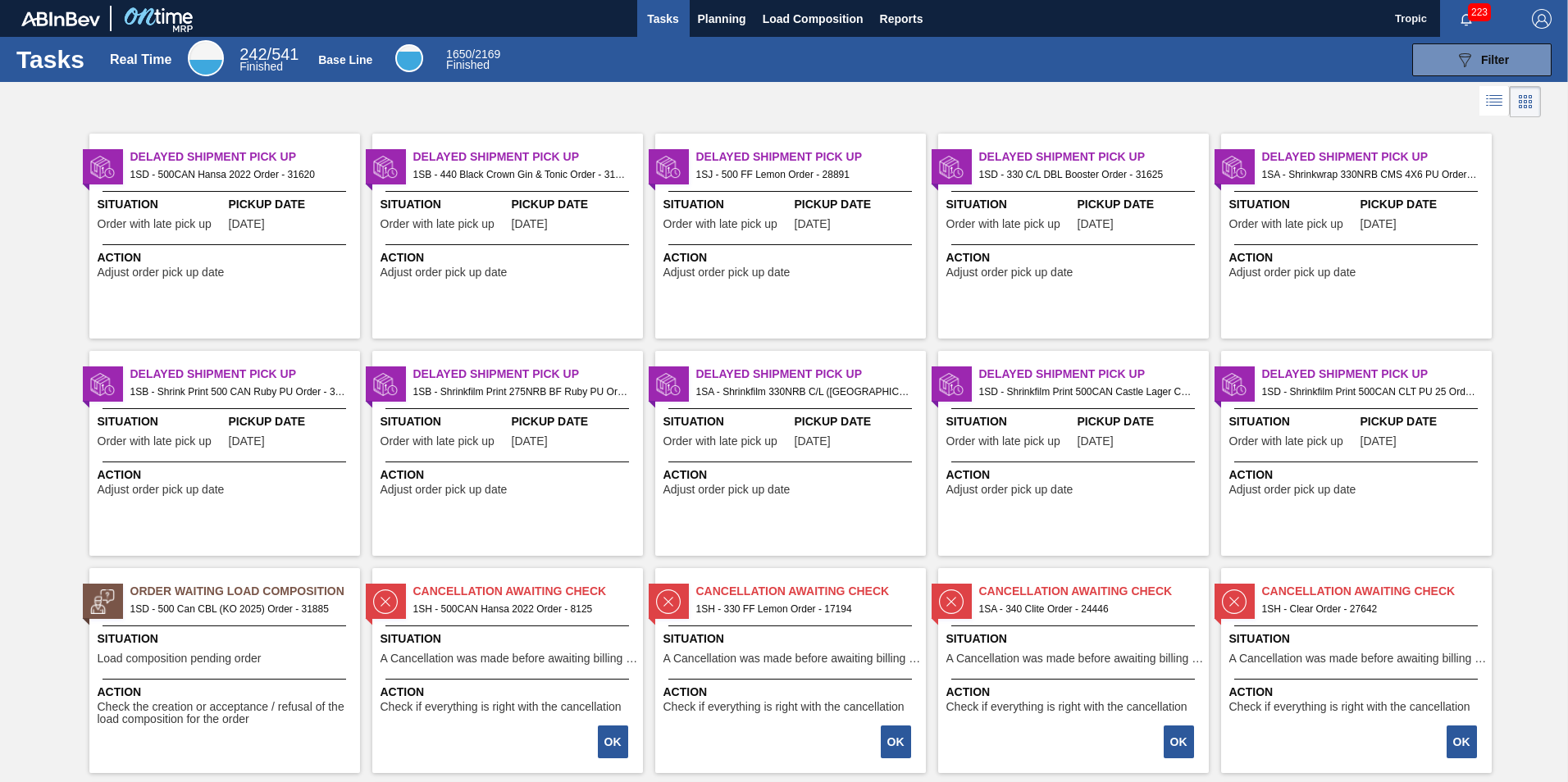
click at [1543, 11] on img "button" at bounding box center [1541, 18] width 20 height 20
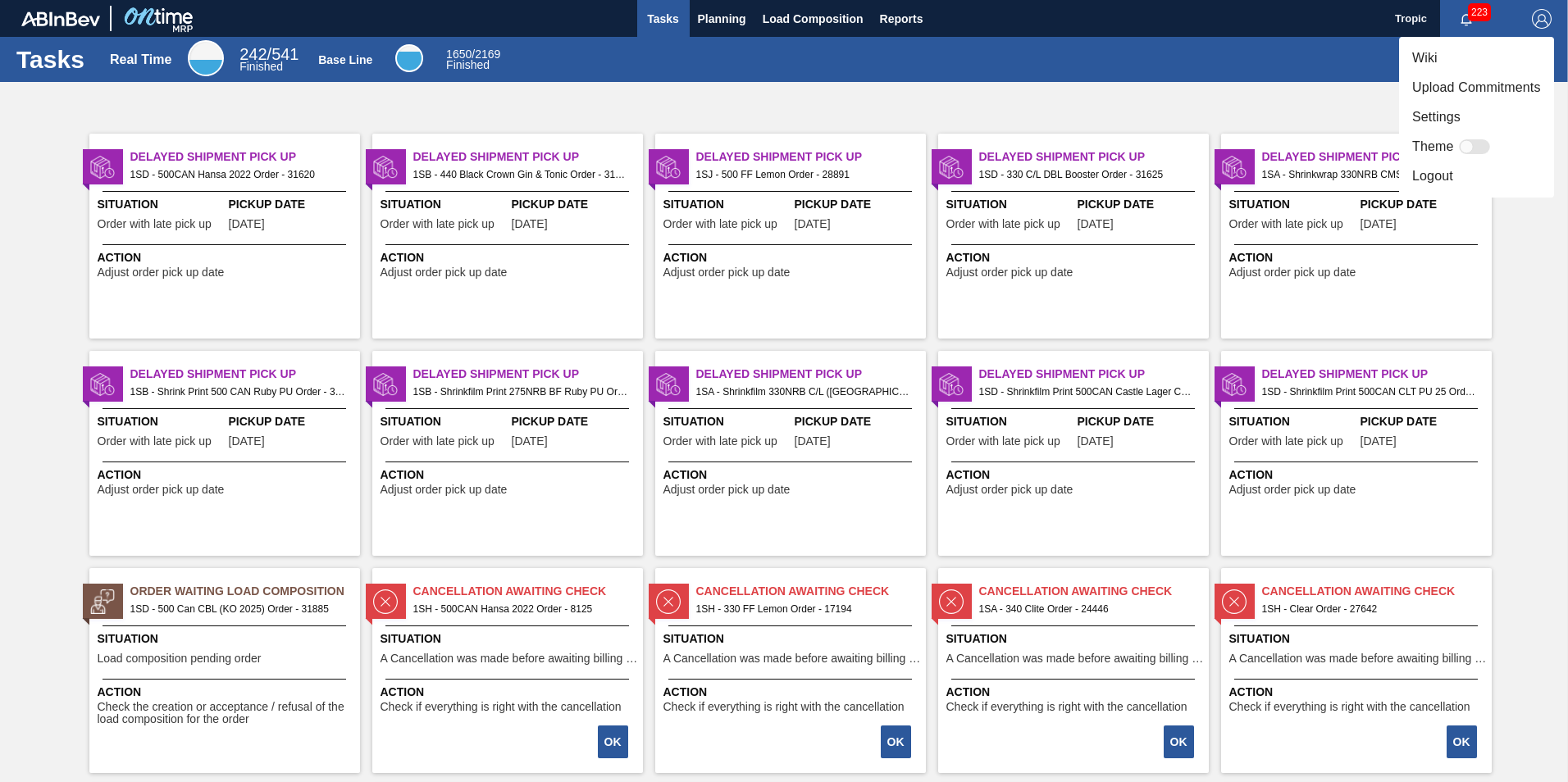
click at [1489, 165] on li "Logout" at bounding box center [1475, 177] width 155 height 30
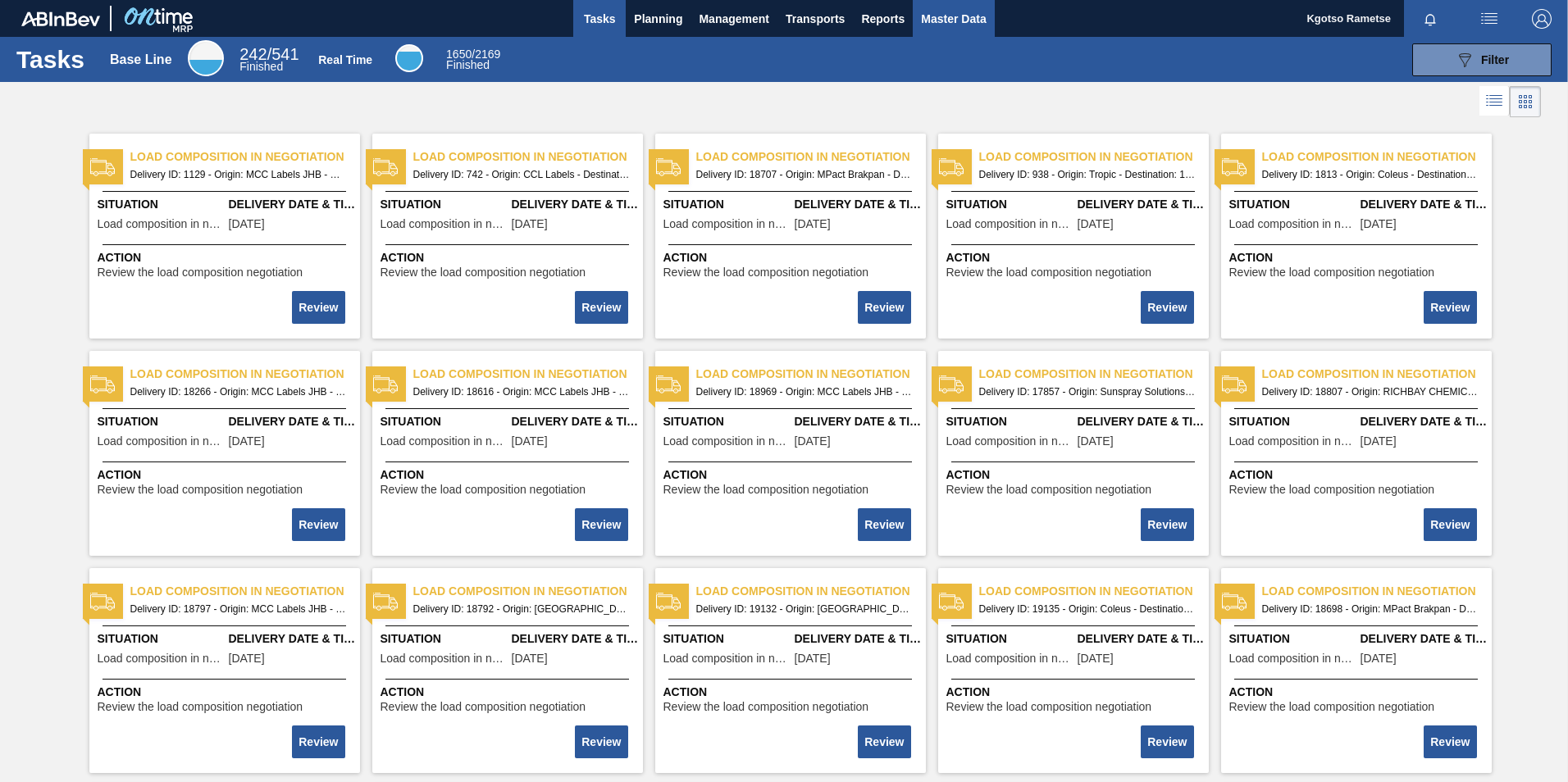
click at [970, 18] on span "Master Data" at bounding box center [953, 18] width 65 height 20
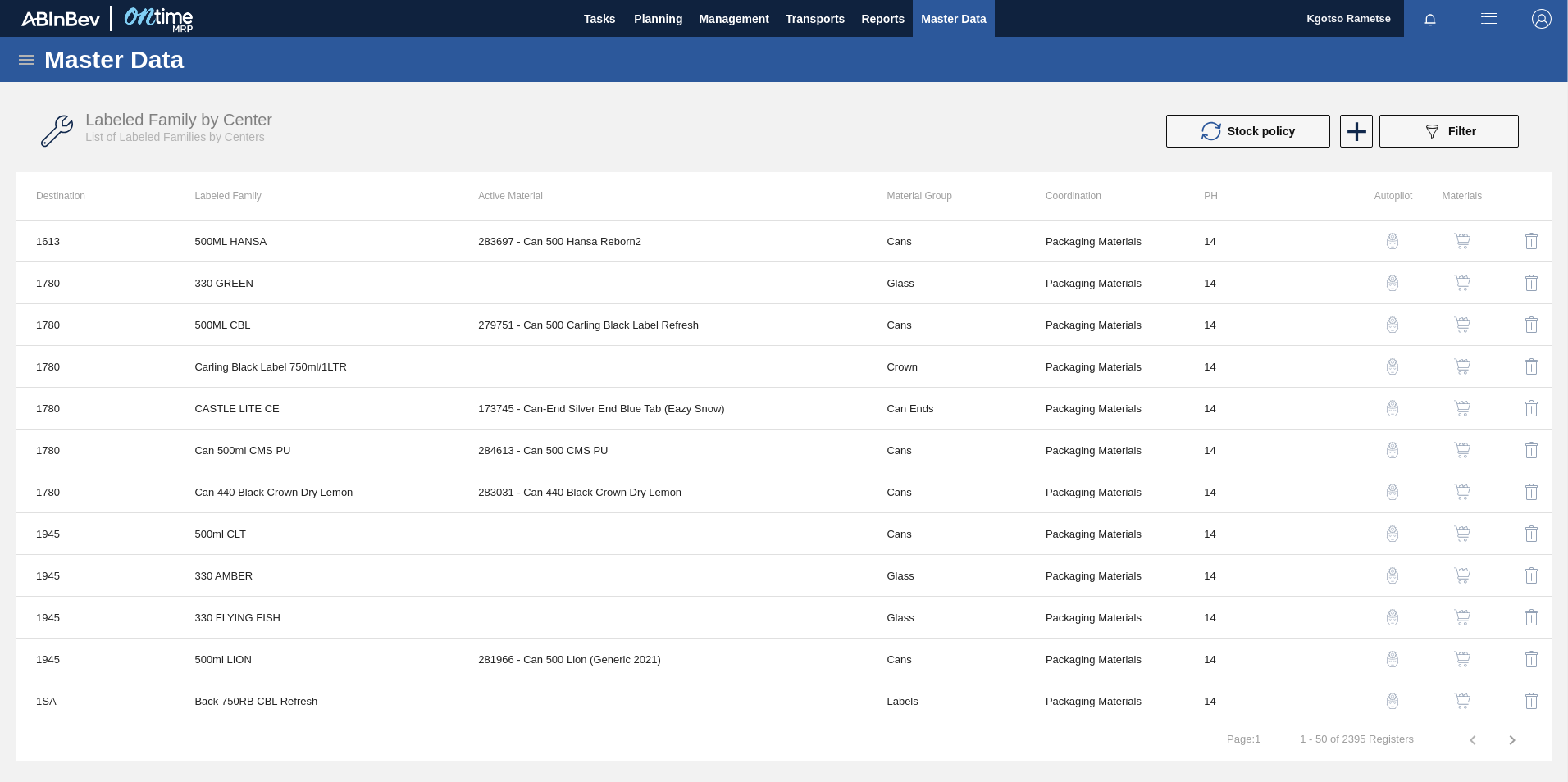
click at [34, 53] on icon at bounding box center [26, 59] width 20 height 20
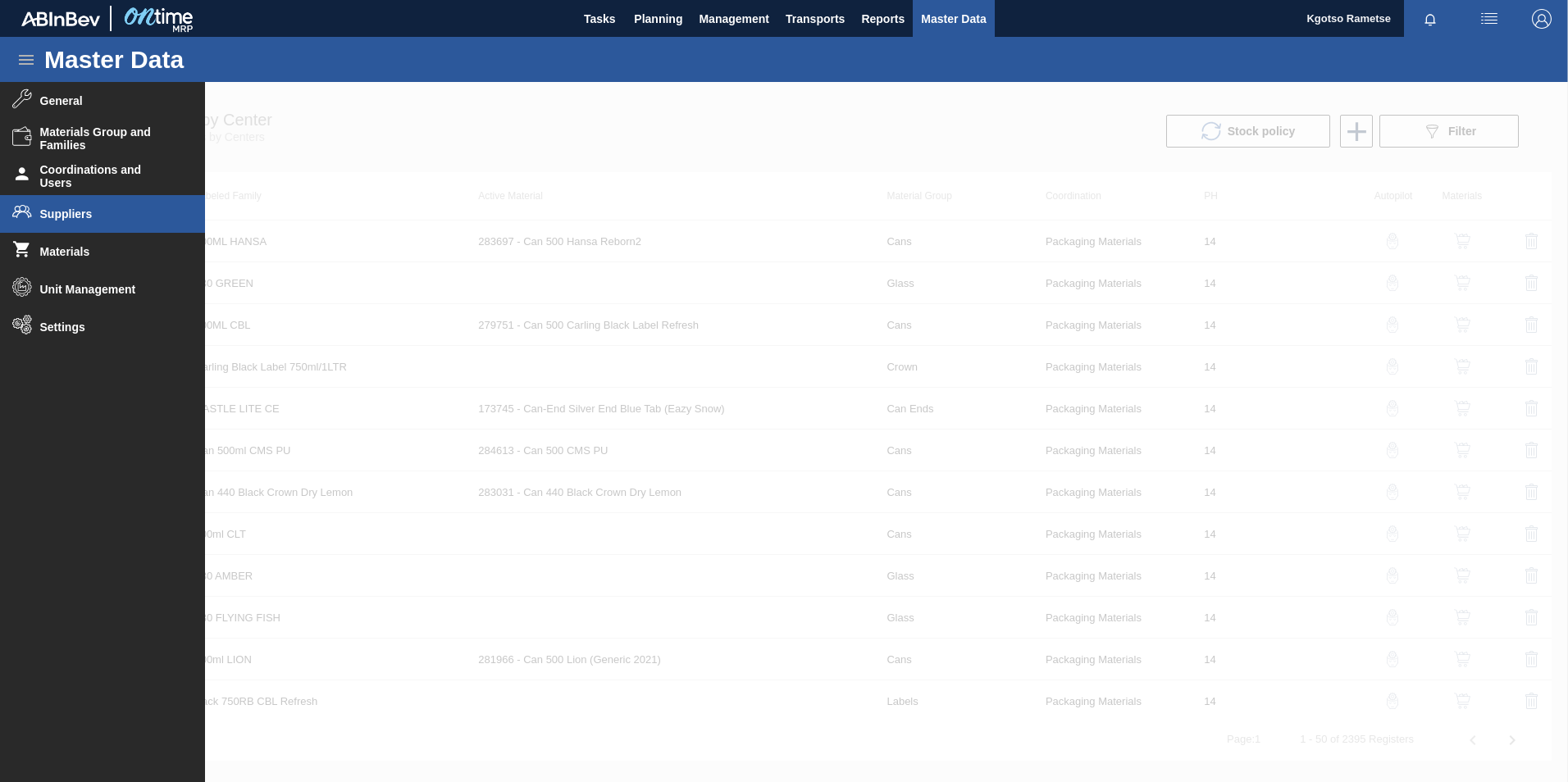
click at [96, 215] on span "Suppliers" at bounding box center [108, 213] width 136 height 13
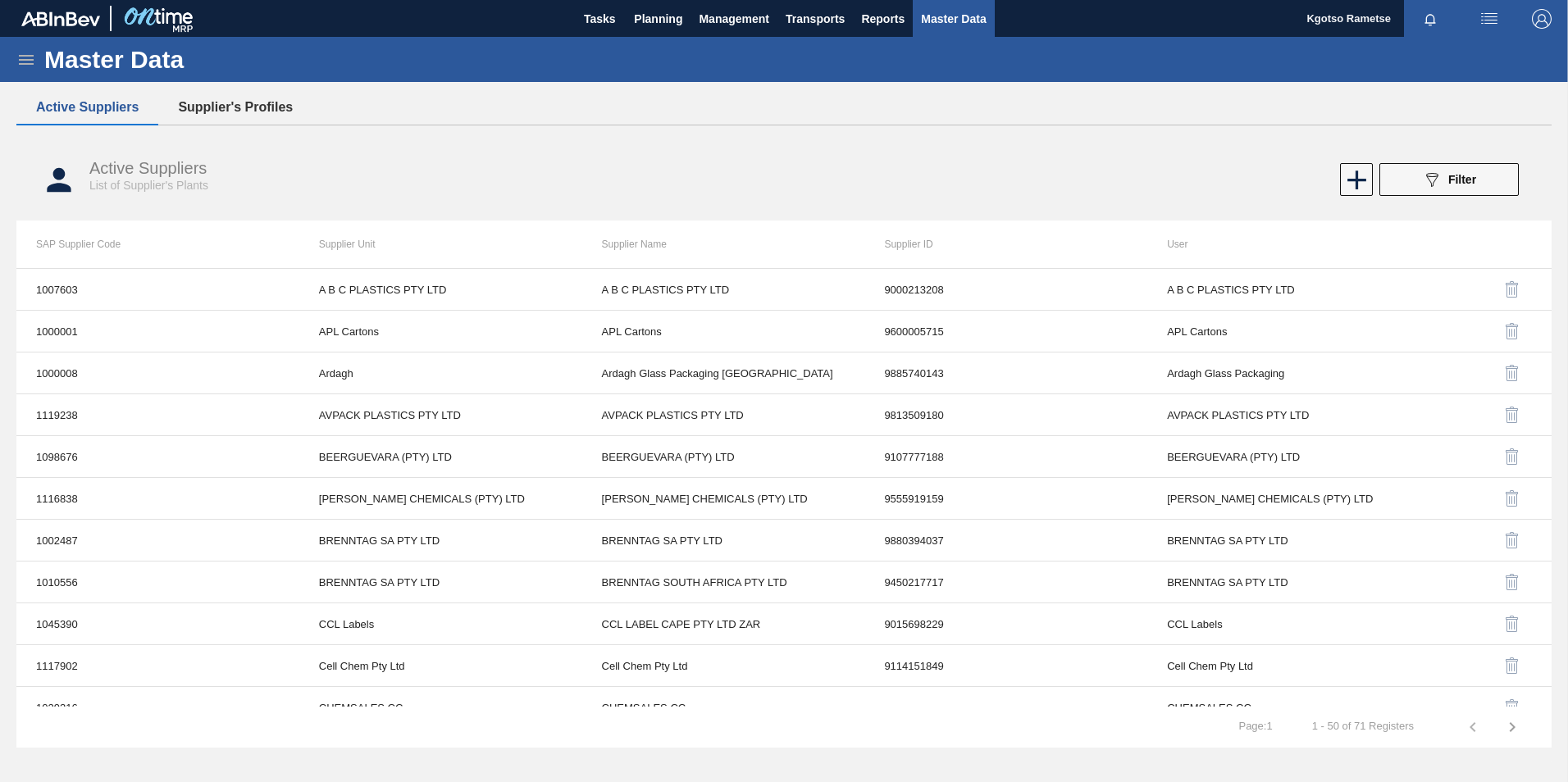
click at [246, 103] on button "Supplier's Profiles" at bounding box center [235, 107] width 154 height 34
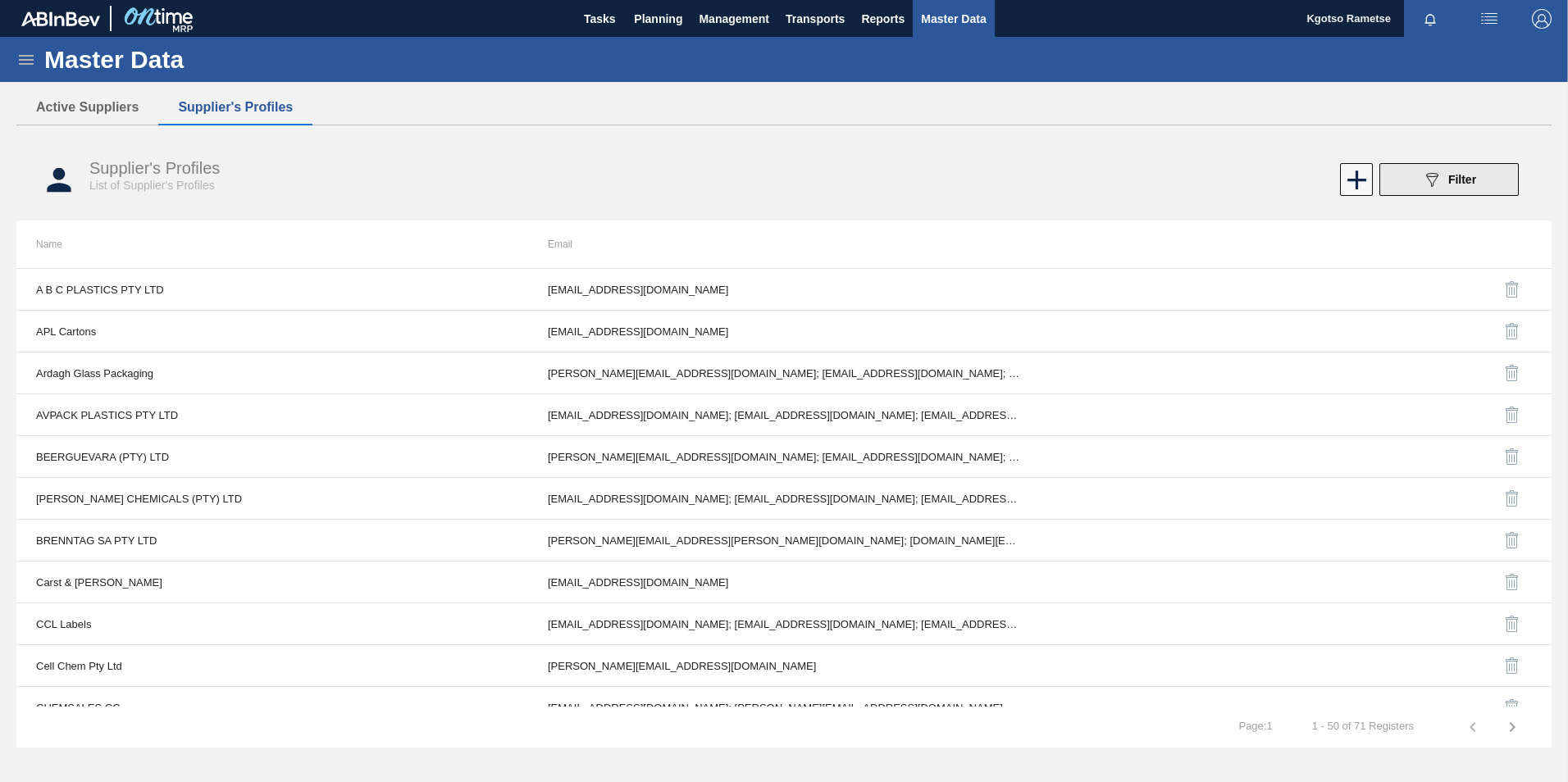
click at [1468, 184] on span "Filter" at bounding box center [1462, 179] width 28 height 13
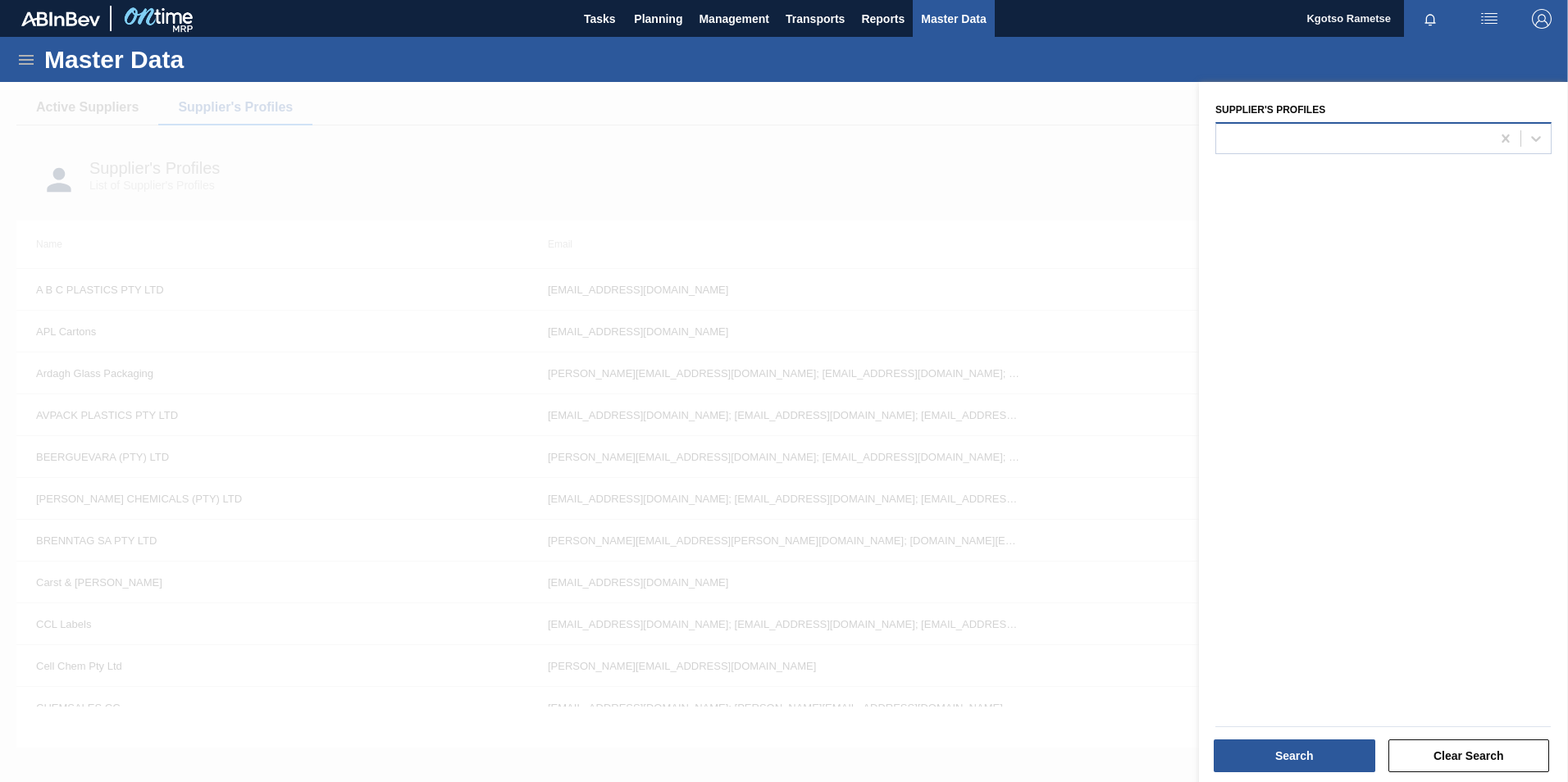
click at [1274, 135] on div at bounding box center [1353, 137] width 275 height 24
type Profiles "trop"
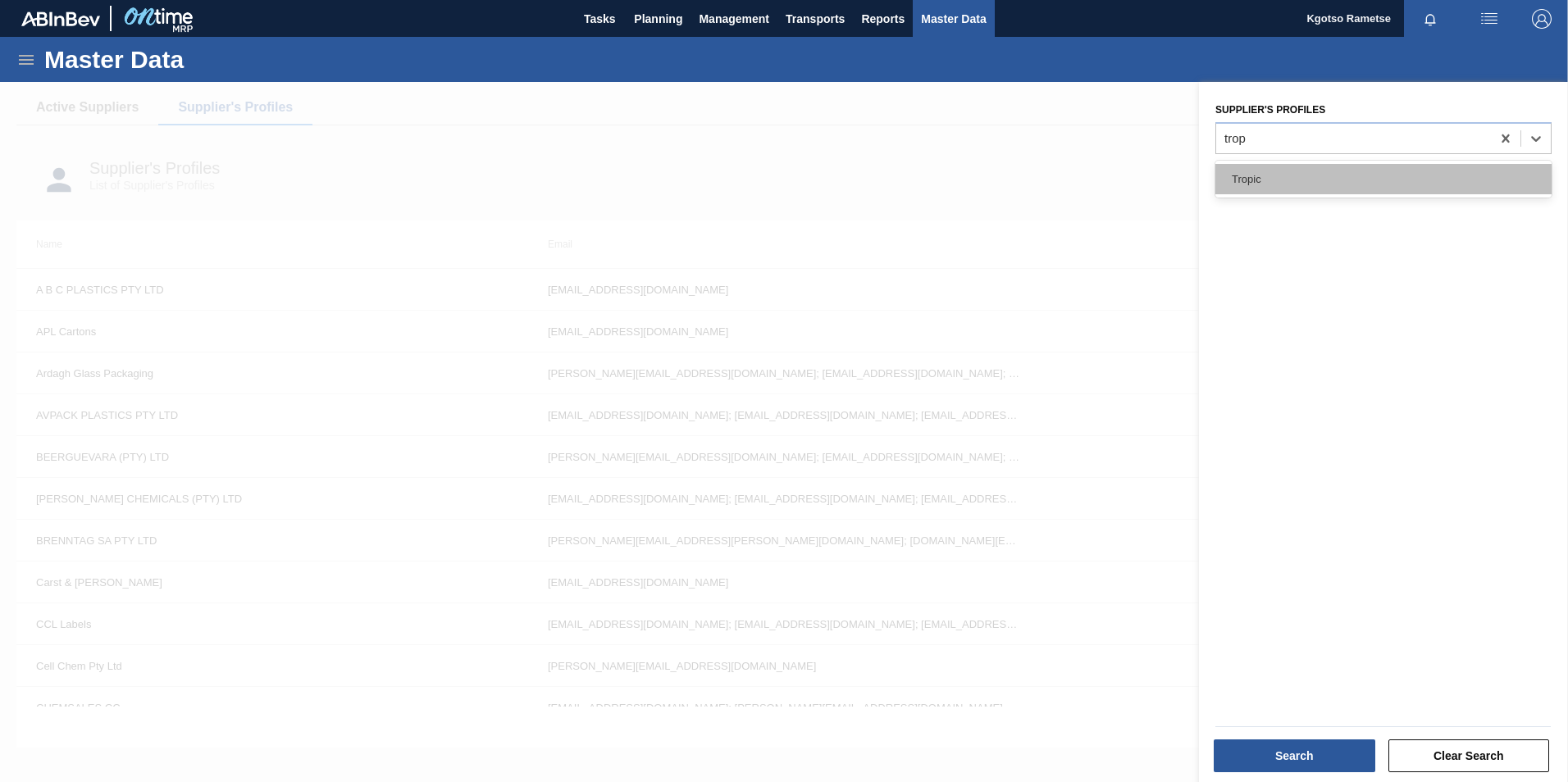
click at [1261, 177] on div "Tropic" at bounding box center [1383, 179] width 336 height 31
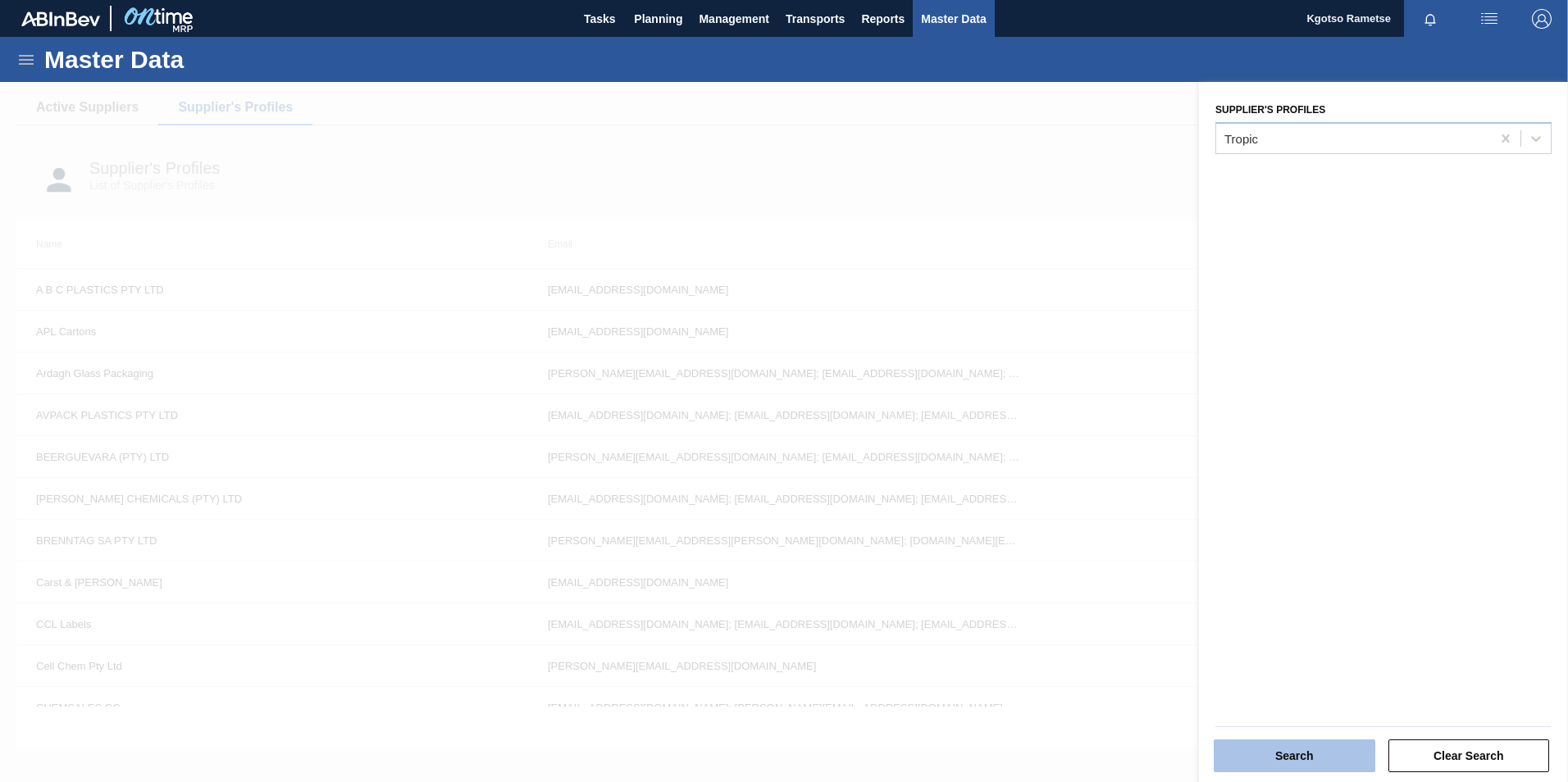
click at [1324, 761] on button "Search" at bounding box center [1294, 757] width 162 height 33
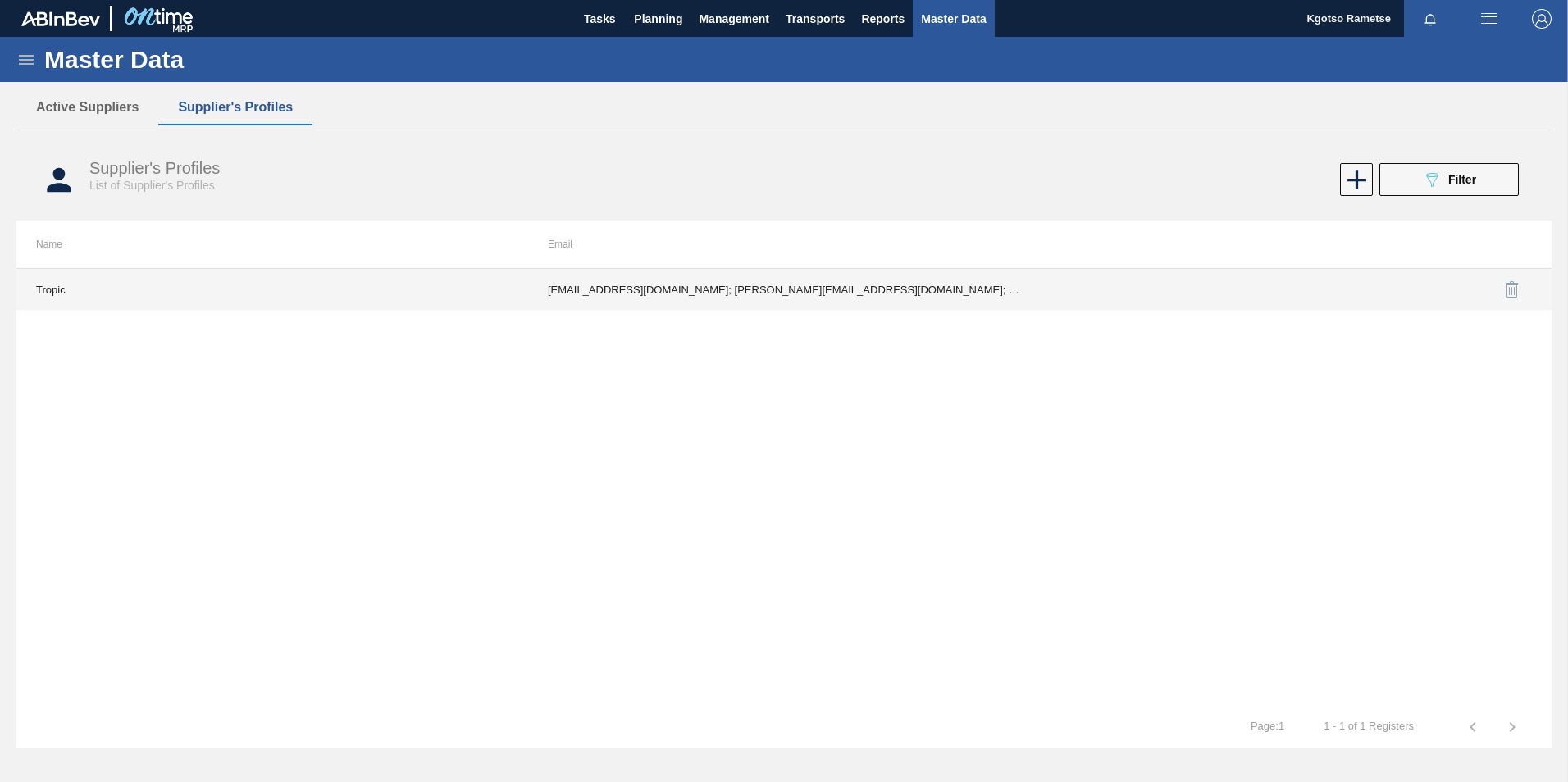
click at [839, 289] on td "[EMAIL_ADDRESS][DOMAIN_NAME]; [PERSON_NAME][EMAIL_ADDRESS][DOMAIN_NAME]; [DOMAI…" at bounding box center [784, 290] width 512 height 41
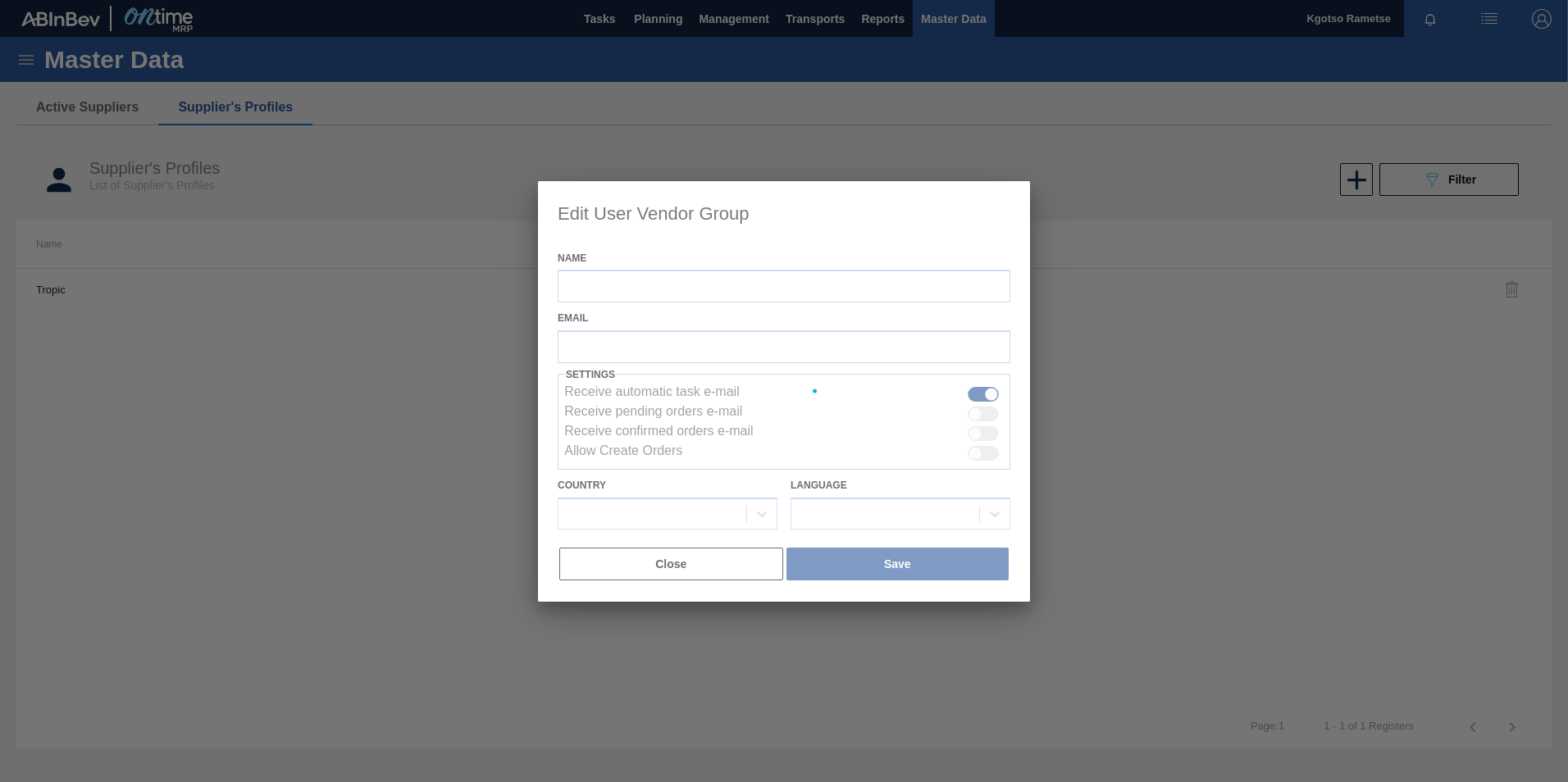
type input "Tropic"
checkbox input "true"
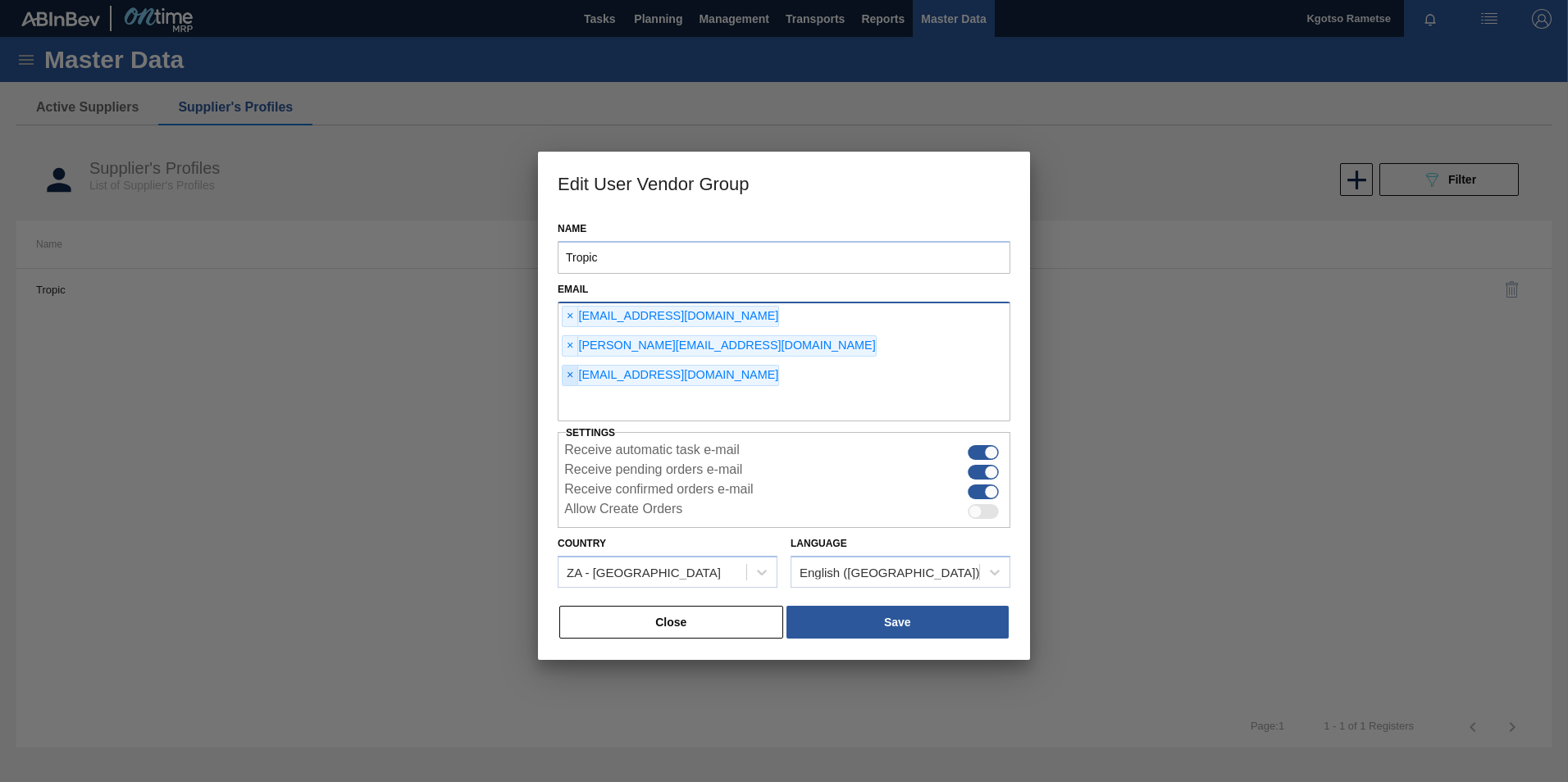
click at [563, 366] on span "×" at bounding box center [570, 375] width 16 height 20
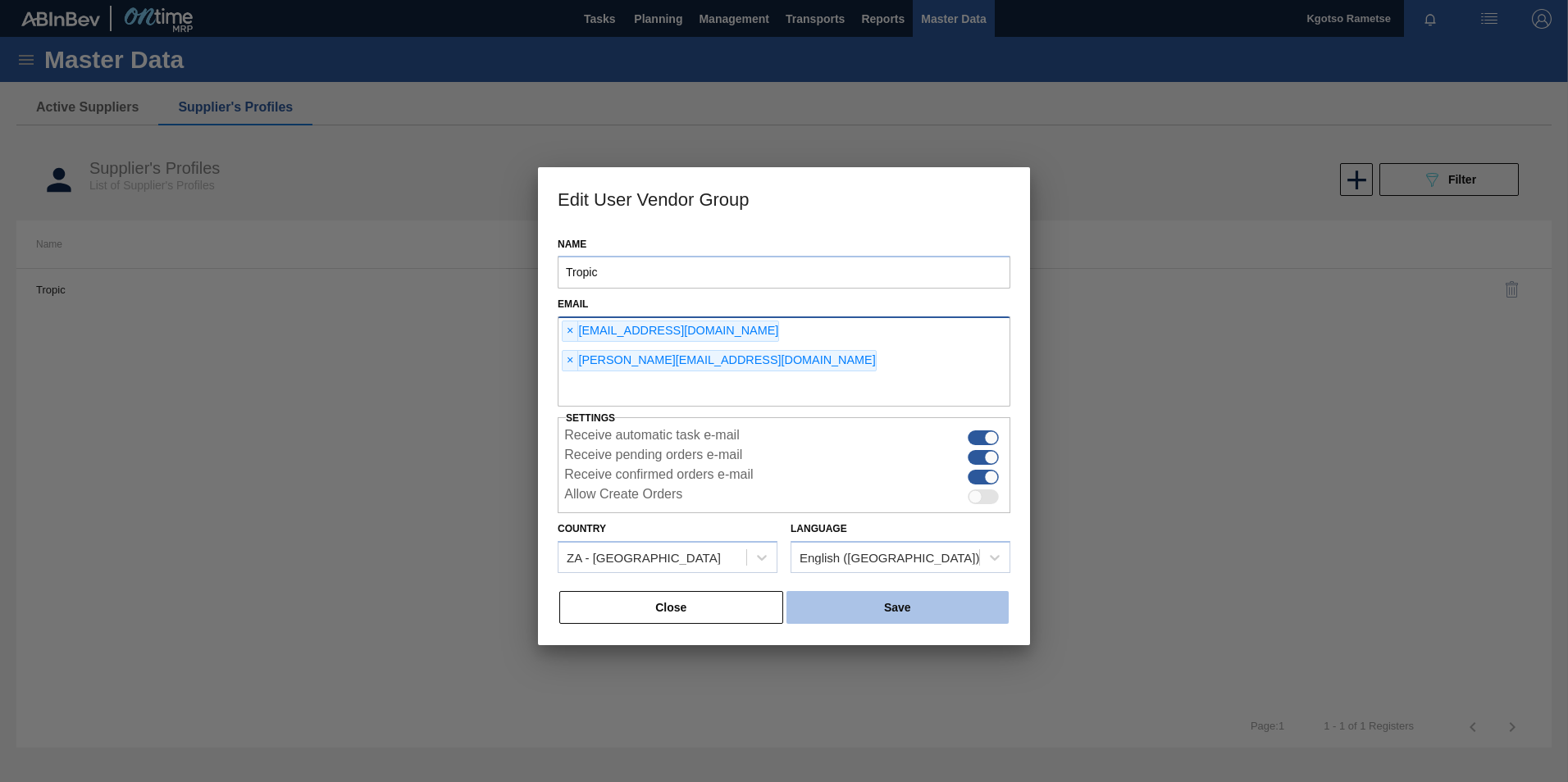
click at [956, 591] on button "Save" at bounding box center [897, 608] width 222 height 33
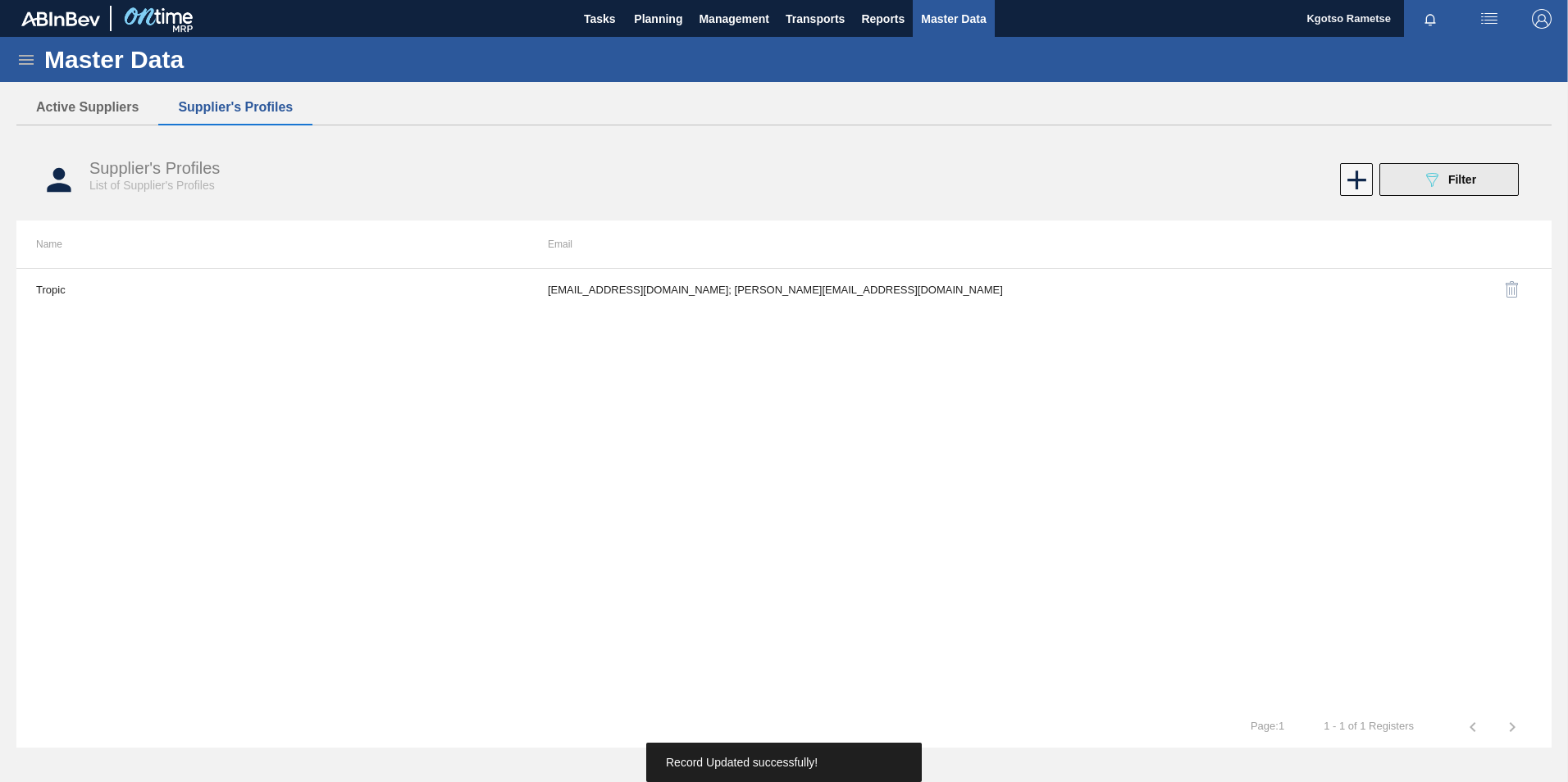
click at [1470, 188] on div "089F7B8B-B2A5-4AFE-B5C0-19BA573D28AC Filter" at bounding box center [1449, 179] width 54 height 20
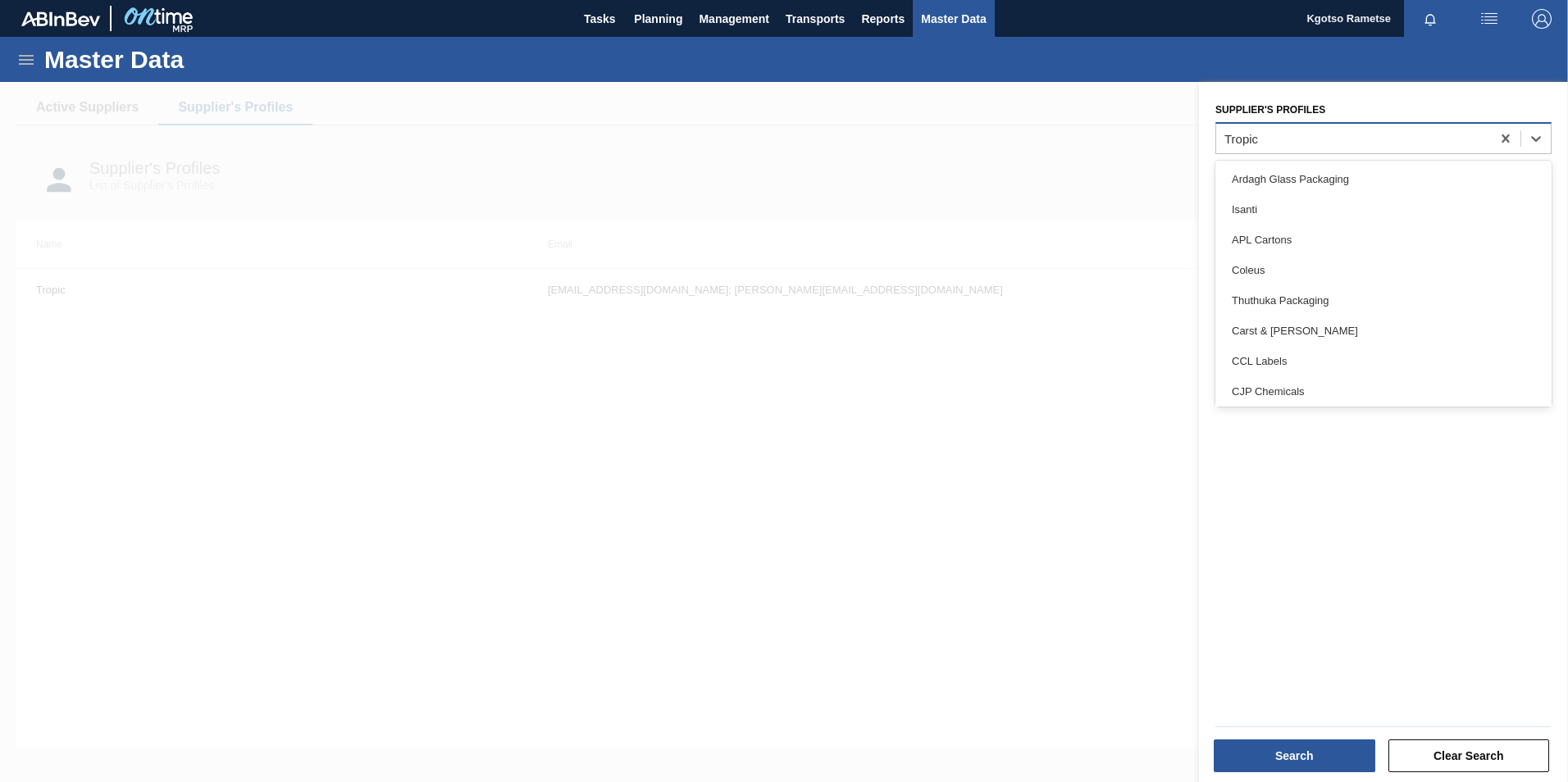
click at [1302, 145] on div "Tropic" at bounding box center [1353, 137] width 275 height 24
type Profiles "eur"
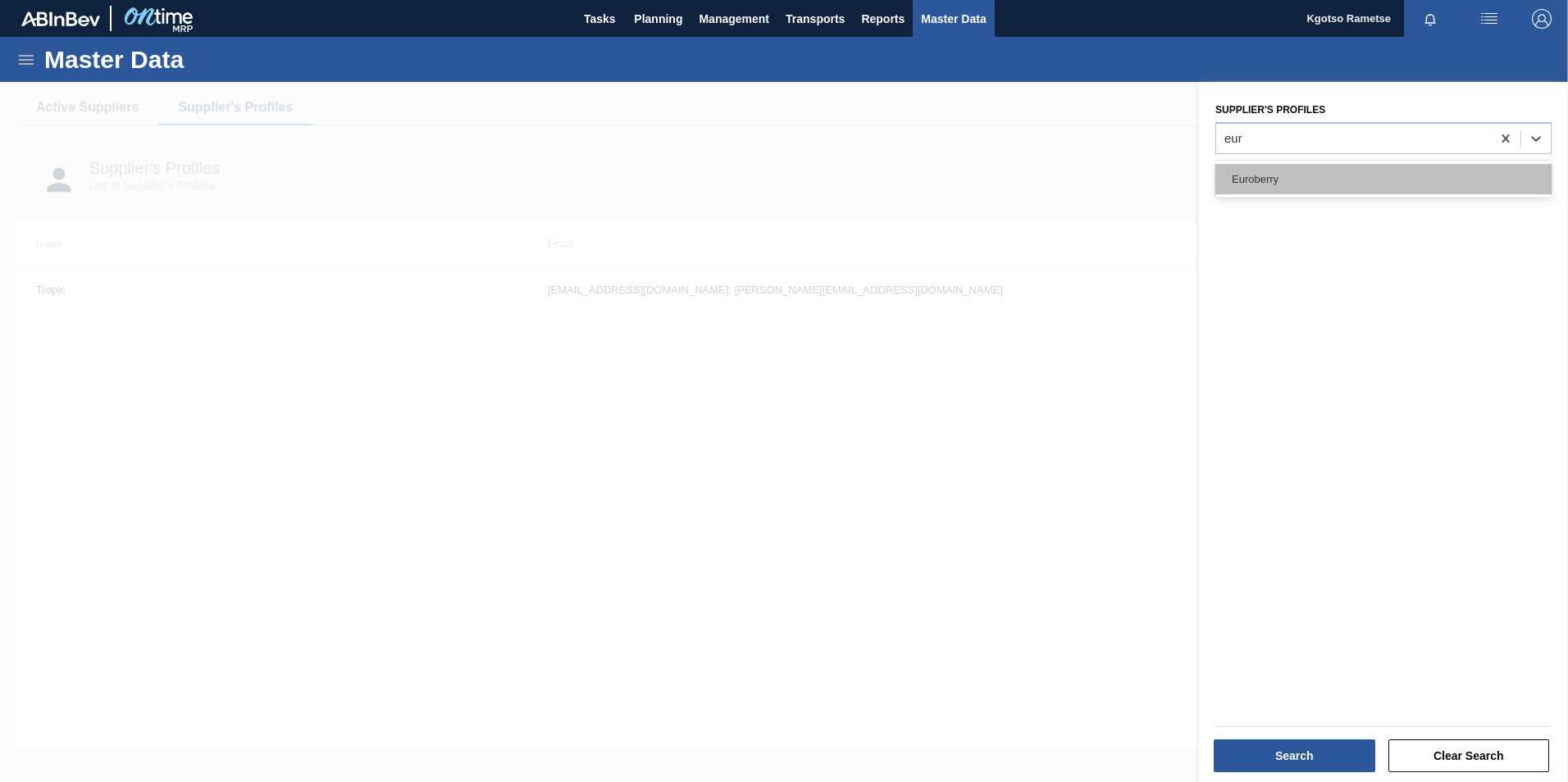
click at [1262, 178] on div "Euroberry" at bounding box center [1383, 179] width 336 height 31
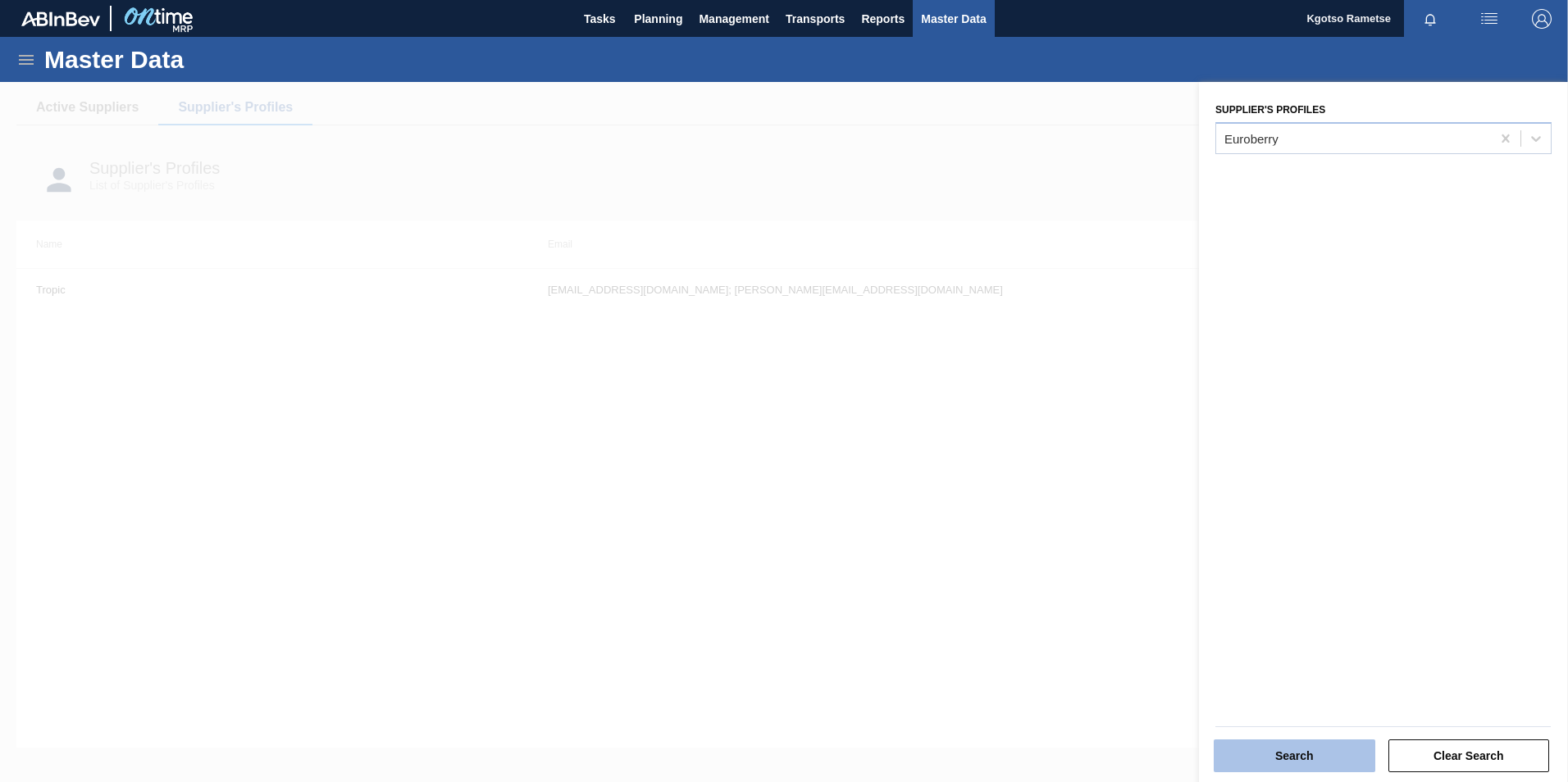
click at [1343, 744] on button "Search" at bounding box center [1294, 757] width 162 height 33
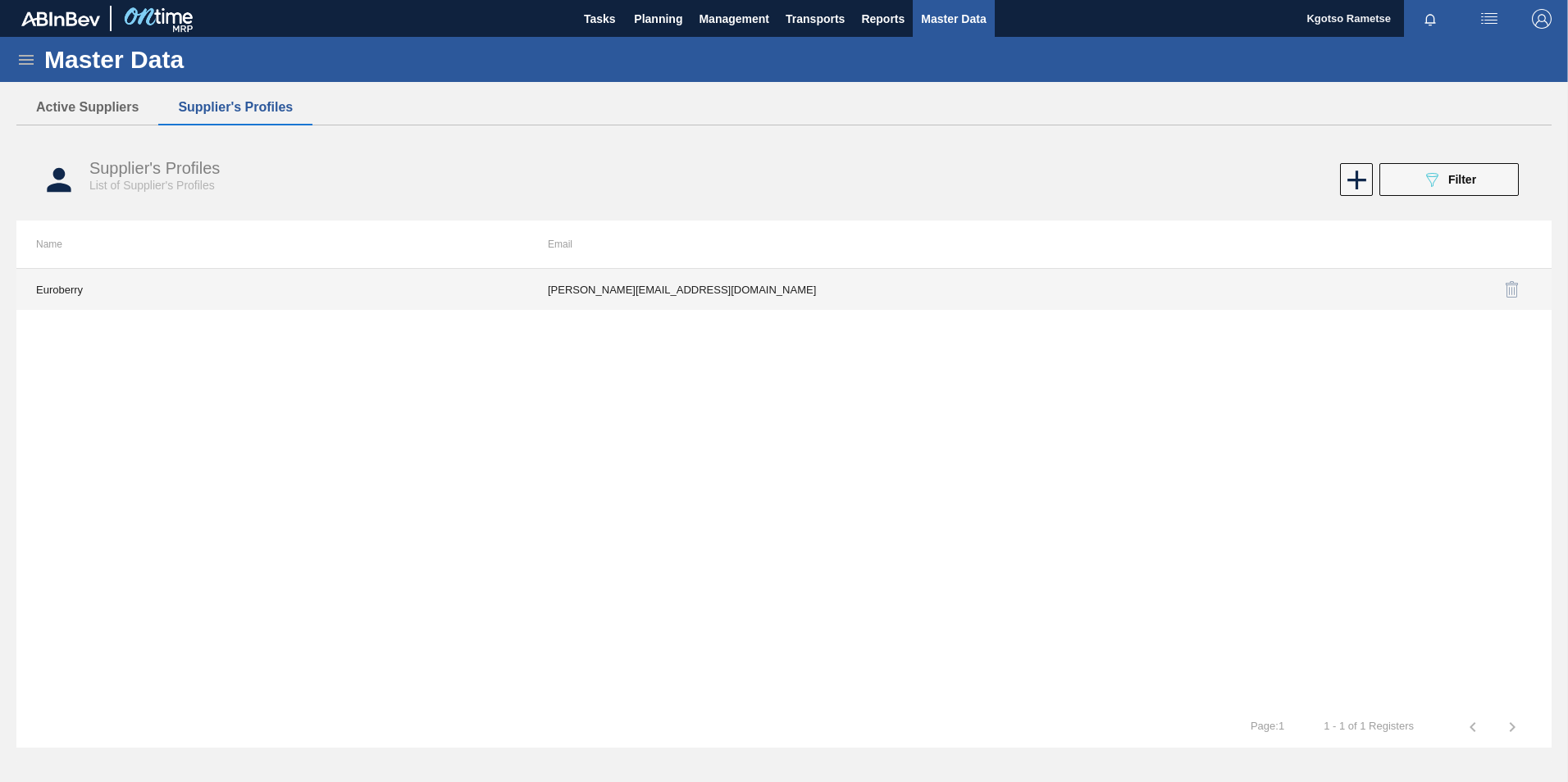
click at [909, 293] on td "alice@euroberry.co.za" at bounding box center [784, 290] width 512 height 41
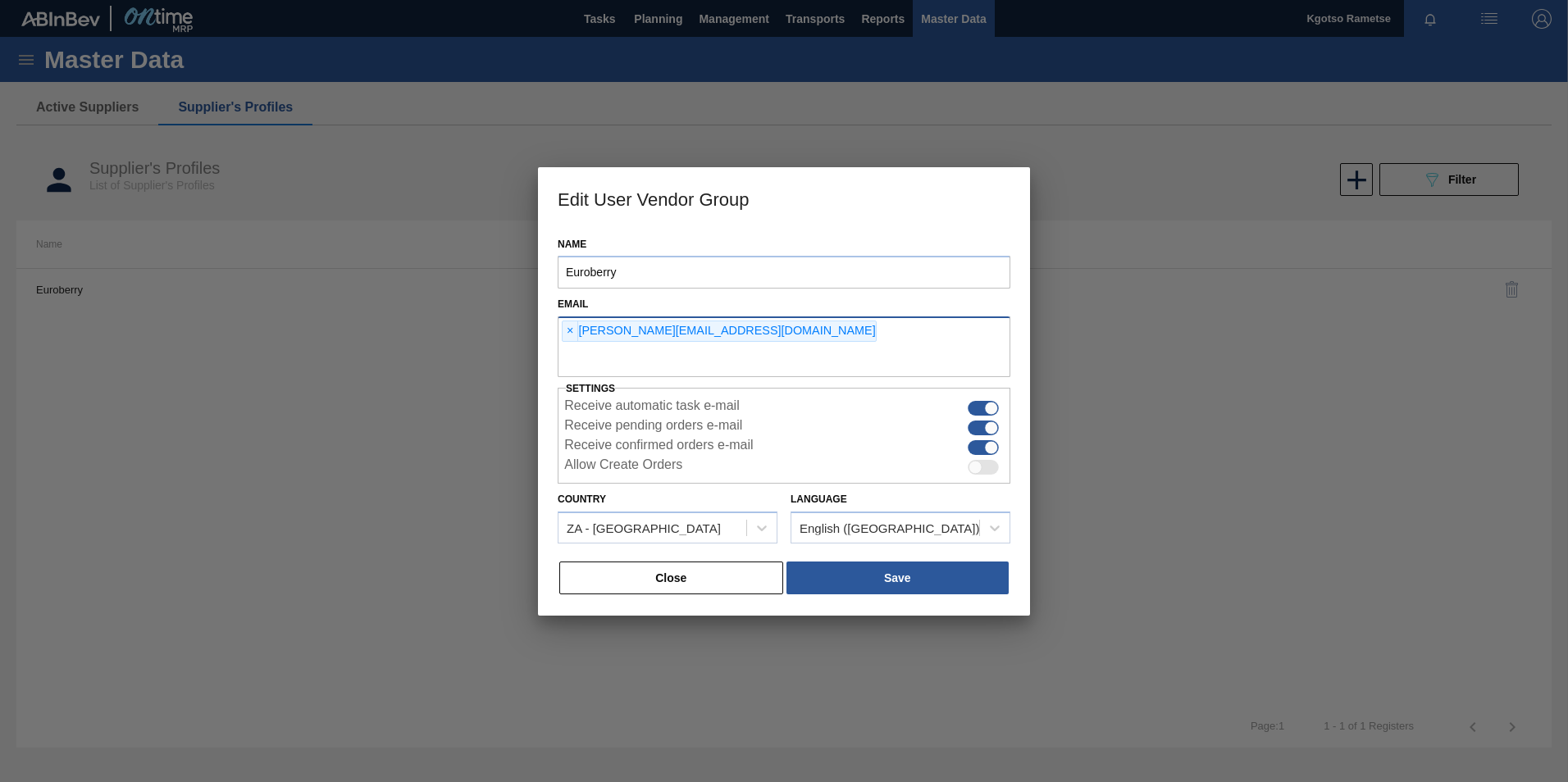
click at [745, 337] on div "× alice@euroberry.co.za" at bounding box center [784, 346] width 453 height 60
type input "kgotso.rametse201@gmail.com"
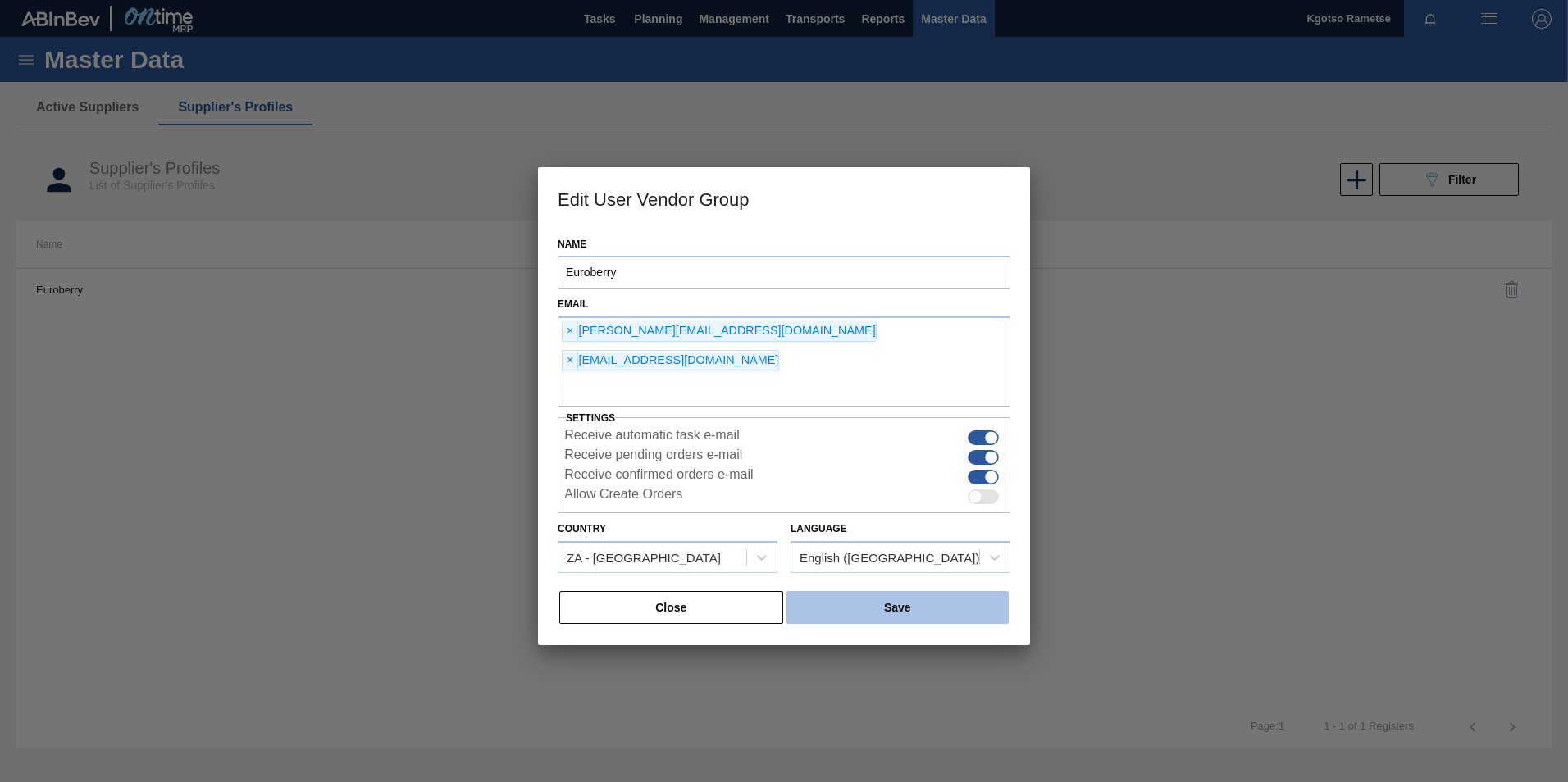
click at [829, 591] on button "Save" at bounding box center [897, 608] width 222 height 33
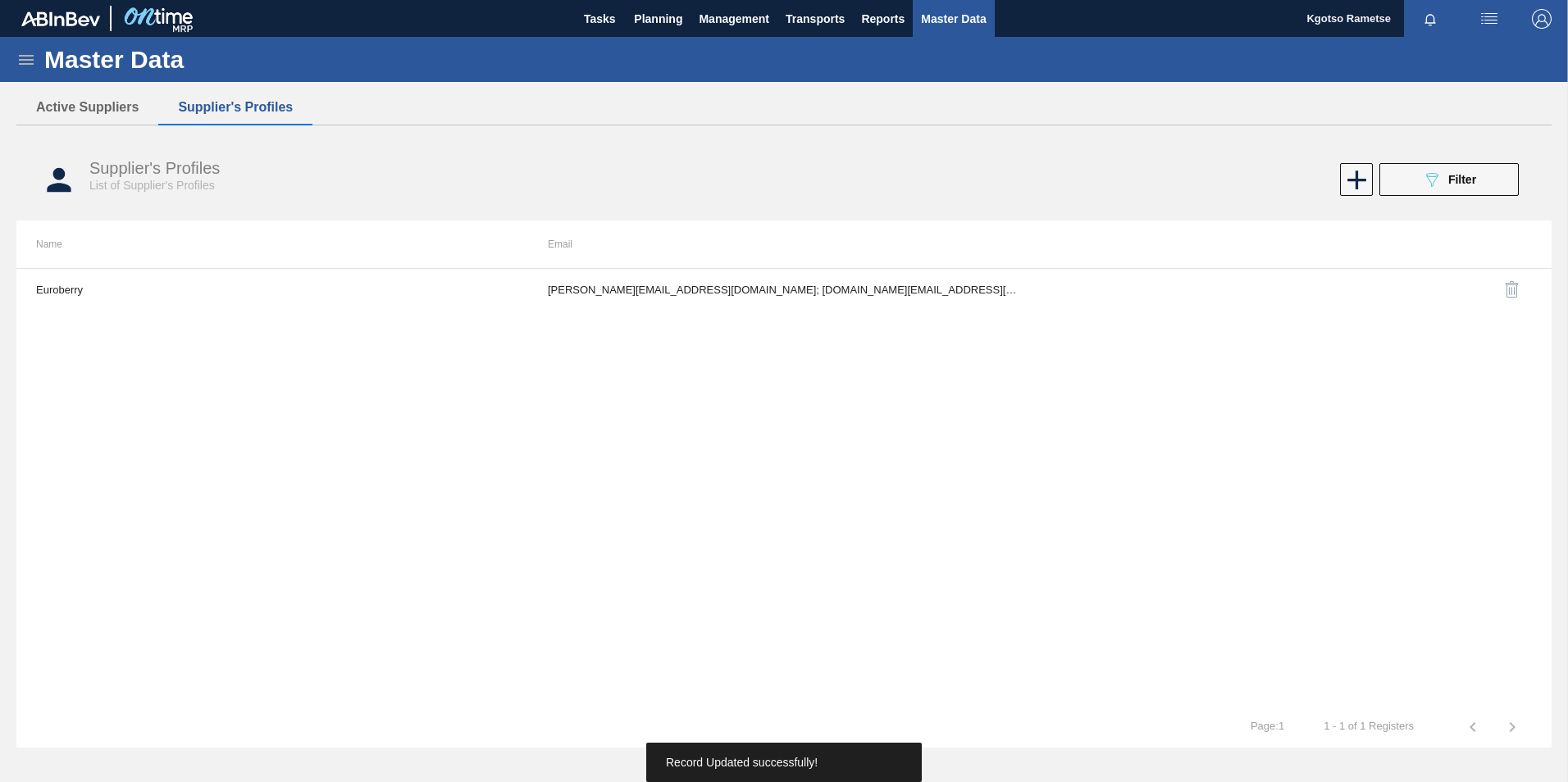
click at [1552, 24] on span "button" at bounding box center [1541, 18] width 39 height 20
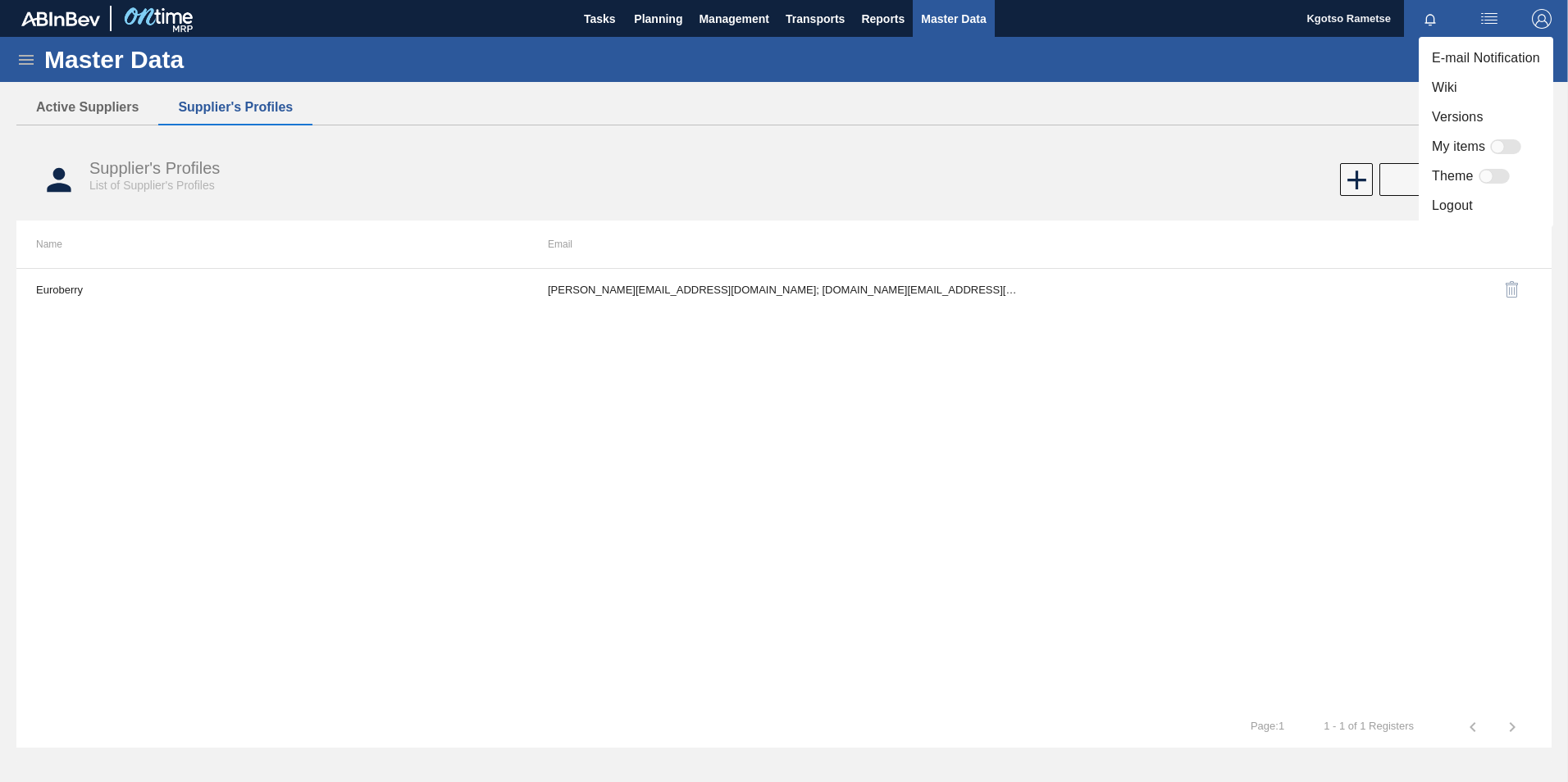
click at [1477, 202] on li "Logout" at bounding box center [1486, 206] width 135 height 30
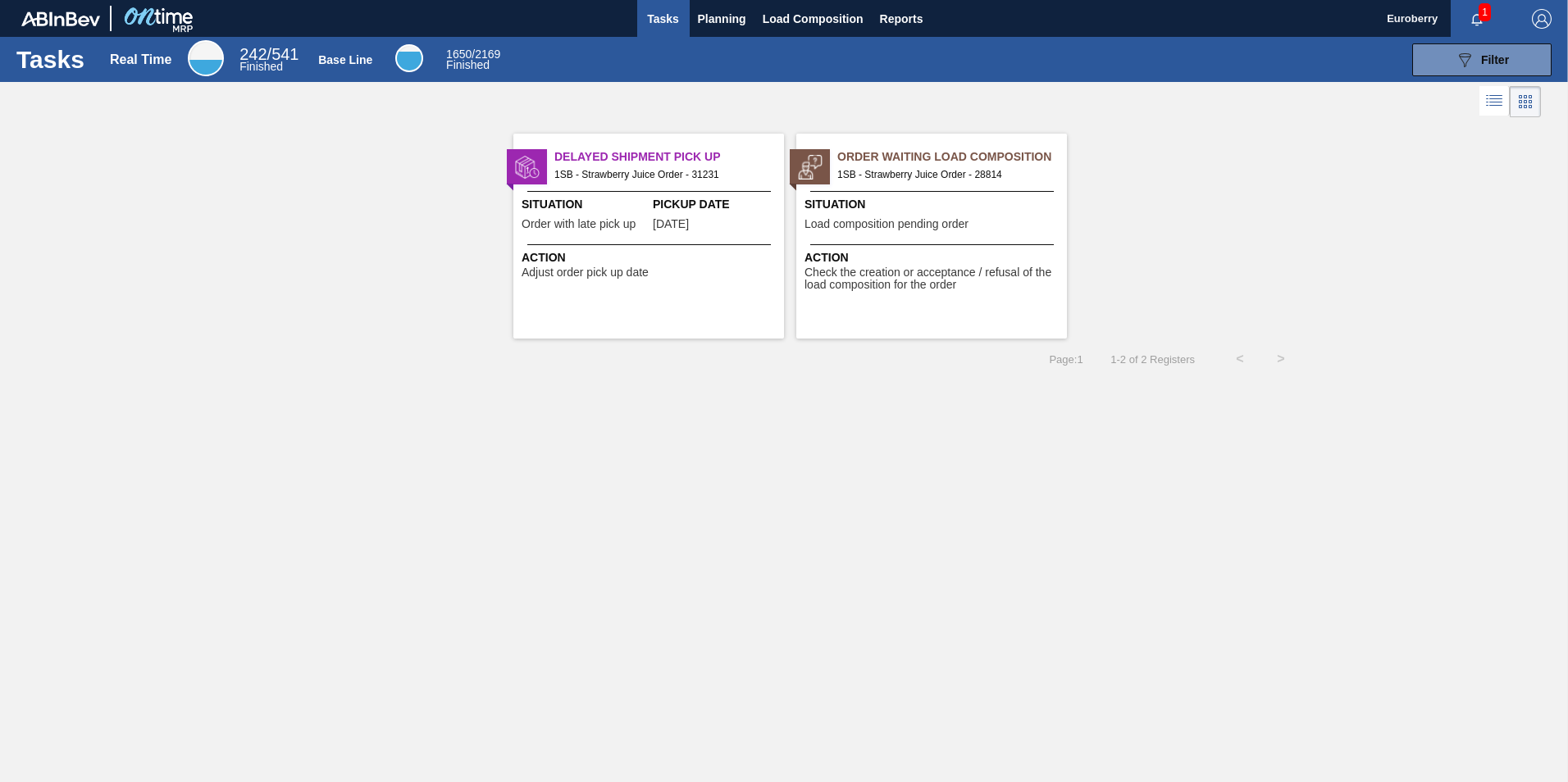
click at [931, 197] on span "Situation" at bounding box center [933, 205] width 258 height 17
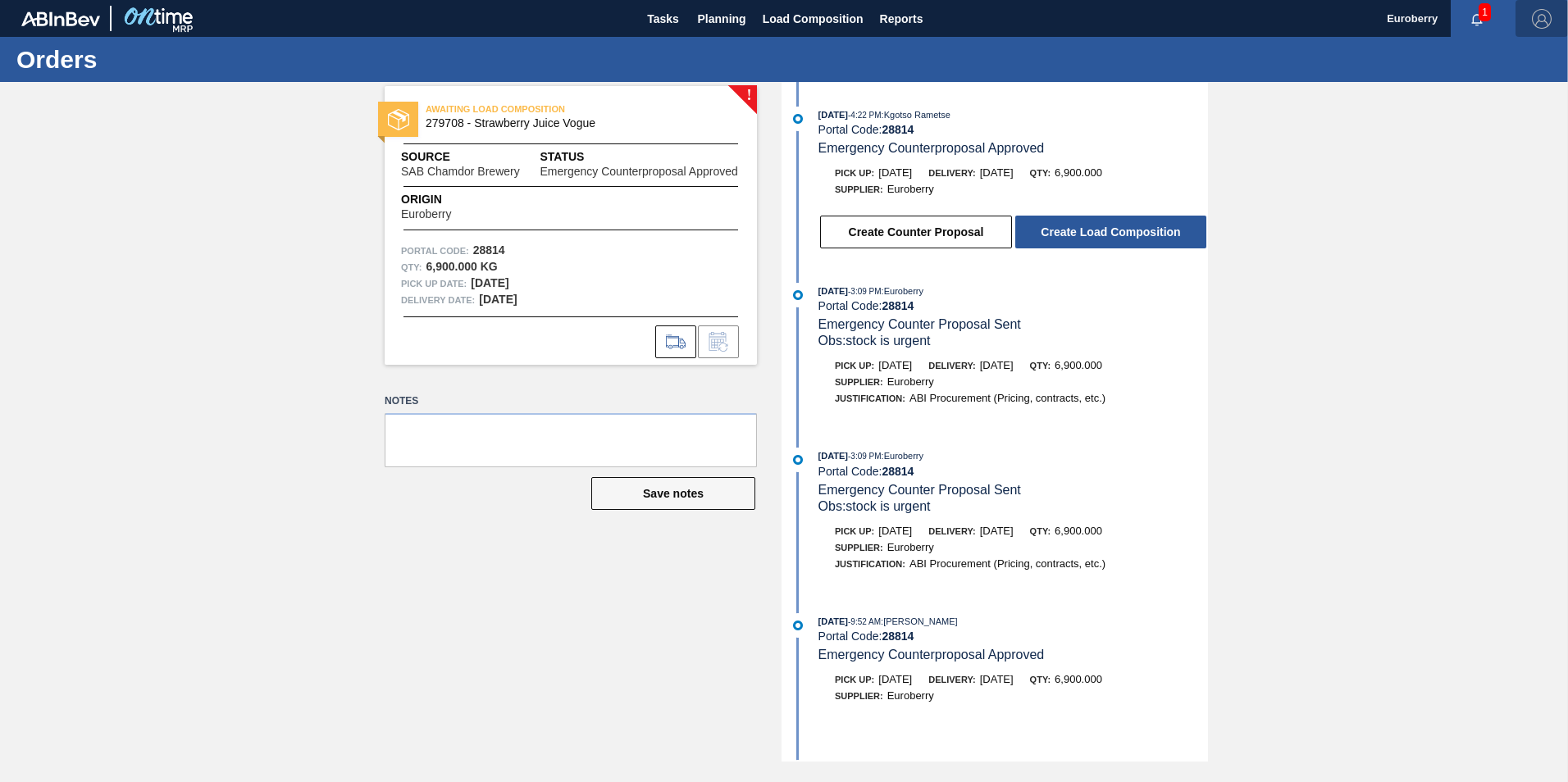
click at [1544, 19] on img "button" at bounding box center [1541, 18] width 20 height 20
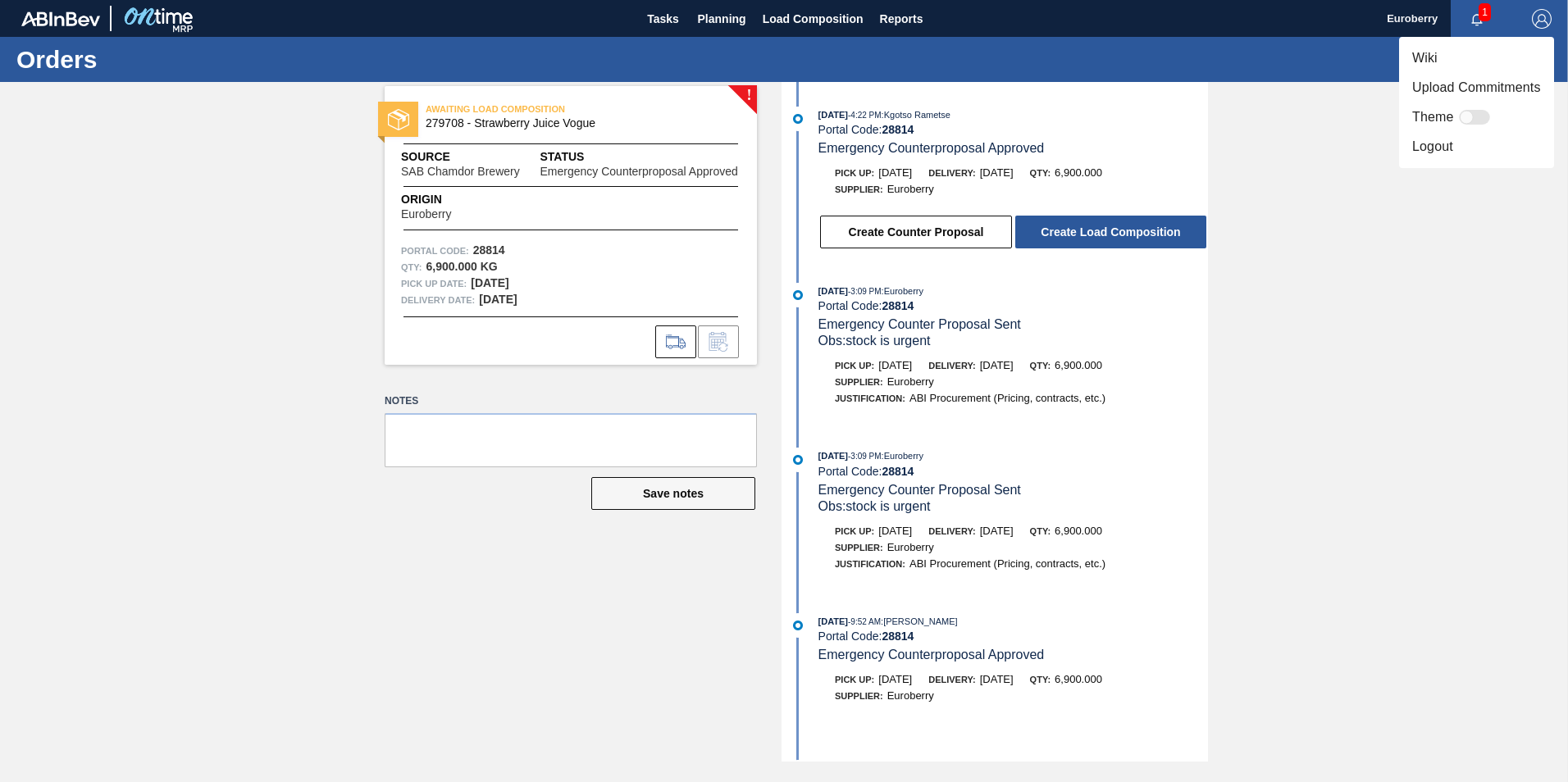
click at [1459, 154] on li "Logout" at bounding box center [1475, 147] width 155 height 30
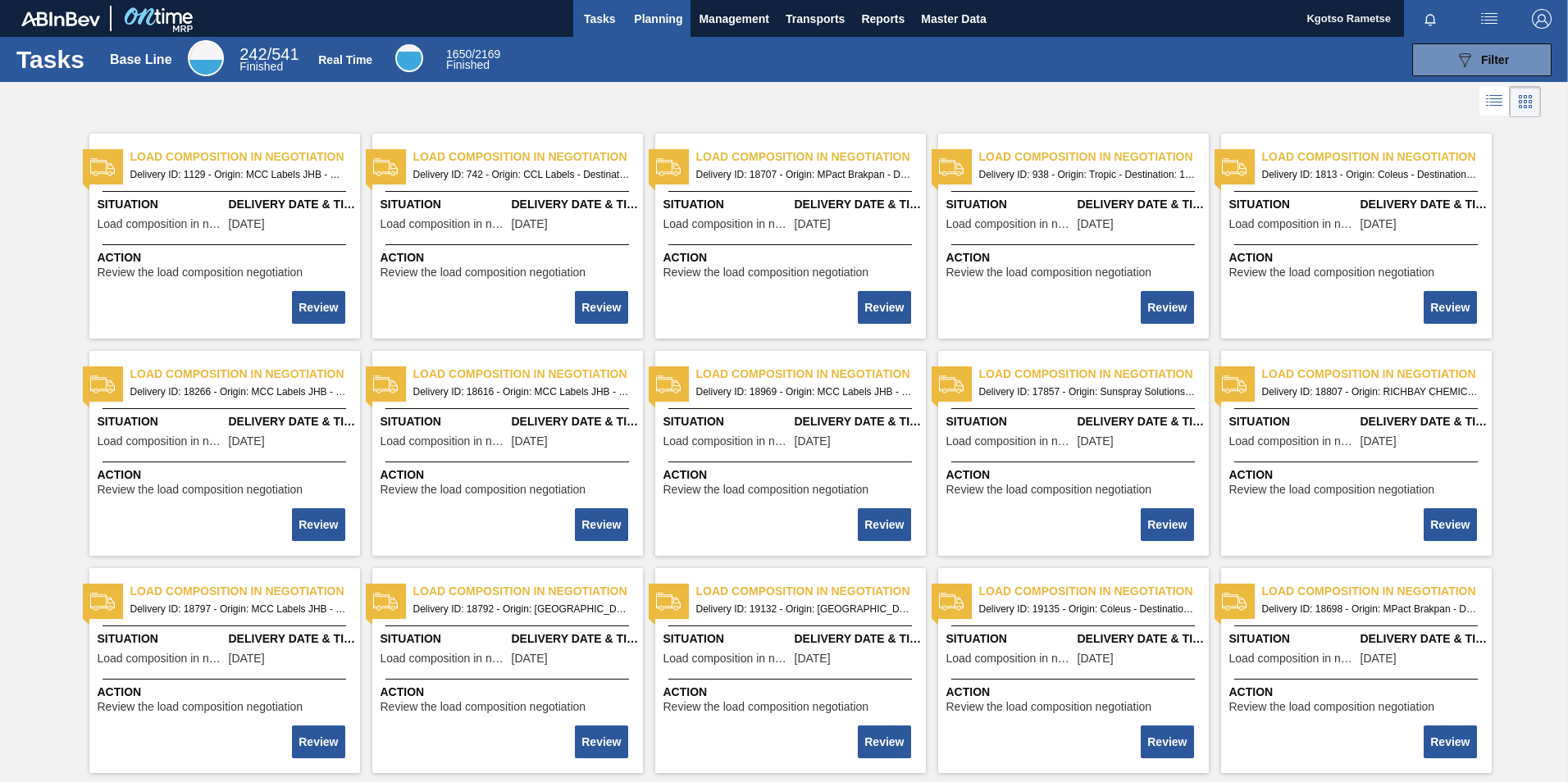
click at [668, 17] on span "Planning" at bounding box center [658, 18] width 48 height 20
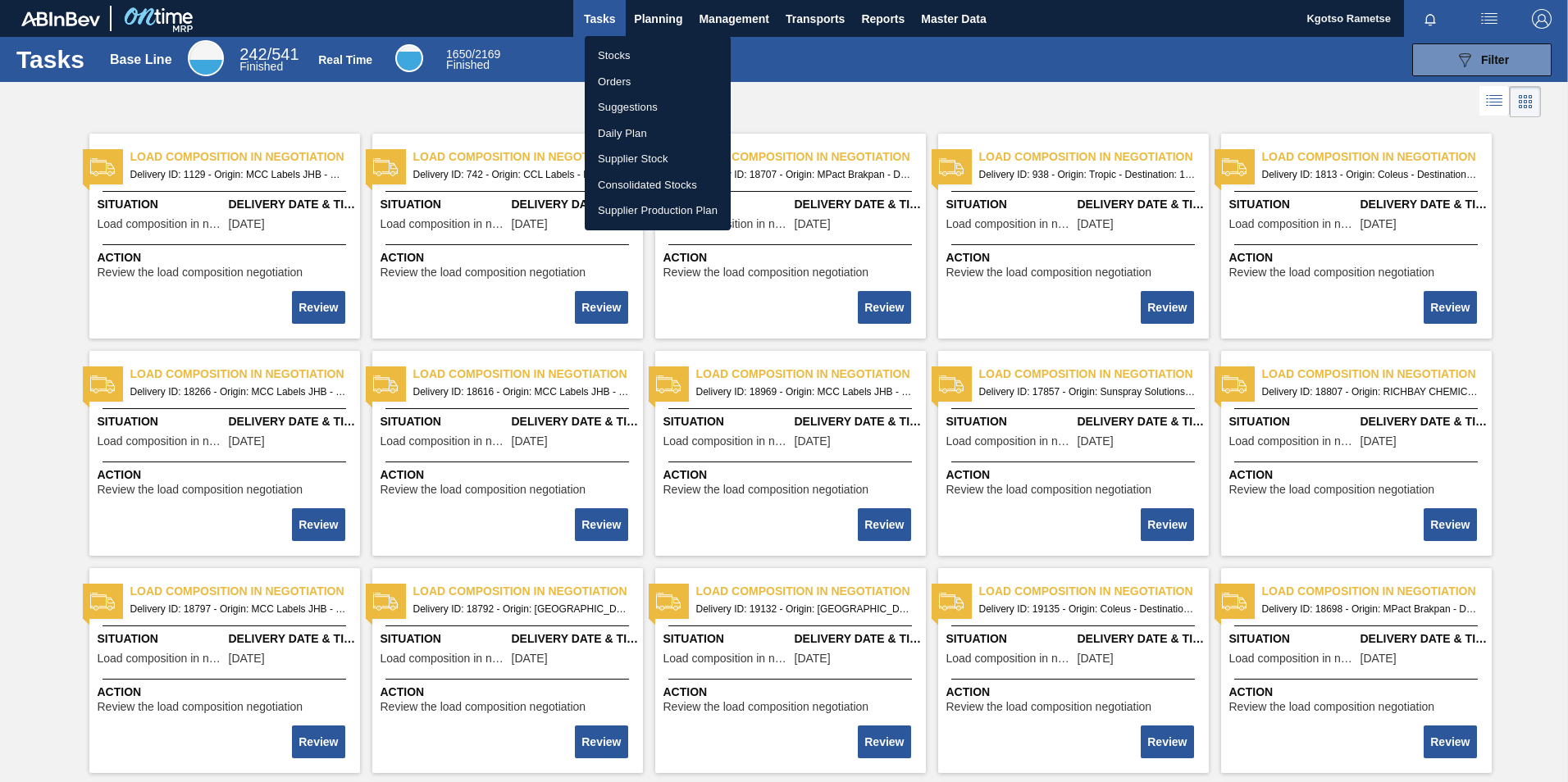
click at [651, 40] on ul "Stocks Orders Suggestions Daily Plan Supplier Stock Consolidated Stocks Supplie…" at bounding box center [657, 133] width 146 height 194
click at [646, 59] on li "Stocks" at bounding box center [657, 56] width 146 height 26
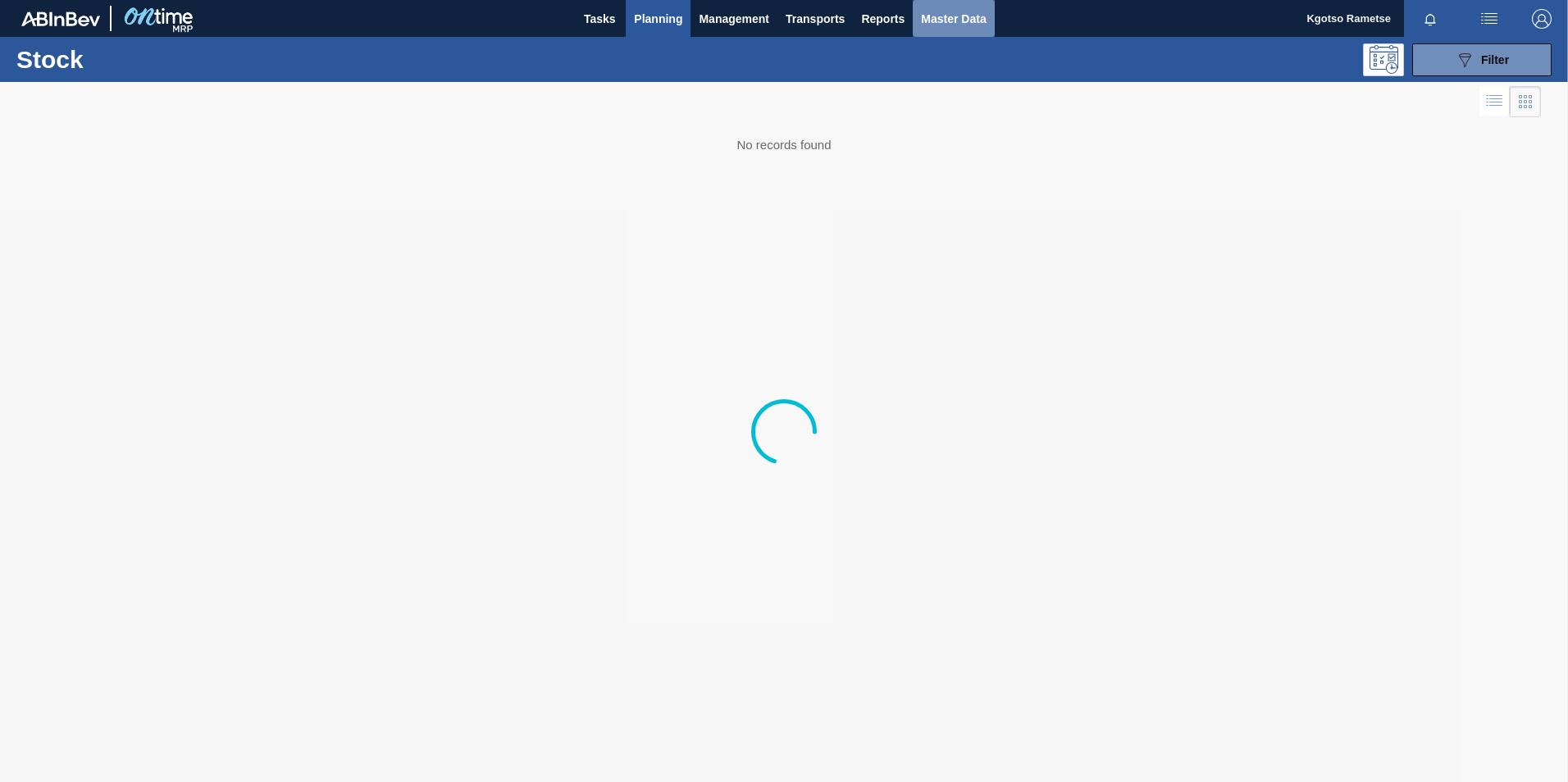
click at [935, 13] on span "Master Data" at bounding box center [953, 18] width 65 height 20
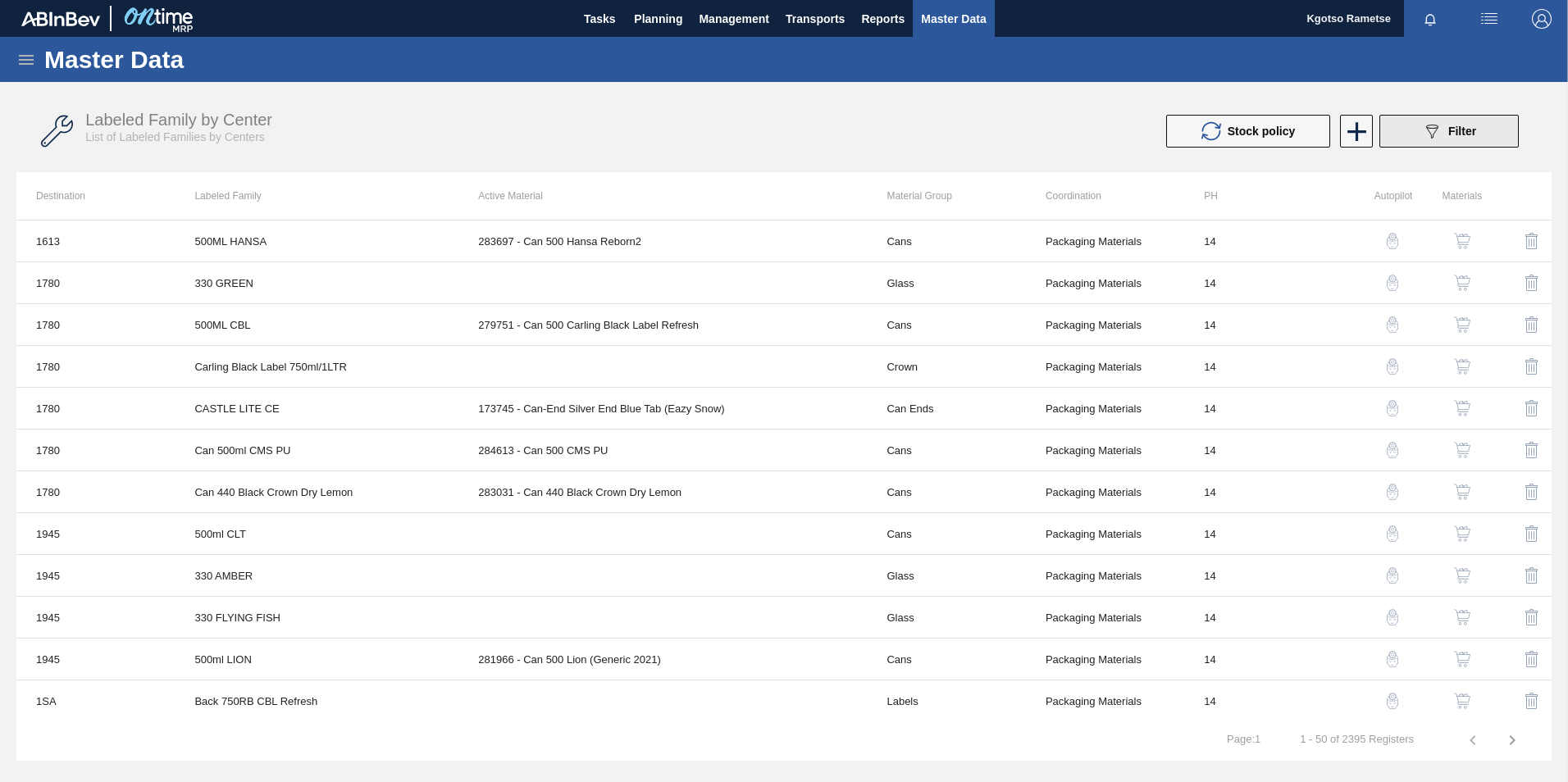
click at [1403, 133] on button "089F7B8B-B2A5-4AFE-B5C0-19BA573D28AC Filter" at bounding box center [1448, 131] width 139 height 33
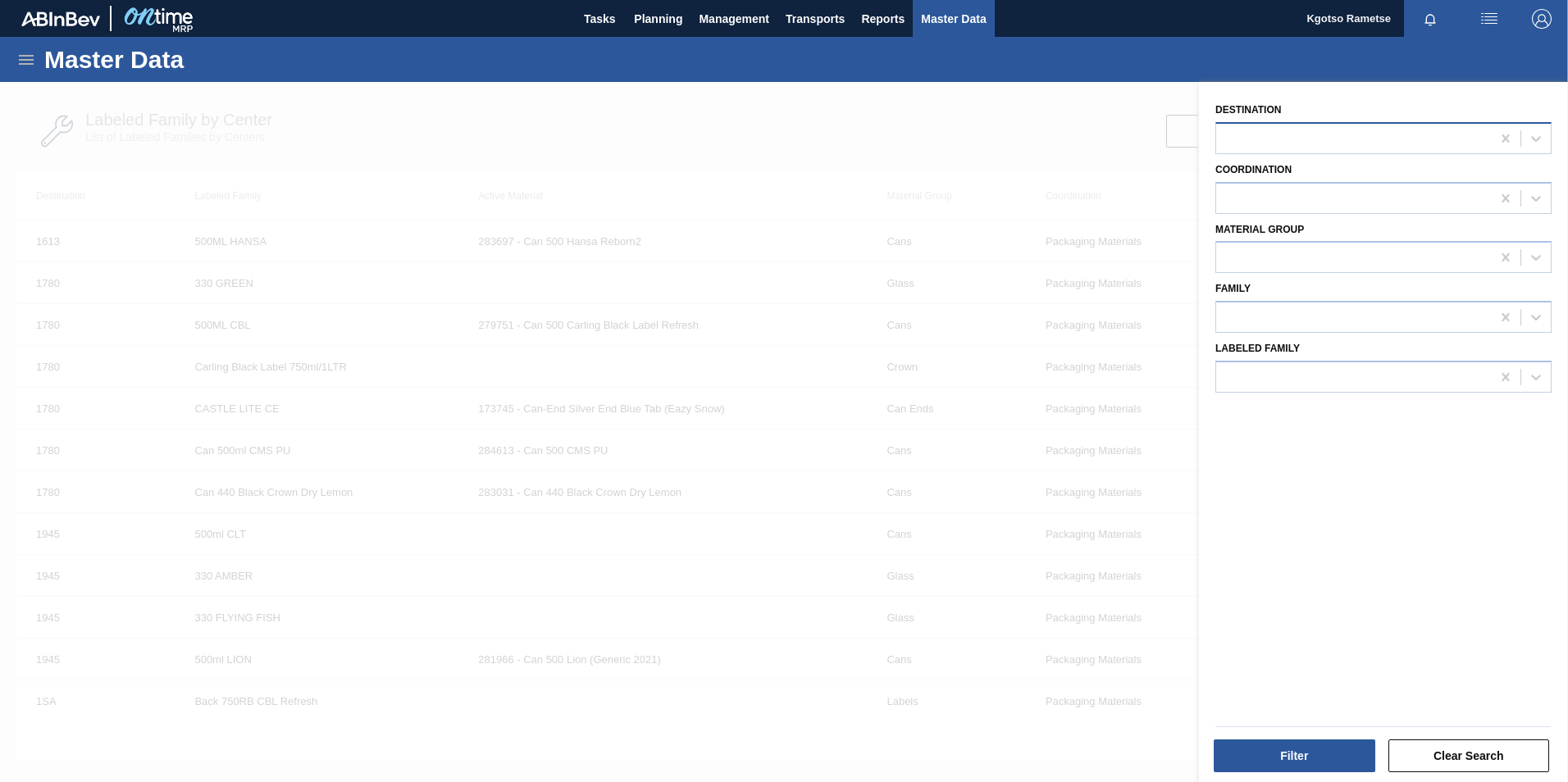
click at [1333, 139] on div at bounding box center [1353, 137] width 275 height 24
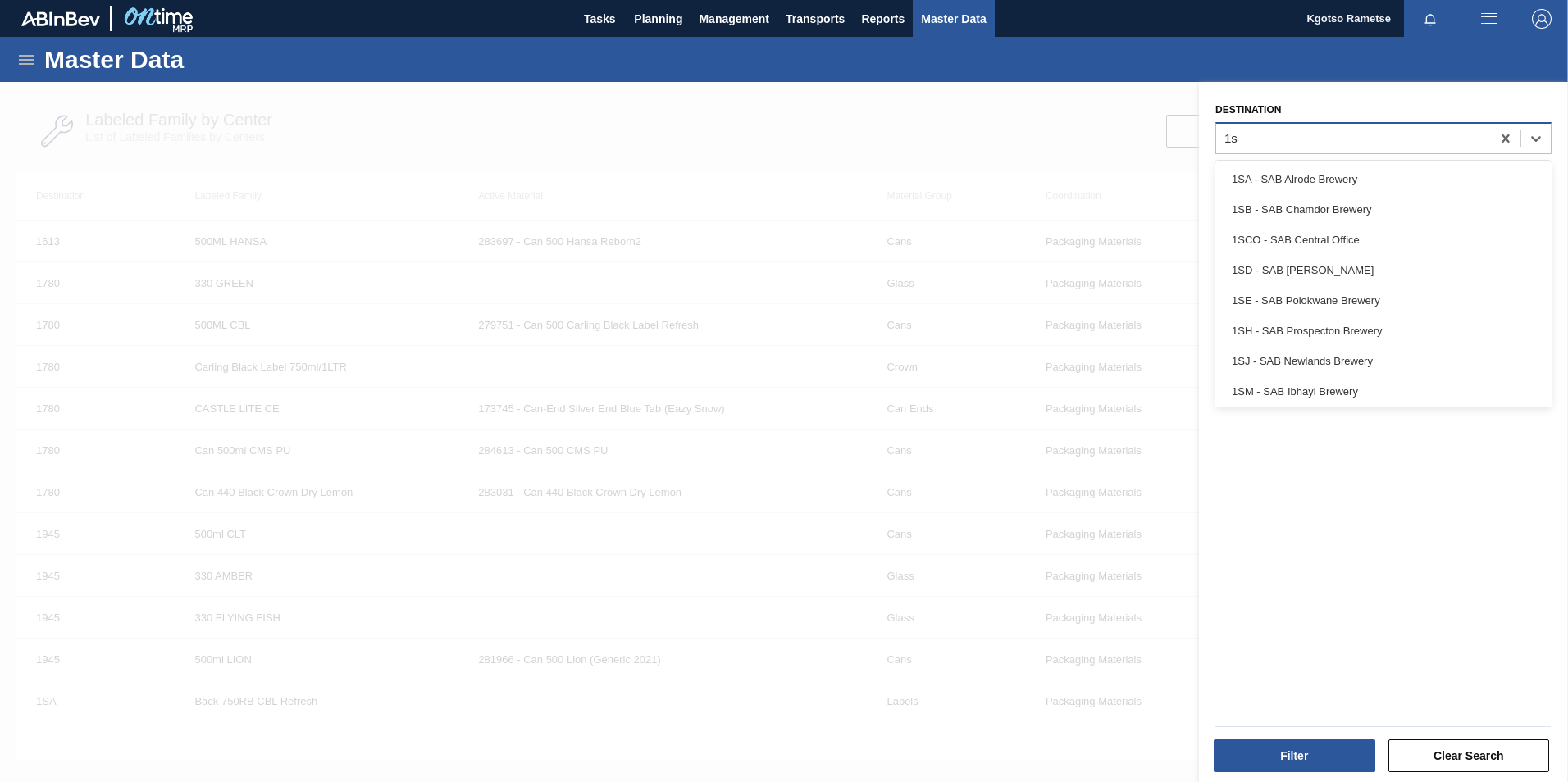
type input "1sb"
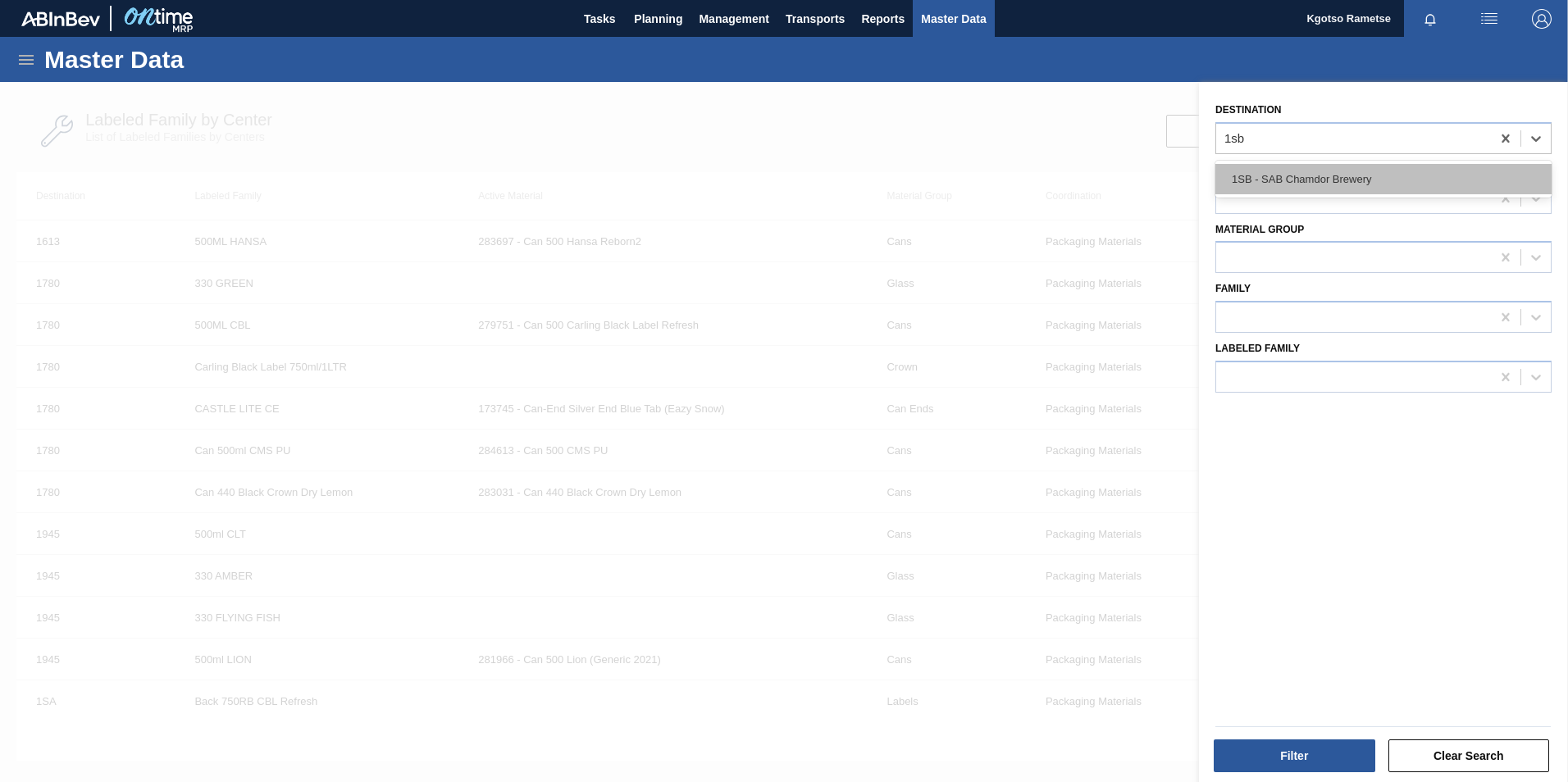
click at [1286, 186] on div "1SB - SAB Chamdor Brewery" at bounding box center [1383, 179] width 336 height 31
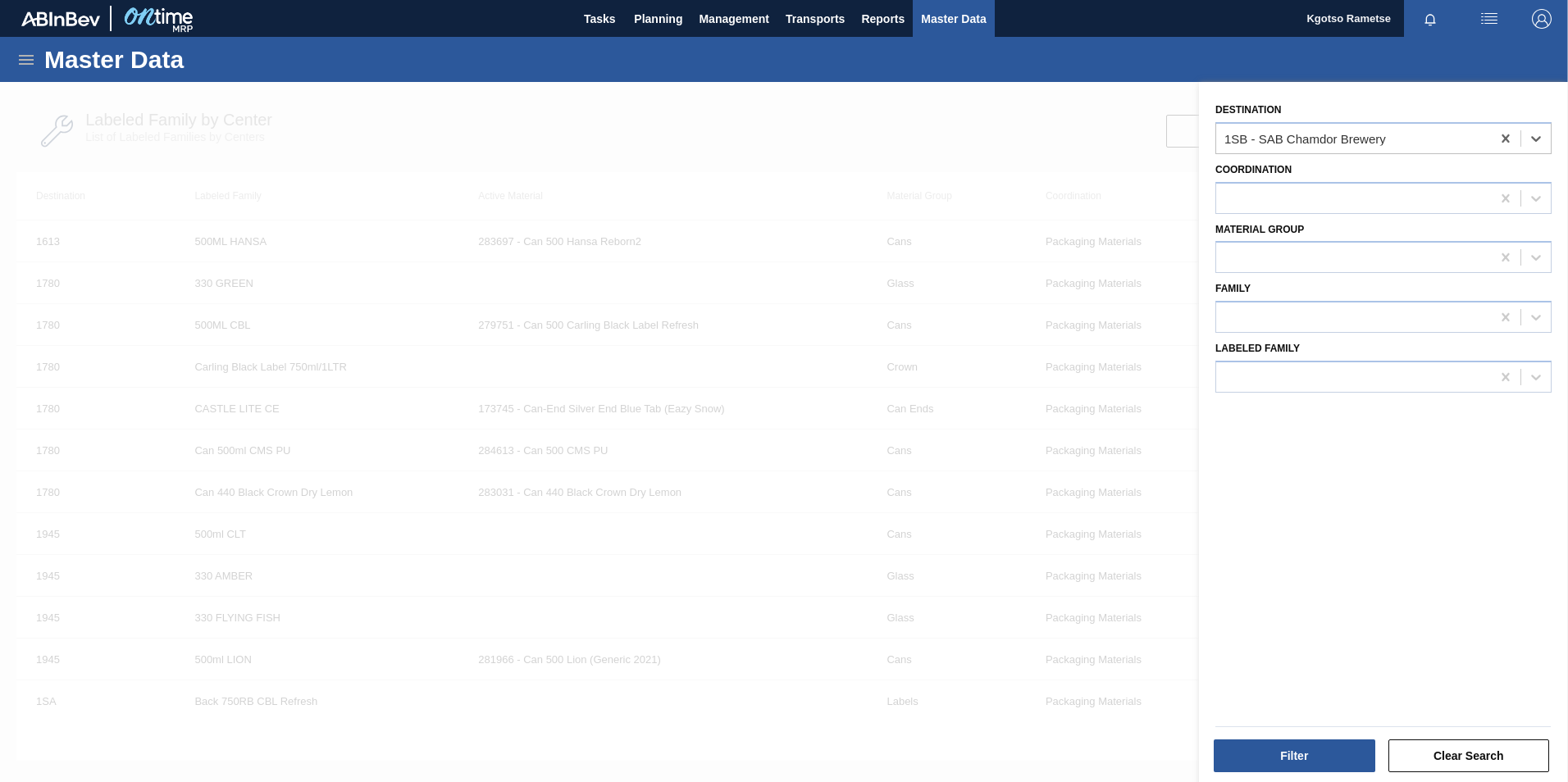
click at [1267, 215] on div "Material Group" at bounding box center [1383, 244] width 349 height 59
click at [1262, 207] on div at bounding box center [1353, 198] width 275 height 24
click at [1274, 267] on div "Packaging Materials" at bounding box center [1383, 269] width 336 height 31
click at [1257, 255] on div at bounding box center [1353, 257] width 275 height 24
type Group "labe"
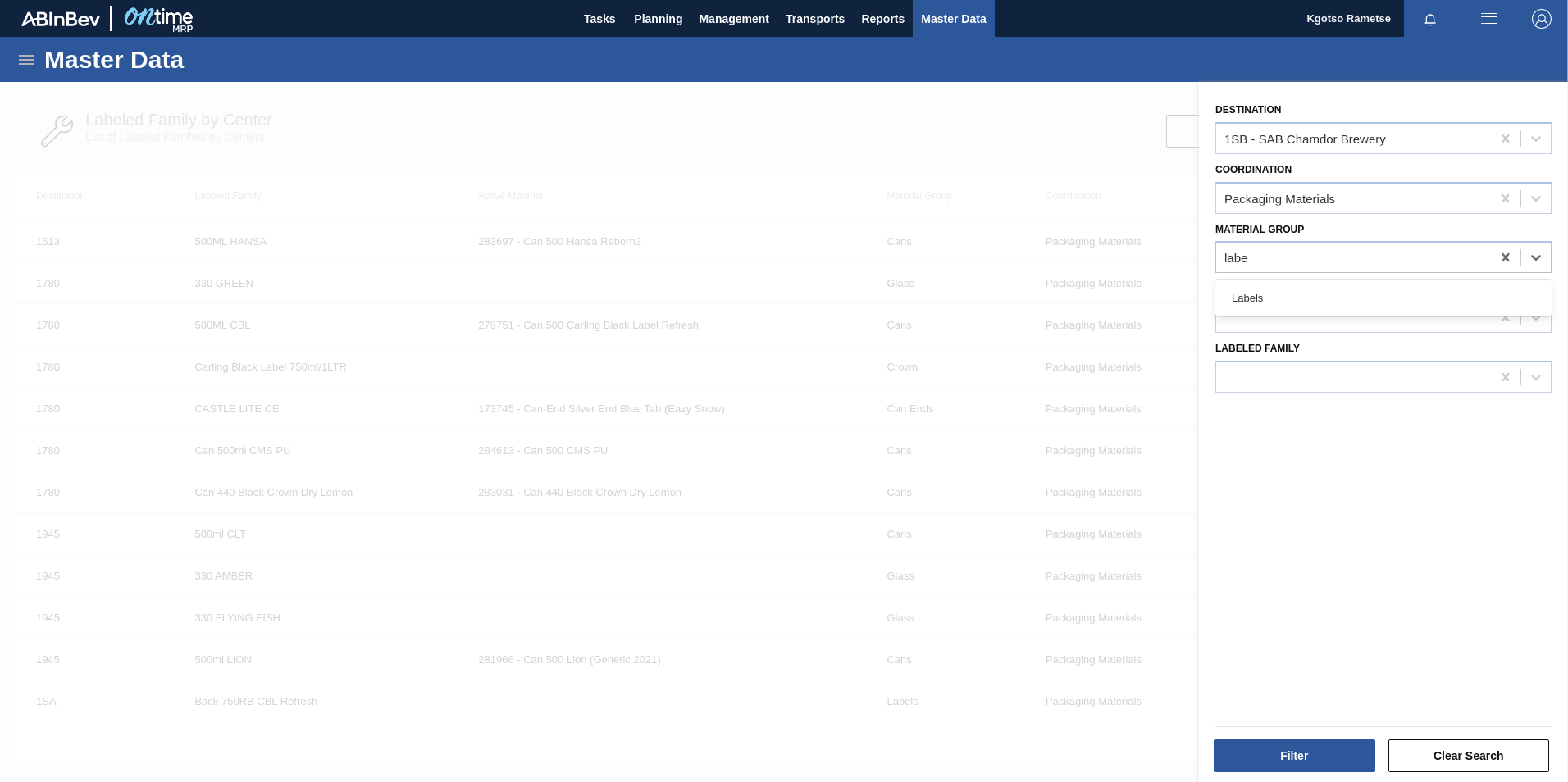
click at [1240, 290] on div "Labels" at bounding box center [1383, 297] width 336 height 31
click at [1234, 304] on div at bounding box center [1383, 317] width 336 height 32
type input "275"
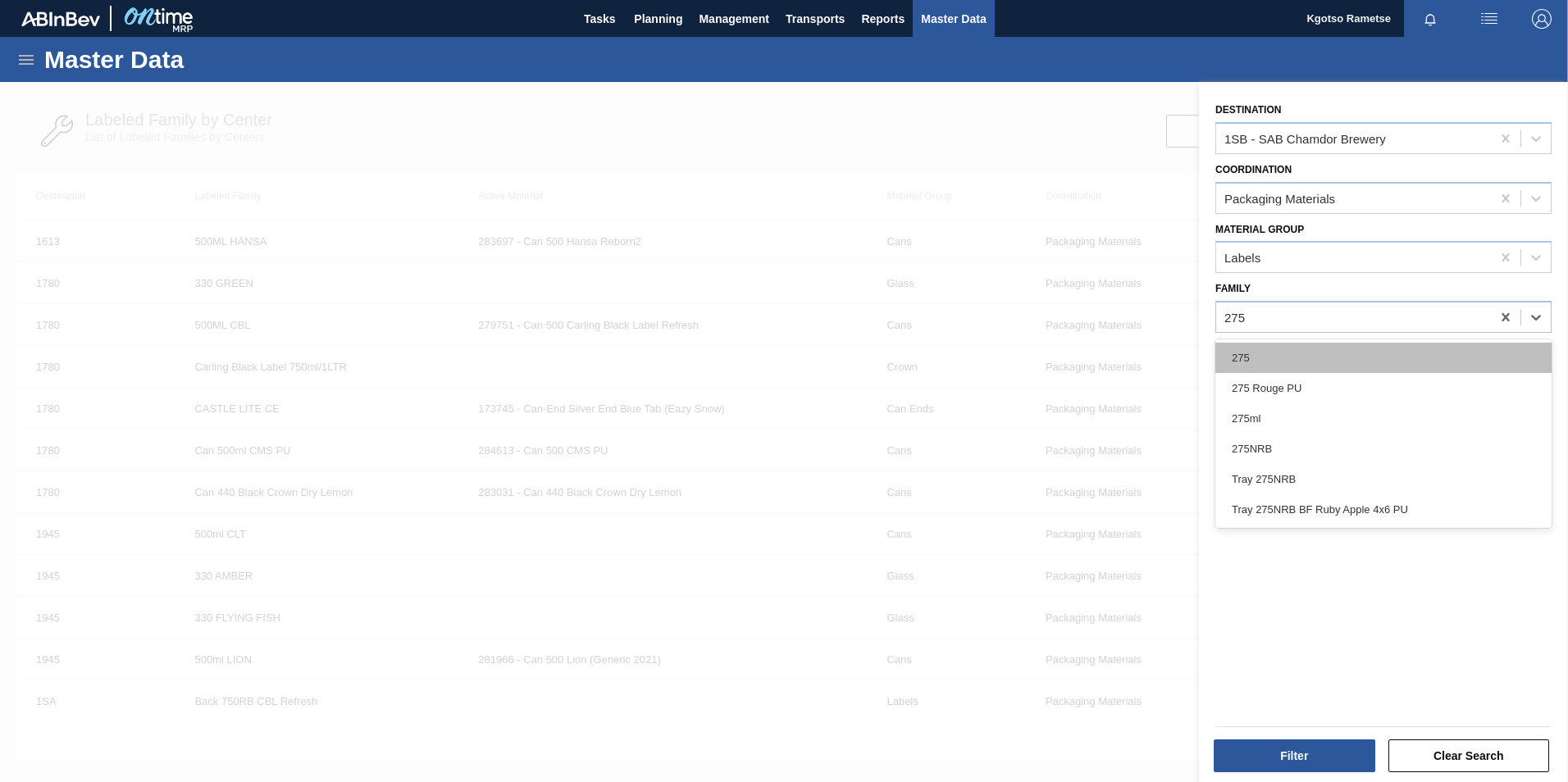
click at [1238, 353] on div "275" at bounding box center [1383, 358] width 336 height 31
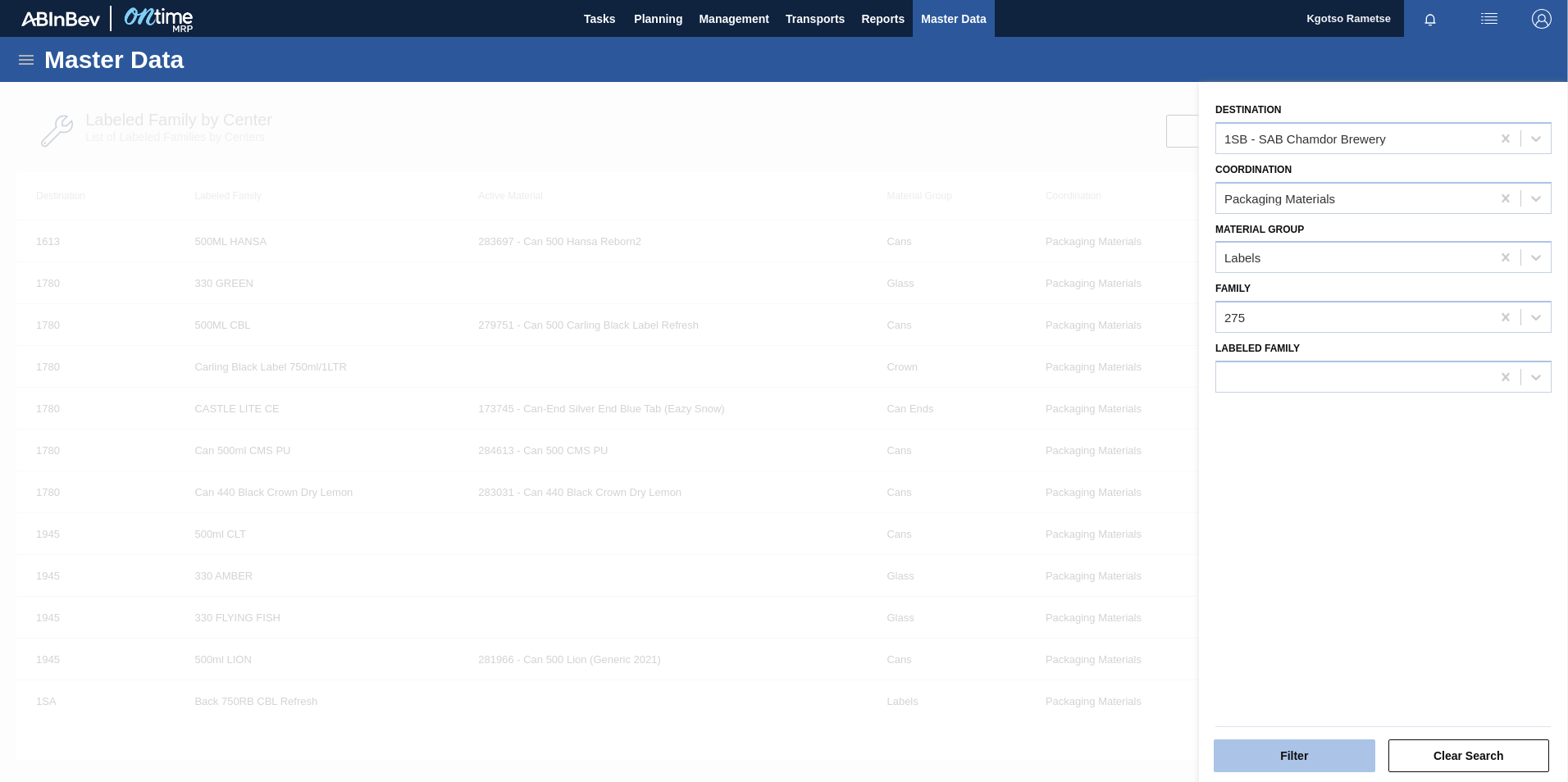
click at [1310, 768] on button "Filter" at bounding box center [1294, 757] width 162 height 33
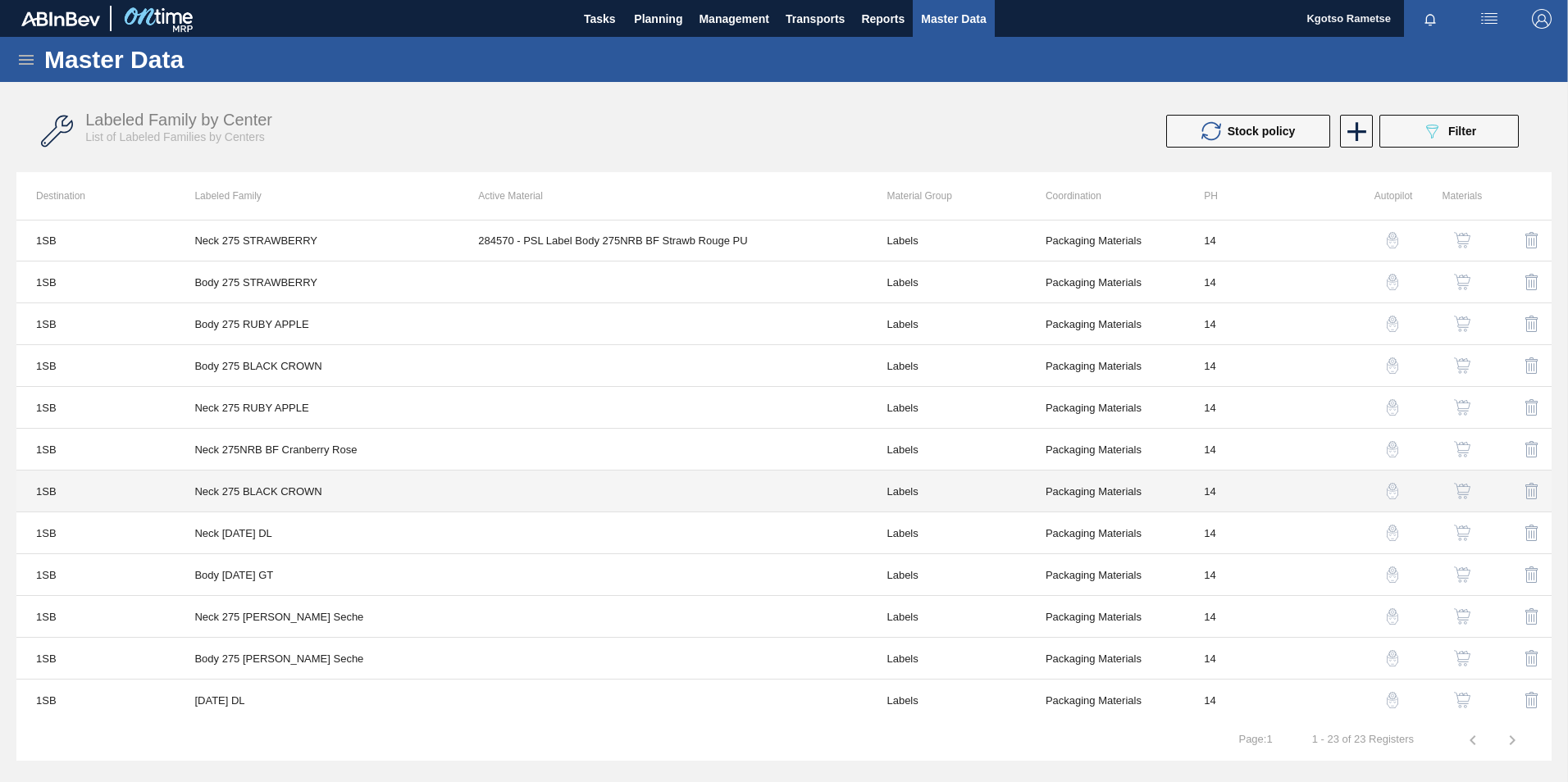
scroll to position [462, 0]
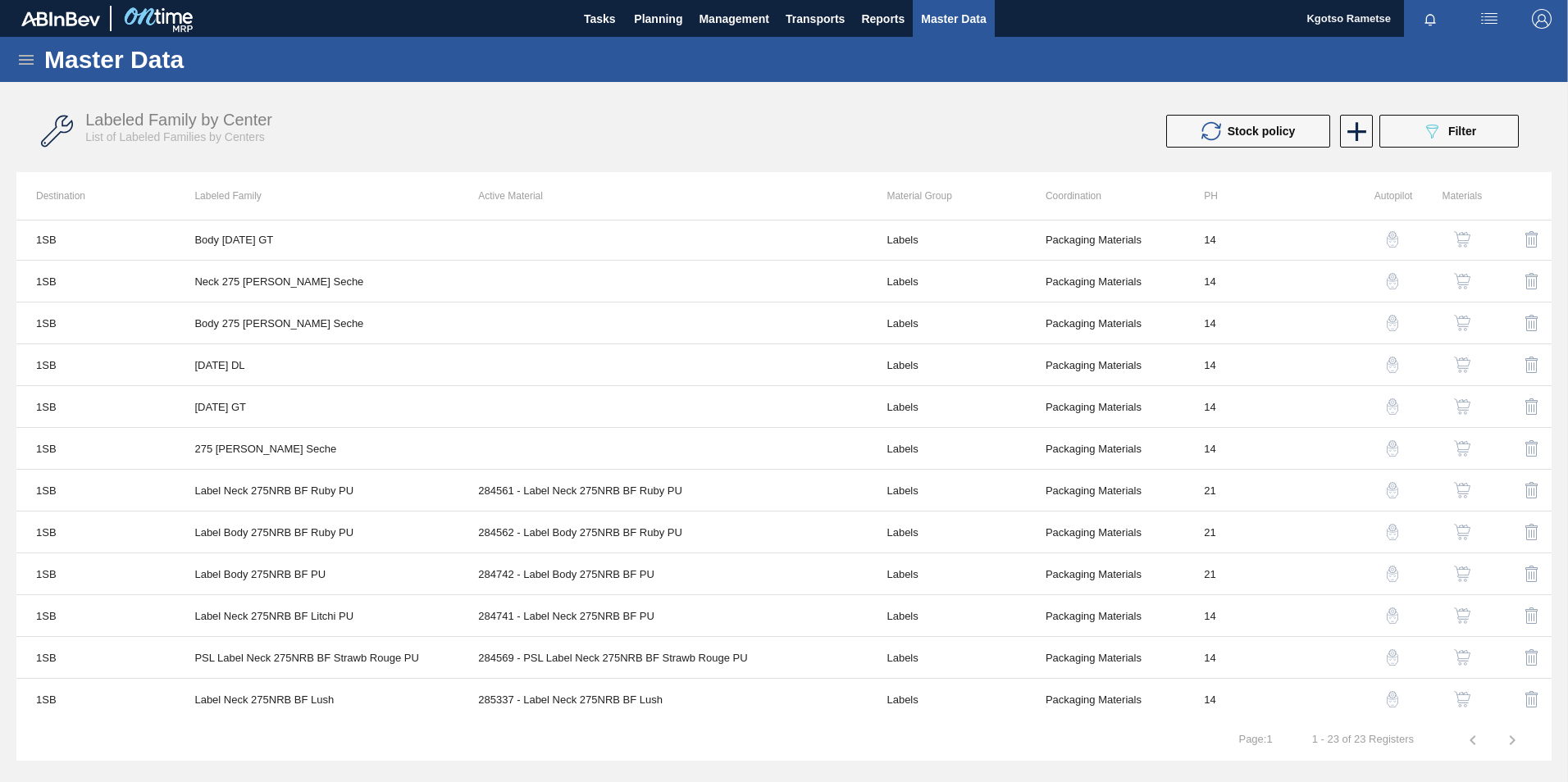
click at [24, 54] on icon at bounding box center [26, 59] width 20 height 20
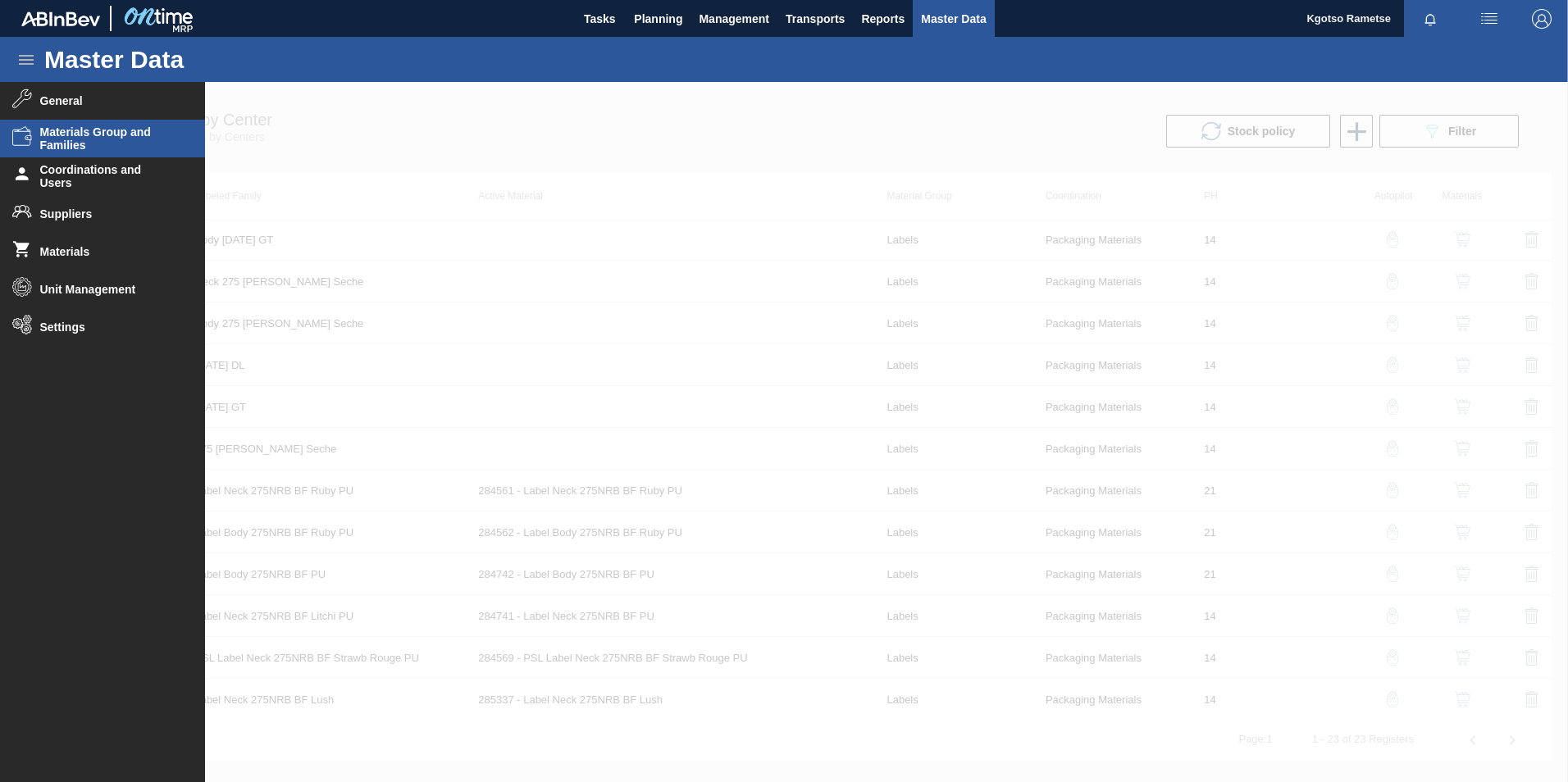
click at [62, 140] on span "Materials Group and Families" at bounding box center [108, 138] width 136 height 26
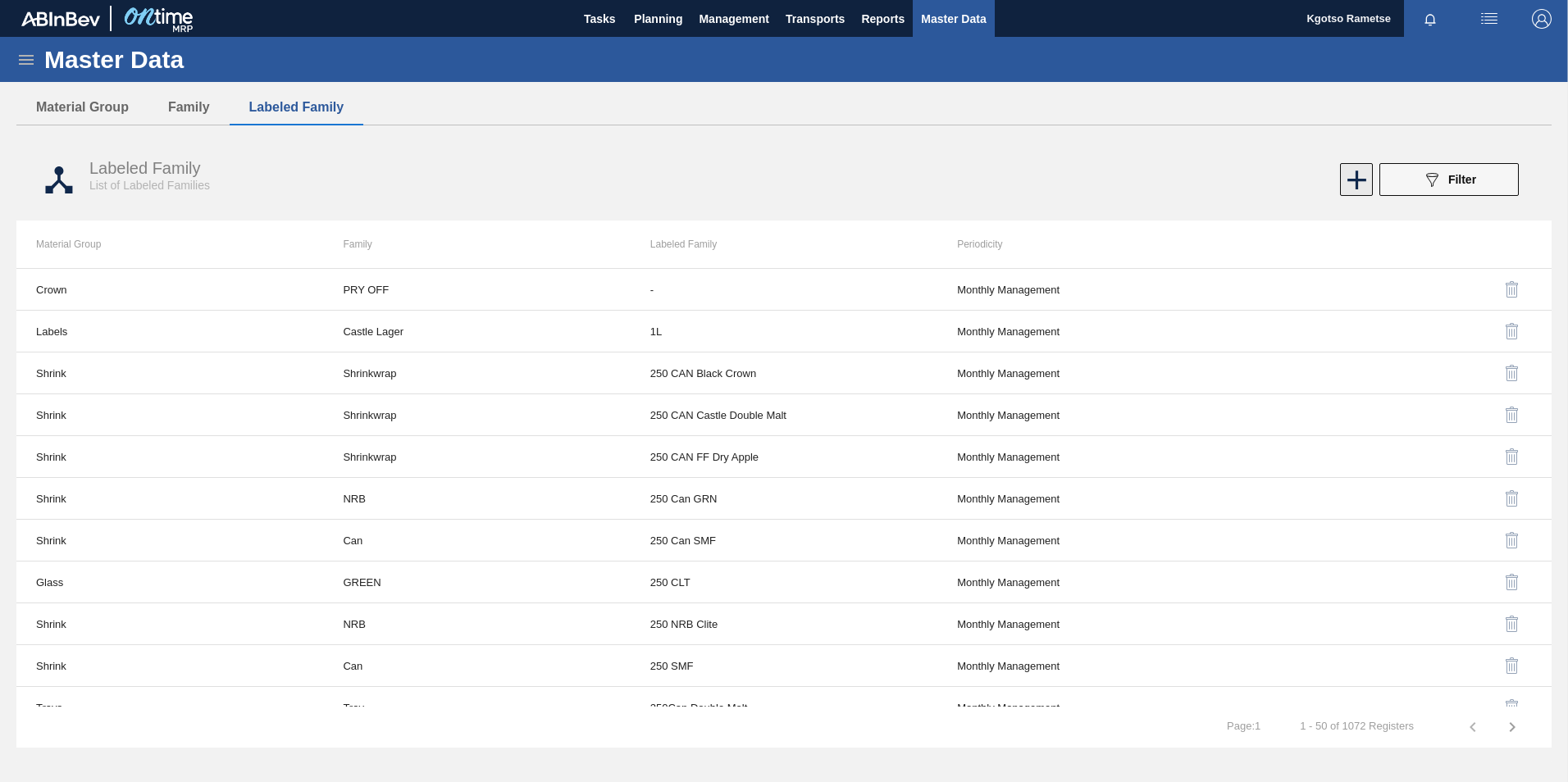
click at [1346, 173] on icon at bounding box center [1356, 180] width 32 height 32
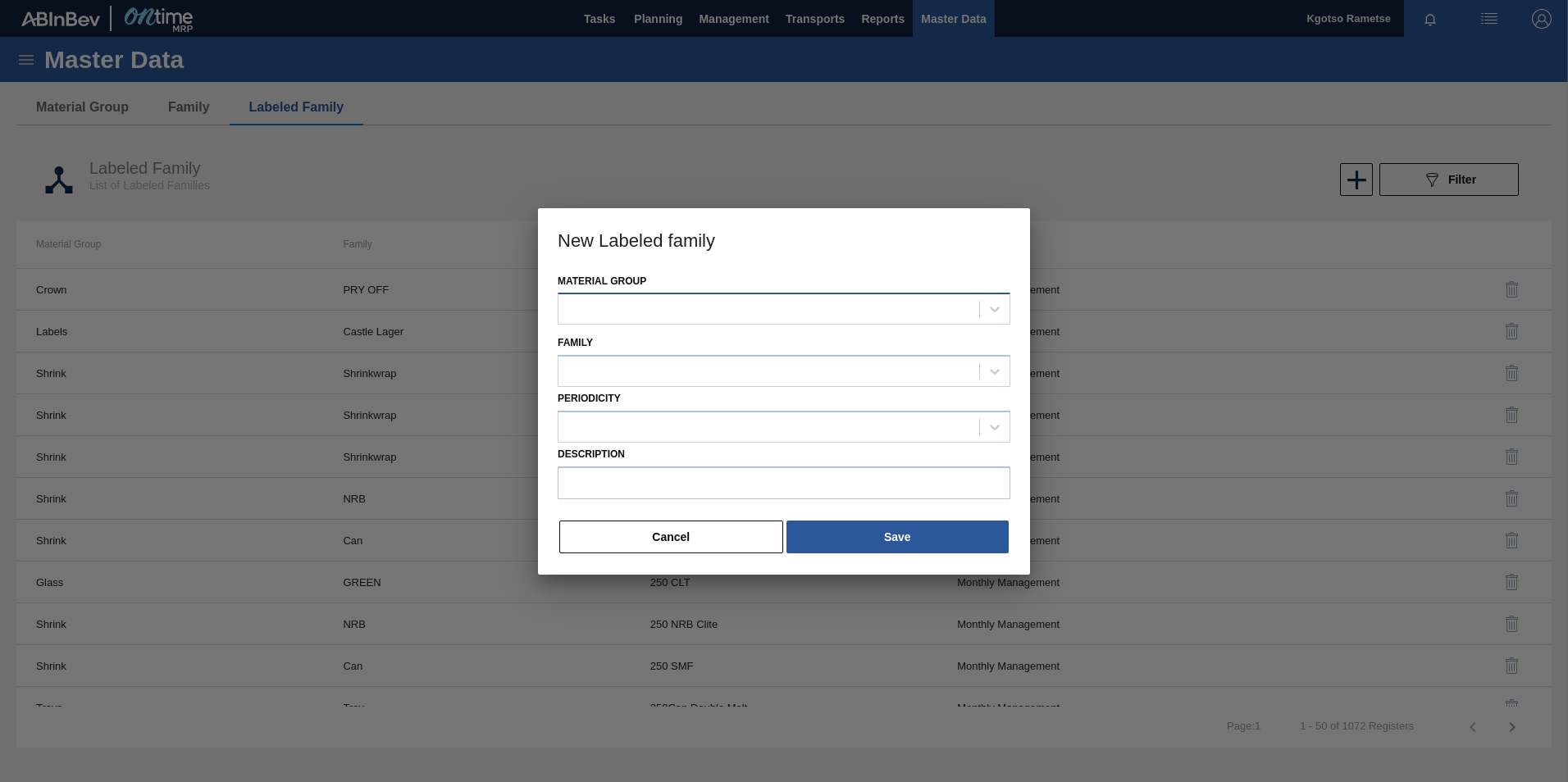
click at [837, 312] on div at bounding box center [768, 309] width 421 height 24
type Group "lab"
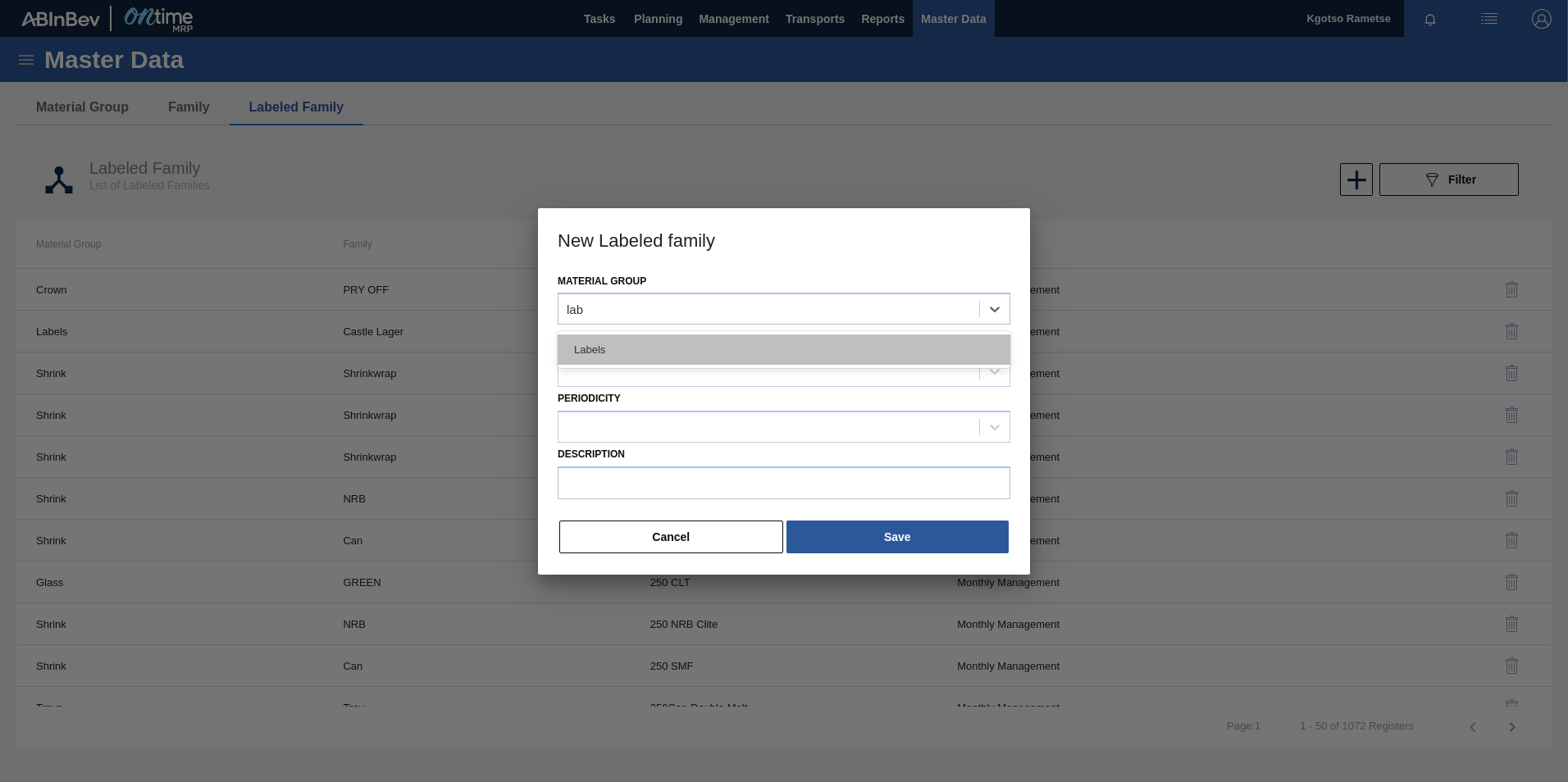
click at [656, 354] on div "Labels" at bounding box center [784, 350] width 453 height 31
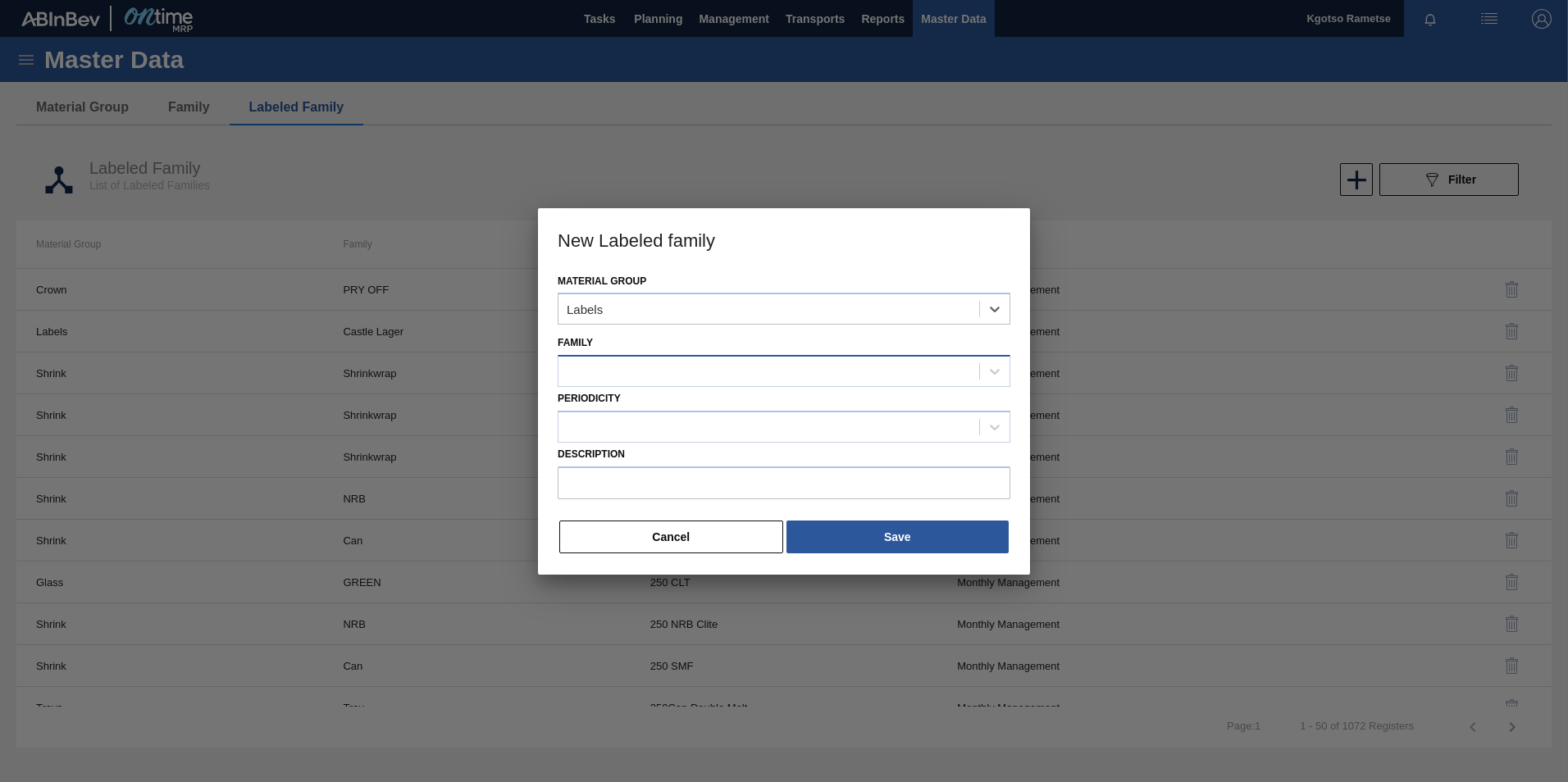
click at [641, 388] on div at bounding box center [784, 371] width 453 height 32
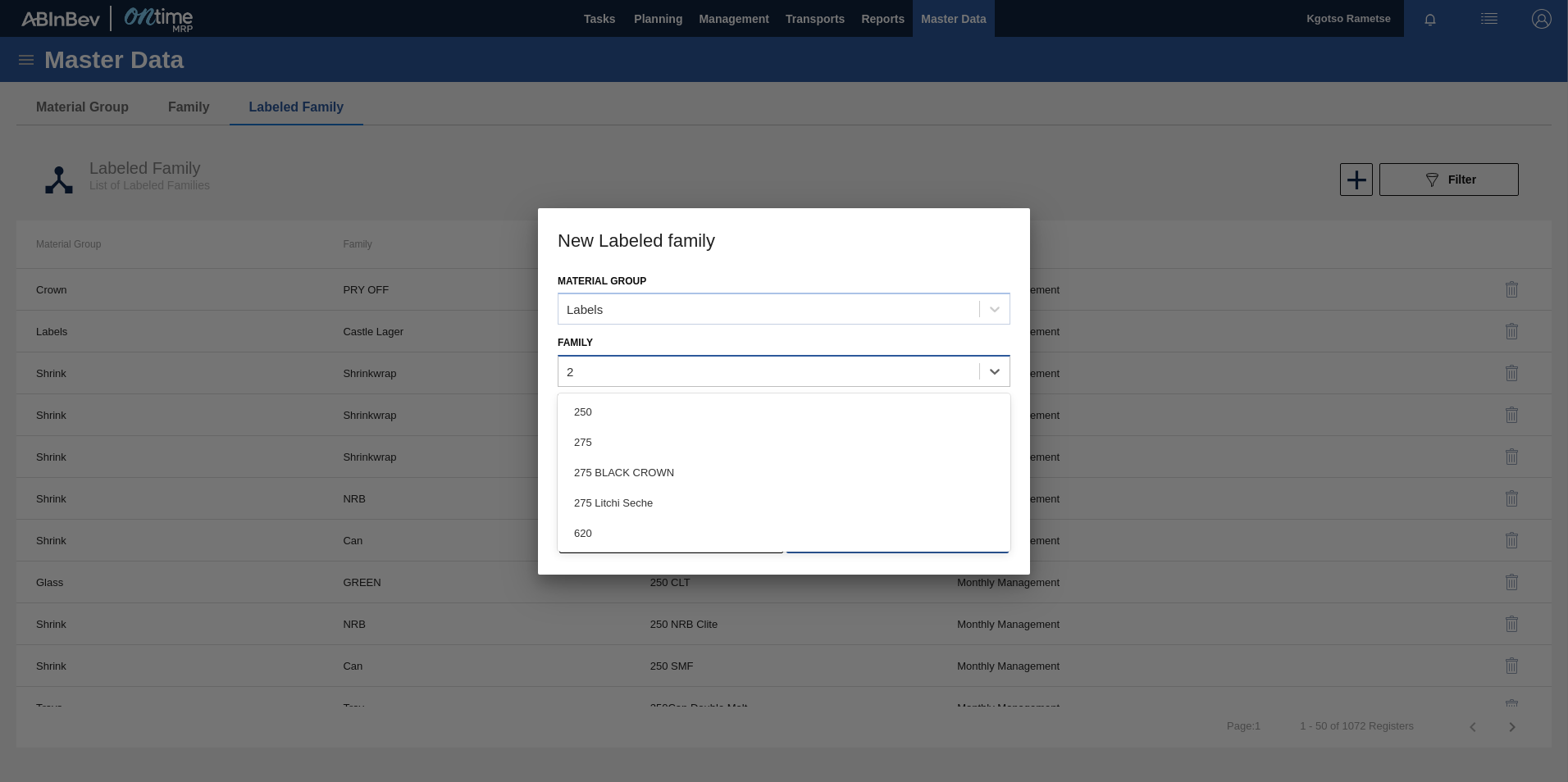
type input "27"
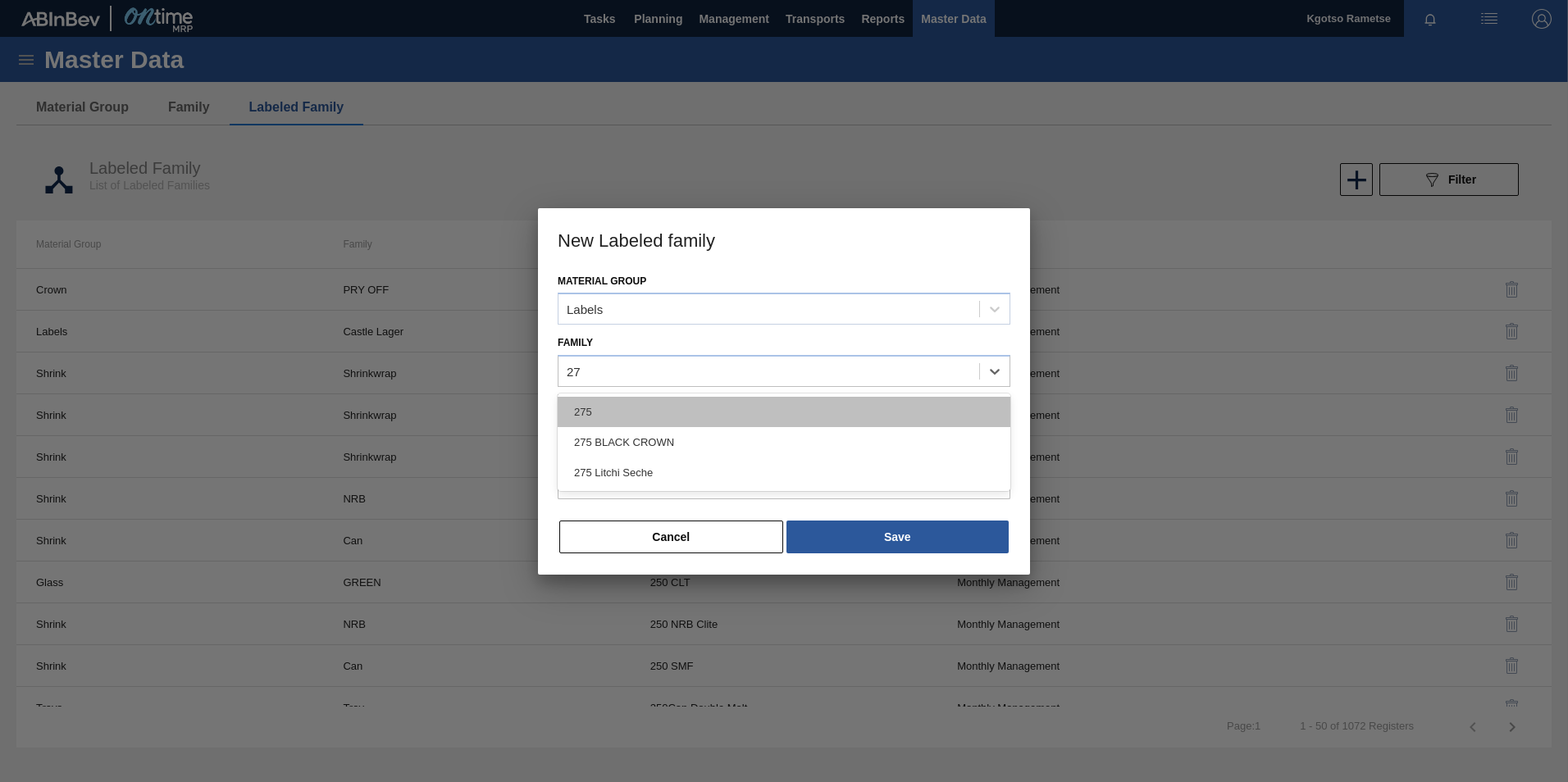
click at [593, 413] on div "275" at bounding box center [784, 412] width 453 height 31
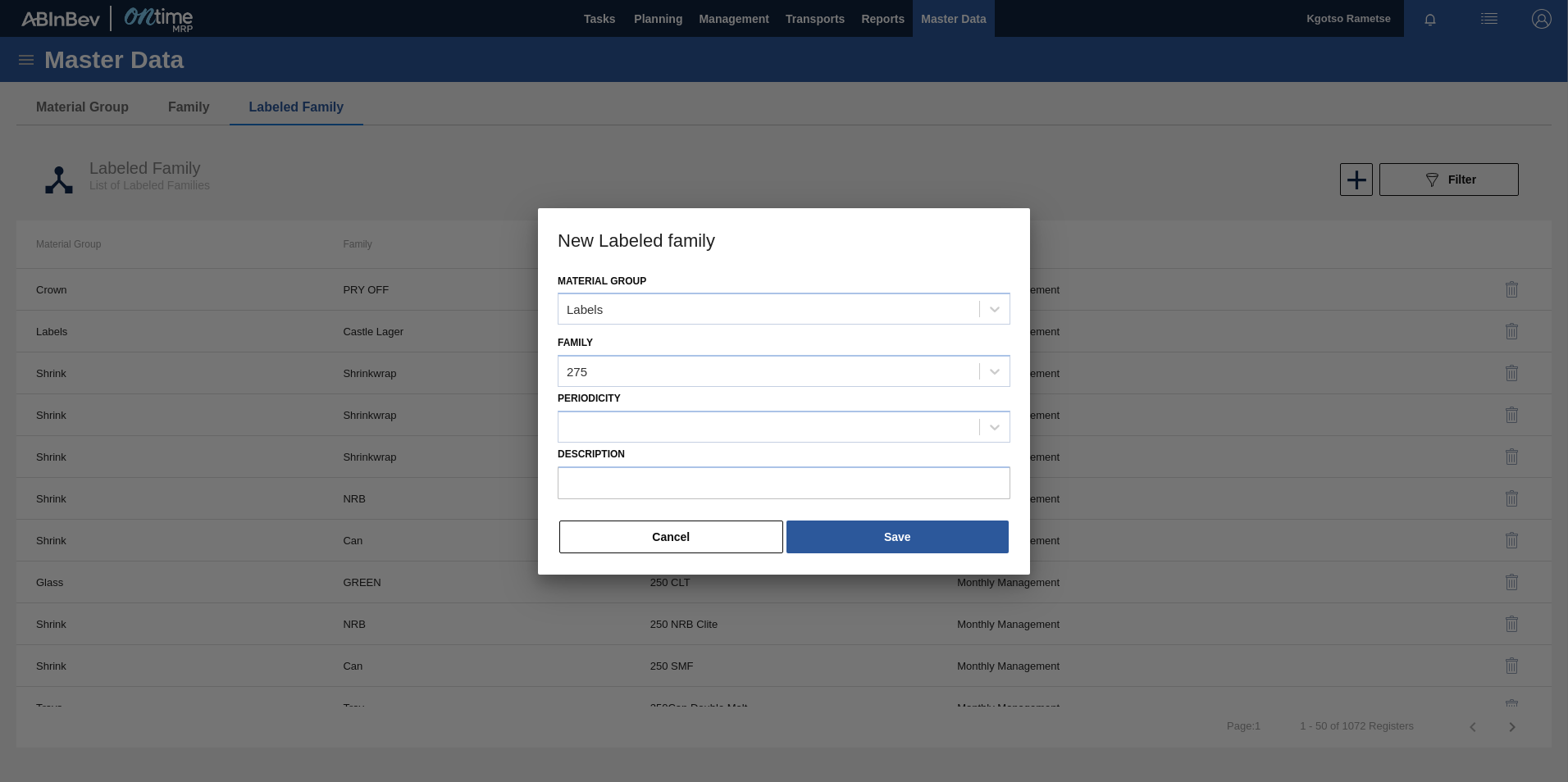
drag, startPoint x: 640, startPoint y: 408, endPoint x: 638, endPoint y: 418, distance: 10.2
click at [640, 408] on div "Periodicity" at bounding box center [784, 415] width 453 height 56
drag, startPoint x: 637, startPoint y: 424, endPoint x: 625, endPoint y: 440, distance: 20.0
click at [637, 425] on div at bounding box center [768, 426] width 421 height 24
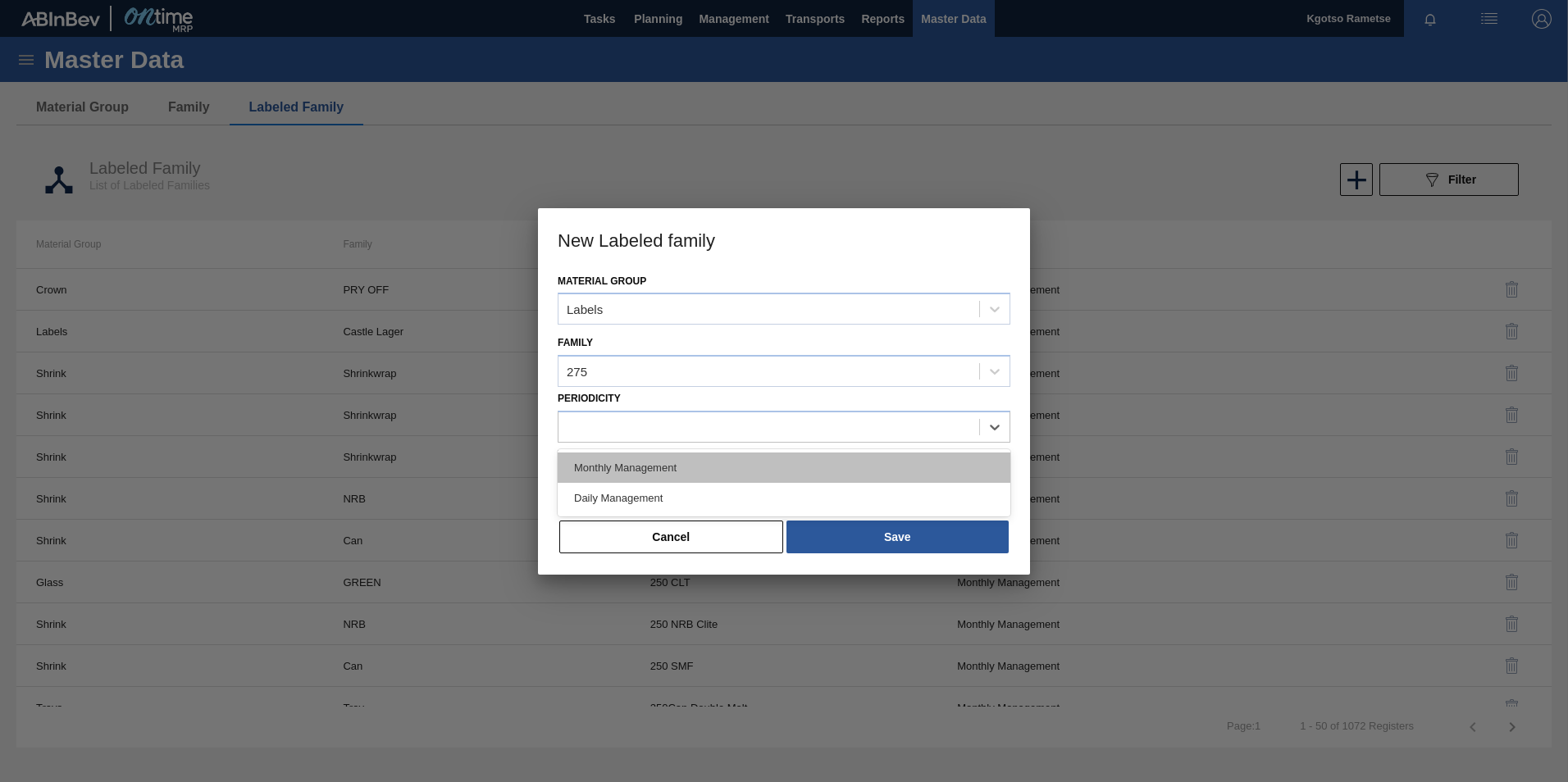
click at [619, 468] on div "Monthly Management" at bounding box center [784, 468] width 453 height 31
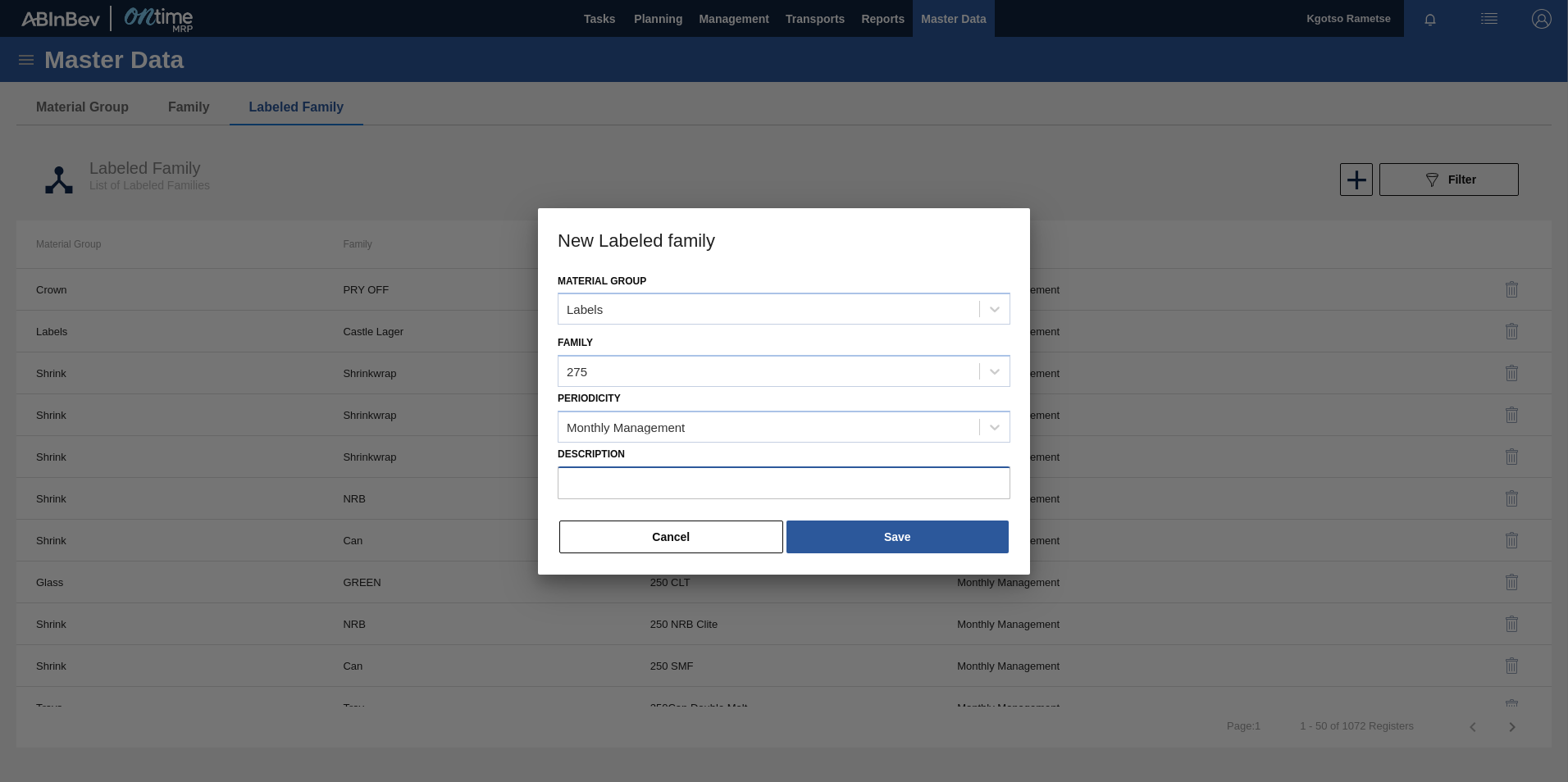
click at [694, 475] on input "Description" at bounding box center [784, 483] width 453 height 33
paste input "PSL Label Body 275NRB BF Lush"
type input "PSL Label Body 275NRB BF Lush"
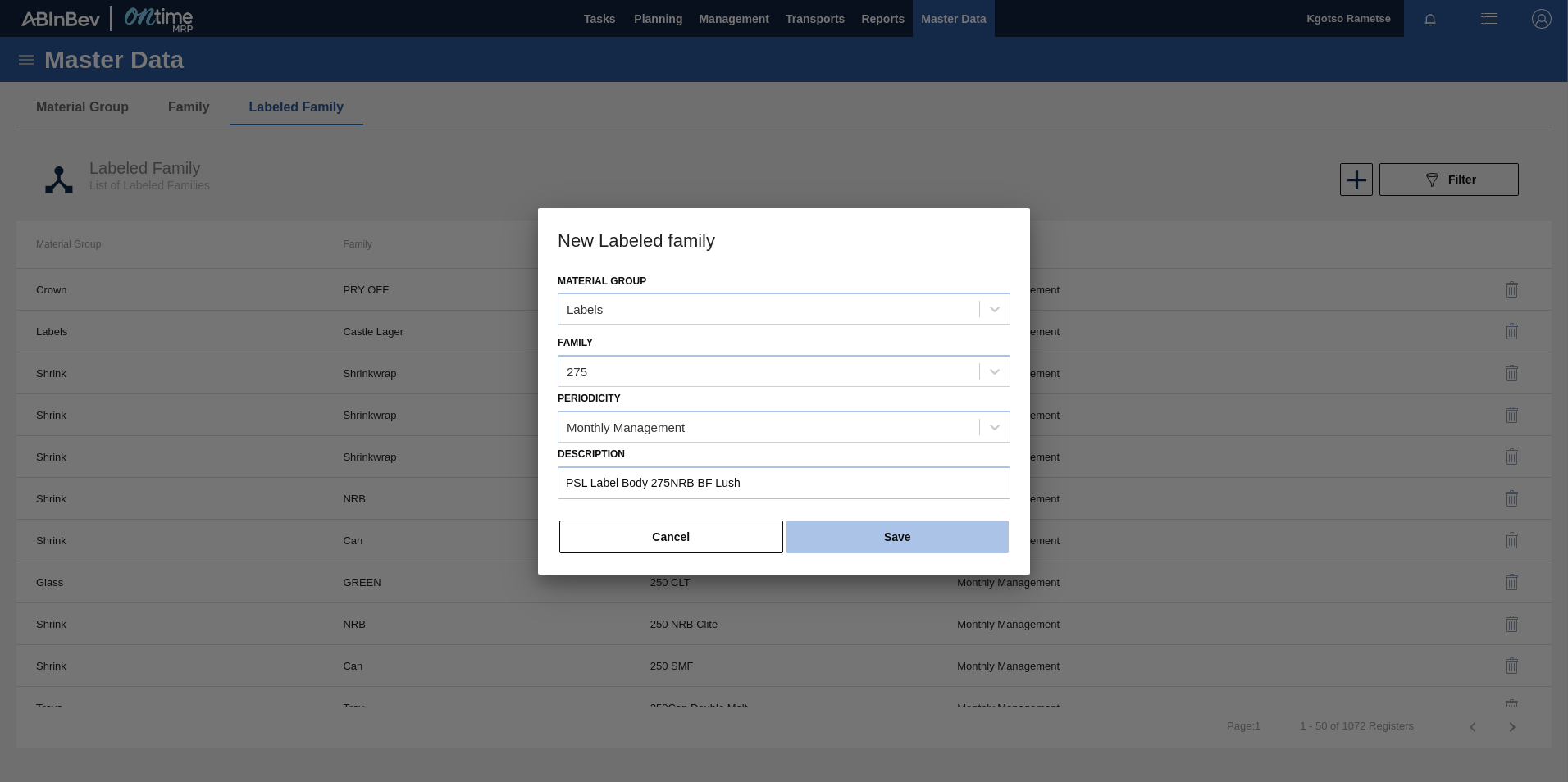
click at [852, 527] on button "Save" at bounding box center [897, 537] width 222 height 33
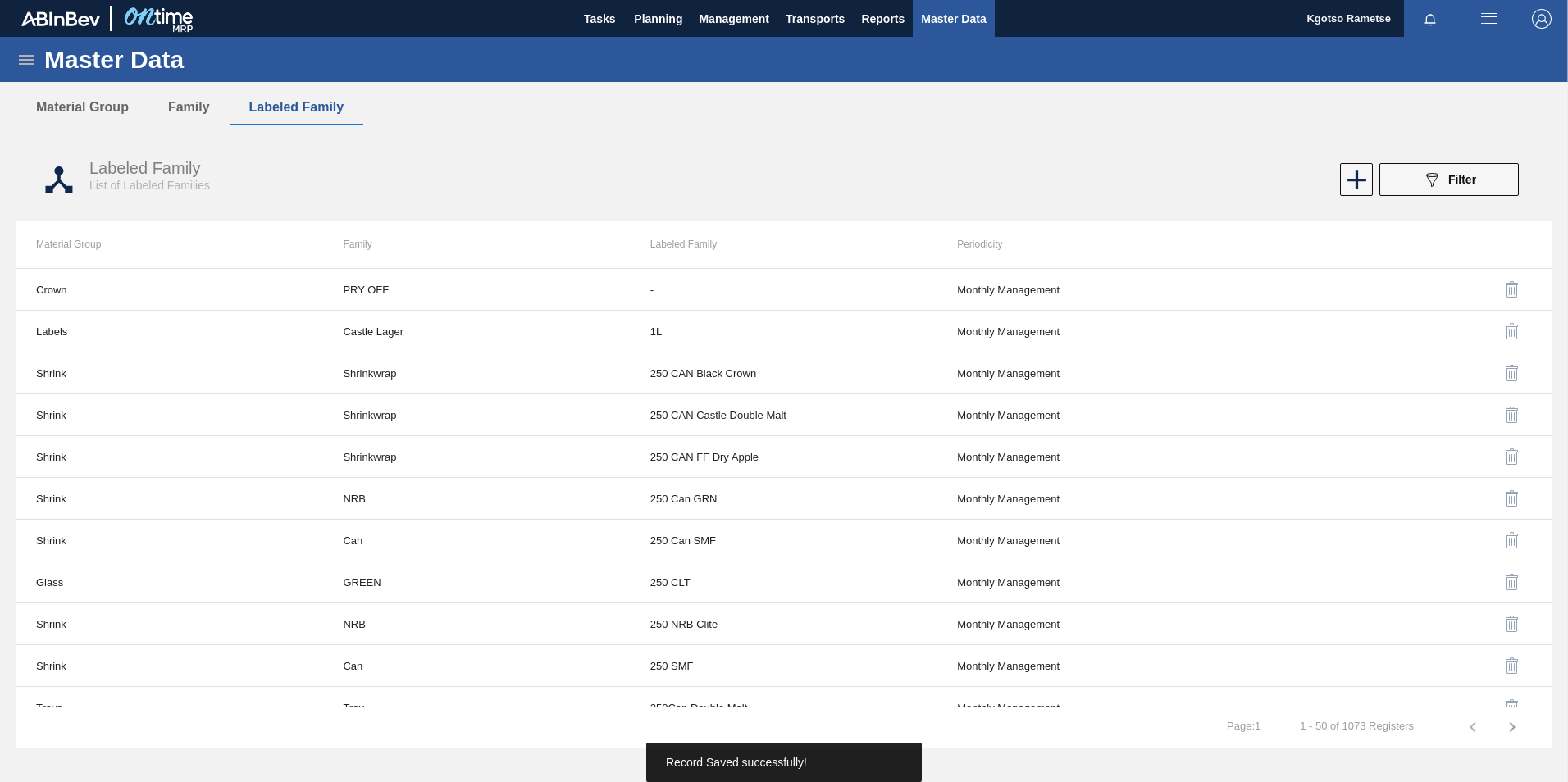
click at [33, 52] on icon at bounding box center [26, 59] width 20 height 20
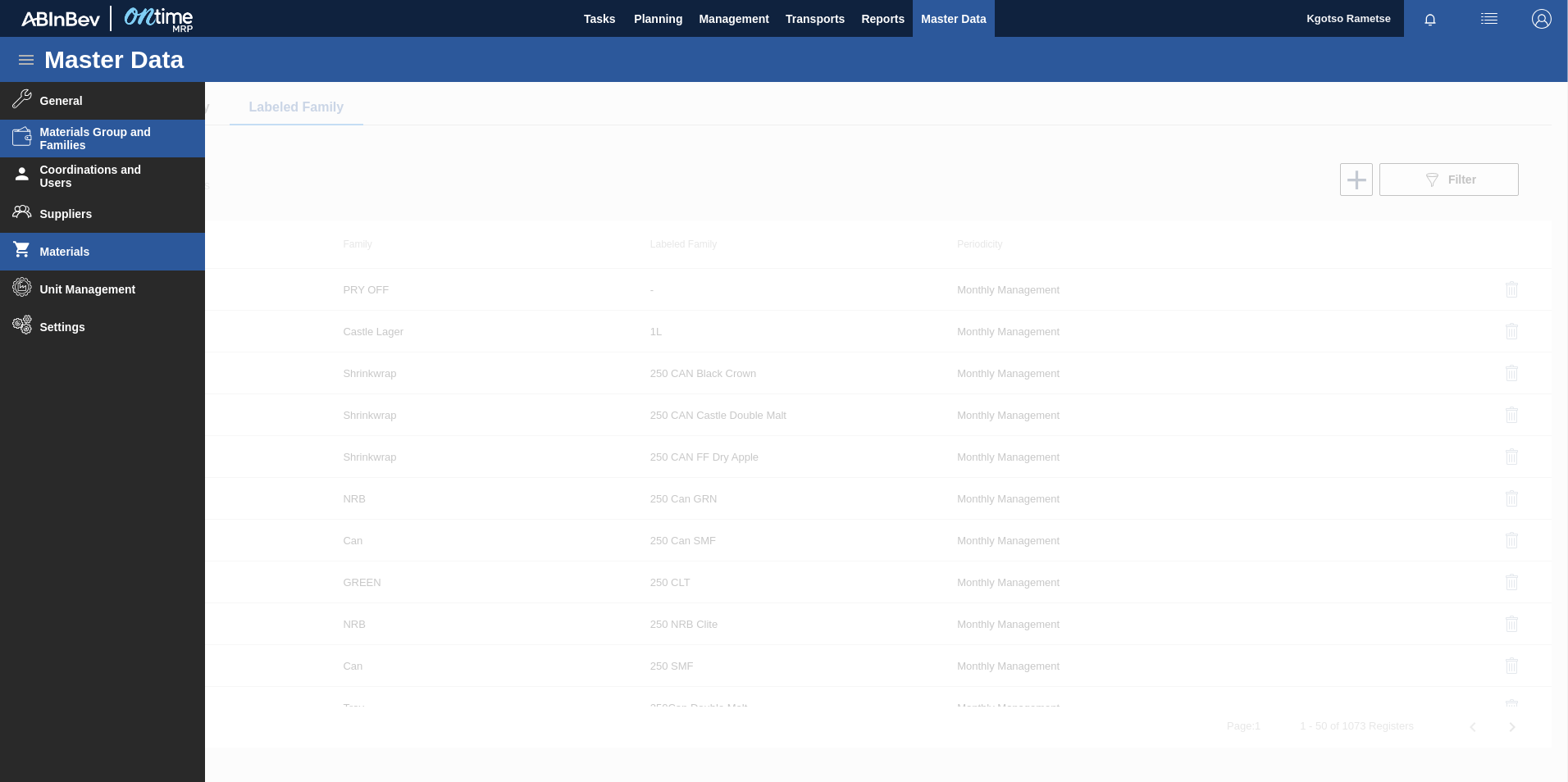
click at [92, 247] on span "Materials" at bounding box center [108, 251] width 136 height 13
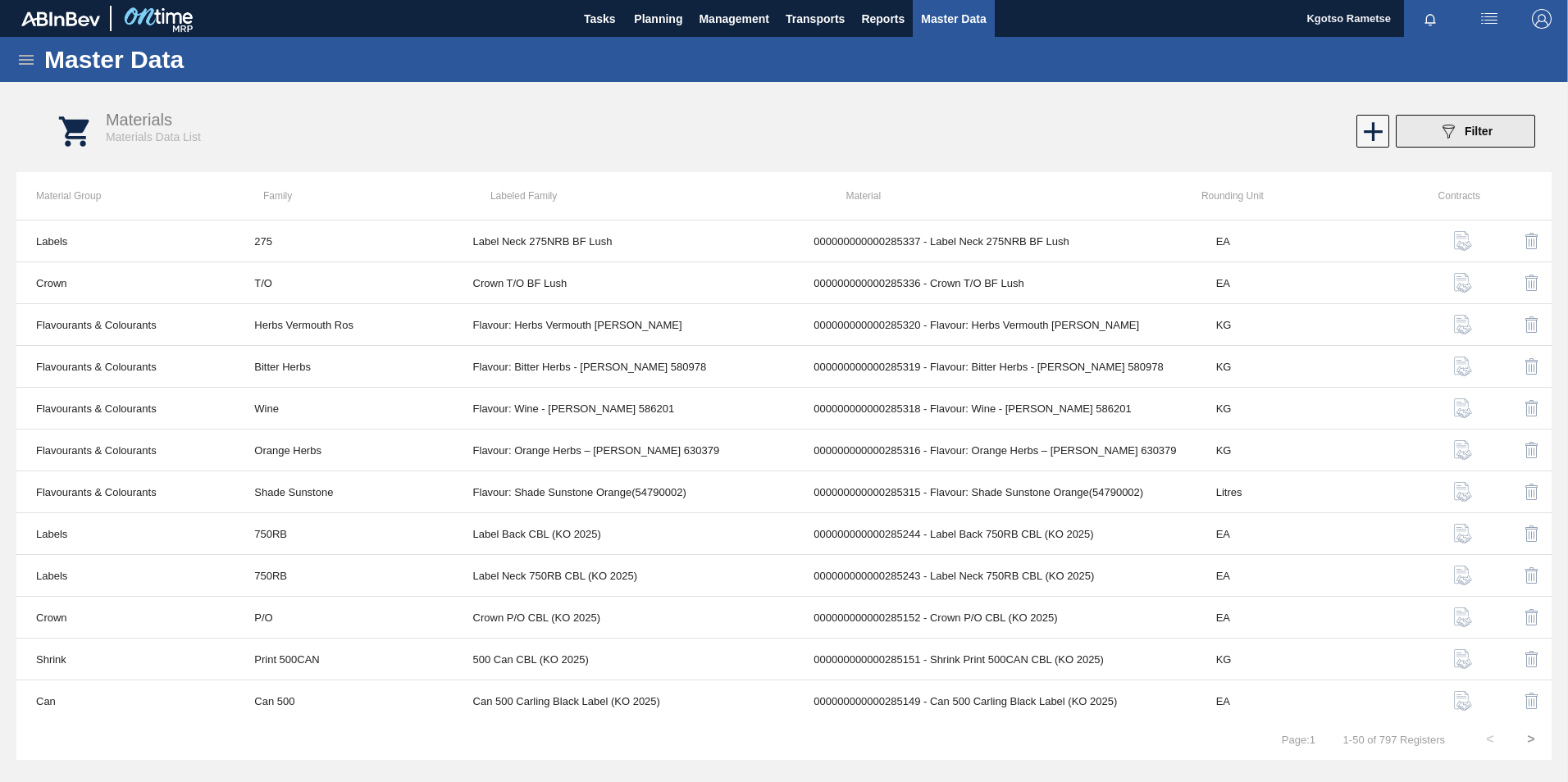
click at [1451, 138] on icon "089F7B8B-B2A5-4AFE-B5C0-19BA573D28AC" at bounding box center [1447, 131] width 20 height 20
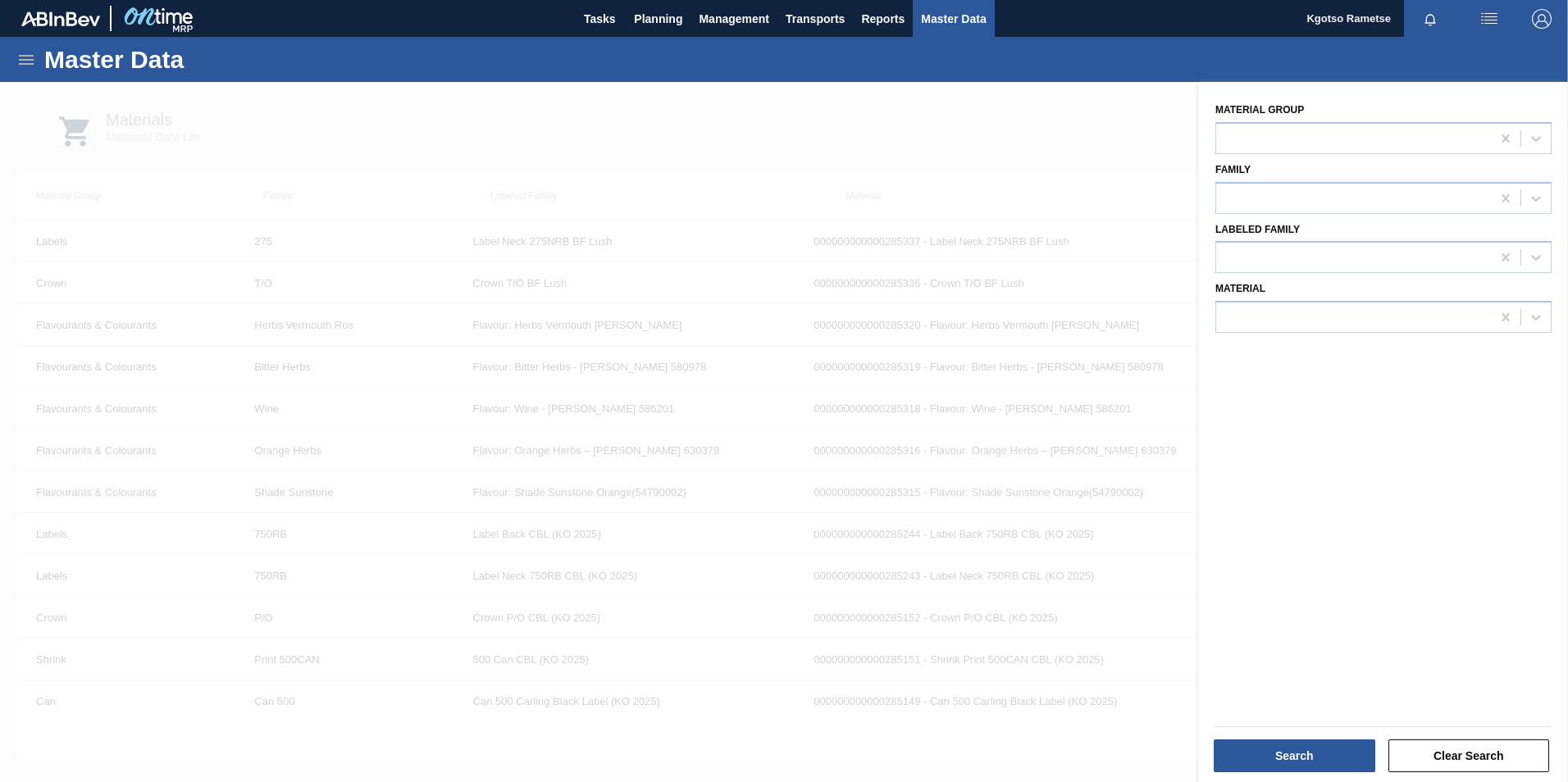
click at [1182, 150] on div at bounding box center [784, 473] width 1568 height 782
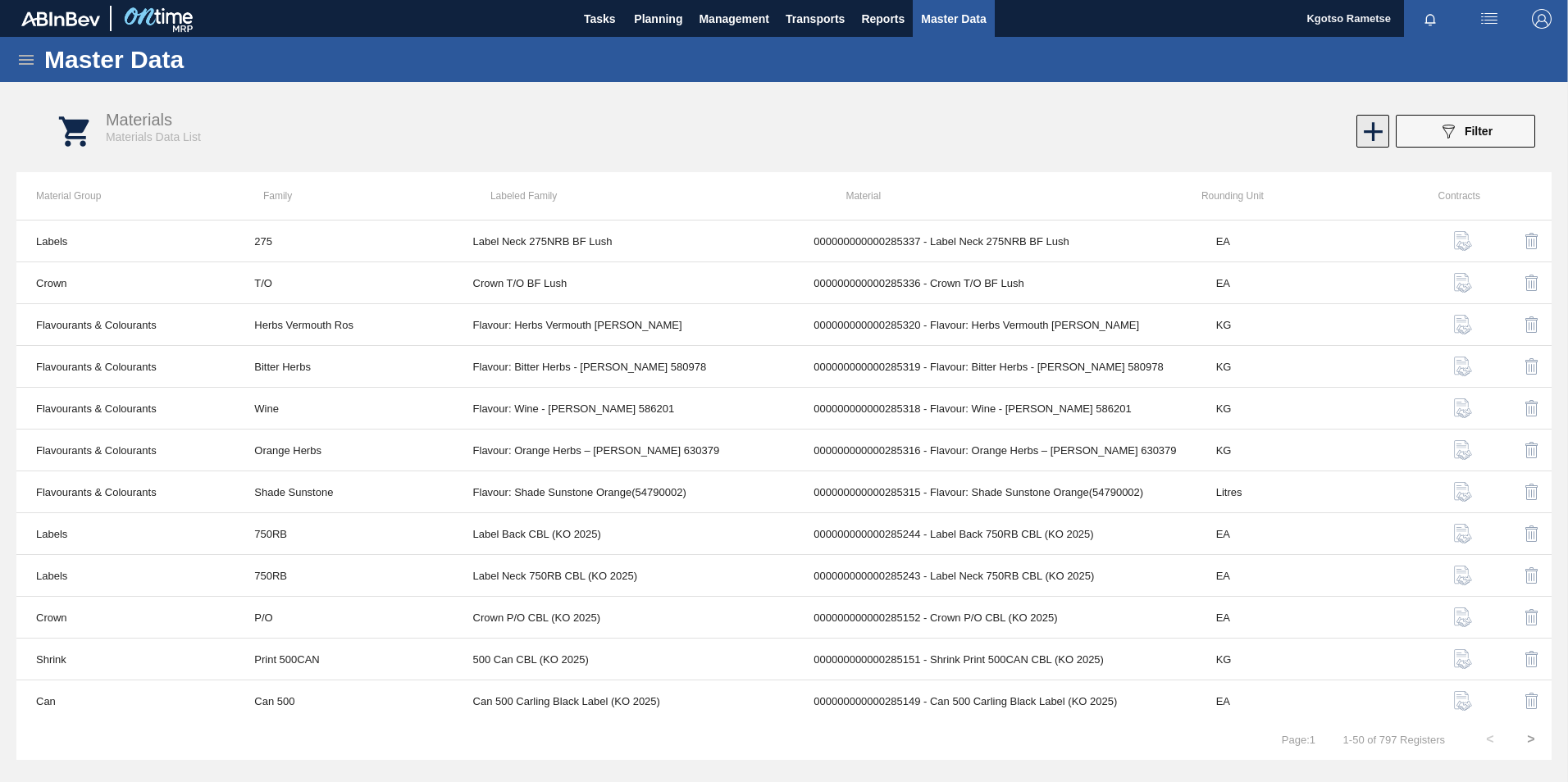
click at [1380, 125] on icon at bounding box center [1373, 131] width 32 height 32
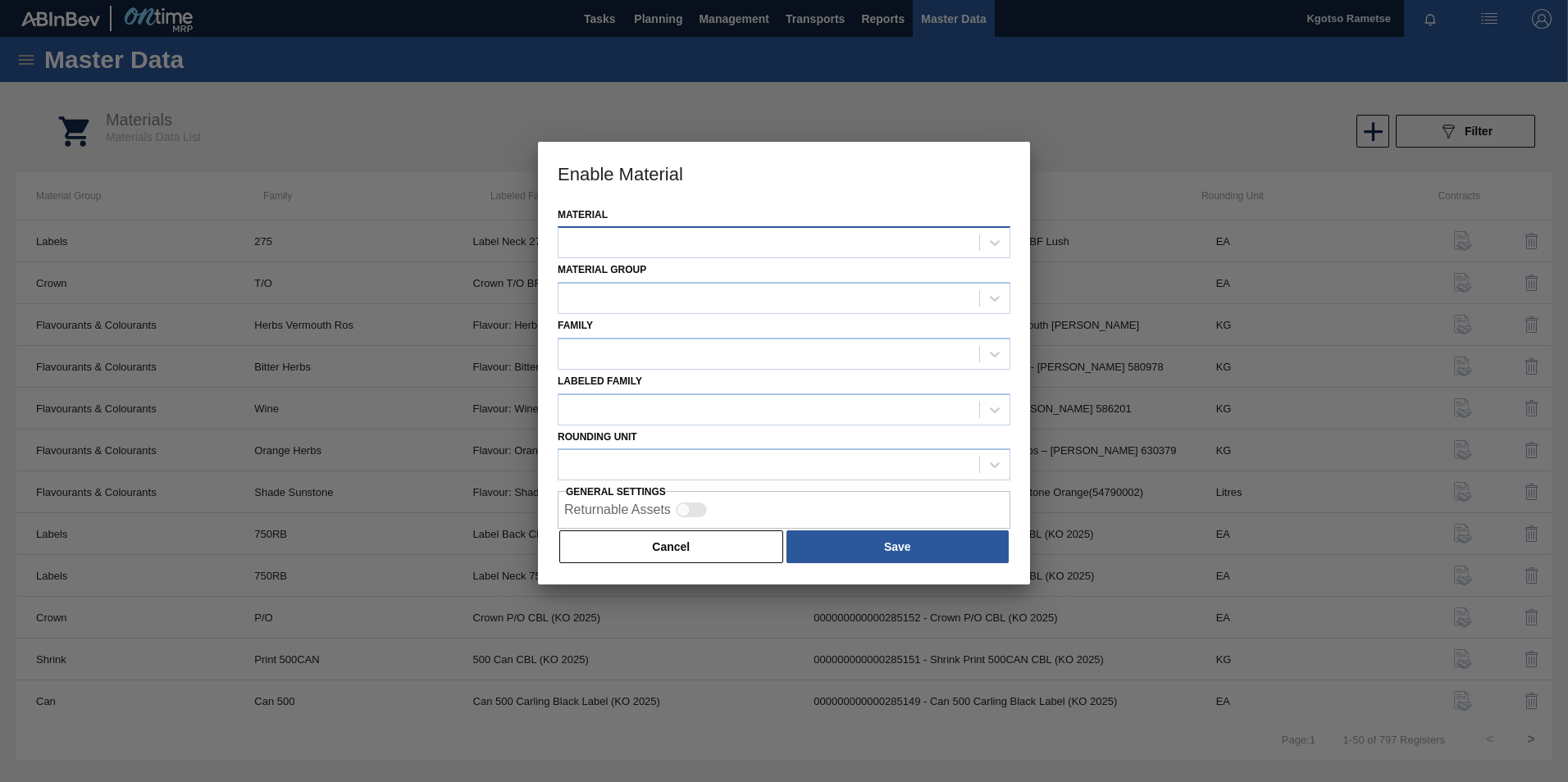
click at [801, 242] on div at bounding box center [768, 242] width 421 height 24
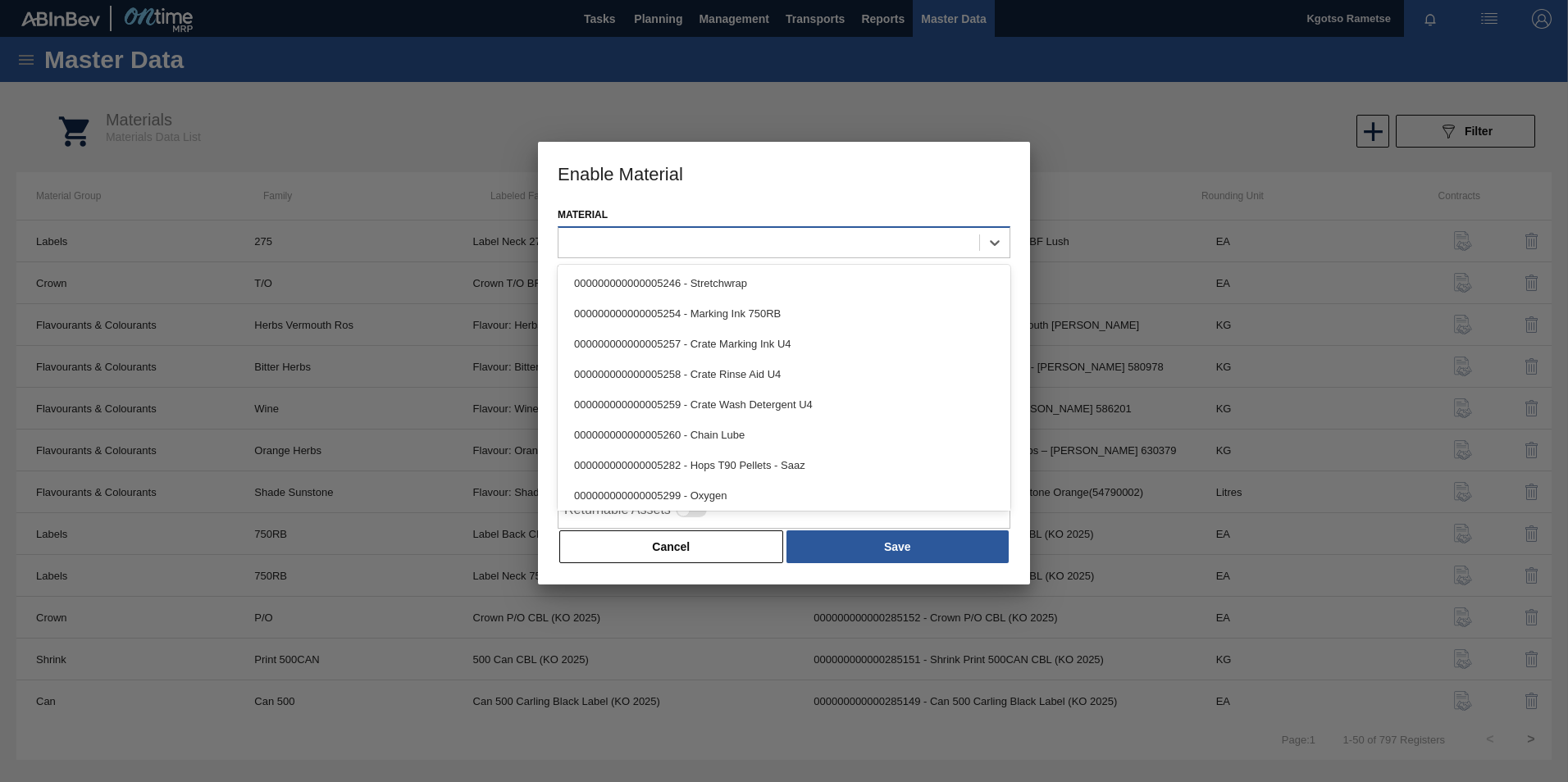
paste input "285338"
type input "285338"
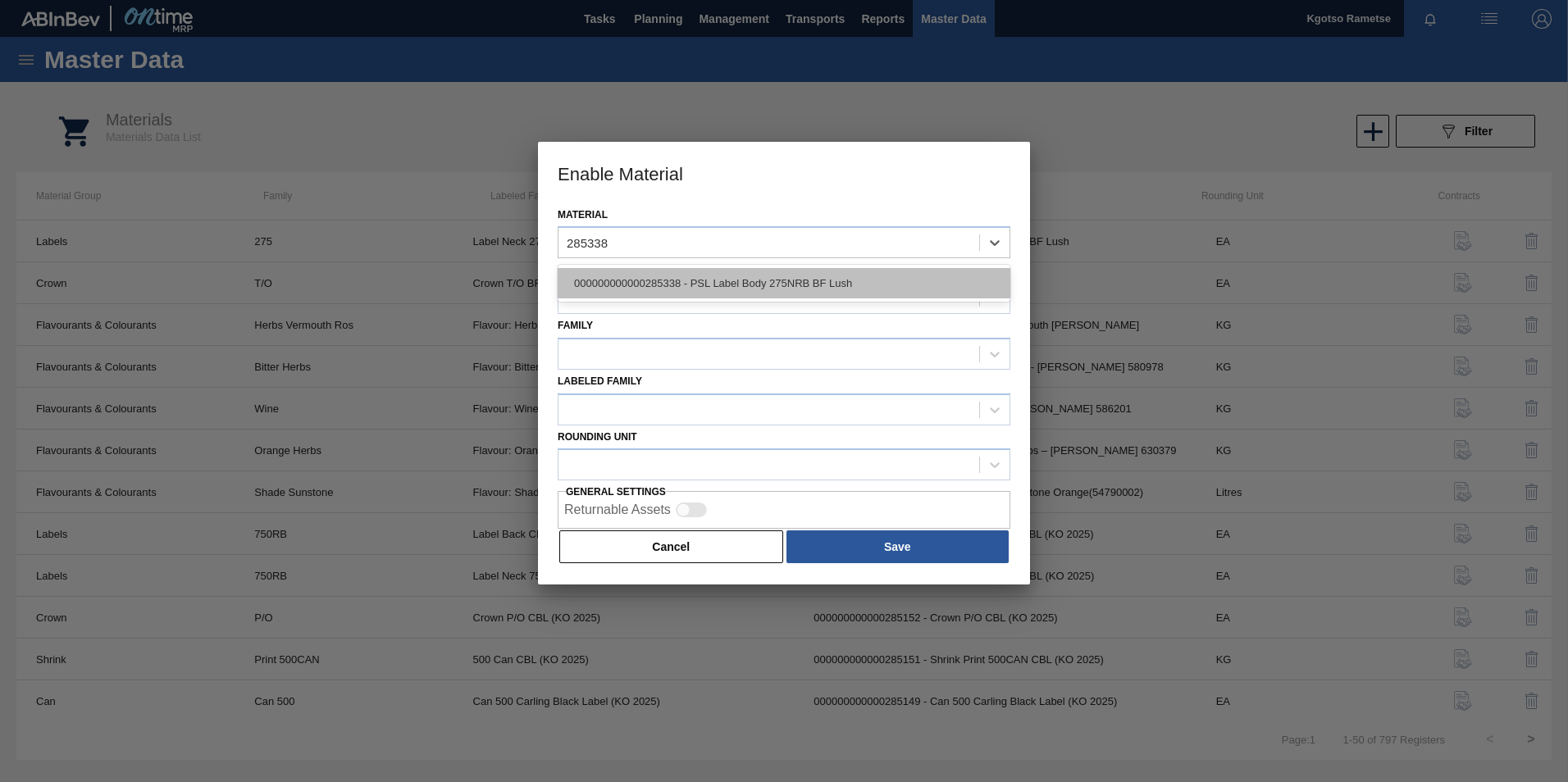
click at [789, 274] on div "000000000000285338 - PSL Label Body 275NRB BF Lush" at bounding box center [784, 283] width 453 height 31
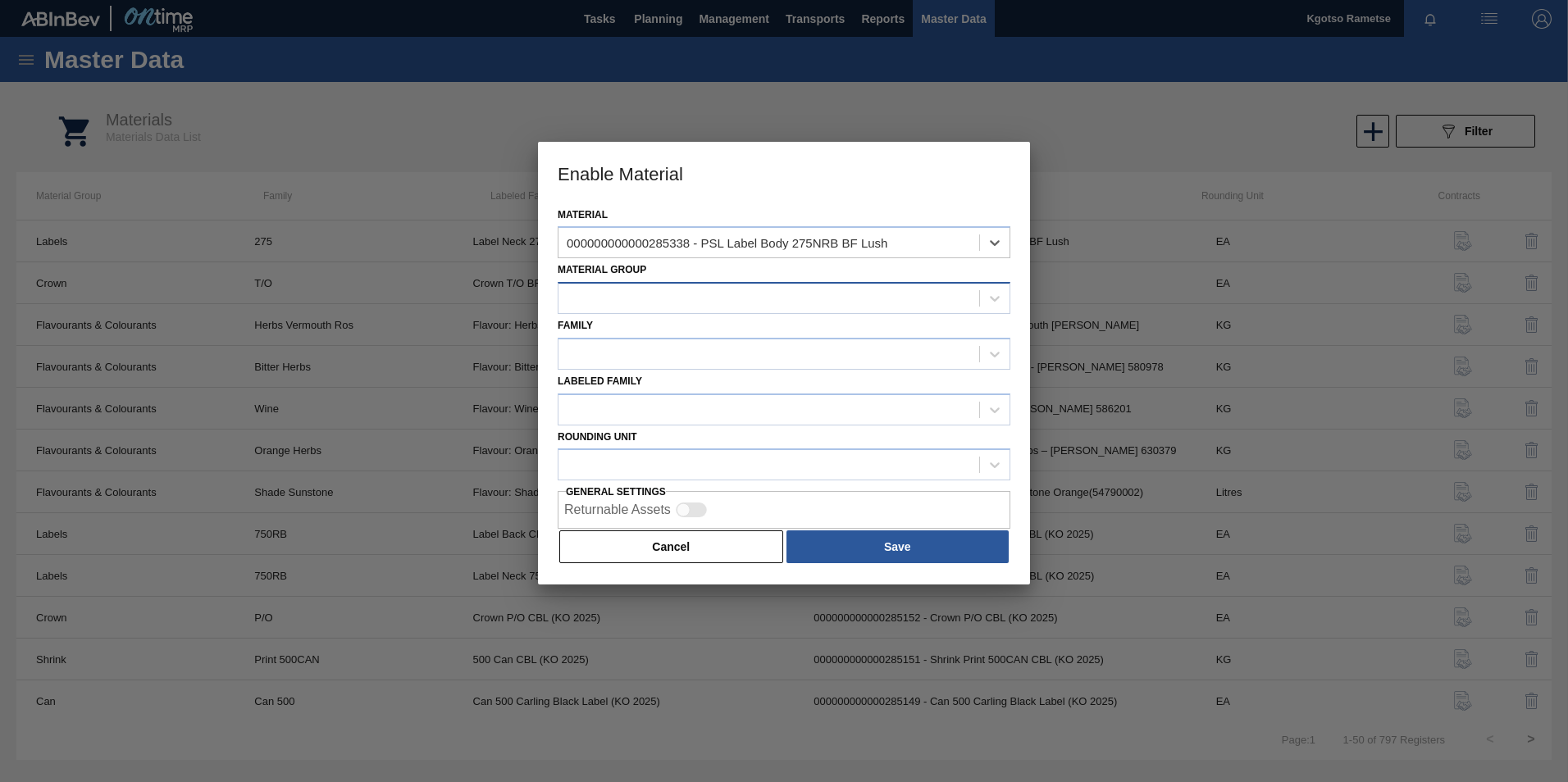
click at [762, 294] on div at bounding box center [768, 298] width 421 height 24
type Group "lab"
drag, startPoint x: 617, startPoint y: 345, endPoint x: 603, endPoint y: 348, distance: 14.3
click at [617, 344] on div "Labels" at bounding box center [784, 339] width 453 height 31
click at [600, 354] on div at bounding box center [768, 353] width 421 height 24
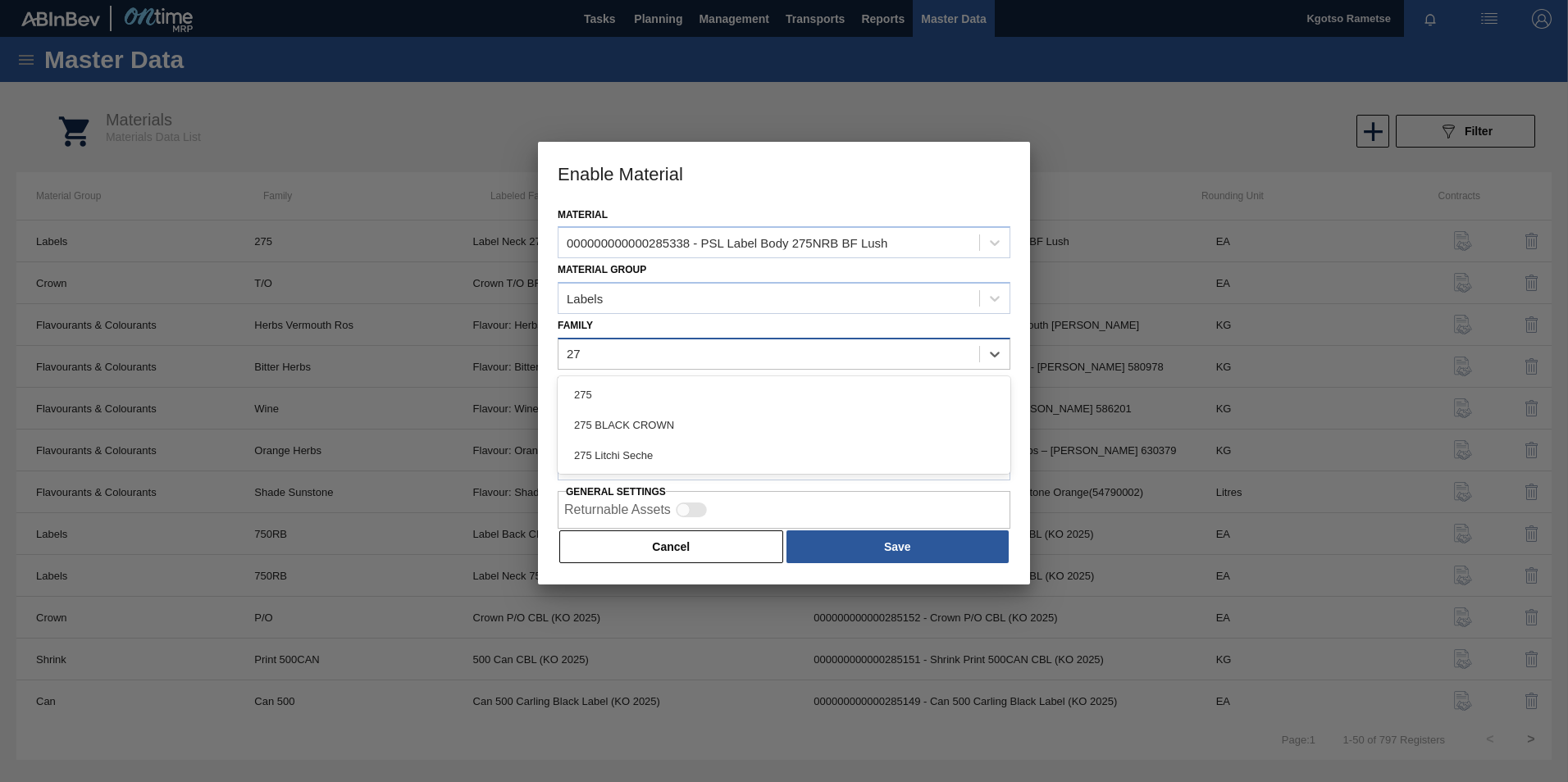
type input "275"
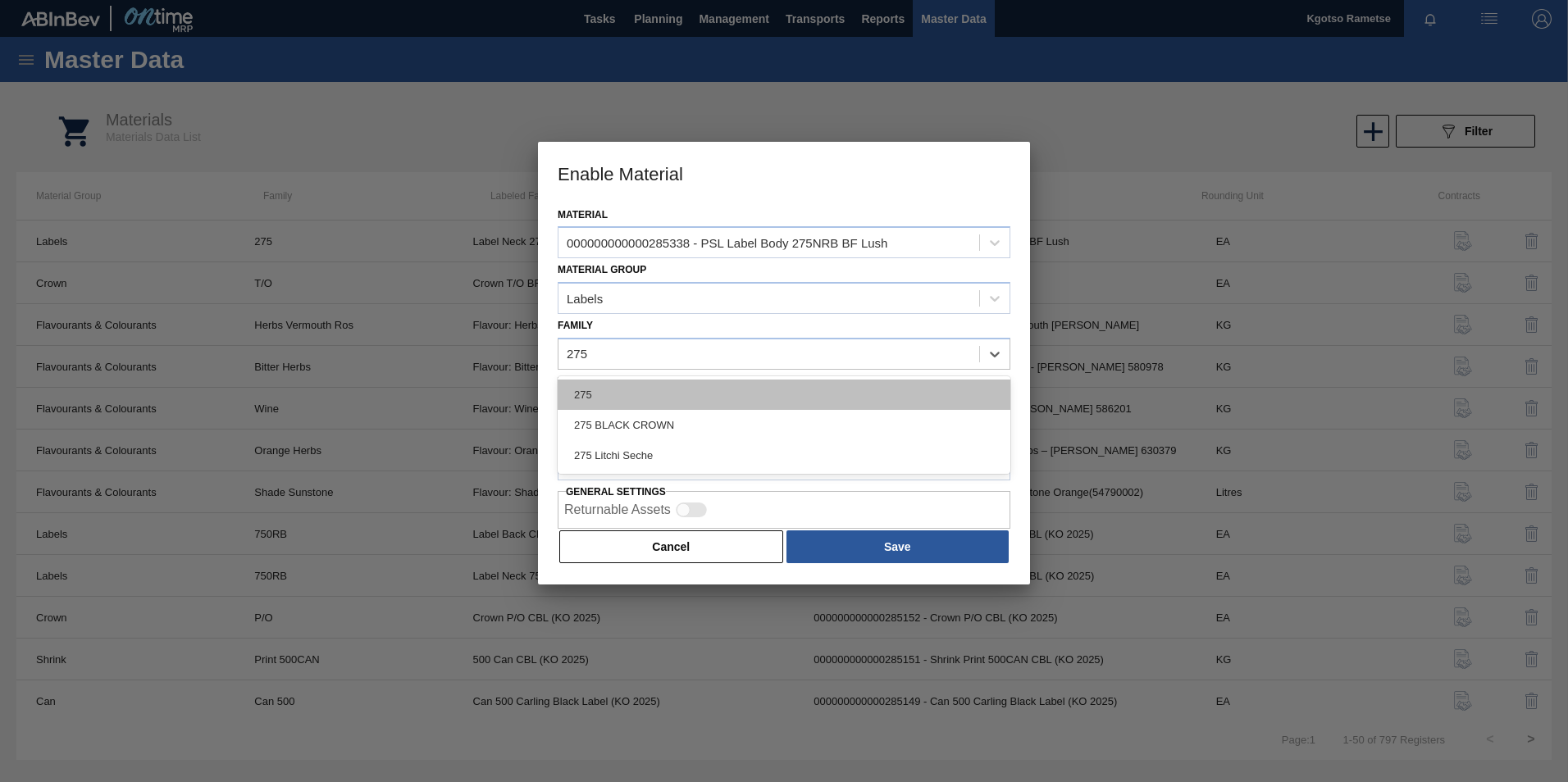
click at [619, 388] on div "275" at bounding box center [784, 394] width 453 height 31
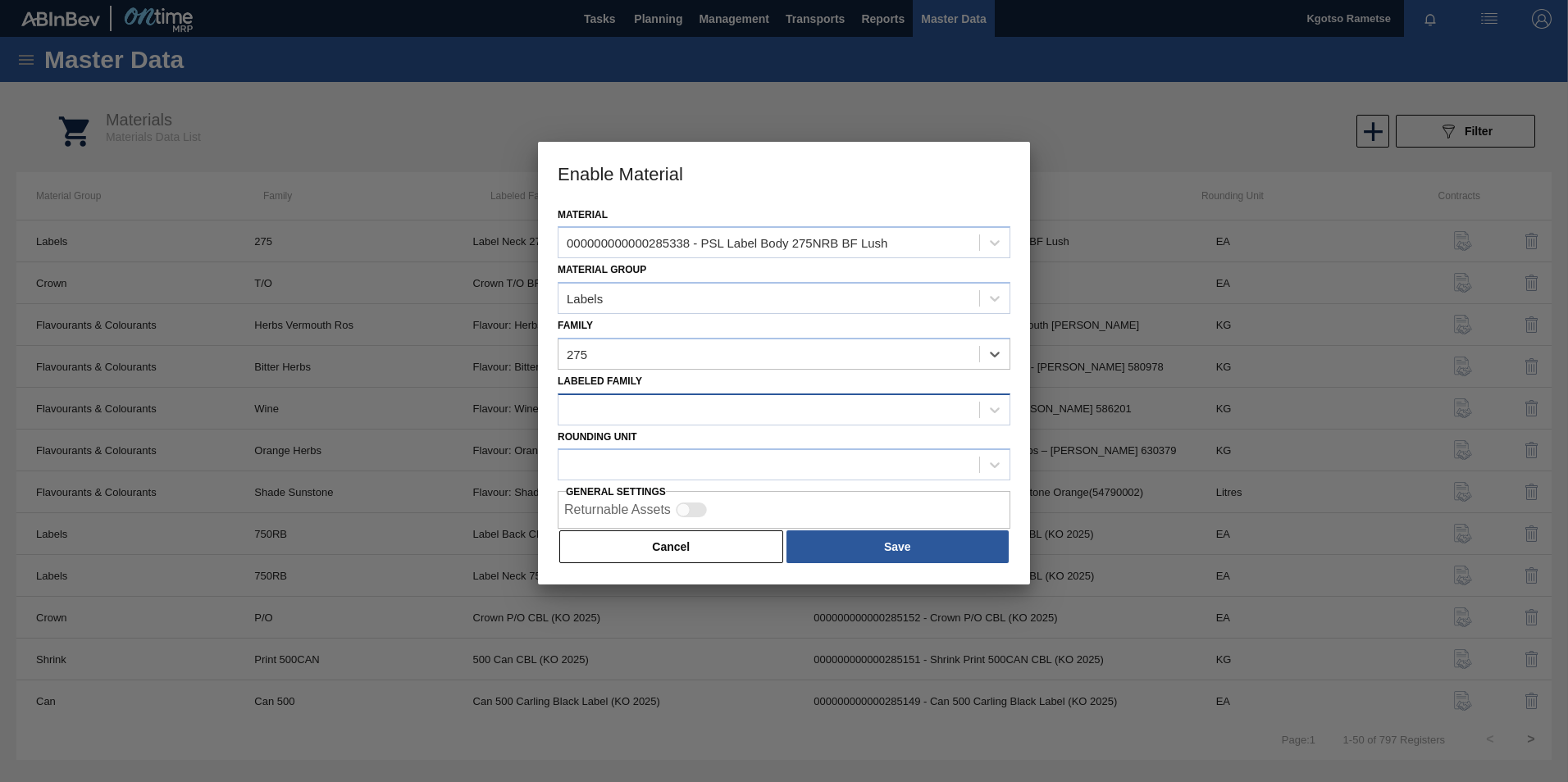
click at [624, 397] on div at bounding box center [784, 409] width 453 height 32
click at [711, 412] on div at bounding box center [768, 409] width 421 height 24
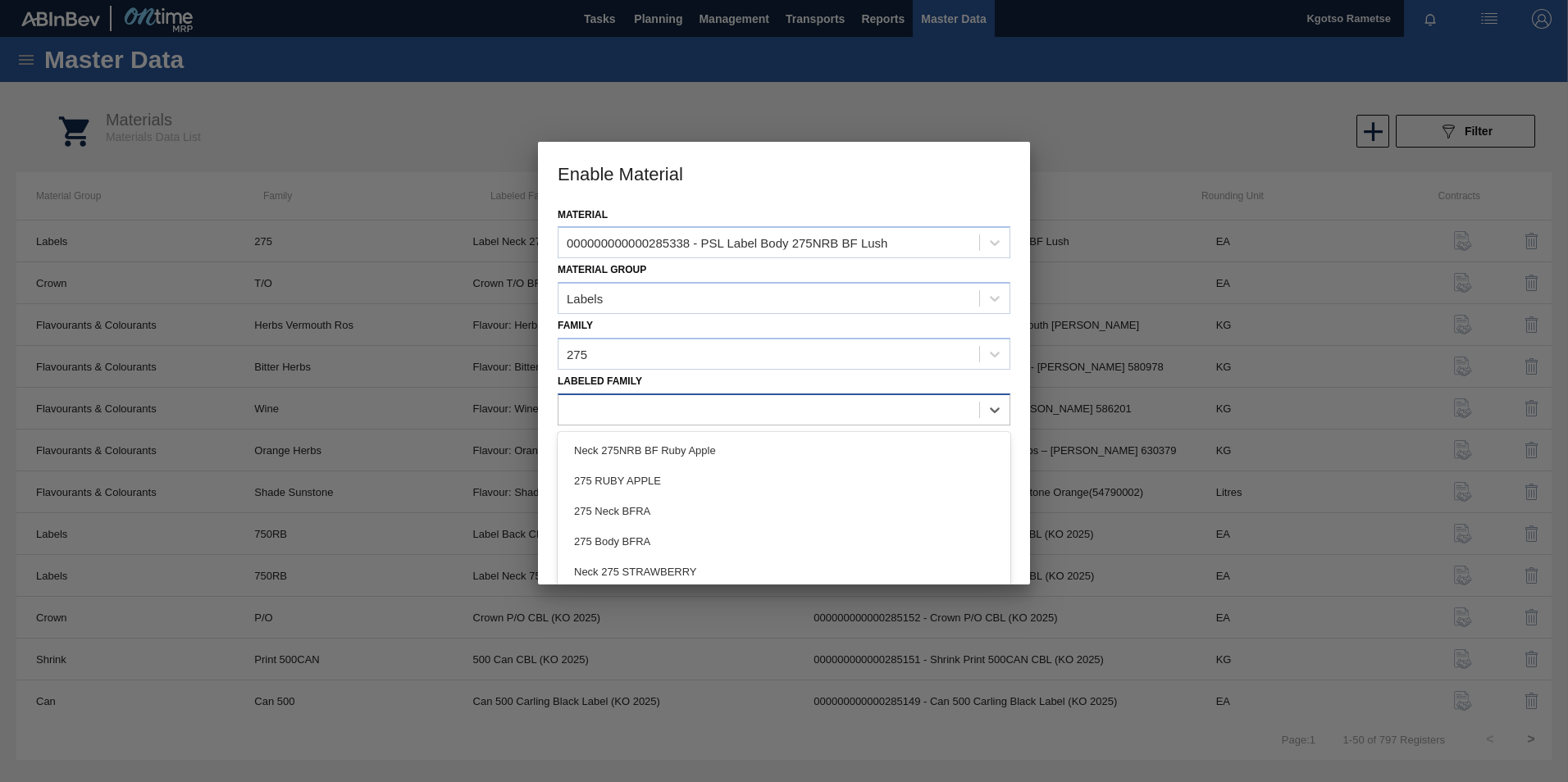
paste Family "PSL Label Body 275NRB BF Lush"
type Family "PSL Label Body 275NRB BF Lush"
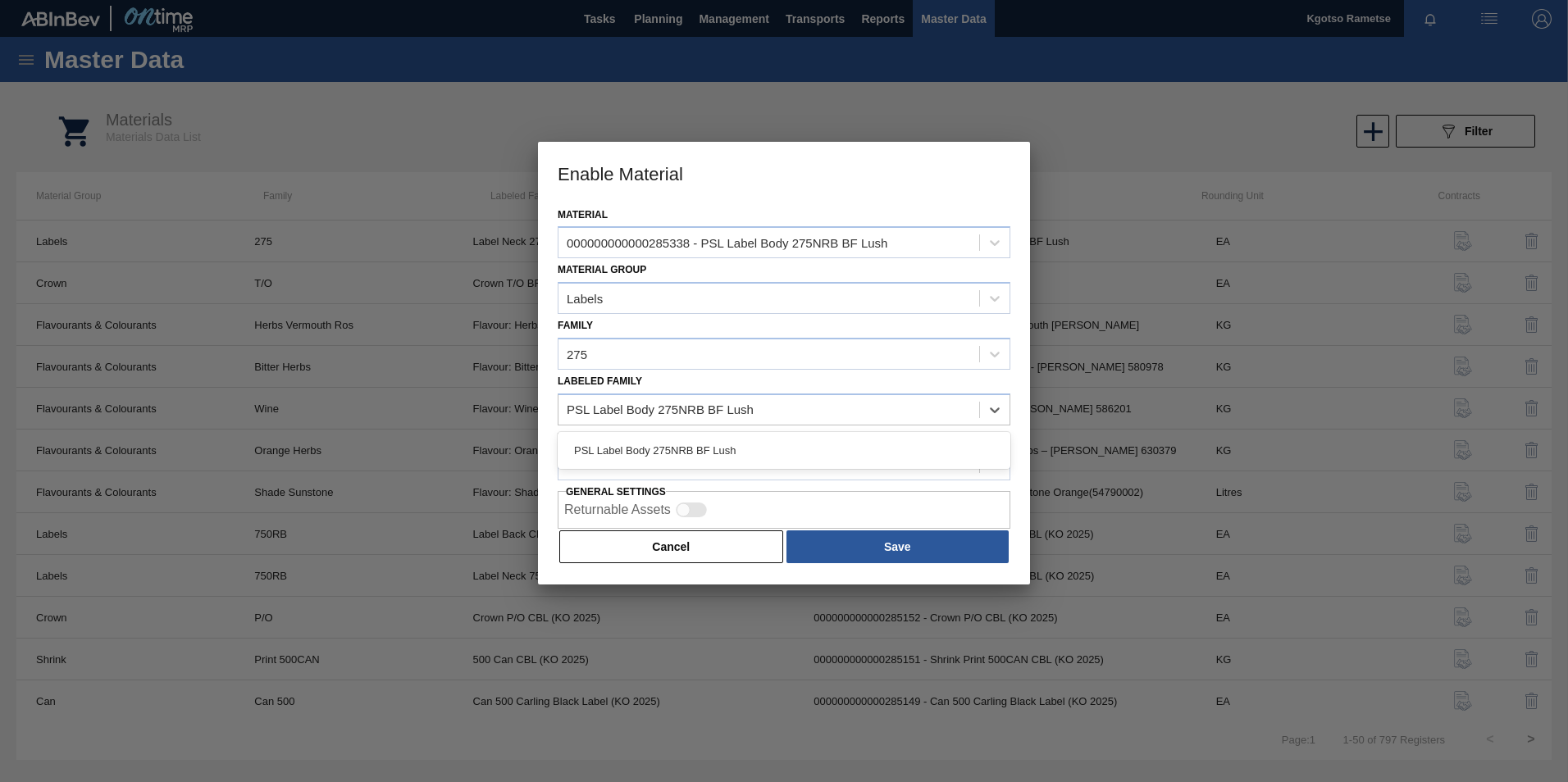
click at [726, 448] on div "PSL Label Body 275NRB BF Lush" at bounding box center [784, 450] width 453 height 31
click at [693, 466] on div at bounding box center [768, 464] width 421 height 24
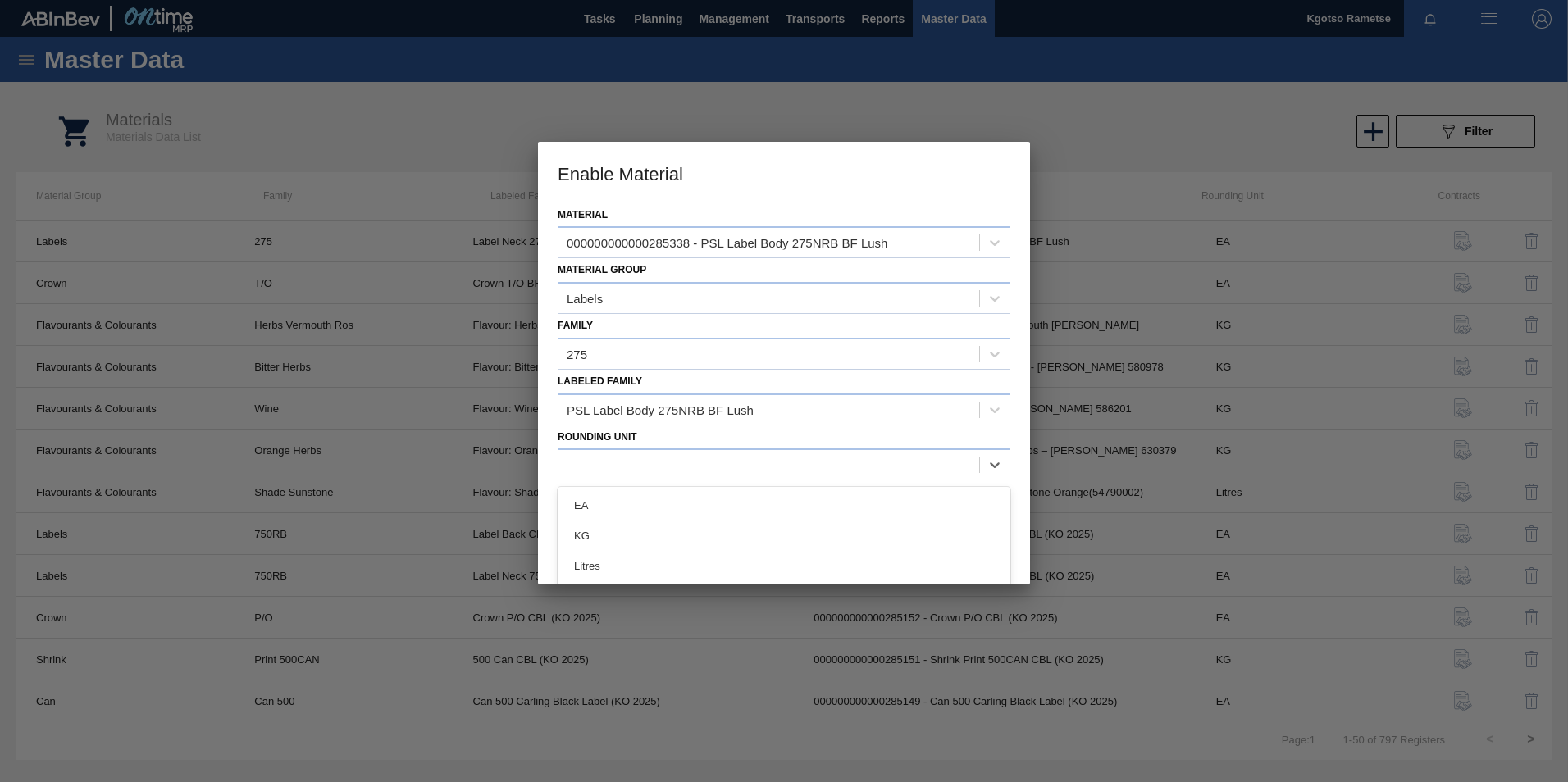
click at [684, 494] on div "EA" at bounding box center [784, 506] width 453 height 31
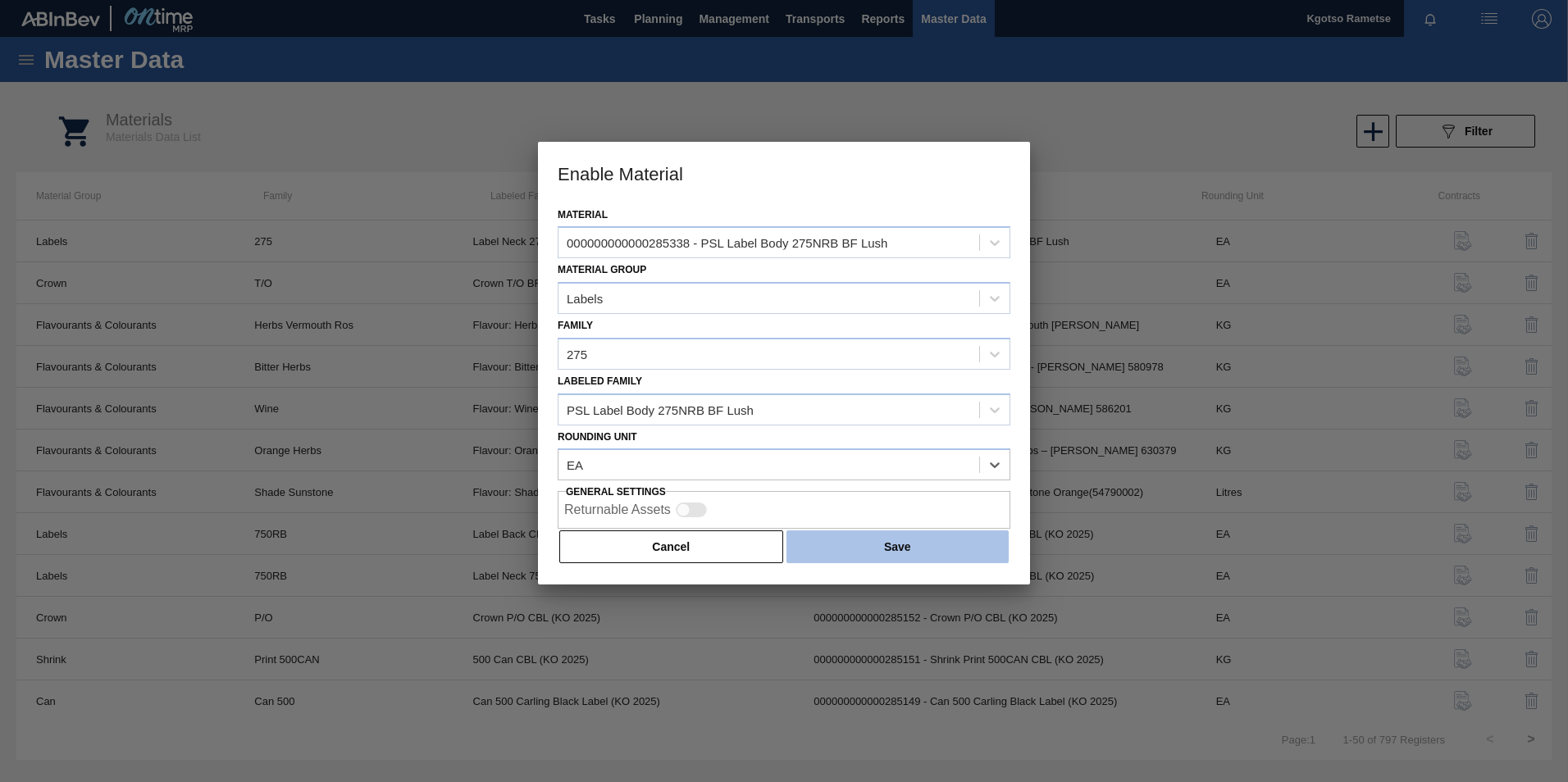
click at [906, 541] on button "Save" at bounding box center [897, 548] width 222 height 33
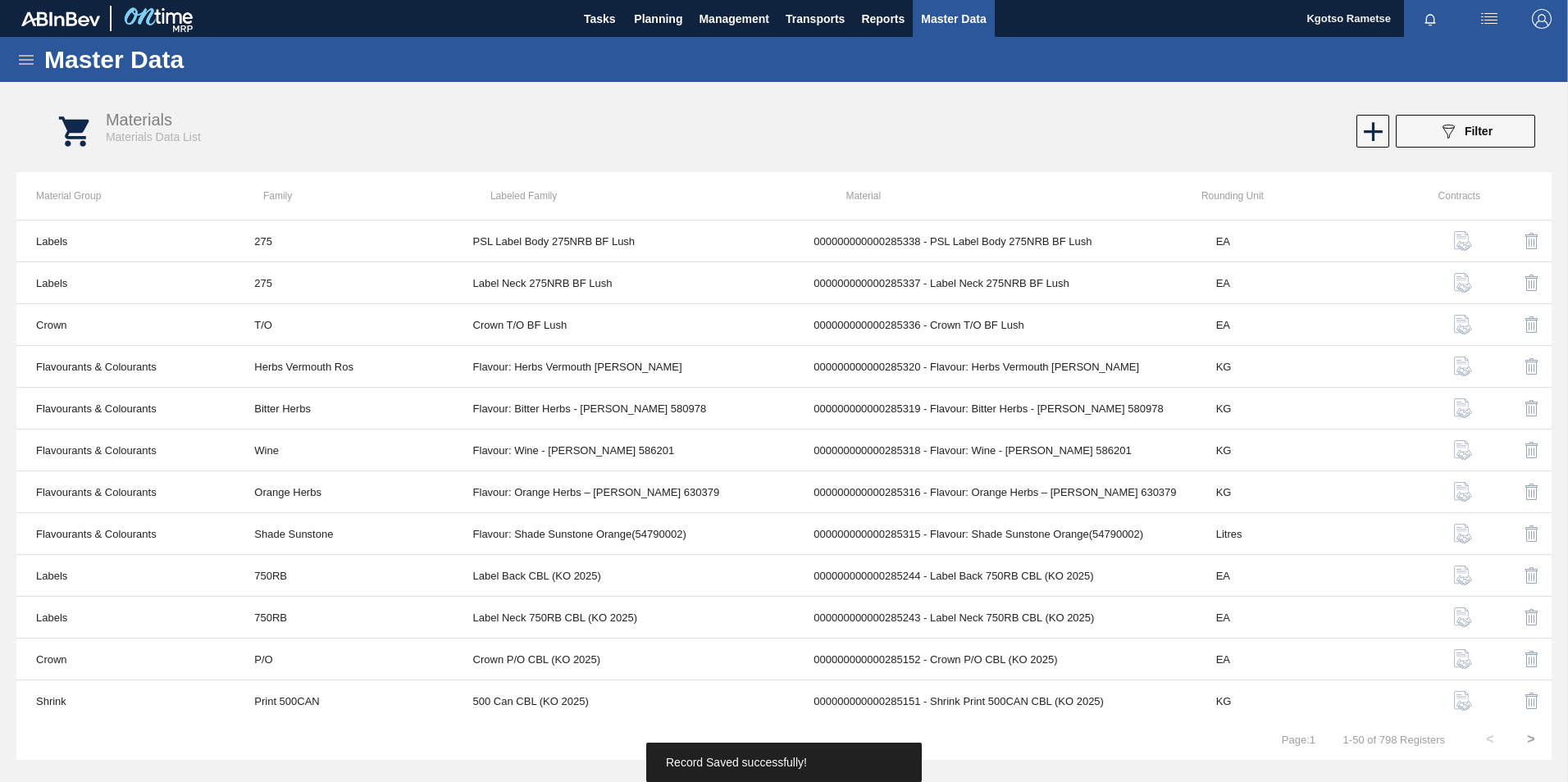
click at [24, 58] on icon at bounding box center [26, 59] width 20 height 20
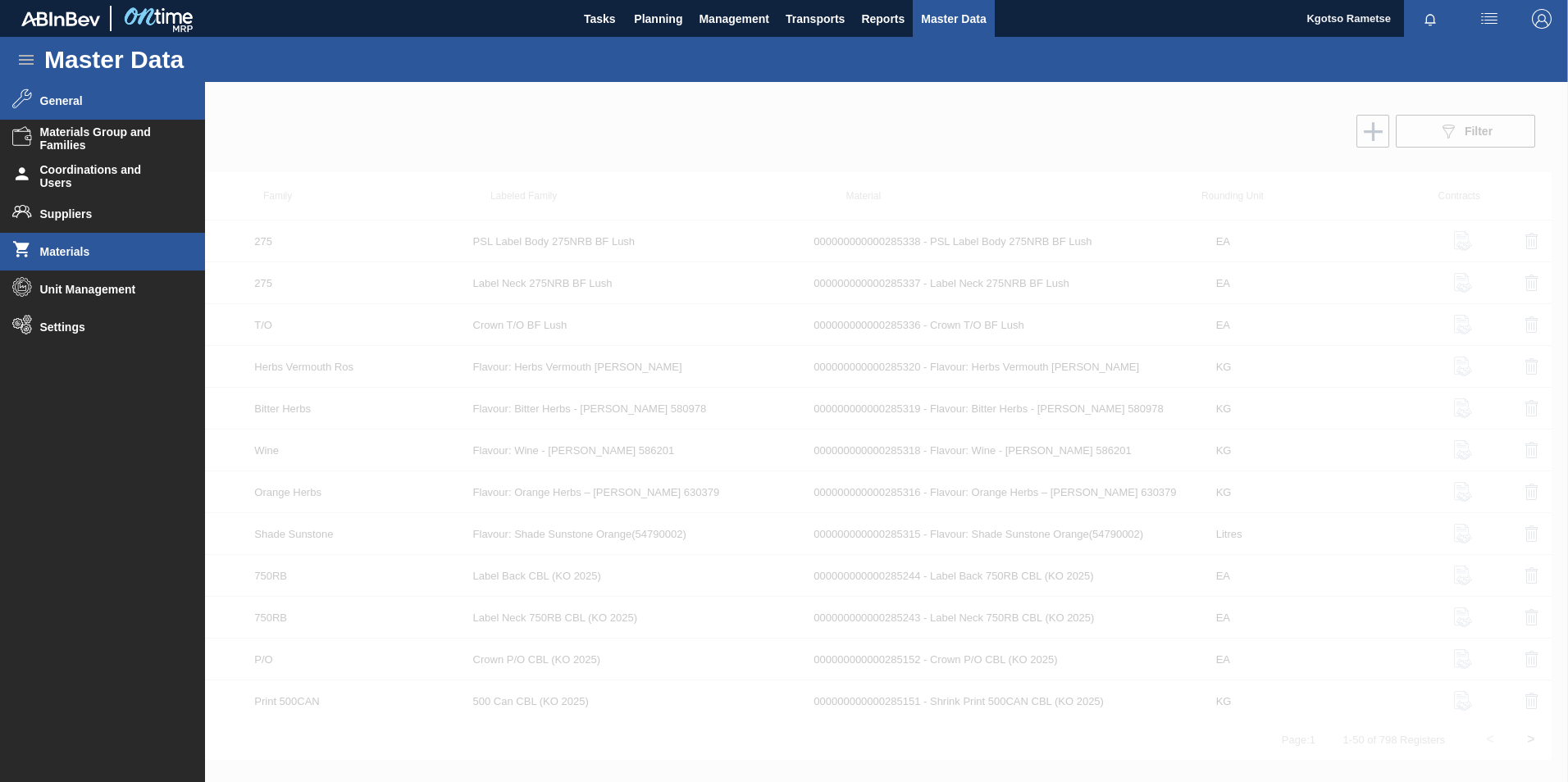
click at [60, 113] on li "General" at bounding box center [102, 101] width 205 height 38
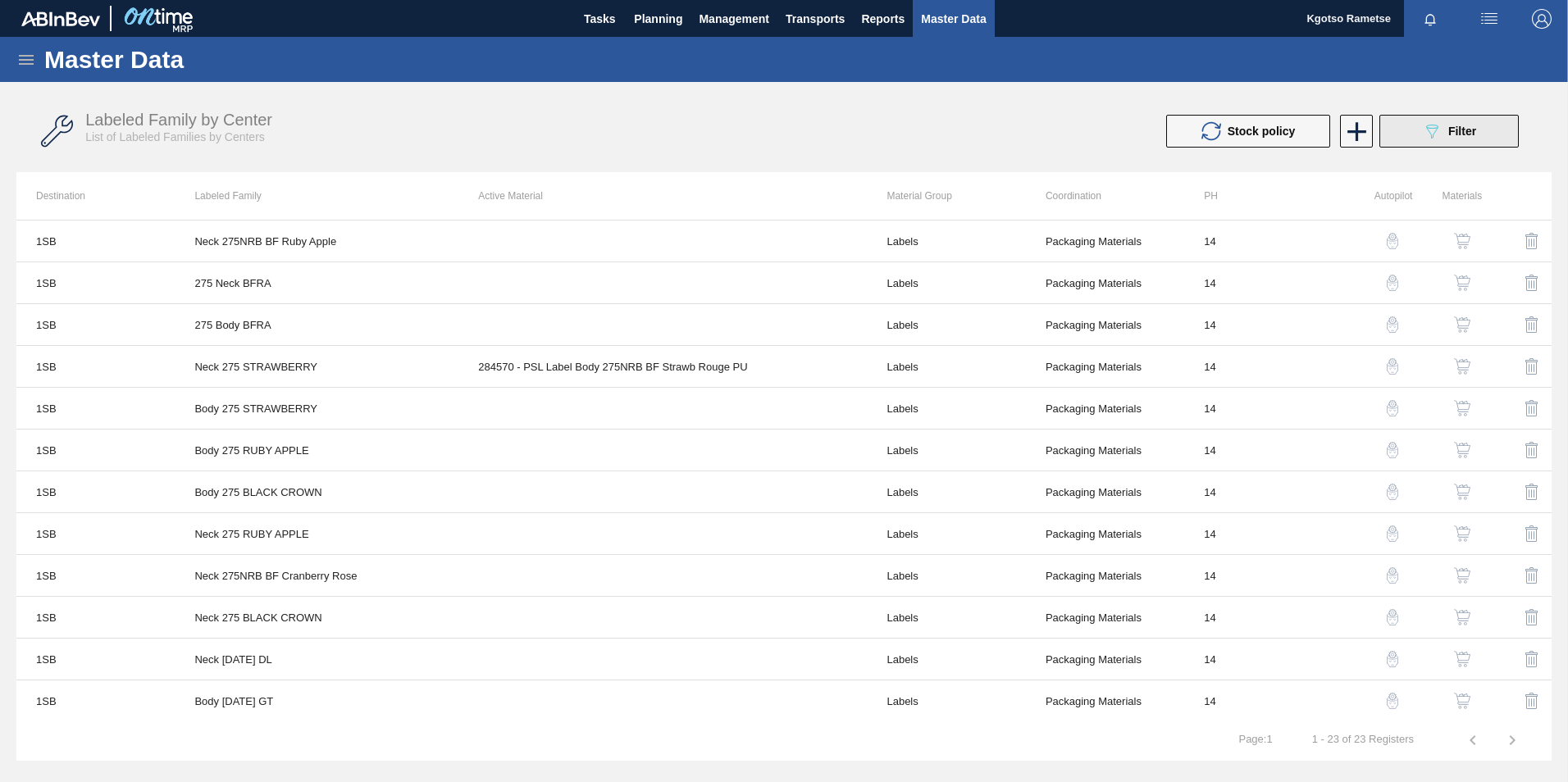
click at [1428, 120] on button "089F7B8B-B2A5-4AFE-B5C0-19BA573D28AC Filter" at bounding box center [1448, 131] width 139 height 33
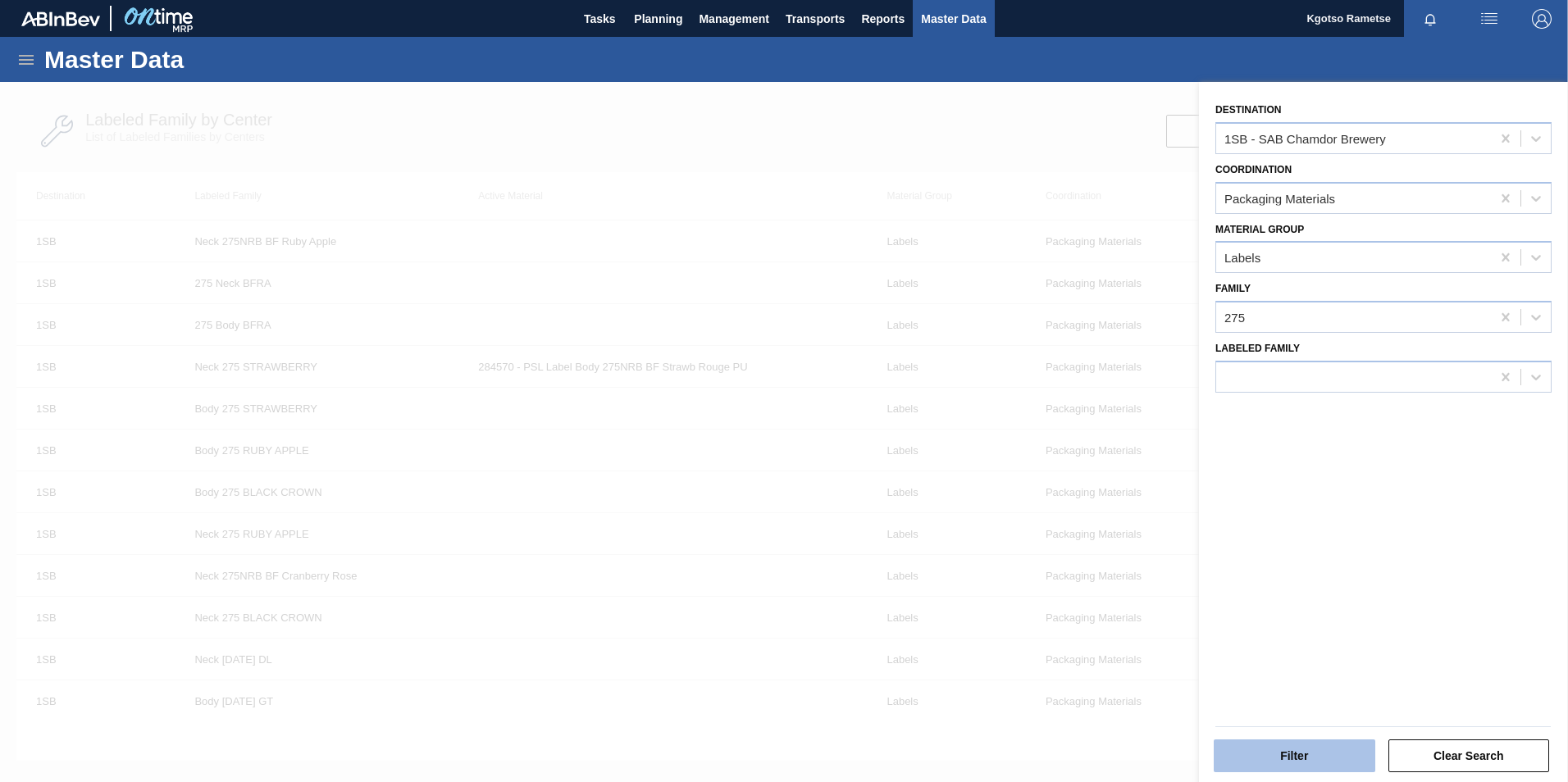
click at [1336, 752] on button "Filter" at bounding box center [1294, 757] width 162 height 33
